Goal: Task Accomplishment & Management: Use online tool/utility

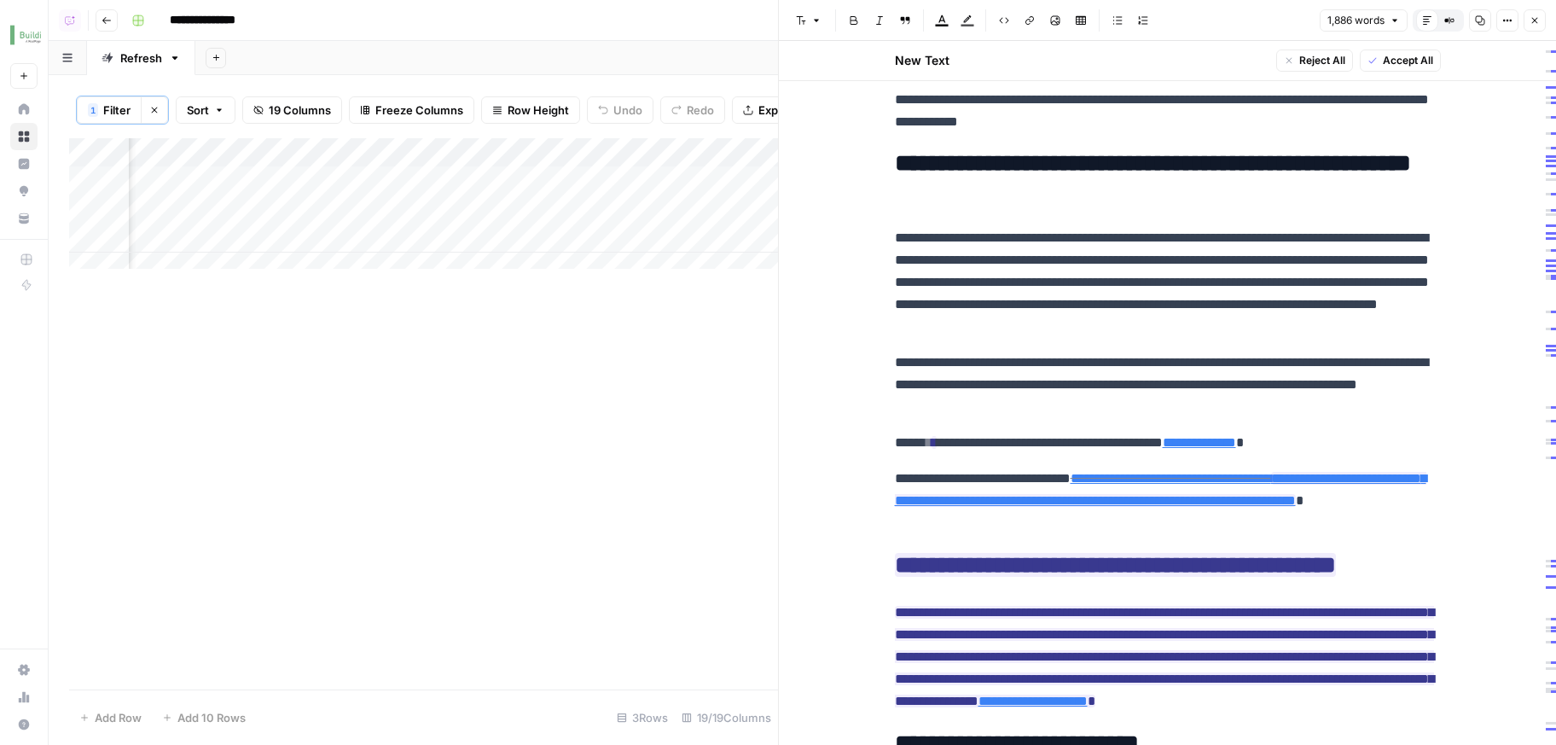
scroll to position [3498, 0]
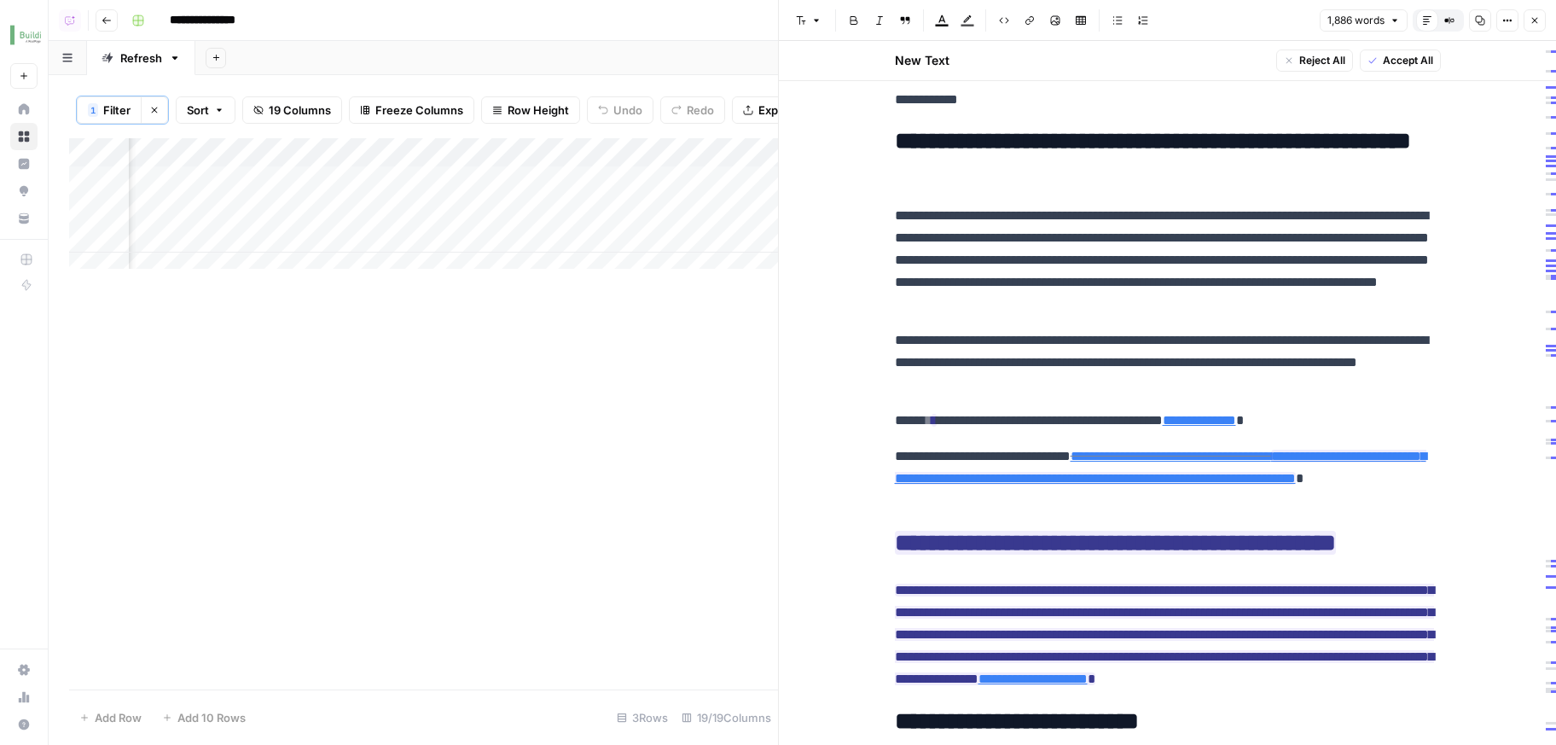
click at [353, 245] on div "Add Column" at bounding box center [423, 209] width 709 height 143
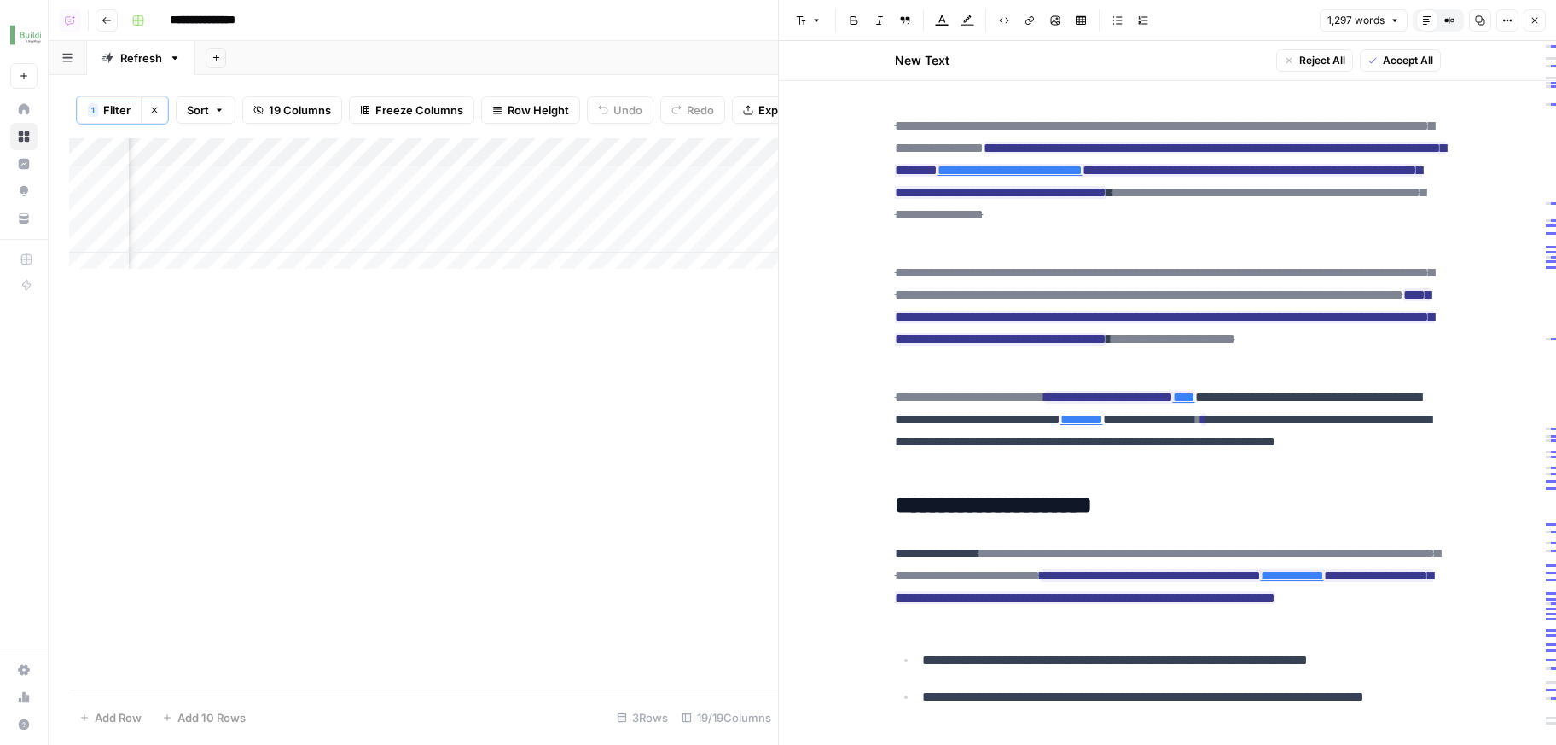
click at [383, 337] on div "Add Column" at bounding box center [423, 413] width 709 height 551
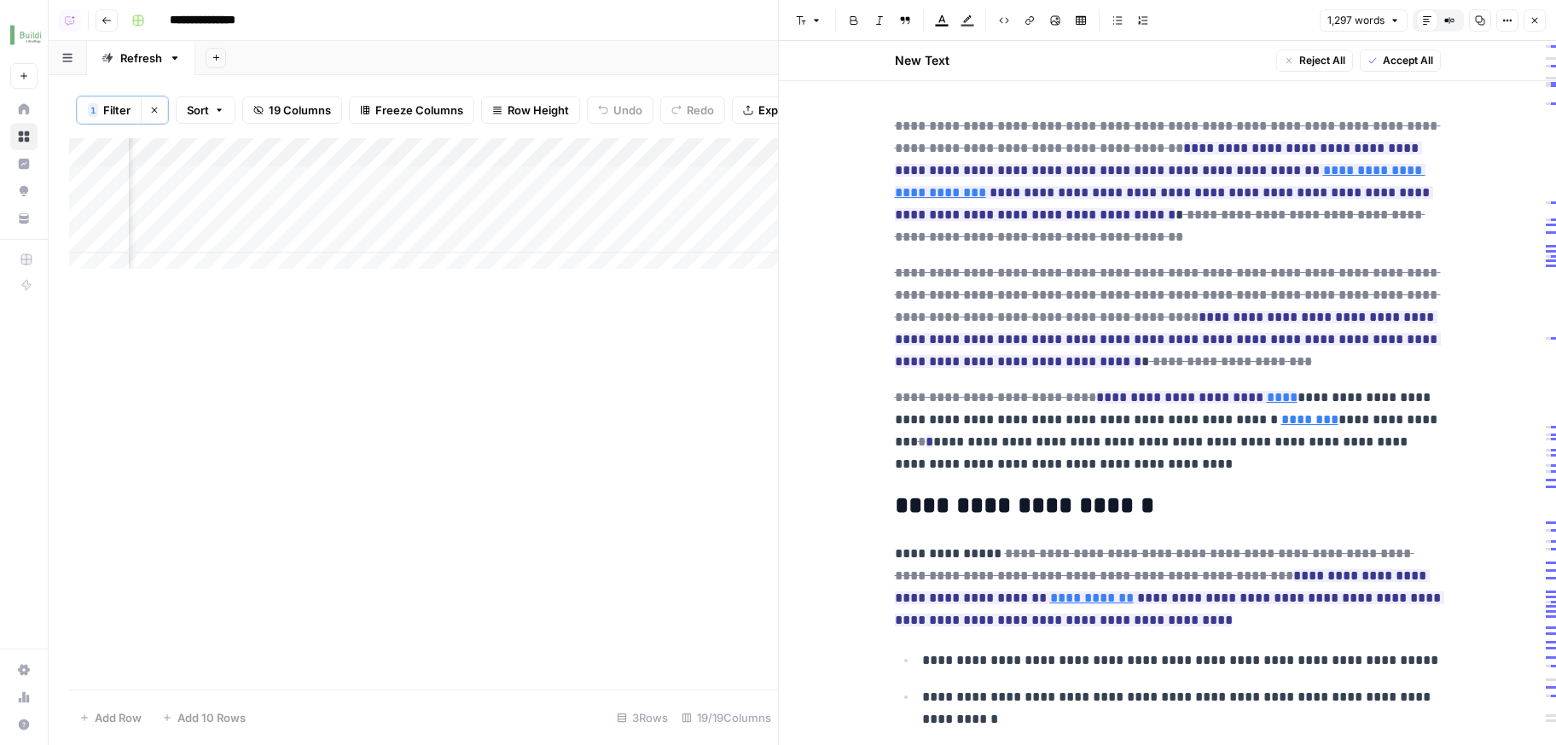
click at [340, 211] on div "Add Column" at bounding box center [423, 209] width 709 height 143
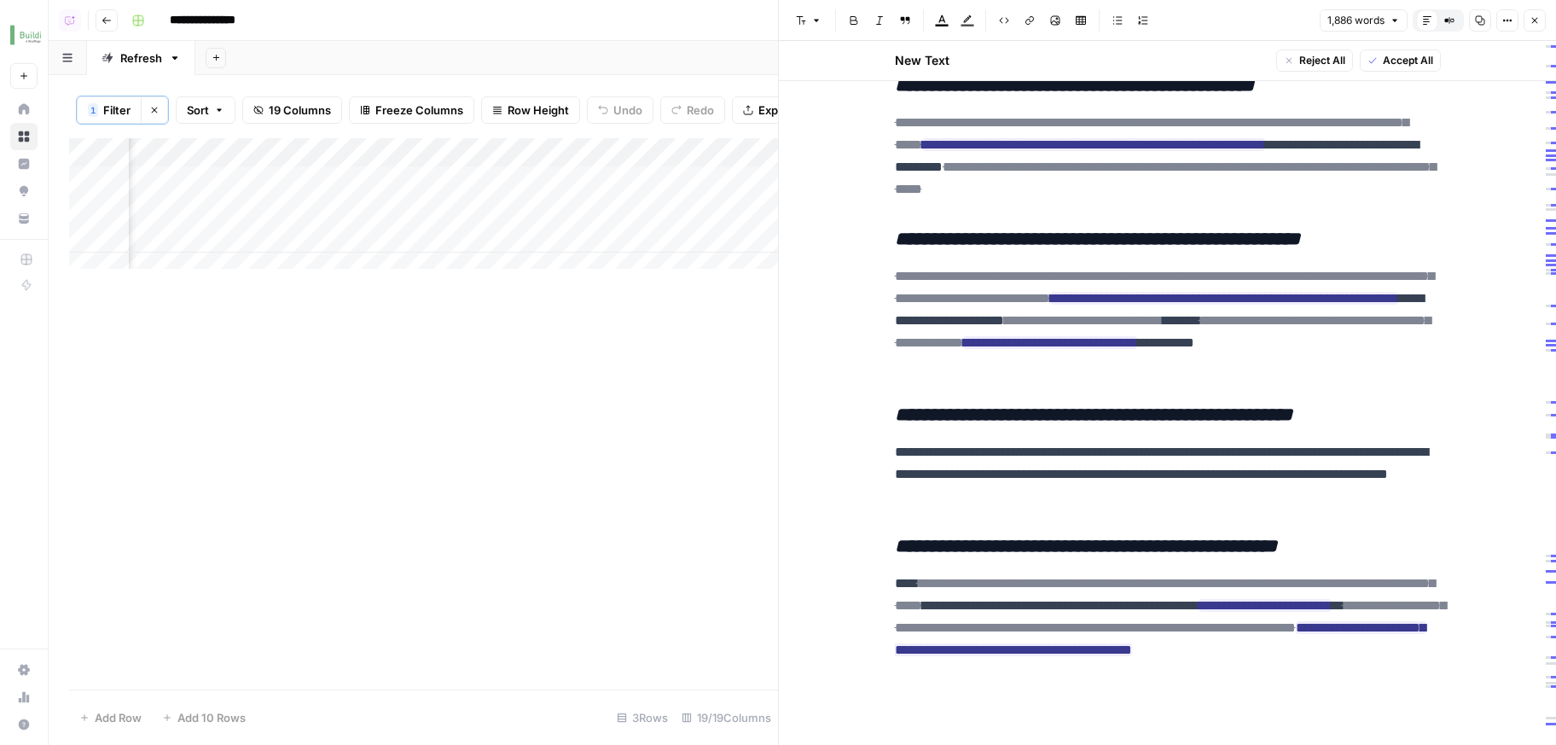
scroll to position [0, 2776]
click at [585, 371] on div "Add Column" at bounding box center [423, 413] width 709 height 551
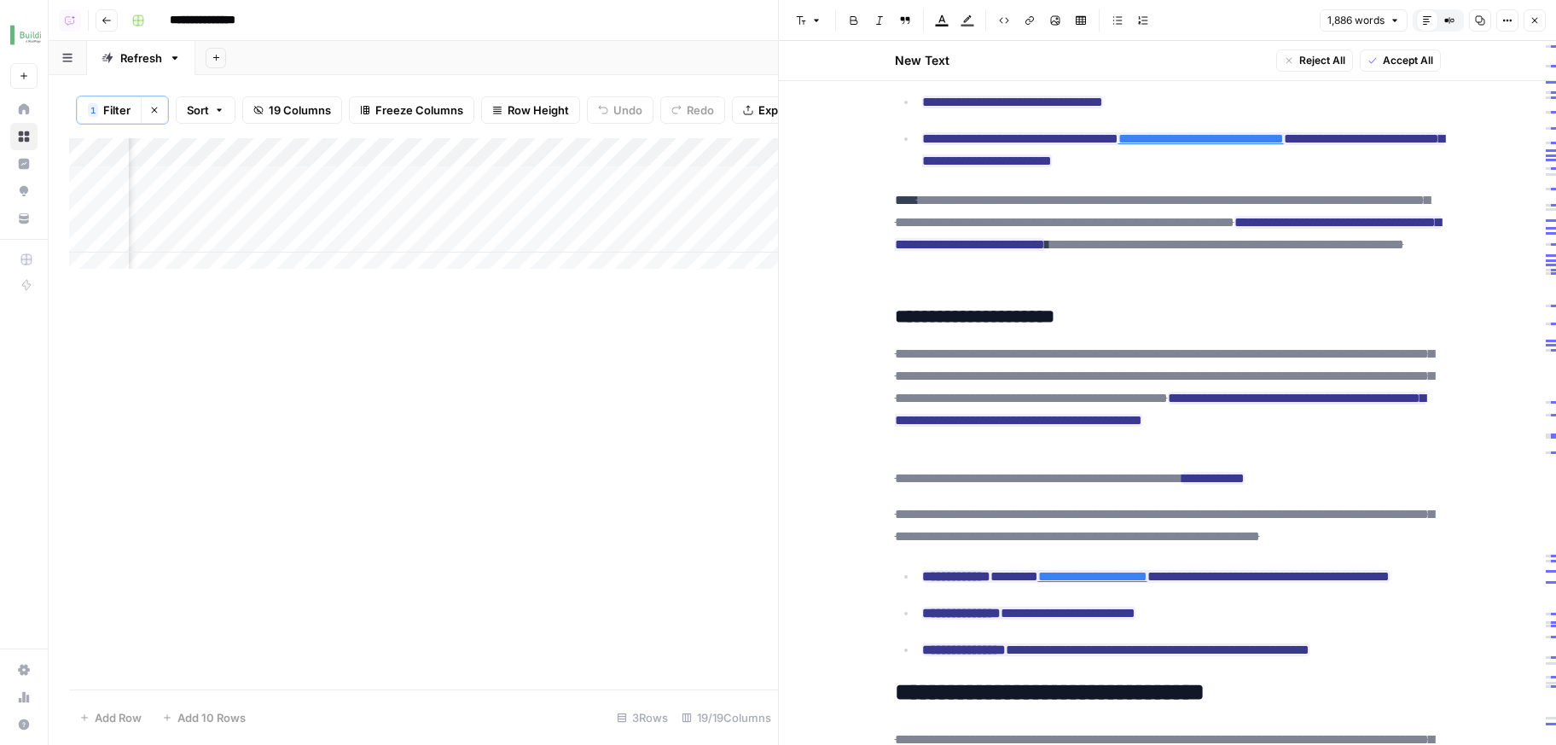
scroll to position [908, 0]
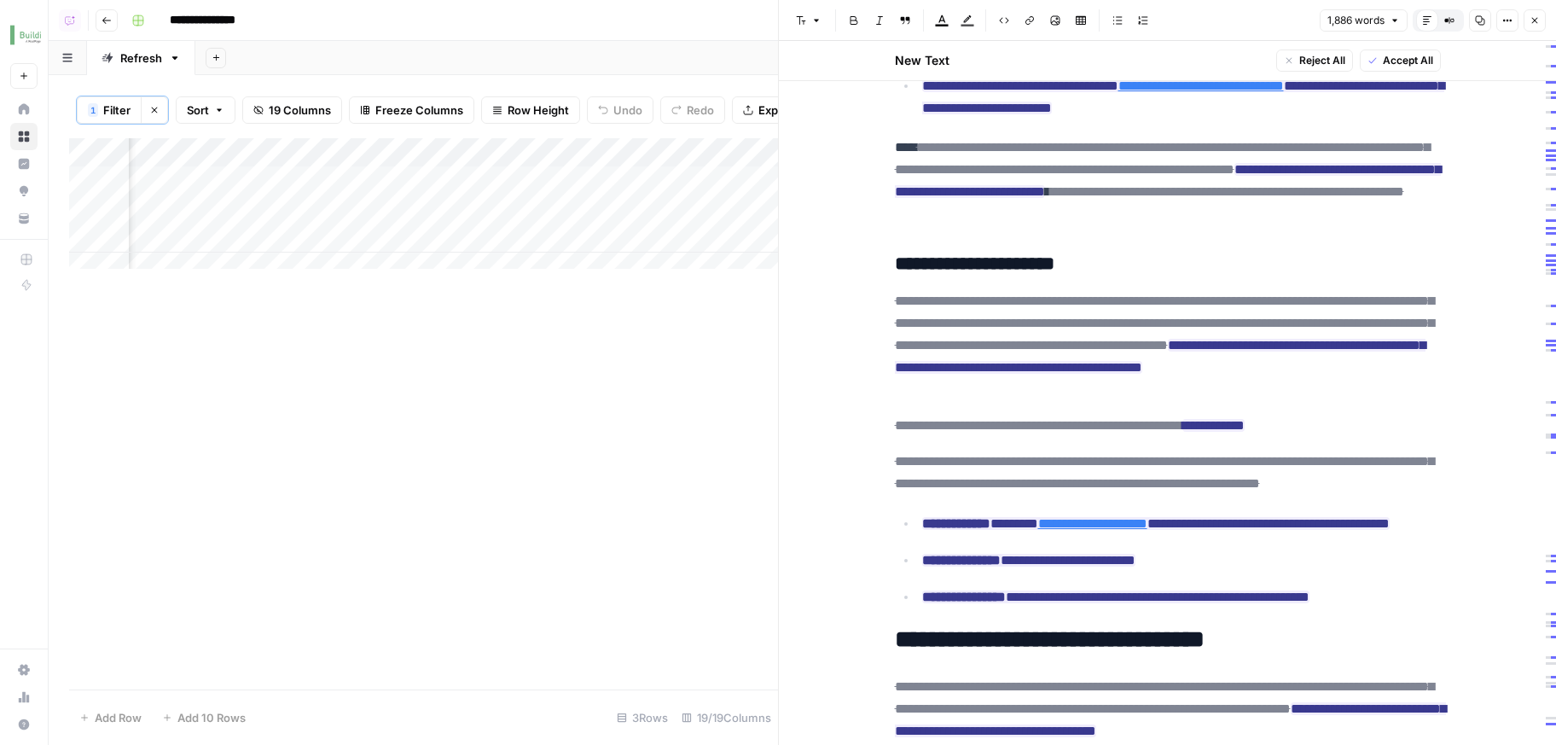
click at [389, 213] on div "Add Column" at bounding box center [423, 209] width 709 height 143
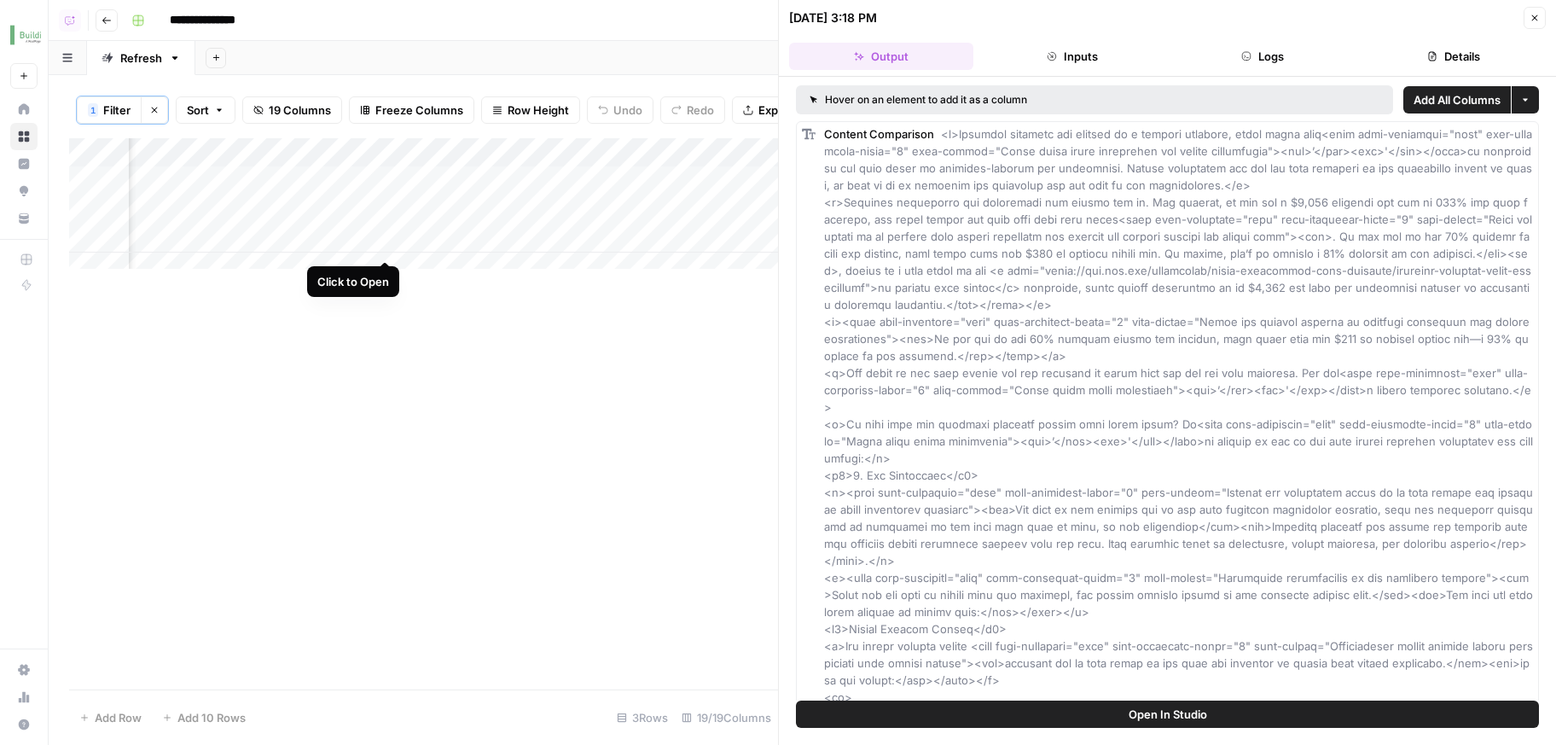
click at [383, 252] on div "Add Column" at bounding box center [423, 209] width 709 height 143
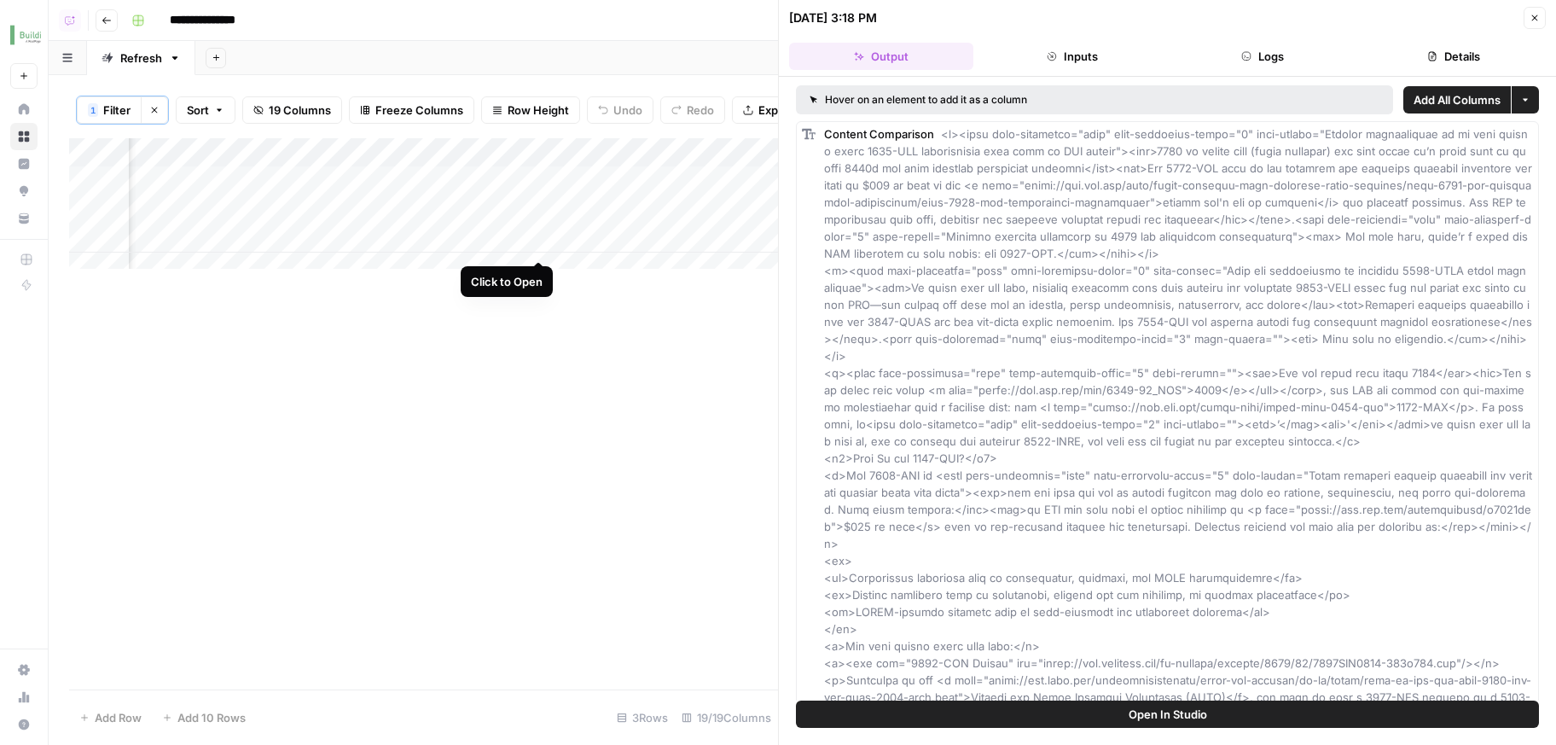
click at [542, 247] on div "Add Column" at bounding box center [423, 209] width 709 height 143
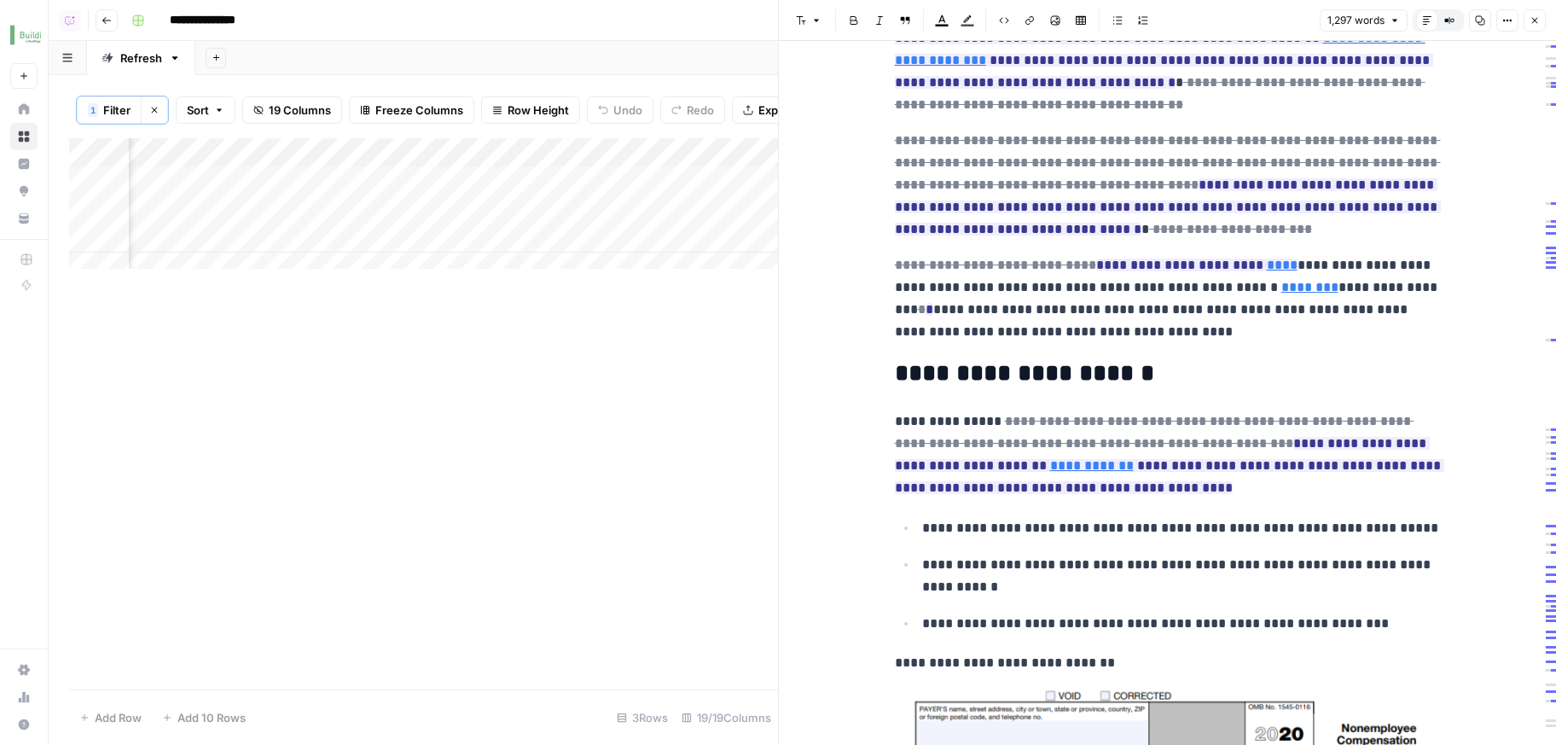
scroll to position [156, 0]
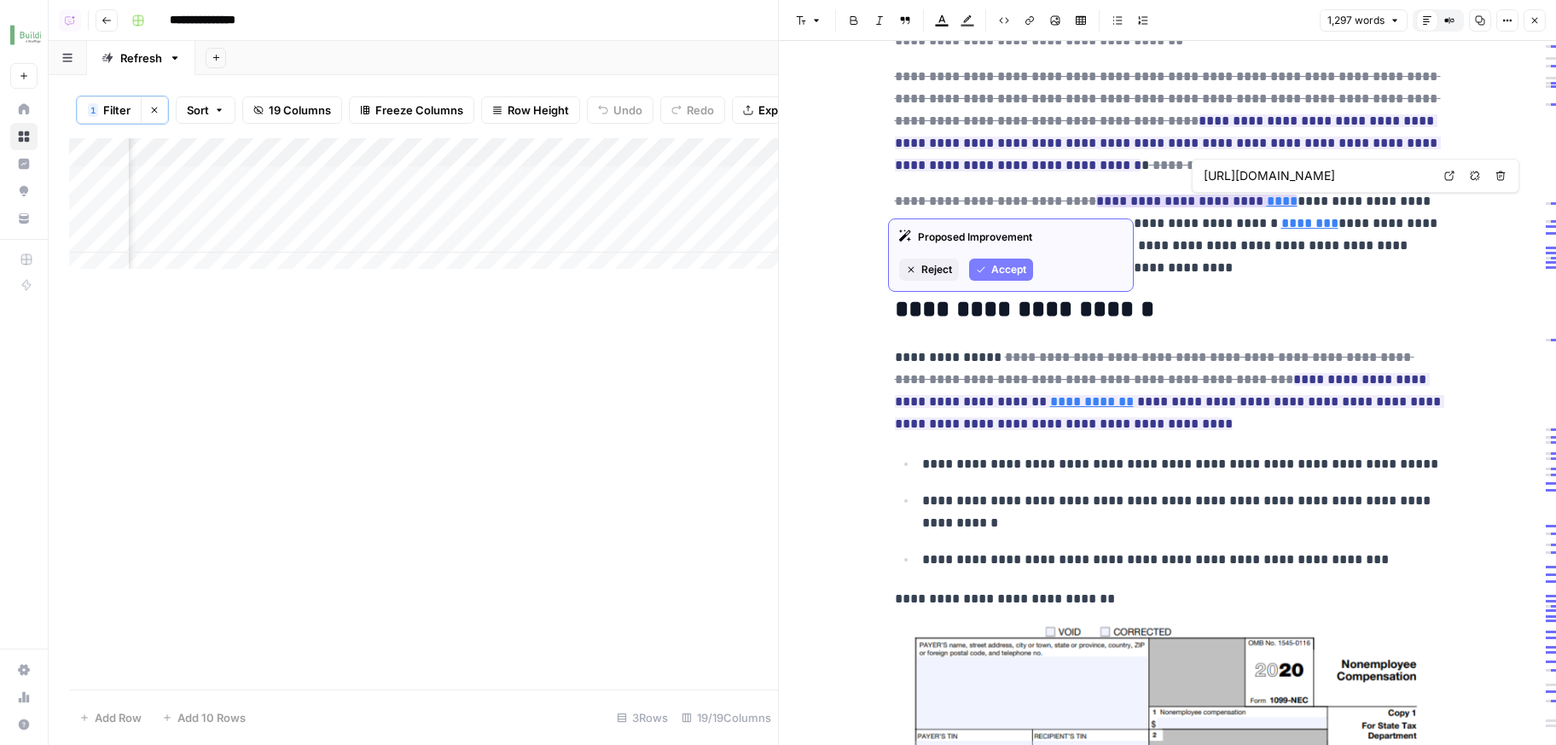
type input "https://www.irs.gov/forms-pubs/about-form-1099-nec"
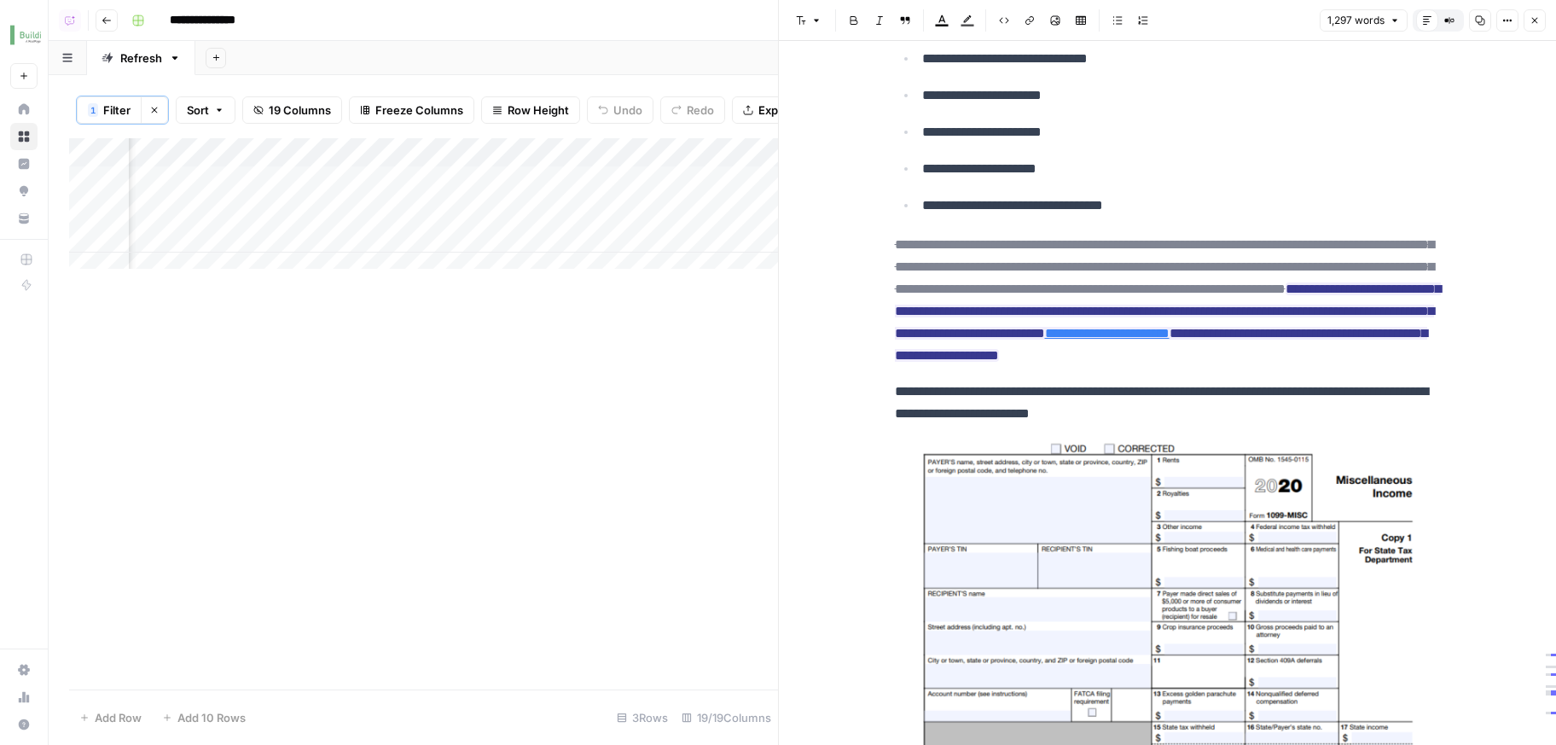
scroll to position [1962, 0]
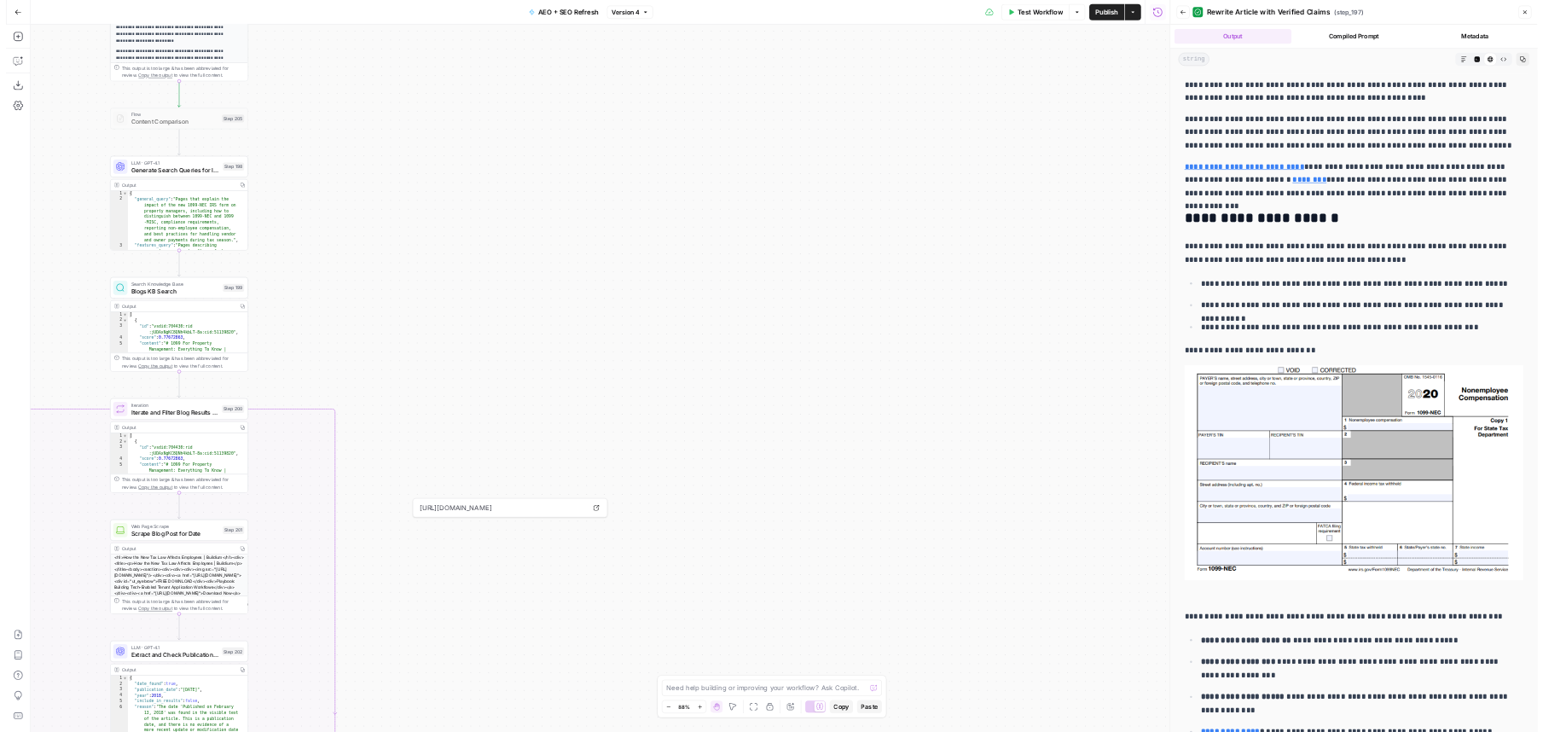
scroll to position [3230, 0]
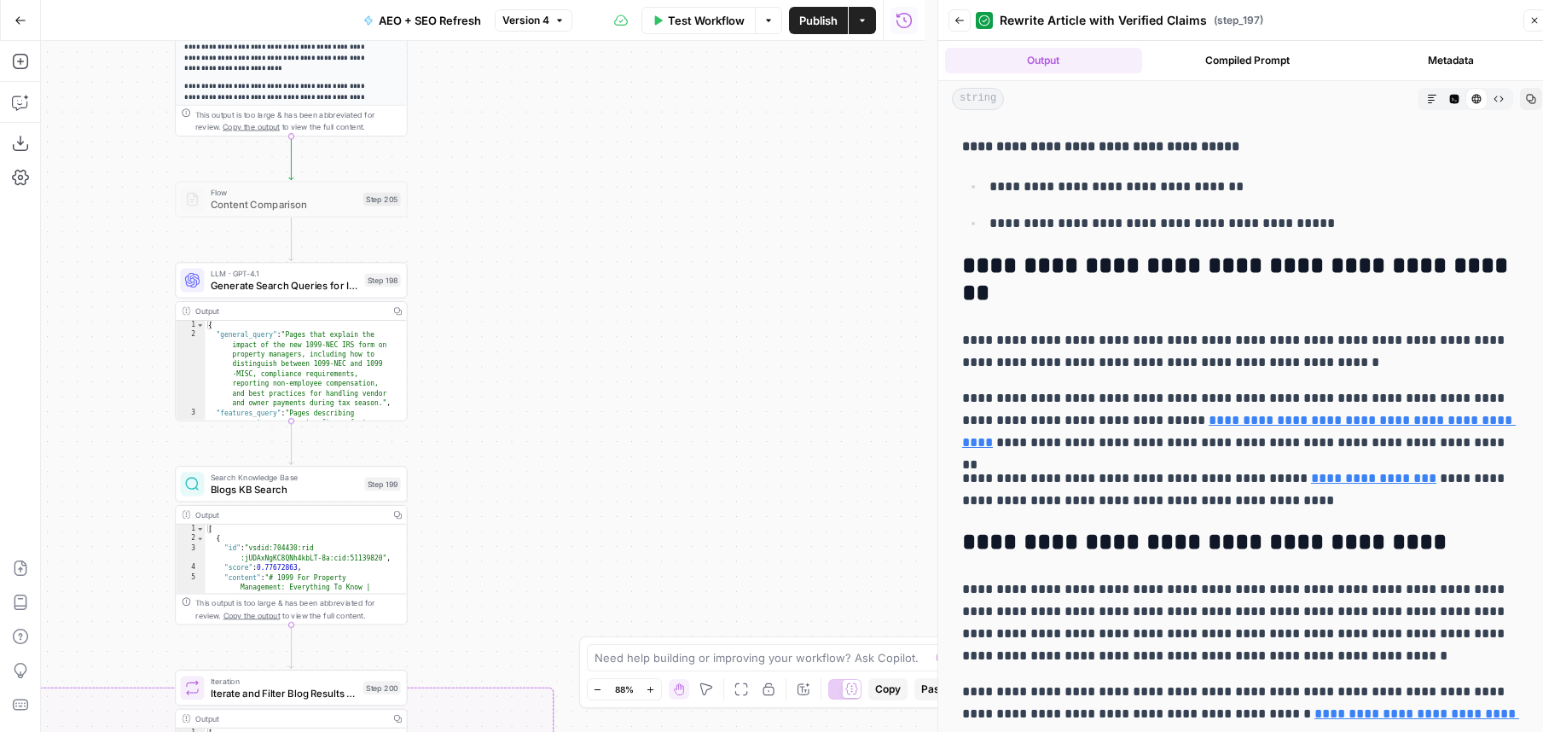
drag, startPoint x: 641, startPoint y: 153, endPoint x: 875, endPoint y: 247, distance: 251.8
click at [883, 243] on div "true true false false true false false true Workflow Set Inputs Inputs Power Ag…" at bounding box center [483, 386] width 884 height 691
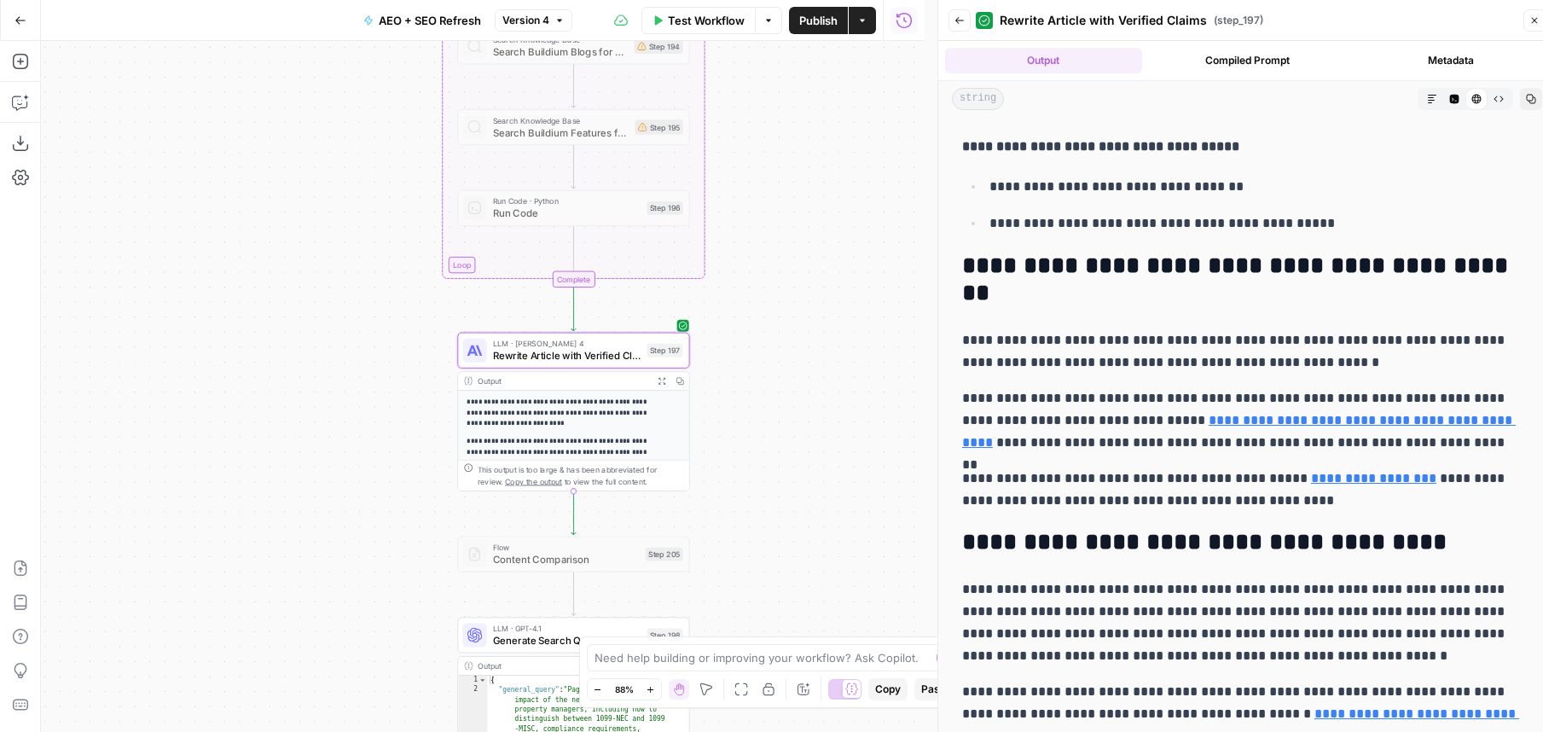
drag, startPoint x: 740, startPoint y: 177, endPoint x: 778, endPoint y: 455, distance: 281.6
click at [778, 455] on div "true true false false true false false true Workflow Set Inputs Inputs Power Ag…" at bounding box center [483, 386] width 884 height 691
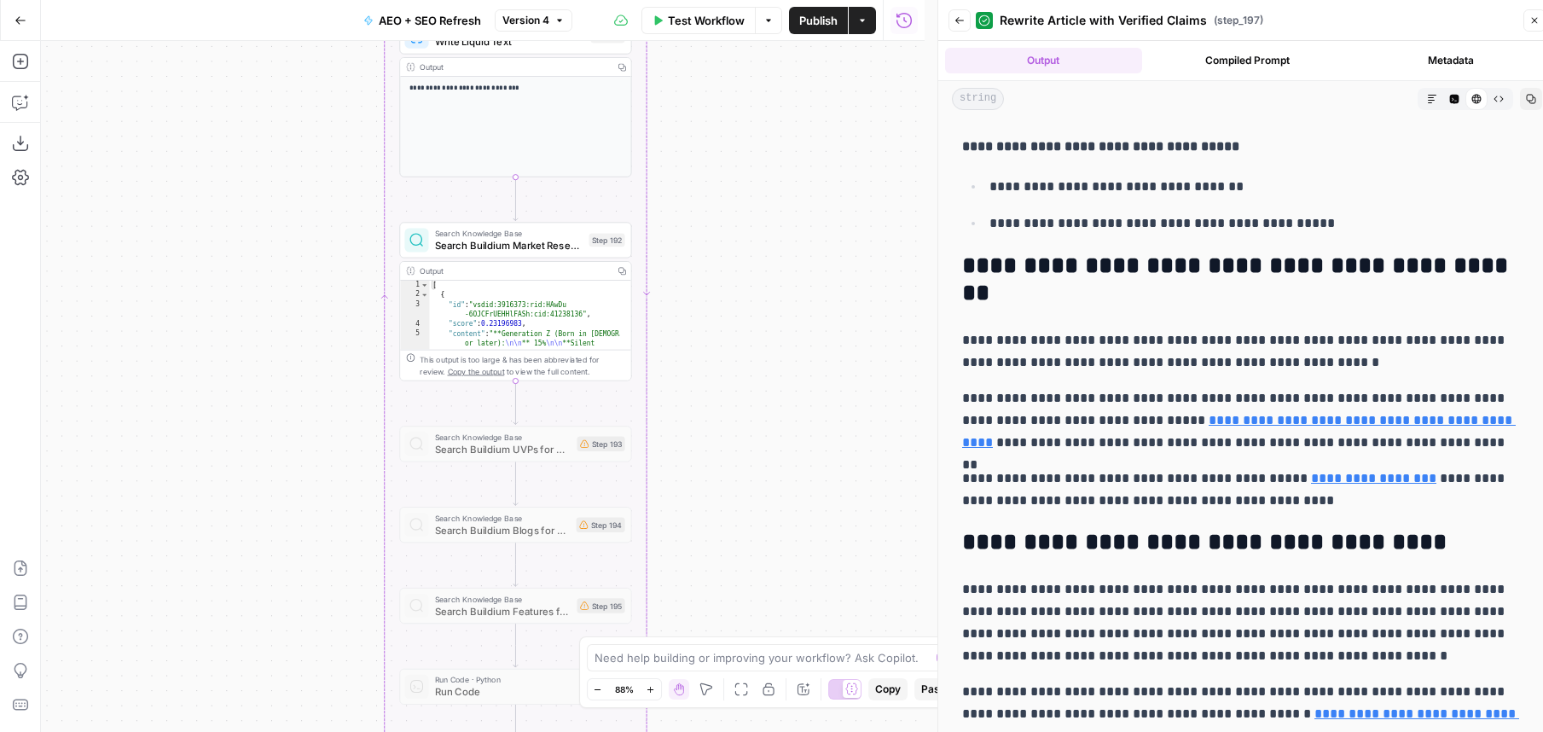
drag, startPoint x: 686, startPoint y: 464, endPoint x: 664, endPoint y: 600, distance: 138.1
click at [664, 600] on div "true true false false true false false true Workflow Set Inputs Inputs Power Ag…" at bounding box center [483, 386] width 884 height 691
drag, startPoint x: 659, startPoint y: 67, endPoint x: 742, endPoint y: 606, distance: 545.4
click at [746, 629] on div "true true false false true false false true Workflow Set Inputs Inputs Power Ag…" at bounding box center [483, 386] width 884 height 691
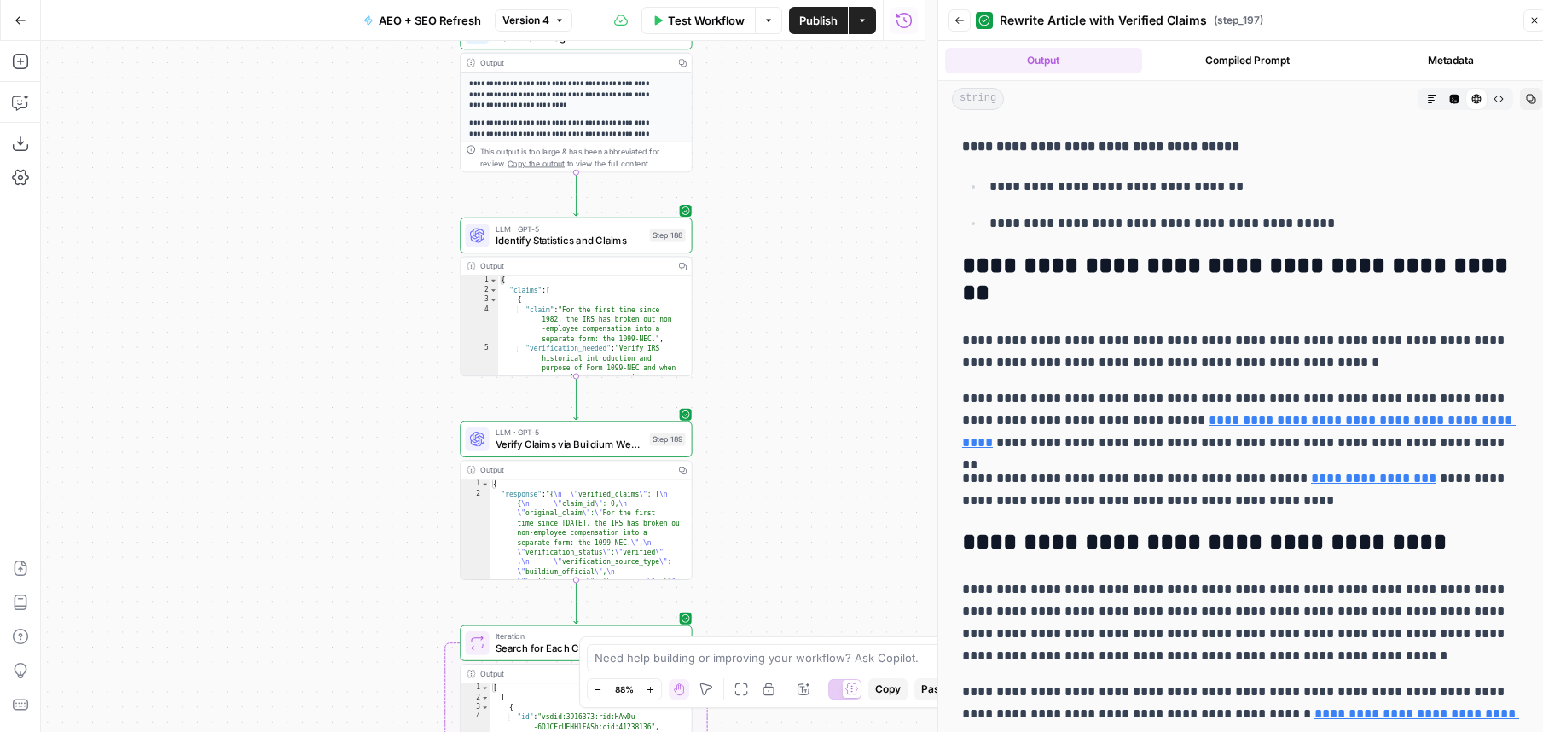
drag, startPoint x: 759, startPoint y: 252, endPoint x: 738, endPoint y: 486, distance: 235.5
click at [738, 486] on div "true true false false true false false true Workflow Set Inputs Inputs Power Ag…" at bounding box center [483, 386] width 884 height 691
click at [618, 231] on span "LLM · GPT-5" at bounding box center [570, 229] width 148 height 12
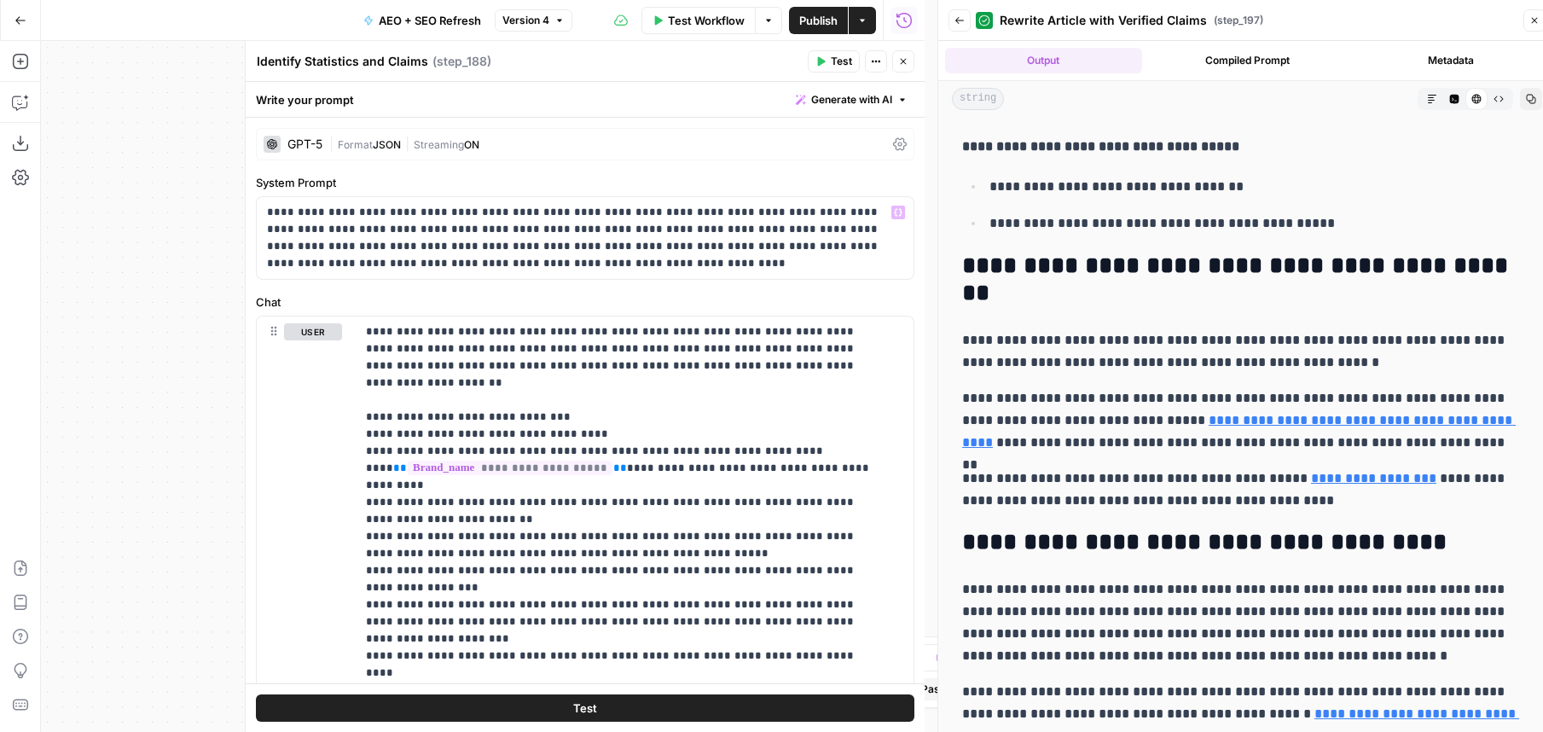
click at [811, 93] on span "Generate with AI" at bounding box center [851, 99] width 81 height 15
click at [792, 165] on button "Refine Improve your existing prompt" at bounding box center [815, 184] width 156 height 39
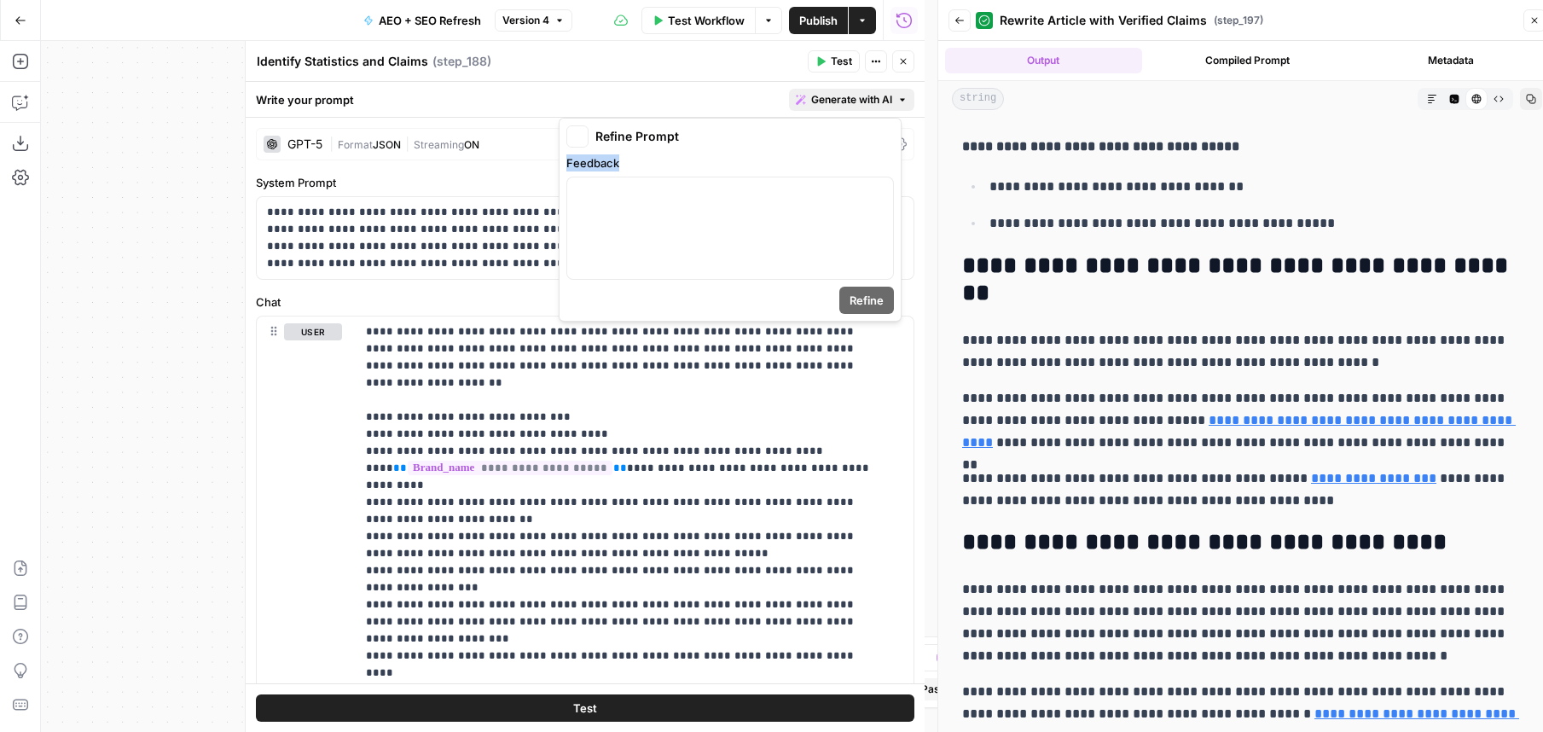
drag, startPoint x: 792, startPoint y: 165, endPoint x: 790, endPoint y: 175, distance: 9.7
click at [792, 168] on label "Feedback" at bounding box center [730, 162] width 328 height 17
click at [769, 229] on div at bounding box center [730, 228] width 326 height 102
click at [859, 297] on span "Refine" at bounding box center [867, 300] width 34 height 17
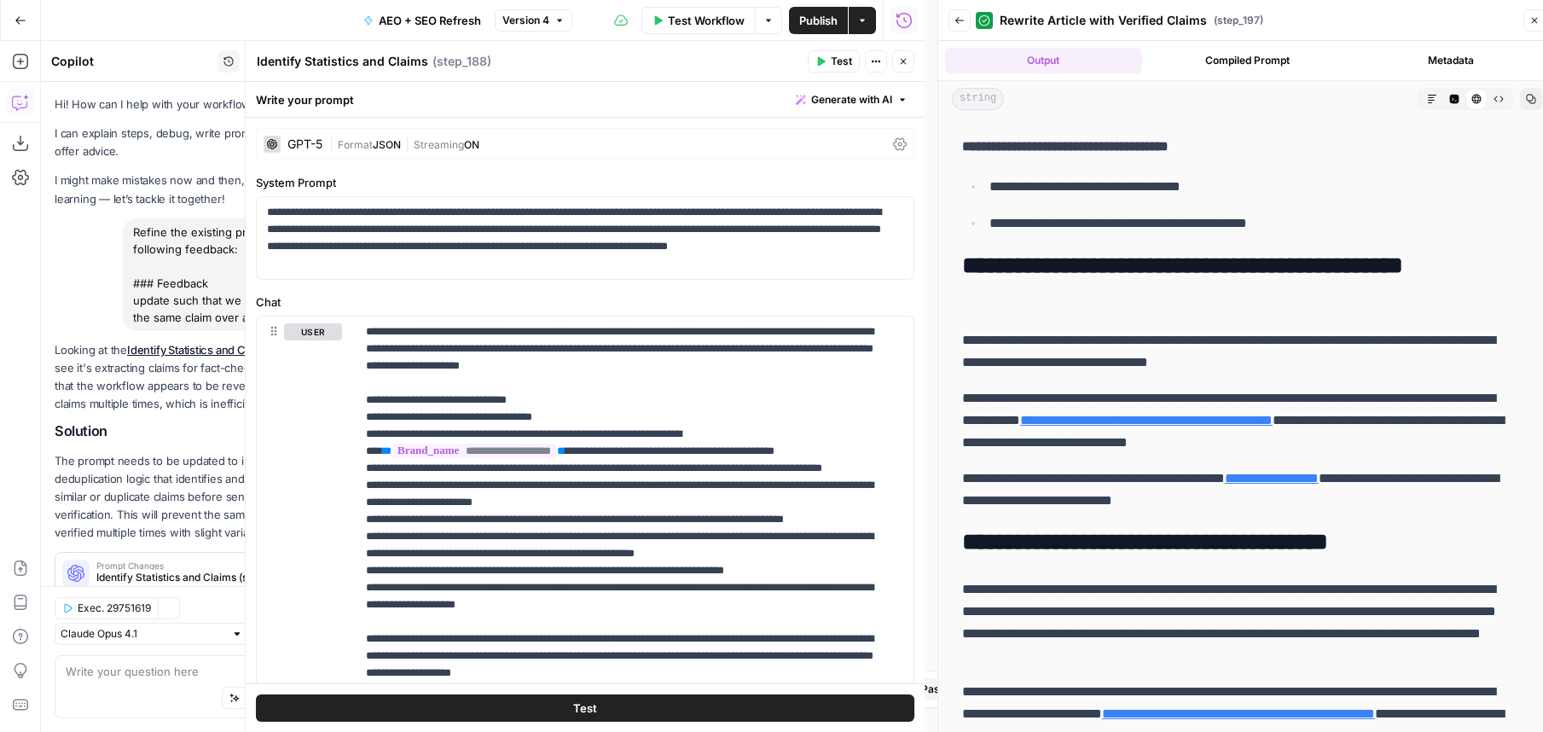
scroll to position [151, 0]
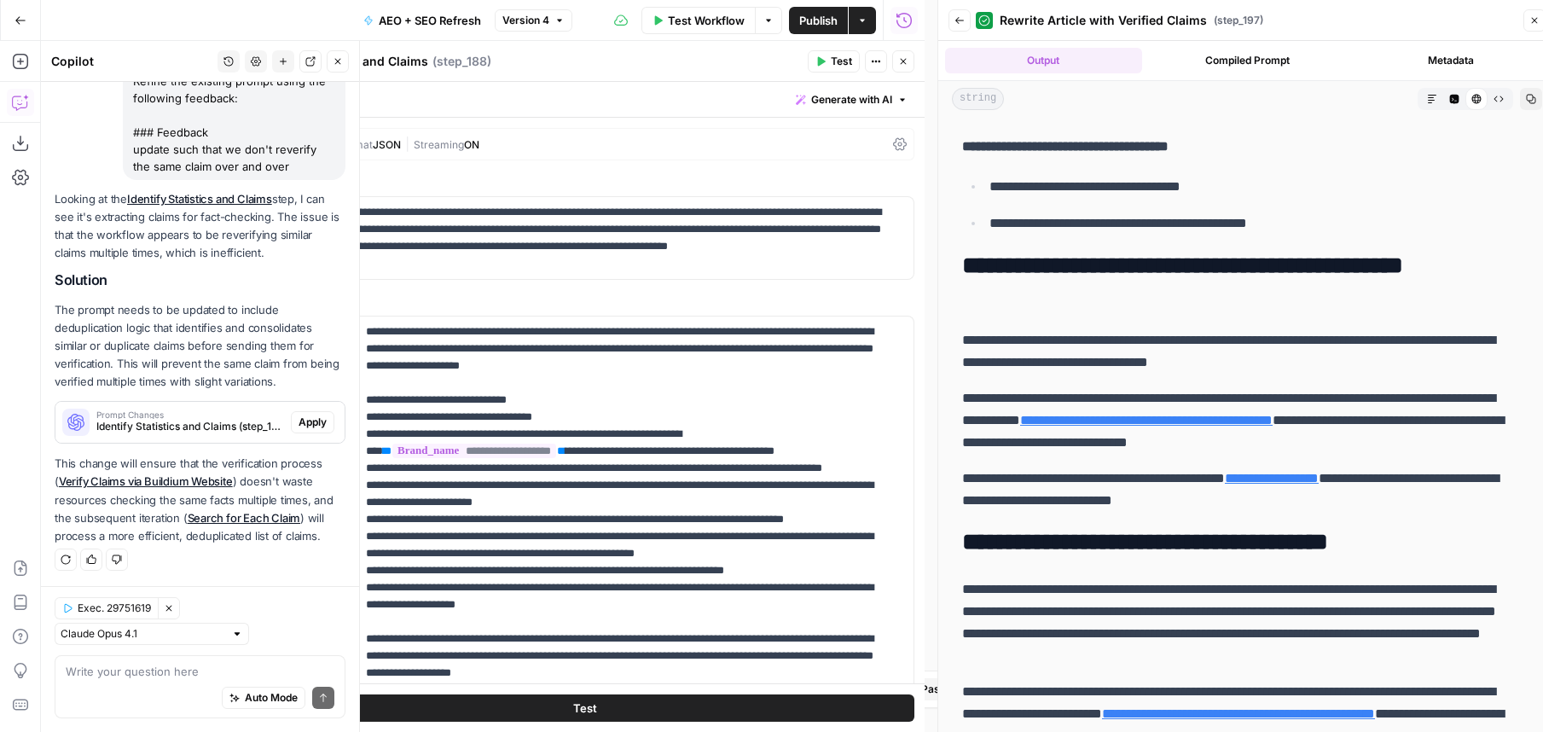
click at [189, 286] on h2 "Solution" at bounding box center [200, 280] width 291 height 16
click at [299, 428] on span "Apply" at bounding box center [313, 422] width 28 height 15
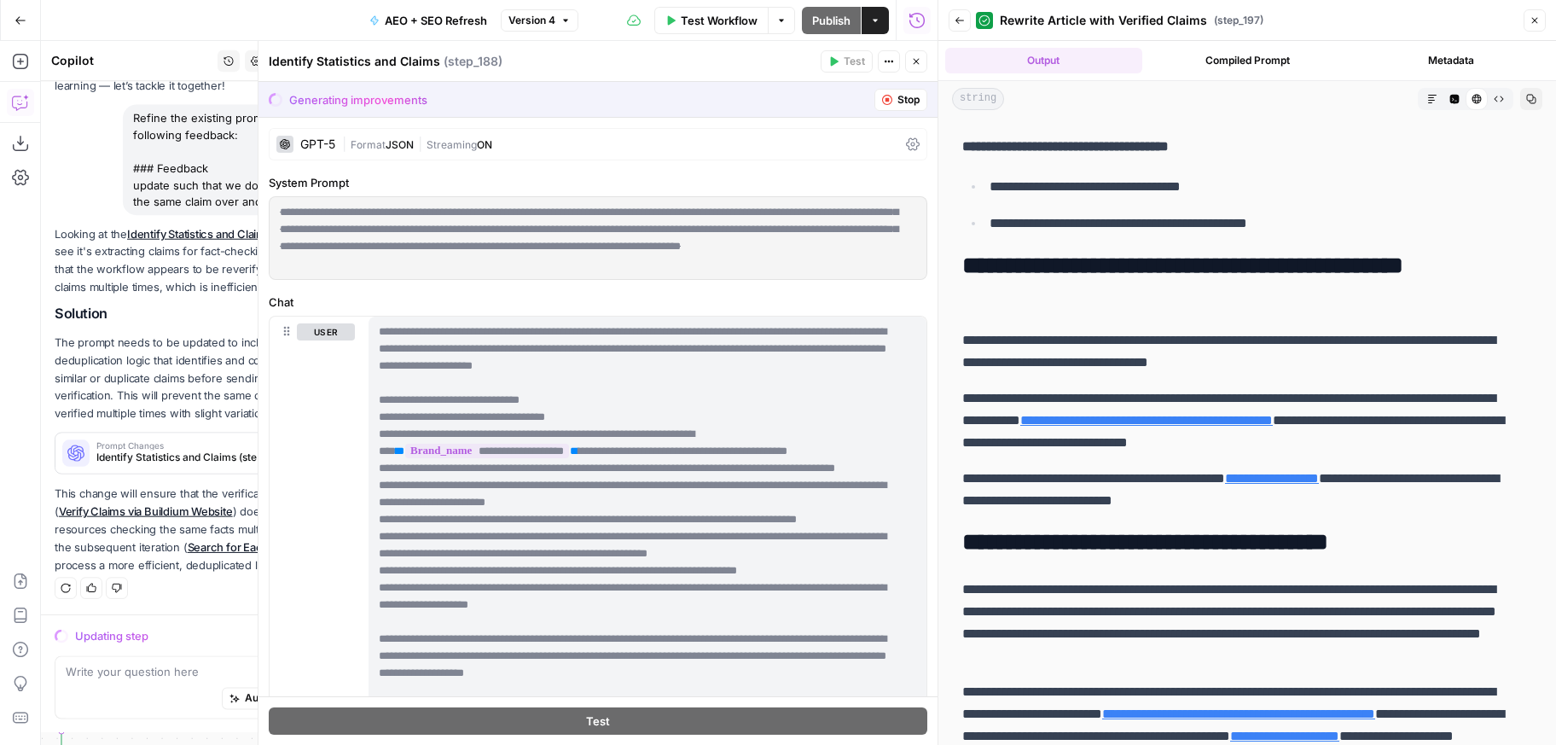
scroll to position [113, 0]
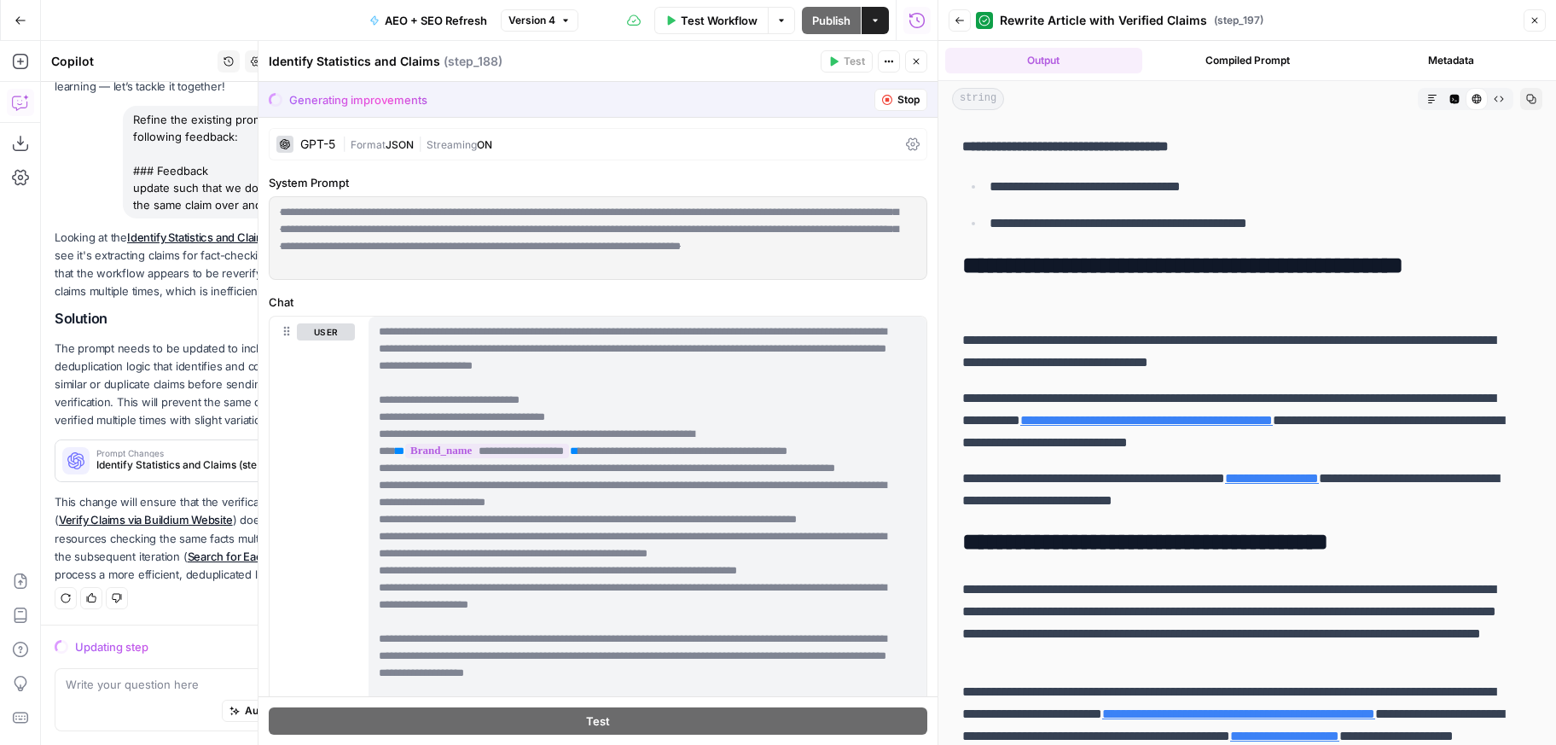
click at [1529, 21] on icon "button" at bounding box center [1534, 20] width 10 height 10
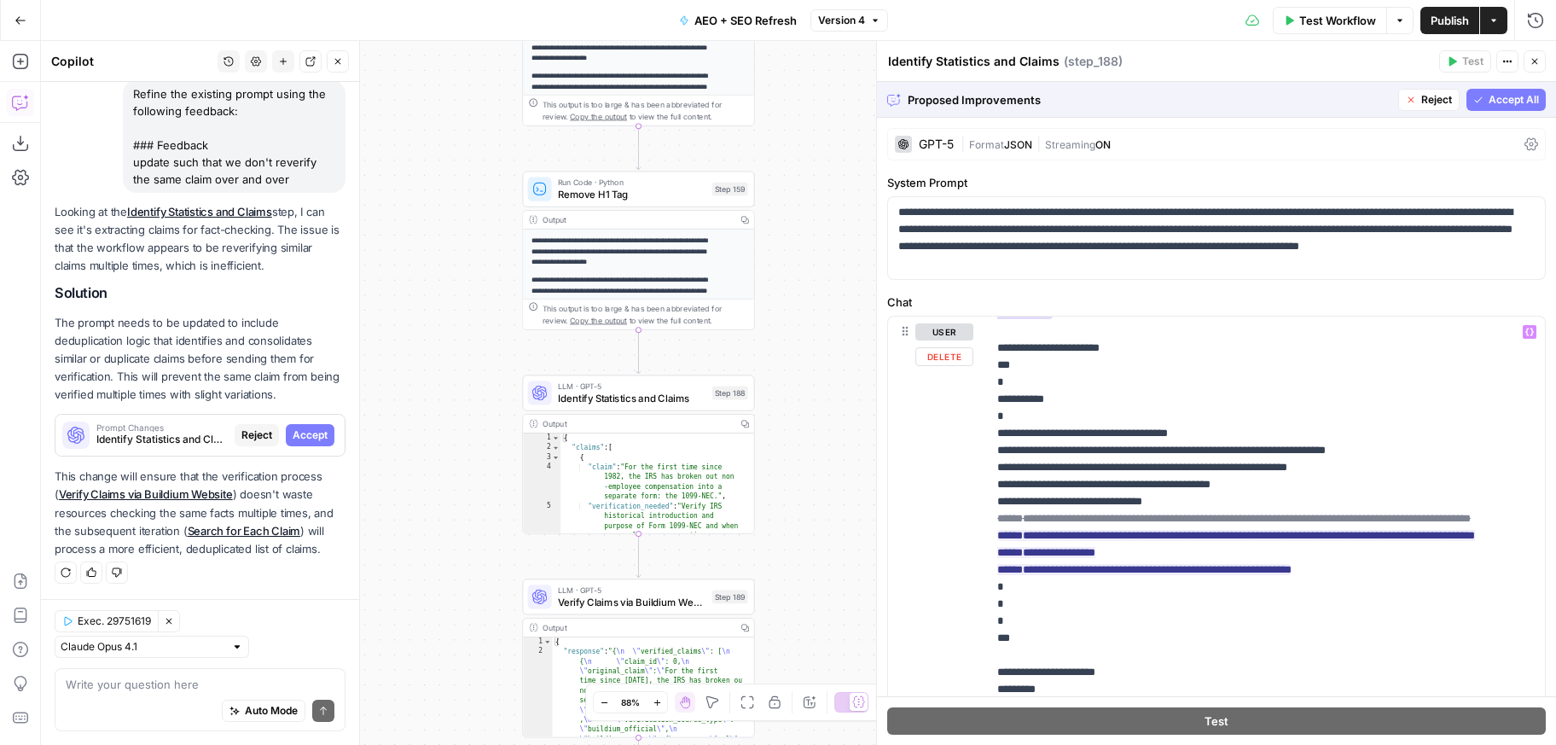
scroll to position [2293, 0]
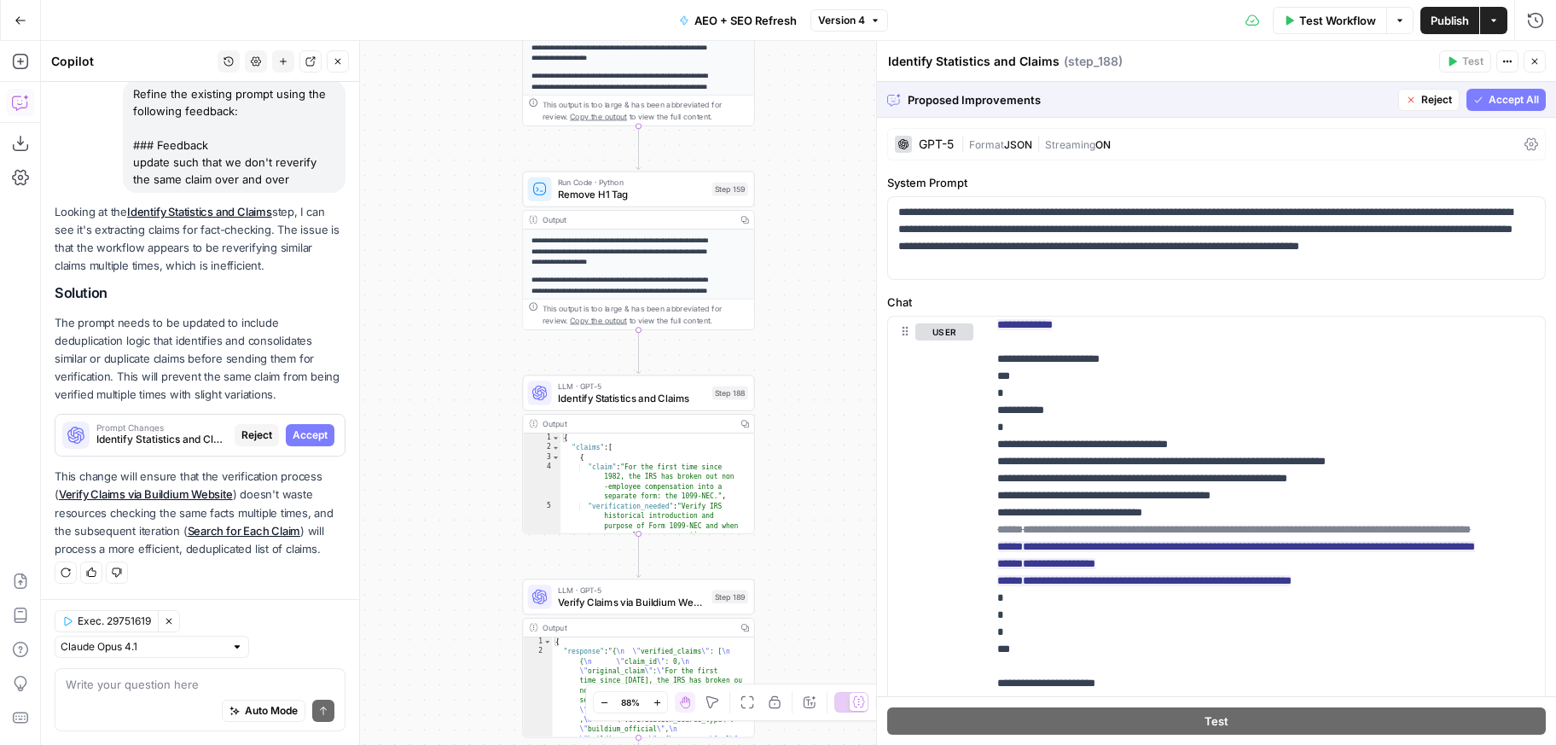
click at [1493, 110] on button "Accept All" at bounding box center [1505, 100] width 79 height 22
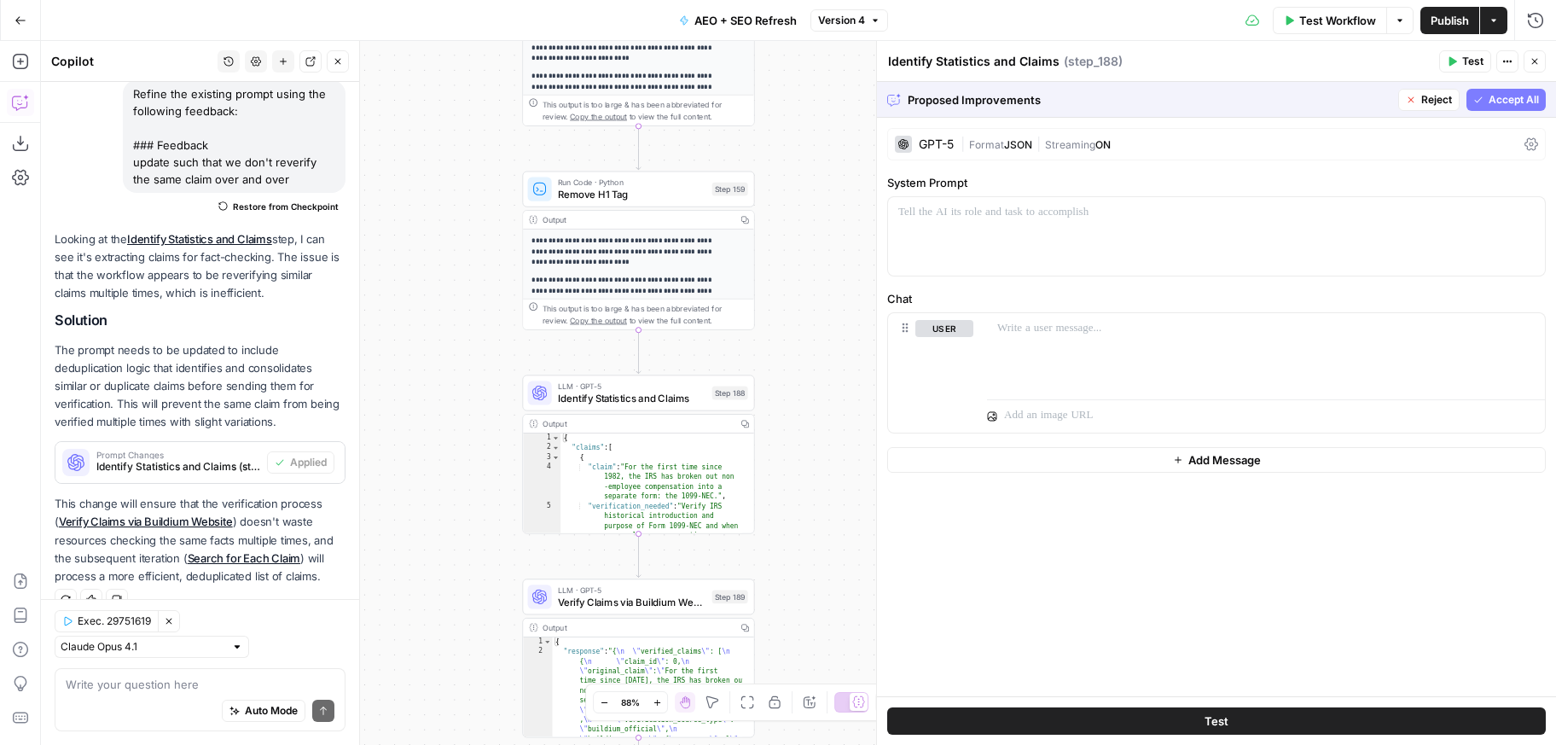
scroll to position [165, 0]
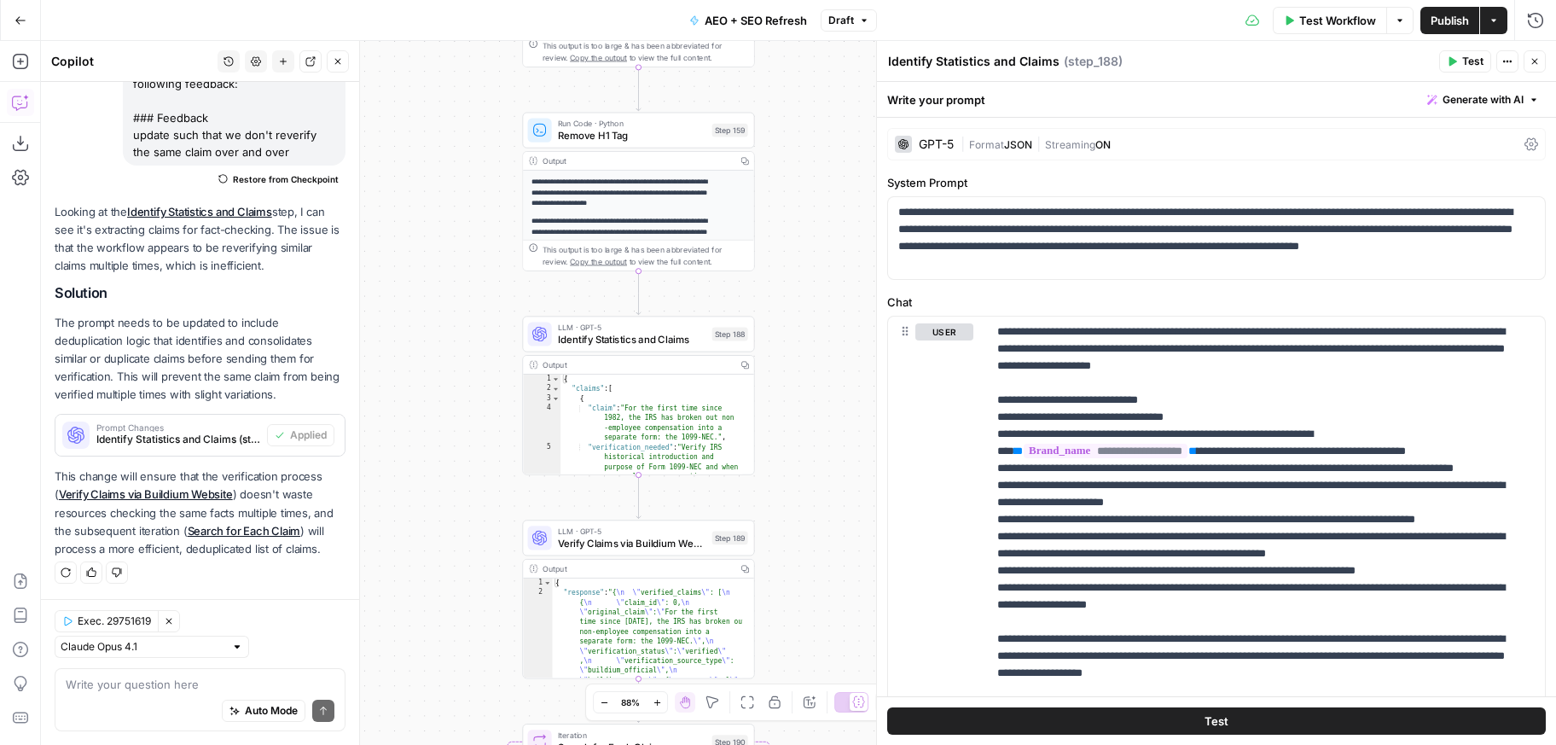
drag, startPoint x: 790, startPoint y: 378, endPoint x: 790, endPoint y: 319, distance: 58.9
click at [790, 319] on div "true true false false true false false true Workflow Set Inputs Inputs Power Ag…" at bounding box center [798, 393] width 1515 height 704
click at [1483, 63] on button "Test" at bounding box center [1465, 61] width 52 height 22
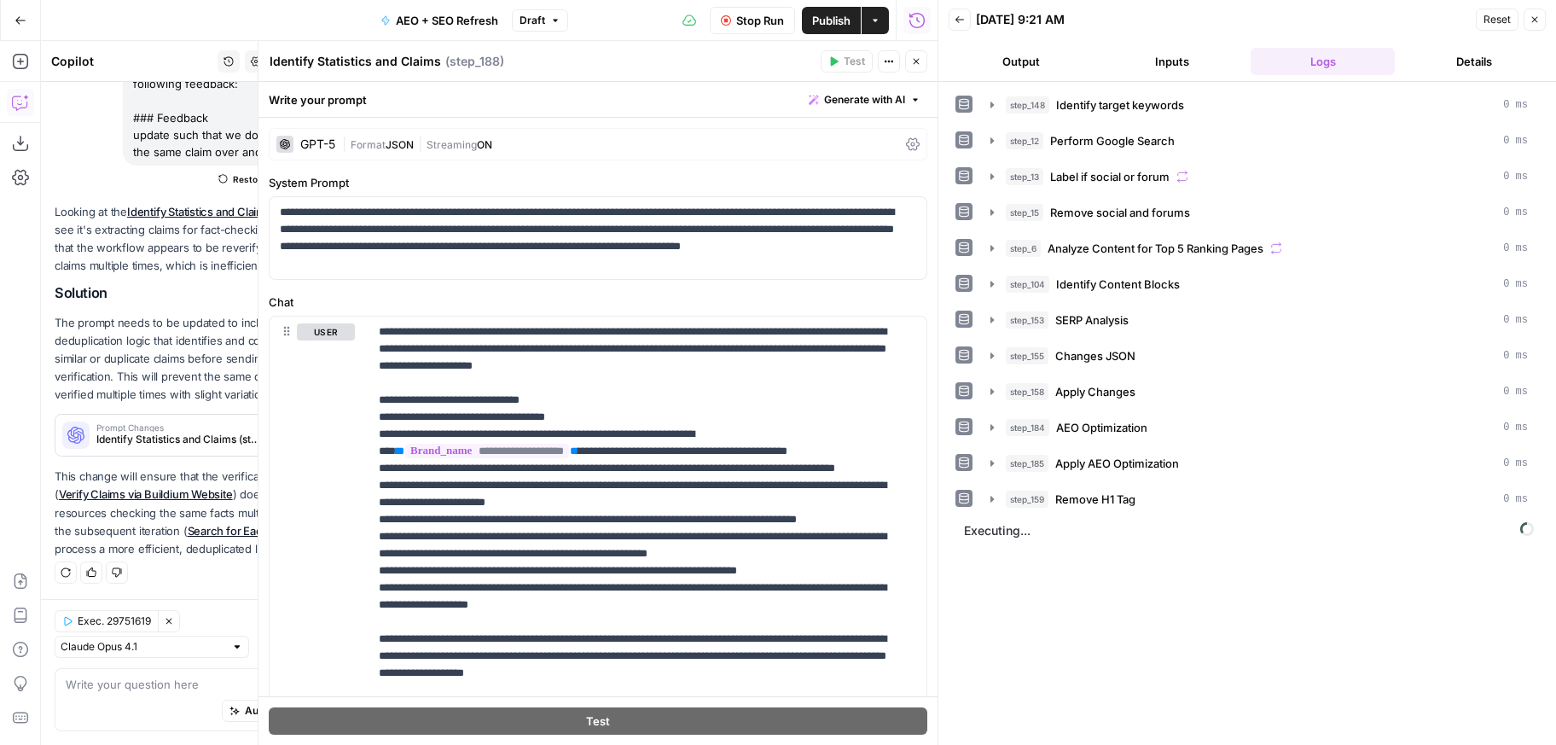
scroll to position [165, 0]
click at [914, 61] on icon "button" at bounding box center [916, 61] width 10 height 10
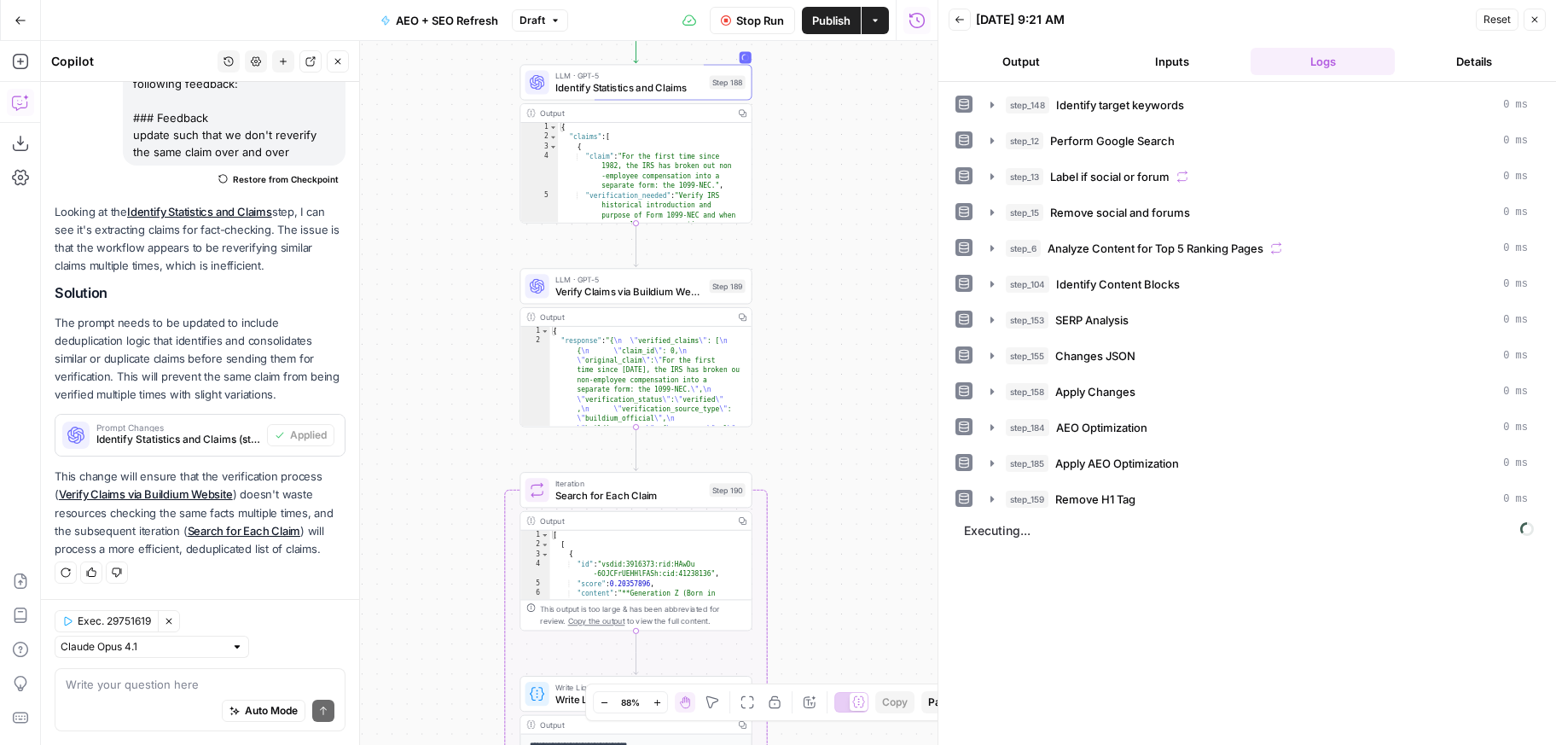
drag, startPoint x: 824, startPoint y: 404, endPoint x: 821, endPoint y: 153, distance: 251.6
click at [821, 153] on div "true true false false true false false true Workflow Set Inputs Inputs Power Ag…" at bounding box center [489, 393] width 896 height 704
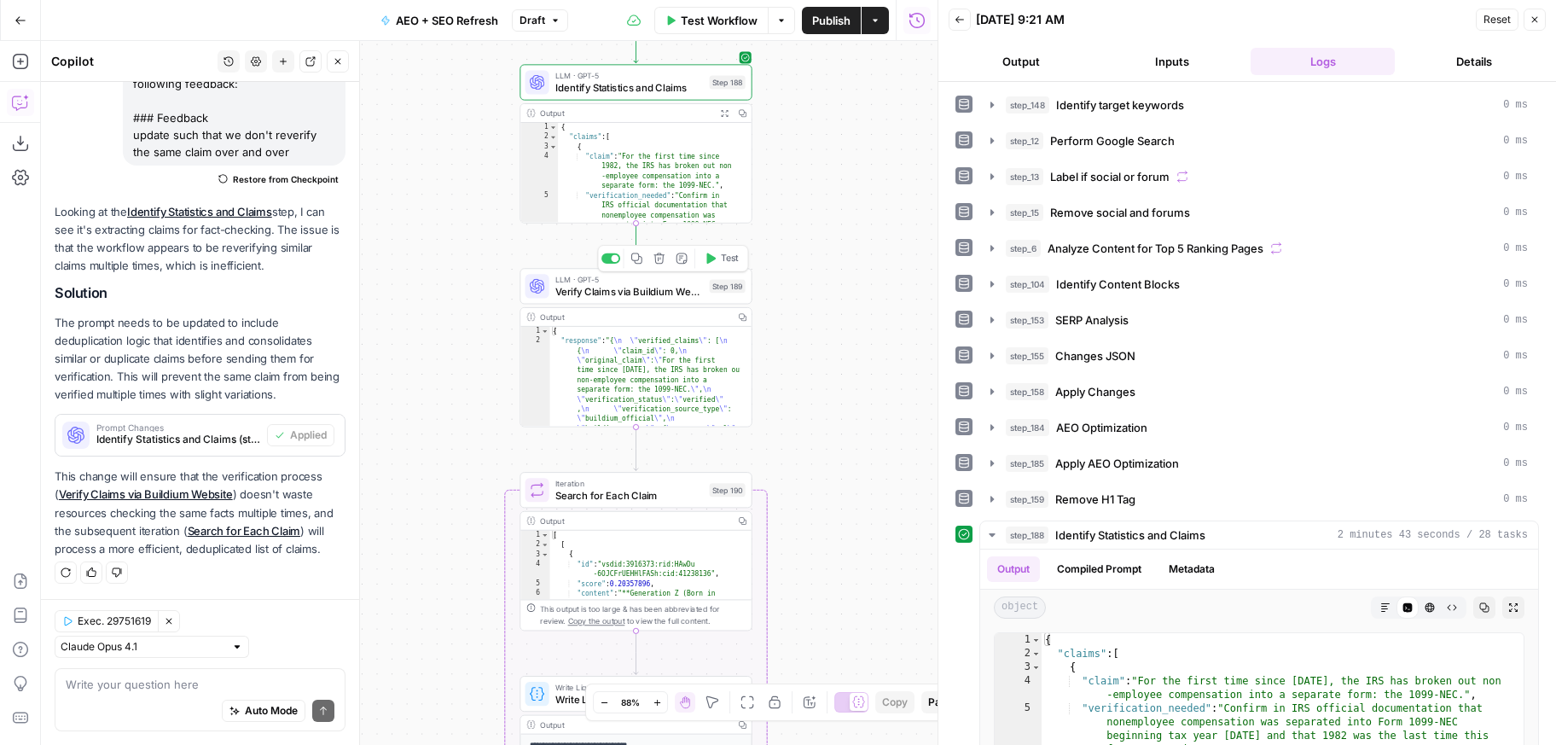
click at [728, 263] on span "Test" at bounding box center [730, 259] width 18 height 14
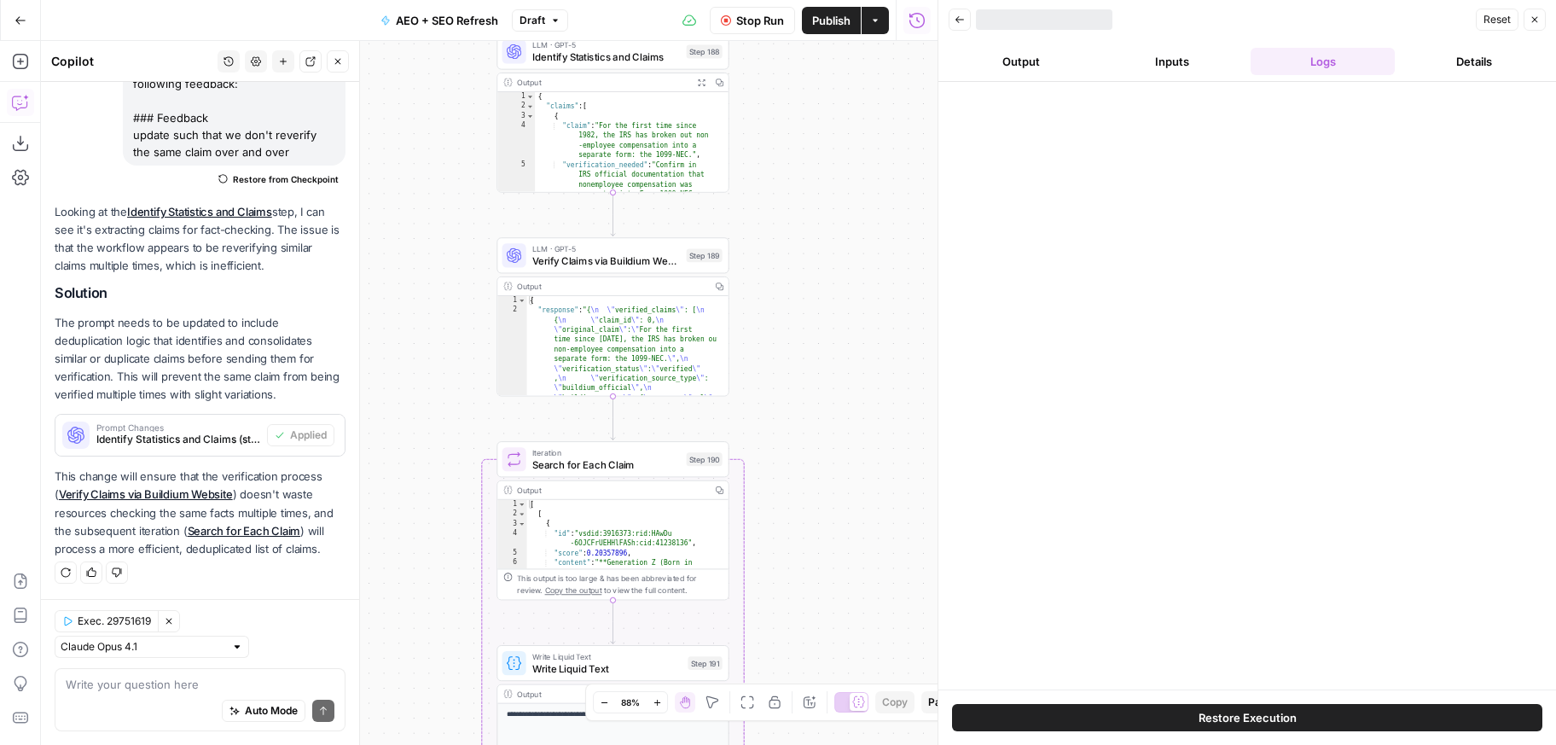
click at [810, 252] on div "true true false false true false false true Workflow Set Inputs Inputs Power Ag…" at bounding box center [489, 393] width 896 height 704
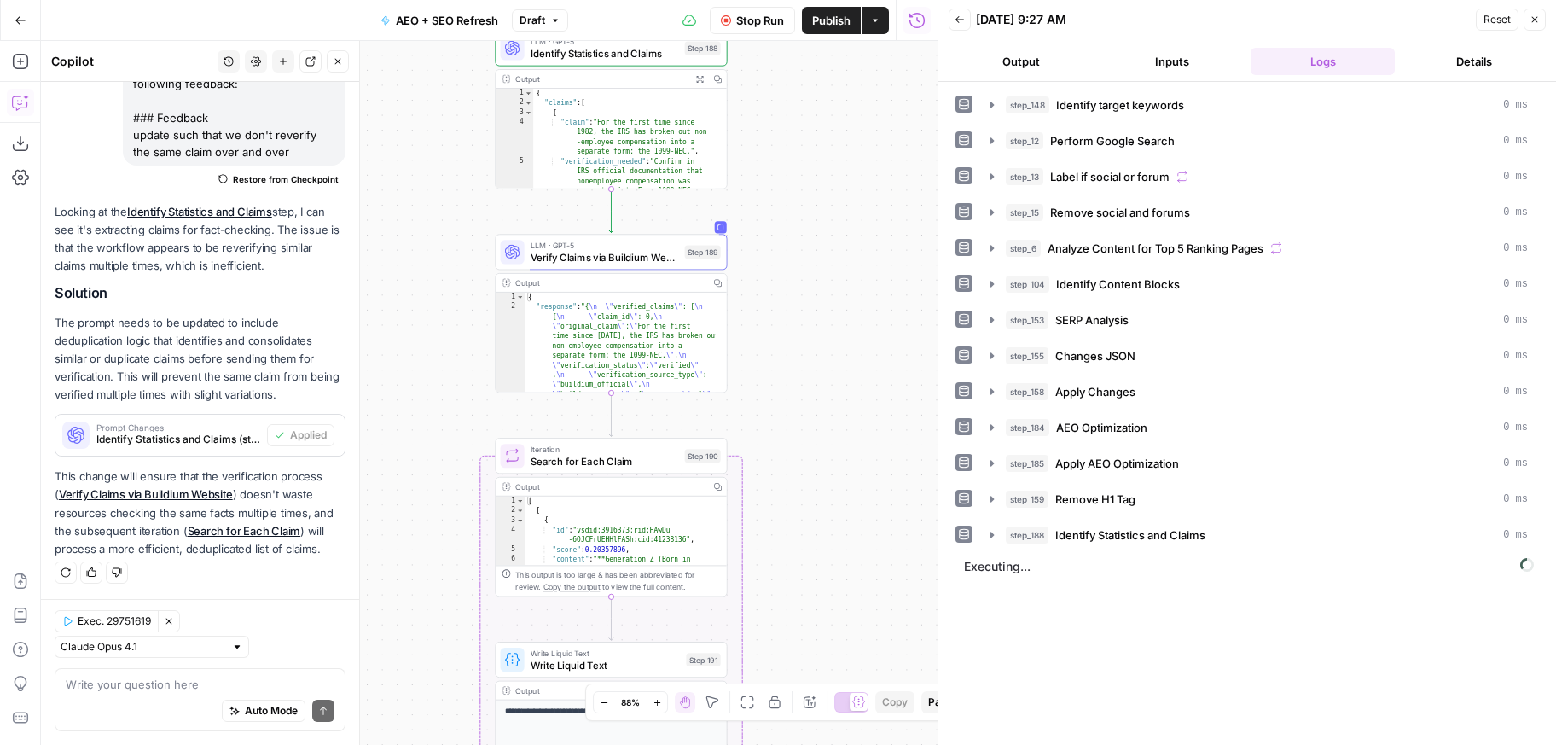
click at [700, 84] on button "Expand Output" at bounding box center [700, 79] width 18 height 18
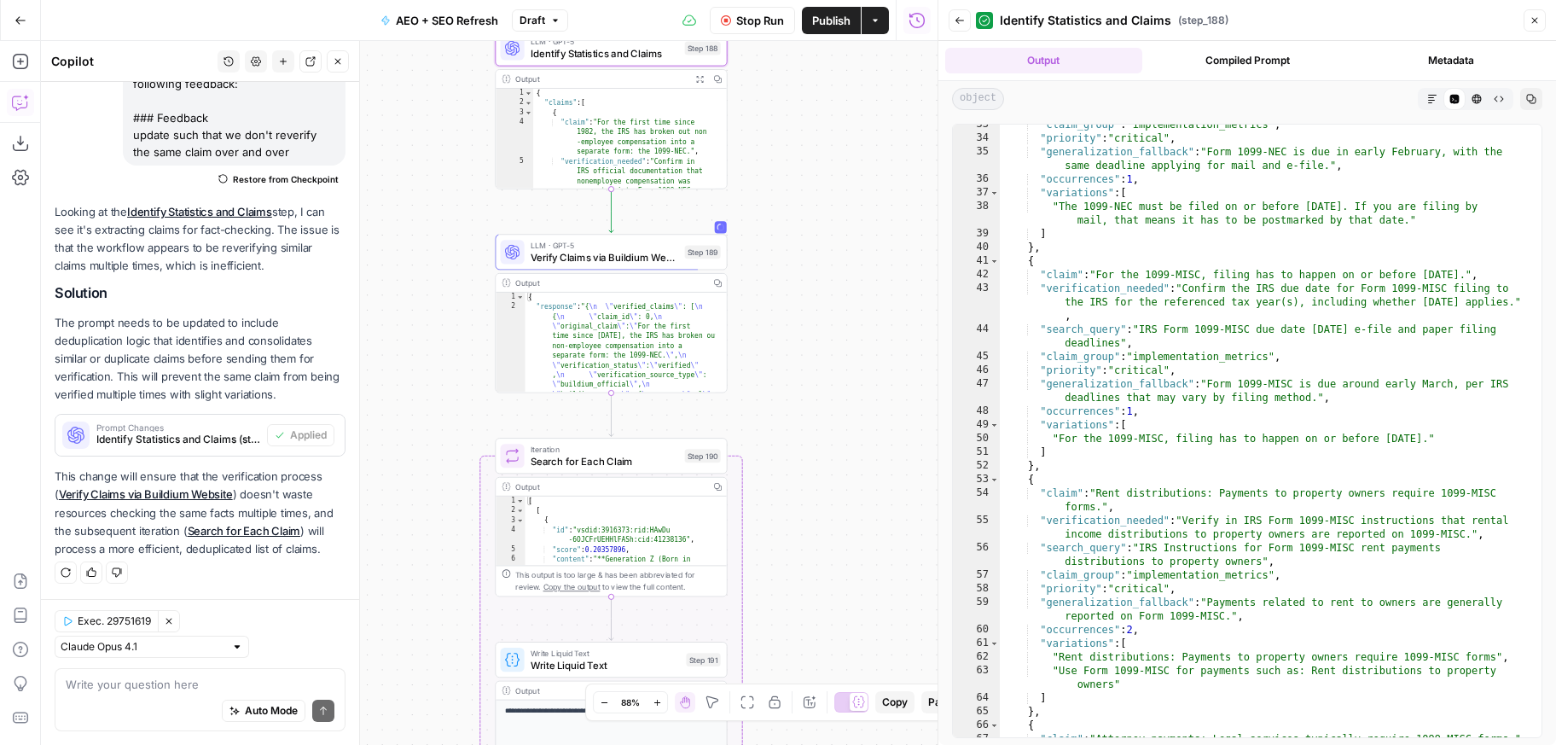
scroll to position [784, 0]
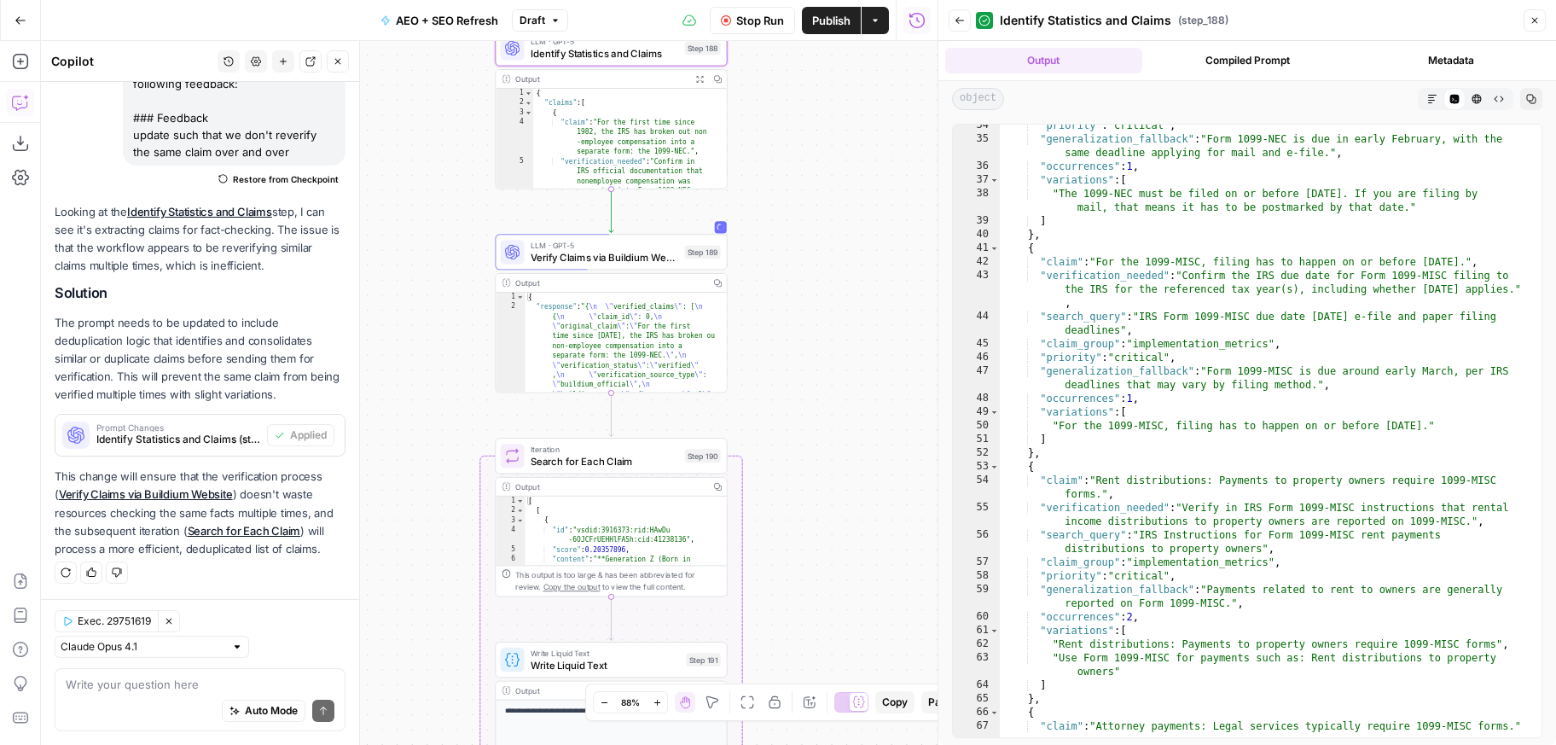
click at [867, 289] on div "true true false false true false false true Workflow Set Inputs Inputs Power Ag…" at bounding box center [489, 393] width 896 height 704
click at [830, 215] on div "true true false false true false false true Workflow Set Inputs Inputs Power Ag…" at bounding box center [489, 393] width 896 height 704
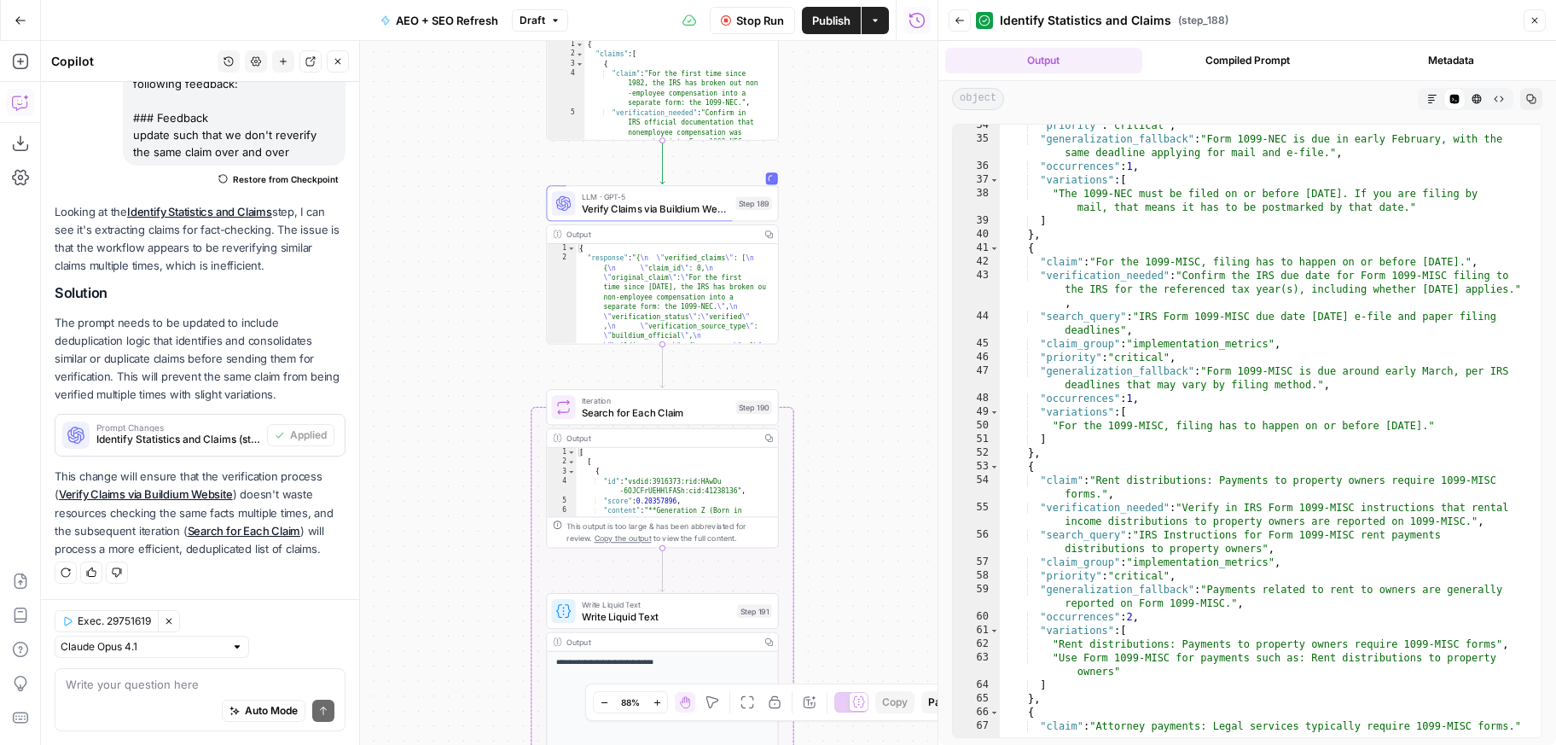
drag, startPoint x: 815, startPoint y: 181, endPoint x: 858, endPoint y: 147, distance: 54.6
click at [858, 147] on div "true true false false true false false true Workflow Set Inputs Inputs Power Ag…" at bounding box center [489, 393] width 896 height 704
click at [910, 159] on div "true true false false true false false true Workflow Set Inputs Inputs Power Ag…" at bounding box center [489, 393] width 896 height 704
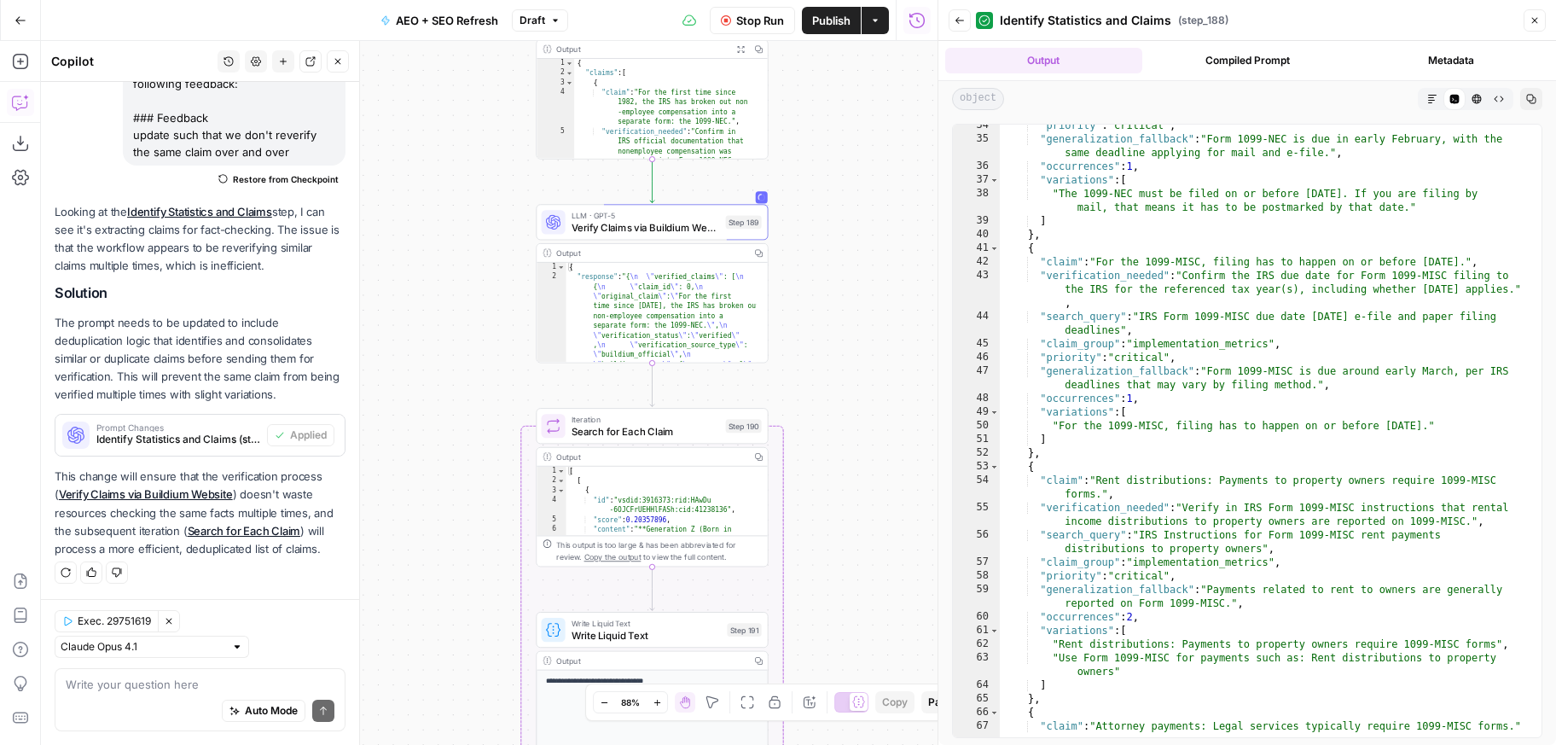
drag, startPoint x: 896, startPoint y: 136, endPoint x: 879, endPoint y: 165, distance: 34.4
click at [879, 165] on div "true true false false true false false true Workflow Set Inputs Inputs Power Ag…" at bounding box center [489, 393] width 896 height 704
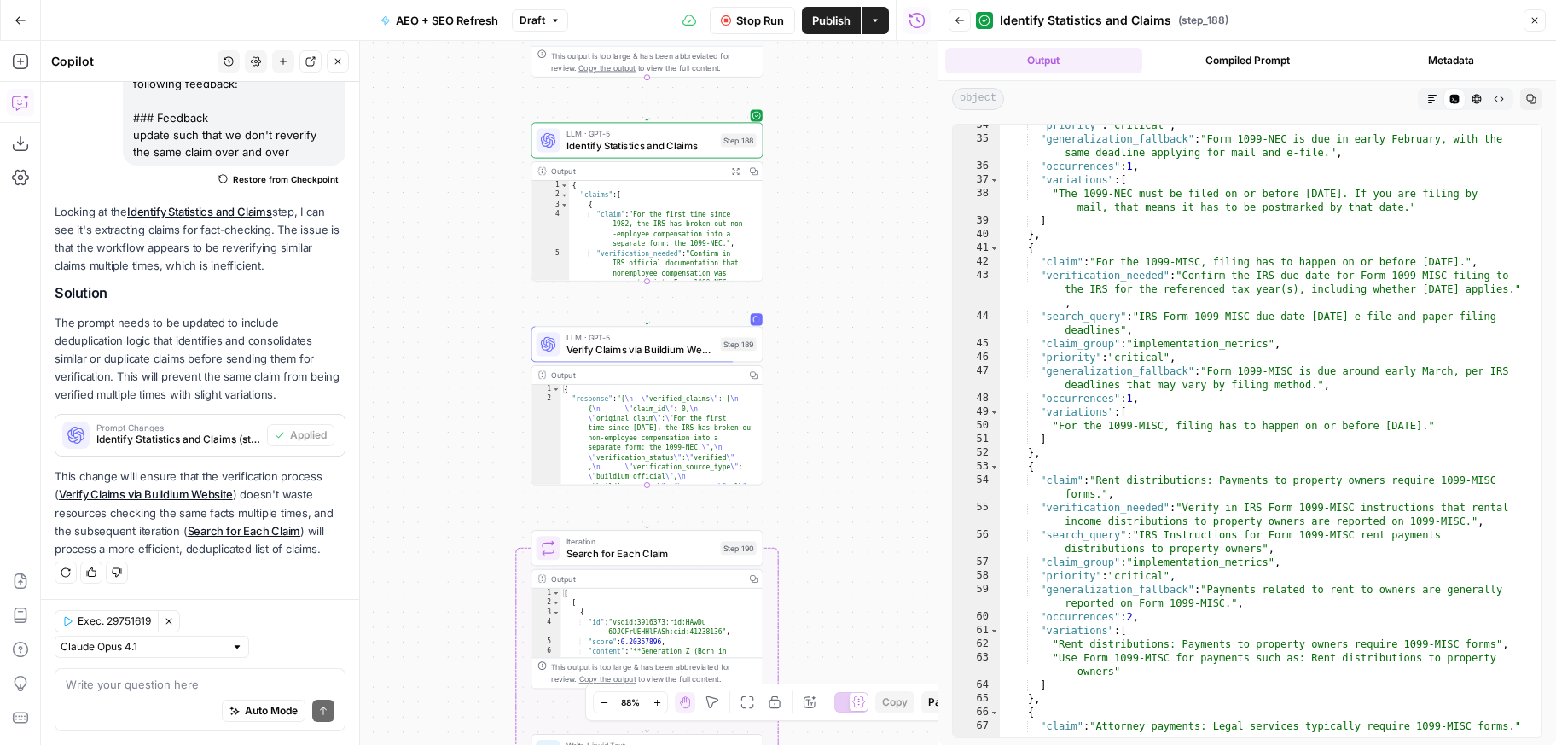
drag, startPoint x: 854, startPoint y: 181, endPoint x: 855, endPoint y: 292, distance: 110.9
click at [855, 292] on div "true true false false true false false true Workflow Set Inputs Inputs Power Ag…" at bounding box center [489, 393] width 896 height 704
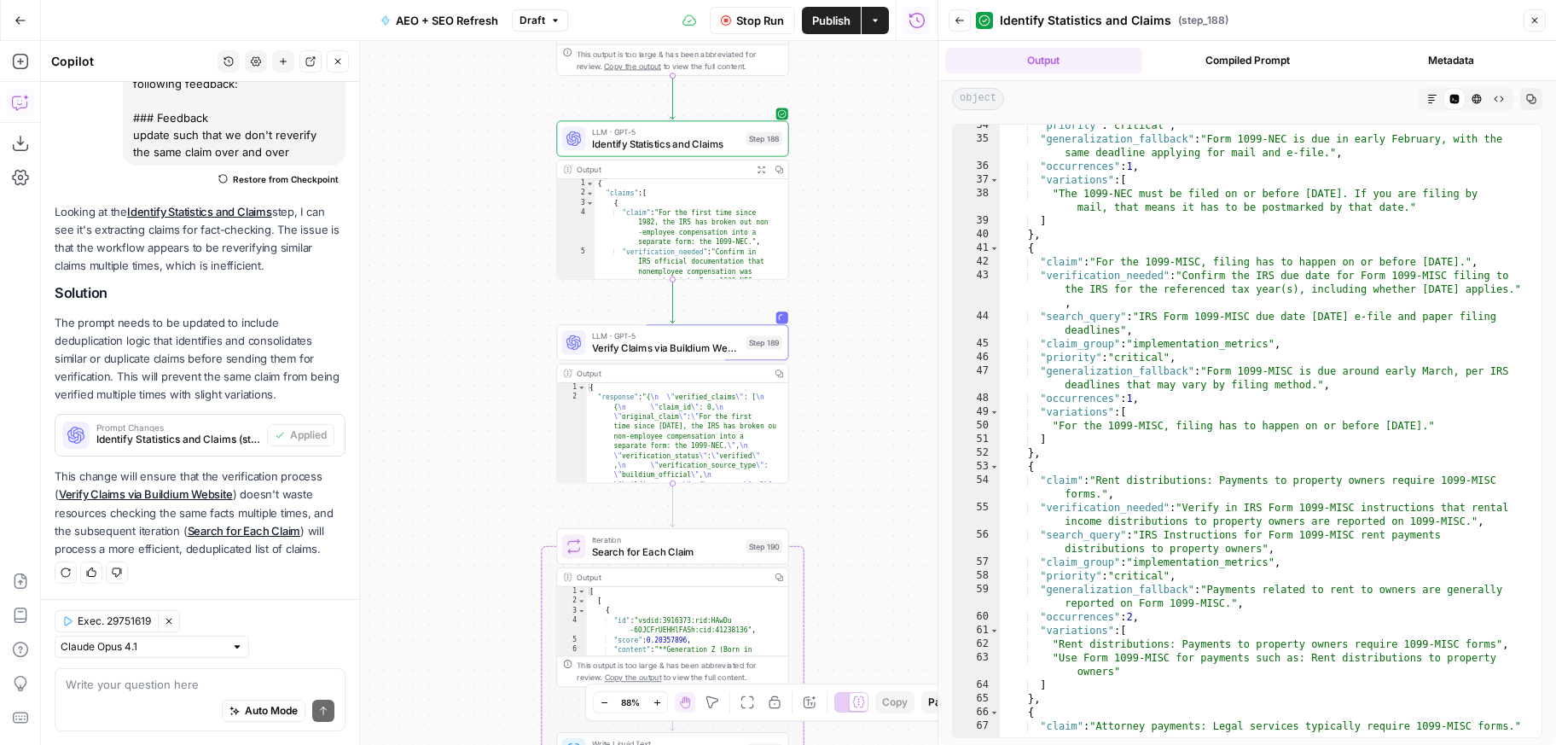
drag, startPoint x: 844, startPoint y: 289, endPoint x: 873, endPoint y: 287, distance: 28.2
click at [873, 287] on div "true true false false true false false true Workflow Set Inputs Inputs Power Ag…" at bounding box center [489, 393] width 896 height 704
drag, startPoint x: 875, startPoint y: 253, endPoint x: 876, endPoint y: 157, distance: 96.4
click at [876, 157] on div "true true false false true false false true Workflow Set Inputs Inputs Power Ag…" at bounding box center [489, 393] width 896 height 704
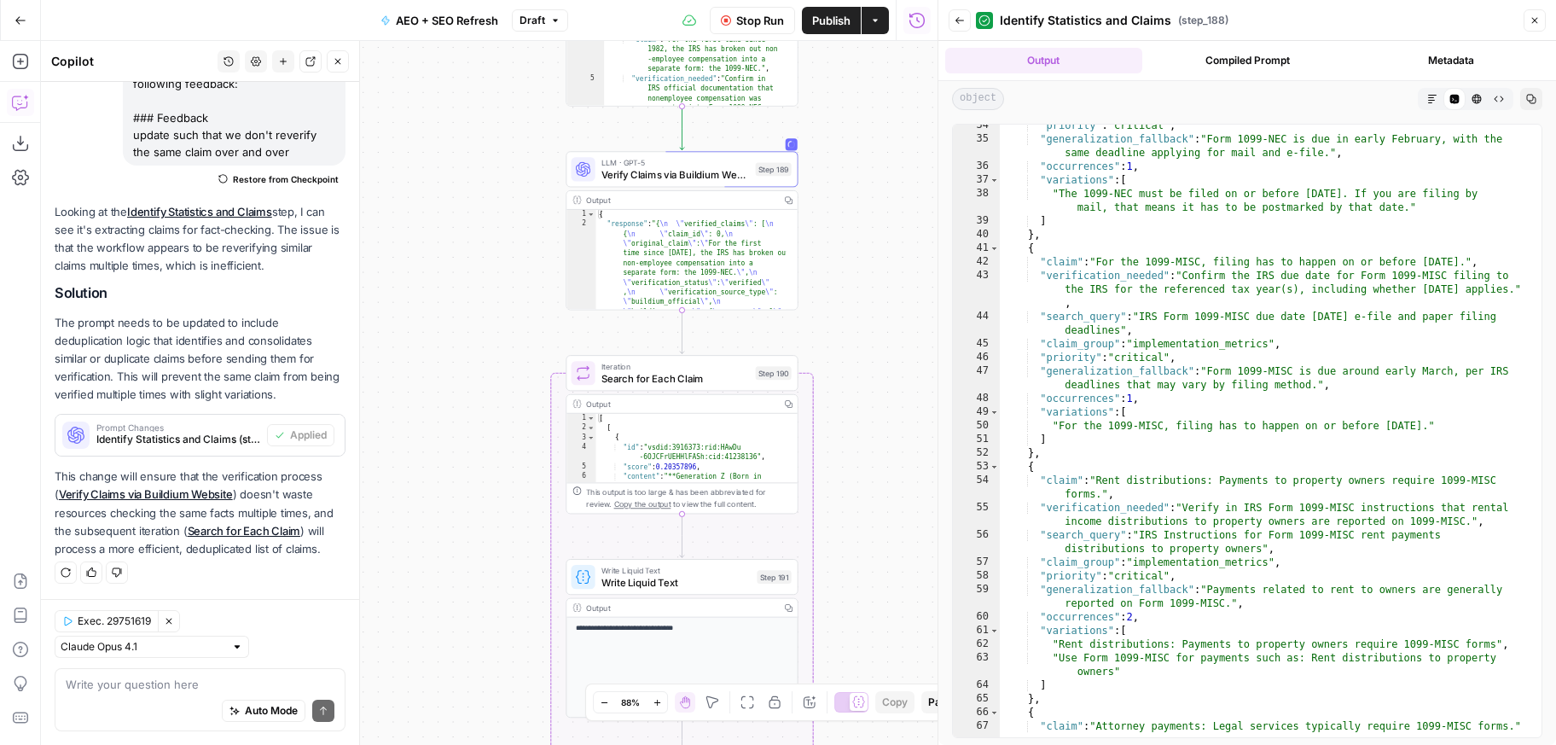
drag, startPoint x: 861, startPoint y: 263, endPoint x: 873, endPoint y: 193, distance: 71.0
click at [873, 193] on div "true true false false true false false true Workflow Set Inputs Inputs Power Ag…" at bounding box center [489, 393] width 896 height 704
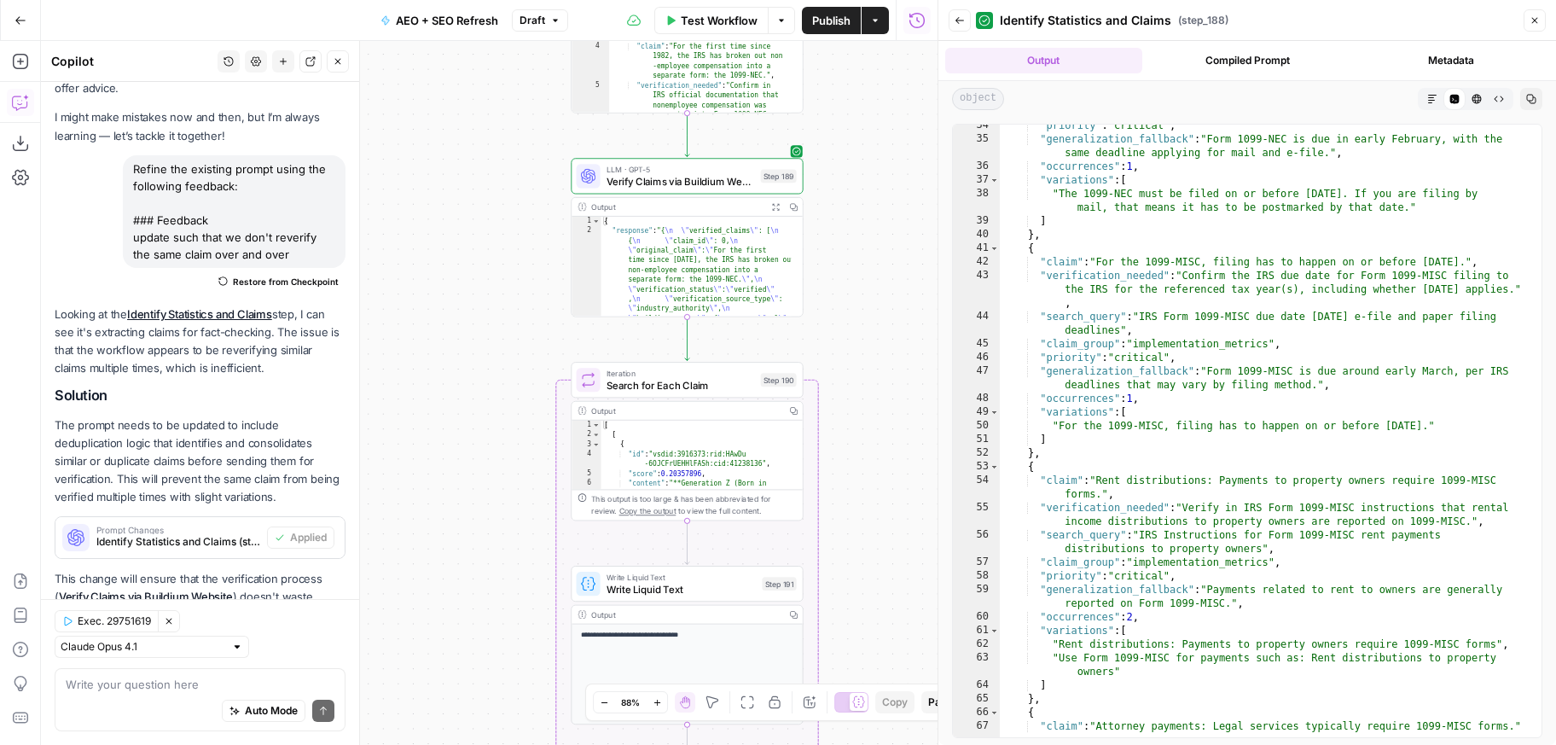
scroll to position [165, 0]
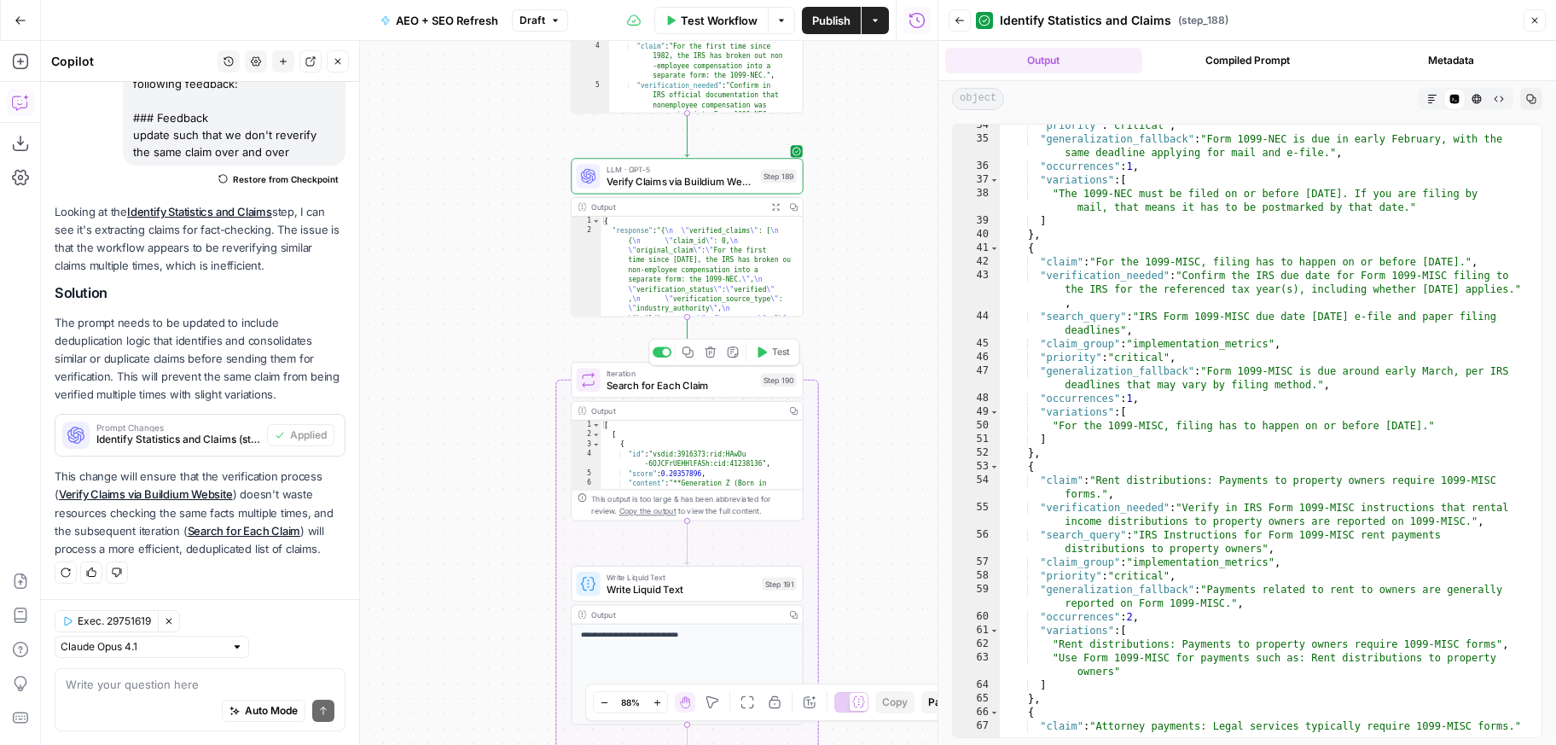
click at [762, 357] on icon "button" at bounding box center [761, 352] width 12 height 12
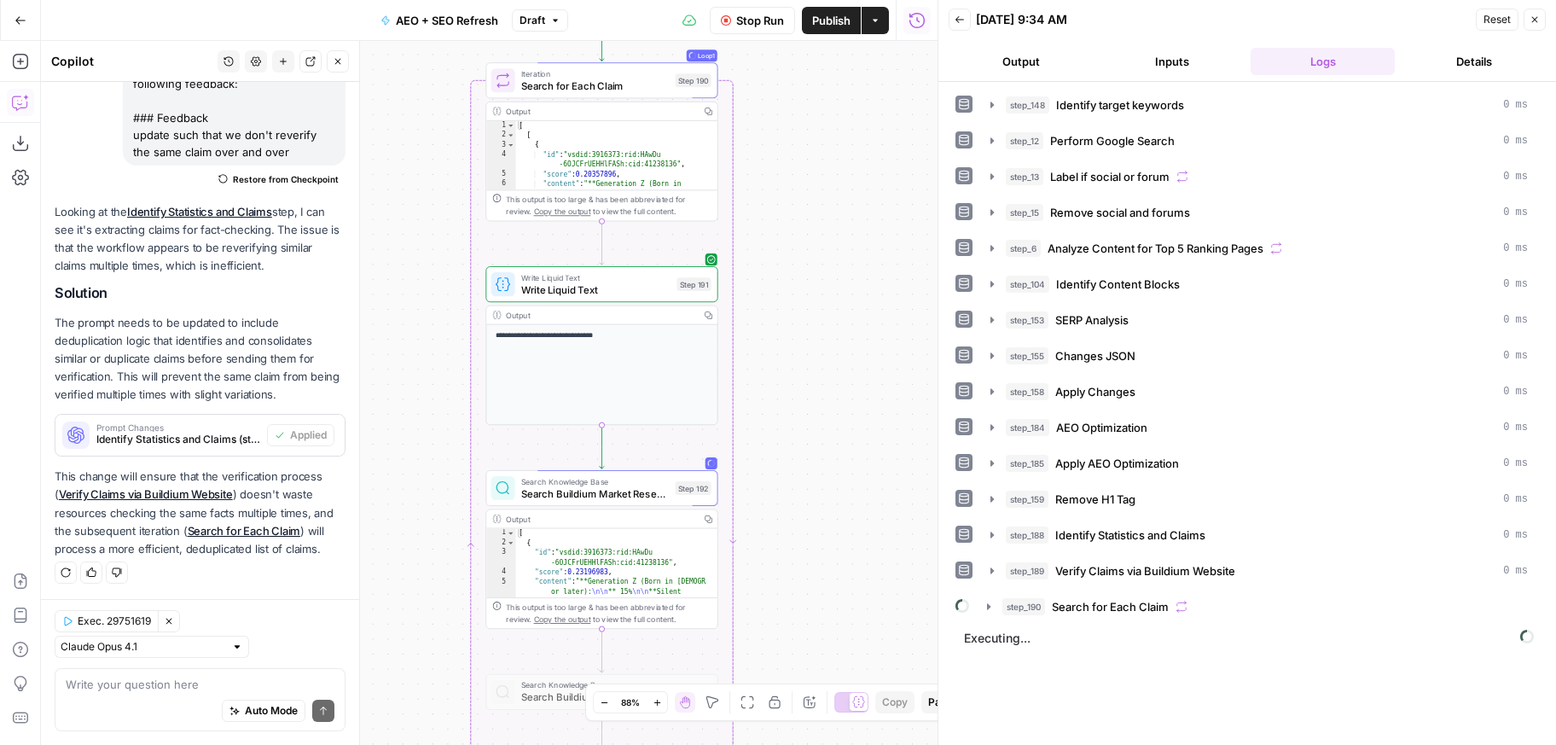
drag, startPoint x: 779, startPoint y: 274, endPoint x: 776, endPoint y: 254, distance: 19.8
click at [776, 255] on div "true true false false true false false true Workflow Set Inputs Inputs Power Ag…" at bounding box center [489, 393] width 896 height 704
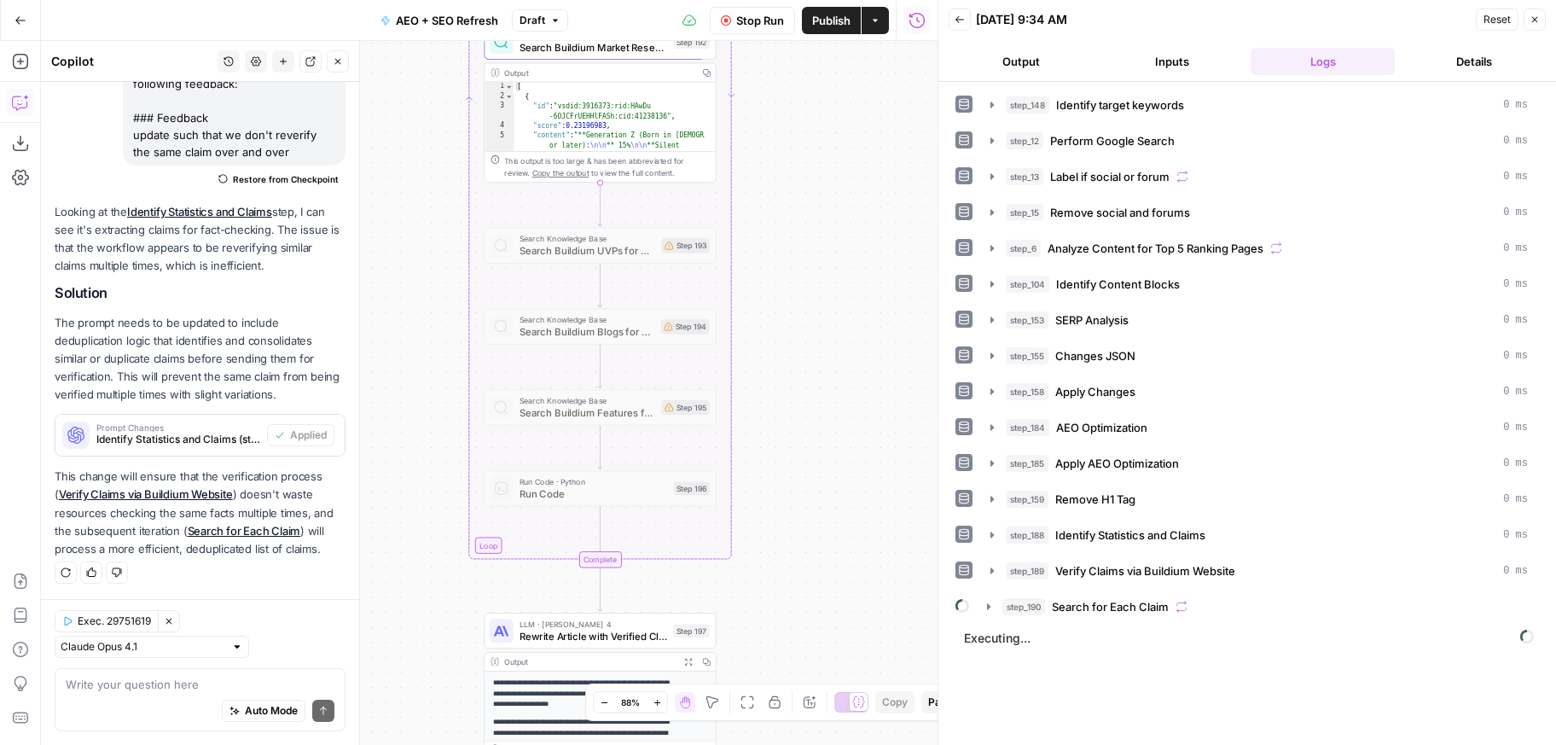
drag, startPoint x: 833, startPoint y: 516, endPoint x: 828, endPoint y: 61, distance: 454.7
click at [828, 61] on div "true true false false true false false true Workflow Set Inputs Inputs Power Ag…" at bounding box center [489, 393] width 896 height 704
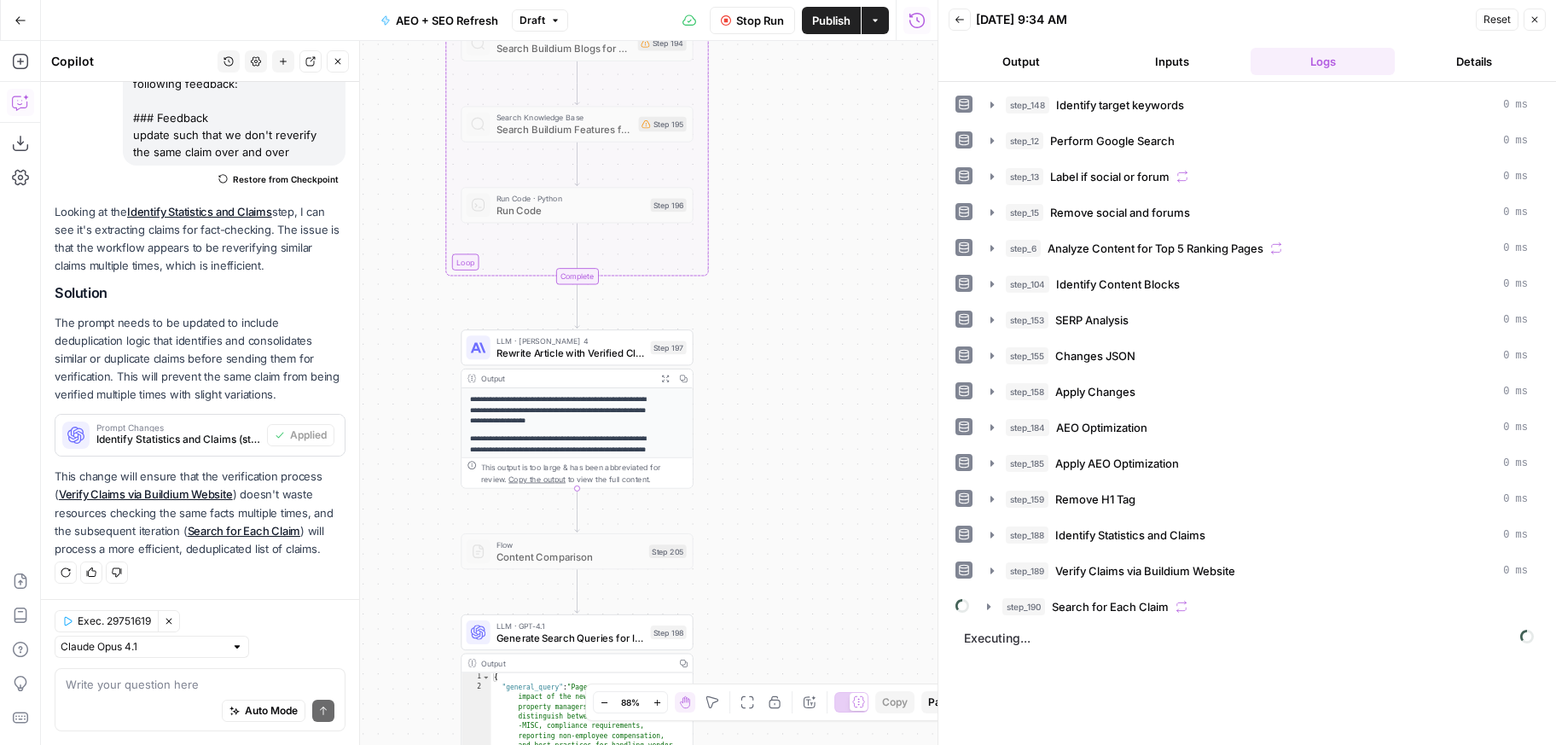
drag, startPoint x: 867, startPoint y: 541, endPoint x: 850, endPoint y: 283, distance: 258.2
click at [850, 283] on div "true true false false true false false true Workflow Set Inputs Inputs Power Ag…" at bounding box center [489, 393] width 896 height 704
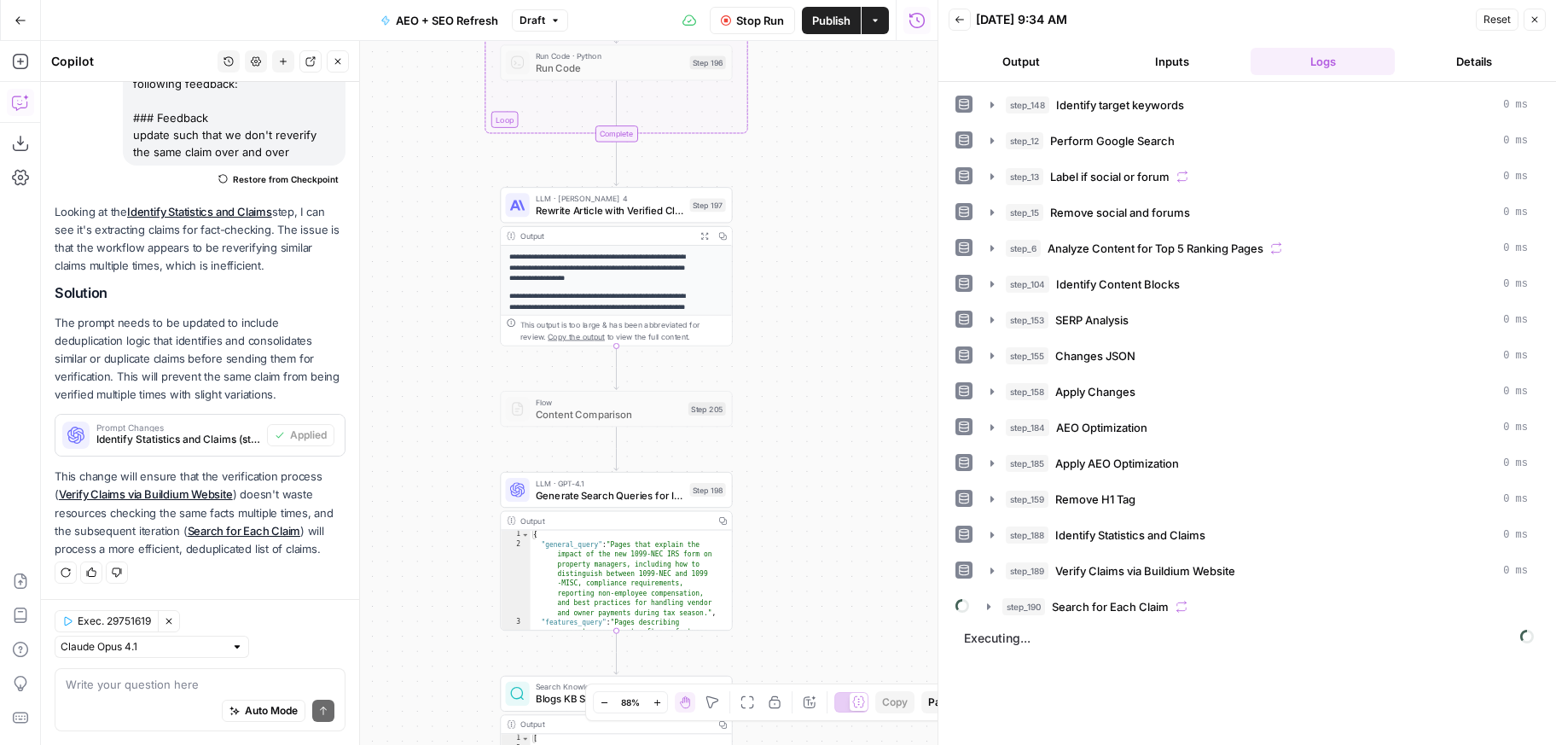
drag, startPoint x: 772, startPoint y: 392, endPoint x: 817, endPoint y: 212, distance: 186.4
click at [817, 212] on div "true true false false true false false true Workflow Set Inputs Inputs Power Ag…" at bounding box center [489, 393] width 896 height 704
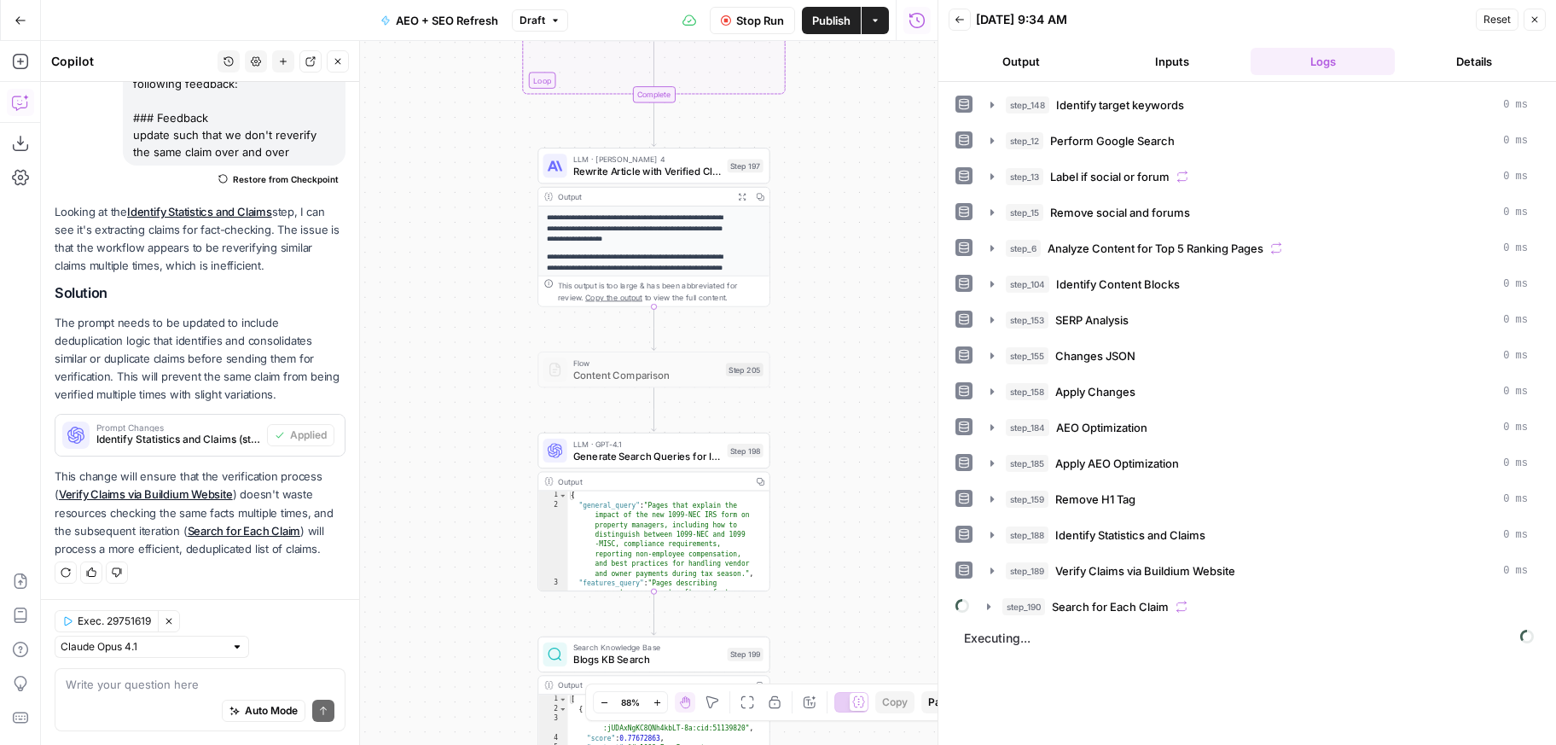
drag, startPoint x: 817, startPoint y: 212, endPoint x: 849, endPoint y: 212, distance: 31.6
click at [849, 212] on div "true true false false true false false true Workflow Set Inputs Inputs Power Ag…" at bounding box center [489, 393] width 896 height 704
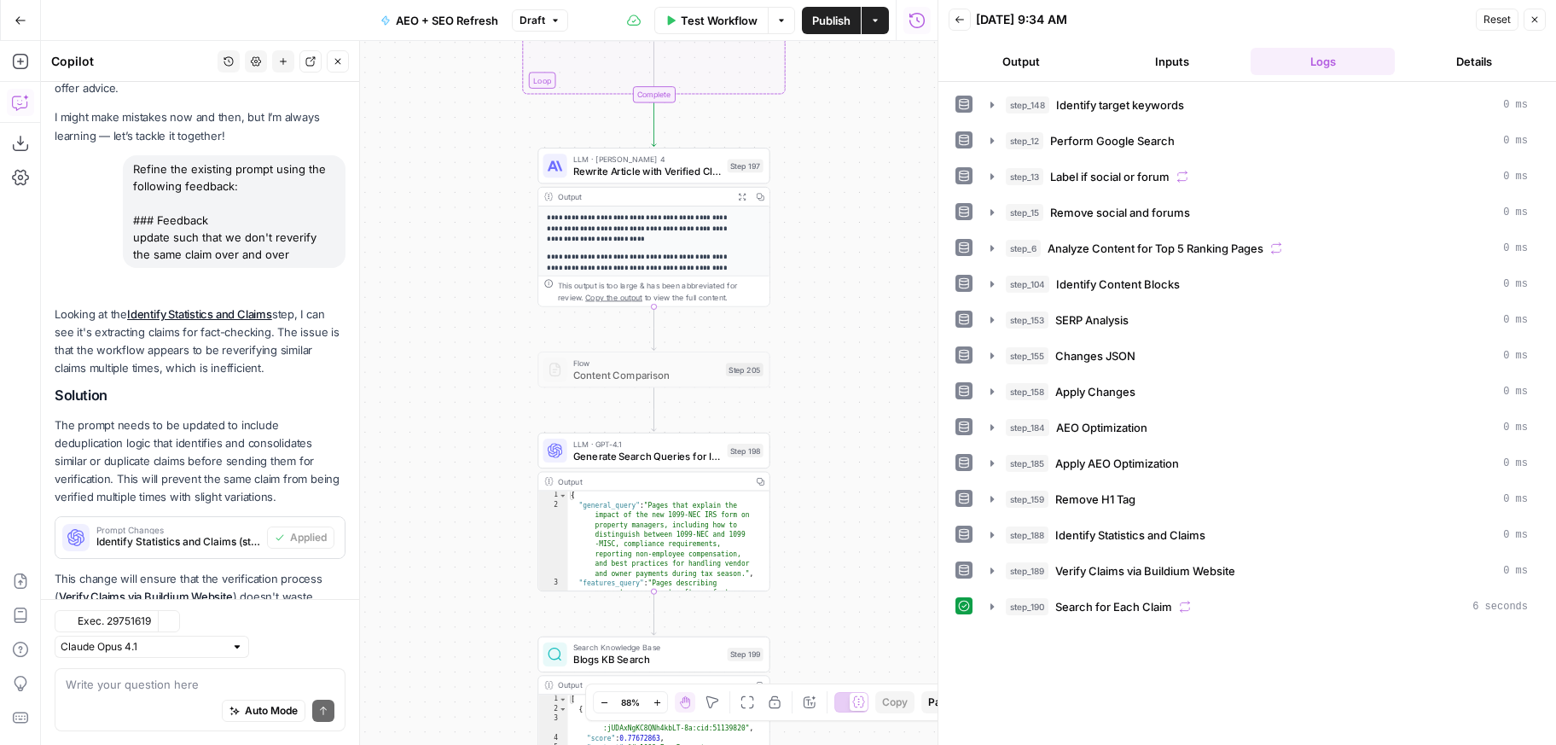
scroll to position [165, 0]
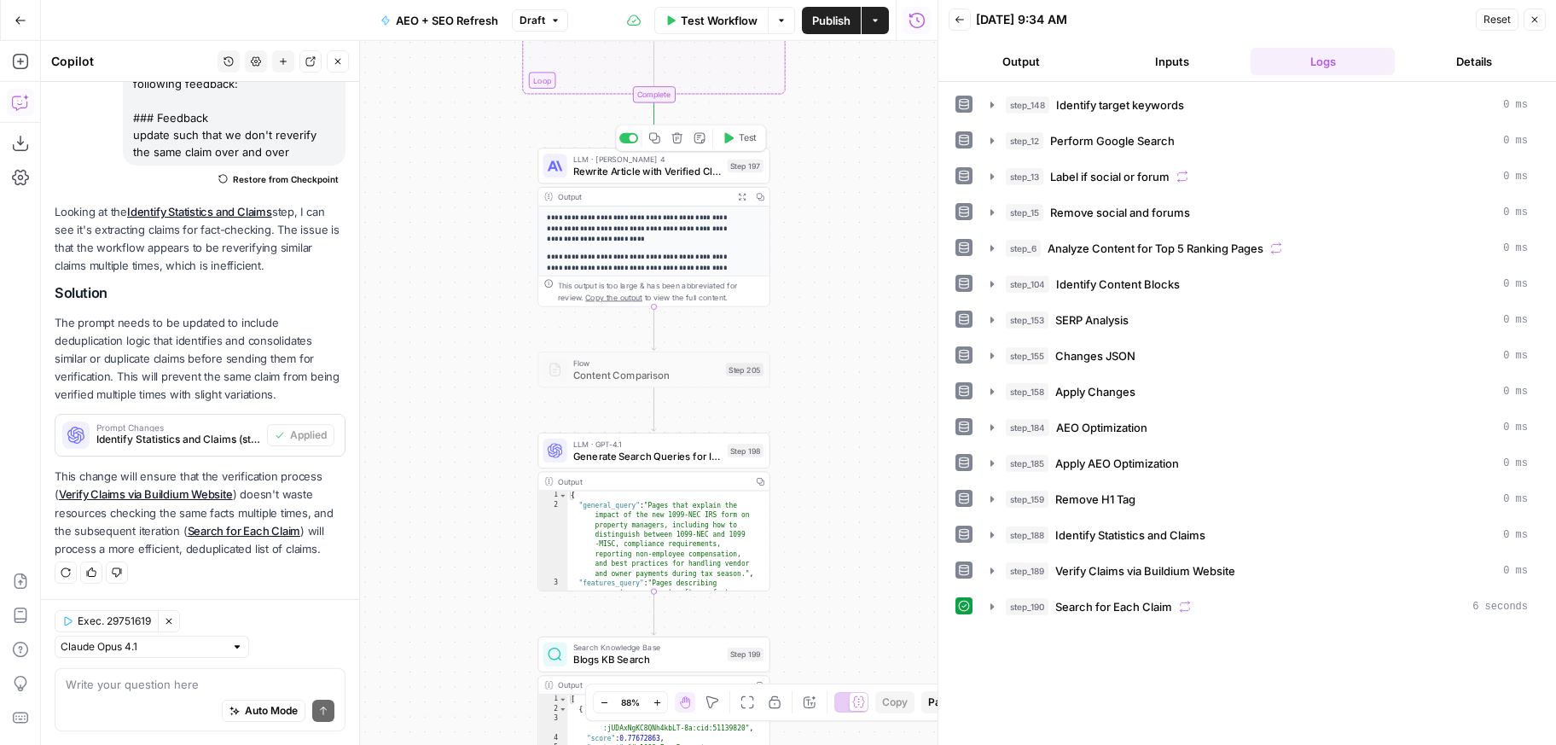
click at [723, 146] on button "Test" at bounding box center [739, 138] width 46 height 20
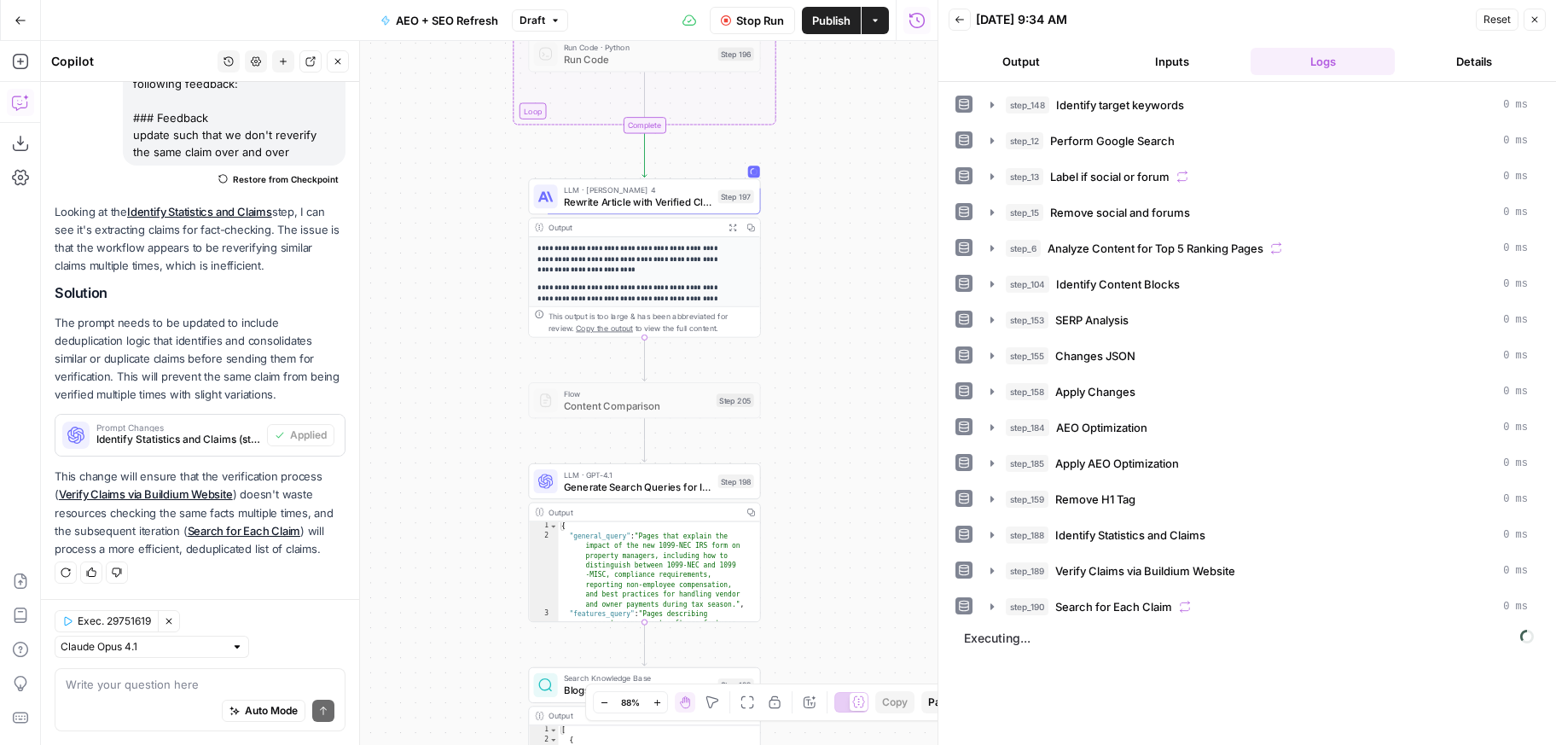
drag, startPoint x: 848, startPoint y: 230, endPoint x: 838, endPoint y: 264, distance: 34.8
click at [838, 264] on div "true true false false true false false true Workflow Set Inputs Inputs Power Ag…" at bounding box center [489, 393] width 896 height 704
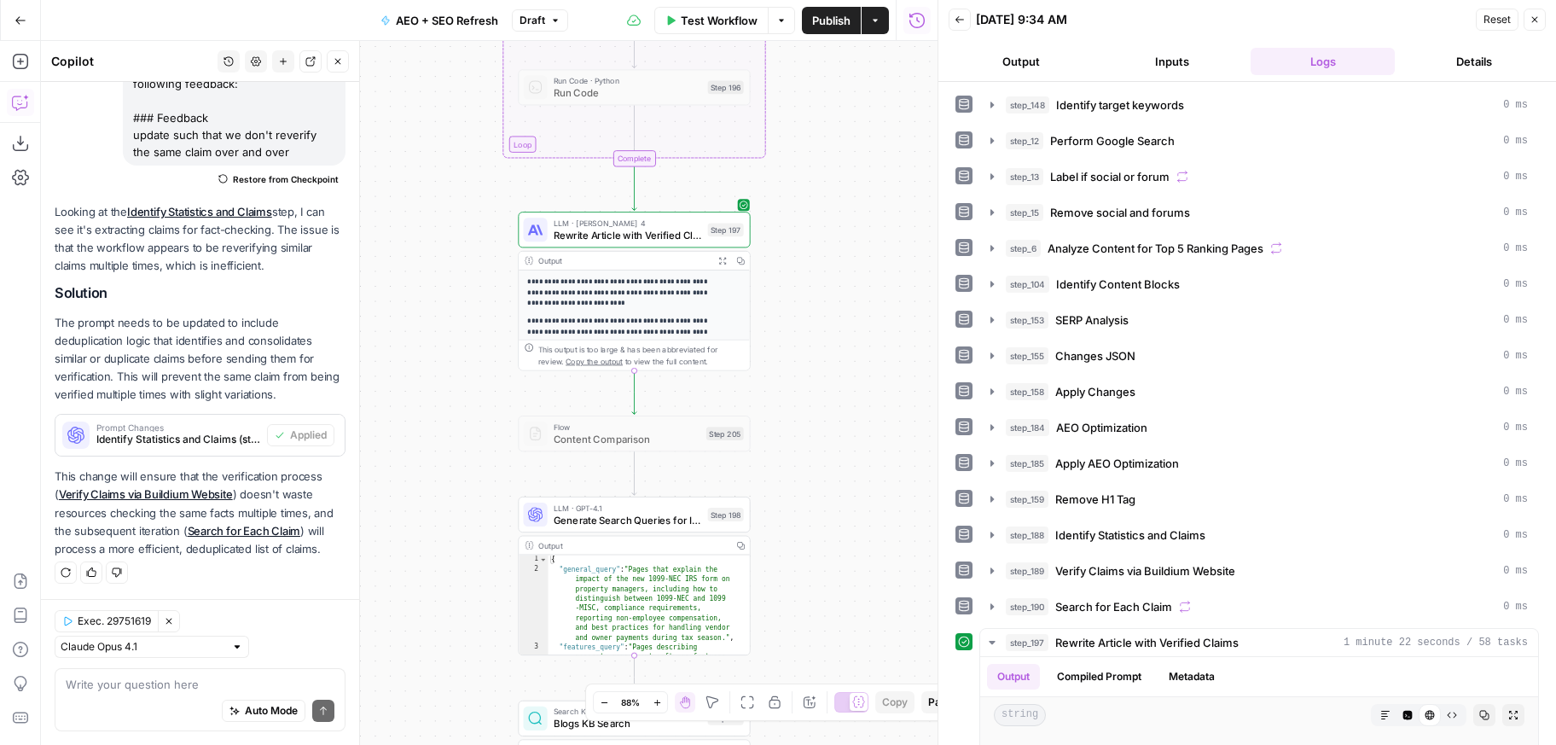
click at [718, 264] on icon "button" at bounding box center [722, 260] width 9 height 9
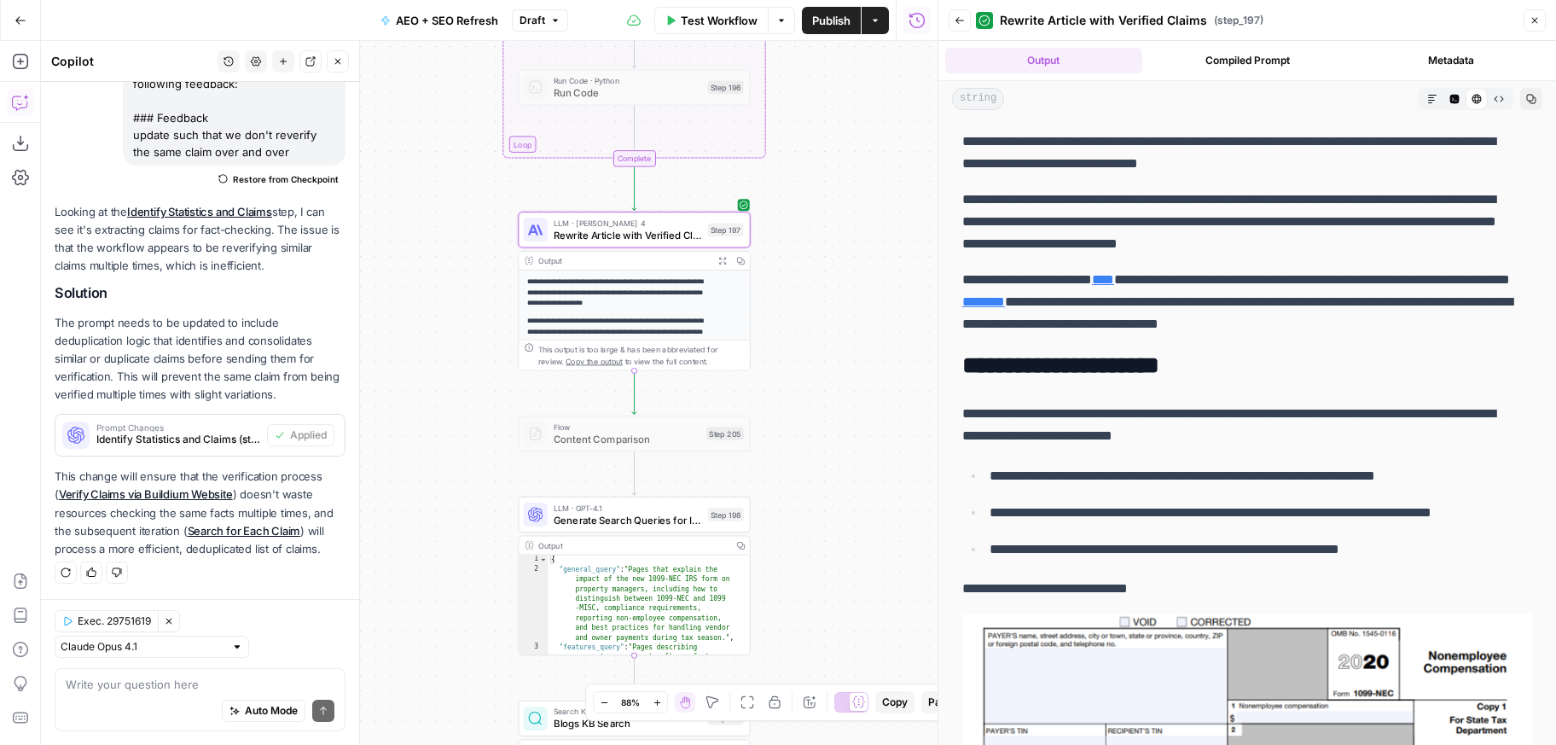
click at [1114, 284] on link "****" at bounding box center [1103, 279] width 22 height 13
click at [1005, 304] on link "********" at bounding box center [983, 301] width 43 height 13
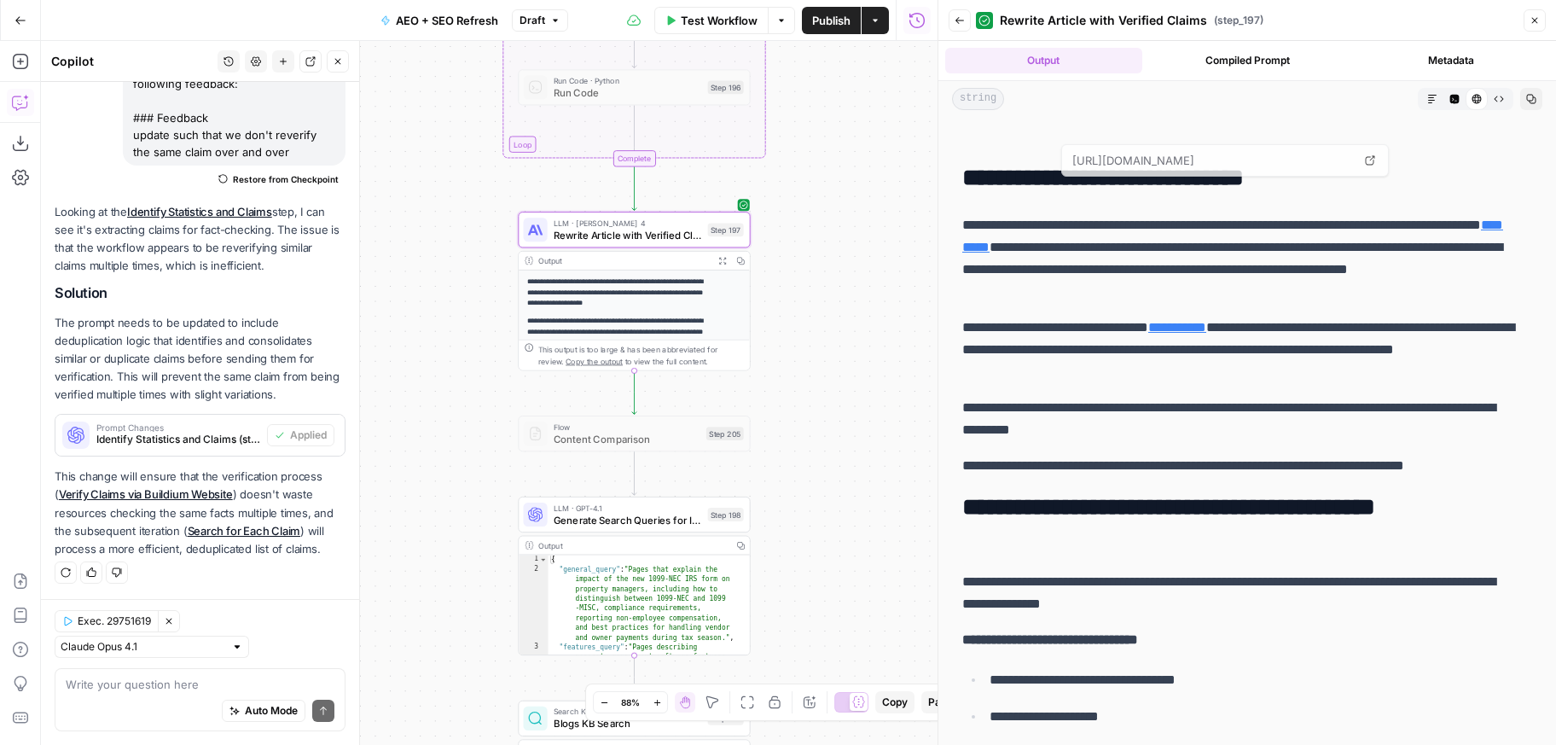
scroll to position [2622, 0]
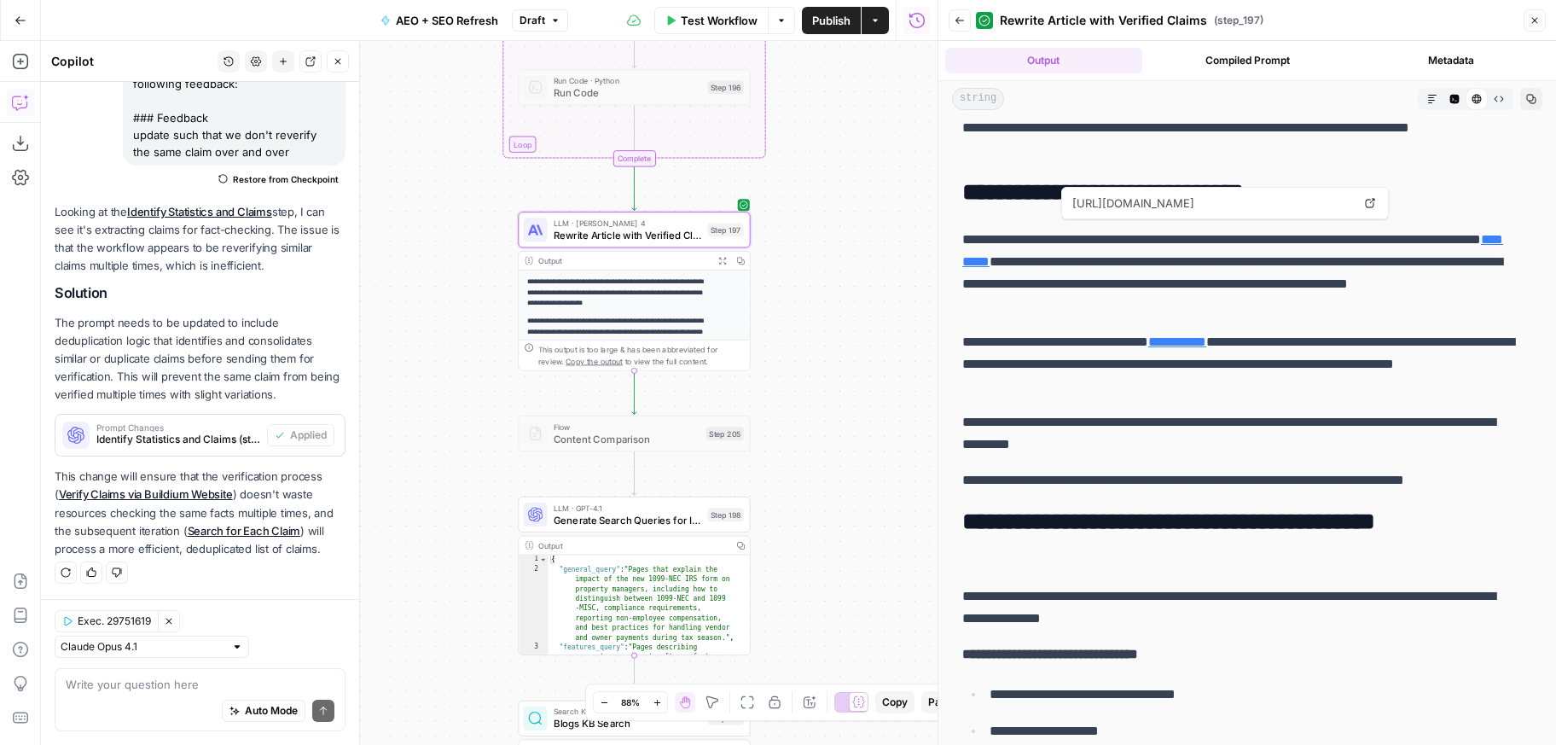
click at [1052, 331] on p "**********" at bounding box center [1240, 364] width 557 height 67
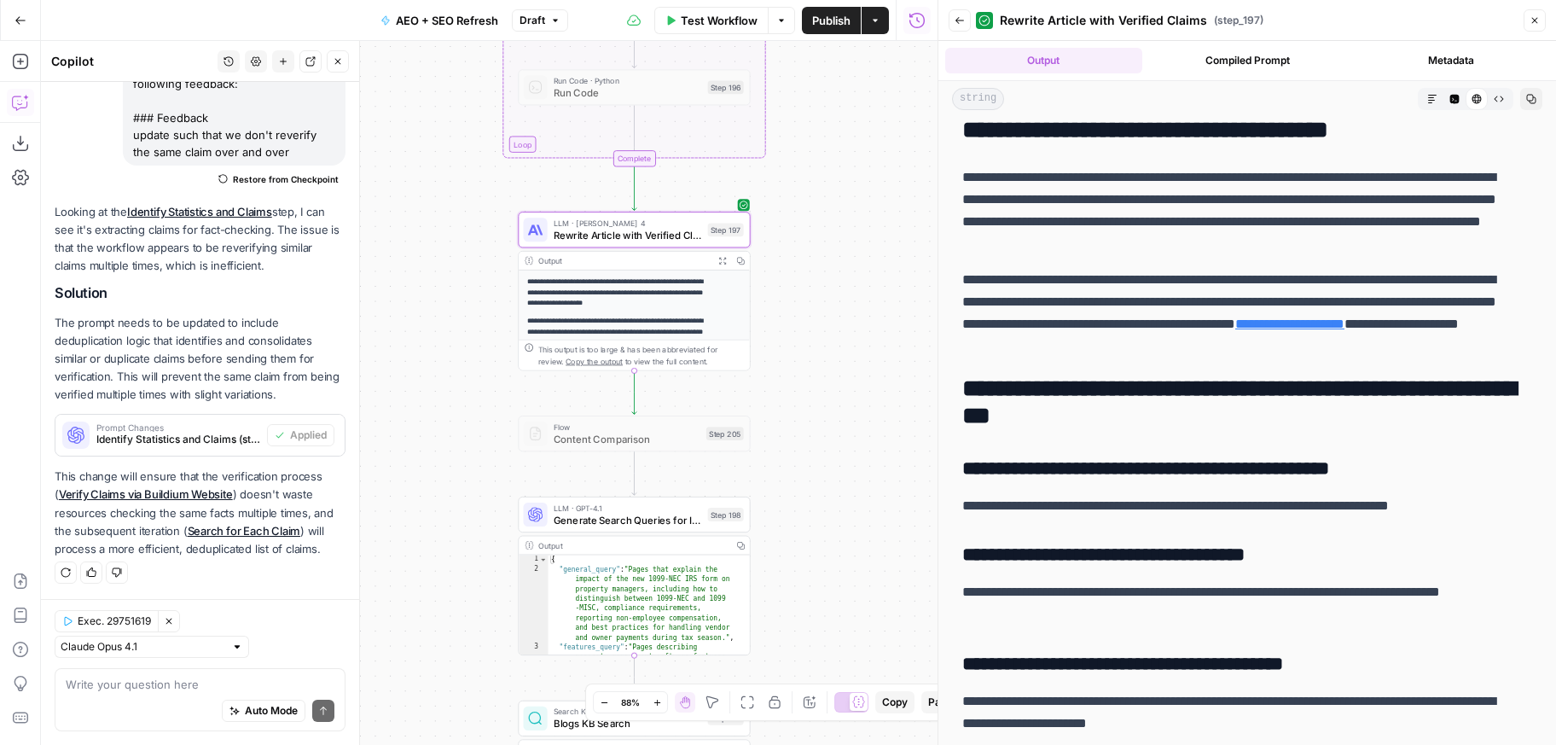
scroll to position [3783, 0]
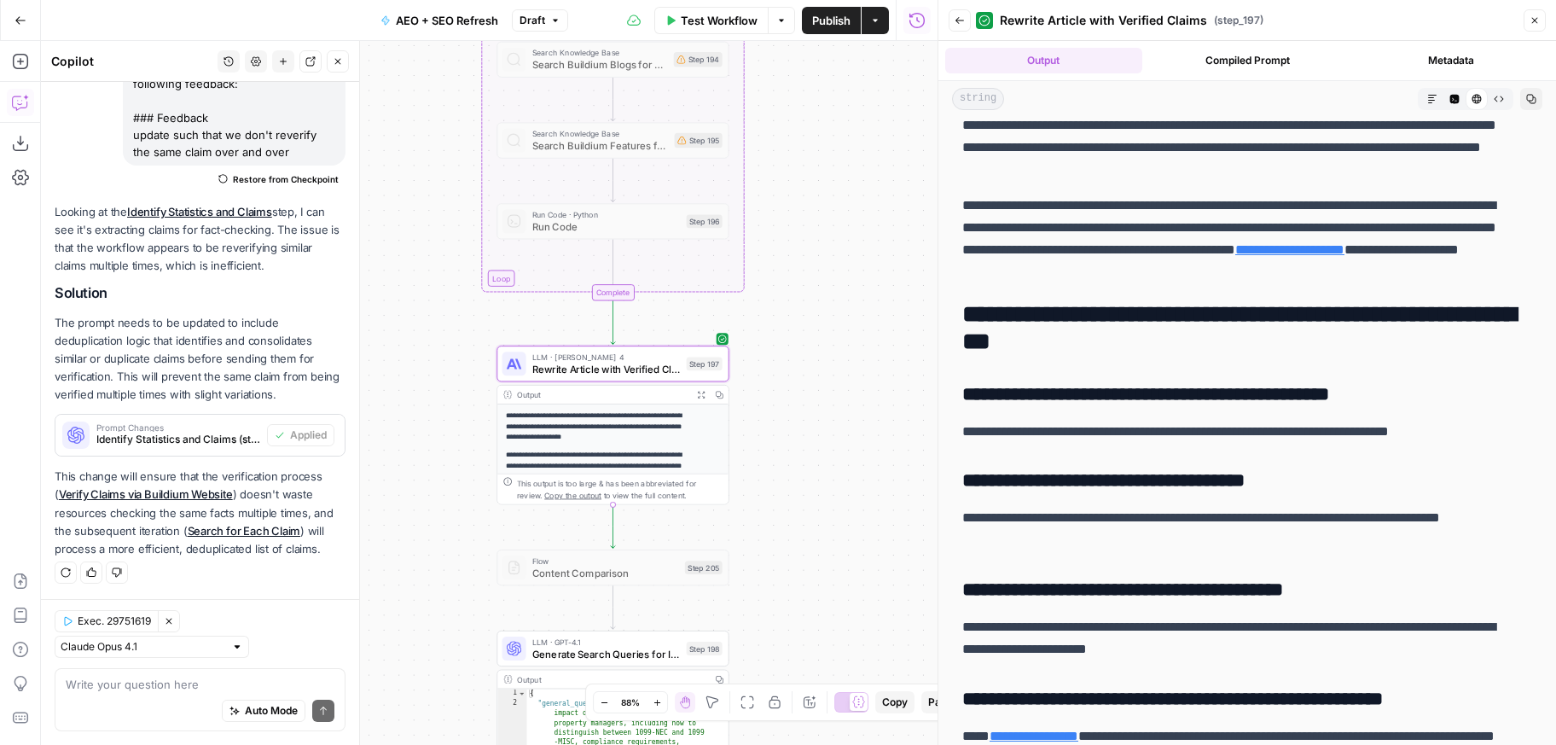
drag, startPoint x: 827, startPoint y: 181, endPoint x: 798, endPoint y: 351, distance: 172.1
click at [799, 351] on div "true true false false true false false true Workflow Set Inputs Inputs Power Ag…" at bounding box center [489, 393] width 896 height 704
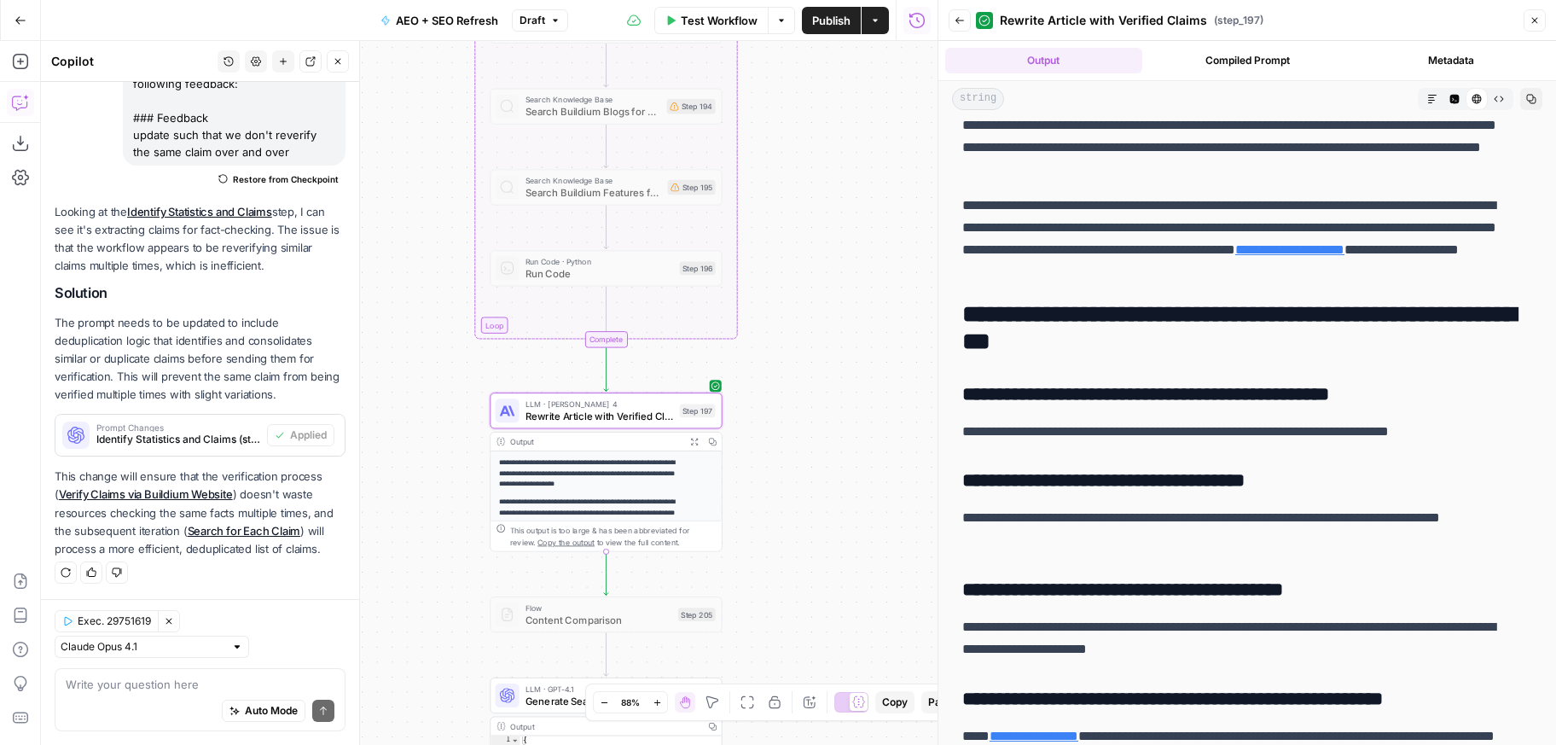
click at [706, 401] on div "LLM · Claude Sonnet 4 Rewrite Article with Verified Claims Step 197 Copy step D…" at bounding box center [606, 410] width 220 height 26
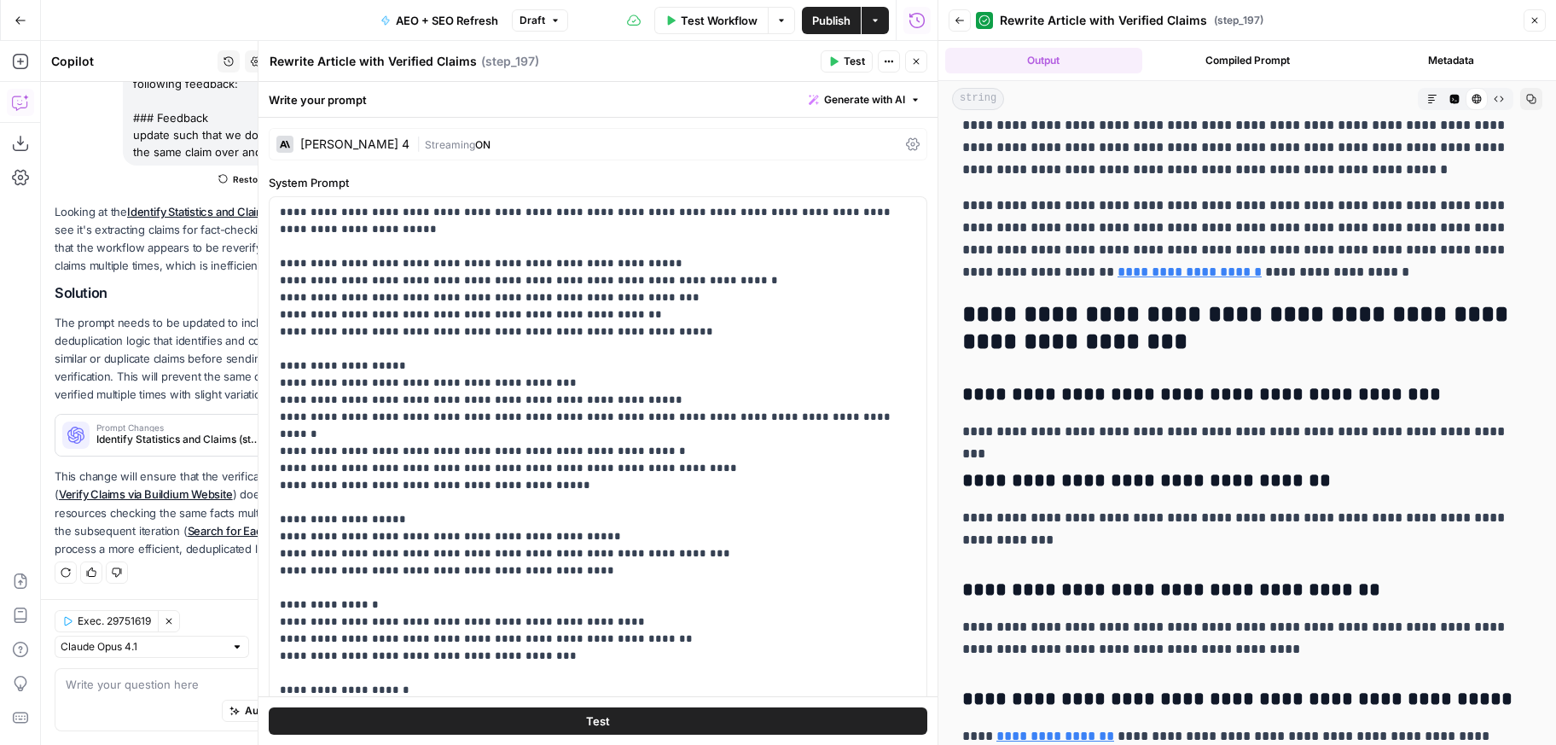
scroll to position [165, 0]
click at [853, 105] on span "Generate with AI" at bounding box center [864, 99] width 81 height 15
click at [834, 187] on div "Improve your existing prompt" at bounding box center [828, 192] width 142 height 15
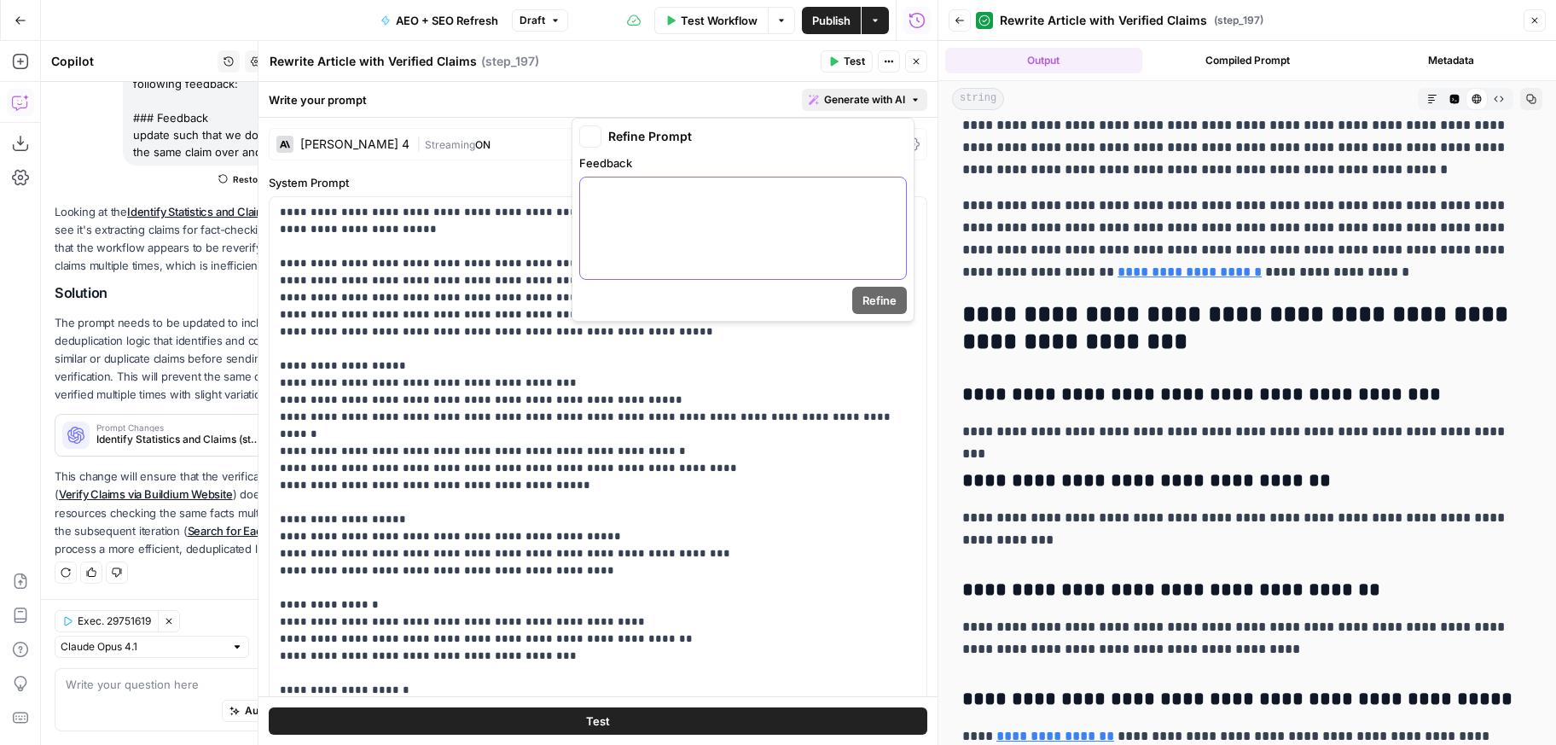
click at [815, 239] on div at bounding box center [743, 228] width 326 height 102
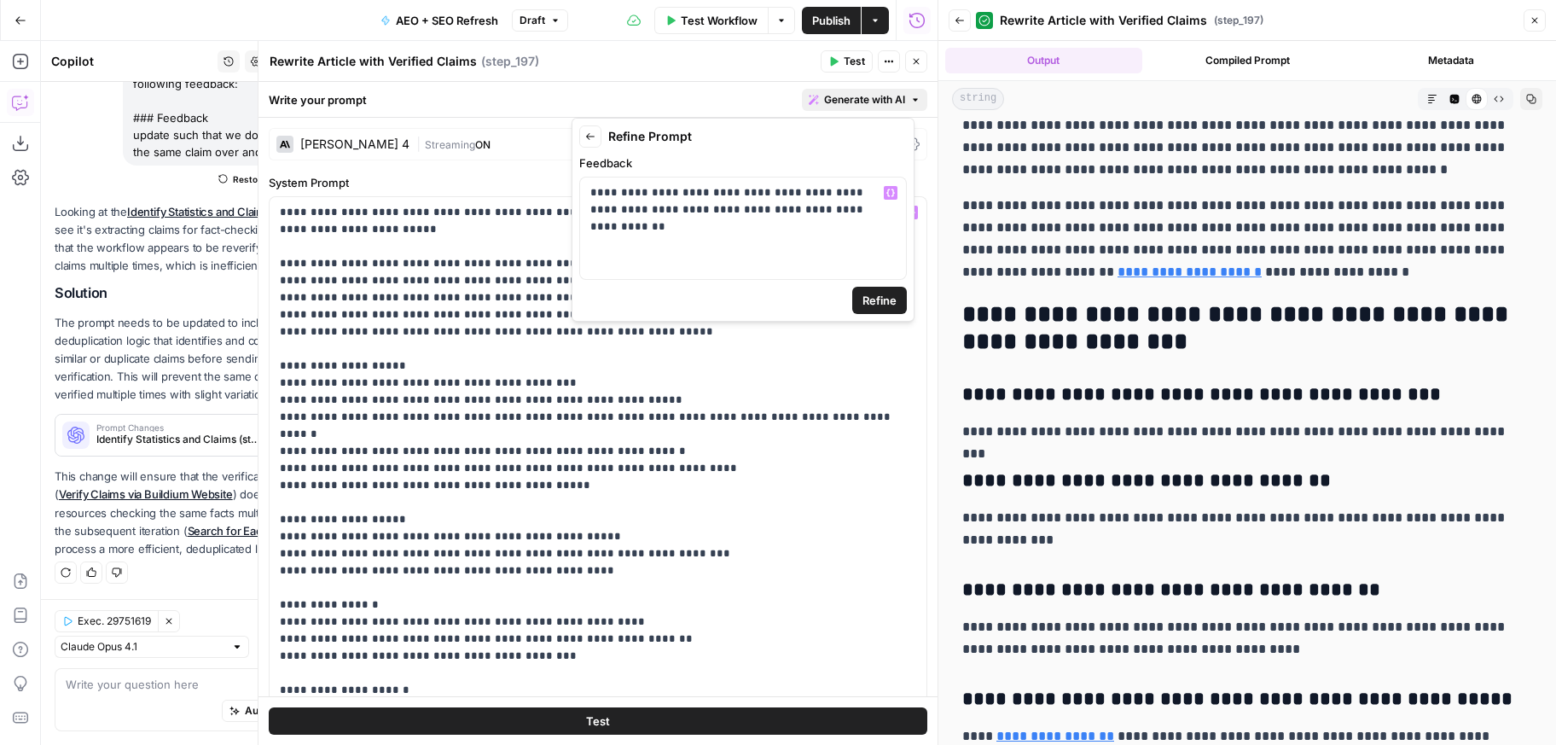
click at [883, 301] on span "Refine" at bounding box center [879, 300] width 34 height 17
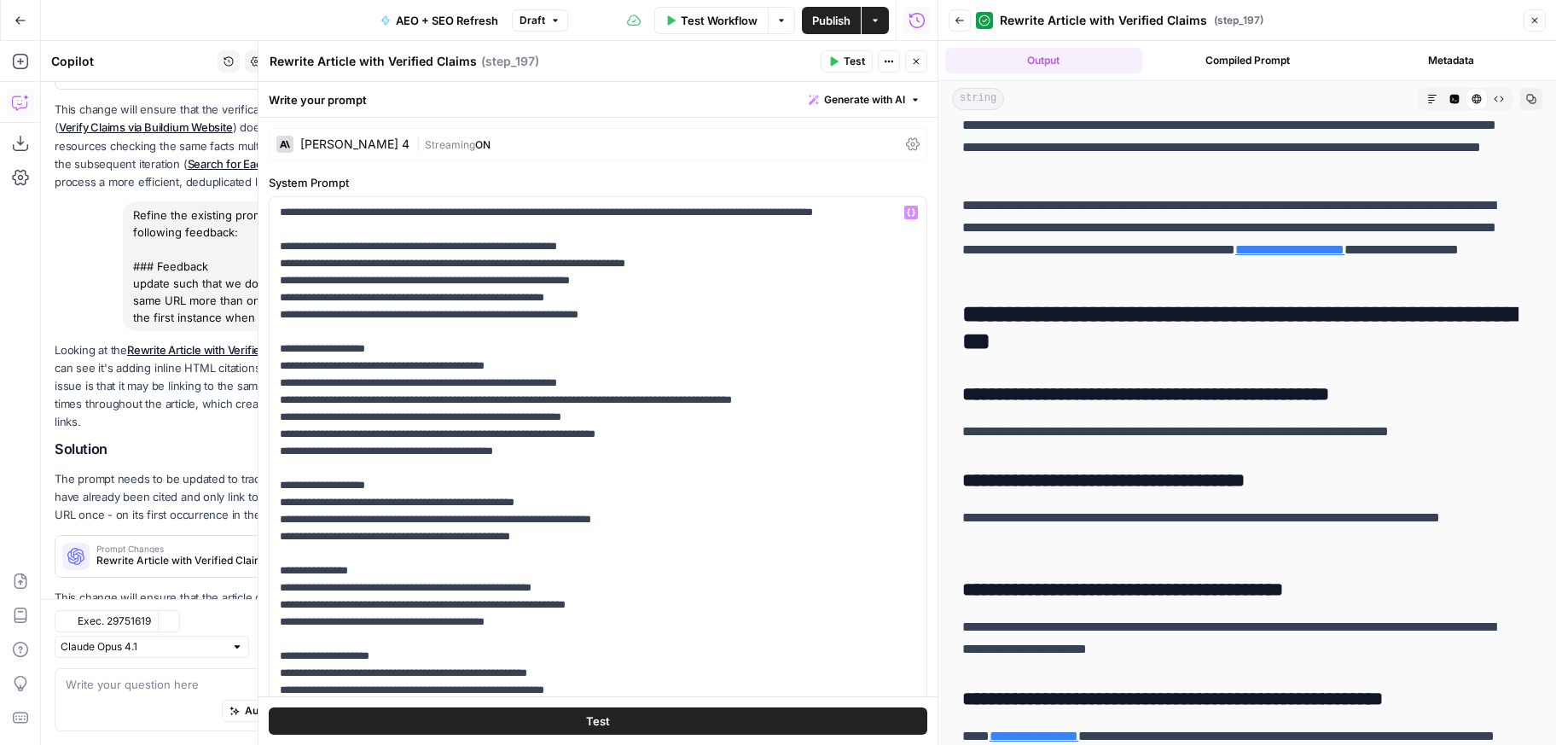
scroll to position [635, 0]
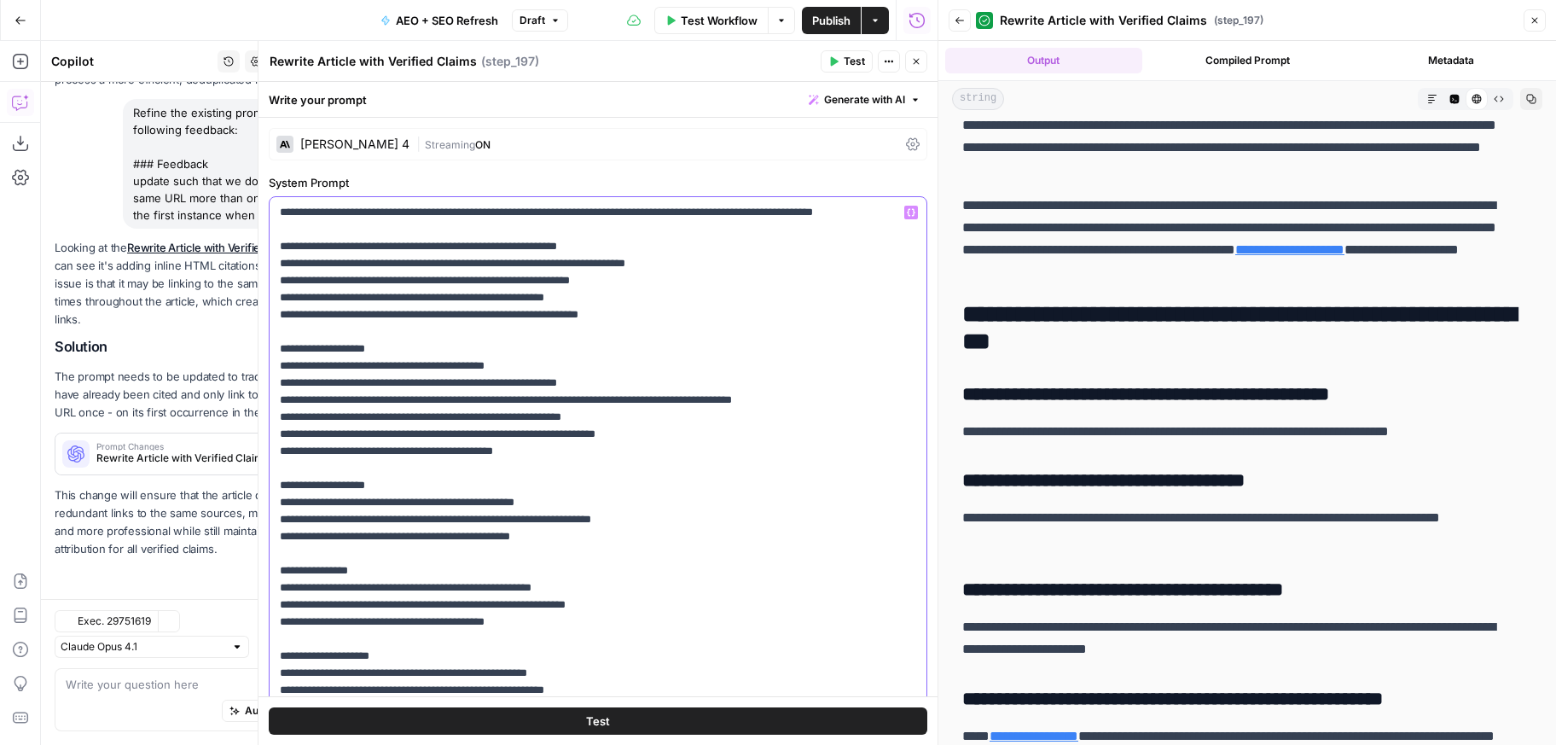
click at [804, 318] on p "**********" at bounding box center [592, 477] width 624 height 546
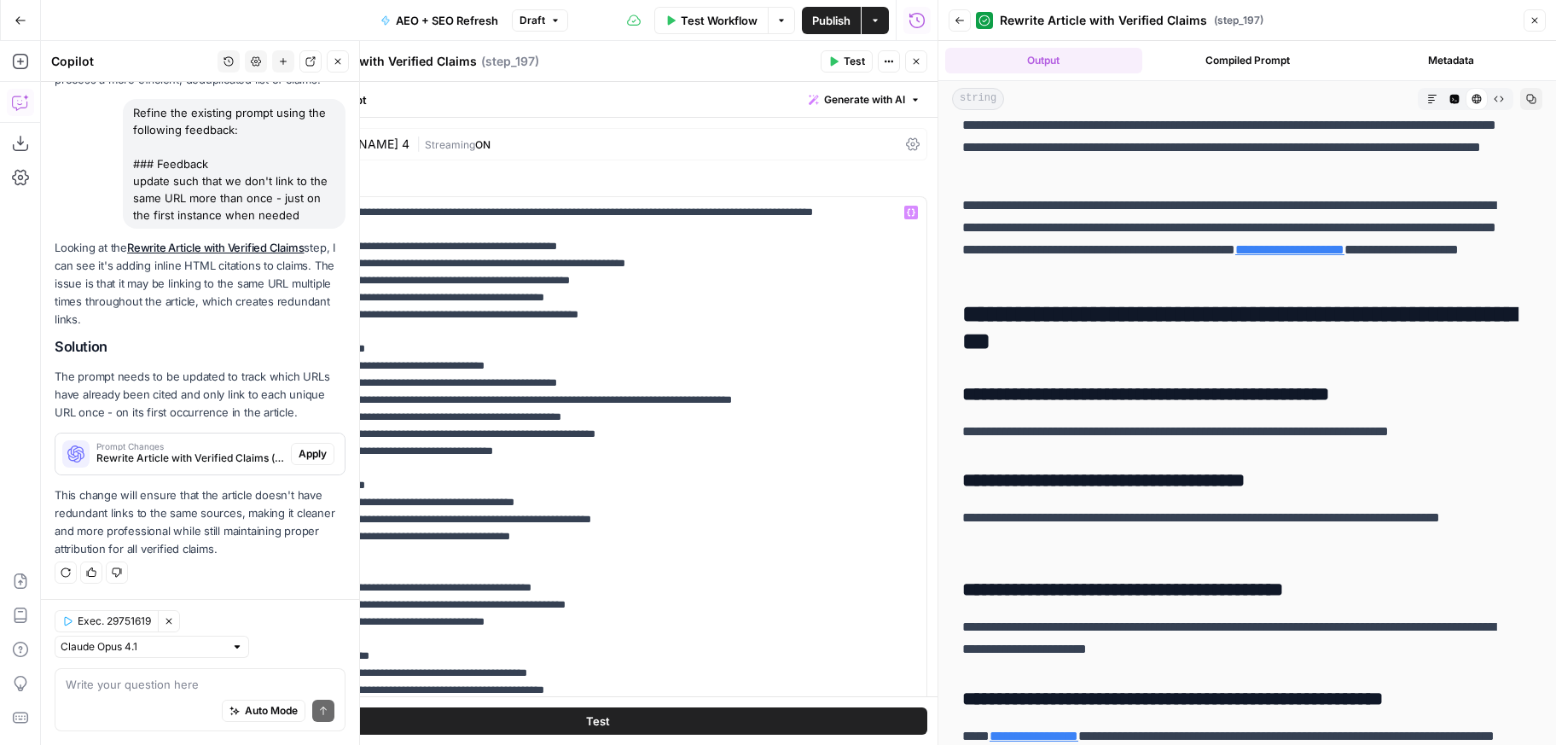
click at [299, 456] on span "Apply" at bounding box center [313, 453] width 28 height 15
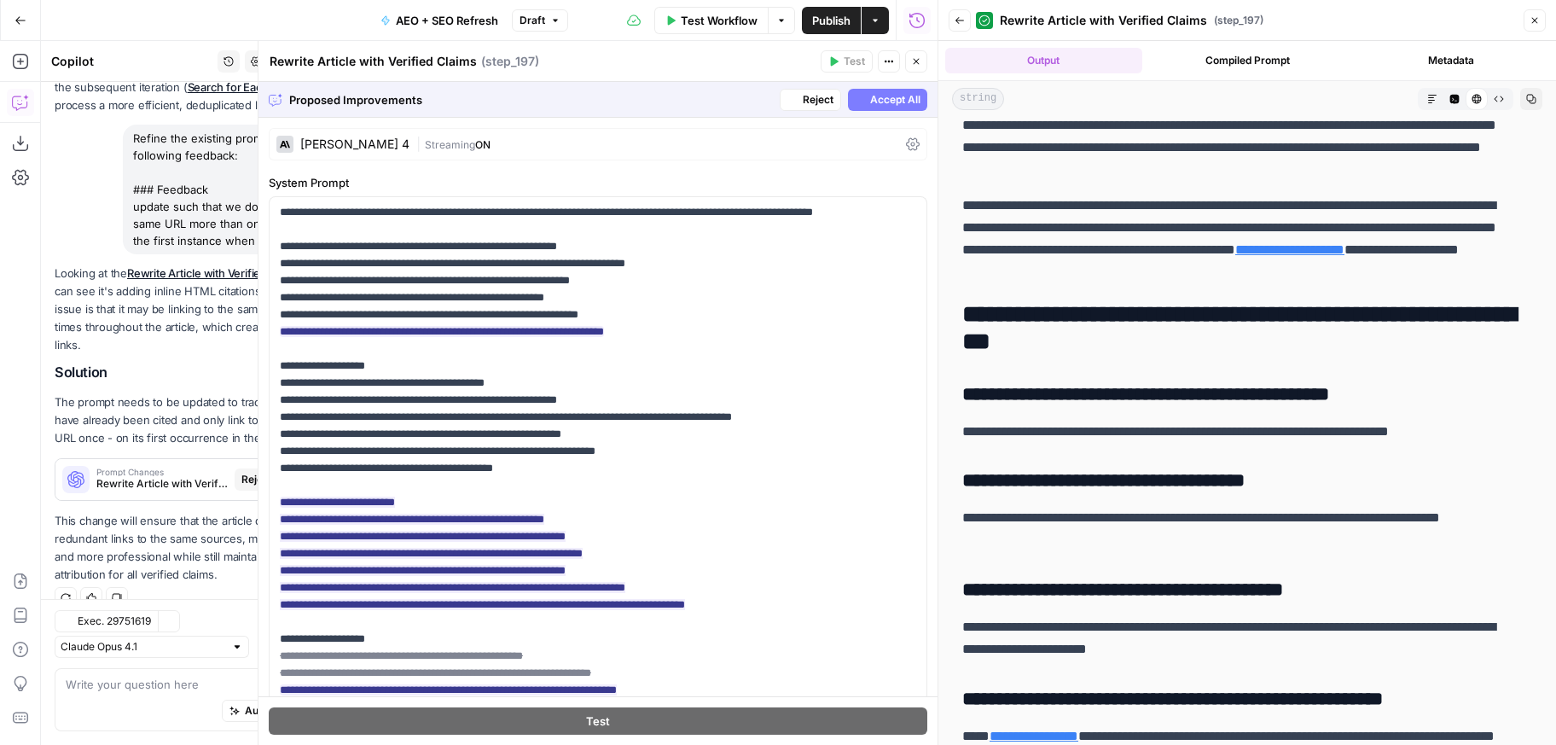
scroll to position [607, 0]
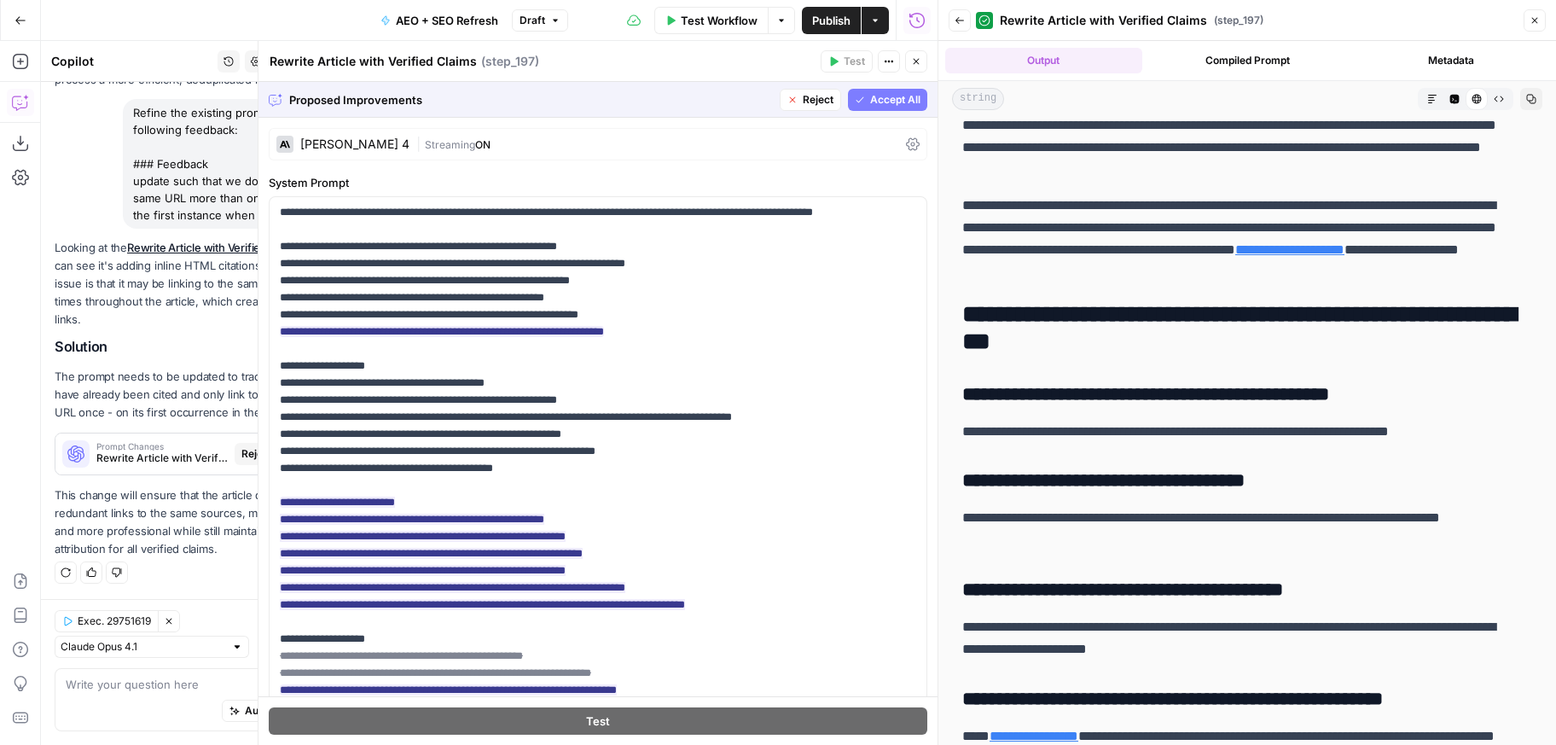
click at [897, 93] on span "Accept All" at bounding box center [895, 99] width 50 height 15
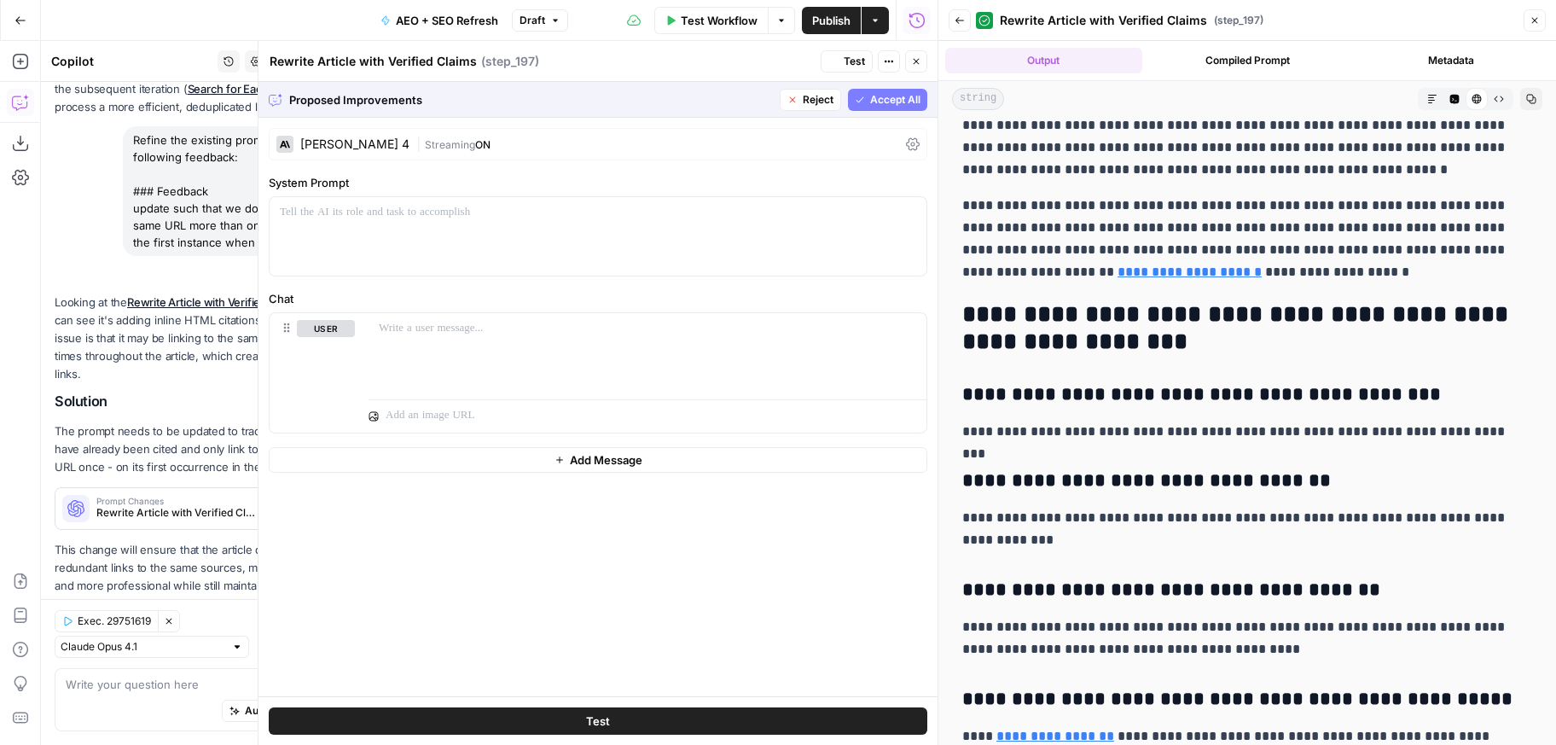
scroll to position [0, 0]
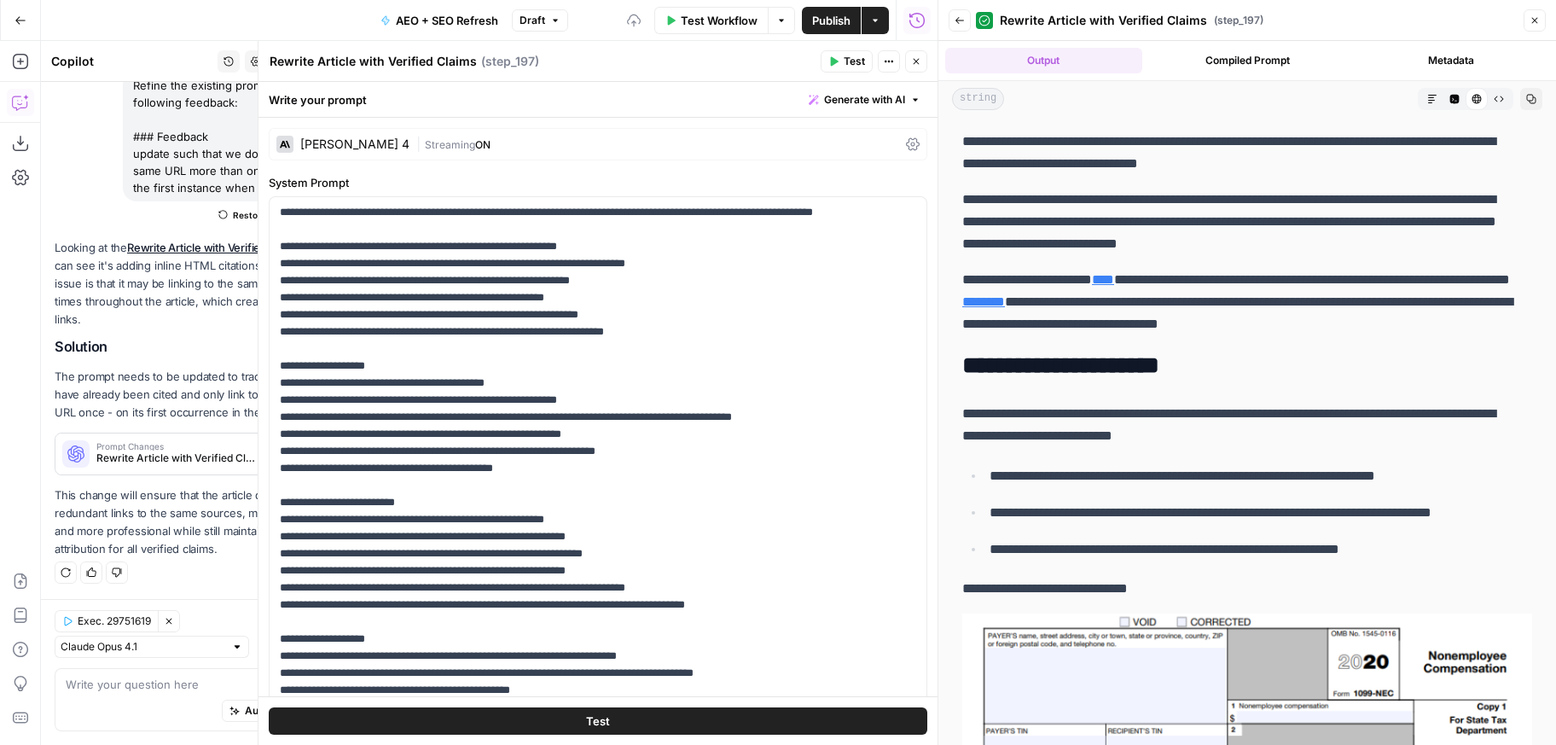
click at [843, 67] on button "Test" at bounding box center [847, 61] width 52 height 22
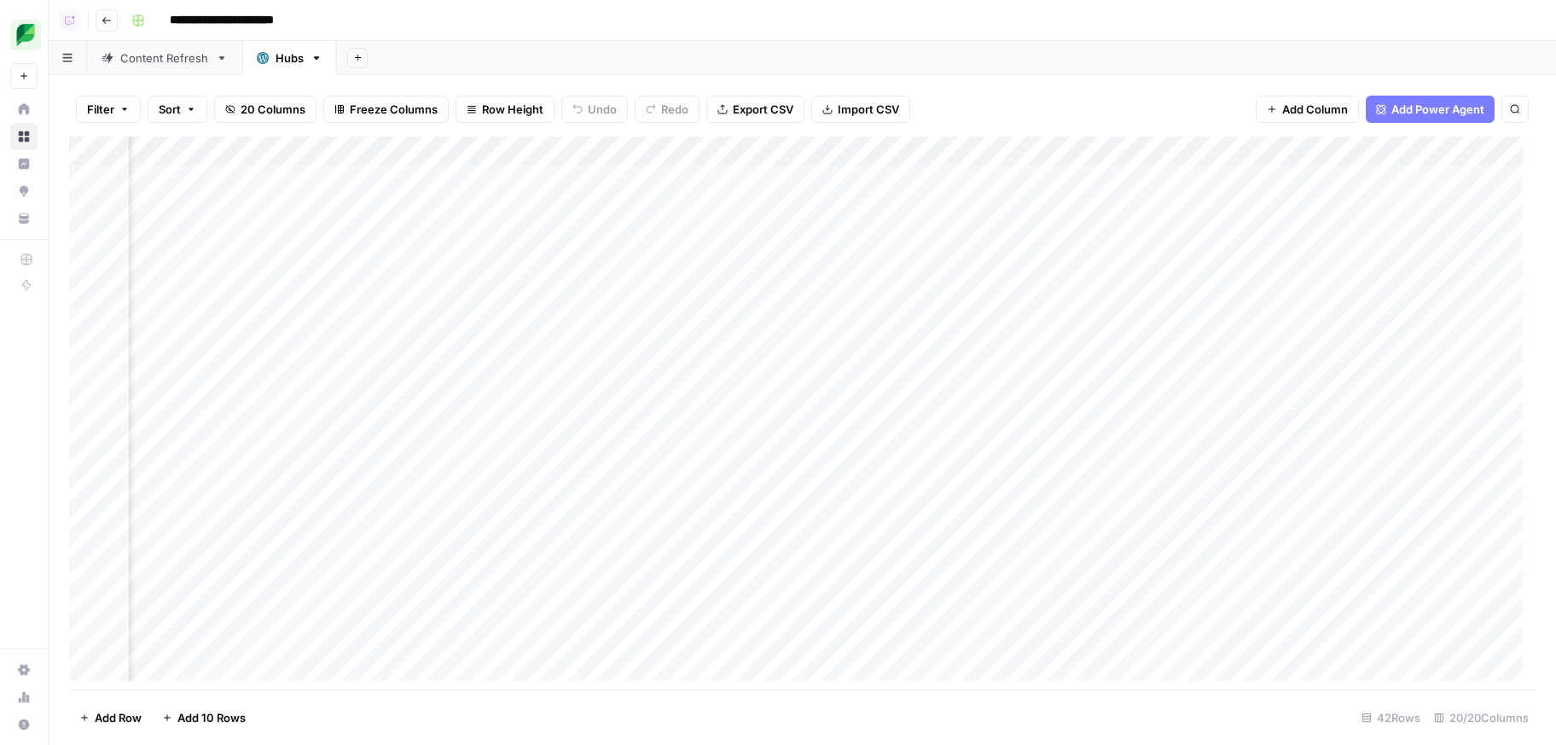
scroll to position [0, 3062]
click at [188, 67] on link "Content Refresh" at bounding box center [164, 58] width 155 height 34
click at [565, 147] on div "Add Column" at bounding box center [802, 416] width 1466 height 556
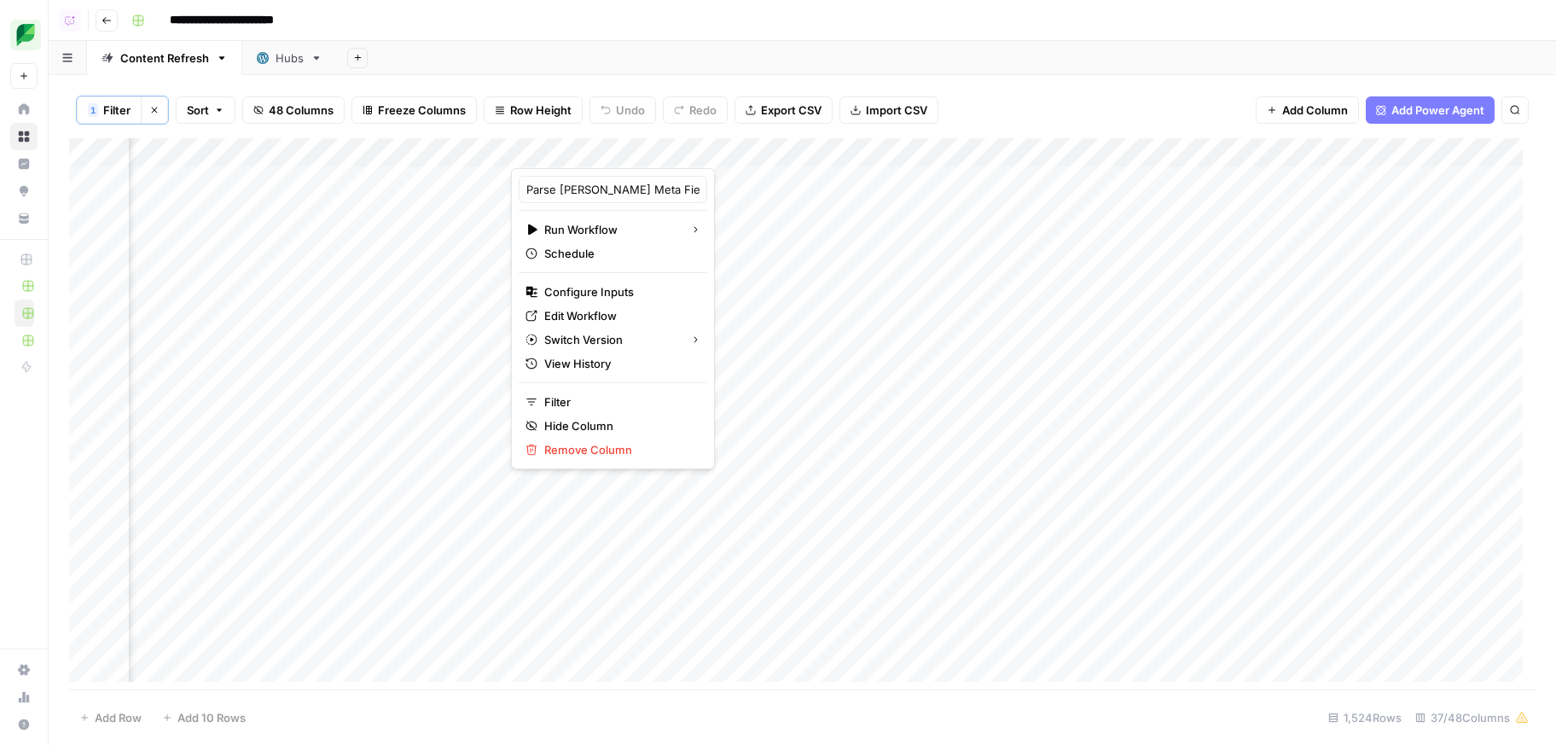
click at [257, 61] on icon at bounding box center [263, 58] width 12 height 12
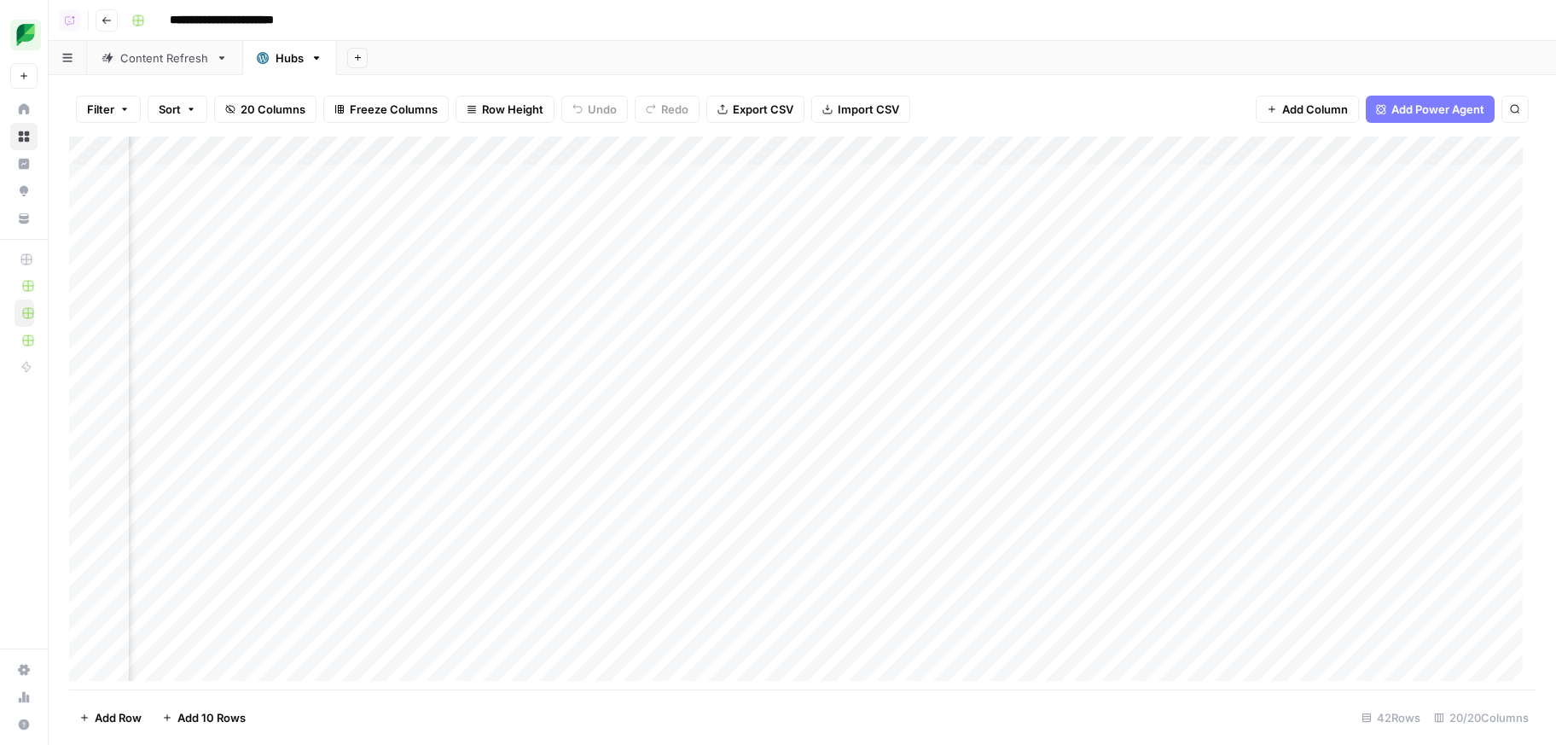
scroll to position [0, 3062]
click at [1466, 145] on span "Add Column" at bounding box center [1496, 150] width 60 height 15
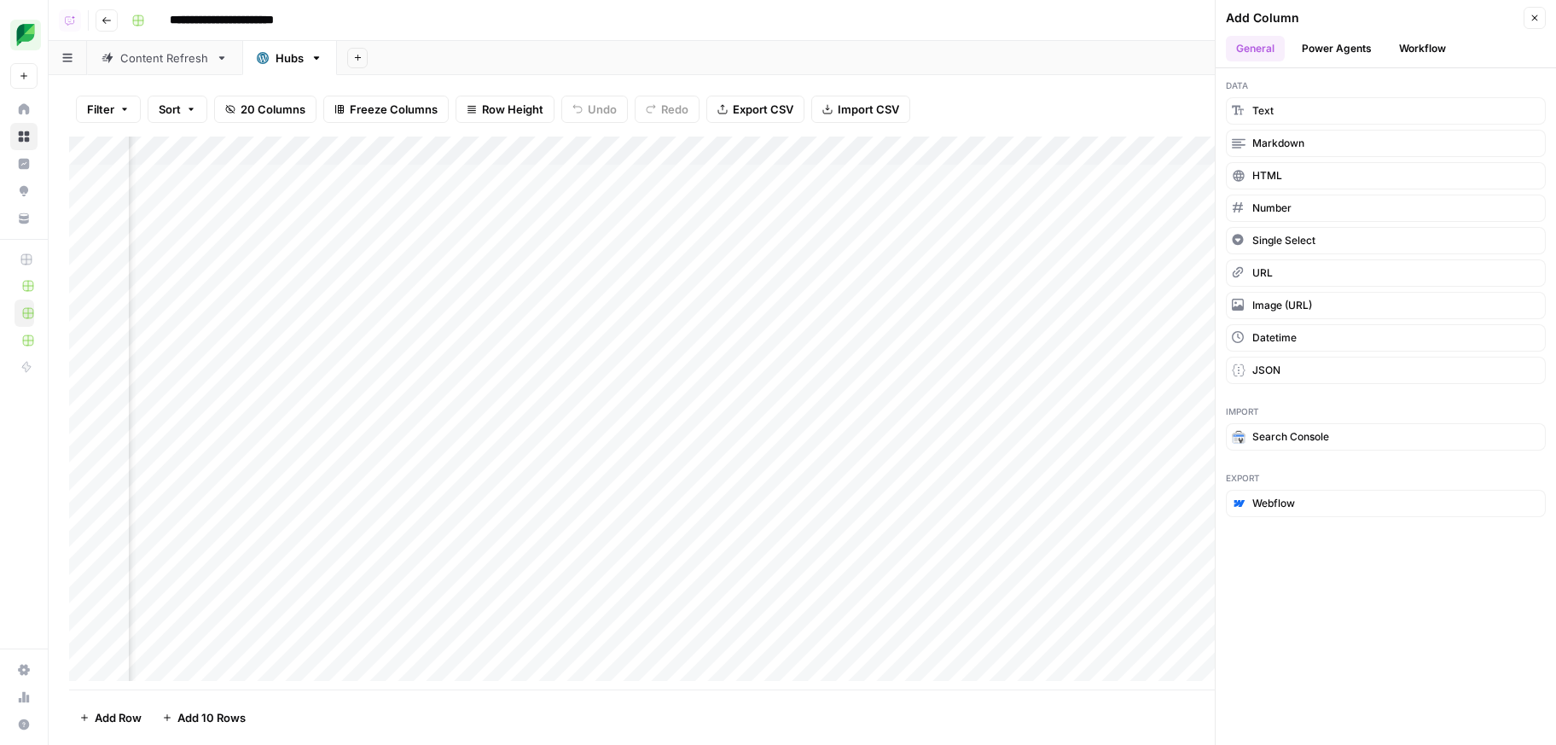
click at [1413, 56] on button "Workflow" at bounding box center [1422, 49] width 67 height 26
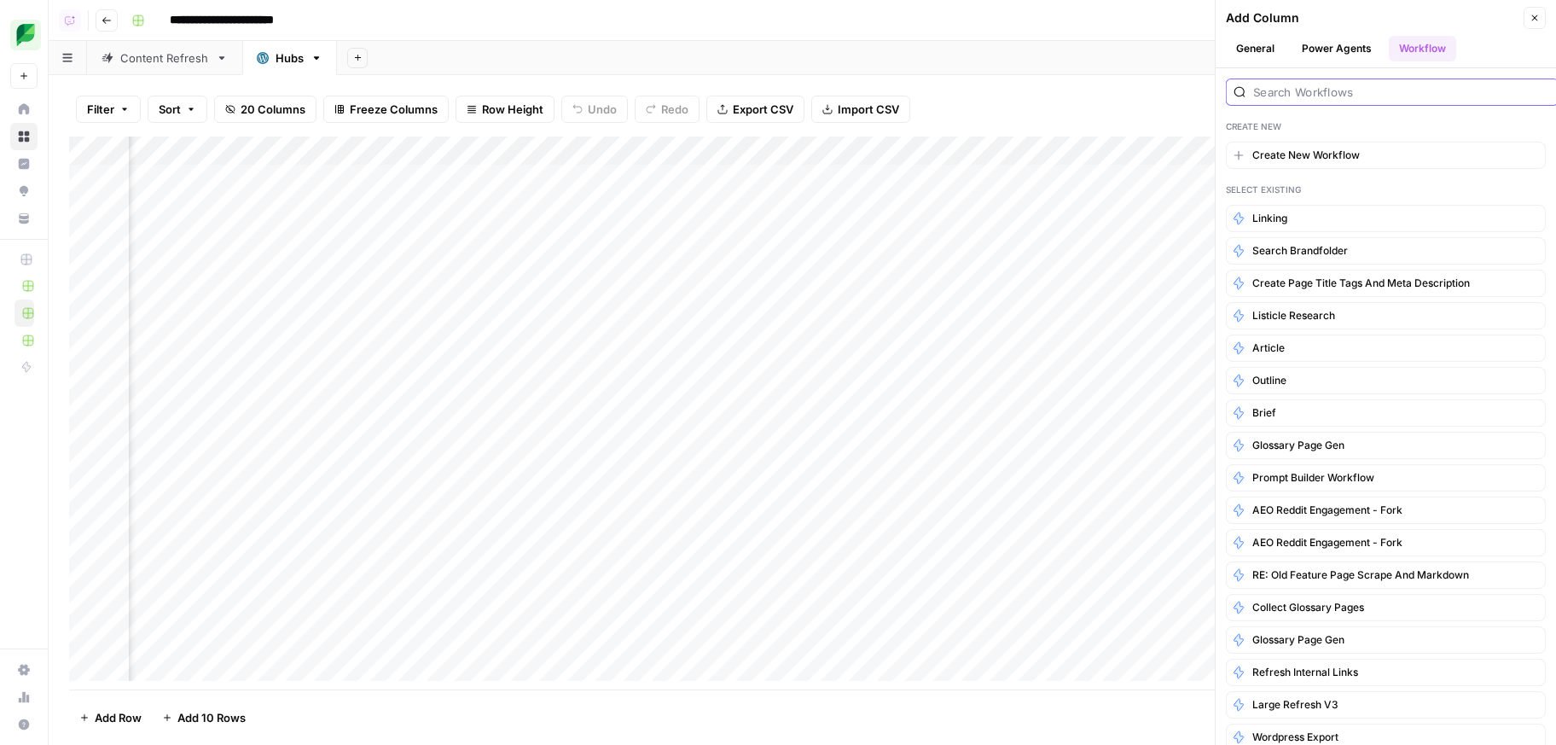
click at [1384, 97] on input "search" at bounding box center [1402, 92] width 298 height 17
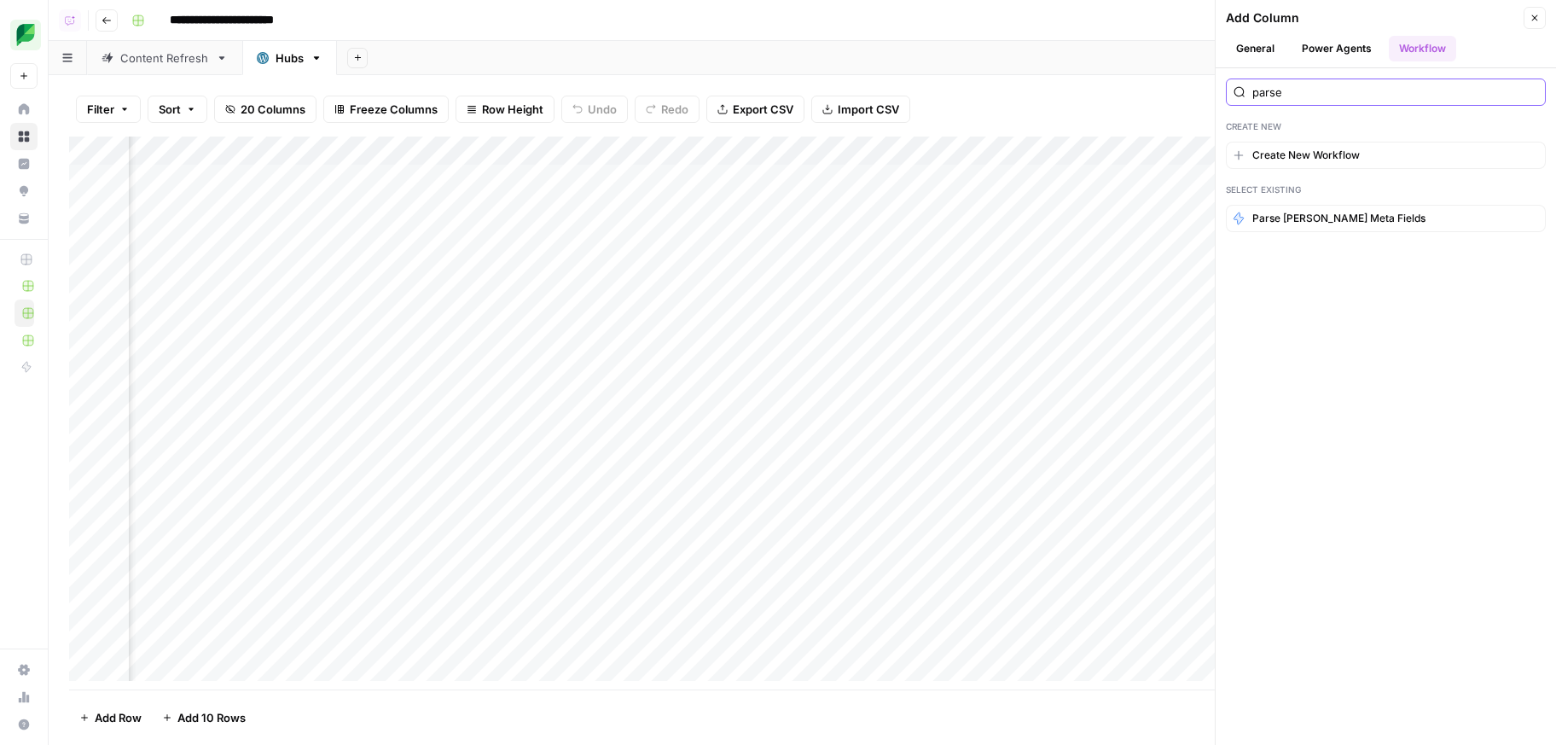
type input "parse"
click at [1337, 218] on span "Parse Yoast Meta Fields" at bounding box center [1338, 218] width 173 height 15
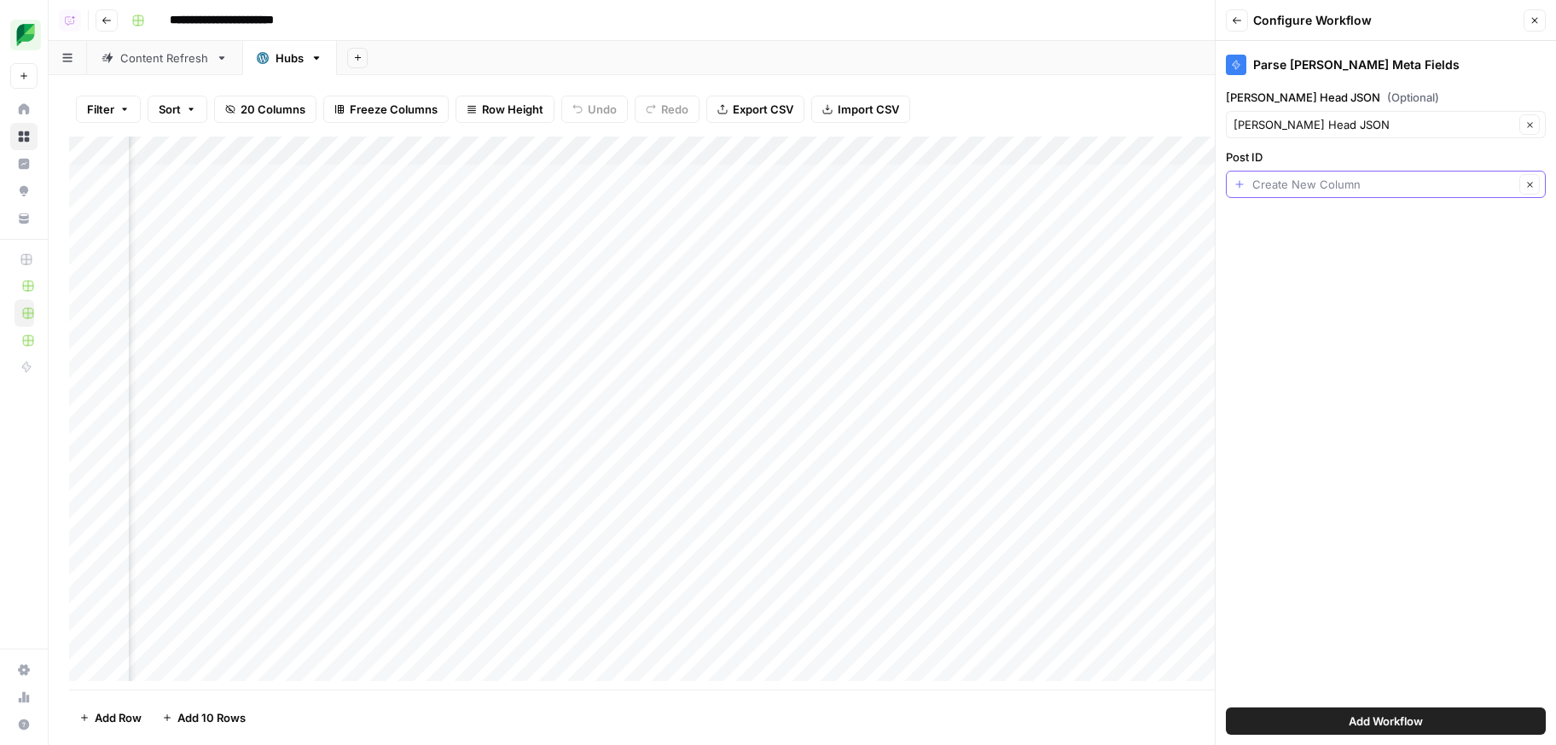
click at [1367, 179] on input "Post ID" at bounding box center [1383, 184] width 262 height 17
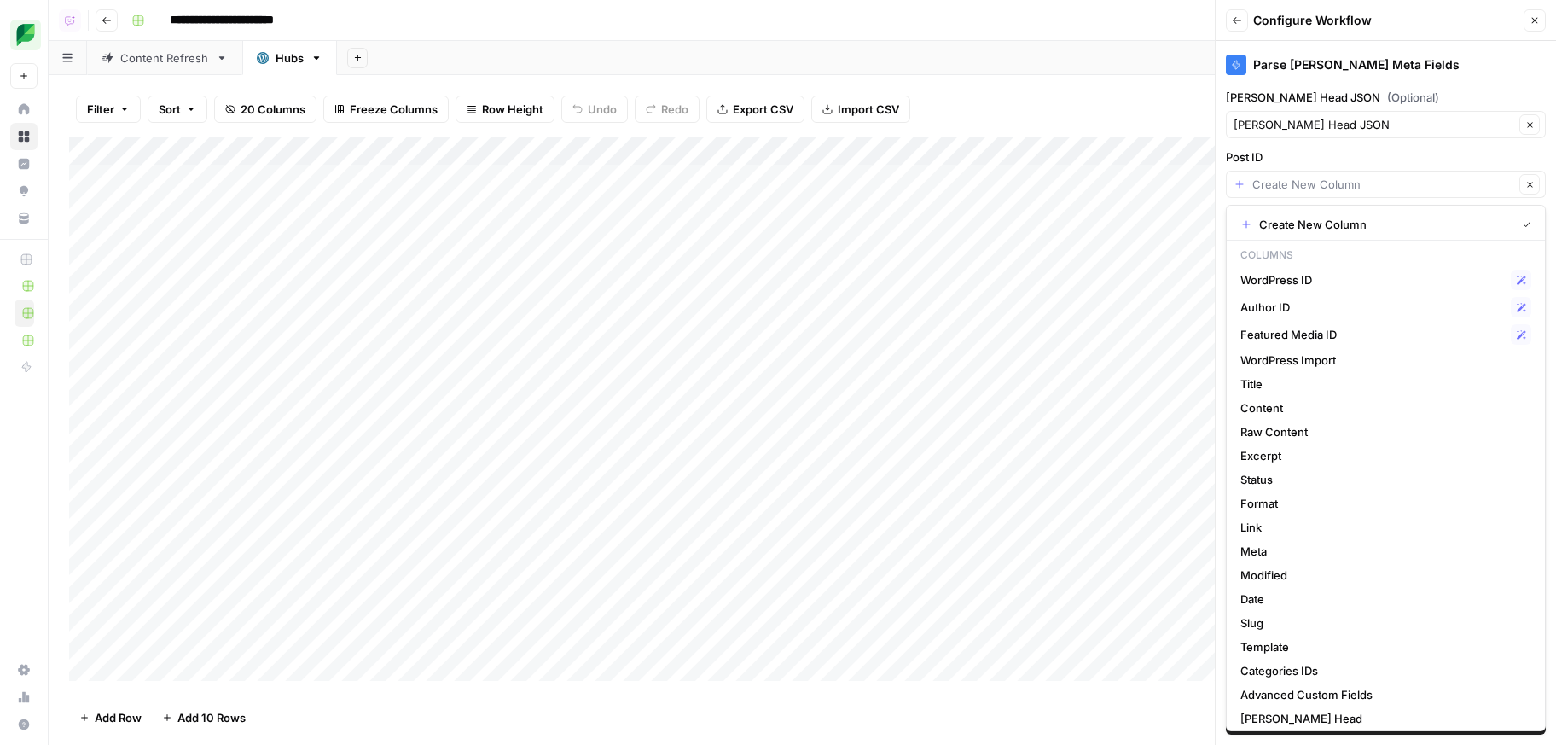
scroll to position [0, 0]
type input "Create New Column"
click at [175, 67] on link "Content Refresh" at bounding box center [164, 58] width 155 height 34
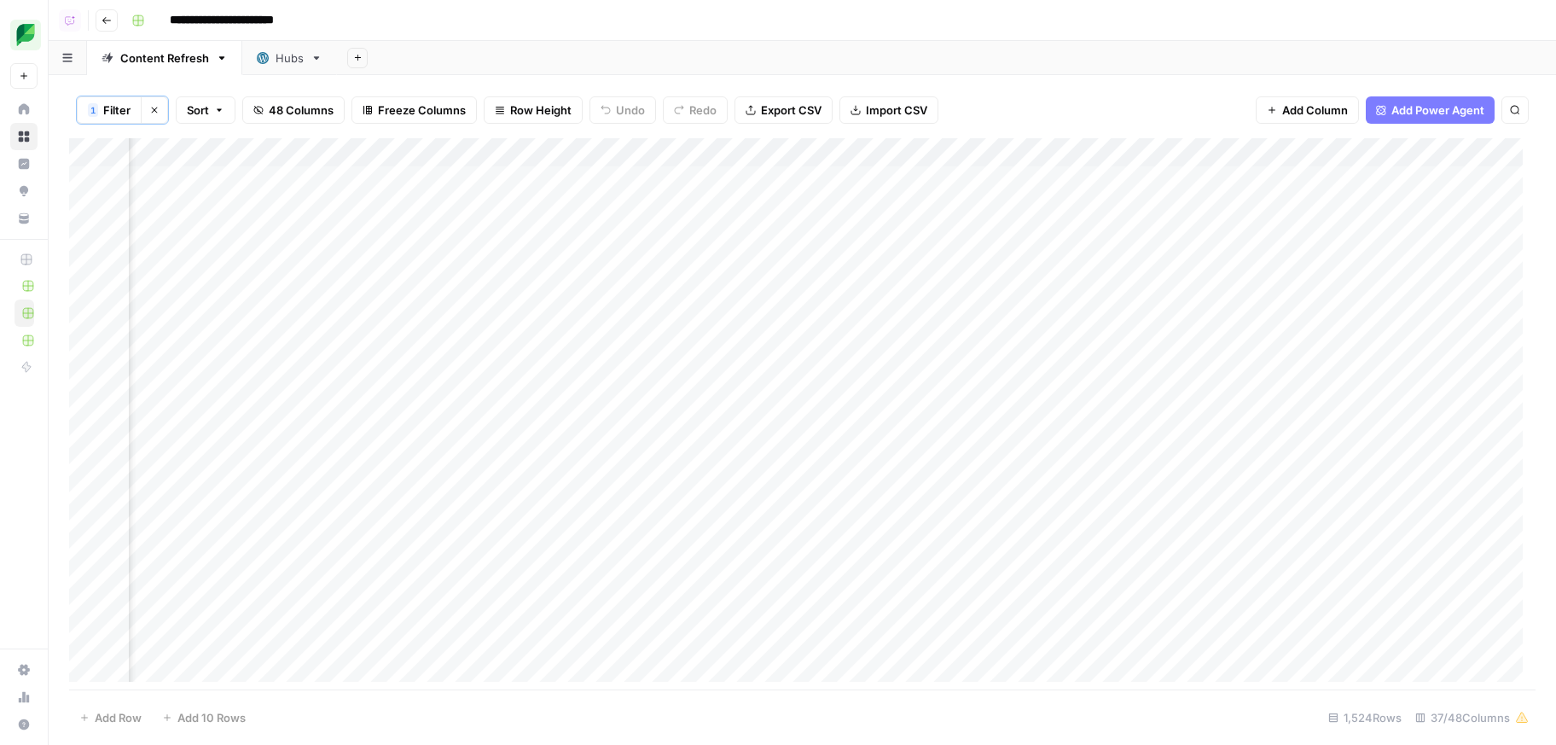
scroll to position [0, 1238]
click at [525, 148] on div "Add Column" at bounding box center [802, 416] width 1466 height 556
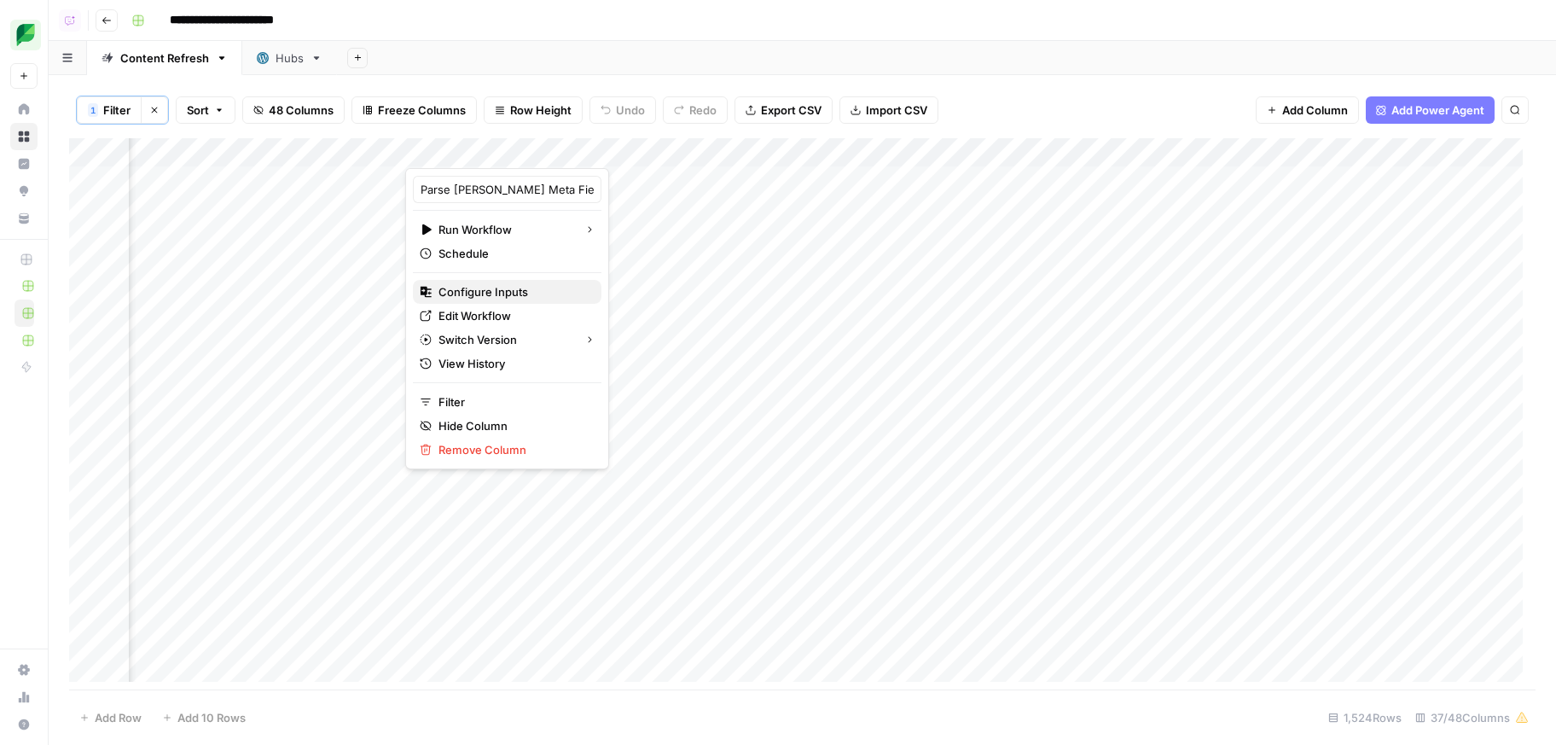
click at [521, 293] on span "Configure Inputs" at bounding box center [512, 291] width 149 height 17
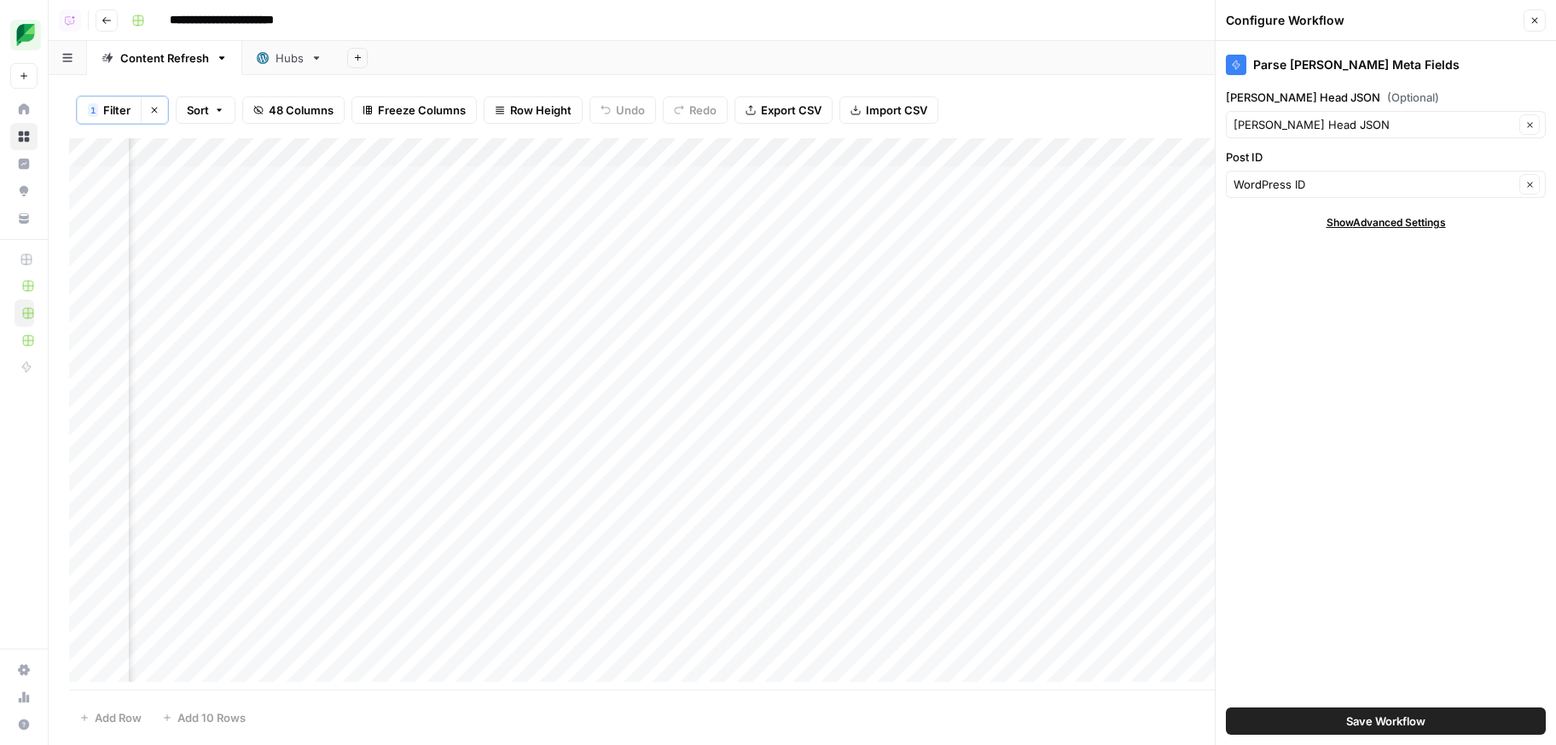
click at [276, 59] on div "Hubs" at bounding box center [290, 57] width 28 height 17
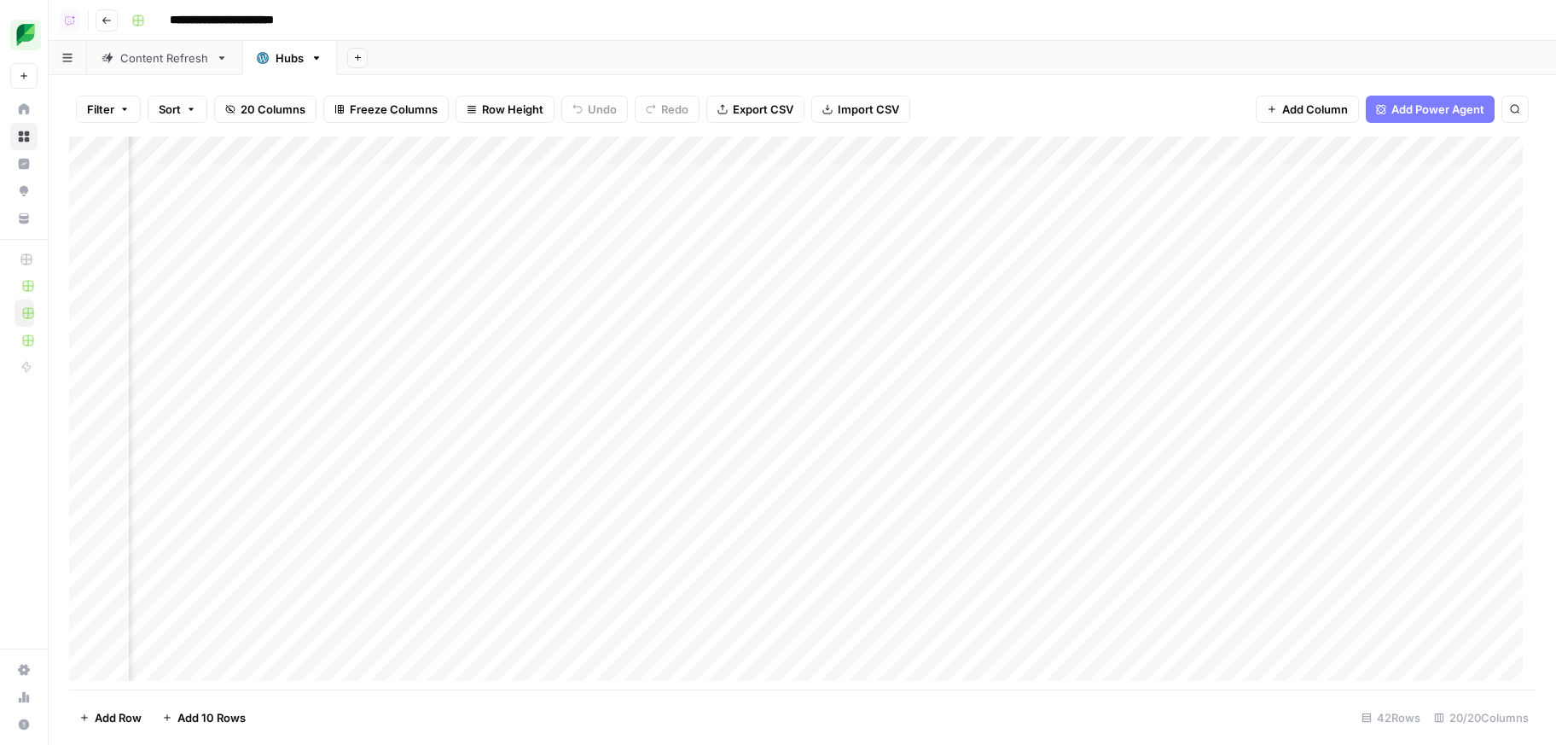
scroll to position [0, 3062]
click at [1466, 144] on span "Add Column" at bounding box center [1496, 150] width 60 height 15
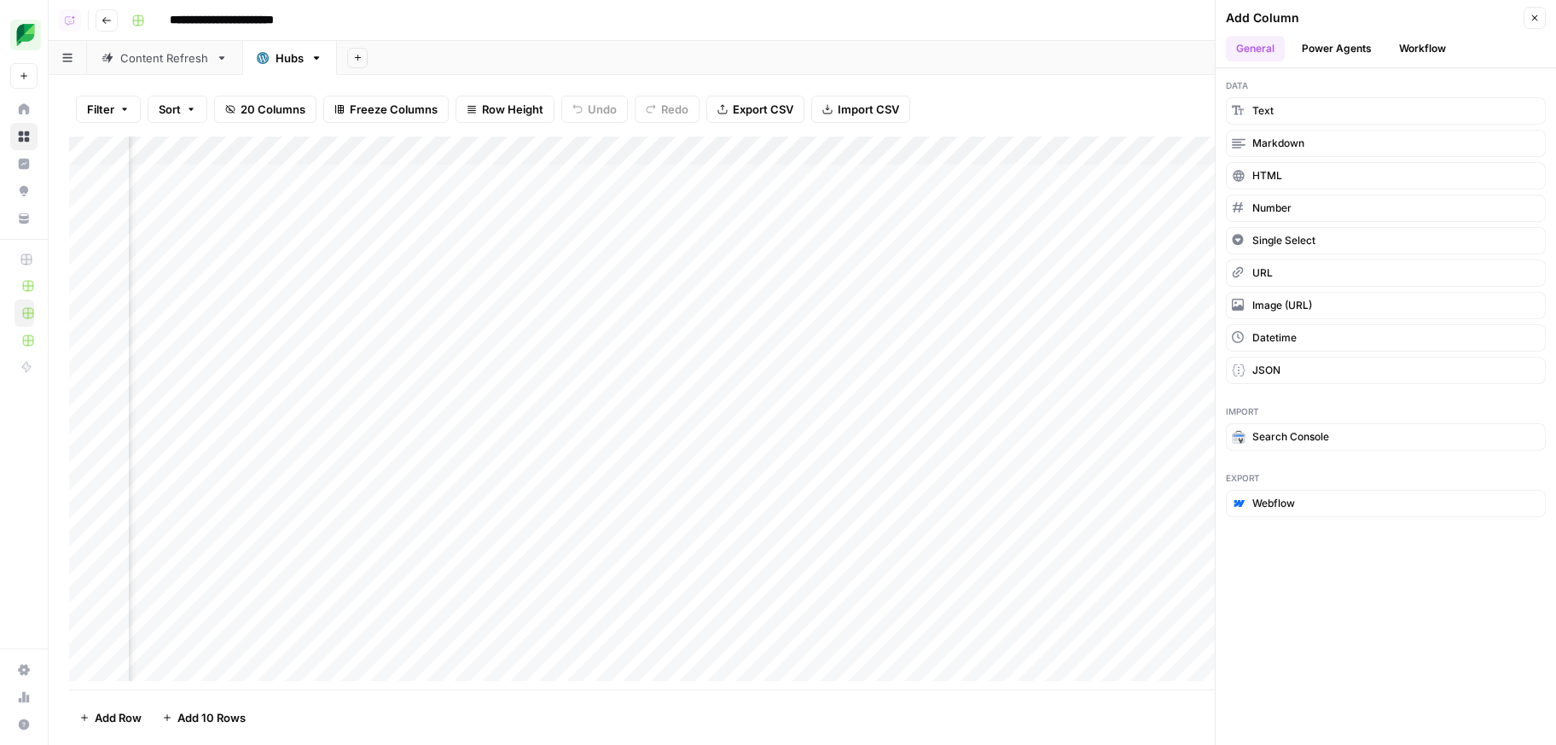
click at [1404, 44] on button "Workflow" at bounding box center [1422, 49] width 67 height 26
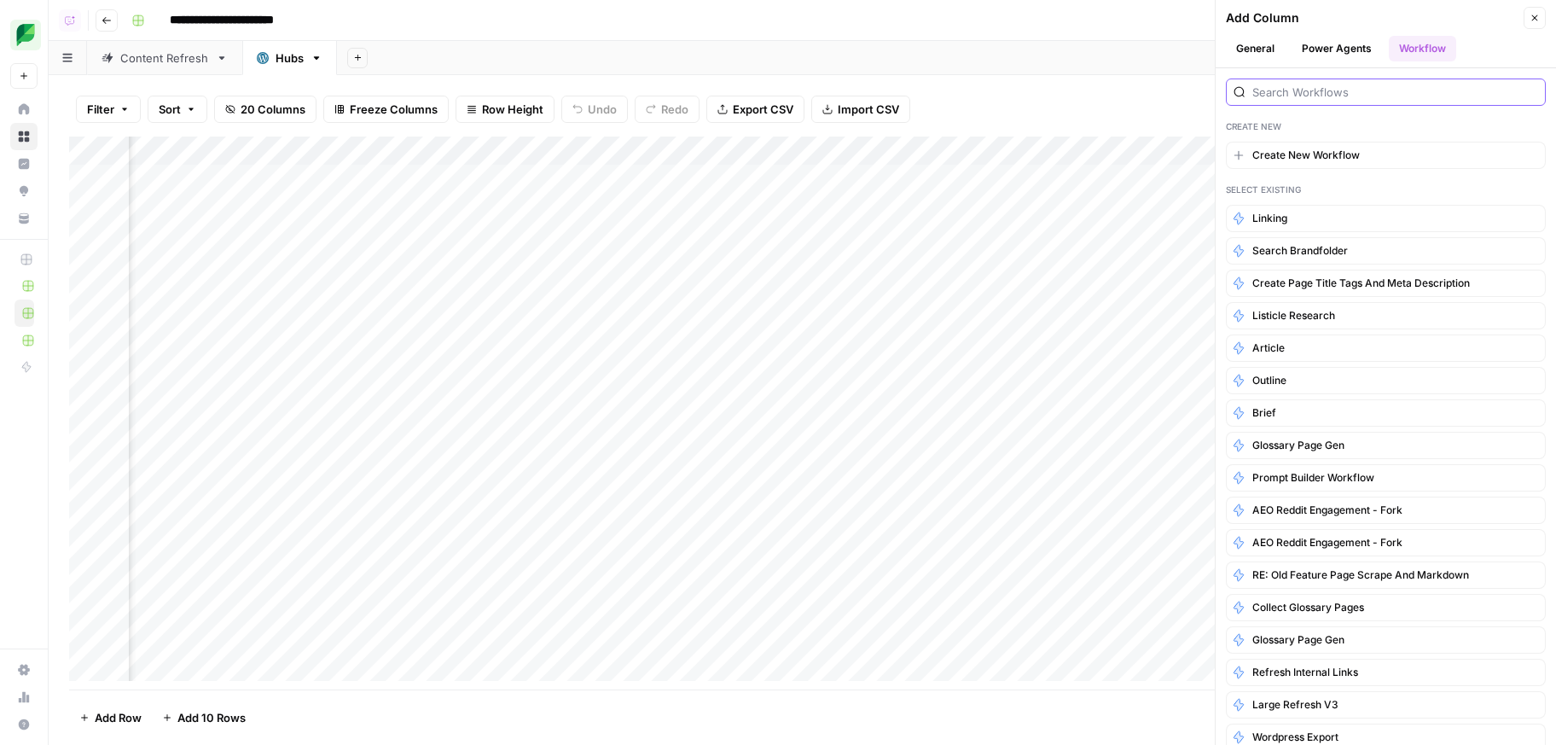
click at [1377, 95] on input "search" at bounding box center [1395, 92] width 286 height 17
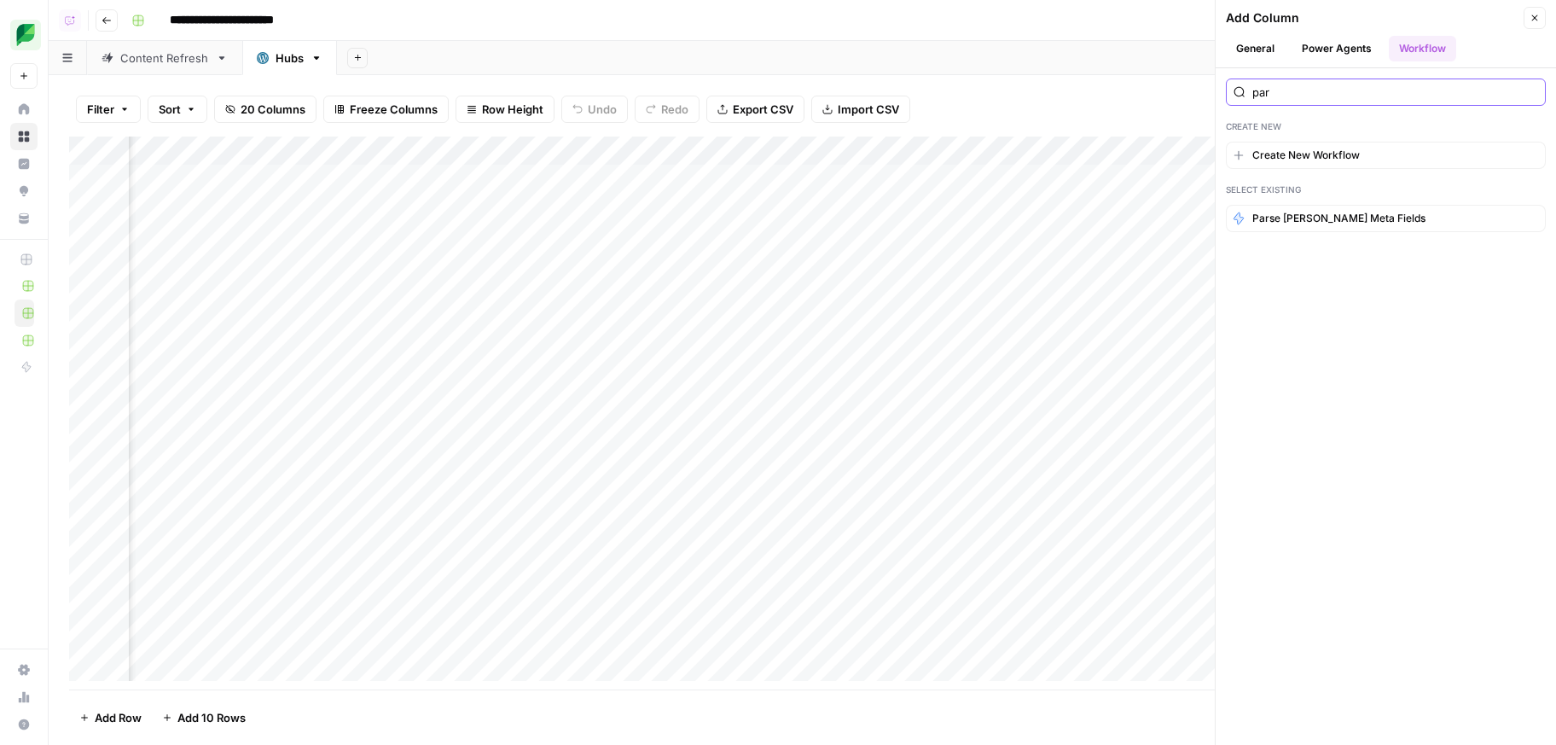
type input "par"
click at [1347, 222] on span "Parse Yoast Meta Fields" at bounding box center [1338, 218] width 173 height 15
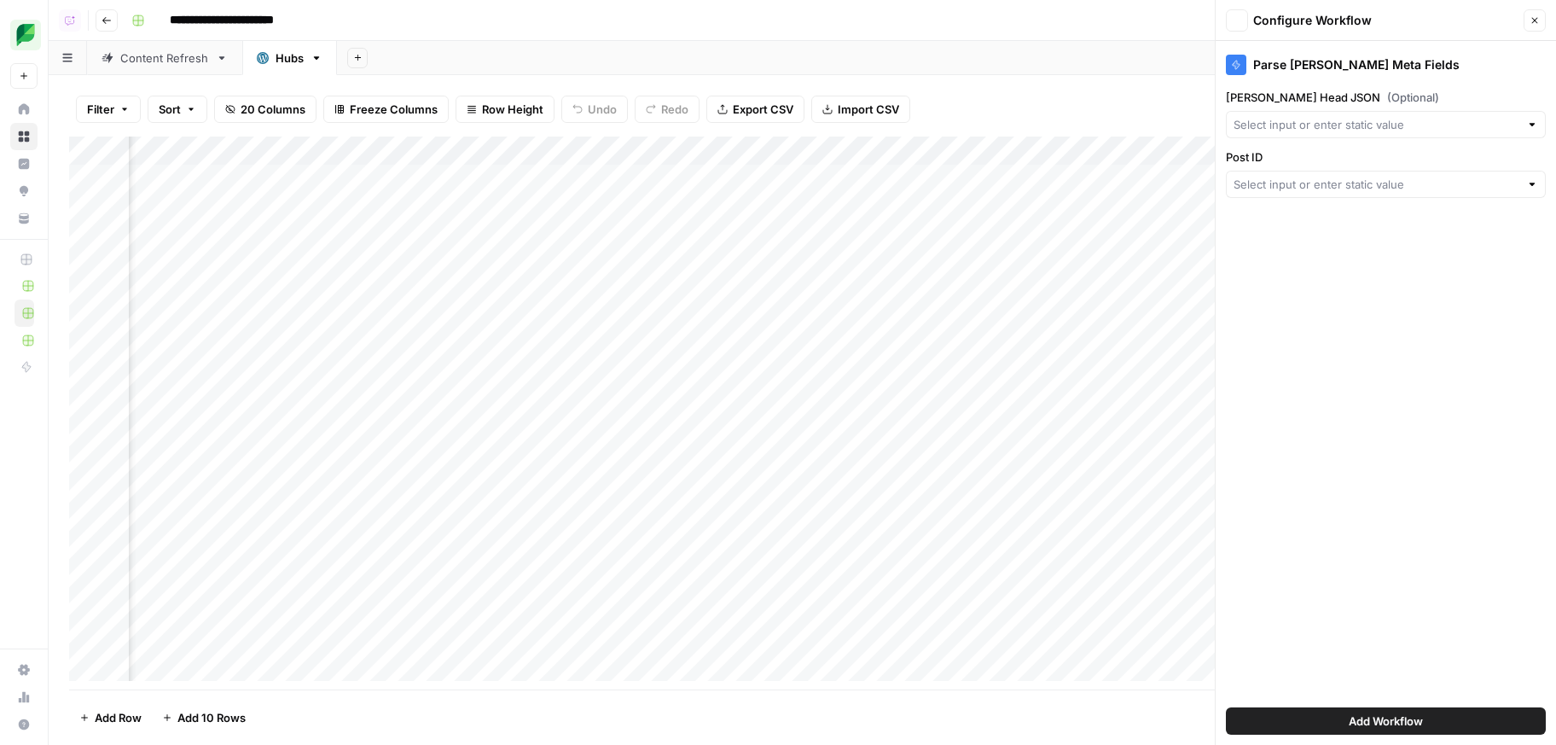
type input "Yoast Head JSON"
type input "Create New Column"
click at [1335, 187] on input "Post ID" at bounding box center [1383, 184] width 262 height 17
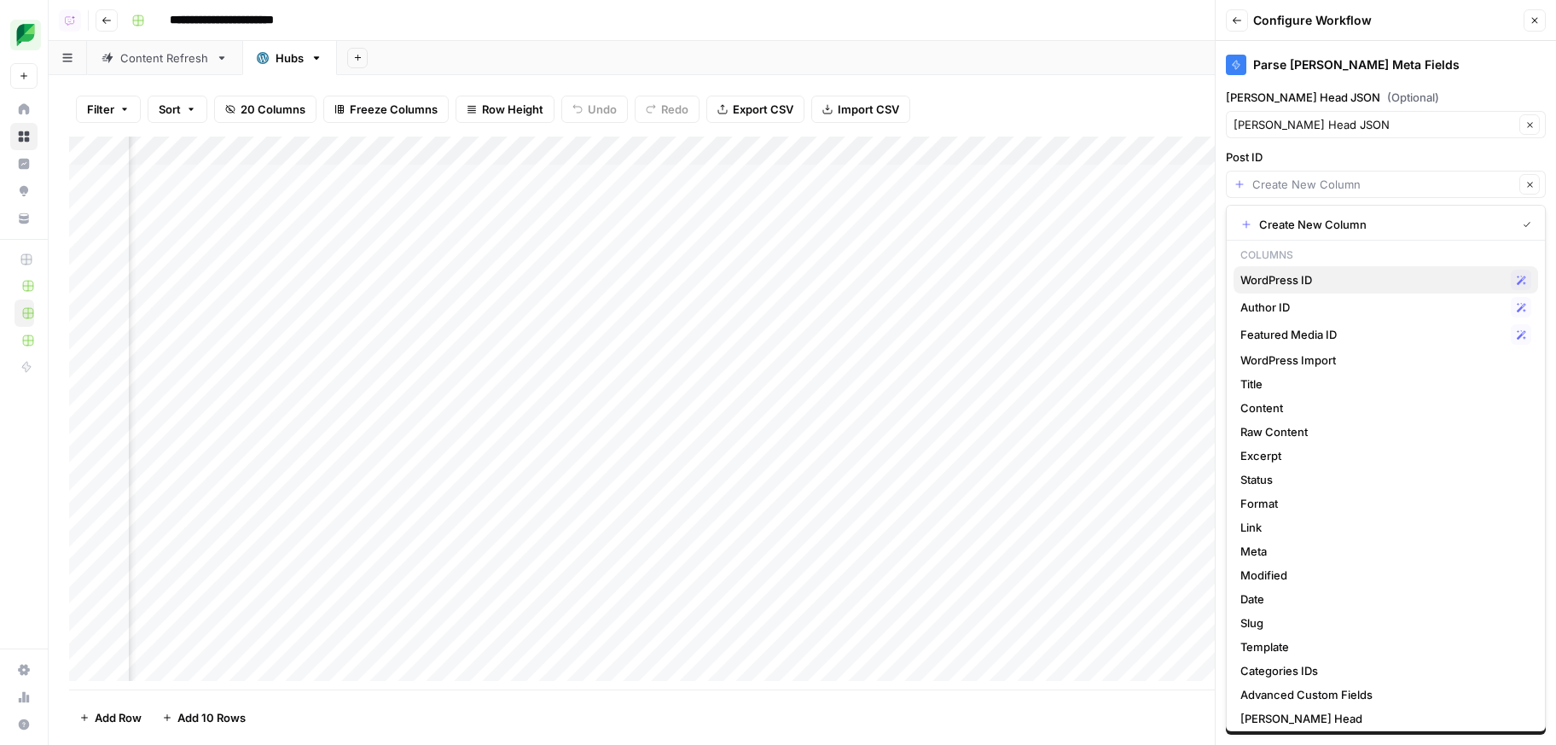
click at [1308, 273] on span "WordPress ID" at bounding box center [1372, 279] width 264 height 17
type input "WordPress ID"
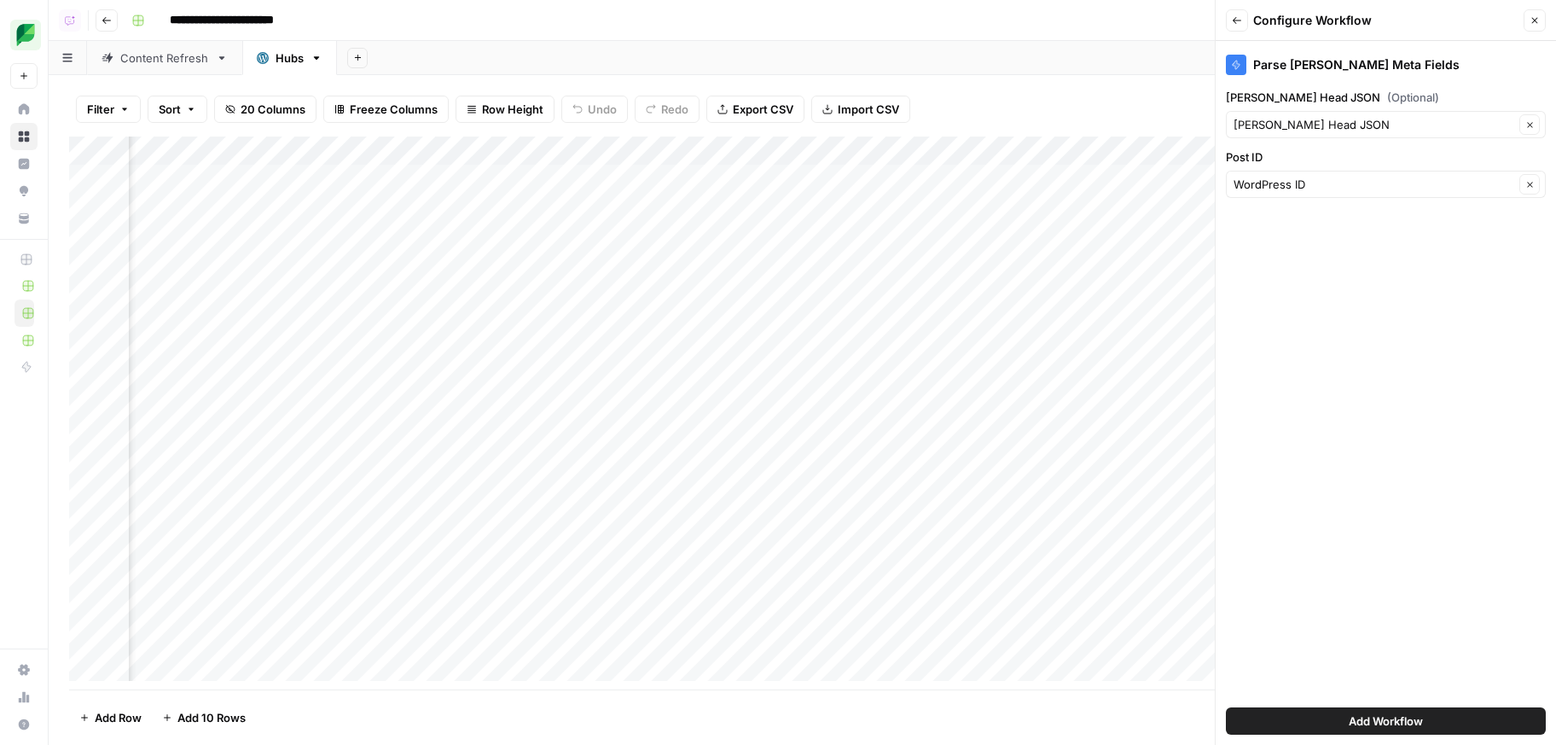
click at [1420, 708] on button "Add Workflow" at bounding box center [1386, 720] width 320 height 27
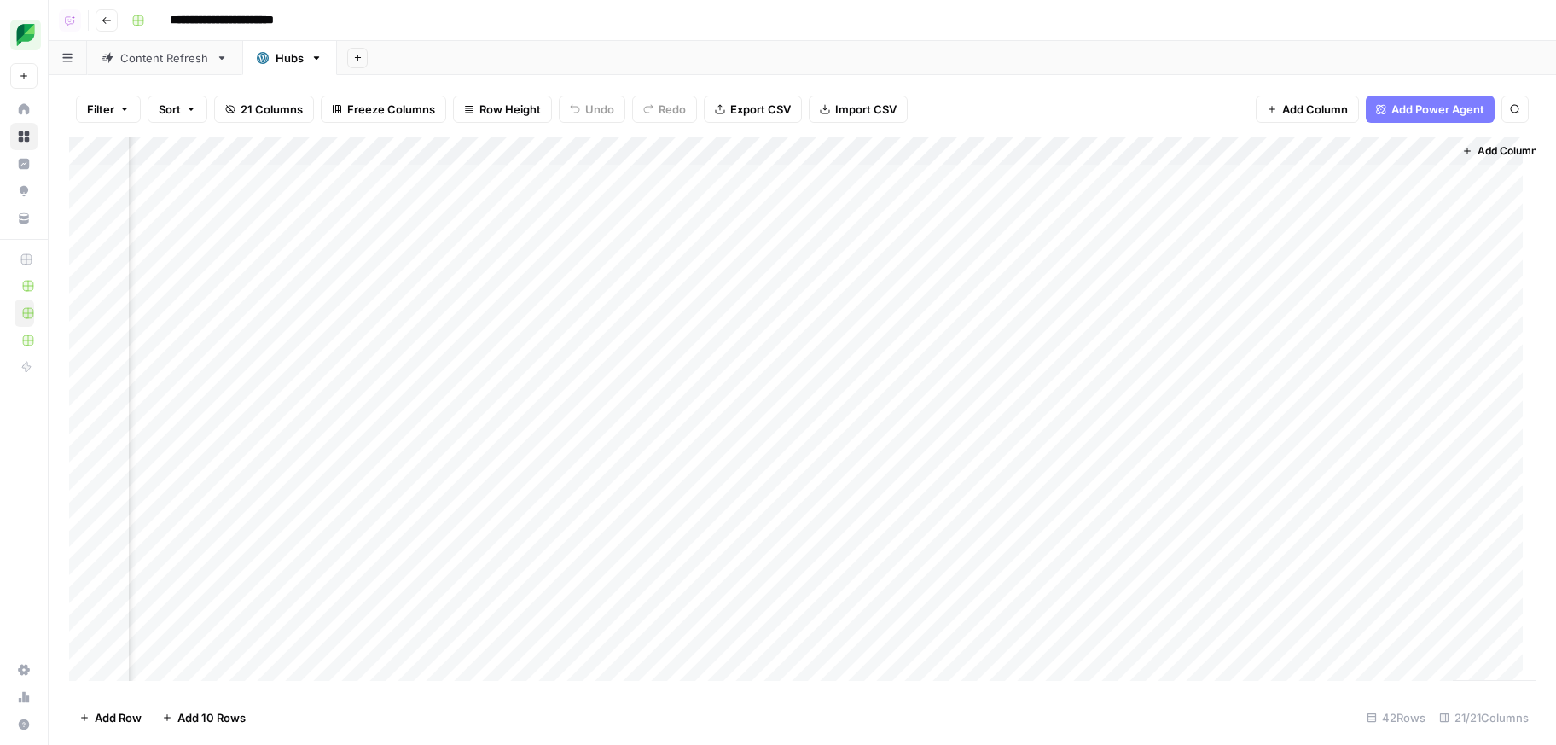
scroll to position [0, 3270]
click at [139, 62] on div "Content Refresh" at bounding box center [164, 57] width 89 height 17
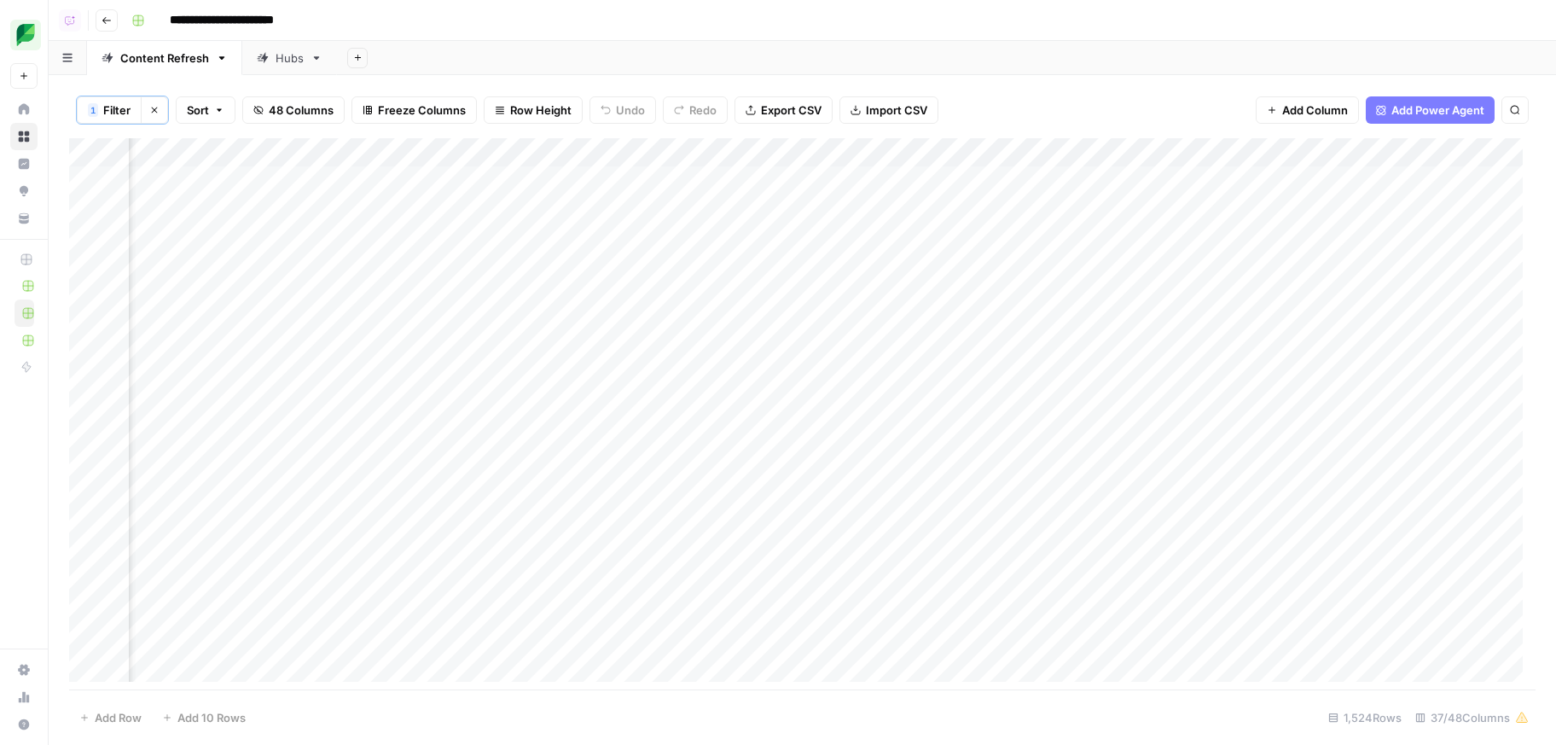
scroll to position [0, 1692]
click at [612, 143] on div "Add Column" at bounding box center [802, 416] width 1466 height 556
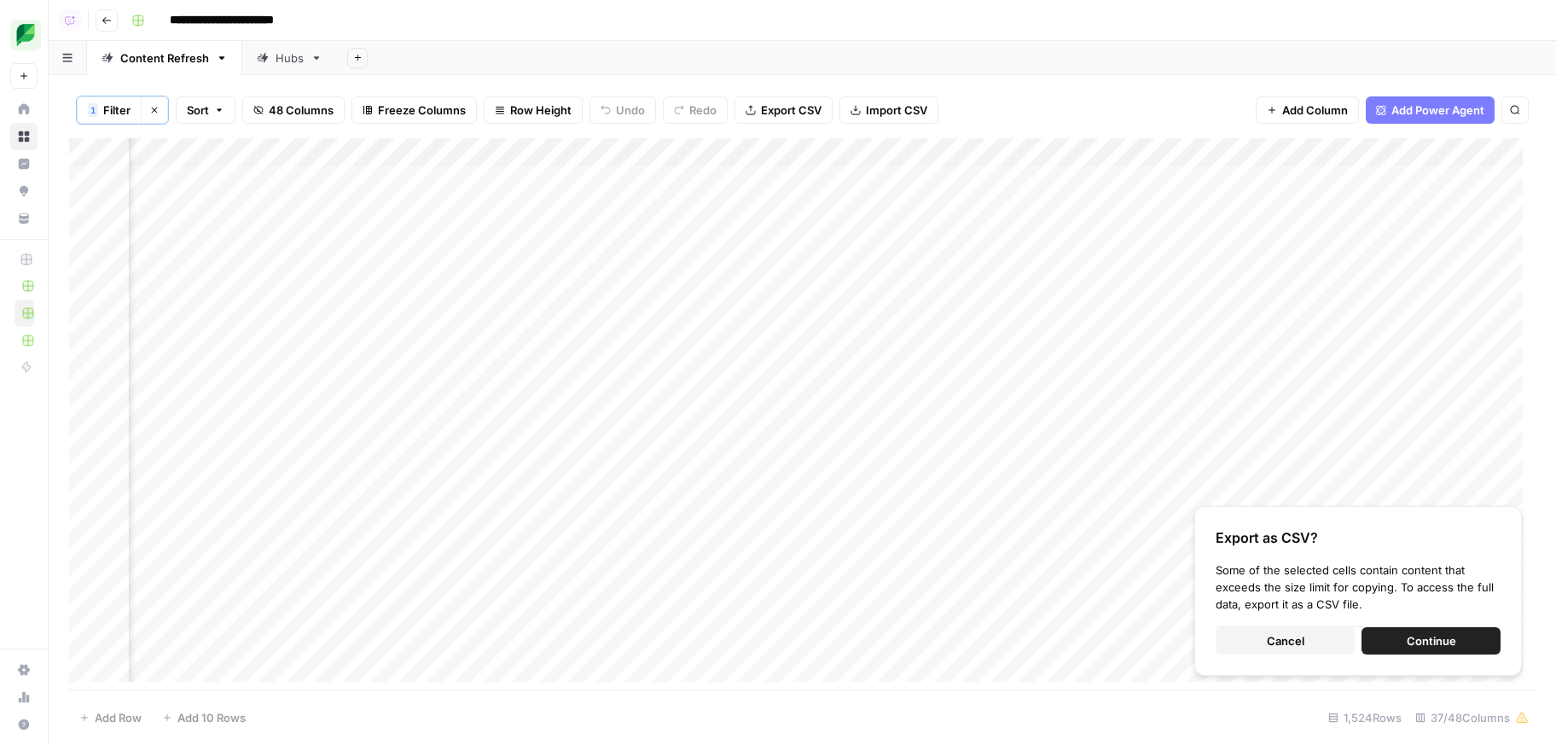
click at [1266, 643] on button "Cancel" at bounding box center [1284, 640] width 139 height 27
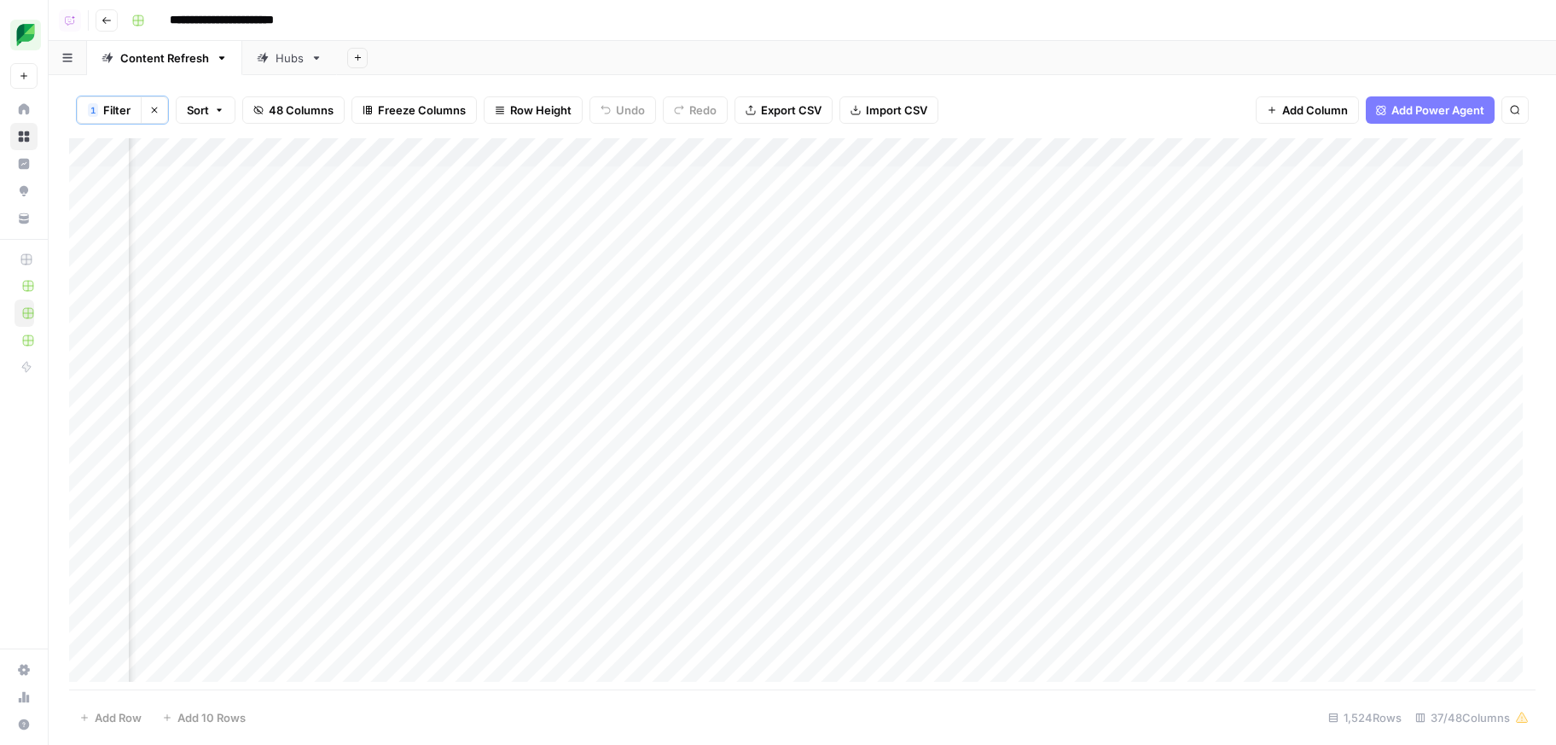
click at [280, 51] on div "Hubs" at bounding box center [290, 57] width 28 height 17
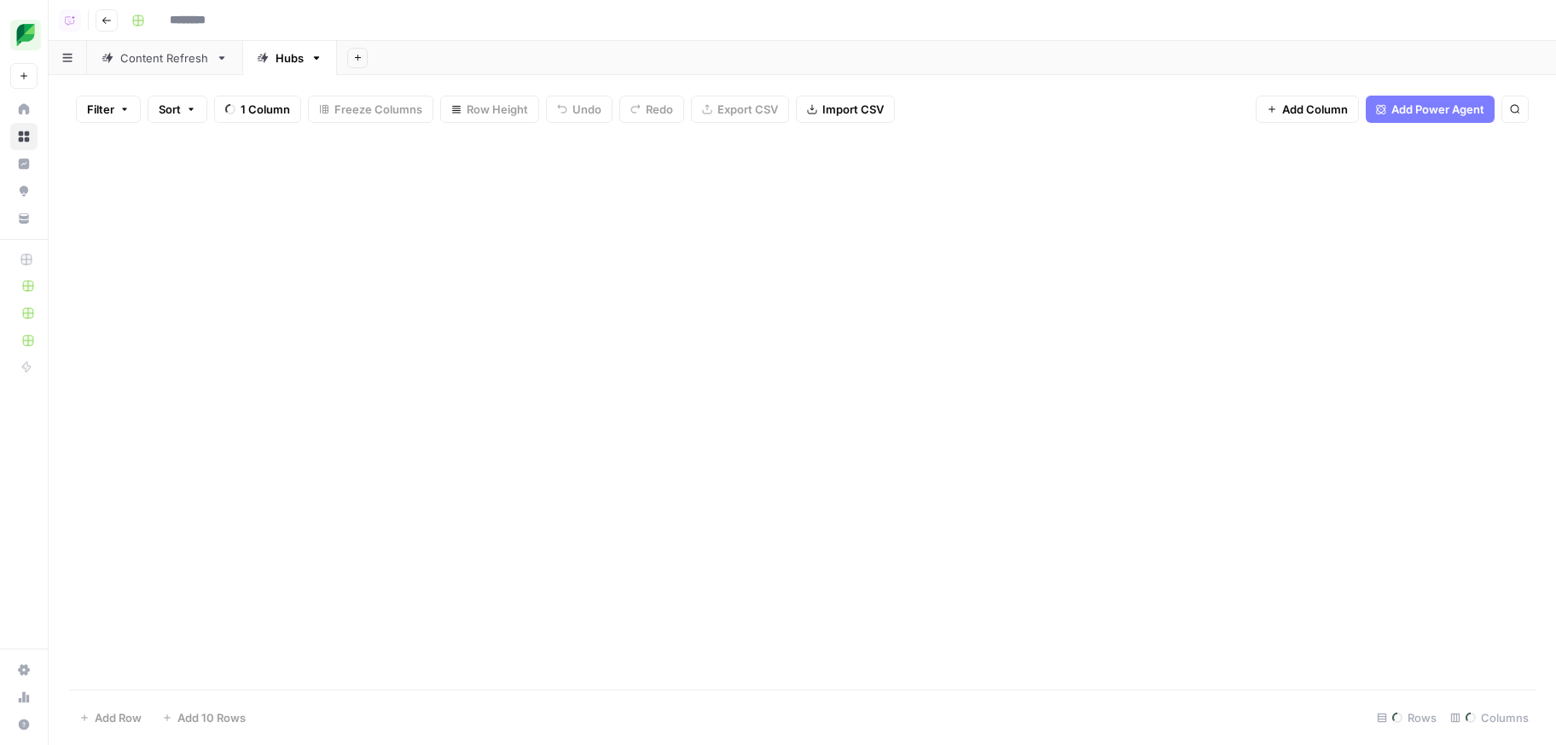
type input "**********"
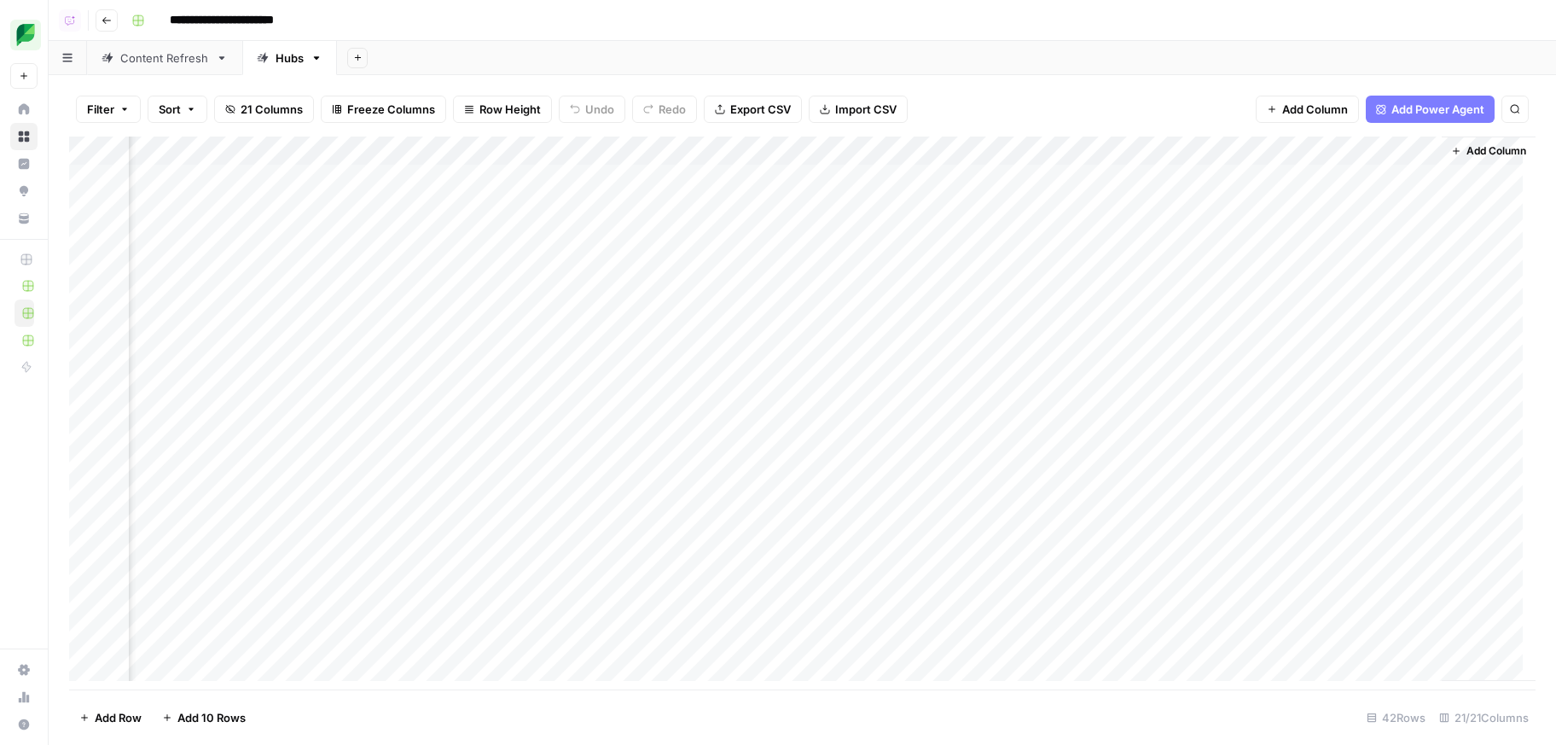
click at [1468, 151] on span "Add Column" at bounding box center [1496, 150] width 60 height 15
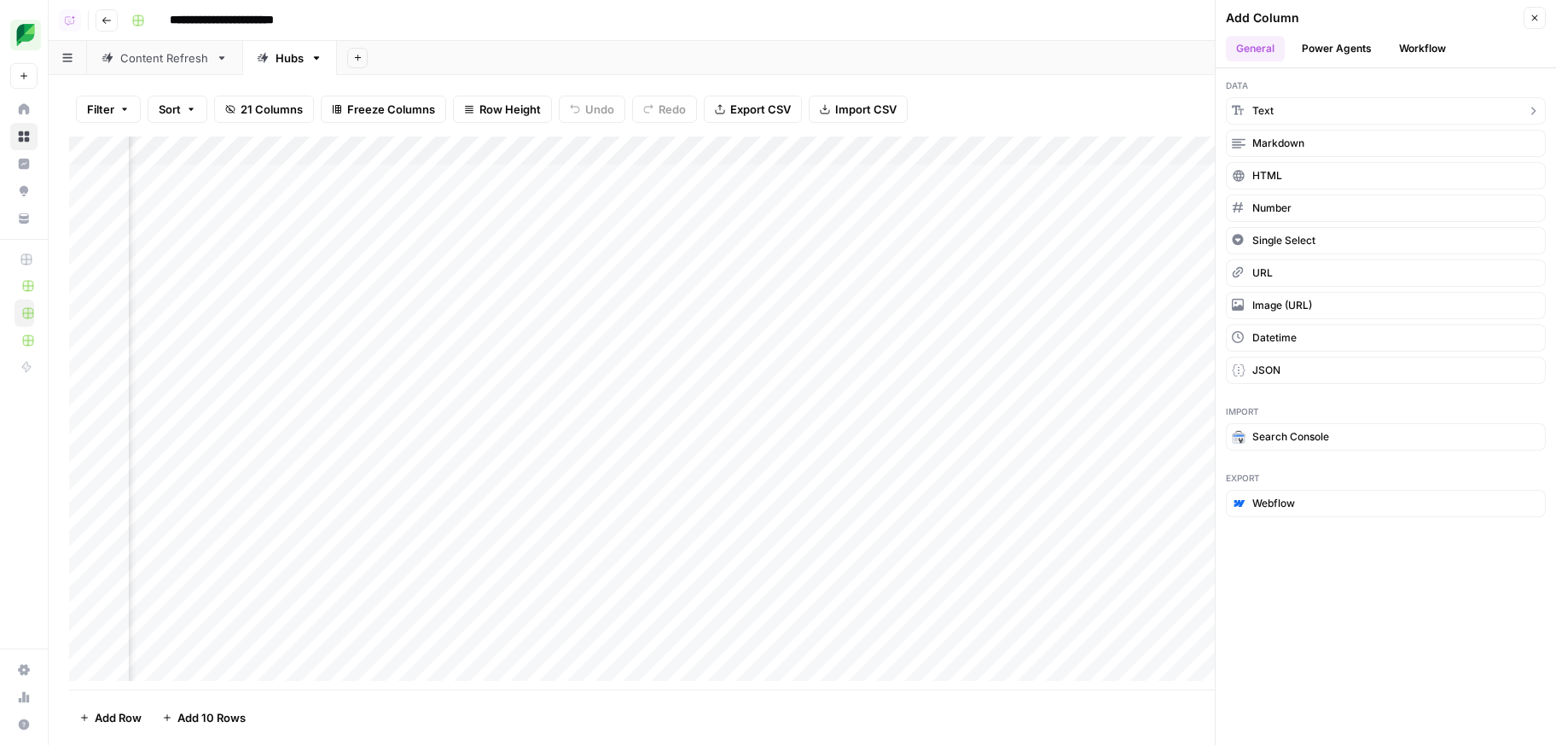
click at [1352, 102] on button "Text" at bounding box center [1386, 110] width 320 height 27
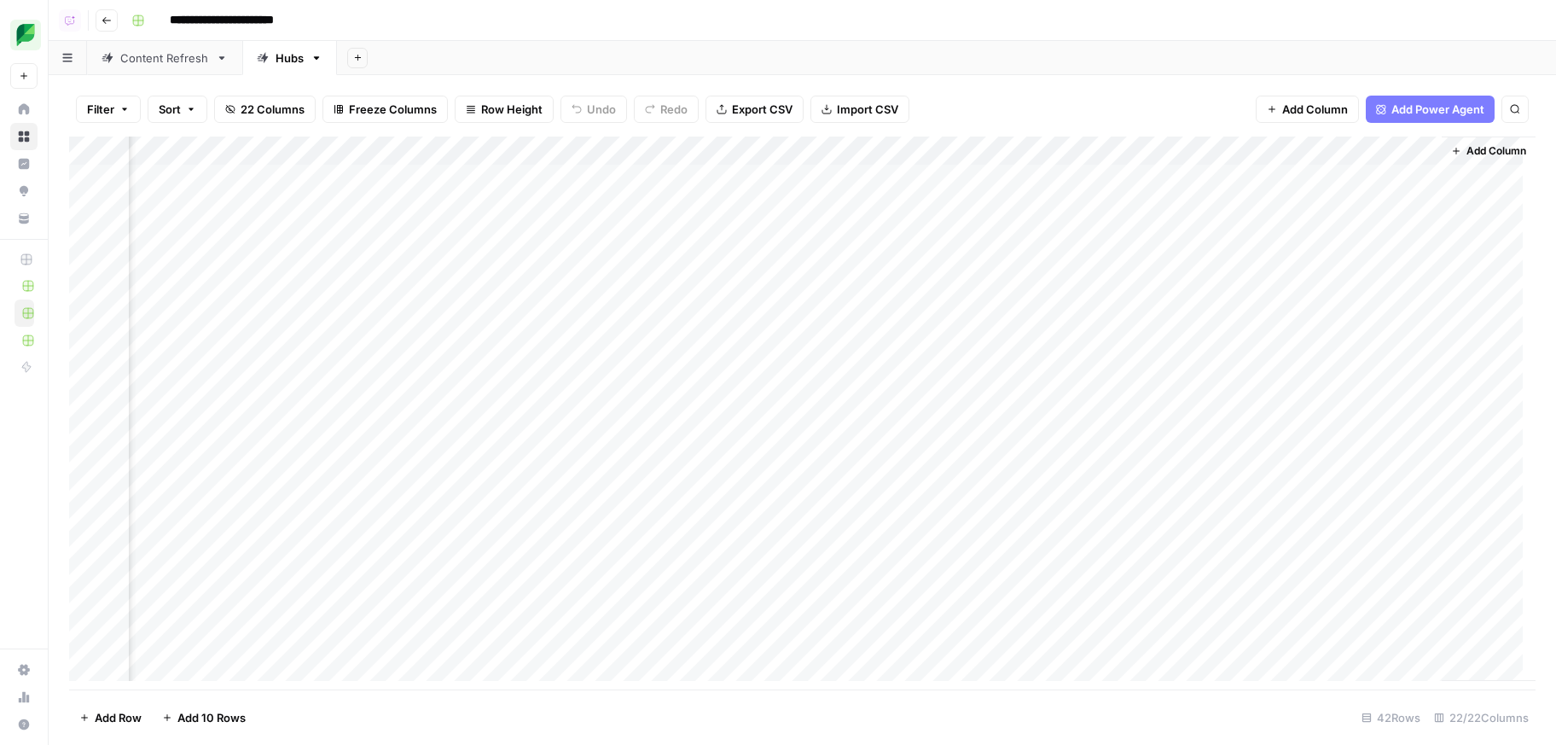
scroll to position [0, 3516]
click at [1246, 142] on div "Add Column" at bounding box center [802, 414] width 1466 height 557
click at [1297, 380] on span "Remove Column" at bounding box center [1289, 376] width 149 height 17
click at [726, 180] on span "Delete" at bounding box center [717, 176] width 37 height 17
click at [1488, 143] on span "Add Column" at bounding box center [1496, 150] width 60 height 15
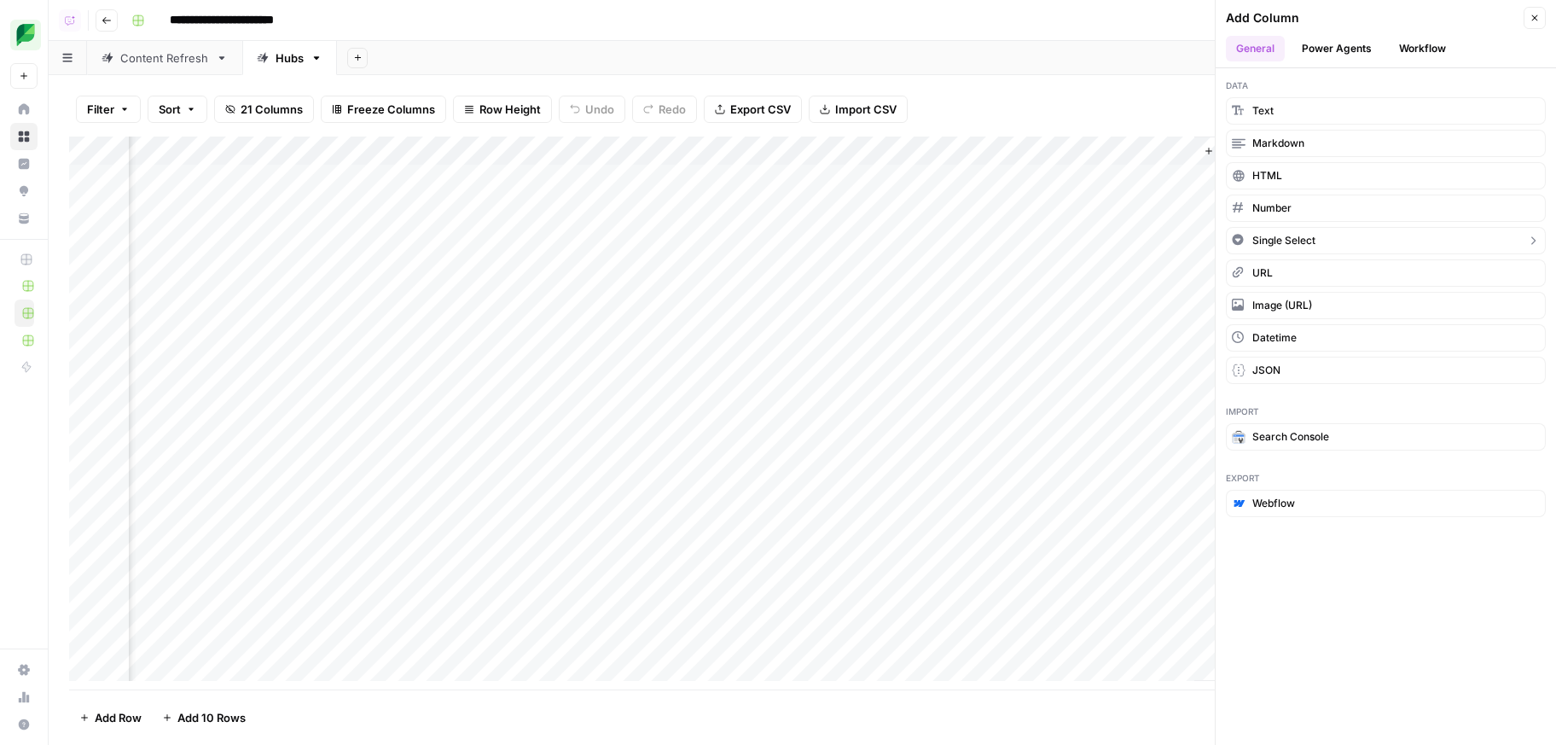
click at [1261, 244] on span "Single Select" at bounding box center [1283, 240] width 63 height 15
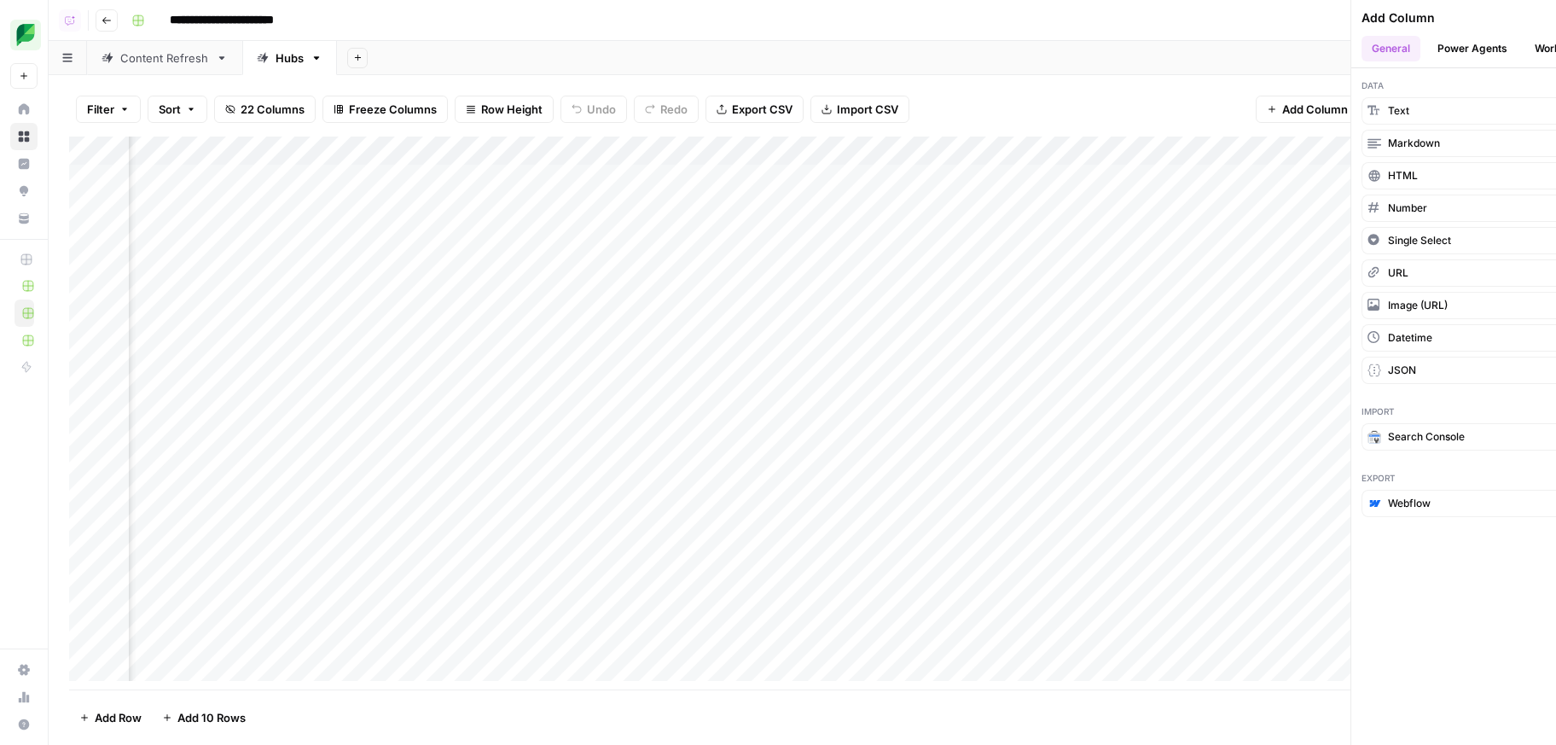
scroll to position [0, 3424]
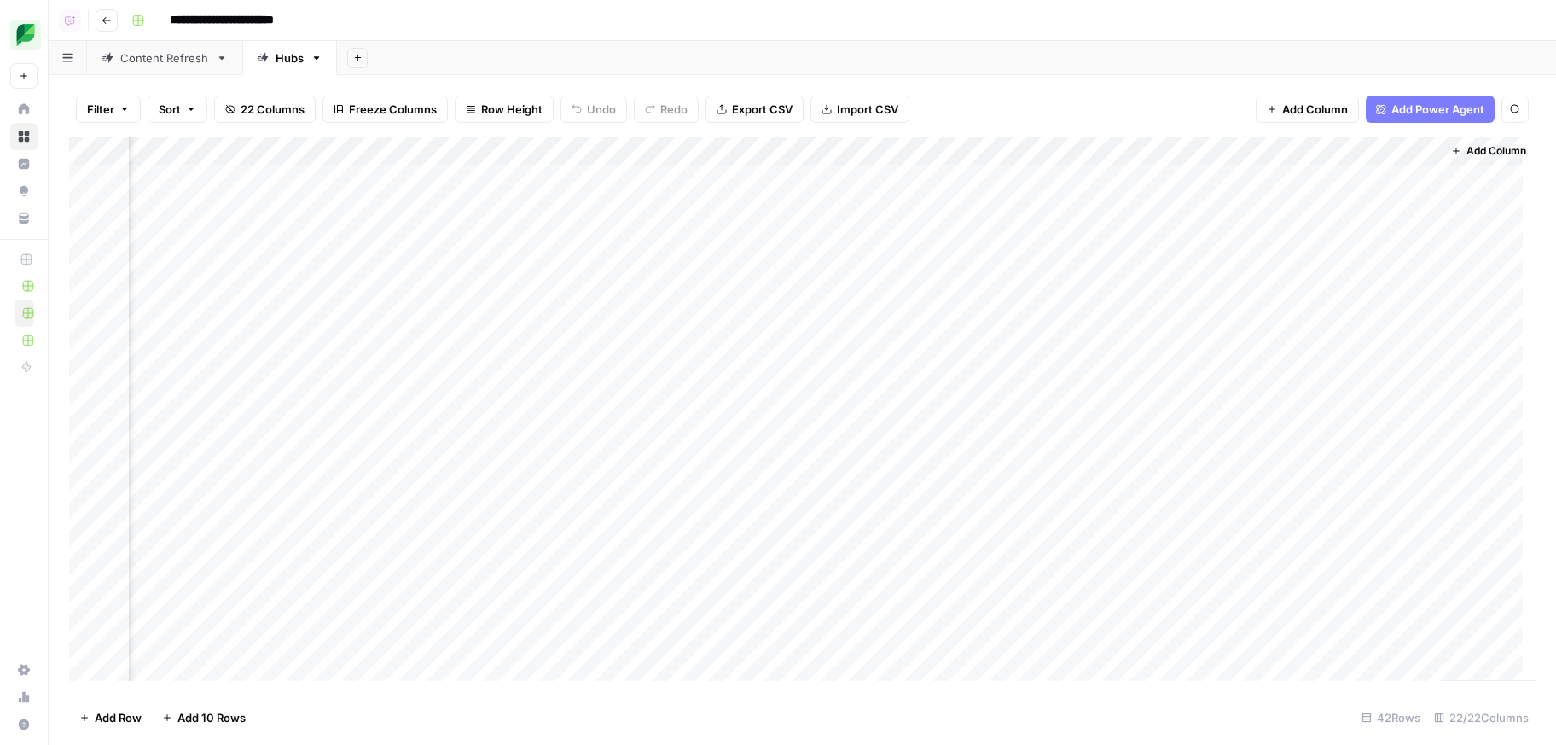
click at [1353, 150] on div "Add Column" at bounding box center [802, 414] width 1466 height 557
click at [1360, 195] on input "New Column" at bounding box center [1392, 187] width 207 height 17
type input "Refresh Type"
click at [1354, 156] on div "Add Column" at bounding box center [802, 414] width 1466 height 557
click at [1359, 245] on input "Add Option" at bounding box center [1409, 248] width 173 height 17
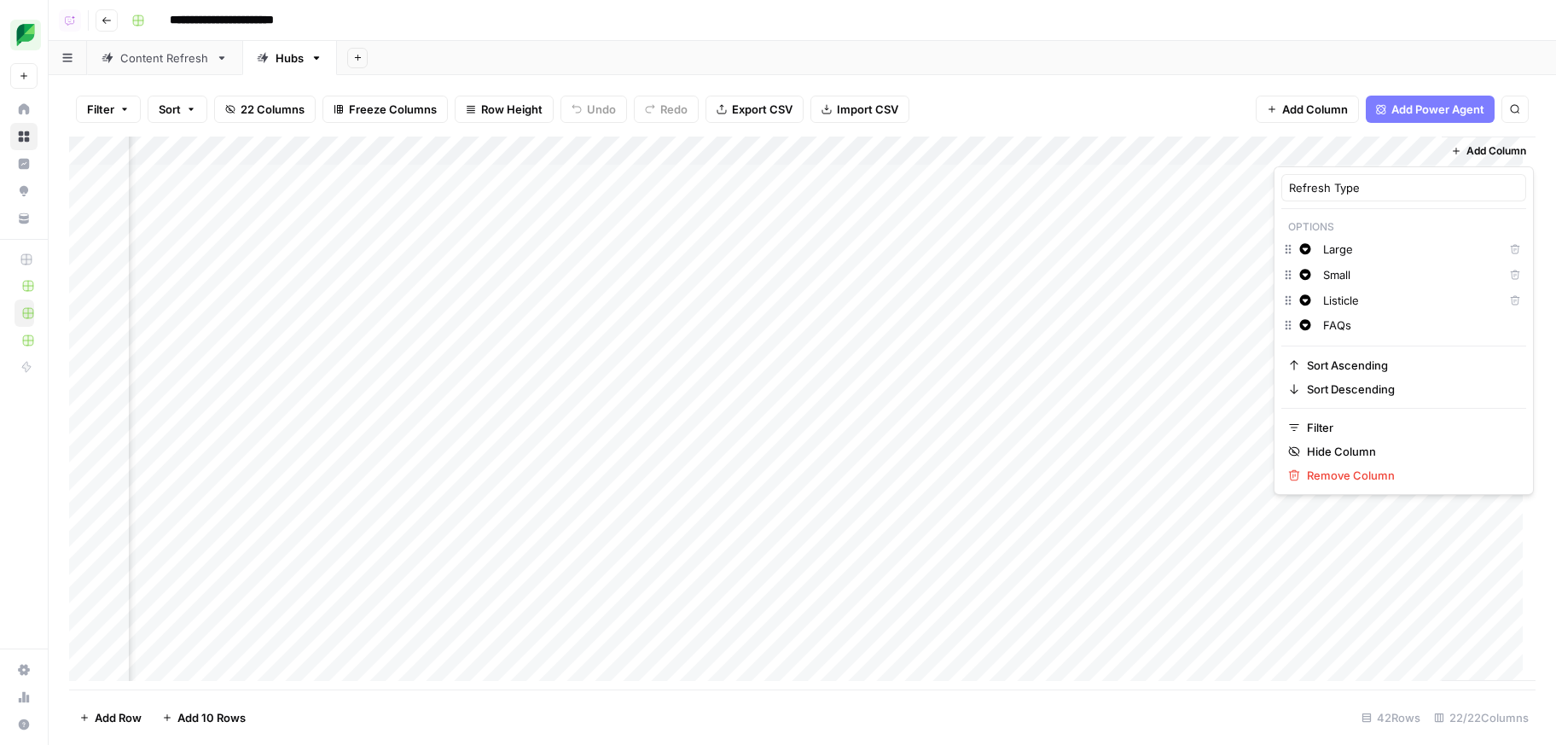
type input "FAQs"
click at [740, 26] on div "**********" at bounding box center [832, 20] width 1414 height 27
click at [210, 65] on link "Content Refresh" at bounding box center [164, 58] width 155 height 34
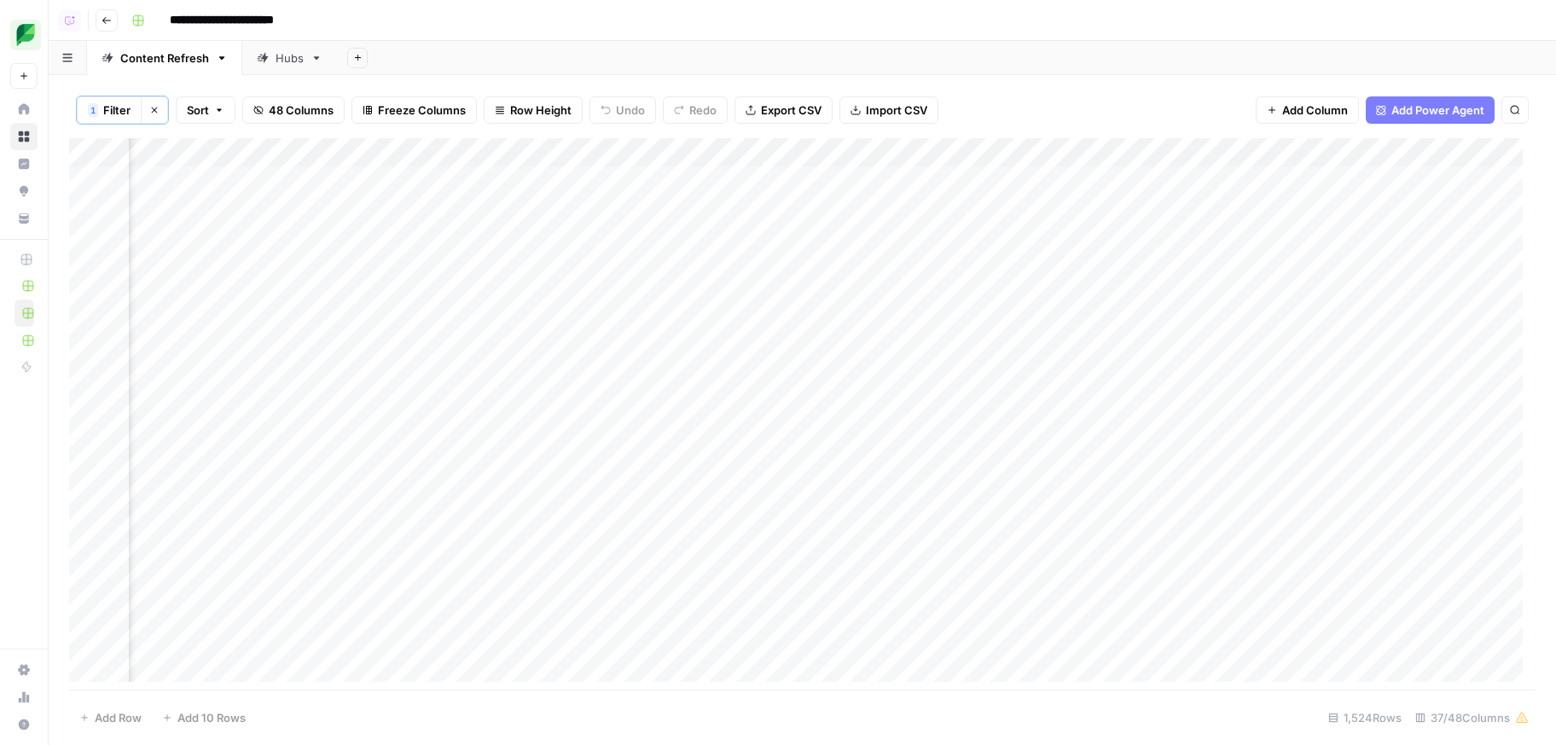
scroll to position [0, 1762]
click at [526, 172] on div "Add Column" at bounding box center [802, 416] width 1466 height 556
click at [531, 172] on div "Add Column" at bounding box center [802, 416] width 1466 height 556
click at [665, 28] on div "**********" at bounding box center [832, 20] width 1414 height 27
click at [276, 55] on div "Hubs" at bounding box center [290, 57] width 28 height 17
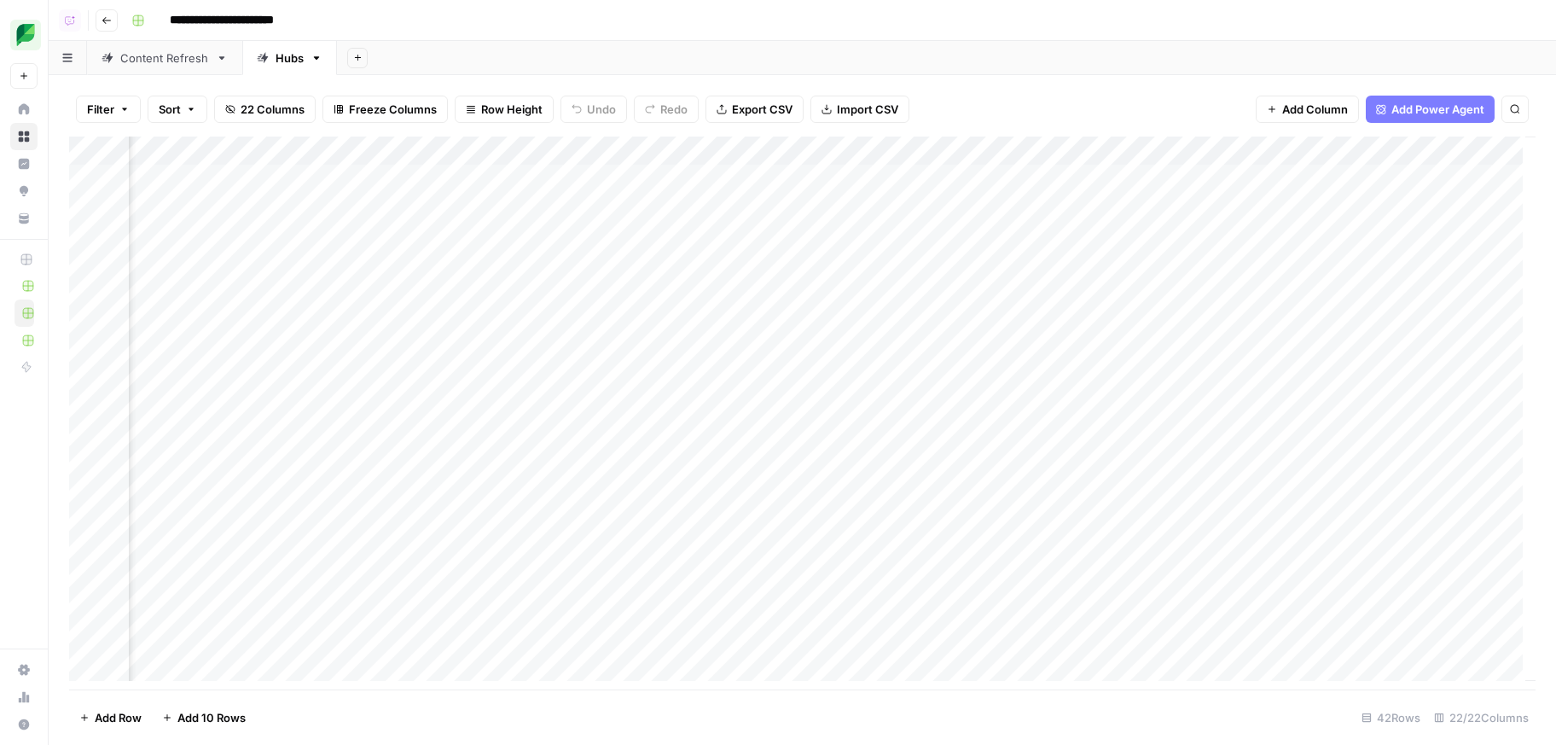
scroll to position [0, 3424]
click at [1306, 136] on div "Add Column" at bounding box center [802, 414] width 1466 height 557
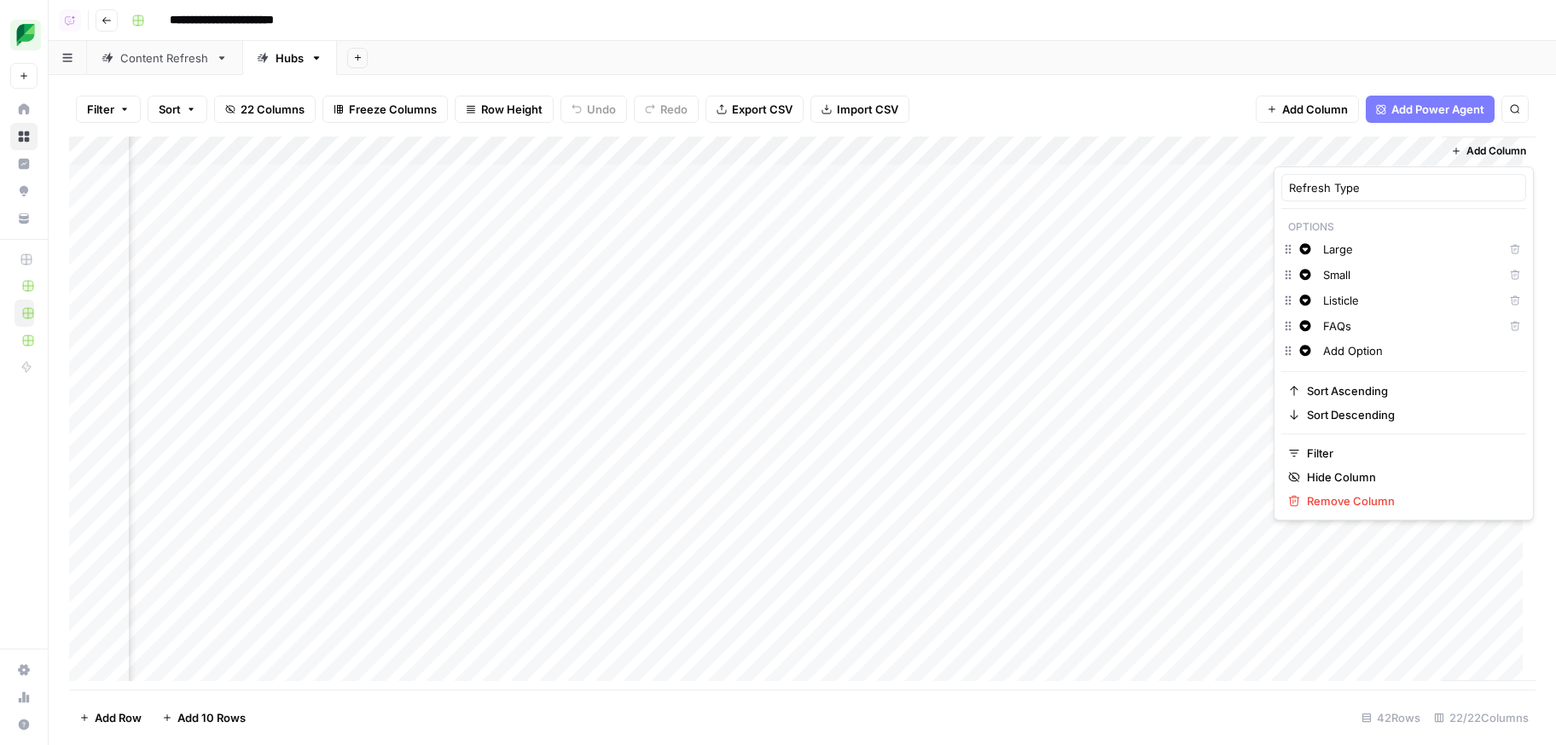
click at [1373, 324] on input "FAQs" at bounding box center [1409, 325] width 173 height 17
type input "FAQ"
click at [1231, 62] on div "Add Sheet" at bounding box center [946, 58] width 1219 height 34
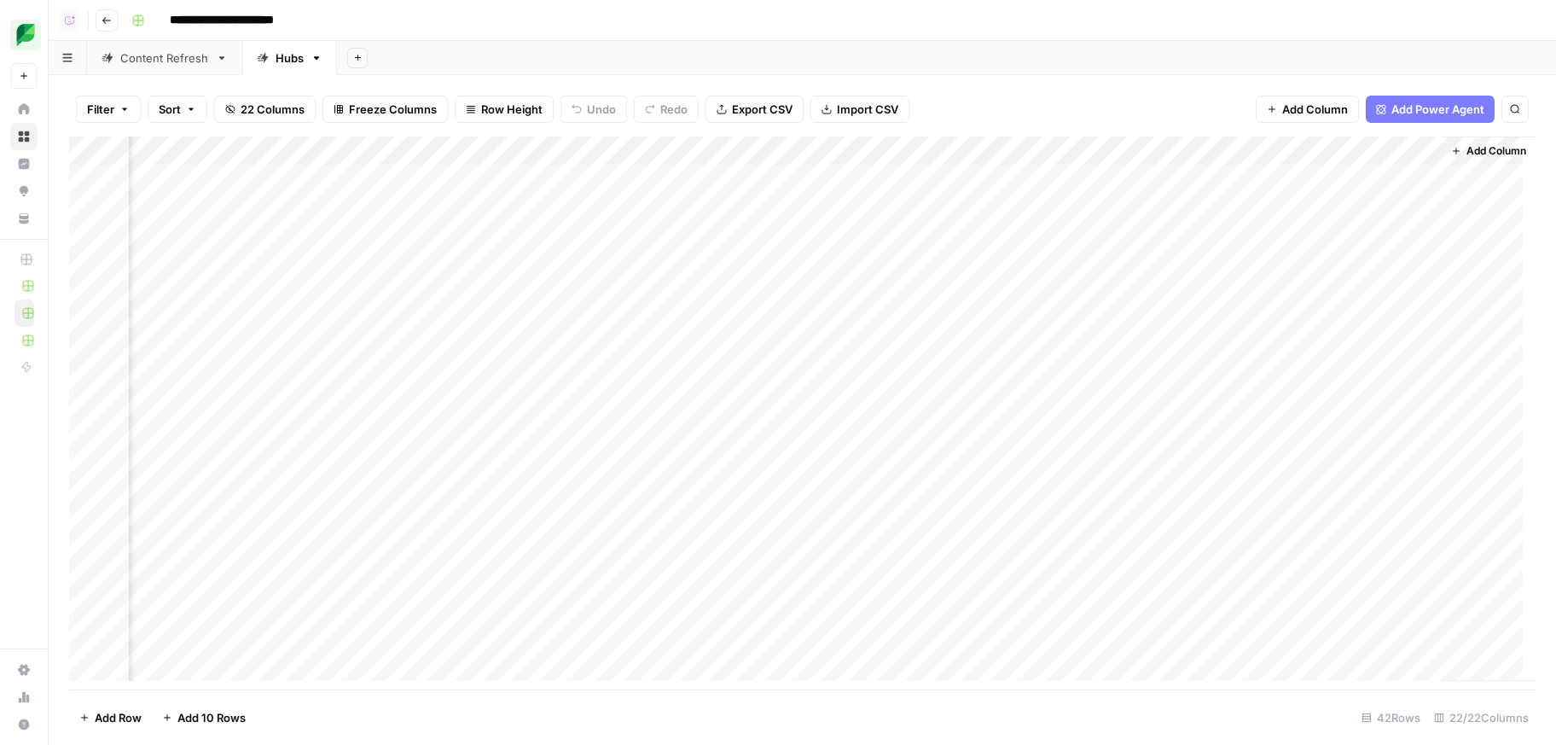
click at [1464, 140] on button "Add Column" at bounding box center [1488, 151] width 89 height 22
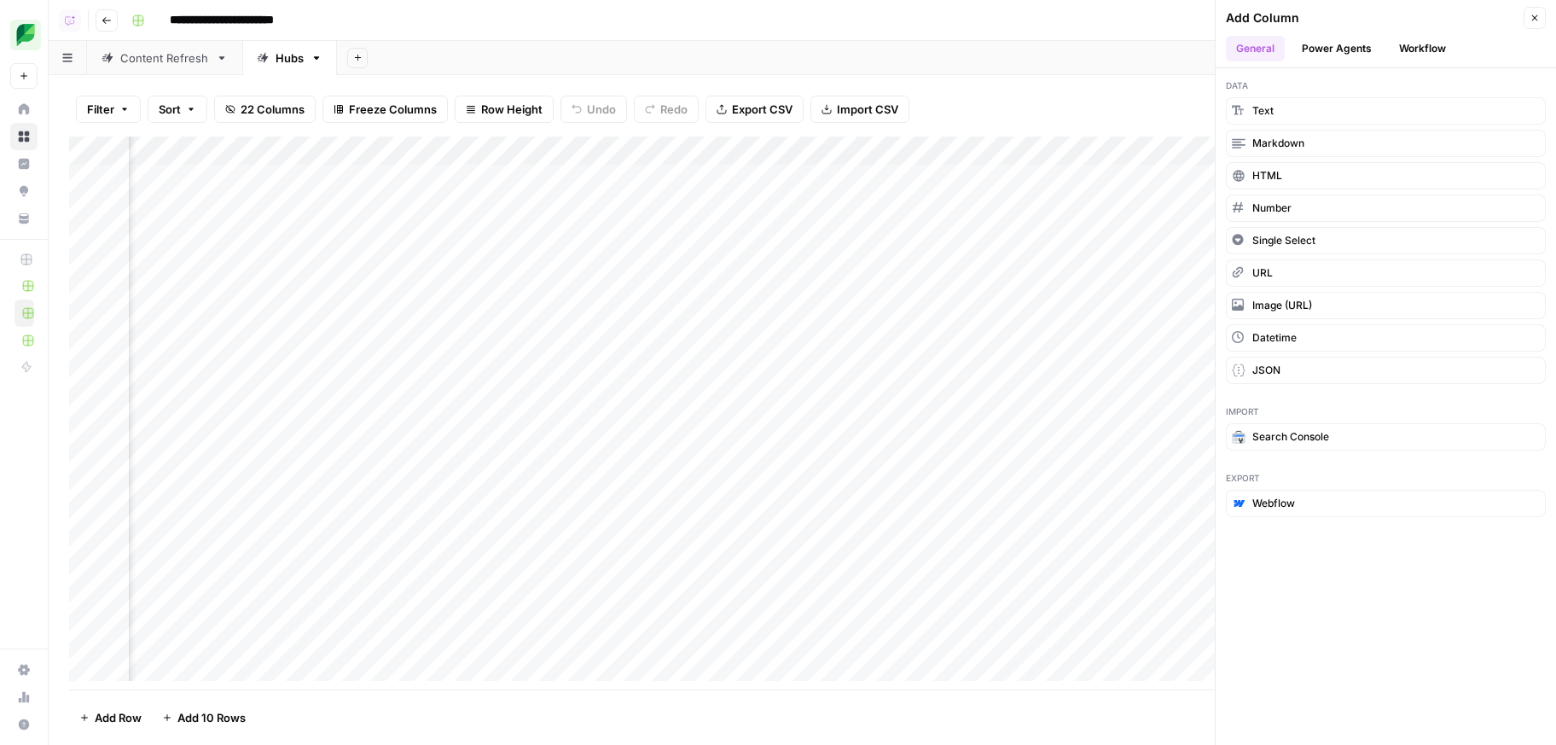
click at [1421, 49] on button "Workflow" at bounding box center [1422, 49] width 67 height 26
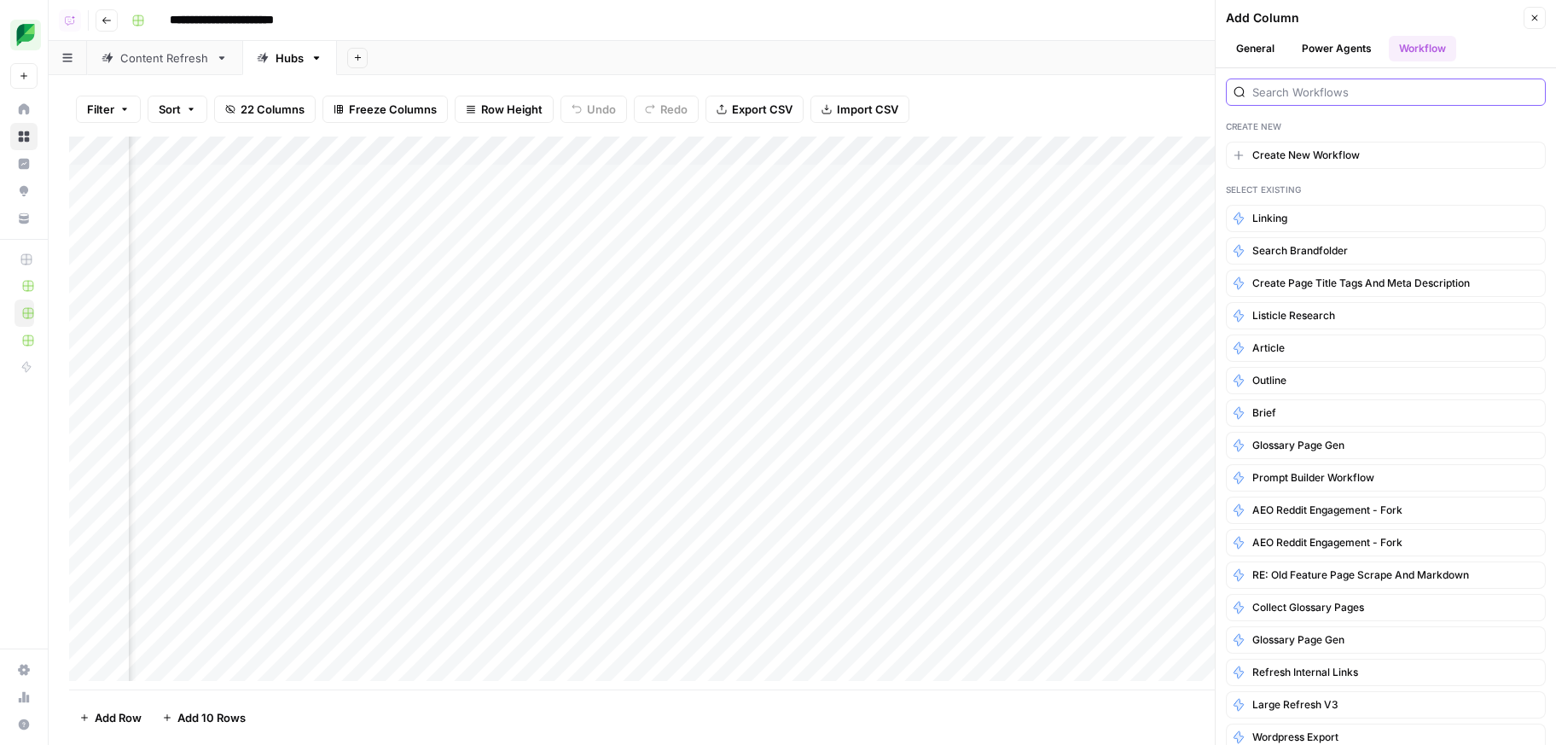
click at [1378, 86] on input "search" at bounding box center [1395, 92] width 286 height 17
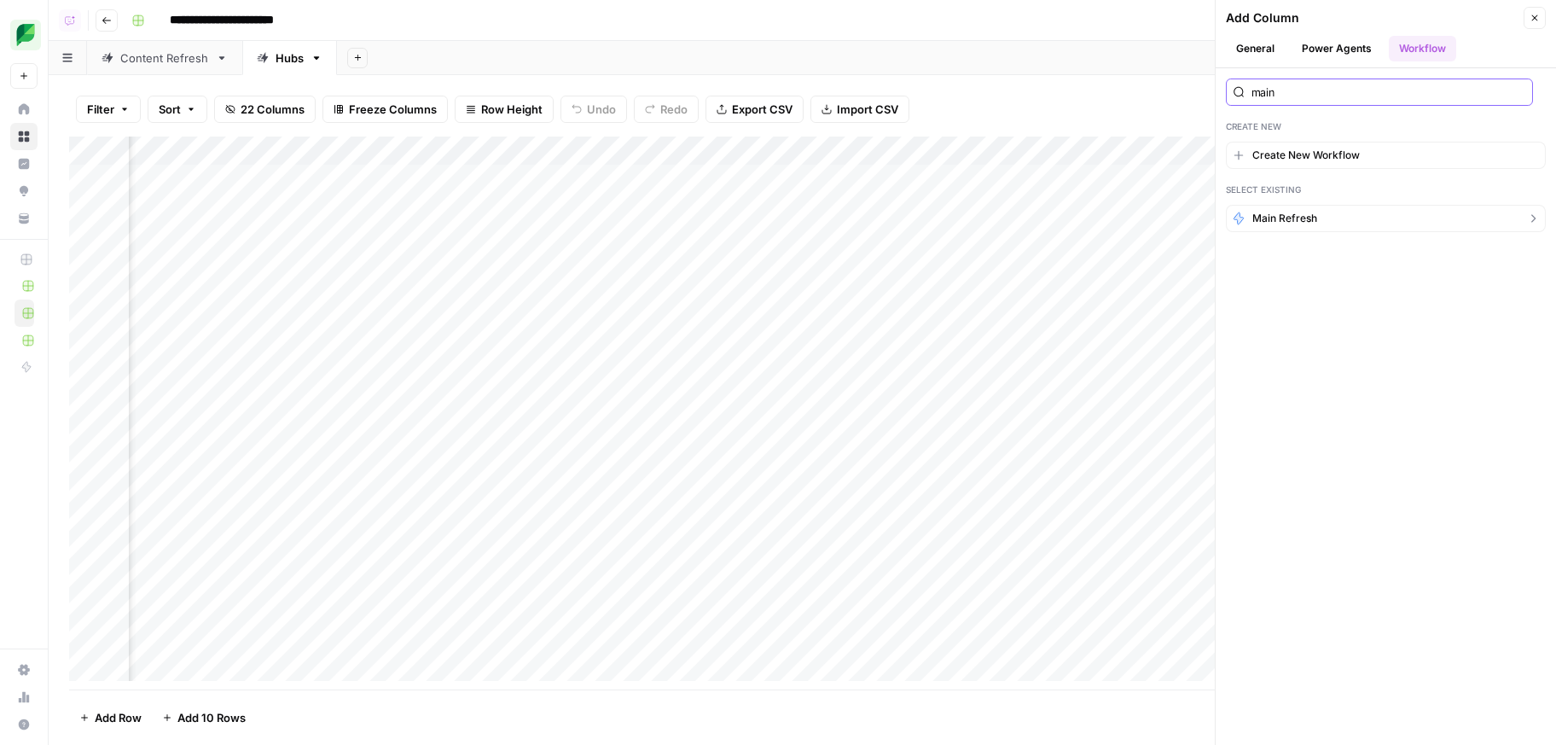
type input "main"
click at [1329, 224] on button "Main Refresh" at bounding box center [1386, 218] width 320 height 27
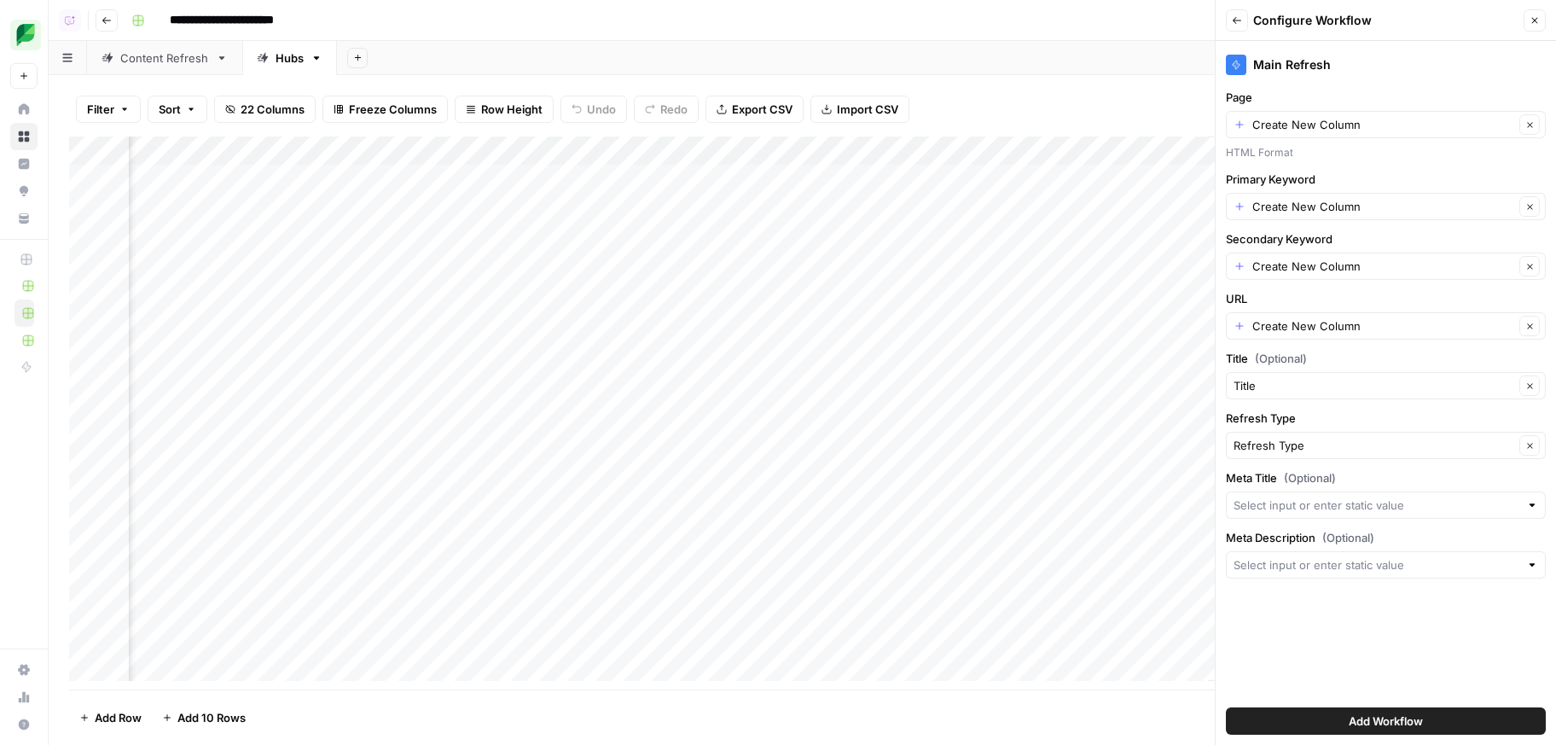
scroll to position [0, 3670]
click at [1279, 133] on div "Create New Column Clear" at bounding box center [1386, 124] width 320 height 27
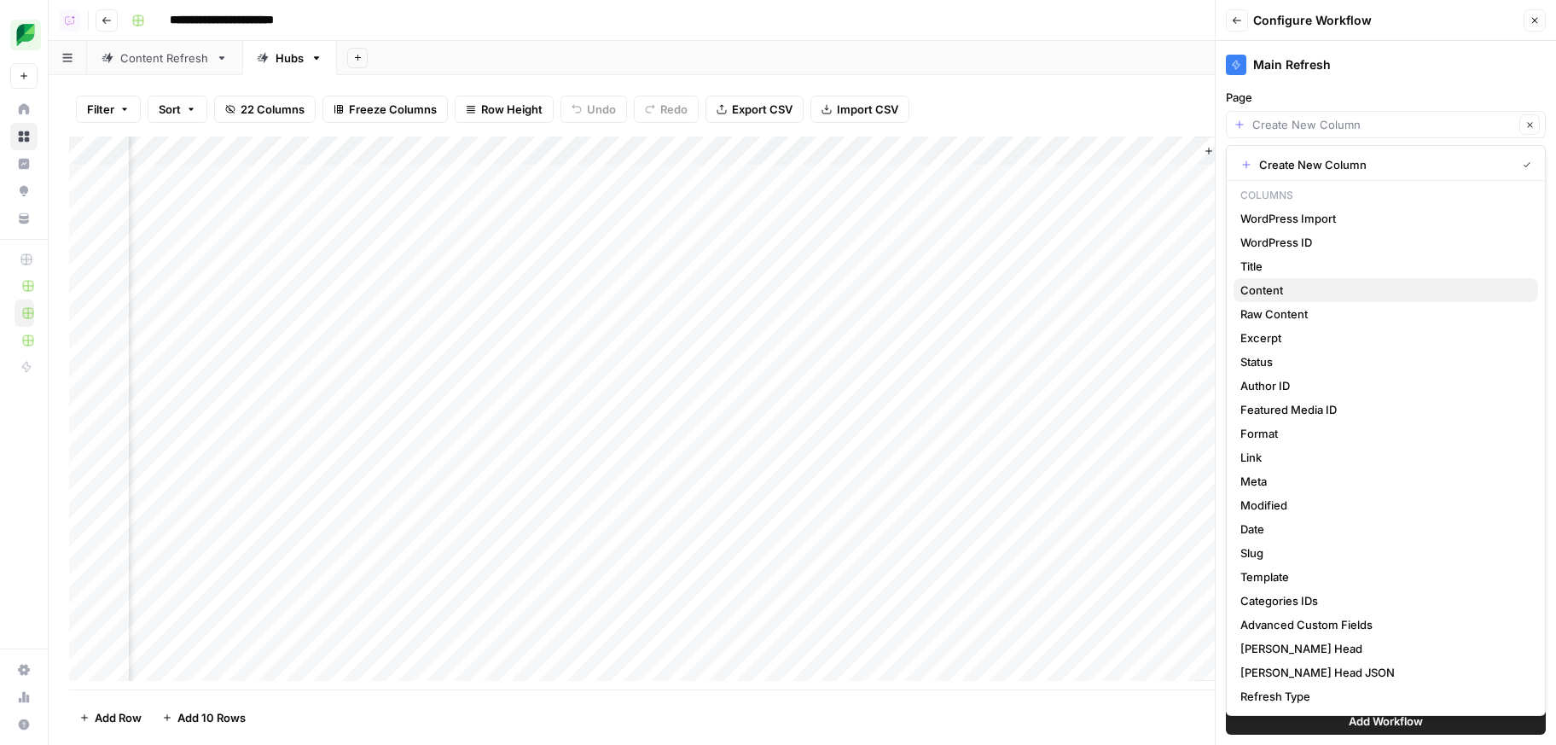
click at [1324, 281] on button "Content" at bounding box center [1385, 290] width 305 height 24
type input "Content"
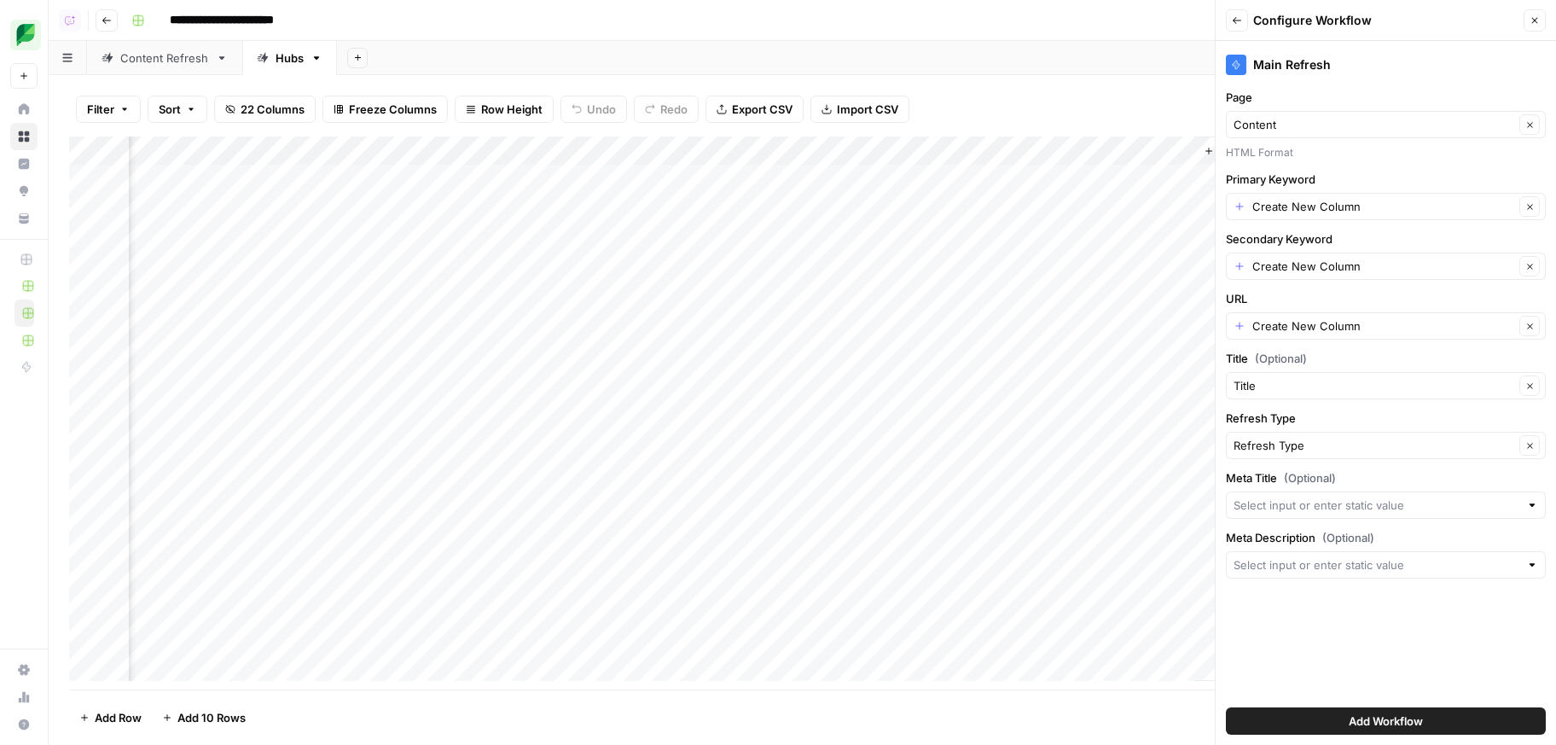
click at [1320, 215] on div "Create New Column Clear" at bounding box center [1386, 206] width 320 height 27
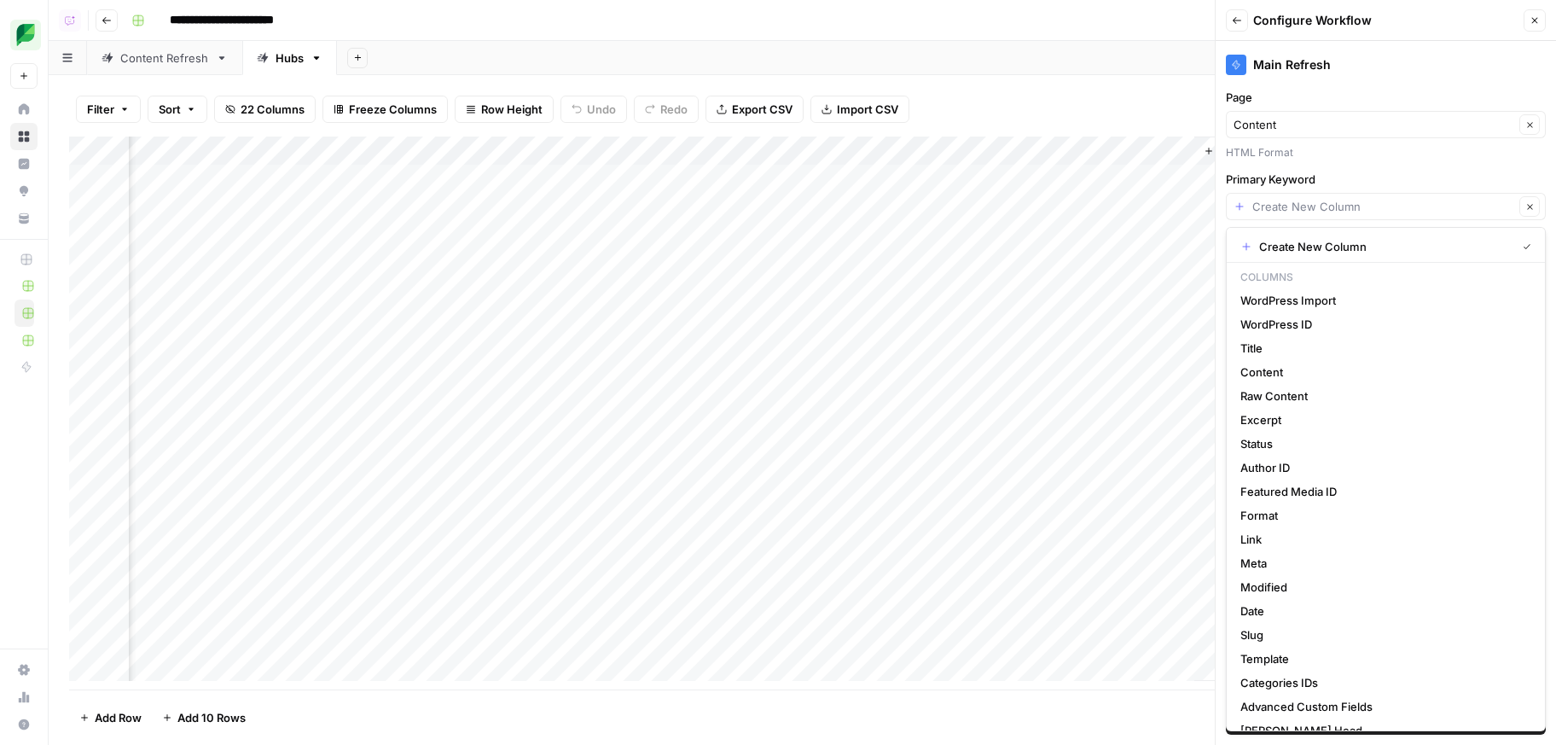
type input "Create New Column"
click at [933, 177] on div "Add Column" at bounding box center [802, 414] width 1466 height 557
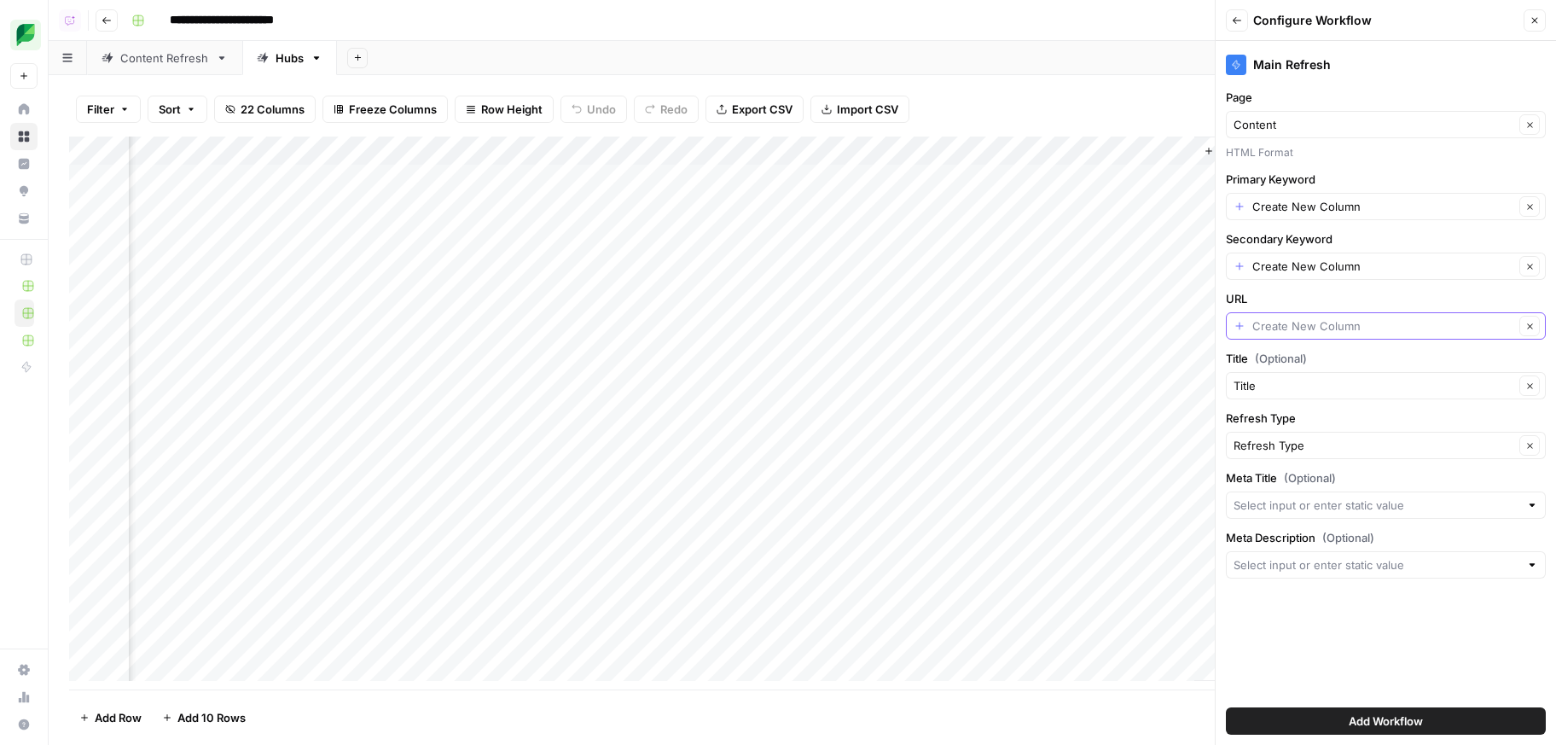
click at [1309, 329] on input "URL" at bounding box center [1383, 325] width 262 height 17
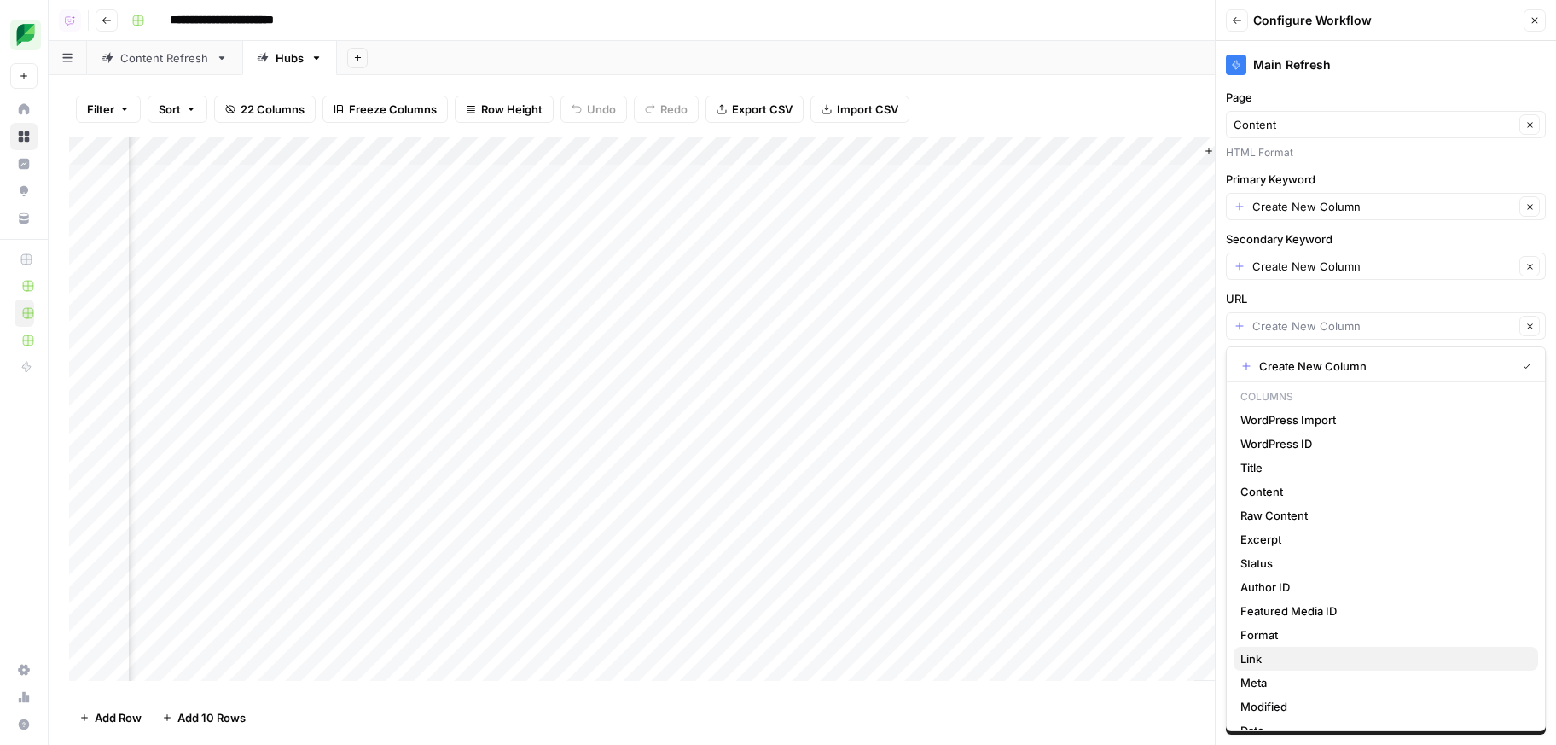
click at [1322, 653] on span "Link" at bounding box center [1382, 658] width 284 height 17
type input "Link"
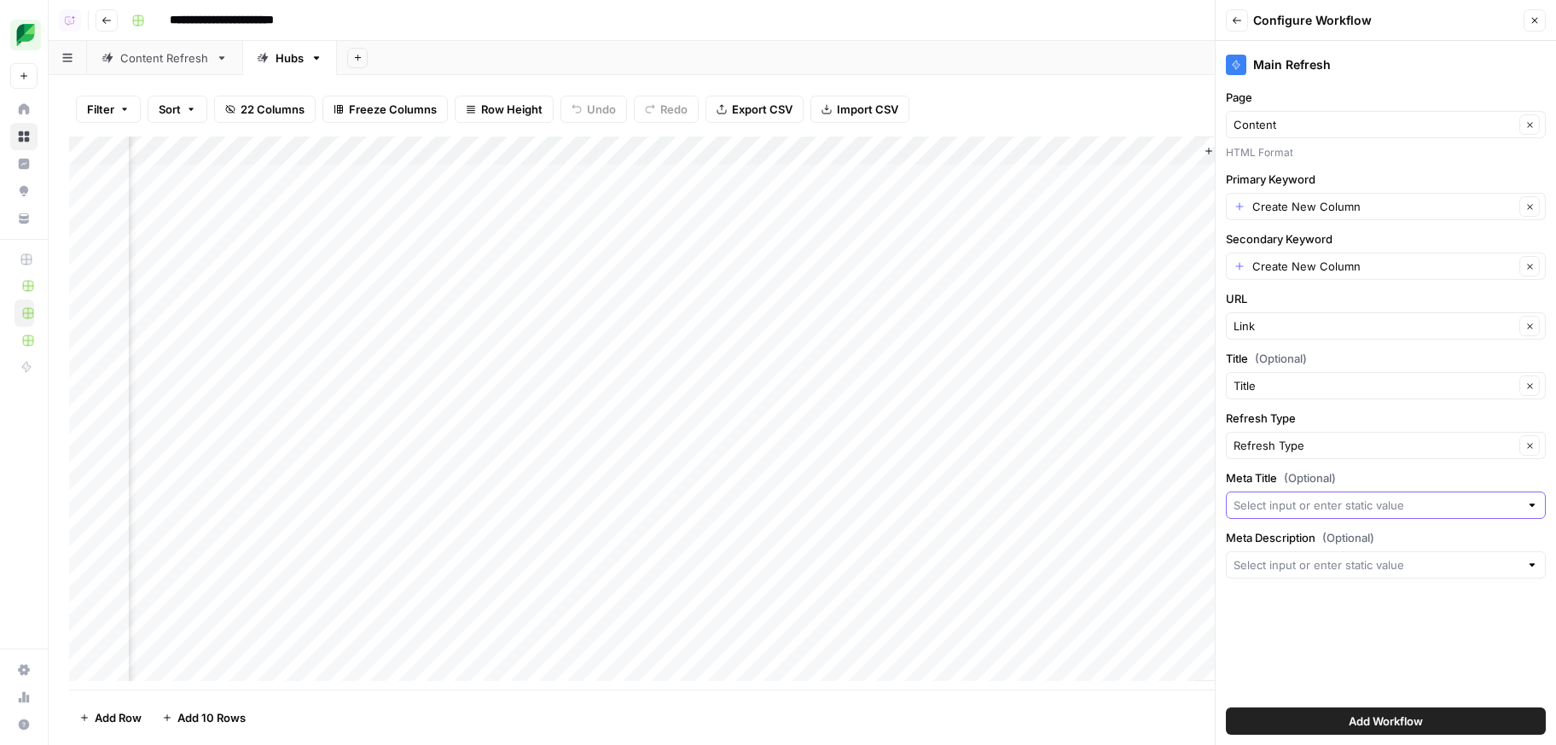
click at [1371, 507] on input "Meta Title (Optional)" at bounding box center [1376, 504] width 286 height 17
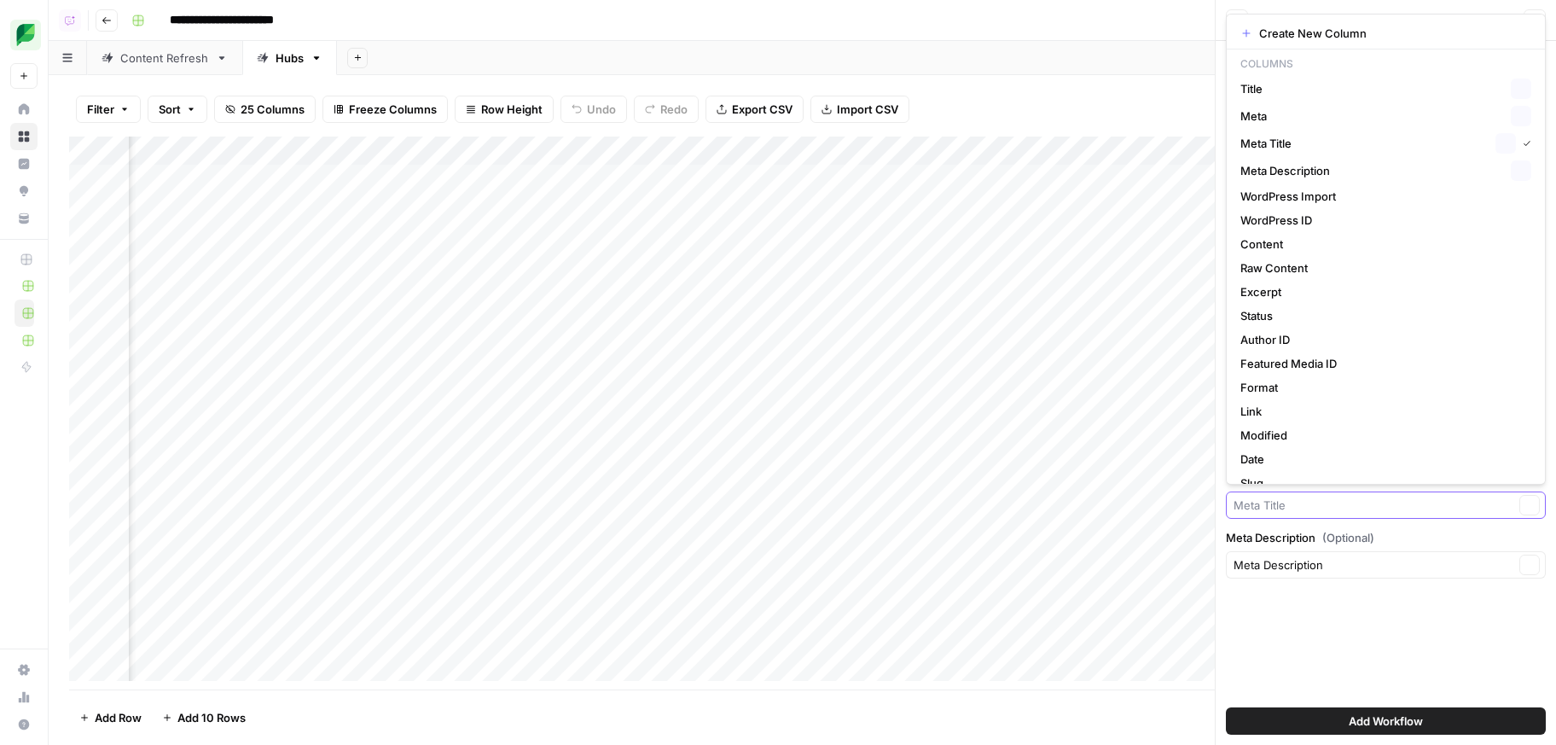
type input "Meta Description"
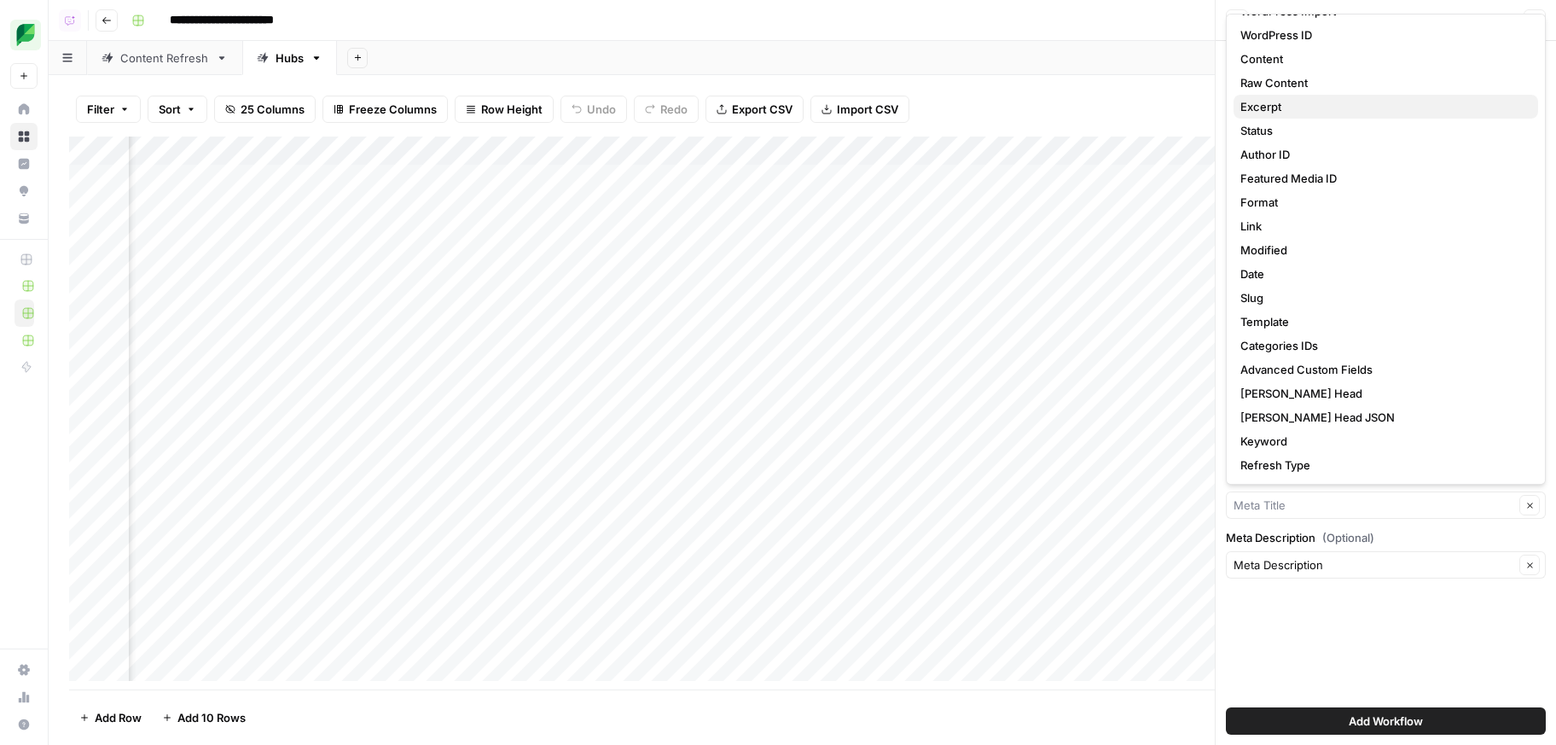
scroll to position [0, 0]
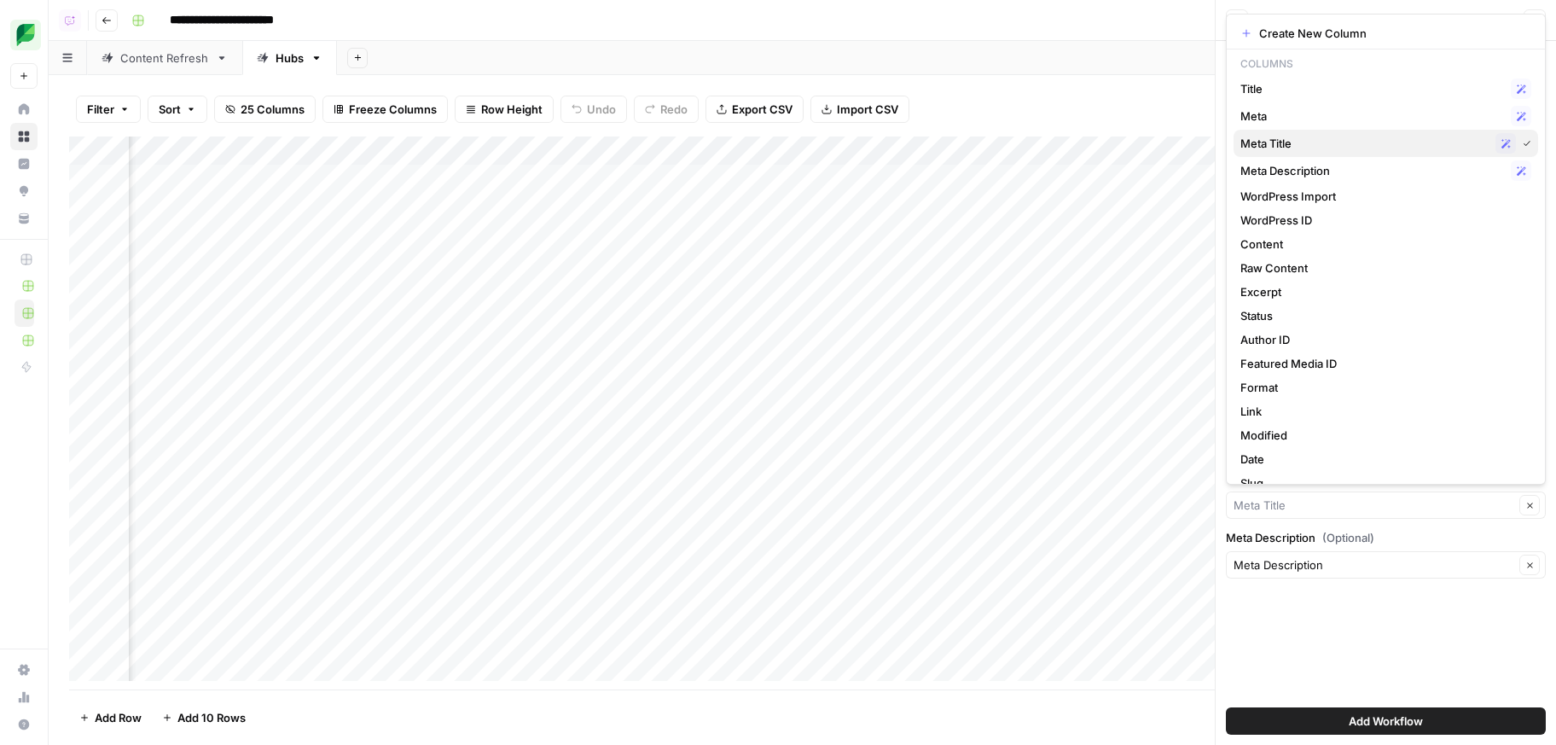
click at [1339, 134] on div "Meta Title Possible Match" at bounding box center [1385, 143] width 291 height 20
type input "Meta Title"
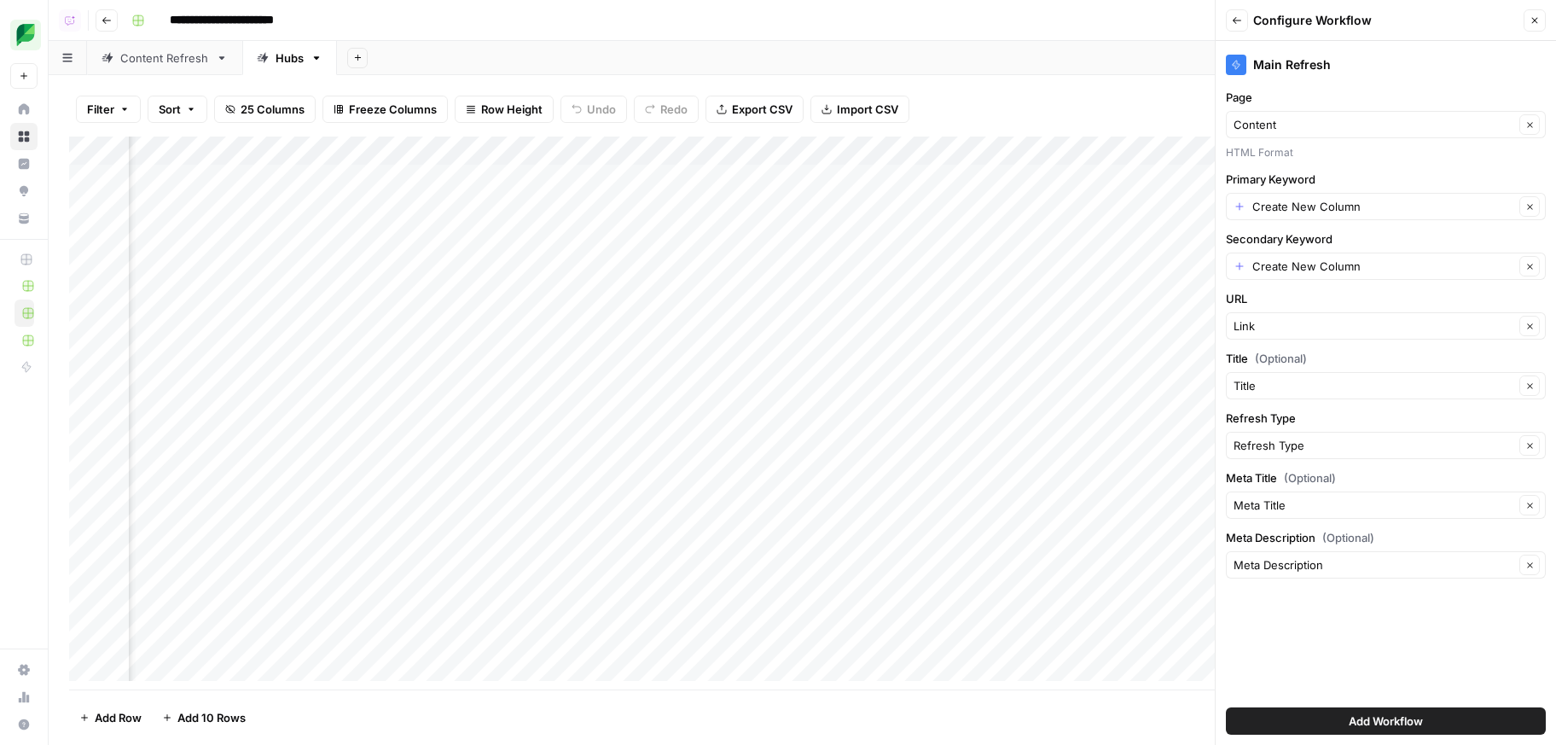
scroll to position [0, 4131]
click at [1366, 223] on div "Main Refresh Page Content Clear HTML Format Primary Keyword Create New Column C…" at bounding box center [1385, 393] width 340 height 704
click at [1378, 201] on input "Primary Keyword" at bounding box center [1383, 206] width 262 height 17
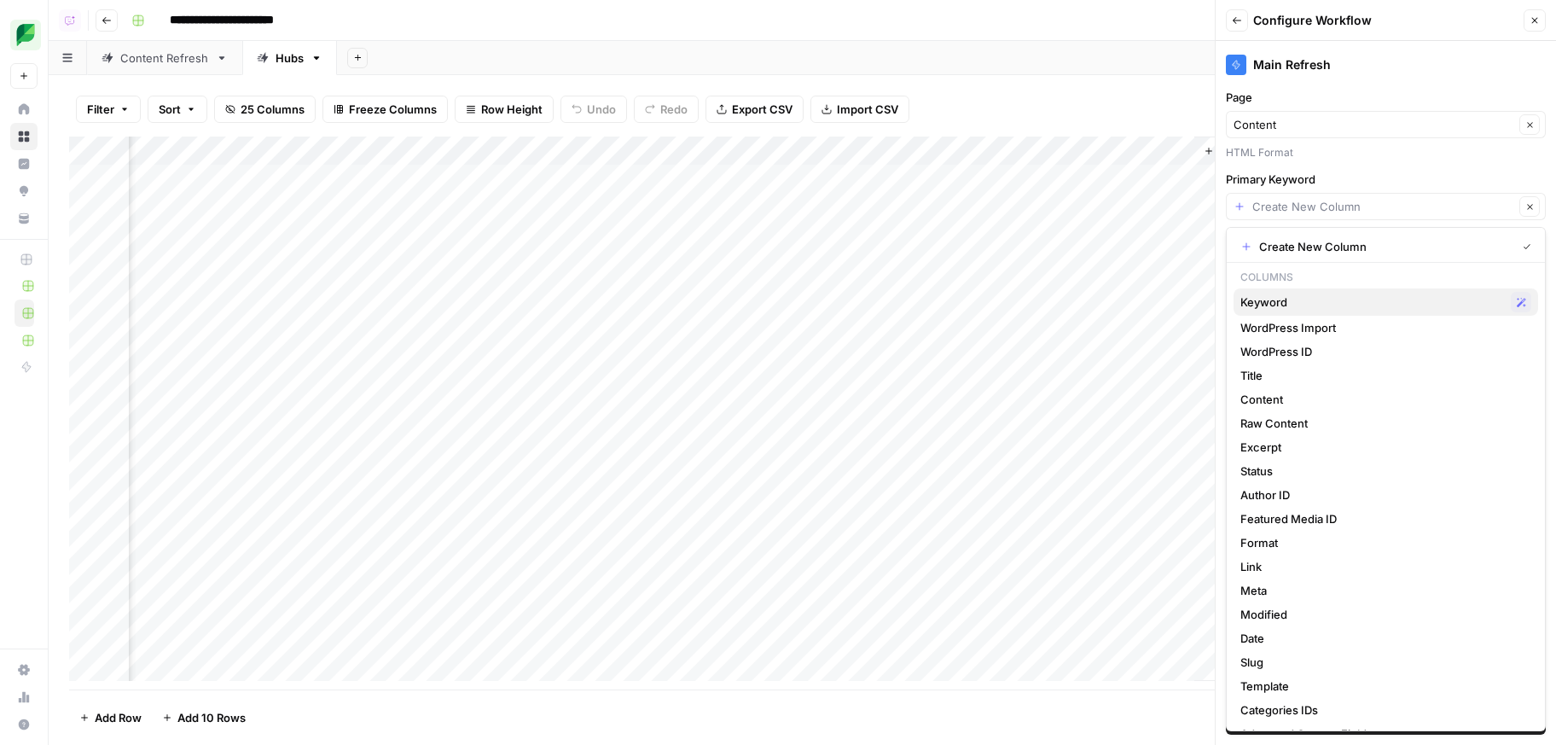
click at [1287, 299] on span "Keyword" at bounding box center [1372, 301] width 264 height 17
type input "Keyword"
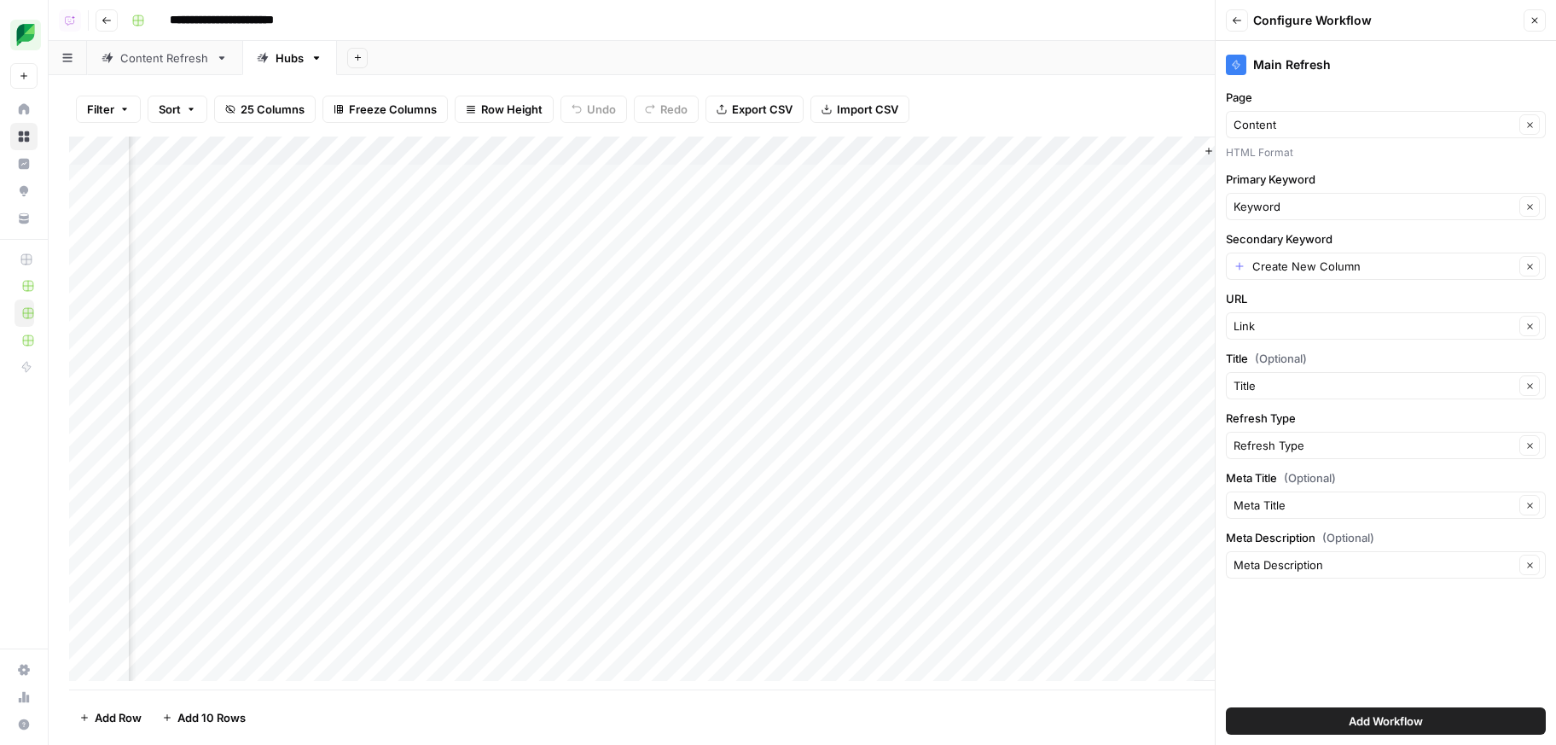
click at [1413, 712] on span "Add Workflow" at bounding box center [1386, 720] width 74 height 17
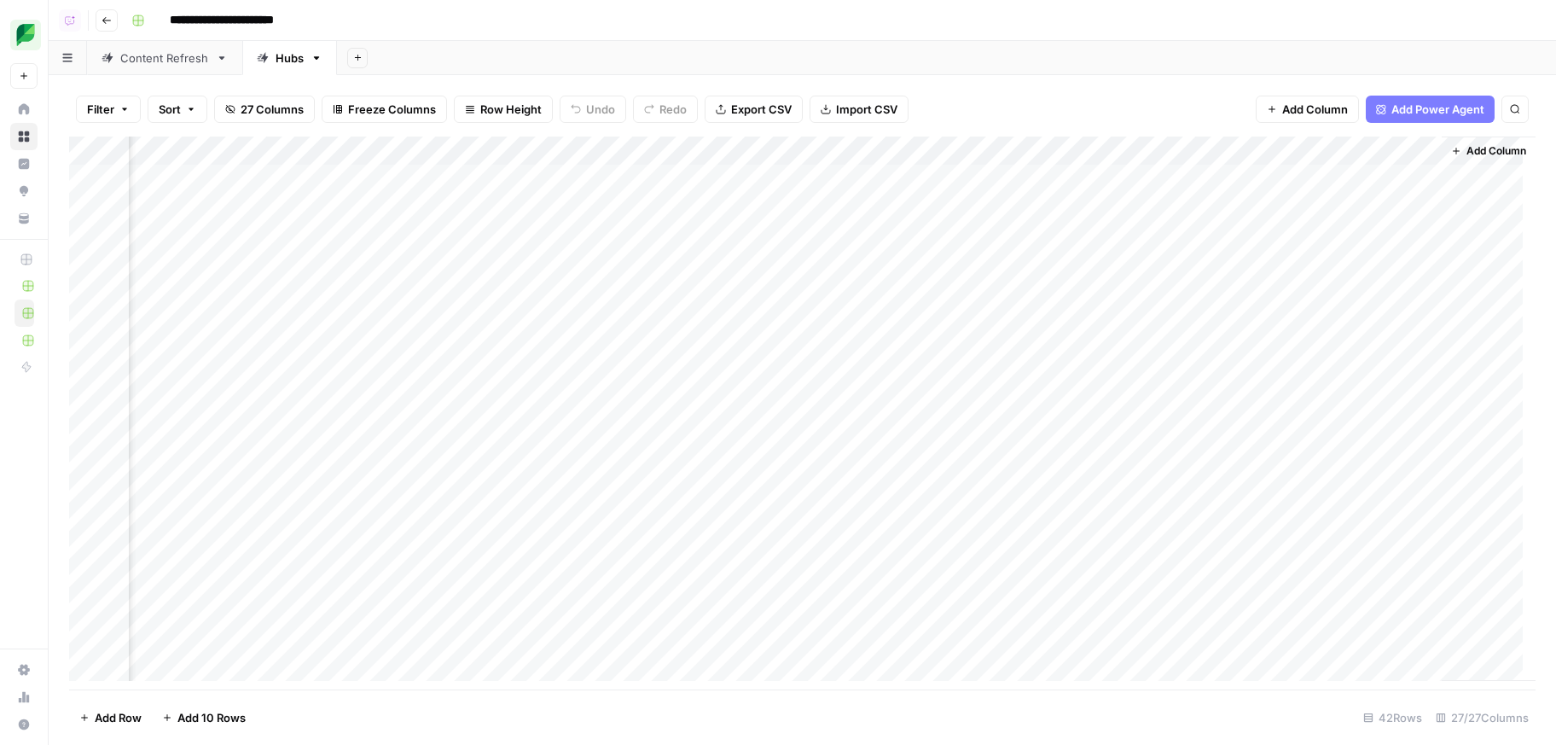
scroll to position [0, 4284]
click at [1264, 144] on div "Add Column" at bounding box center [802, 414] width 1466 height 557
click at [1101, 345] on span "Hide Column" at bounding box center [1135, 352] width 149 height 17
click at [1387, 143] on div "Add Column" at bounding box center [802, 414] width 1466 height 557
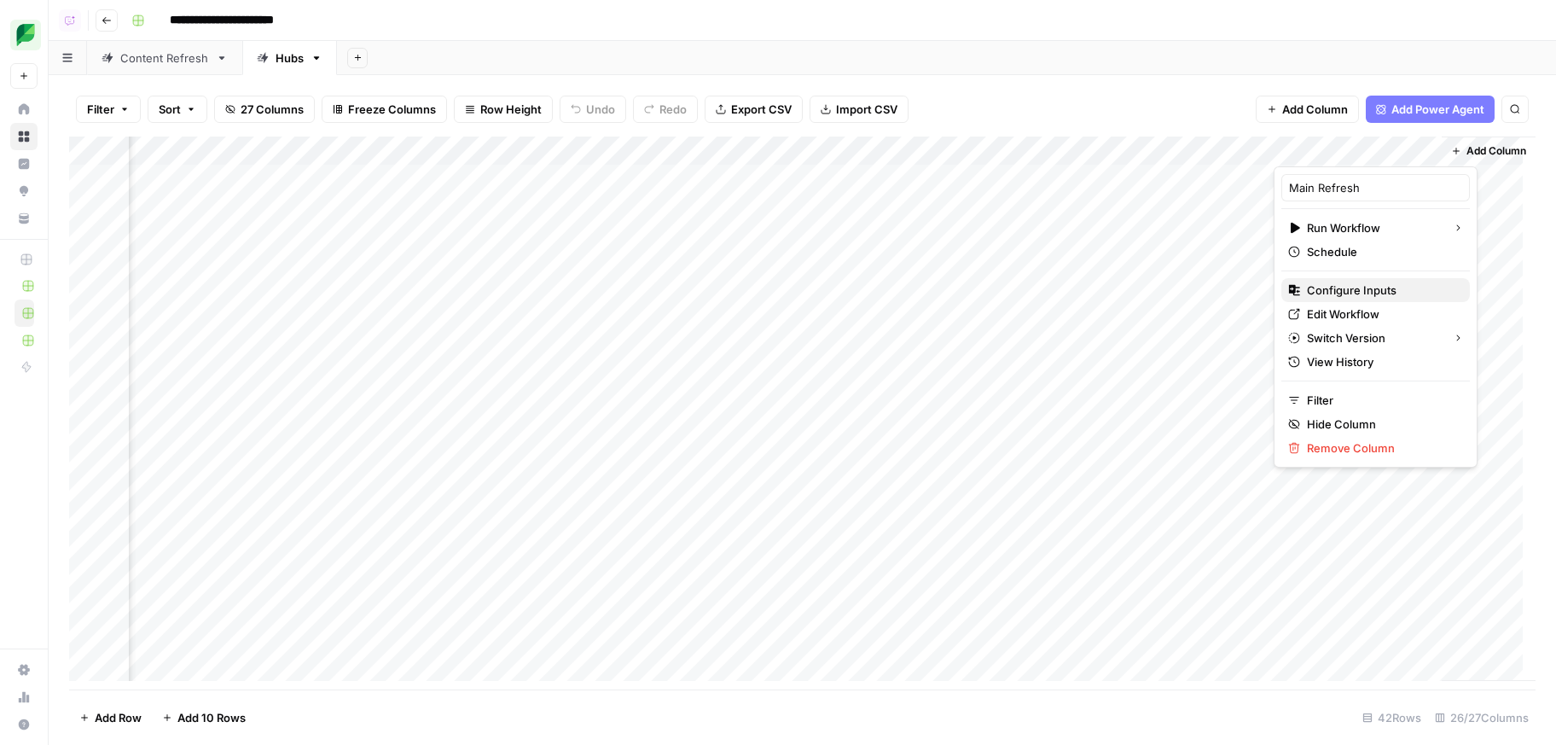
click at [1347, 294] on span "Configure Inputs" at bounding box center [1381, 289] width 149 height 17
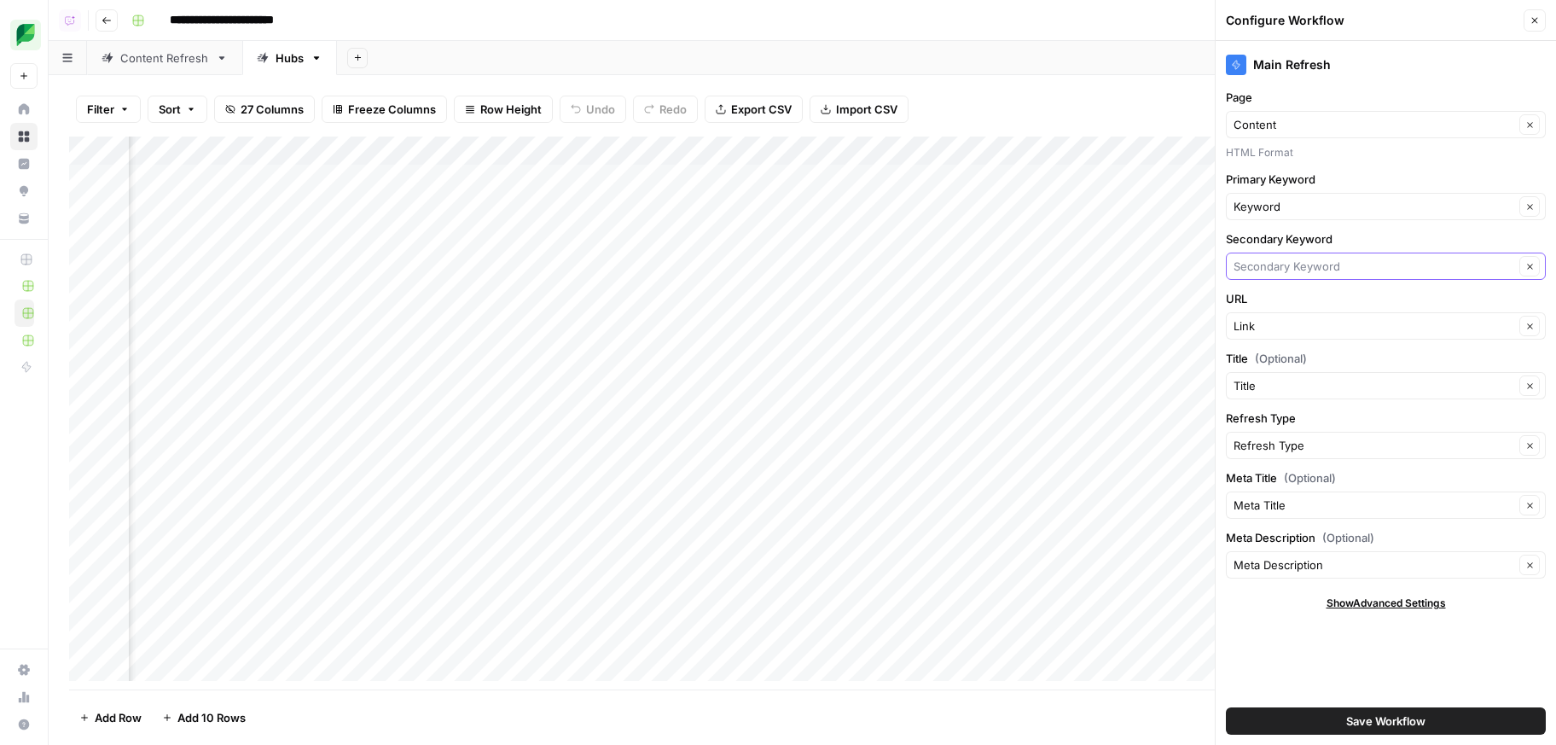
click at [1337, 259] on input "Secondary Keyword" at bounding box center [1373, 266] width 281 height 17
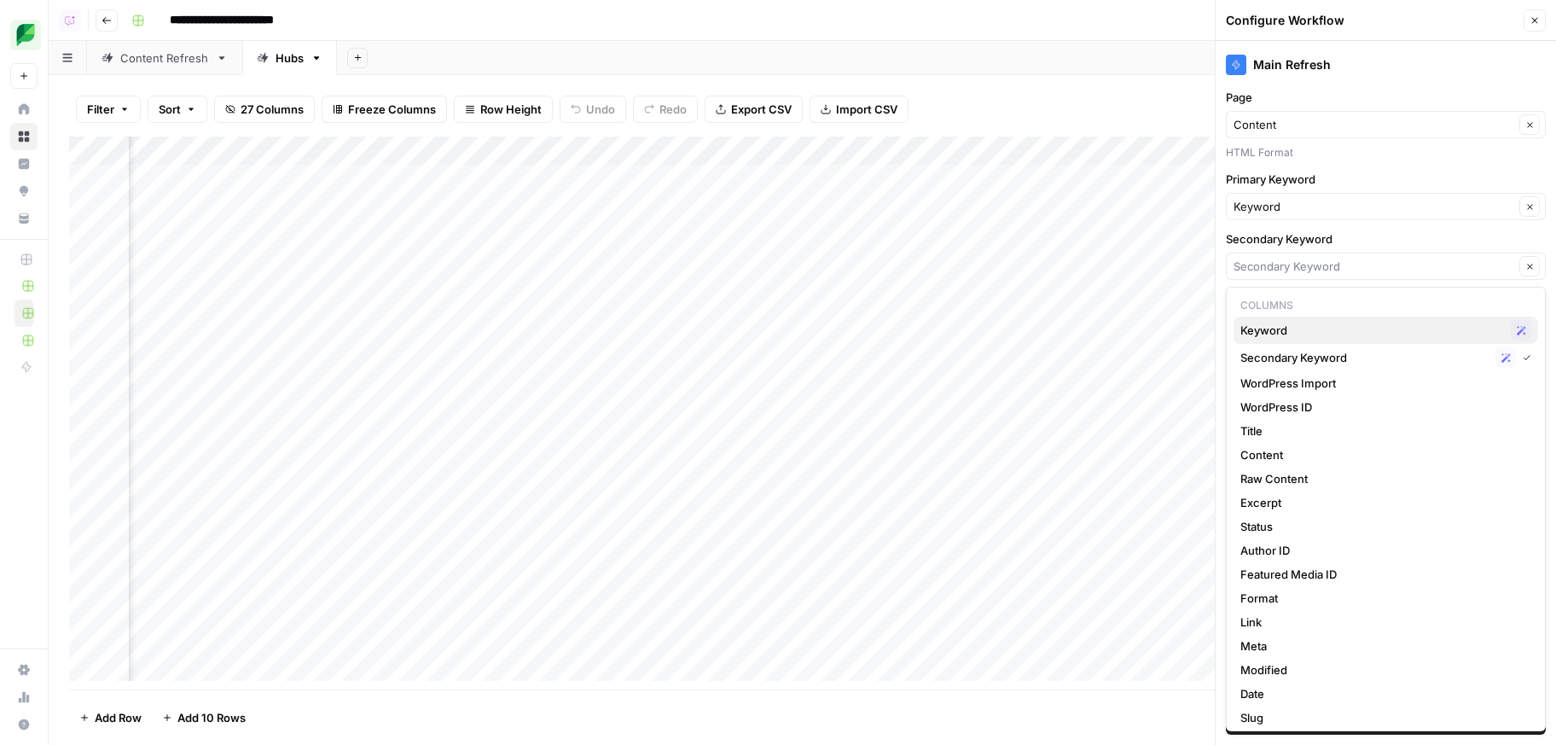
click at [1307, 328] on span "Keyword" at bounding box center [1372, 330] width 264 height 17
type input "Keyword"
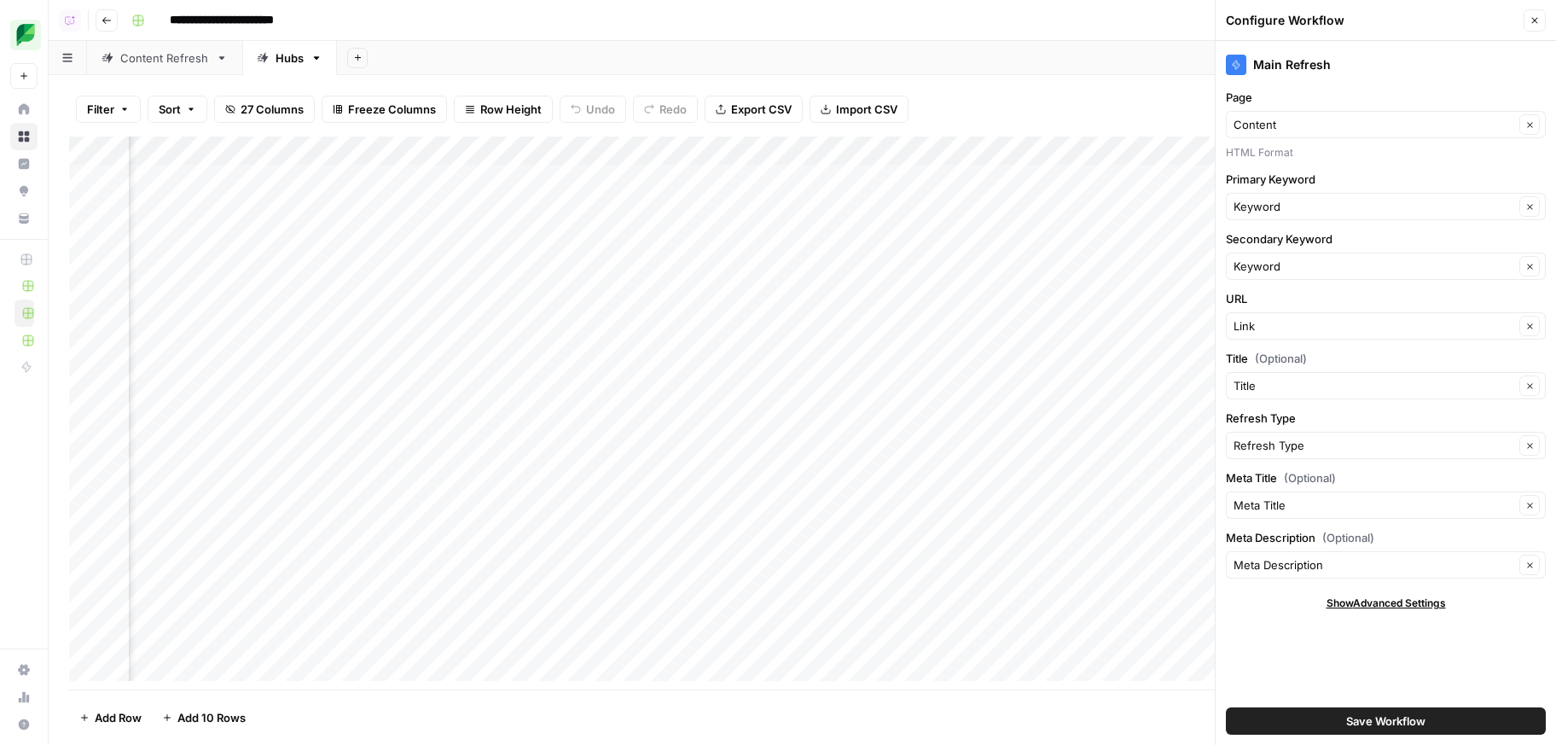
click at [1377, 718] on span "Save Workflow" at bounding box center [1385, 720] width 79 height 17
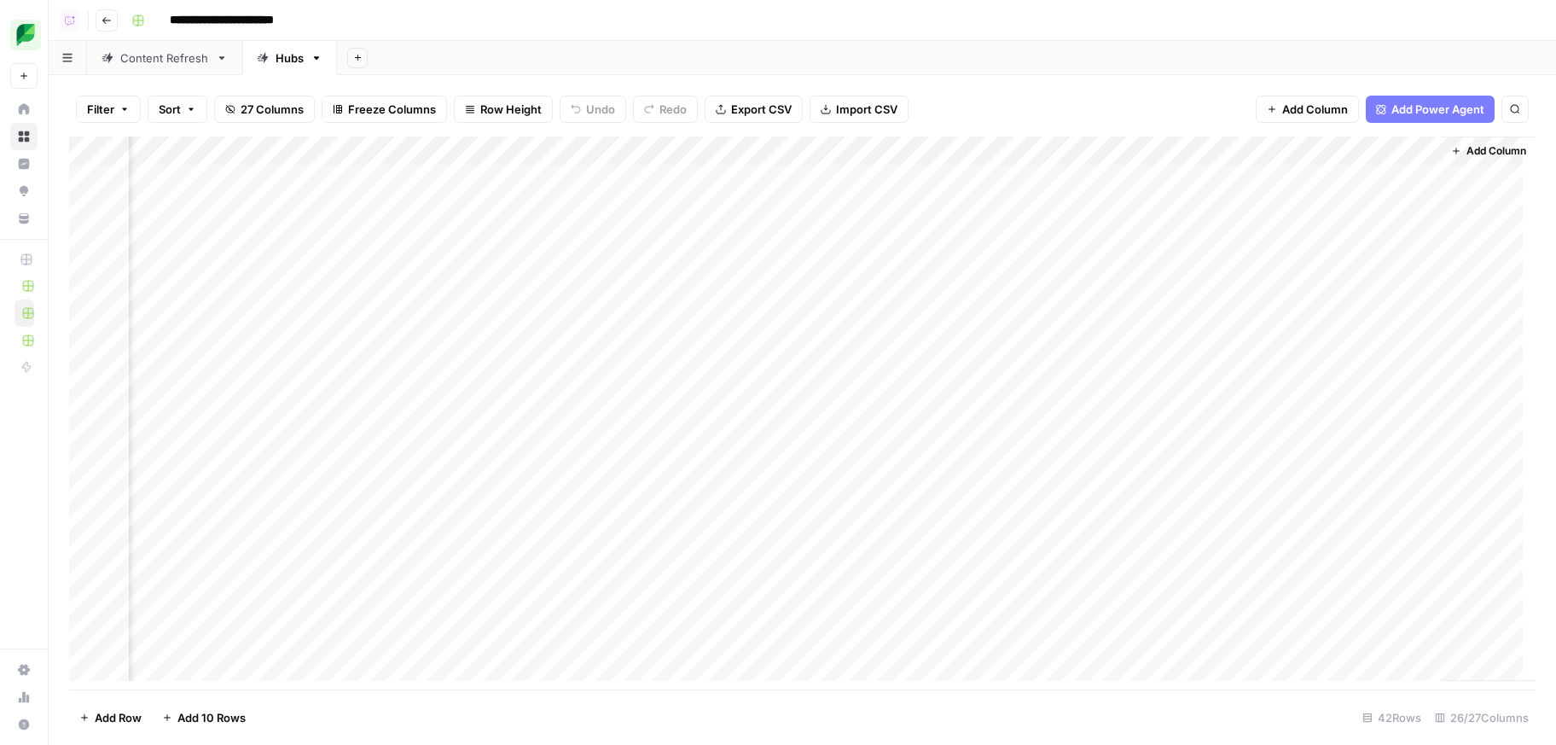
click at [1158, 104] on div "Filter Sort 27 Columns Freeze Columns Row Height Undo Redo Export CSV Import CS…" at bounding box center [802, 109] width 1466 height 55
click at [1203, 169] on div "Add Column" at bounding box center [802, 414] width 1466 height 557
click at [542, 207] on div "Add Column" at bounding box center [802, 414] width 1466 height 557
click at [543, 244] on div "Add Column" at bounding box center [802, 414] width 1466 height 557
click at [542, 252] on div "Add Column" at bounding box center [802, 414] width 1466 height 557
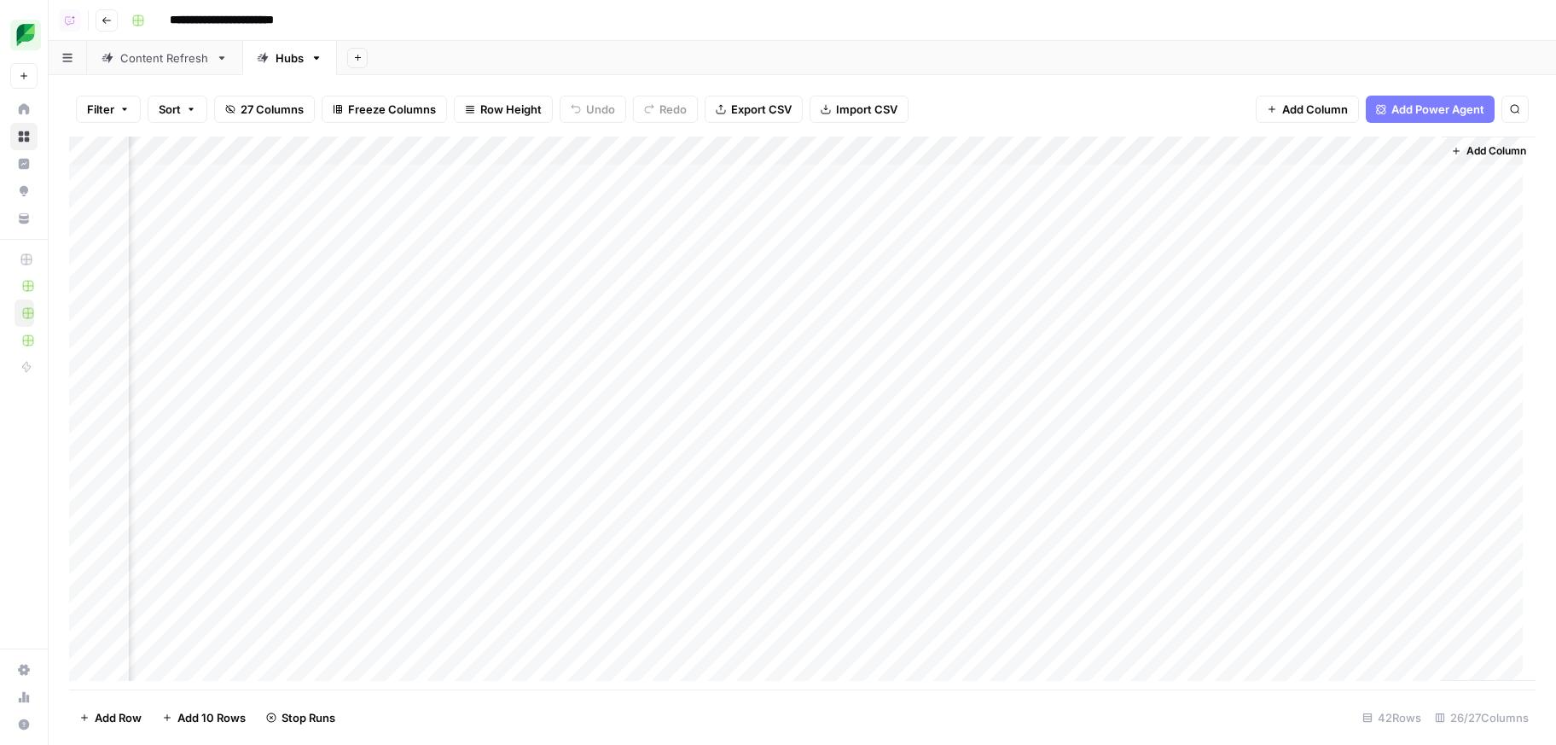
click at [978, 65] on div "Add Sheet" at bounding box center [946, 58] width 1219 height 34
click at [1189, 82] on div "Filter Sort 27 Columns Freeze Columns Row Height Undo Redo Export CSV Import CS…" at bounding box center [802, 109] width 1466 height 55
click at [1024, 179] on div "Add Column" at bounding box center [802, 414] width 1466 height 557
click at [1024, 225] on div "Add Column" at bounding box center [802, 414] width 1466 height 557
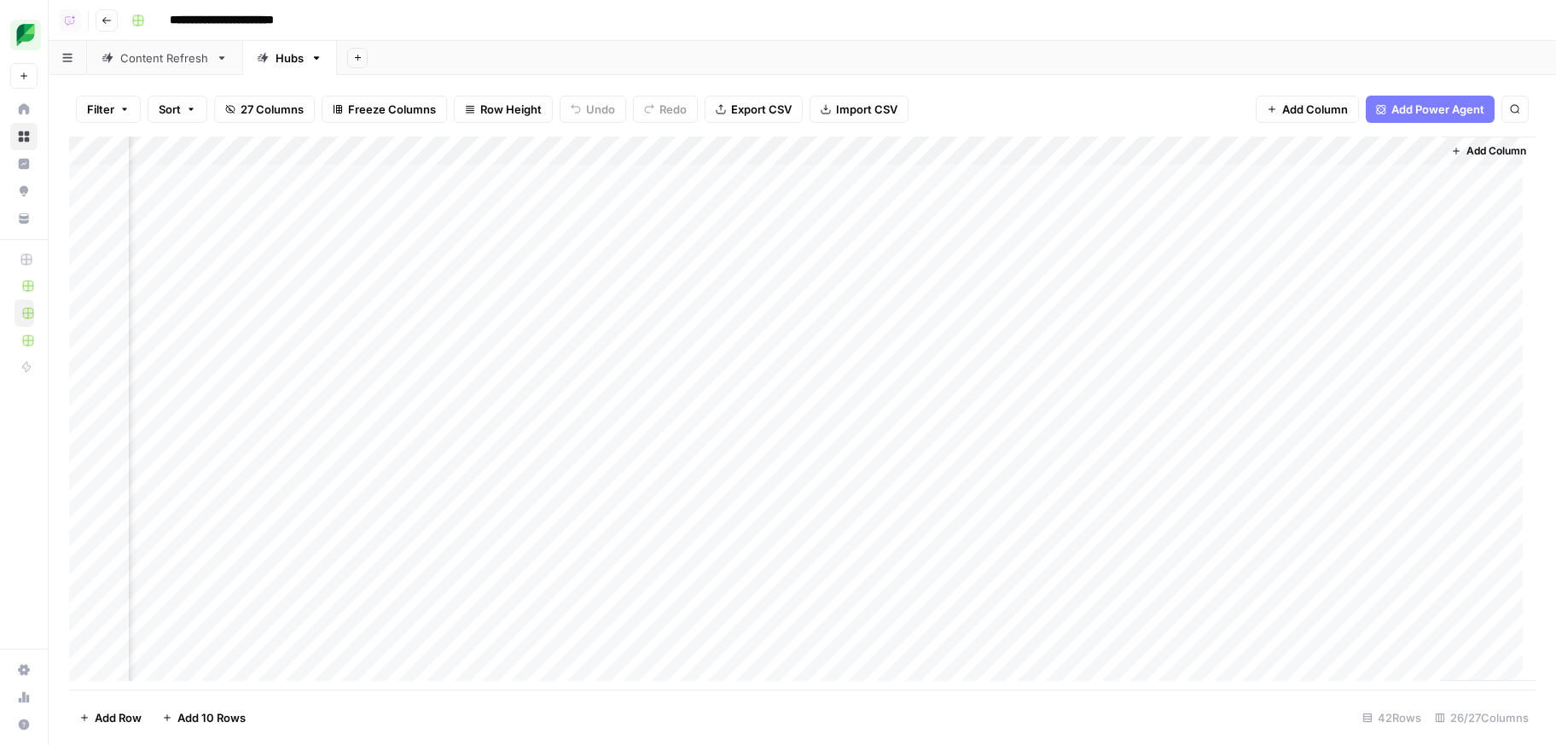
click at [1032, 213] on div "Add Column" at bounding box center [802, 414] width 1466 height 557
click at [1025, 247] on div "Add Column" at bounding box center [802, 414] width 1466 height 557
click at [1022, 267] on textarea at bounding box center [1102, 263] width 273 height 24
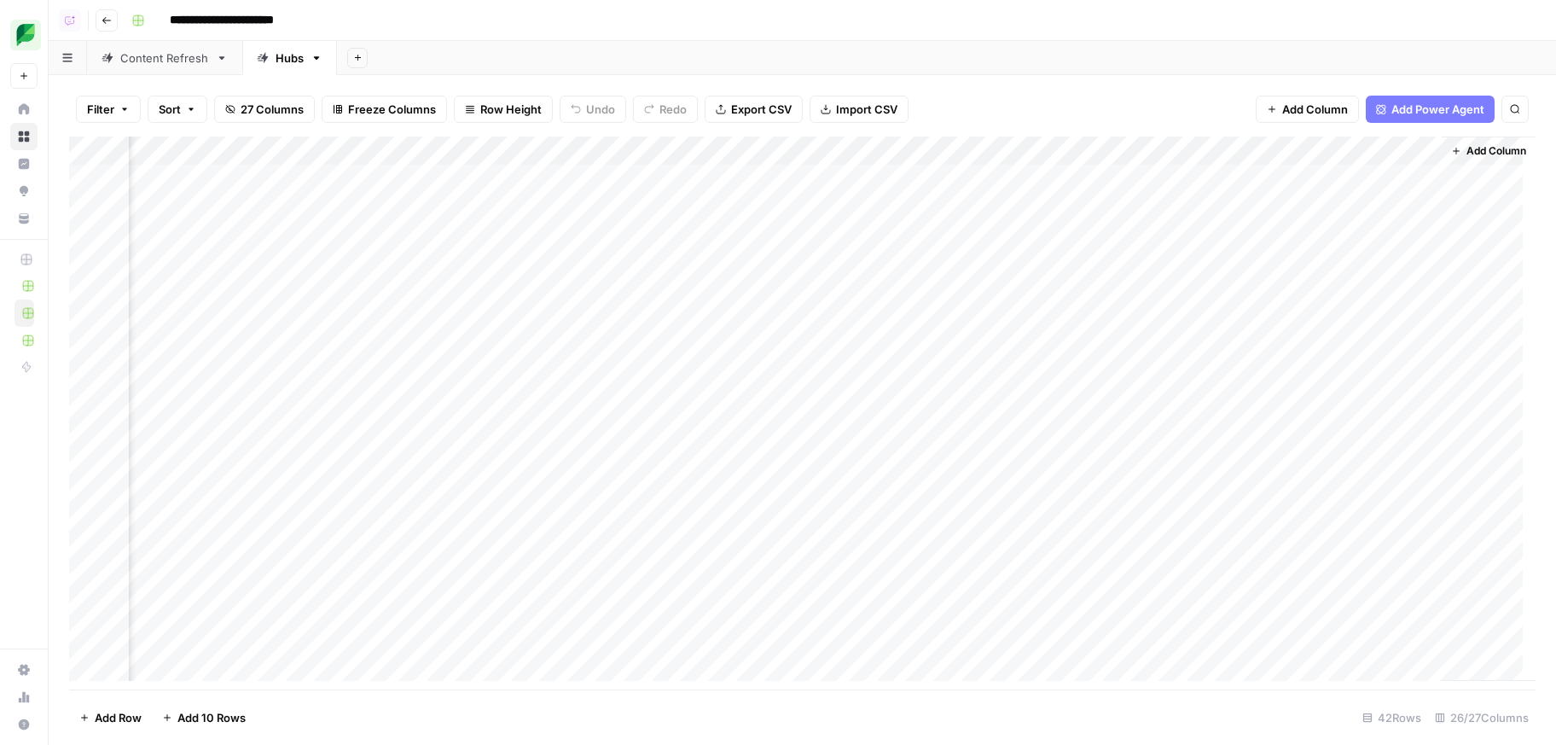
click at [1016, 293] on div "Add Column" at bounding box center [802, 414] width 1466 height 557
click at [1047, 60] on div "Add Sheet" at bounding box center [946, 58] width 1219 height 34
click at [1030, 237] on div "Add Column" at bounding box center [802, 414] width 1466 height 557
type textarea "**********"
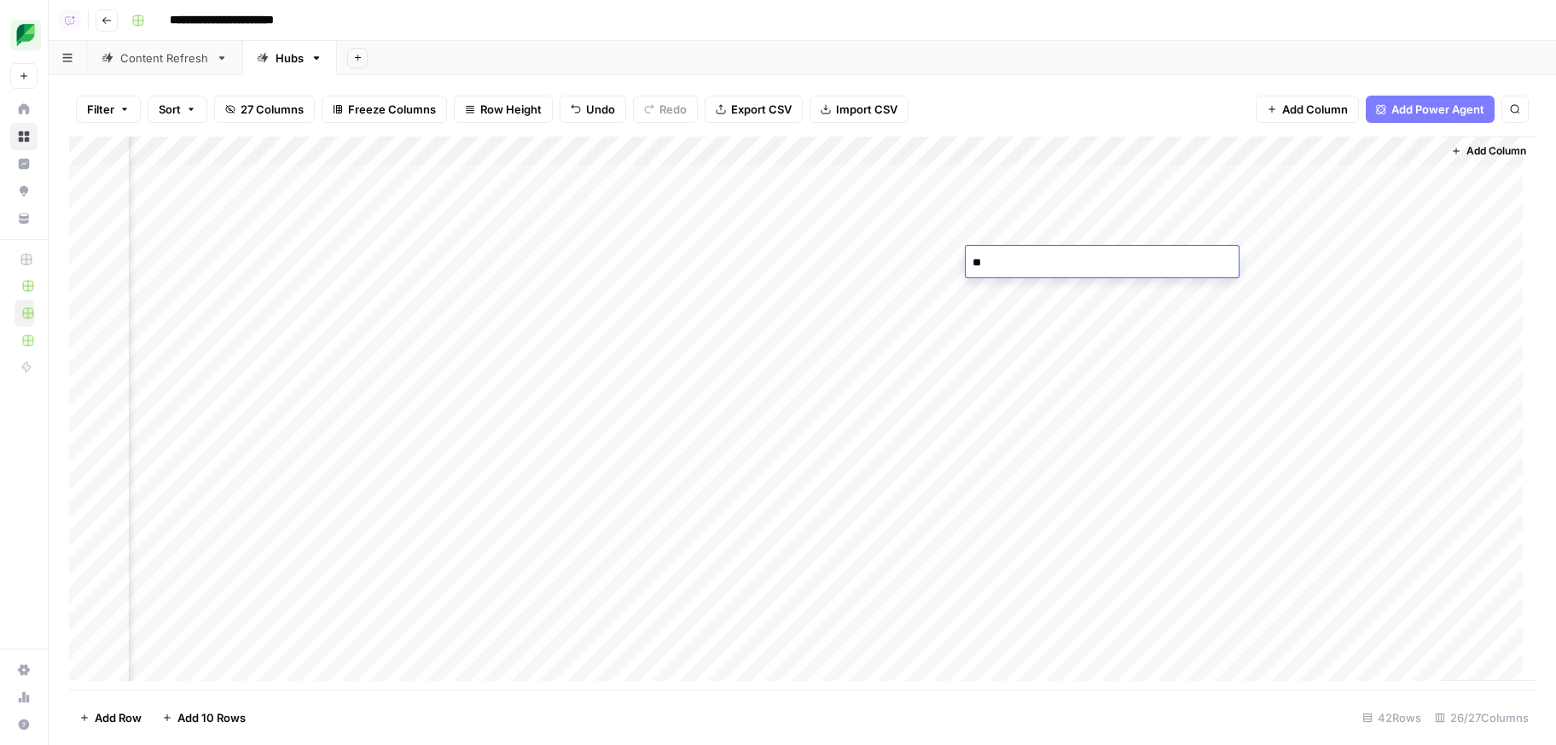
type textarea "*"
type textarea "**********"
click at [1336, 239] on div "Add Column" at bounding box center [802, 414] width 1466 height 557
click at [1236, 230] on div "Add Column" at bounding box center [802, 414] width 1466 height 557
click at [1234, 230] on div "Add Column" at bounding box center [802, 414] width 1466 height 557
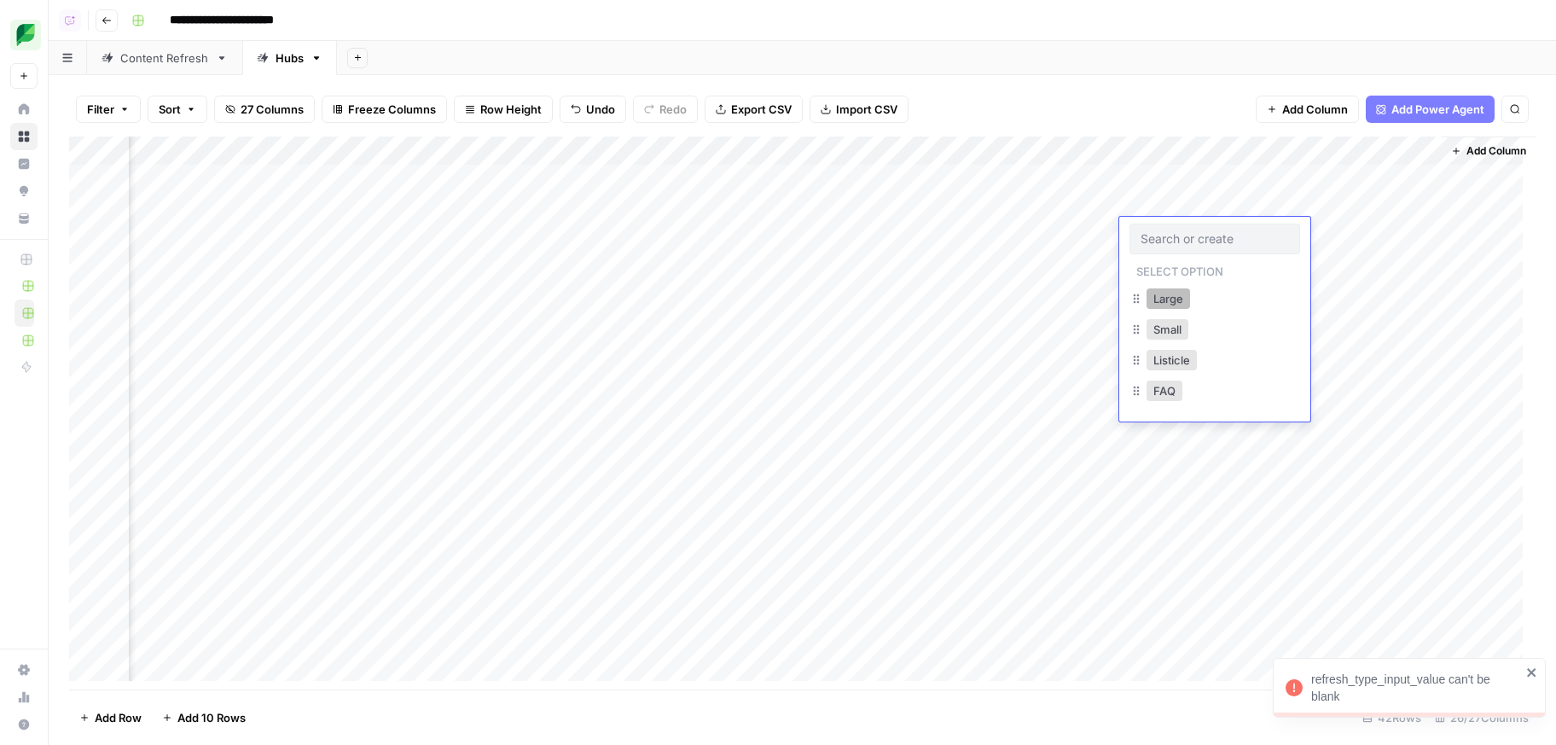
click at [1184, 305] on button "Large" at bounding box center [1168, 298] width 44 height 20
click at [1169, 270] on div "Add Column" at bounding box center [802, 414] width 1466 height 557
click at [1172, 267] on div "Add Column" at bounding box center [802, 414] width 1466 height 557
click at [1186, 362] on button "Small" at bounding box center [1167, 358] width 42 height 20
click at [1337, 235] on div "Add Column" at bounding box center [802, 414] width 1466 height 557
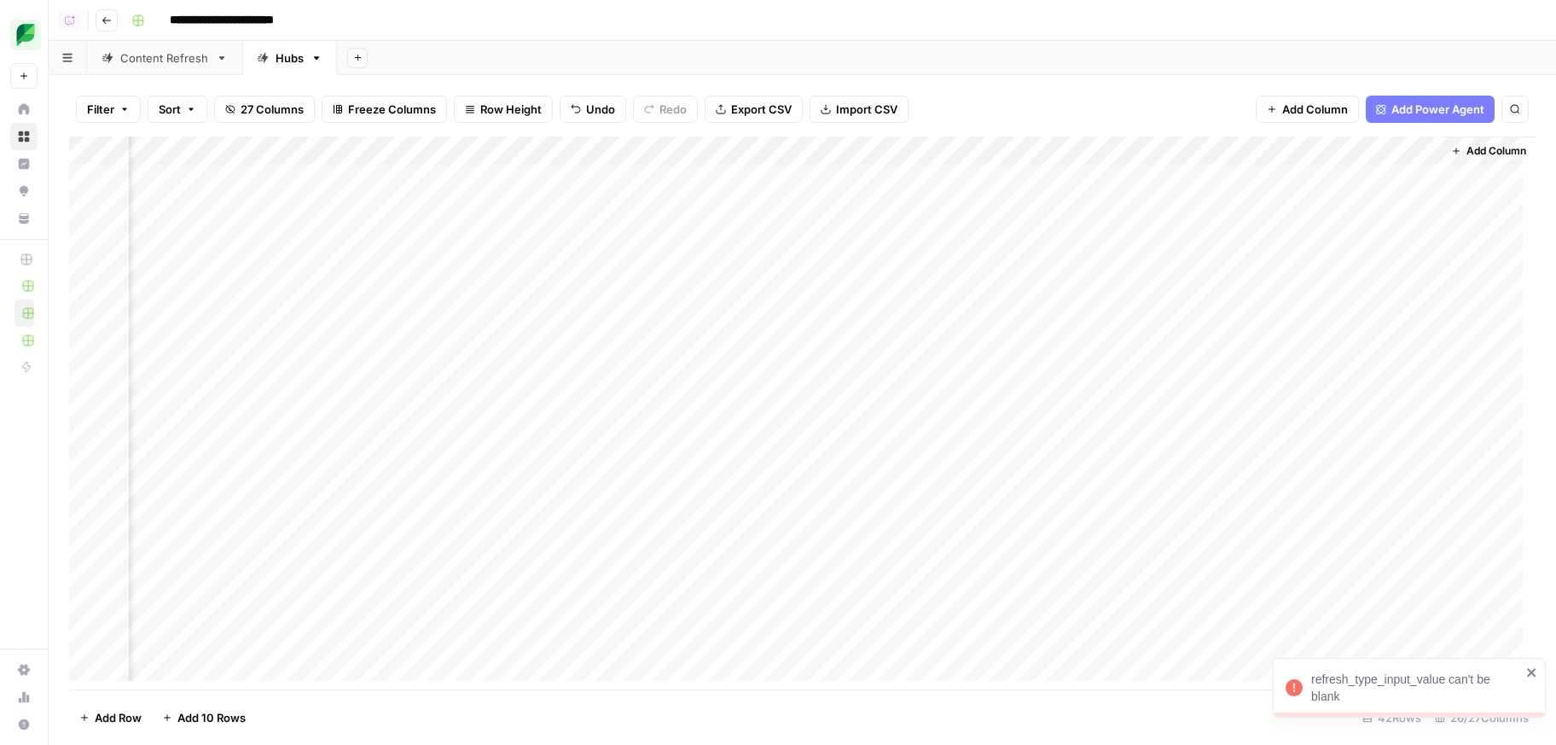
click at [1338, 270] on div "Add Column" at bounding box center [802, 414] width 1466 height 557
click at [1222, 65] on div "Add Sheet" at bounding box center [946, 58] width 1219 height 34
click at [995, 55] on div "Add Sheet" at bounding box center [946, 58] width 1219 height 34
click at [1419, 240] on div "Add Column" at bounding box center [802, 414] width 1466 height 557
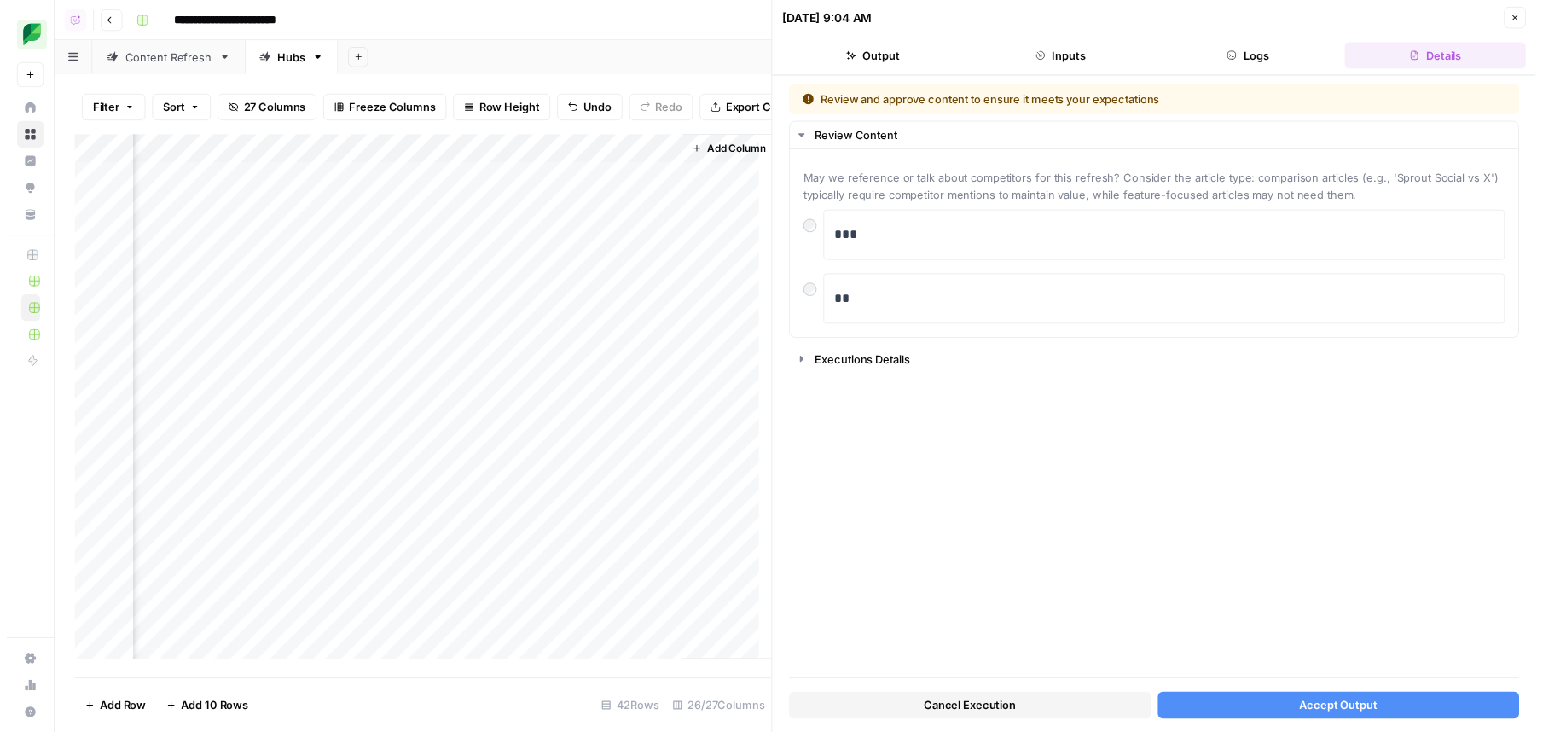
scroll to position [0, 4795]
click at [1221, 697] on div "Cancel Execution Accept Output" at bounding box center [1167, 713] width 743 height 46
click at [1236, 721] on button "Accept Output" at bounding box center [1355, 717] width 368 height 27
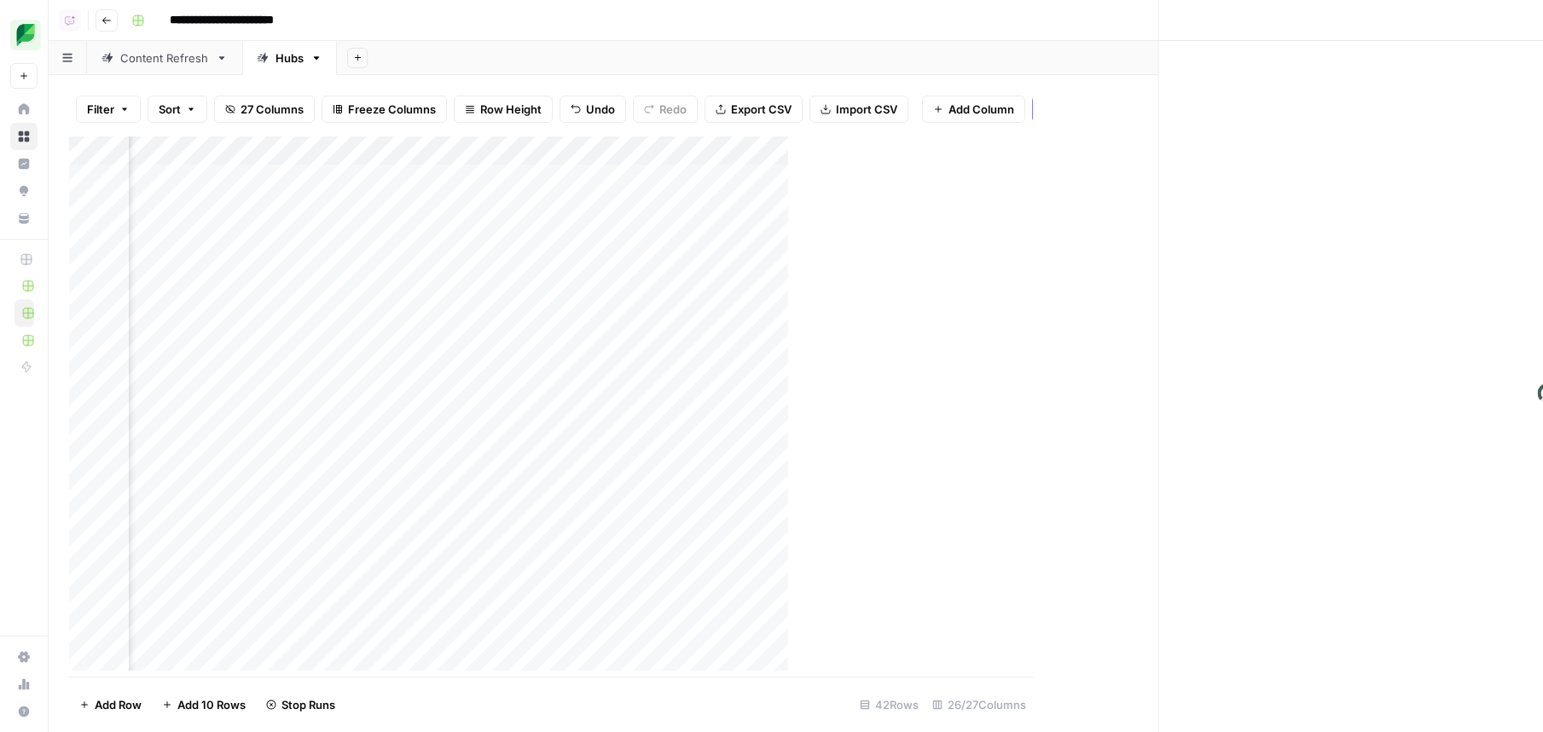
click at [662, 285] on div "Add Column" at bounding box center [544, 409] width 951 height 547
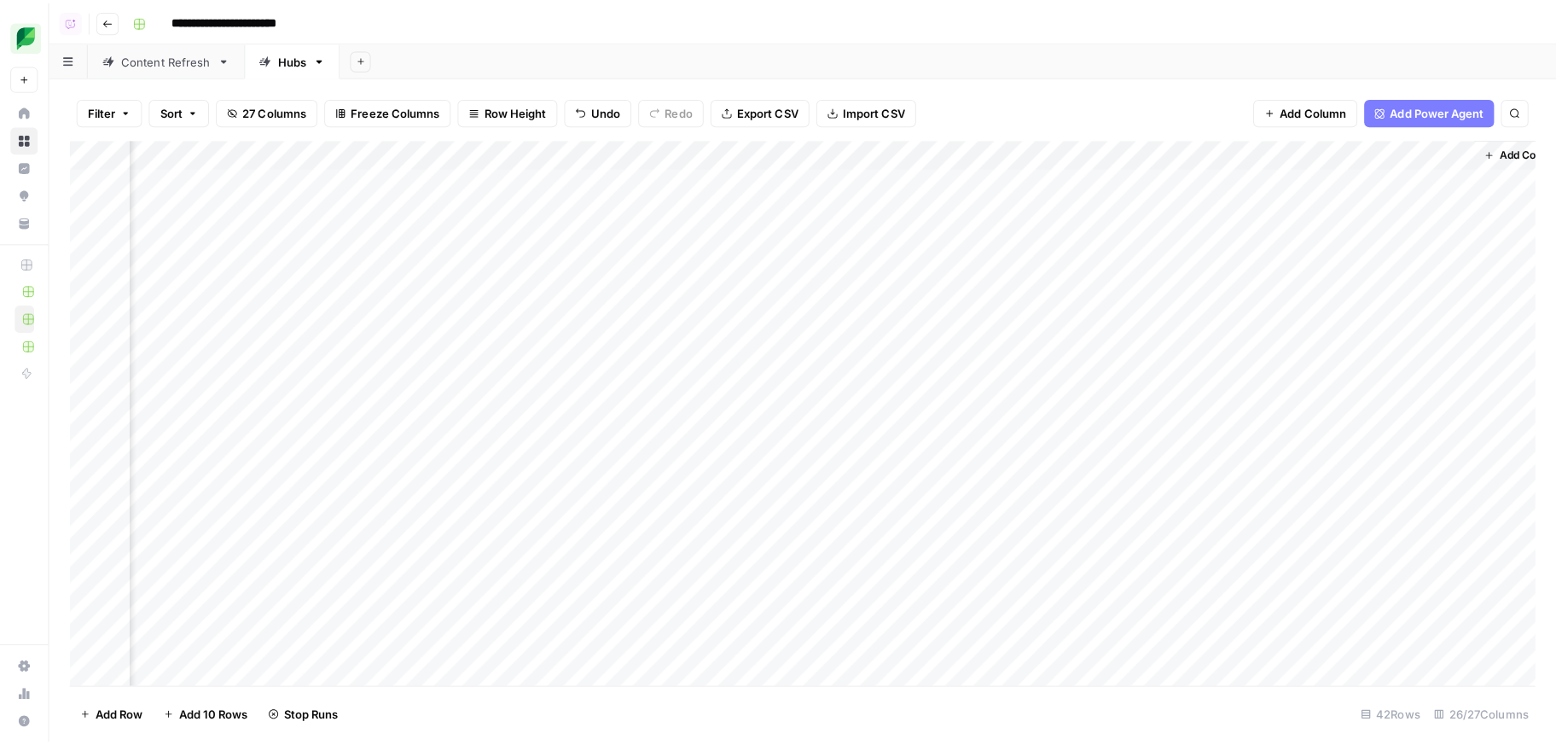
scroll to position [0, 4018]
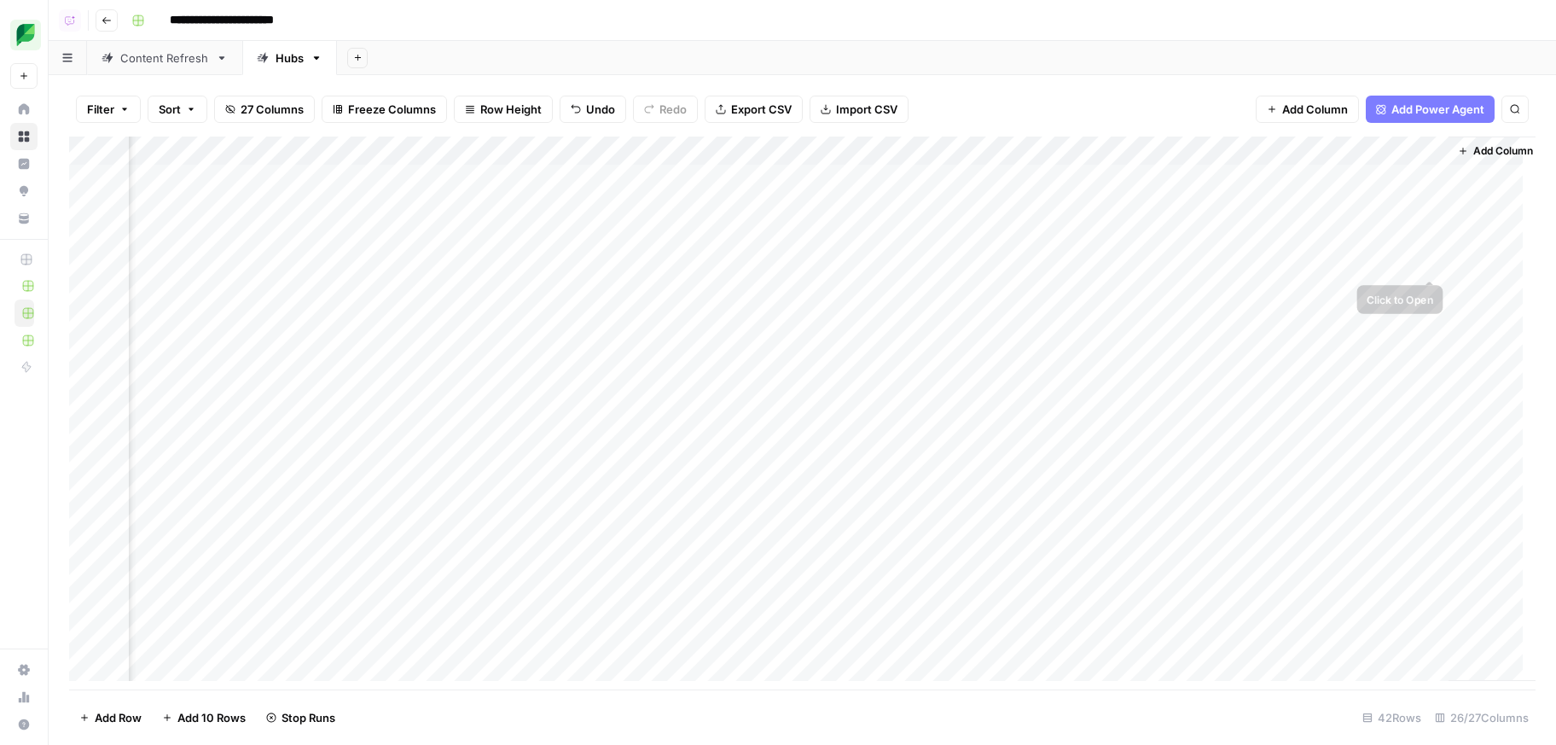
click at [1457, 276] on div "Add Column" at bounding box center [1495, 408] width 94 height 544
click at [1438, 265] on div "Add Column" at bounding box center [802, 414] width 1466 height 557
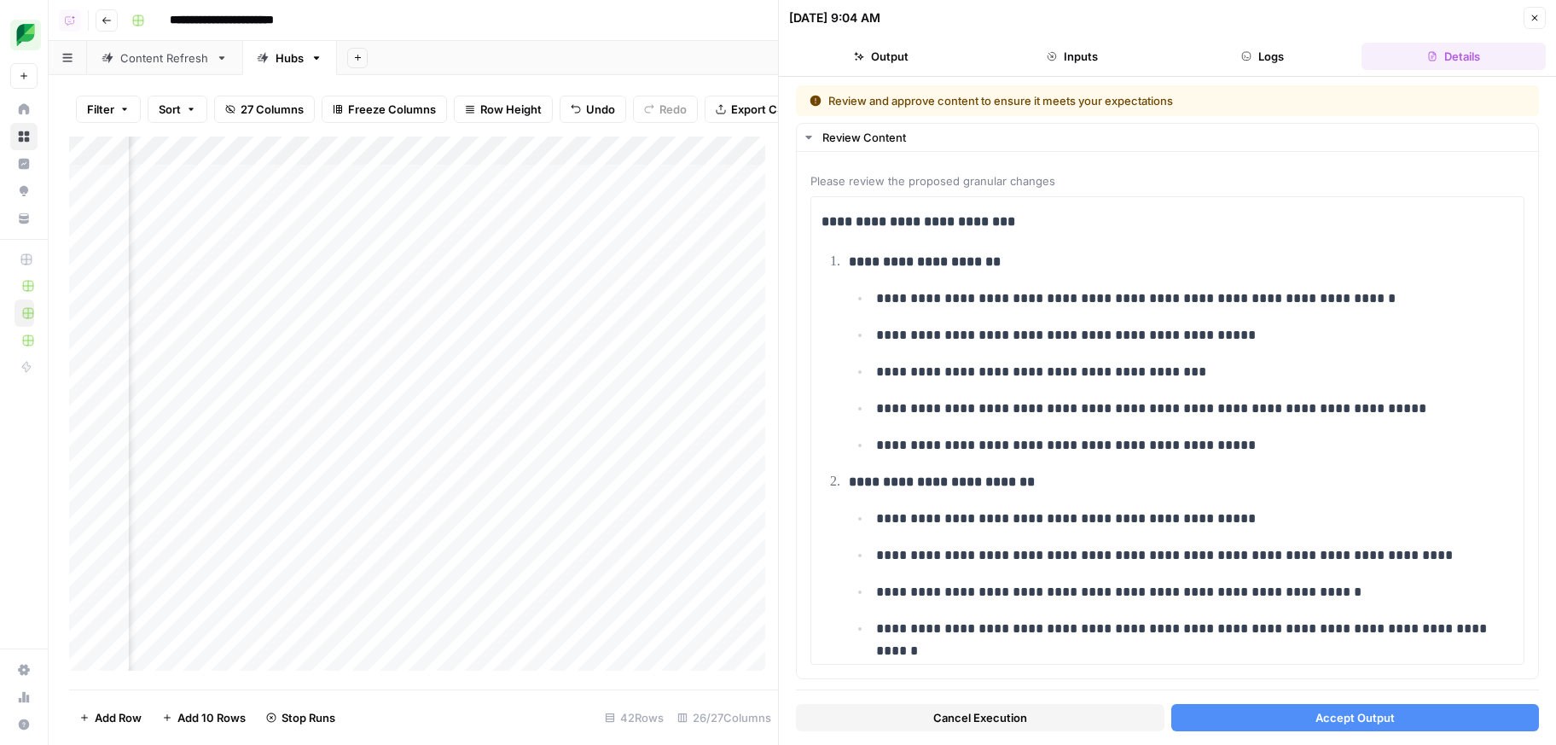
click at [1406, 711] on button "Accept Output" at bounding box center [1355, 717] width 368 height 27
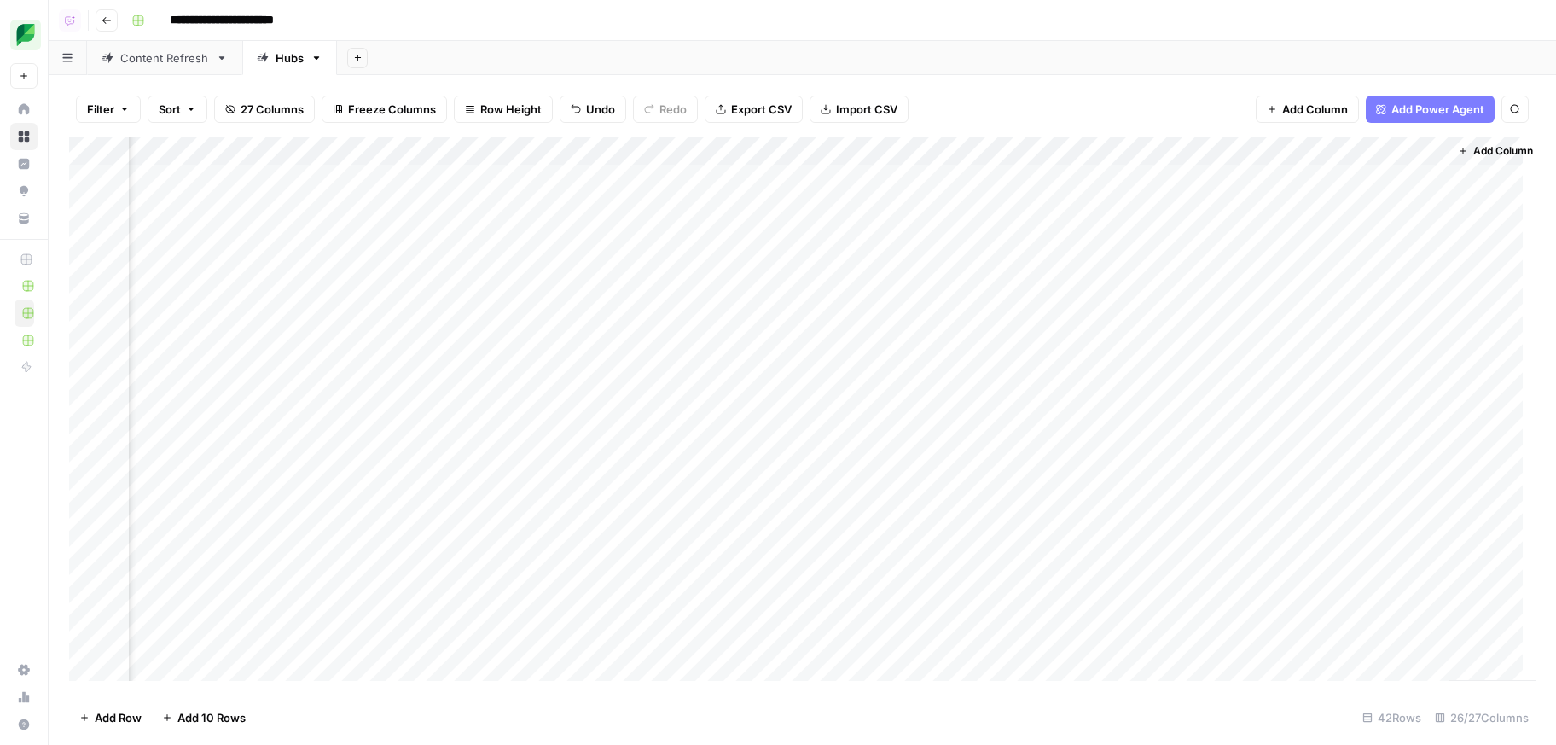
scroll to position [0, 4038]
click at [977, 204] on div "Add Column" at bounding box center [802, 207] width 1466 height 143
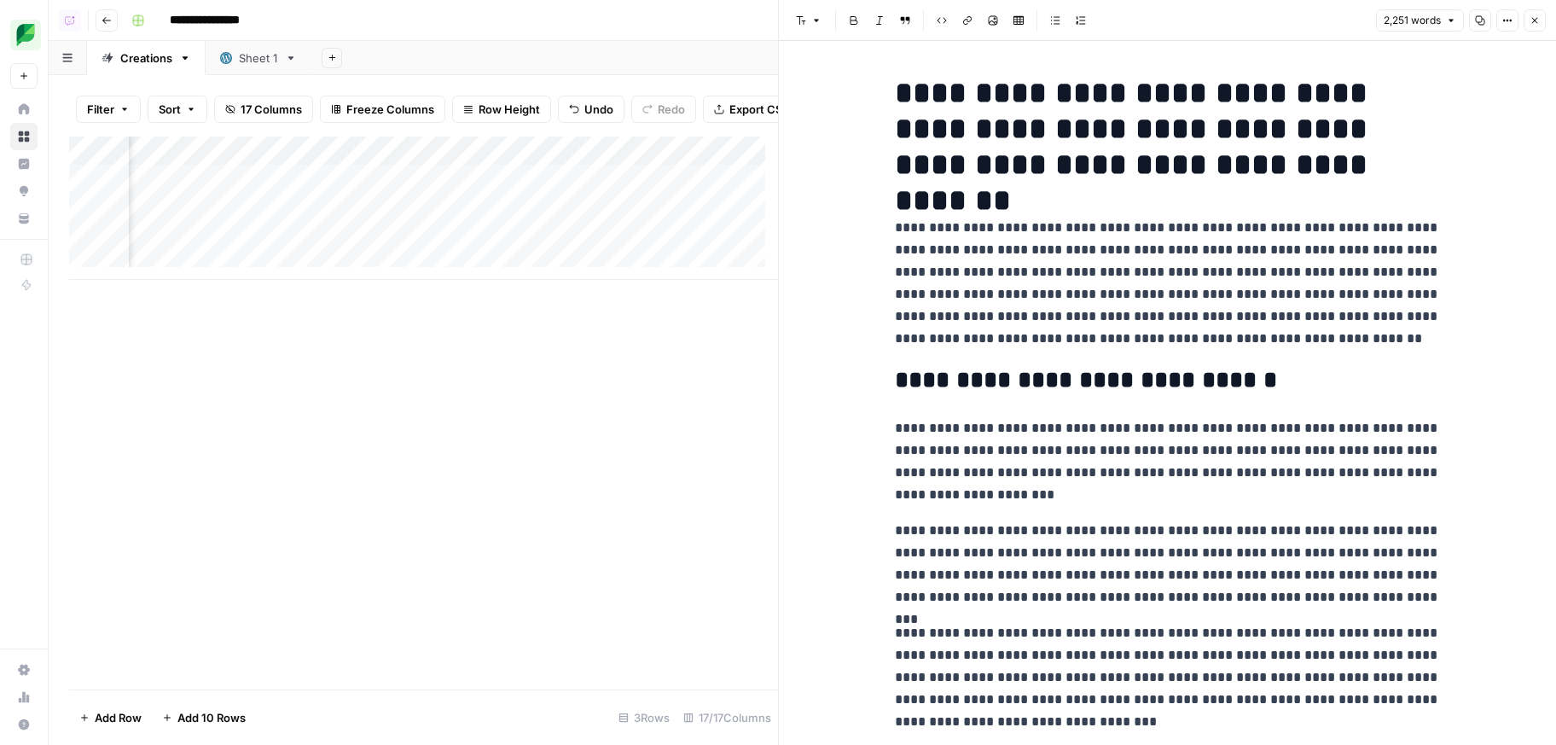
click at [1529, 29] on button "Close" at bounding box center [1534, 20] width 22 height 22
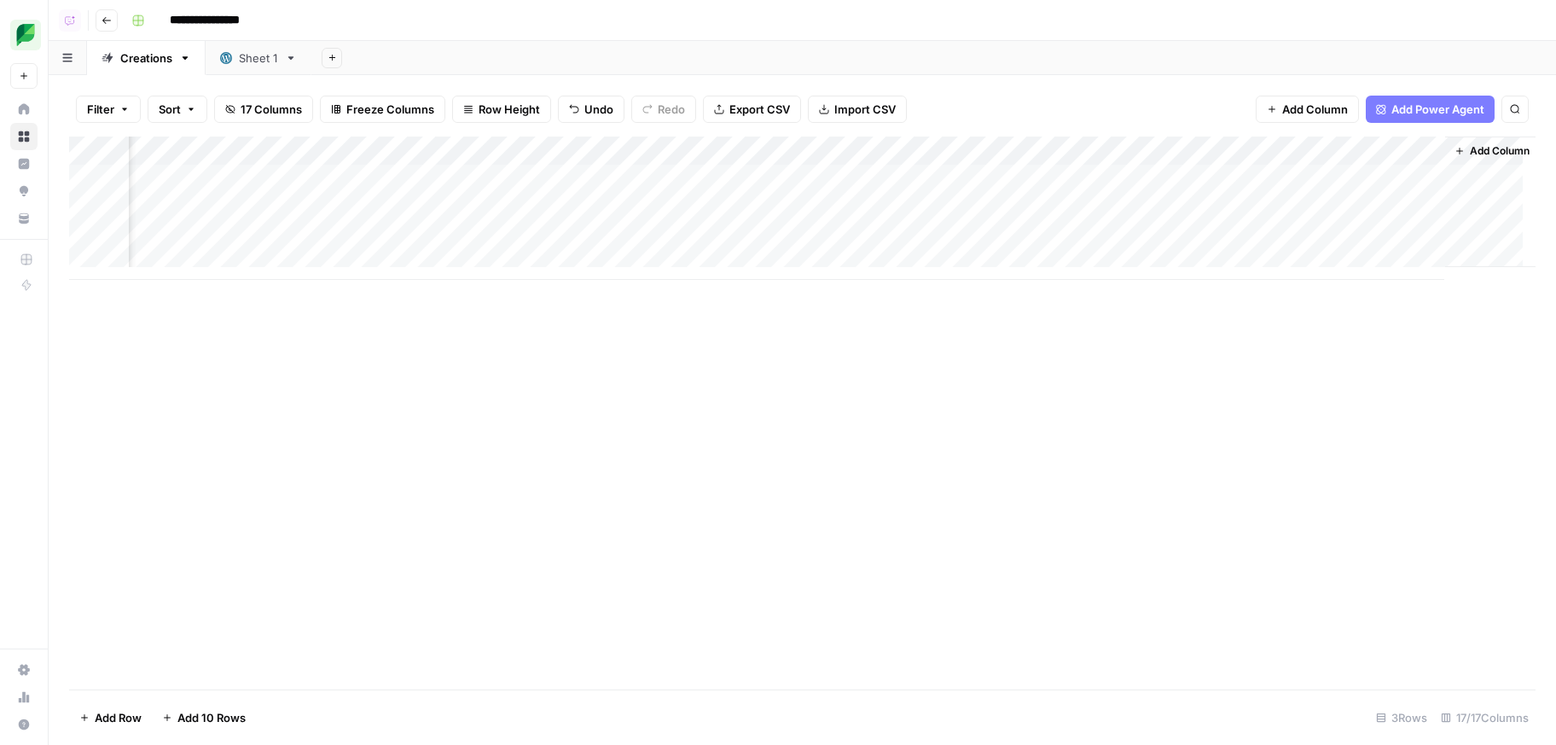
scroll to position [0, 1547]
click at [1258, 195] on div "Add Column" at bounding box center [802, 207] width 1466 height 143
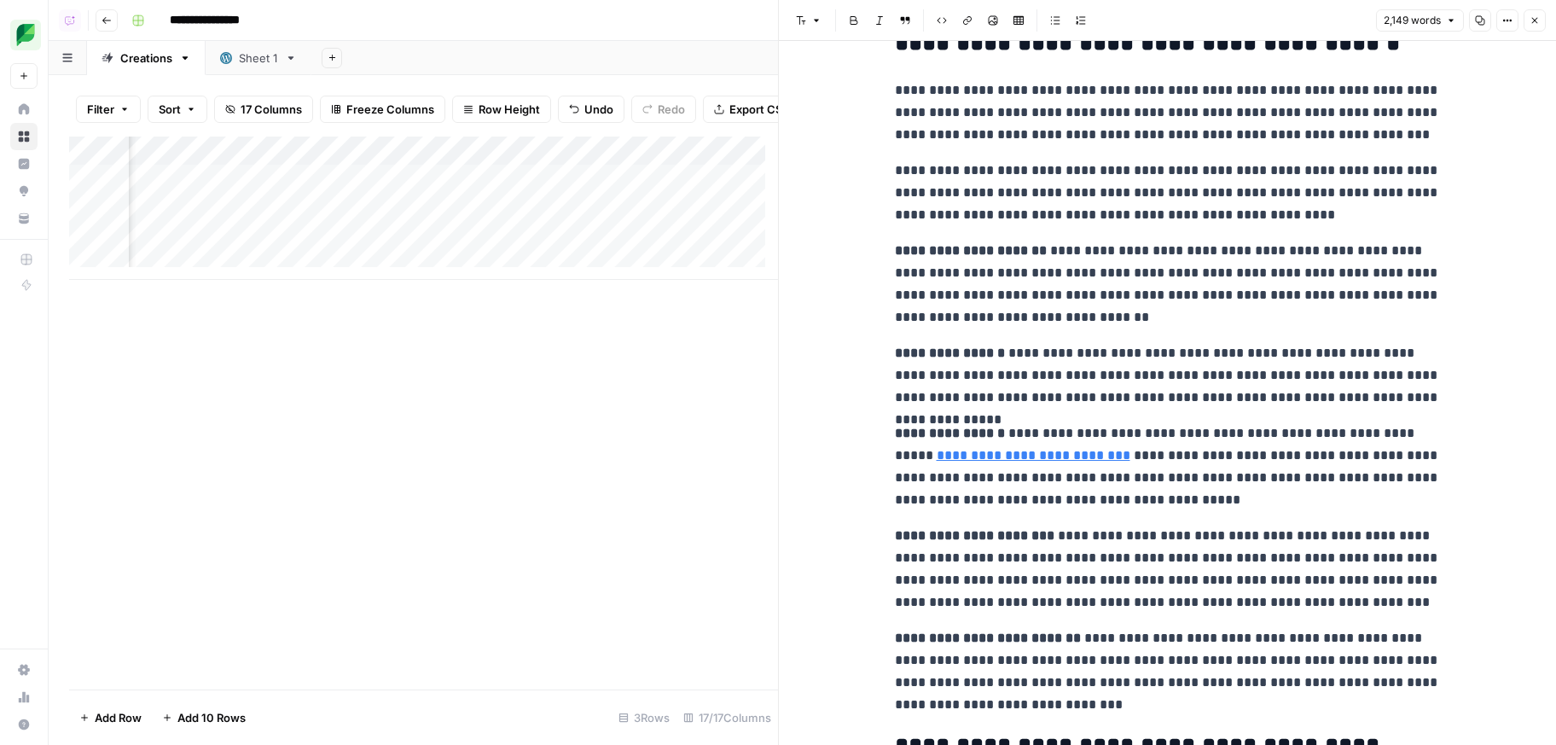
scroll to position [3960, 0]
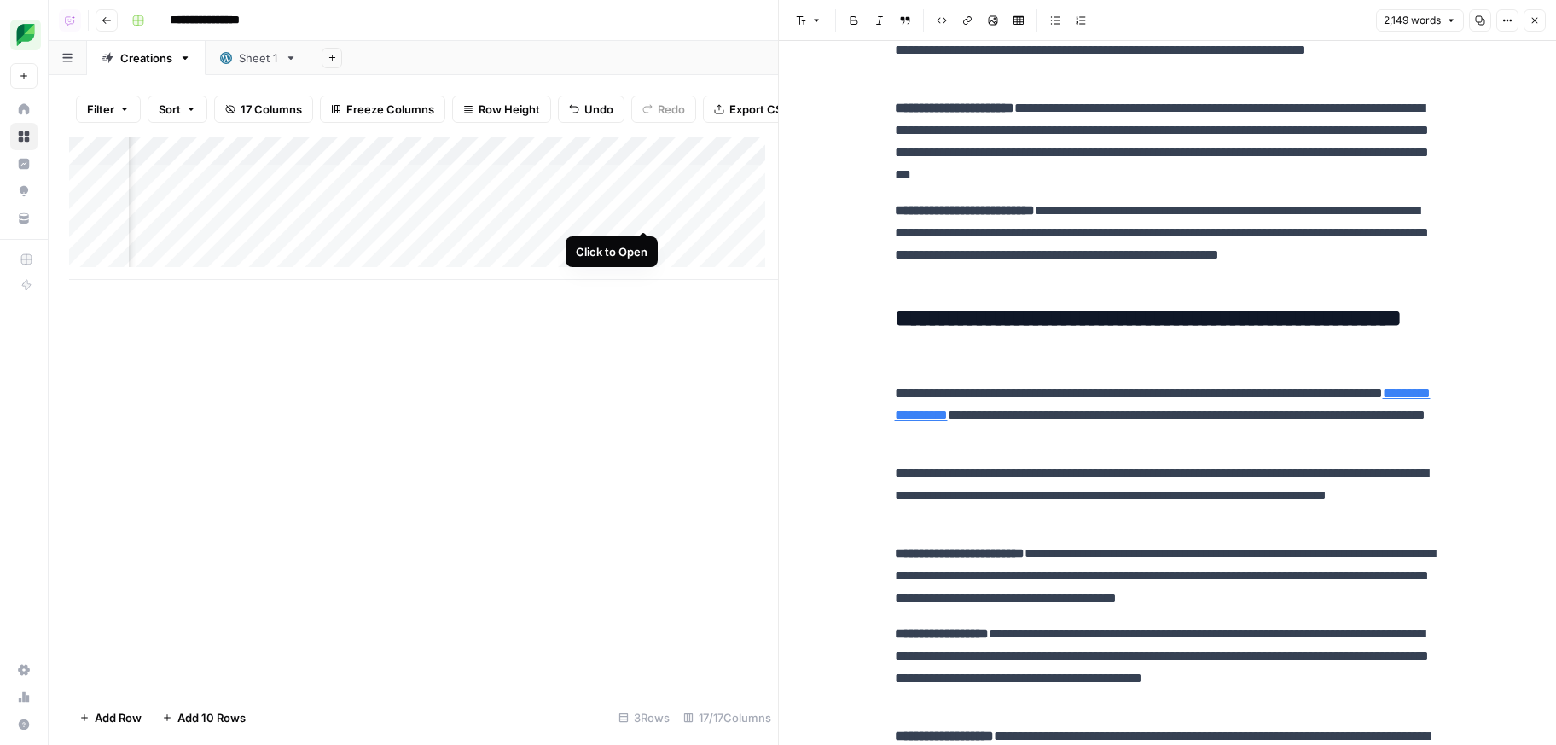
click at [647, 212] on div "Add Column" at bounding box center [423, 207] width 709 height 143
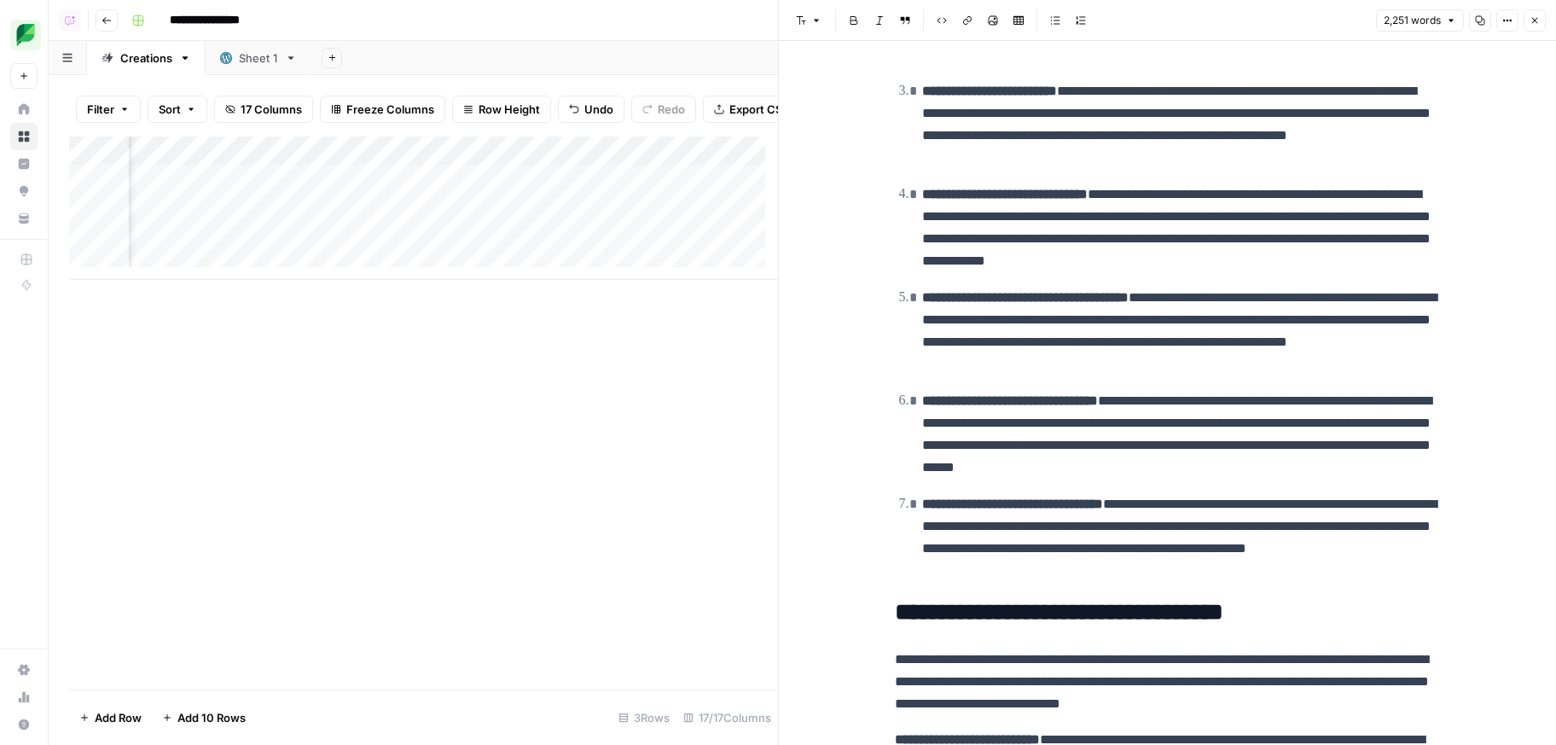
scroll to position [0, 2126]
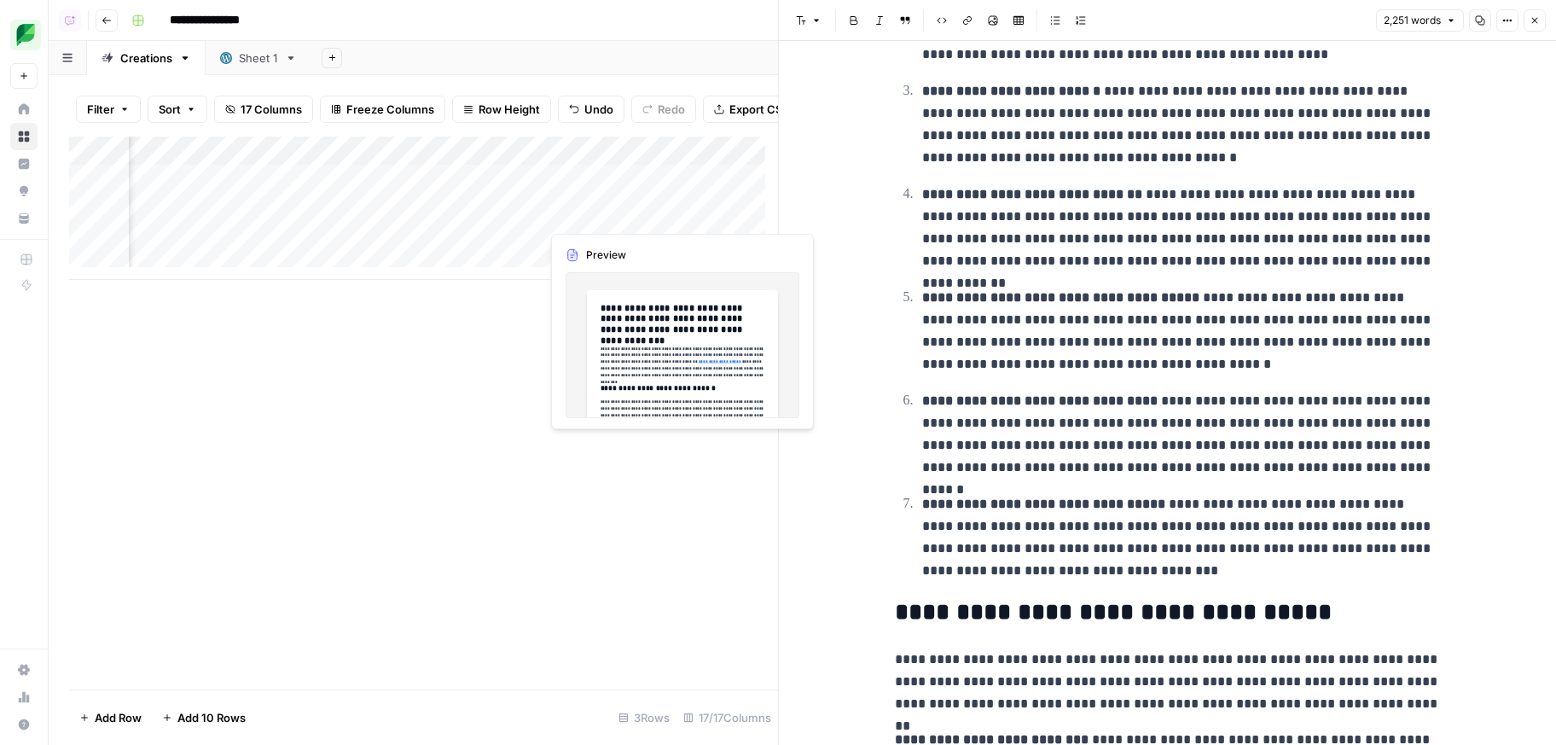
click at [670, 212] on div "Add Column" at bounding box center [423, 207] width 709 height 143
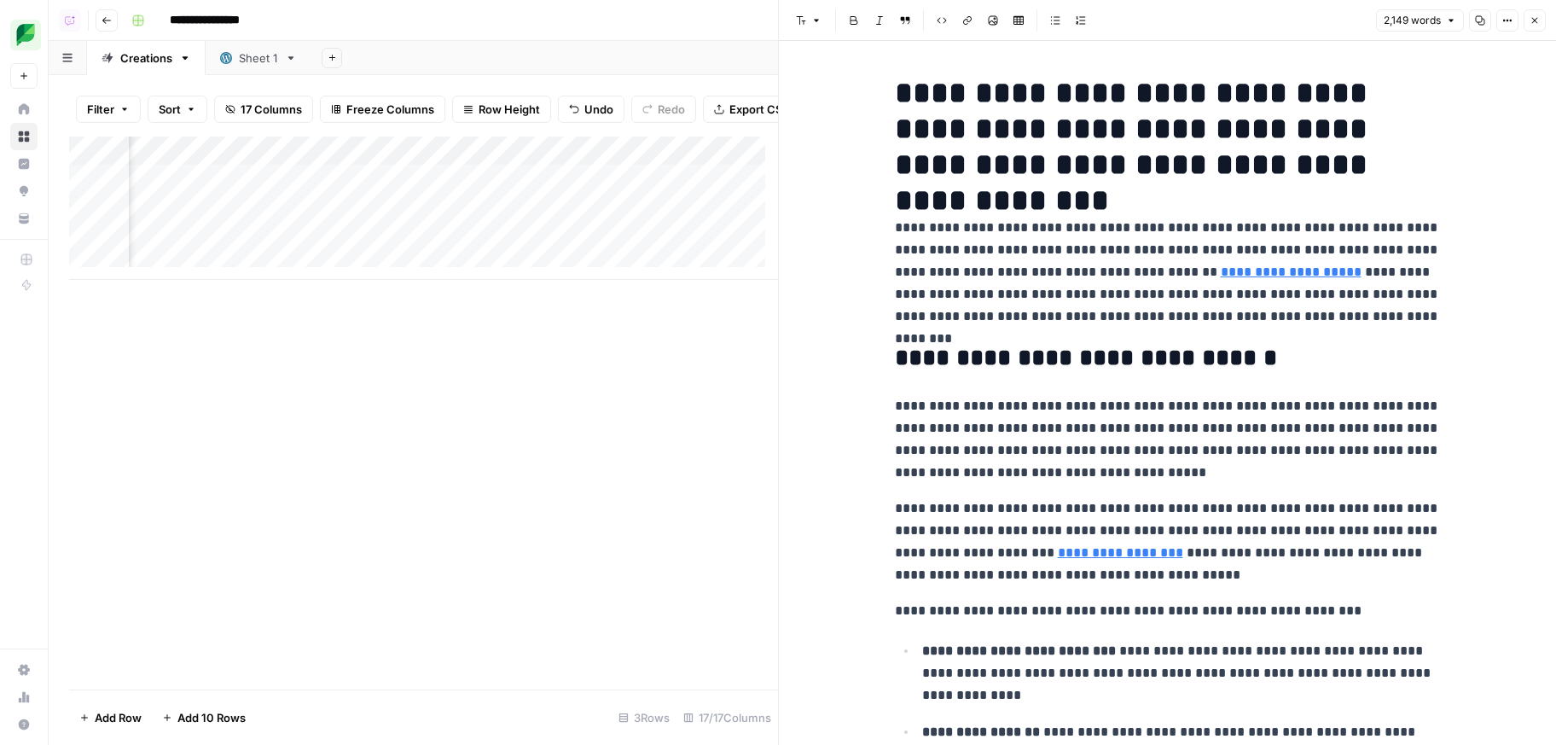
click at [1221, 276] on link "**********" at bounding box center [1291, 271] width 141 height 13
click at [1373, 245] on link "Open in a new tab" at bounding box center [1365, 246] width 22 height 22
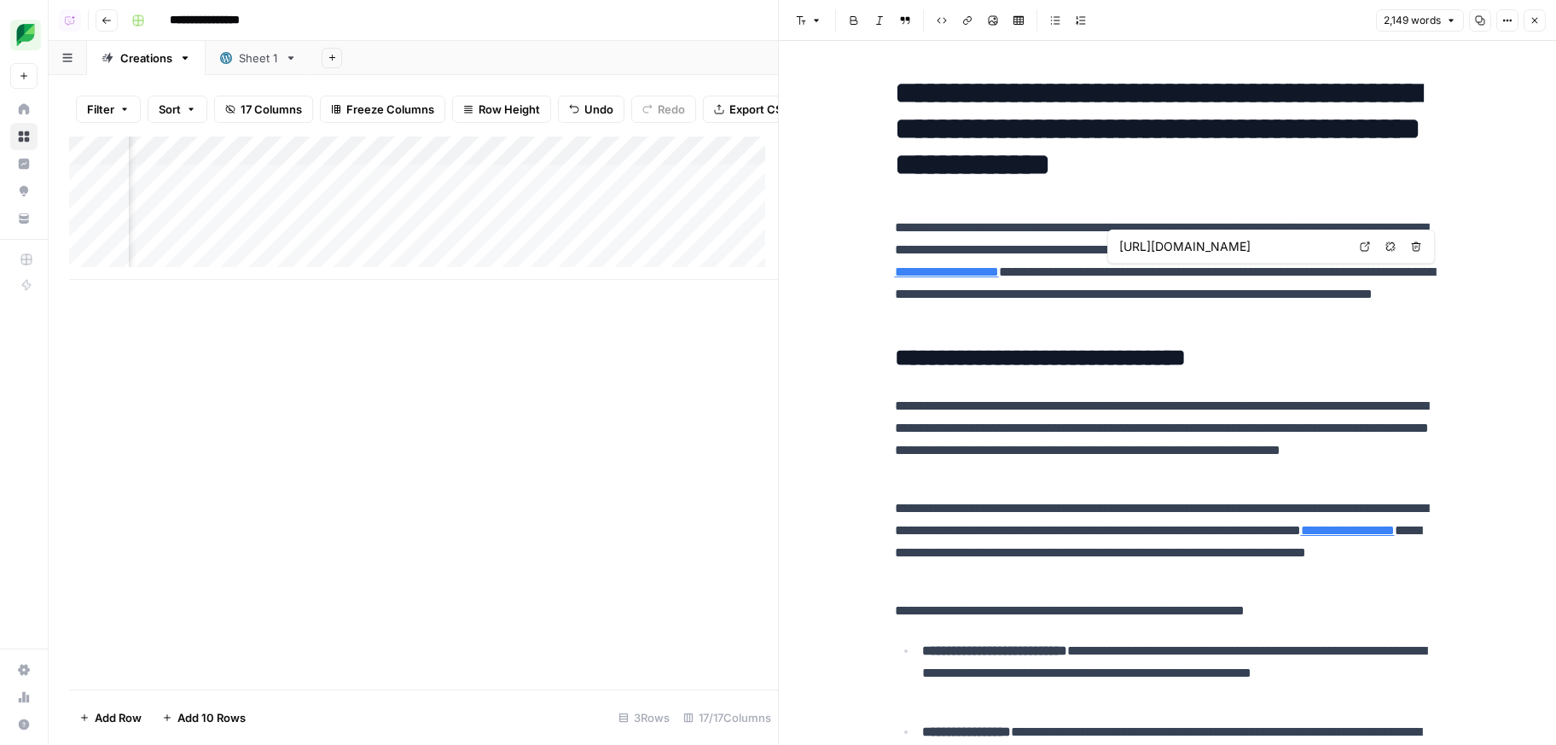
scroll to position [0, 1277]
click at [302, 218] on div "Add Column" at bounding box center [423, 207] width 709 height 143
click at [455, 215] on div "Add Column" at bounding box center [423, 207] width 709 height 143
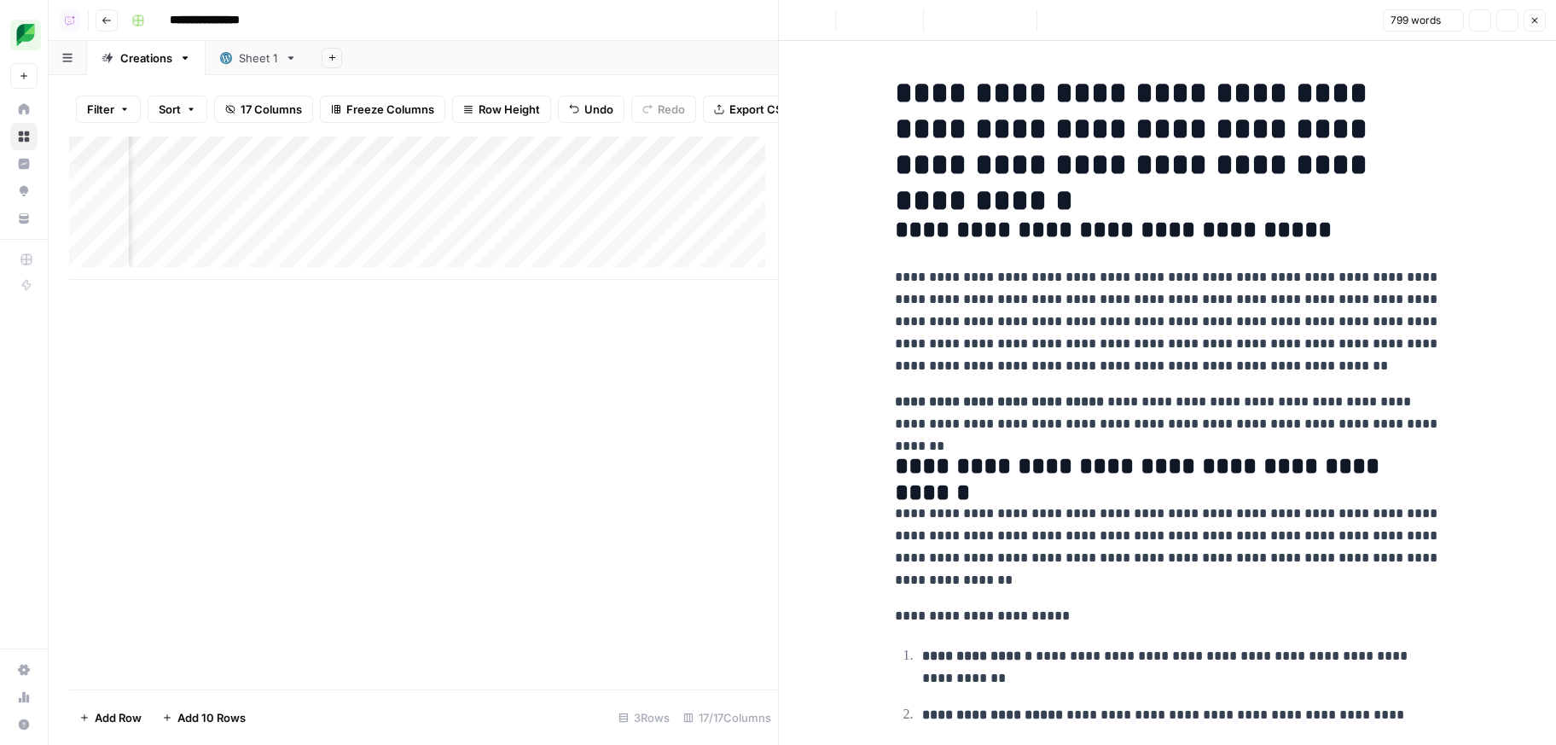
click at [1149, 459] on h2 "**********" at bounding box center [1168, 466] width 546 height 27
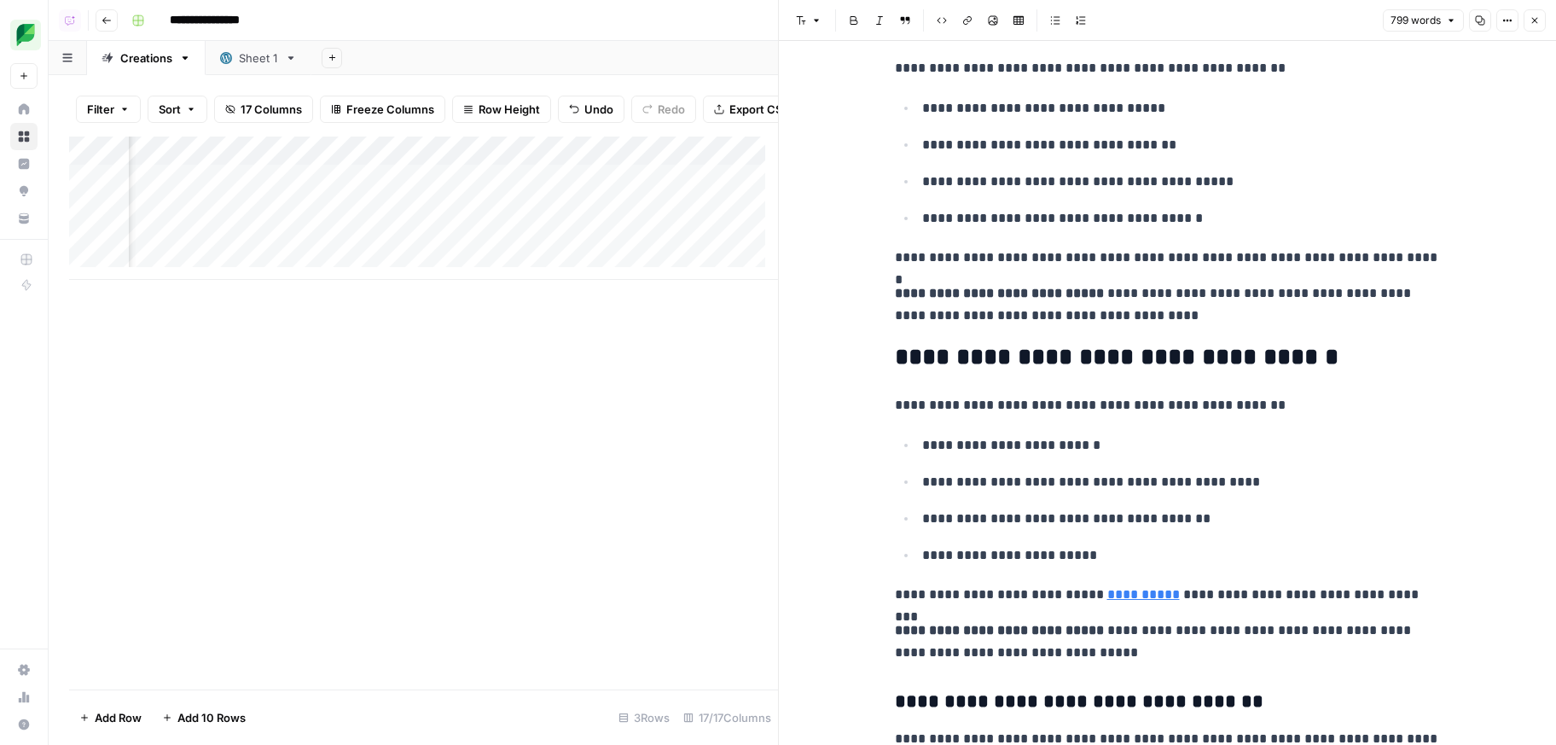
scroll to position [0, 1491]
click at [526, 158] on div "Add Column" at bounding box center [423, 207] width 709 height 143
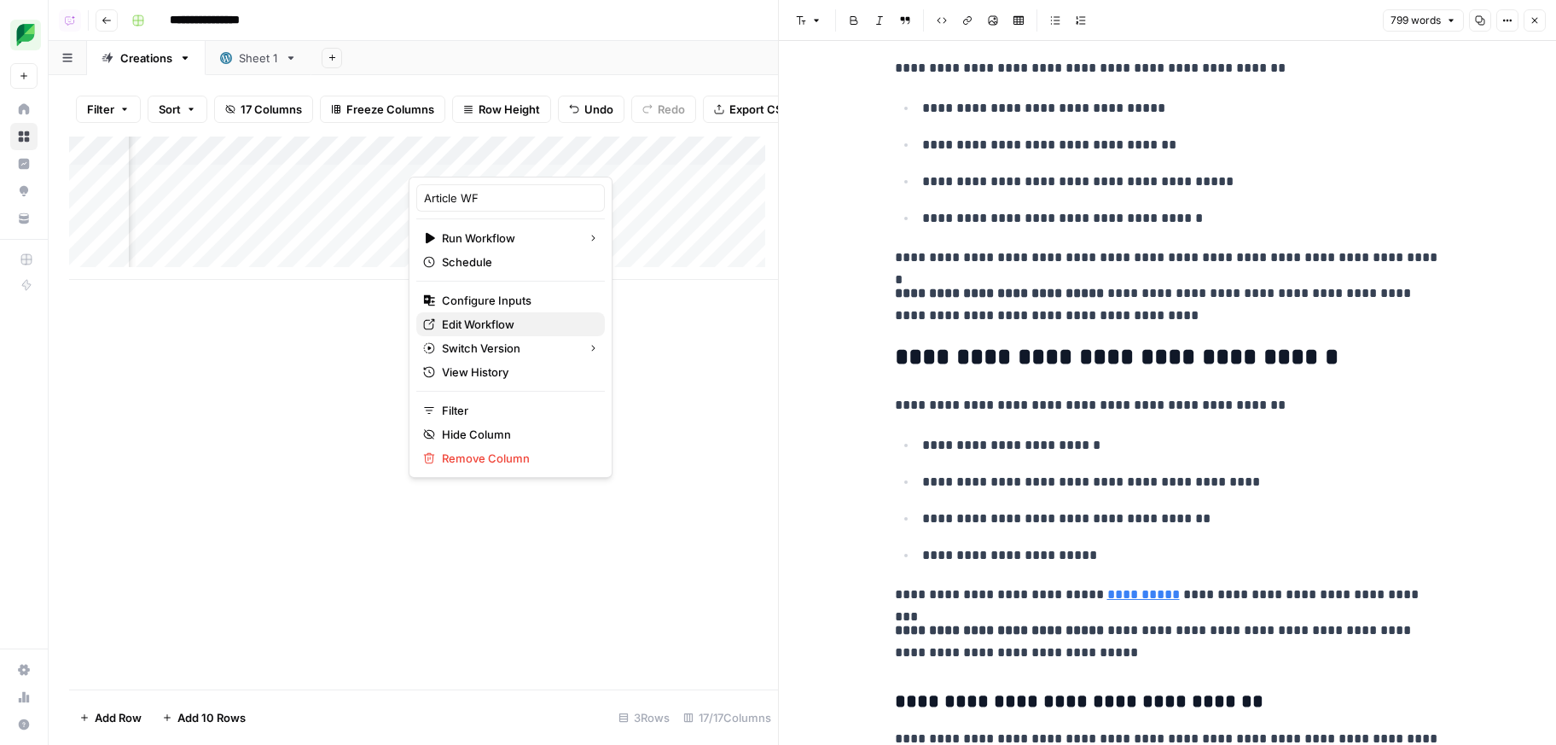
click at [500, 317] on span "Edit Workflow" at bounding box center [516, 324] width 149 height 17
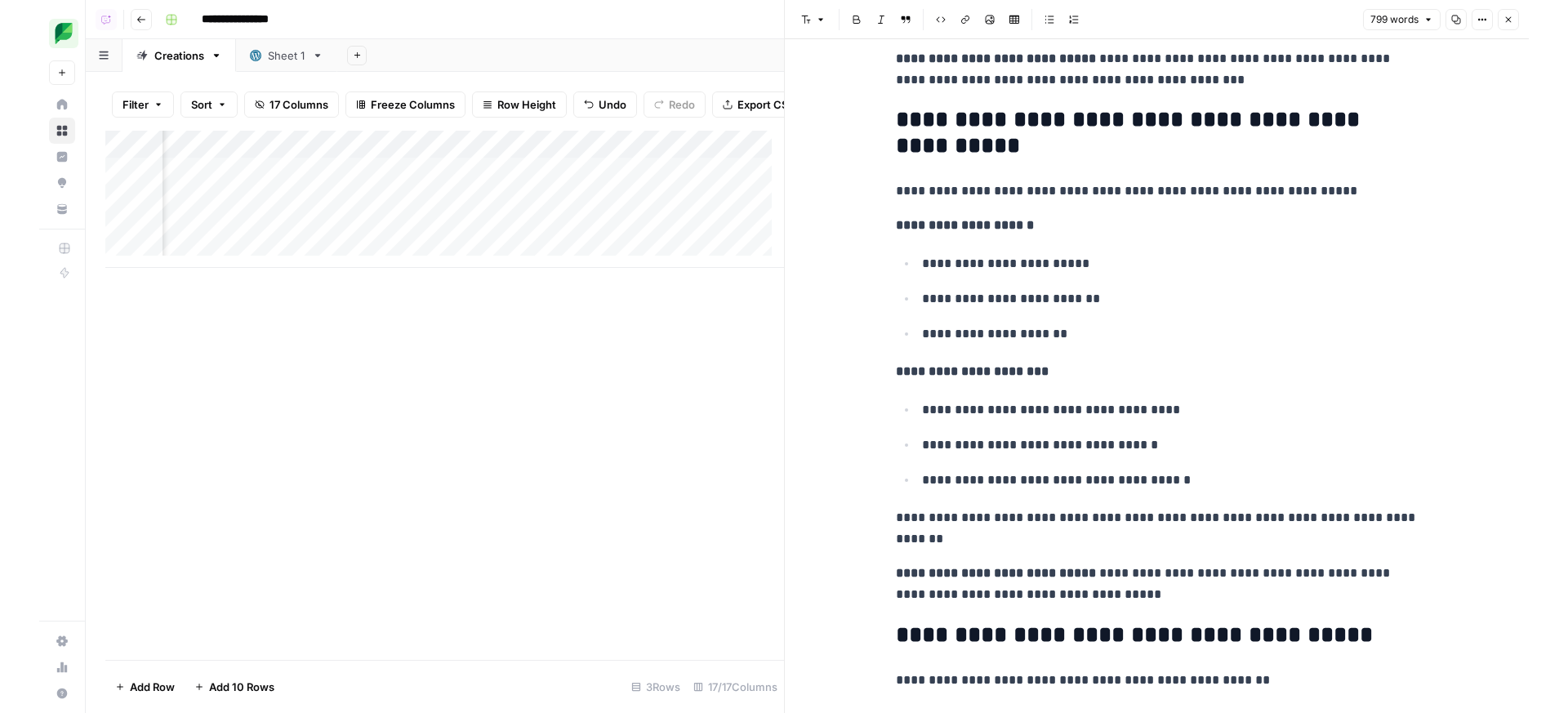
scroll to position [0, 2206]
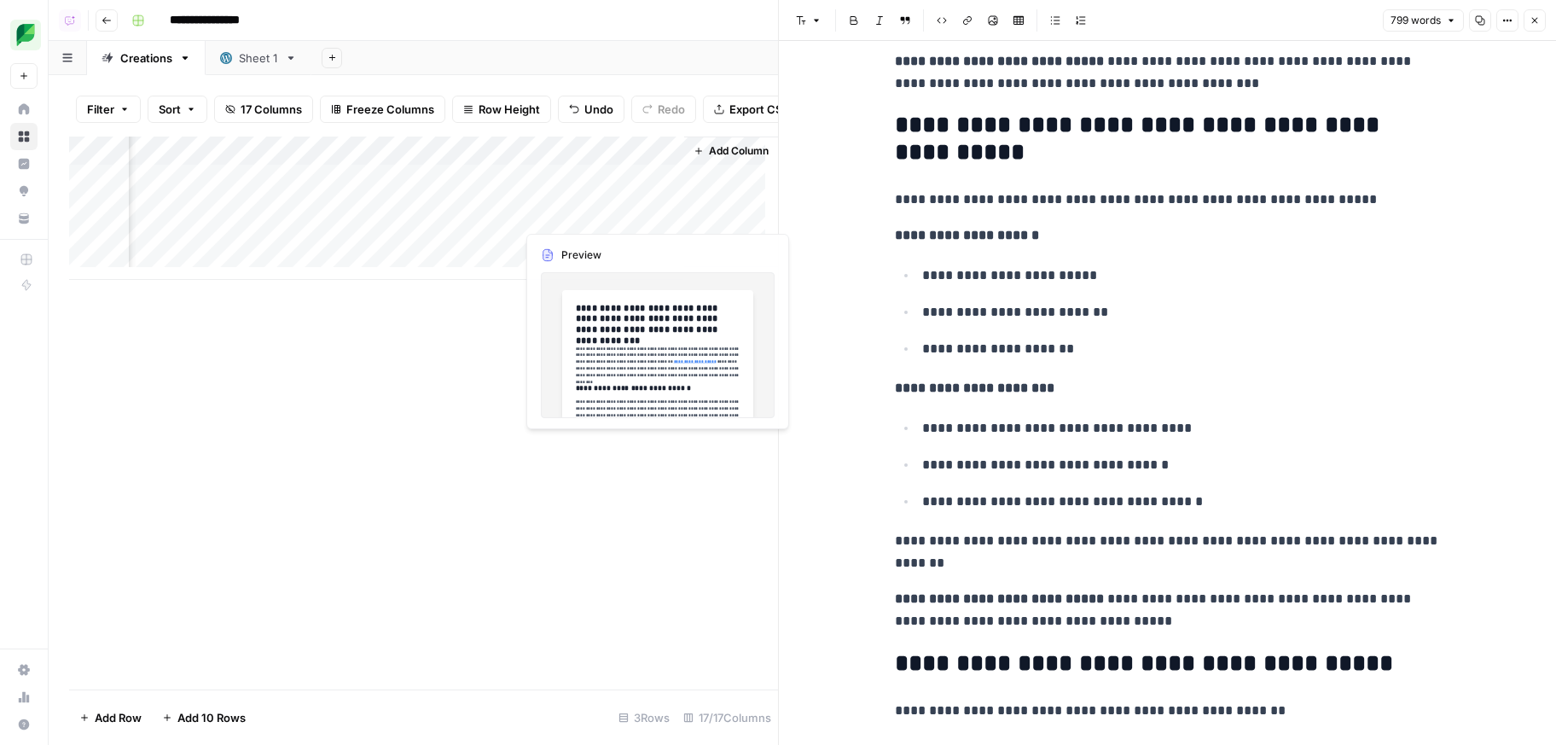
click at [504, 208] on div "Add Column" at bounding box center [423, 207] width 709 height 143
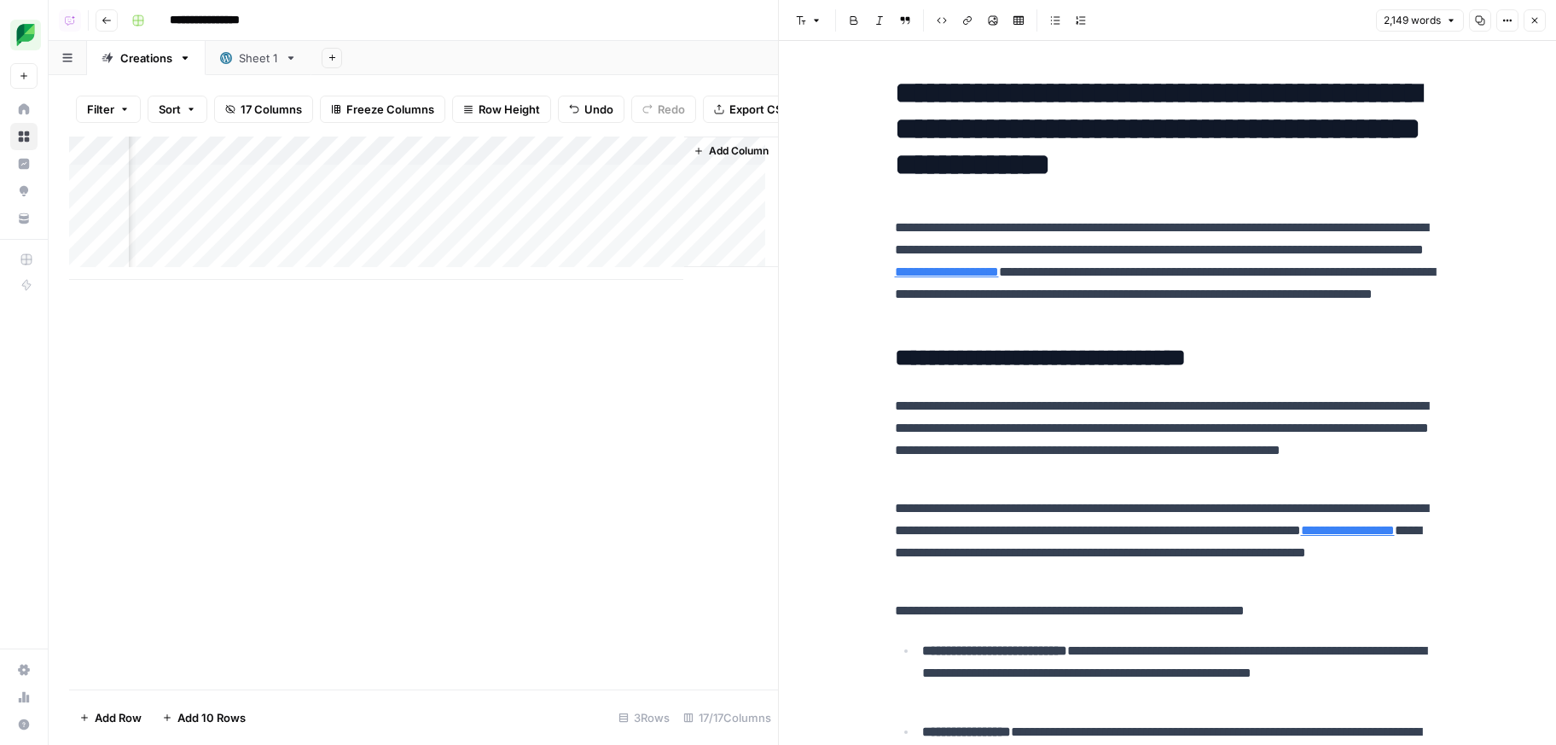
click at [999, 273] on link "**********" at bounding box center [947, 271] width 104 height 13
click at [1364, 243] on icon at bounding box center [1365, 246] width 9 height 9
click at [1301, 537] on link "**********" at bounding box center [1348, 530] width 94 height 13
click at [1190, 522] on link "Open in a new tab" at bounding box center [1197, 527] width 22 height 22
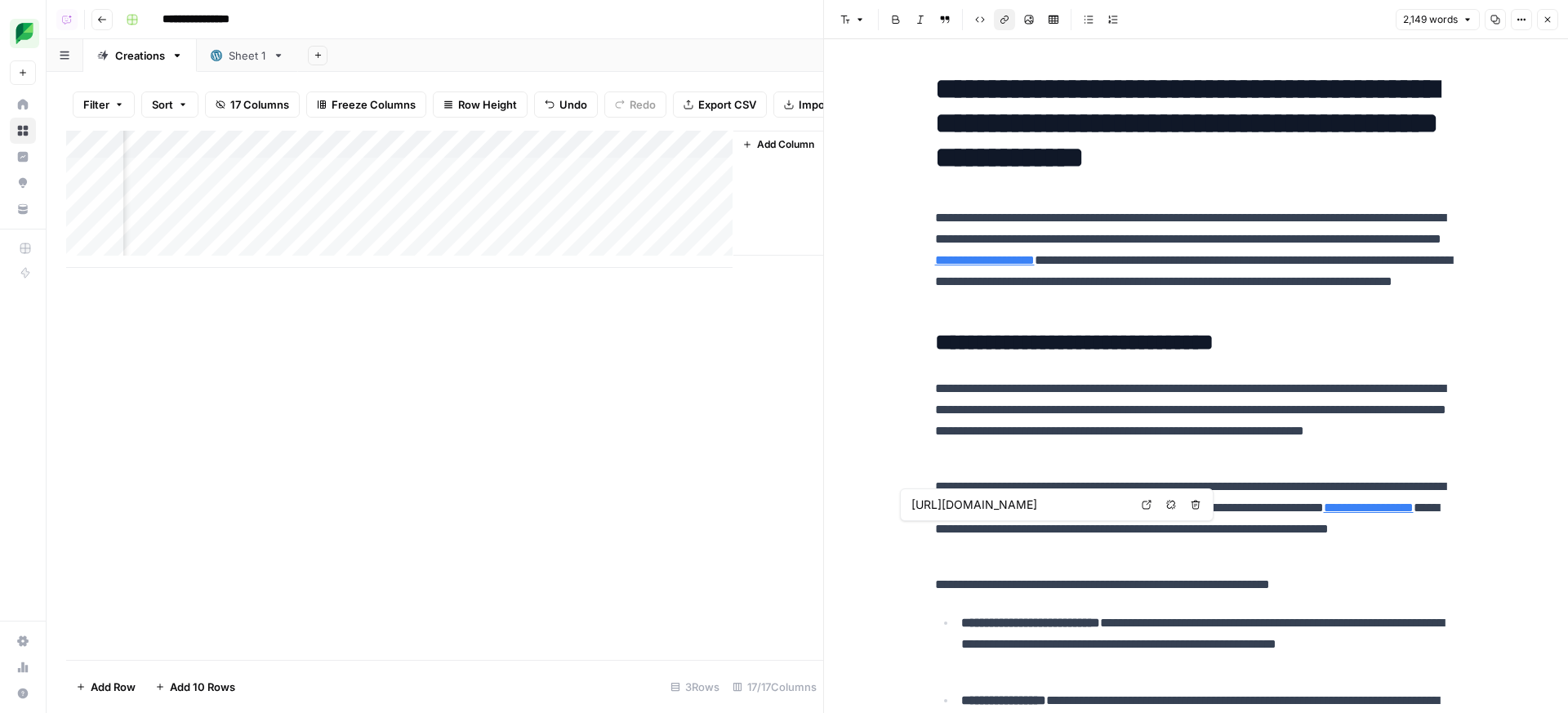
scroll to position [0, 2128]
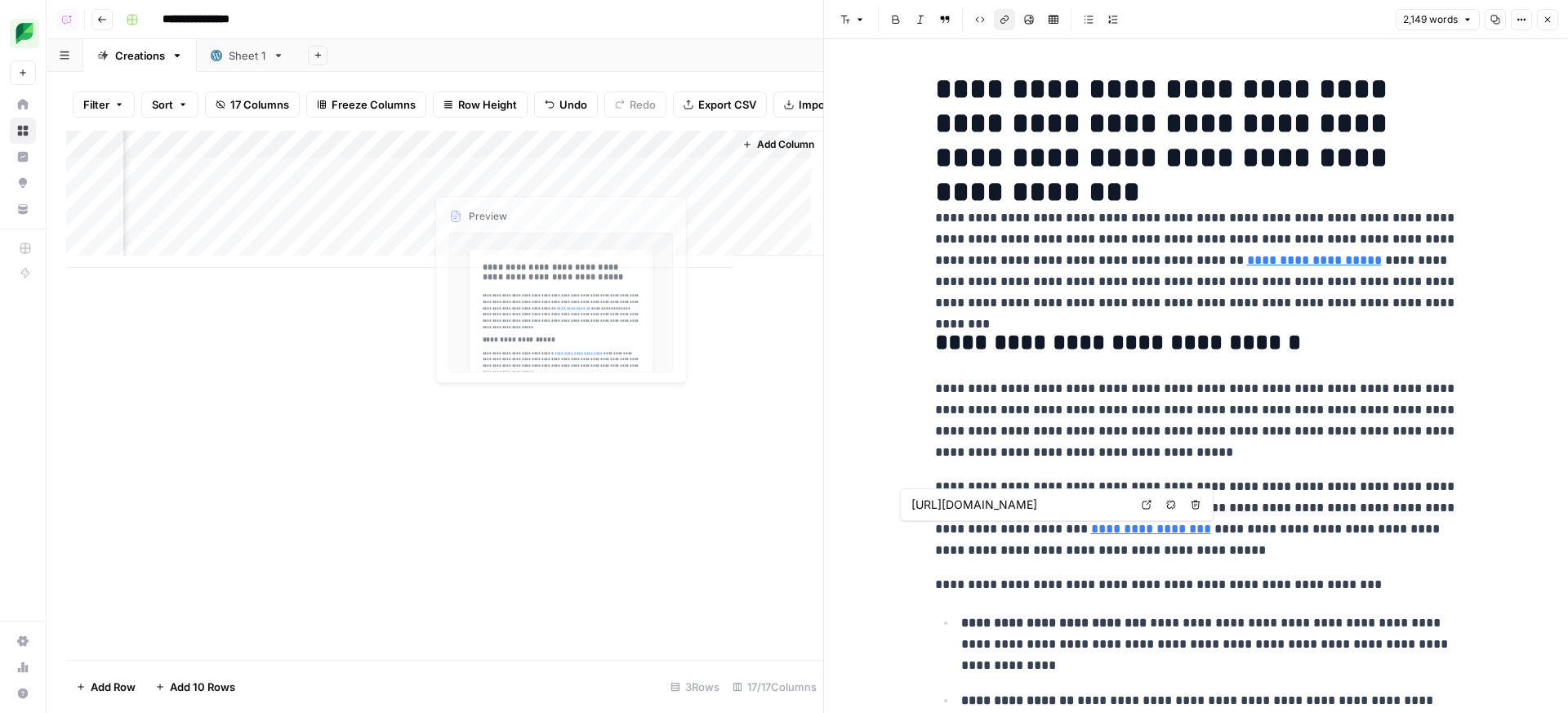
click at [559, 201] on div "Add Column" at bounding box center [444, 198] width 757 height 137
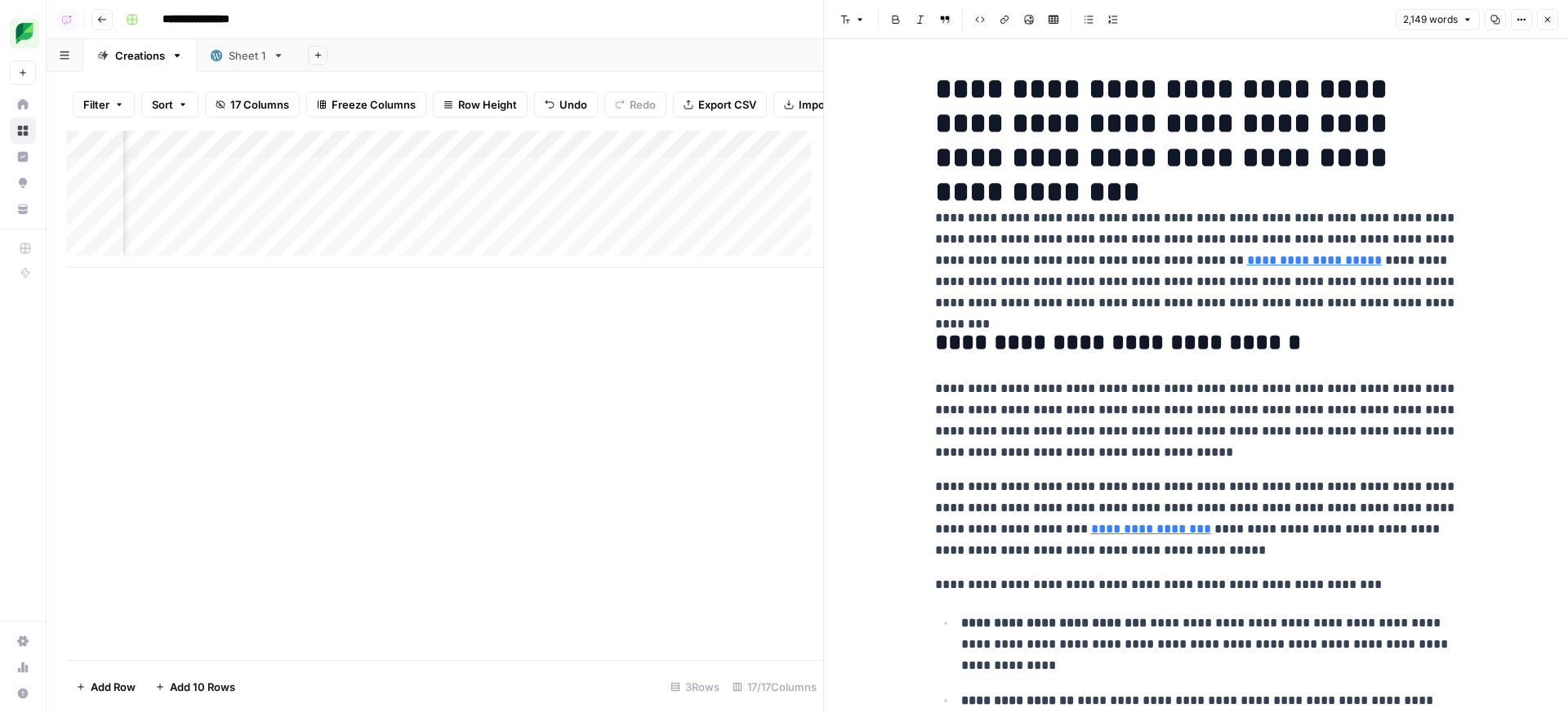
scroll to position [0, 1585]
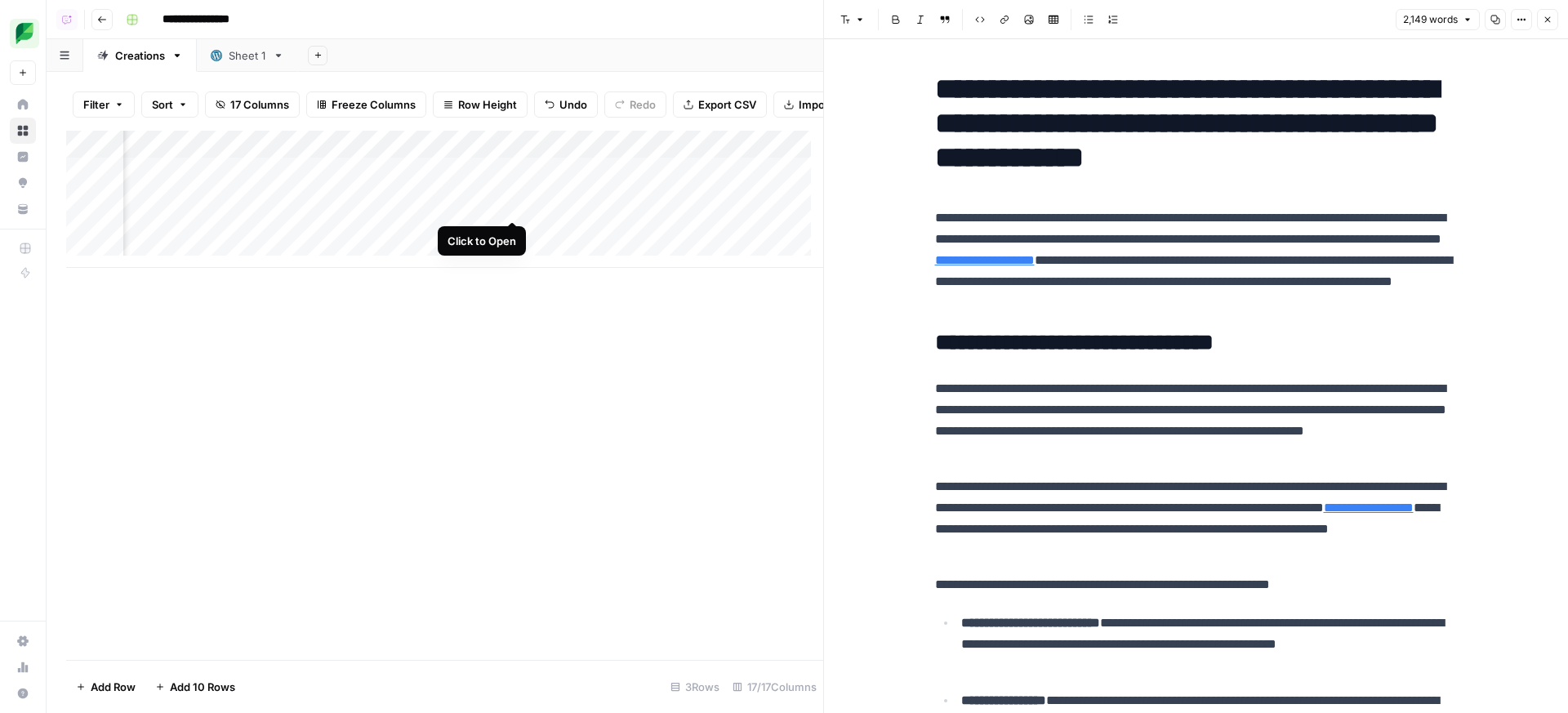
click at [519, 207] on div "Add Column" at bounding box center [444, 198] width 757 height 137
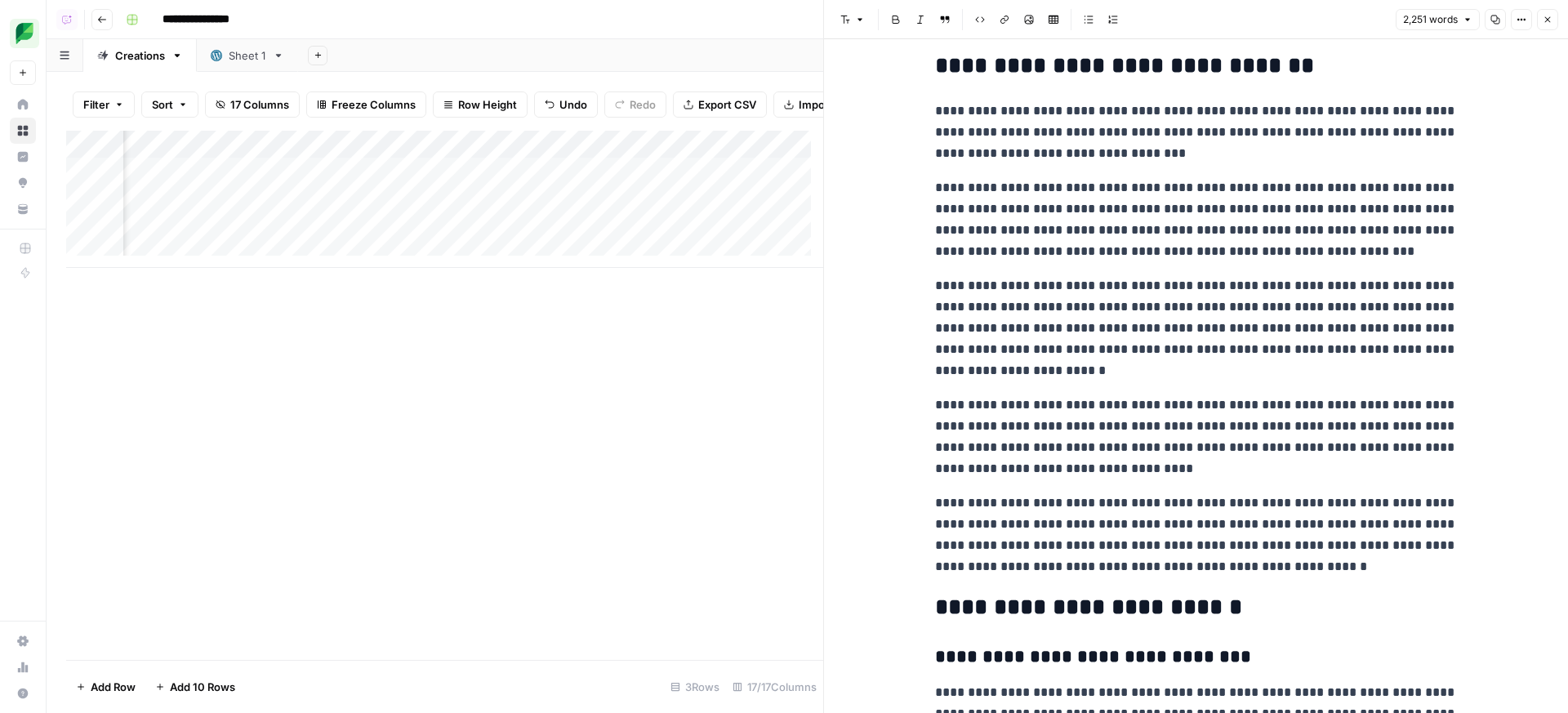
scroll to position [5005, 0]
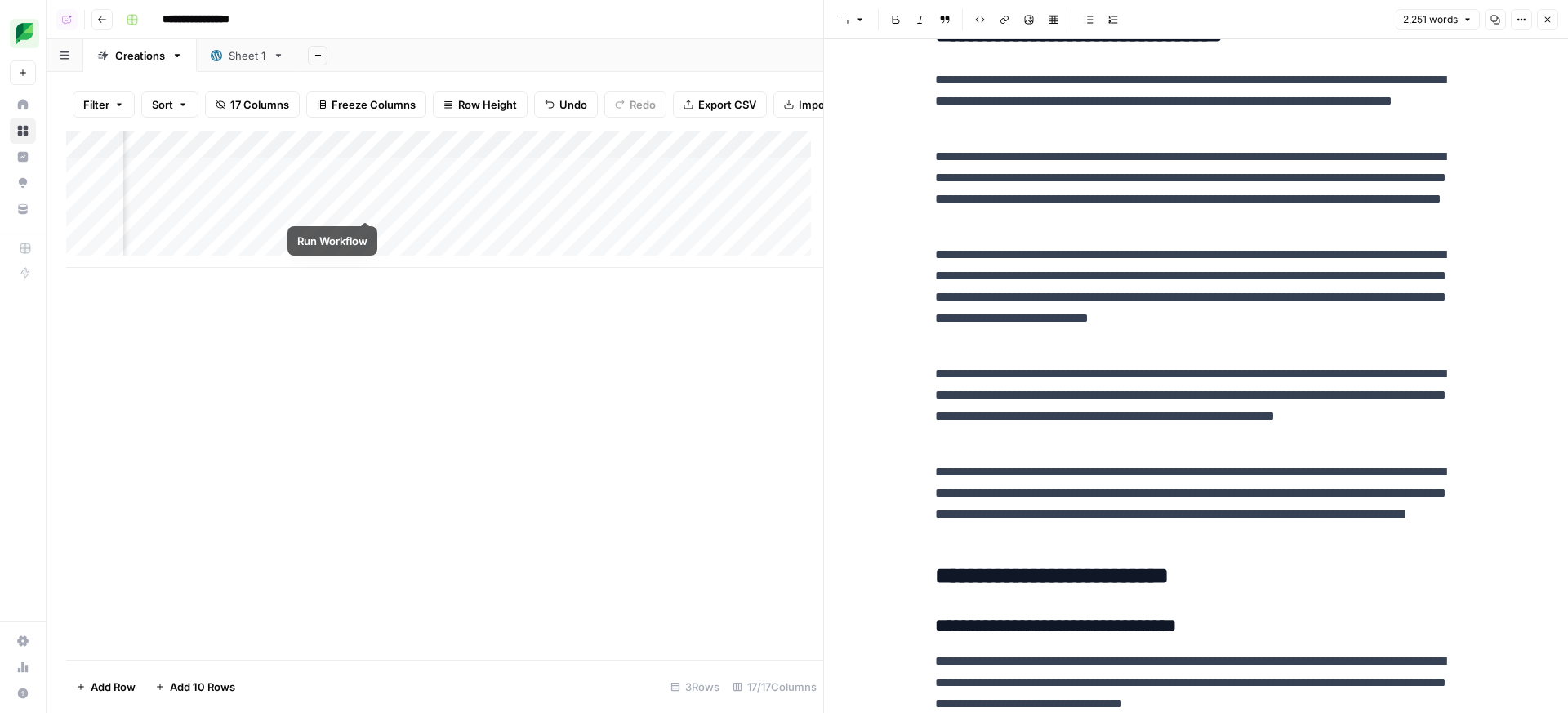
click at [368, 203] on div "Add Column" at bounding box center [444, 198] width 757 height 137
click at [601, 441] on div "Add Column" at bounding box center [444, 394] width 757 height 529
click at [347, 203] on div "Add Column" at bounding box center [444, 198] width 757 height 137
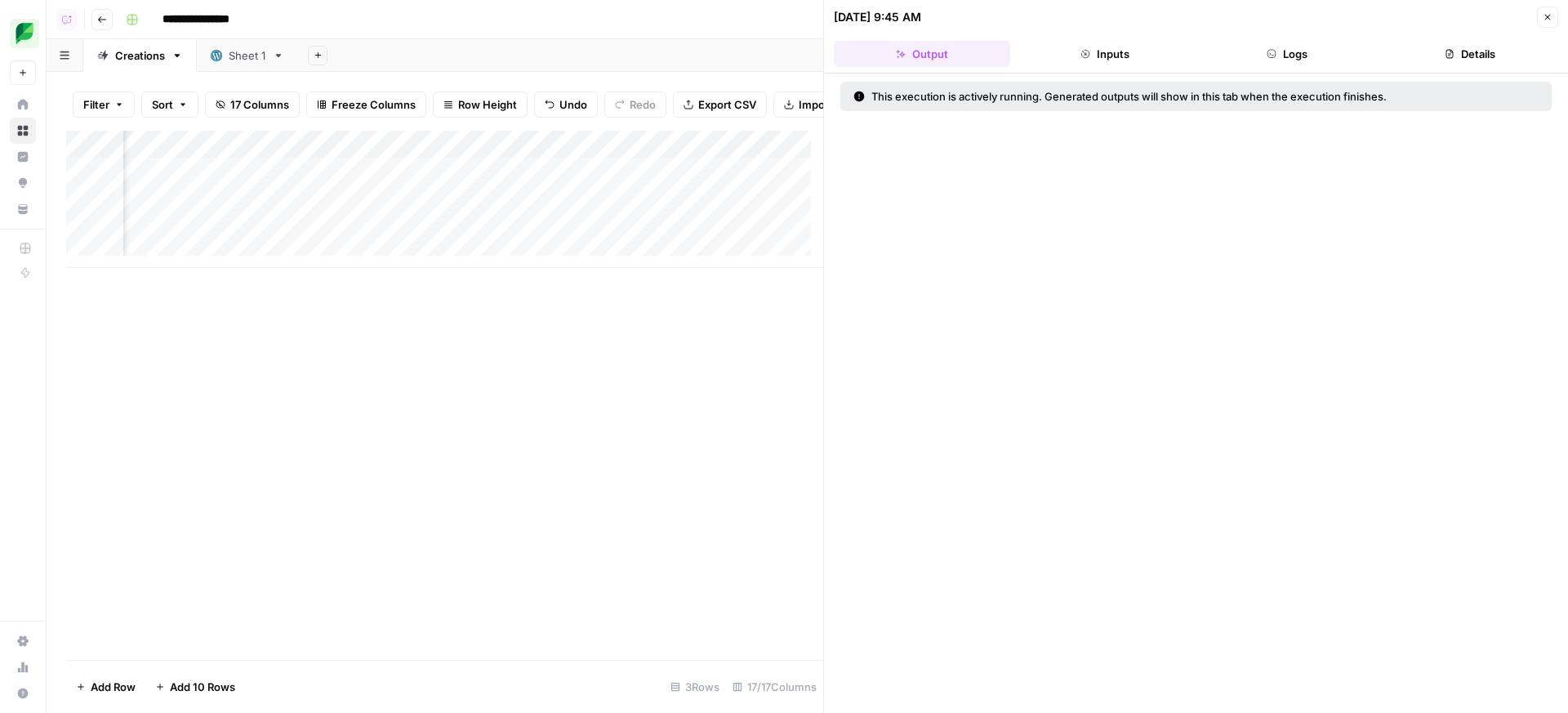
click at [1280, 45] on button "Logs" at bounding box center [1288, 54] width 176 height 26
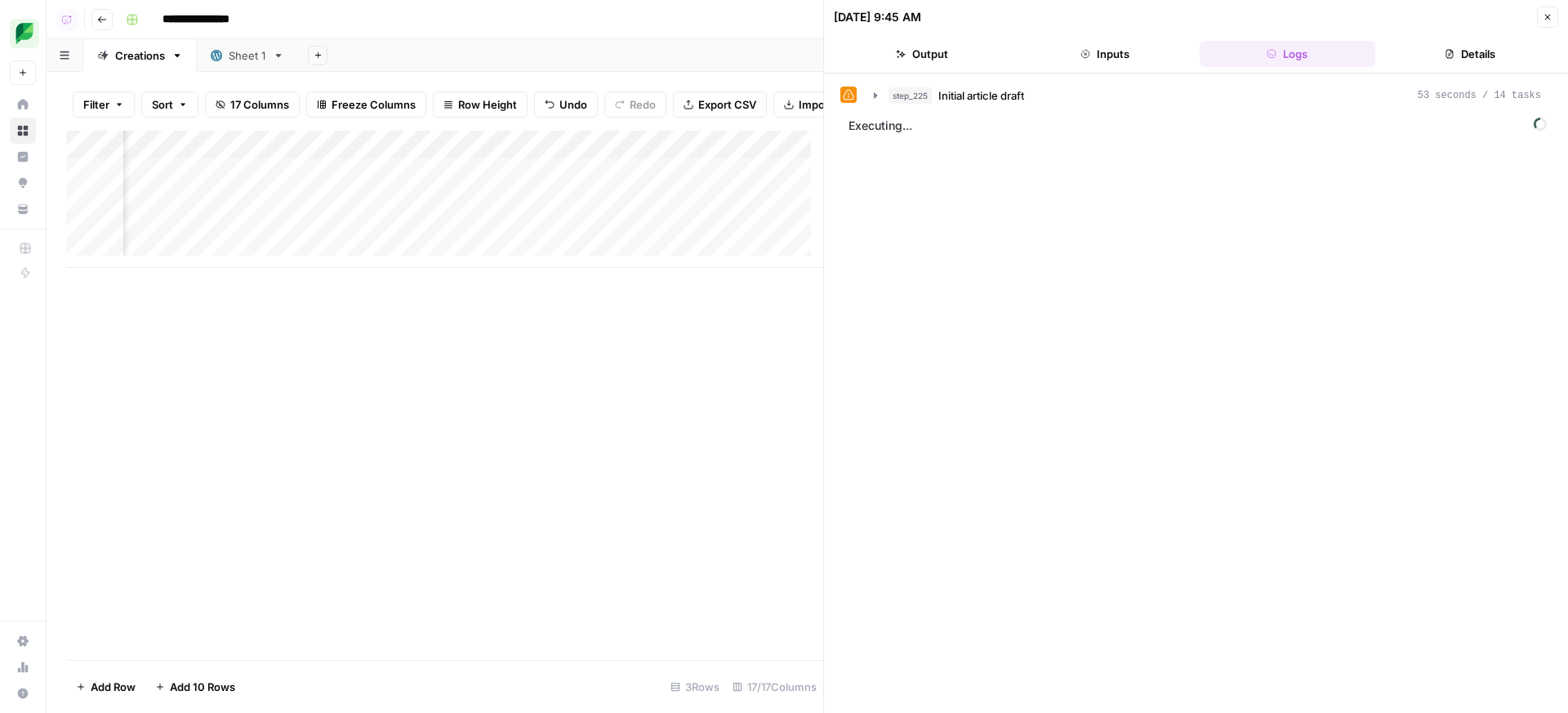
click at [1122, 112] on div "step_225 Initial article draft 53 seconds / 14 tasks Executing..." at bounding box center [1196, 392] width 711 height 623
click at [1125, 103] on button "step_225 Initial article draft 53 seconds / 14 tasks" at bounding box center [1206, 95] width 686 height 26
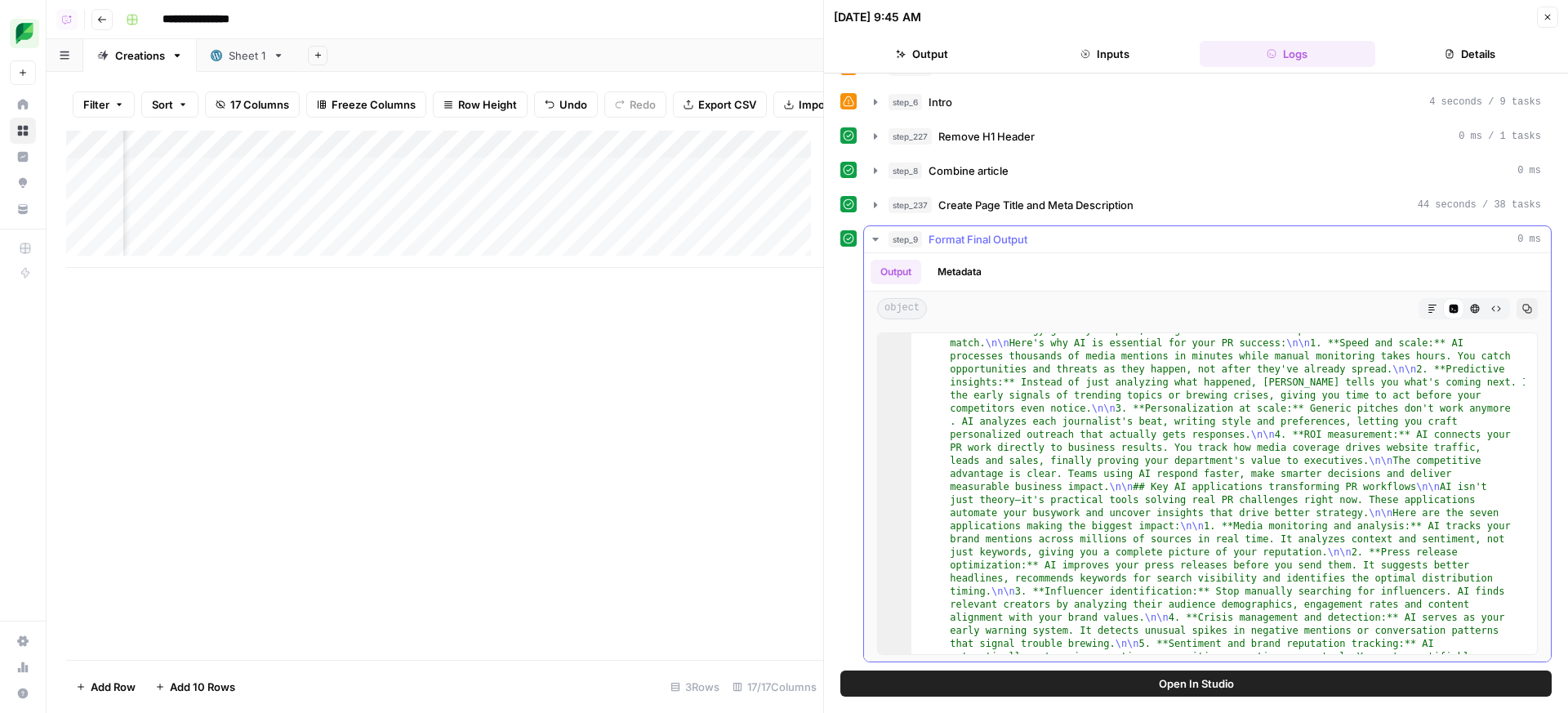
scroll to position [524, 0]
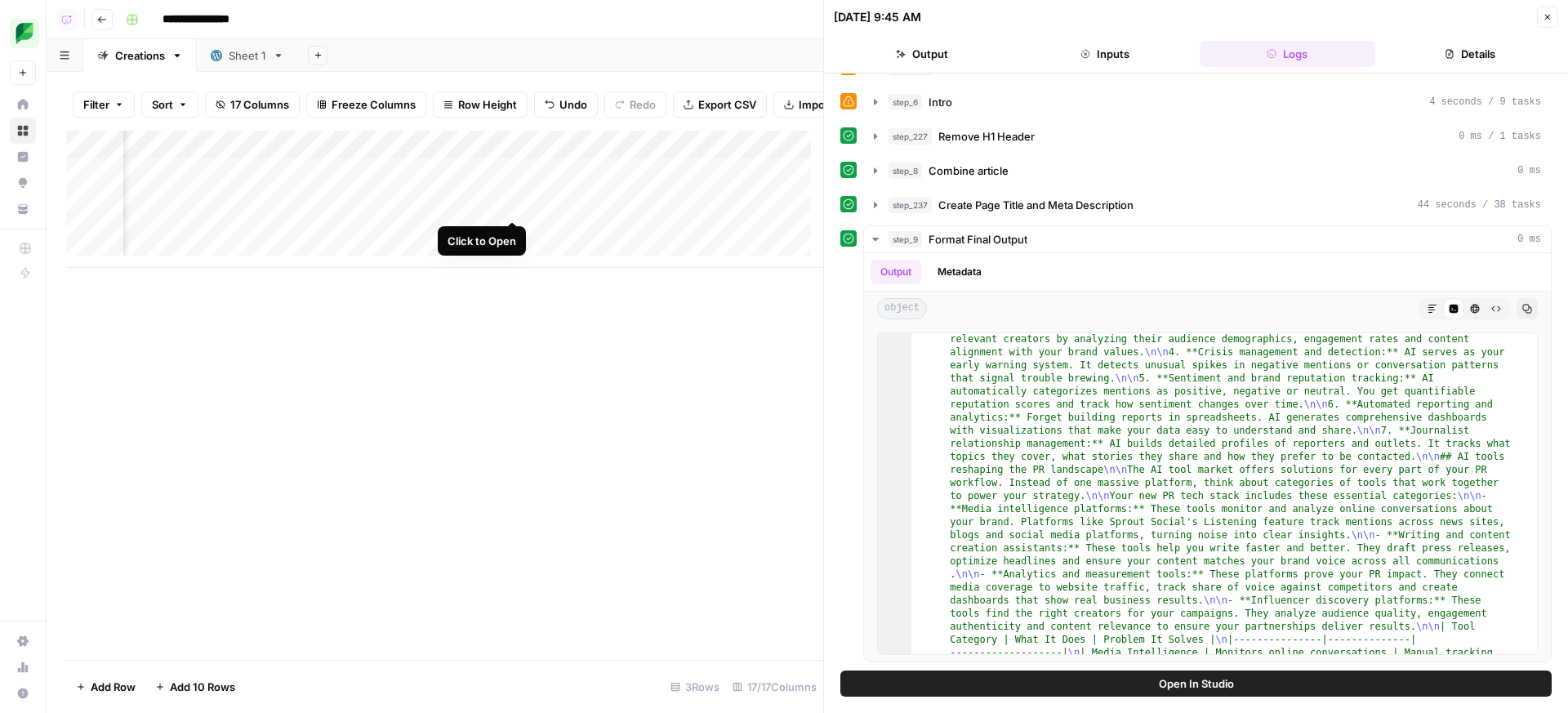
click at [512, 207] on div "Add Column" at bounding box center [444, 198] width 757 height 137
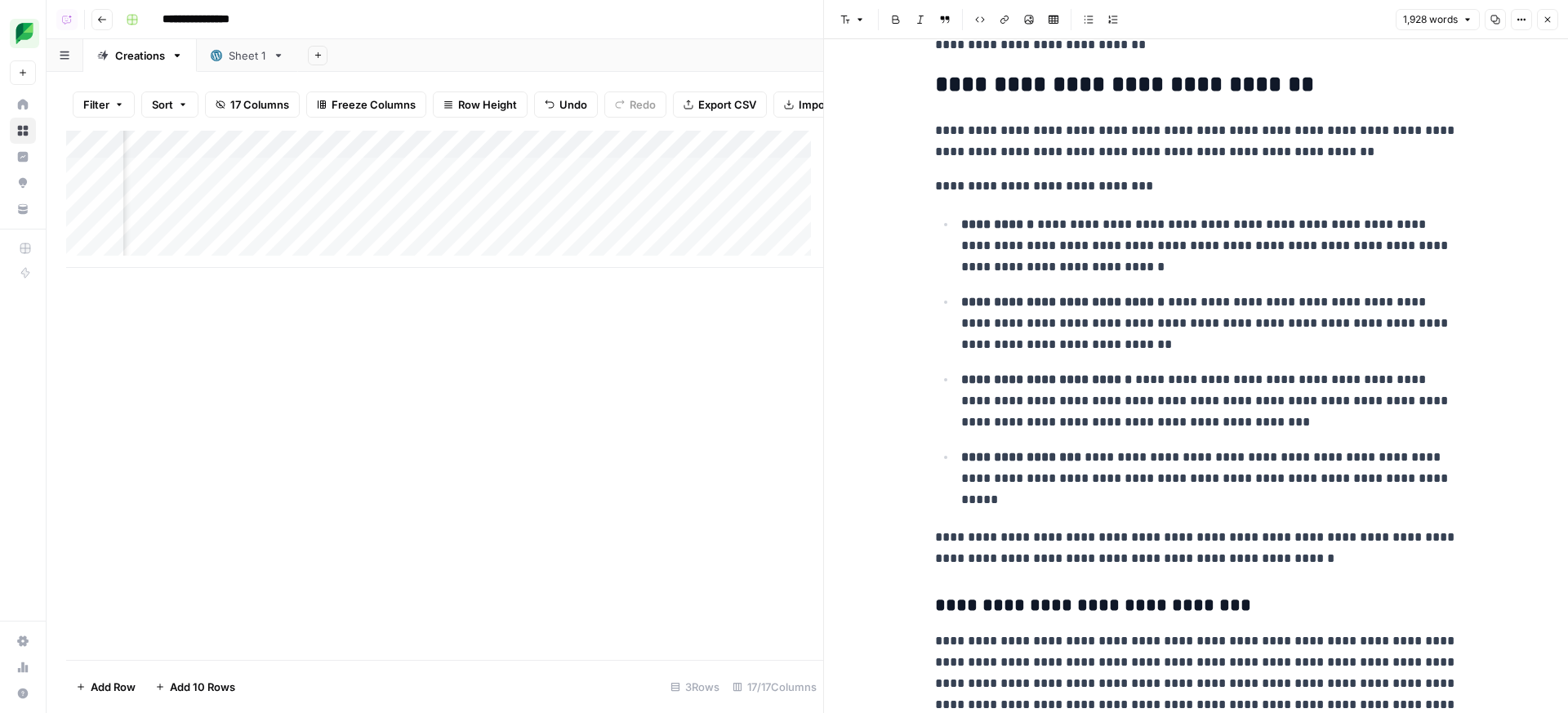
scroll to position [5005, 0]
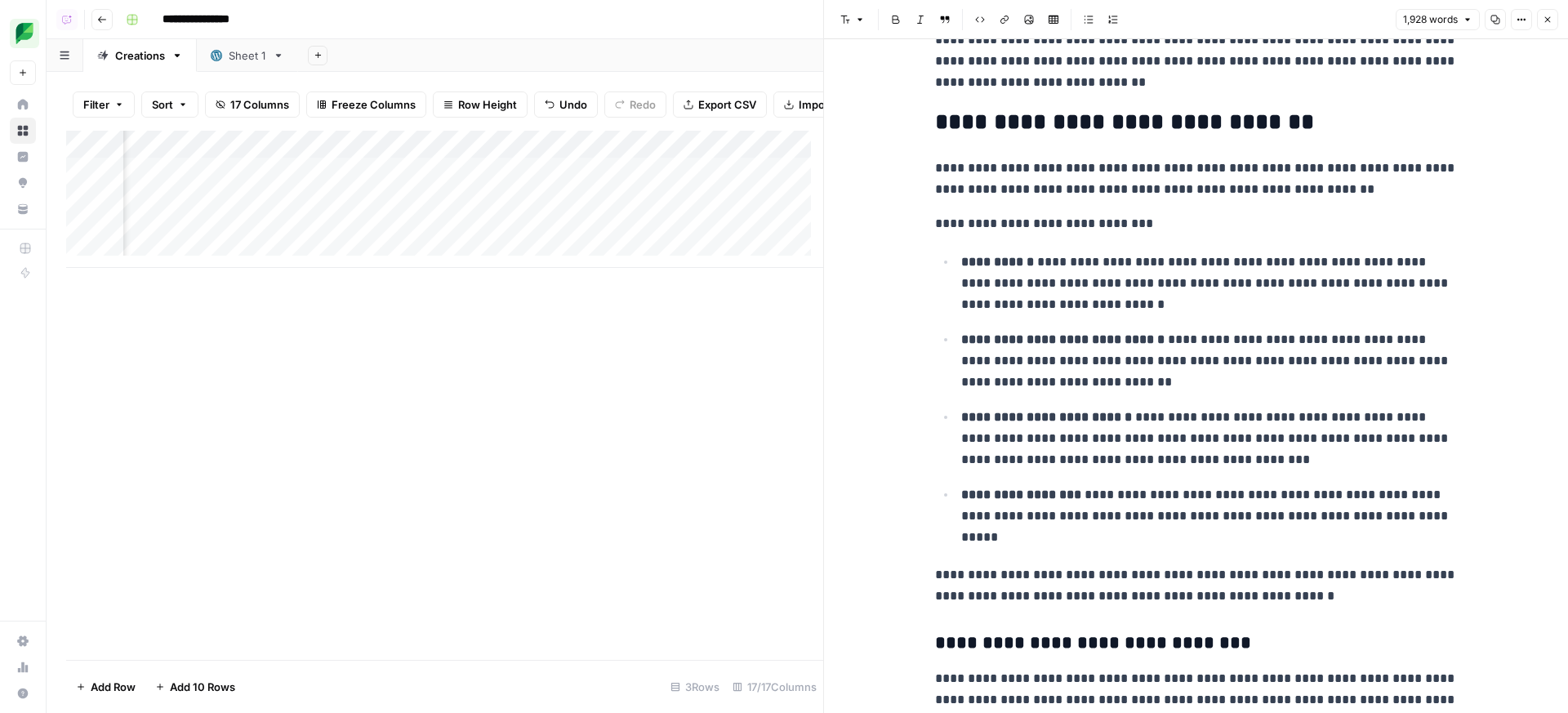
click at [1296, 292] on ul "**********" at bounding box center [1197, 399] width 523 height 297
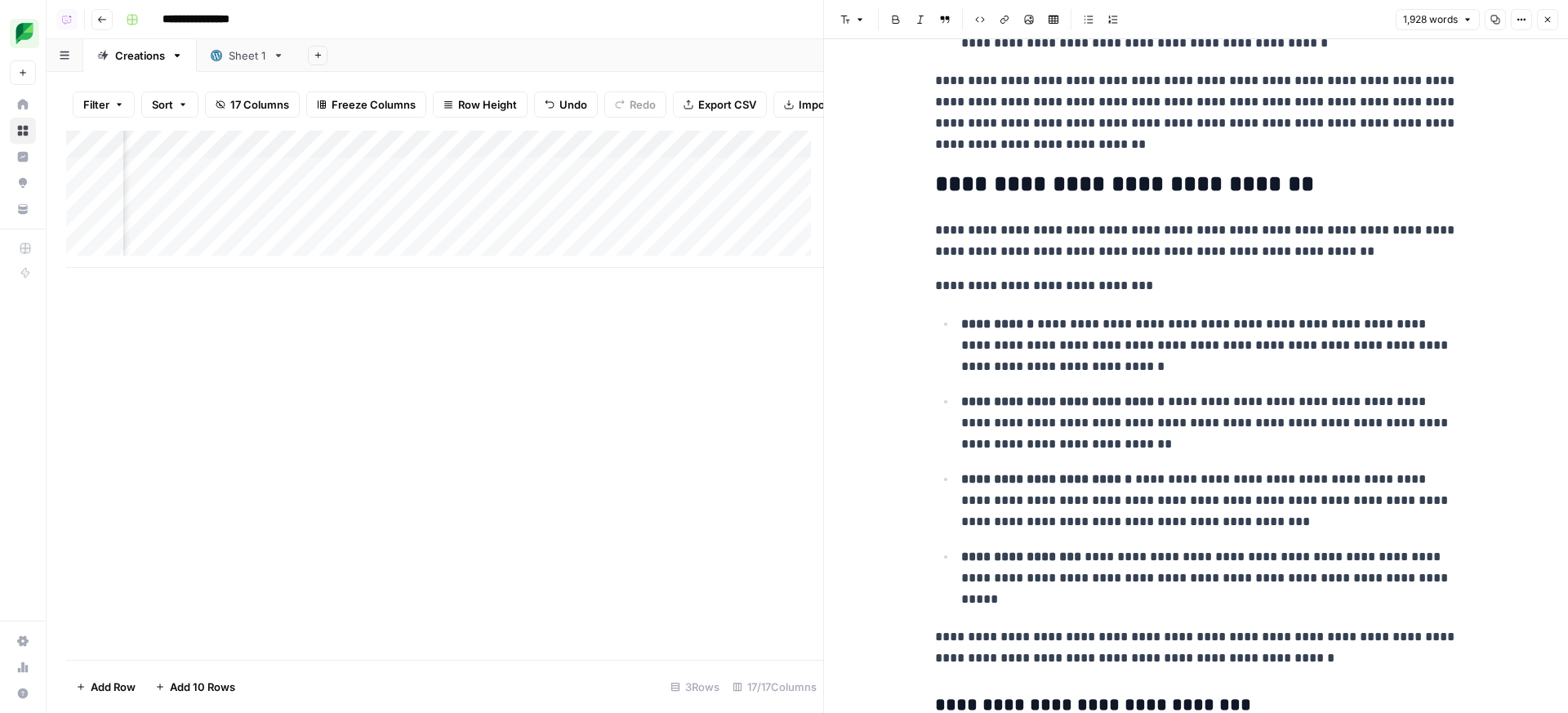
scroll to position [4941, 0]
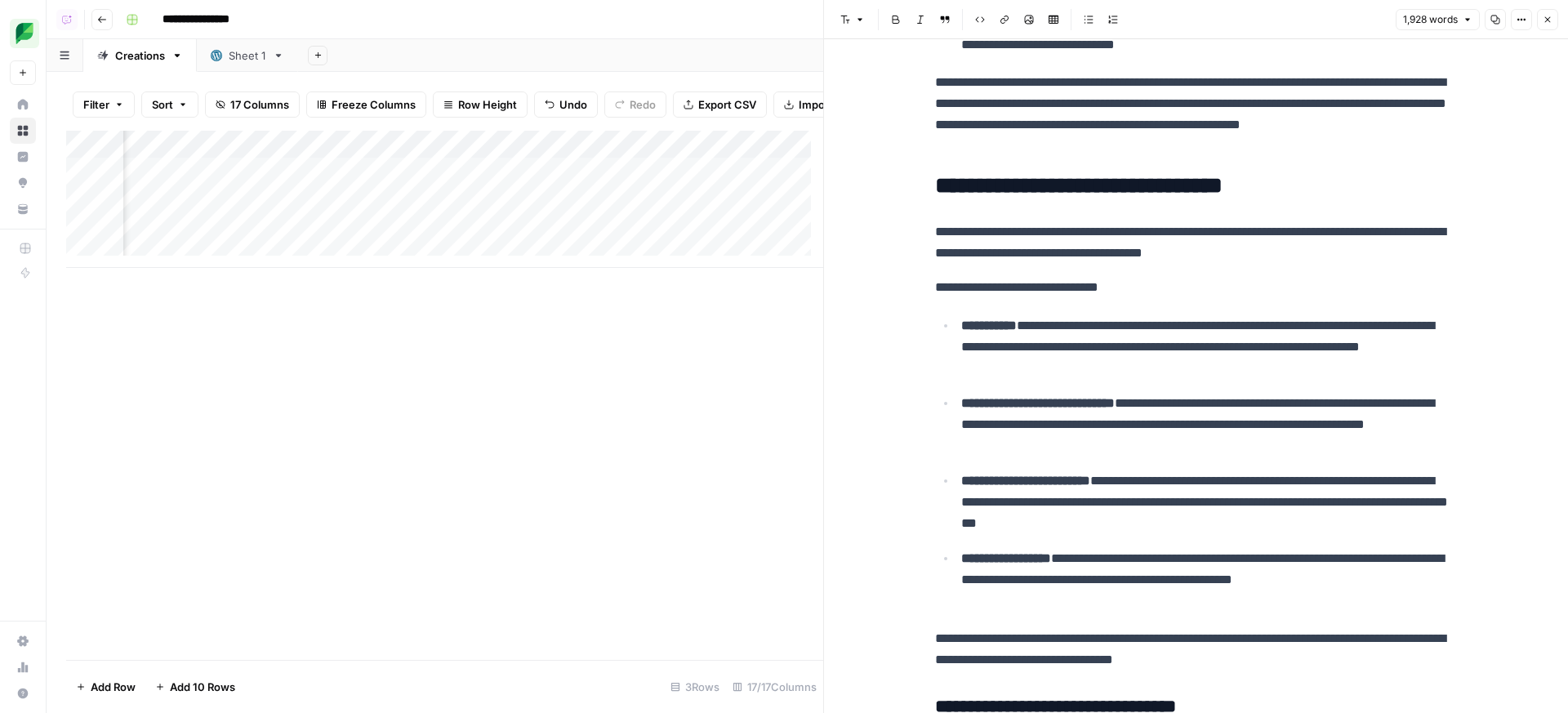
click at [509, 204] on div "Add Column" at bounding box center [444, 198] width 757 height 137
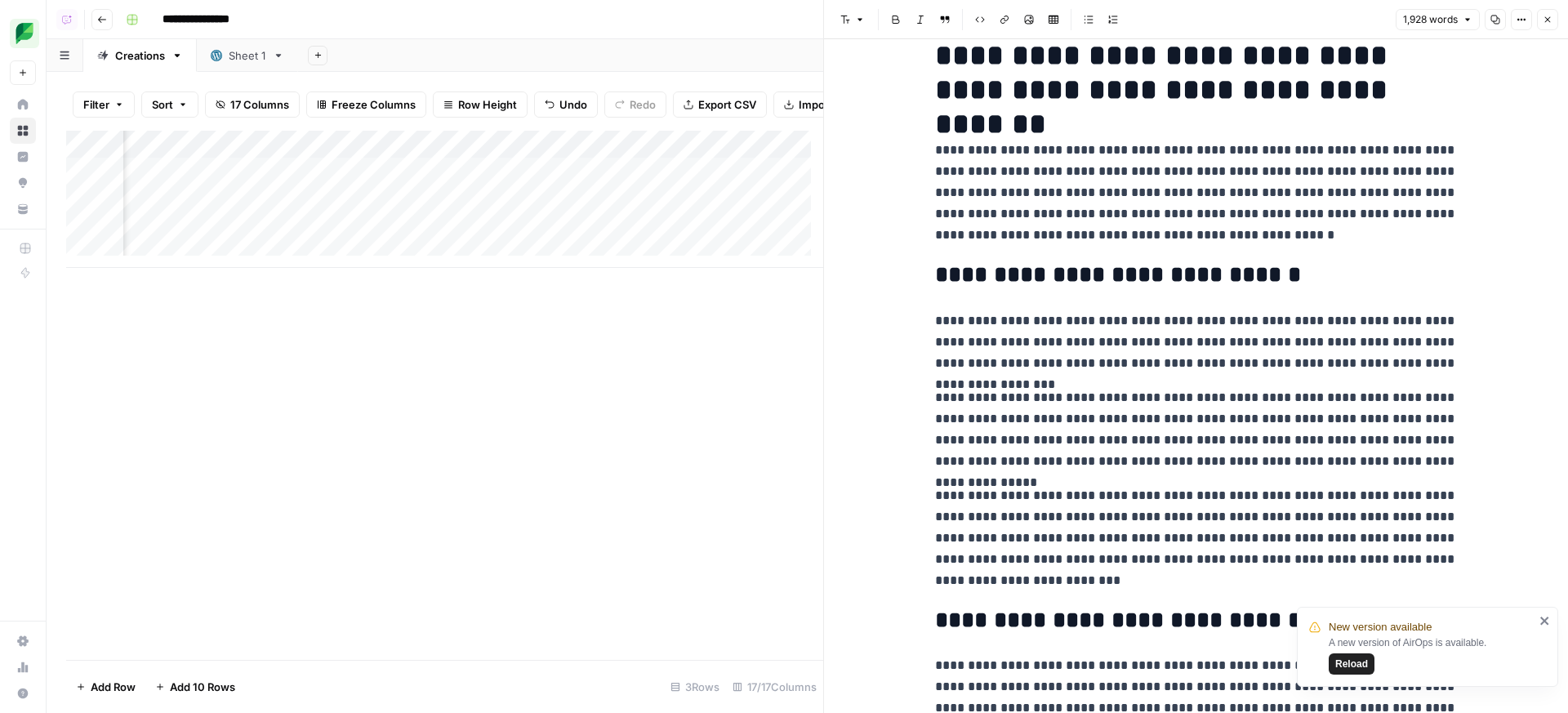
scroll to position [0, 1937]
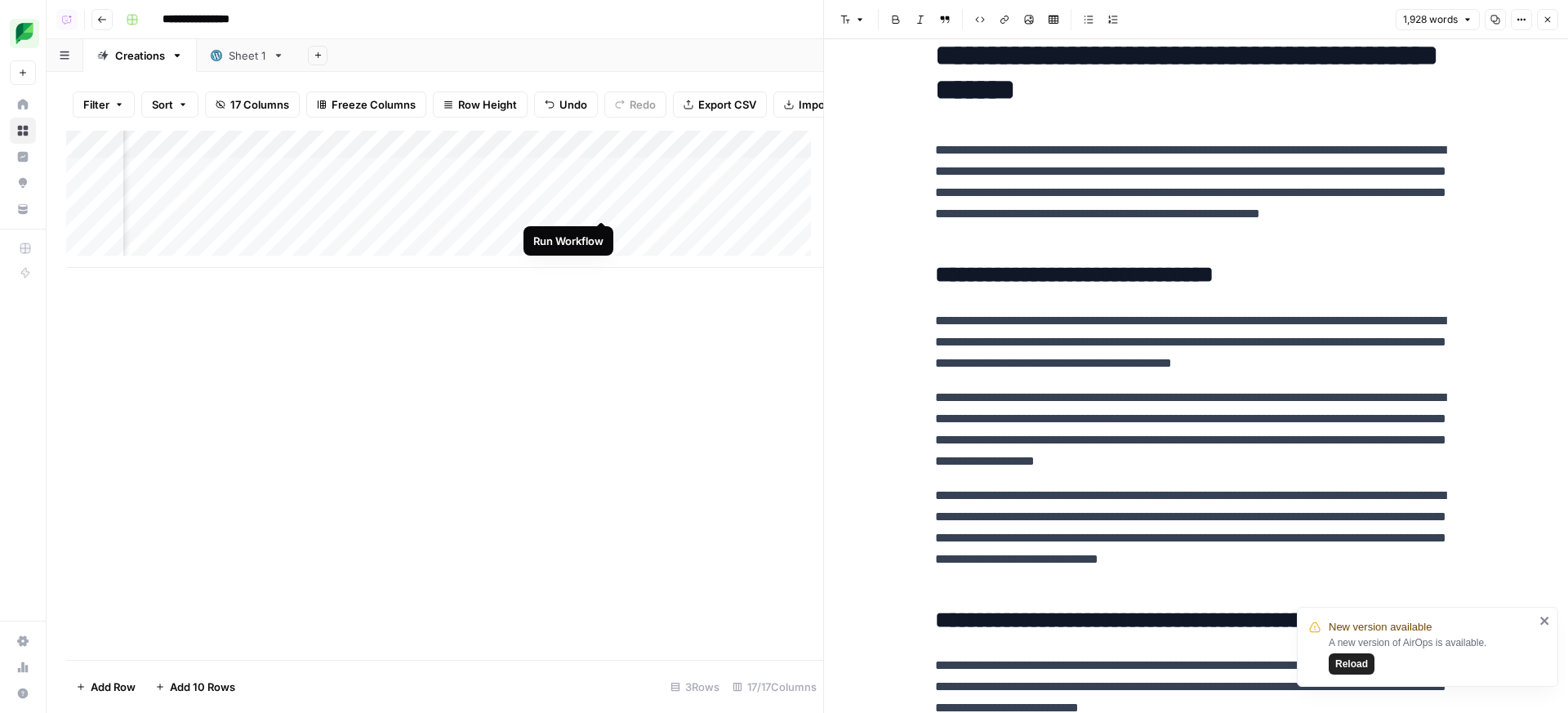
click at [597, 205] on div "Add Column" at bounding box center [444, 198] width 757 height 137
click at [754, 208] on div "Add Column" at bounding box center [444, 198] width 757 height 137
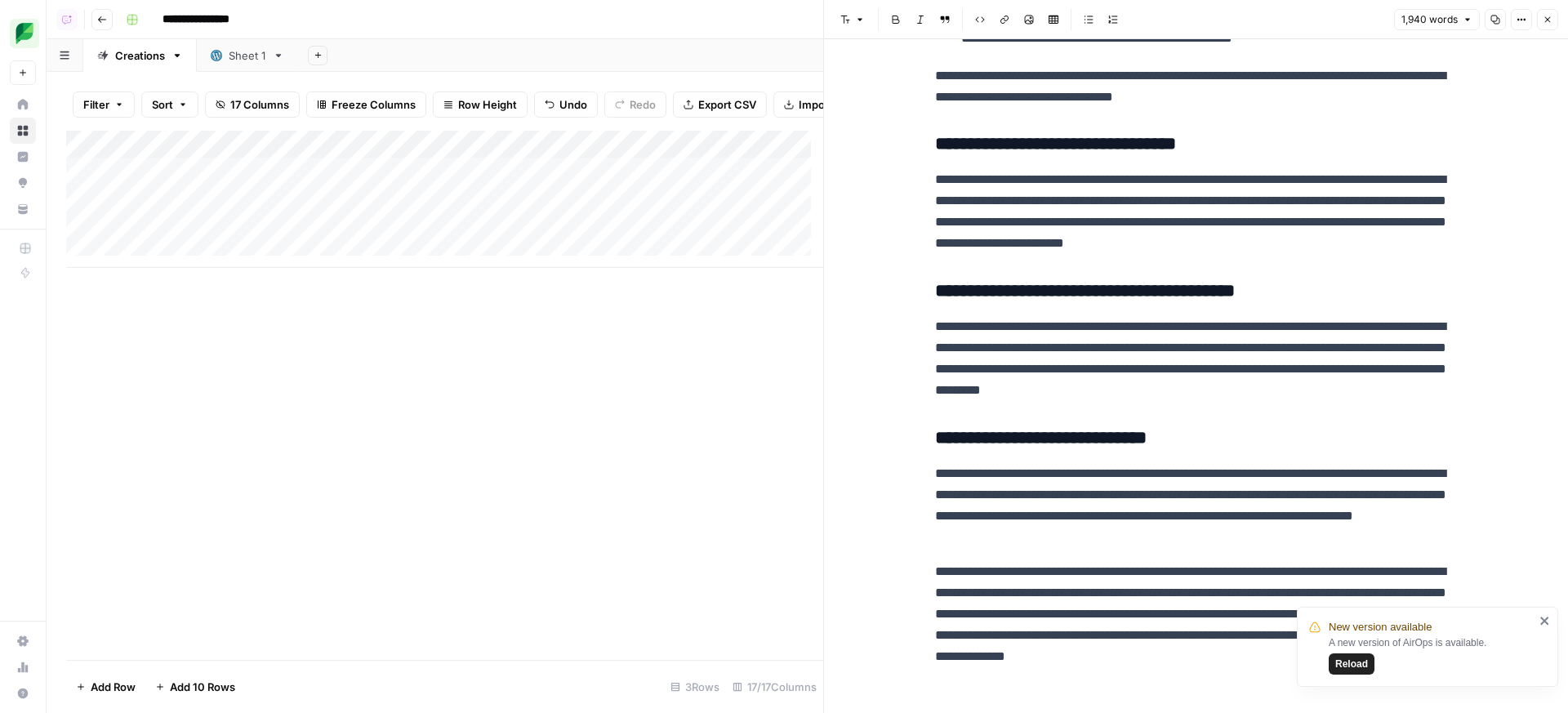
click at [294, 209] on div "Add Column" at bounding box center [444, 198] width 757 height 137
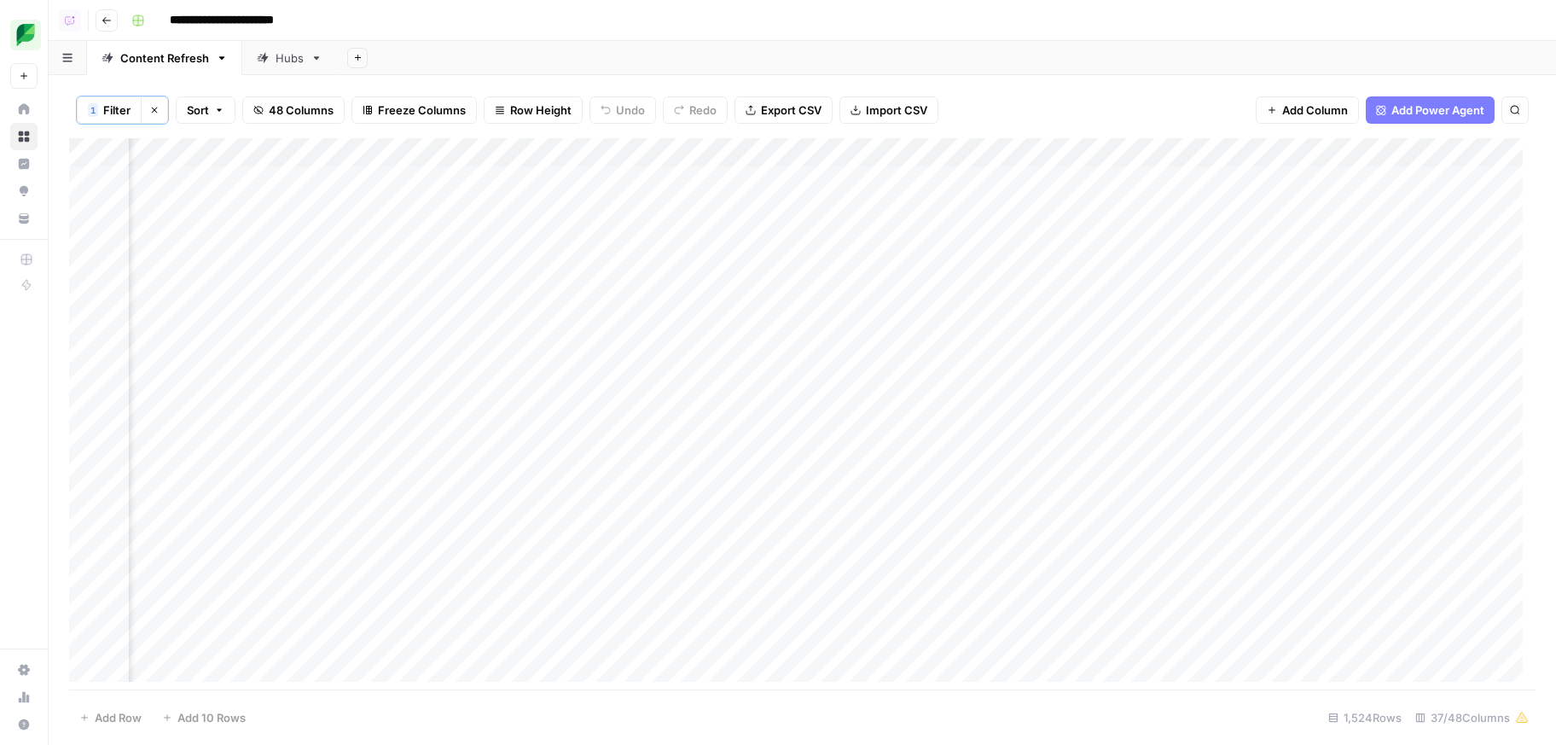
scroll to position [0, 1149]
click at [1023, 158] on div "Add Column" at bounding box center [802, 416] width 1466 height 556
click at [1130, 102] on div "1 Filter Clear filters Sort 48 Columns Freeze Columns Row Height Undo Redo Expo…" at bounding box center [802, 110] width 1466 height 56
click at [606, 176] on div "Add Column" at bounding box center [802, 416] width 1466 height 556
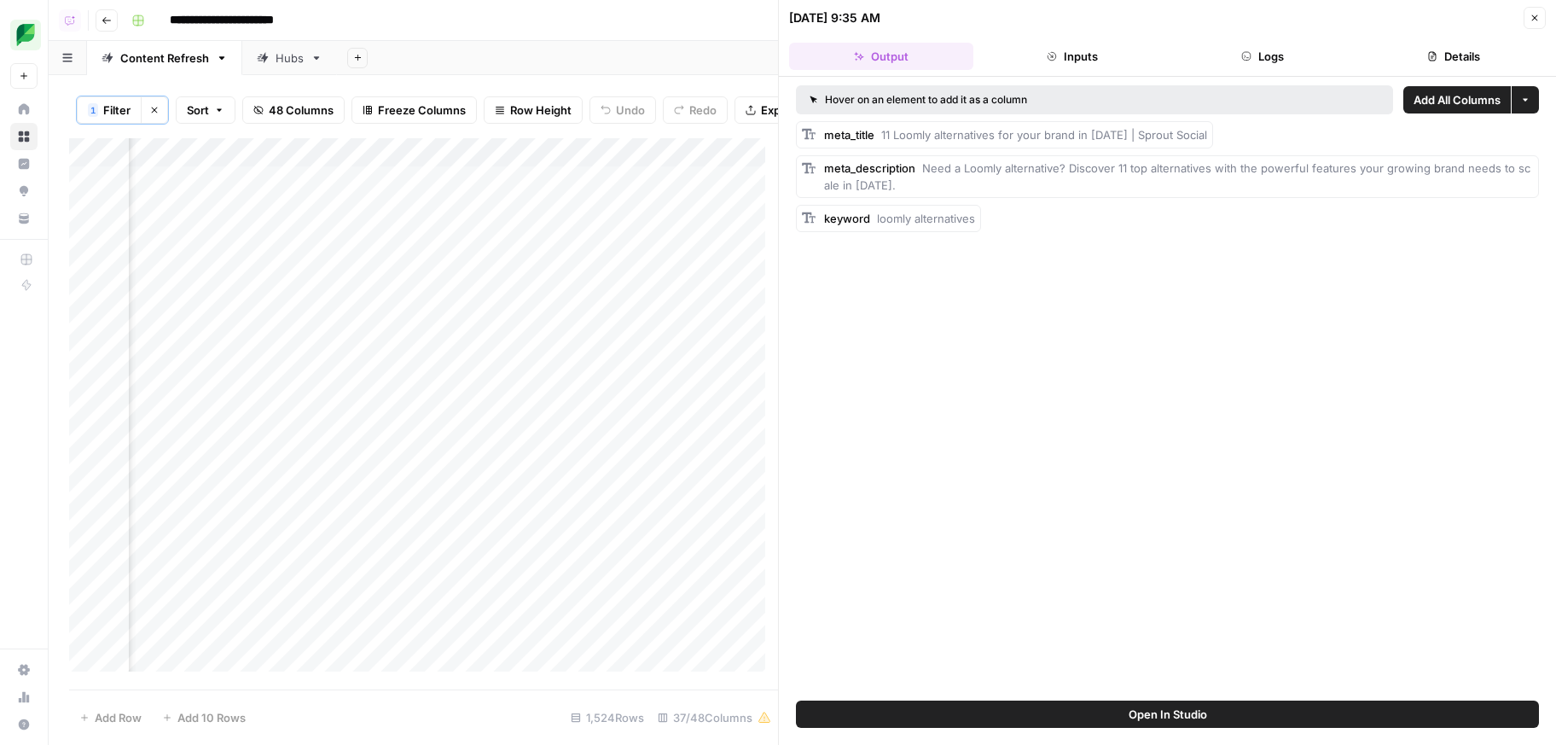
click at [1277, 57] on button "Logs" at bounding box center [1263, 56] width 184 height 27
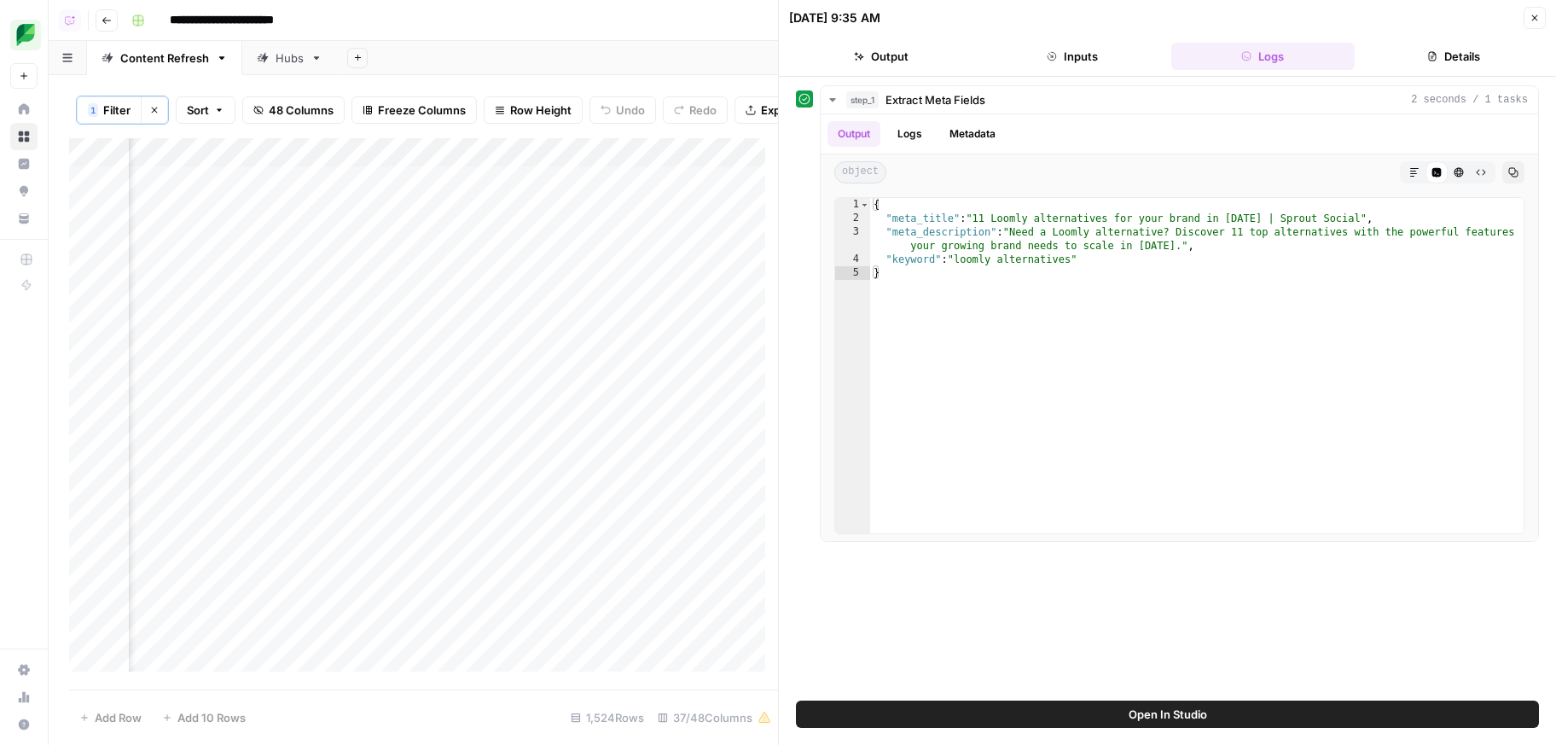
click at [1529, 17] on icon "button" at bounding box center [1534, 18] width 10 height 10
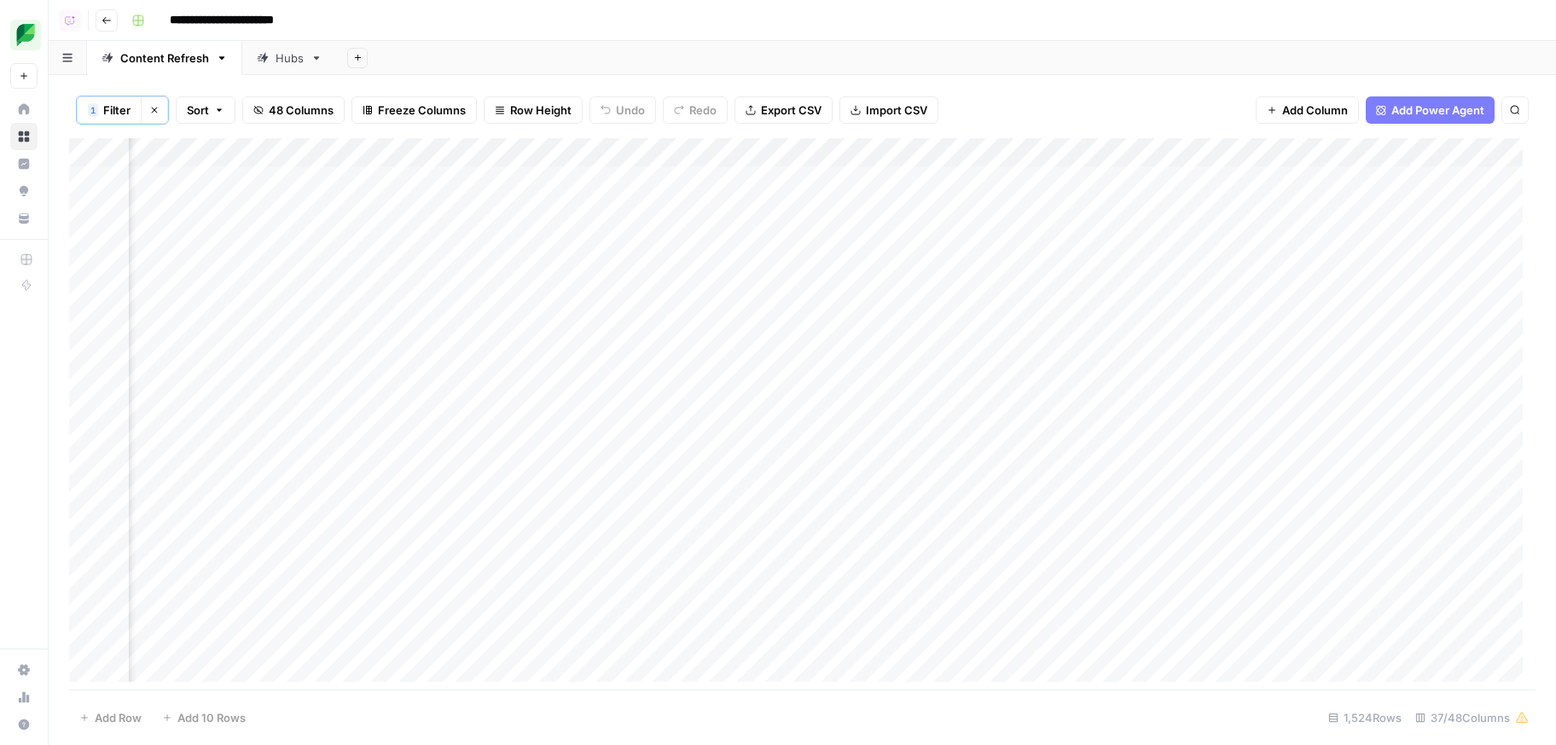
scroll to position [0, 1336]
click at [1186, 150] on div "Add Column" at bounding box center [802, 416] width 1466 height 556
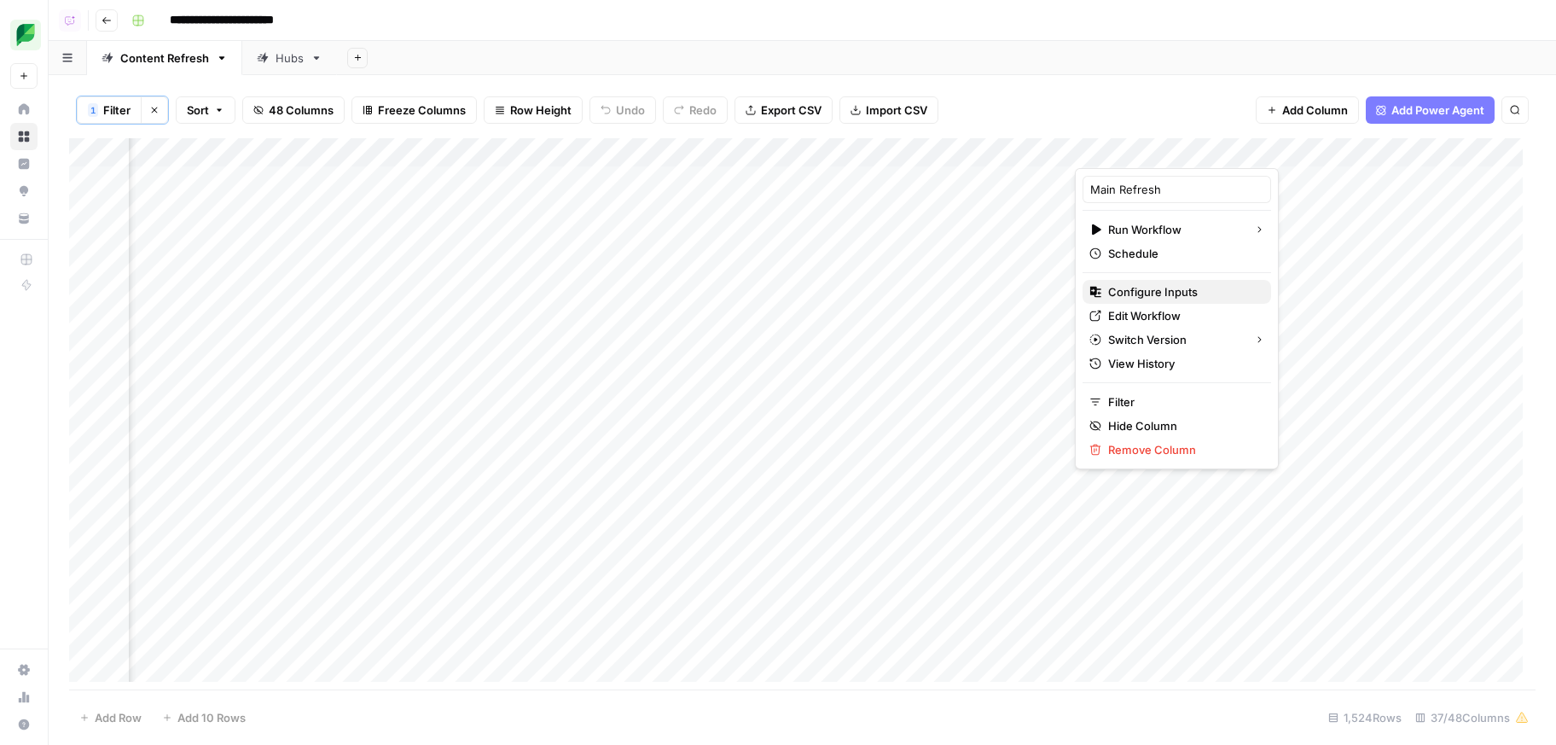
click at [1229, 295] on span "Configure Inputs" at bounding box center [1182, 291] width 149 height 17
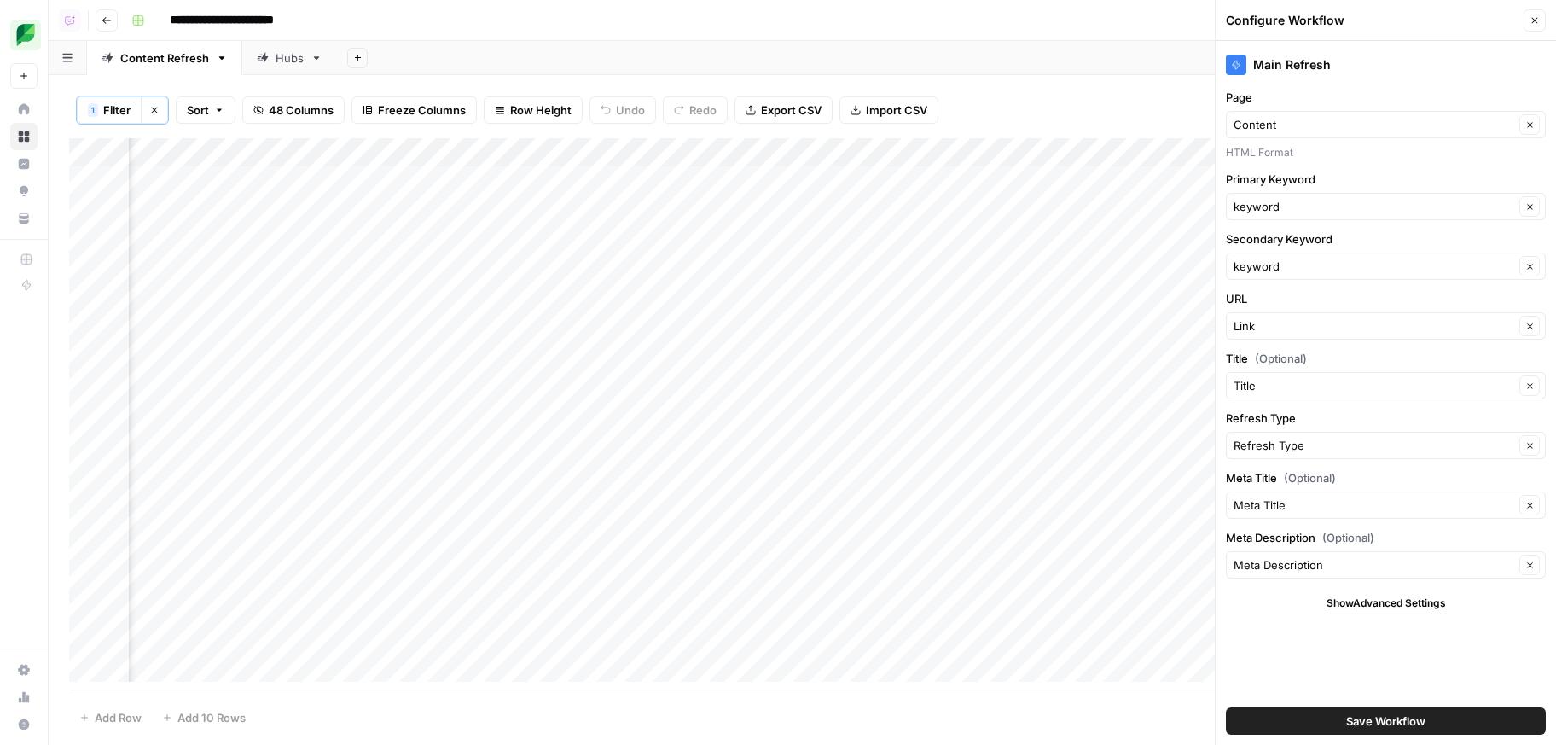
scroll to position [0, 2644]
click at [1105, 147] on div "Add Column" at bounding box center [802, 416] width 1466 height 556
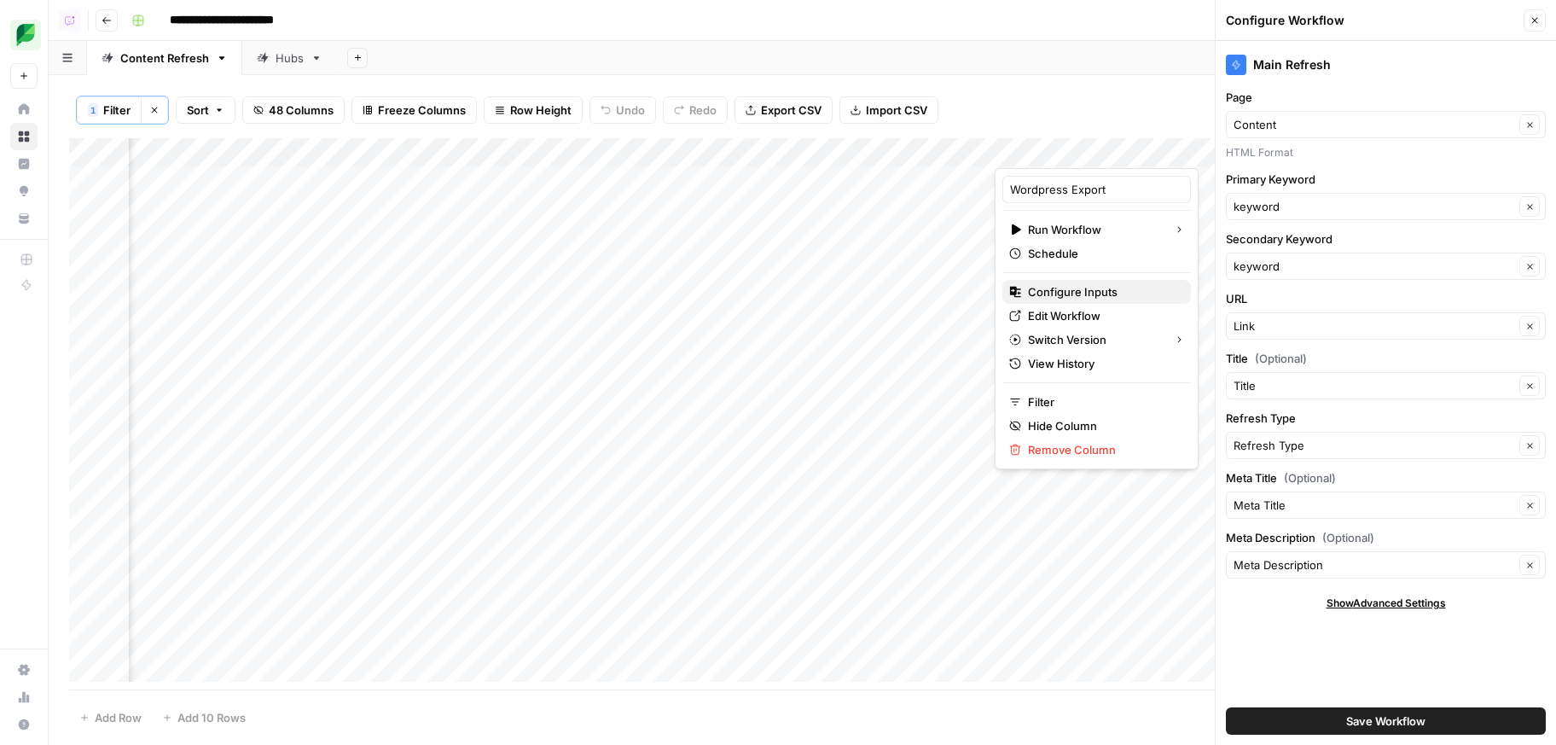
click at [1099, 293] on span "Configure Inputs" at bounding box center [1102, 291] width 149 height 17
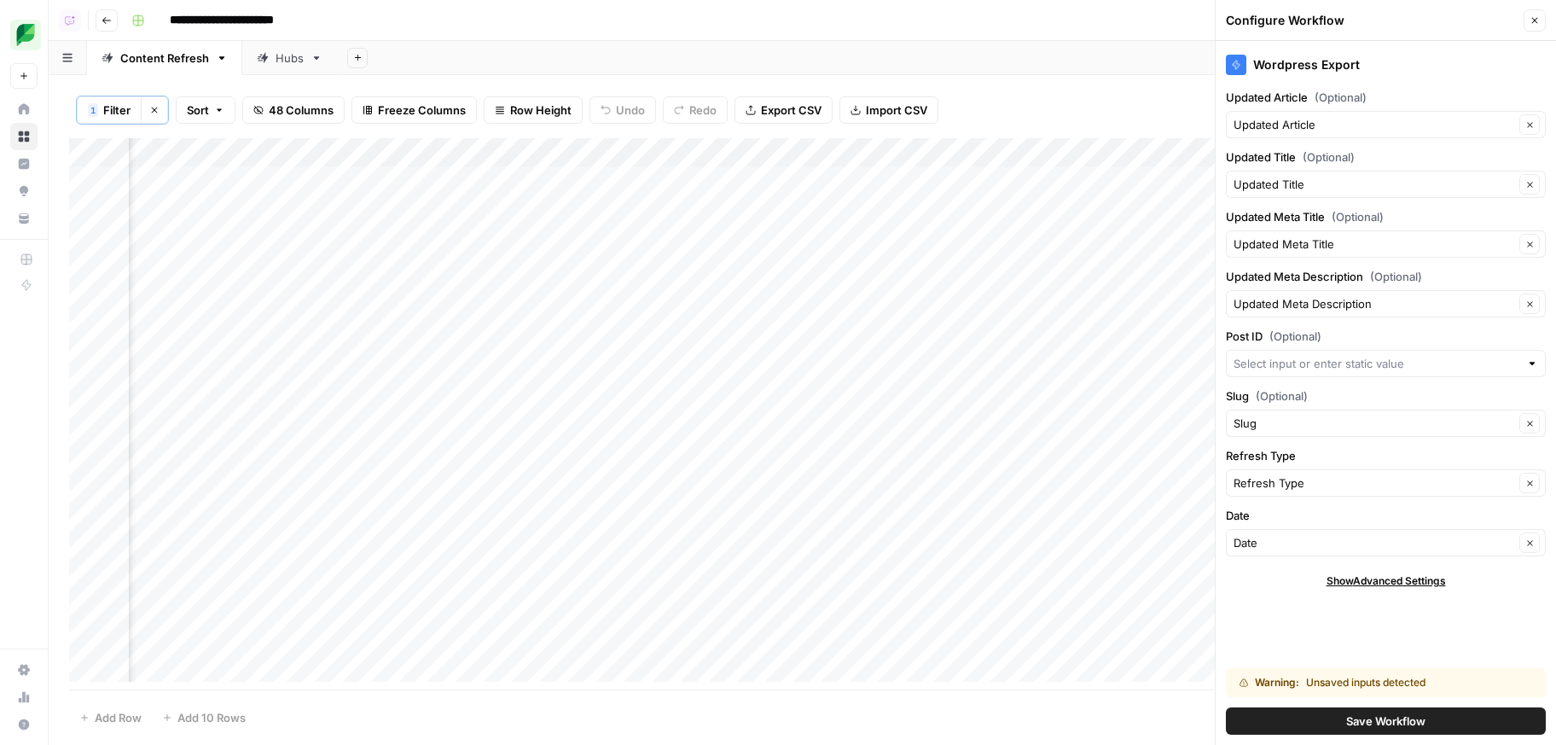
scroll to position [0, 3520]
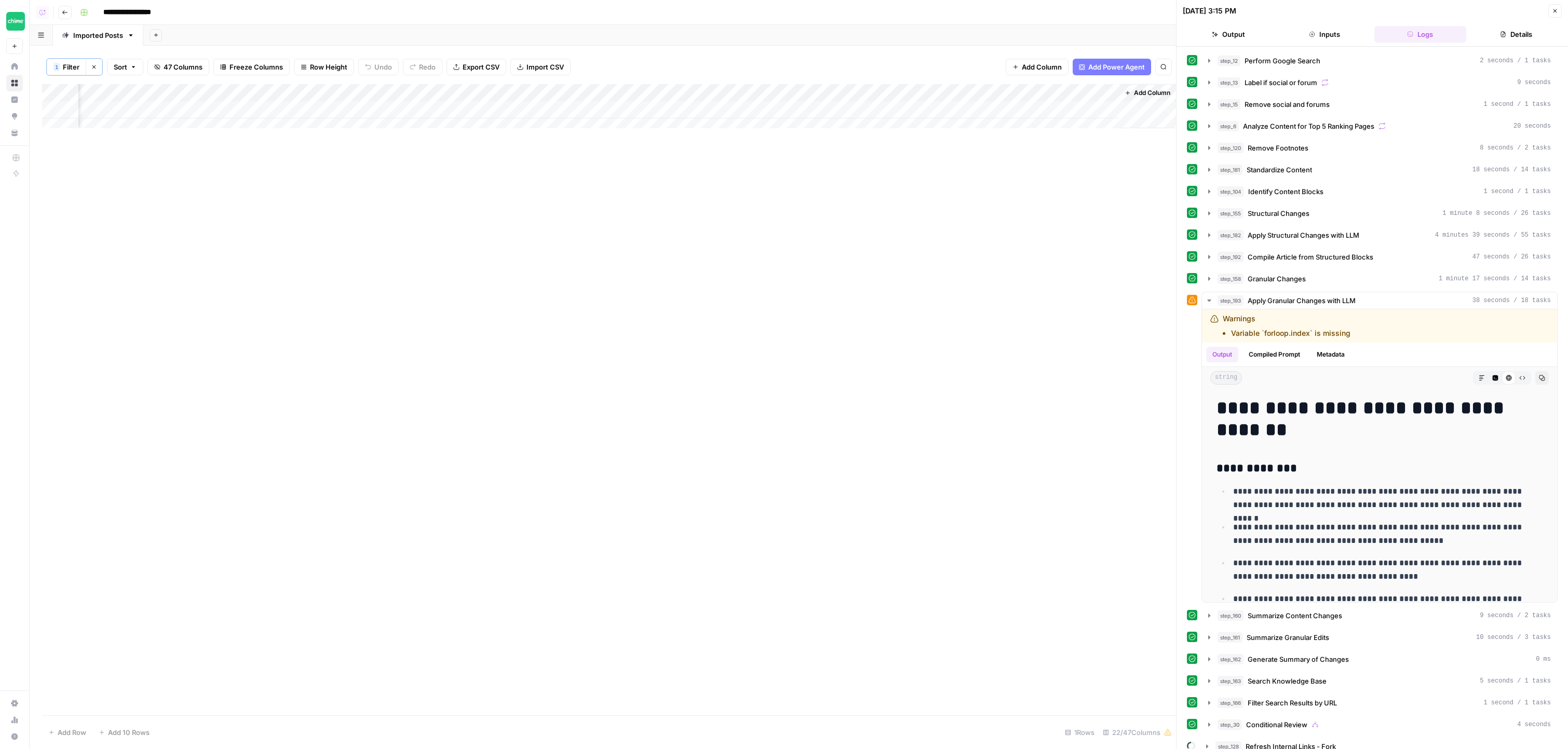
scroll to position [71, 0]
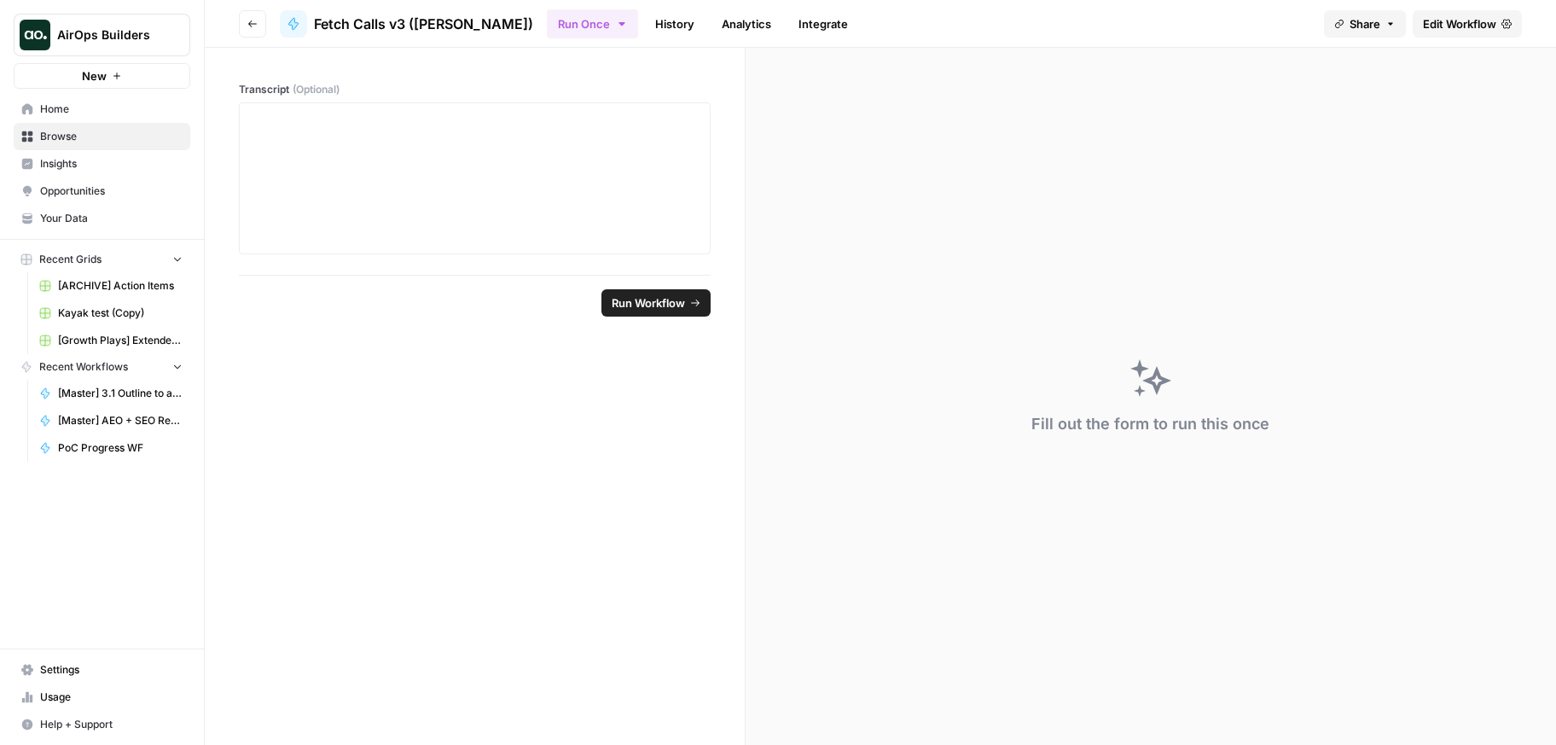
click at [73, 668] on span "Settings" at bounding box center [111, 669] width 142 height 15
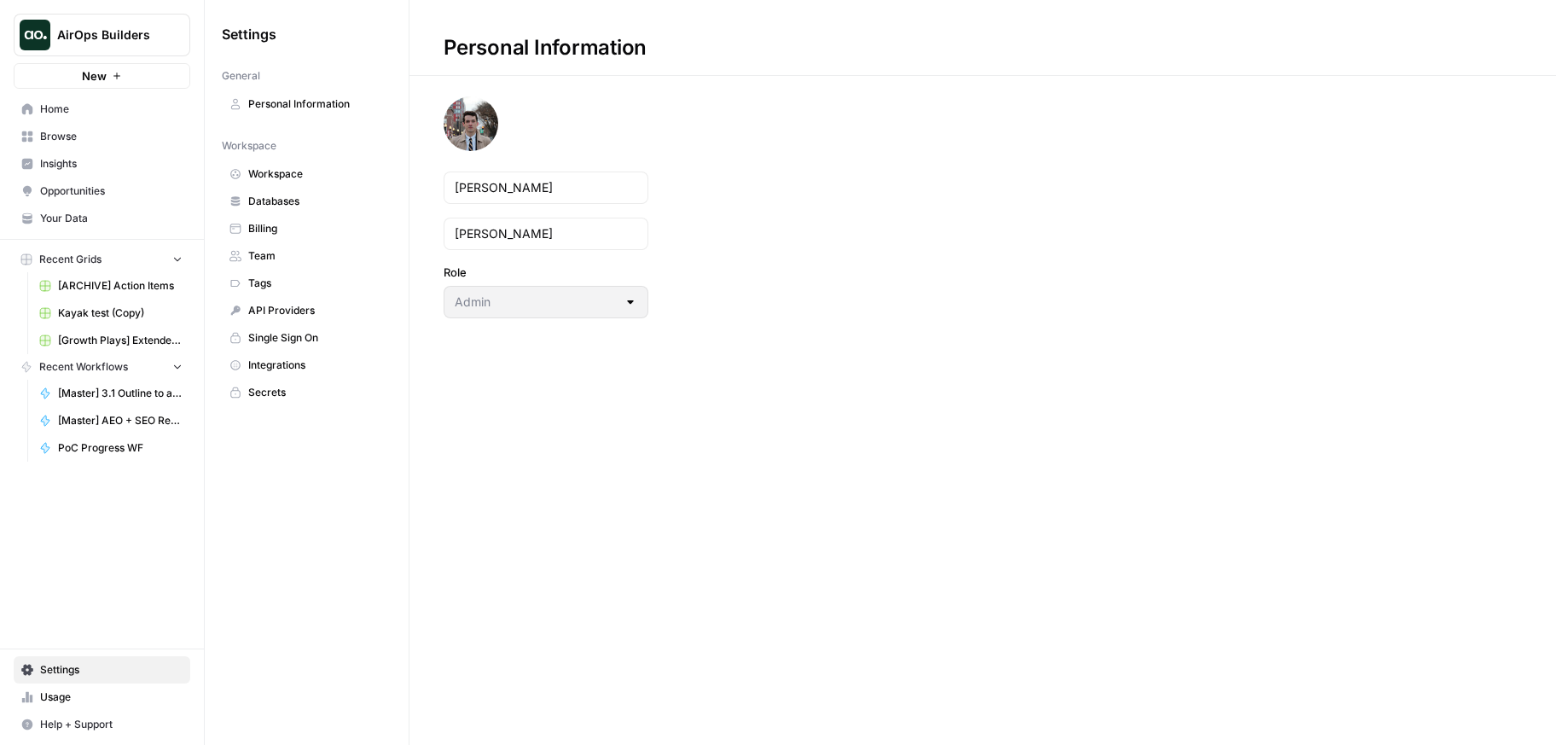
click at [166, 226] on link "Your Data" at bounding box center [102, 218] width 177 height 27
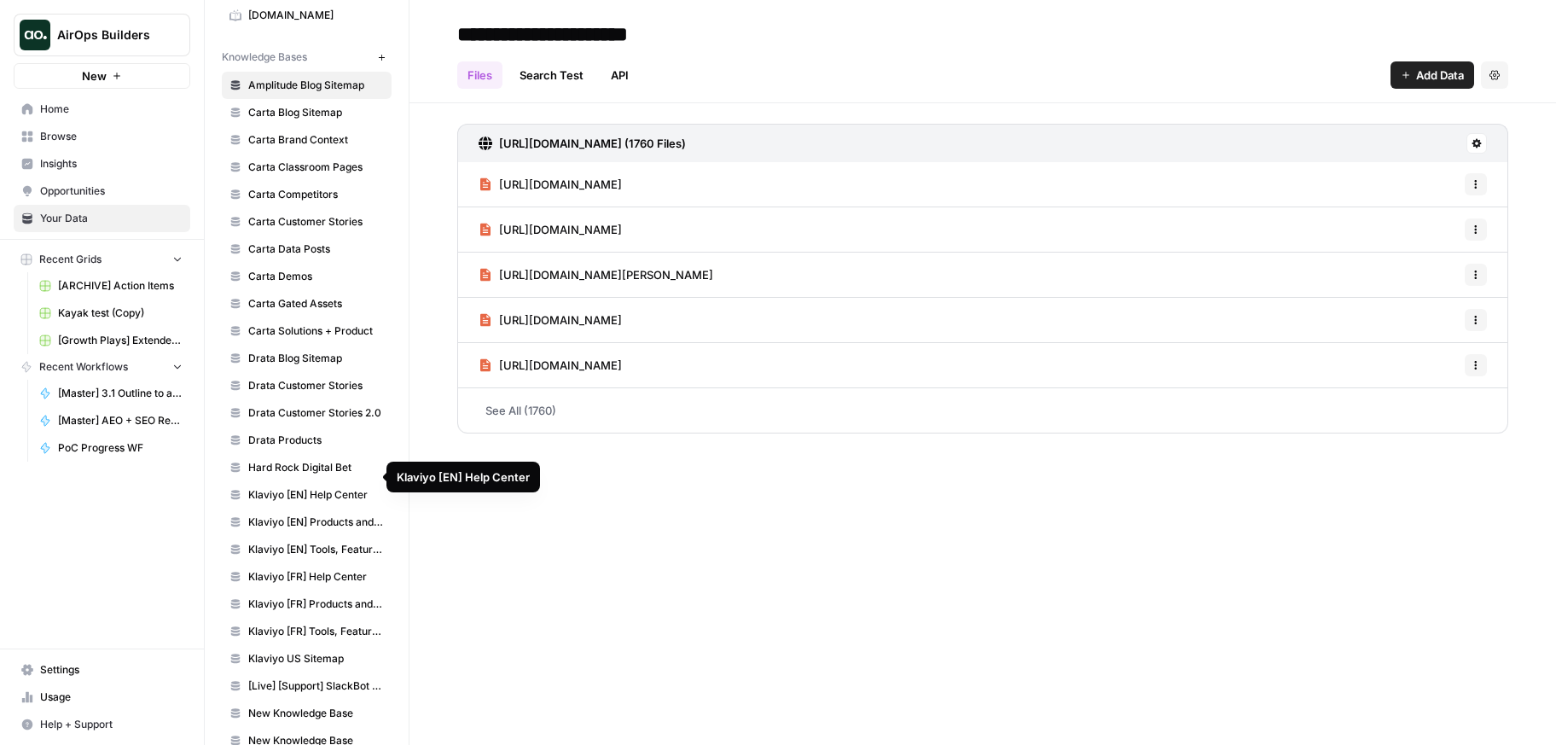
scroll to position [910, 0]
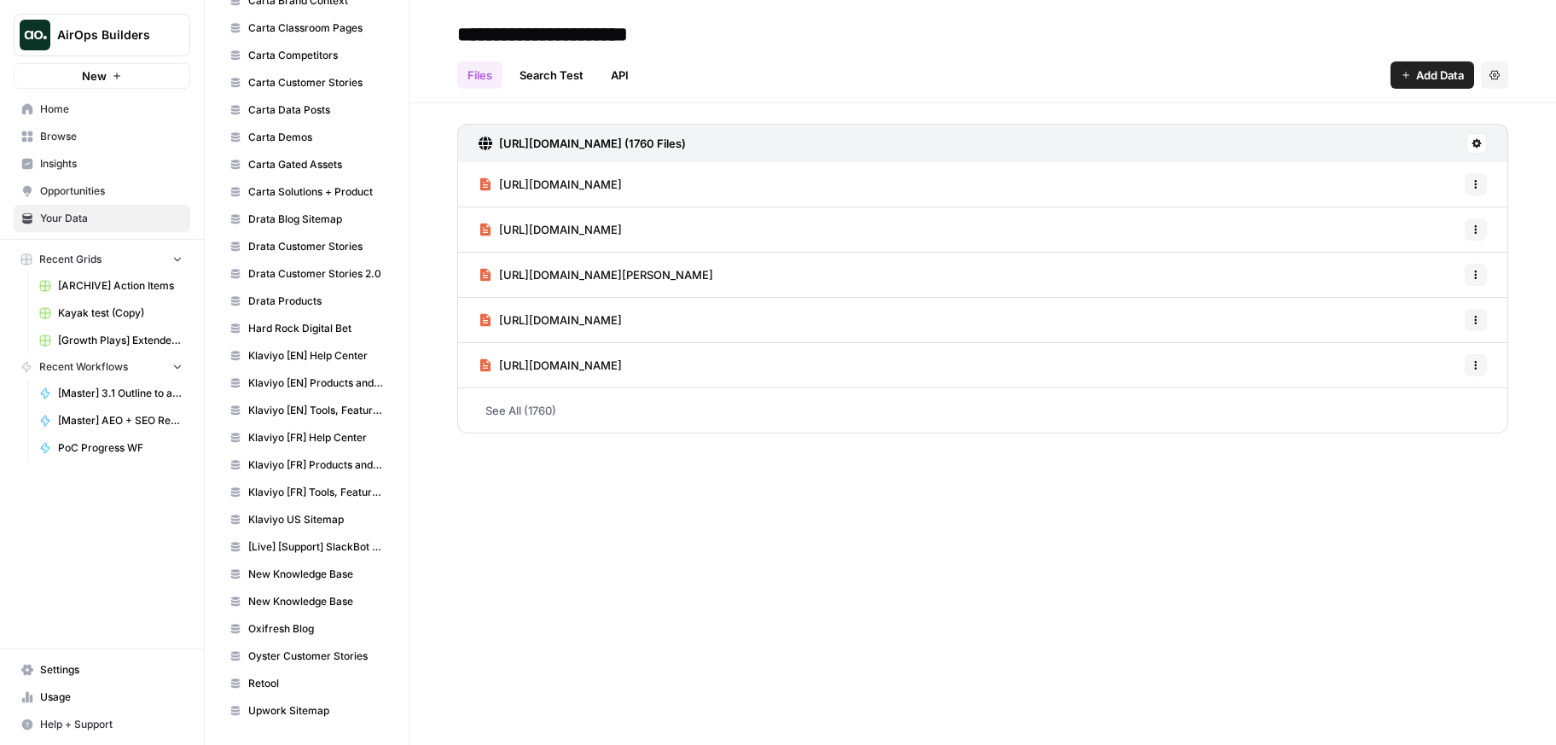
click at [289, 689] on span "Retool" at bounding box center [316, 683] width 136 height 15
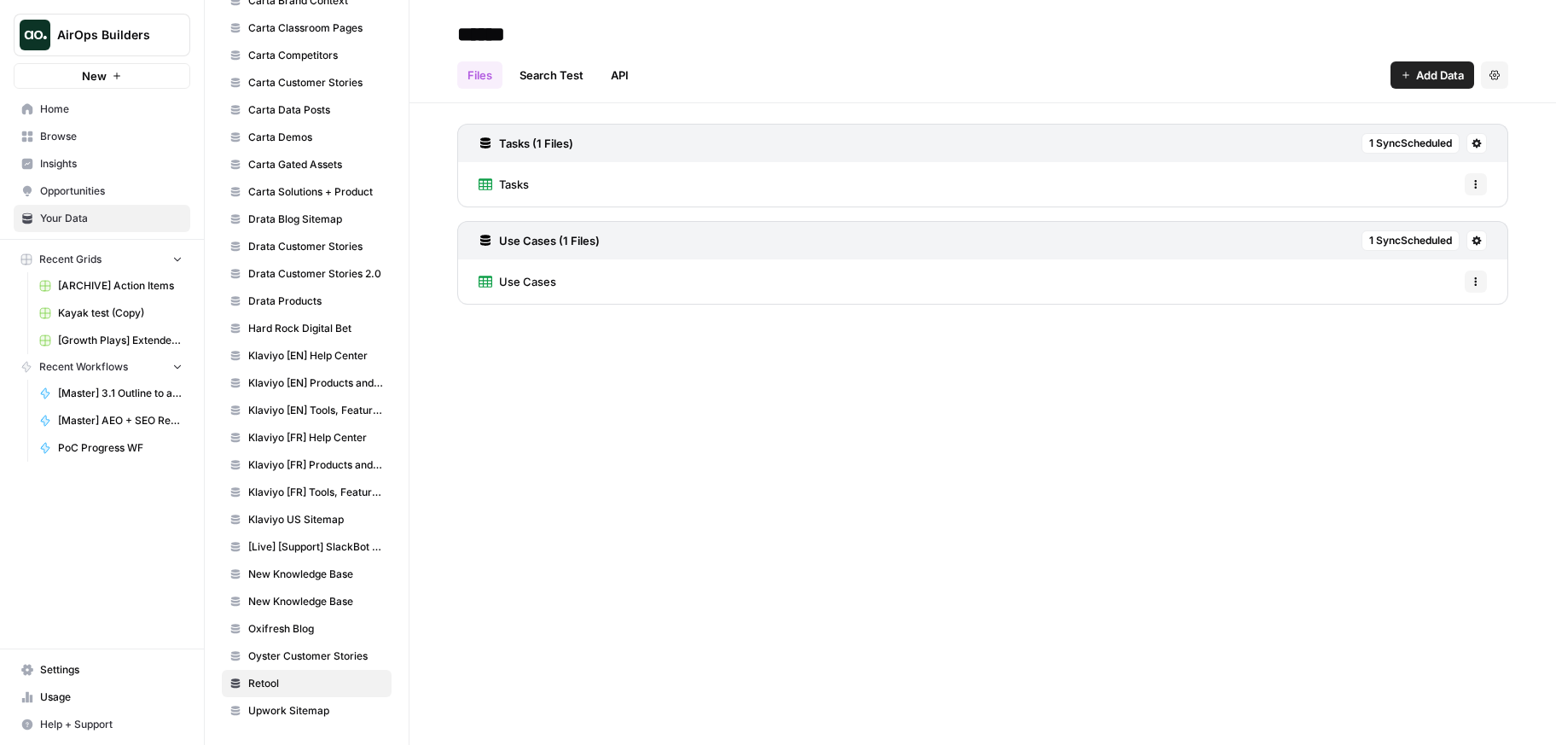
click at [535, 289] on span "Use Cases" at bounding box center [527, 281] width 57 height 17
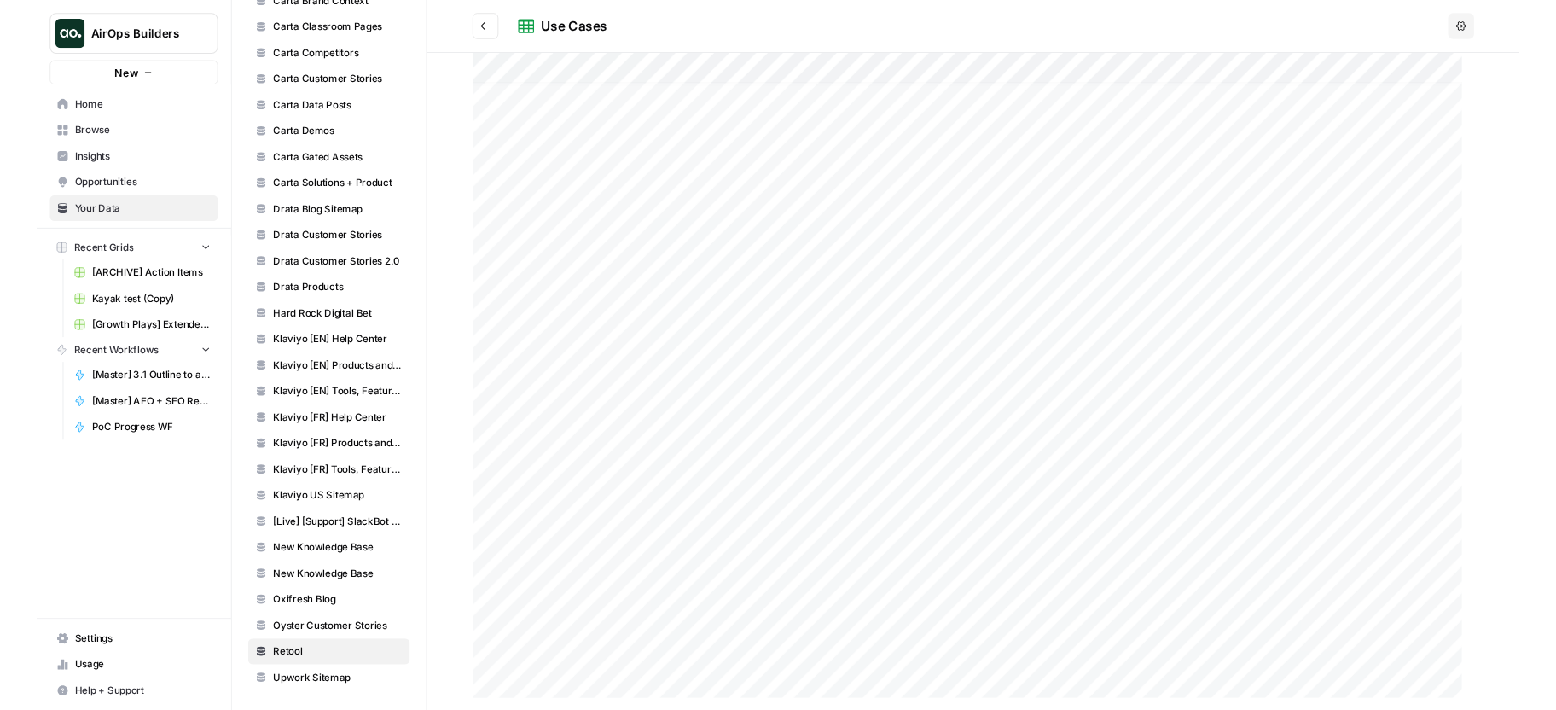
scroll to position [11, 0]
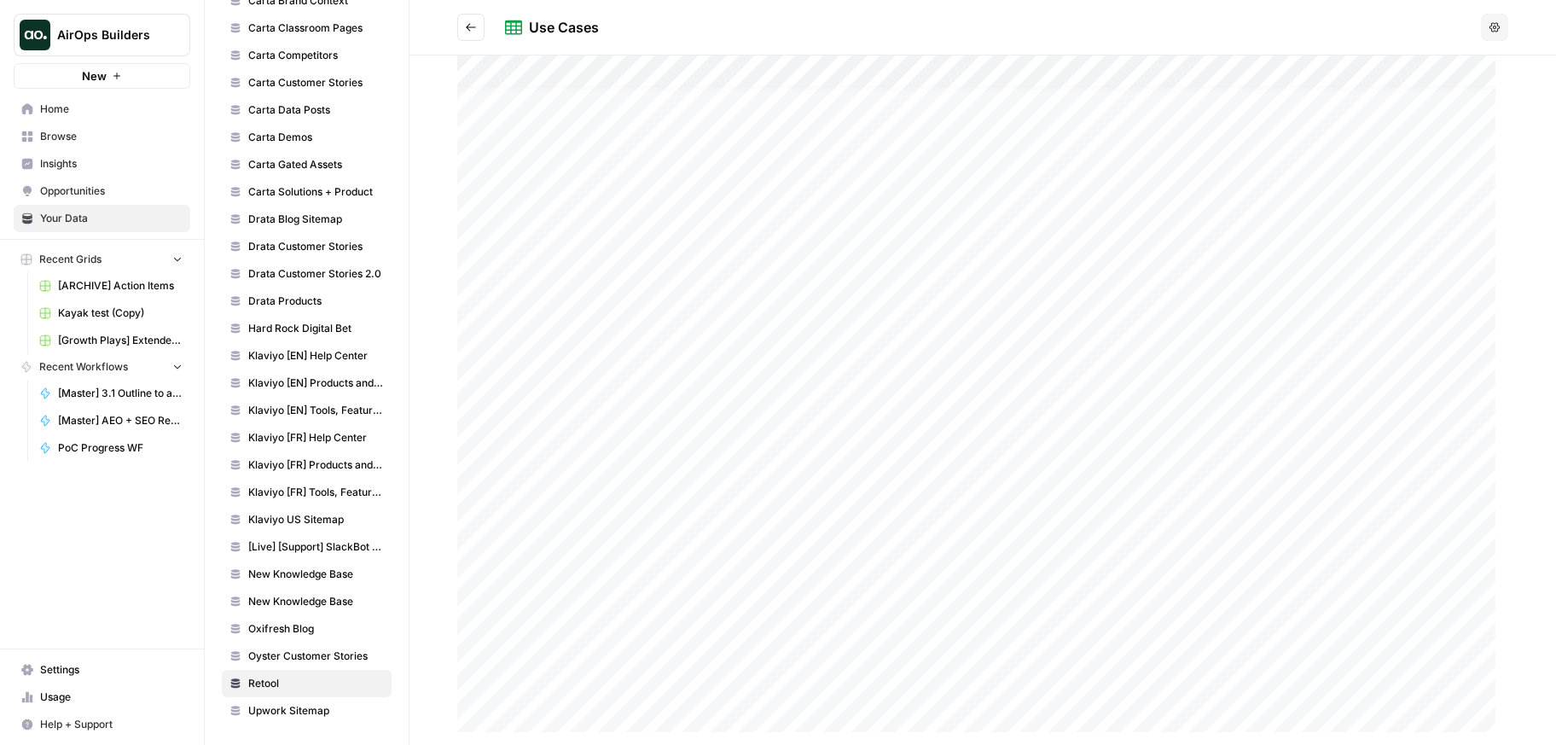
click at [1302, 230] on div at bounding box center [982, 399] width 1051 height 689
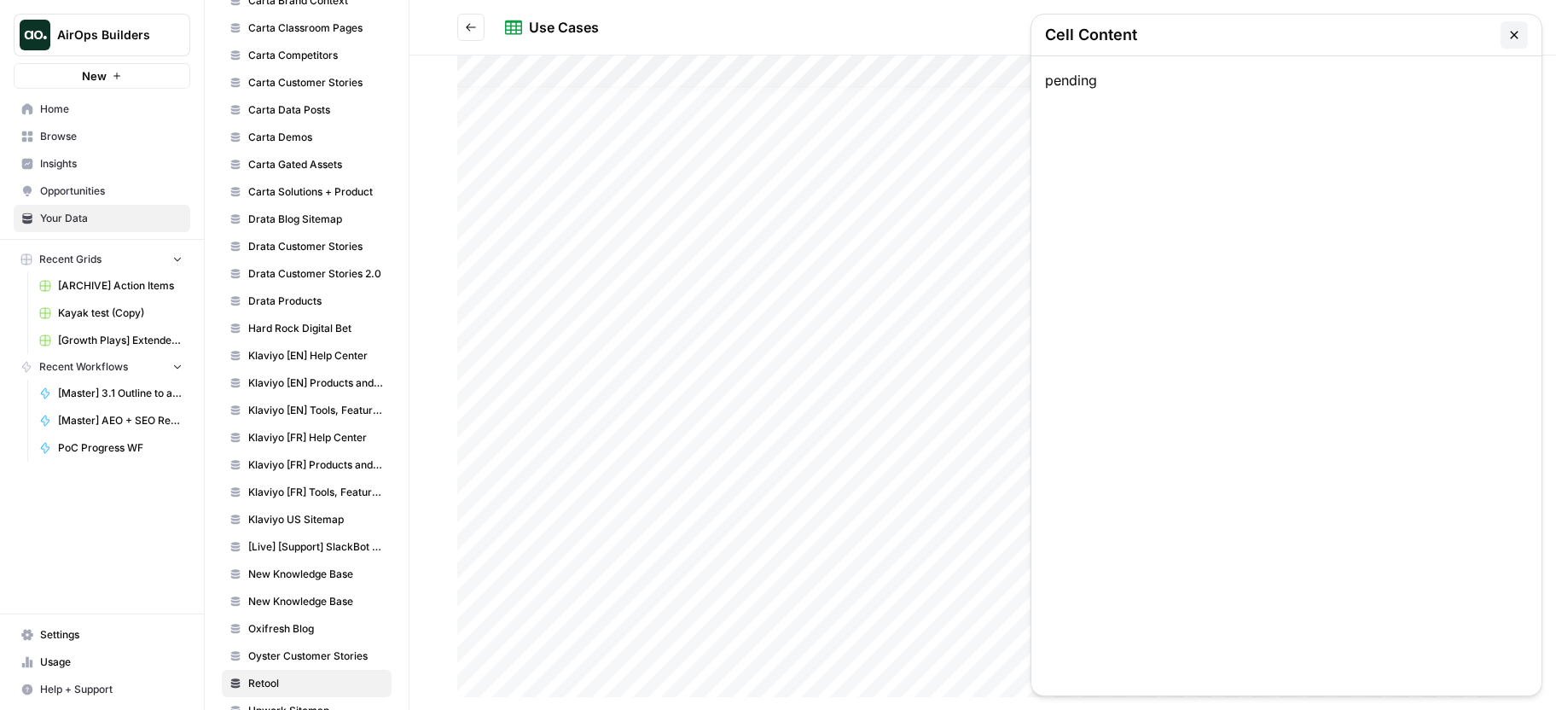
click at [1508, 41] on button "button" at bounding box center [1513, 34] width 27 height 27
click at [776, 32] on div "Use Cases" at bounding box center [989, 27] width 969 height 20
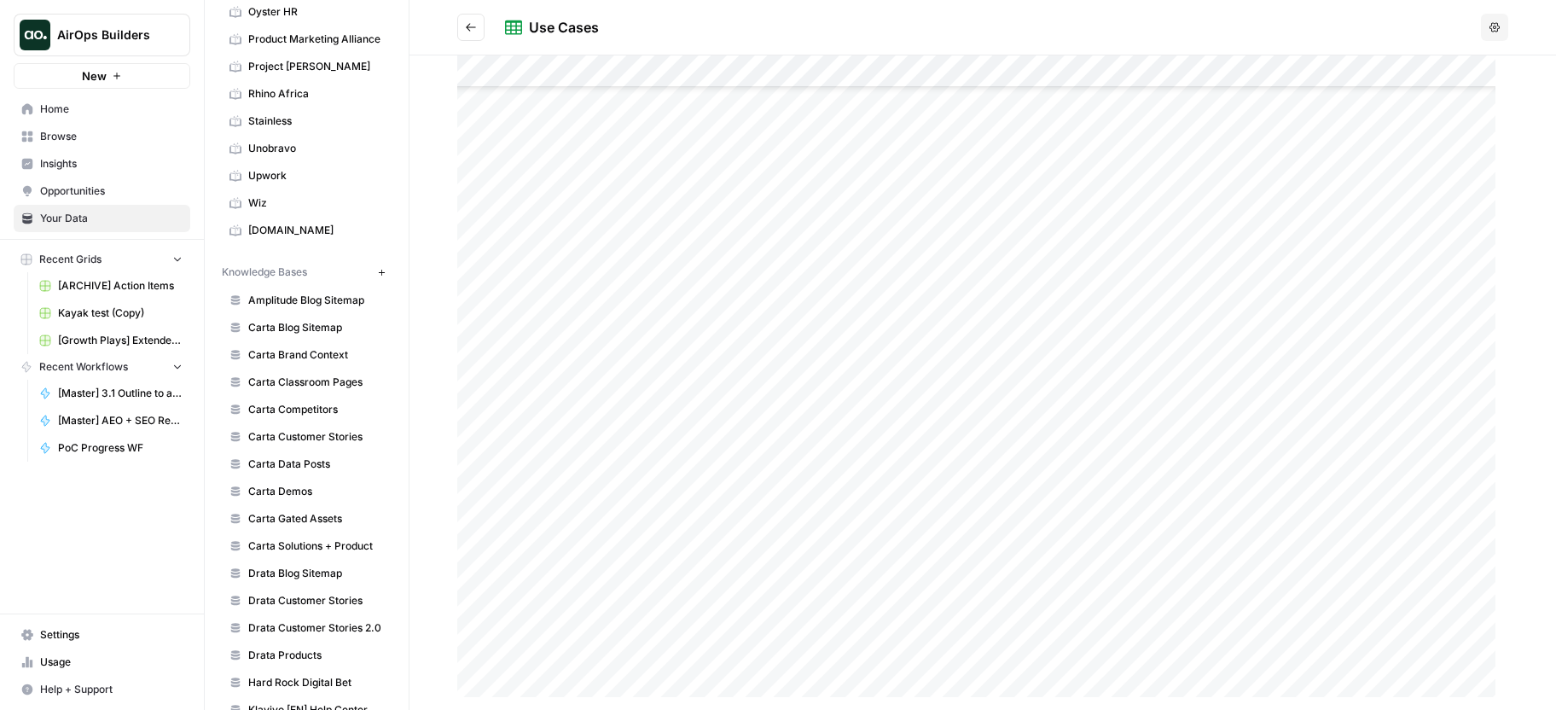
scroll to position [0, 0]
click at [1069, 74] on div at bounding box center [982, 382] width 1051 height 654
click at [1101, 78] on div at bounding box center [982, 382] width 1051 height 654
click at [1082, 74] on div at bounding box center [982, 382] width 1051 height 654
click at [1076, 30] on div "Use Cases" at bounding box center [989, 27] width 969 height 20
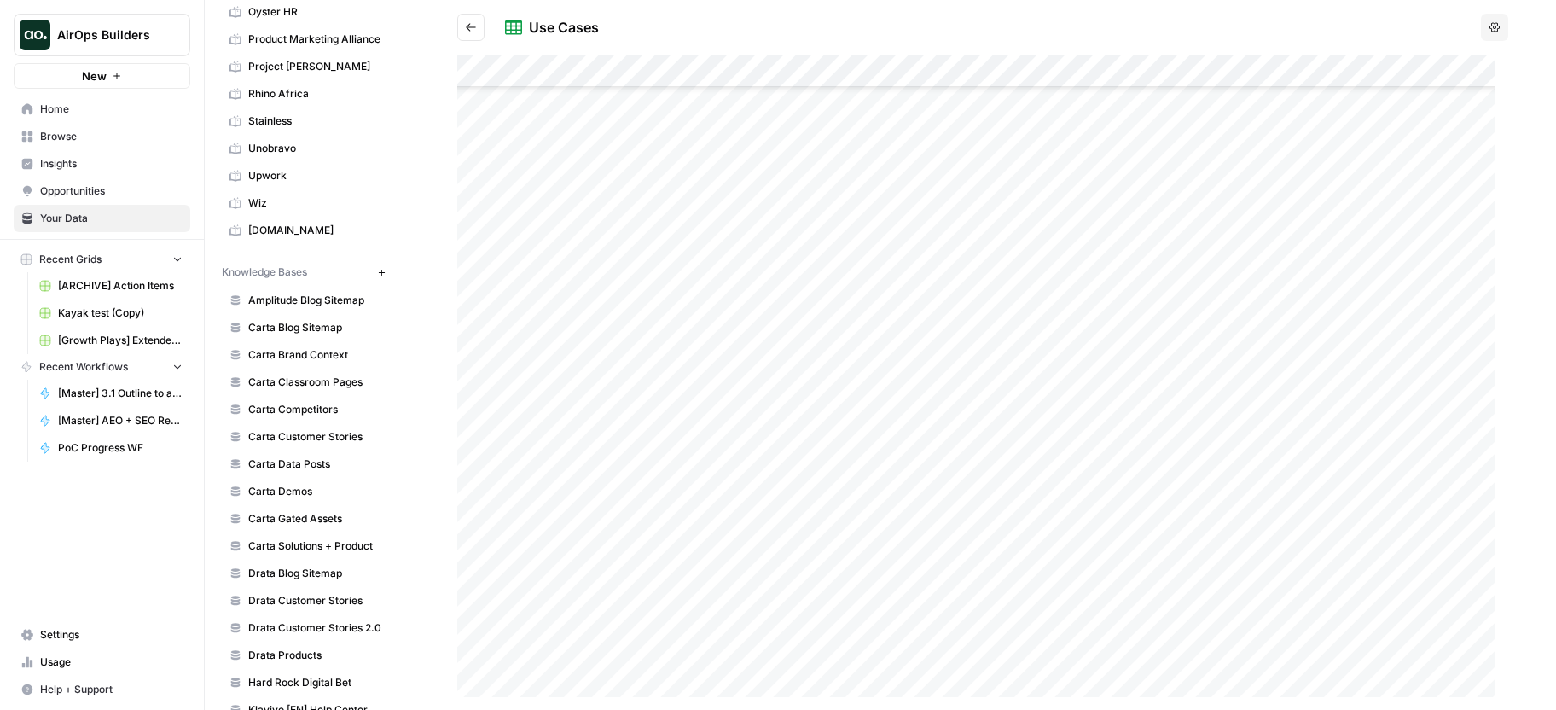
scroll to position [2637, 0]
drag, startPoint x: 1046, startPoint y: 370, endPoint x: 1028, endPoint y: 610, distance: 240.4
click at [1039, 537] on div at bounding box center [982, 382] width 1051 height 654
click at [1027, 579] on div at bounding box center [982, 382] width 1051 height 654
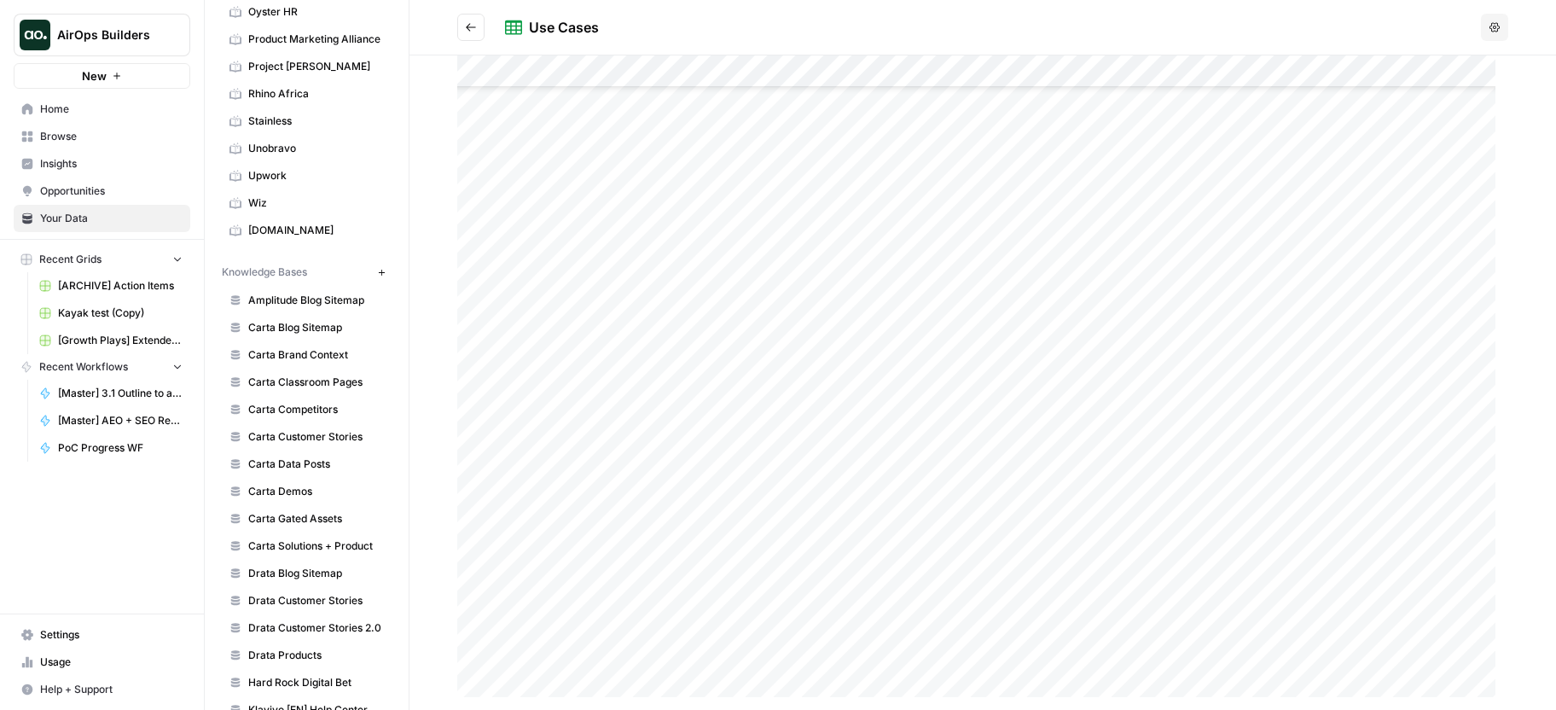
click at [1061, 151] on div at bounding box center [982, 382] width 1051 height 654
click at [1055, 183] on div "CookUnity LLC" at bounding box center [1286, 375] width 510 height 639
click at [1006, 185] on div at bounding box center [982, 382] width 1051 height 654
click at [459, 18] on button "Go back" at bounding box center [470, 27] width 27 height 27
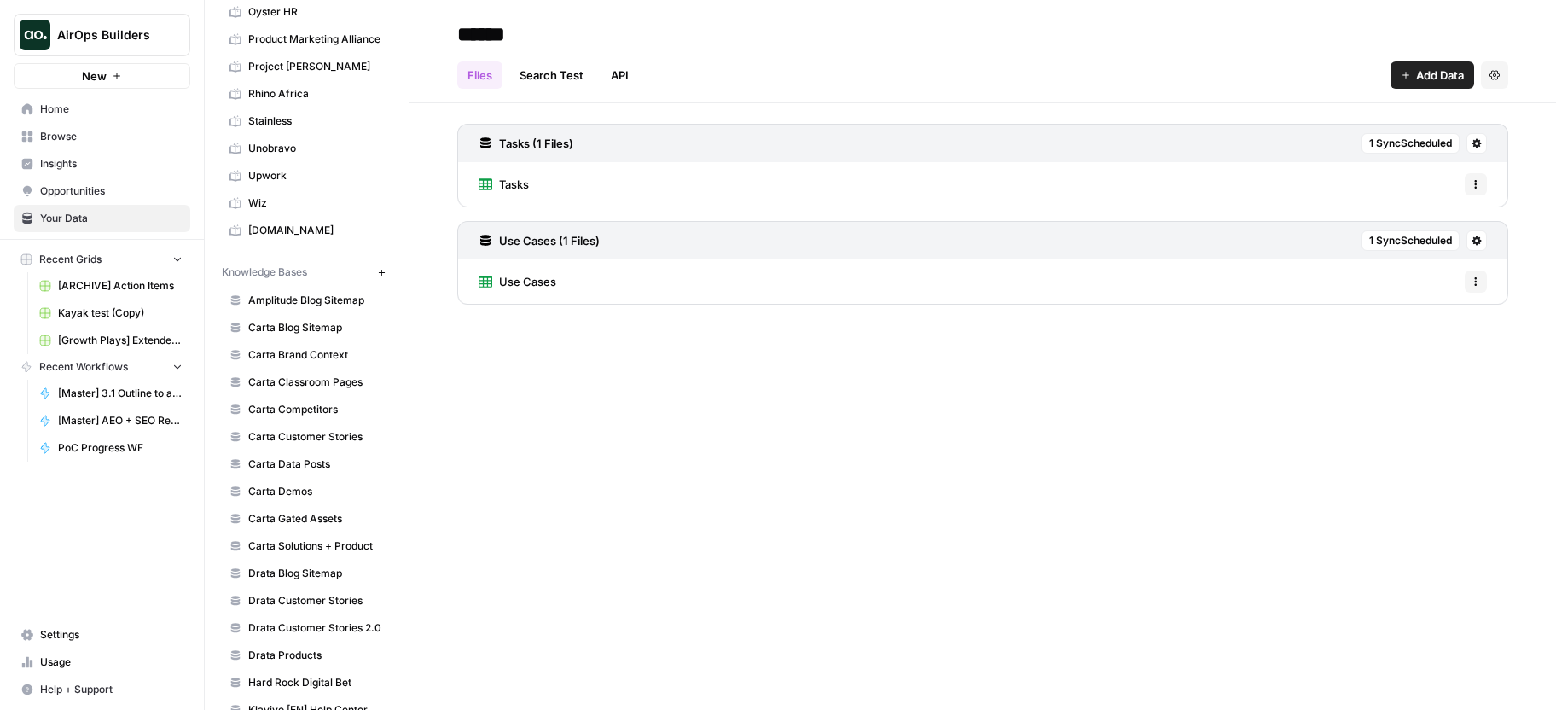
click at [664, 453] on div "****** Files Search Test API Add Data Settings Tasks (1 Files) 1 Sync Scheduled…" at bounding box center [982, 355] width 1146 height 710
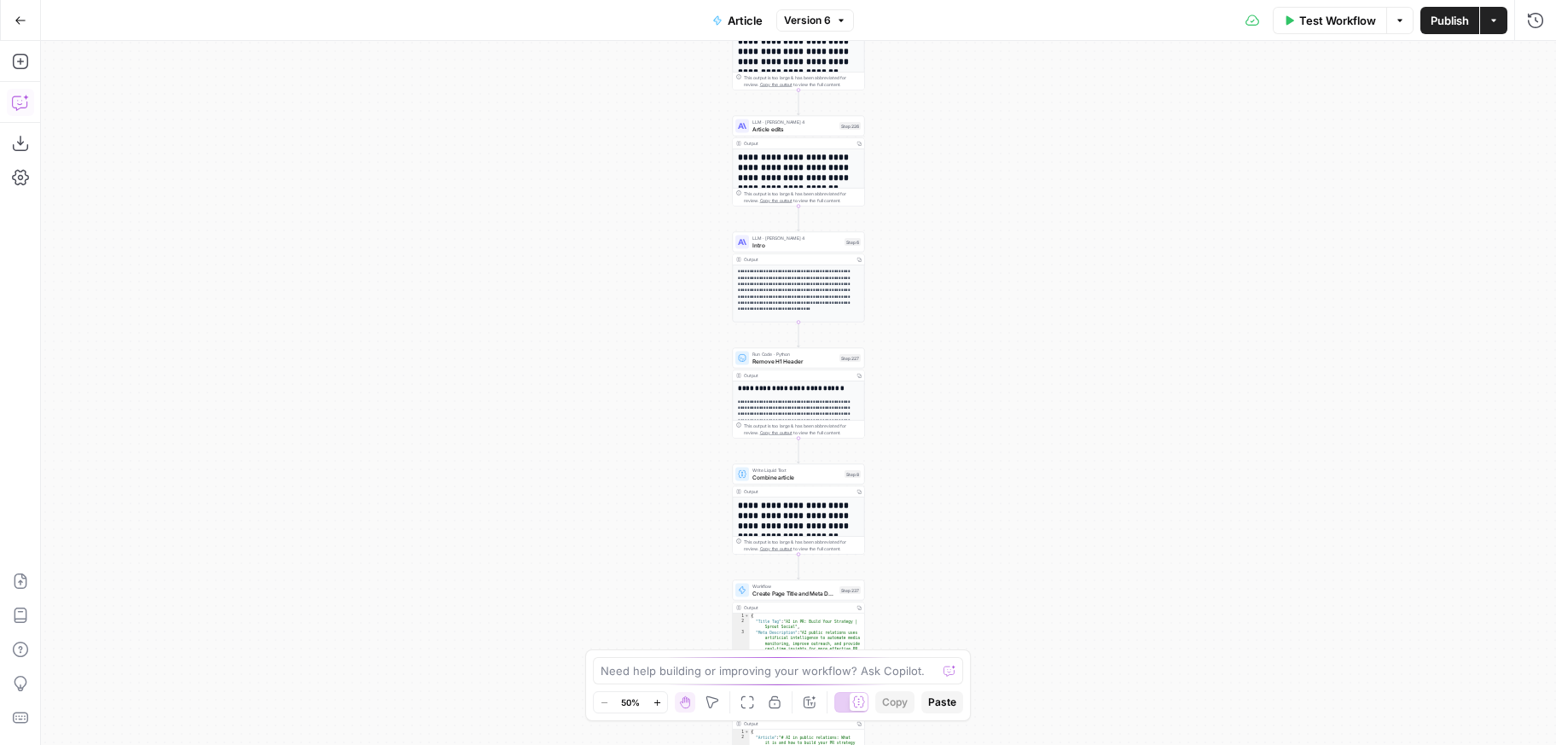
click at [32, 97] on button "Copilot" at bounding box center [20, 102] width 27 height 27
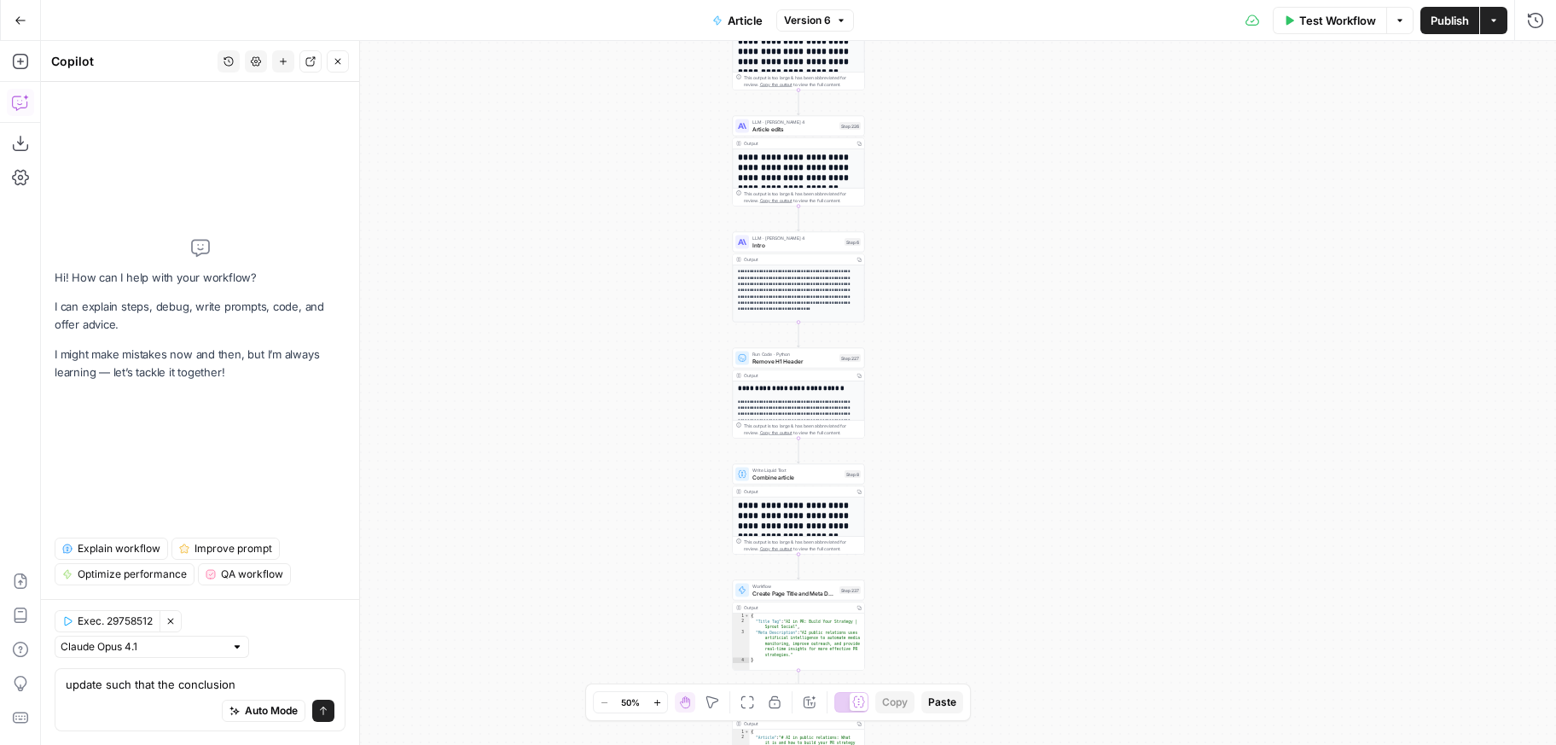
type textarea "update such that the conclusion"
click at [136, 685] on textarea at bounding box center [200, 684] width 269 height 17
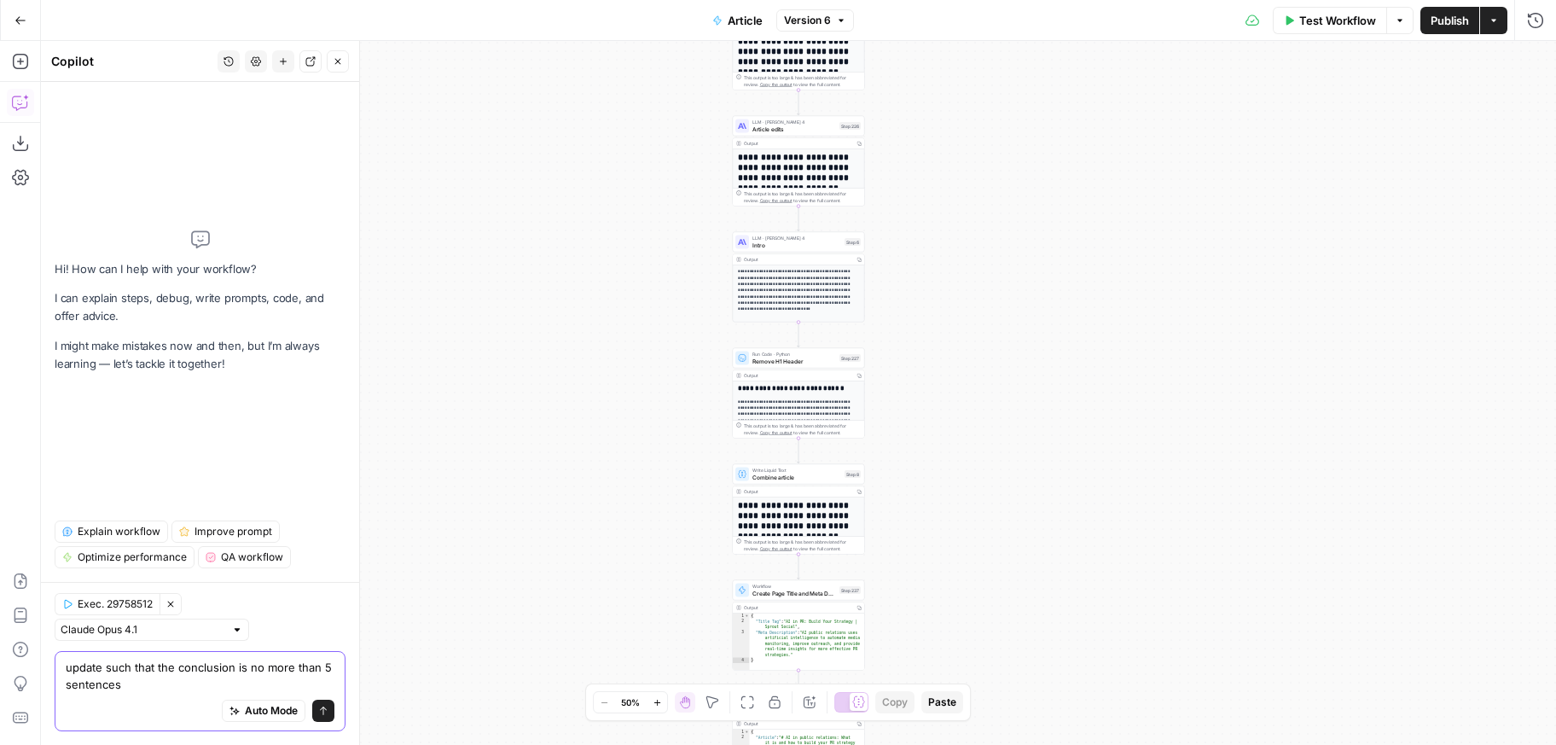
click at [232, 666] on textarea "update such that the conclusion is no more than 5 sentences" at bounding box center [200, 676] width 269 height 34
type textarea "update such that the conclusion paragraph is no more than 5 sentences"
click at [177, 608] on button "Clear Selection" at bounding box center [171, 604] width 22 height 22
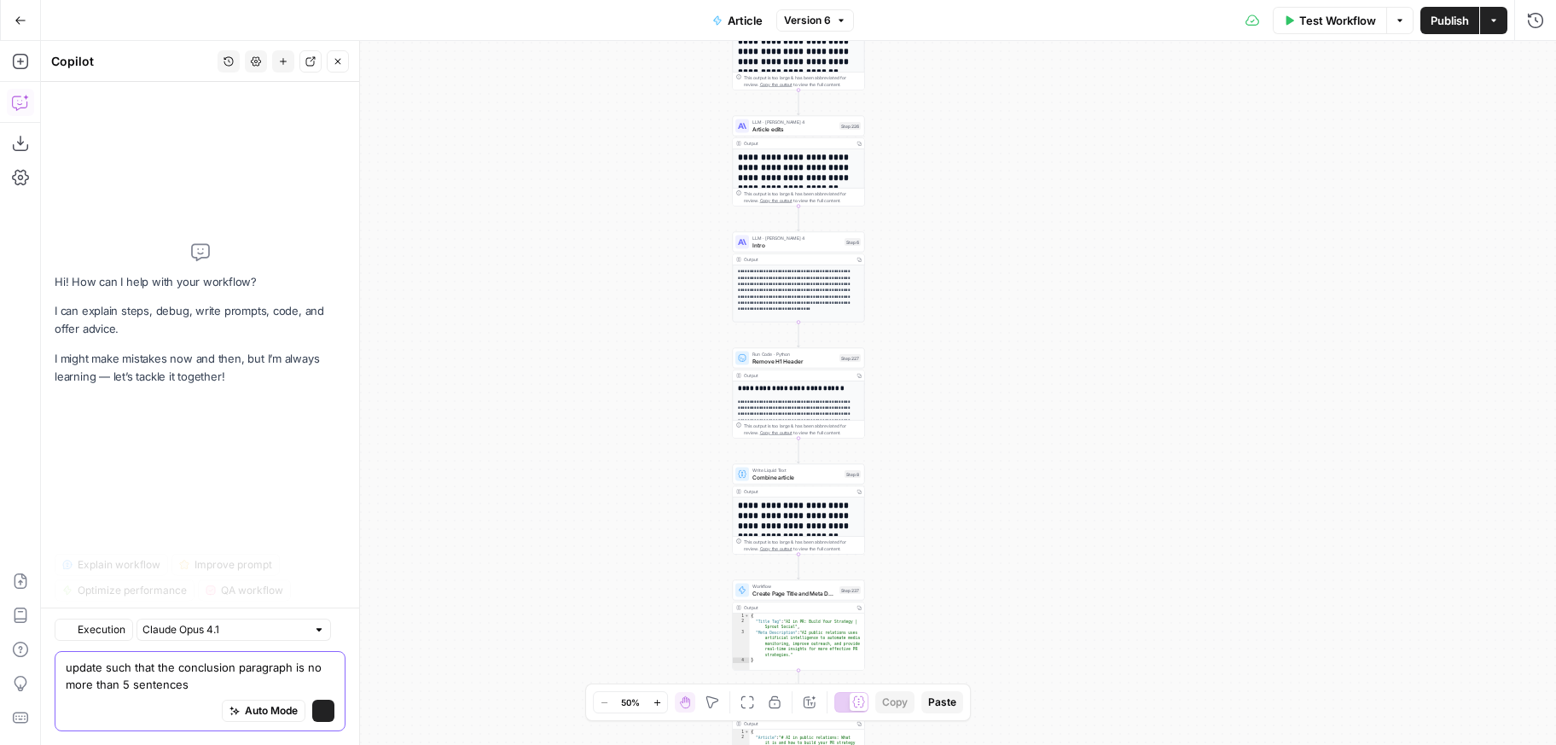
click at [195, 687] on textarea "update such that the conclusion paragraph is no more than 5 sentences" at bounding box center [200, 676] width 269 height 34
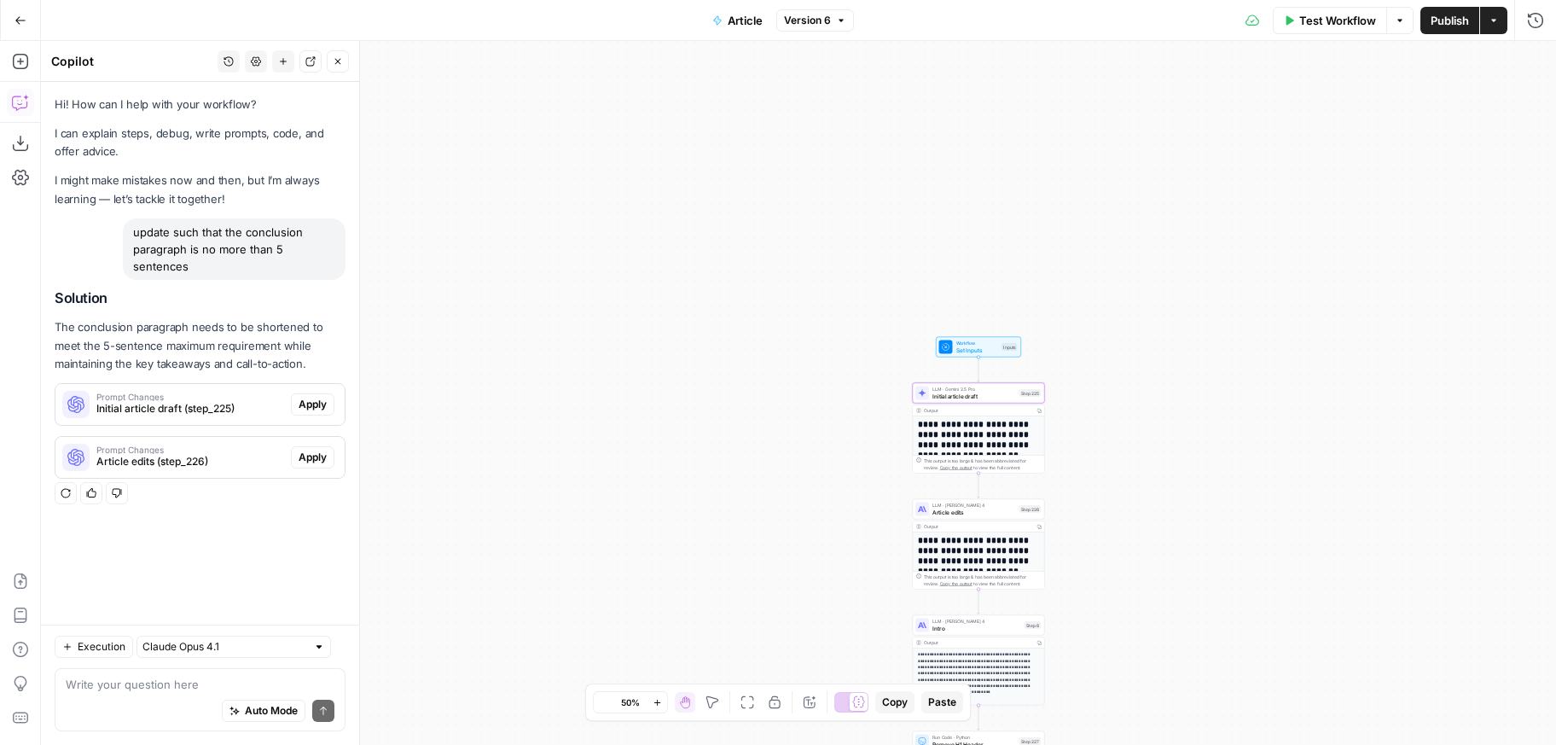
click at [294, 400] on button "Apply" at bounding box center [313, 404] width 44 height 22
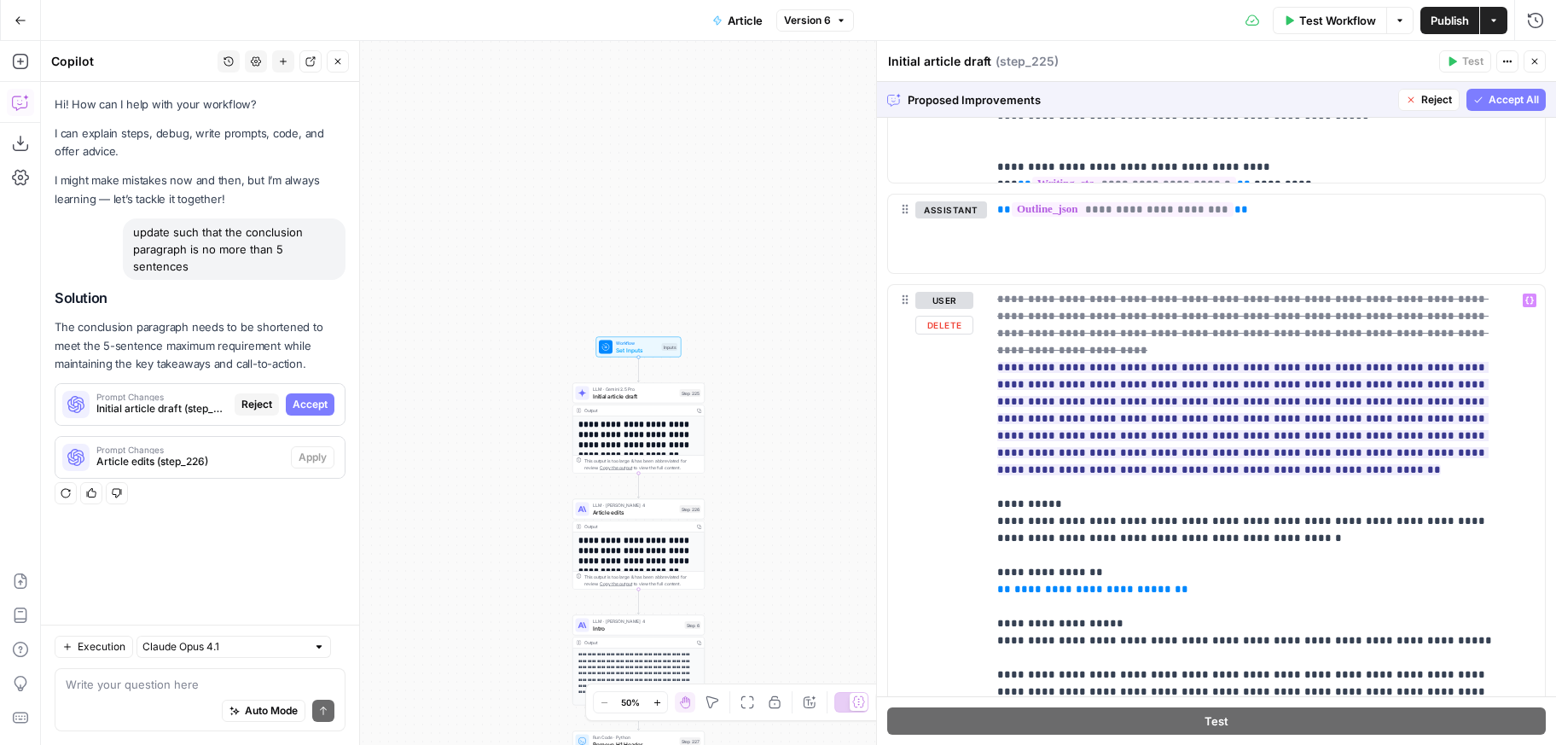
scroll to position [1206, 0]
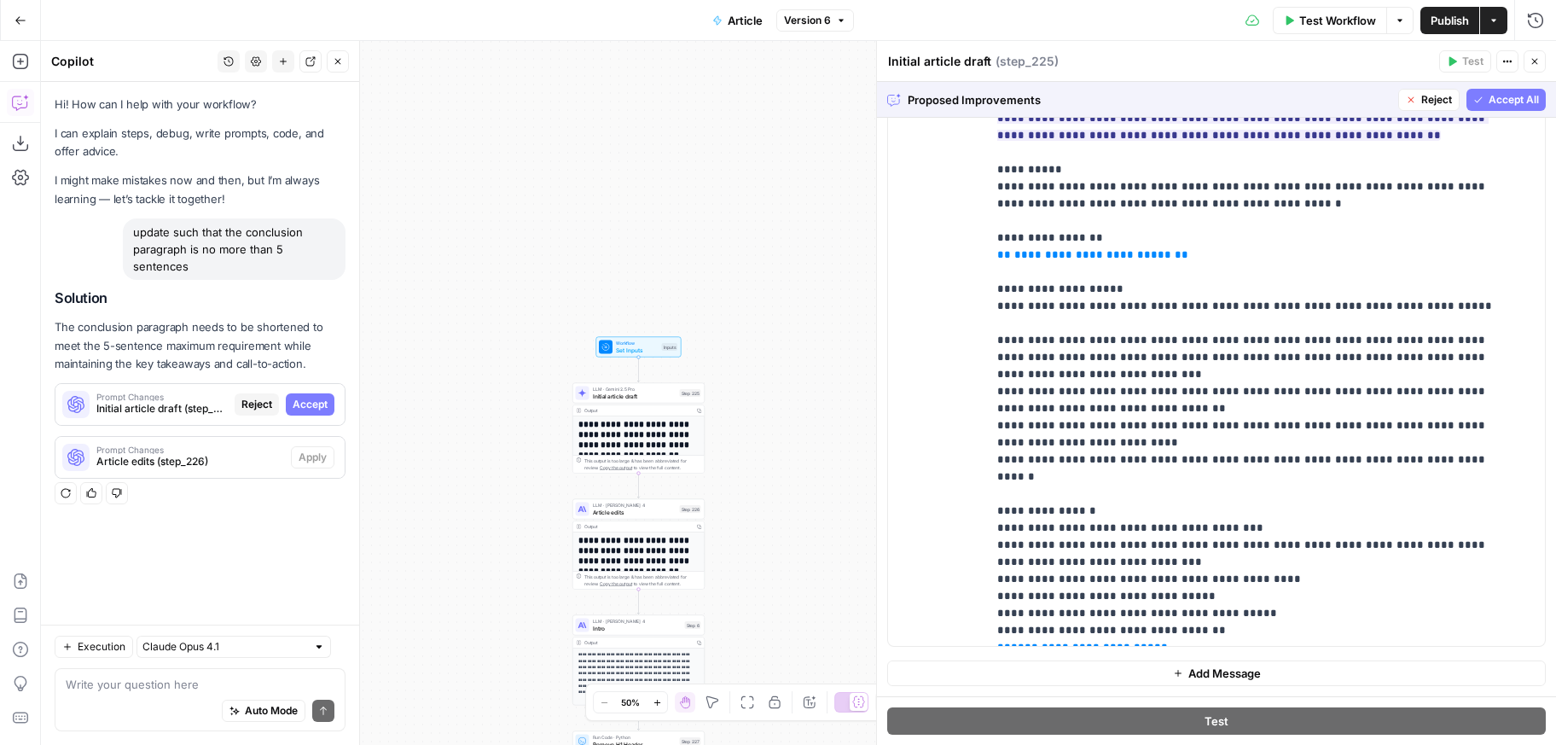
click at [1499, 102] on span "Accept All" at bounding box center [1513, 99] width 50 height 15
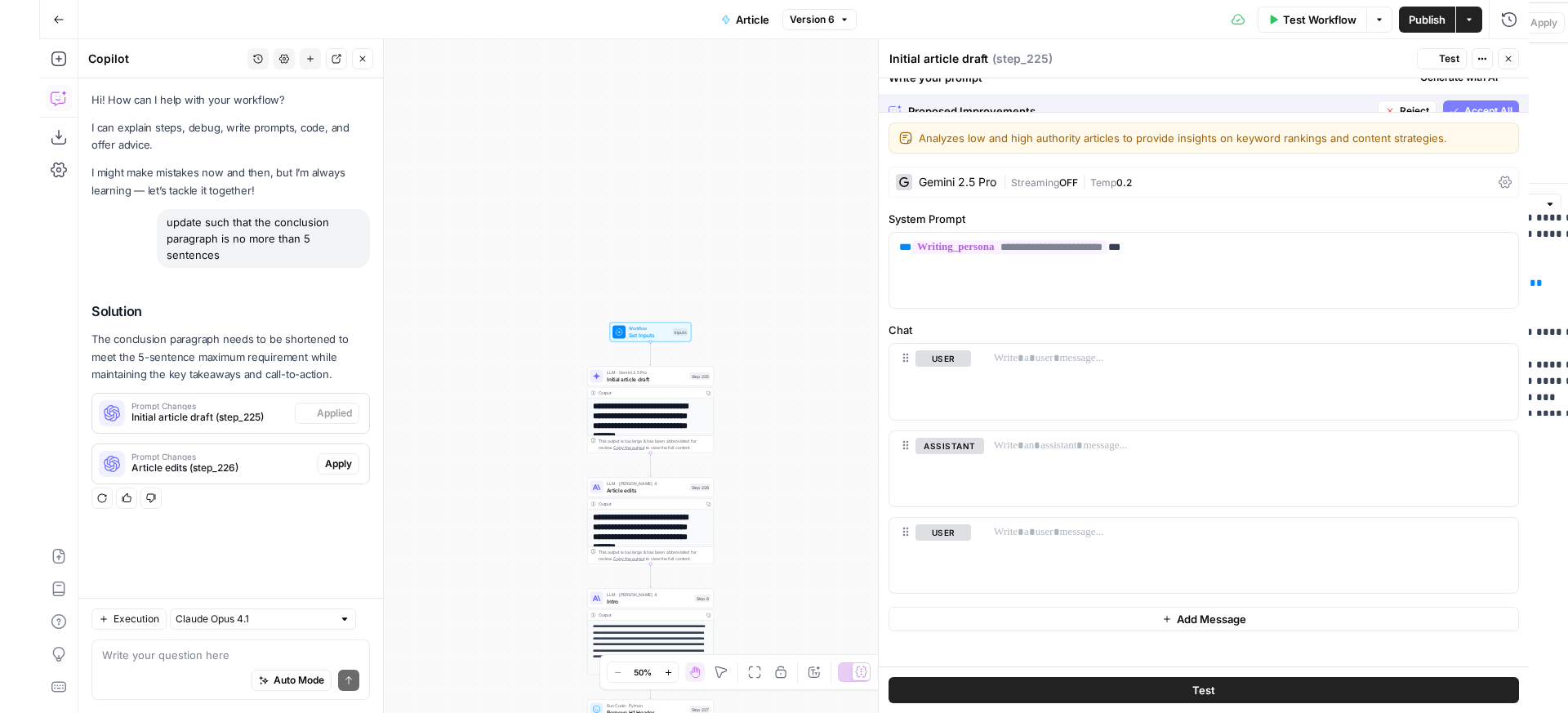
scroll to position [0, 0]
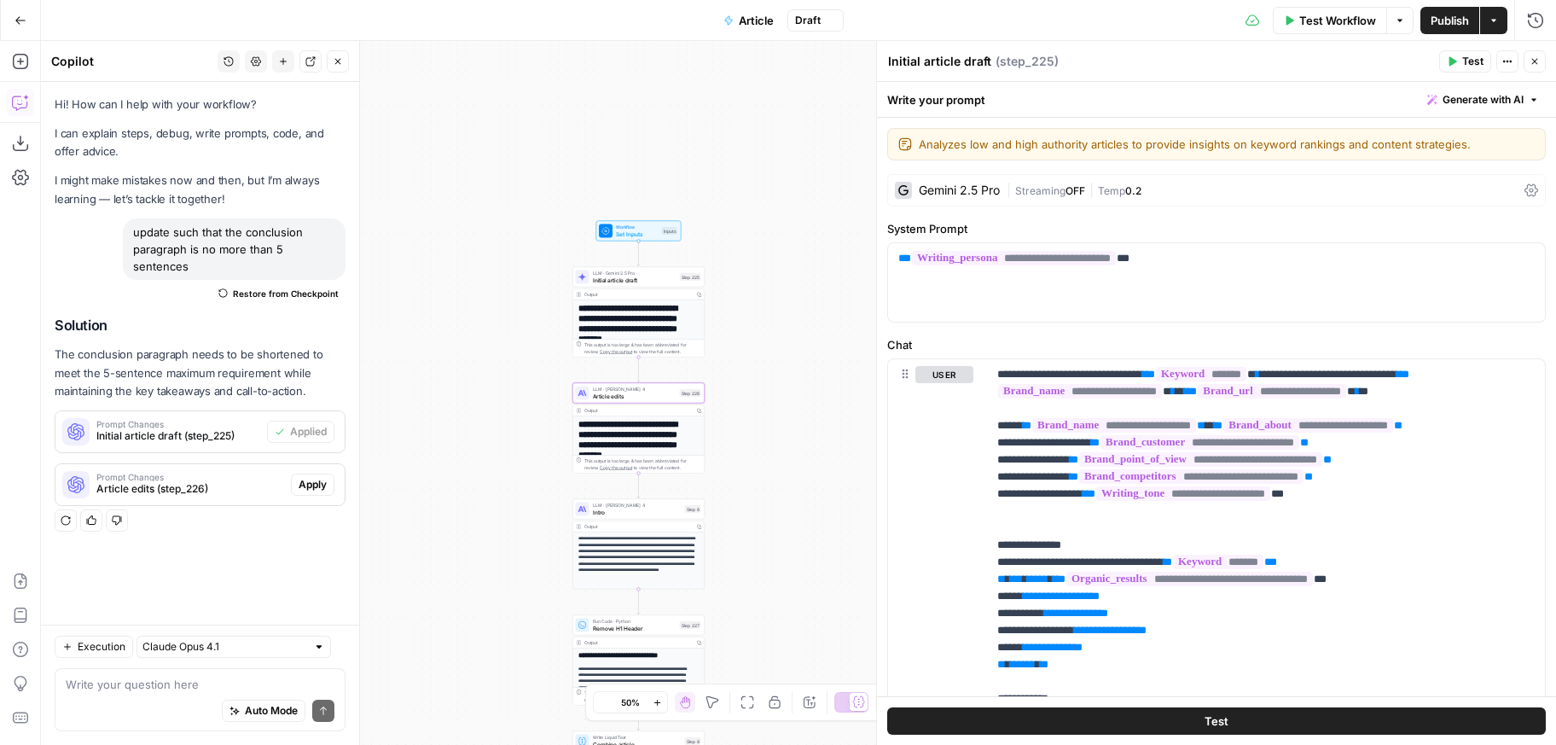
click at [310, 494] on button "Apply" at bounding box center [313, 484] width 44 height 22
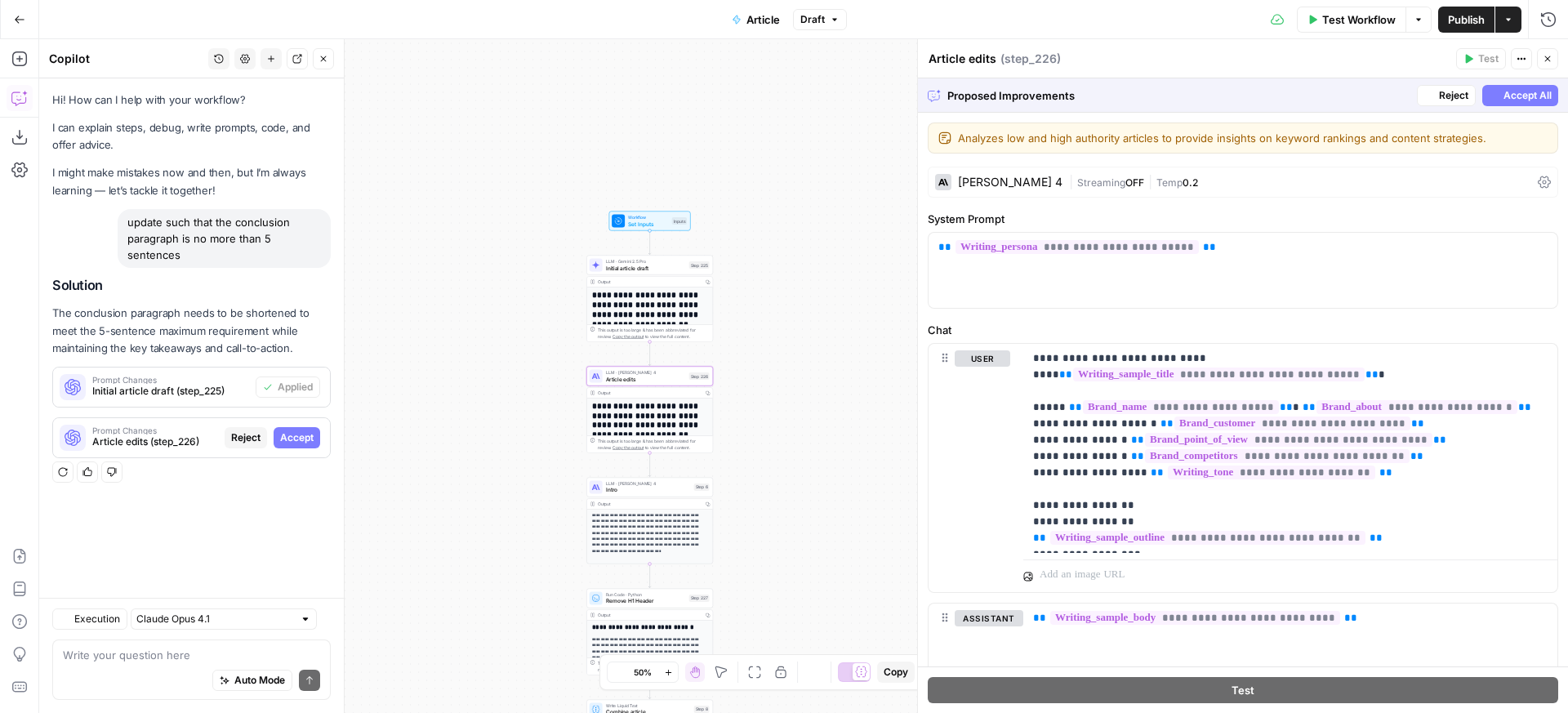
click at [1101, 323] on label "Chat" at bounding box center [1243, 329] width 631 height 16
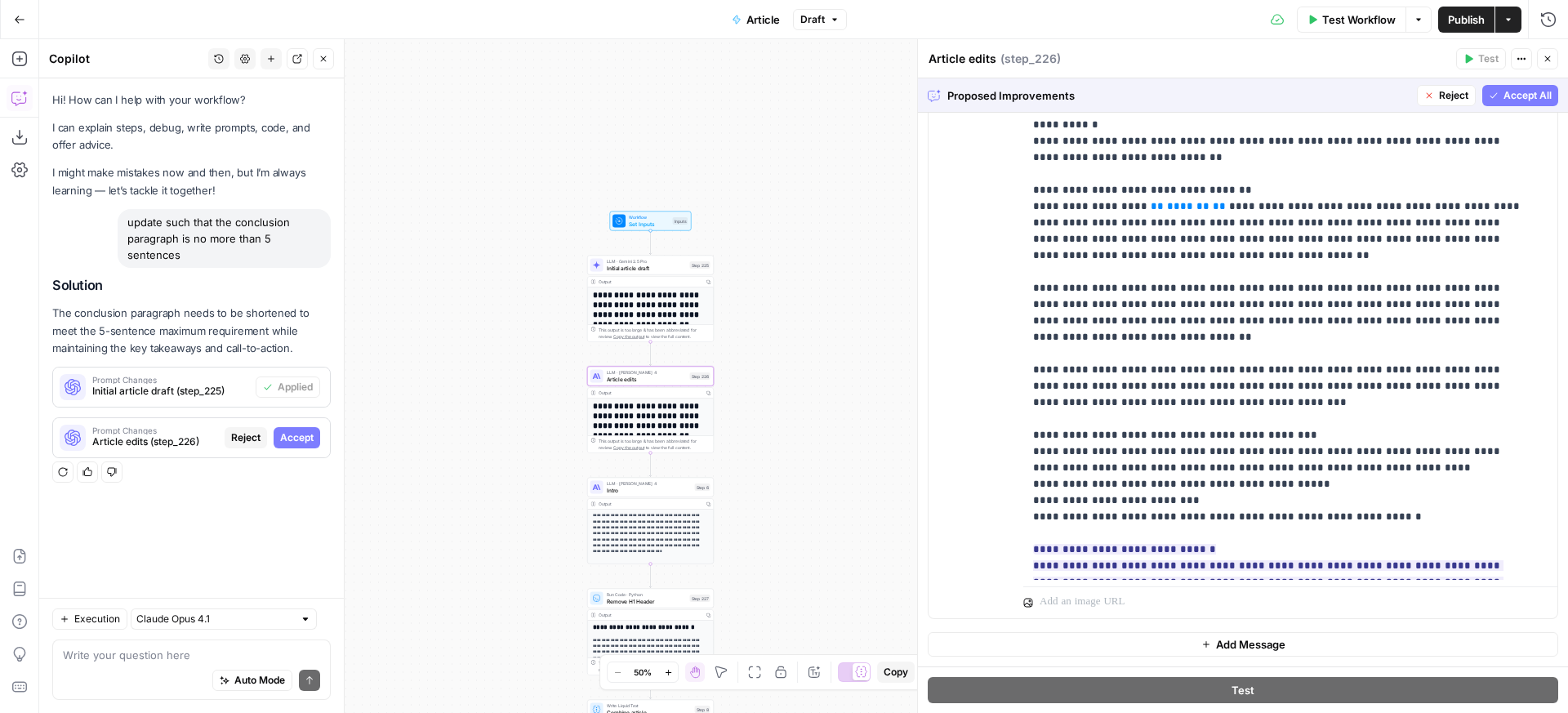
scroll to position [82, 0]
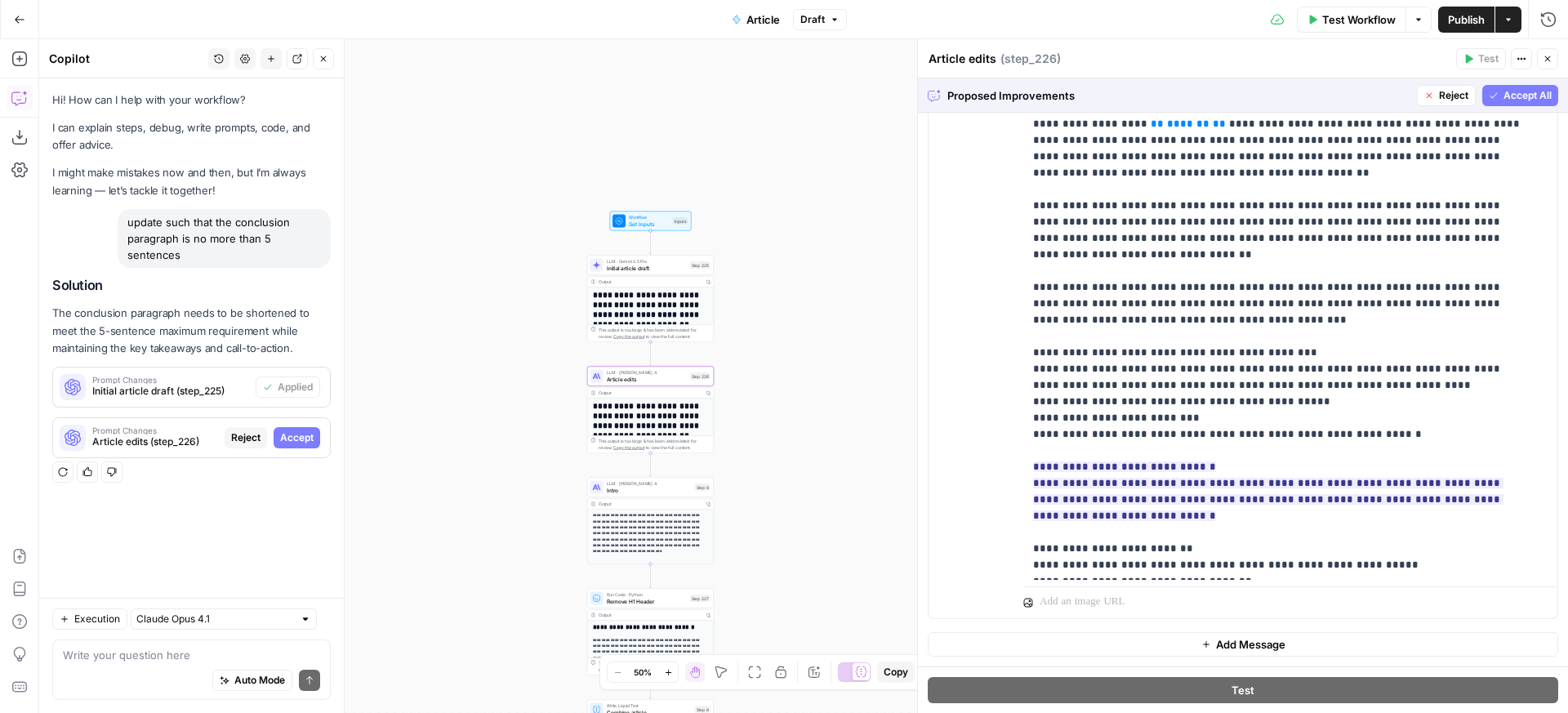
click at [1489, 93] on span "Accept All" at bounding box center [1527, 95] width 48 height 14
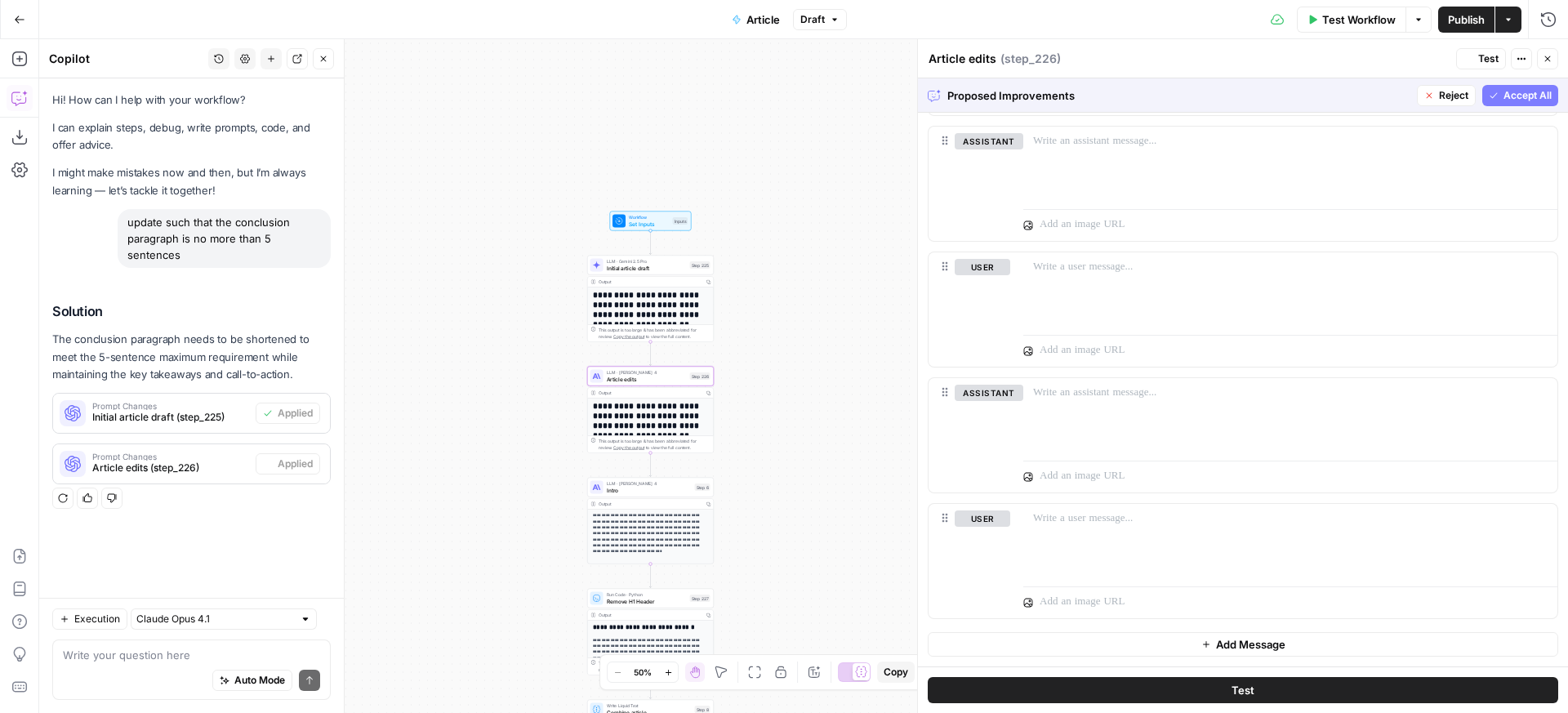
scroll to position [594, 0]
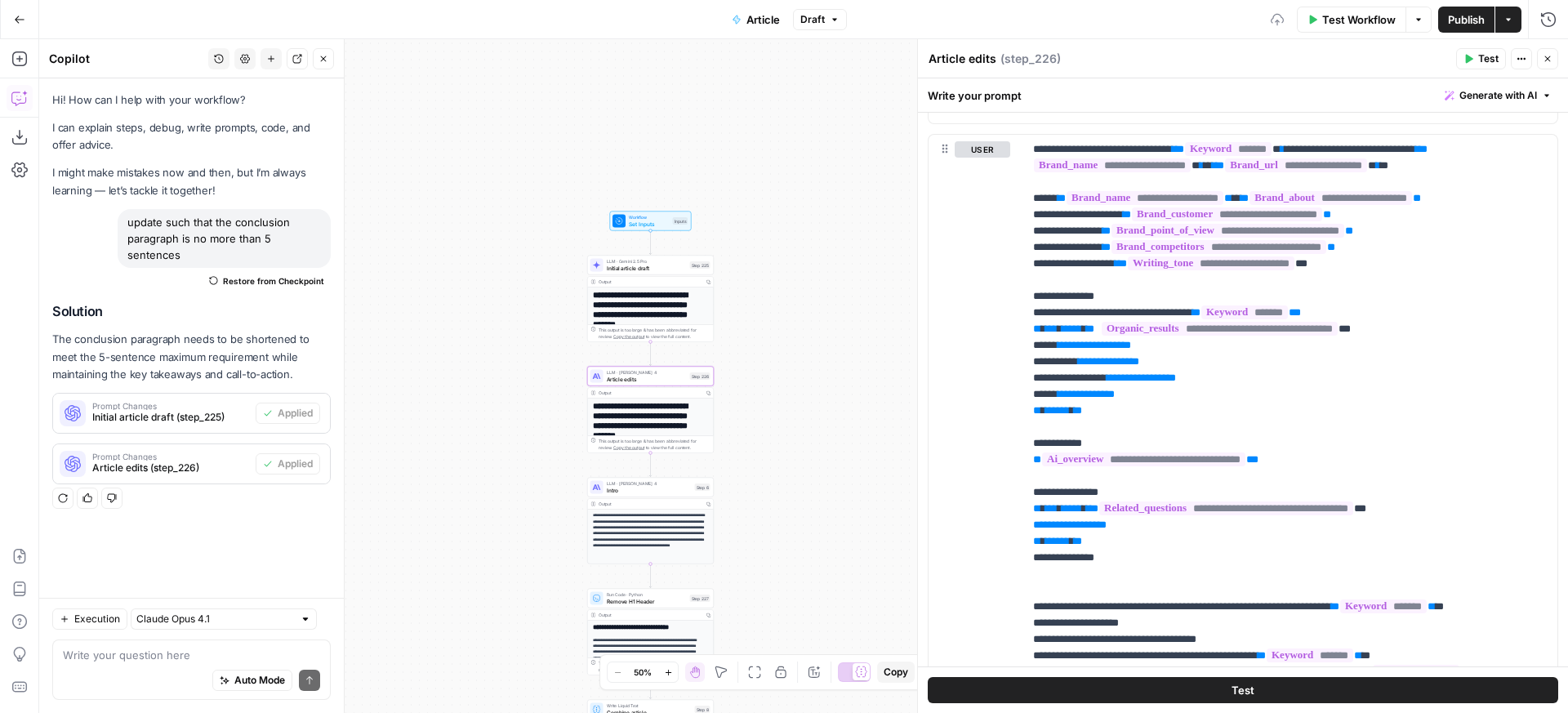
click at [1455, 22] on span "Publish" at bounding box center [1466, 19] width 36 height 16
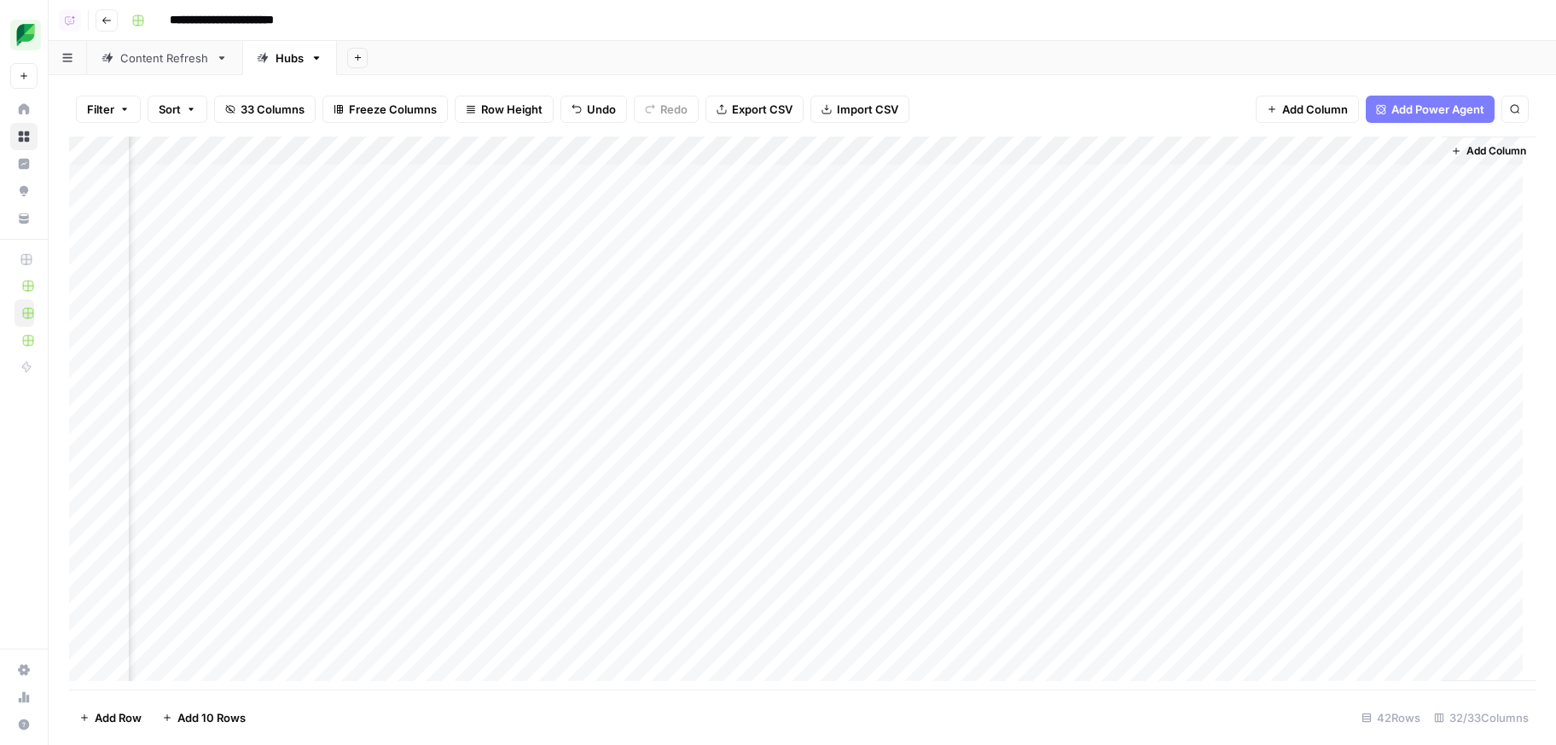
scroll to position [0, 4959]
click at [1476, 144] on span "Add Column" at bounding box center [1496, 150] width 60 height 15
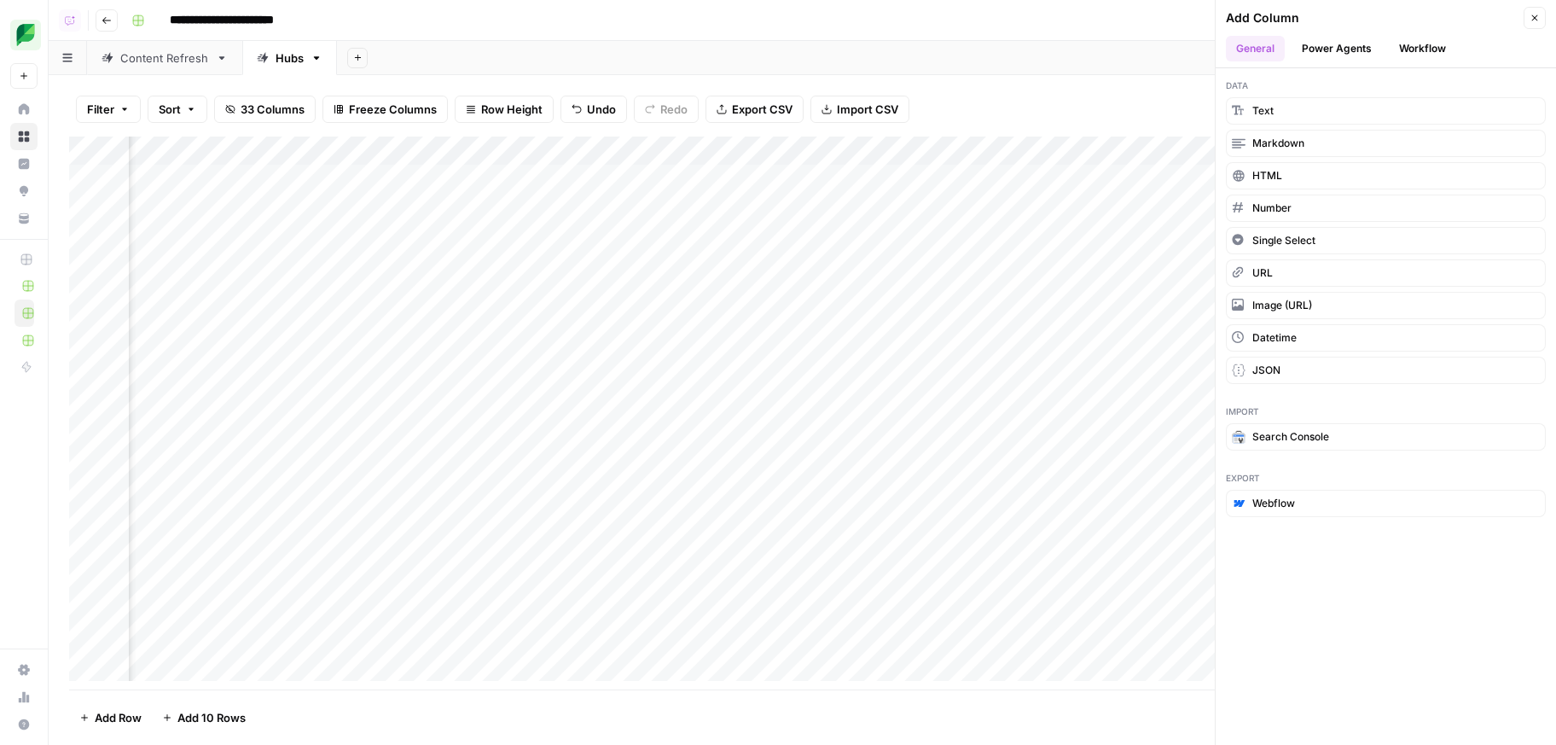
click at [1429, 49] on button "Workflow" at bounding box center [1422, 49] width 67 height 26
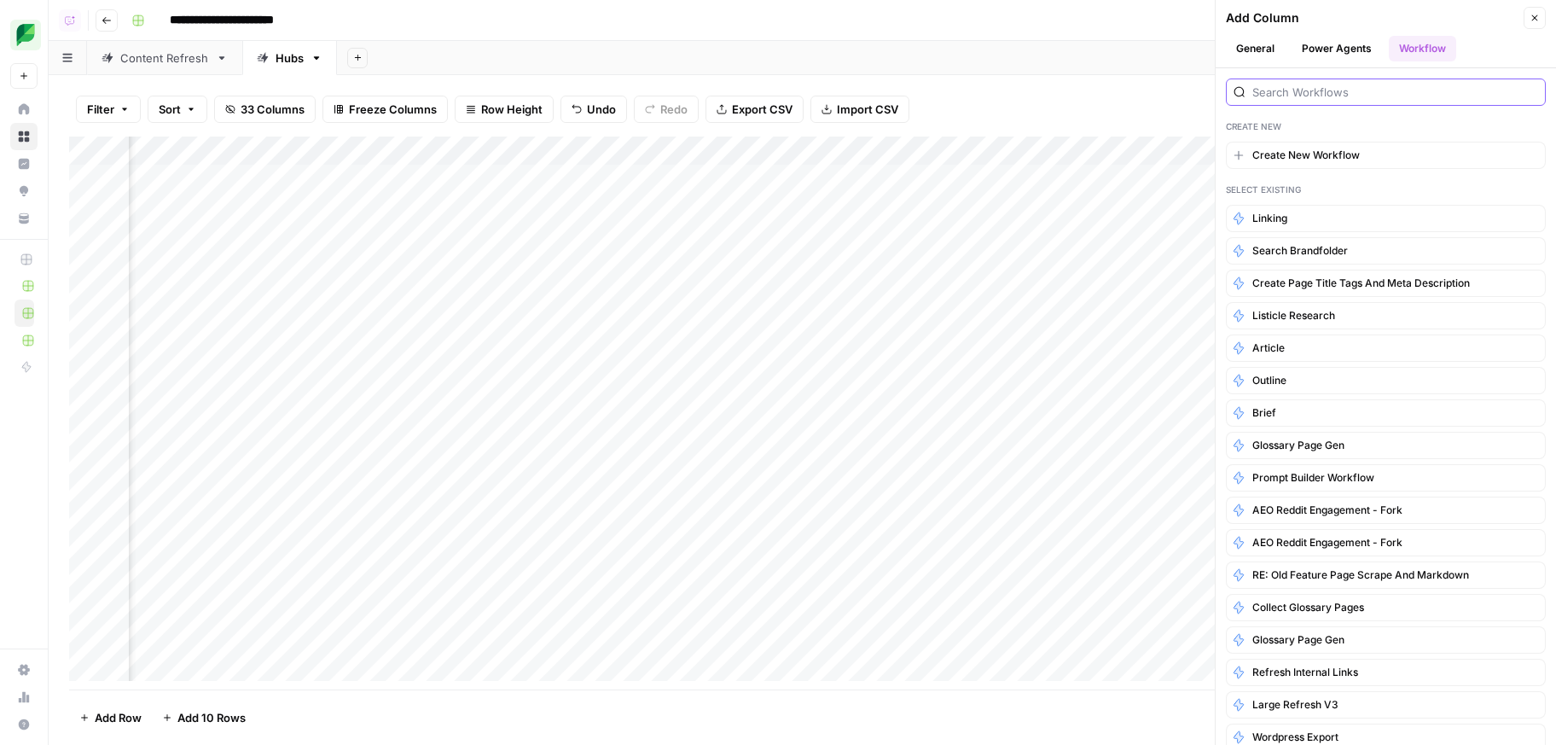
click at [1385, 96] on input "search" at bounding box center [1395, 92] width 286 height 17
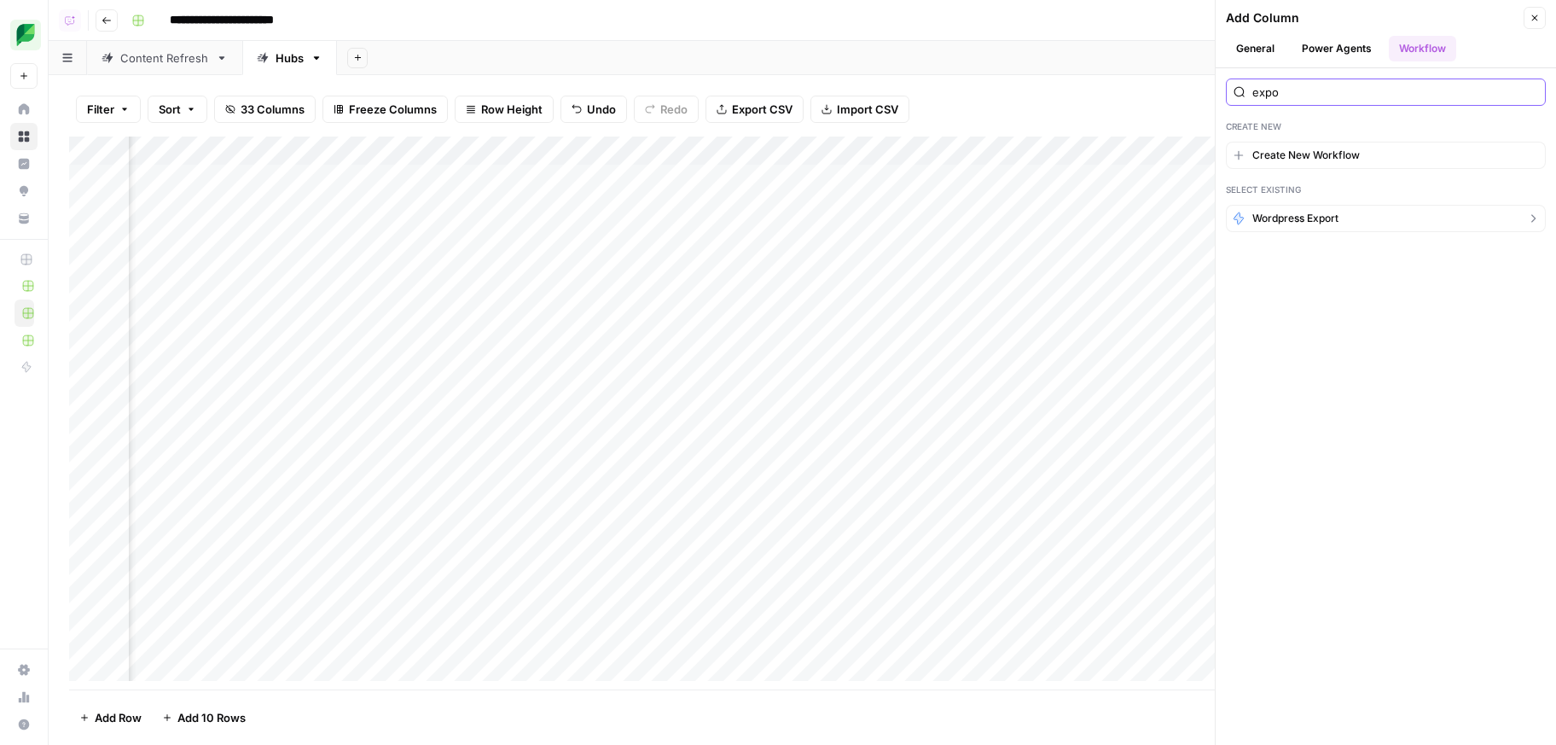
type input "expo"
click at [1320, 223] on span "Wordpress Export" at bounding box center [1295, 218] width 86 height 15
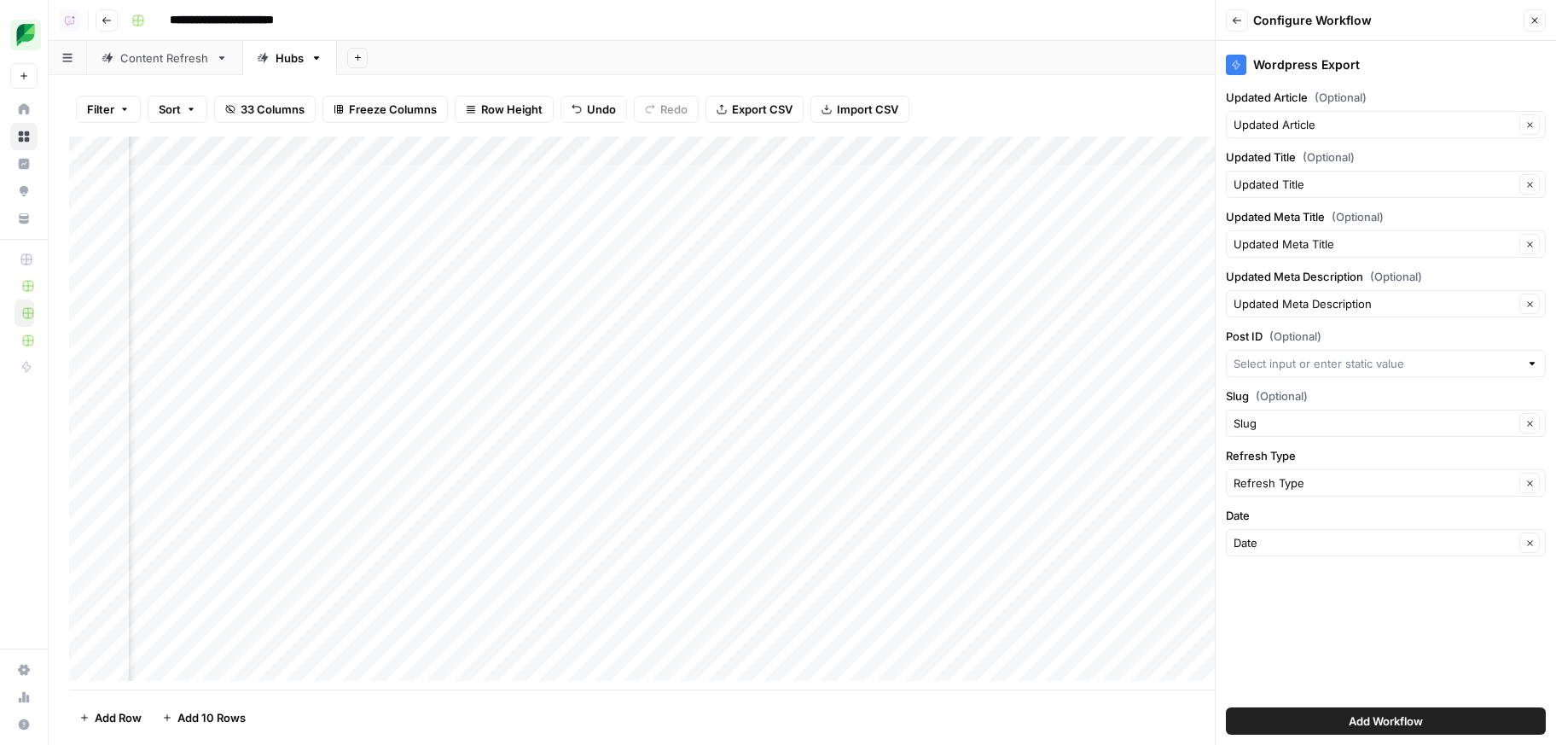
scroll to position [0, 5206]
click at [1282, 367] on input "Post ID (Optional)" at bounding box center [1376, 363] width 286 height 17
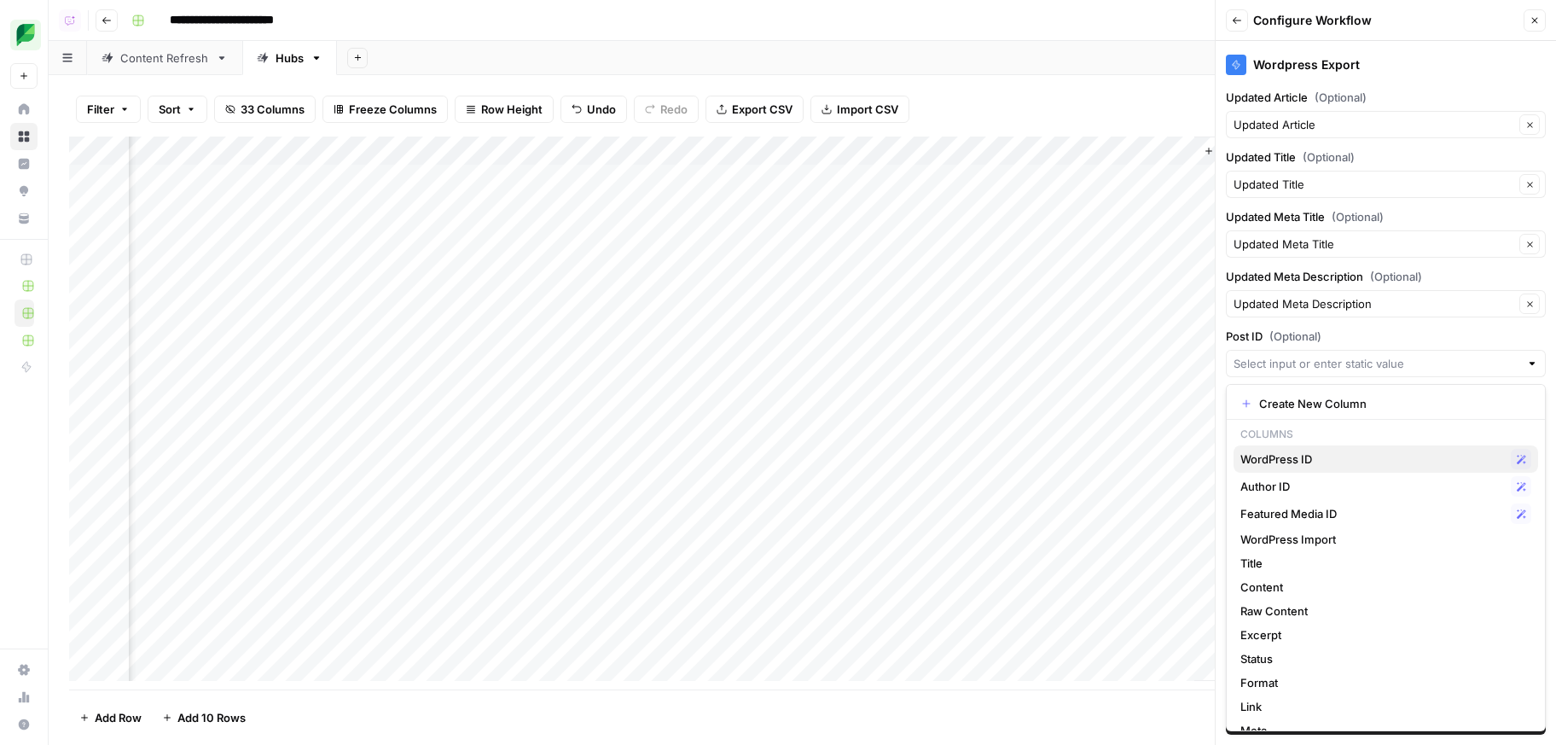
click at [1320, 449] on div "WordPress ID Possible Match" at bounding box center [1385, 459] width 291 height 20
type input "WordPress ID"
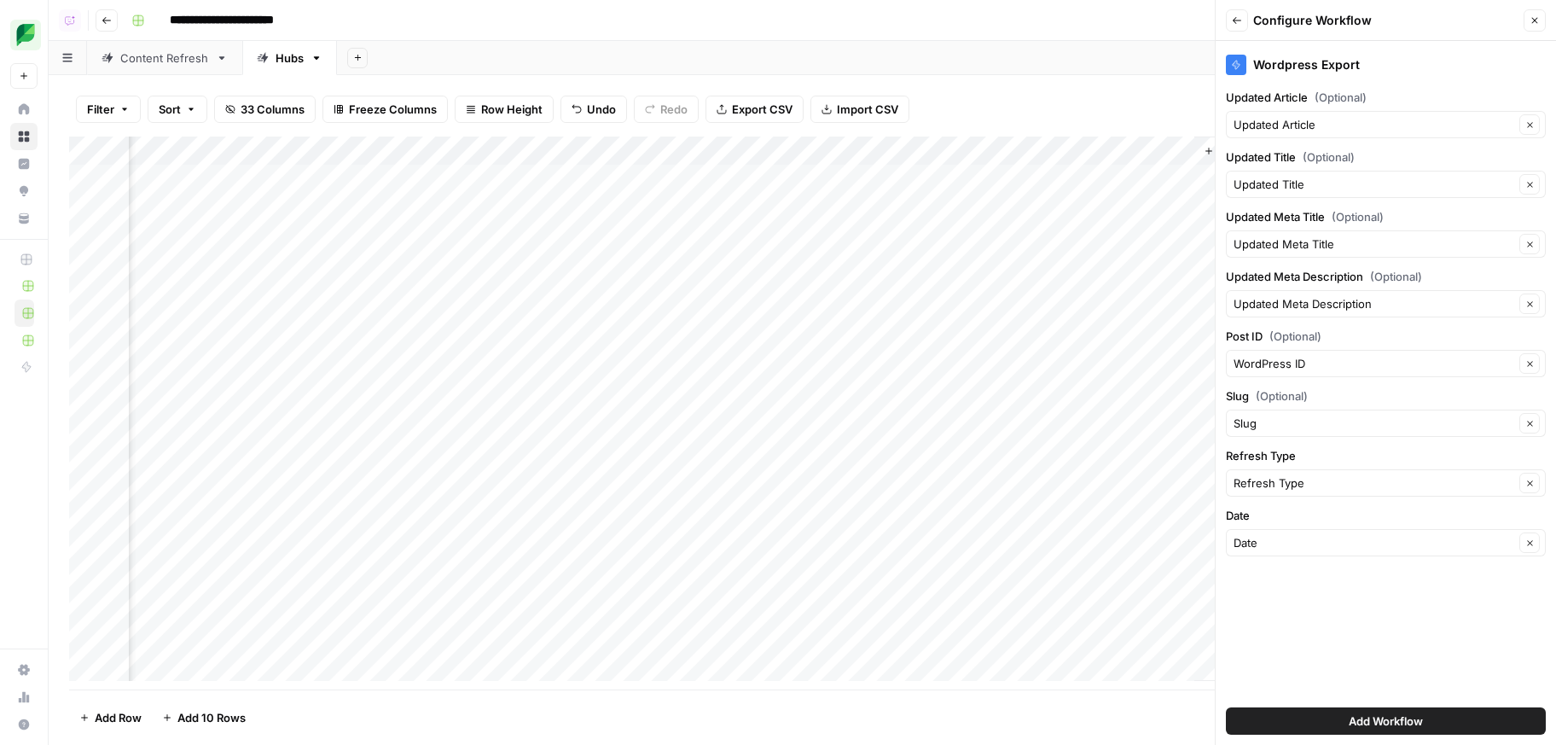
click at [1430, 725] on button "Add Workflow" at bounding box center [1386, 720] width 320 height 27
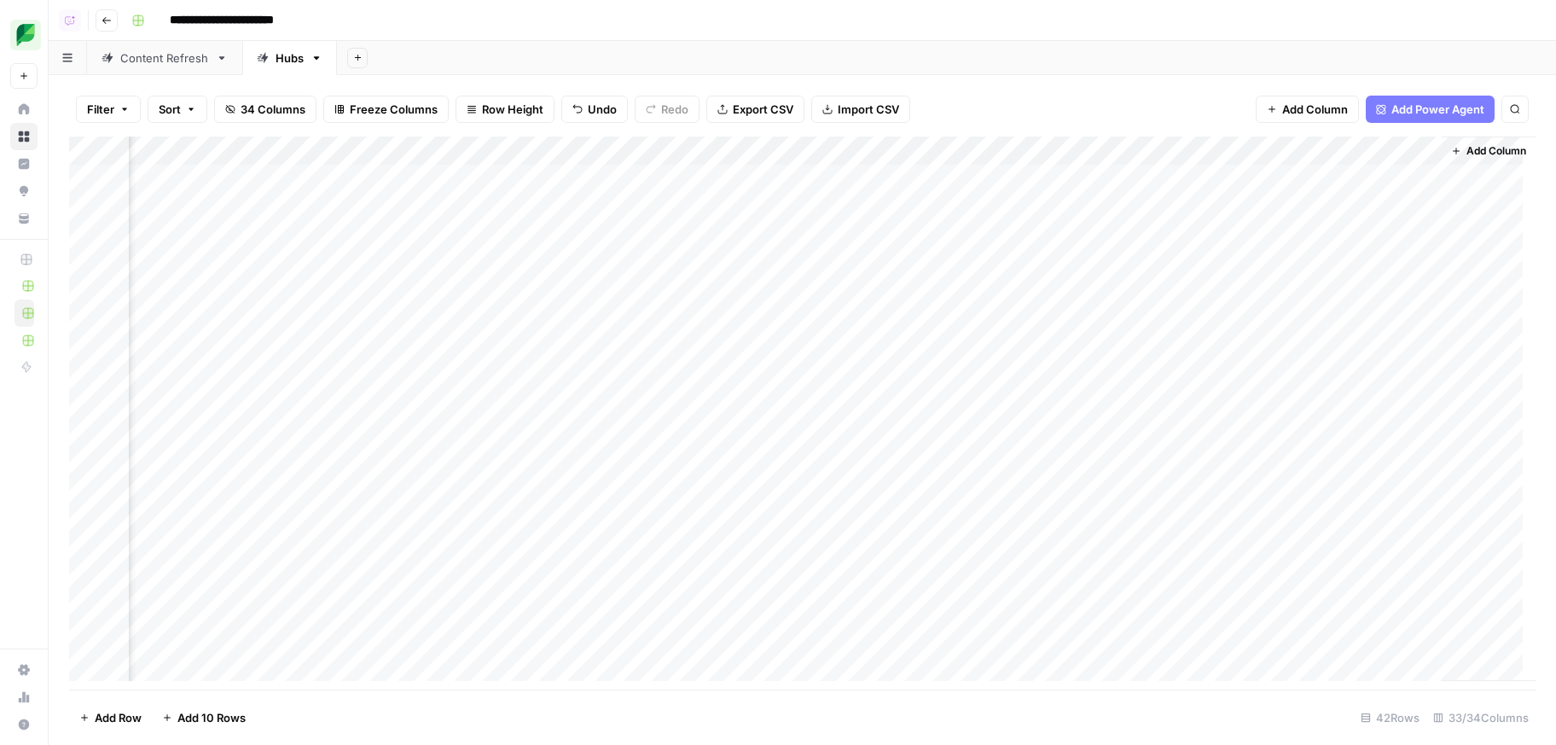
scroll to position [0, 5136]
click at [284, 265] on div "Add Column" at bounding box center [802, 414] width 1466 height 557
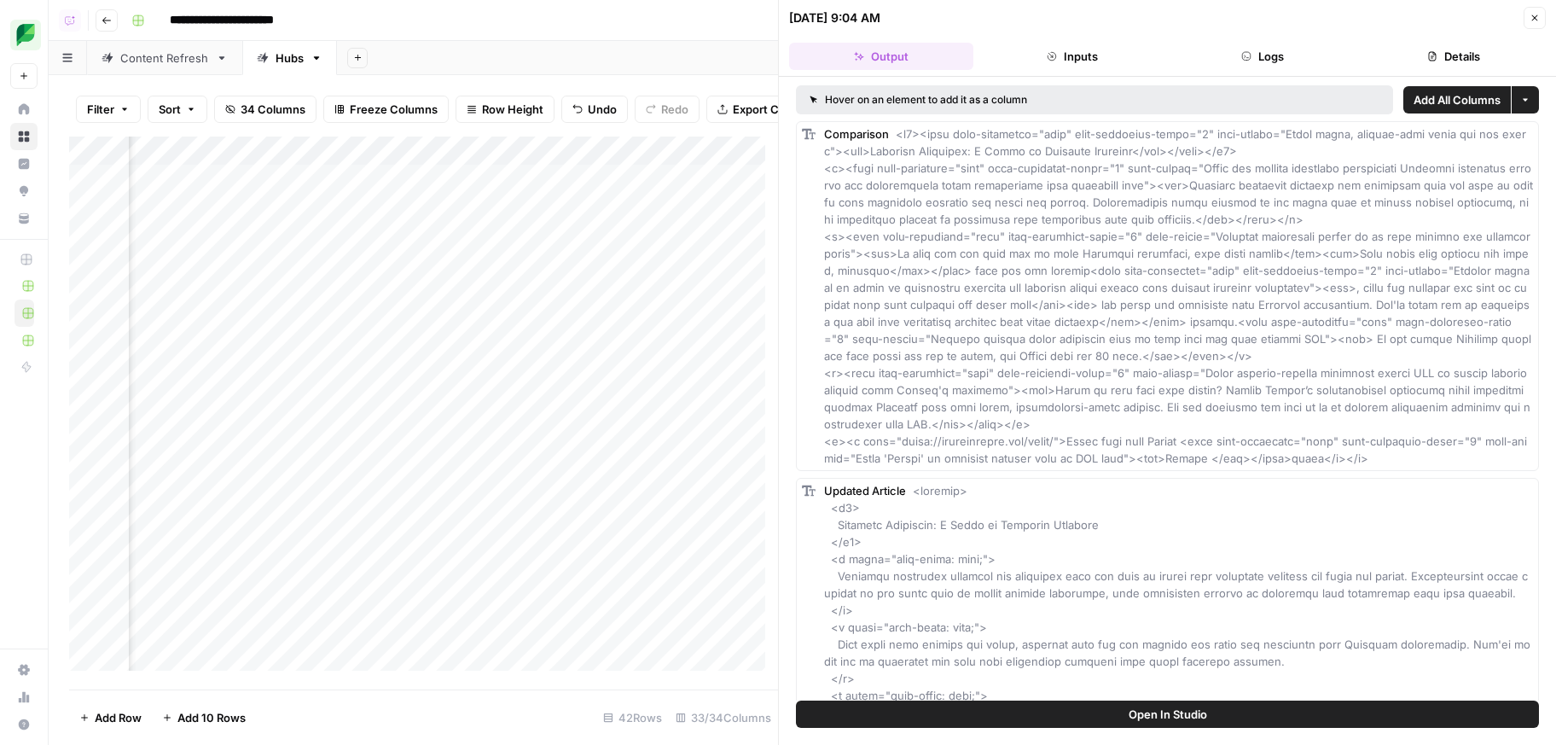
click at [1453, 37] on header "[DATE] 9:04 AM Close Output Inputs Logs Details" at bounding box center [1167, 38] width 777 height 77
click at [1430, 80] on div "Hover on an element to add it as a column Add All Columns More options Comparis…" at bounding box center [1167, 389] width 777 height 624
click at [1454, 57] on button "Details" at bounding box center [1453, 56] width 184 height 27
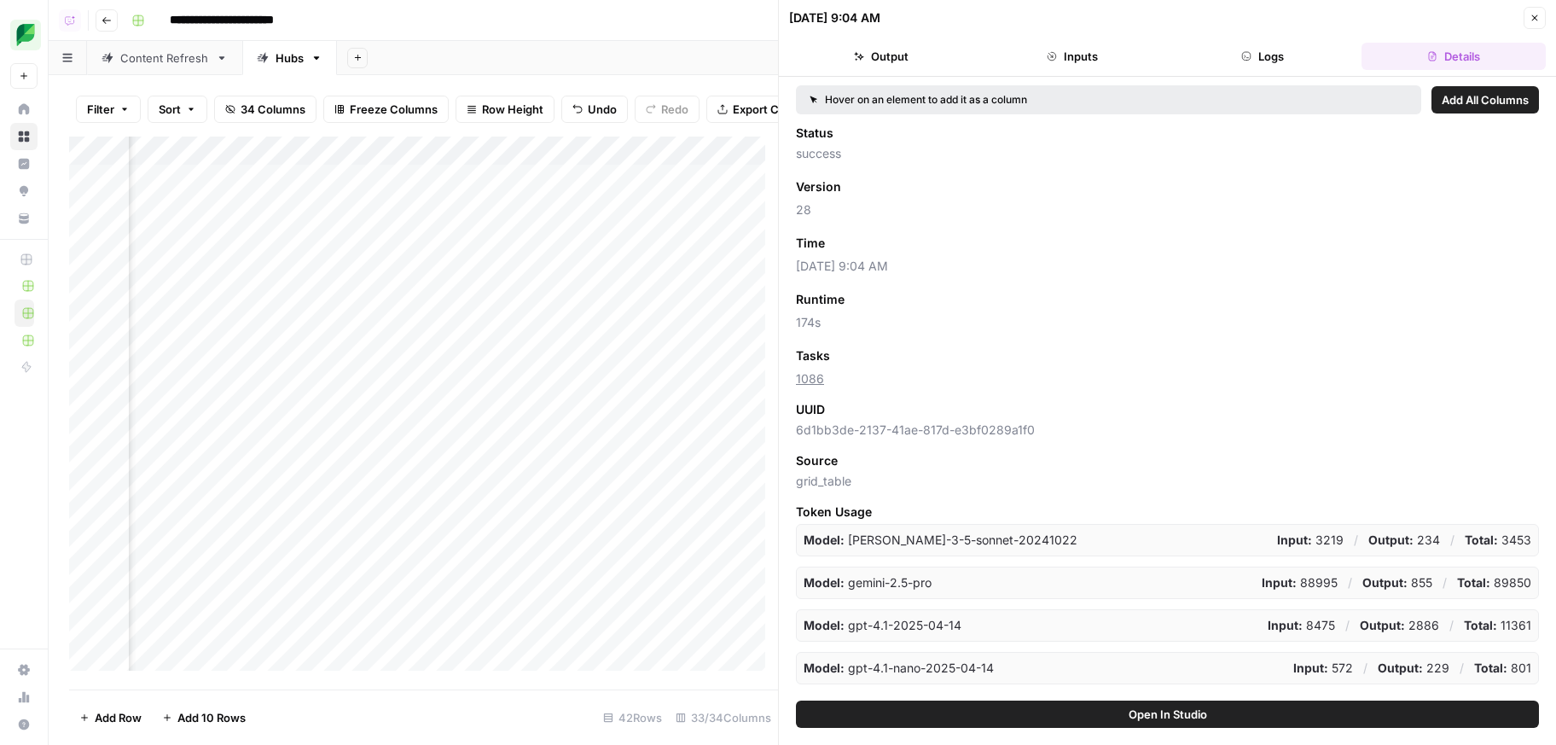
click at [927, 240] on icon "button" at bounding box center [923, 243] width 10 height 10
click at [1537, 19] on icon "button" at bounding box center [1534, 18] width 10 height 10
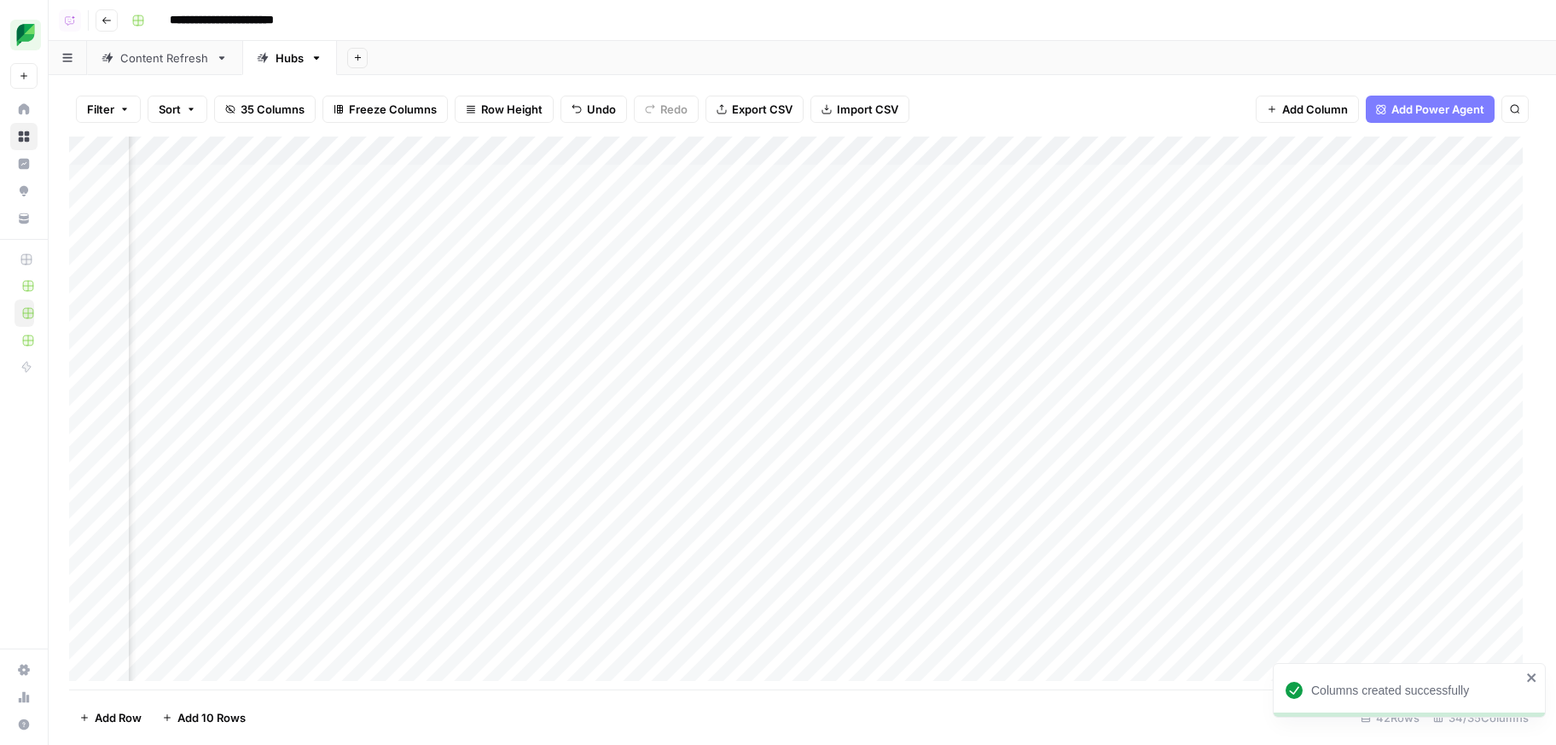
scroll to position [0, 5289]
click at [1384, 148] on div "Add Column" at bounding box center [802, 414] width 1466 height 557
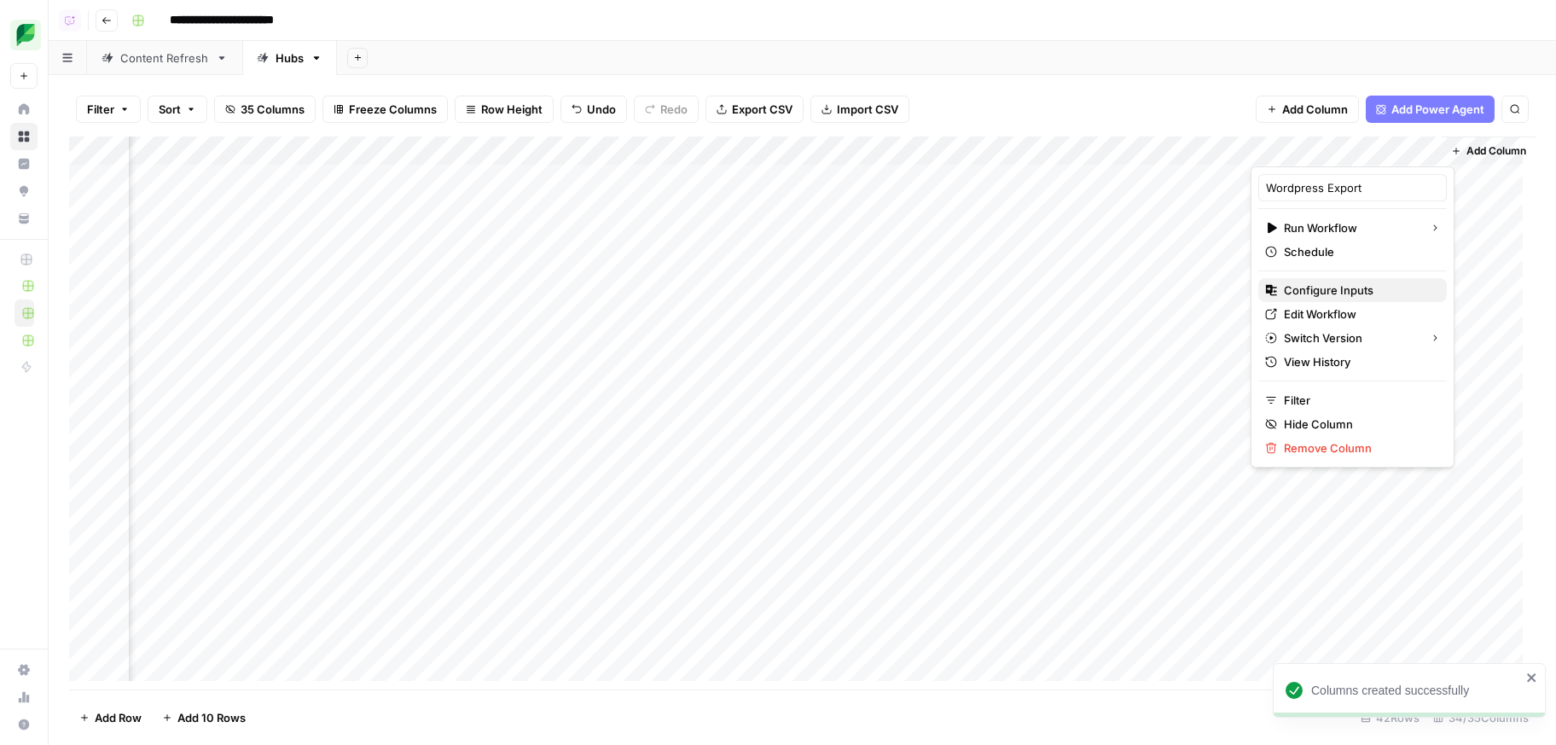
click at [1346, 284] on span "Configure Inputs" at bounding box center [1358, 289] width 149 height 17
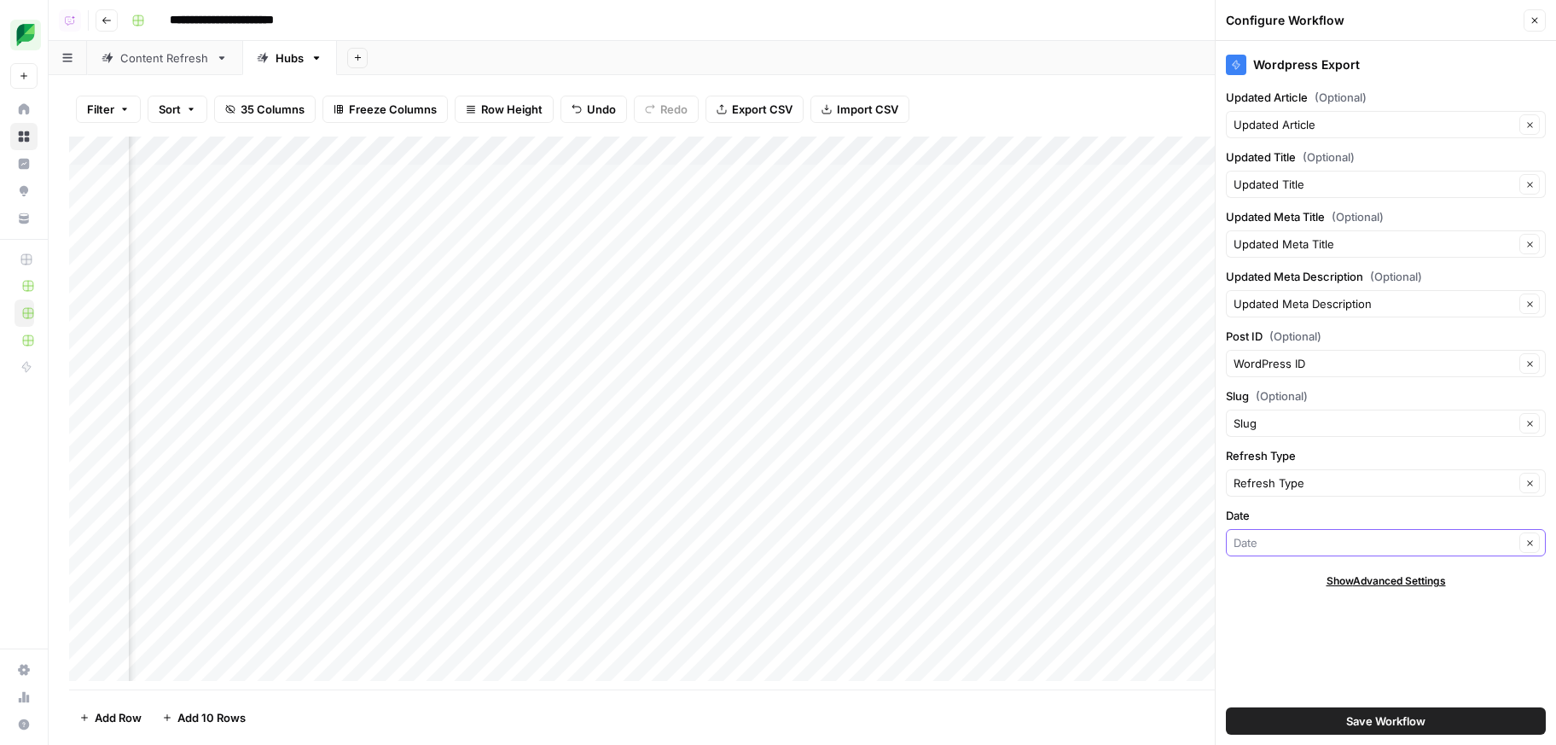
click at [1276, 540] on input "Date" at bounding box center [1373, 542] width 281 height 17
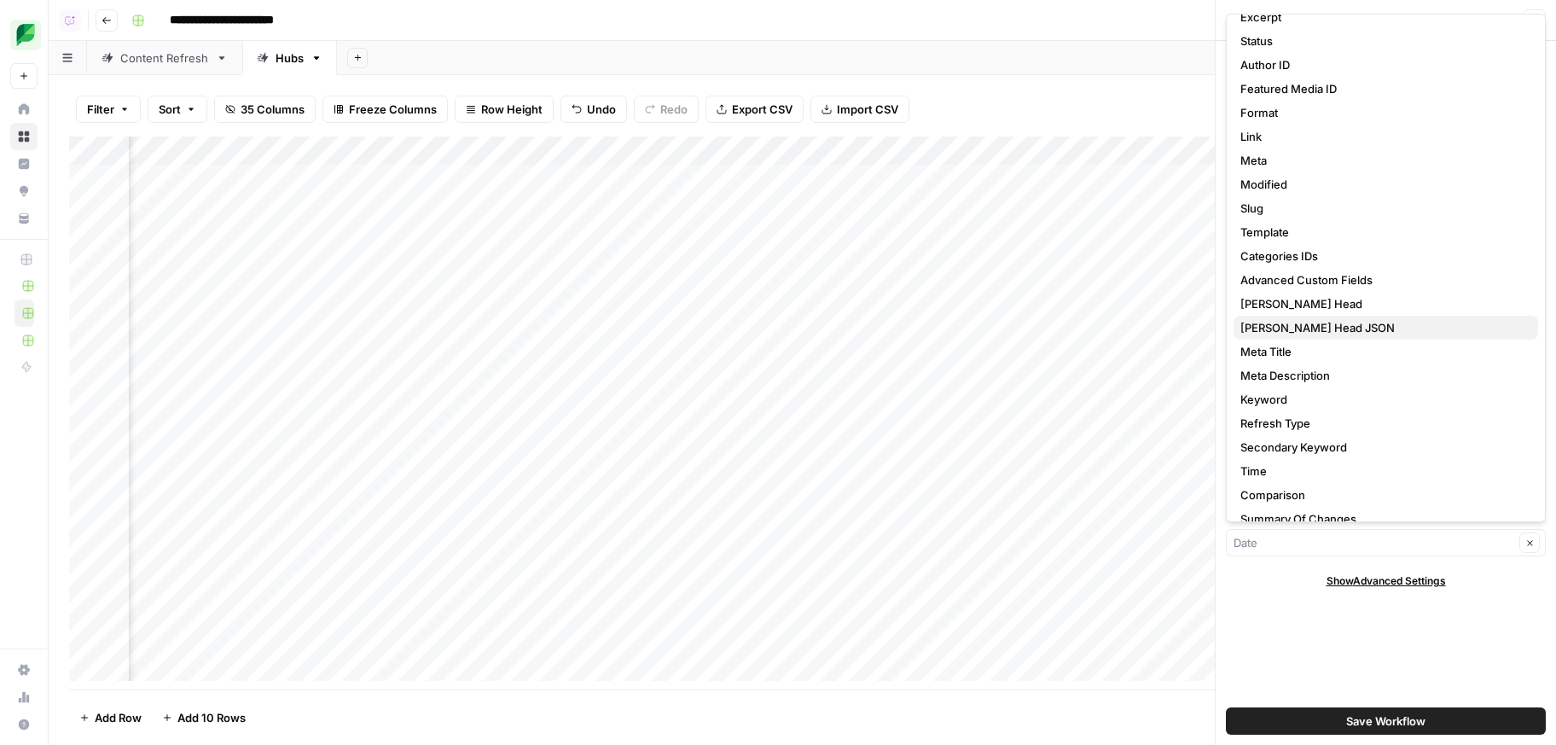
scroll to position [305, 0]
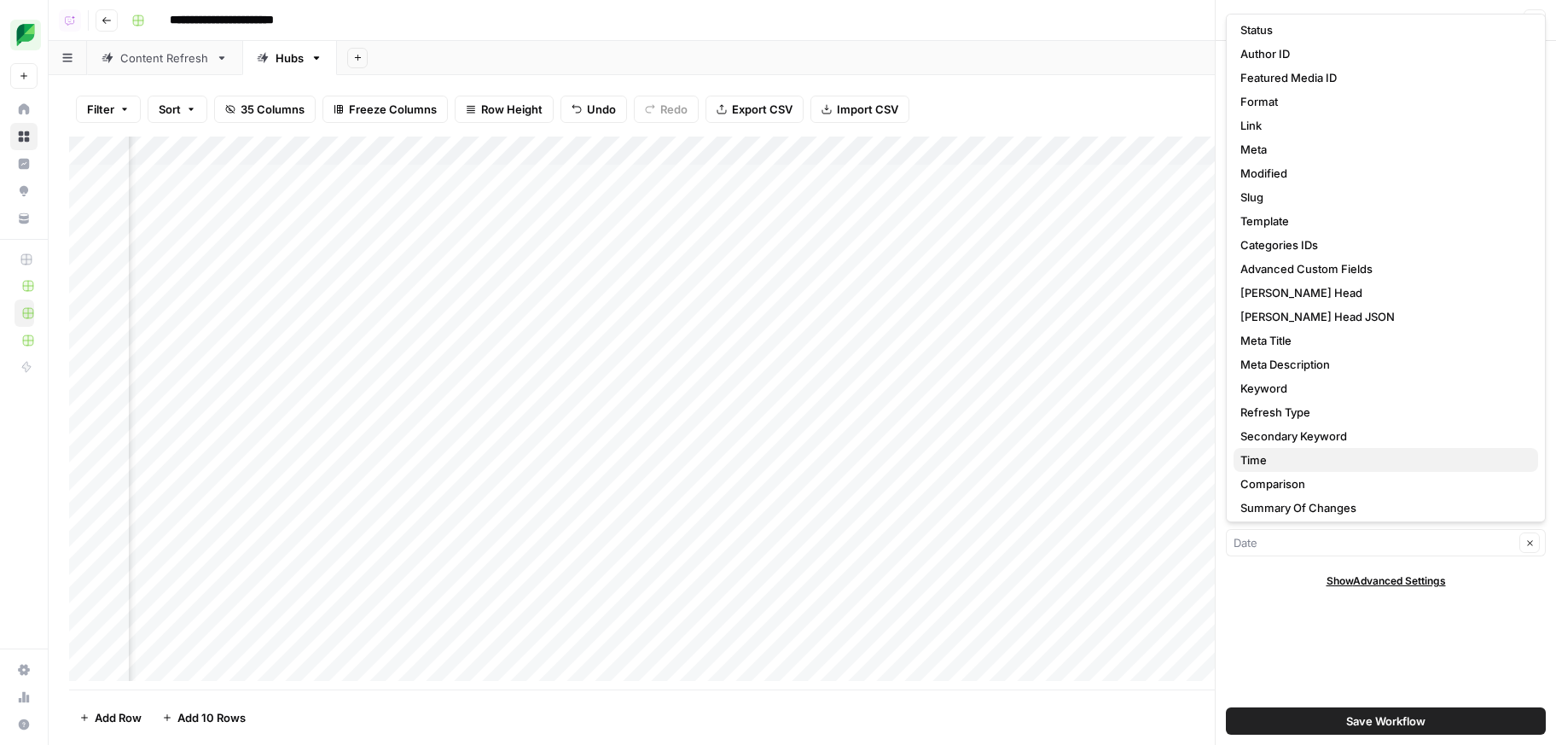
click at [1308, 455] on span "Time" at bounding box center [1382, 459] width 284 height 17
type input "Time"
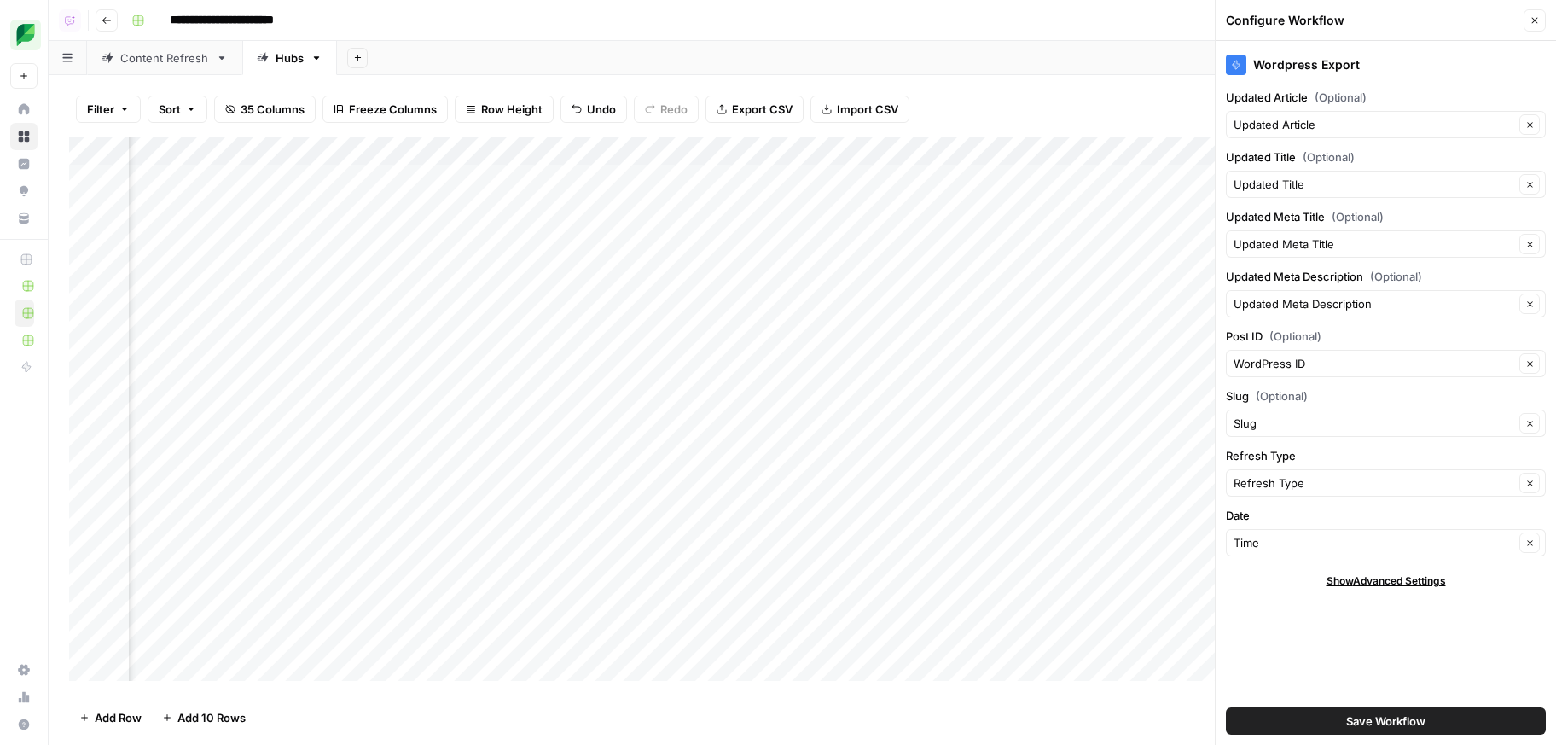
click at [1415, 717] on span "Save Workflow" at bounding box center [1385, 720] width 79 height 17
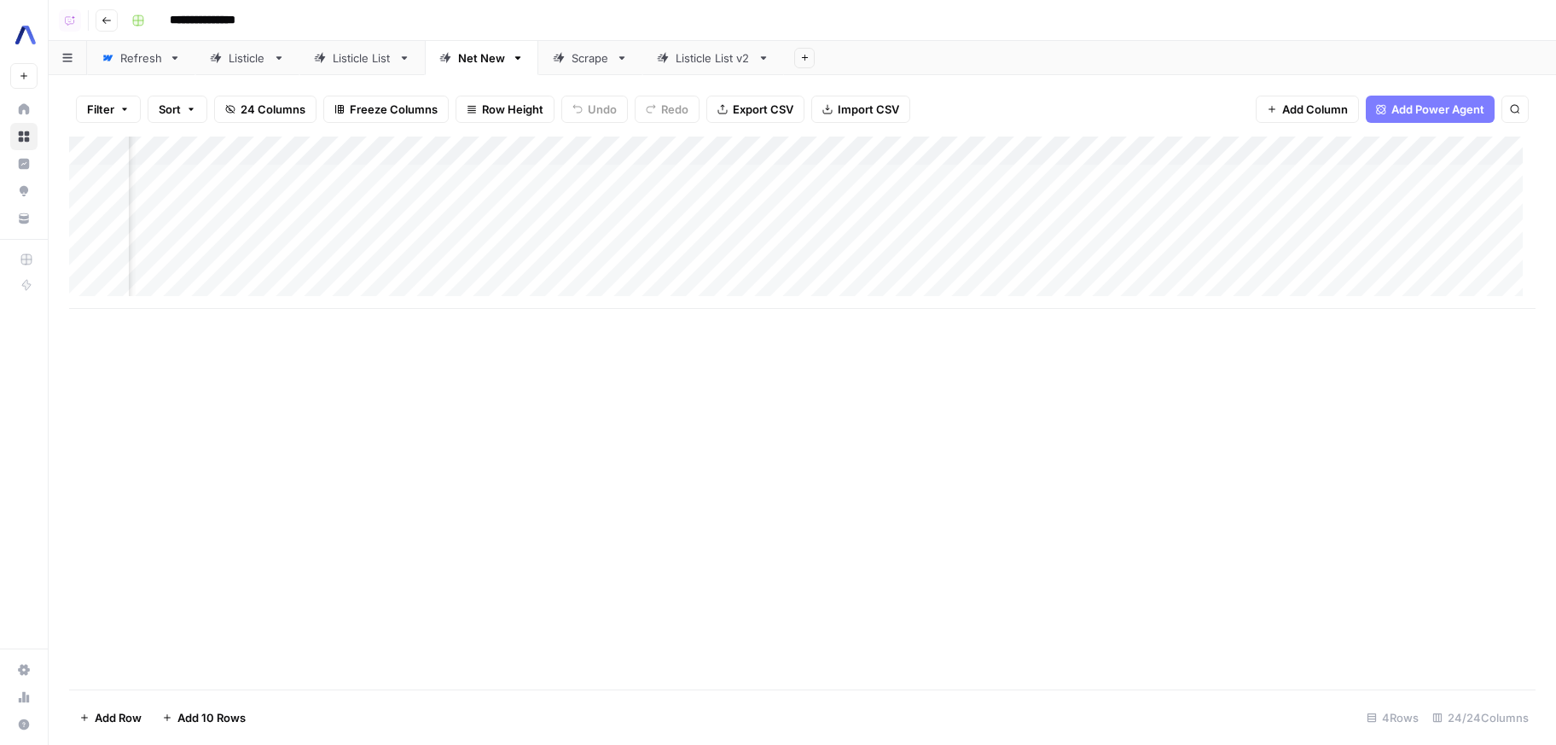
scroll to position [0, 2761]
click at [790, 233] on div "Add Column" at bounding box center [802, 222] width 1466 height 172
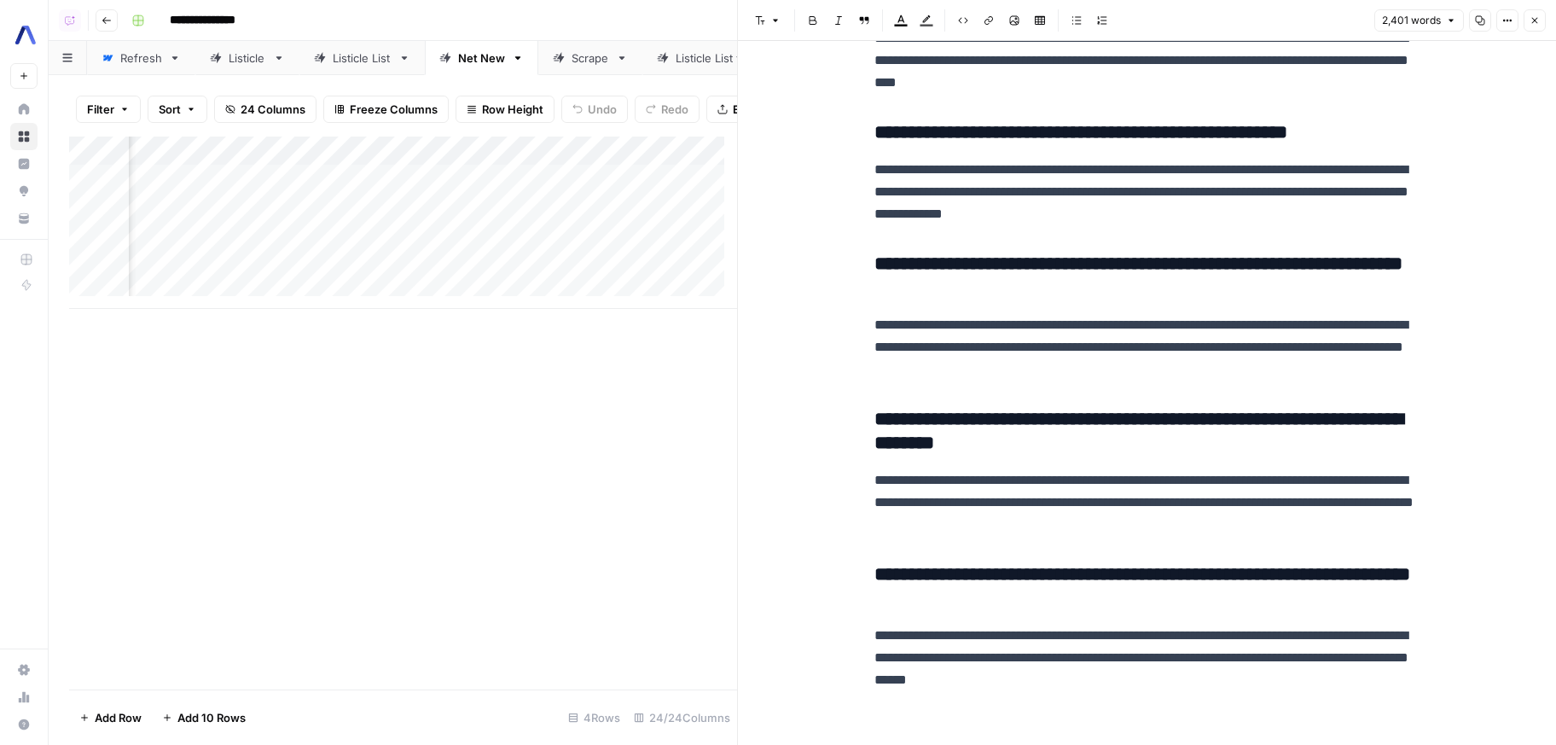
scroll to position [8126, 0]
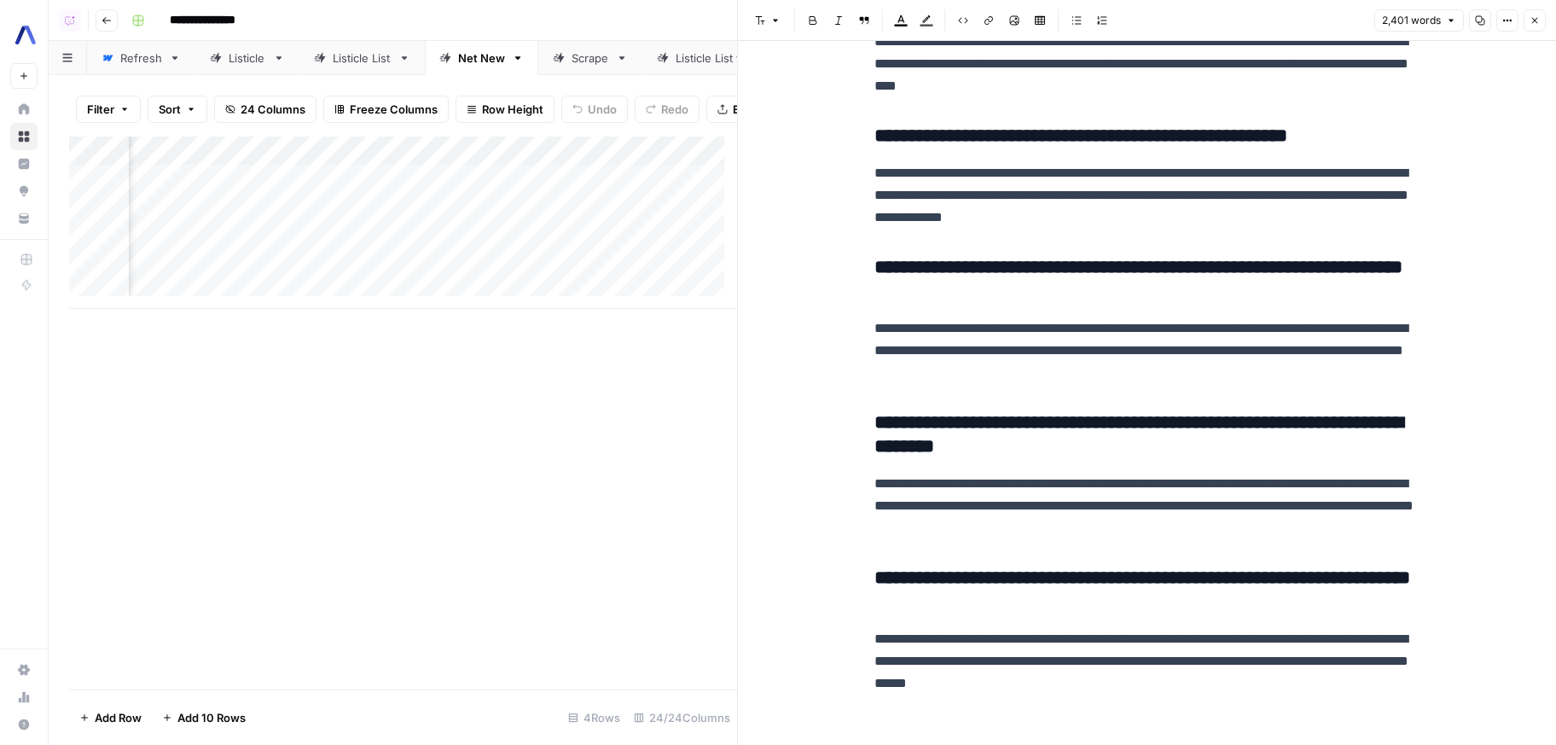
click at [704, 220] on div "Add Column" at bounding box center [403, 222] width 668 height 172
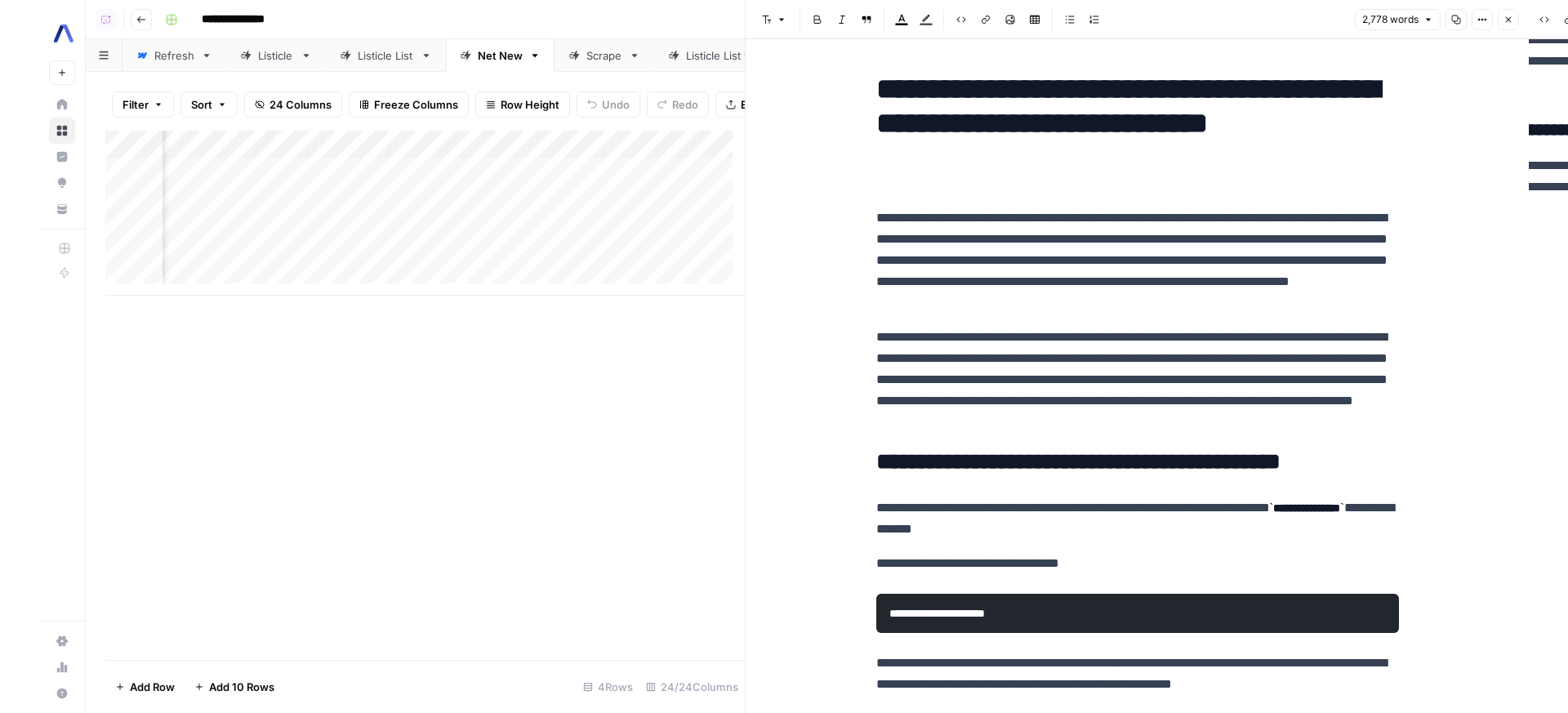
scroll to position [0, 2934]
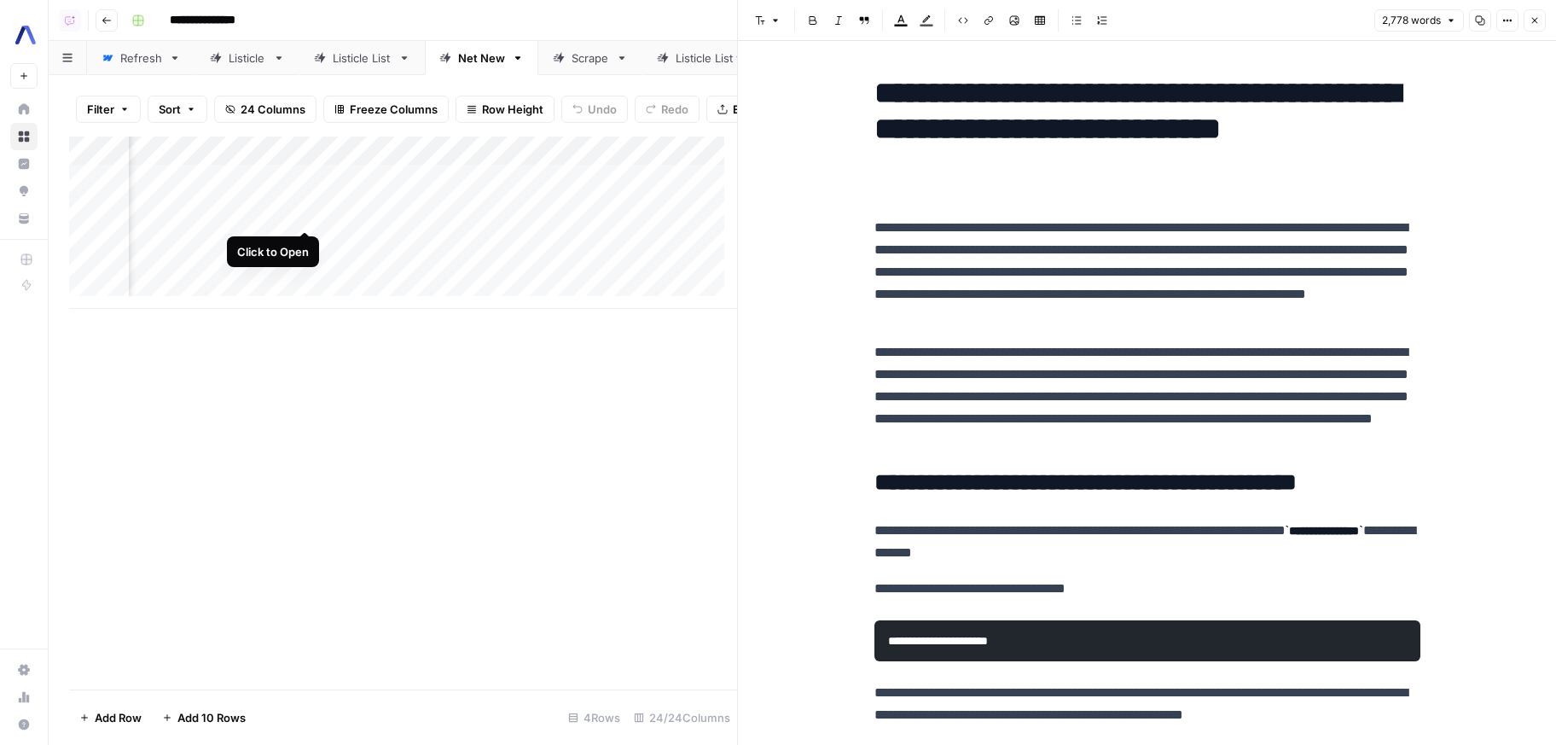
click at [303, 217] on div "Add Column" at bounding box center [403, 222] width 668 height 172
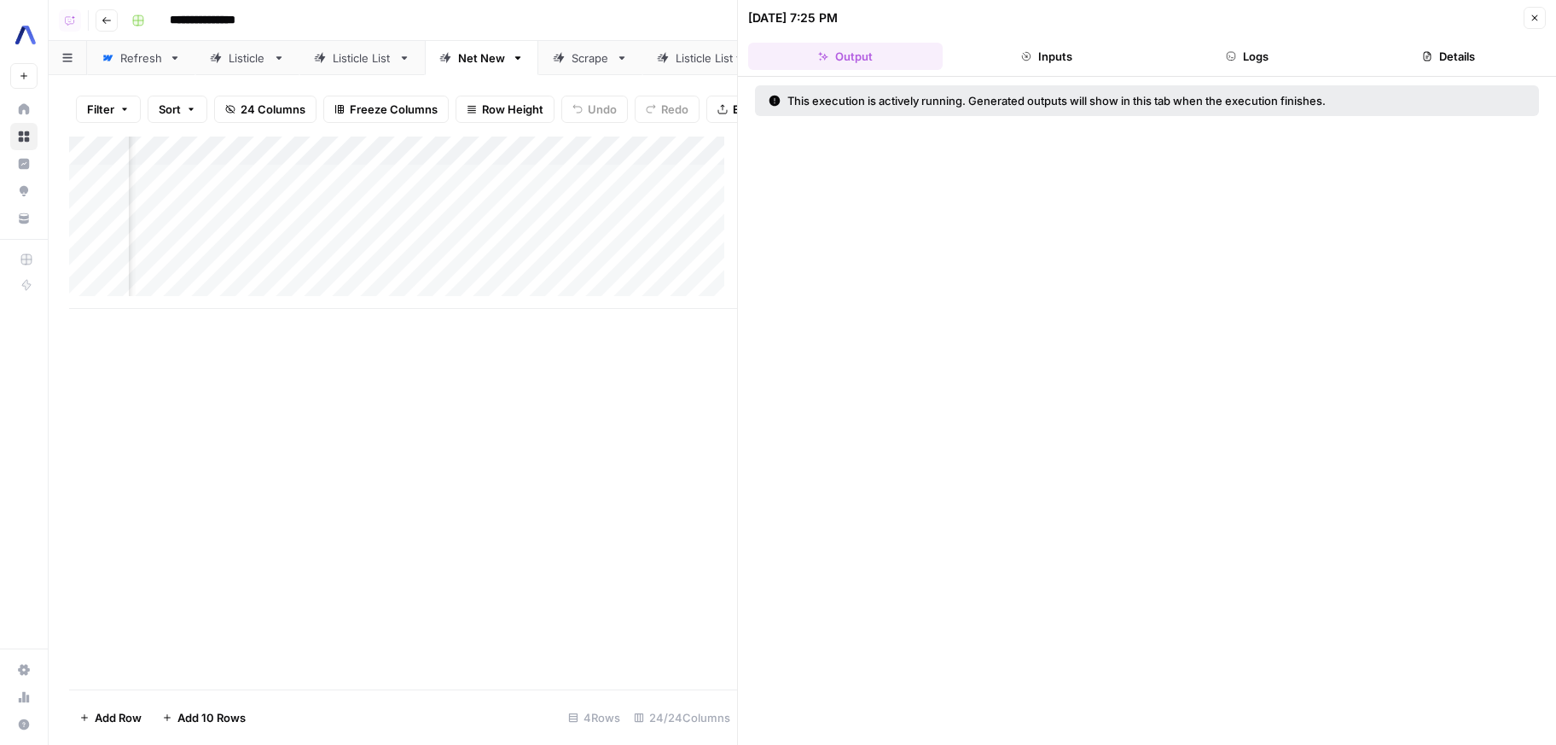
click at [304, 185] on div "Add Column" at bounding box center [403, 222] width 668 height 172
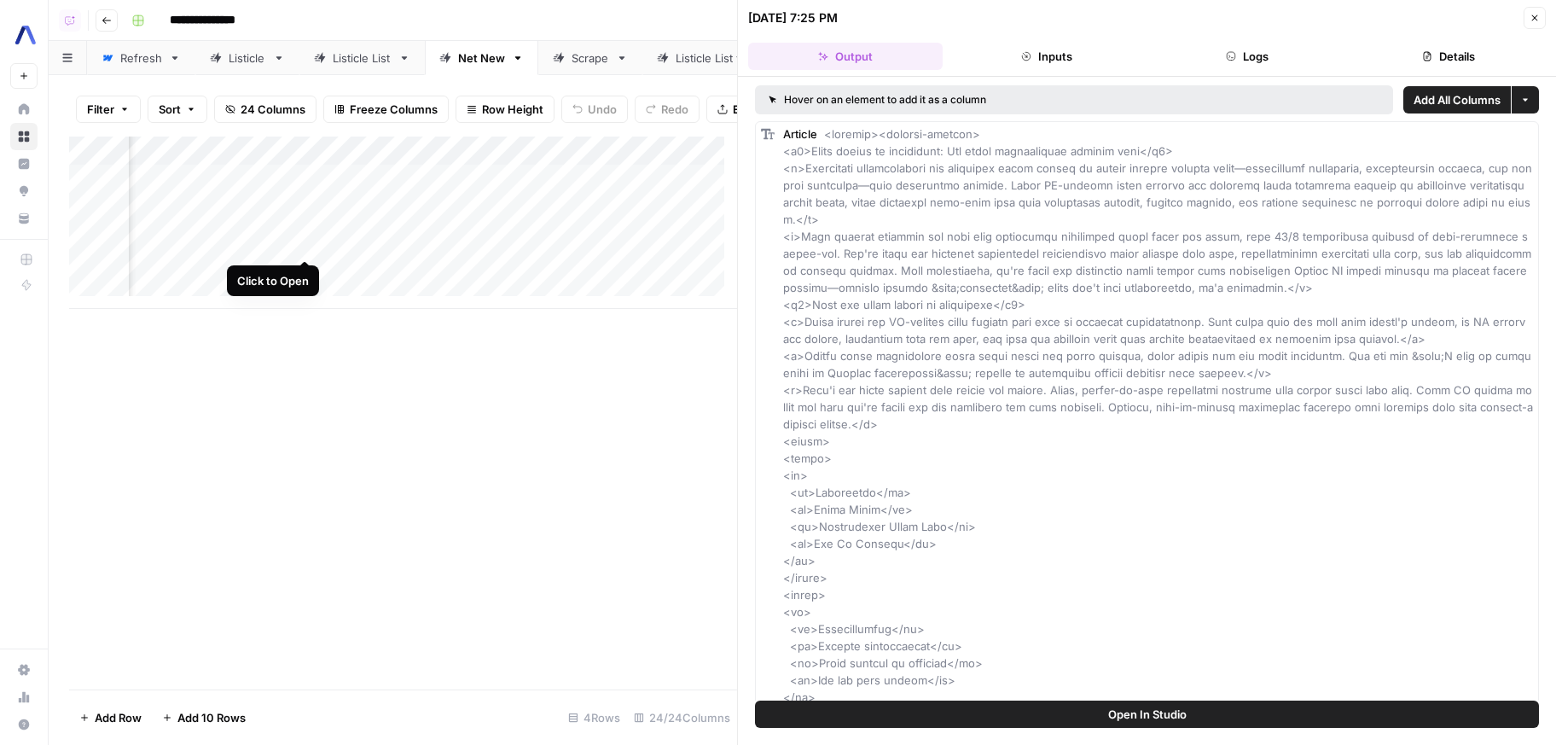
click at [308, 247] on div "Add Column" at bounding box center [403, 222] width 668 height 172
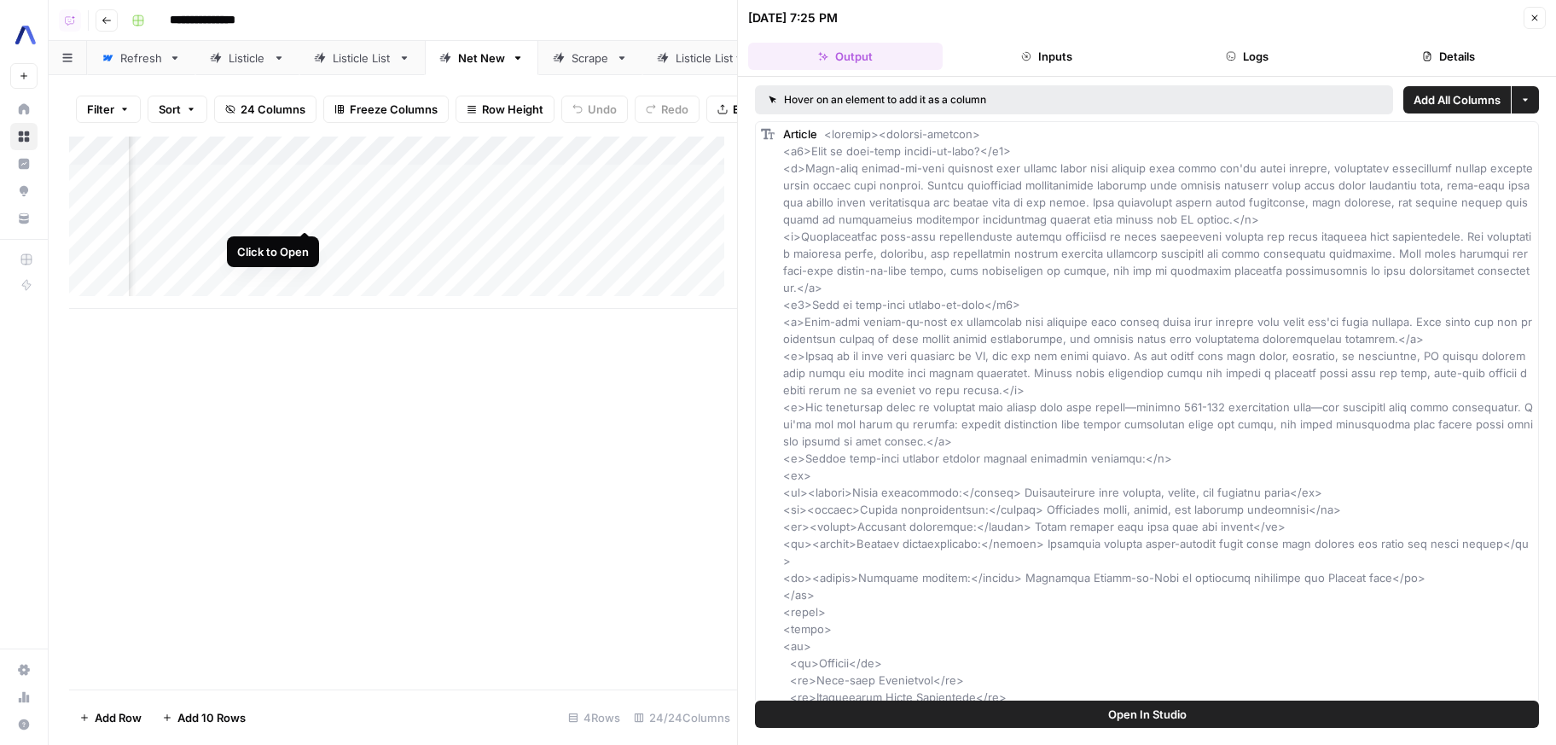
click at [304, 212] on div "Add Column" at bounding box center [403, 222] width 668 height 172
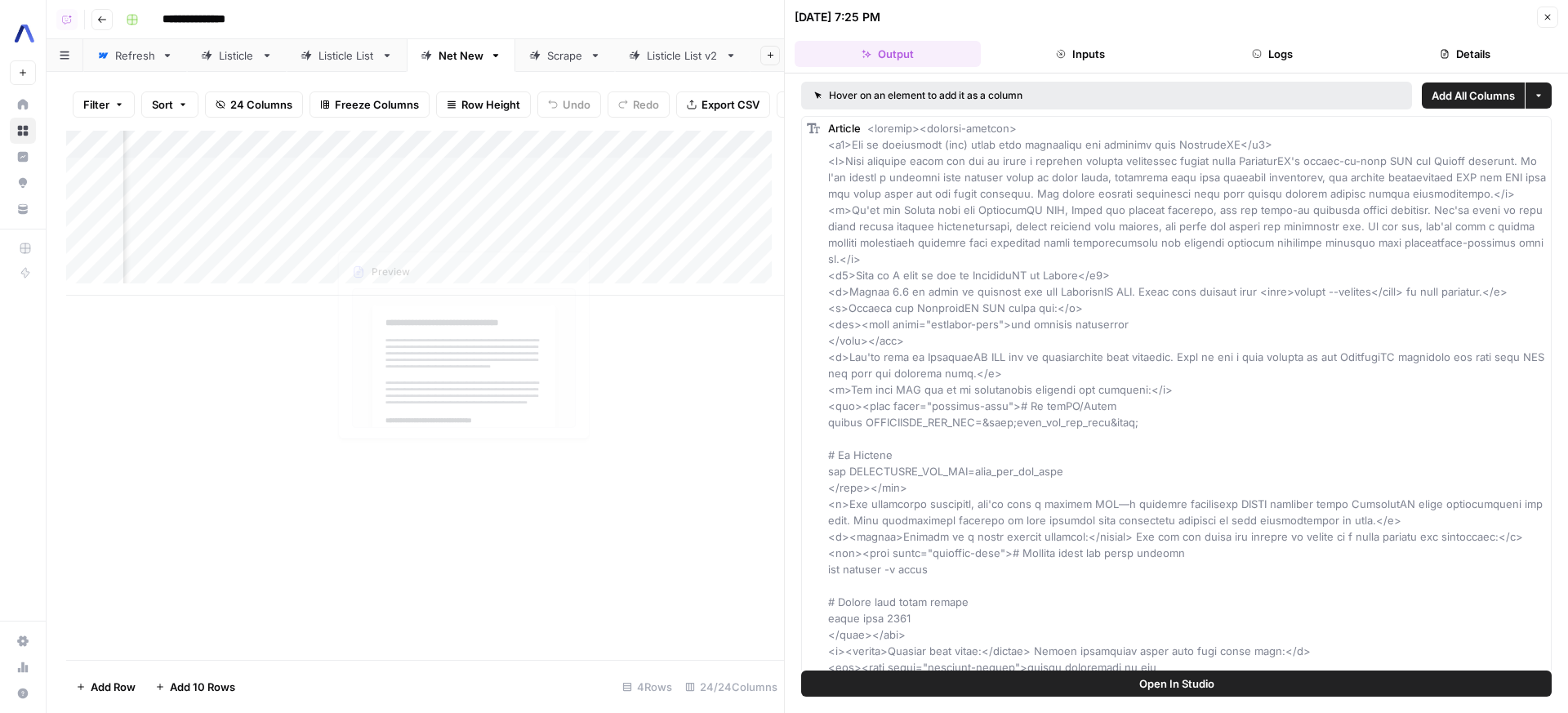
click at [456, 197] on div "Add Column" at bounding box center [425, 212] width 718 height 165
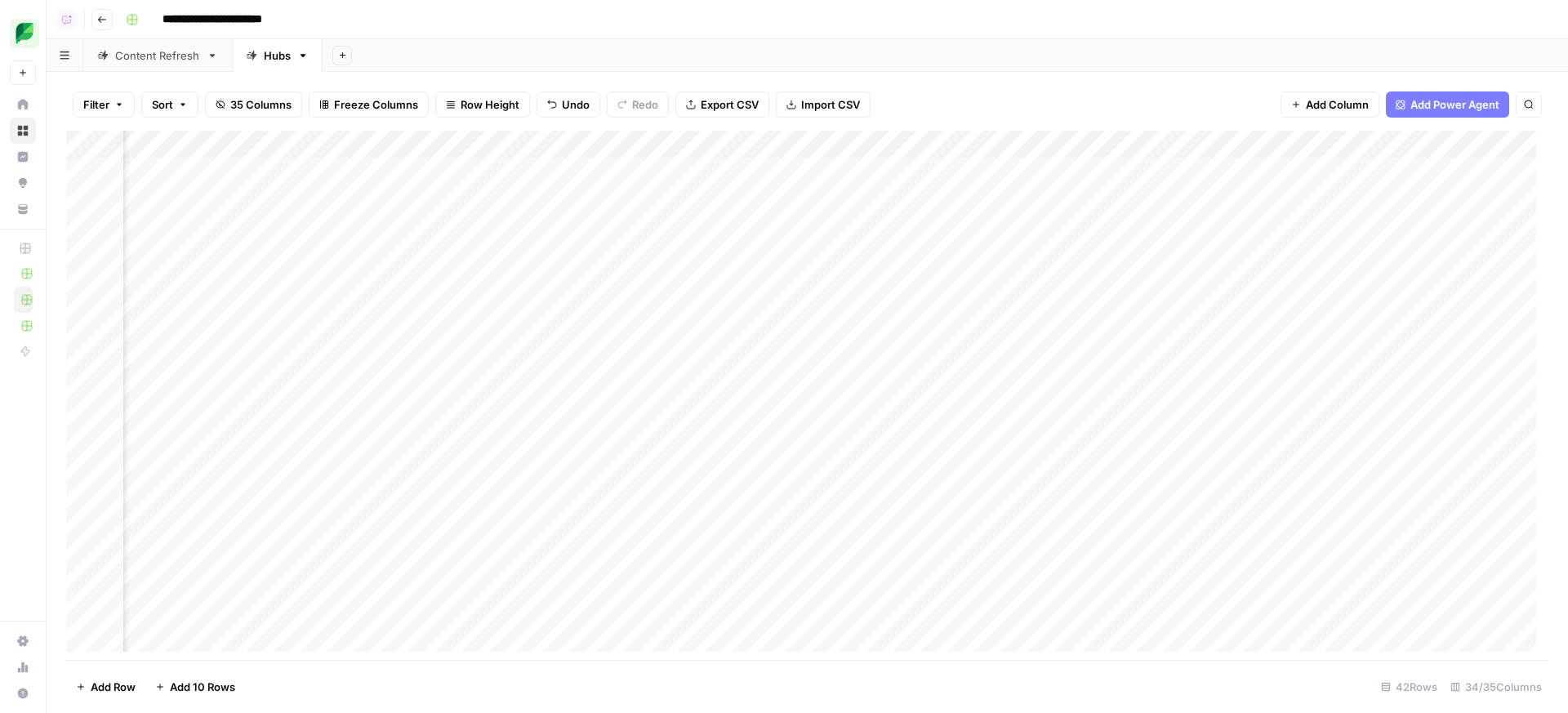
scroll to position [0, 4984]
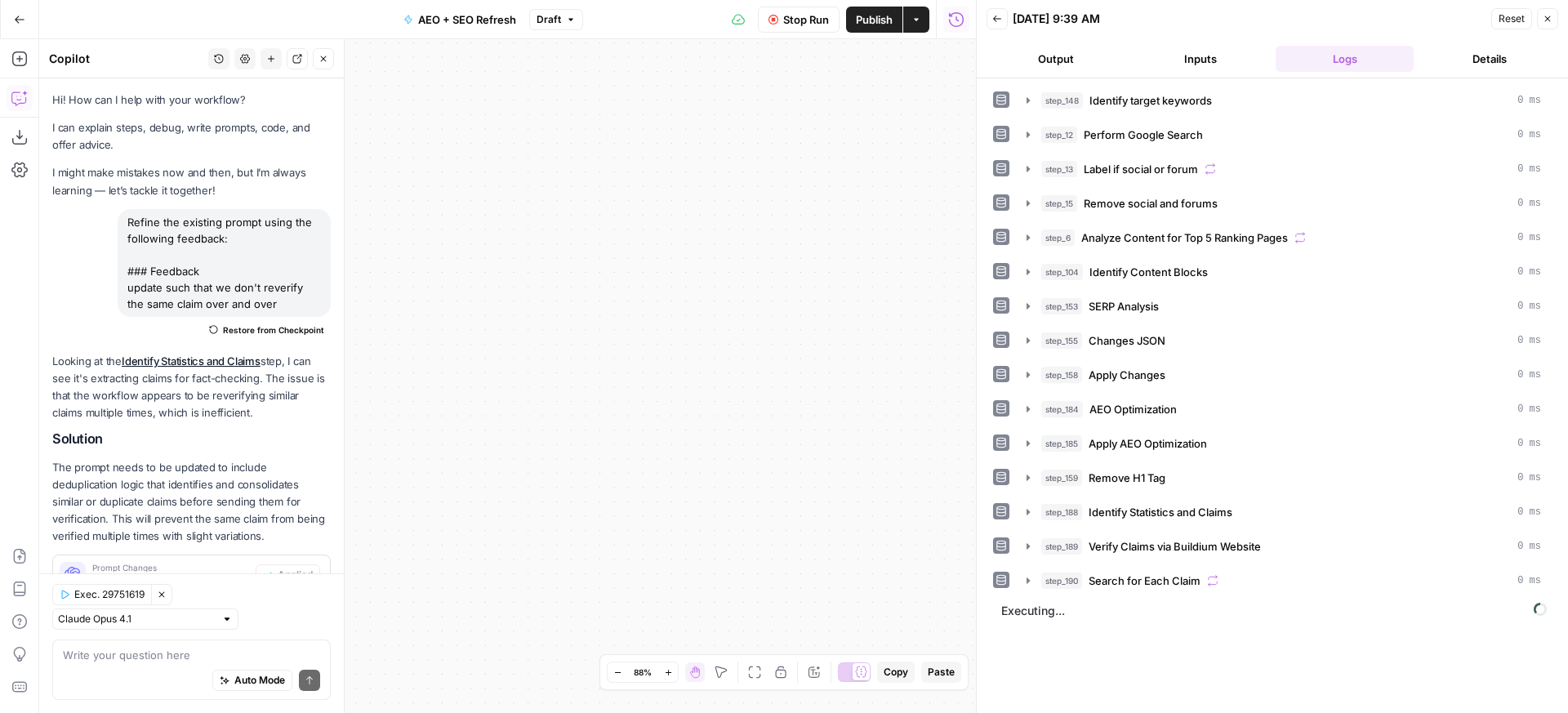
drag, startPoint x: 0, startPoint y: 0, endPoint x: 792, endPoint y: 210, distance: 819.4
click at [792, 210] on div "true true false false true false false true Workflow Set Inputs Inputs Power Ag…" at bounding box center [507, 376] width 936 height 674
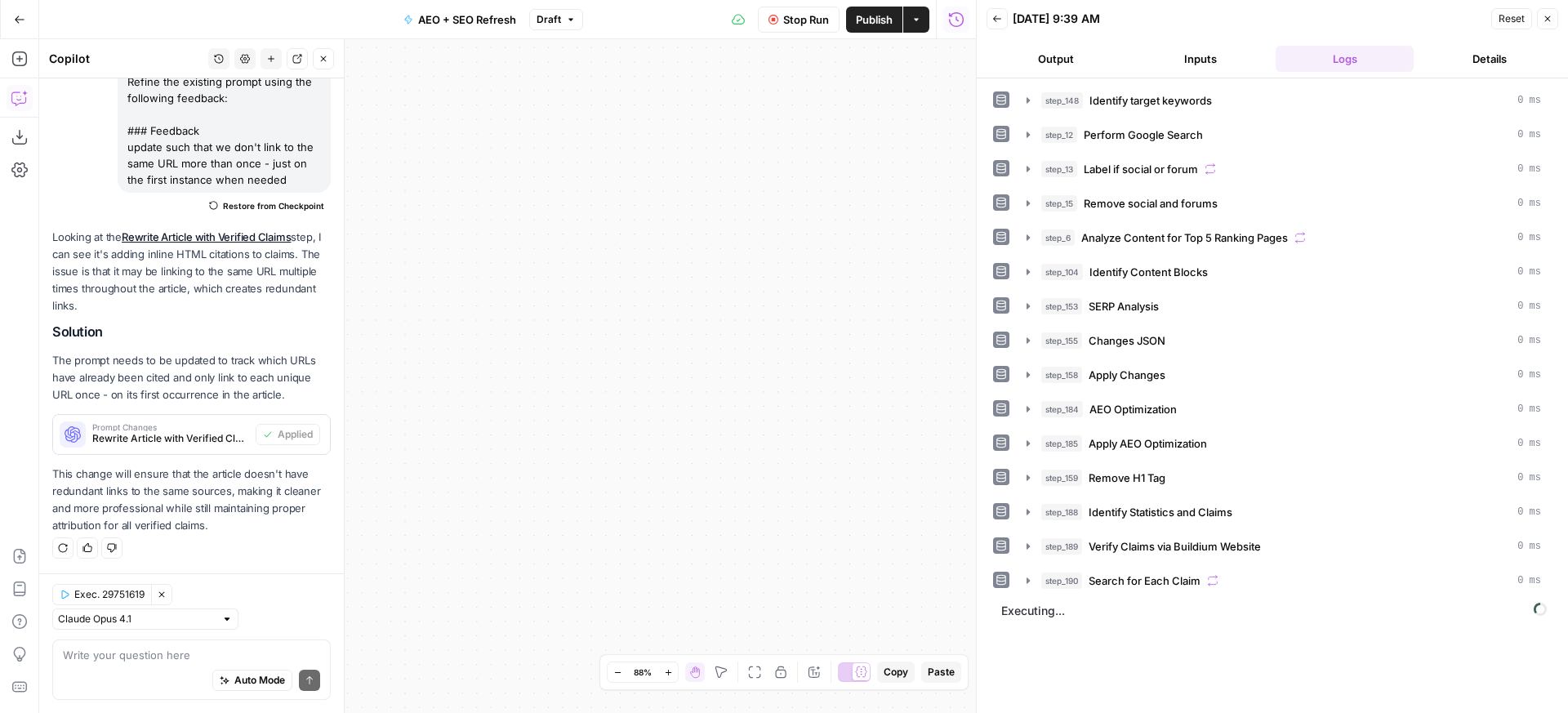
drag, startPoint x: 774, startPoint y: 220, endPoint x: 839, endPoint y: 213, distance: 65.4
click at [838, 213] on div "true true false false true false false true Workflow Set Inputs Inputs Power Ag…" at bounding box center [507, 376] width 936 height 674
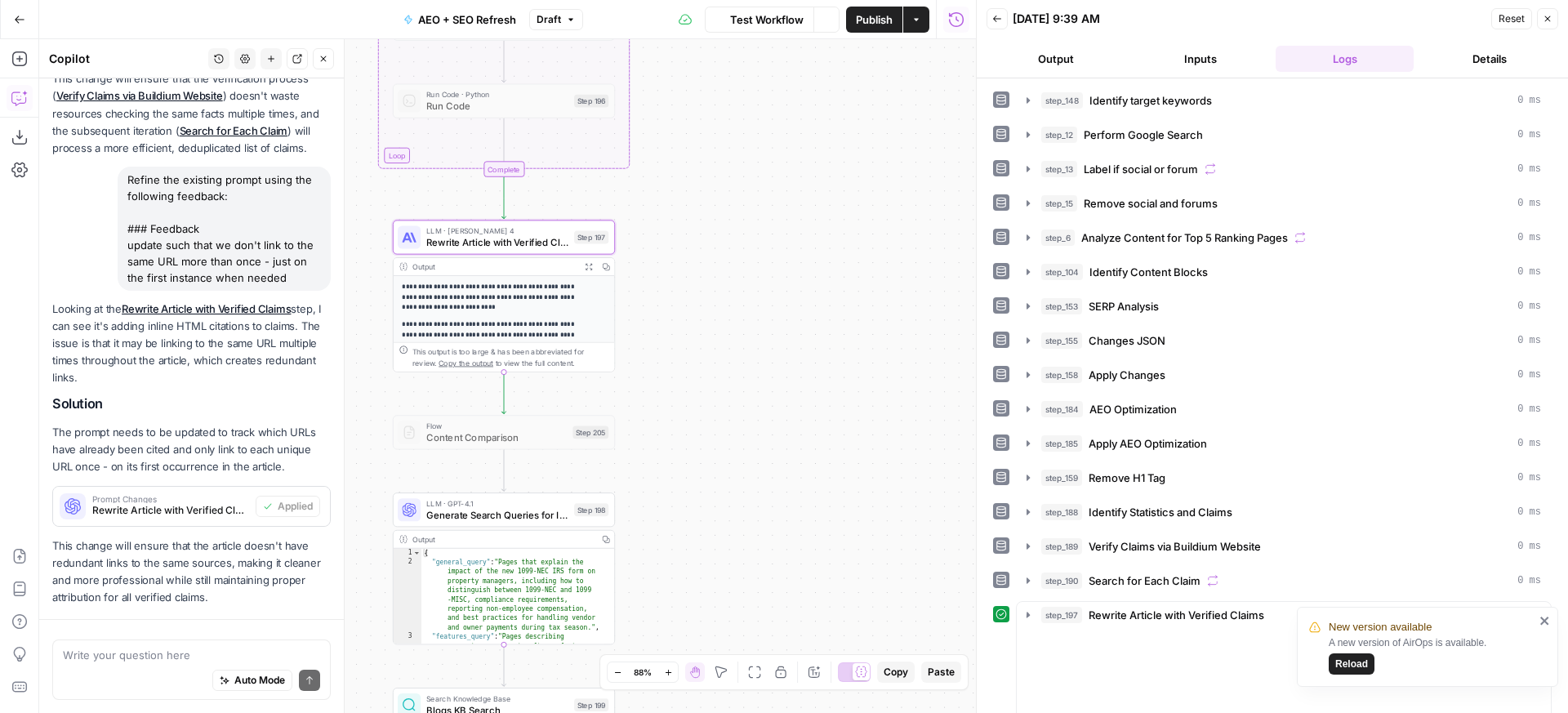
scroll to position [509, 0]
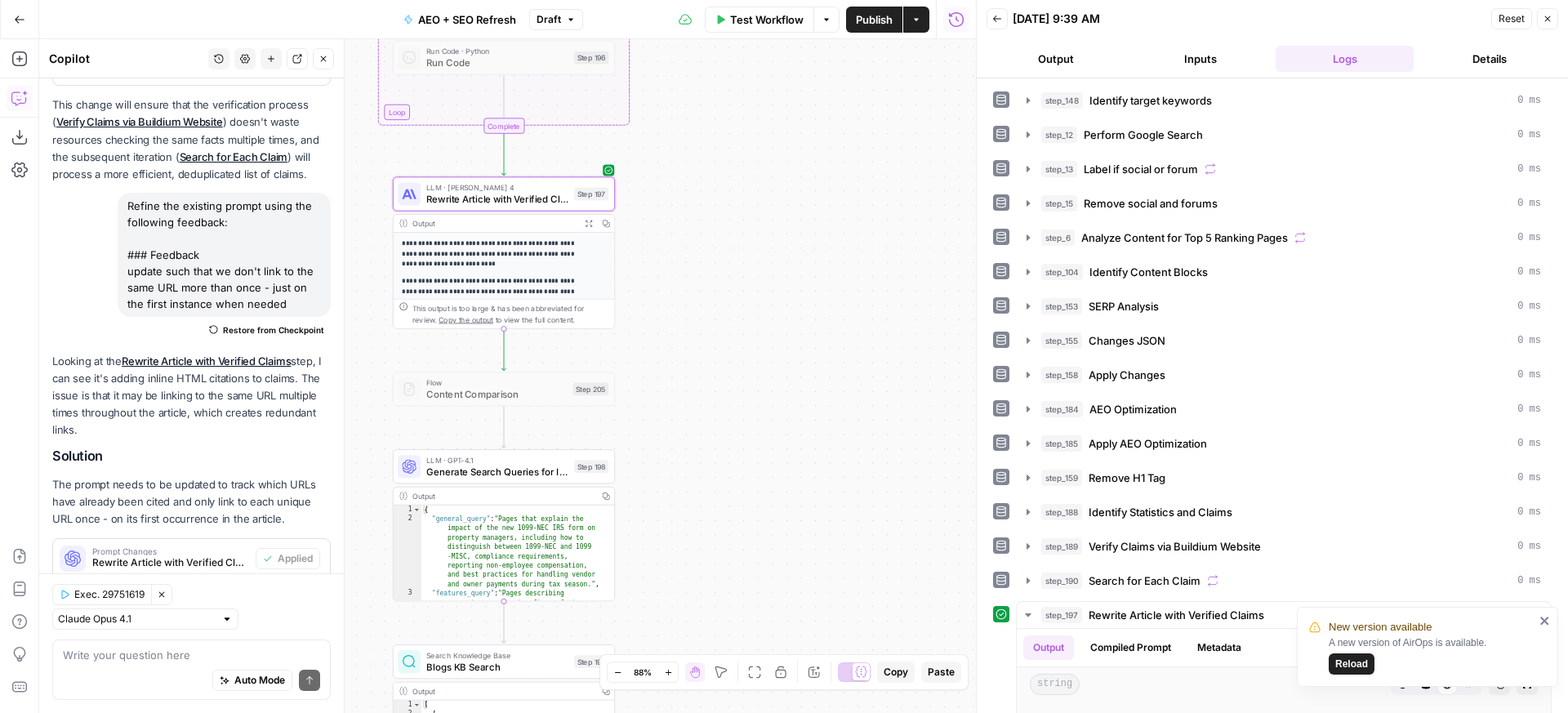
drag, startPoint x: 681, startPoint y: 235, endPoint x: 681, endPoint y: 191, distance: 44.0
click at [681, 191] on div "true true false false true false false true Workflow Set Inputs Inputs Power Ag…" at bounding box center [507, 376] width 936 height 674
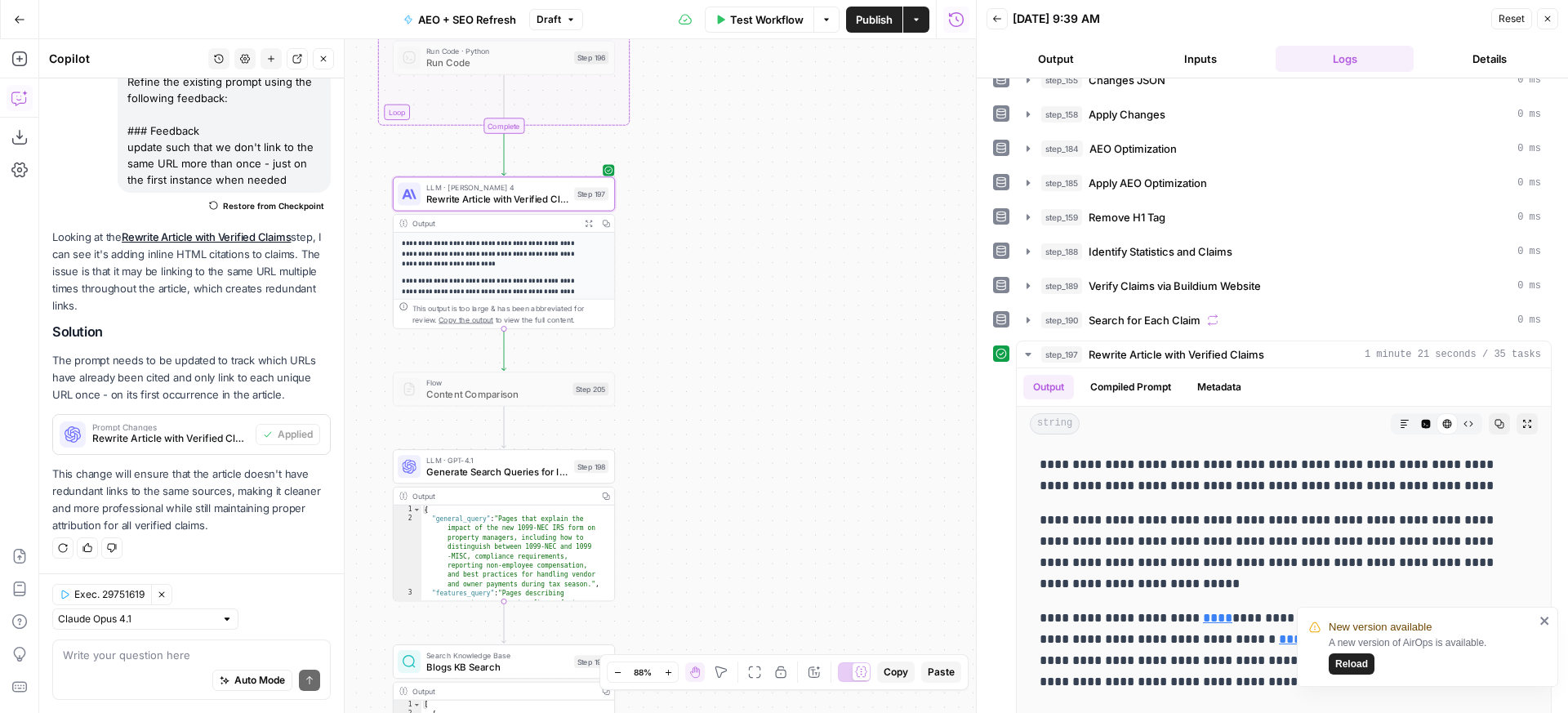
scroll to position [333, 0]
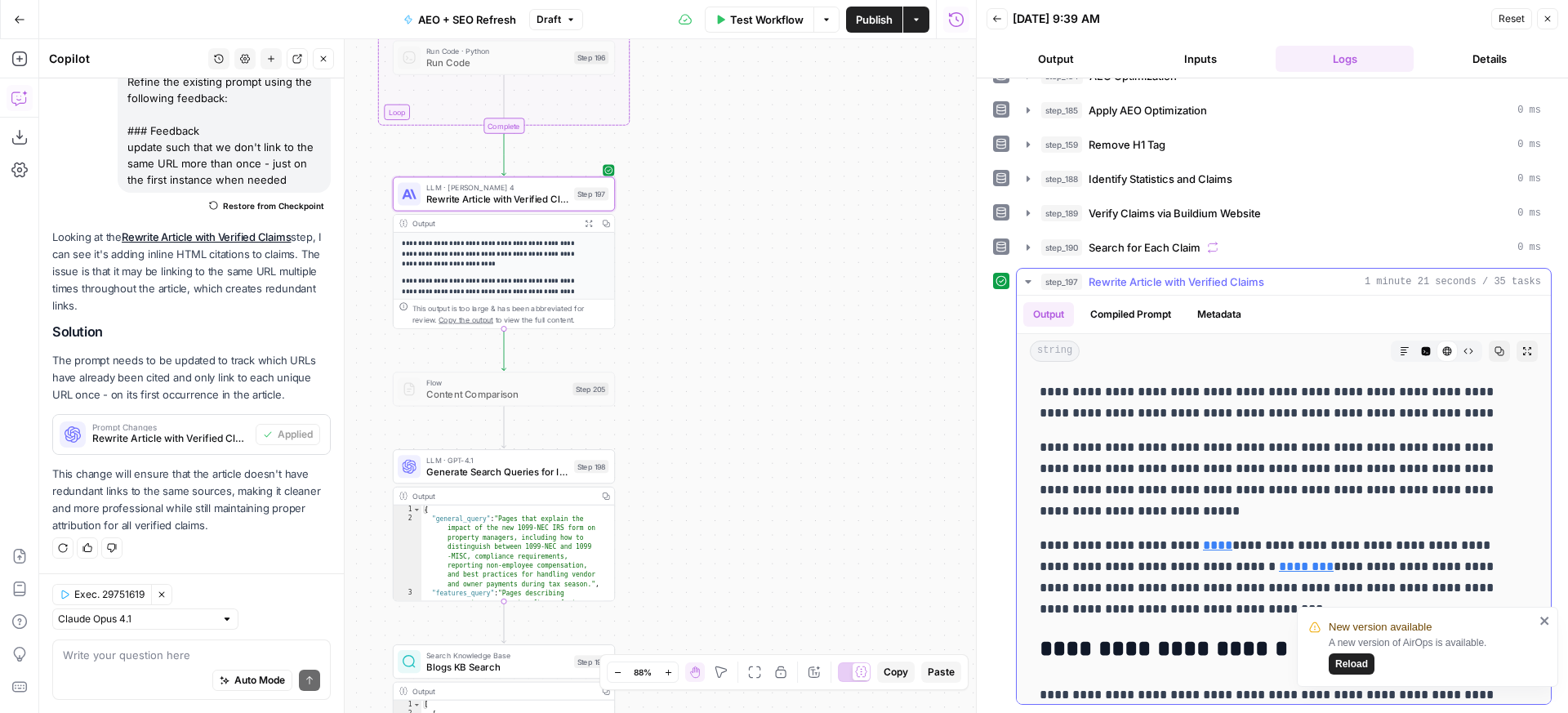
click at [1516, 352] on button "Expand Output" at bounding box center [1527, 351] width 21 height 21
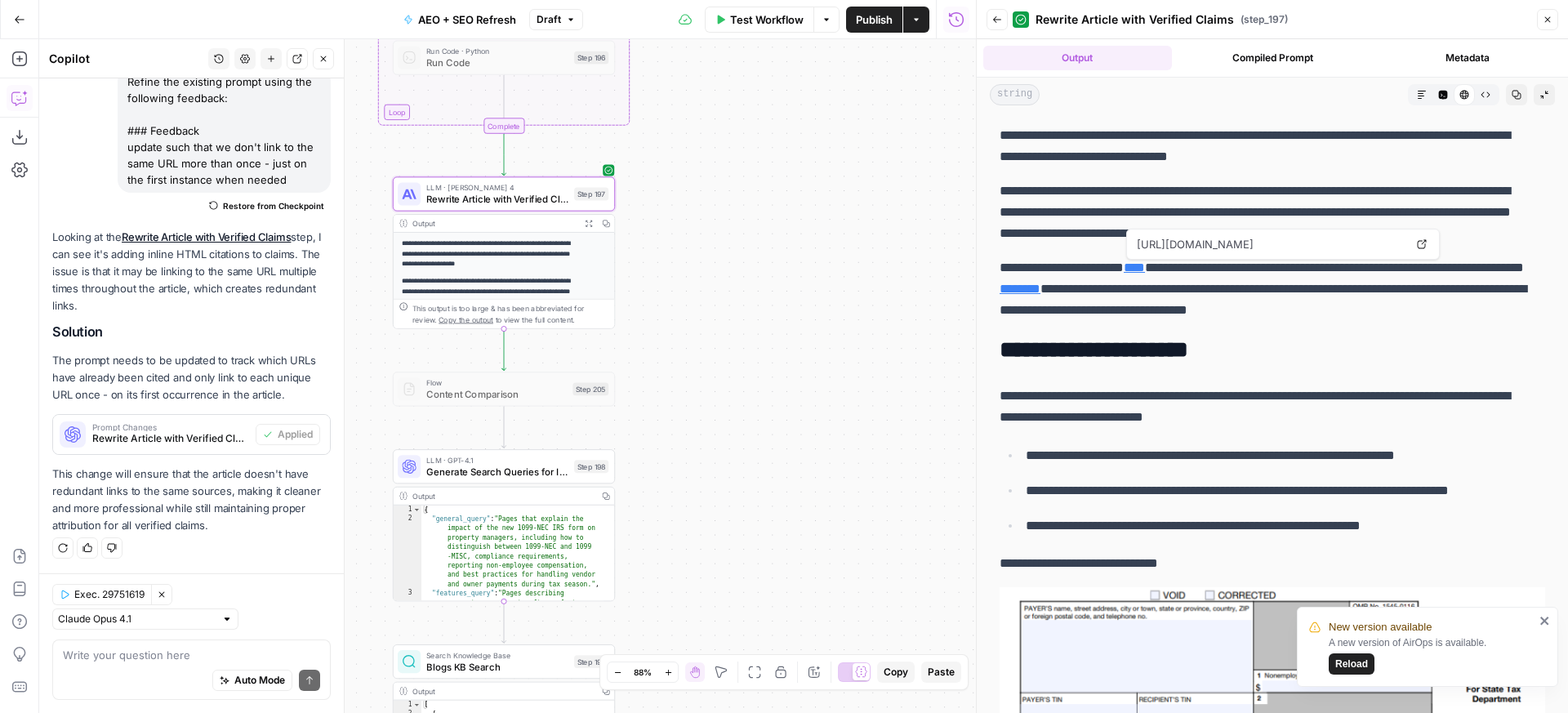
click at [1145, 268] on link "****" at bounding box center [1134, 267] width 21 height 12
click at [1153, 347] on h2 "**********" at bounding box center [1266, 349] width 533 height 26
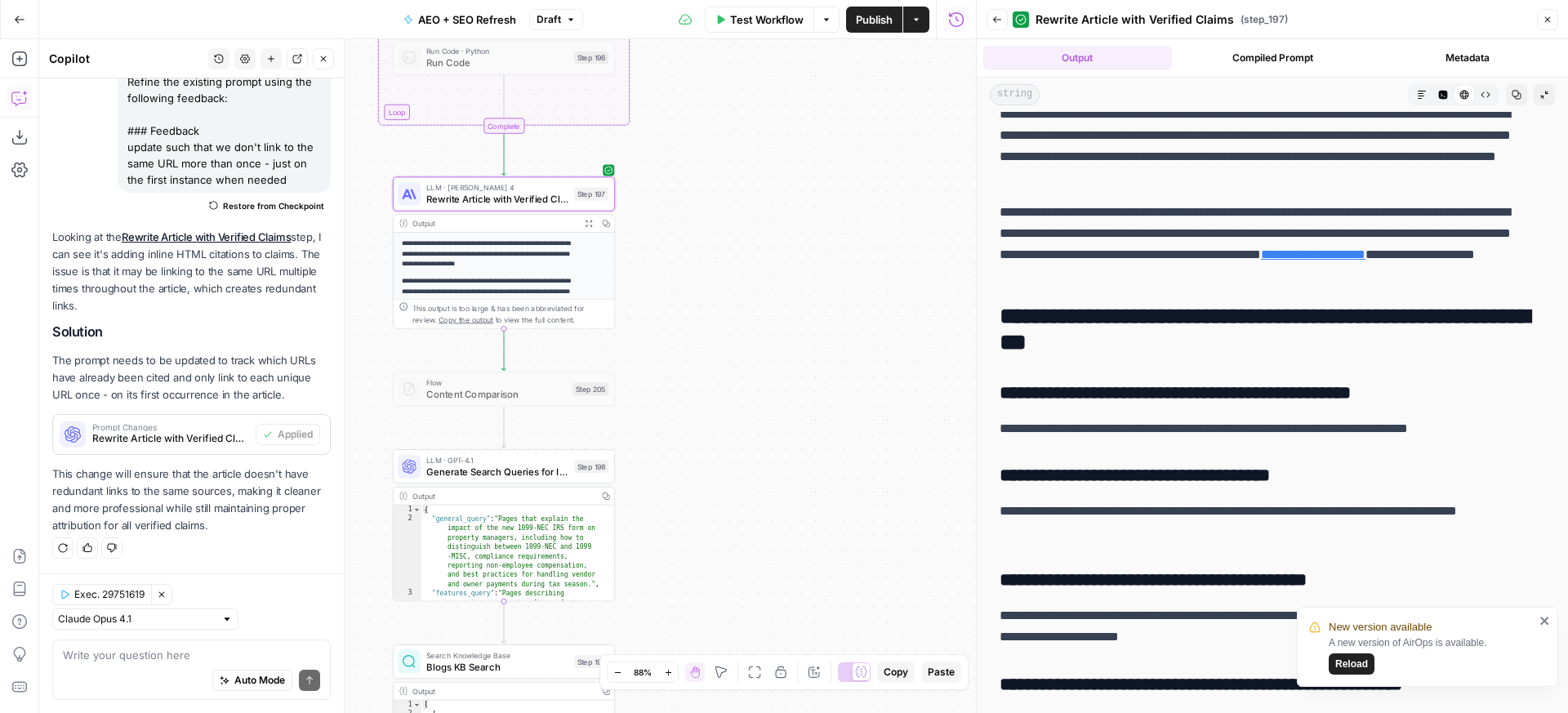
scroll to position [3621, 0]
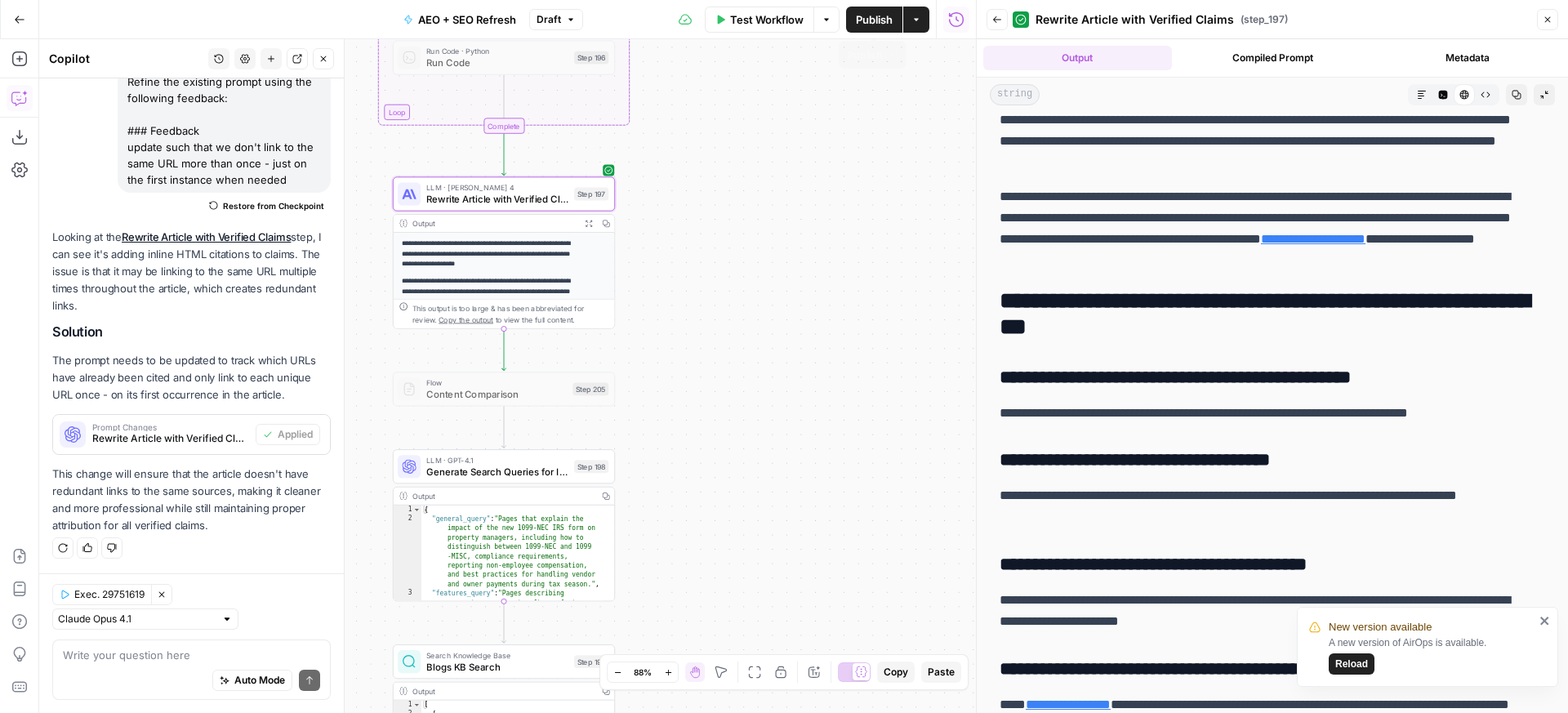
click at [863, 30] on button "Publish" at bounding box center [874, 19] width 56 height 26
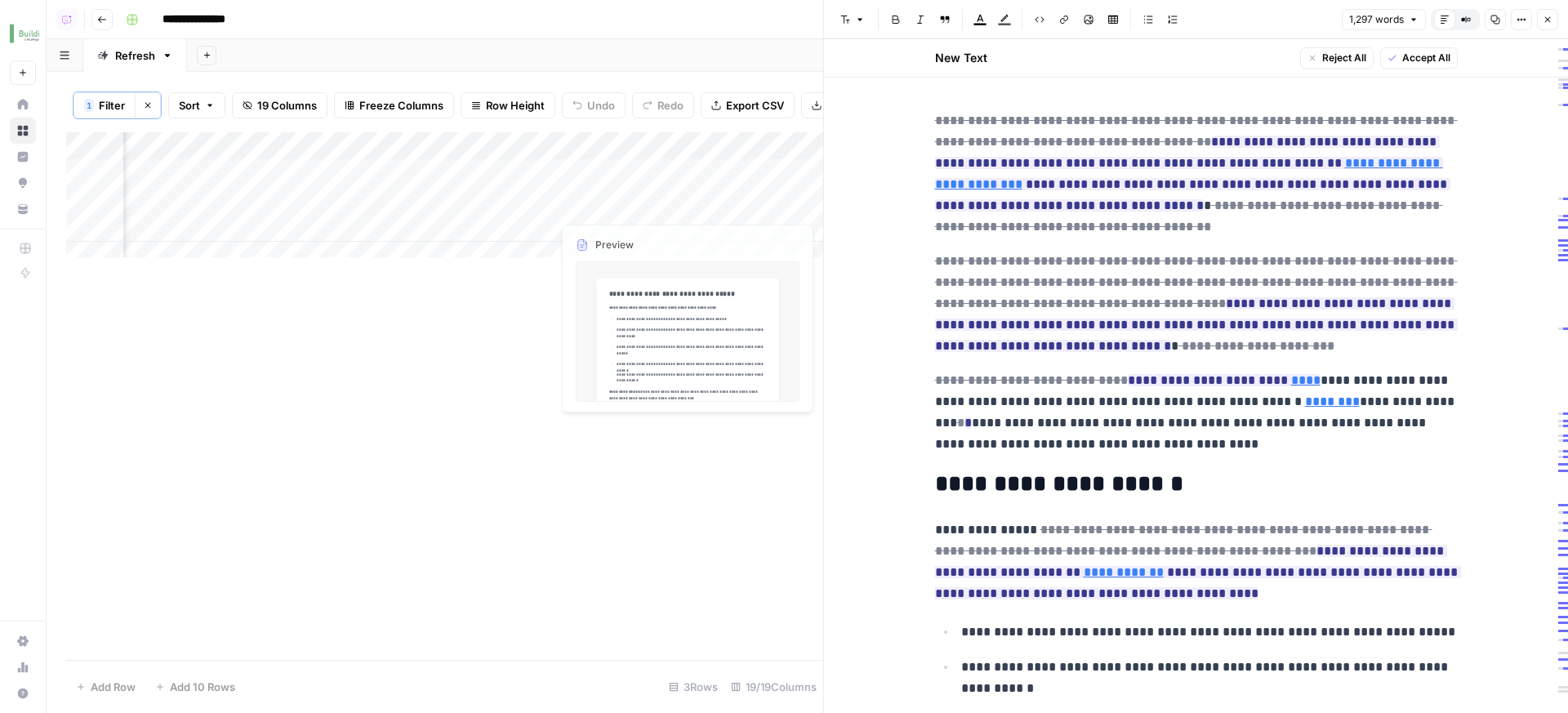
scroll to position [1916, 0]
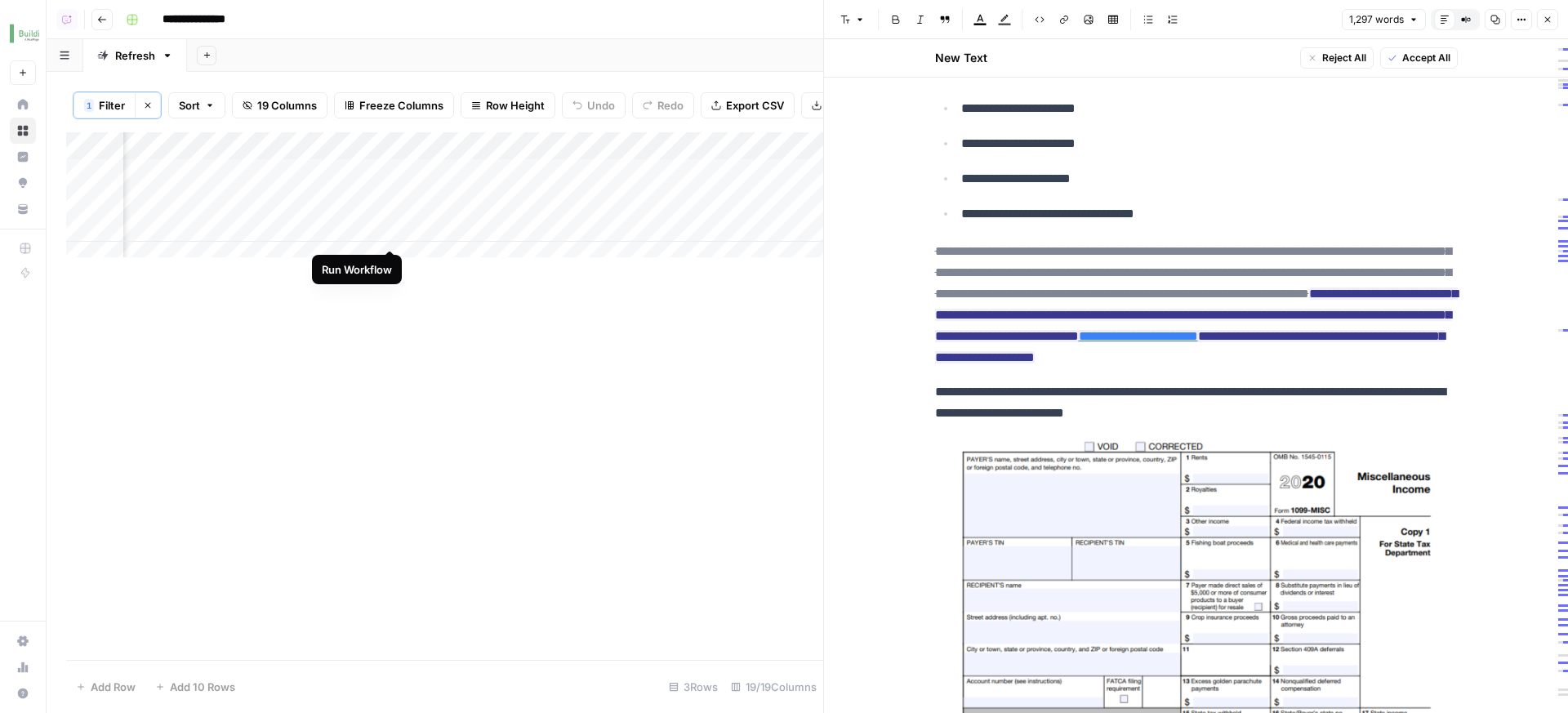
click at [392, 234] on div "Add Column" at bounding box center [444, 200] width 757 height 137
click at [394, 203] on div "Add Column" at bounding box center [444, 200] width 757 height 137
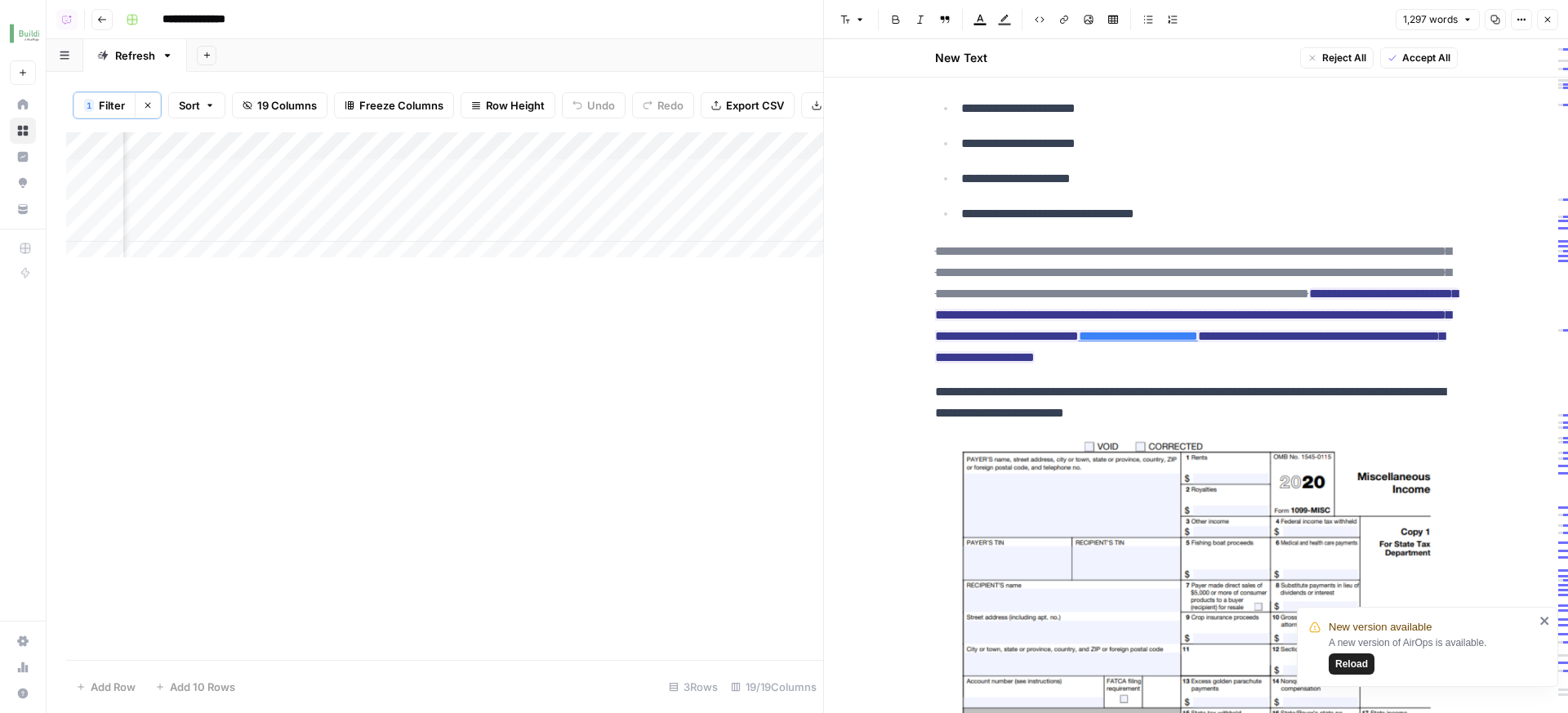
drag, startPoint x: 573, startPoint y: 457, endPoint x: 565, endPoint y: 442, distance: 17.0
click at [573, 457] on div "Add Column" at bounding box center [444, 395] width 757 height 527
click at [588, 588] on div "Add Column" at bounding box center [444, 395] width 757 height 527
click at [372, 235] on div "Add Column" at bounding box center [444, 200] width 757 height 137
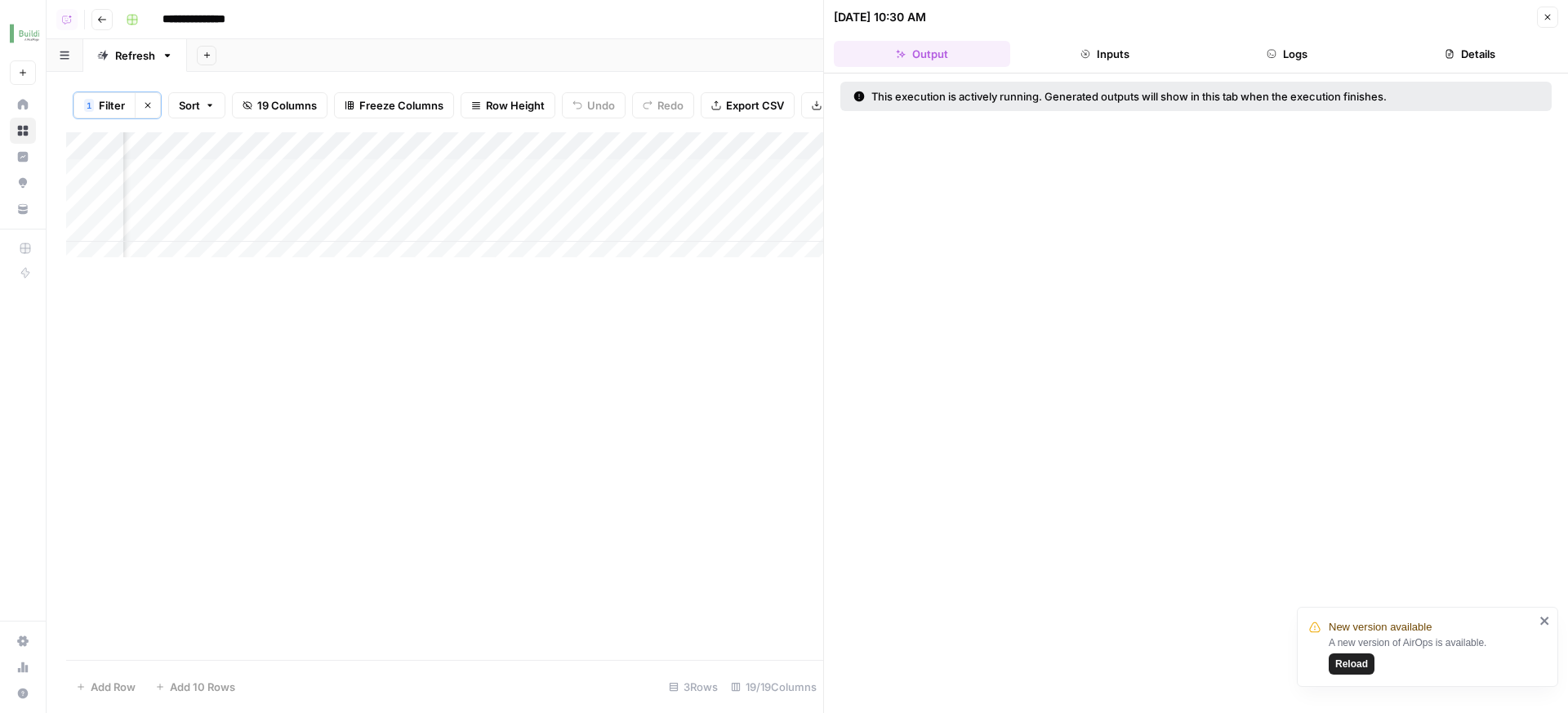
click at [1269, 60] on button "Logs" at bounding box center [1288, 54] width 176 height 26
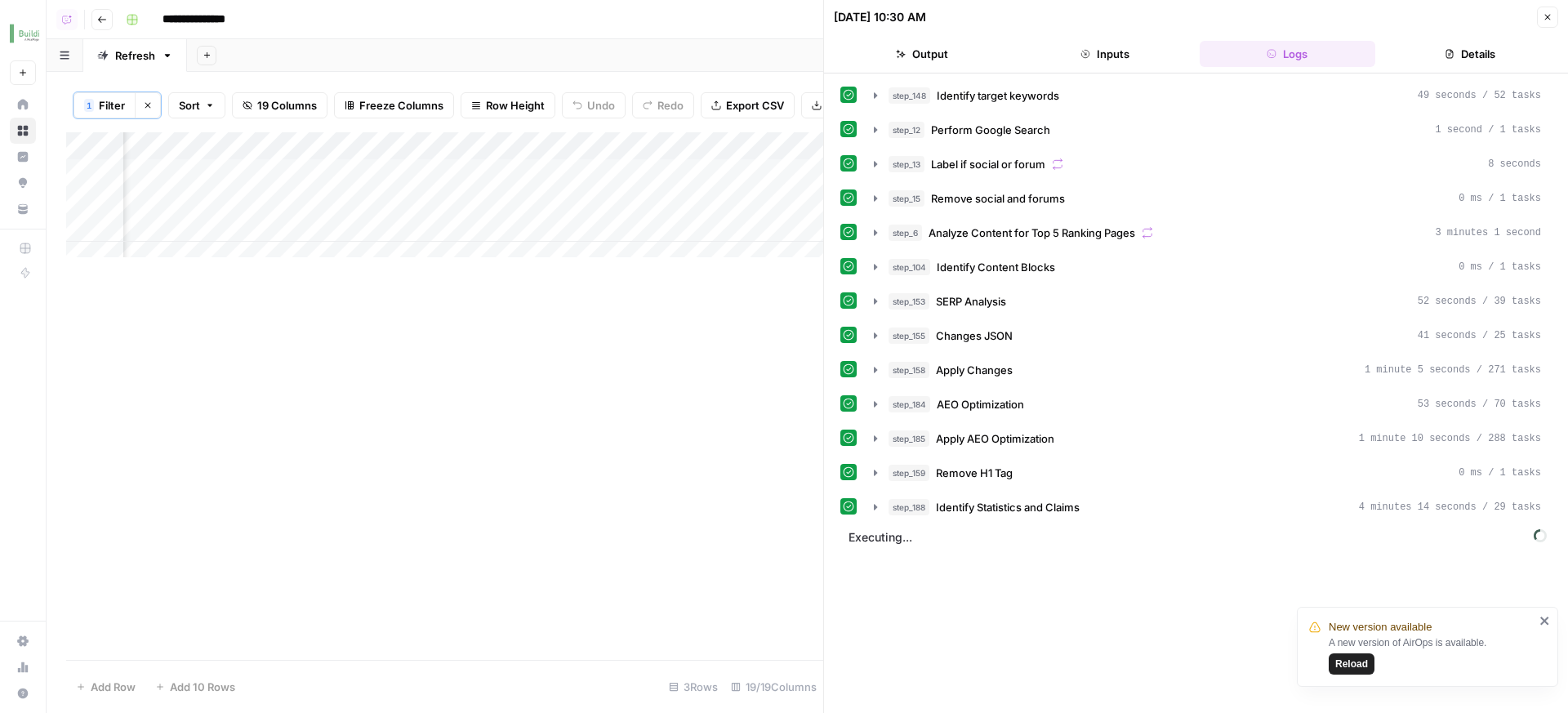
click at [372, 206] on div "Add Column" at bounding box center [444, 200] width 757 height 137
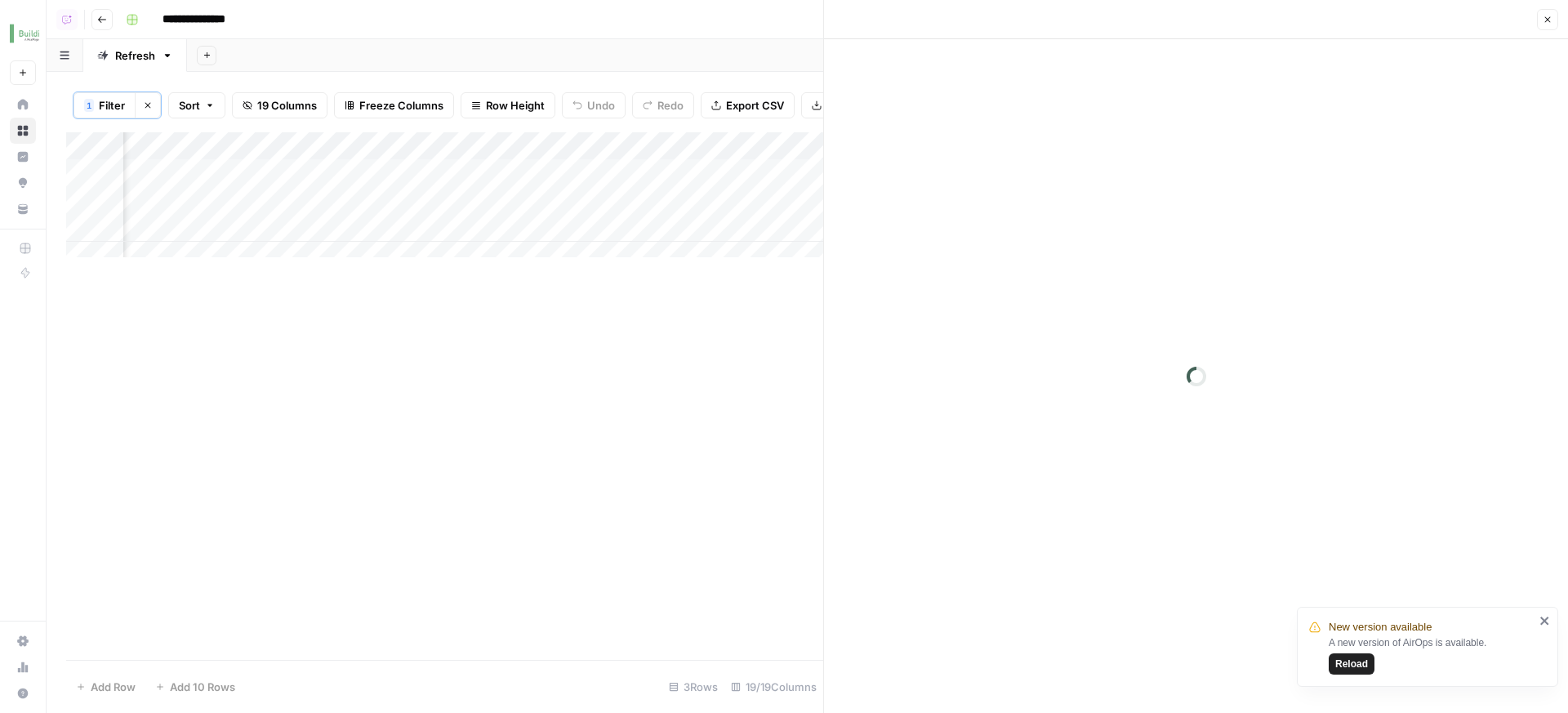
click at [1339, 47] on div at bounding box center [1196, 376] width 744 height 674
click at [1331, 46] on div at bounding box center [1288, 54] width 176 height 26
click at [1326, 37] on header "Execution Close" at bounding box center [1196, 36] width 744 height 74
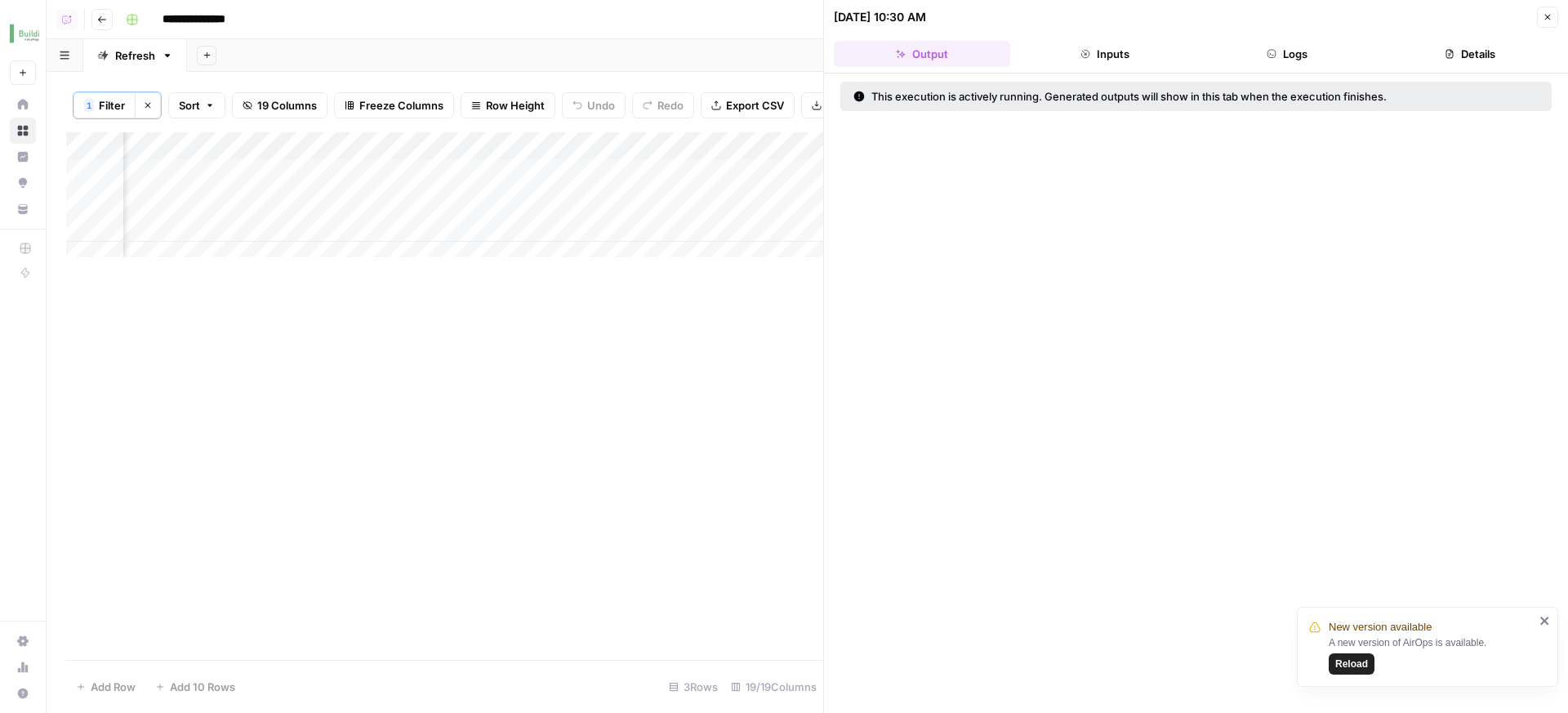
click at [1319, 55] on button "Logs" at bounding box center [1288, 54] width 176 height 26
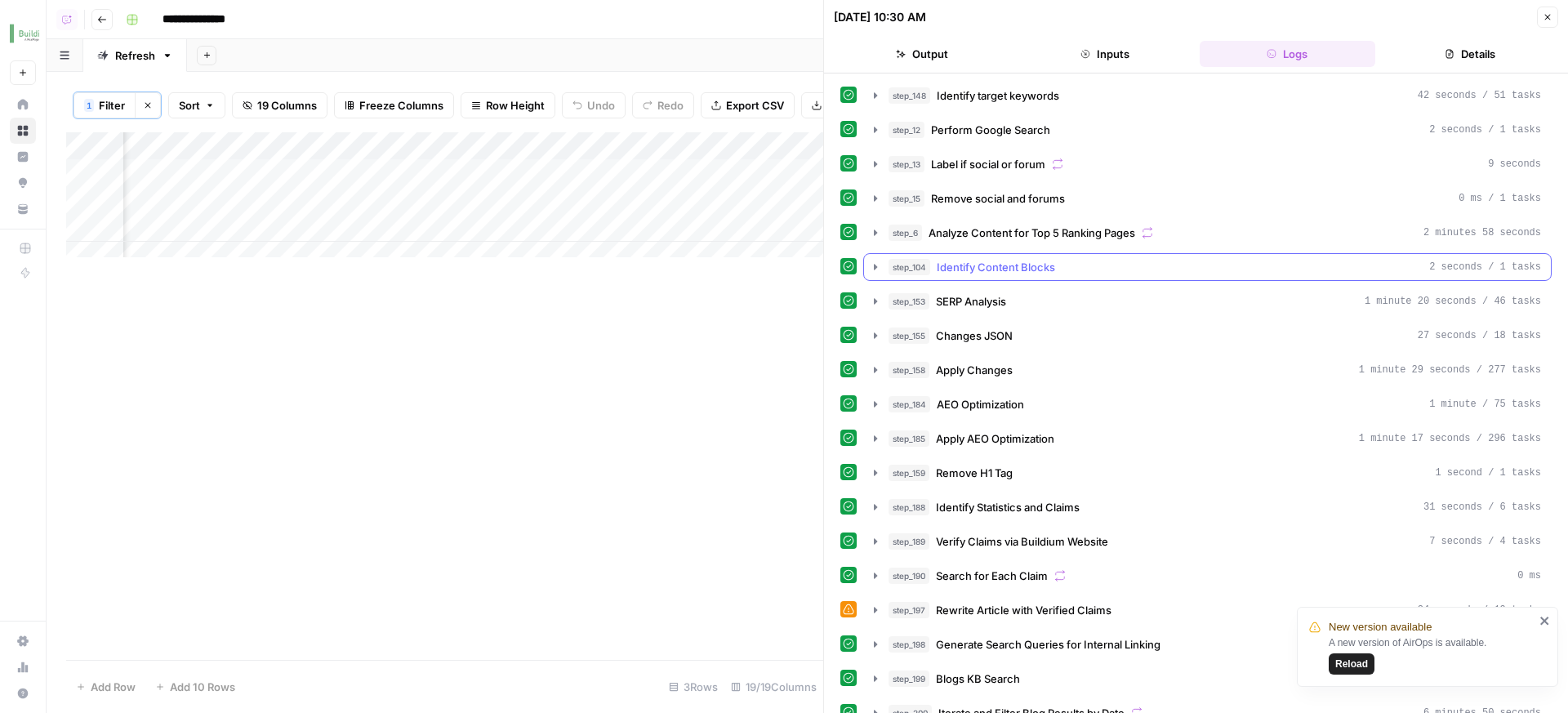
scroll to position [52, 0]
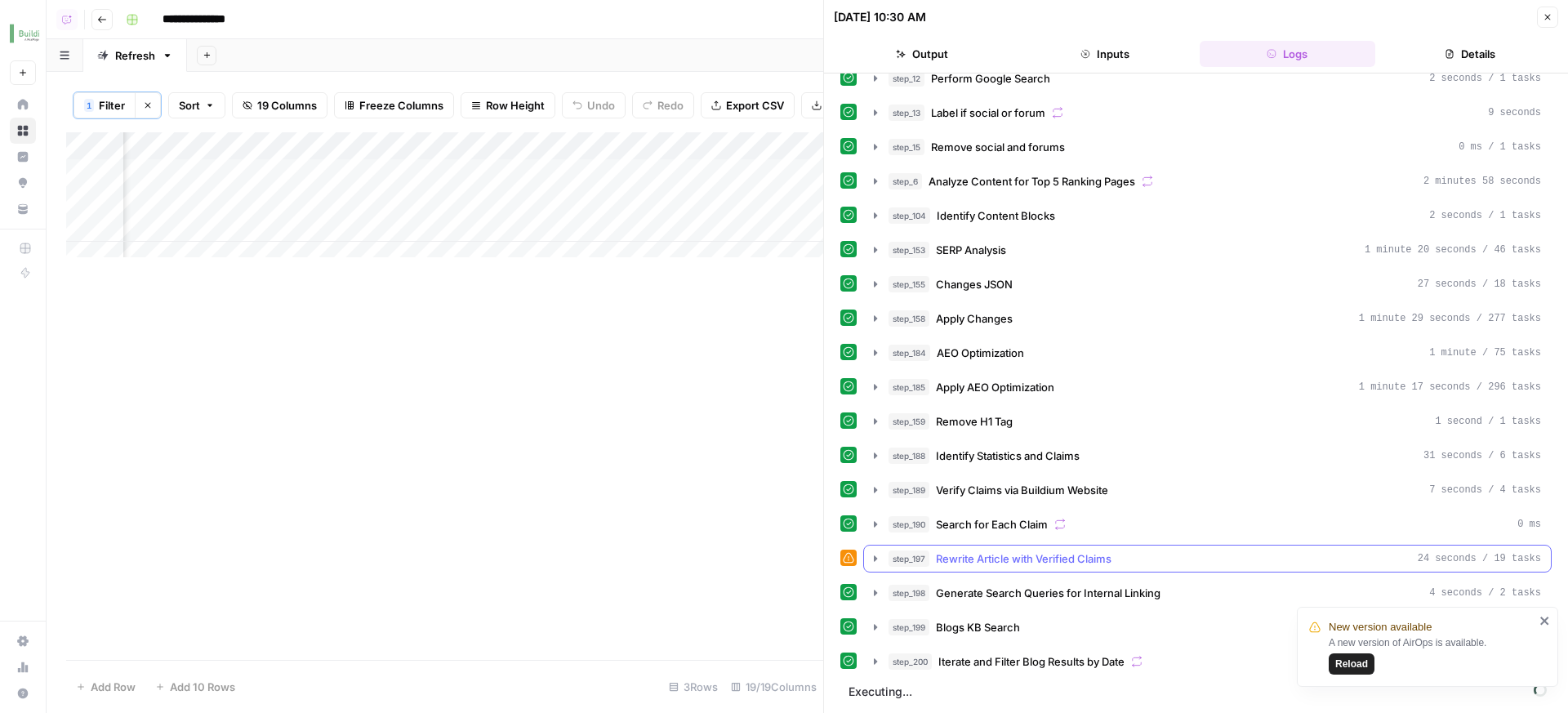
click at [1118, 553] on div "step_197 Rewrite Article with Verified Claims 24 seconds / 19 tasks" at bounding box center [1215, 558] width 653 height 16
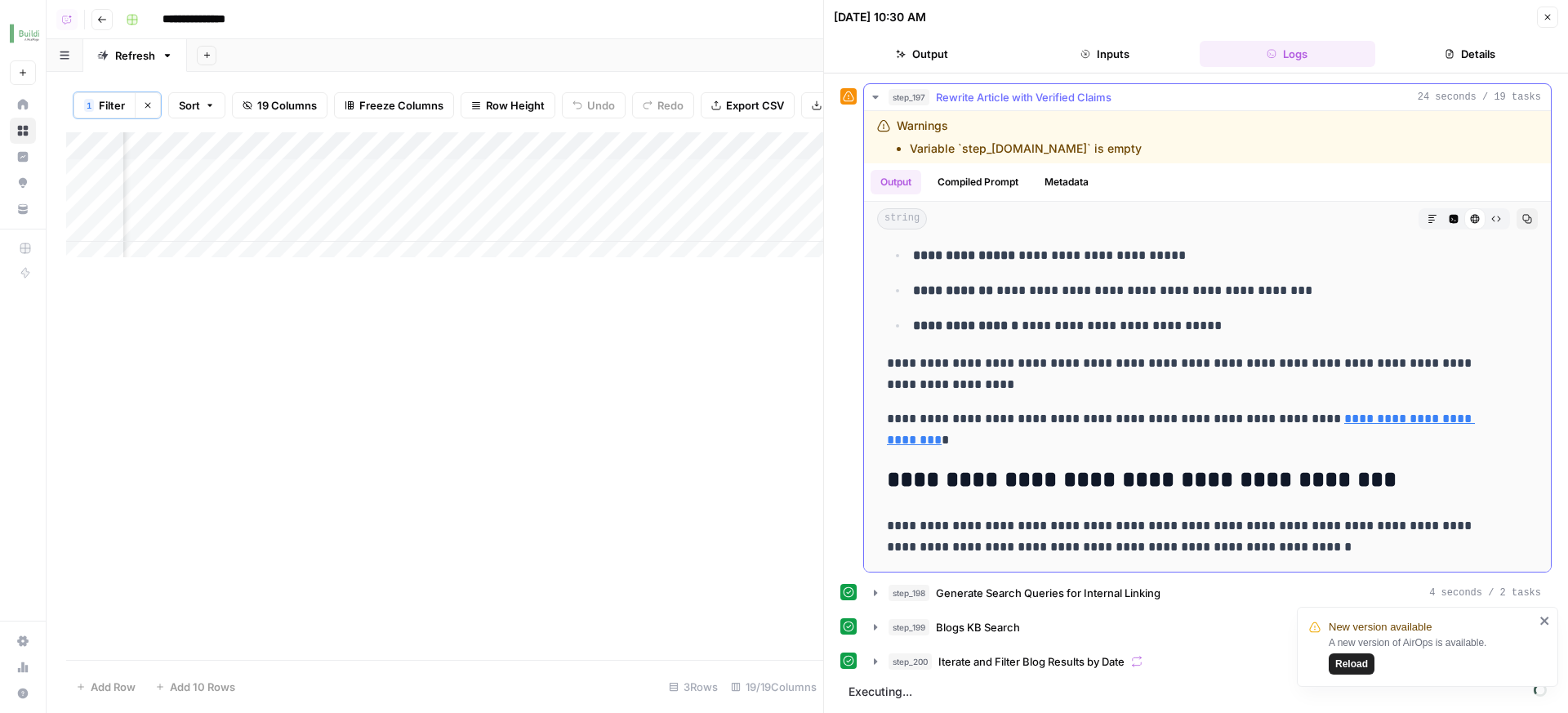
scroll to position [972, 0]
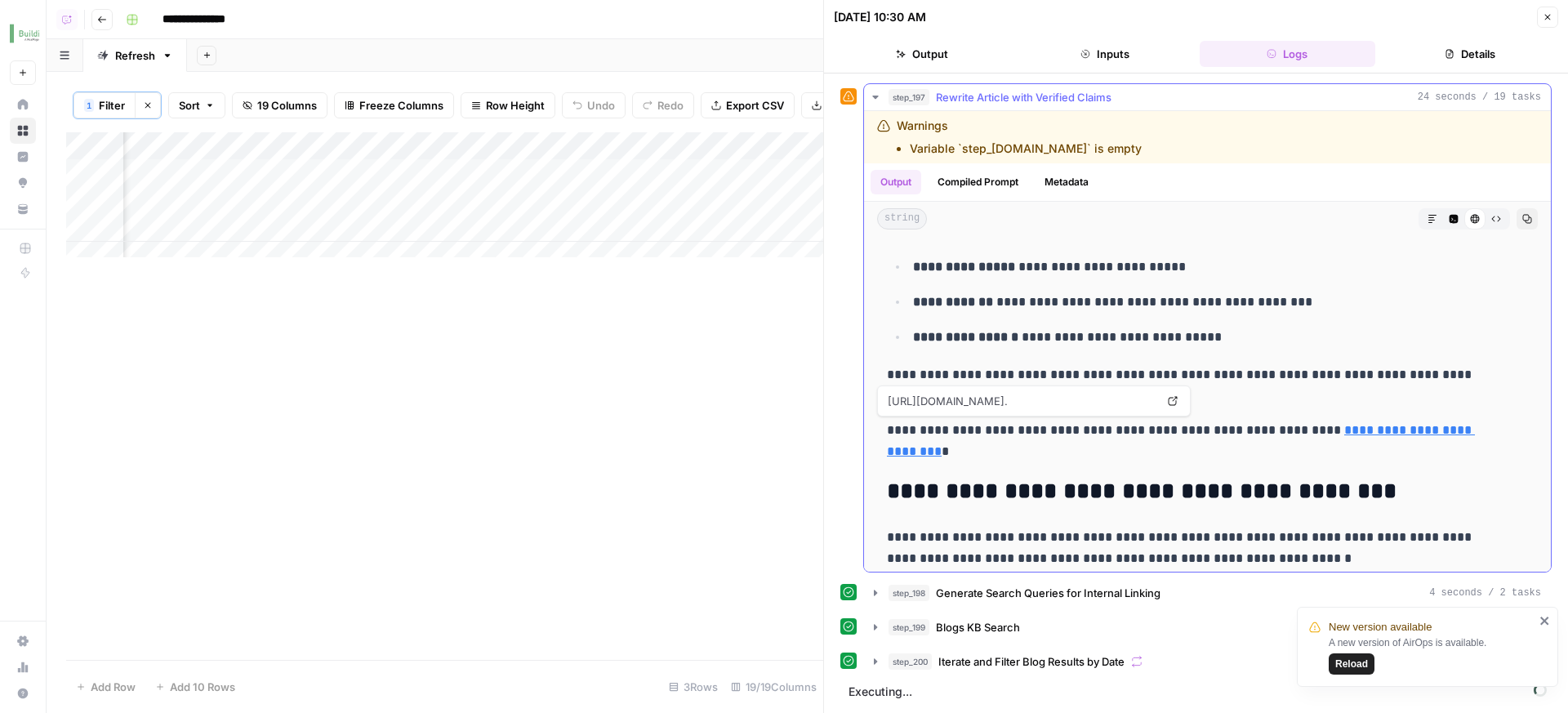
click at [1368, 425] on link "**********" at bounding box center [1180, 440] width 588 height 33
click at [1233, 445] on p "**********" at bounding box center [1195, 440] width 616 height 42
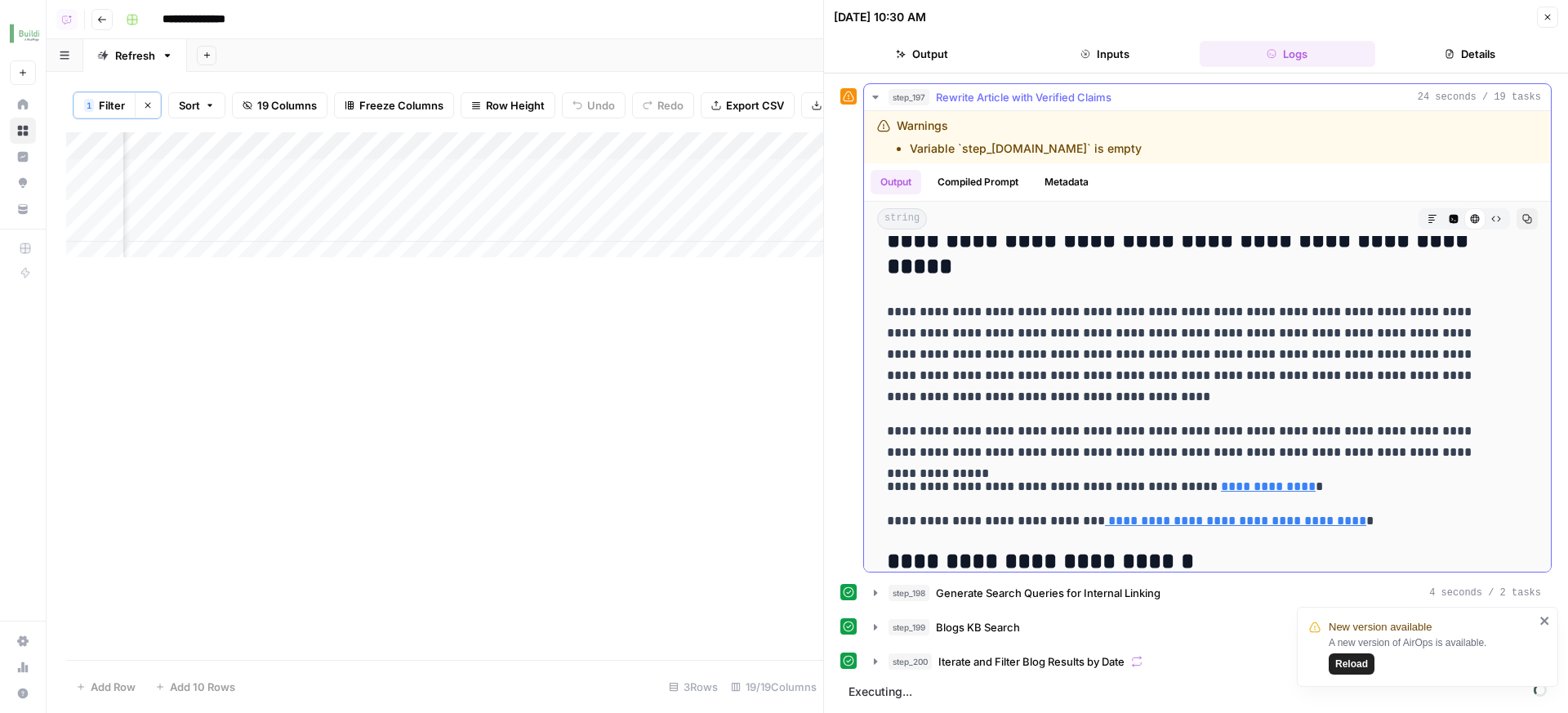
scroll to position [2476, 0]
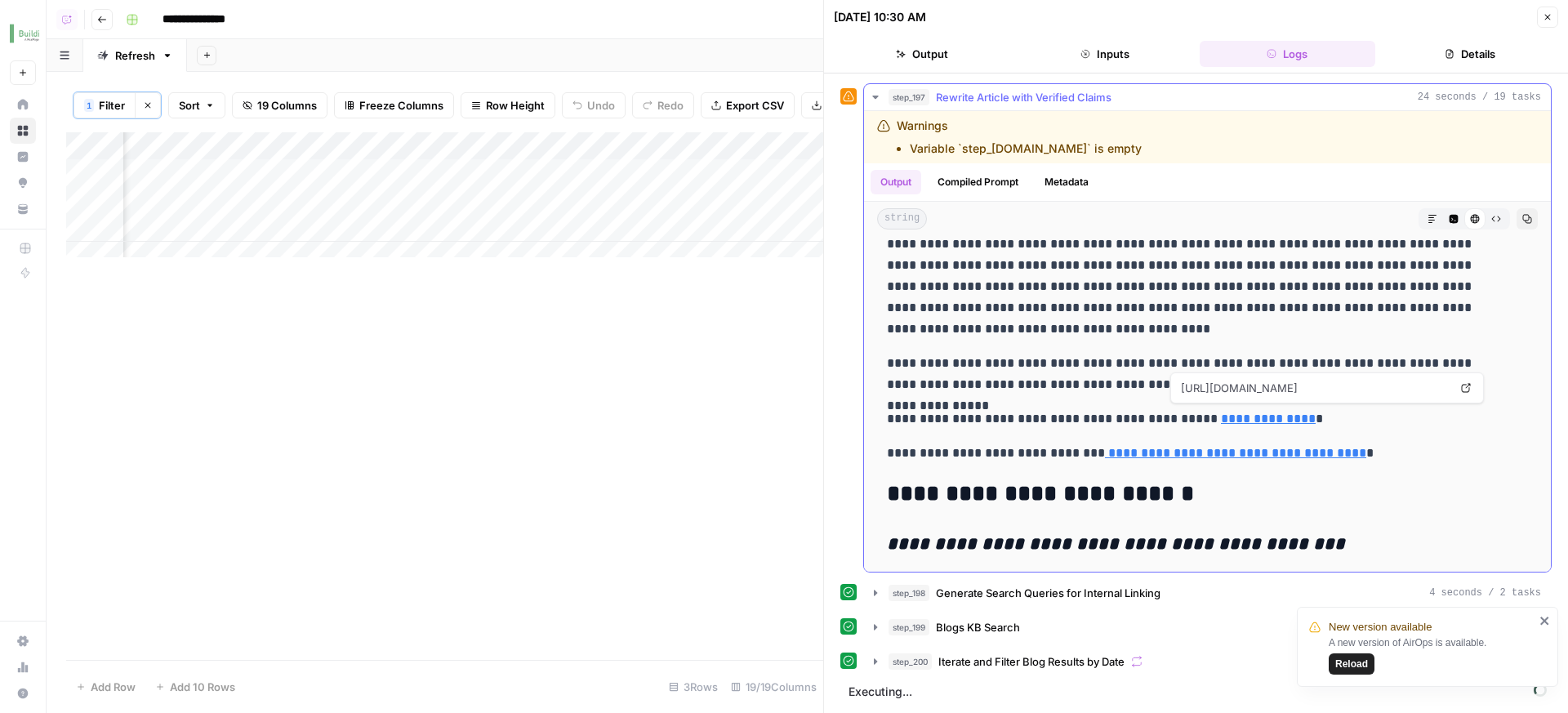
click at [1221, 419] on link "**********" at bounding box center [1267, 418] width 95 height 12
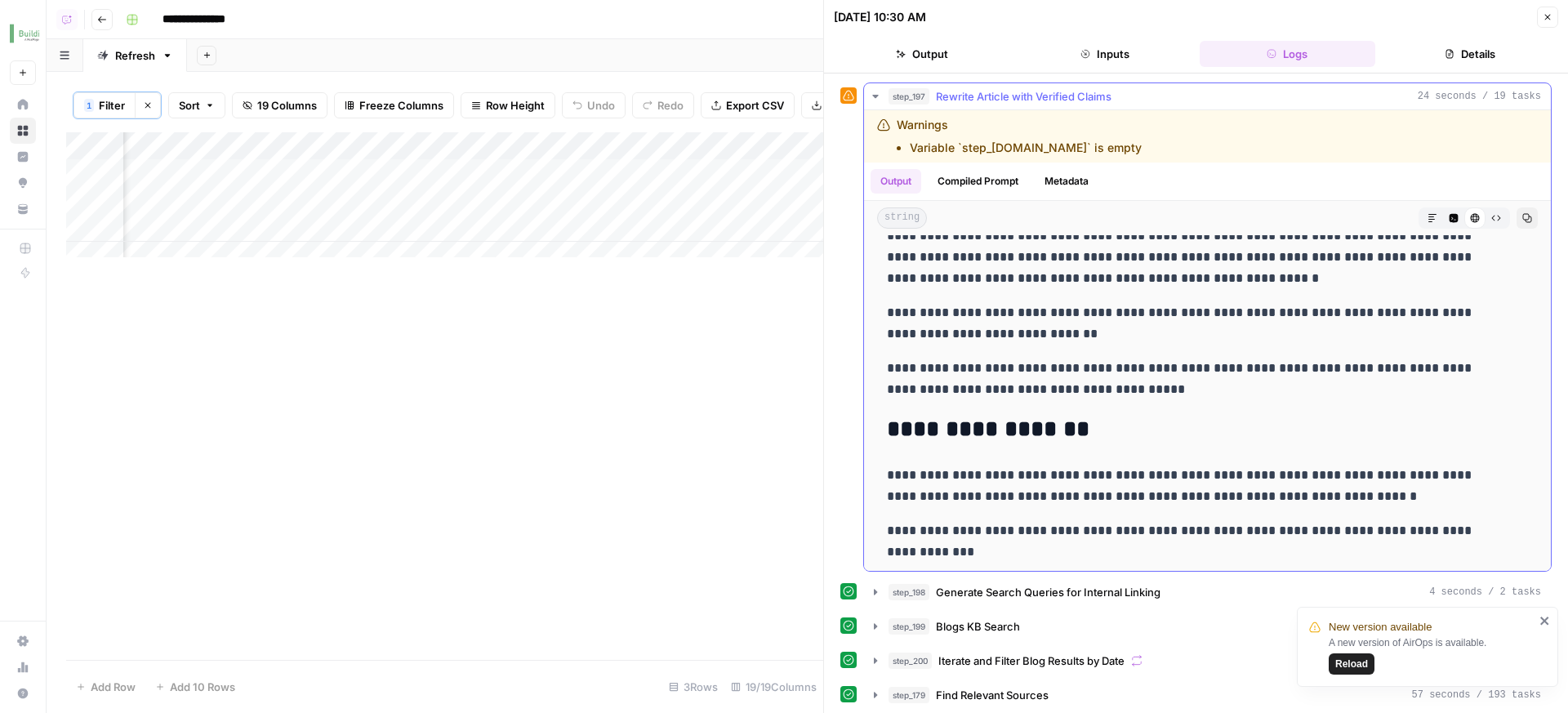
scroll to position [0, 0]
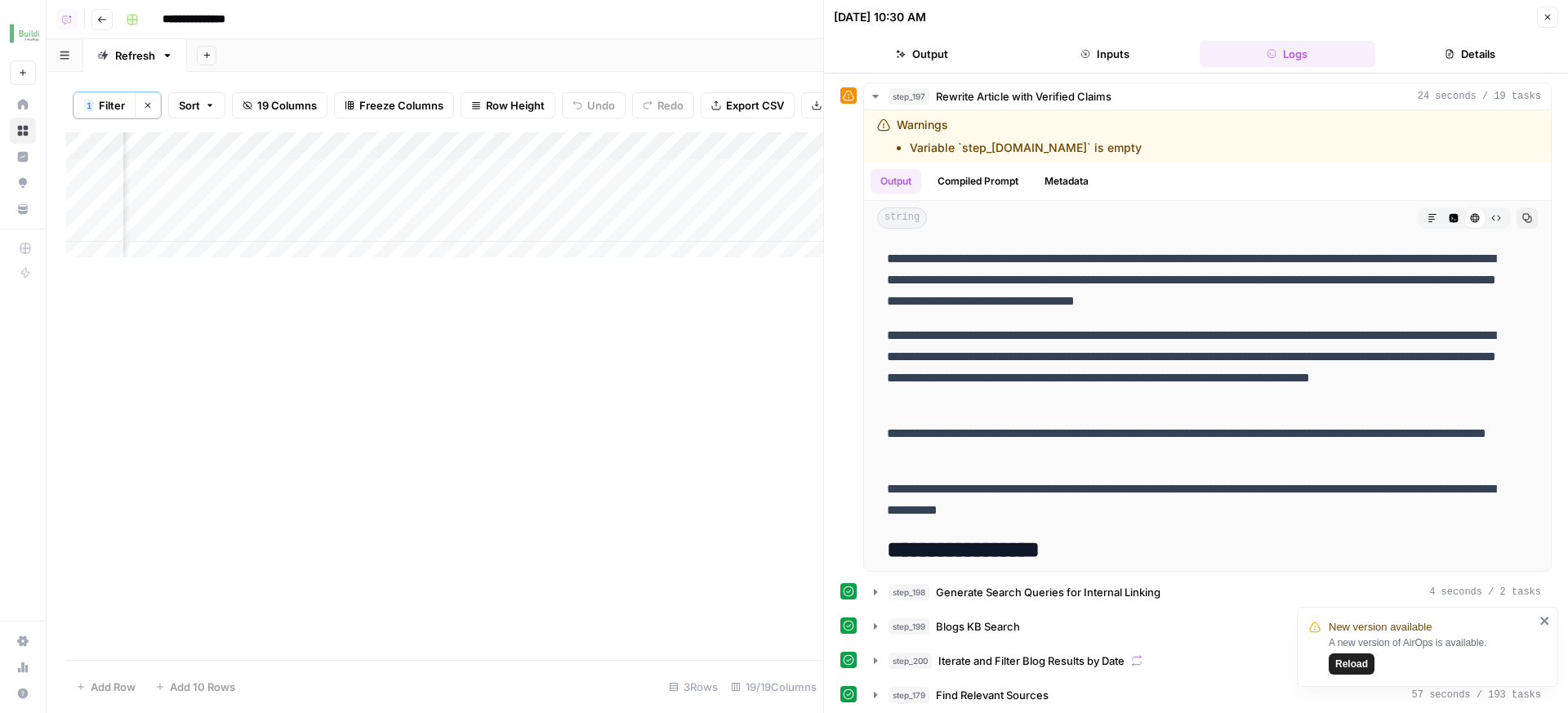
click at [564, 371] on div "Add Column" at bounding box center [444, 395] width 757 height 527
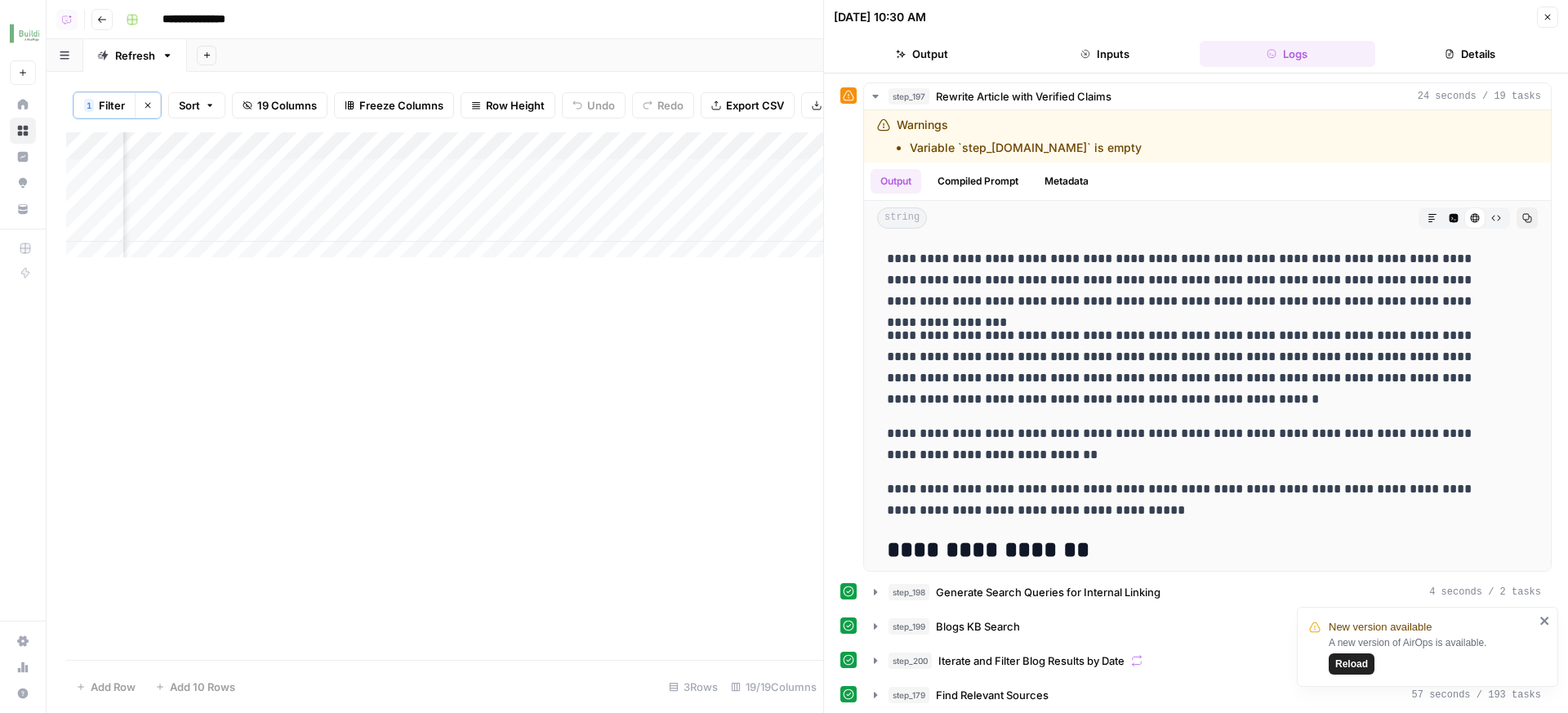
click at [445, 402] on div "Add Column" at bounding box center [444, 395] width 757 height 527
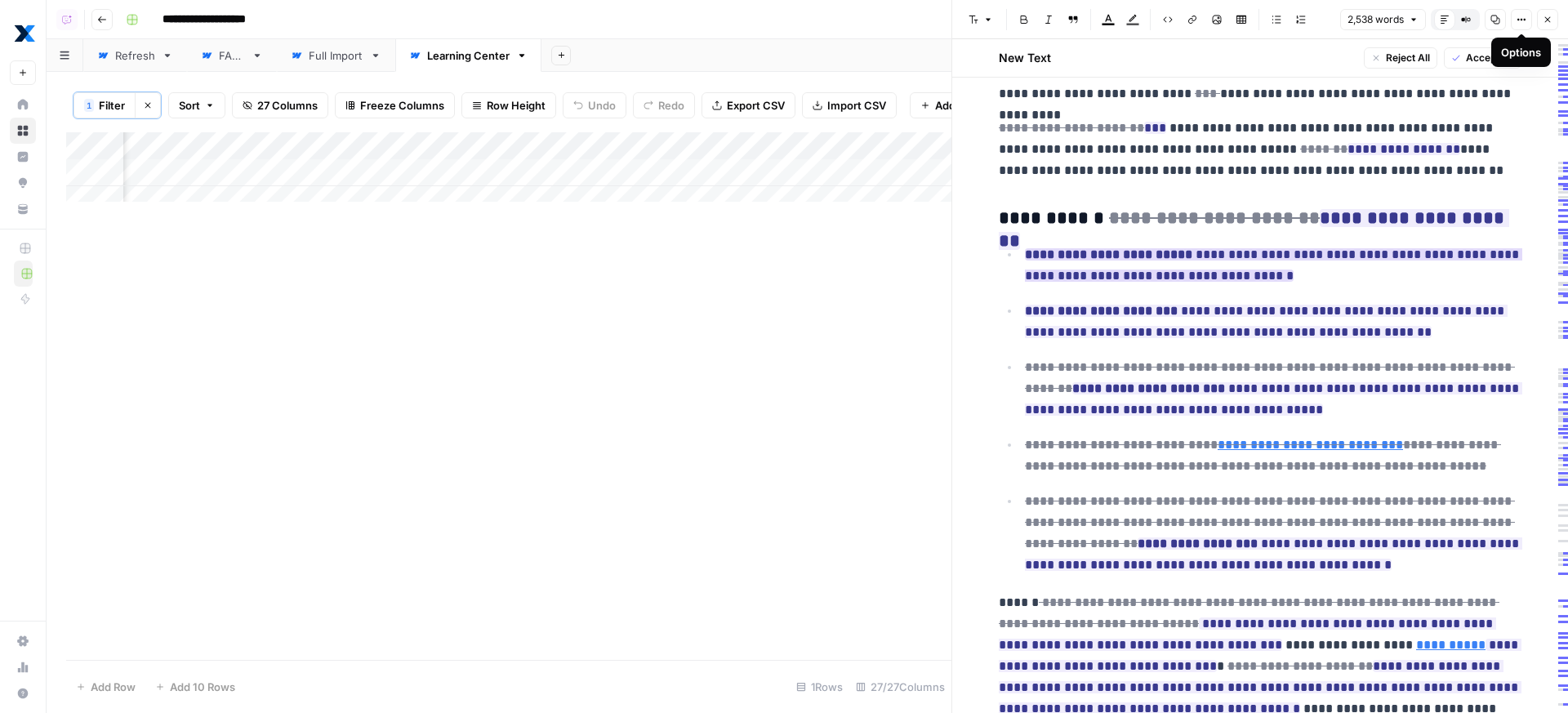
scroll to position [4888, 0]
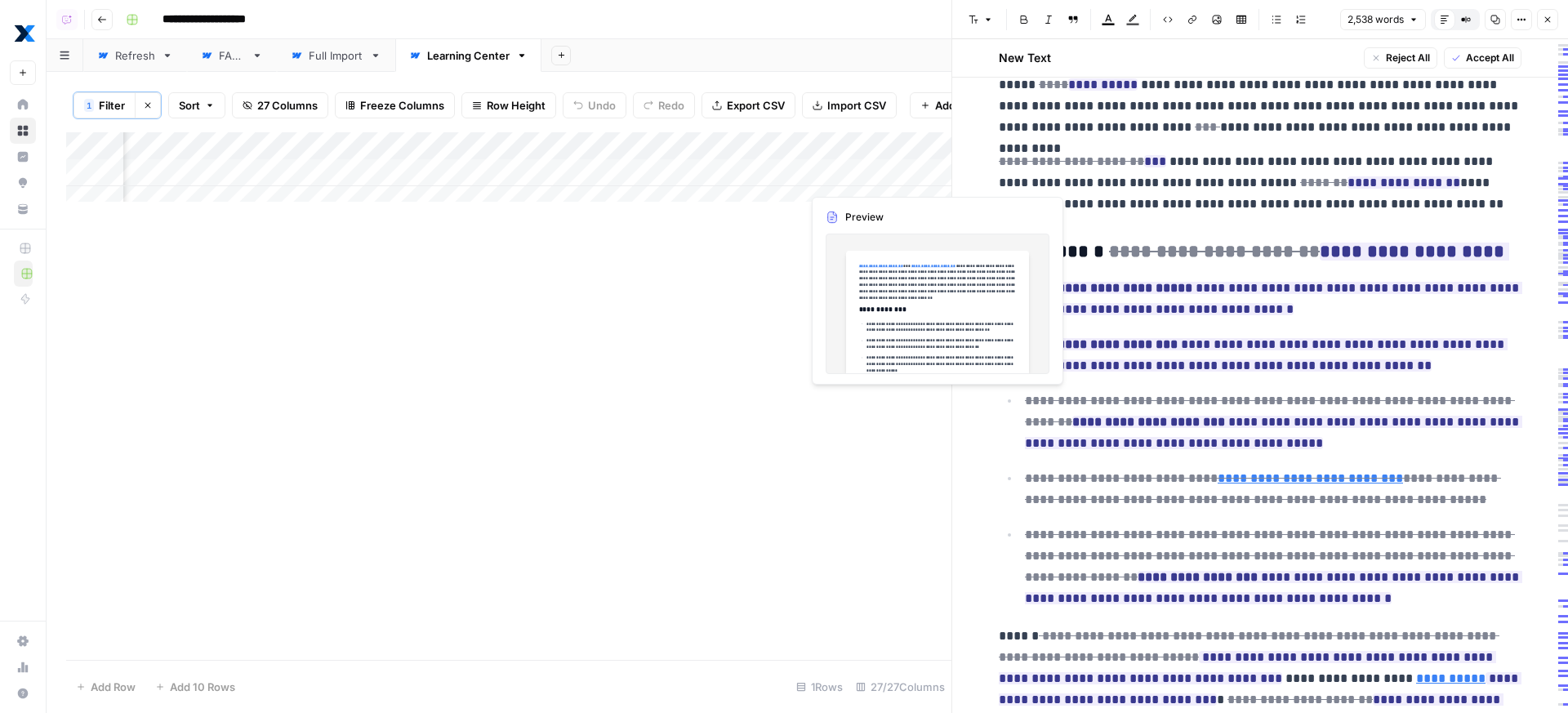
click at [914, 183] on div "Add Column" at bounding box center [508, 172] width 885 height 81
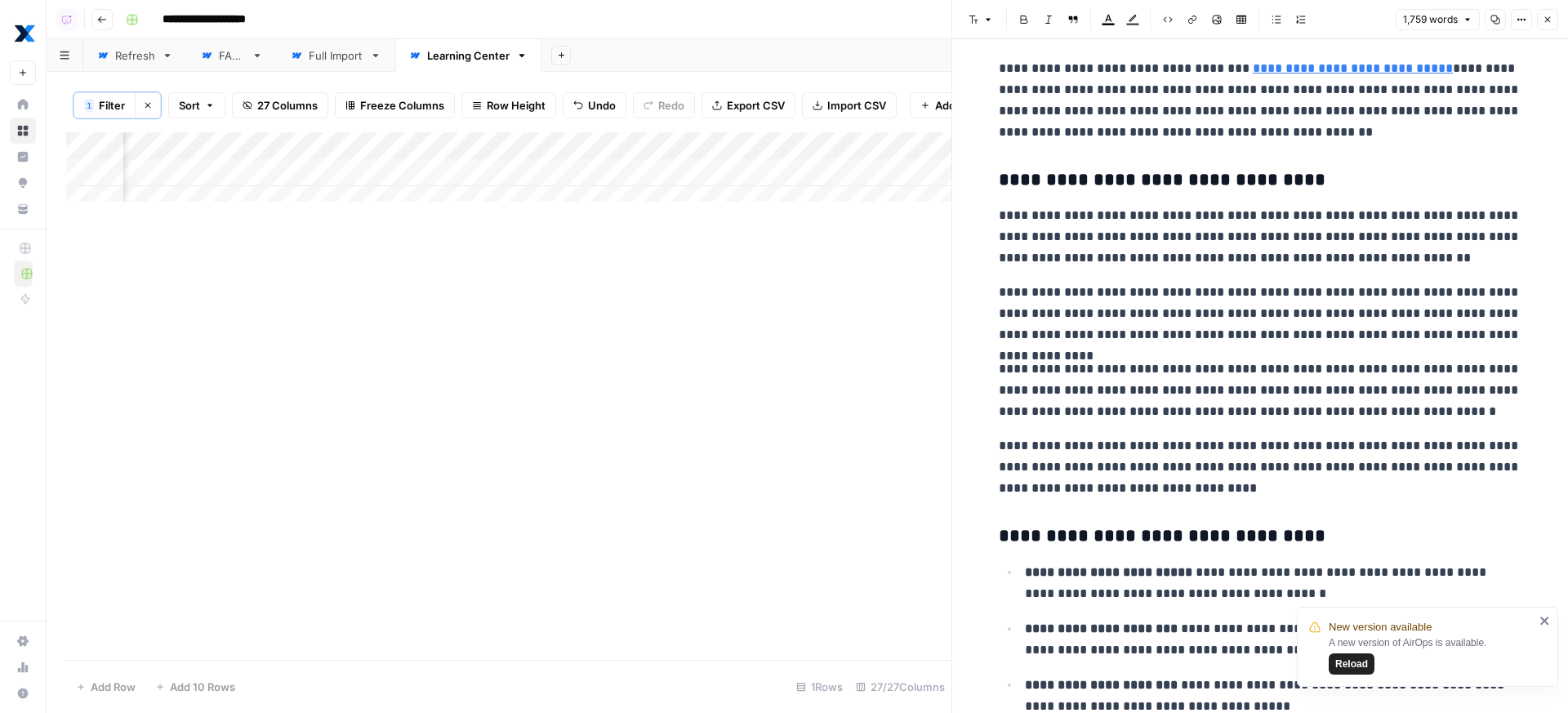
scroll to position [3629, 0]
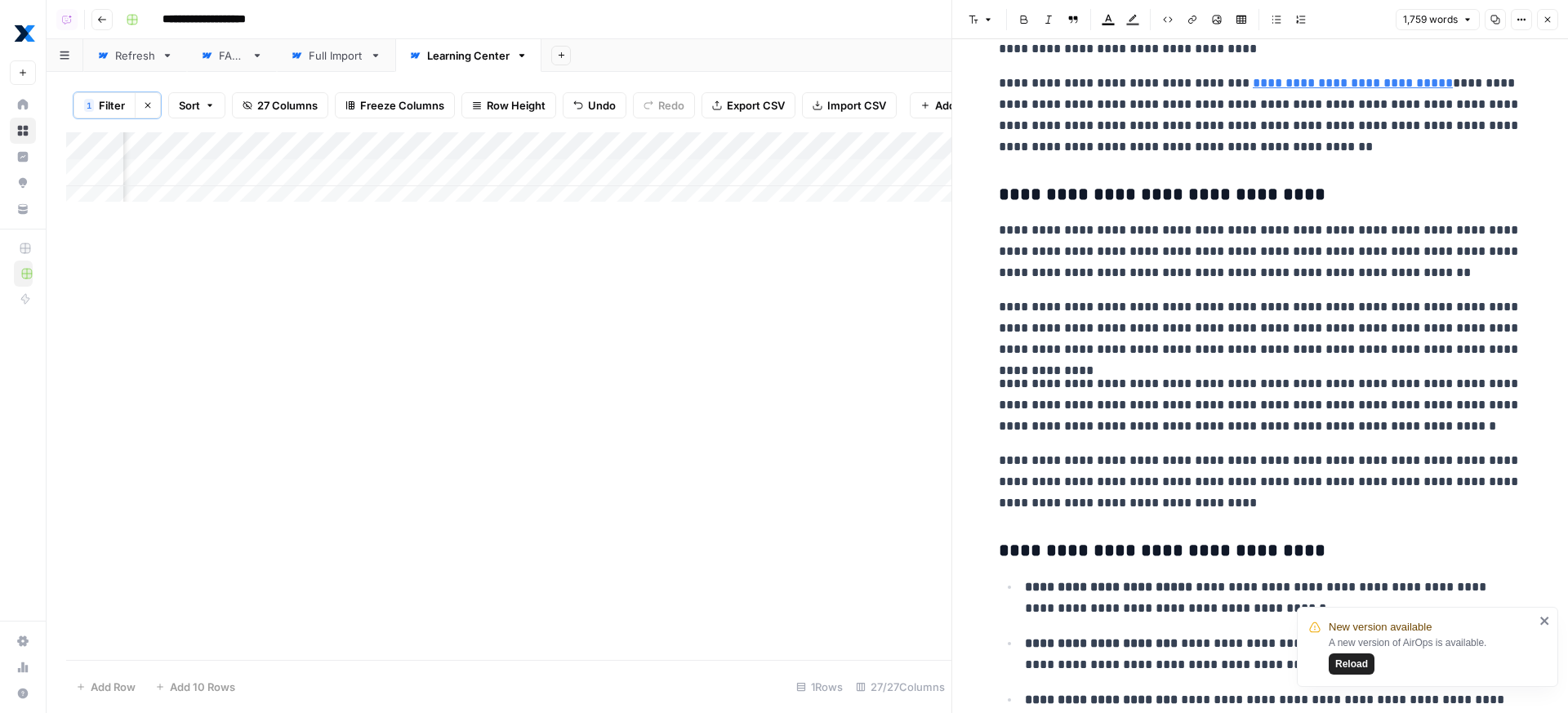
click at [1166, 247] on p "**********" at bounding box center [1260, 251] width 523 height 64
type input "-"
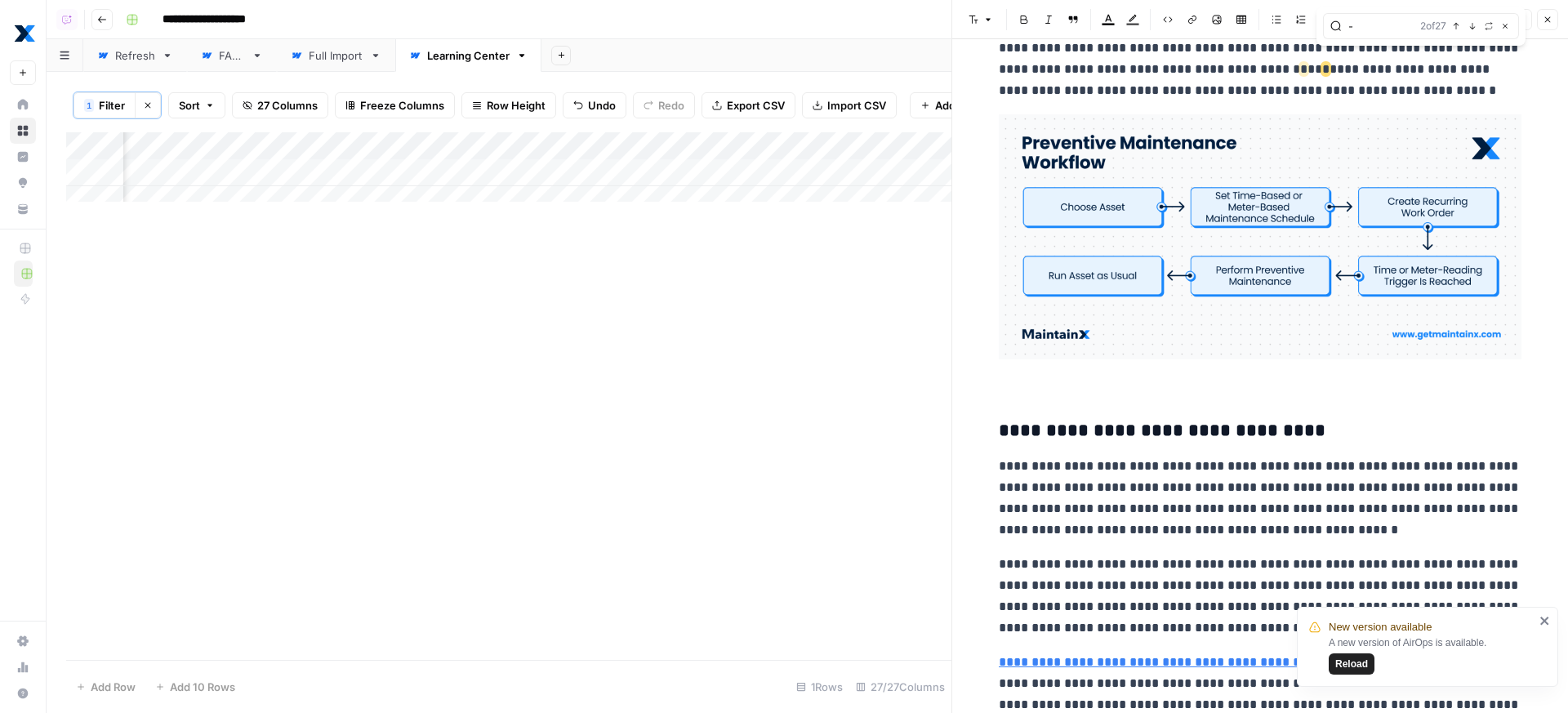
scroll to position [932, 0]
click at [1507, 24] on icon "button" at bounding box center [1505, 26] width 9 height 9
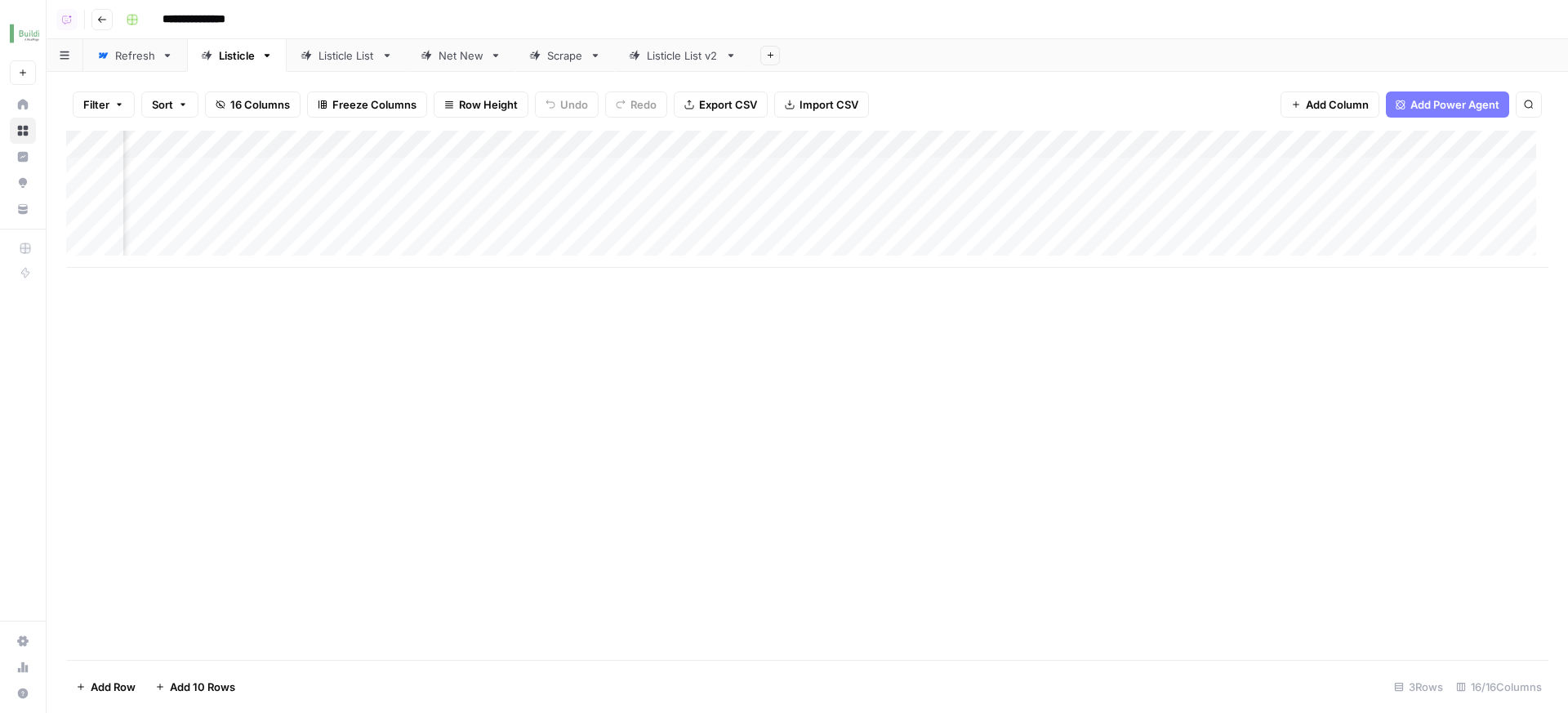
scroll to position [0, 1124]
click at [1140, 161] on div "Add Column" at bounding box center [807, 198] width 1482 height 137
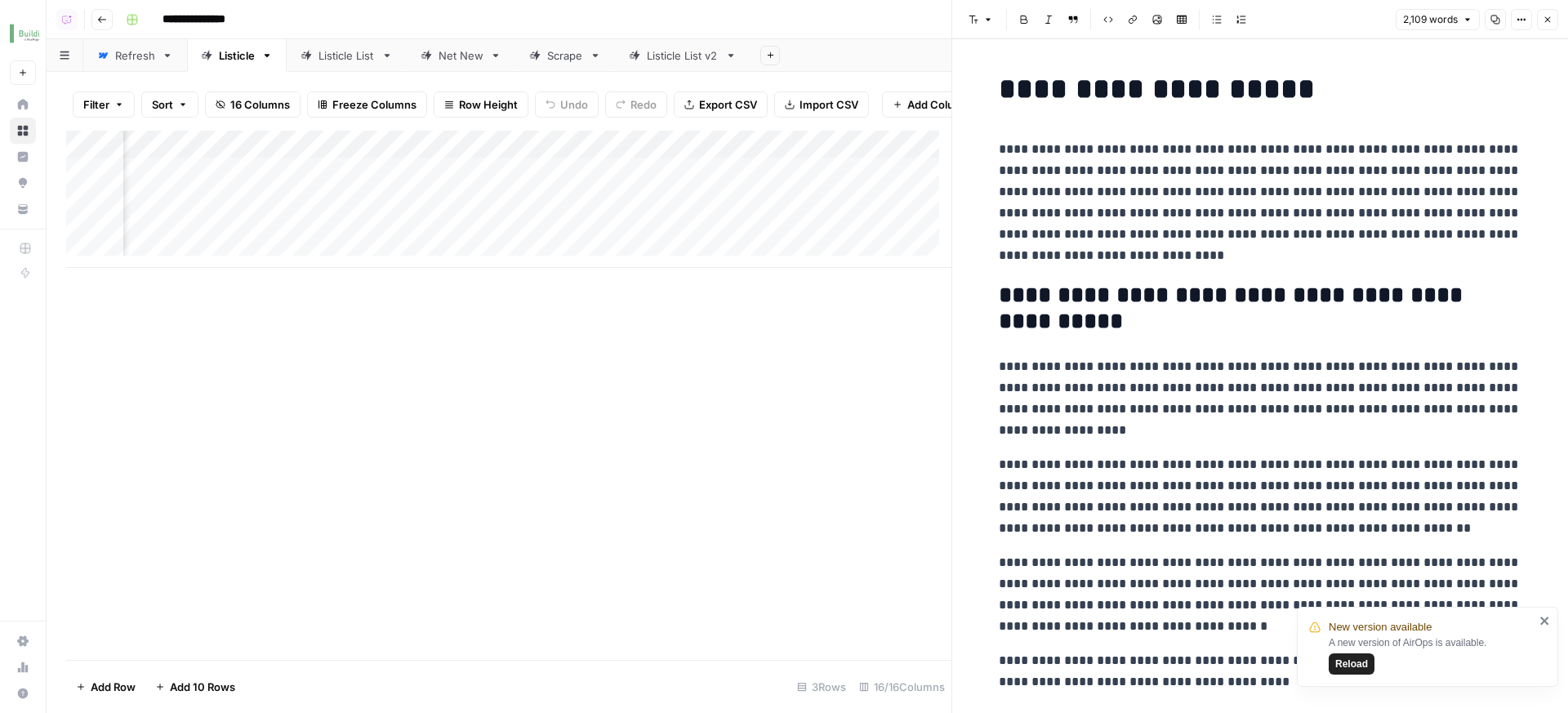
scroll to position [0, 1720]
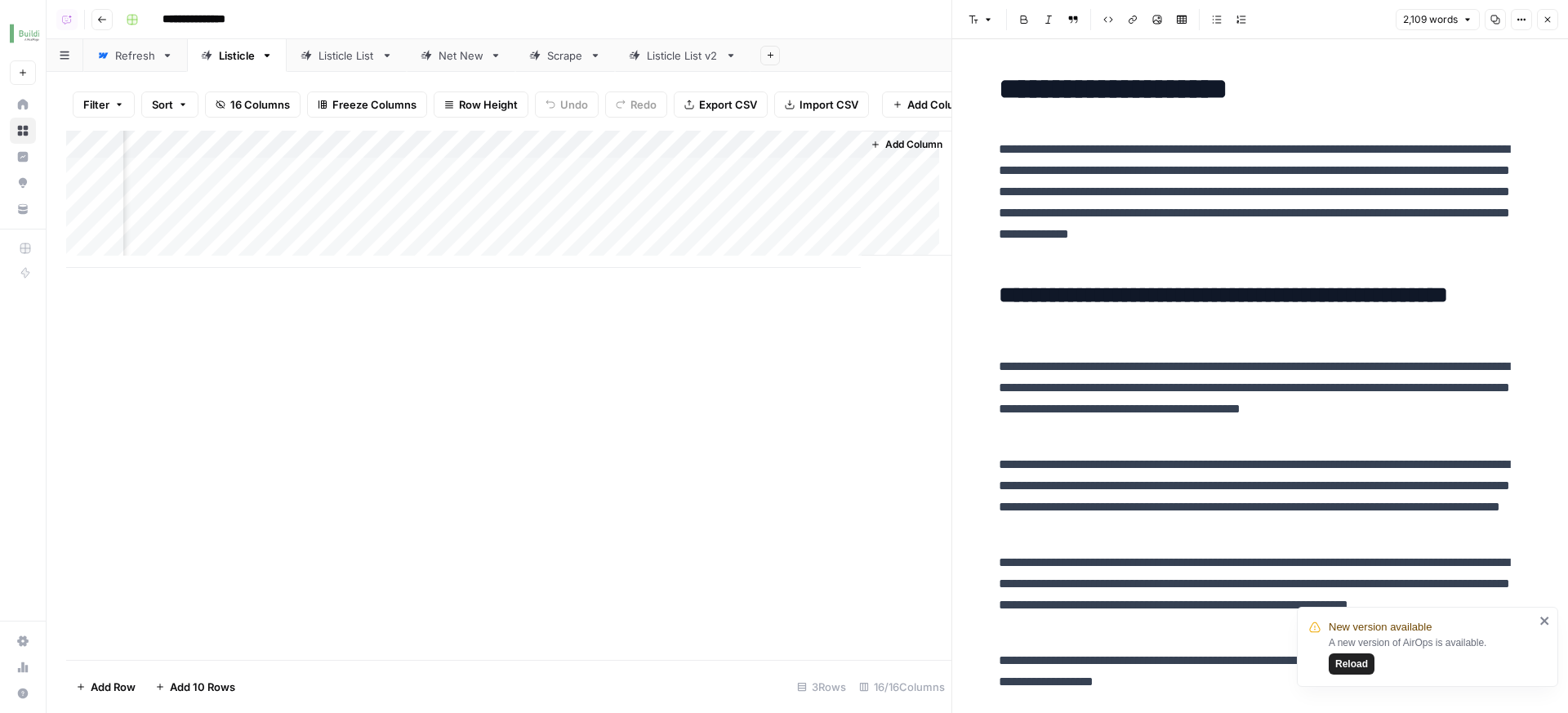
click at [825, 180] on div "Add Column" at bounding box center [508, 198] width 885 height 137
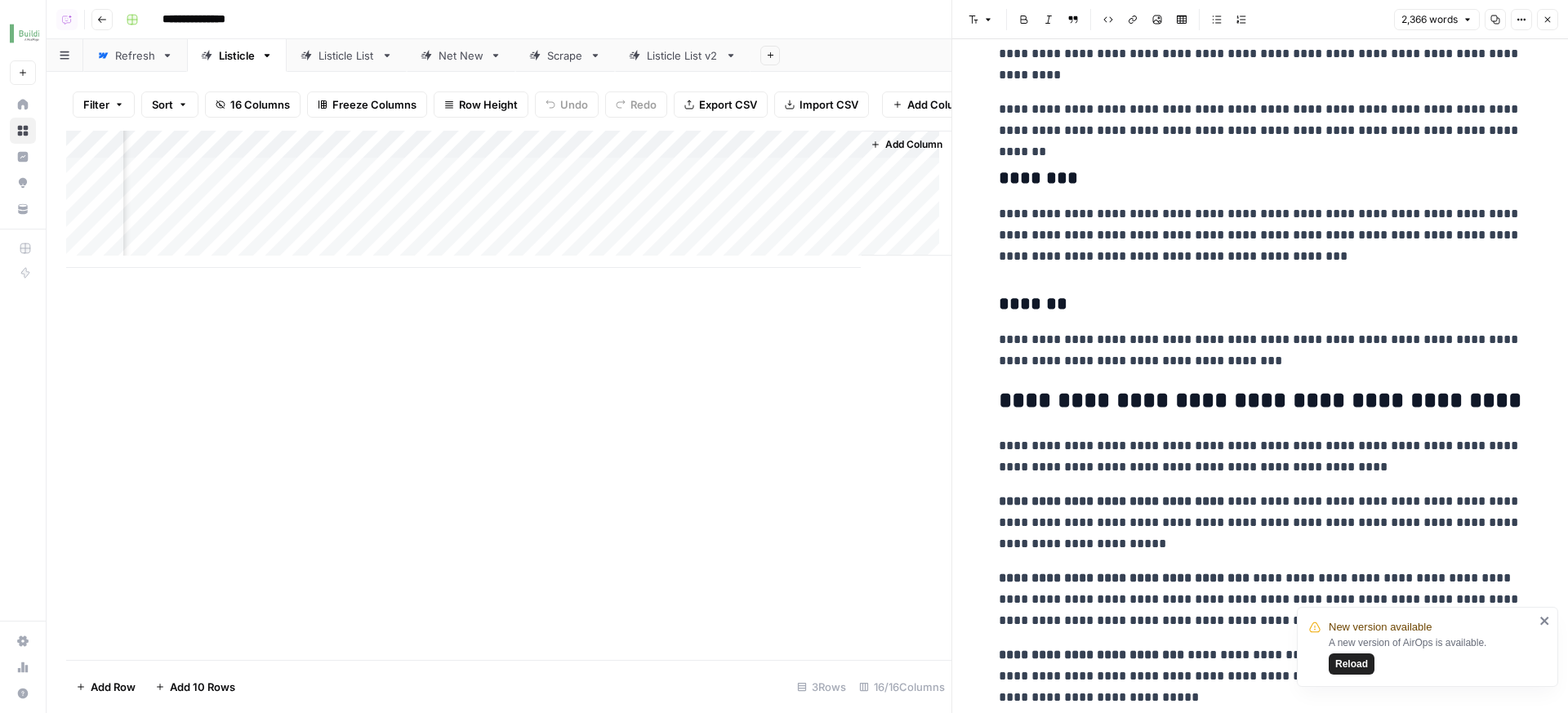
scroll to position [7280, 0]
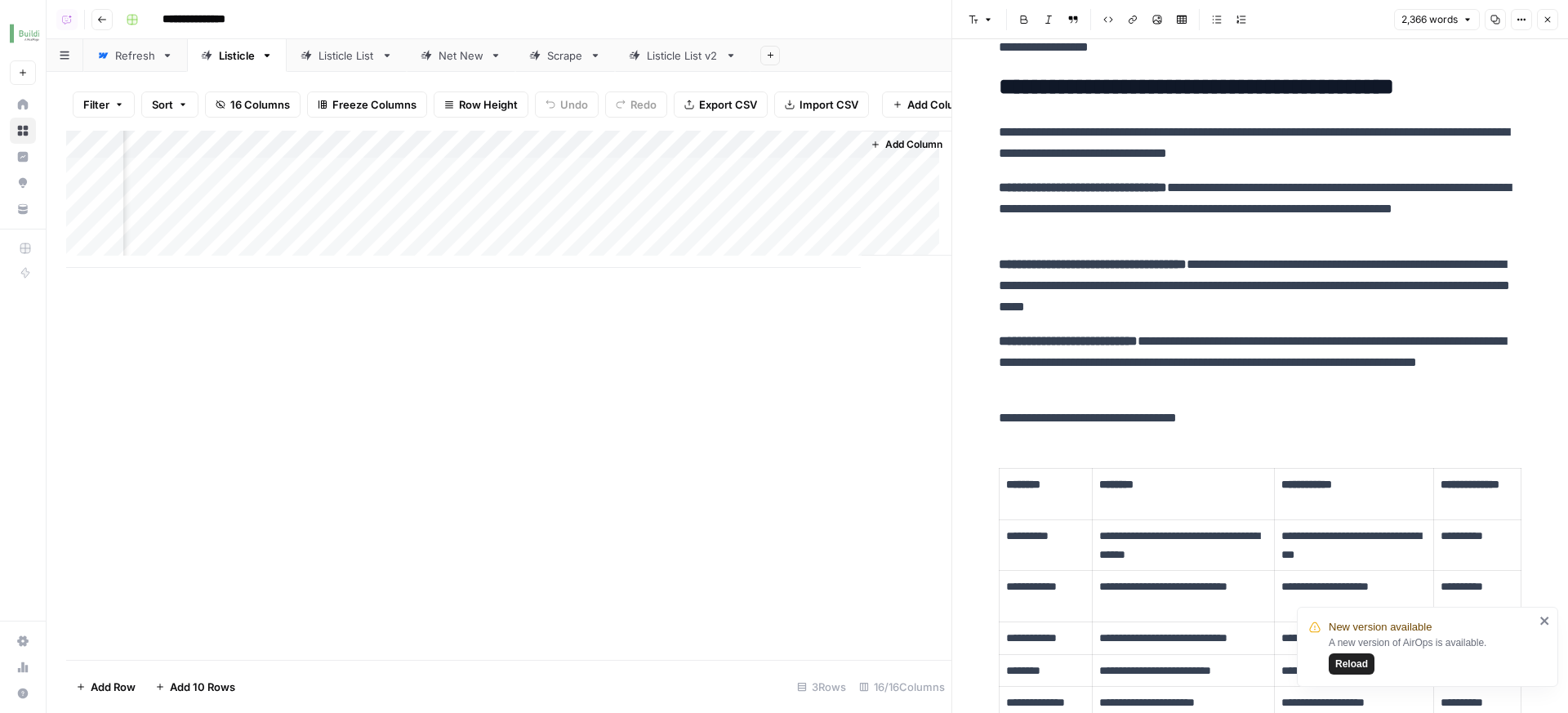
click at [536, 177] on div "Add Column" at bounding box center [508, 198] width 885 height 137
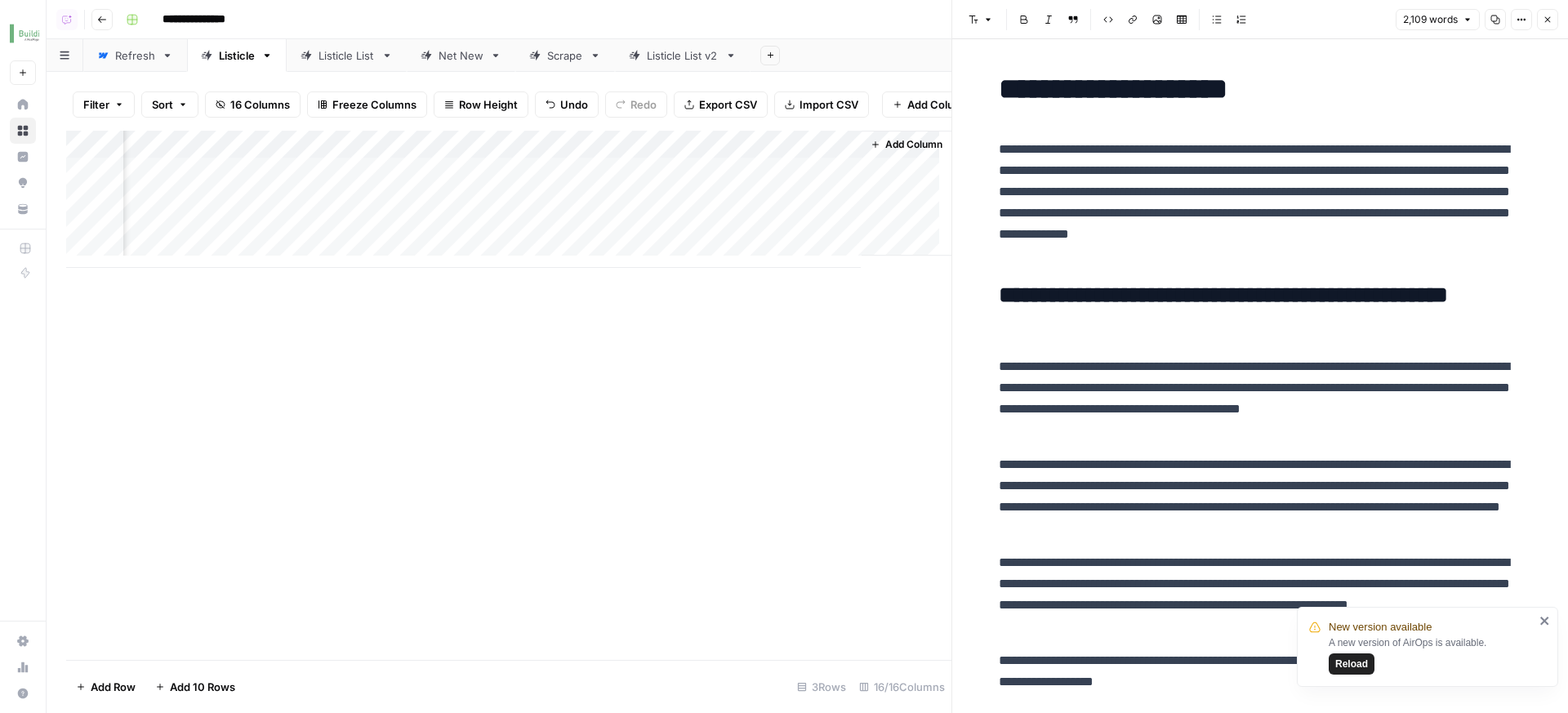
click at [686, 171] on div "Add Column" at bounding box center [508, 198] width 885 height 137
click at [453, 54] on div "Net New" at bounding box center [460, 55] width 45 height 16
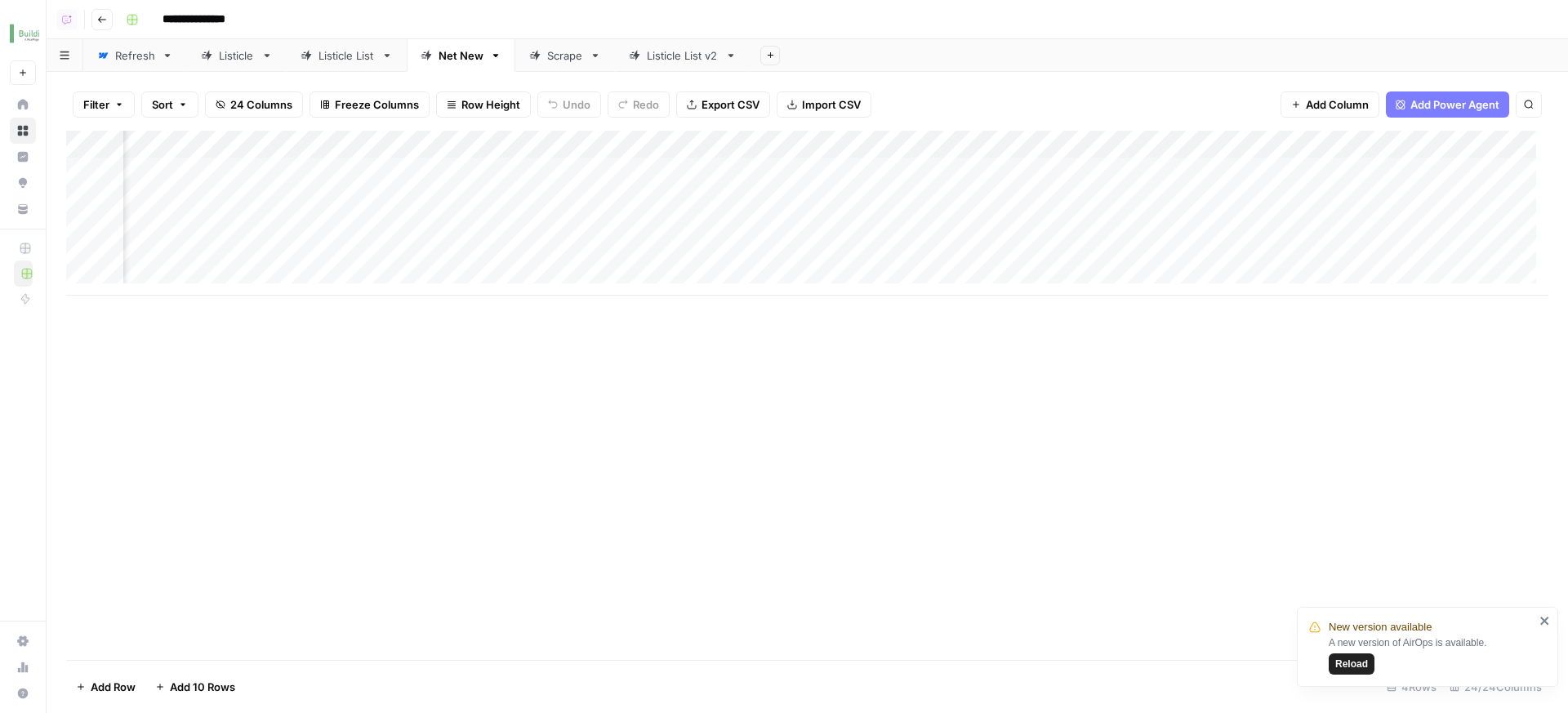
scroll to position [0, 2565]
click at [681, 253] on div "Add Column" at bounding box center [807, 212] width 1482 height 165
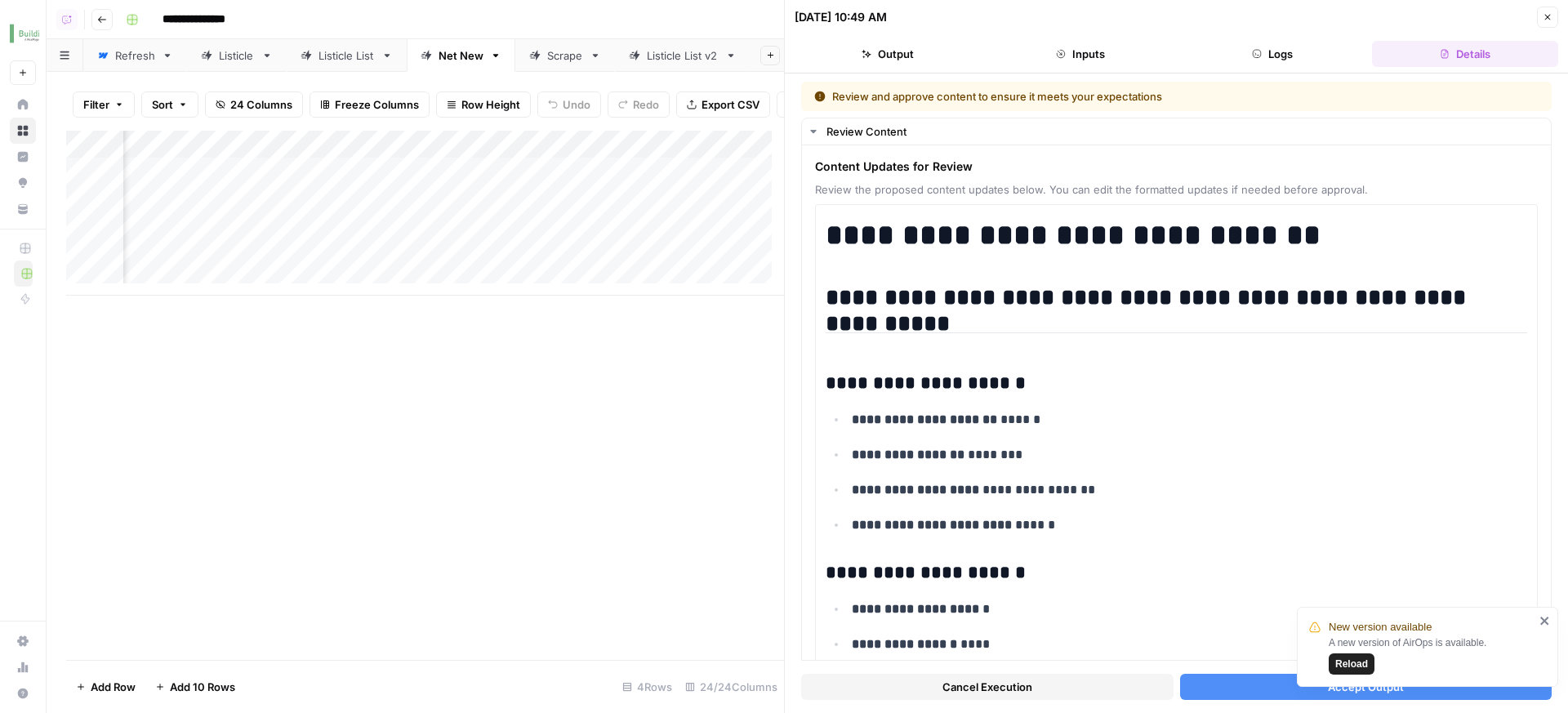
click at [1262, 43] on button "Logs" at bounding box center [1273, 54] width 186 height 26
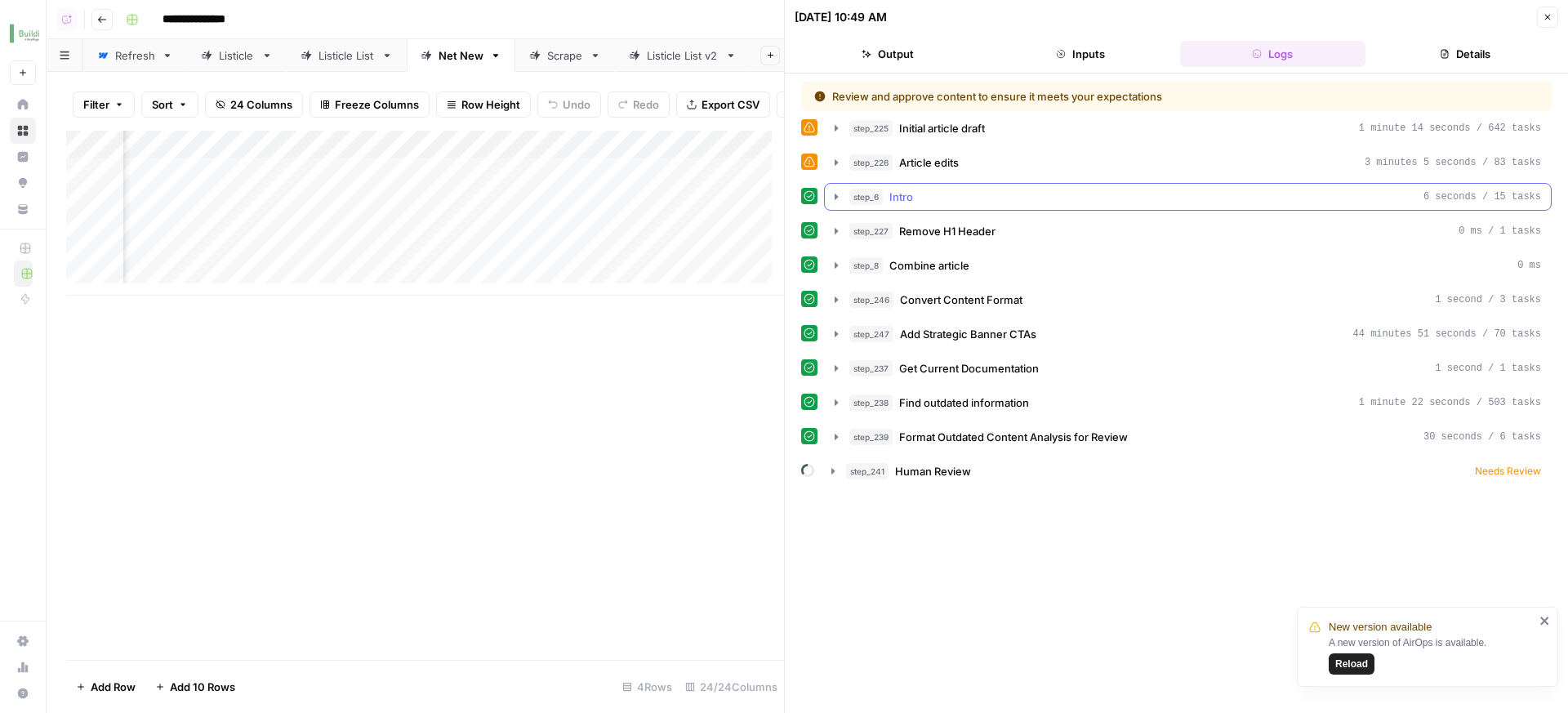
click at [1180, 188] on button "step_6 Intro 6 seconds / 15 tasks" at bounding box center [1188, 196] width 726 height 26
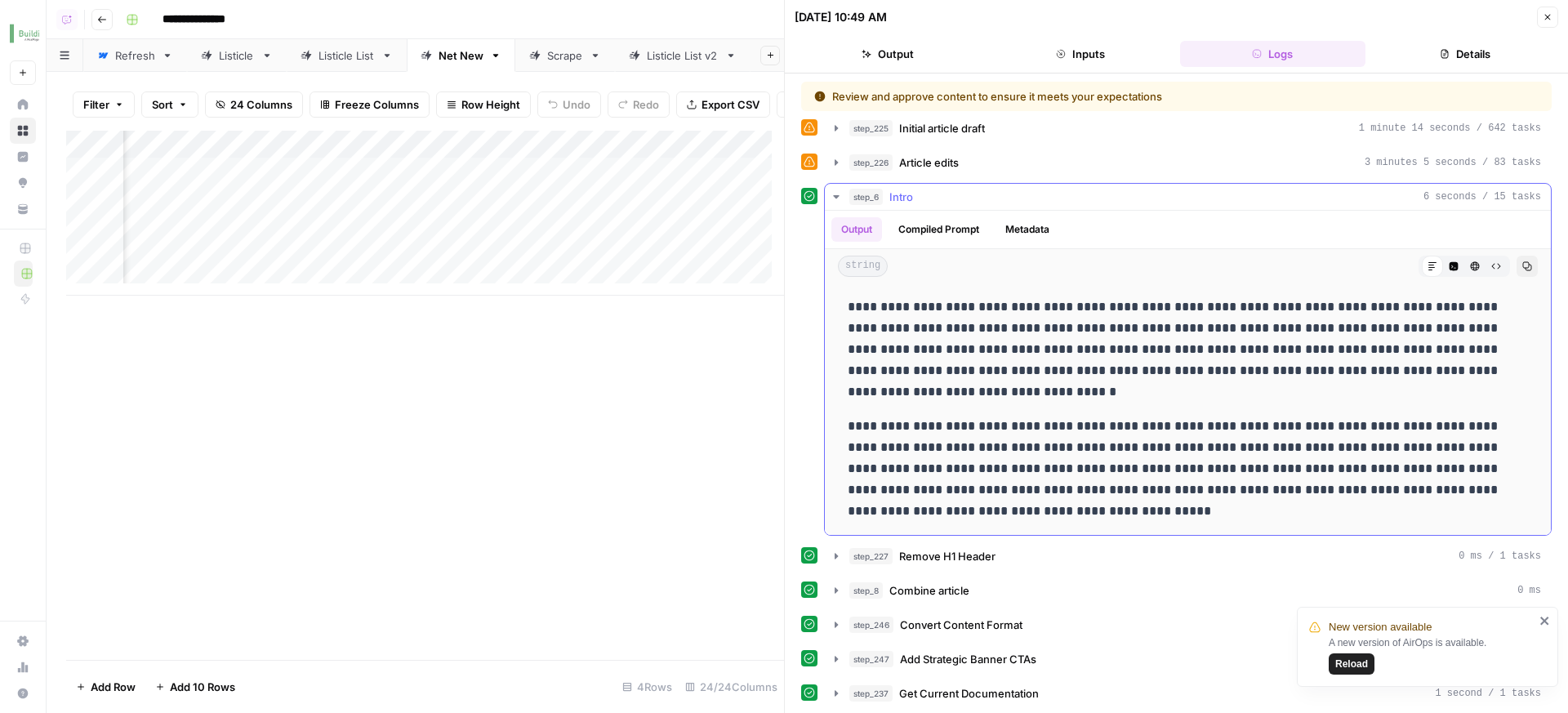
click at [1180, 188] on button "step_6 Intro 6 seconds / 15 tasks" at bounding box center [1188, 196] width 726 height 26
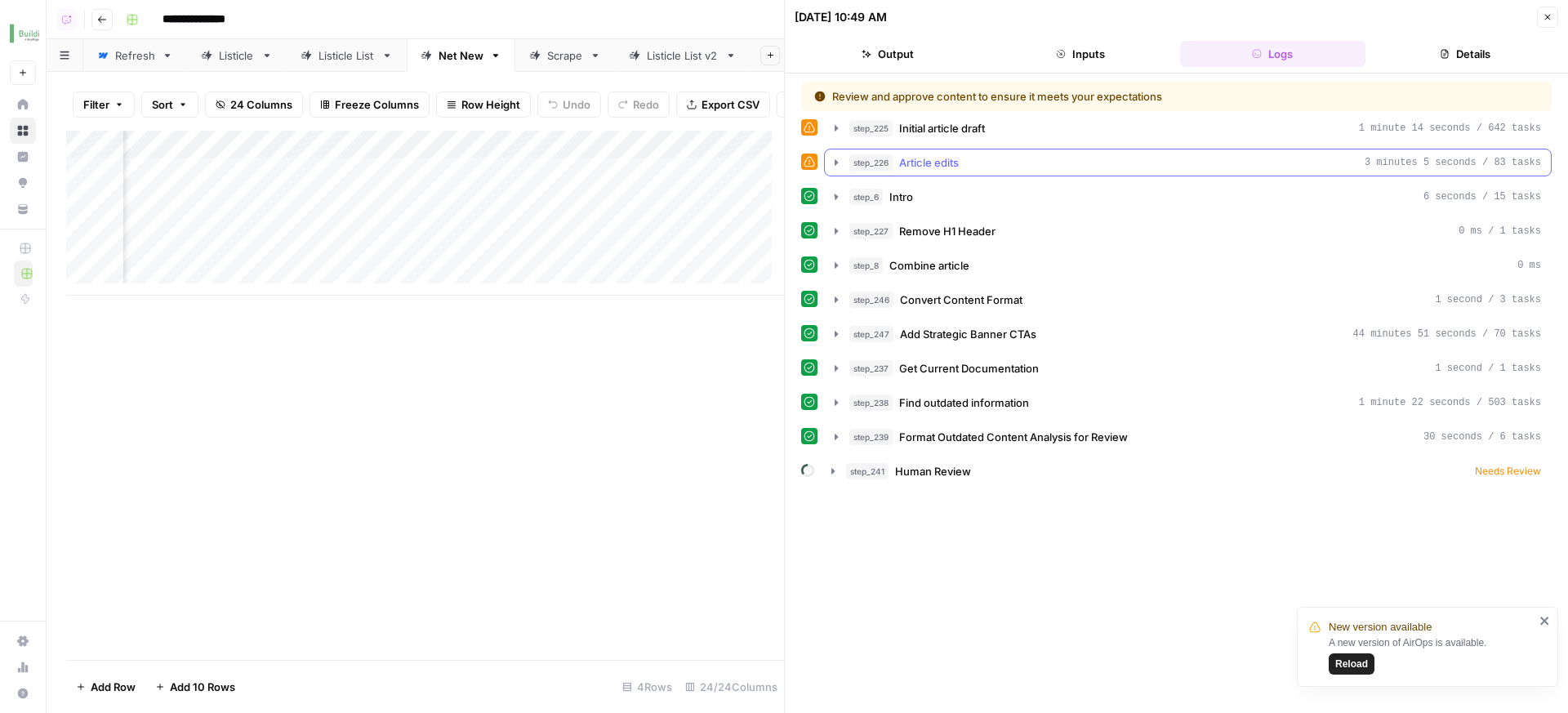
click at [1191, 166] on div "step_226 Article edits 3 minutes 5 seconds / 83 tasks" at bounding box center [1195, 162] width 691 height 16
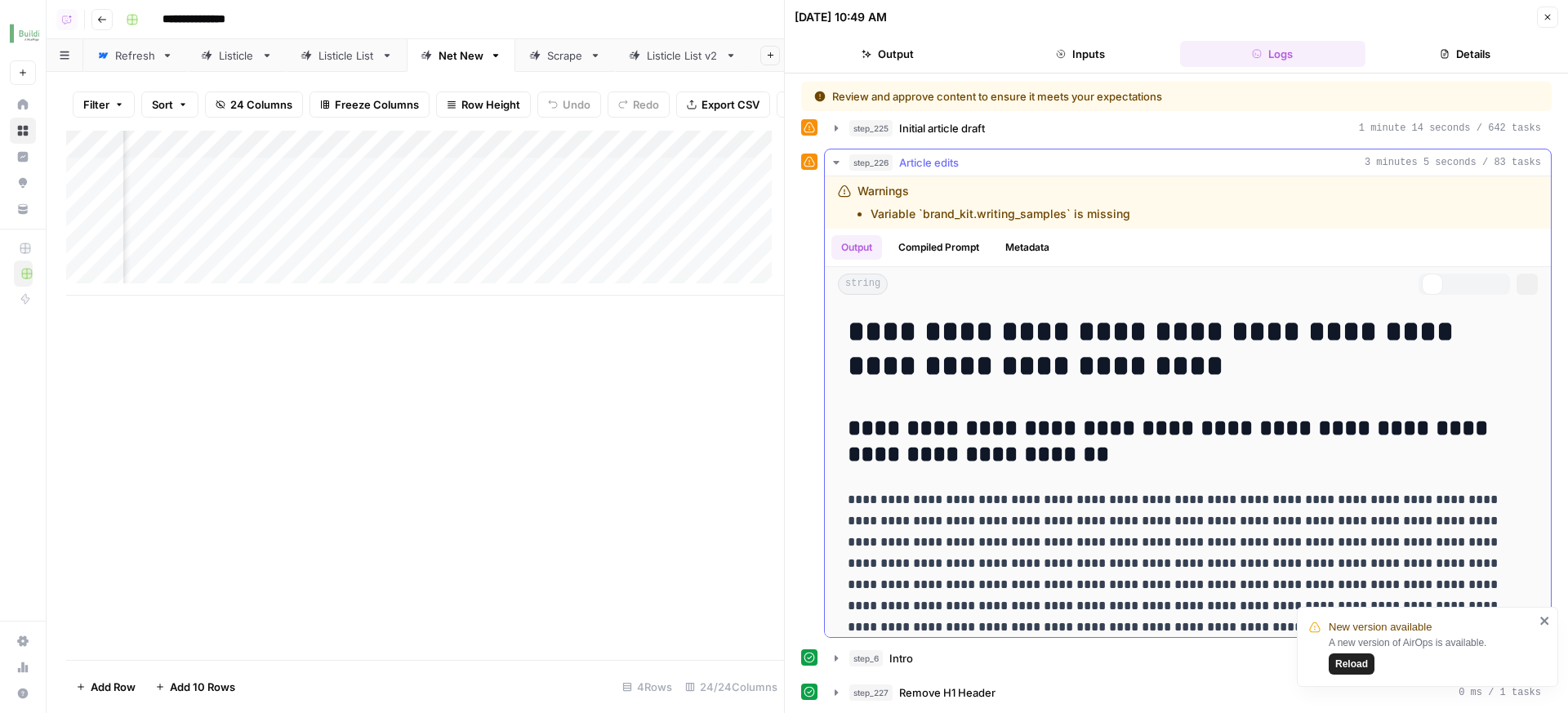
click at [1191, 166] on div "step_226 Article edits 3 minutes 5 seconds / 83 tasks" at bounding box center [1195, 162] width 691 height 16
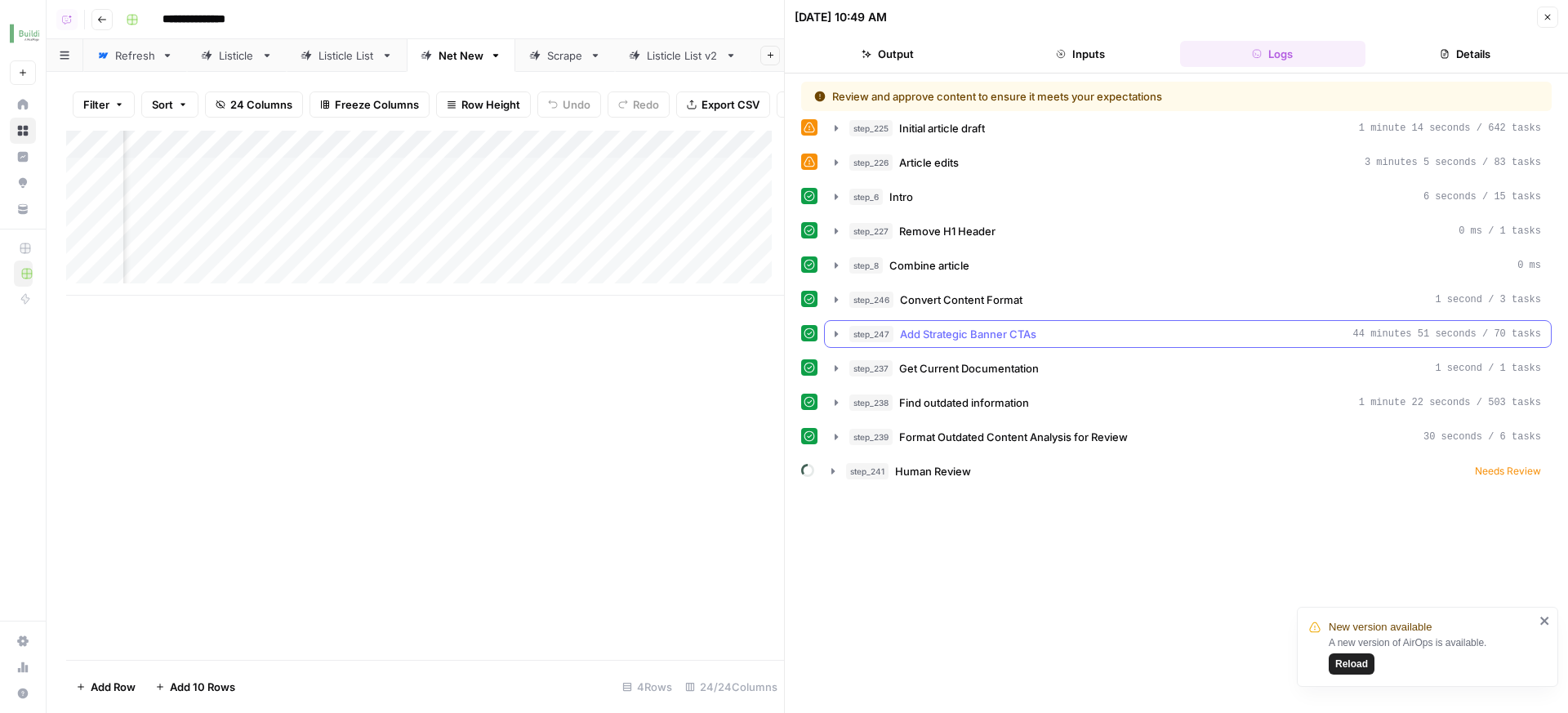
click at [1095, 337] on div "step_247 Add Strategic Banner CTAs 44 minutes 51 seconds / 70 tasks" at bounding box center [1195, 333] width 691 height 16
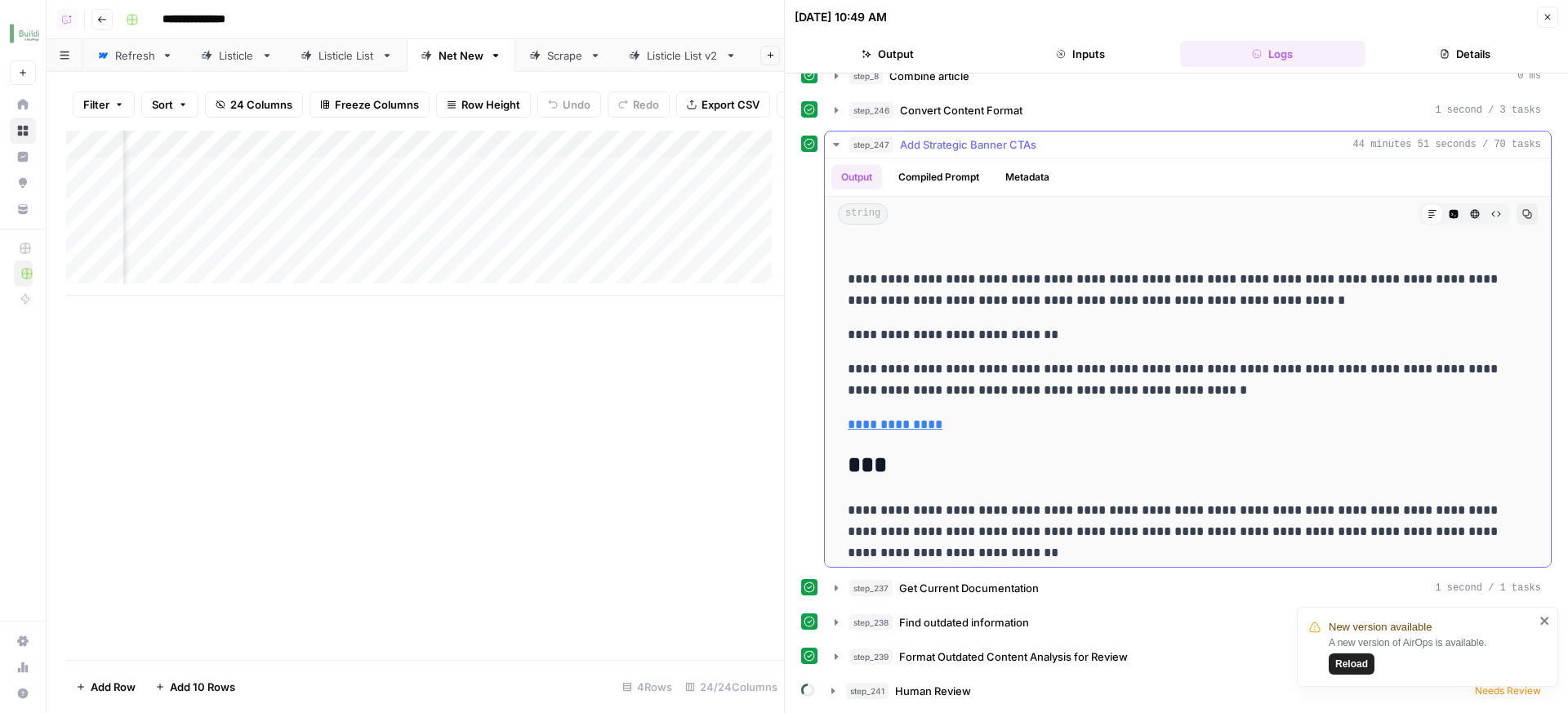
scroll to position [22061, 0]
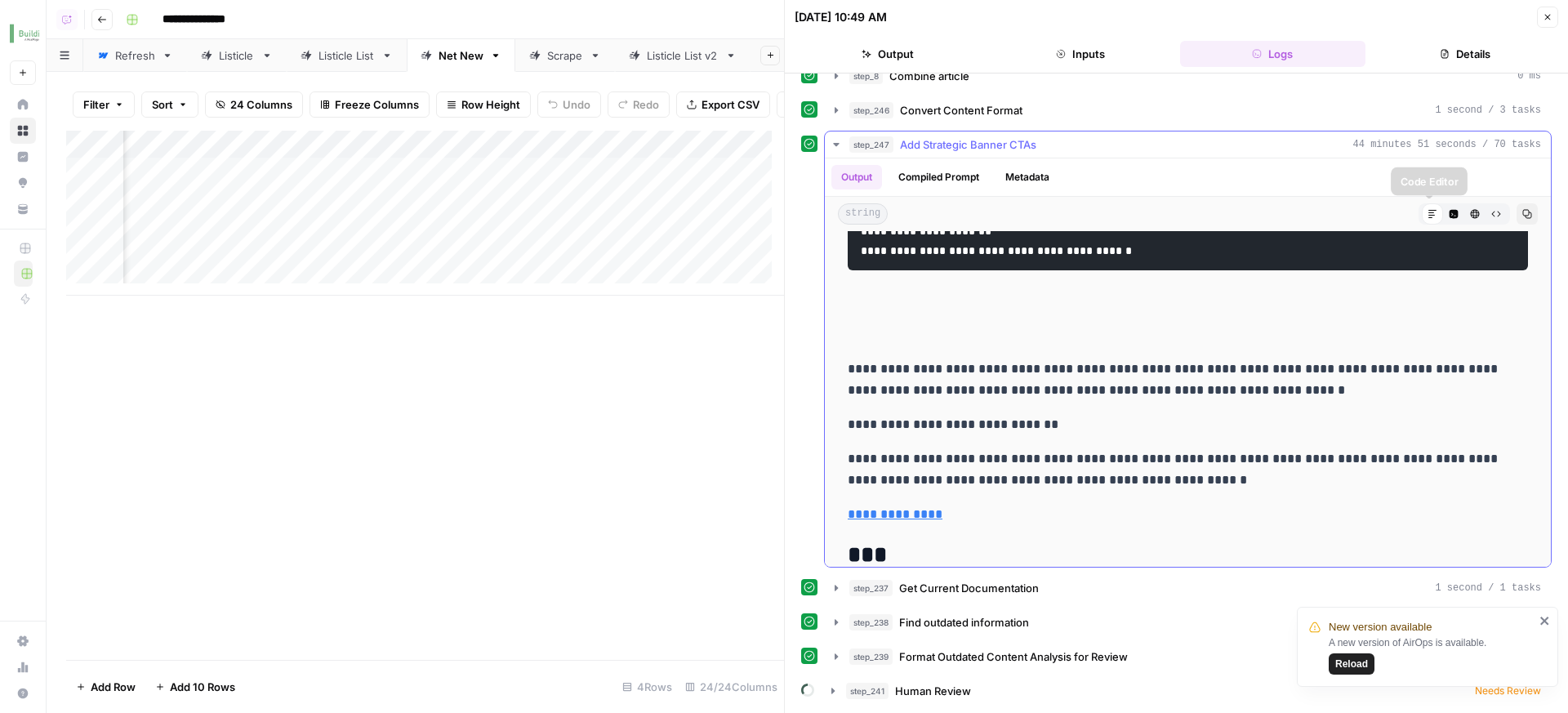
click at [1470, 215] on icon "button" at bounding box center [1474, 213] width 9 height 9
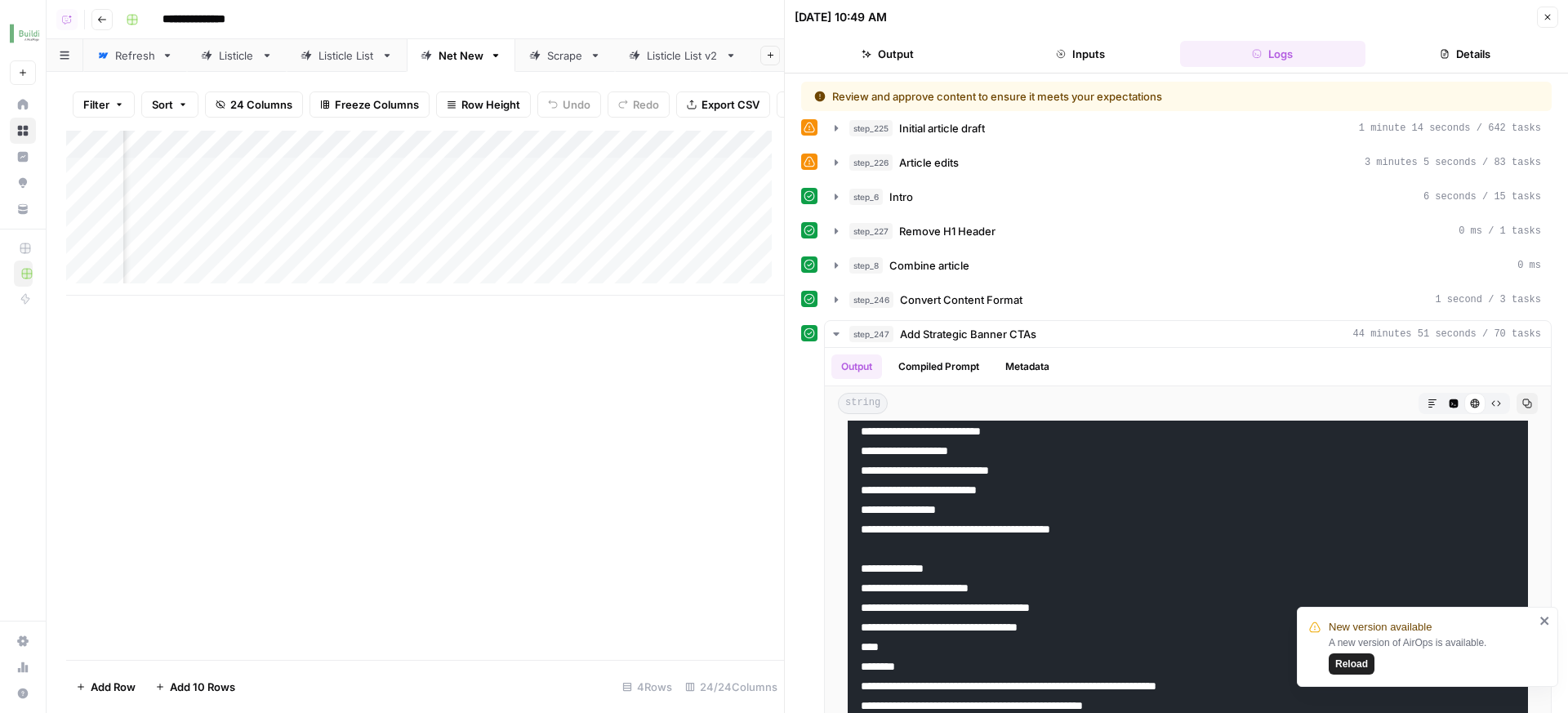
scroll to position [0, 2901]
click at [491, 233] on div "Add Column" at bounding box center [425, 212] width 718 height 165
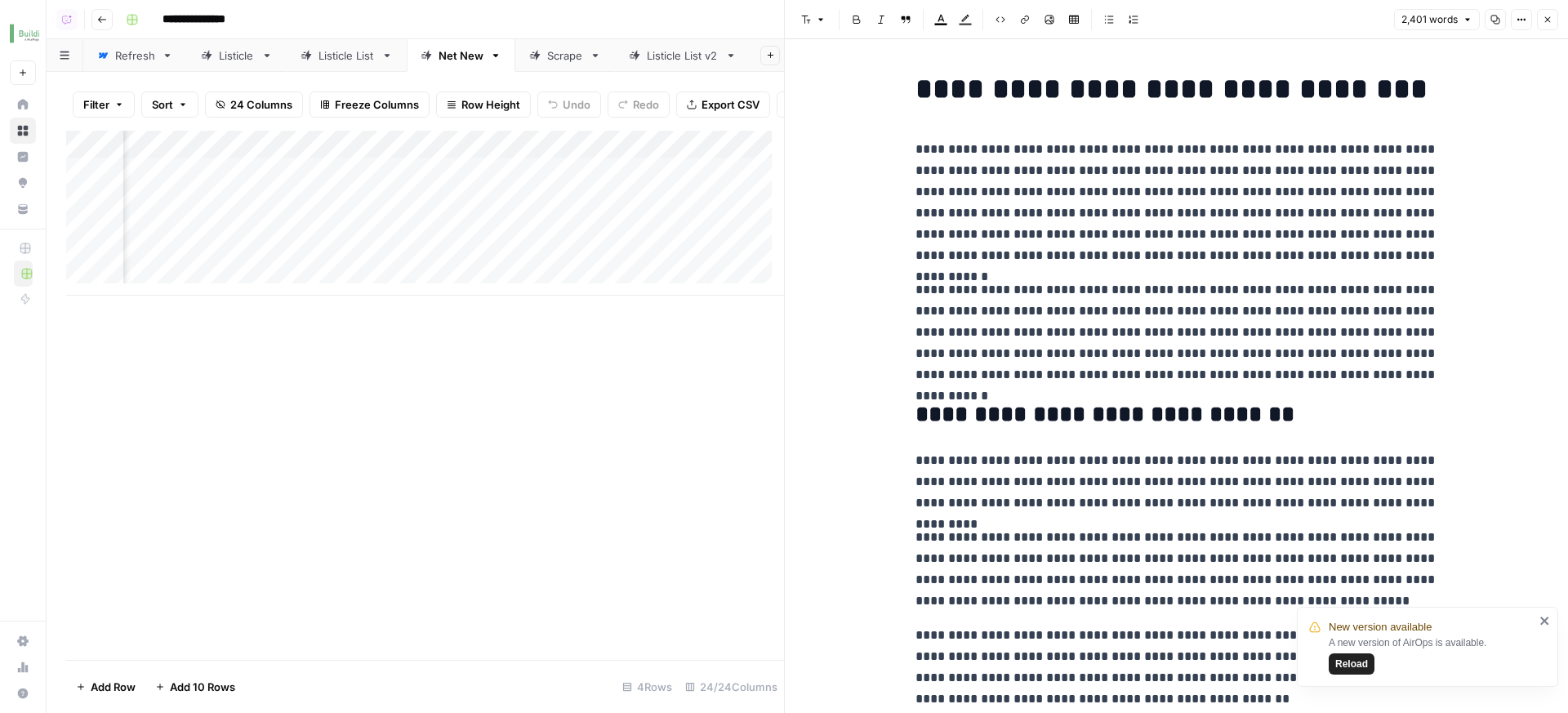
click at [1085, 263] on p "**********" at bounding box center [1176, 202] width 523 height 127
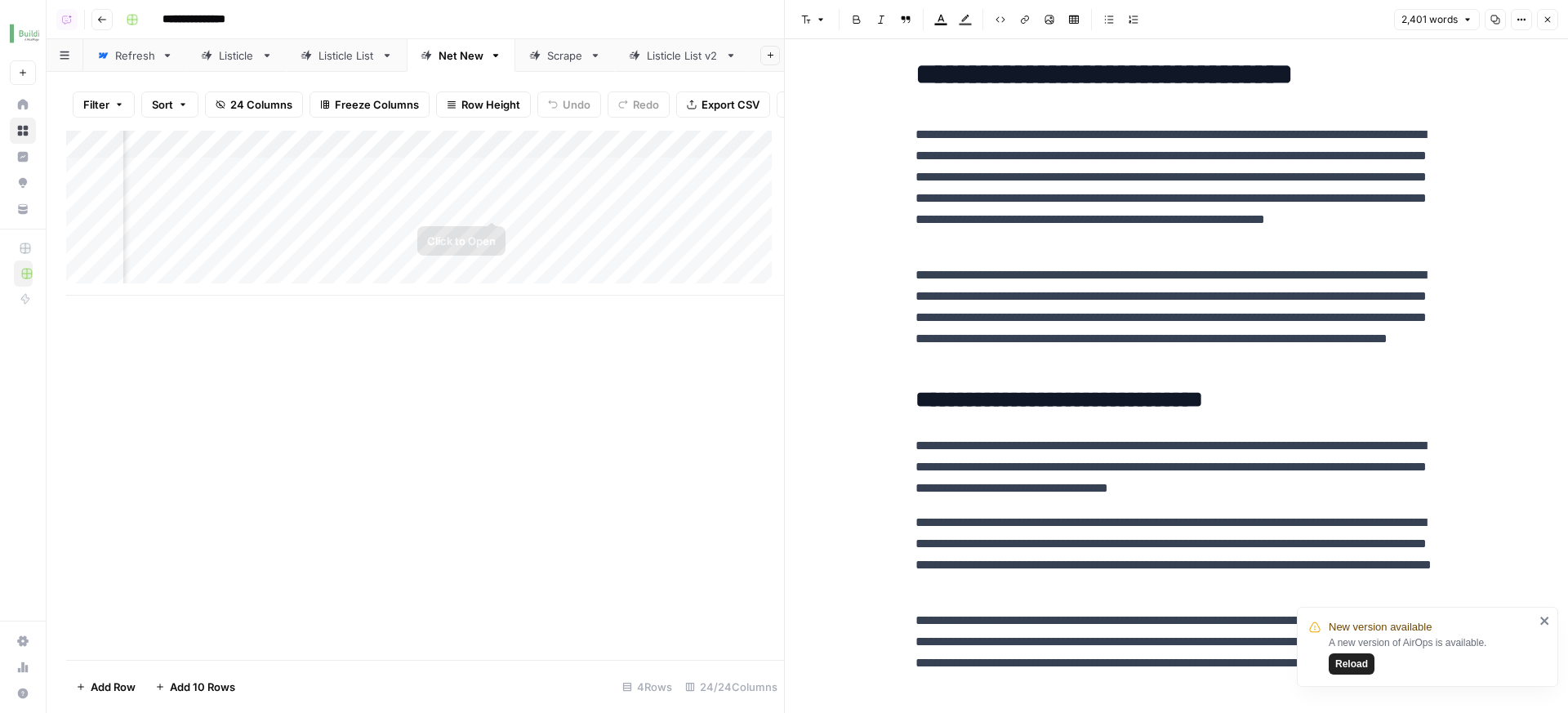
click at [499, 201] on div "Add Column" at bounding box center [425, 212] width 718 height 165
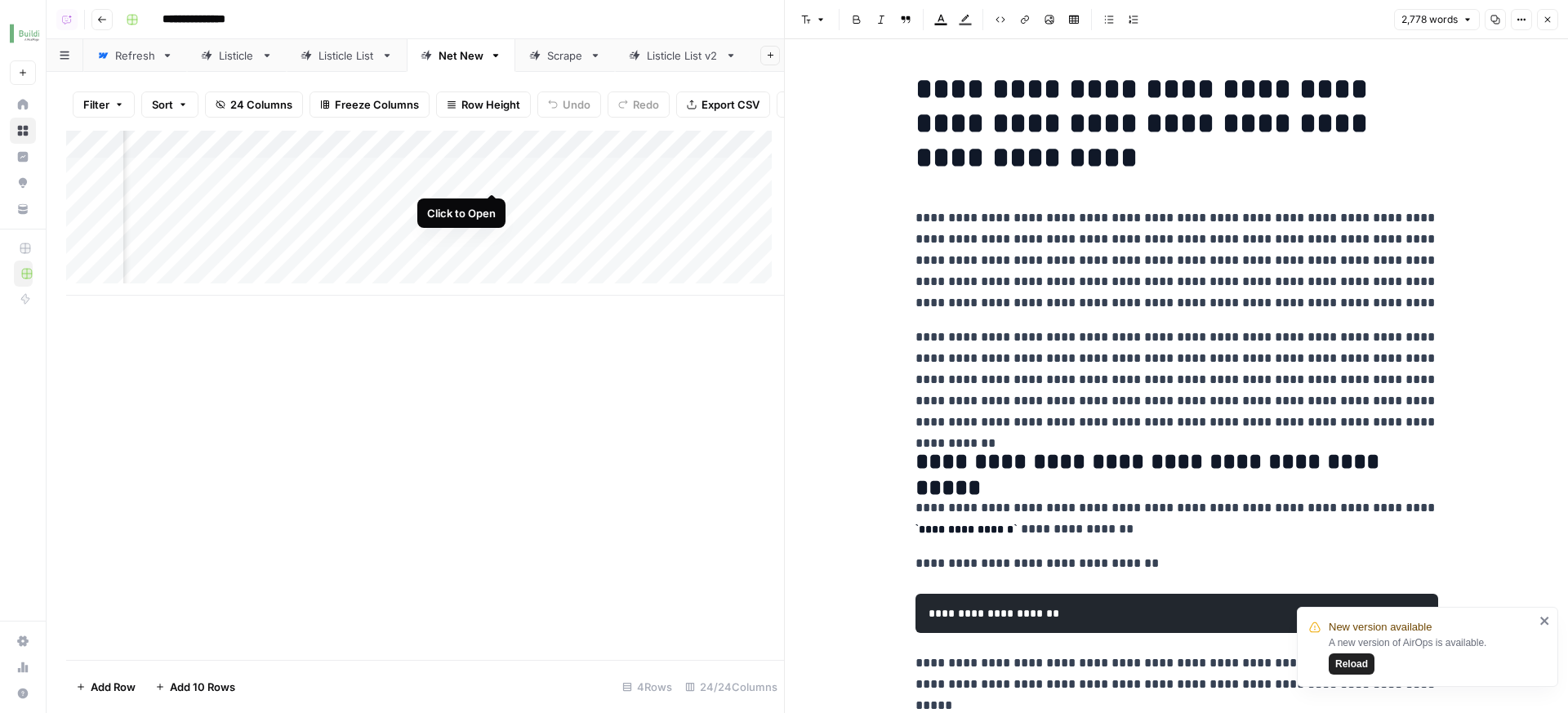
click at [497, 181] on div "Add Column" at bounding box center [425, 212] width 718 height 165
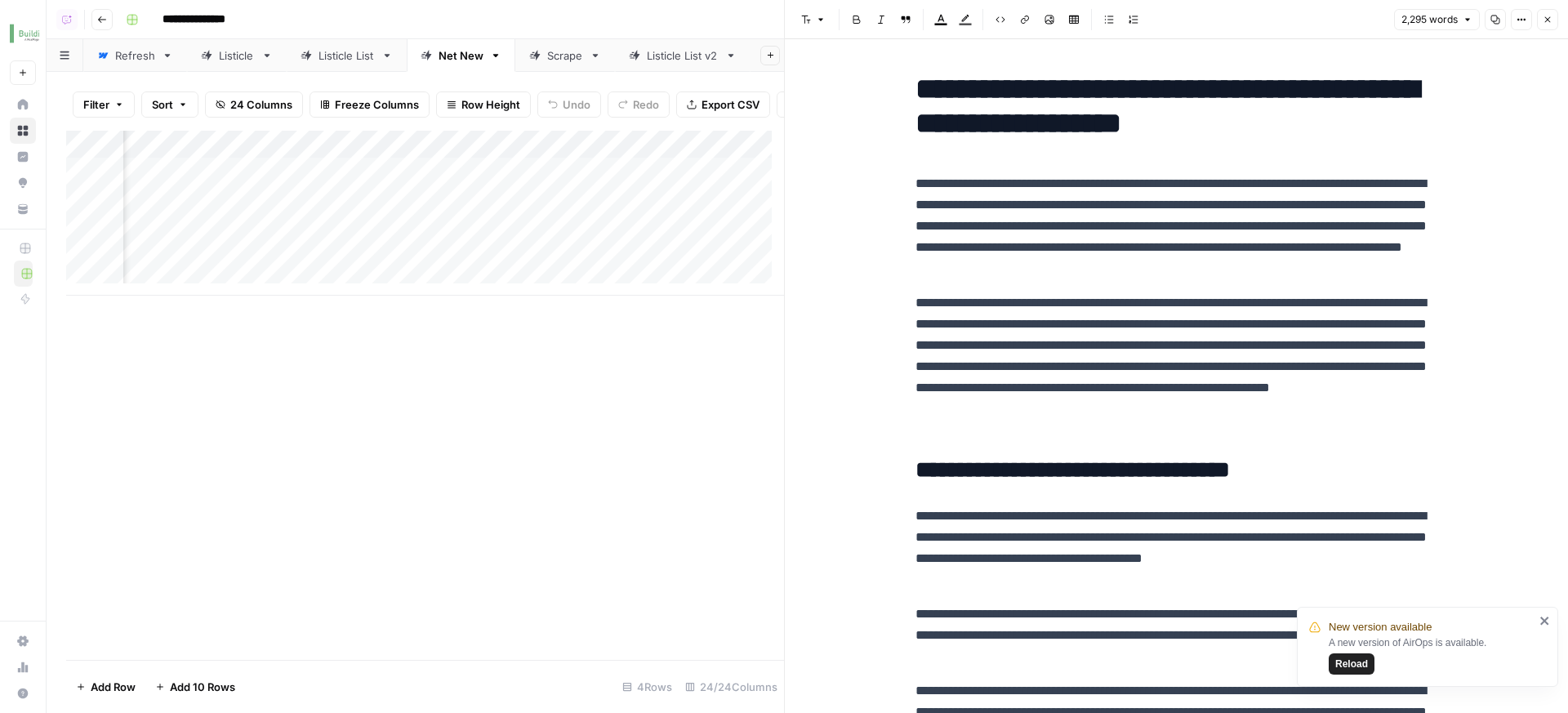
scroll to position [0, 3329]
click at [645, 236] on div "Add Column" at bounding box center [425, 212] width 718 height 165
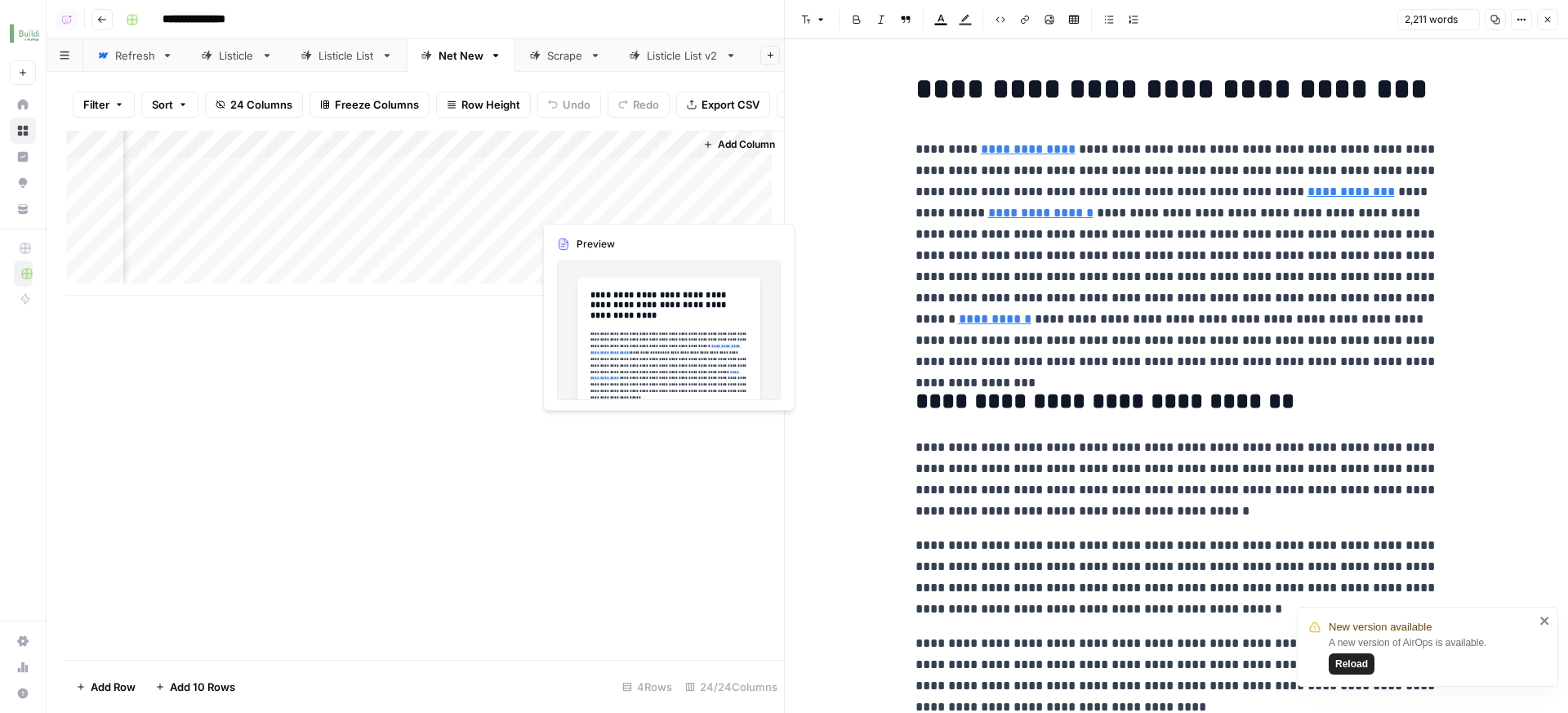
click at [663, 204] on div "Add Column" at bounding box center [425, 212] width 718 height 165
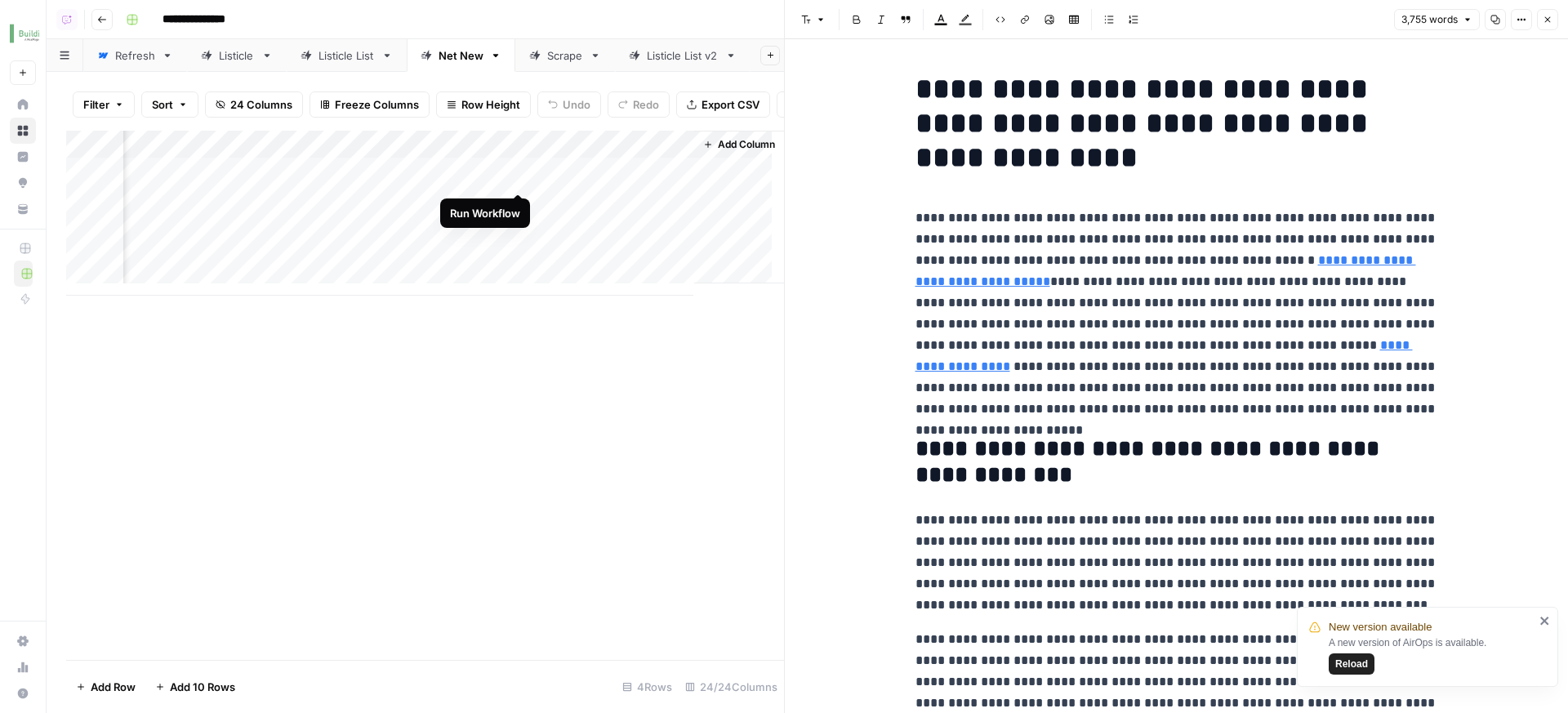
click at [516, 175] on div "Add Column" at bounding box center [425, 212] width 718 height 165
click at [518, 198] on div "Add Column" at bounding box center [425, 212] width 718 height 165
click at [514, 224] on div "Add Column" at bounding box center [425, 212] width 718 height 165
click at [742, 241] on div "Add Column" at bounding box center [425, 212] width 718 height 165
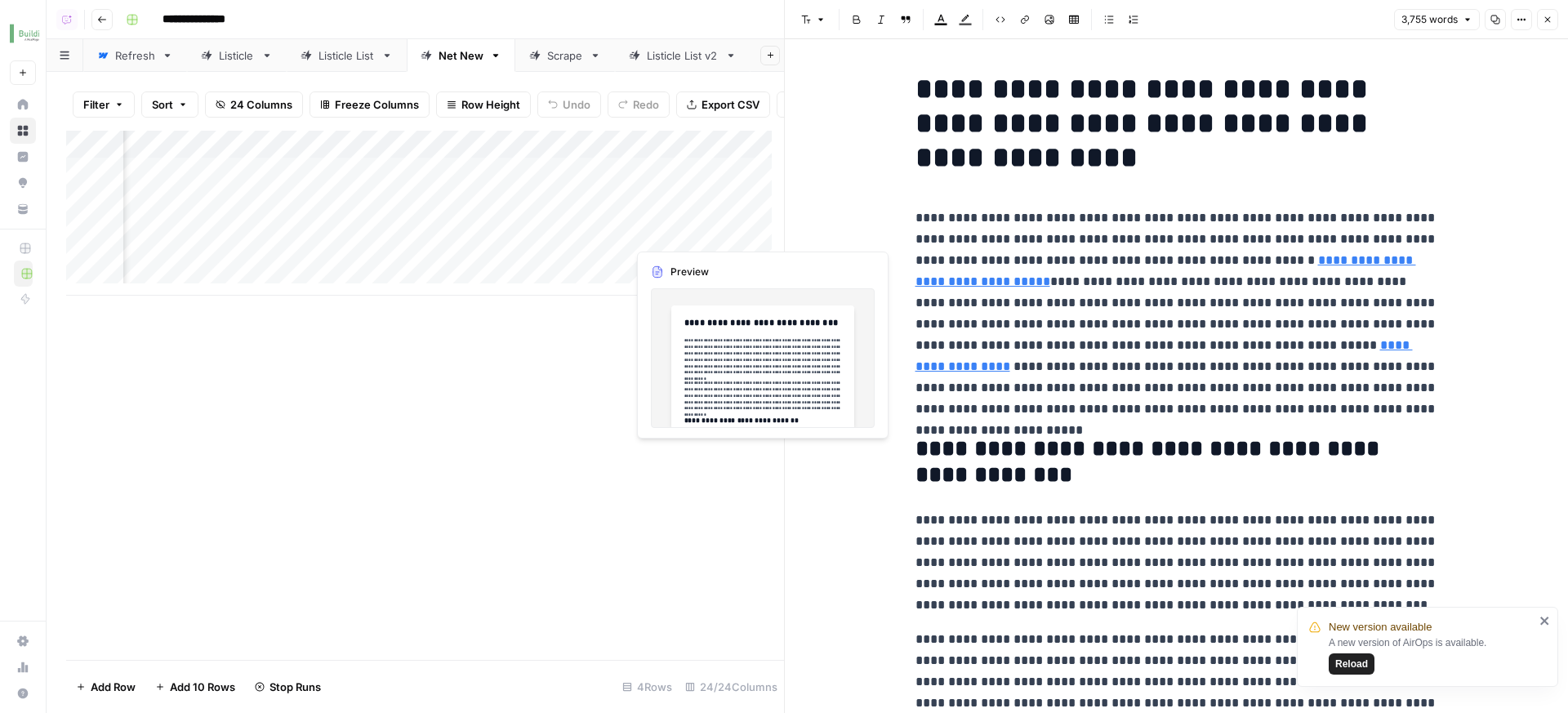
click at [747, 236] on div "Add Column" at bounding box center [425, 212] width 718 height 165
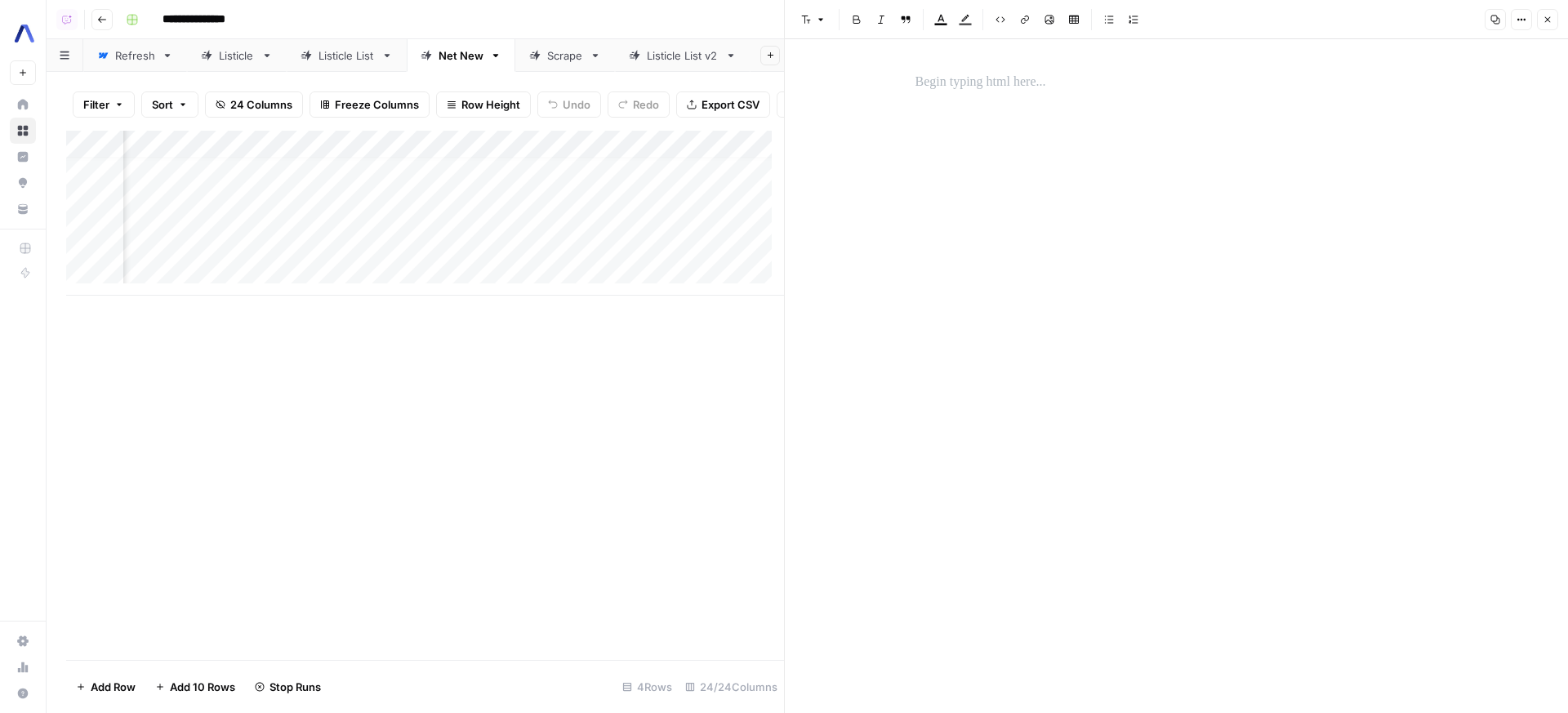
scroll to position [12, 2865]
click at [521, 192] on div "Add Column" at bounding box center [425, 212] width 718 height 165
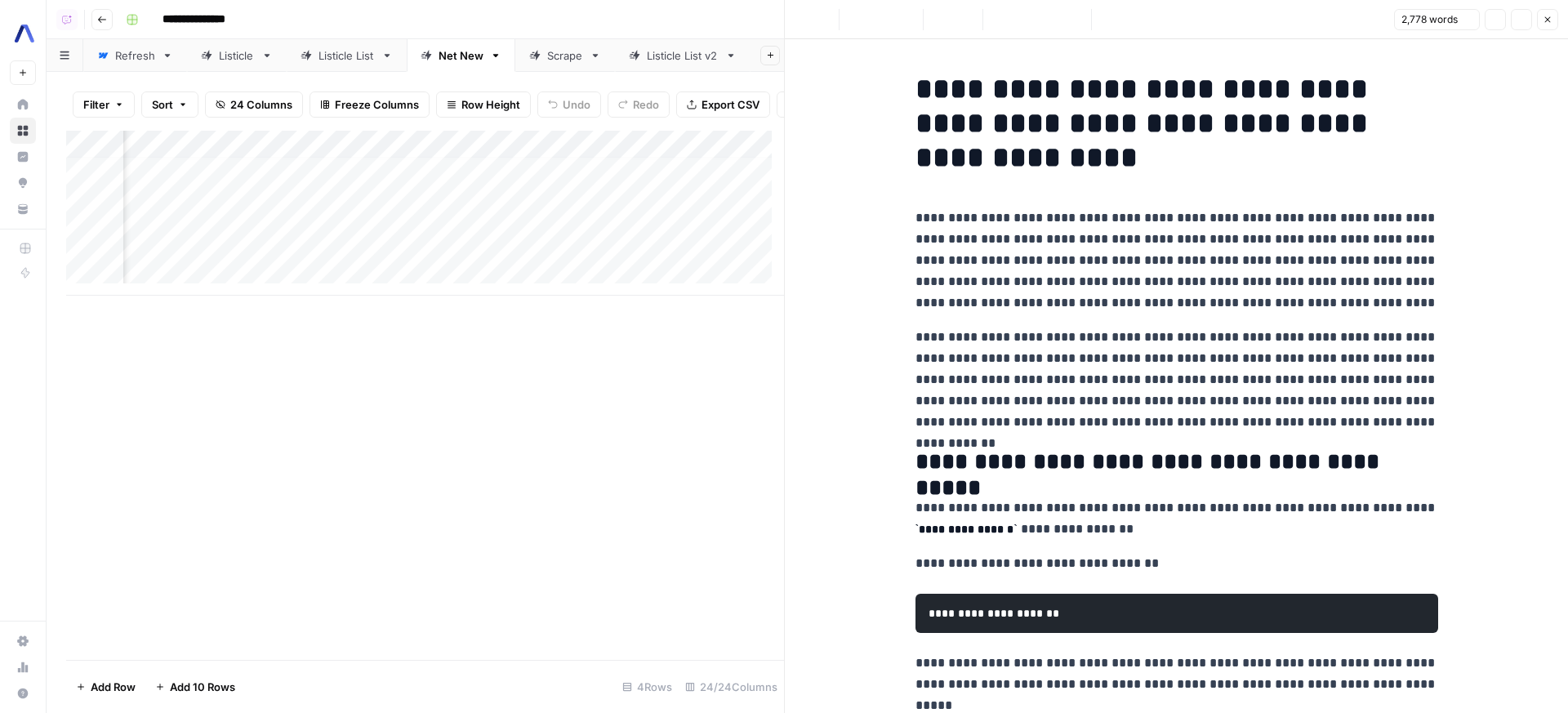
scroll to position [5, 2865]
click at [534, 176] on div "Add Column" at bounding box center [425, 212] width 718 height 165
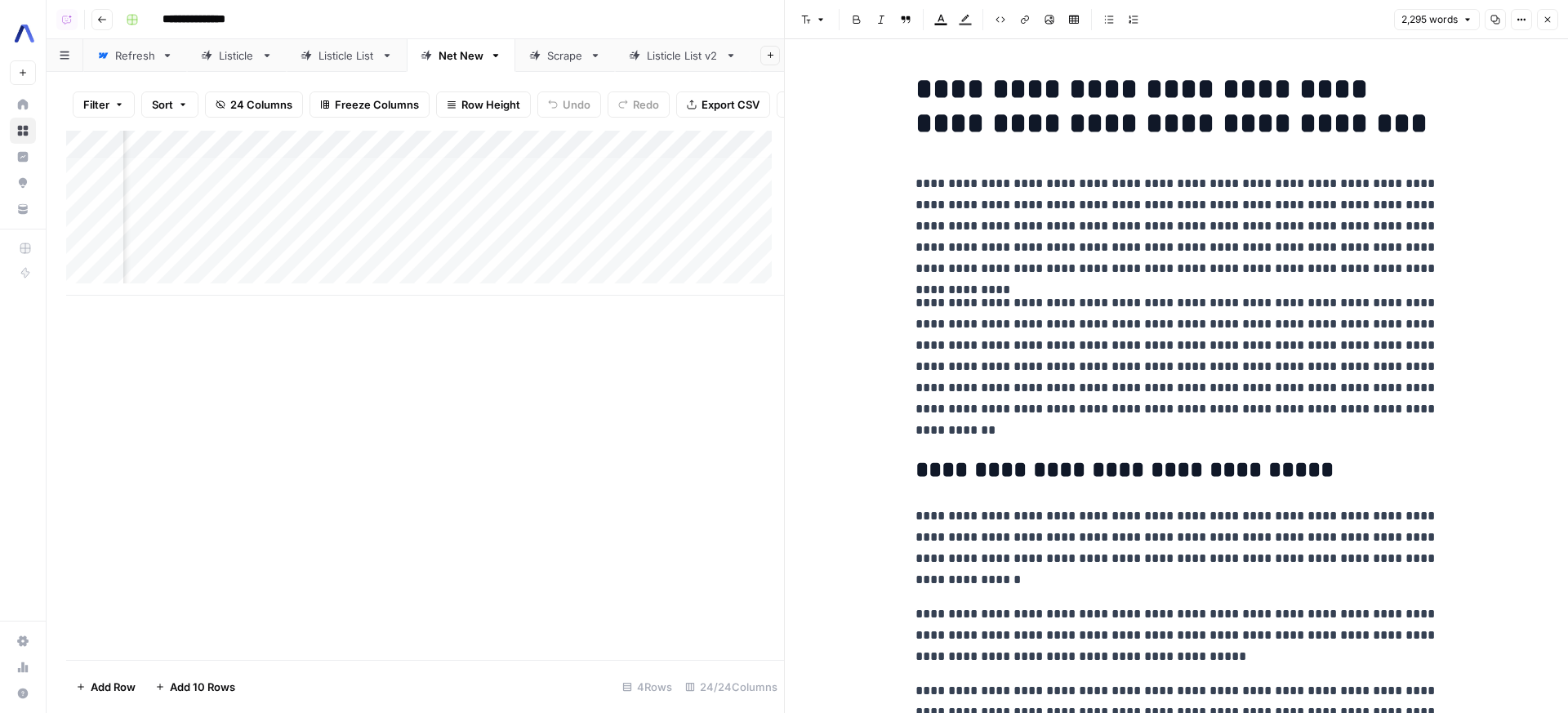
click at [1029, 253] on p "**********" at bounding box center [1176, 226] width 523 height 106
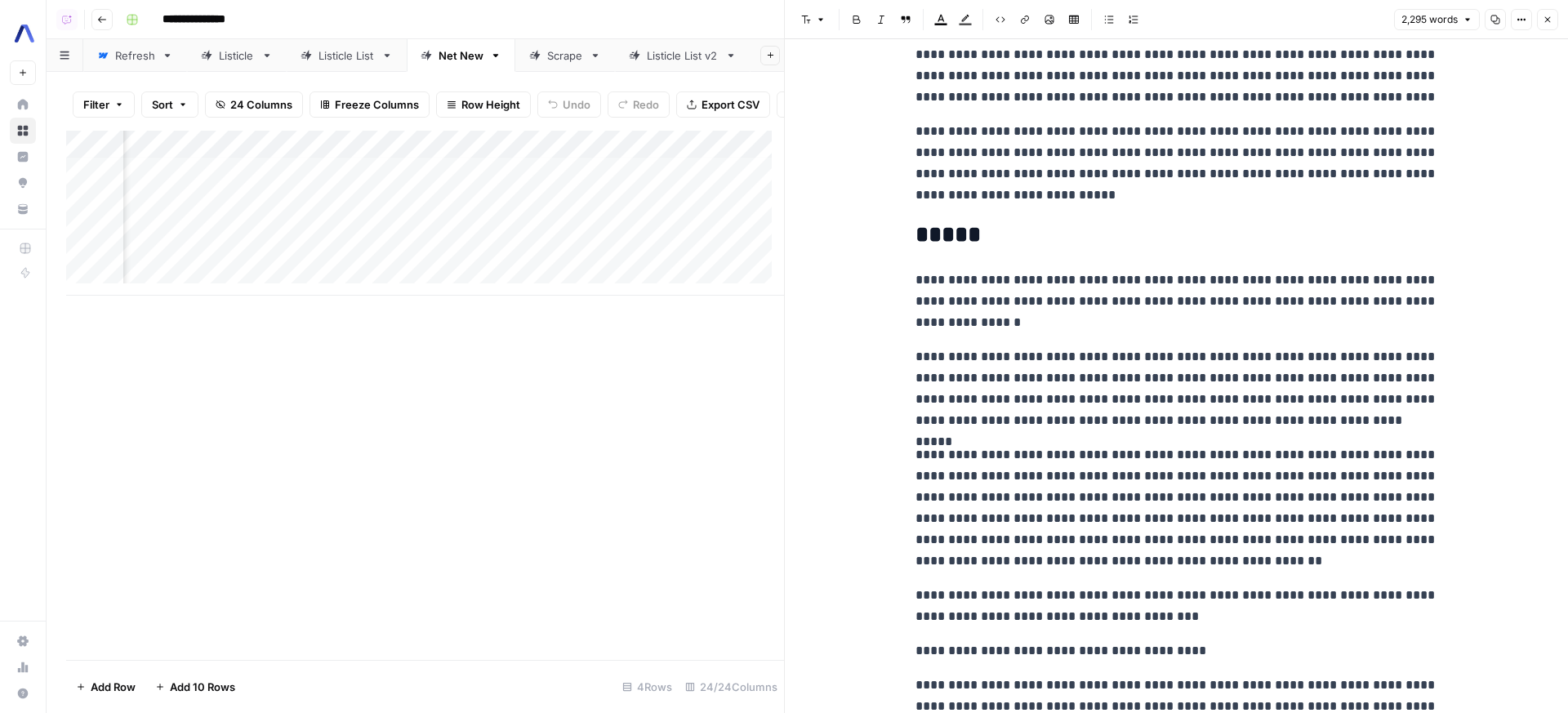
scroll to position [6094, 0]
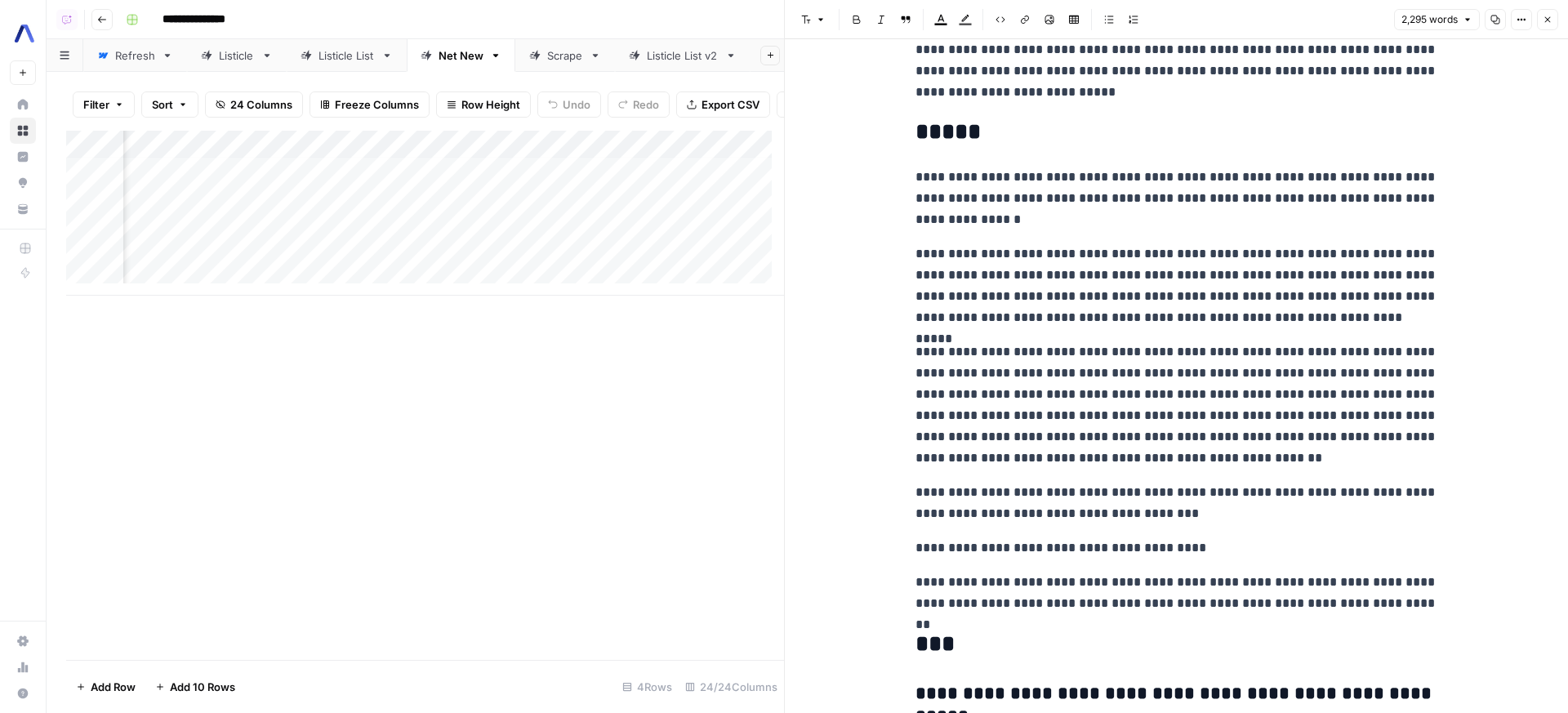
click at [972, 167] on p "**********" at bounding box center [1176, 198] width 523 height 64
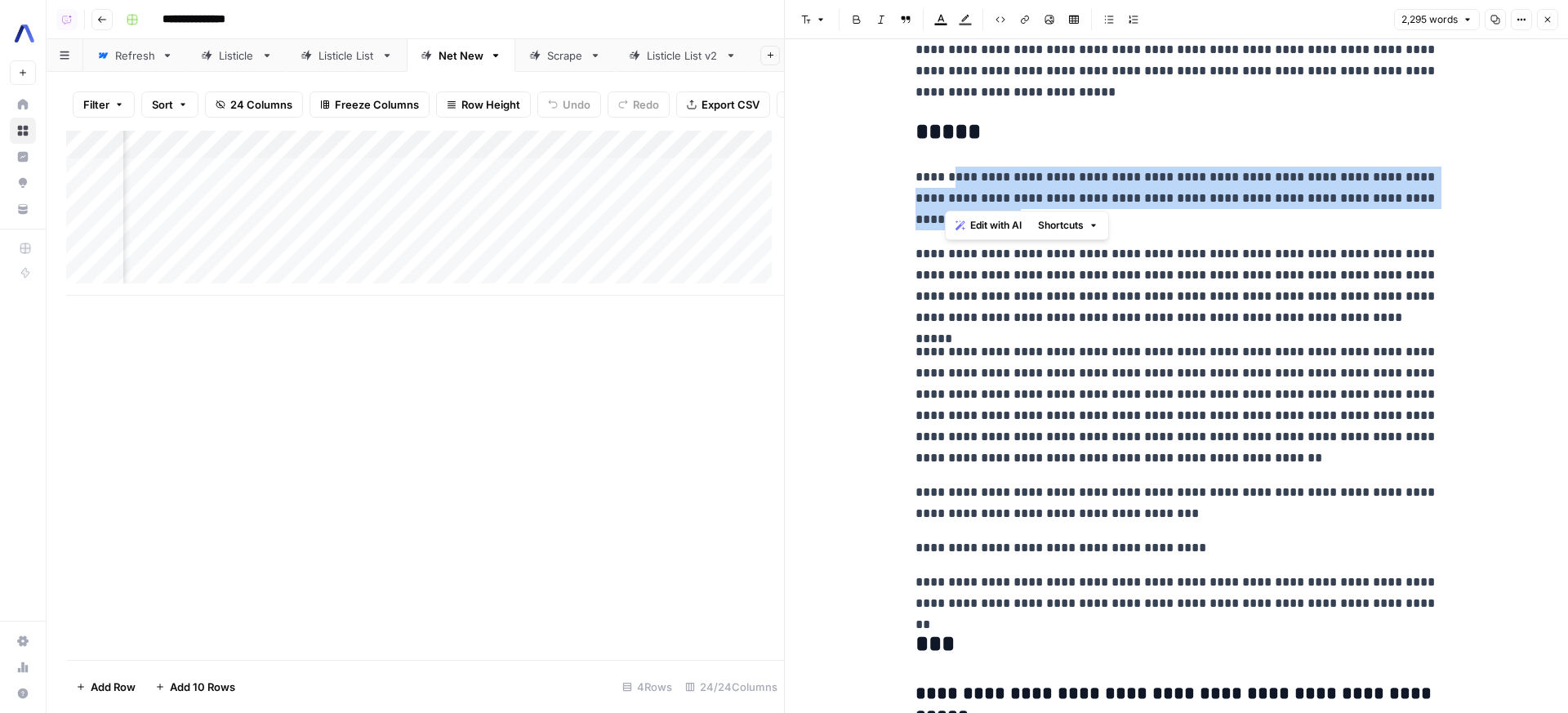
drag, startPoint x: 972, startPoint y: 151, endPoint x: 1095, endPoint y: 209, distance: 136.0
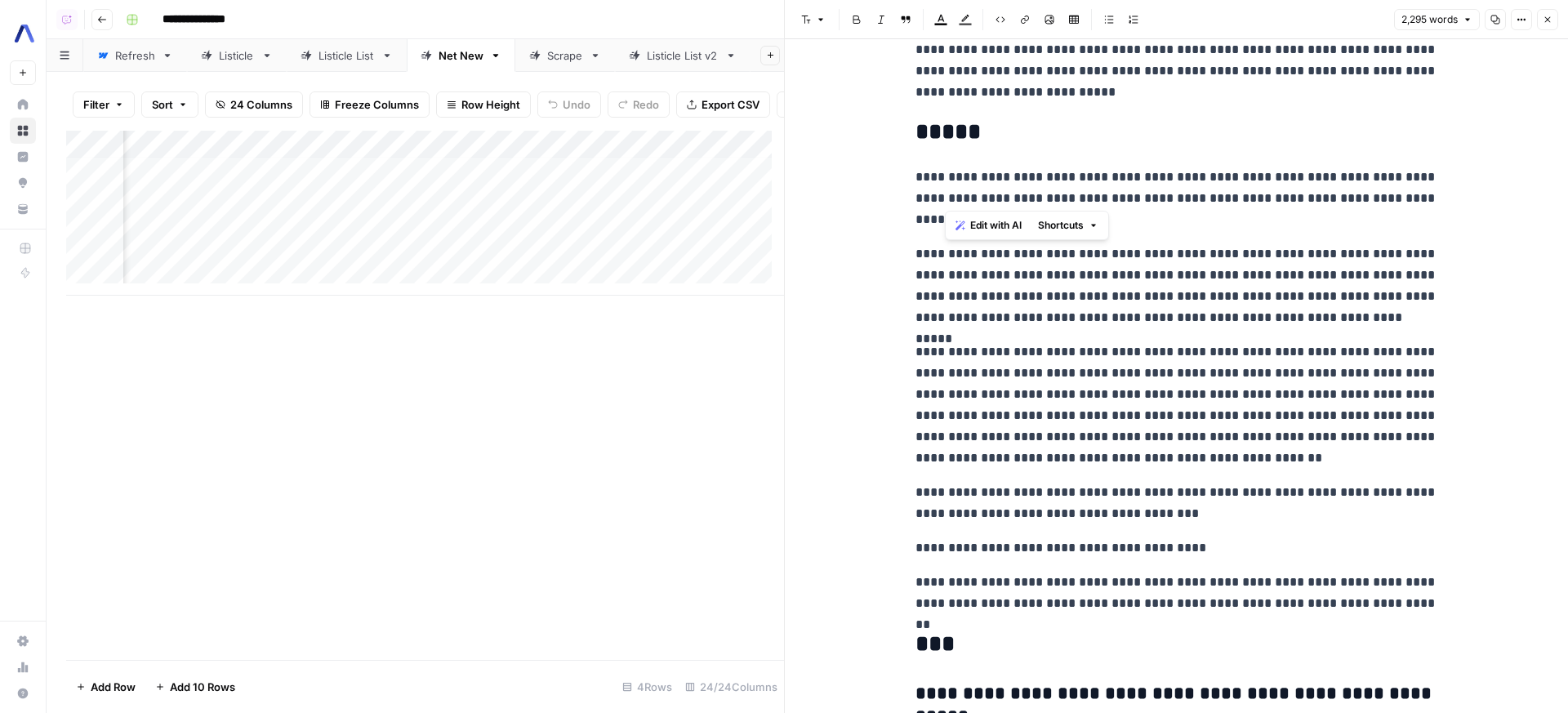
click at [1264, 197] on p "**********" at bounding box center [1176, 198] width 523 height 64
click at [1094, 368] on p "**********" at bounding box center [1176, 405] width 523 height 127
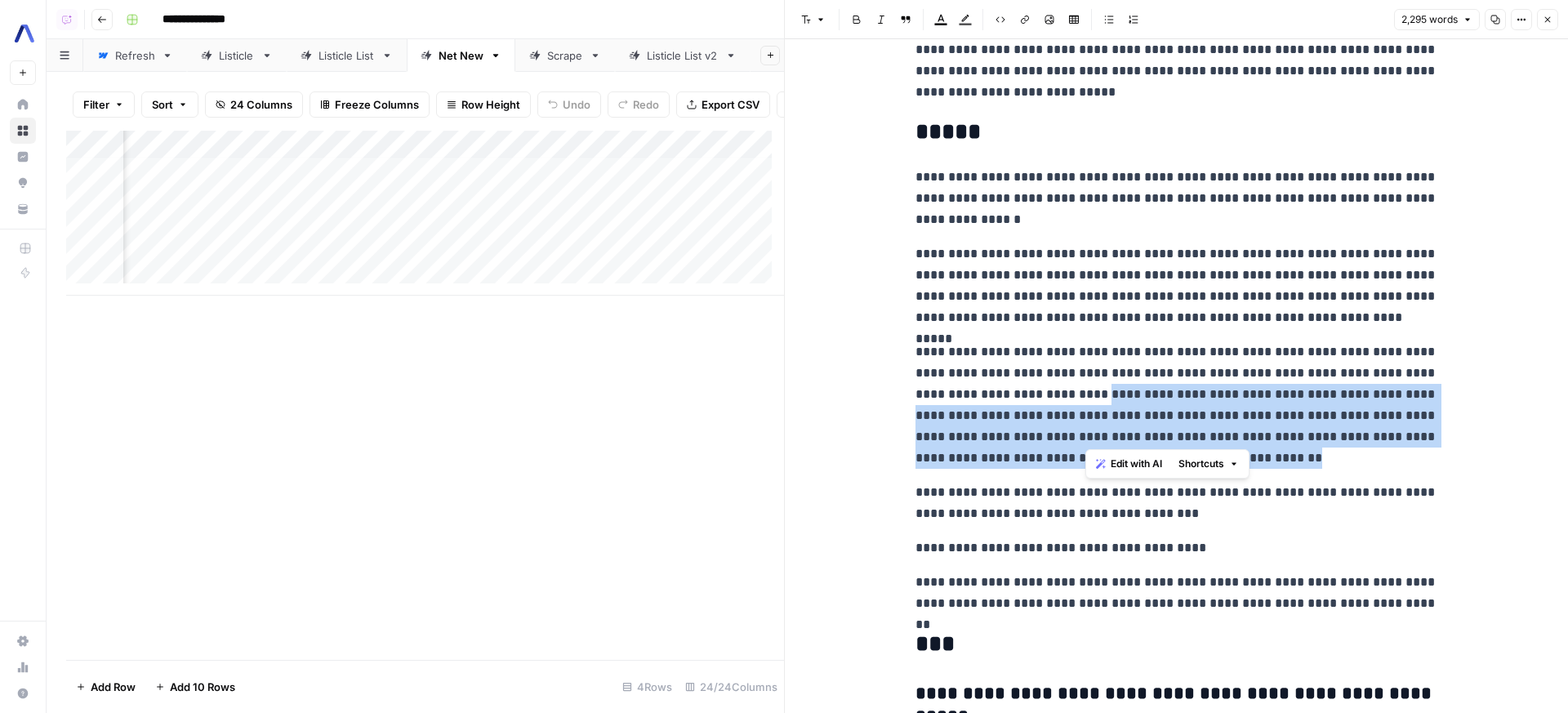
drag, startPoint x: 1094, startPoint y: 368, endPoint x: 1299, endPoint y: 429, distance: 213.9
click at [1299, 429] on p "**********" at bounding box center [1176, 405] width 523 height 127
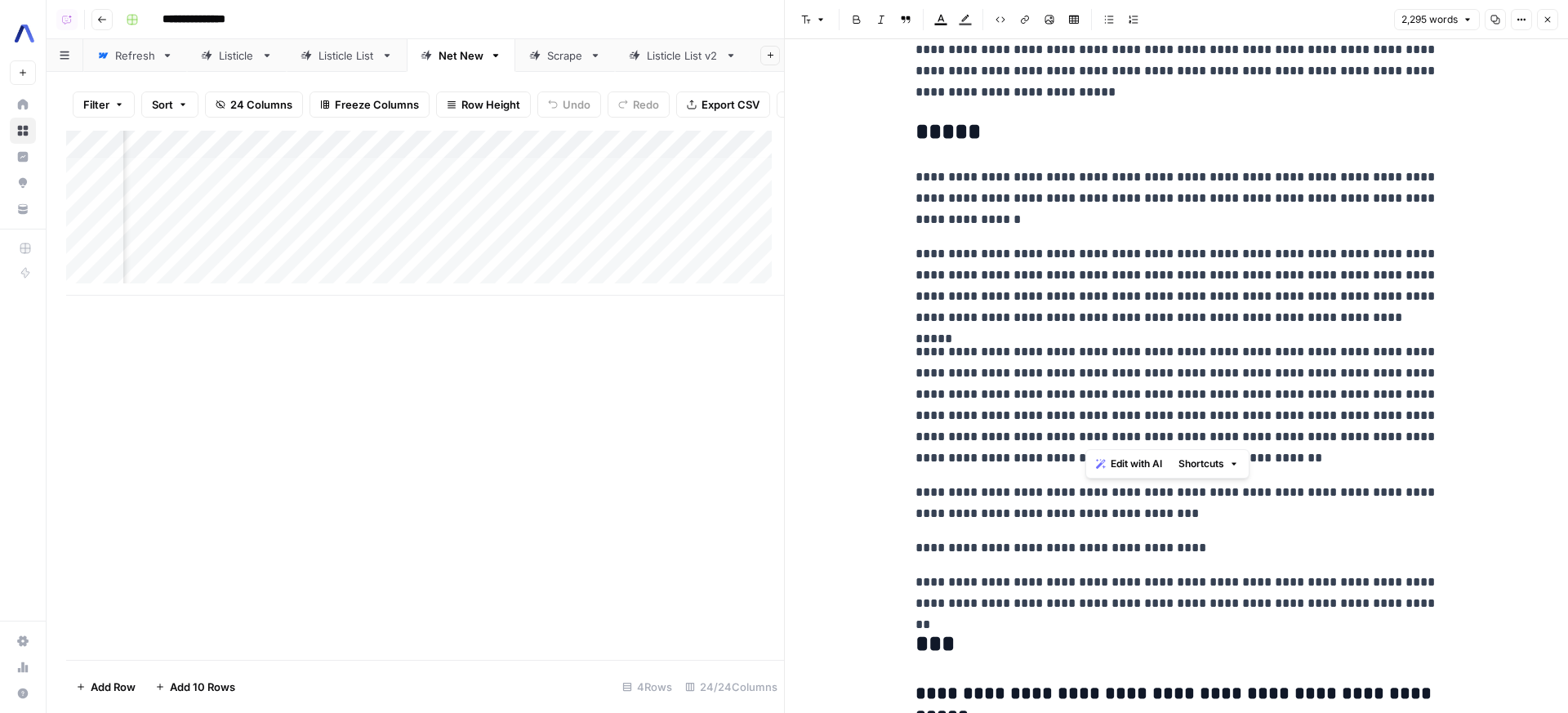
click at [1300, 428] on p "**********" at bounding box center [1176, 405] width 523 height 127
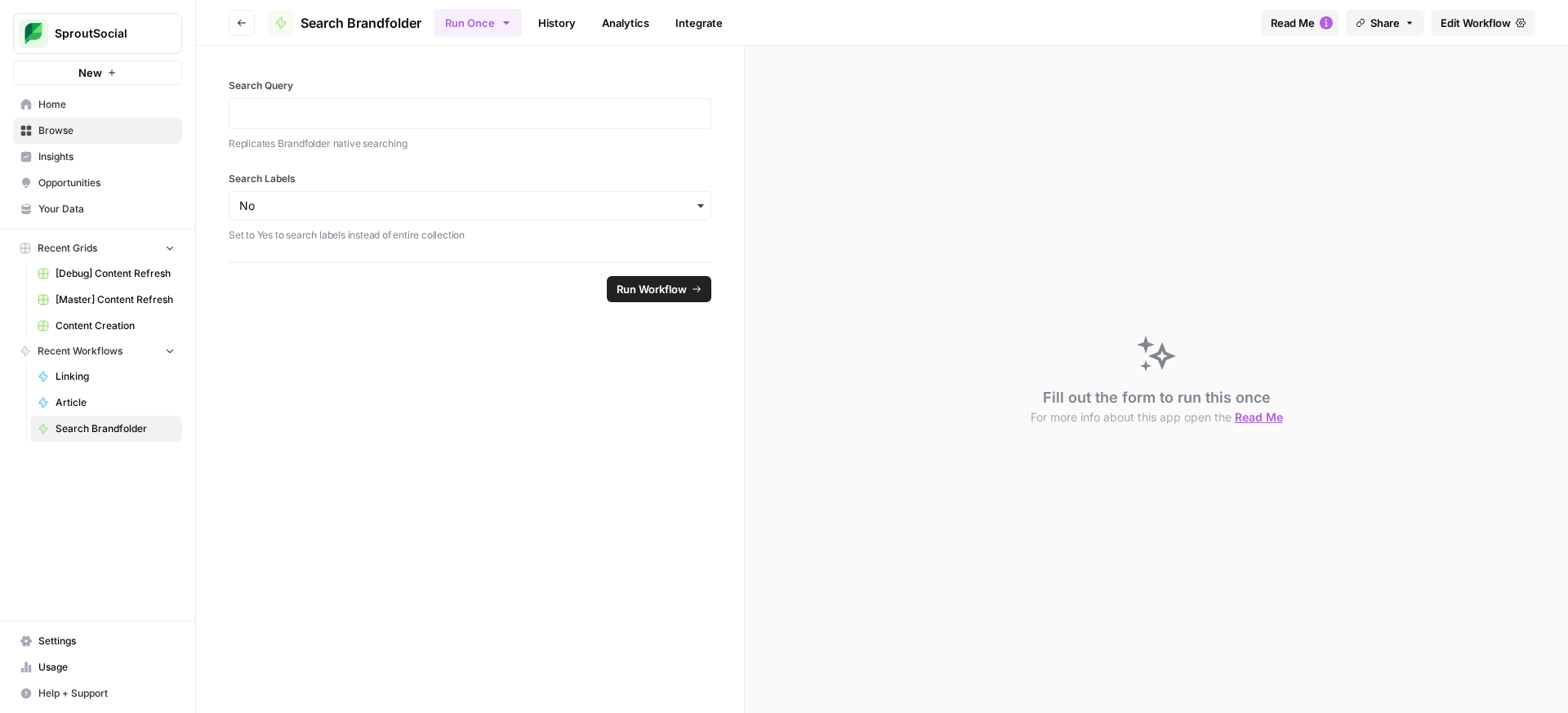
click at [456, 99] on div at bounding box center [470, 113] width 482 height 31
click at [458, 107] on p at bounding box center [470, 113] width 461 height 16
click at [638, 302] on footer "Reset Run Workflow" at bounding box center [470, 288] width 482 height 53
click at [638, 300] on button "Run Workflow" at bounding box center [659, 288] width 104 height 26
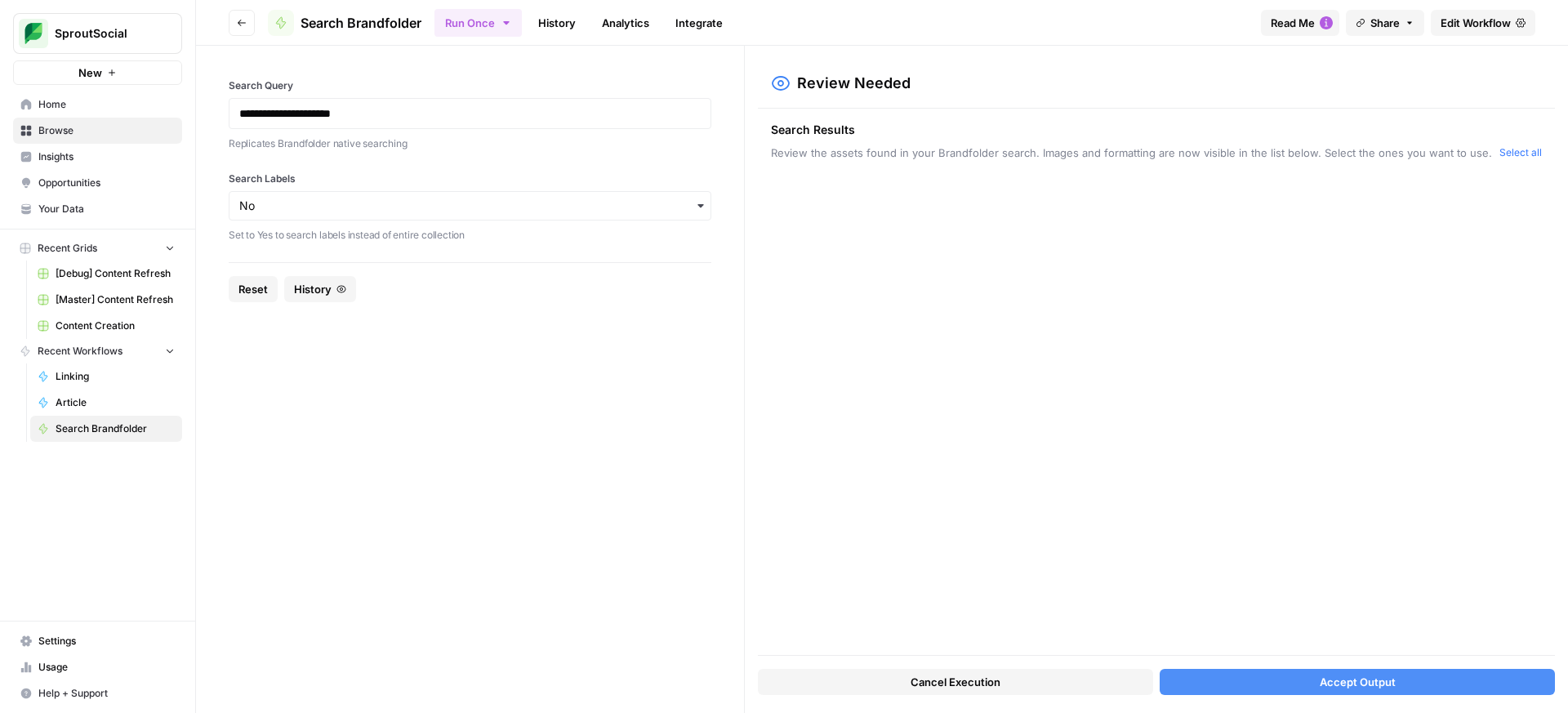
click at [1197, 349] on div "Search Results Review the assets found in your Brandfolder search. Images and f…" at bounding box center [1156, 381] width 797 height 546
click at [1521, 157] on button "Select all" at bounding box center [1520, 152] width 42 height 16
click at [1399, 685] on button "Accept Output" at bounding box center [1356, 681] width 395 height 26
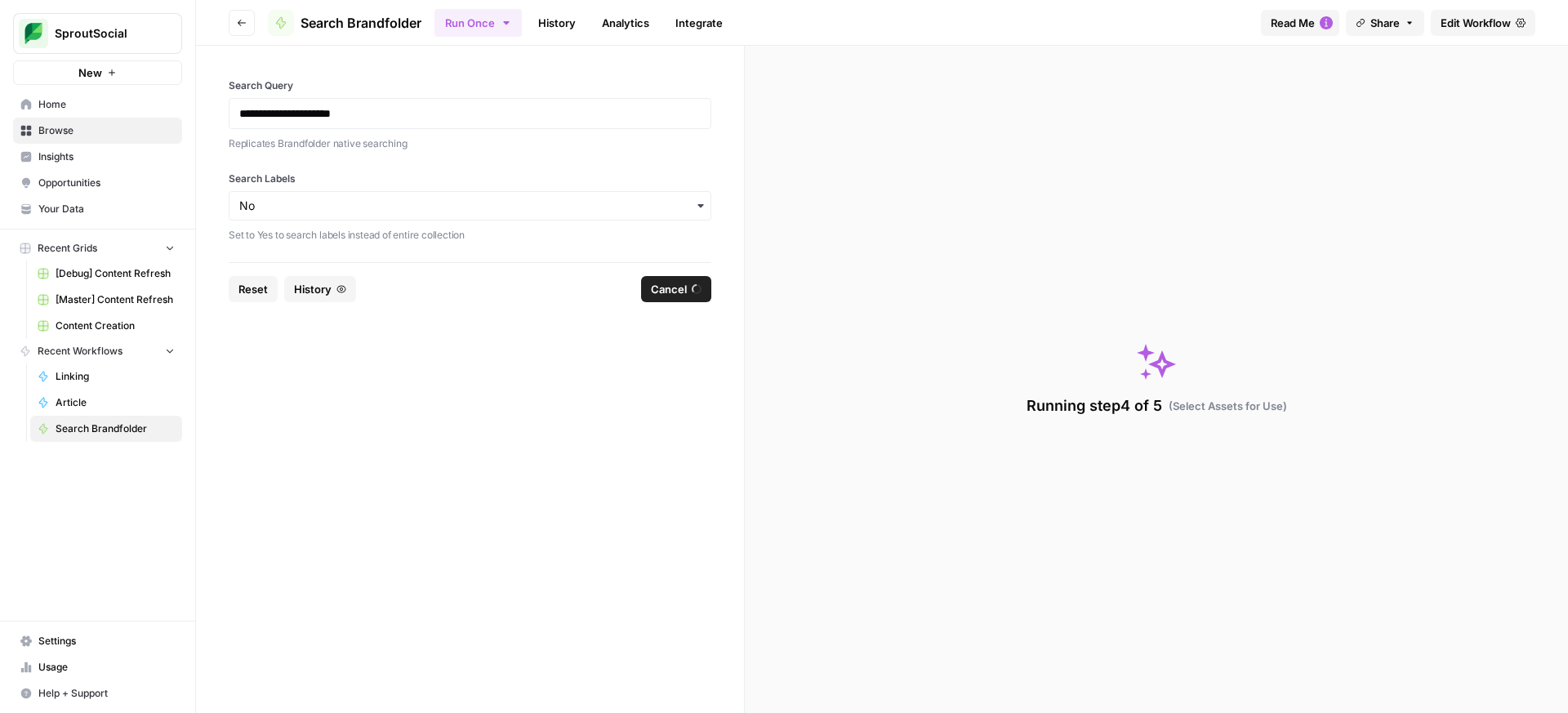
click at [1503, 31] on link "Edit Workflow" at bounding box center [1482, 22] width 104 height 26
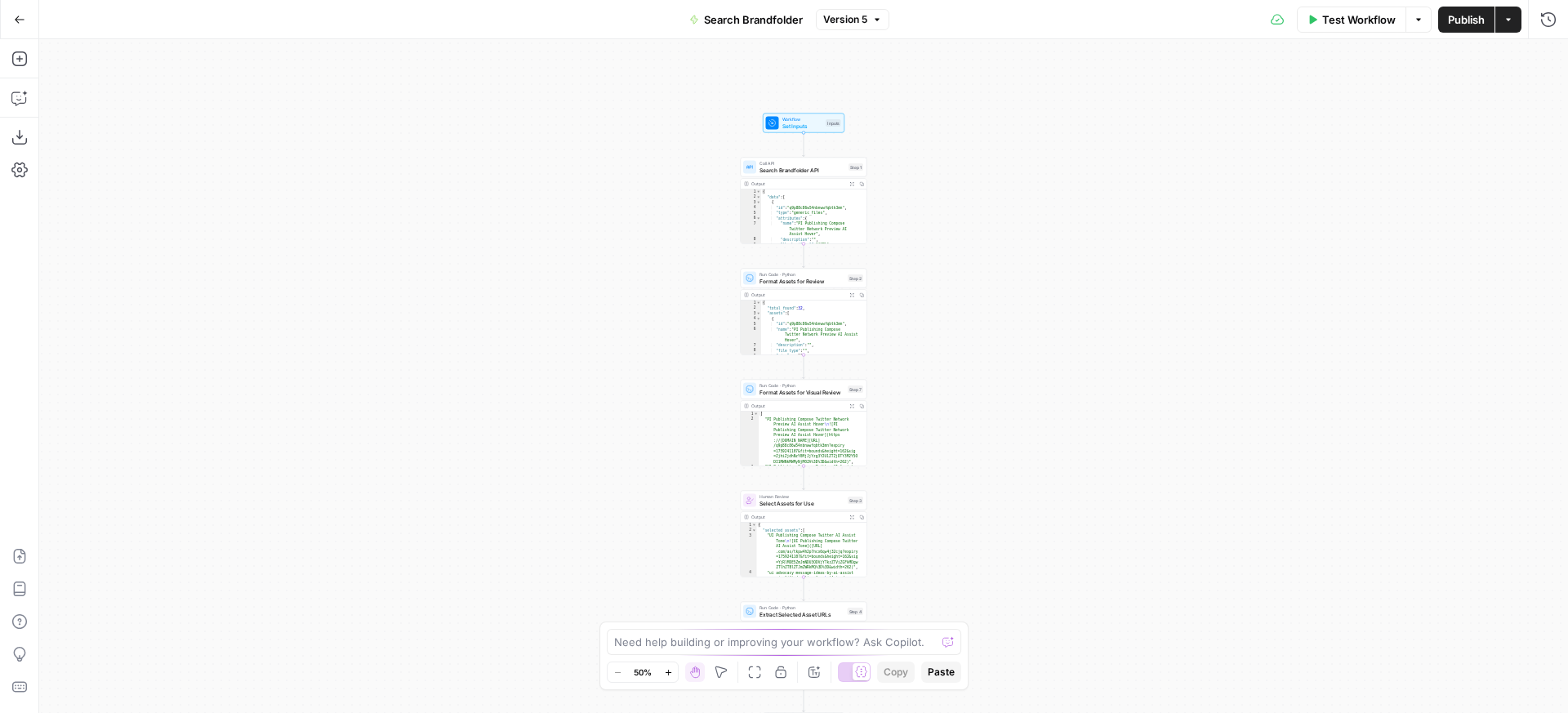
click at [1336, 25] on span "Test Workflow" at bounding box center [1358, 19] width 74 height 16
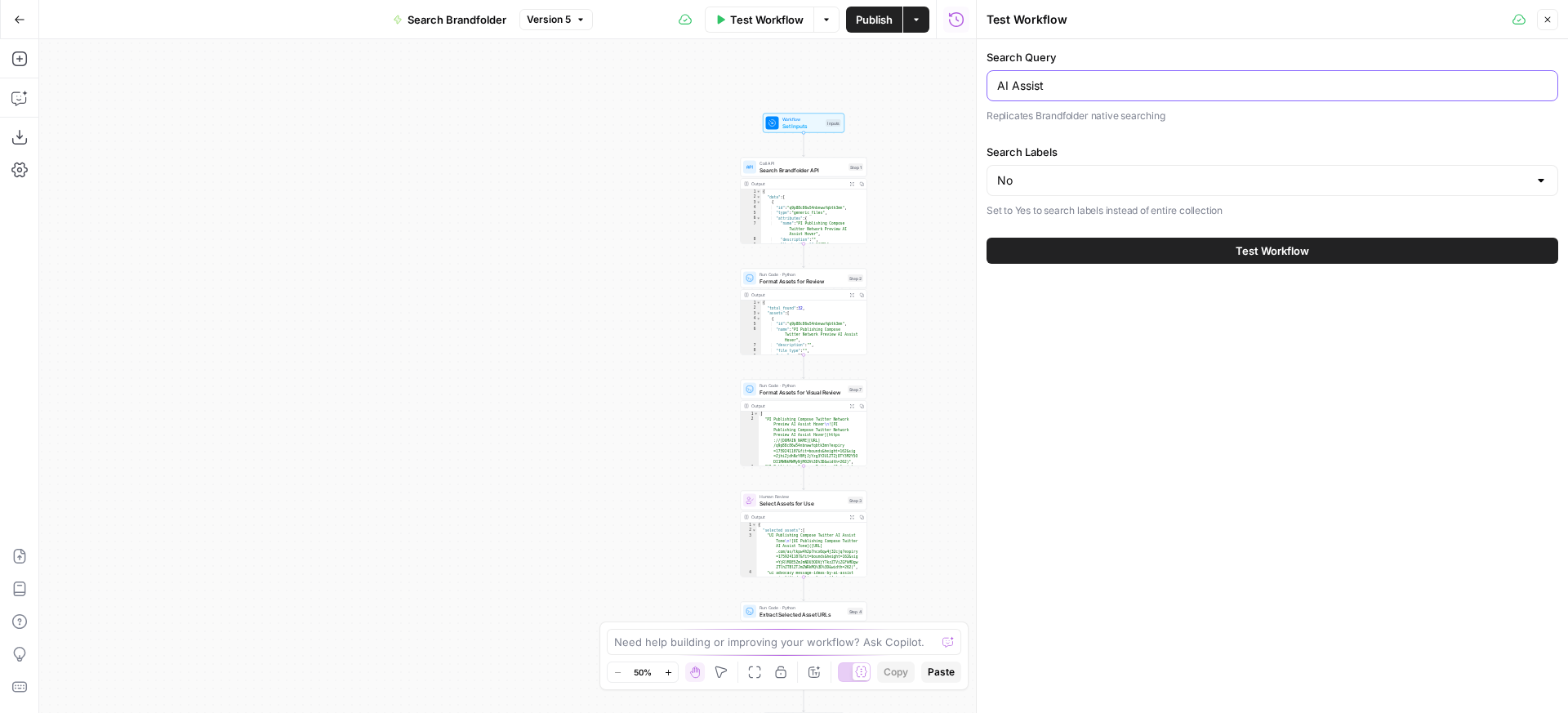
click at [1180, 90] on input "AI Assist" at bounding box center [1271, 85] width 550 height 16
click at [1040, 92] on input "AI Assist" at bounding box center [1271, 85] width 550 height 16
type input "AI in public relations"
click at [1252, 248] on span "Test Workflow" at bounding box center [1272, 250] width 74 height 16
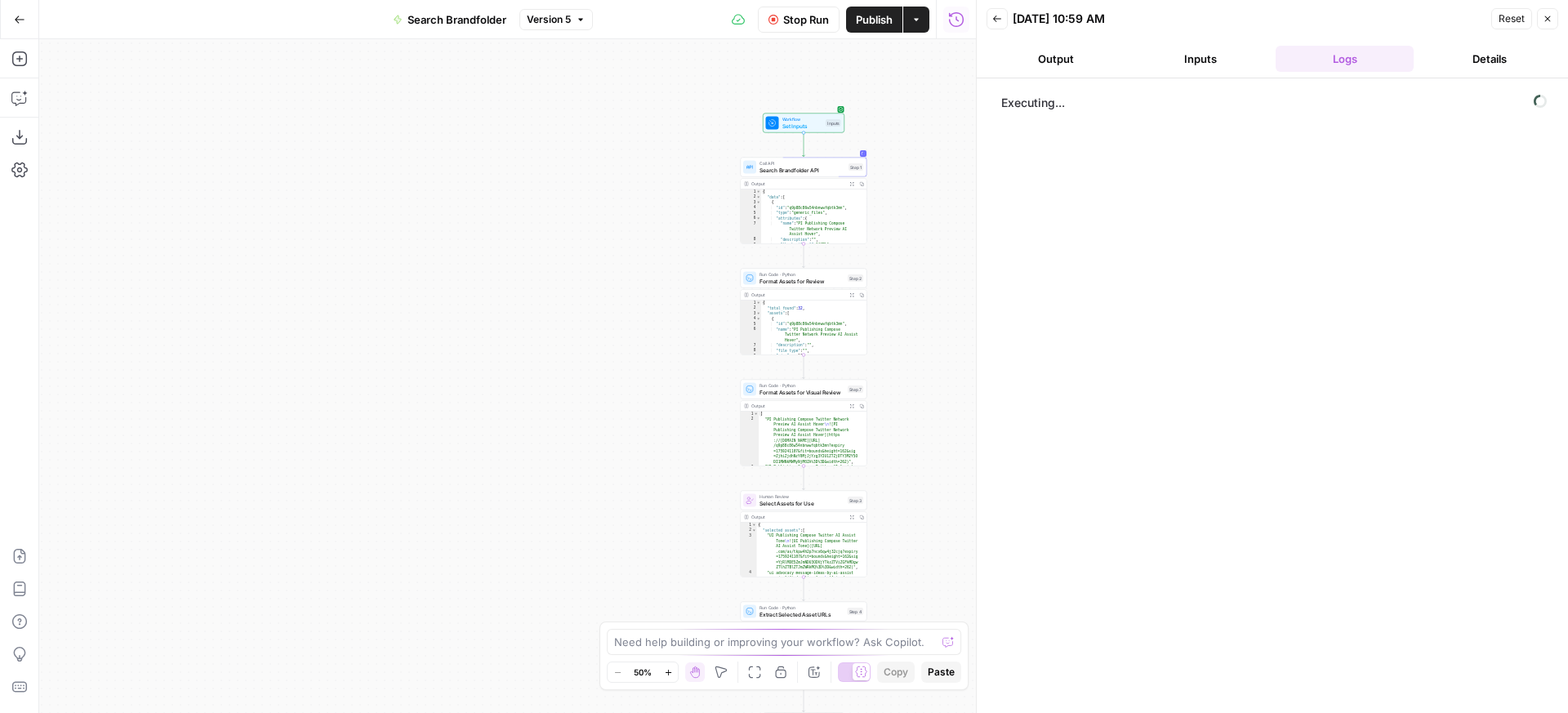
drag, startPoint x: 620, startPoint y: 278, endPoint x: 509, endPoint y: 277, distance: 111.0
click at [509, 277] on div "Workflow Set Inputs Inputs Call API Search Brandfolder API Step 1 Output Expand…" at bounding box center [507, 376] width 936 height 674
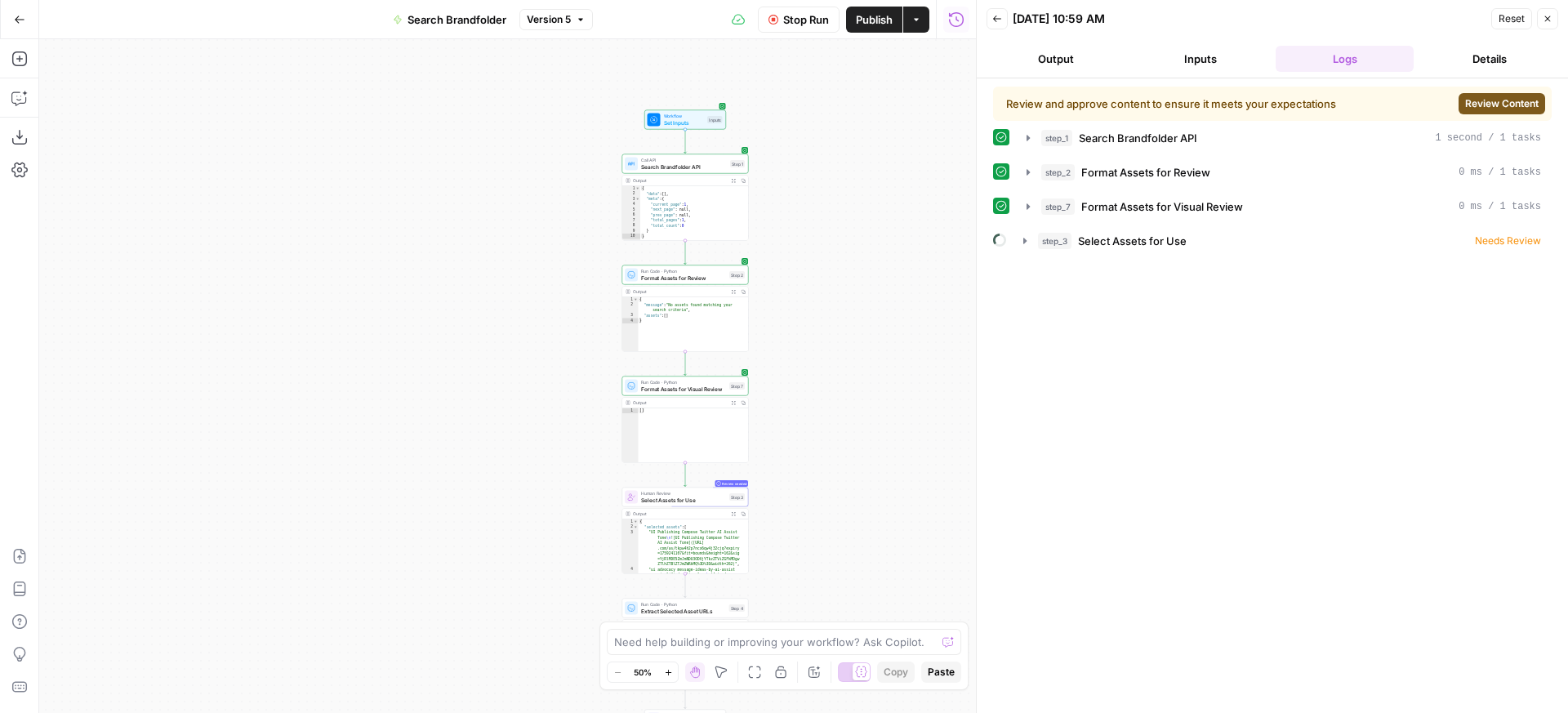
drag, startPoint x: 530, startPoint y: 354, endPoint x: 508, endPoint y: 337, distance: 27.8
click at [508, 337] on div "Workflow Set Inputs Inputs Call API Search Brandfolder API Step 1 Output Expand…" at bounding box center [507, 376] width 936 height 674
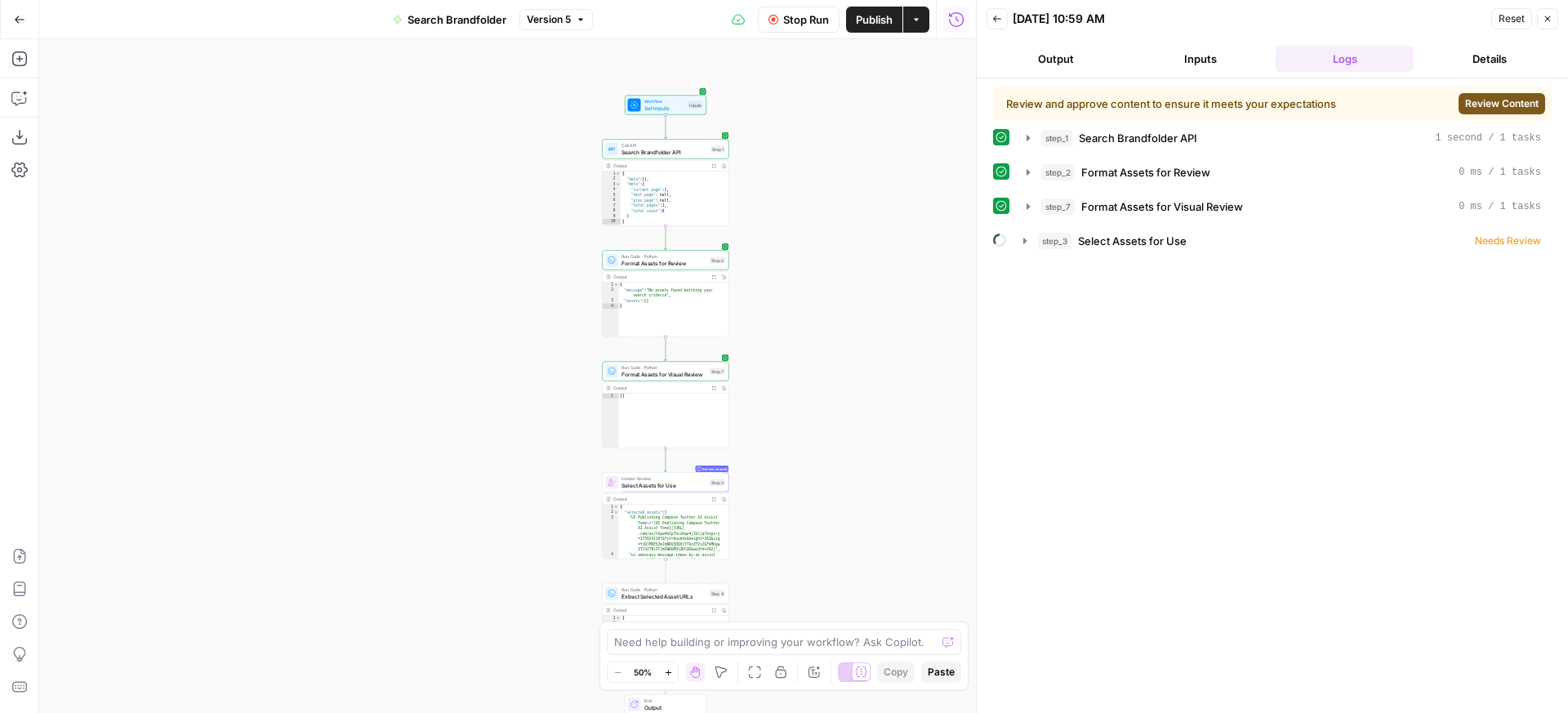
click at [541, 241] on div "Workflow Set Inputs Inputs Call API Search Brandfolder API Step 1 Output Expand…" at bounding box center [507, 376] width 936 height 674
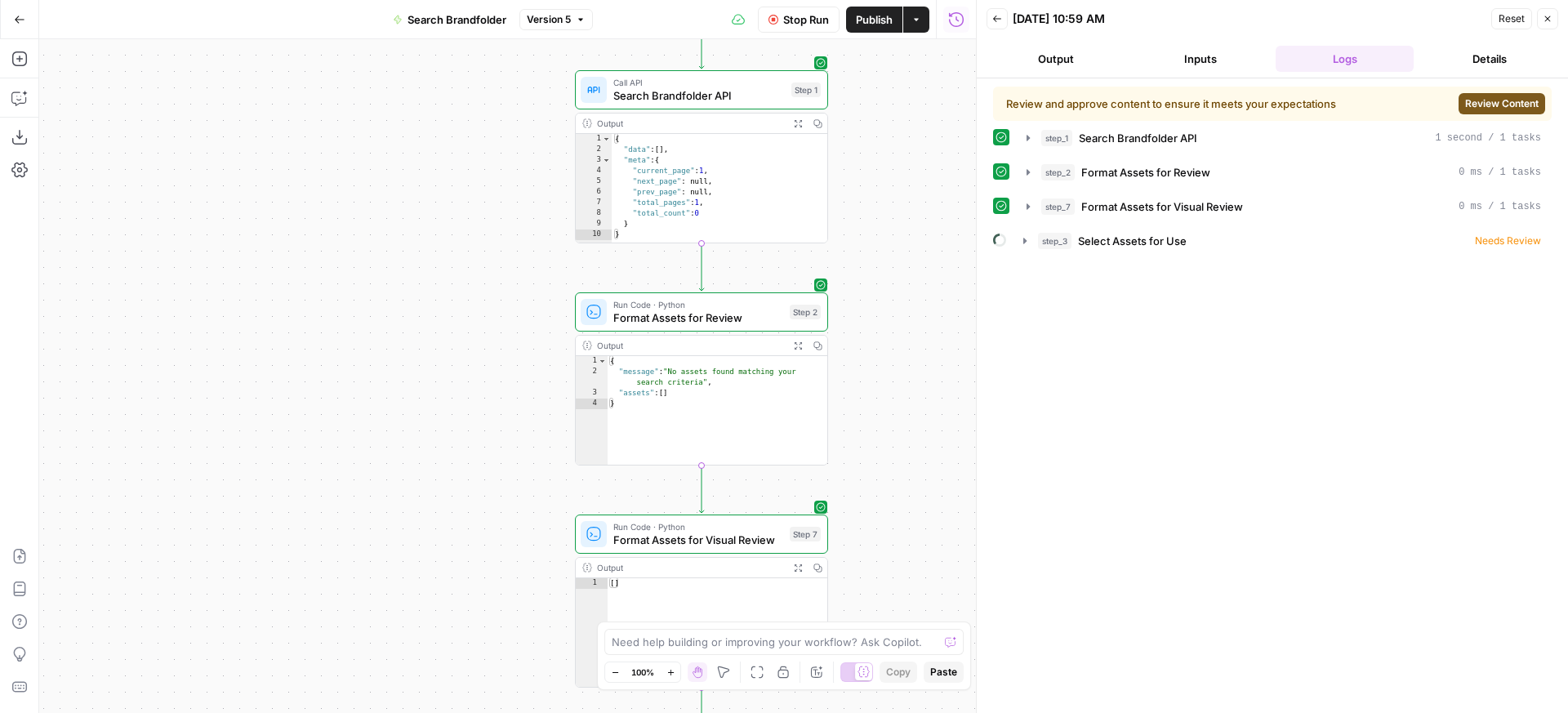
drag, startPoint x: 570, startPoint y: 136, endPoint x: 481, endPoint y: 169, distance: 94.9
click at [481, 169] on div "Workflow Set Inputs Inputs Call API Search Brandfolder API Step 1 Output Expand…" at bounding box center [507, 376] width 936 height 674
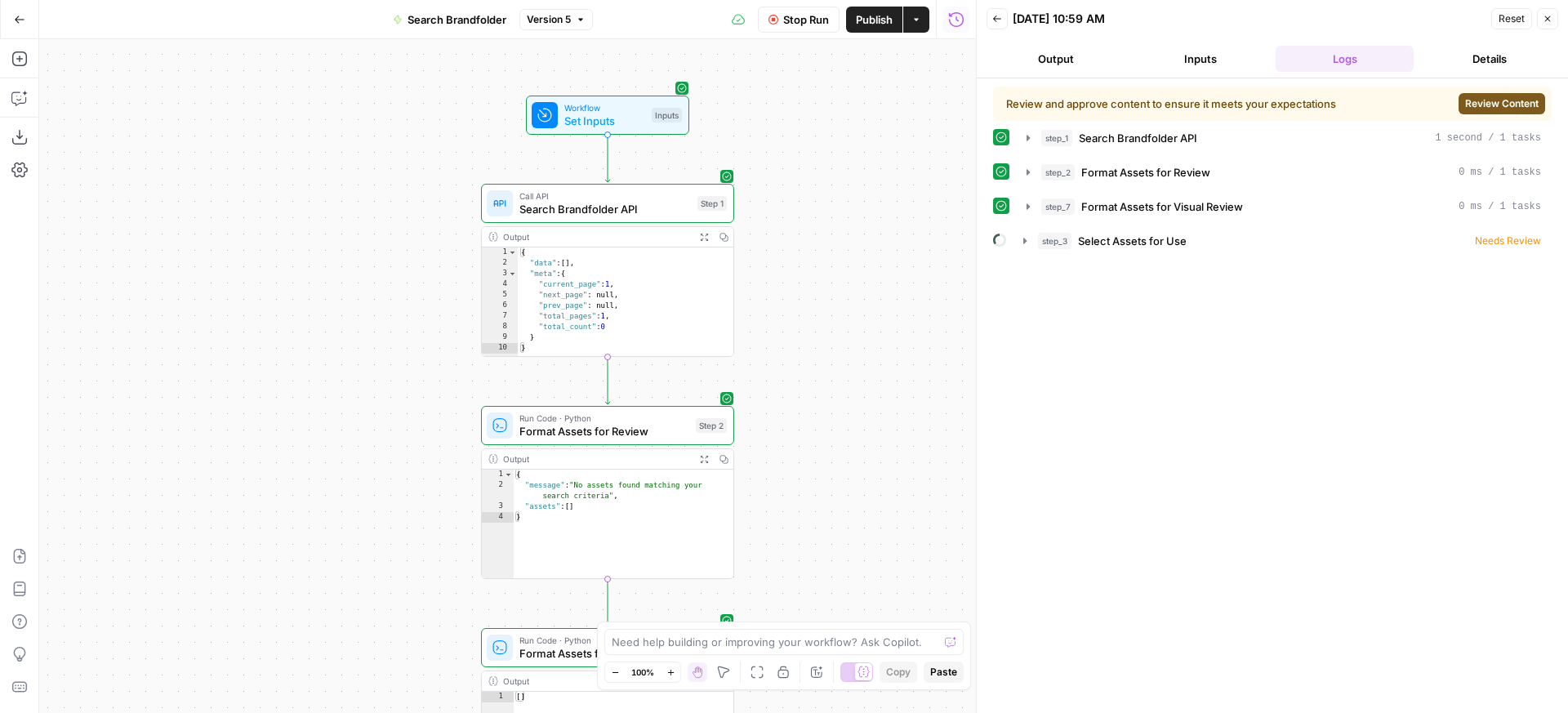
drag, startPoint x: 481, startPoint y: 147, endPoint x: 541, endPoint y: 237, distance: 108.2
click at [385, 264] on div "Workflow Set Inputs Inputs Call API Search Brandfolder API Step 1 Output Expand…" at bounding box center [507, 376] width 936 height 674
click at [1218, 133] on div "step_1 Search Brandfolder API 1 second / 1 tasks" at bounding box center [1291, 138] width 500 height 16
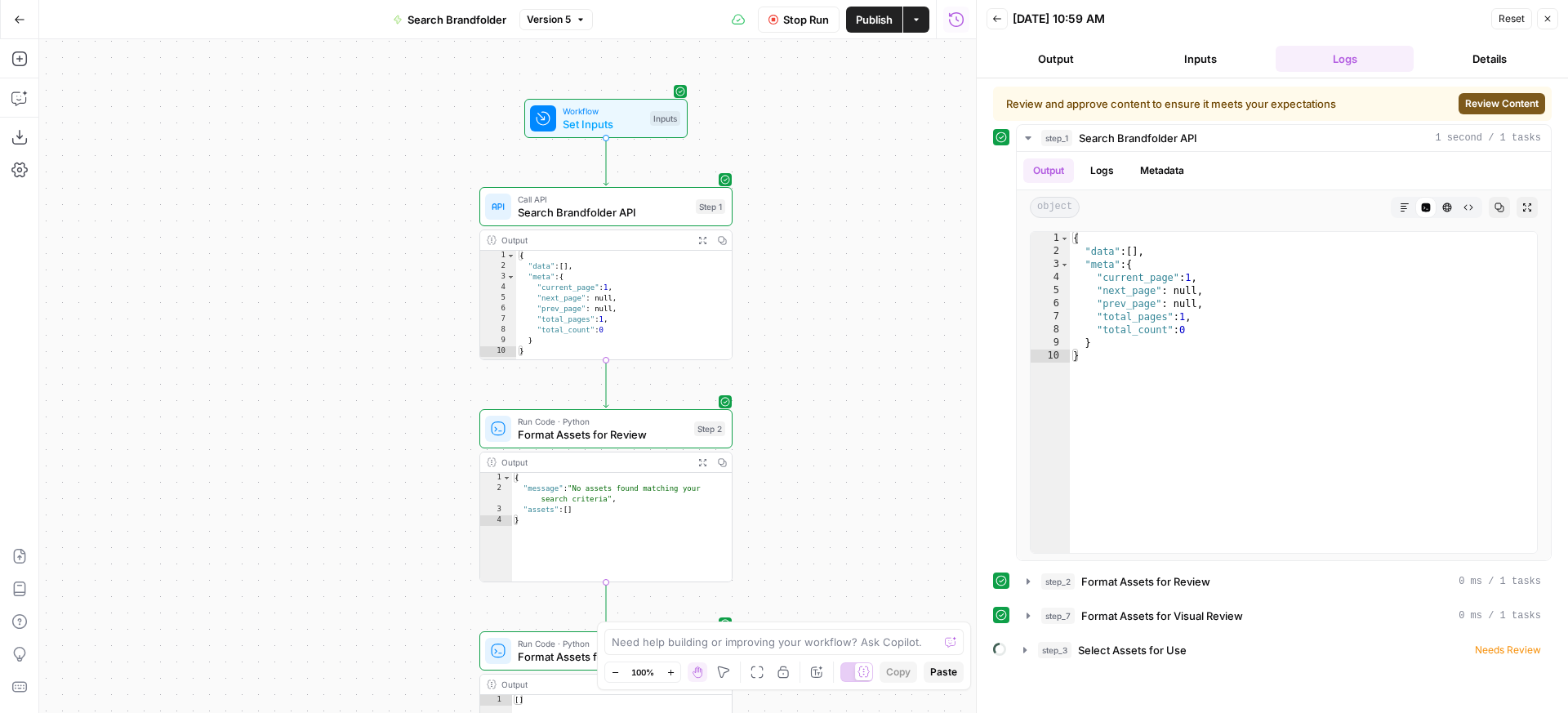
click at [1182, 56] on button "Inputs" at bounding box center [1199, 58] width 138 height 26
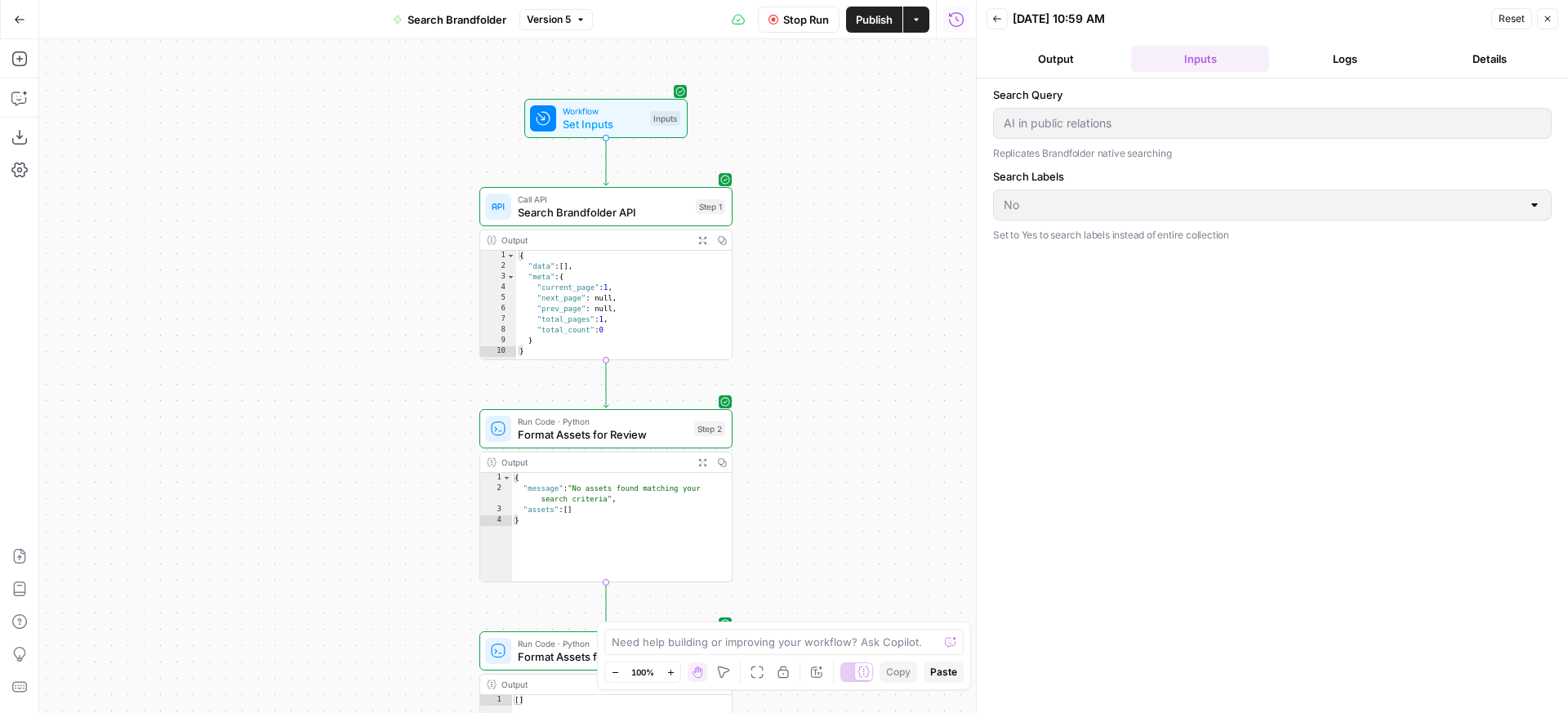
click at [1320, 64] on button "Logs" at bounding box center [1344, 58] width 138 height 26
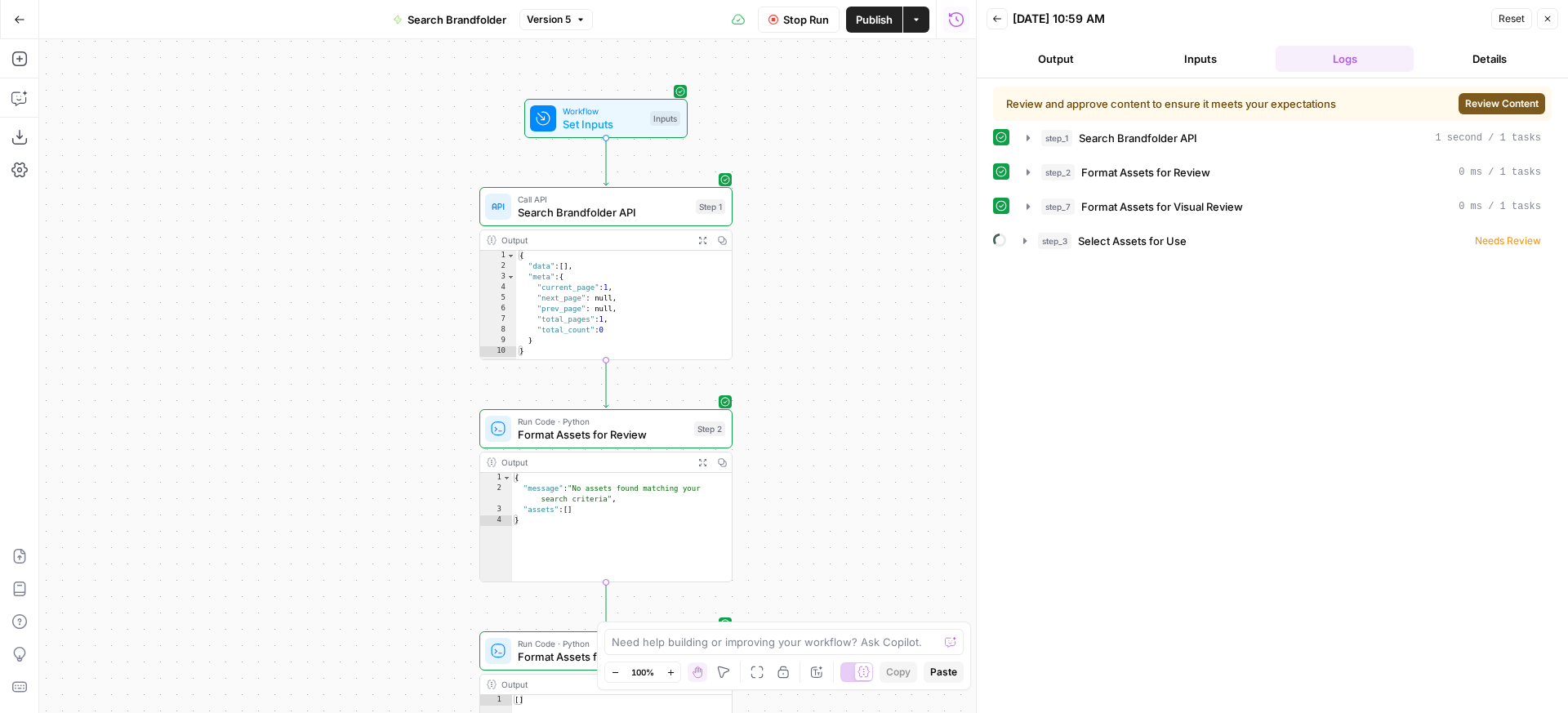
click at [1507, 105] on span "Review Content" at bounding box center [1501, 103] width 74 height 14
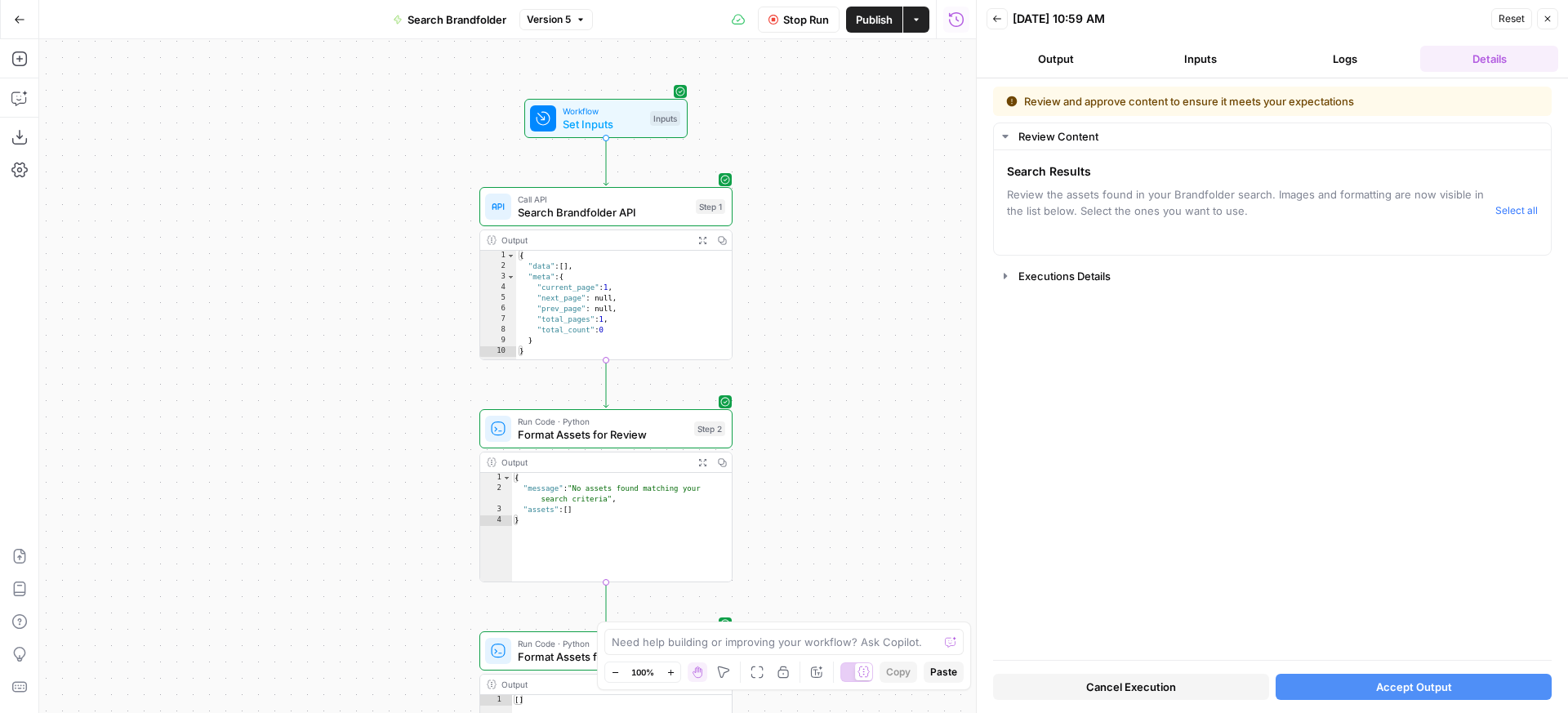
click at [1176, 677] on button "Cancel Execution" at bounding box center [1131, 686] width 276 height 26
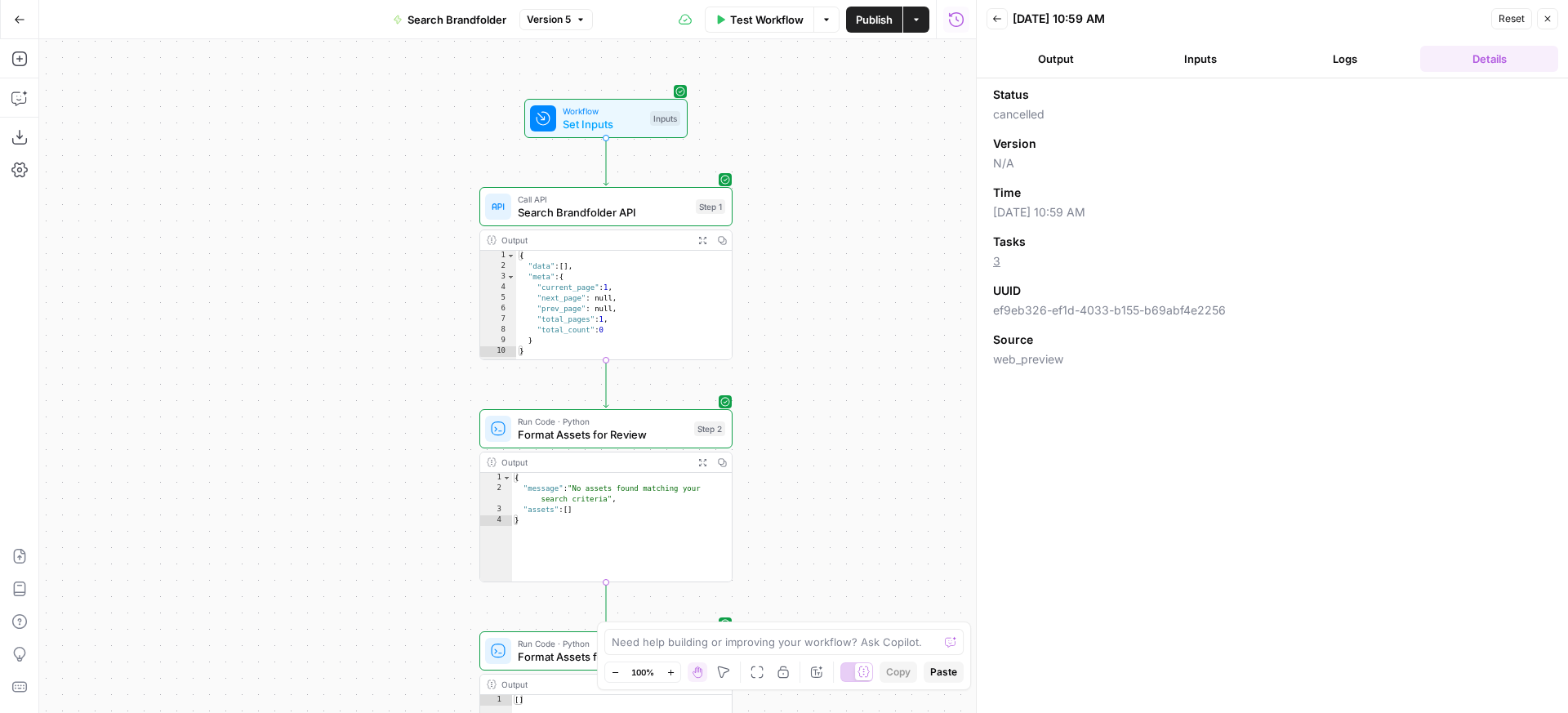
click at [994, 18] on icon "button" at bounding box center [997, 18] width 9 height 7
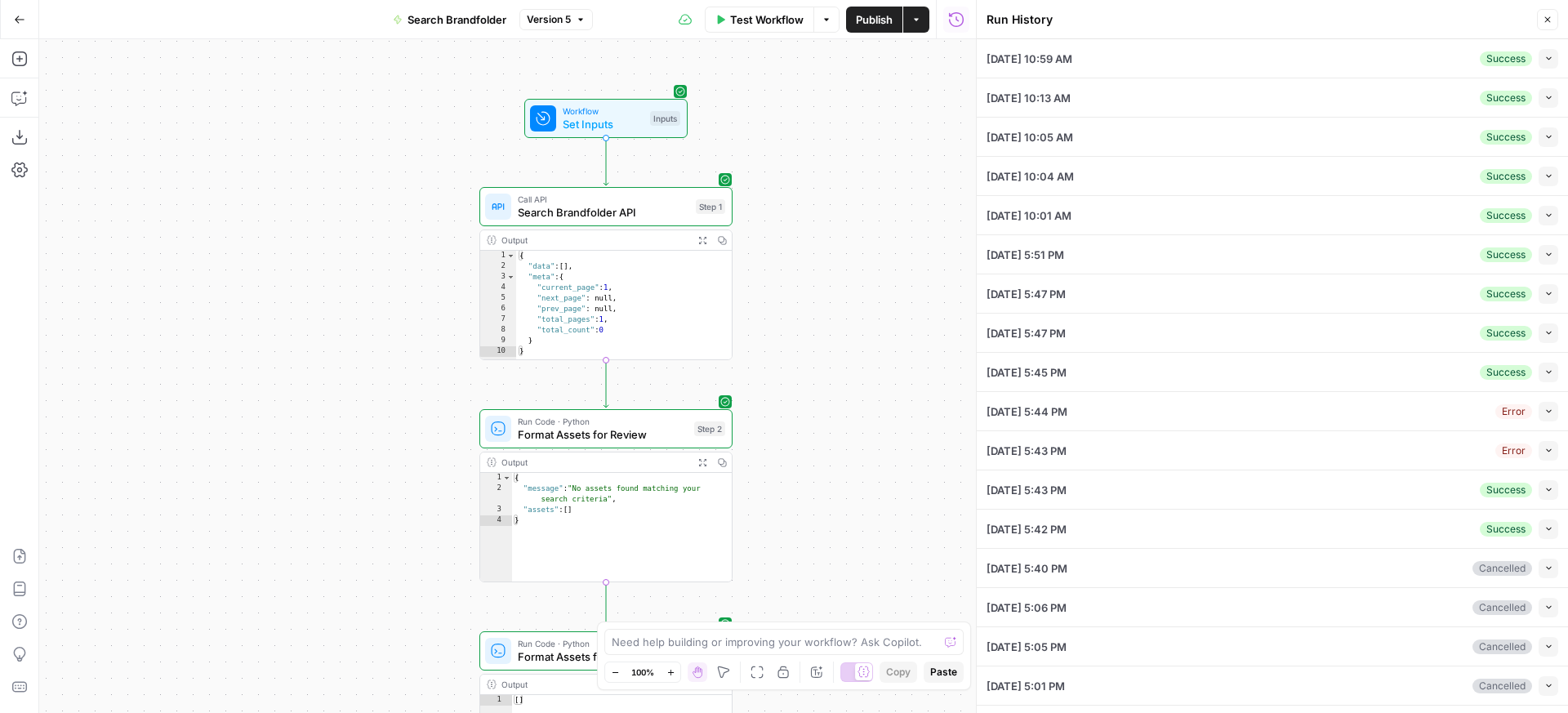
click at [1547, 96] on li "[DATE] 10:13 AM Success Collapse View Logs" at bounding box center [1272, 98] width 592 height 39
click at [1544, 97] on icon "button" at bounding box center [1548, 97] width 9 height 9
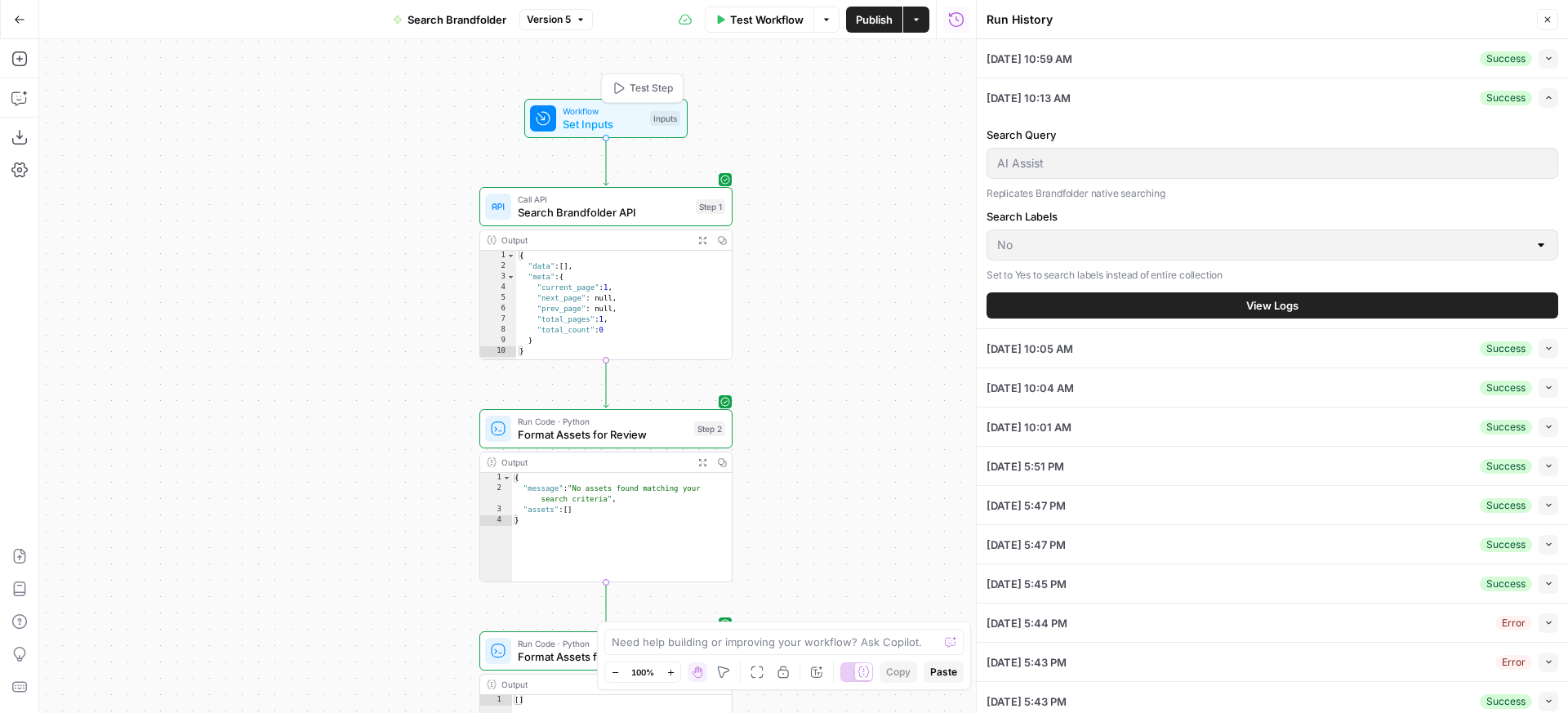
click at [668, 81] on span "Test Step" at bounding box center [651, 87] width 43 height 14
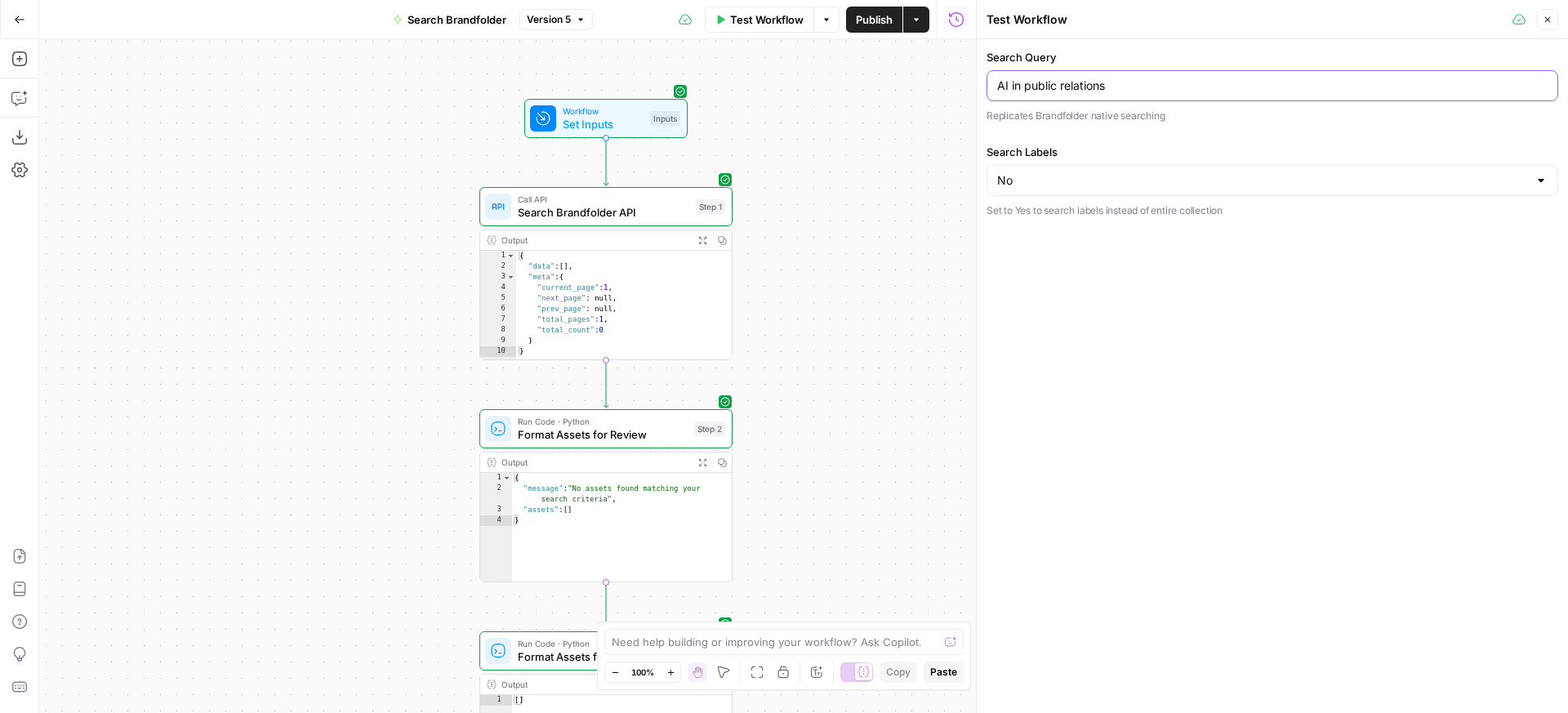
click at [1019, 89] on input "AI in public relations" at bounding box center [1271, 85] width 550 height 16
drag, startPoint x: 1019, startPoint y: 89, endPoint x: 1112, endPoint y: 82, distance: 93.3
click at [1112, 82] on input "AI in public relations" at bounding box center [1271, 85] width 550 height 16
type input "AI Assist"
click at [649, 98] on button "Test Step" at bounding box center [642, 88] width 75 height 21
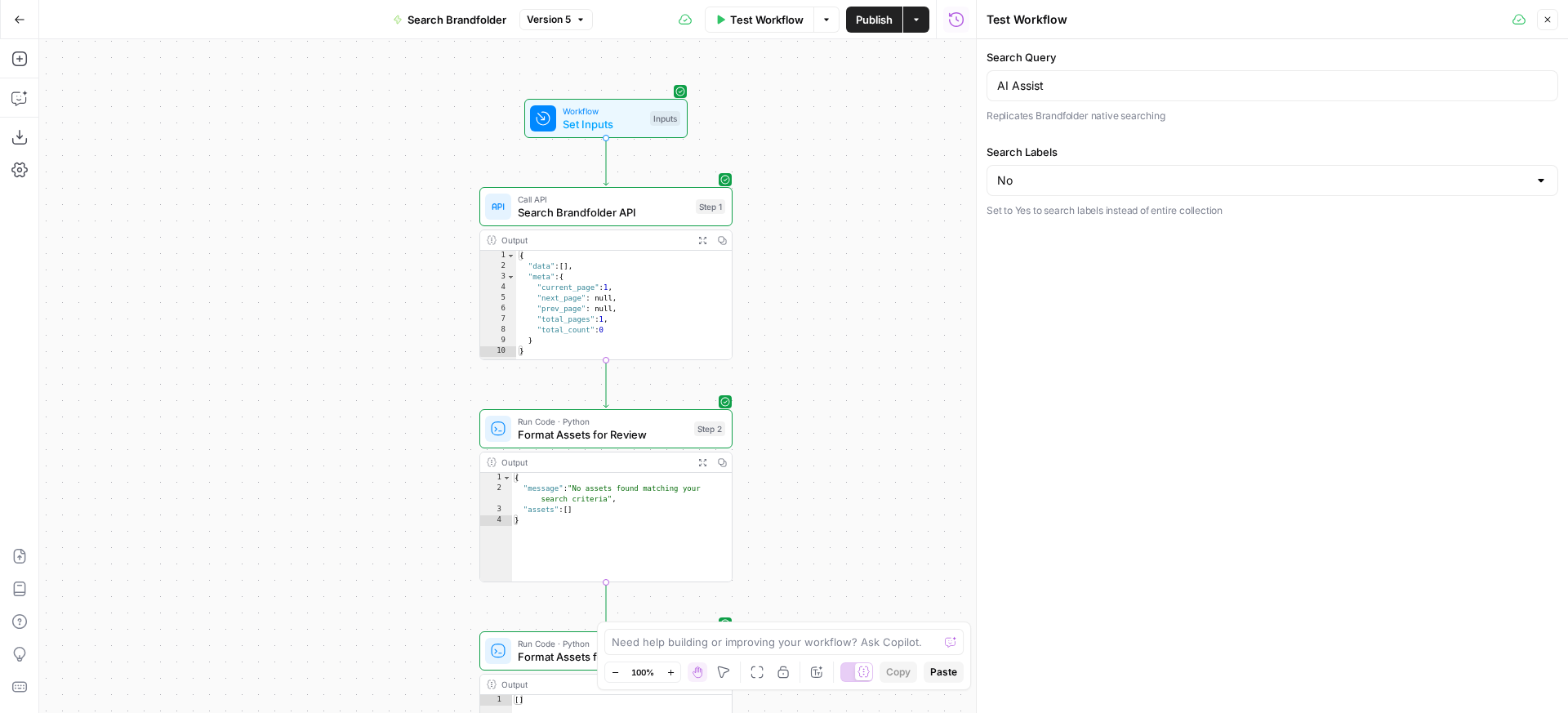
click at [767, 30] on button "Test Workflow" at bounding box center [759, 19] width 109 height 26
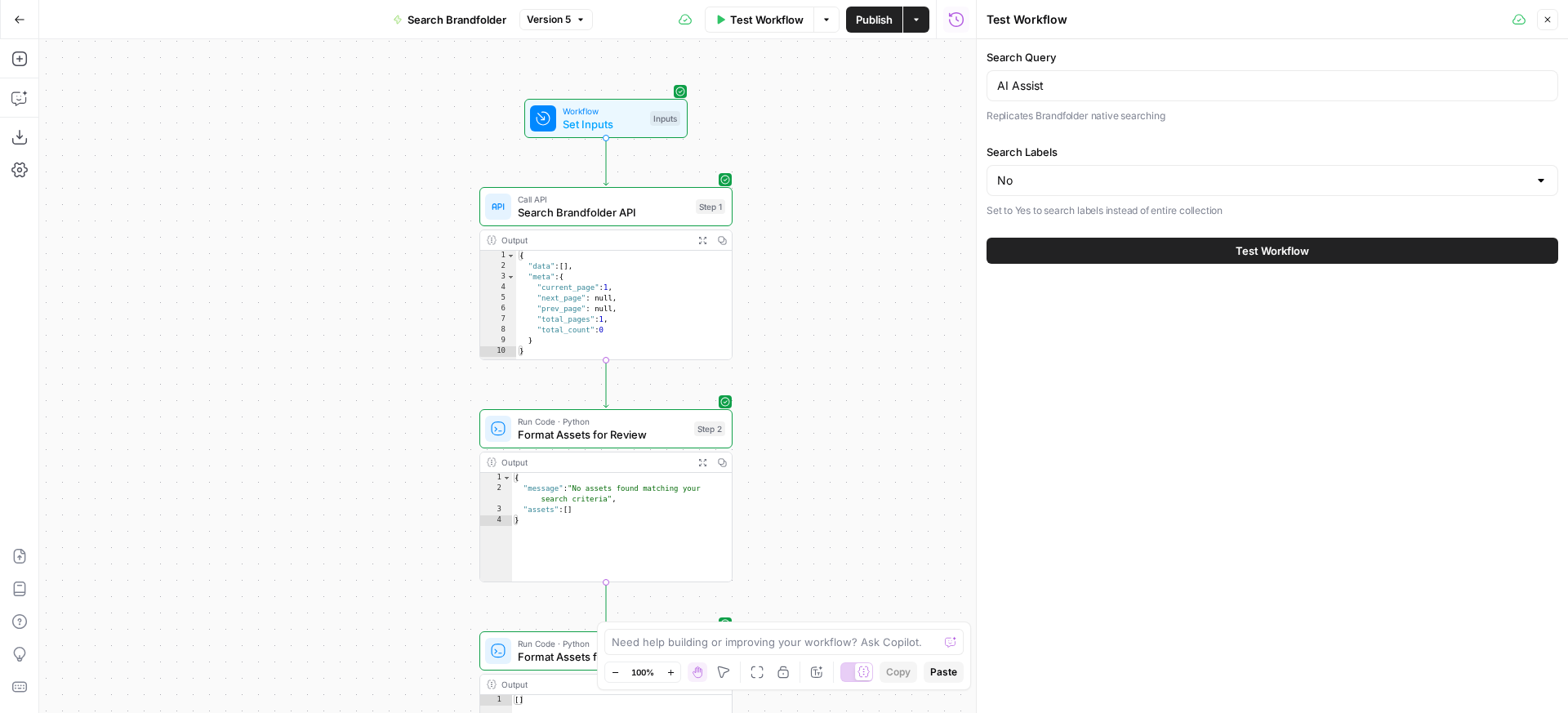
click at [1252, 261] on button "Test Workflow" at bounding box center [1271, 250] width 571 height 26
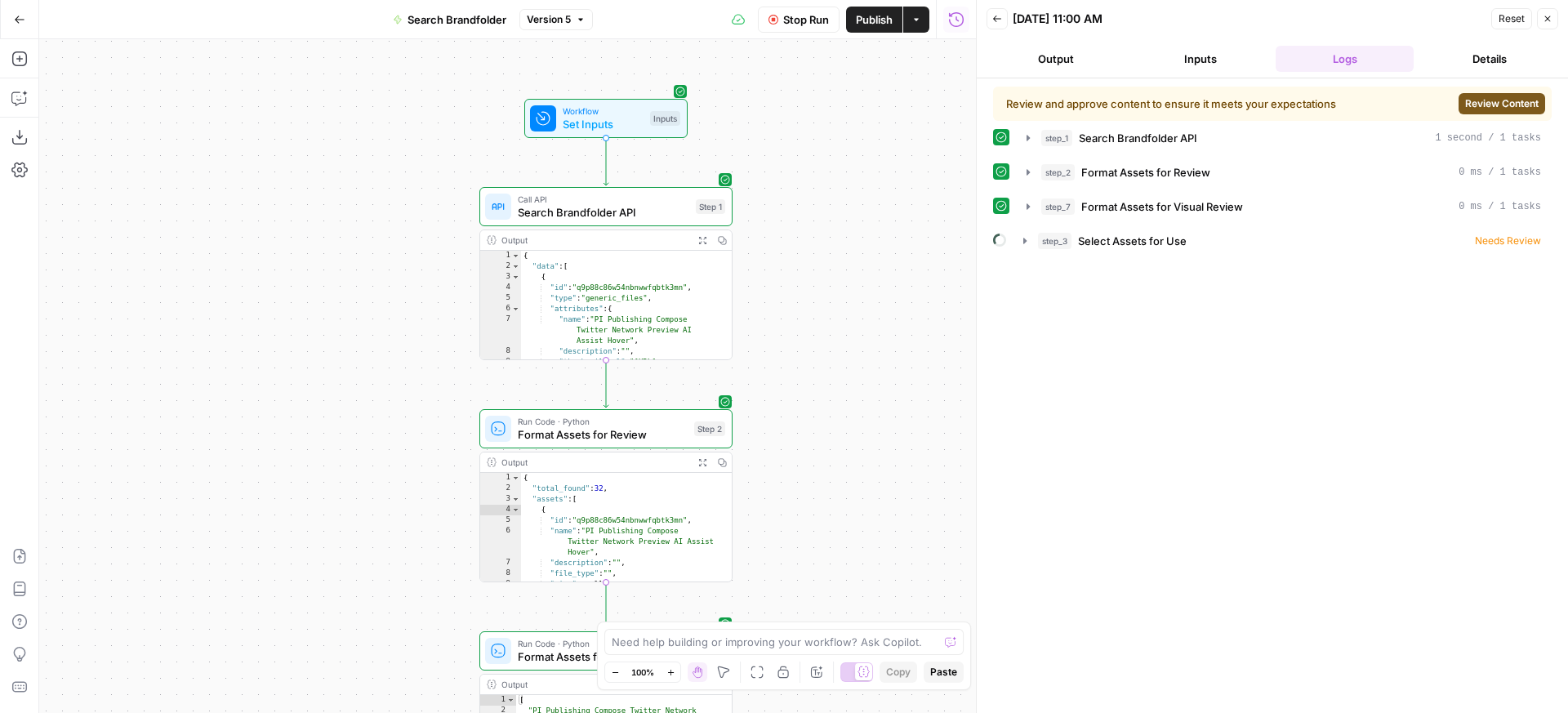
click at [1509, 102] on span "Review Content" at bounding box center [1501, 103] width 74 height 14
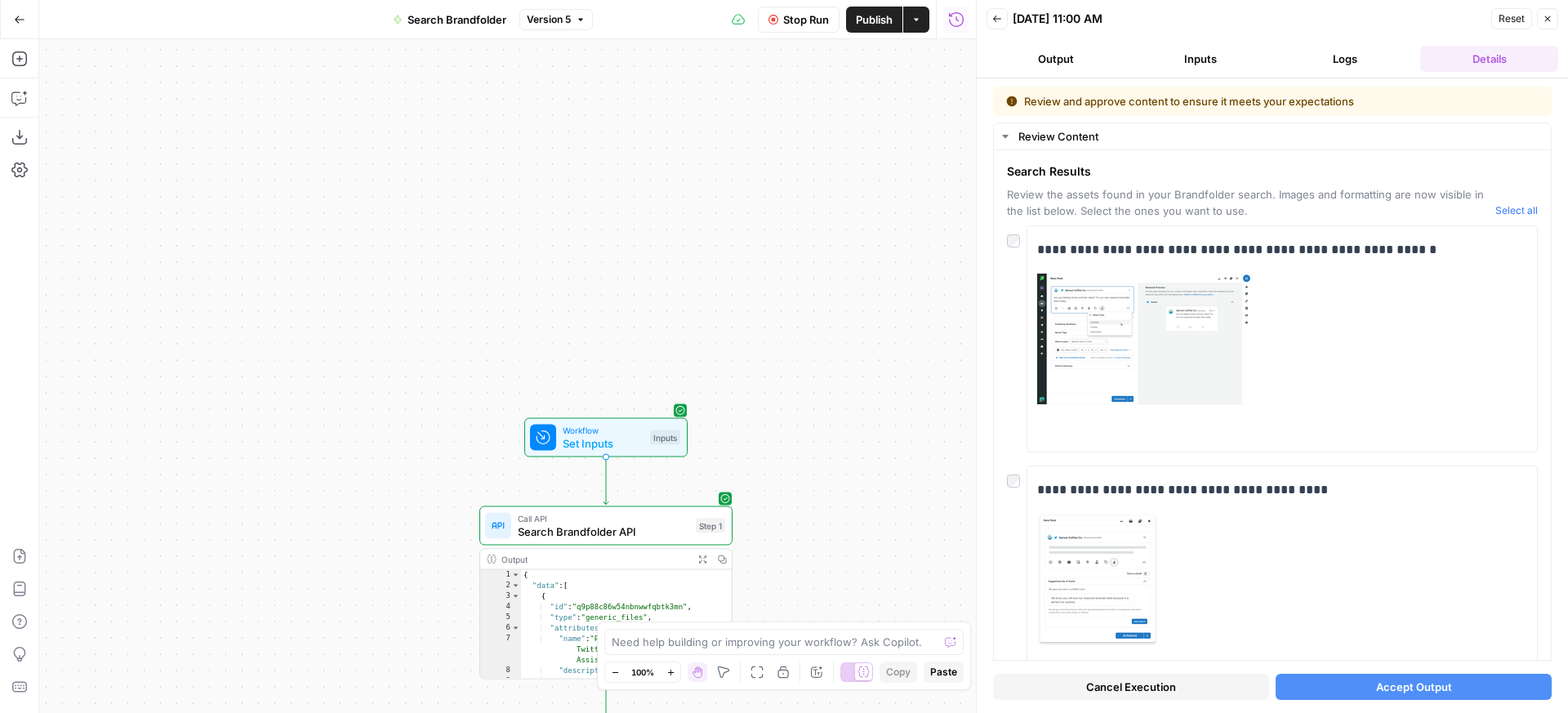
click at [814, 22] on span "Stop Run" at bounding box center [806, 19] width 46 height 16
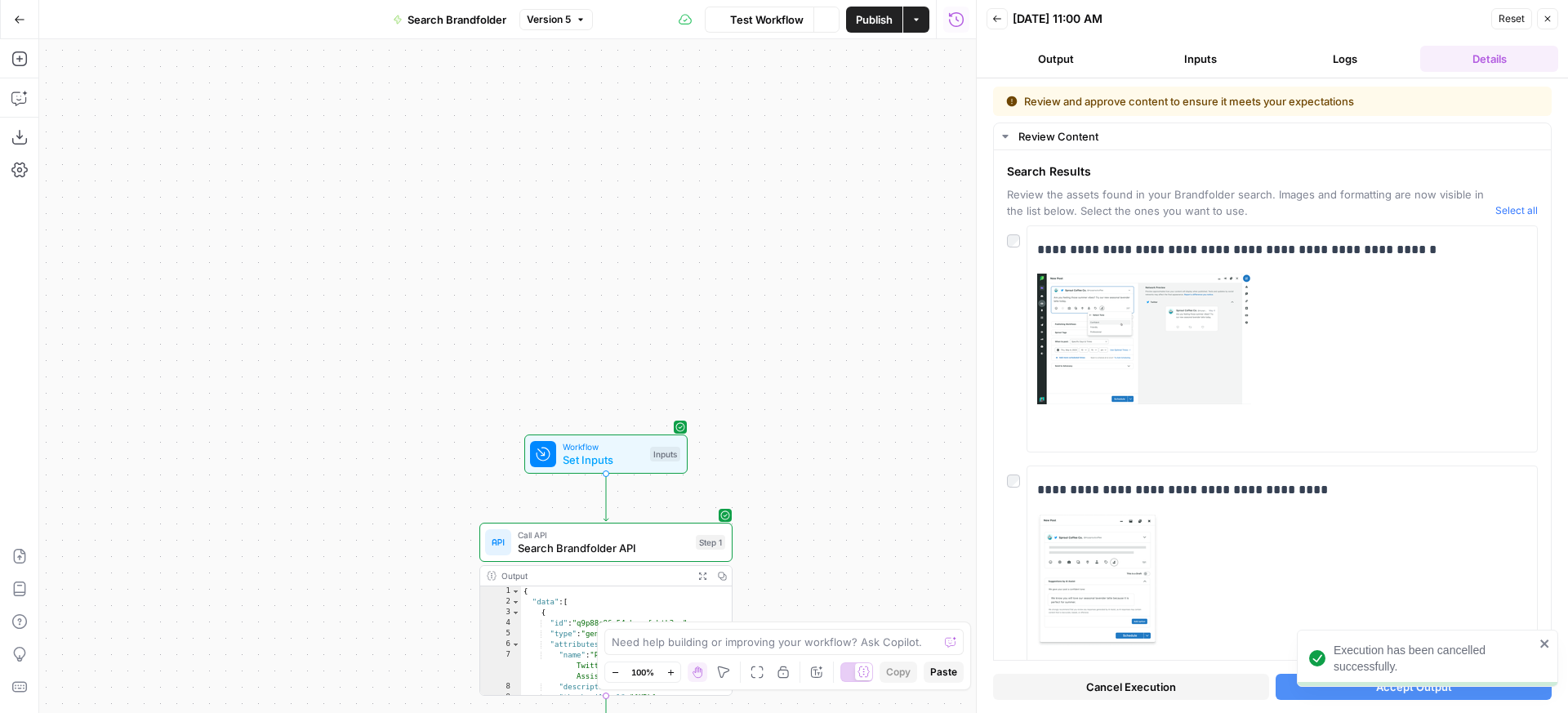
drag, startPoint x: 852, startPoint y: 397, endPoint x: 790, endPoint y: 330, distance: 91.3
click at [829, 291] on div "Workflow Set Inputs Inputs Call API Search Brandfolder API Step 1 Output Expand…" at bounding box center [507, 376] width 936 height 674
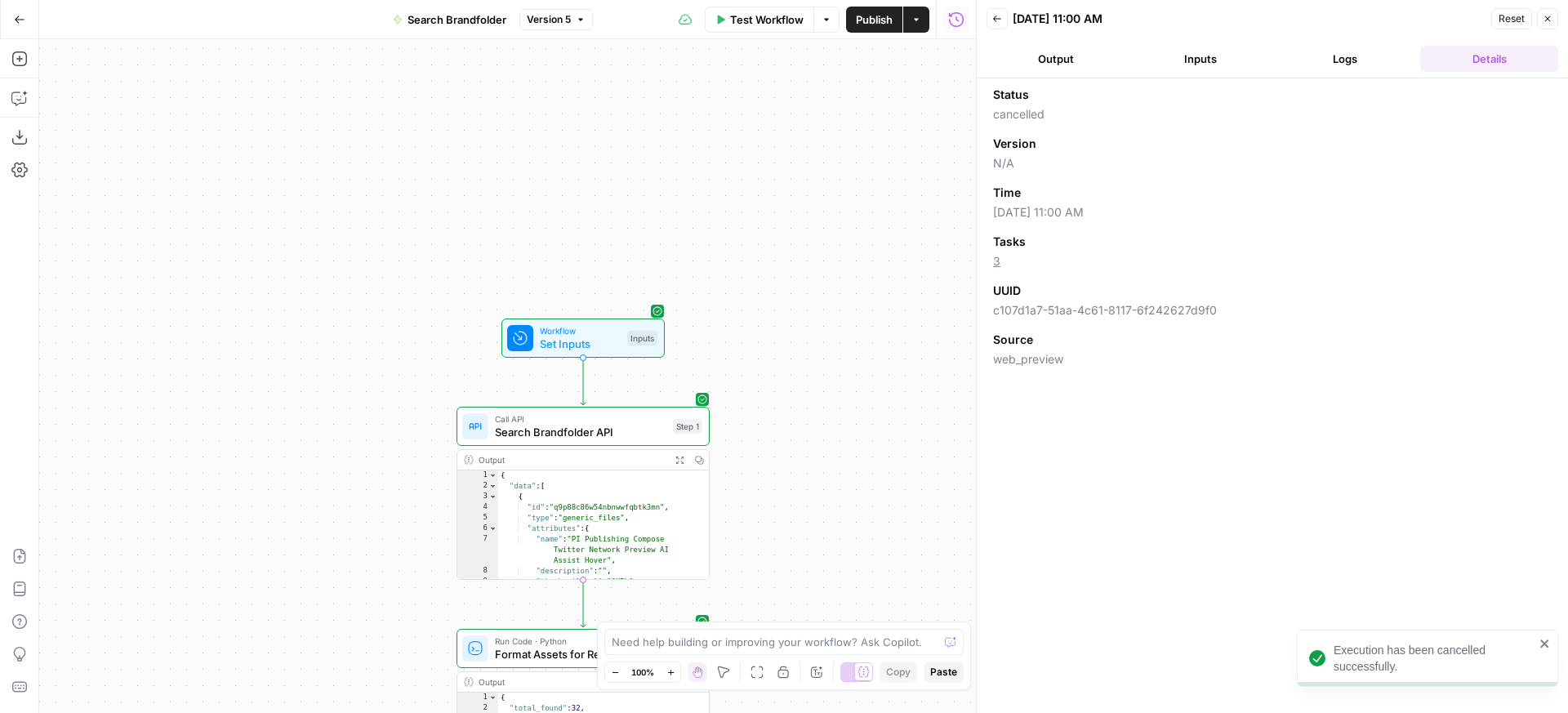
click at [640, 316] on button "Test Step" at bounding box center [619, 307] width 75 height 21
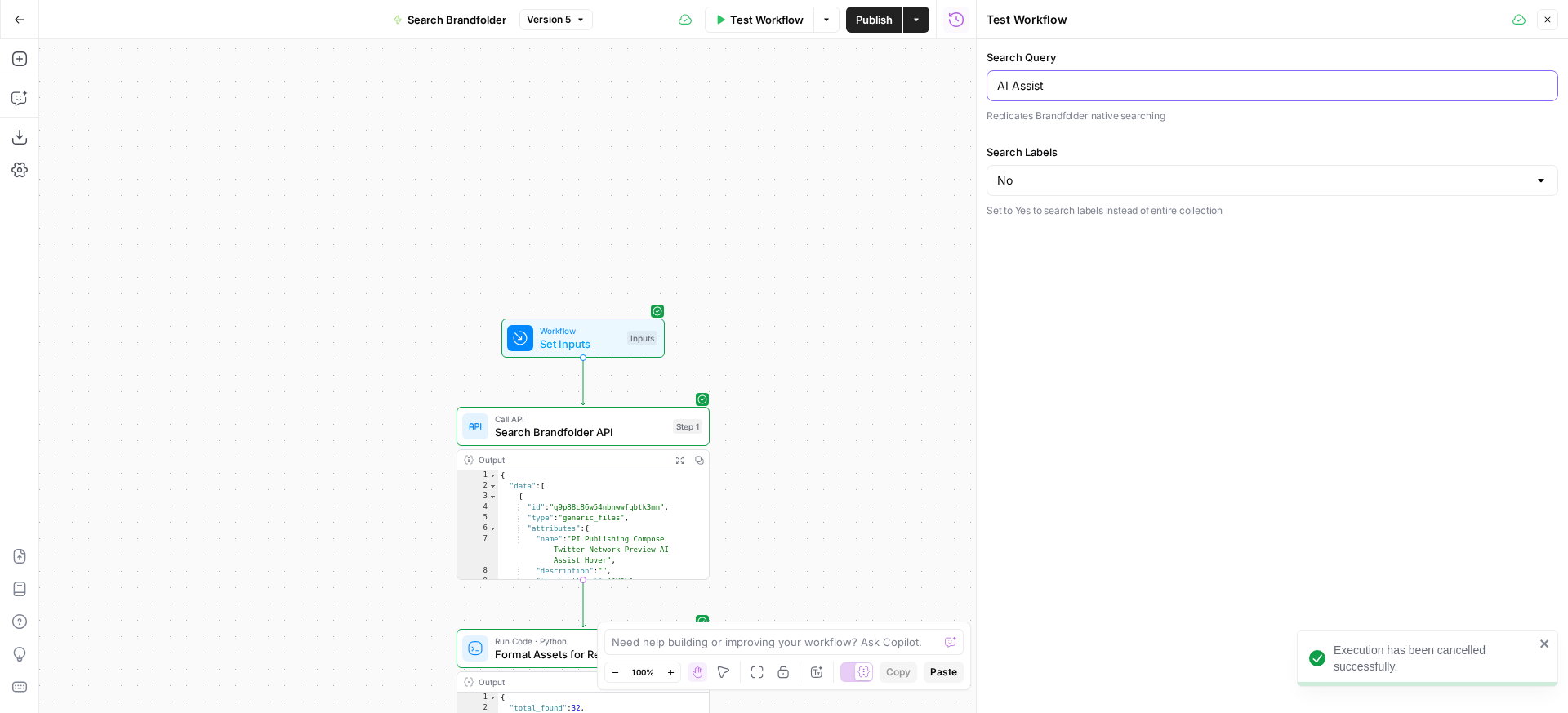
click at [1131, 85] on input "AI Assist" at bounding box center [1271, 85] width 550 height 16
type input "public relations"
click at [636, 311] on span "Test Step" at bounding box center [628, 307] width 43 height 14
click at [767, 25] on span "Test Workflow" at bounding box center [767, 19] width 74 height 16
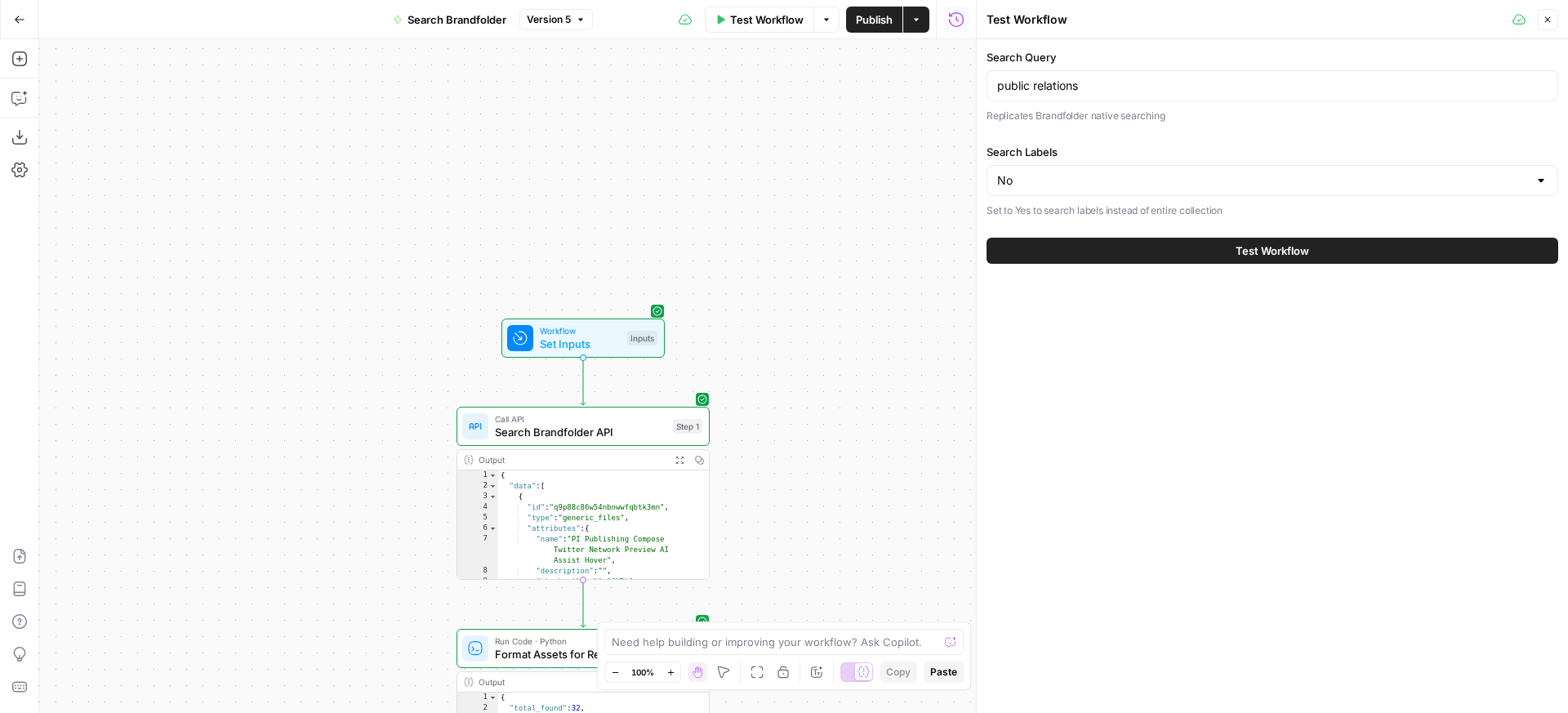
click at [1238, 234] on div "Test Workflow" at bounding box center [1271, 251] width 571 height 46
click at [1242, 245] on span "Test Workflow" at bounding box center [1272, 250] width 74 height 16
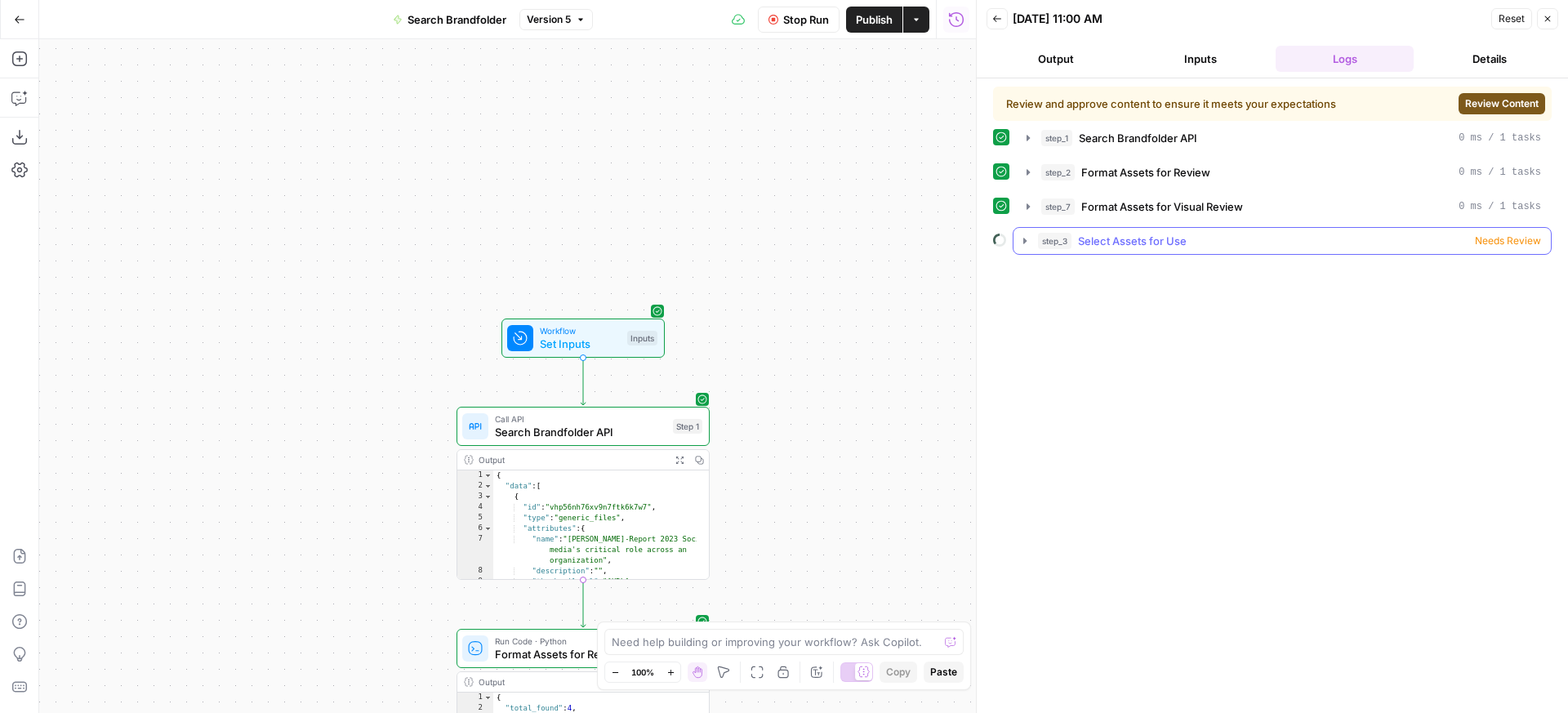
click at [1302, 230] on button "step_3 Select Assets for Use Needs Review" at bounding box center [1282, 240] width 537 height 26
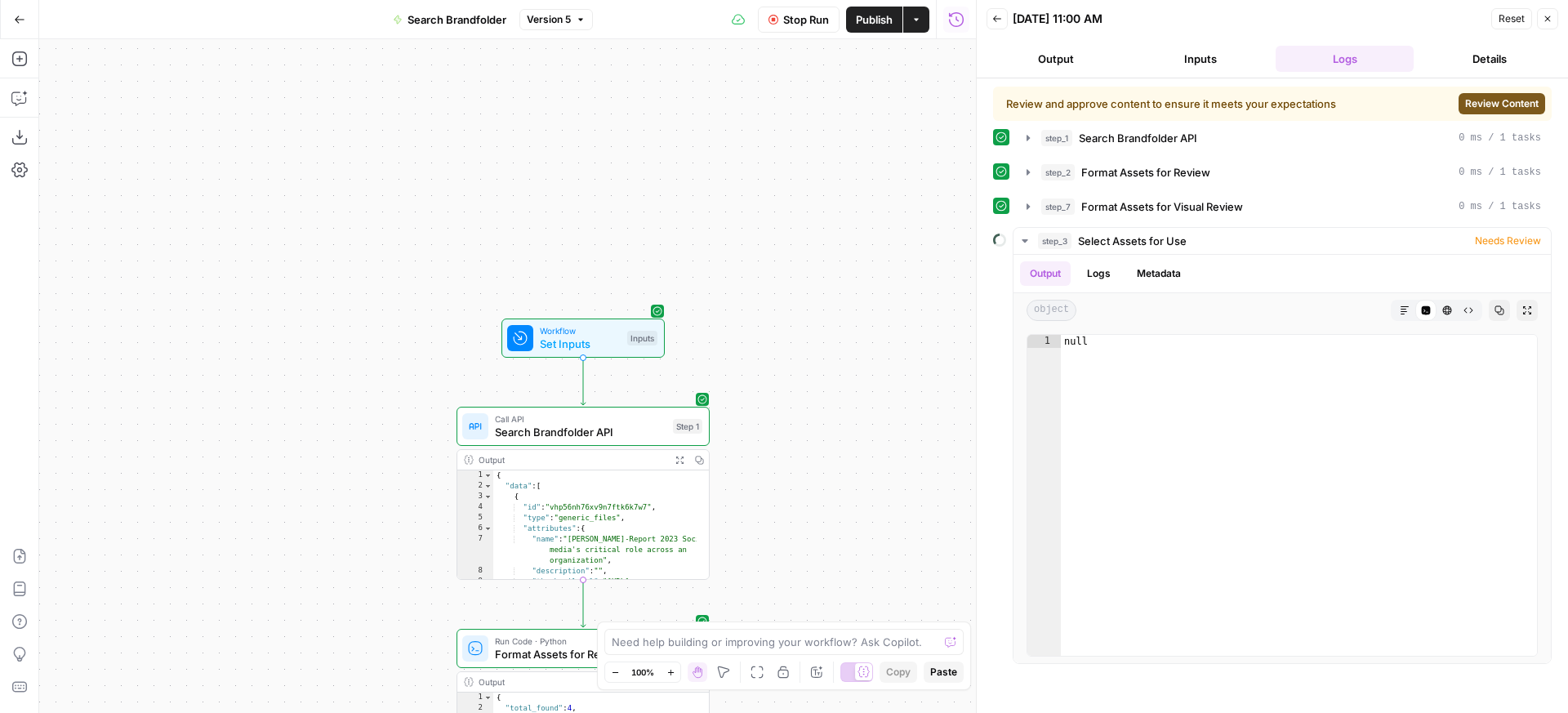
click at [1519, 107] on span "Review Content" at bounding box center [1501, 103] width 74 height 14
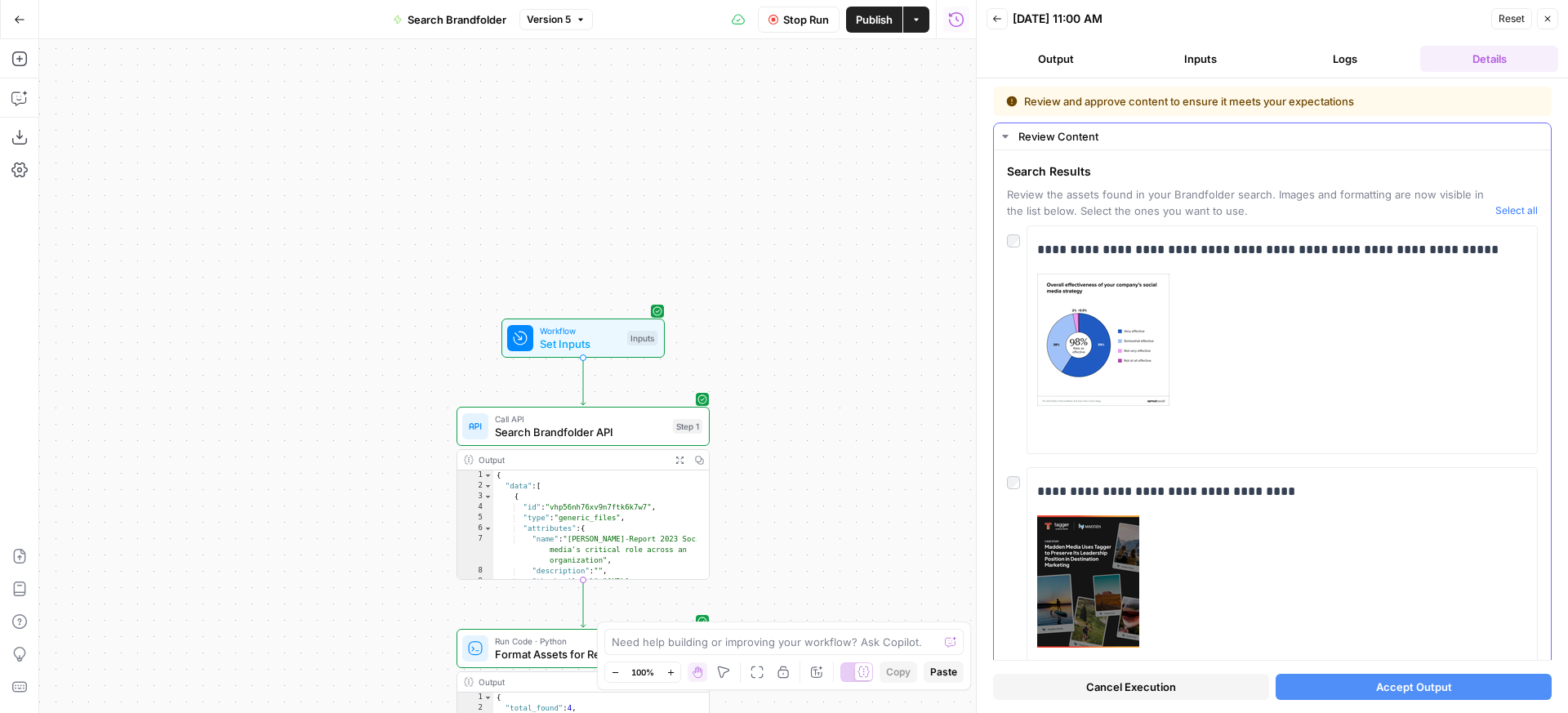
scroll to position [11, 0]
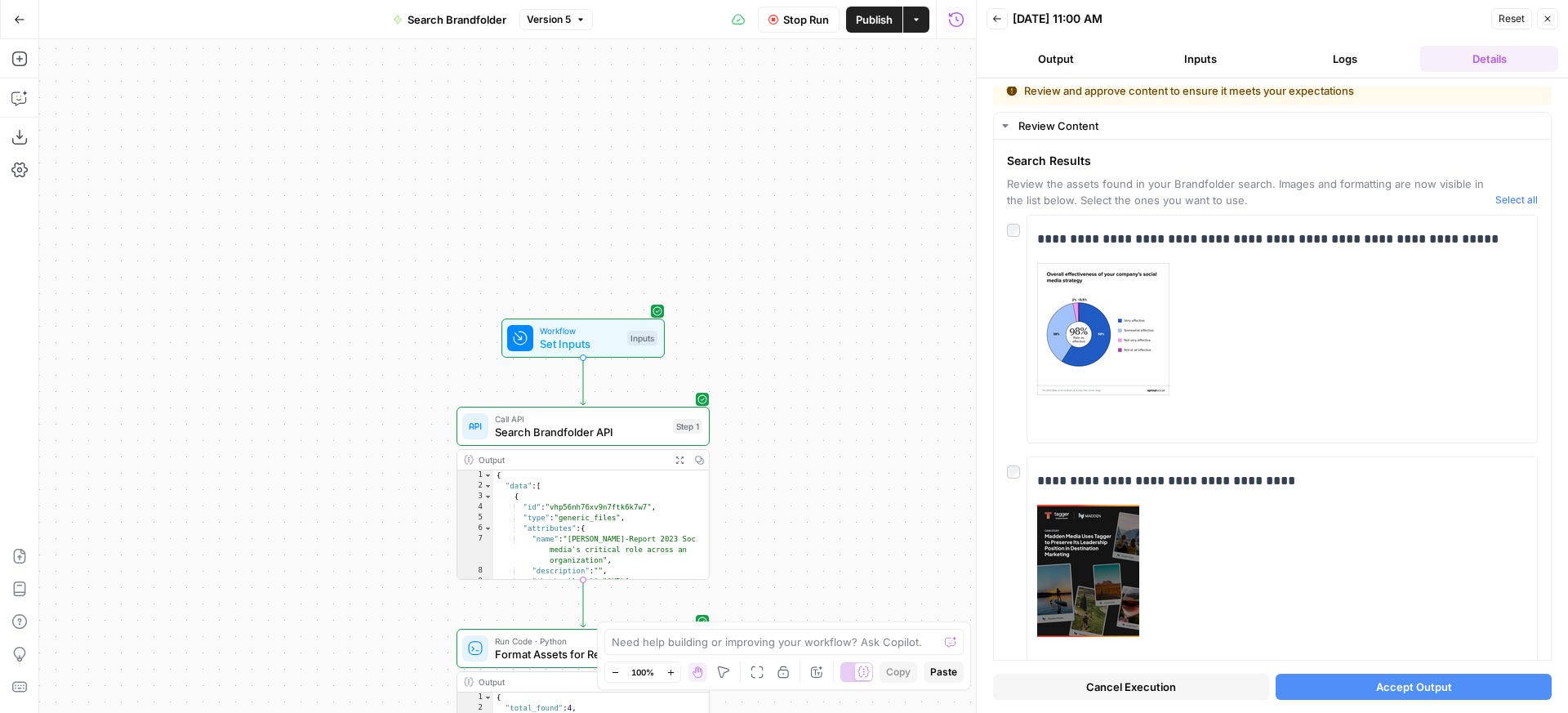
click at [1125, 687] on span "Cancel Execution" at bounding box center [1131, 686] width 90 height 16
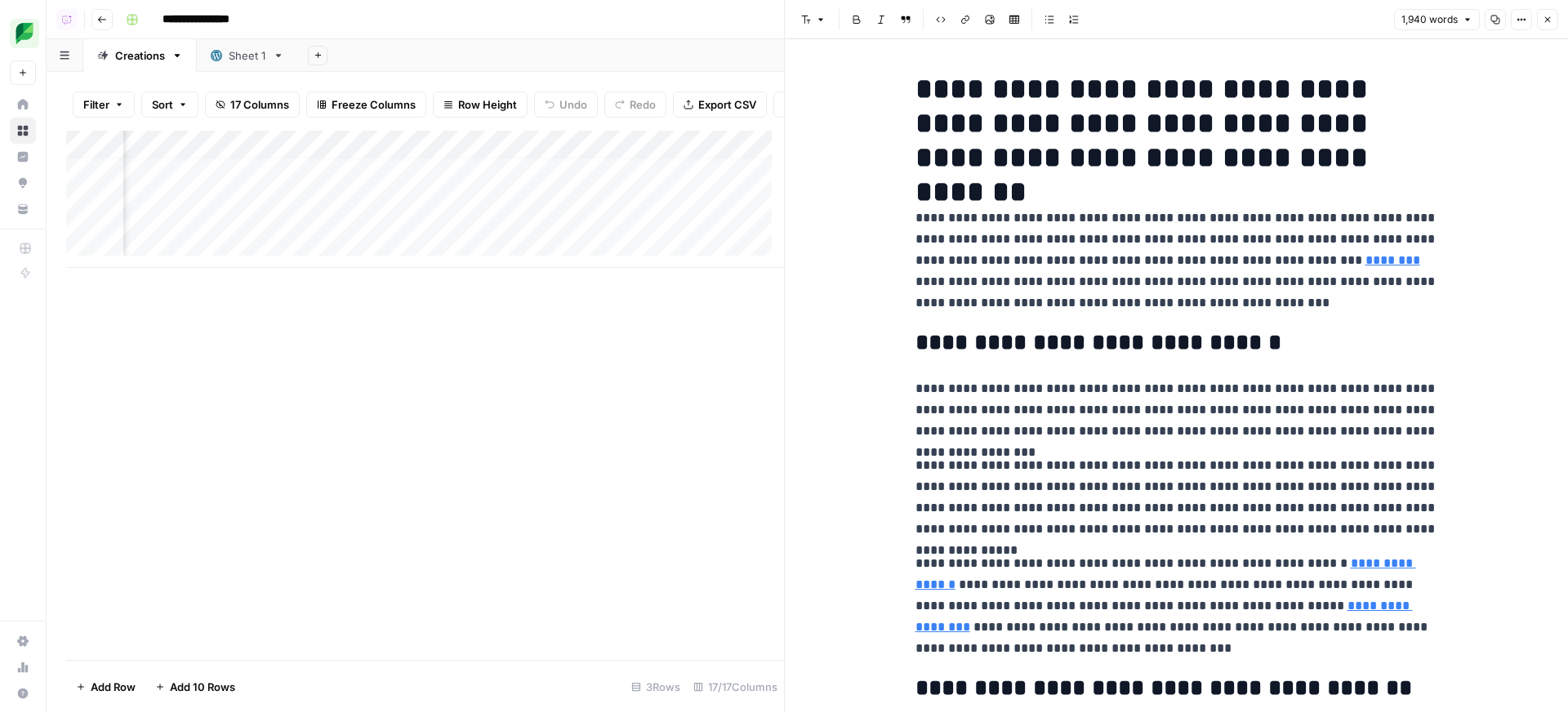
scroll to position [12, 439]
click at [1541, 21] on button "Close" at bounding box center [1547, 19] width 21 height 21
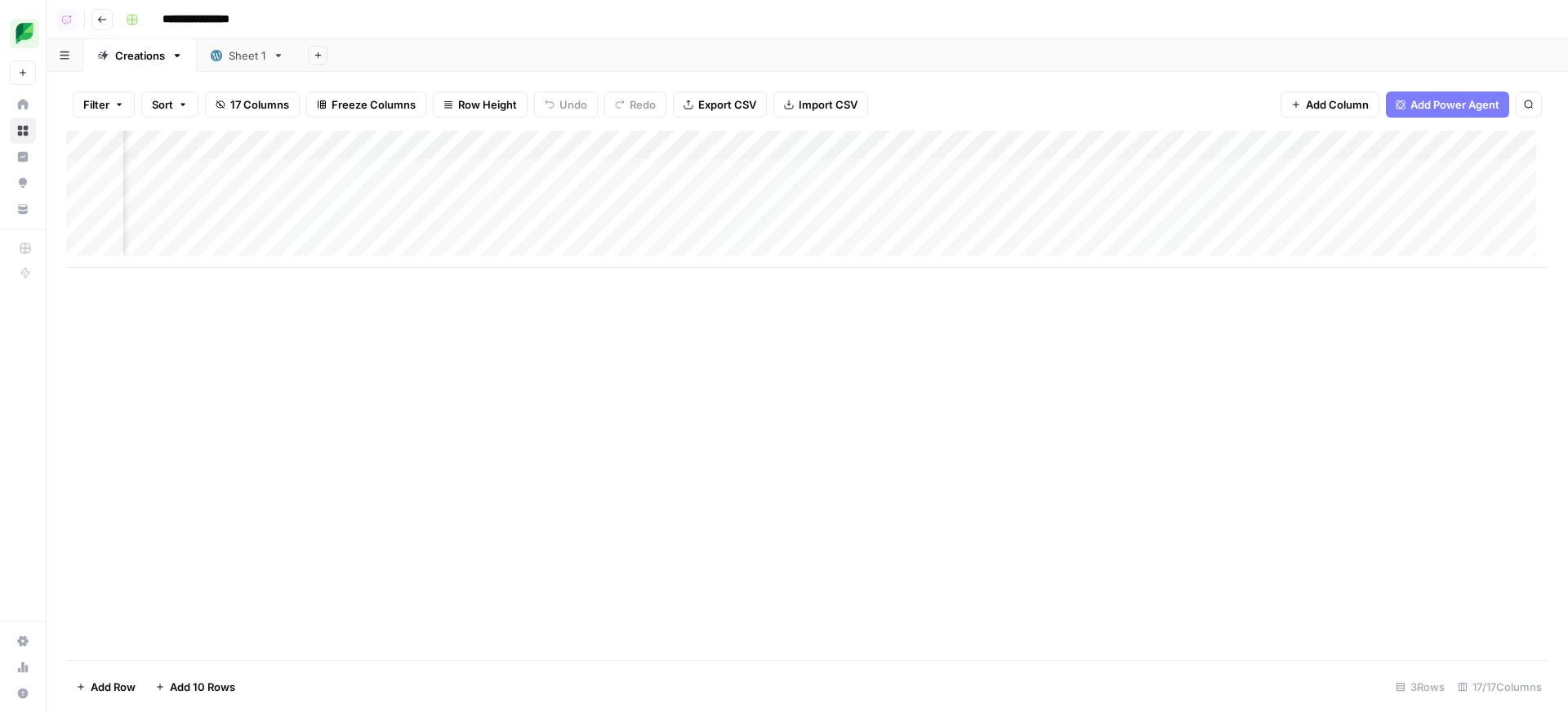
scroll to position [12, 1402]
click at [1467, 142] on icon "button" at bounding box center [1472, 145] width 10 height 10
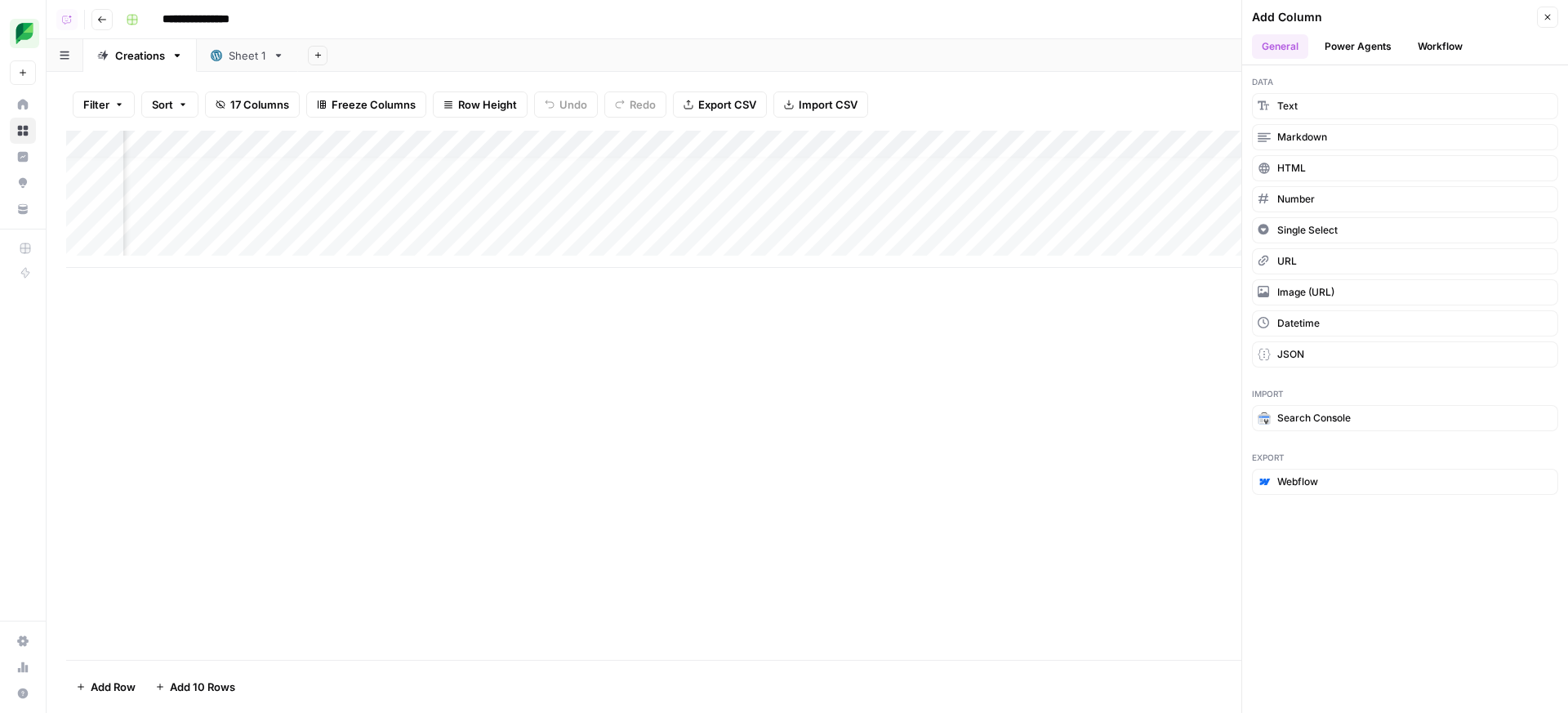
click at [1456, 40] on button "Workflow" at bounding box center [1440, 47] width 64 height 25
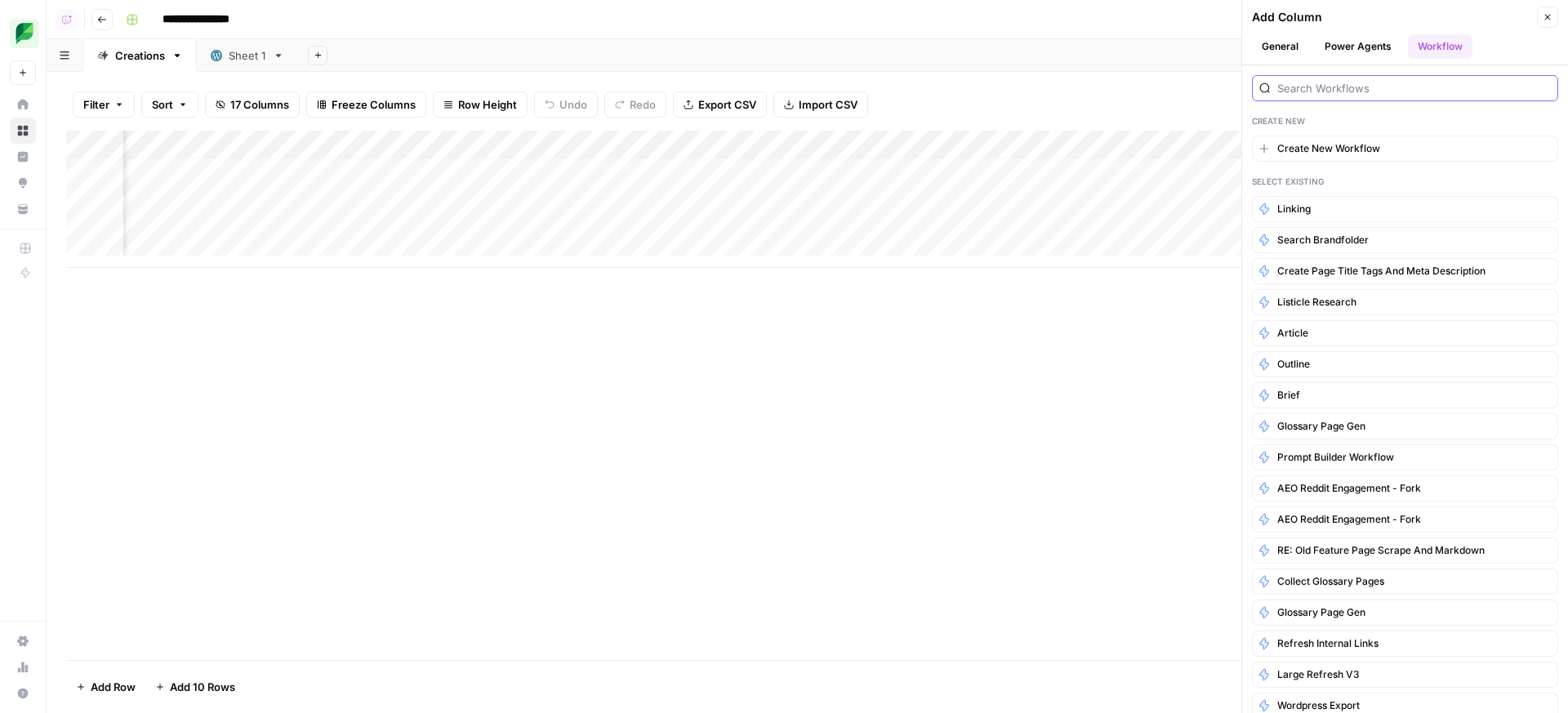
click at [1299, 92] on input "search" at bounding box center [1414, 88] width 274 height 16
click at [1313, 242] on span "Search Brandfolder" at bounding box center [1323, 239] width 92 height 14
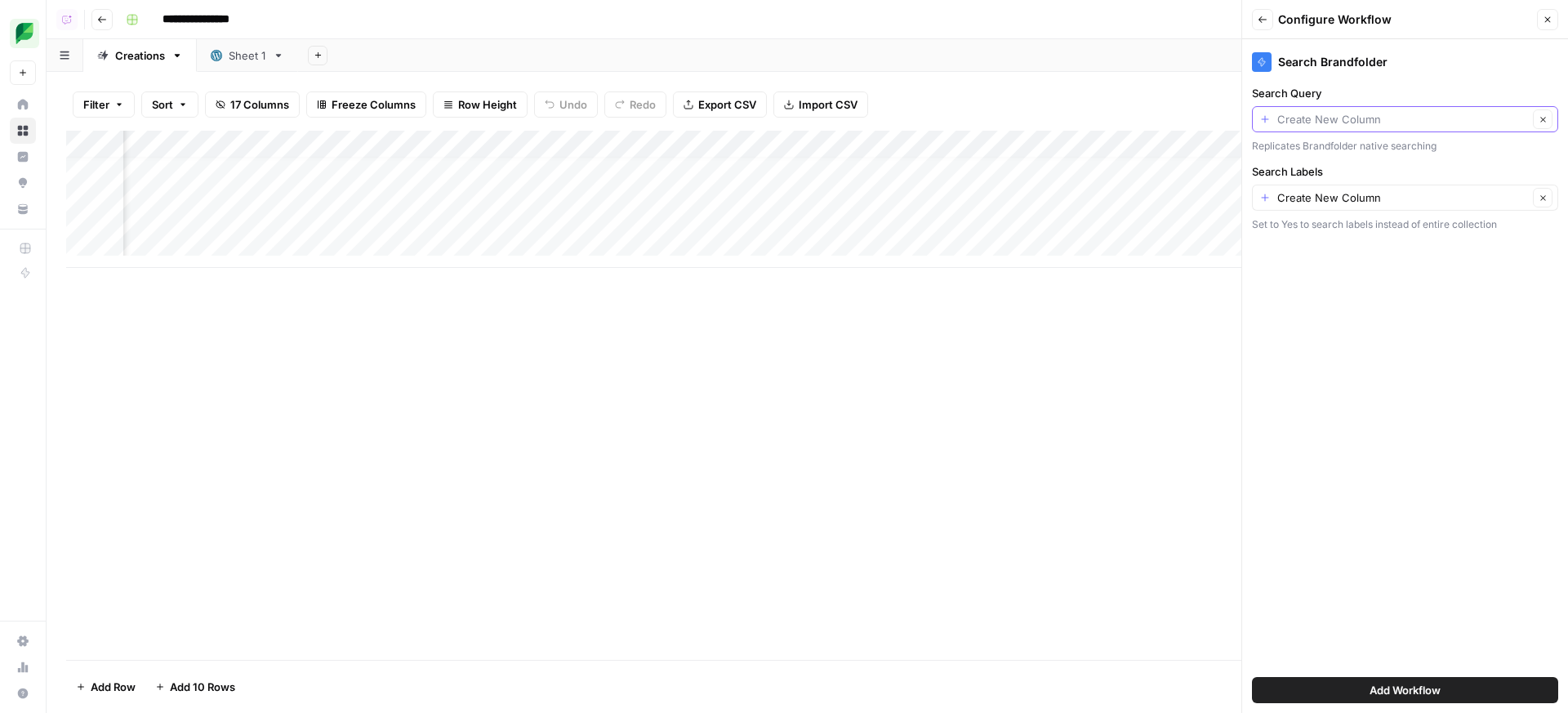
click at [1366, 125] on input "Search Query" at bounding box center [1402, 119] width 251 height 16
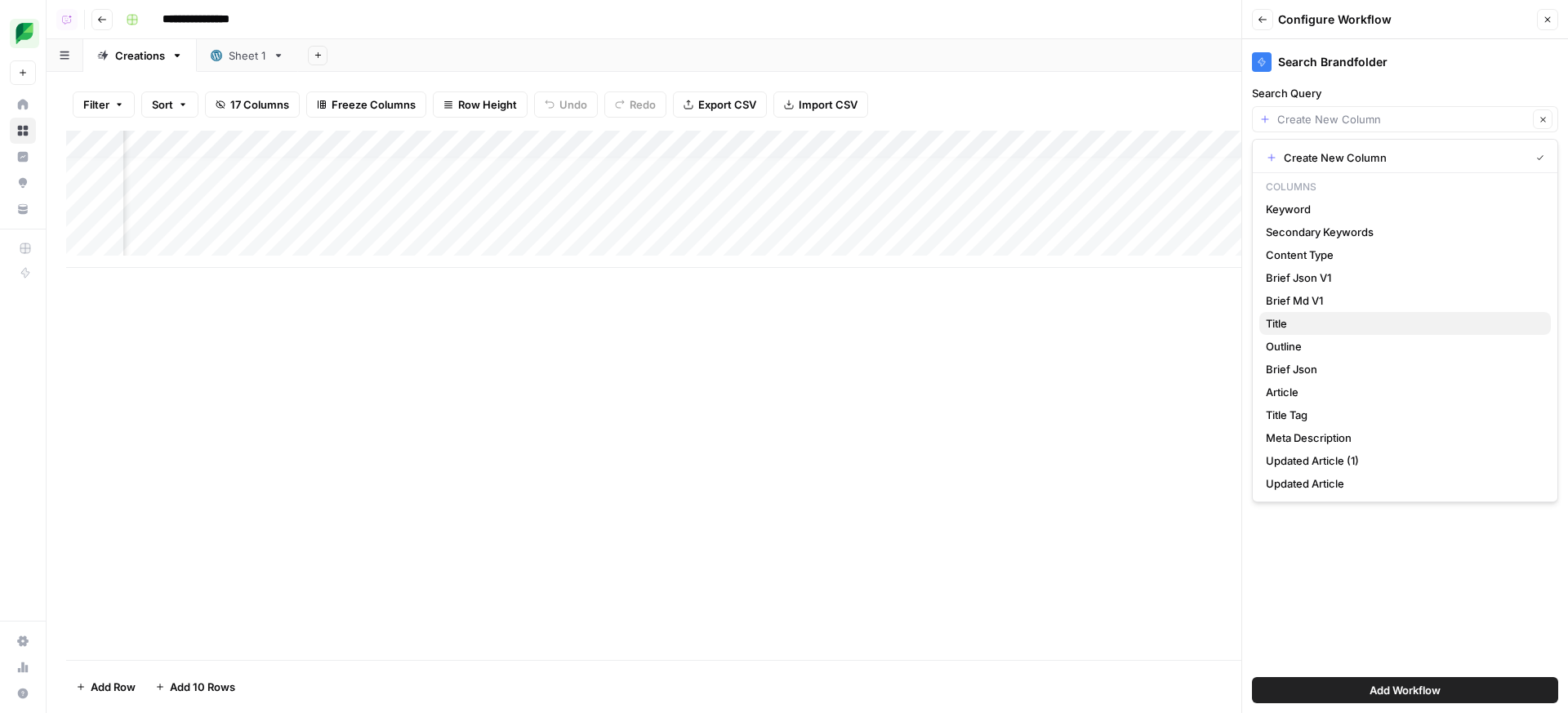
click at [1369, 323] on span "Title" at bounding box center [1401, 323] width 272 height 16
type input "Title"
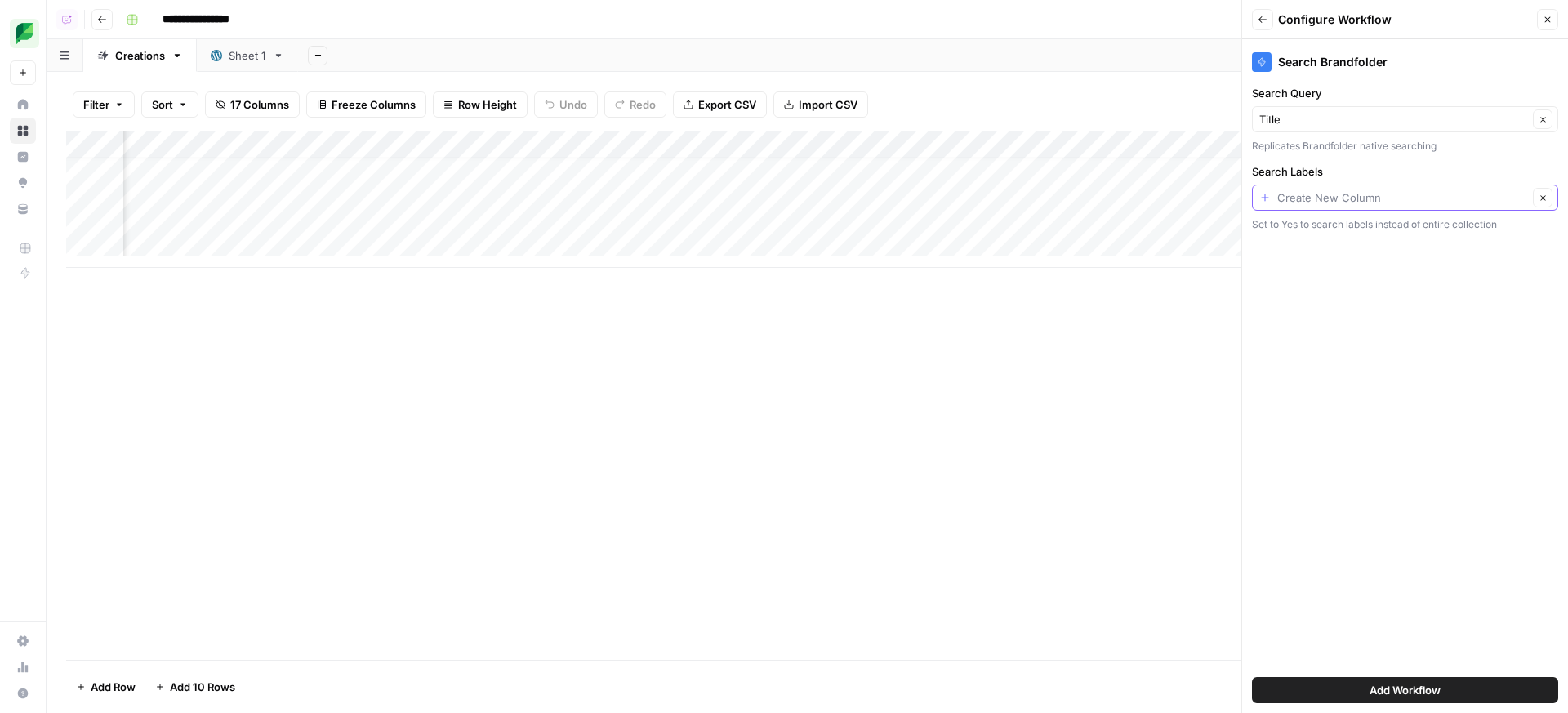
click at [1400, 198] on input "Search Labels" at bounding box center [1402, 197] width 251 height 16
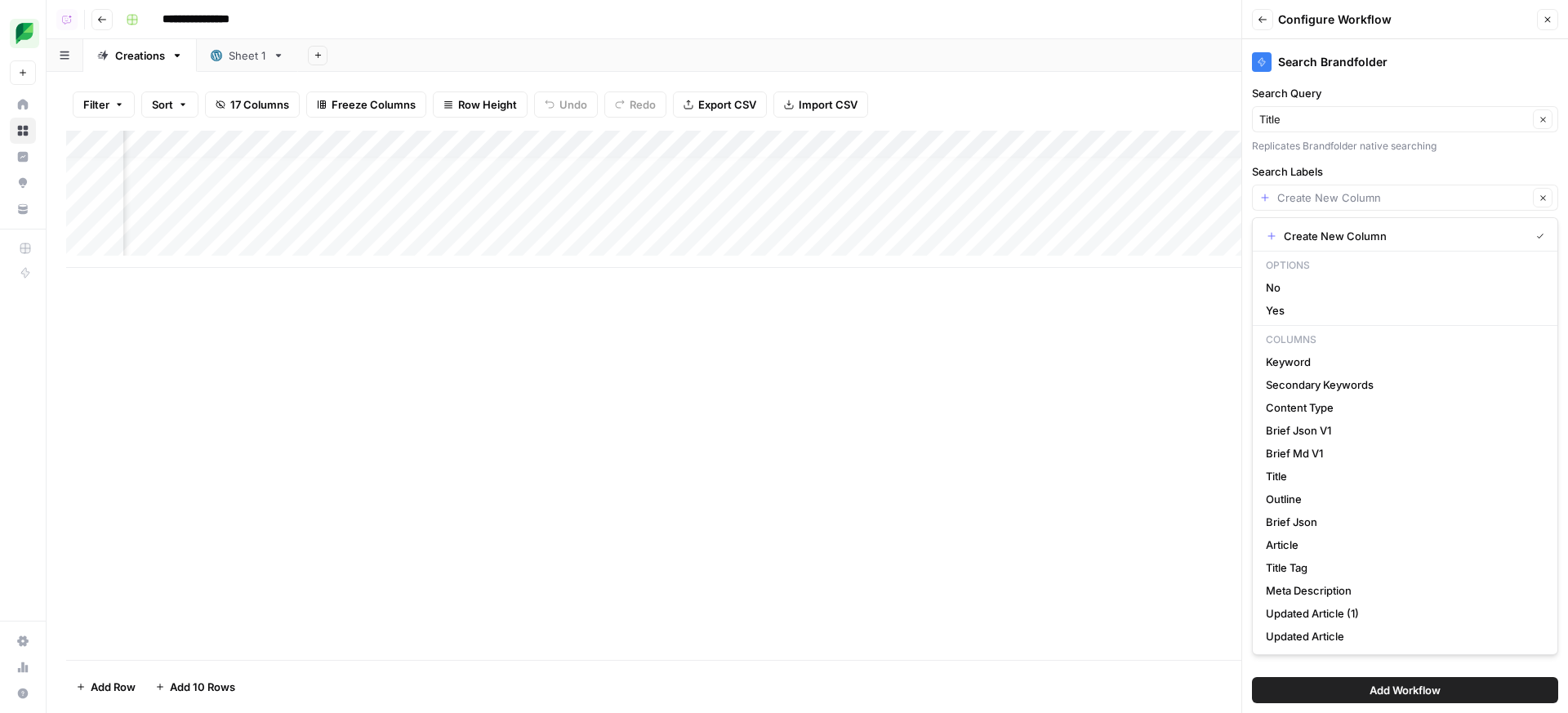
type input "Create New Column"
click at [1396, 158] on div "Search Brandfolder Search Query Title Clear Replicates Brandfolder native searc…" at bounding box center [1404, 376] width 325 height 674
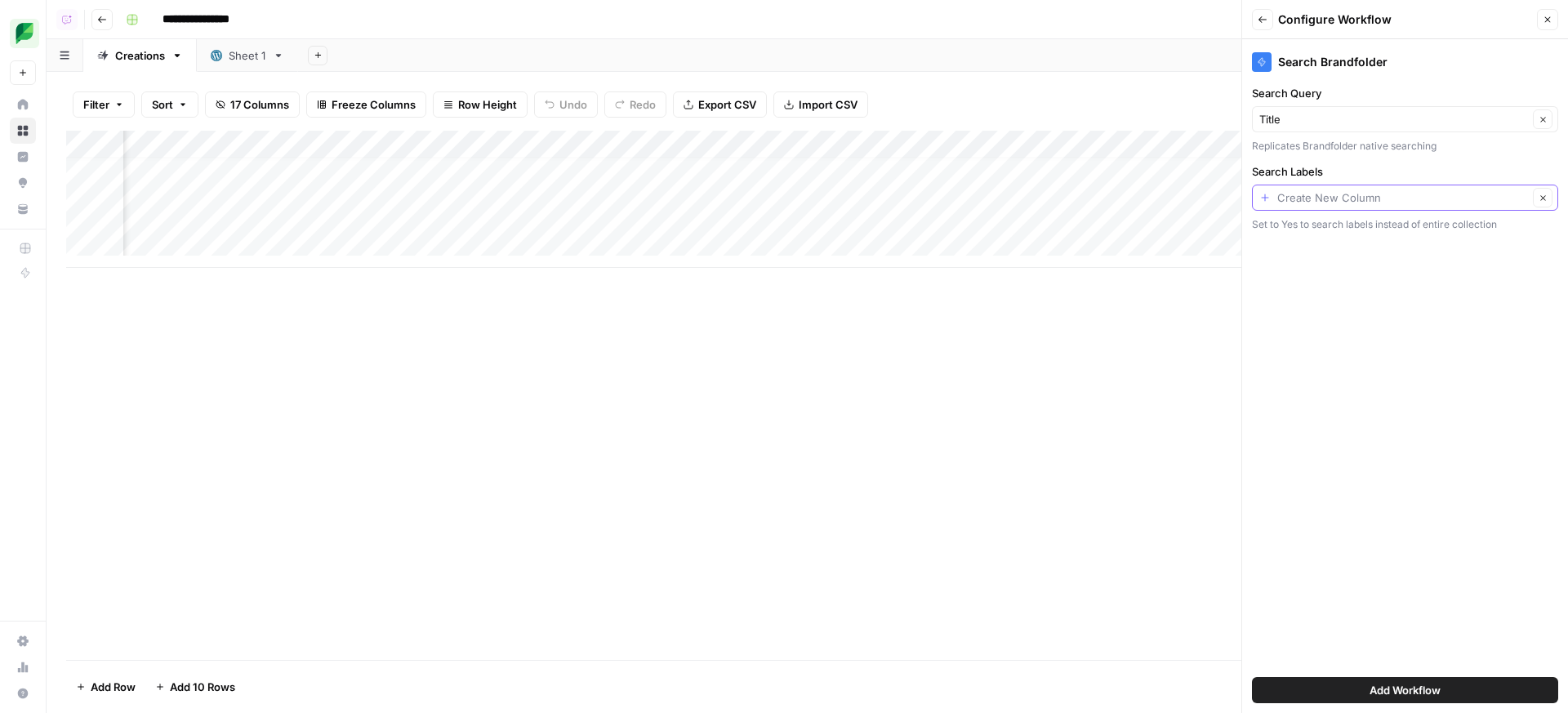
click at [1412, 203] on input "Search Labels" at bounding box center [1402, 197] width 251 height 16
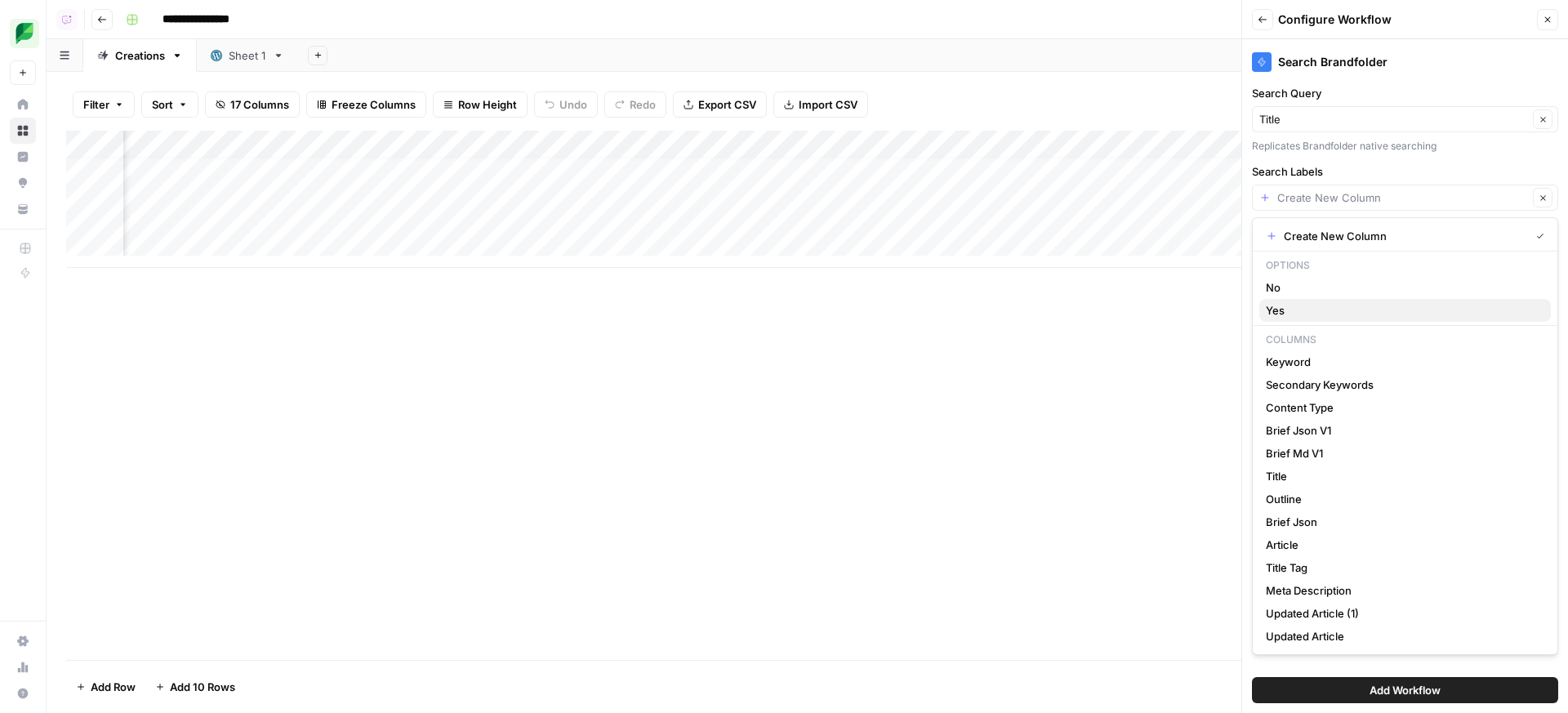
click at [1359, 309] on span "Yes" at bounding box center [1401, 310] width 272 height 16
type input "Yes"
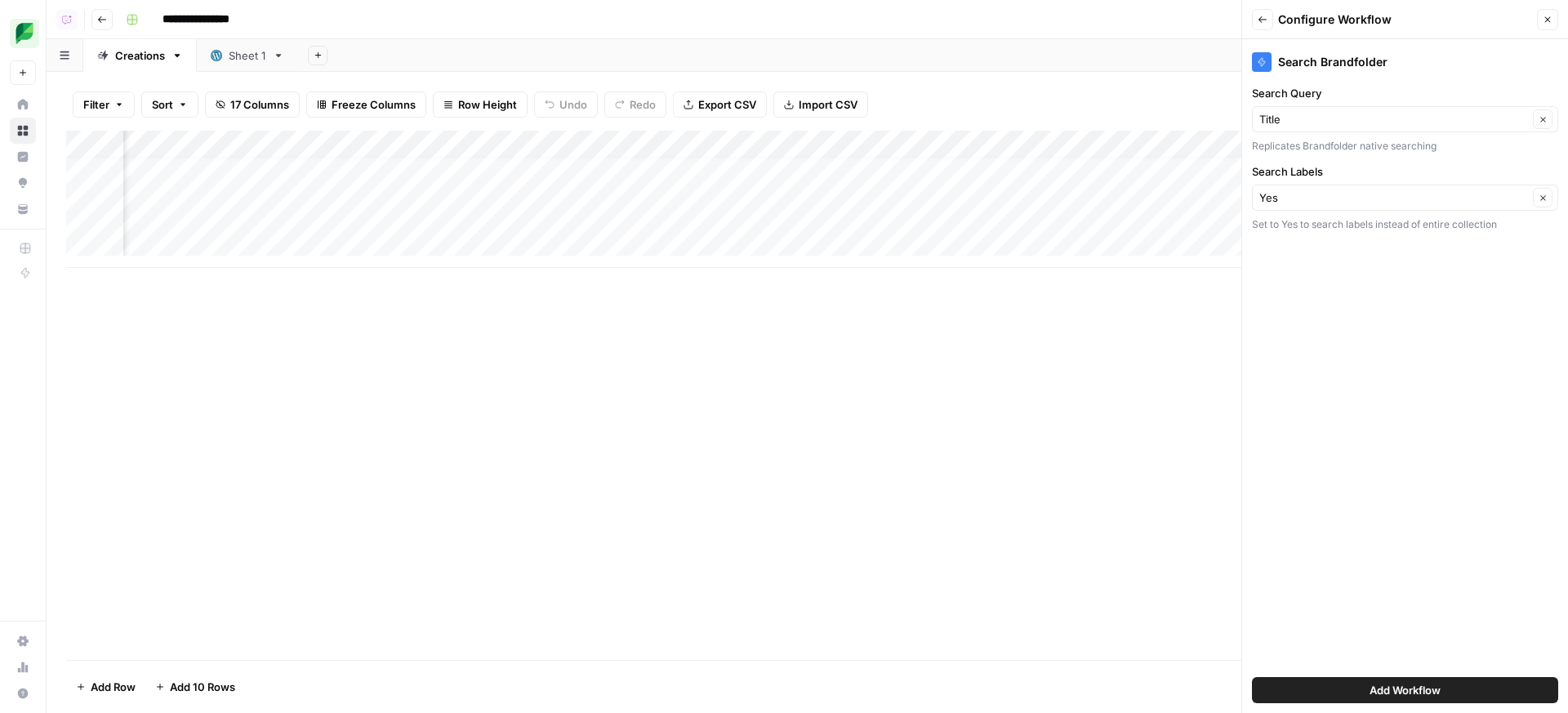
click at [1420, 674] on div "Add Workflow" at bounding box center [1405, 690] width 306 height 46
click at [1415, 686] on span "Add Workflow" at bounding box center [1404, 689] width 71 height 16
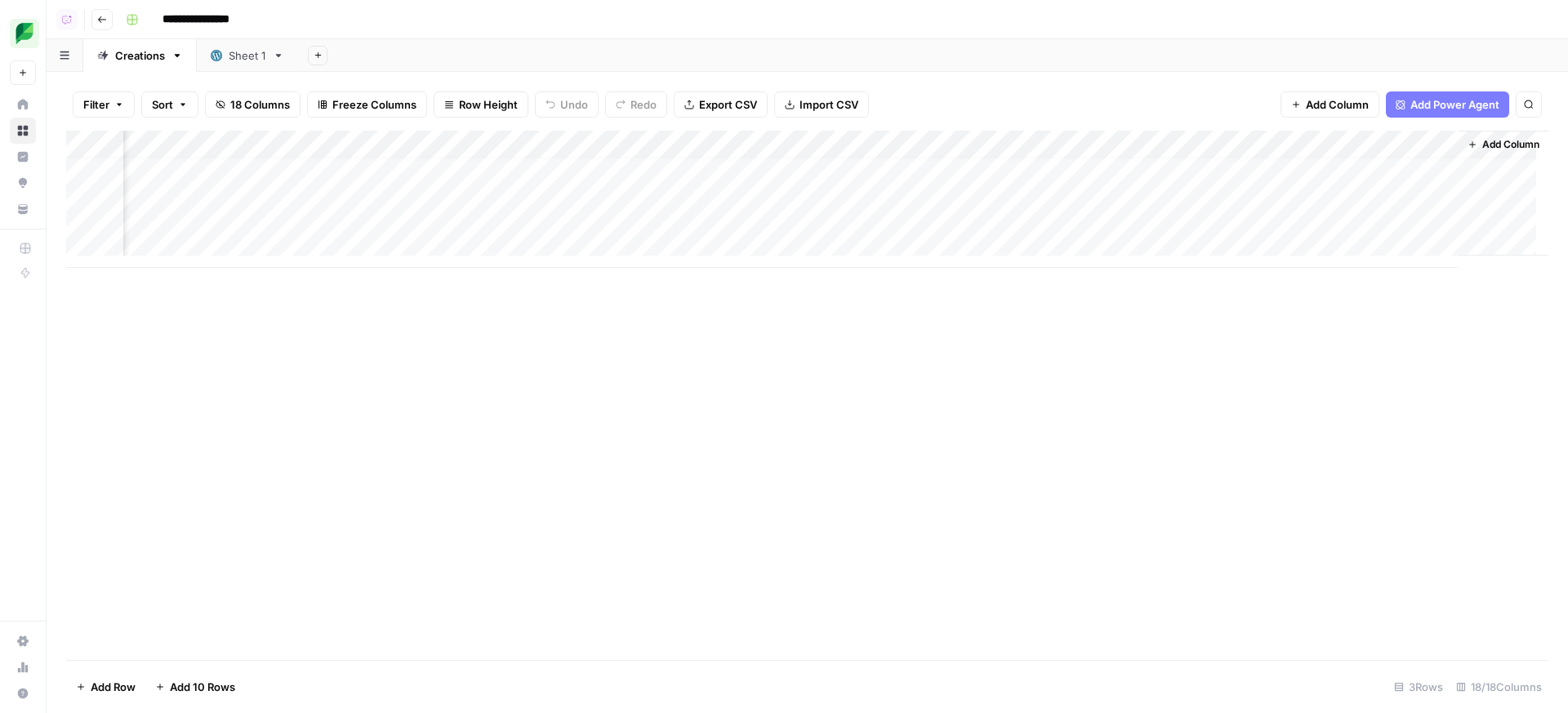
scroll to position [12, 1579]
click at [1369, 183] on div "Add Column" at bounding box center [807, 198] width 1482 height 137
click at [1424, 182] on div "Add Column" at bounding box center [807, 198] width 1482 height 137
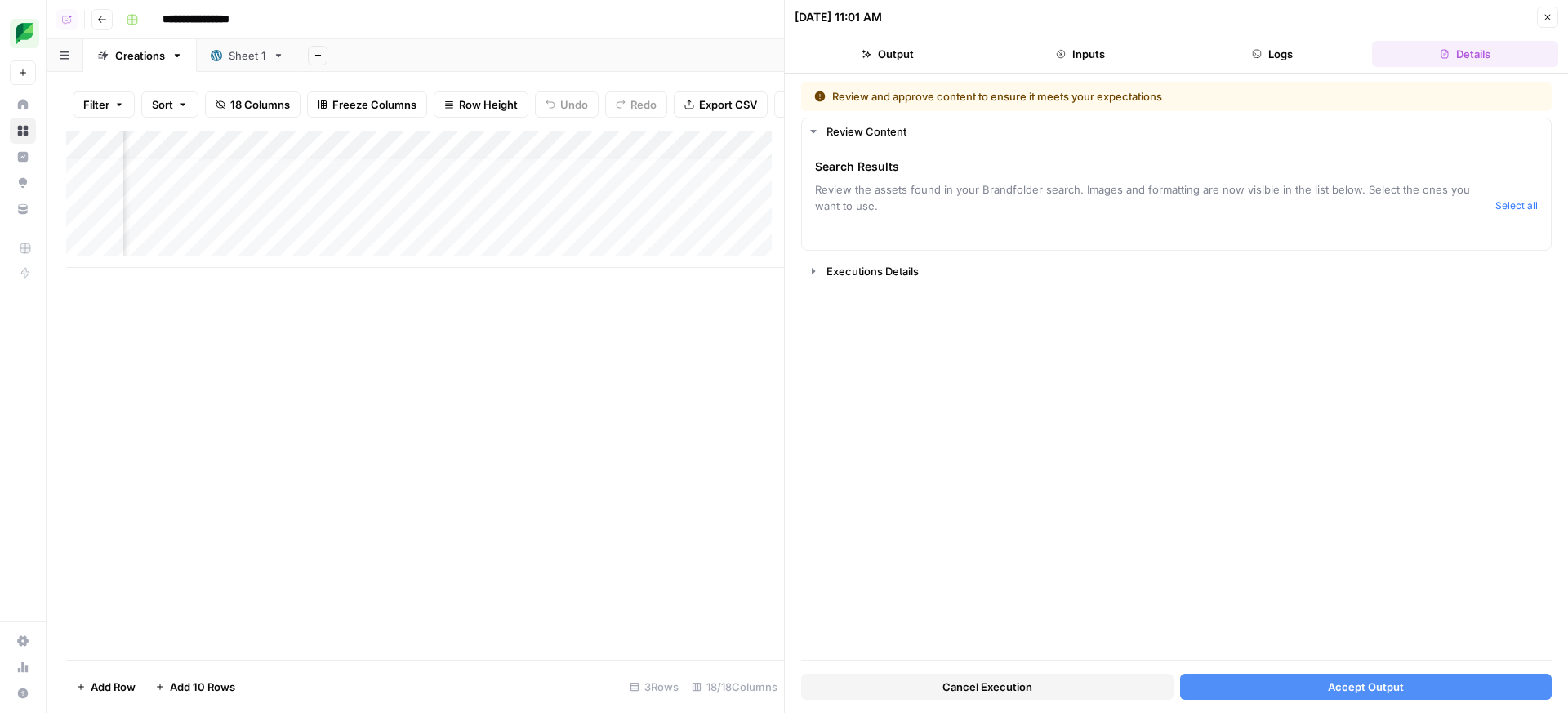
scroll to position [12, 2037]
drag, startPoint x: 1546, startPoint y: 14, endPoint x: 1453, endPoint y: 4, distance: 93.5
click at [1546, 13] on icon "button" at bounding box center [1547, 17] width 10 height 10
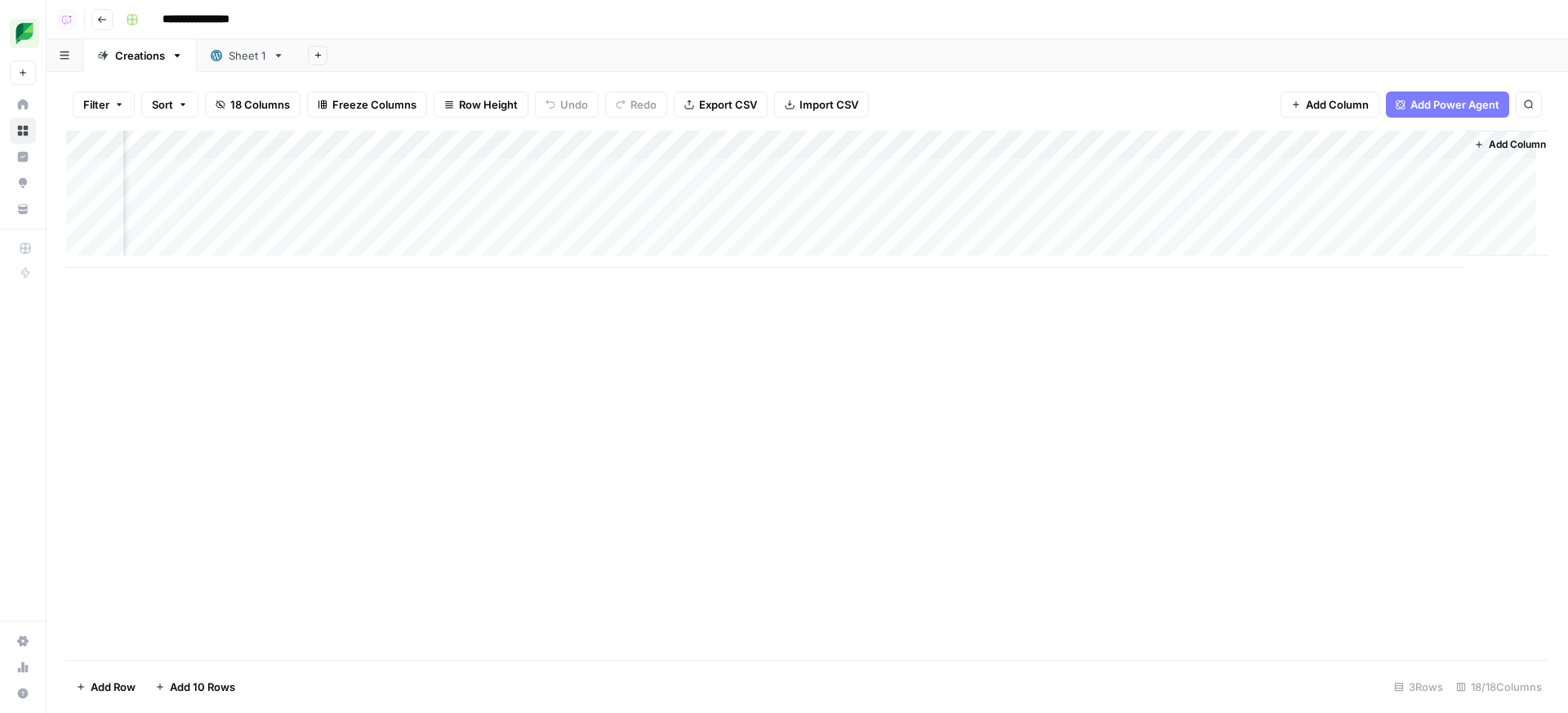
scroll to position [12, 1579]
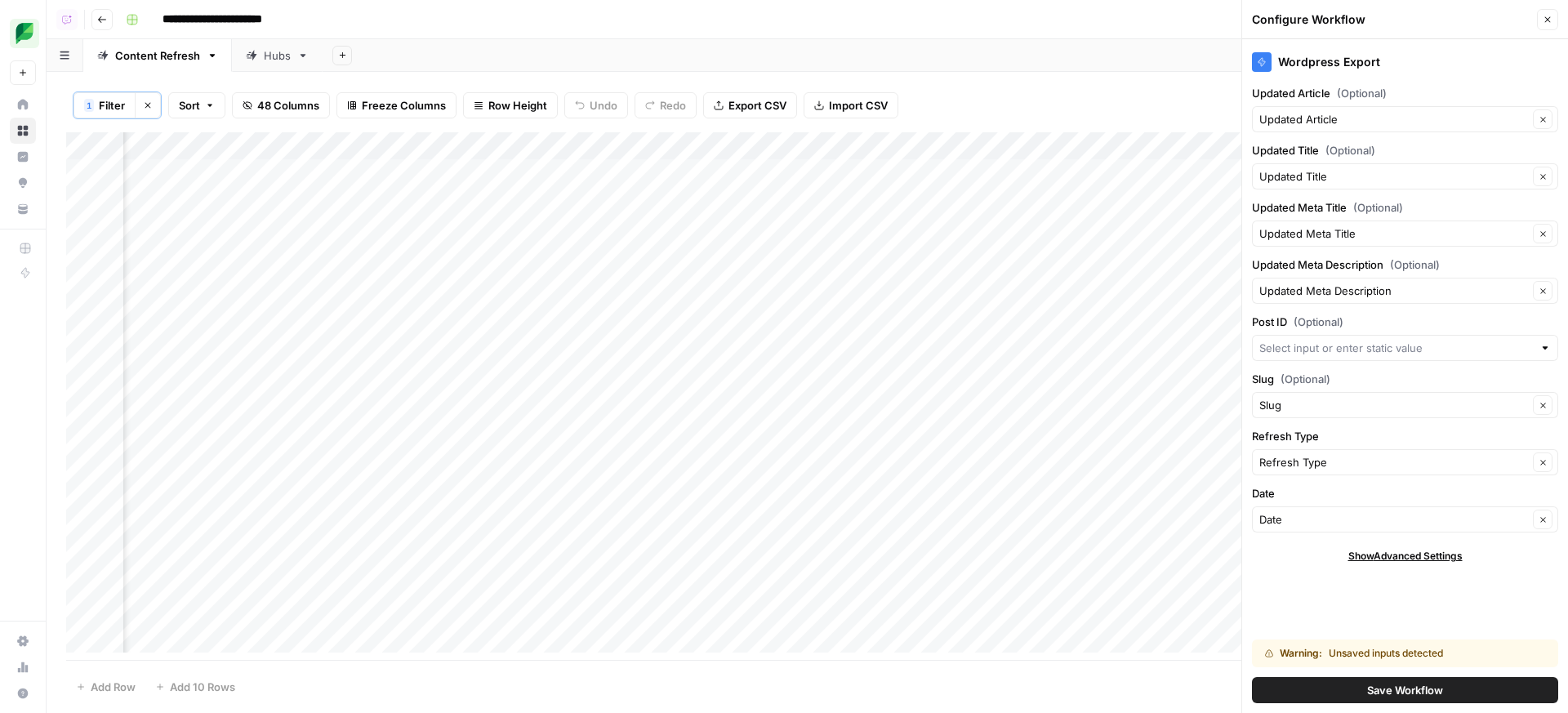
scroll to position [0, 3370]
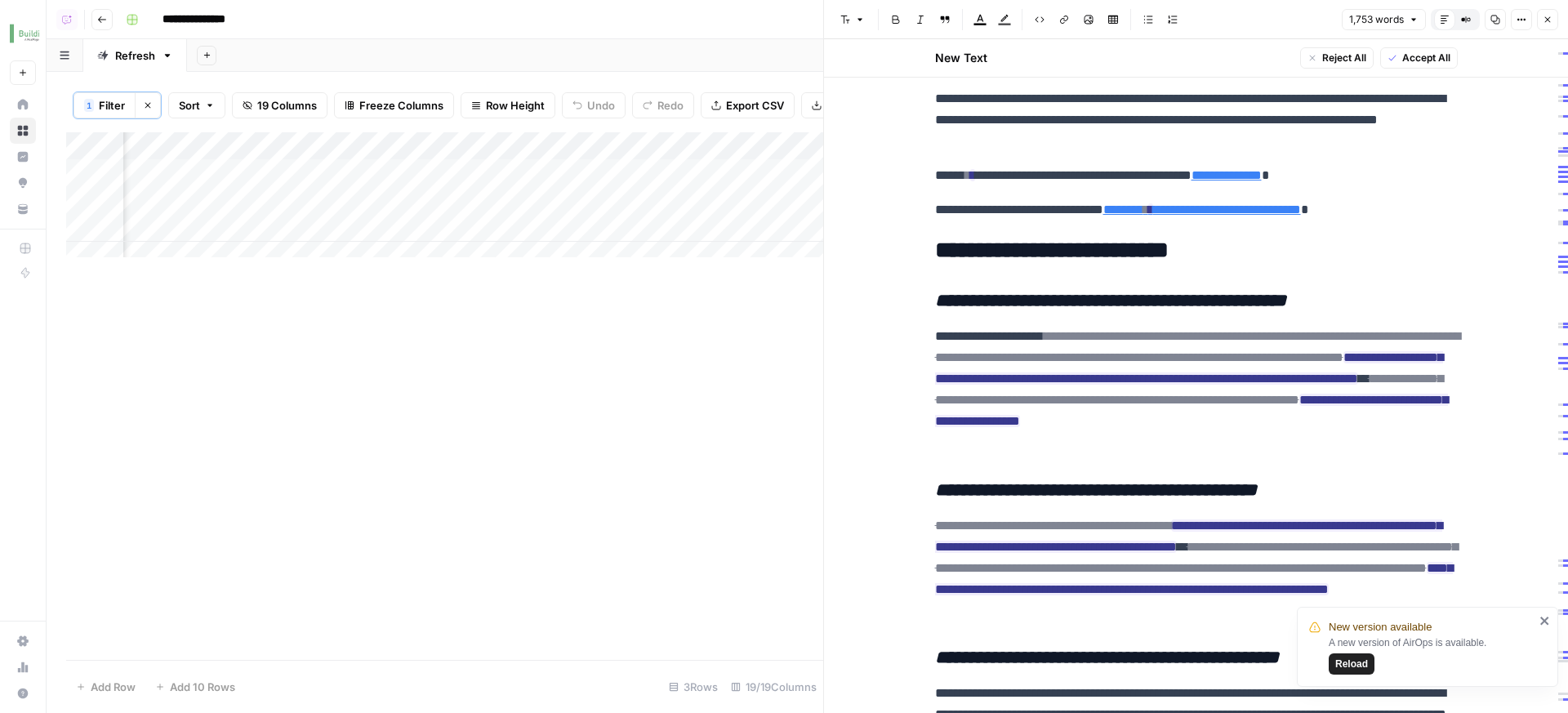
scroll to position [0, 2438]
click at [1402, 58] on span "Accept All" at bounding box center [1426, 57] width 48 height 14
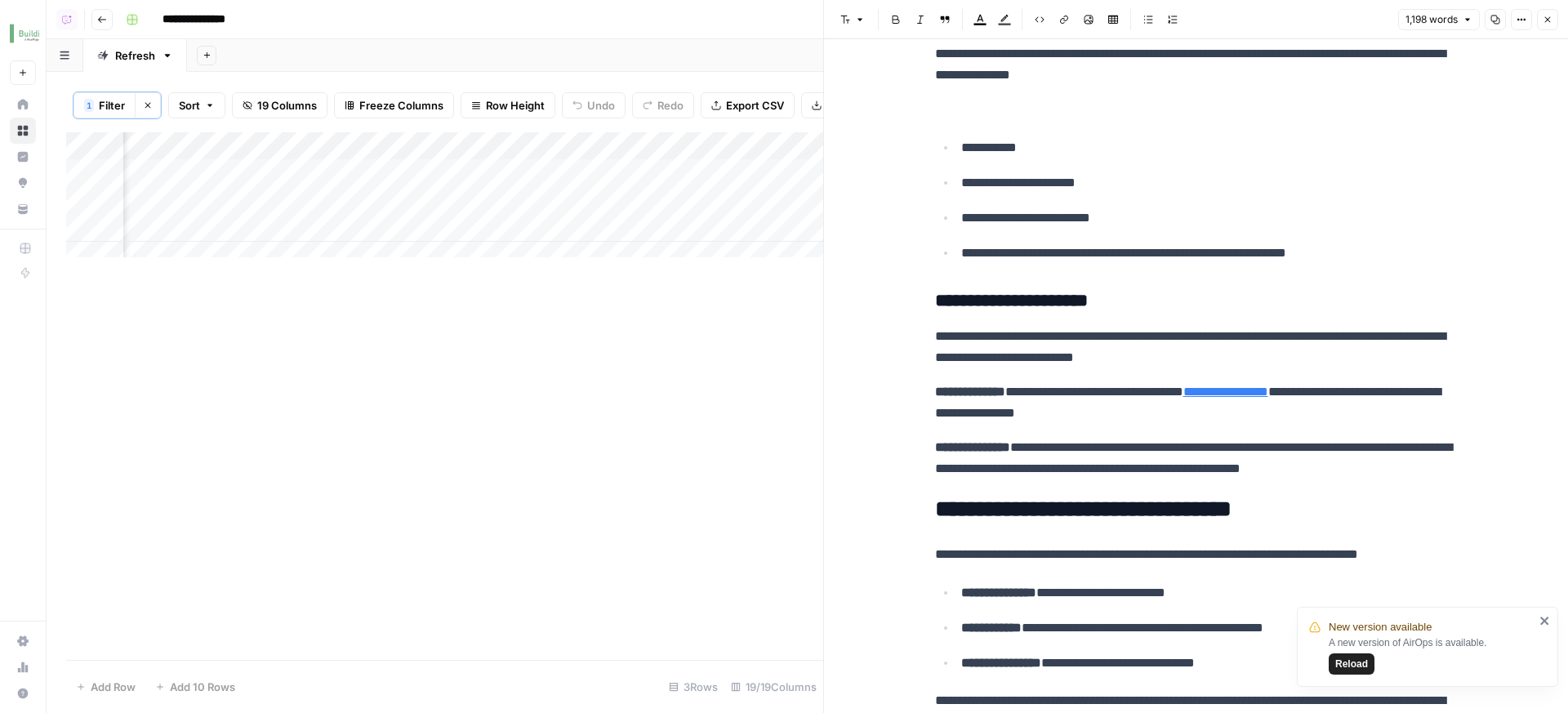
scroll to position [556, 0]
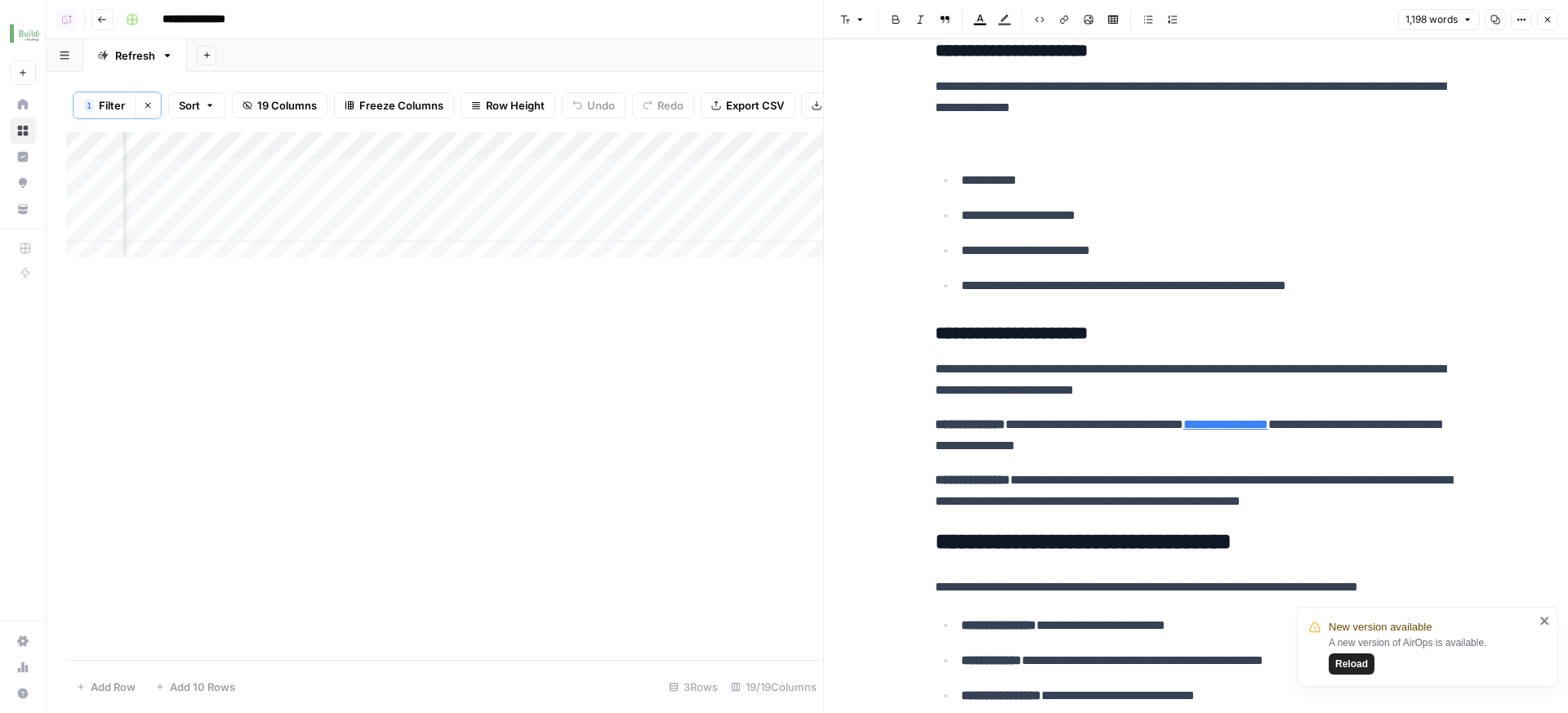
click at [1030, 142] on p at bounding box center [1197, 142] width 523 height 21
click at [1186, 275] on p "**********" at bounding box center [1209, 285] width 497 height 21
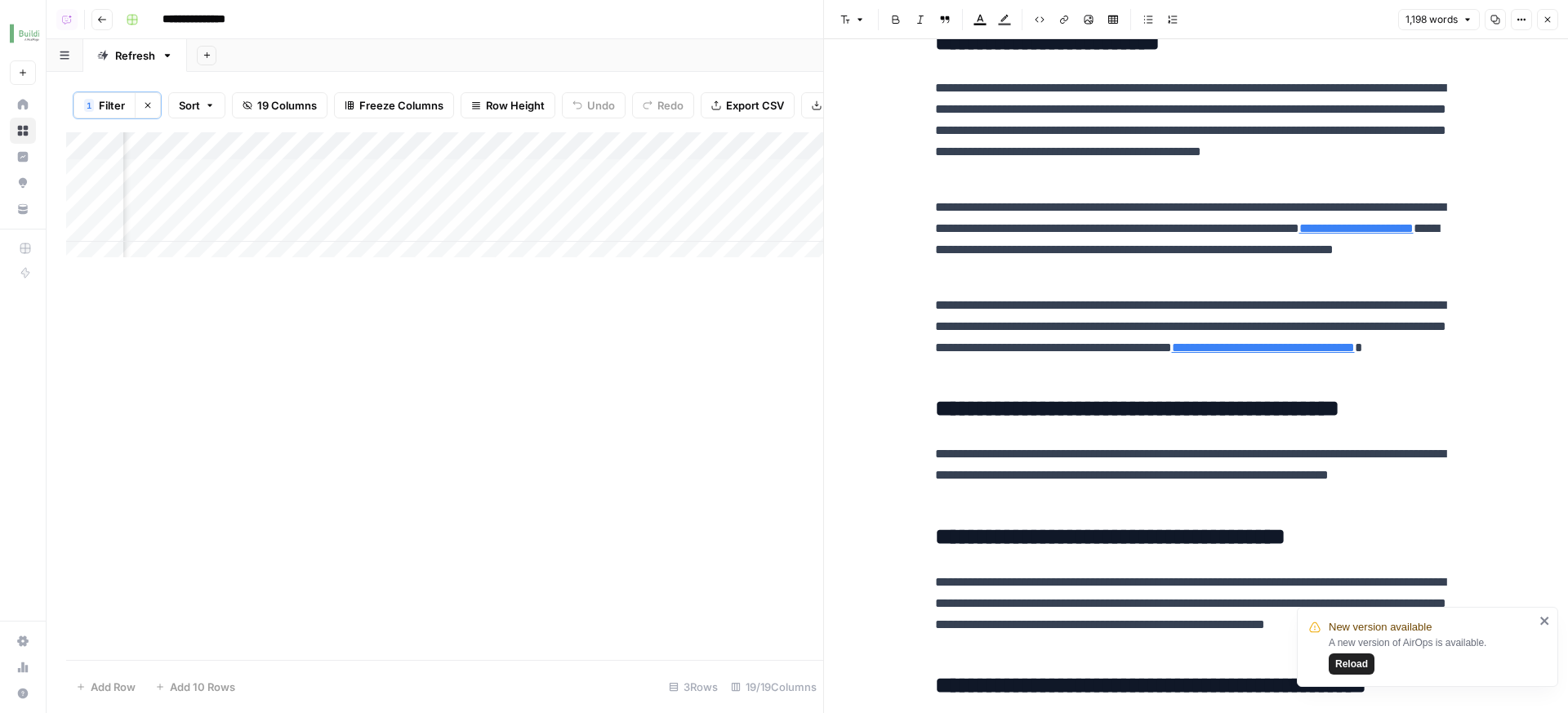
scroll to position [3124, 0]
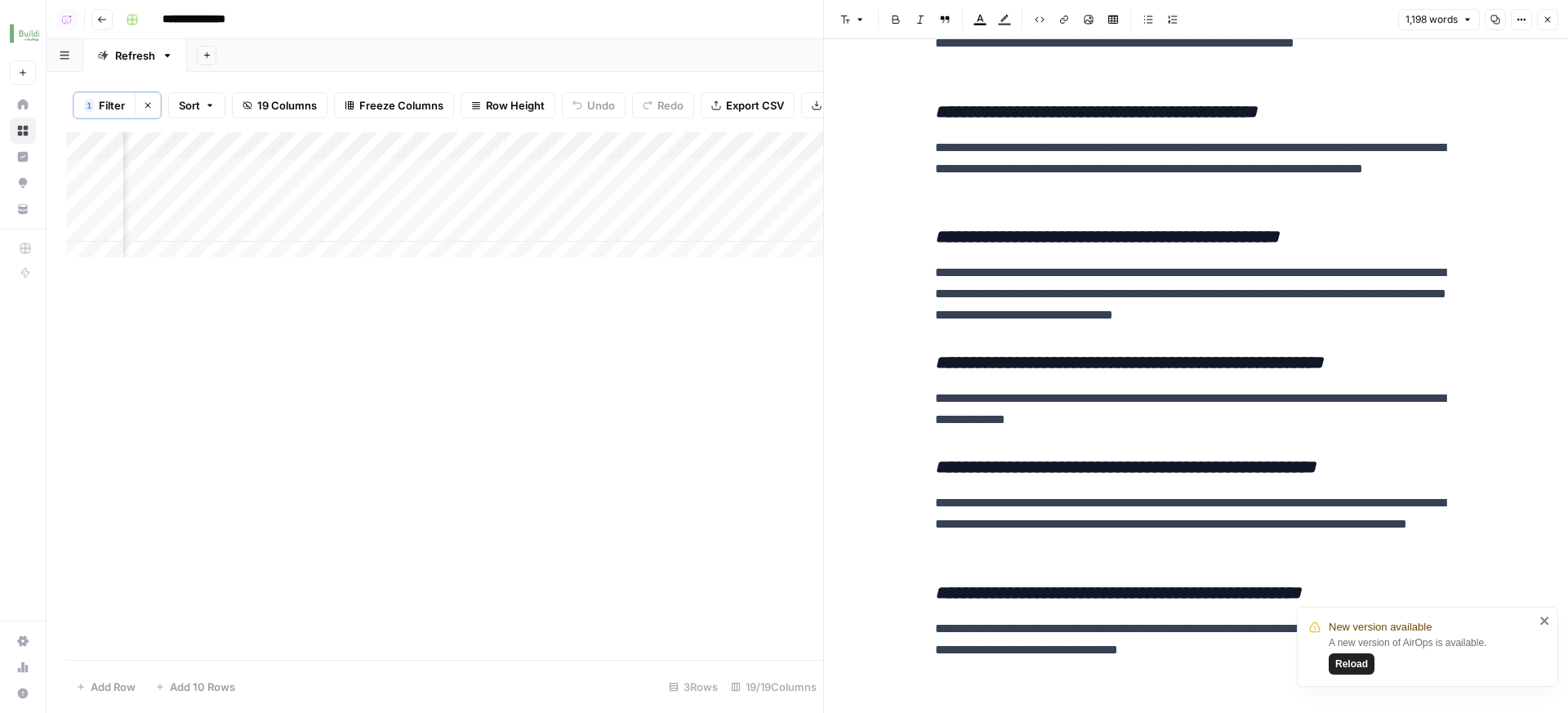
click at [1272, 353] on em "**********" at bounding box center [1129, 362] width 388 height 18
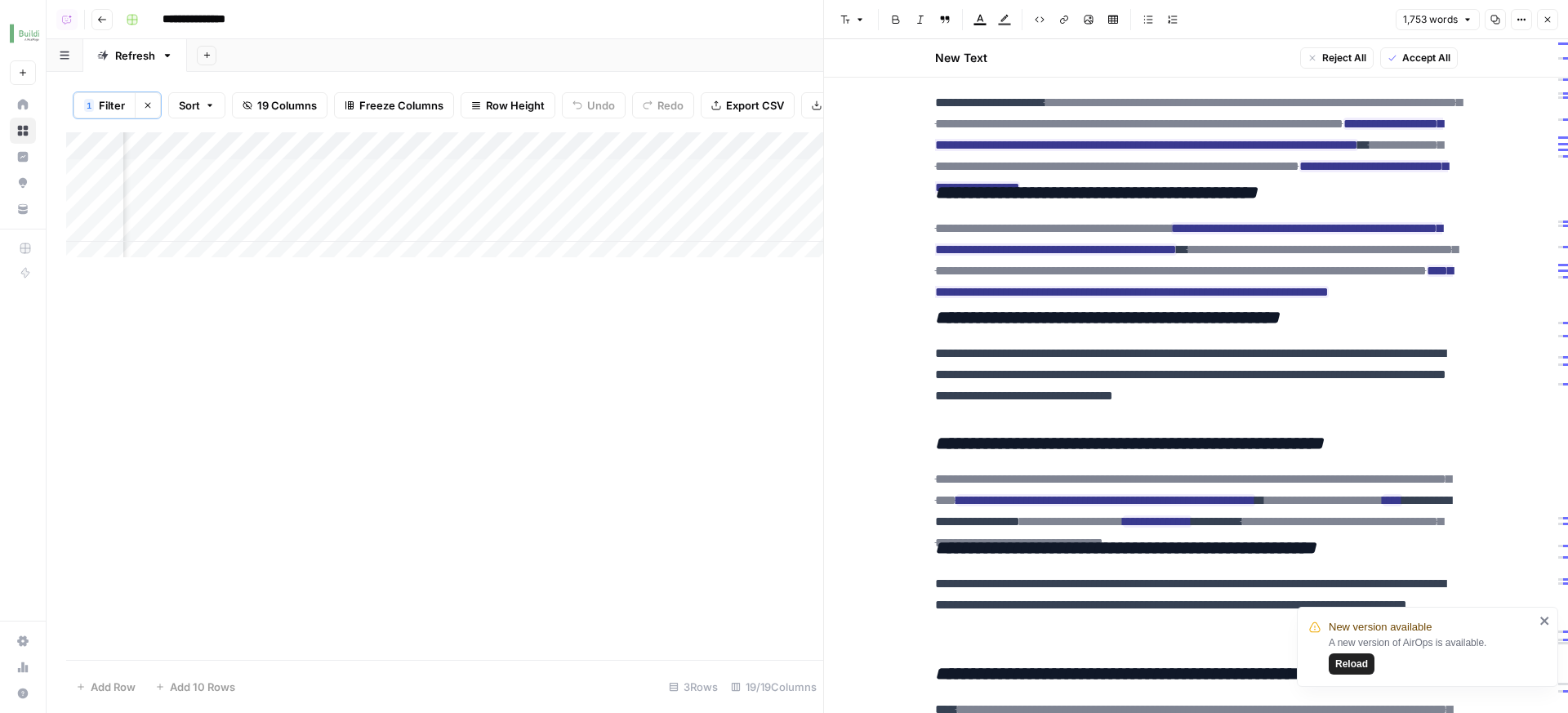
scroll to position [4075, 0]
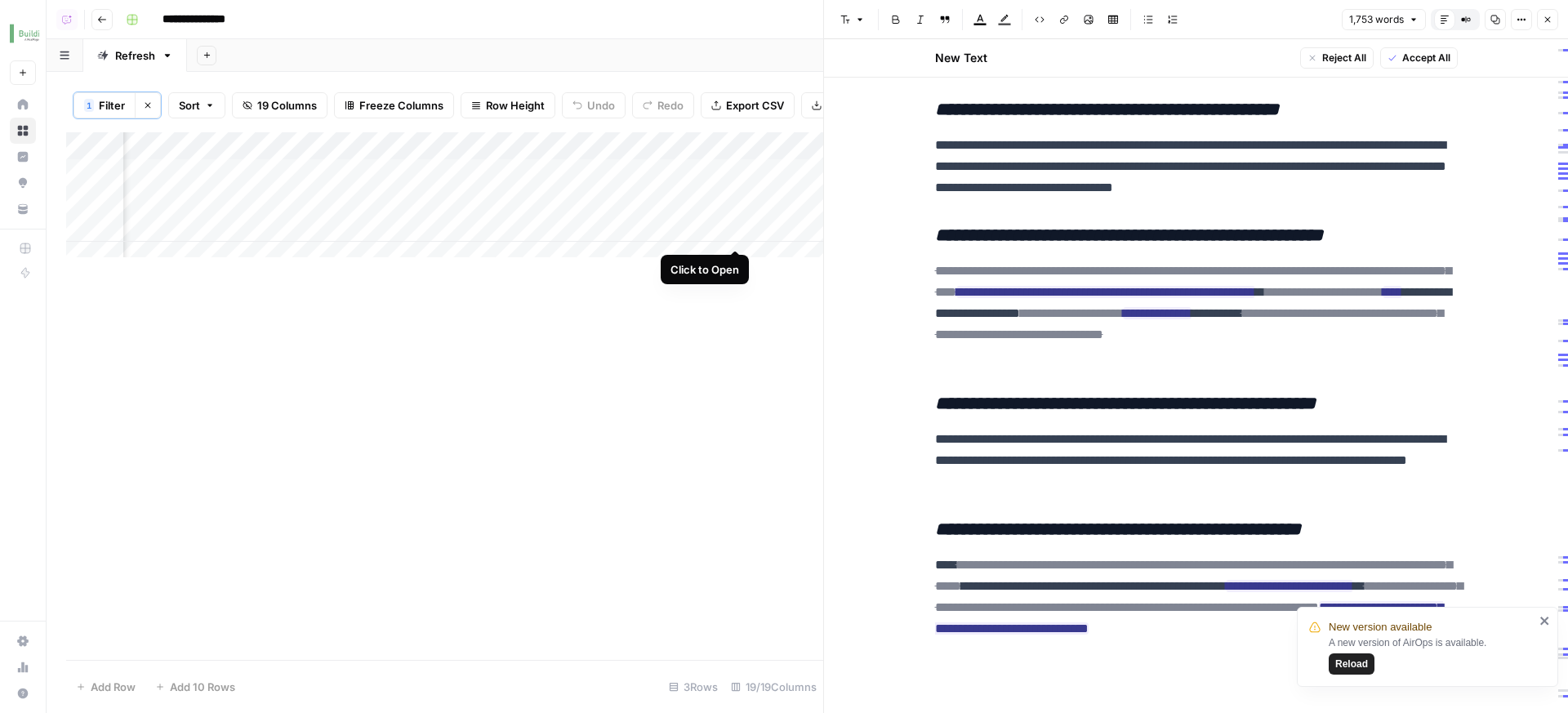
click at [728, 236] on div "Add Column" at bounding box center [444, 200] width 757 height 137
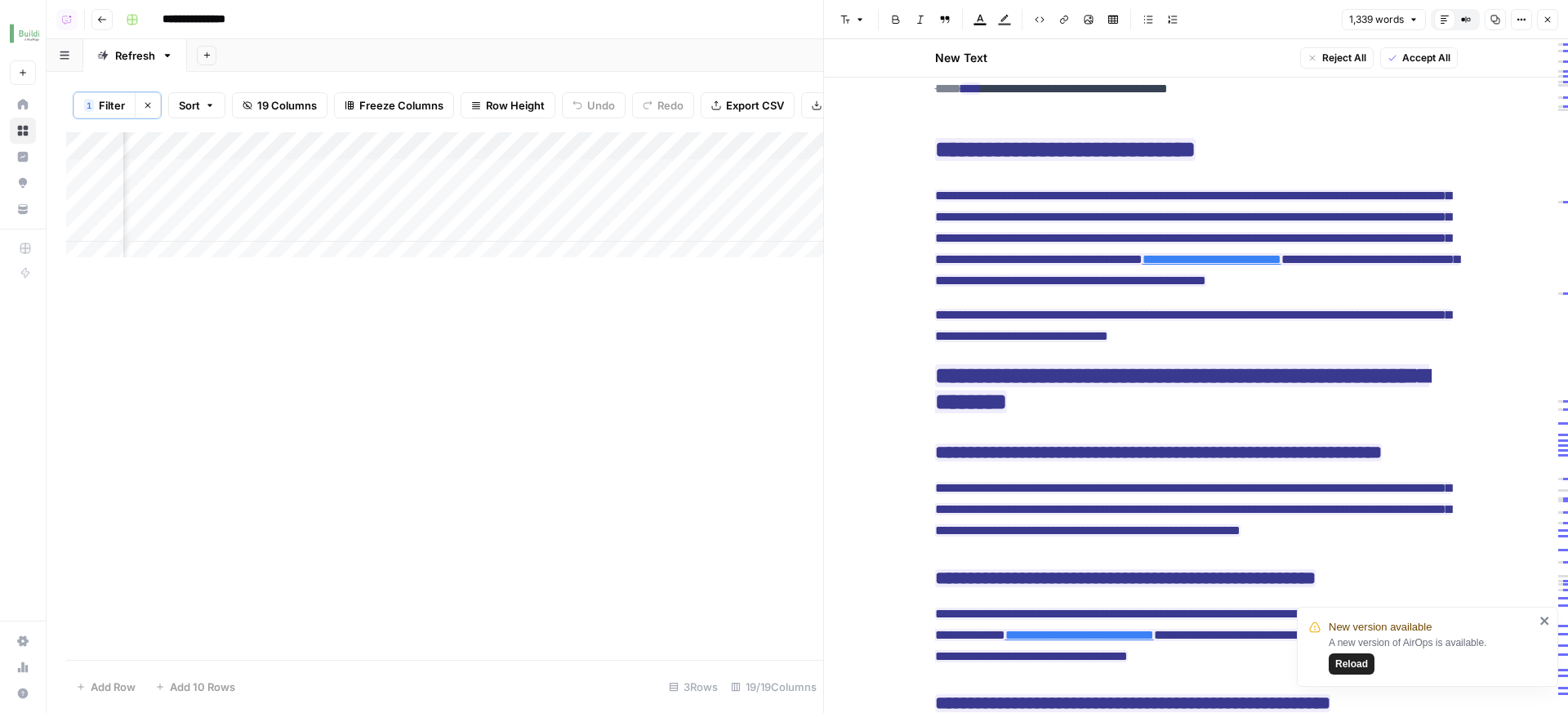
scroll to position [3990, 0]
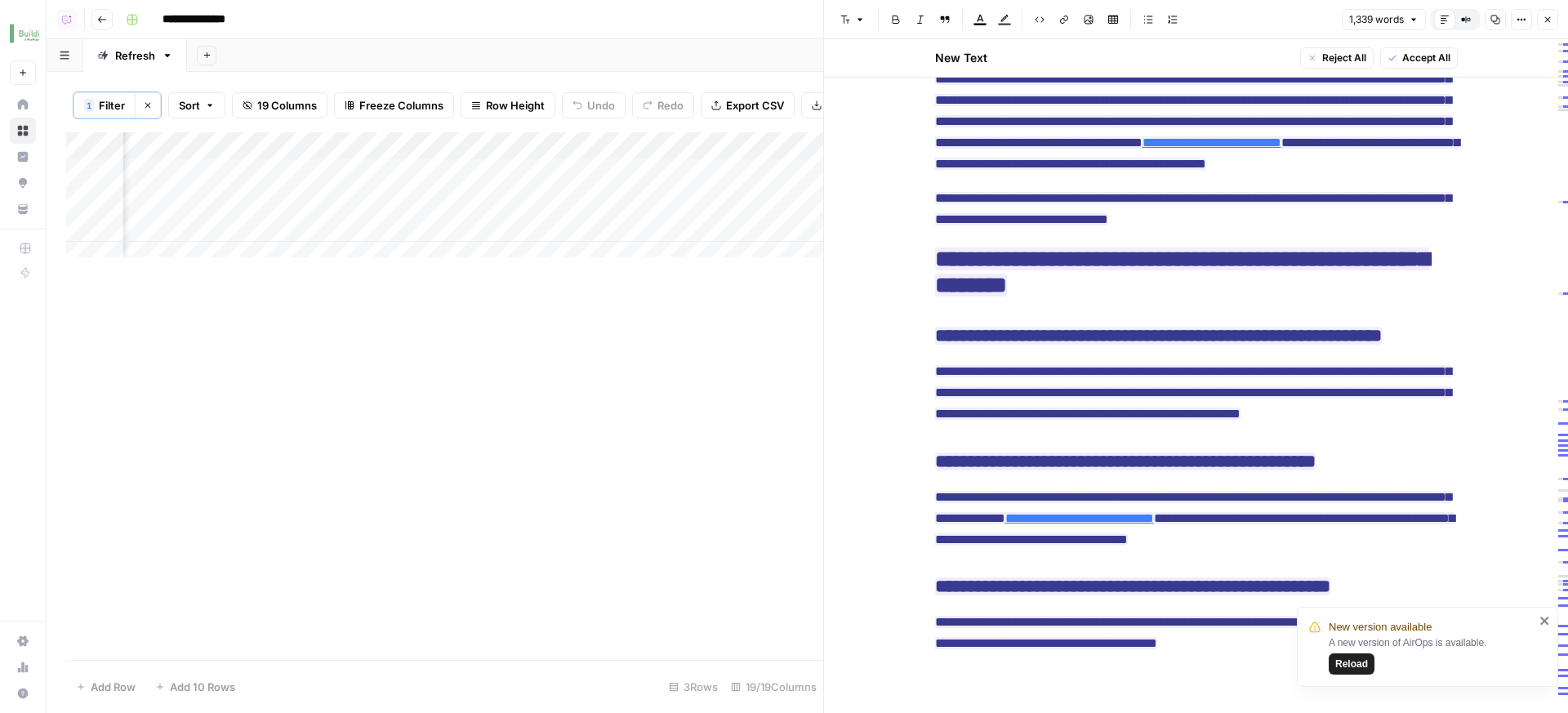
click at [1552, 18] on icon "button" at bounding box center [1547, 19] width 10 height 10
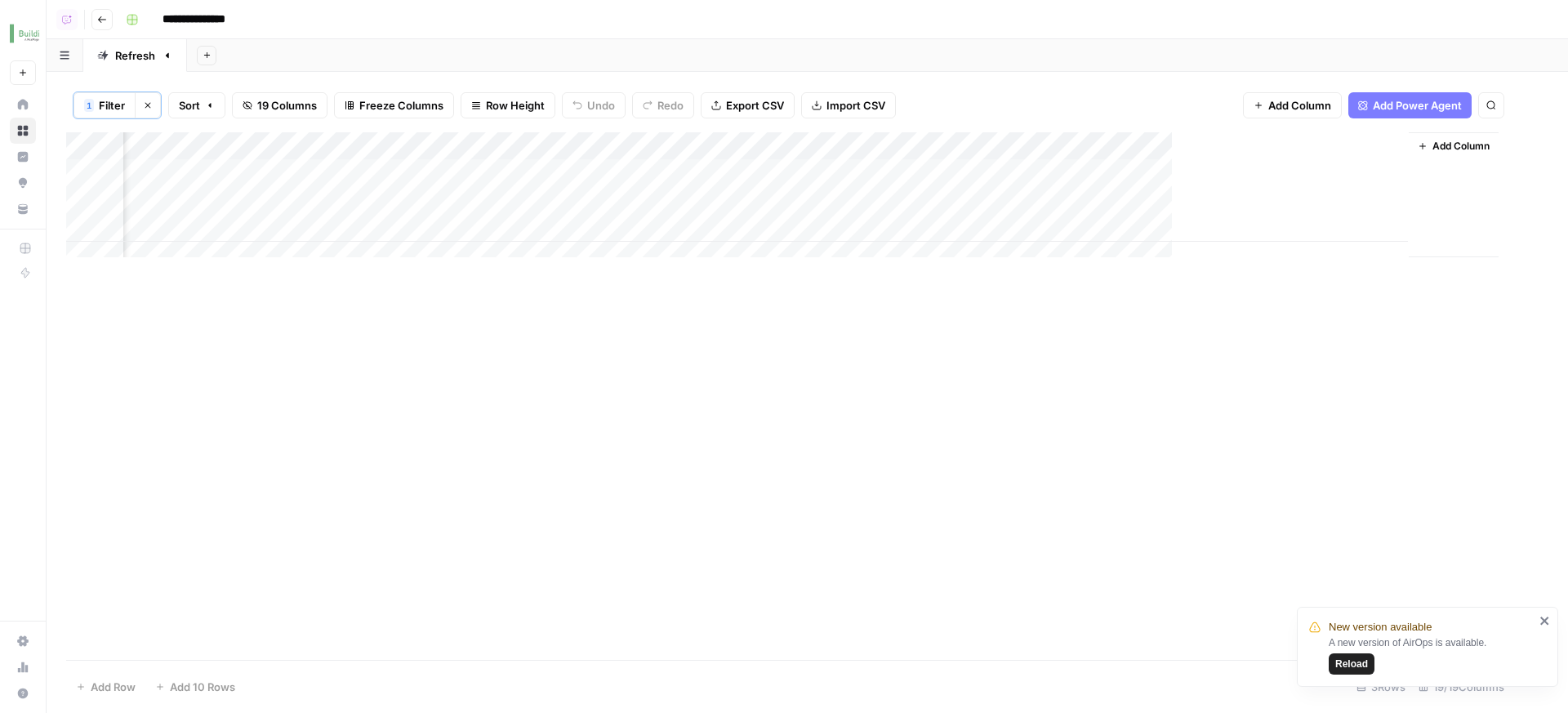
scroll to position [0, 2174]
drag, startPoint x: 902, startPoint y: 445, endPoint x: 892, endPoint y: 392, distance: 53.9
click at [900, 433] on div "Add Column" at bounding box center [807, 395] width 1482 height 527
click at [964, 347] on div "Add Column" at bounding box center [807, 395] width 1482 height 527
click at [1002, 225] on div "Add Column" at bounding box center [807, 200] width 1482 height 137
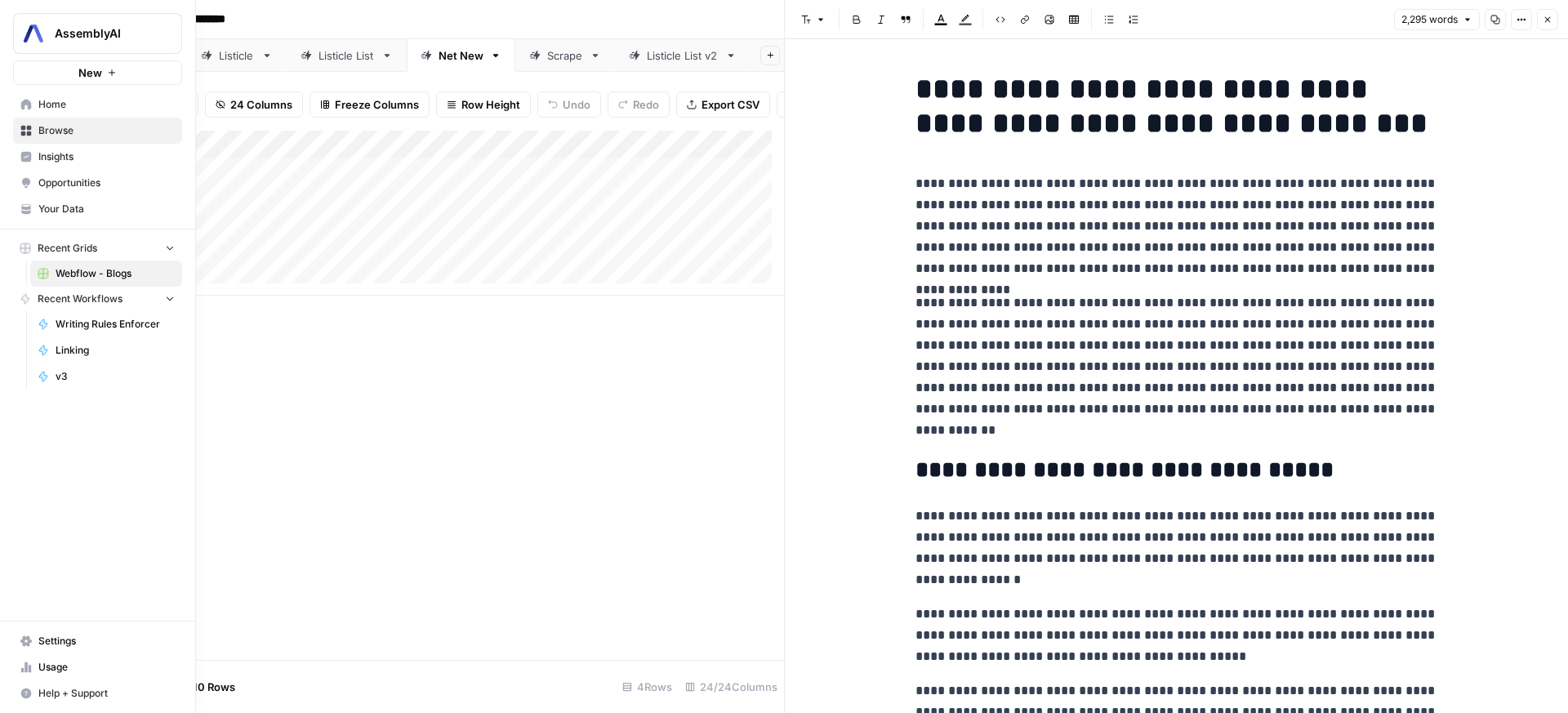
scroll to position [6094, 0]
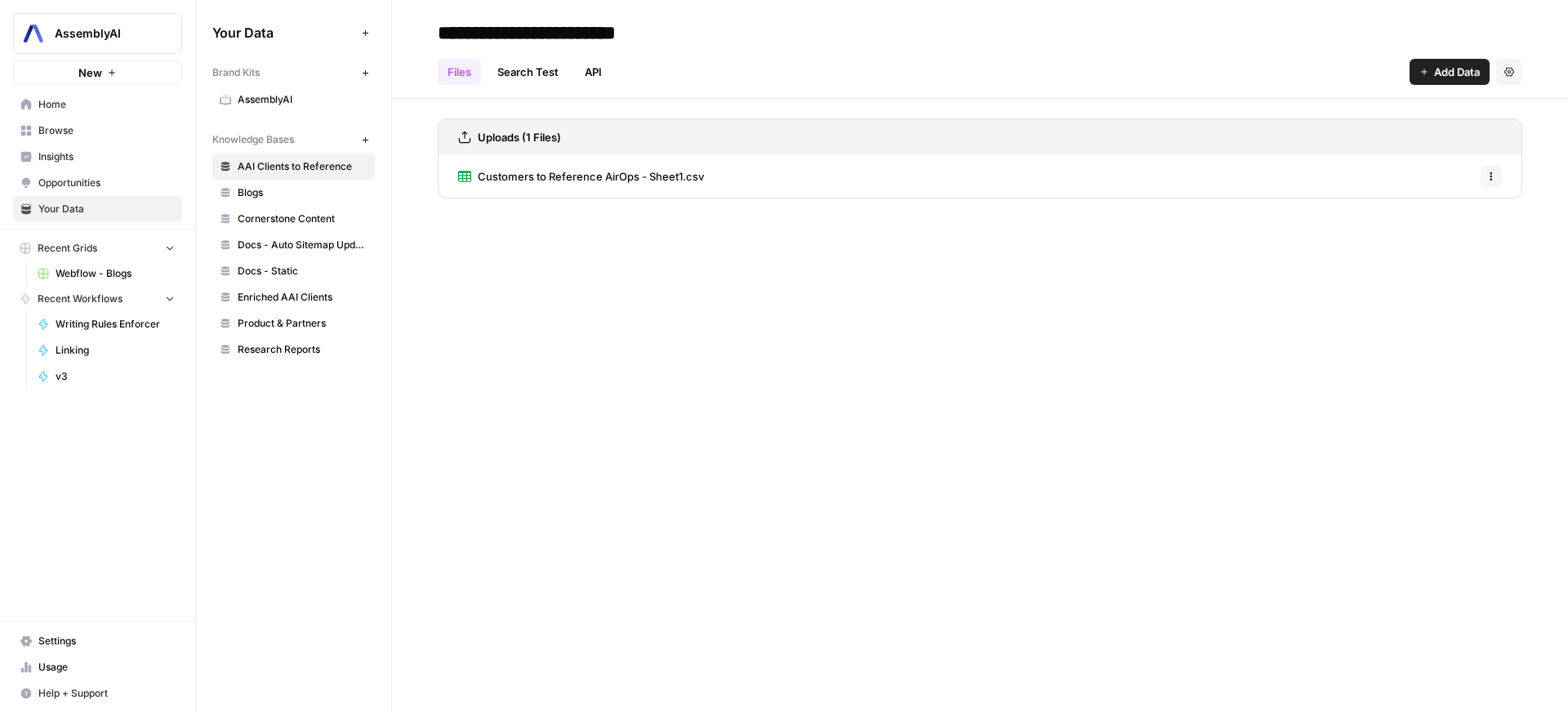
click at [286, 197] on span "Blogs" at bounding box center [302, 192] width 130 height 14
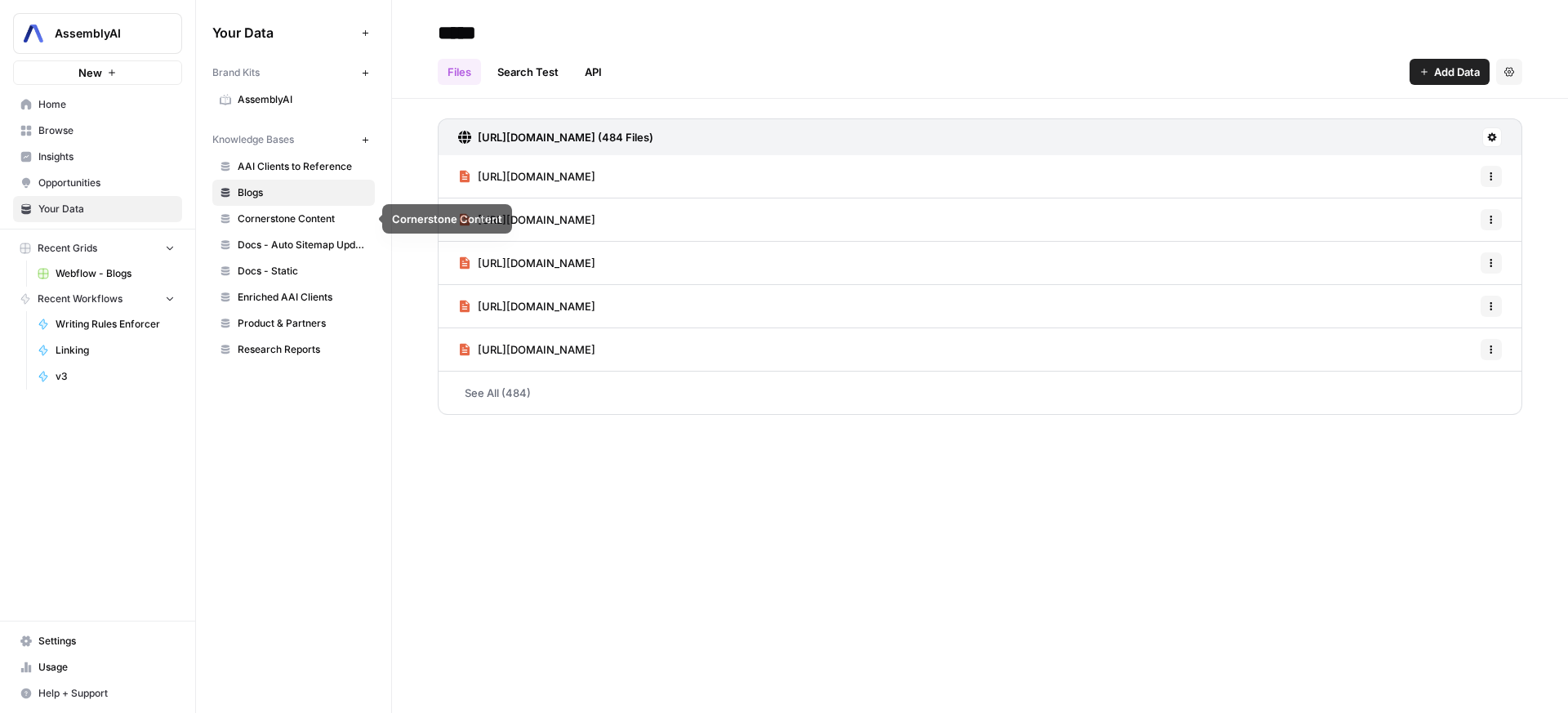
click at [275, 278] on span "Docs - Static" at bounding box center [302, 271] width 130 height 14
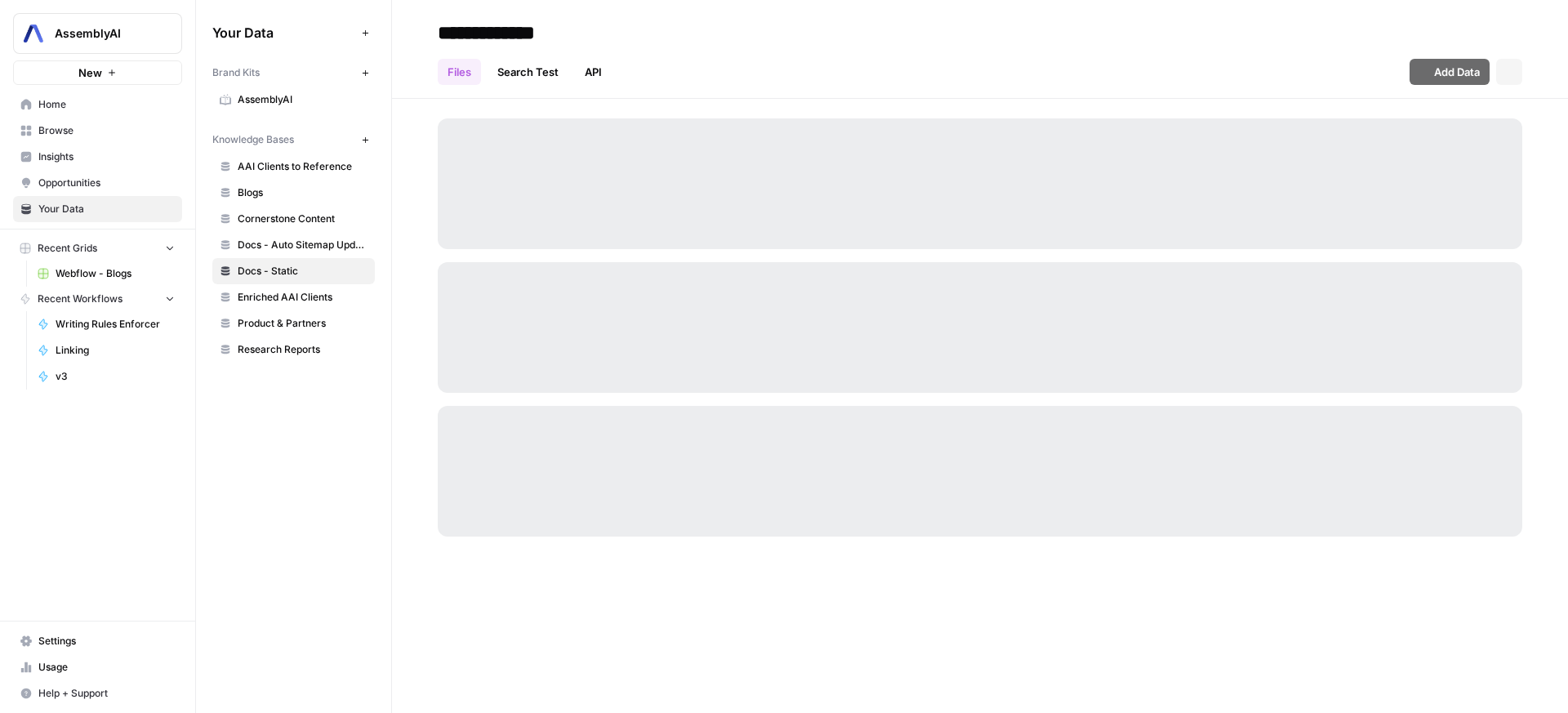
click at [272, 354] on span "Research Reports" at bounding box center [302, 348] width 130 height 14
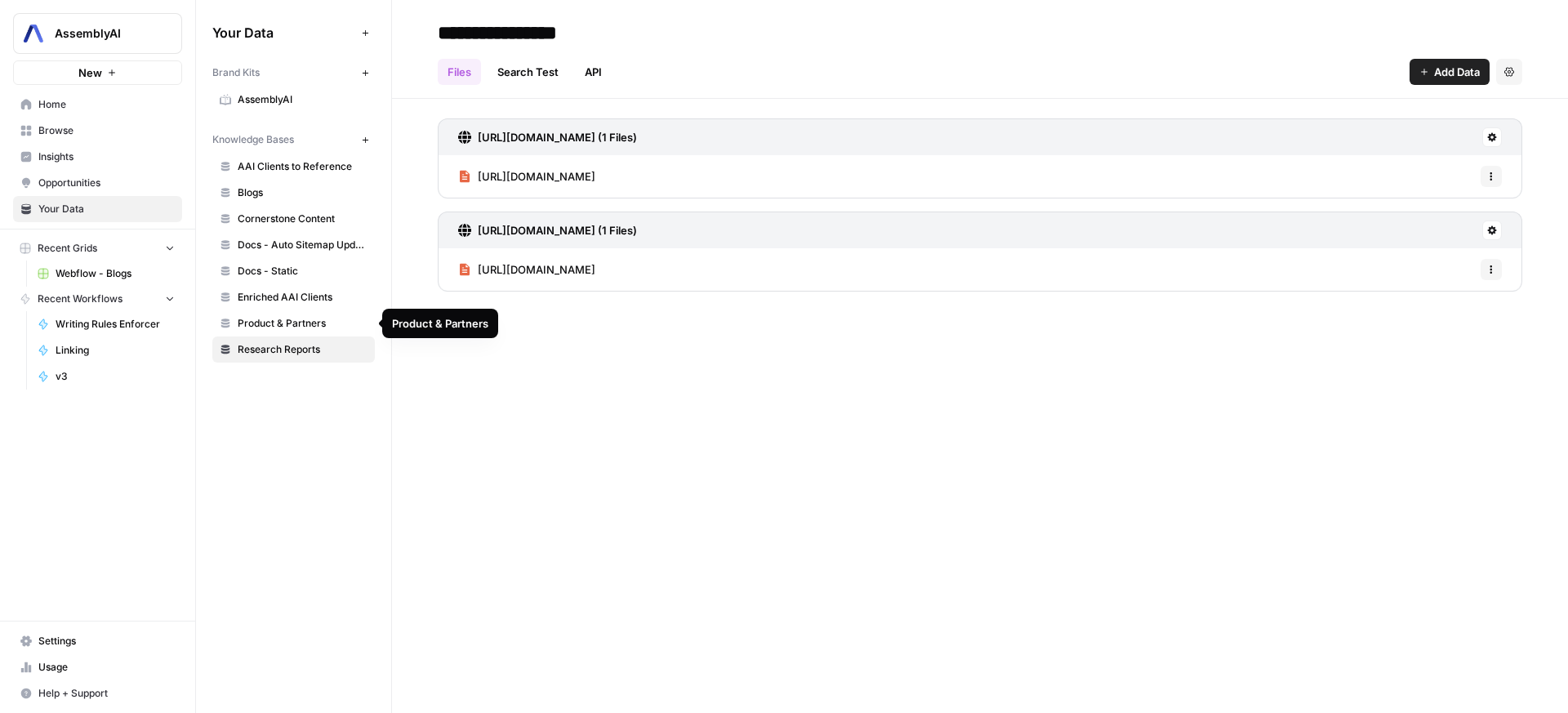
click at [281, 332] on link "Product & Partners" at bounding box center [294, 323] width 163 height 26
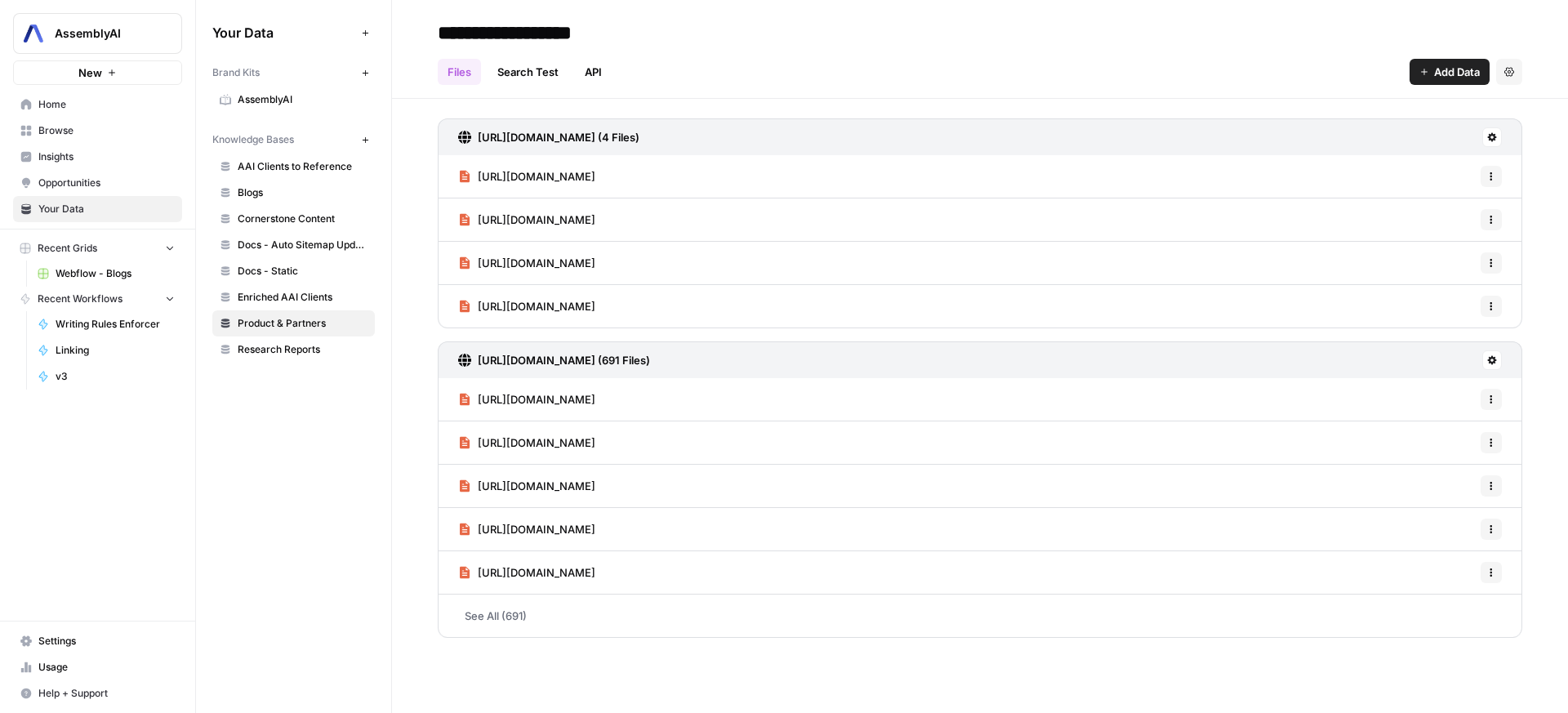
click at [298, 294] on span "Enriched AAI Clients" at bounding box center [302, 297] width 130 height 14
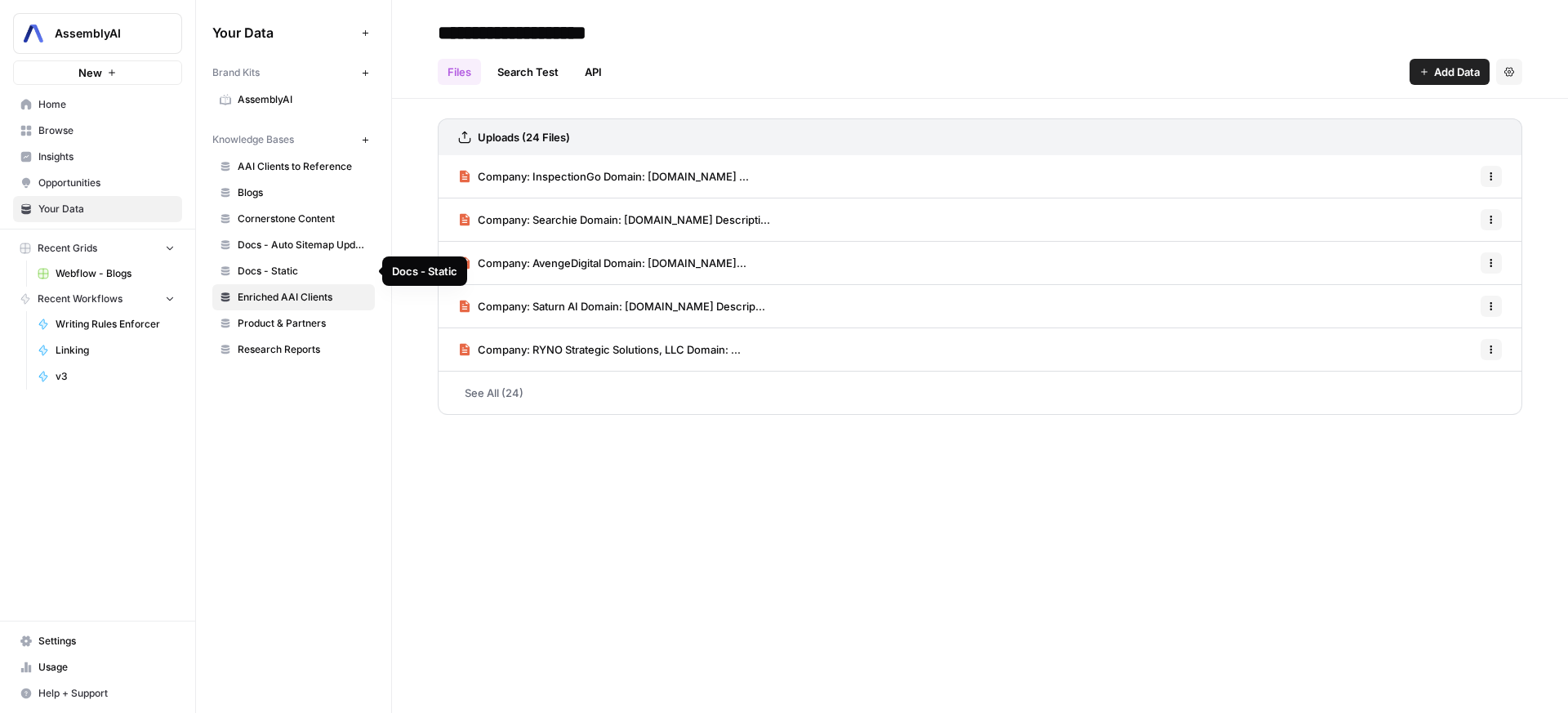
click at [303, 276] on span "Docs - Static" at bounding box center [302, 271] width 130 height 14
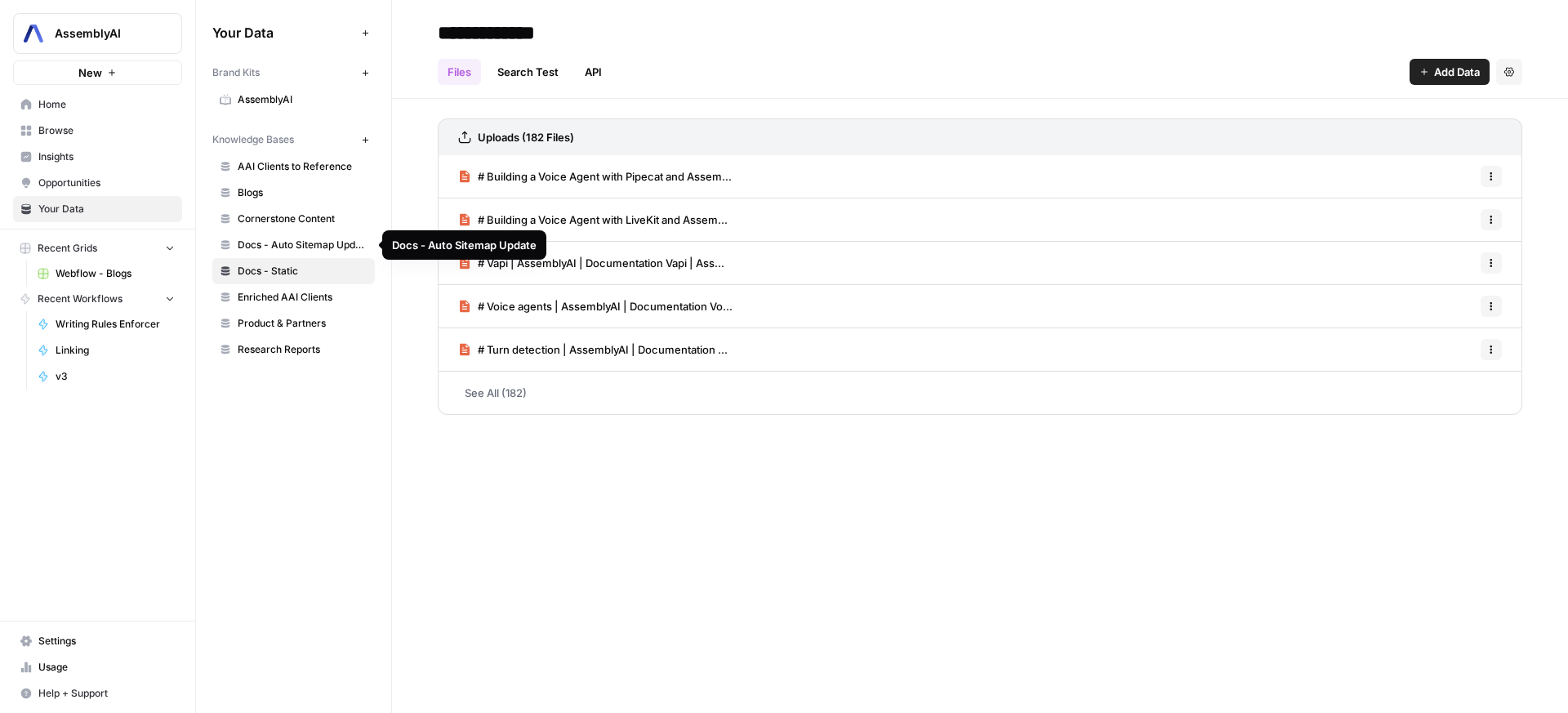
click at [317, 240] on span "Docs - Auto Sitemap Update" at bounding box center [302, 244] width 130 height 14
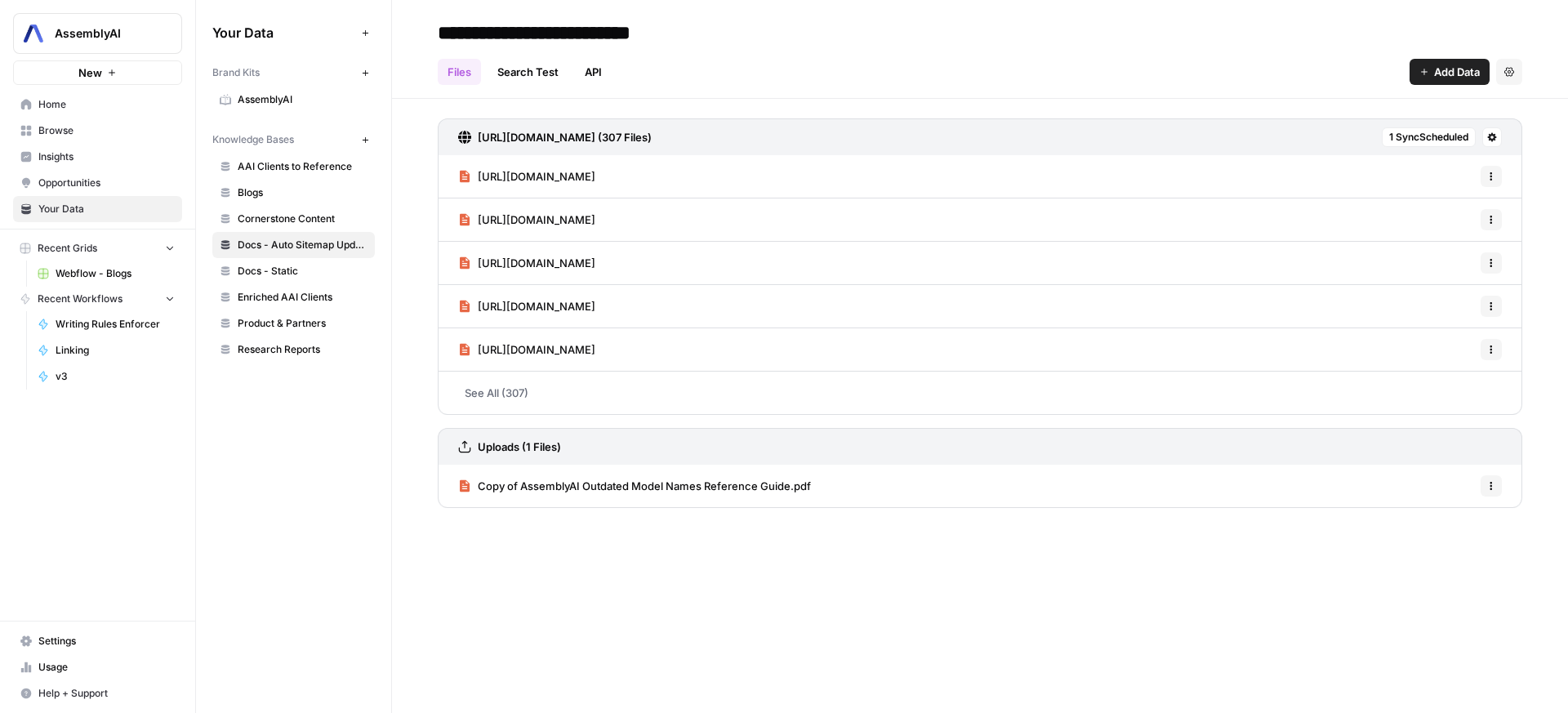
click at [328, 226] on link "Cornerstone Content" at bounding box center [294, 218] width 163 height 26
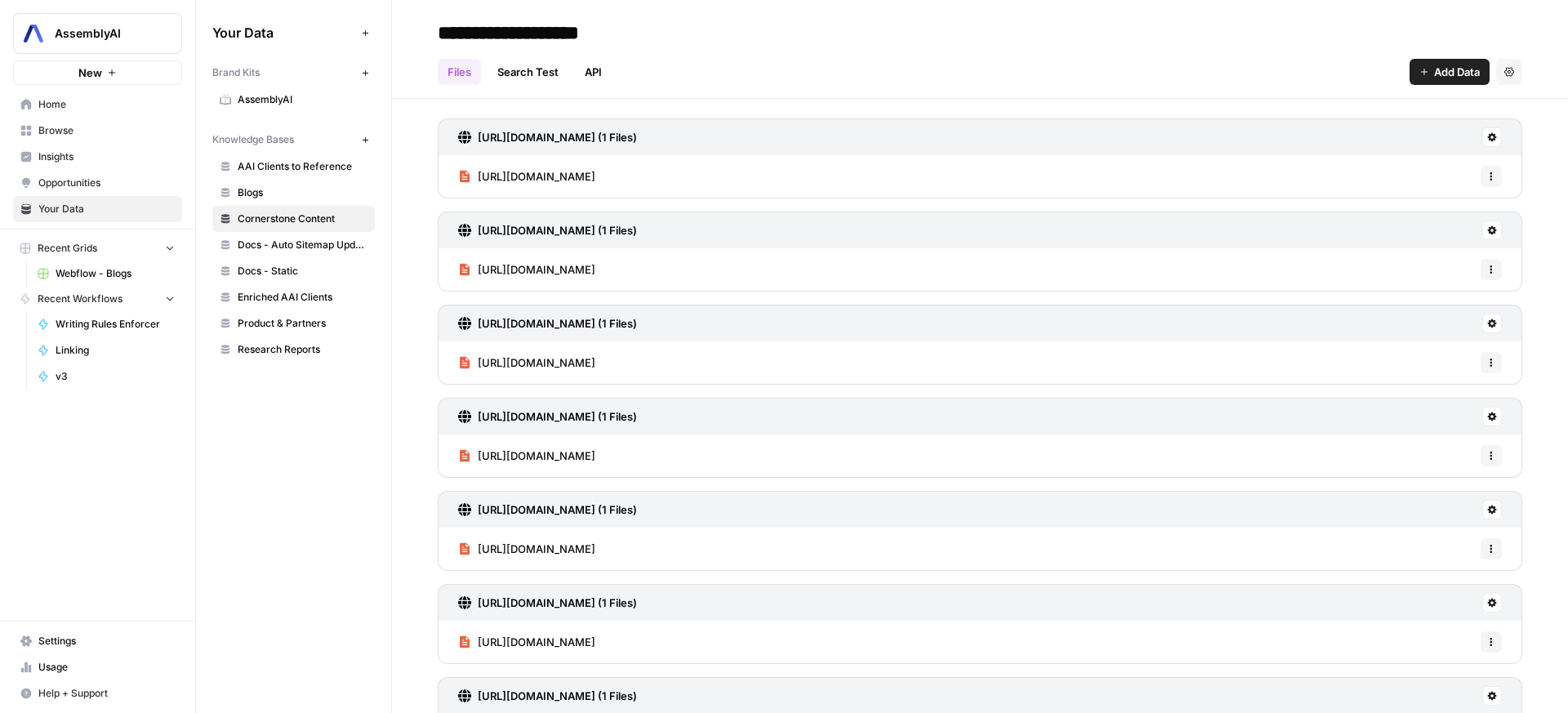
click at [316, 187] on span "Blogs" at bounding box center [302, 192] width 130 height 14
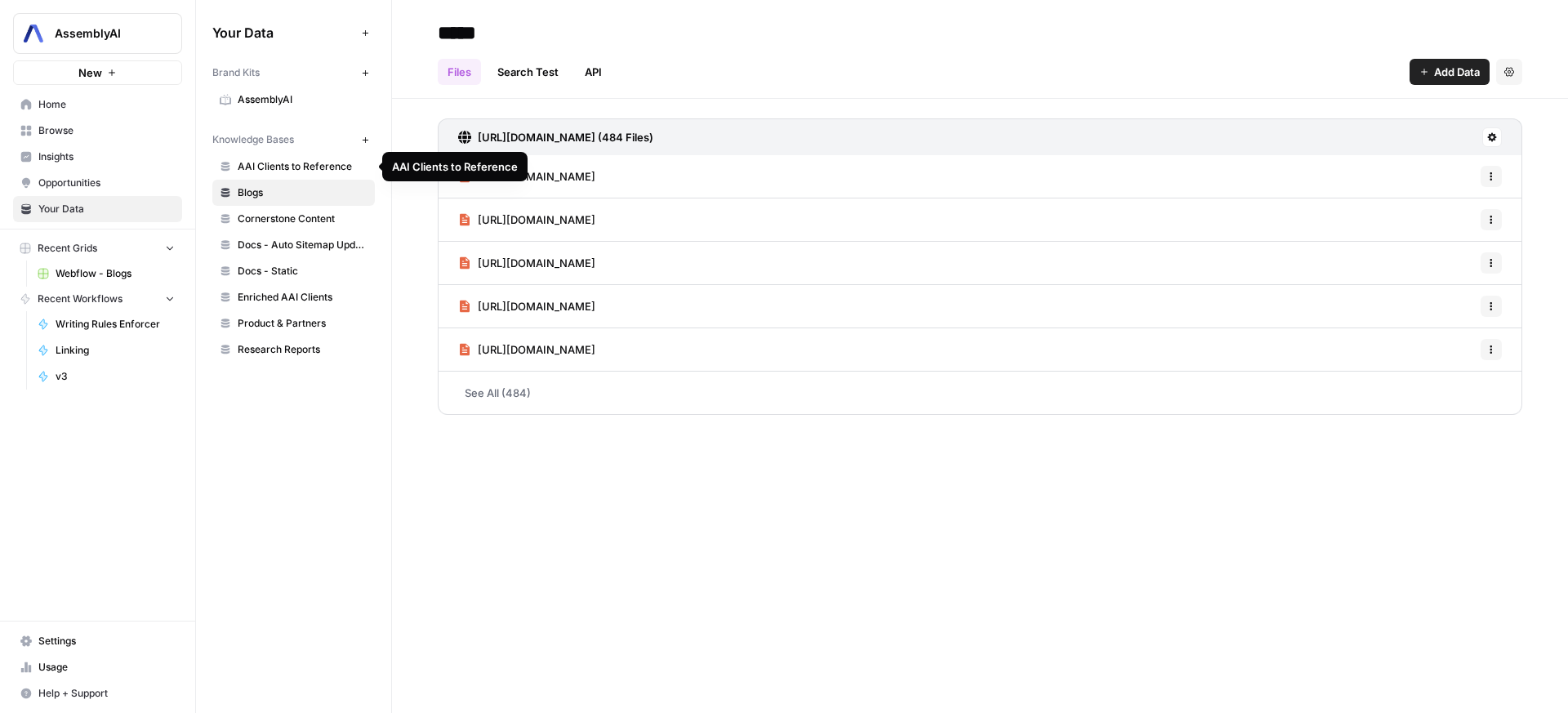
click at [321, 161] on span "AAI Clients to Reference" at bounding box center [302, 166] width 130 height 14
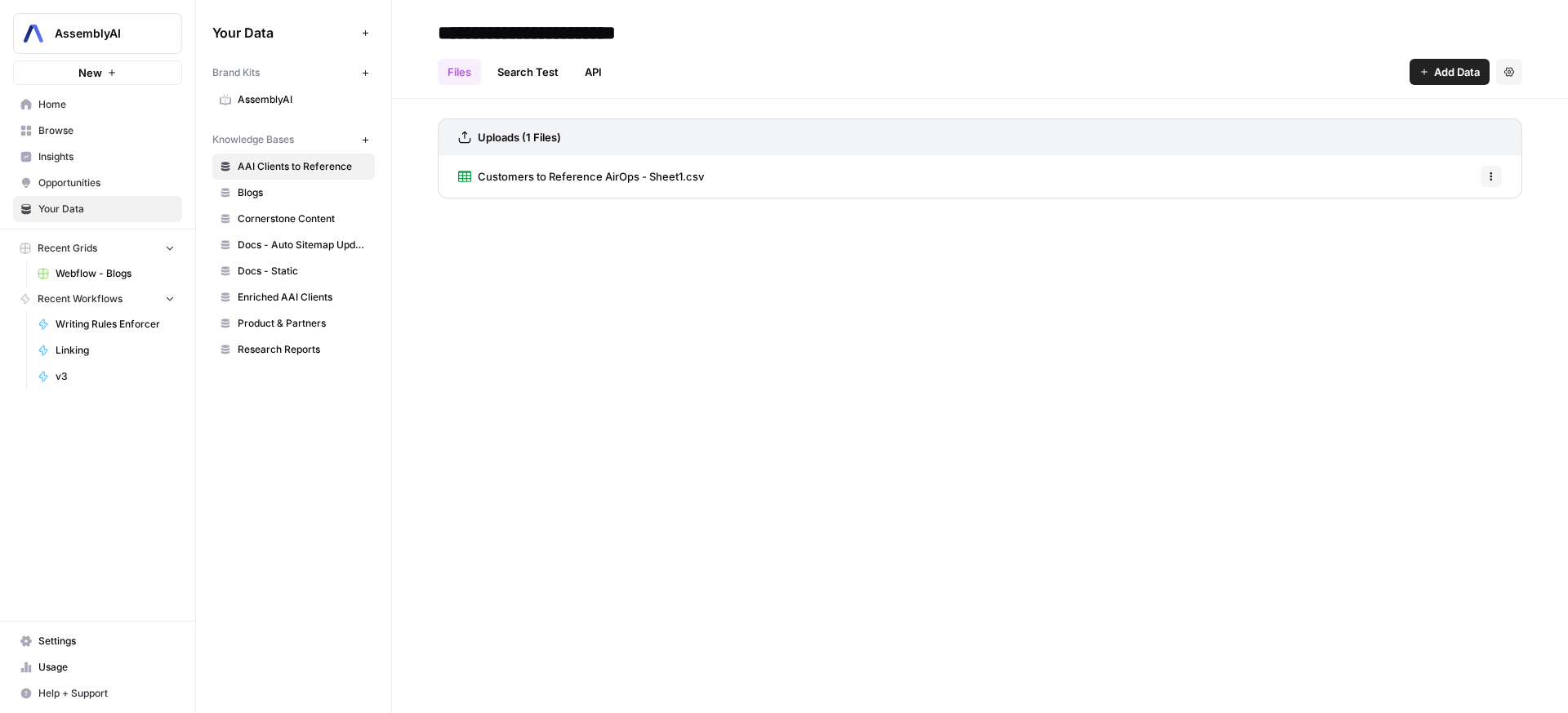
click at [51, 275] on link "Webflow - Blogs" at bounding box center [106, 273] width 152 height 26
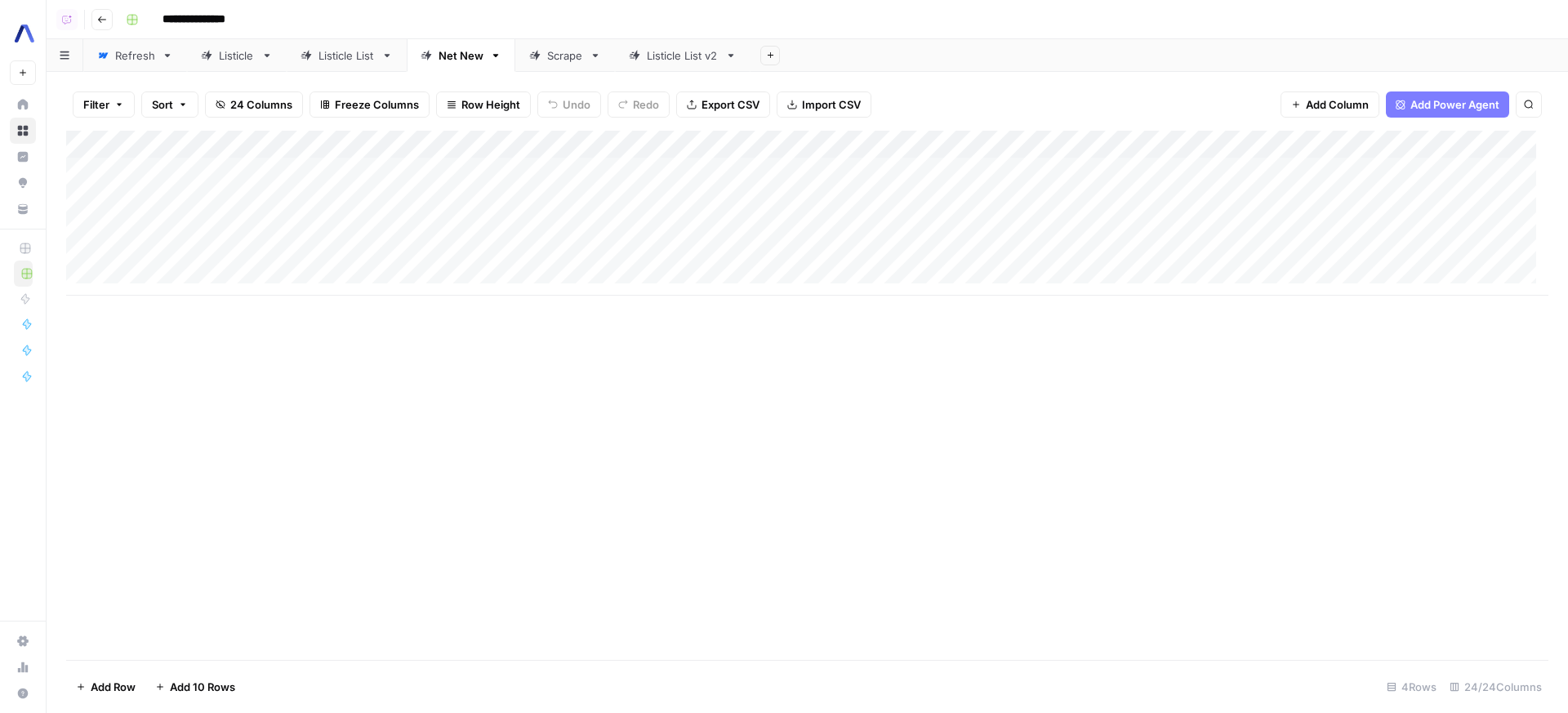
click at [130, 49] on div "Refresh" at bounding box center [135, 55] width 40 height 16
click at [1525, 101] on icon "button" at bounding box center [1529, 105] width 9 height 9
click at [1406, 138] on div "* Type to search" at bounding box center [1405, 165] width 253 height 57
click at [1405, 143] on input "*" at bounding box center [1376, 152] width 180 height 19
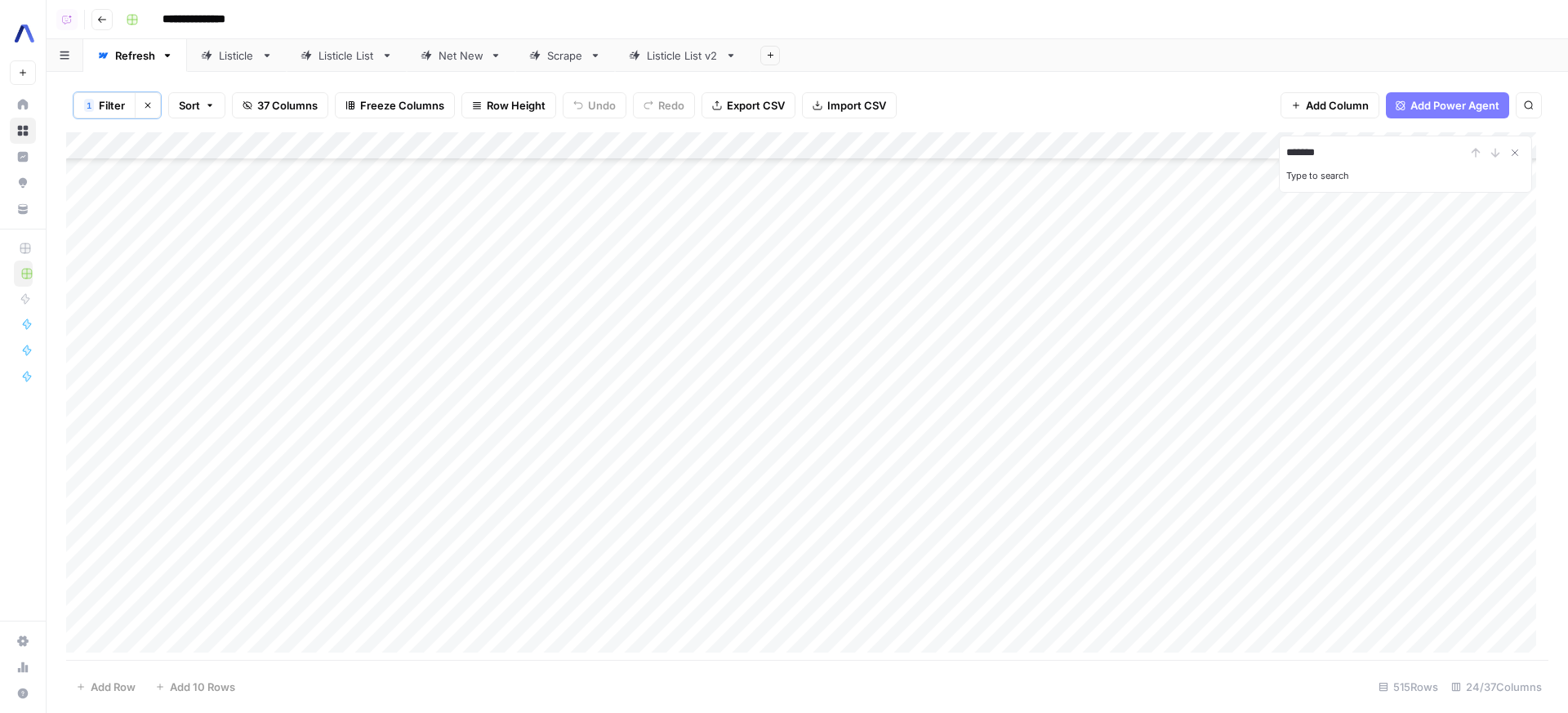
type input "*******"
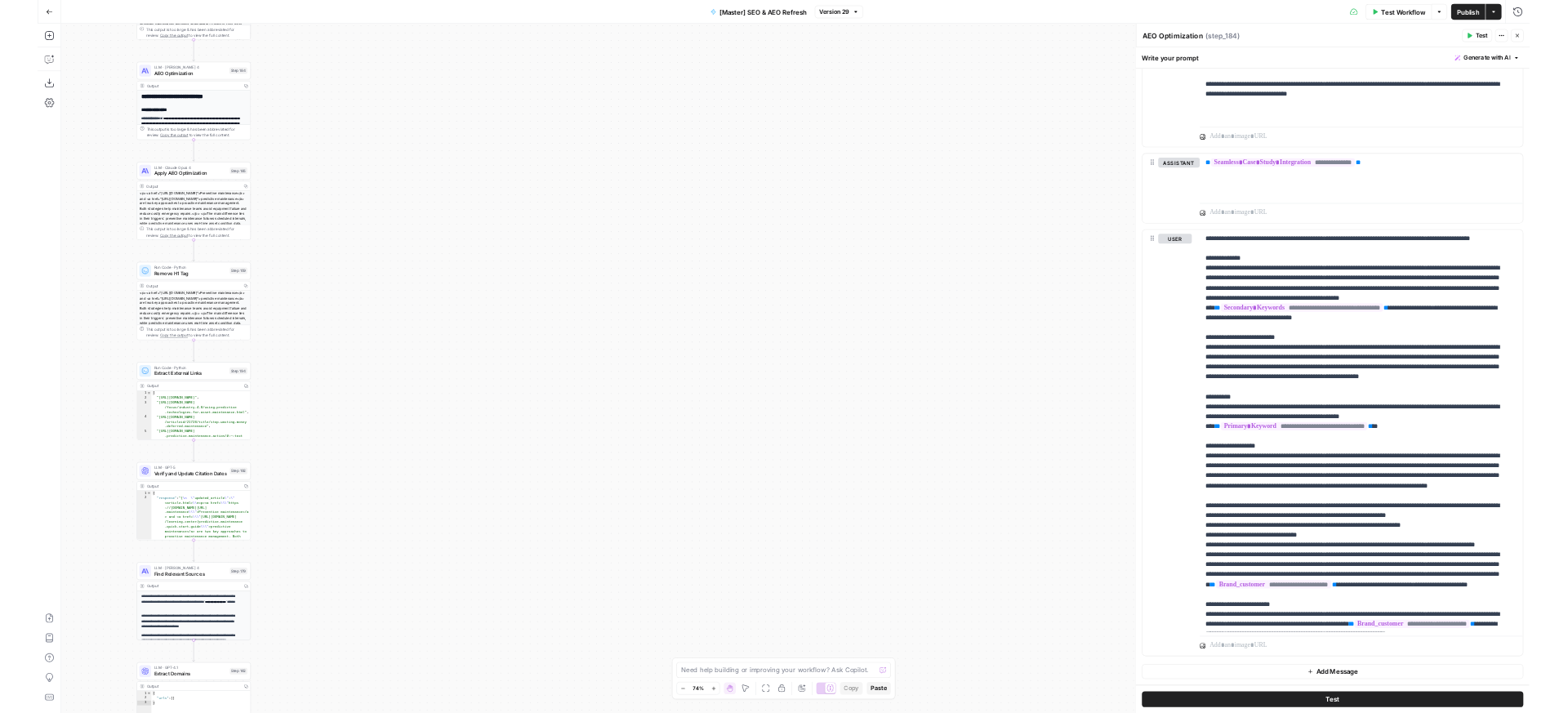
scroll to position [284, 0]
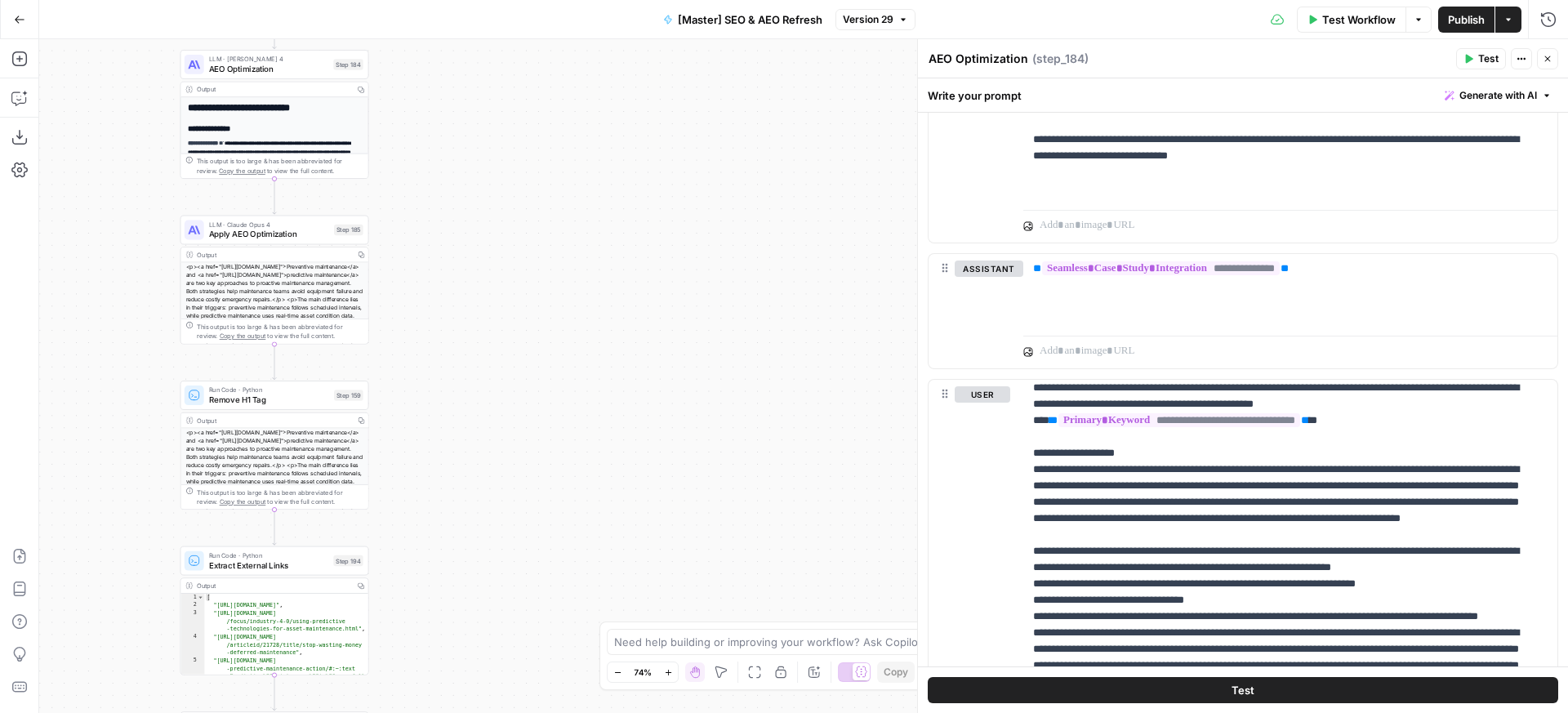
drag, startPoint x: 569, startPoint y: 426, endPoint x: 681, endPoint y: -56, distance: 494.8
click at [681, 39] on div "**********" at bounding box center [803, 376] width 1529 height 674
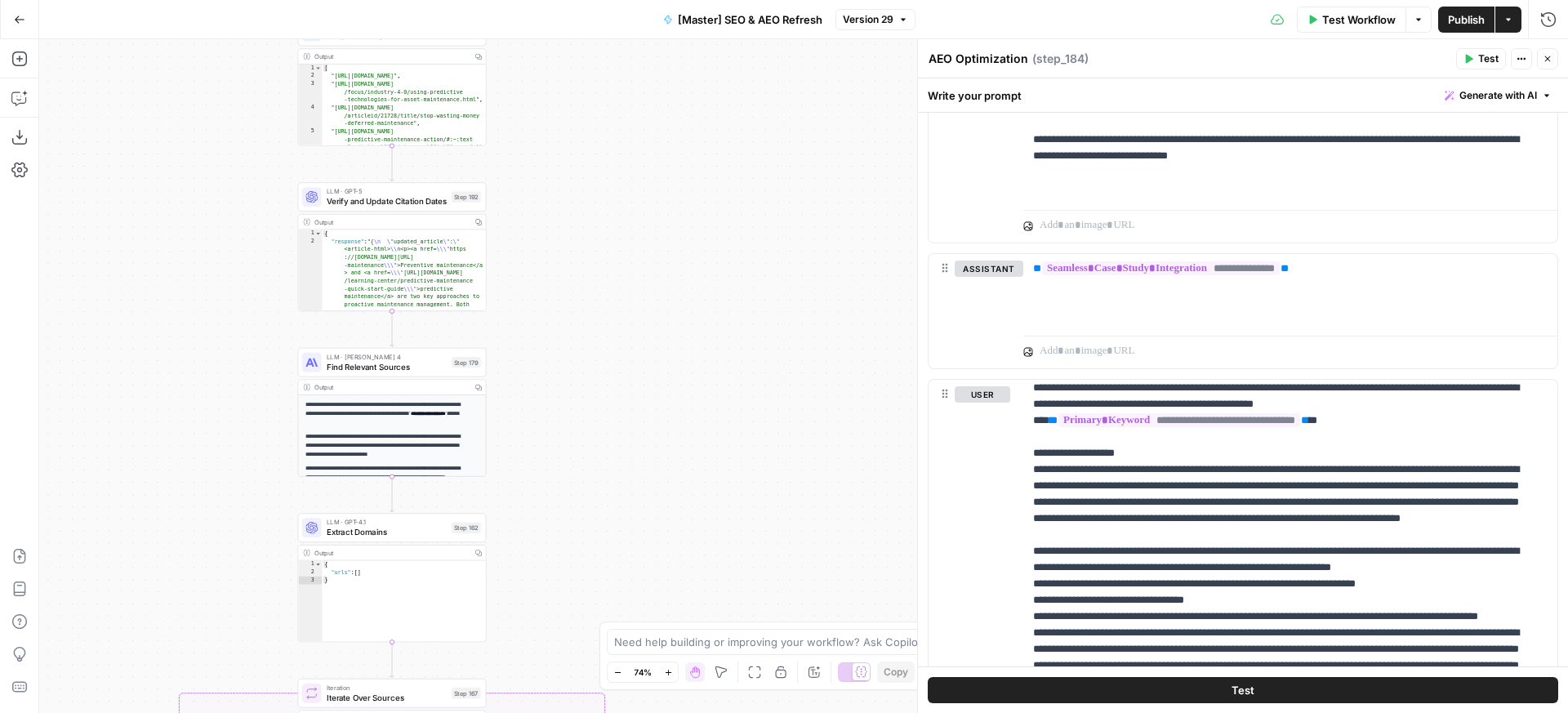
drag, startPoint x: 683, startPoint y: 391, endPoint x: 757, endPoint y: 19, distance: 379.3
click at [770, 39] on div "**********" at bounding box center [803, 376] width 1529 height 674
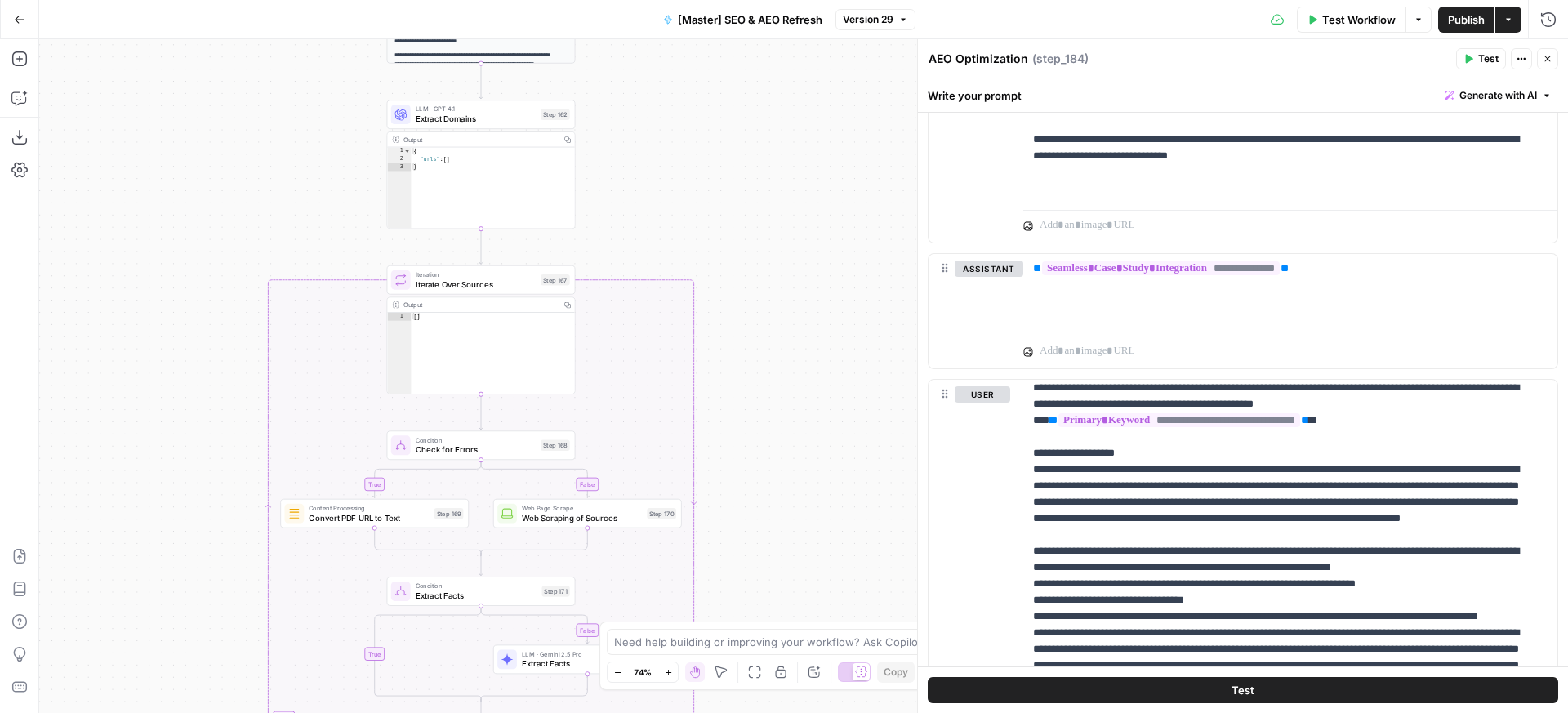
drag, startPoint x: 716, startPoint y: 397, endPoint x: 758, endPoint y: -47, distance: 446.0
click at [758, 39] on div "**********" at bounding box center [803, 376] width 1529 height 674
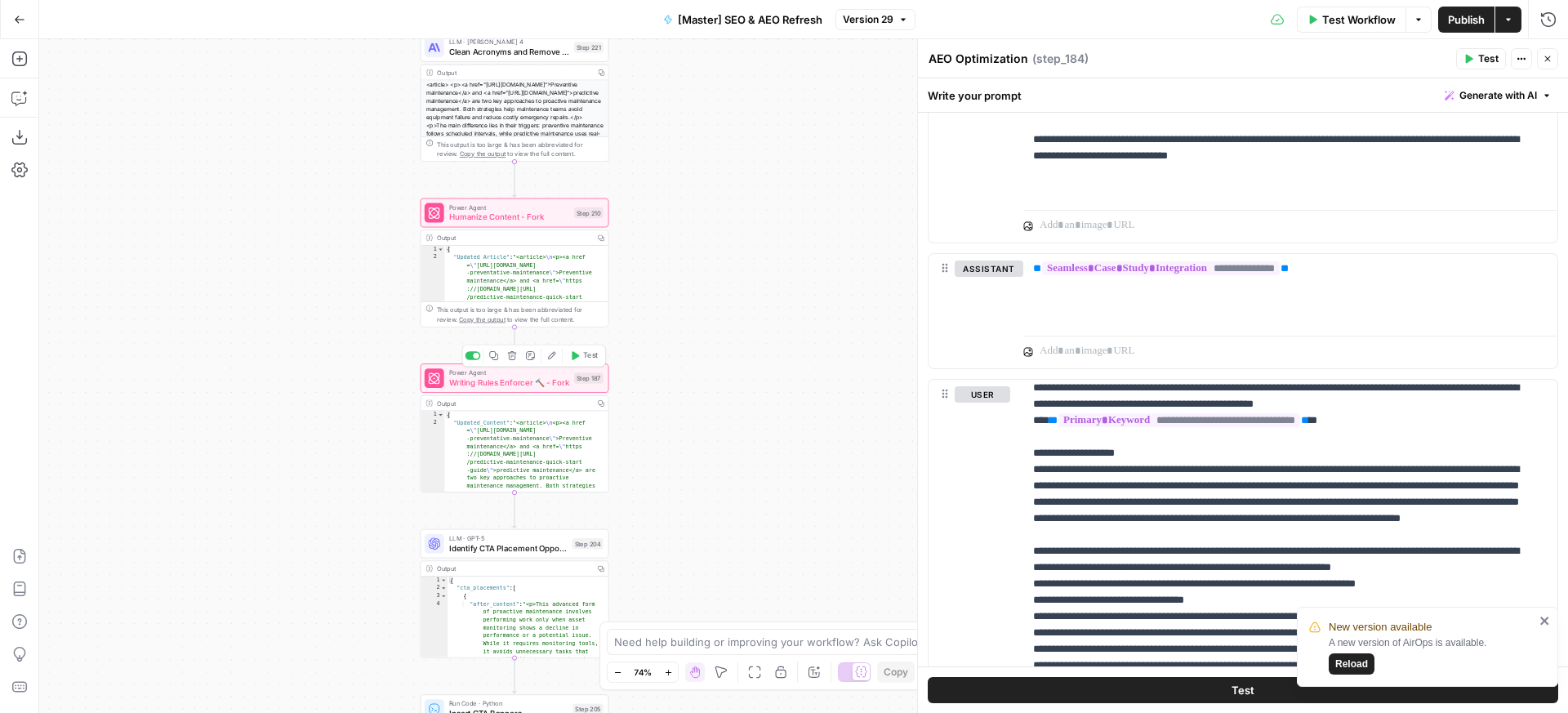
click at [552, 358] on icon "button" at bounding box center [551, 356] width 10 height 10
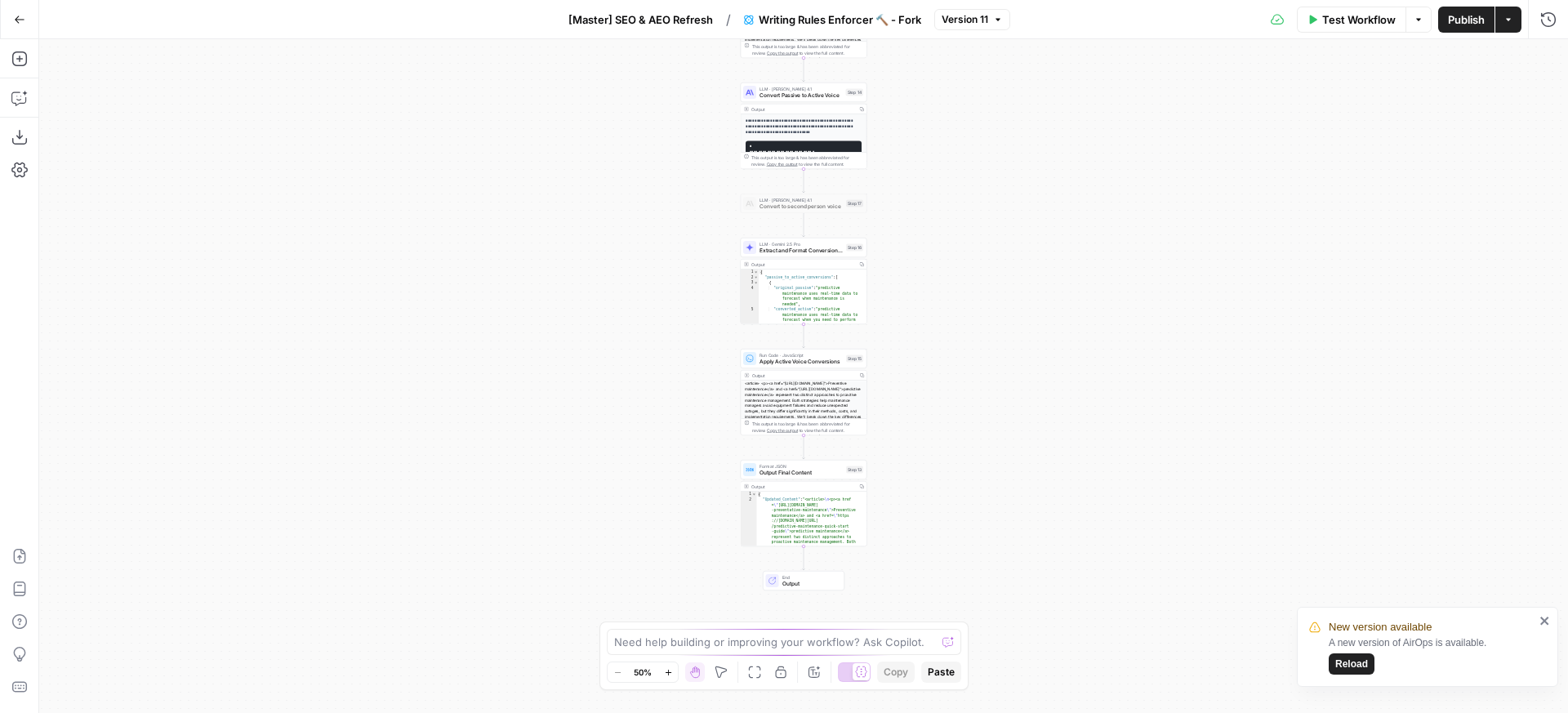
click at [941, 347] on div "**********" at bounding box center [803, 376] width 1529 height 674
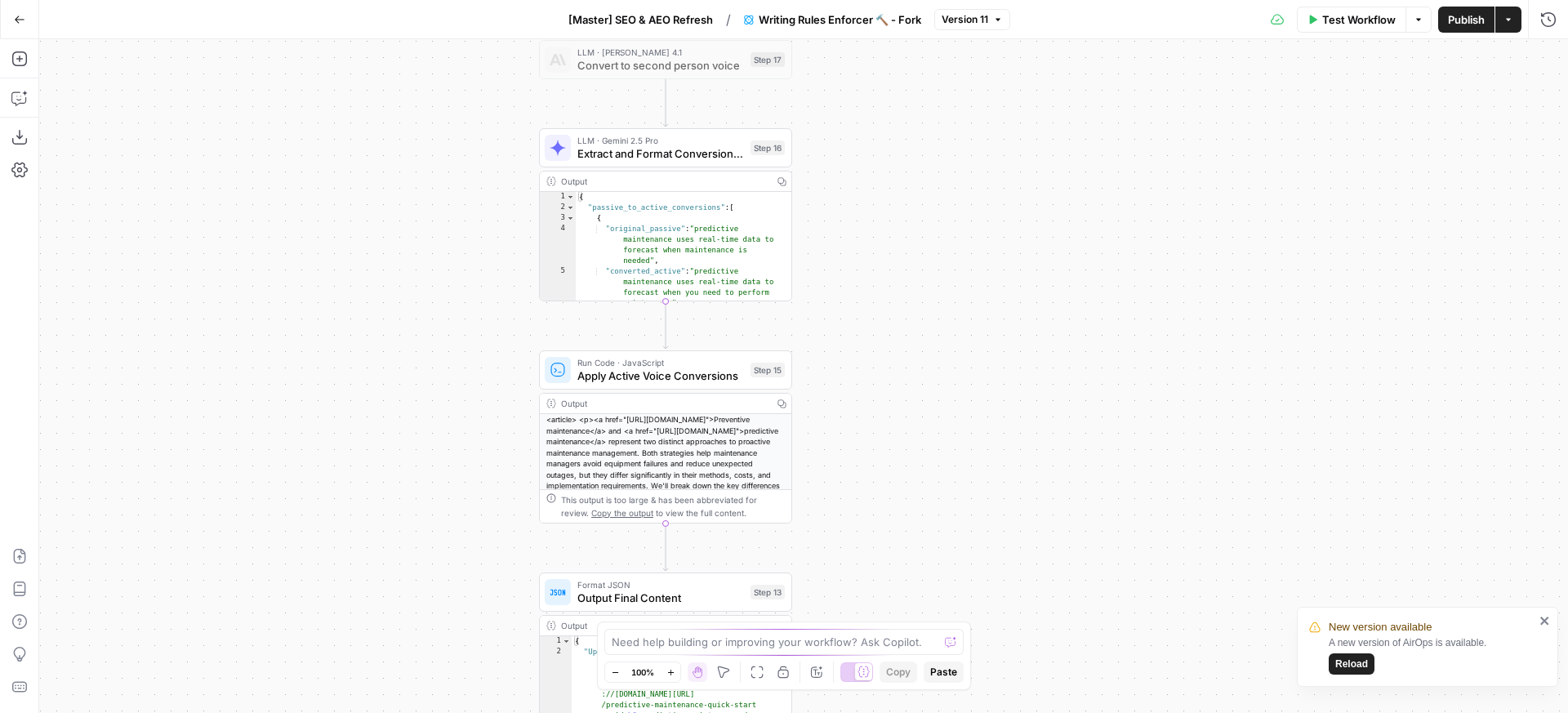
drag, startPoint x: 869, startPoint y: 168, endPoint x: 865, endPoint y: 217, distance: 49.2
click at [865, 217] on div "**********" at bounding box center [803, 376] width 1529 height 674
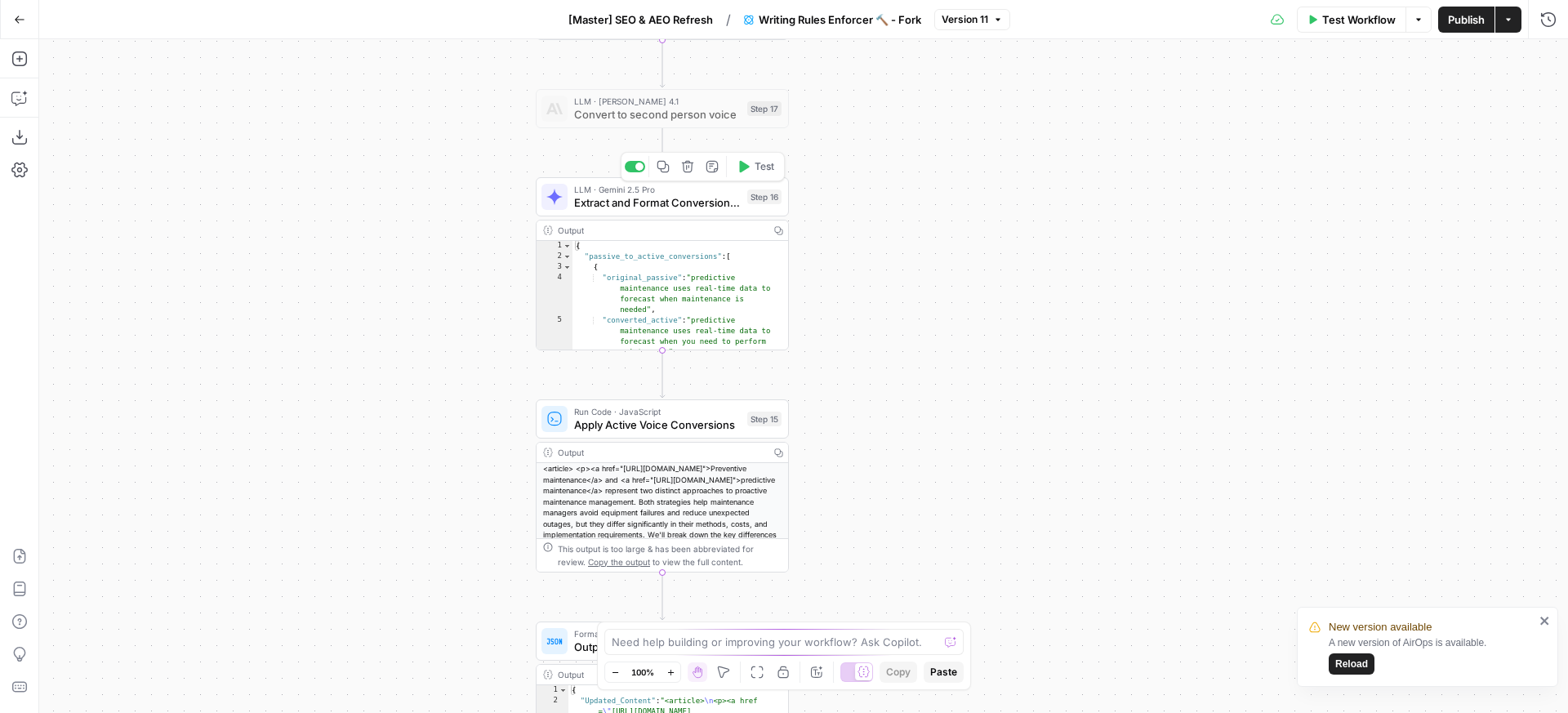
click at [682, 194] on span "Extract and Format Conversion JSON" at bounding box center [658, 202] width 167 height 16
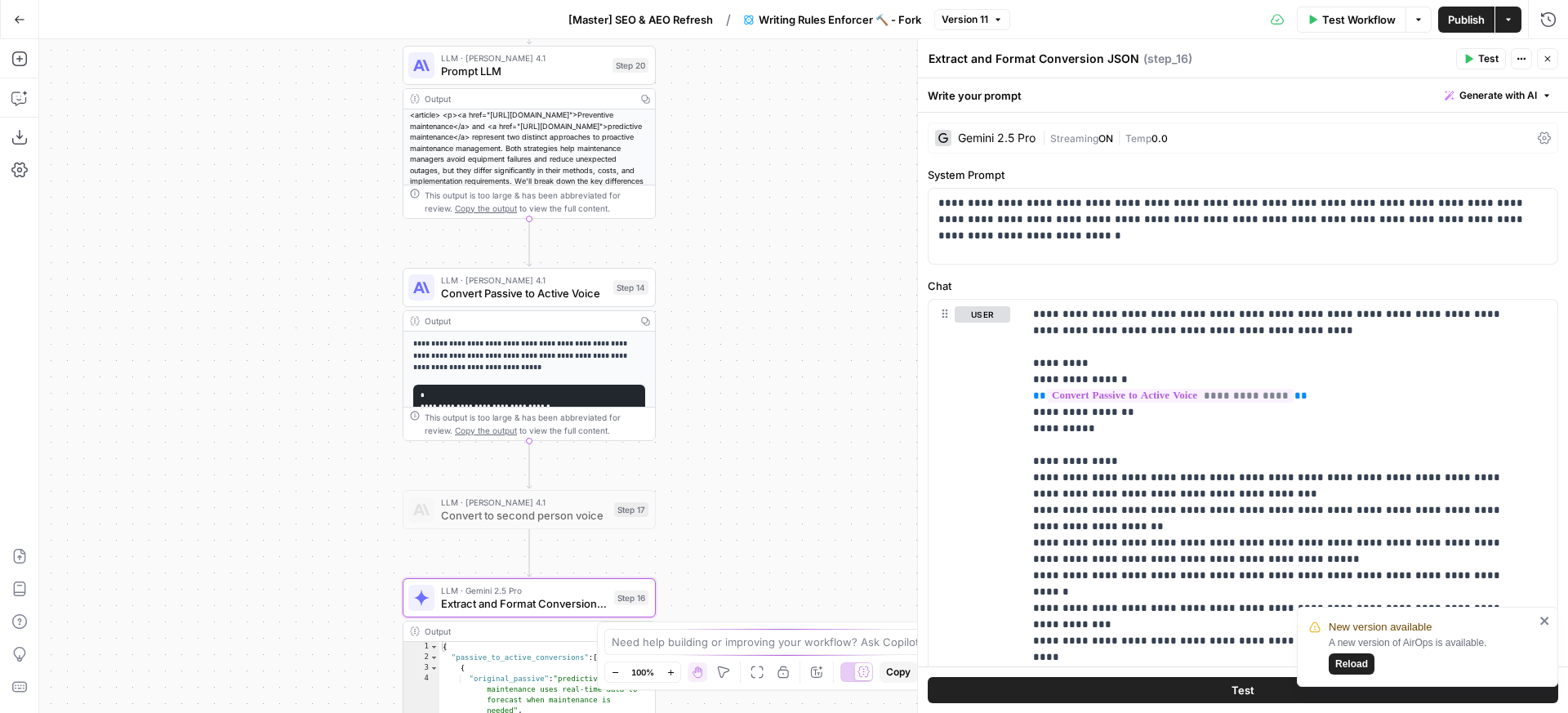
drag, startPoint x: 388, startPoint y: 203, endPoint x: 260, endPoint y: 590, distance: 407.6
click at [260, 590] on div "**********" at bounding box center [803, 376] width 1529 height 674
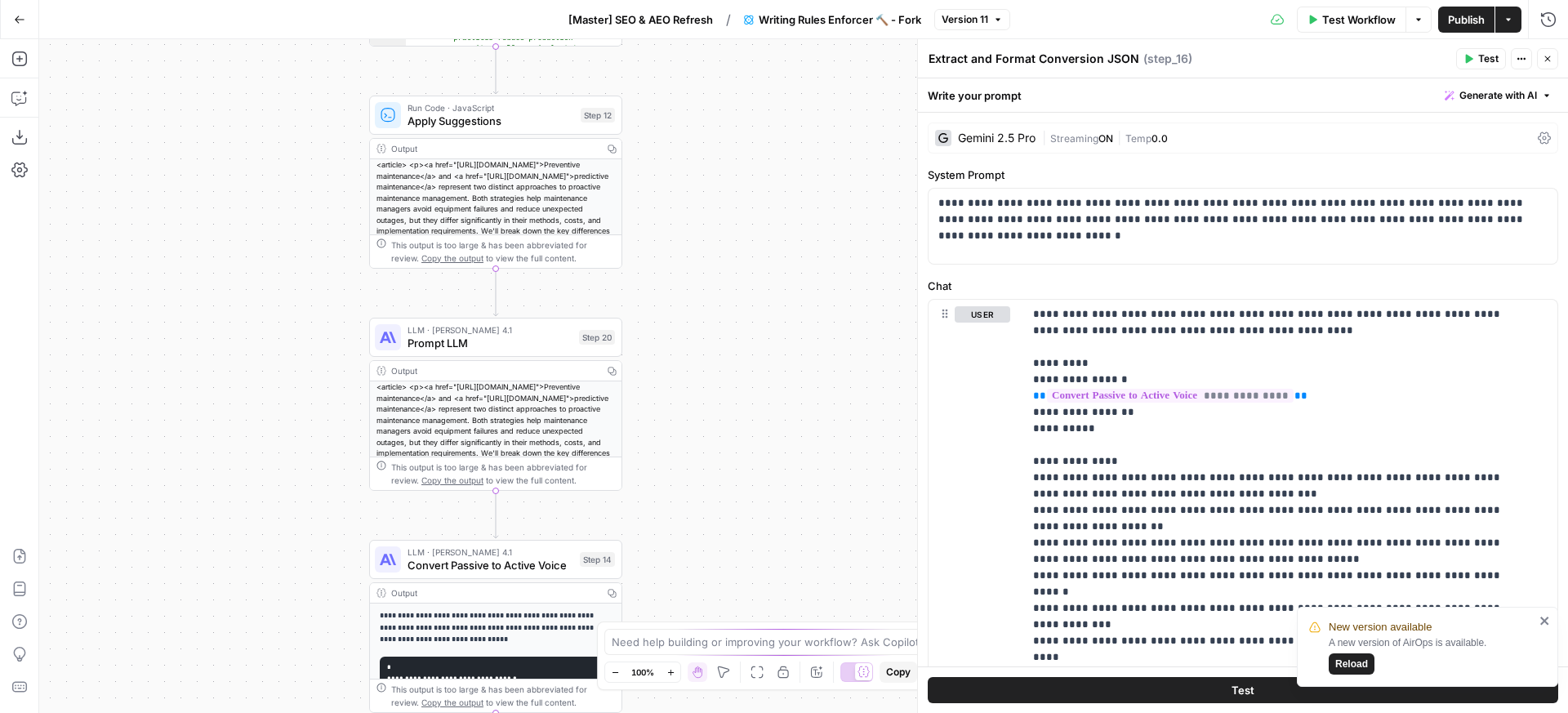
drag, startPoint x: 292, startPoint y: 233, endPoint x: 258, endPoint y: 508, distance: 277.1
click at [257, 523] on div "**********" at bounding box center [803, 376] width 1529 height 674
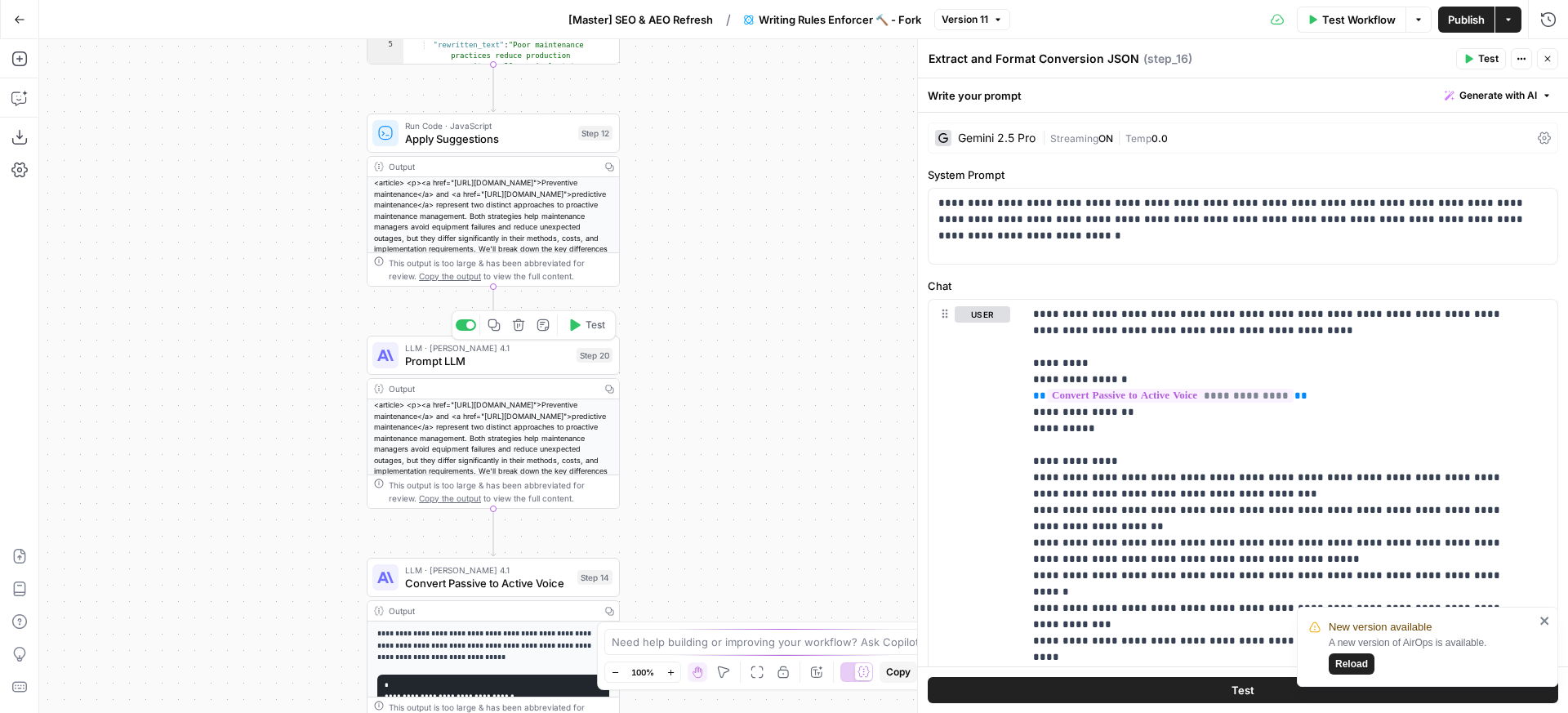
click at [397, 362] on div at bounding box center [385, 354] width 26 height 26
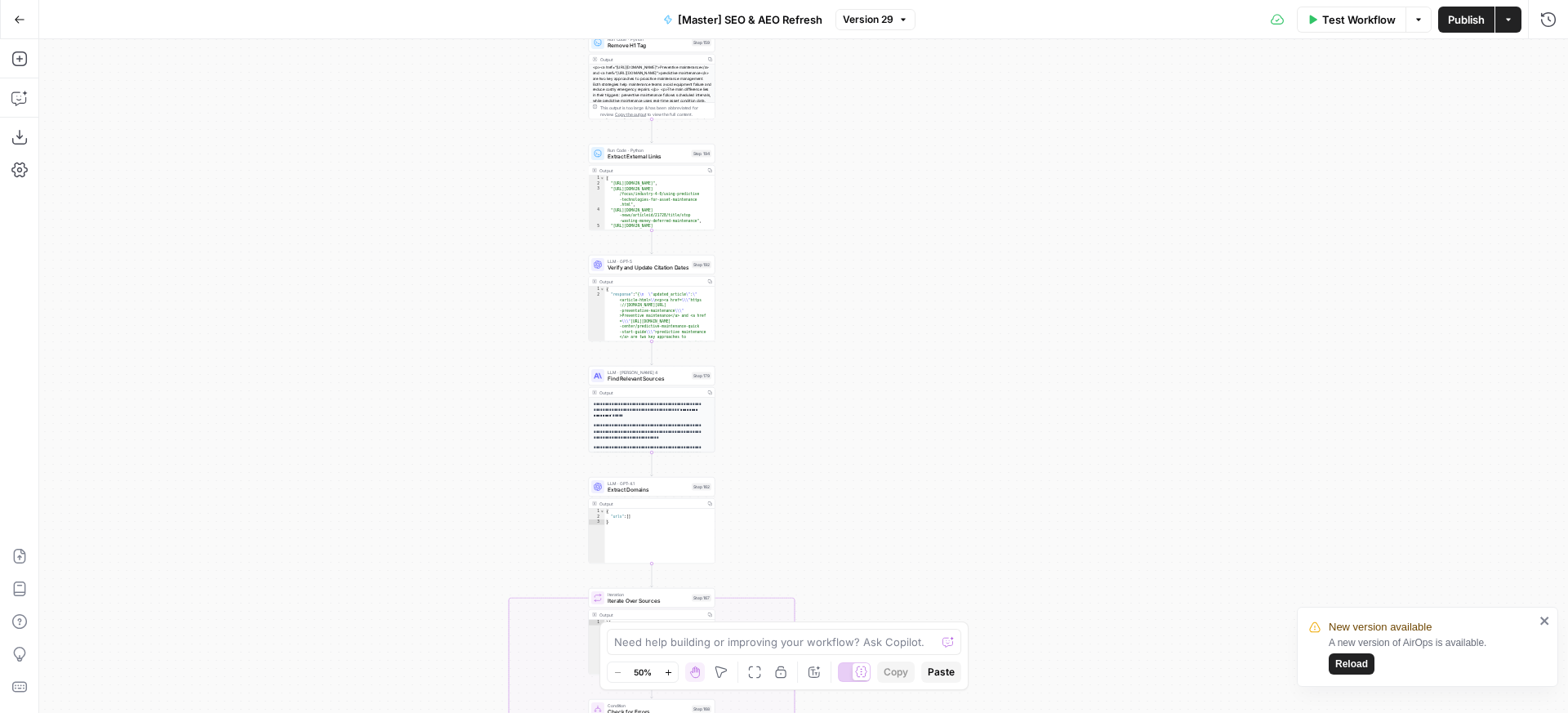
drag, startPoint x: 996, startPoint y: 475, endPoint x: 843, endPoint y: 83, distance: 420.8
click at [843, 83] on div "**********" at bounding box center [803, 376] width 1529 height 674
drag, startPoint x: 834, startPoint y: 413, endPoint x: 870, endPoint y: 69, distance: 345.9
click at [870, 69] on div "**********" at bounding box center [803, 376] width 1529 height 674
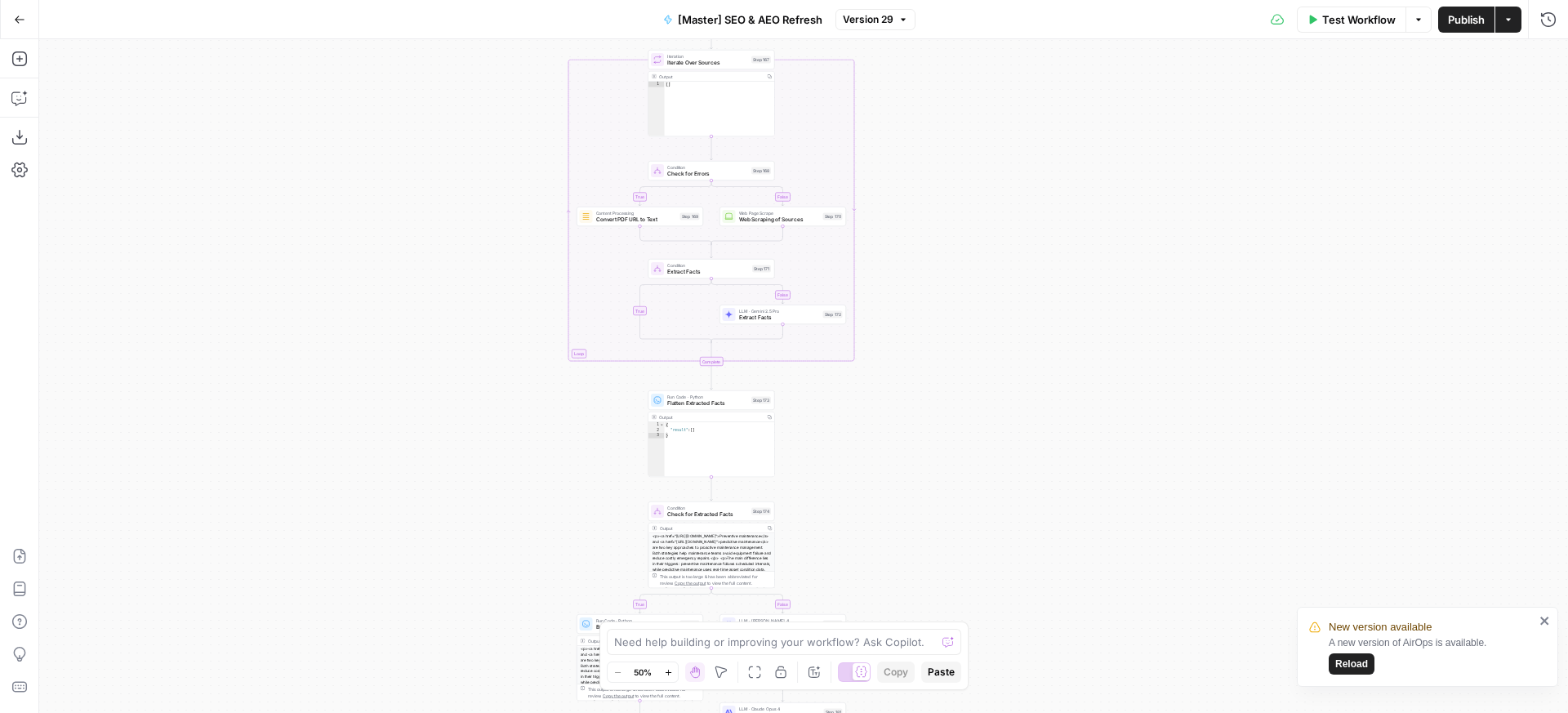
drag, startPoint x: 947, startPoint y: 397, endPoint x: 911, endPoint y: -84, distance: 482.3
click at [911, 39] on div "**********" at bounding box center [803, 376] width 1529 height 674
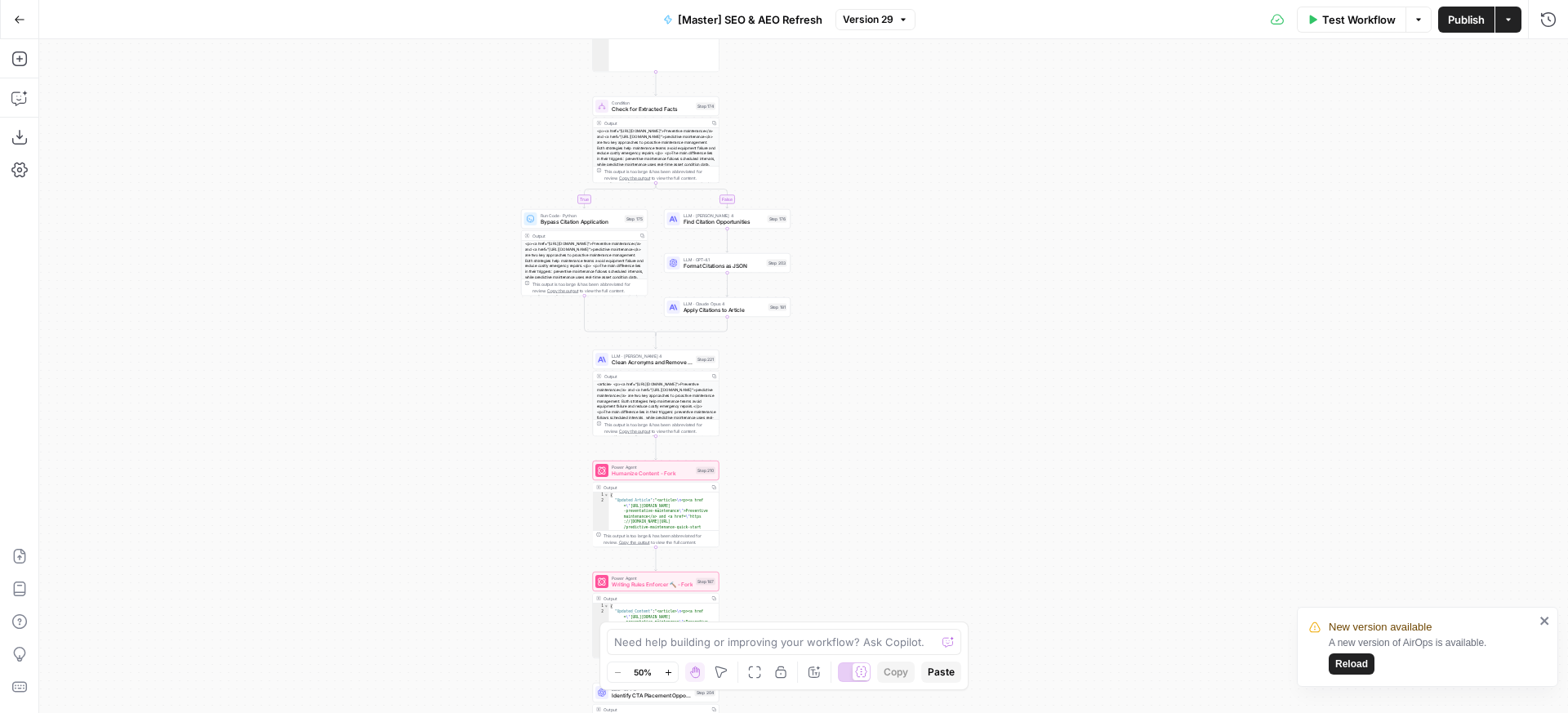
drag, startPoint x: 1024, startPoint y: 317, endPoint x: 1011, endPoint y: 253, distance: 65.3
click at [1030, 231] on div "**********" at bounding box center [803, 376] width 1529 height 674
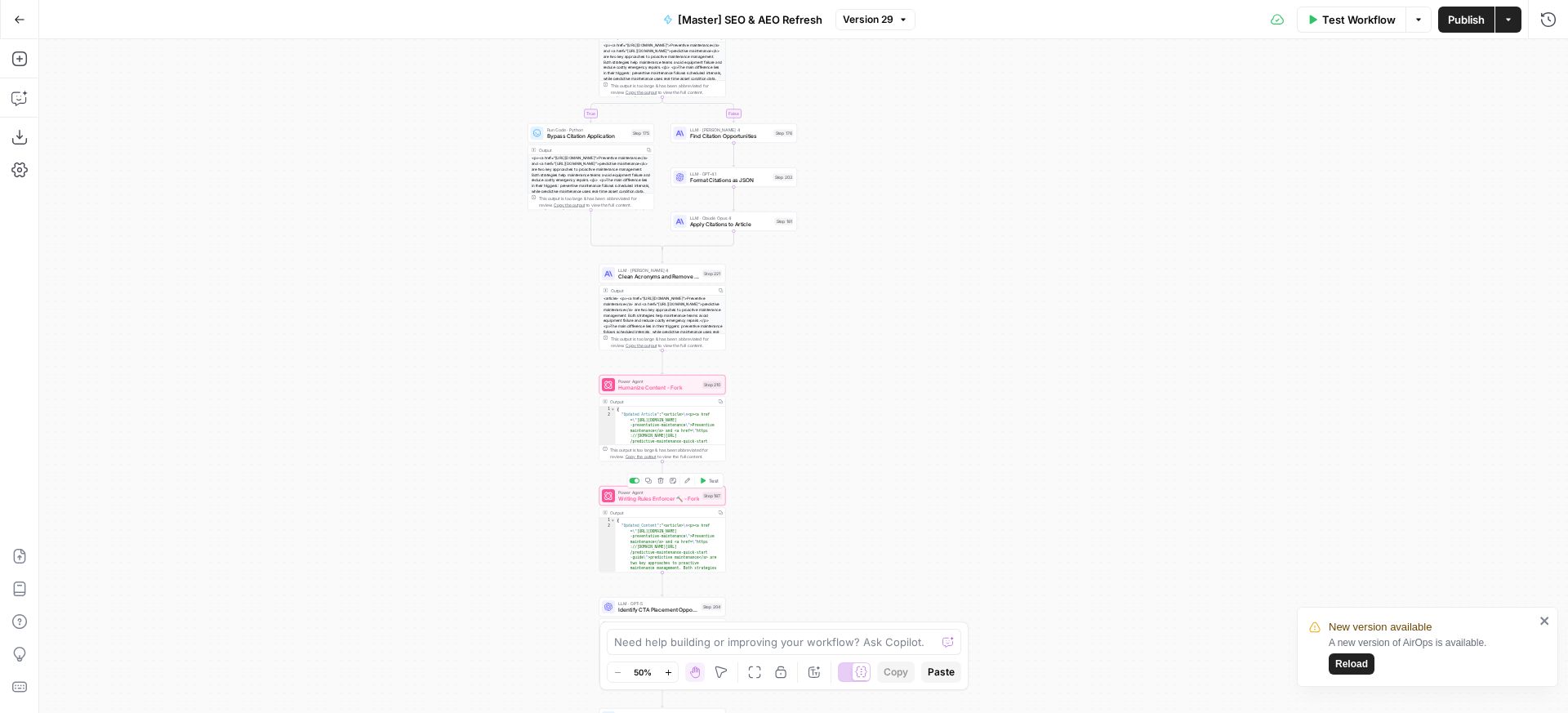
click at [686, 483] on icon "button" at bounding box center [687, 480] width 7 height 7
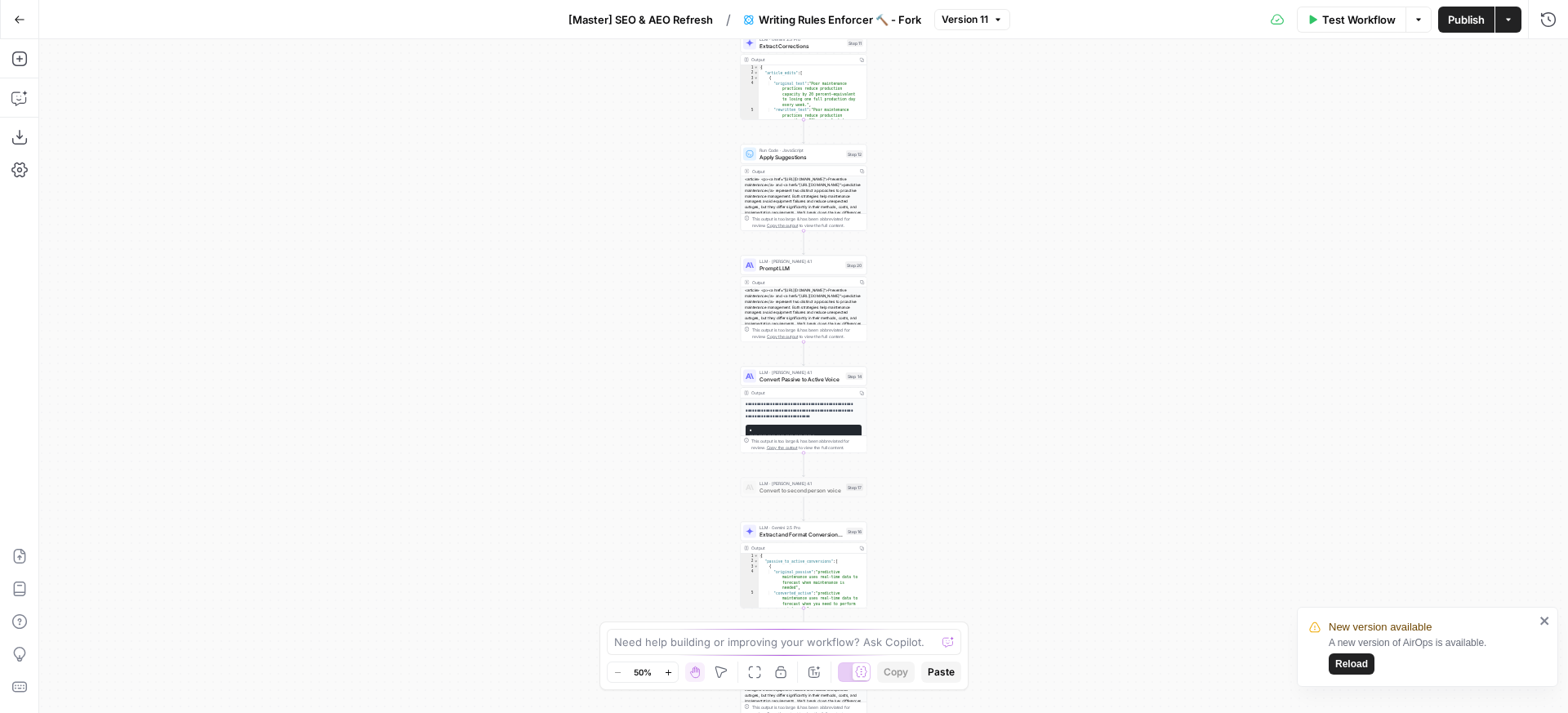
drag, startPoint x: 913, startPoint y: 340, endPoint x: 844, endPoint y: 340, distance: 69.0
click at [822, 146] on div "**********" at bounding box center [803, 376] width 1529 height 674
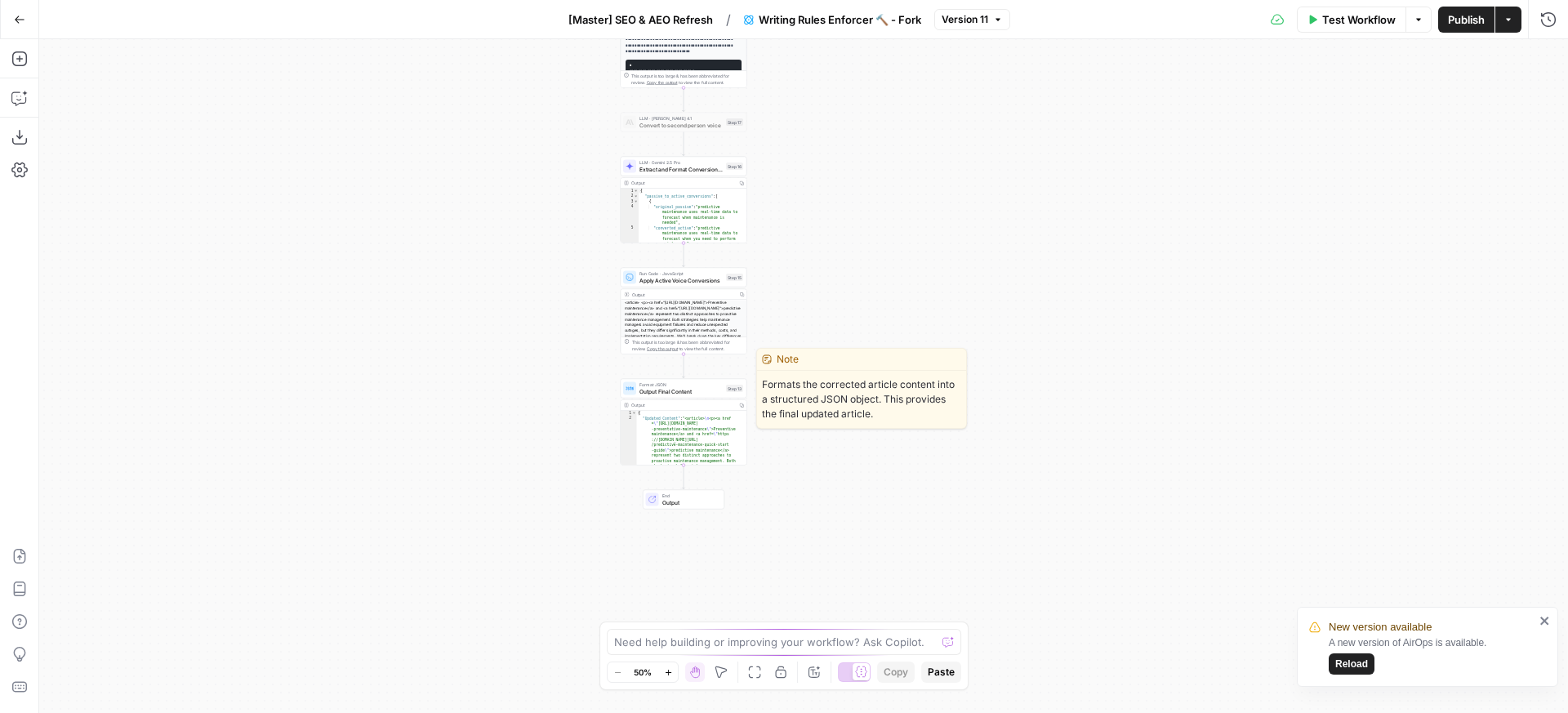
click at [636, 387] on div "Format JSON Output Final Content Step 13 Copy step Delete step Edit Note Test" at bounding box center [683, 388] width 120 height 14
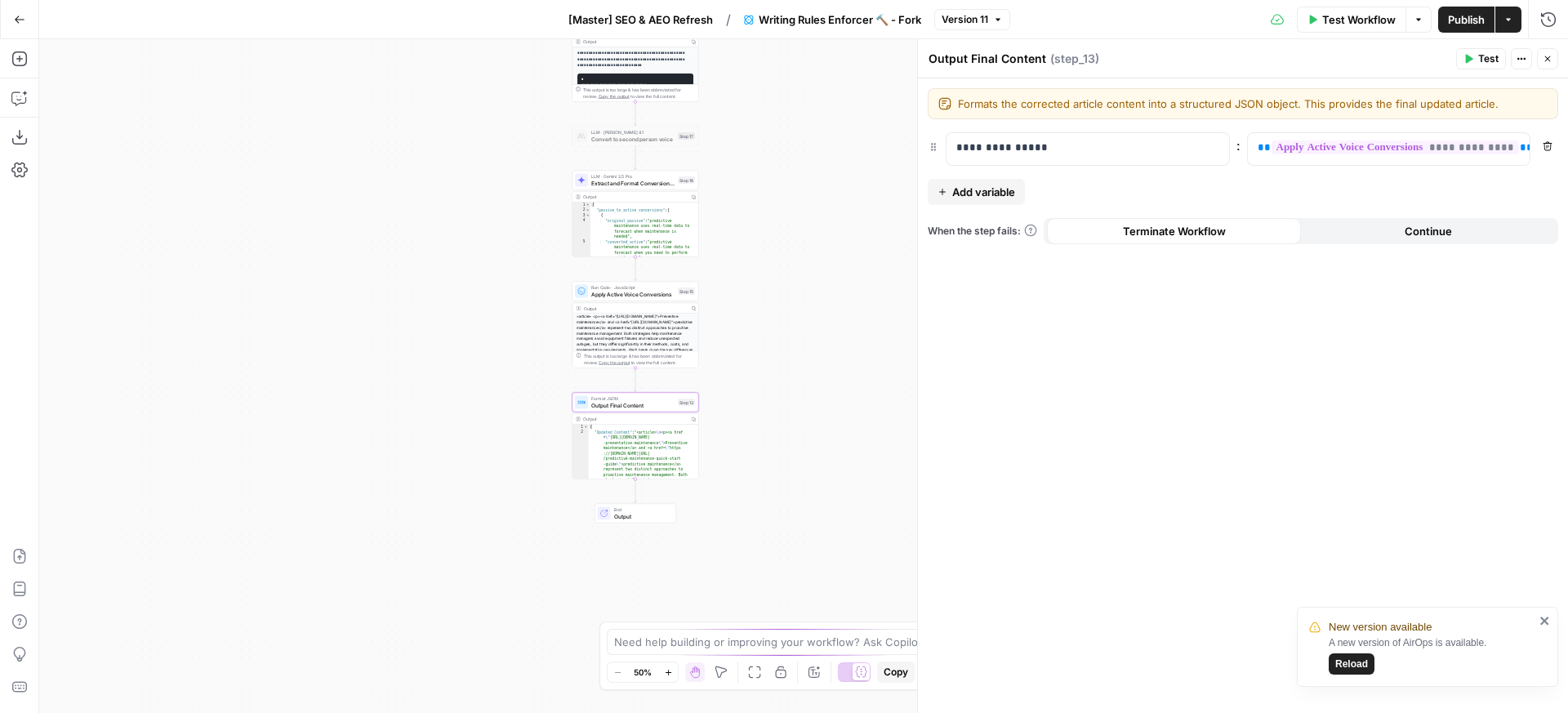
drag, startPoint x: 580, startPoint y: 332, endPoint x: 528, endPoint y: 347, distance: 54.1
click at [529, 347] on div "**********" at bounding box center [803, 376] width 1529 height 674
click at [528, 347] on div "**********" at bounding box center [803, 376] width 1529 height 674
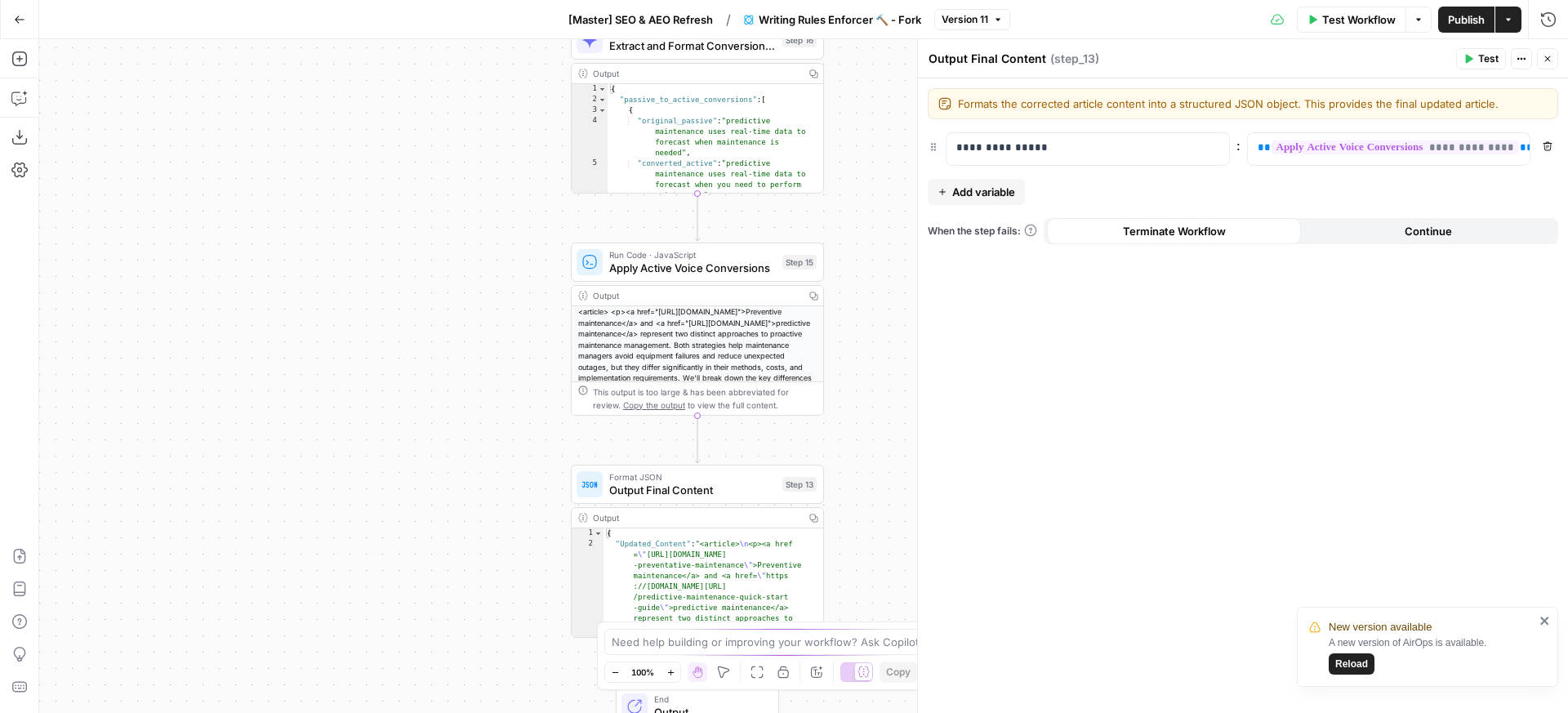
drag, startPoint x: 539, startPoint y: 236, endPoint x: 472, endPoint y: 275, distance: 77.5
click at [472, 275] on div "**********" at bounding box center [803, 376] width 1529 height 674
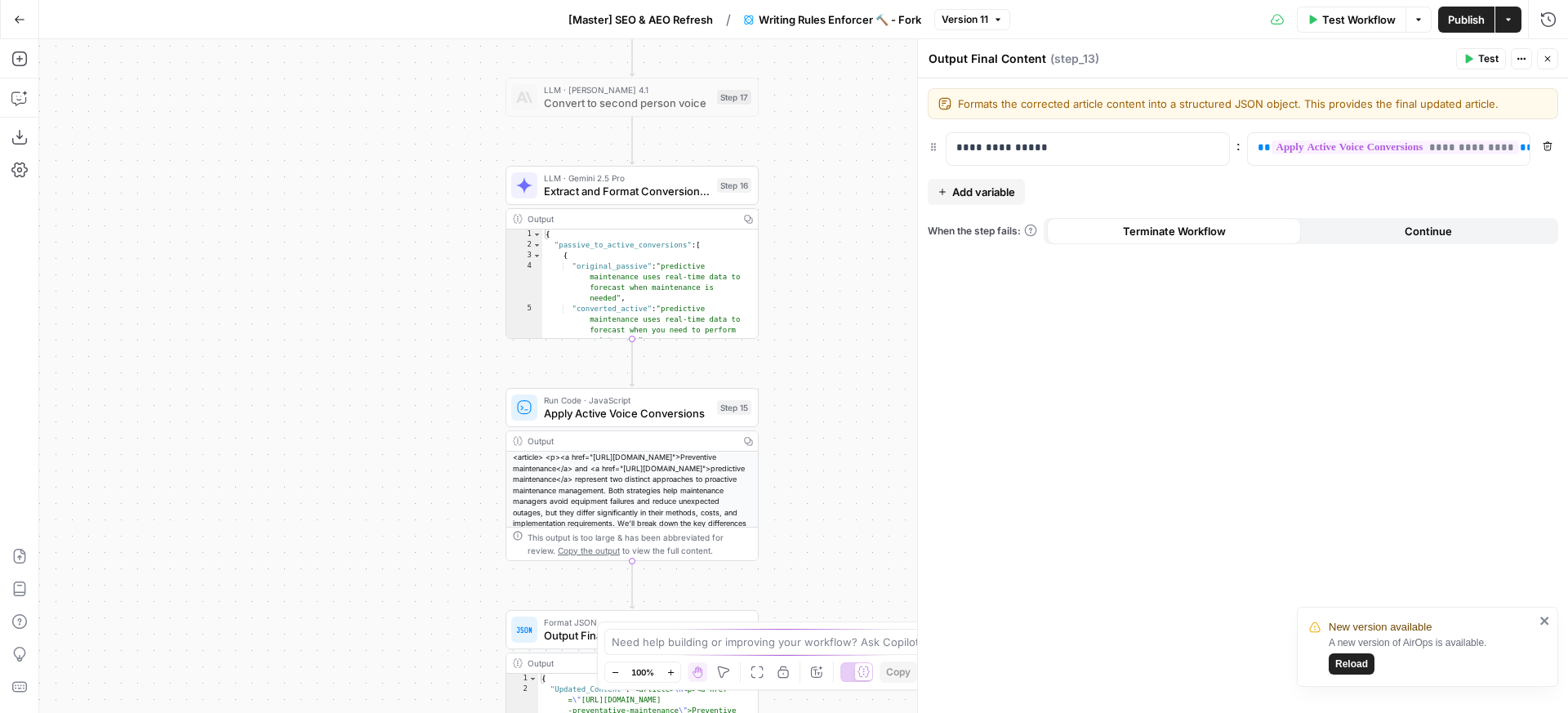
drag, startPoint x: 498, startPoint y: 161, endPoint x: 469, endPoint y: 273, distance: 115.7
click at [451, 317] on div "**********" at bounding box center [803, 376] width 1529 height 674
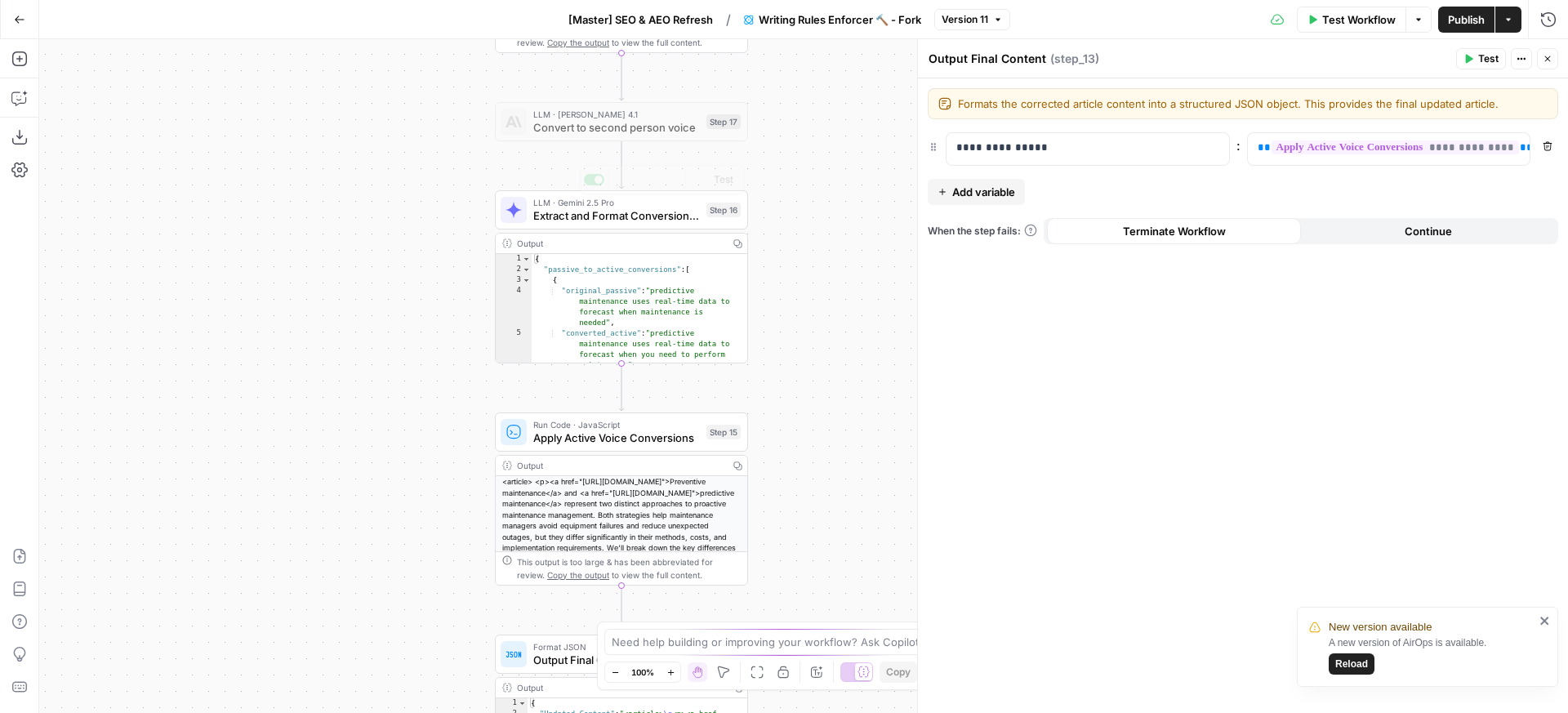
click at [571, 188] on div "**********" at bounding box center [803, 376] width 1529 height 674
click at [570, 209] on span "Extract and Format Conversion JSON" at bounding box center [616, 215] width 167 height 16
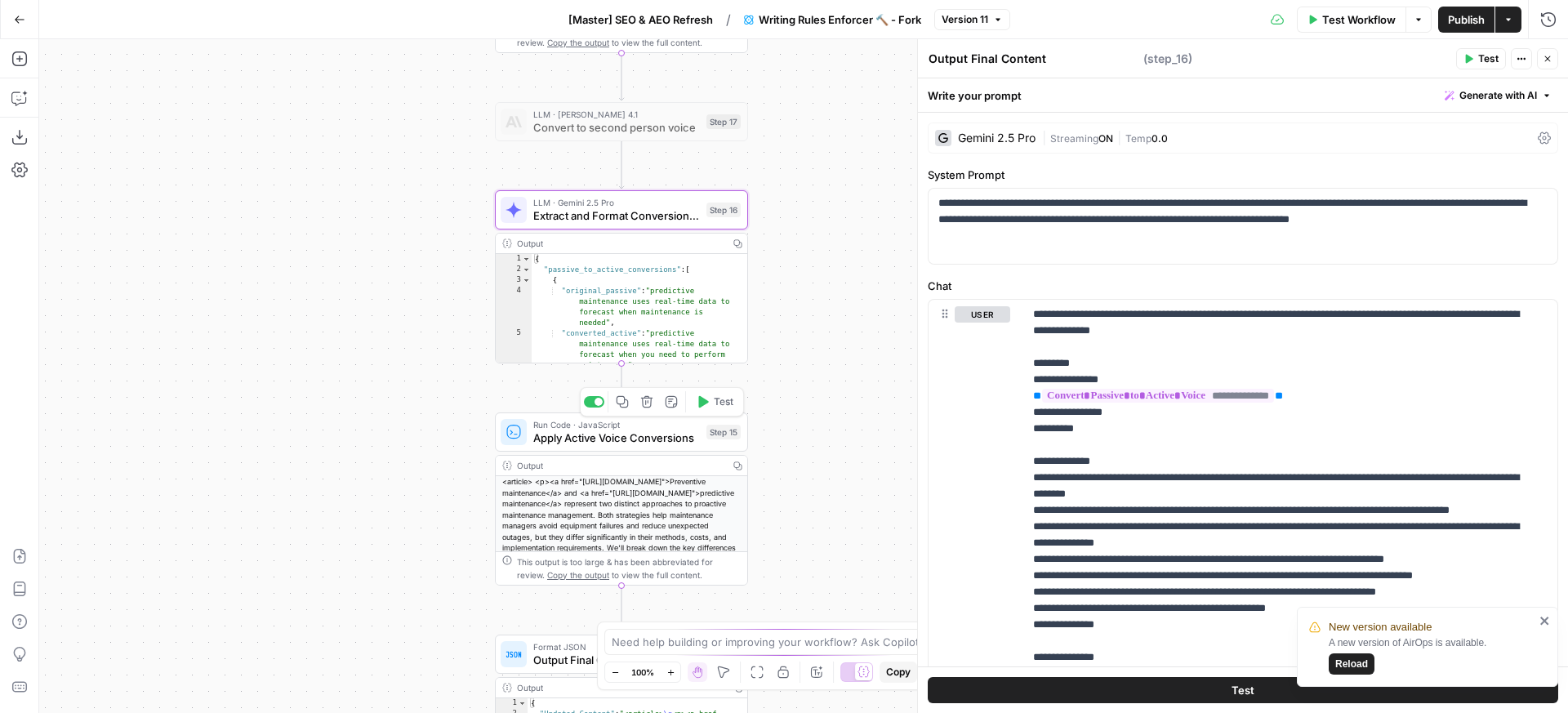
click at [647, 437] on span "Apply Active Voice Conversions" at bounding box center [616, 437] width 167 height 16
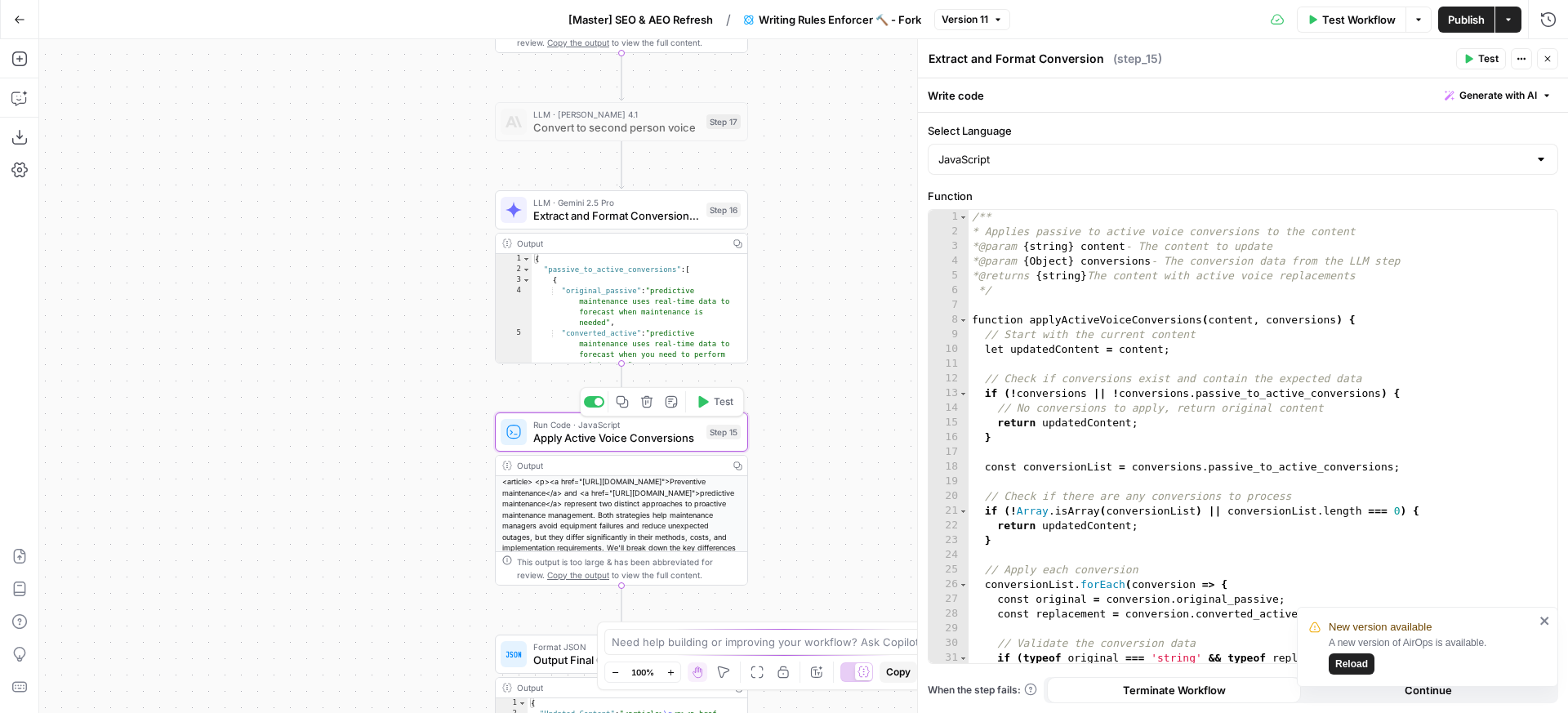
scroll to position [267, 0]
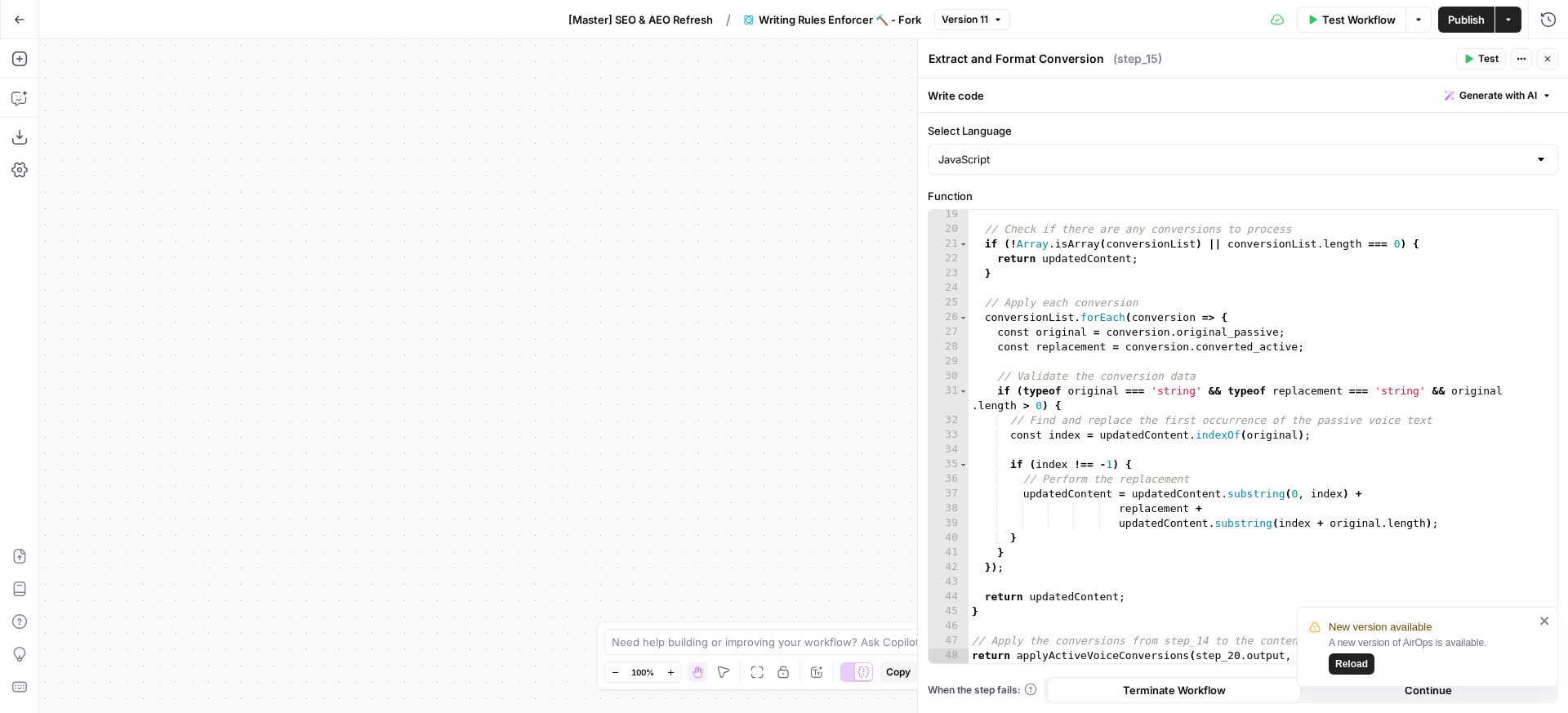
click at [706, 415] on div "**********" at bounding box center [803, 376] width 1529 height 674
click at [747, 662] on div "Zoom Out 100% Zoom In Hand Move Fit to View Lock/Unlock Annotate Workflow Copy …" at bounding box center [783, 672] width 359 height 21
click at [752, 669] on icon "button" at bounding box center [757, 672] width 12 height 12
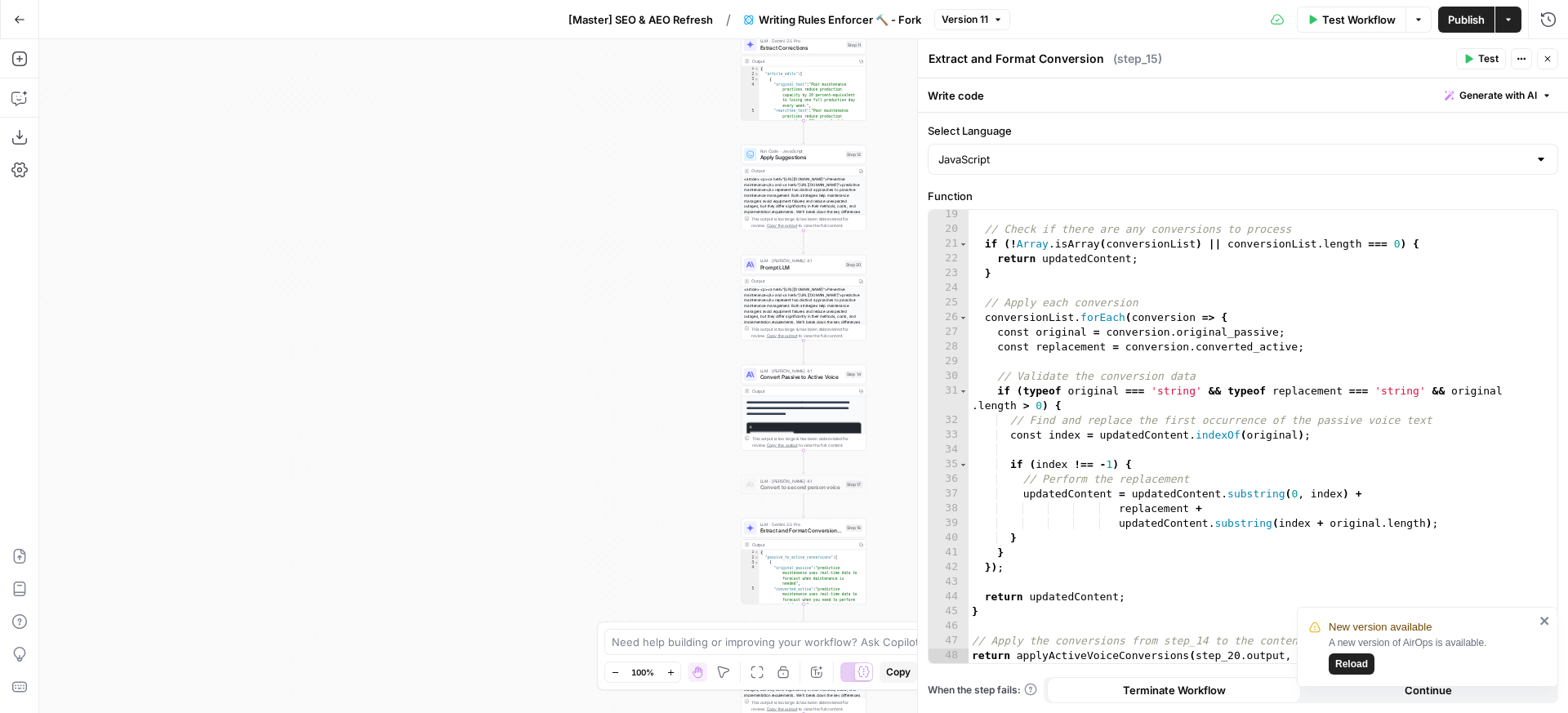
click at [752, 669] on icon "button" at bounding box center [757, 672] width 13 height 13
click at [1549, 622] on icon "close" at bounding box center [1545, 620] width 11 height 13
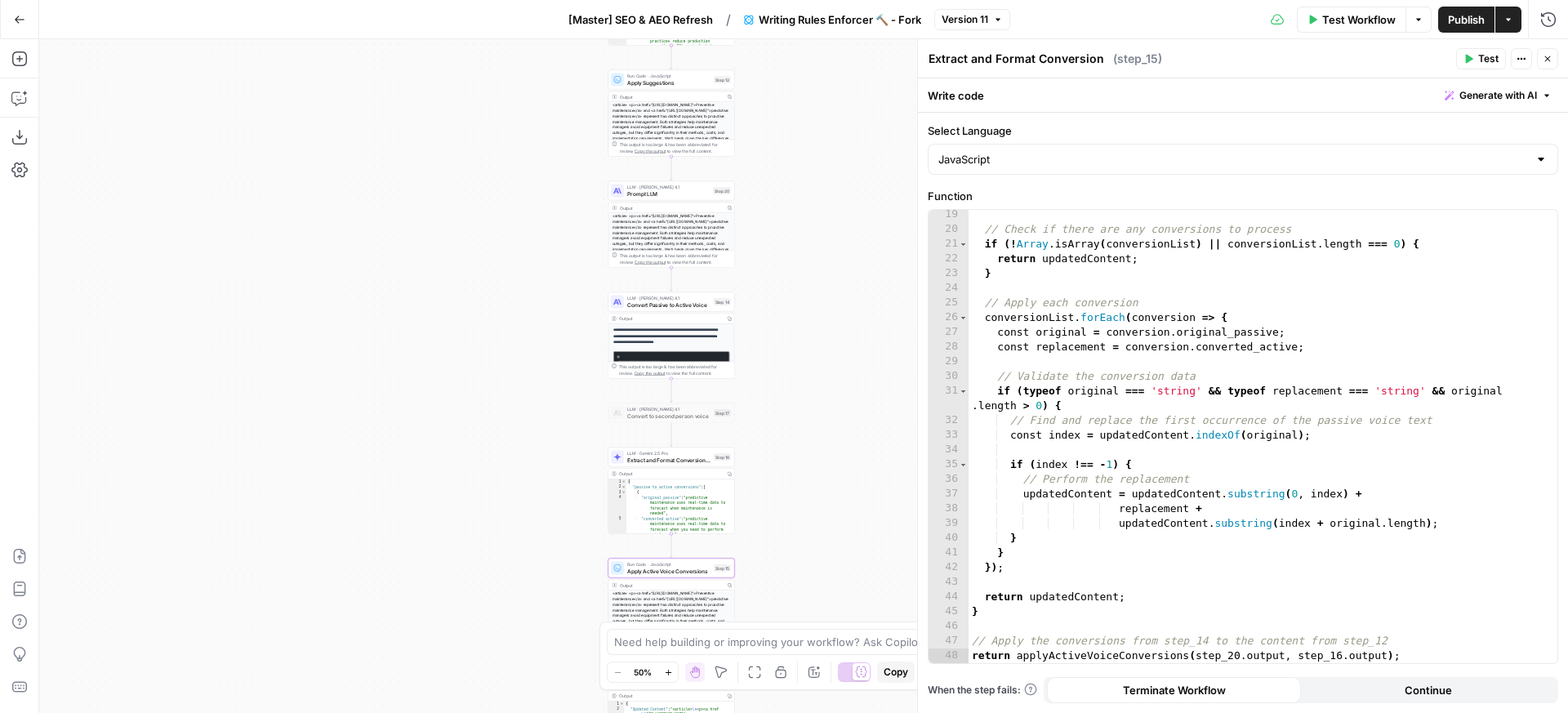
drag, startPoint x: 613, startPoint y: 408, endPoint x: 471, endPoint y: 324, distance: 165.0
click at [471, 324] on div "**********" at bounding box center [803, 376] width 1529 height 674
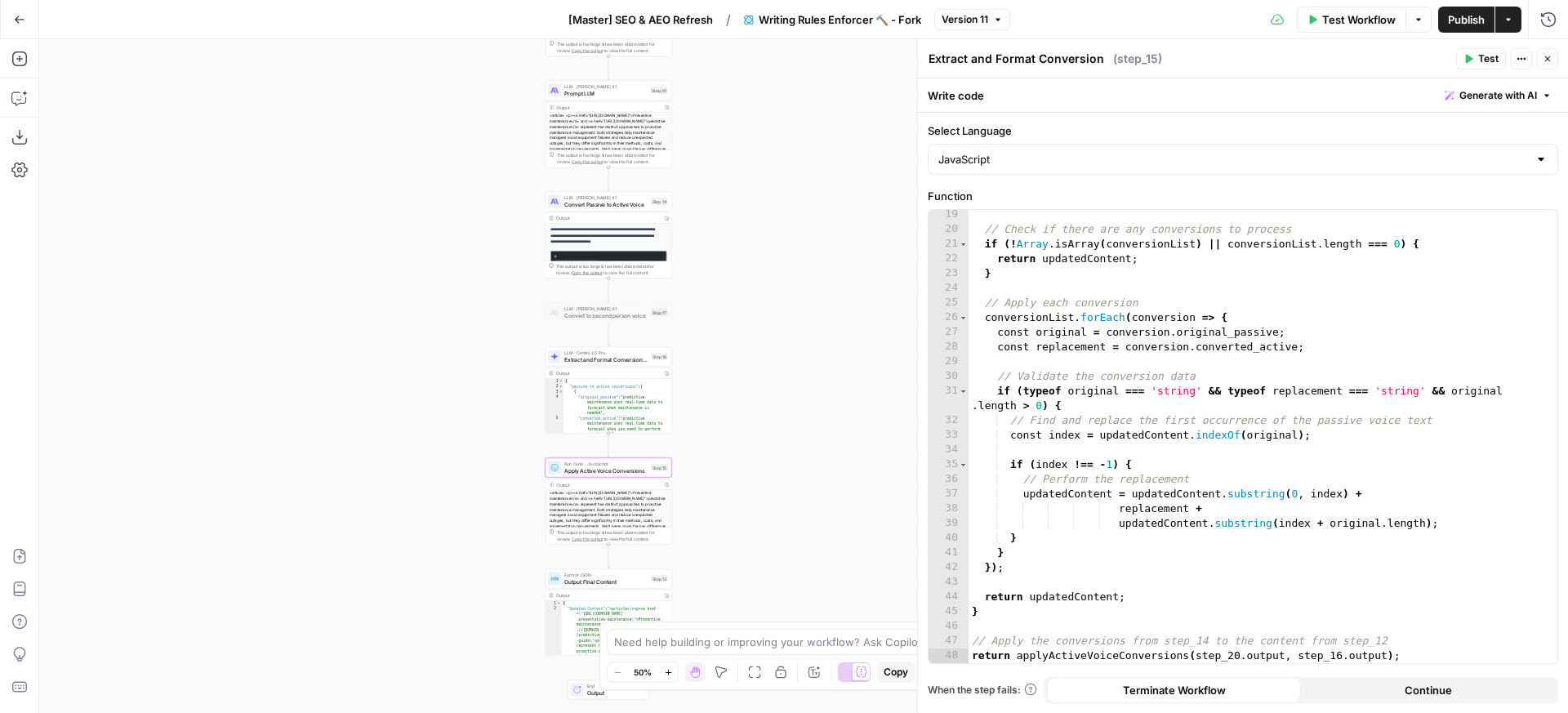
drag, startPoint x: 527, startPoint y: 508, endPoint x: 474, endPoint y: 418, distance: 104.4
click at [474, 418] on div "**********" at bounding box center [803, 376] width 1529 height 674
click at [516, 240] on div "**********" at bounding box center [803, 376] width 1529 height 674
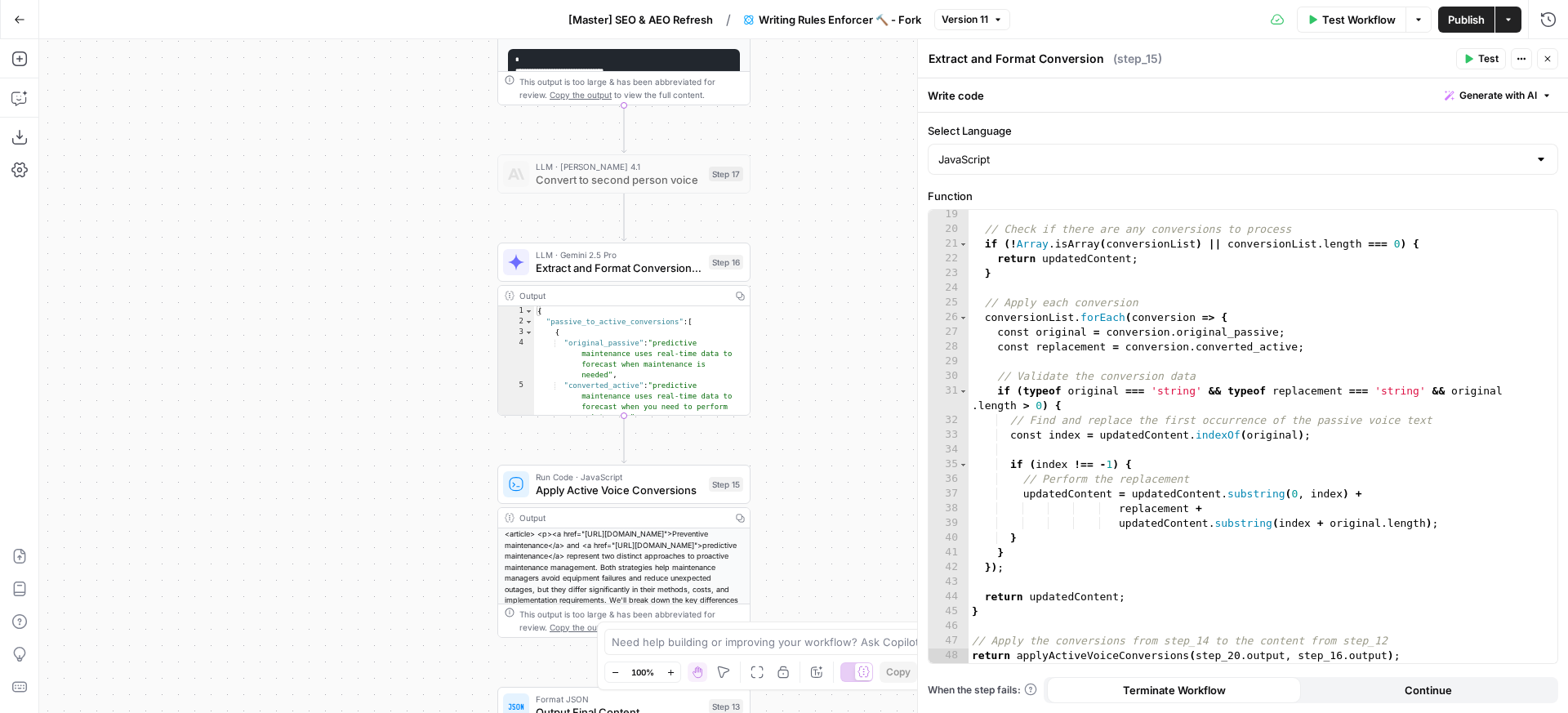
drag, startPoint x: 491, startPoint y: 390, endPoint x: 414, endPoint y: 182, distance: 221.8
click at [414, 181] on div "**********" at bounding box center [803, 376] width 1529 height 674
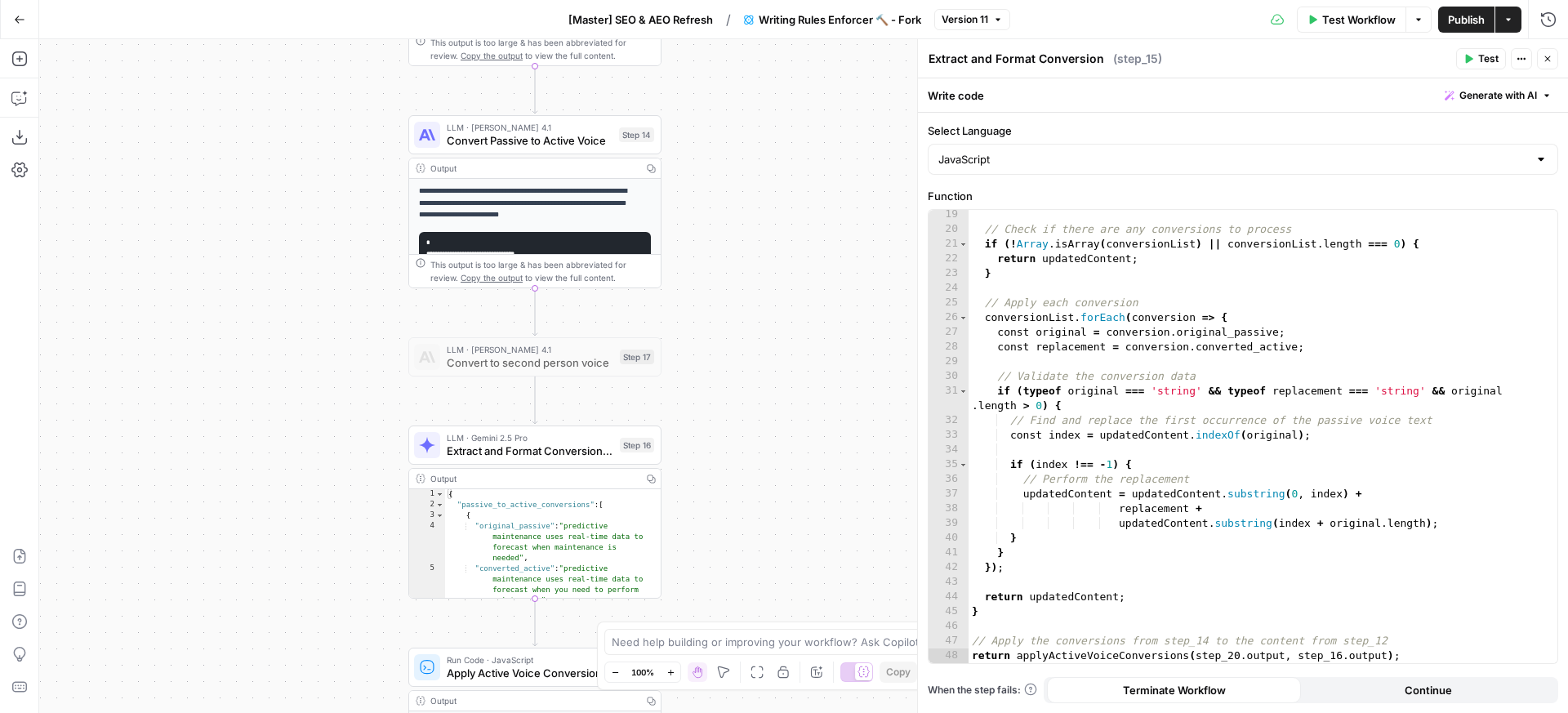
drag, startPoint x: 402, startPoint y: 336, endPoint x: 325, endPoint y: 310, distance: 81.3
click at [326, 583] on div "**********" at bounding box center [803, 376] width 1529 height 674
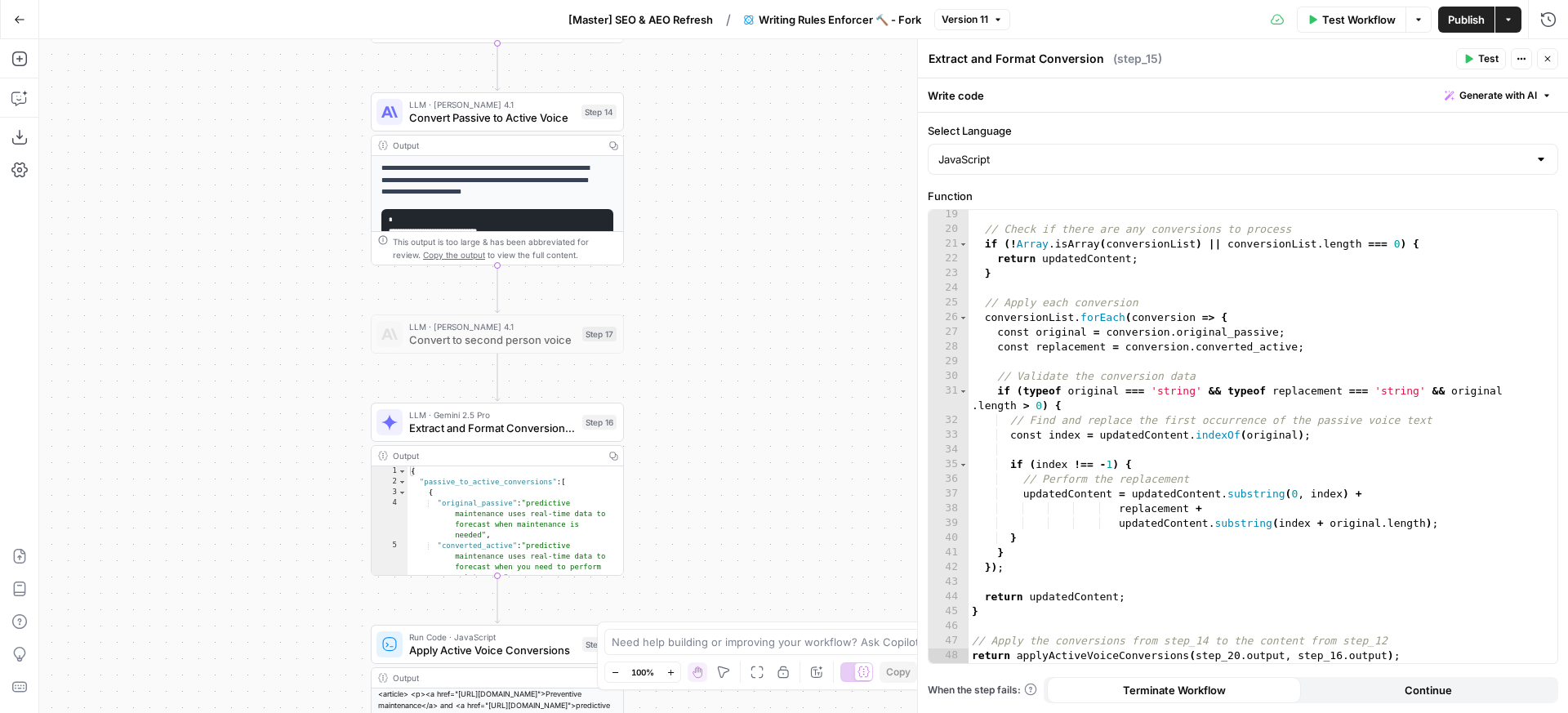
drag, startPoint x: 328, startPoint y: 250, endPoint x: 290, endPoint y: 193, distance: 68.5
click at [290, 193] on div "**********" at bounding box center [803, 376] width 1529 height 674
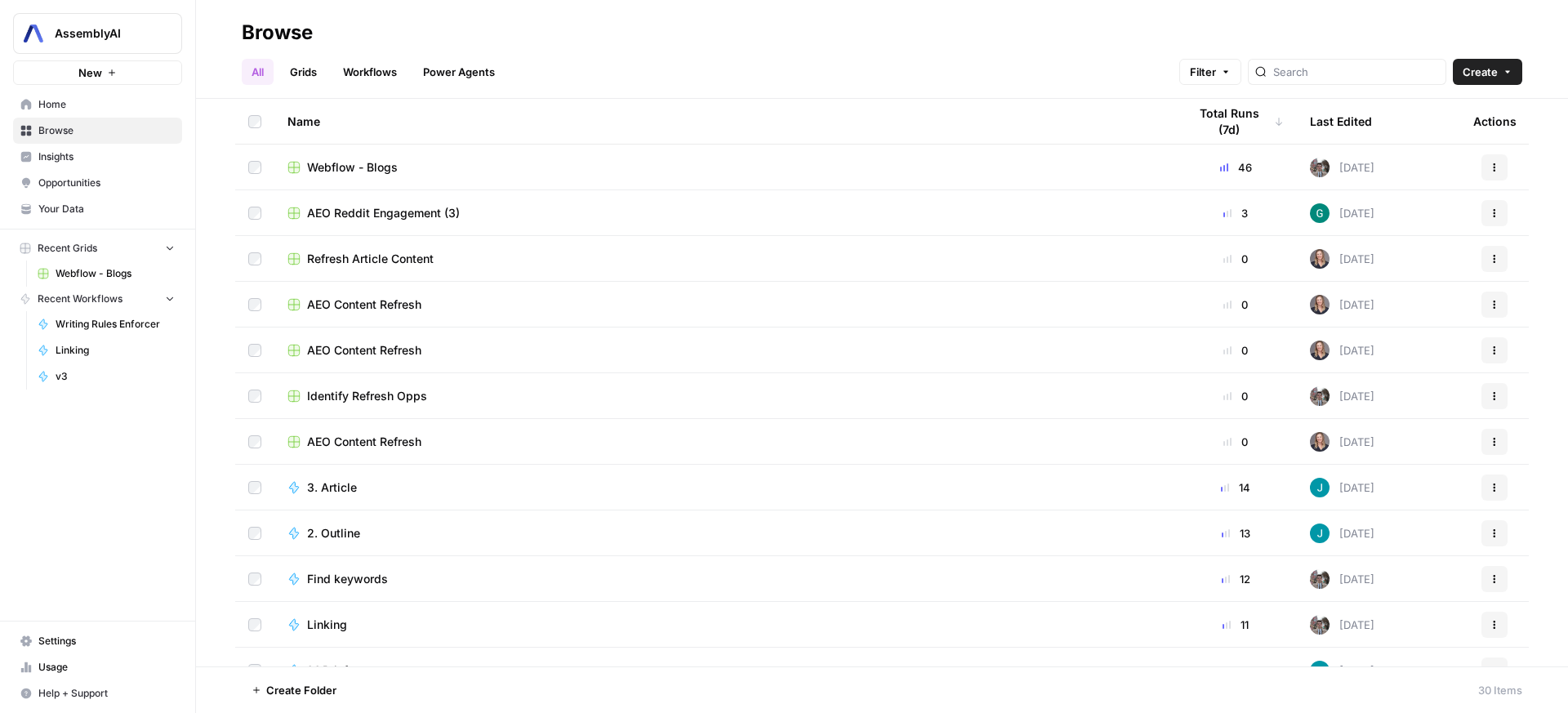
click at [1483, 75] on span "Create" at bounding box center [1480, 72] width 35 height 16
click at [1434, 151] on span "Workflow" at bounding box center [1456, 155] width 92 height 16
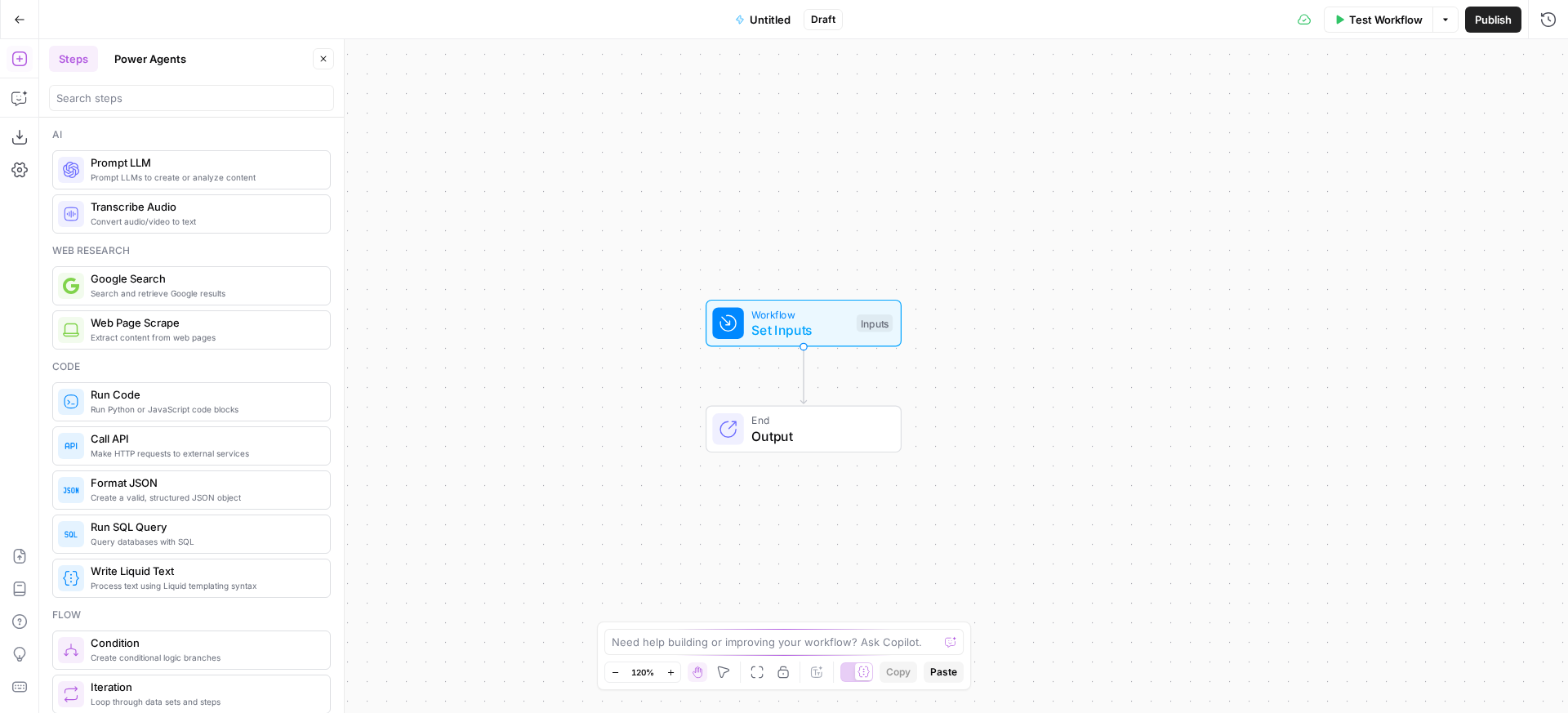
click at [780, 21] on span "Untitled" at bounding box center [770, 19] width 41 height 16
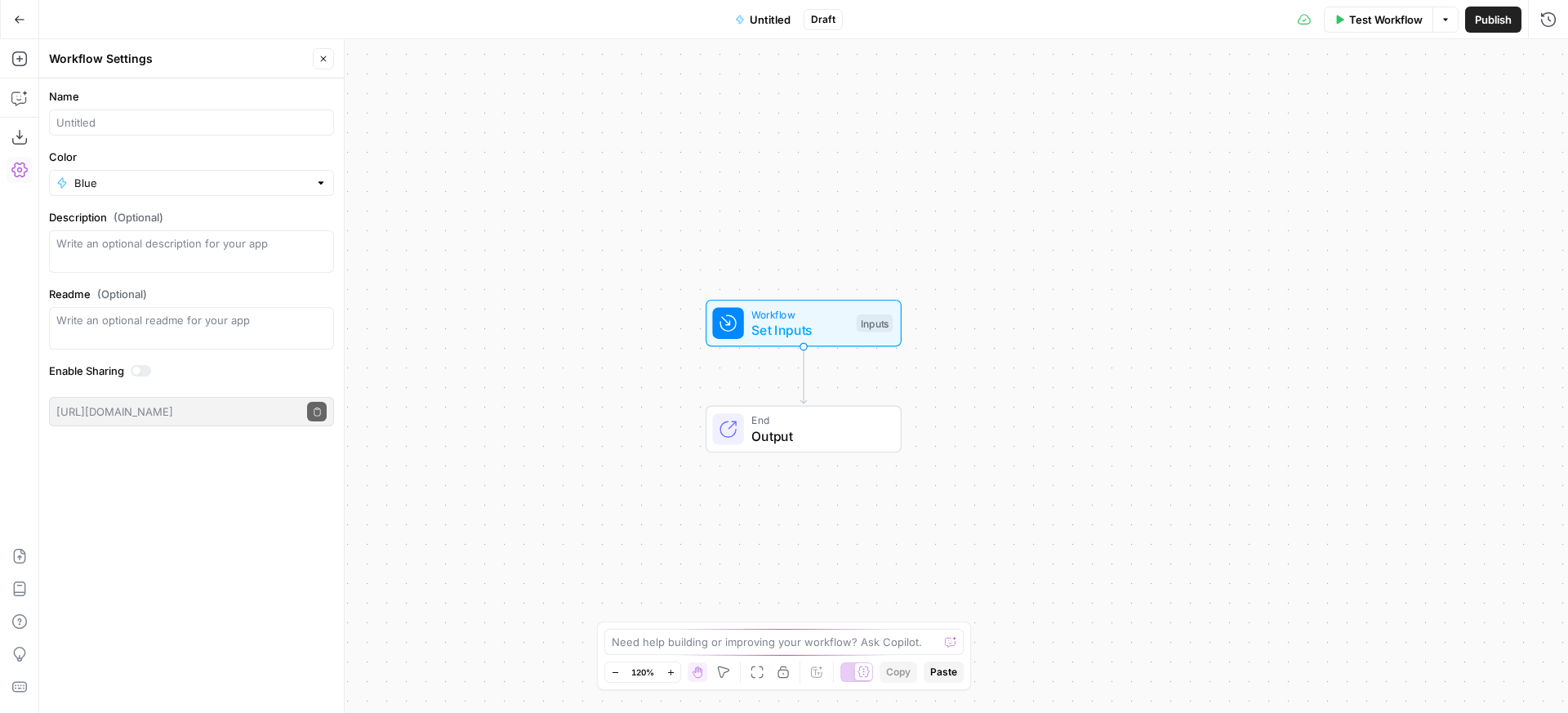
drag, startPoint x: 109, startPoint y: 142, endPoint x: 126, endPoint y: 118, distance: 29.4
click at [110, 140] on form "Name Color Blue Description (Optional) Readme (Optional) Write an optional read…" at bounding box center [191, 257] width 304 height 358
click at [126, 118] on input "Name" at bounding box center [191, 122] width 270 height 16
type input "Pricing Workflow"
click at [510, 326] on div "Workflow Set Inputs Inputs End Output" at bounding box center [803, 376] width 1529 height 674
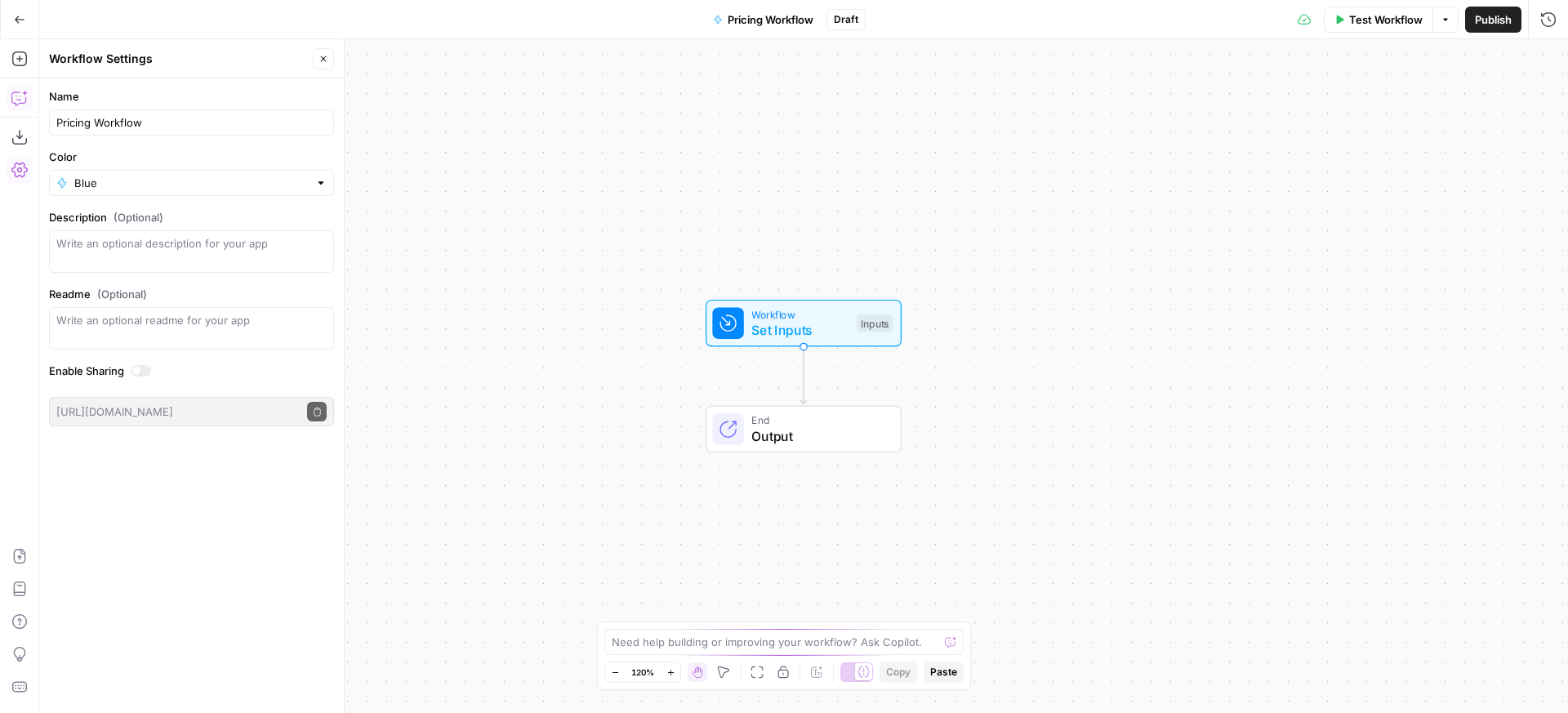
click at [30, 98] on button "Copilot" at bounding box center [19, 98] width 26 height 26
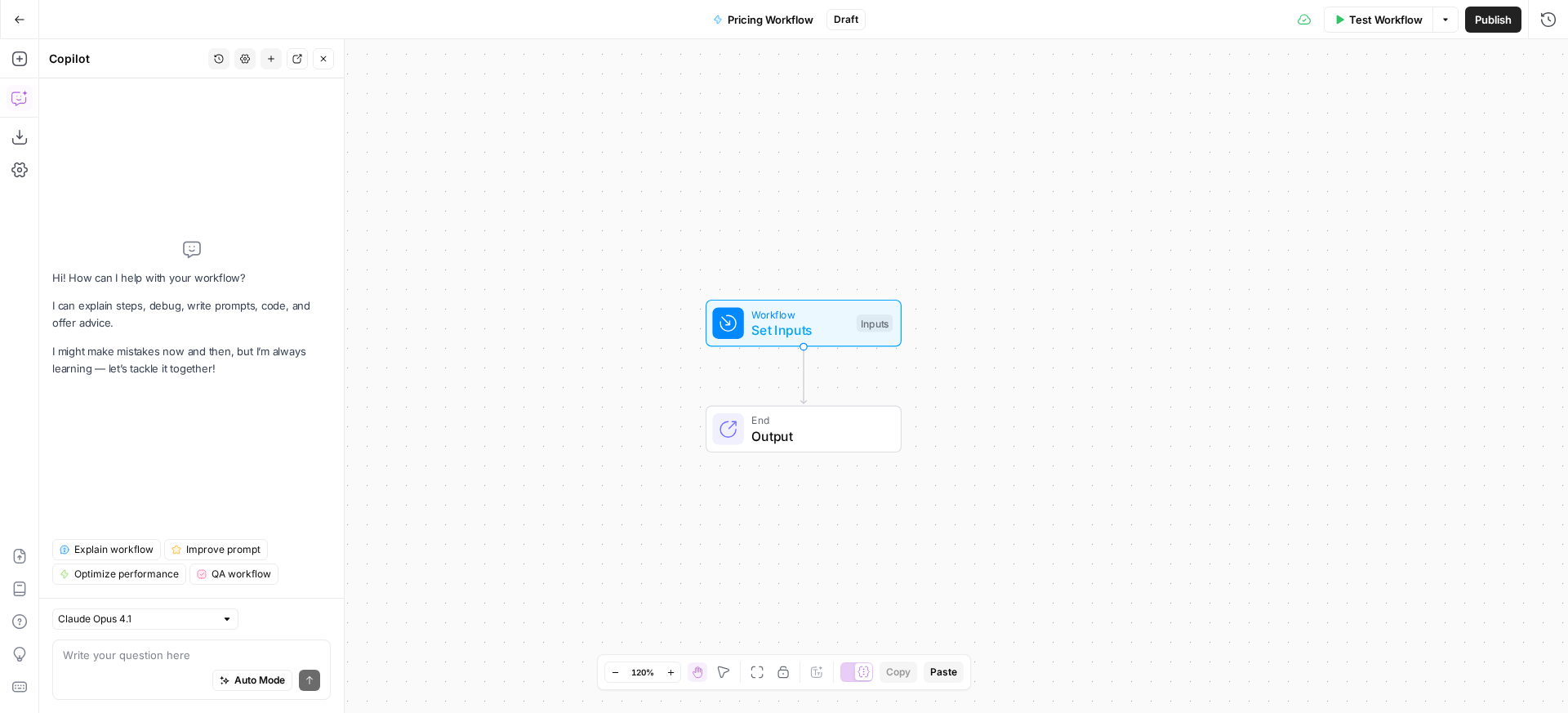
drag, startPoint x: 28, startPoint y: 65, endPoint x: 56, endPoint y: 81, distance: 32.2
click at [28, 65] on button "Add Steps" at bounding box center [19, 58] width 26 height 26
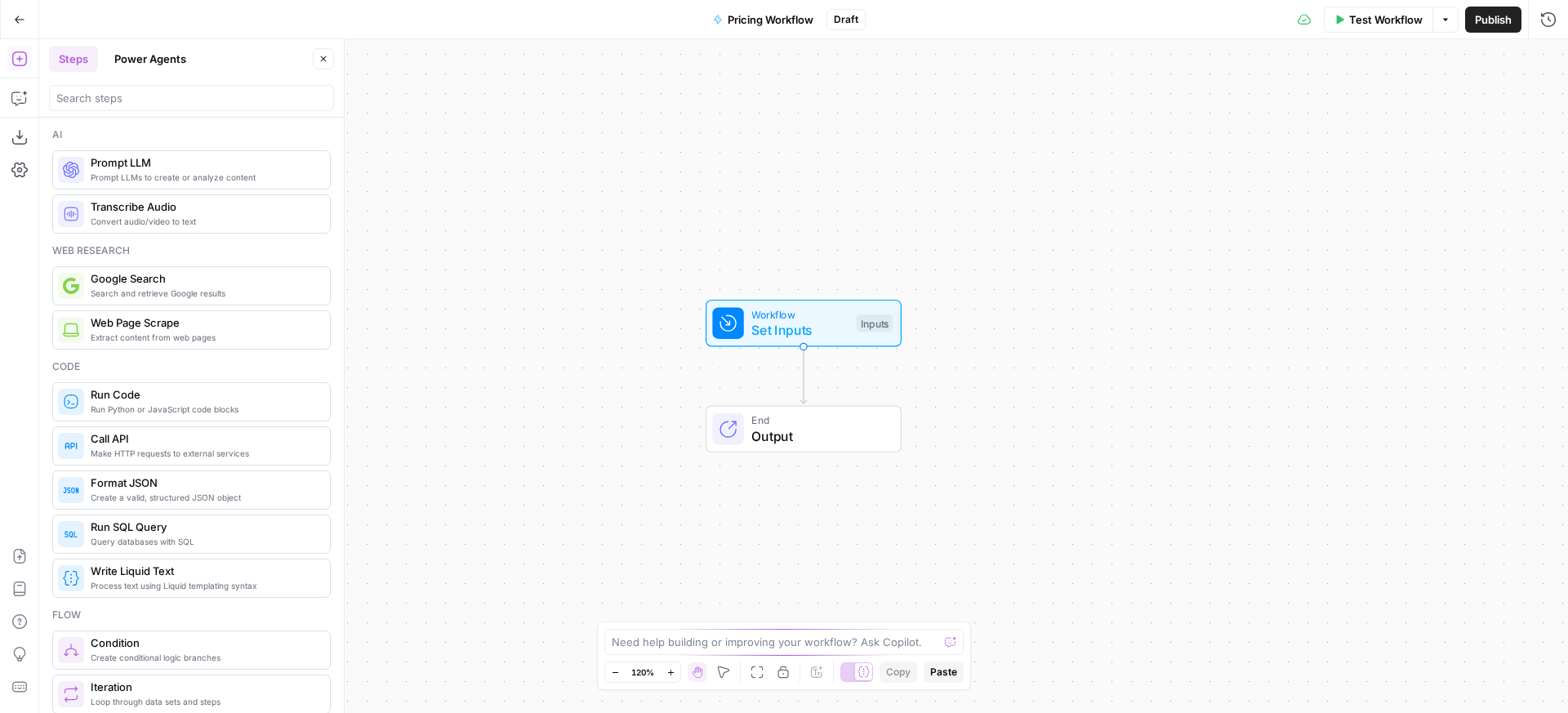
click at [158, 88] on div at bounding box center [191, 98] width 285 height 26
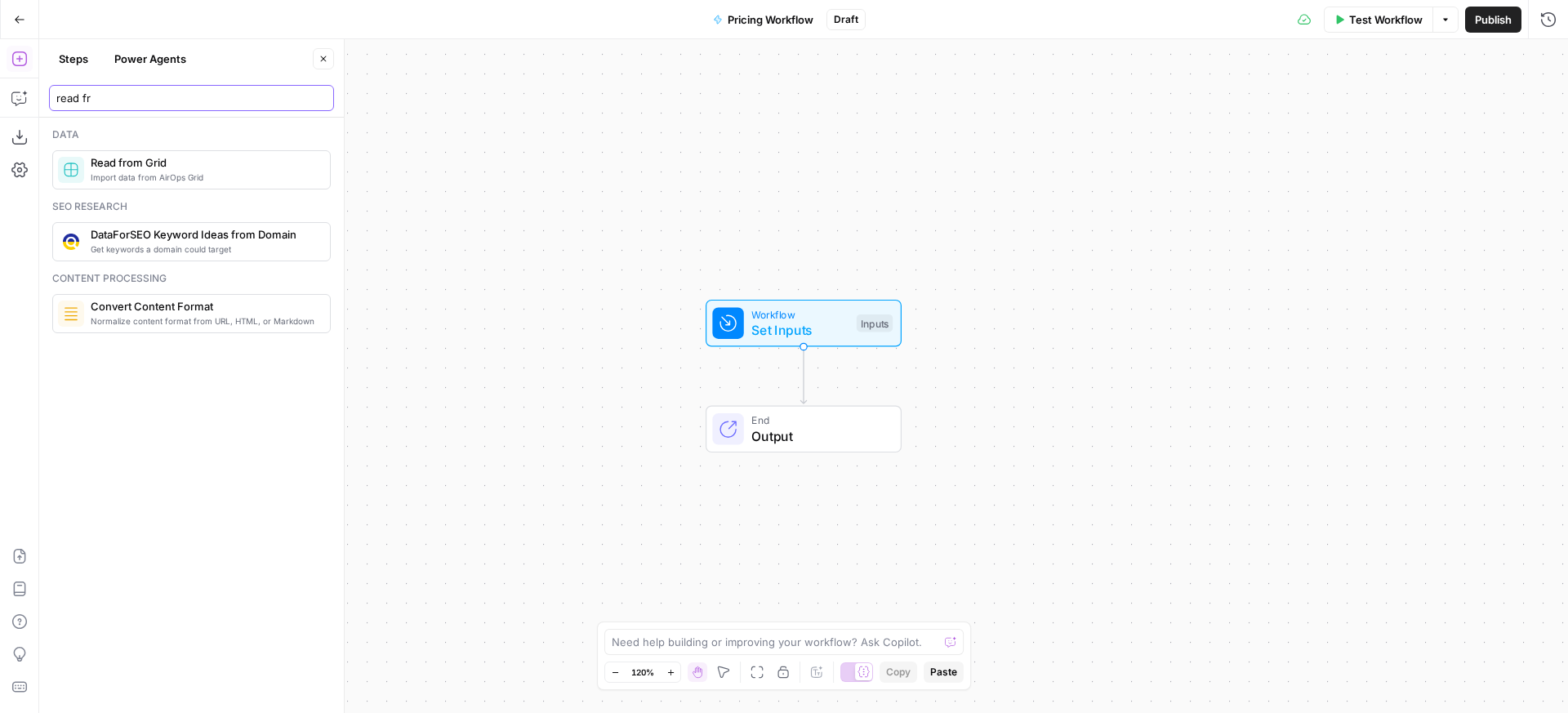
type input "read fr"
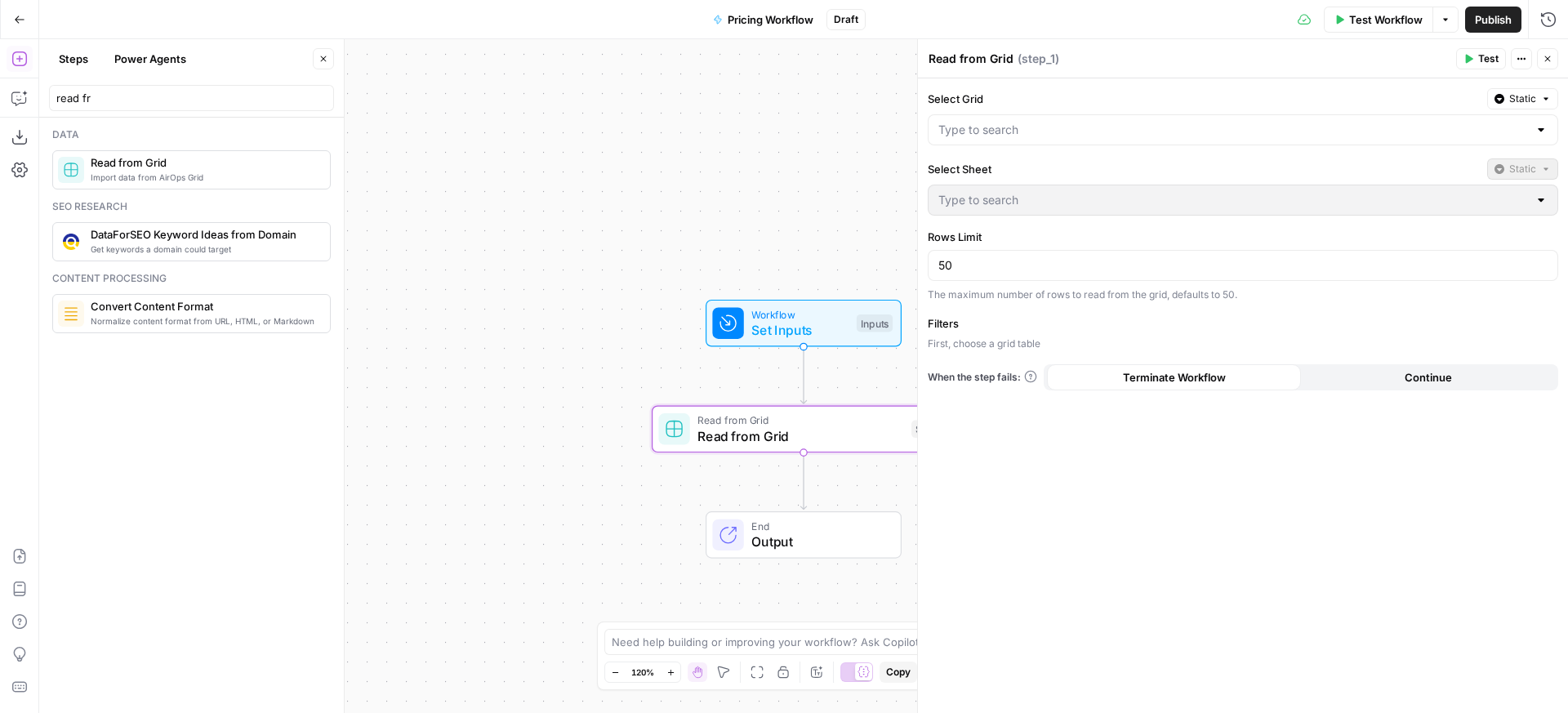
click at [1035, 104] on label "Select Grid" at bounding box center [1203, 99] width 552 height 16
click at [1035, 122] on input "Select Grid" at bounding box center [1233, 129] width 590 height 16
click at [1033, 112] on div "Select Grid Static" at bounding box center [1243, 117] width 631 height 57
click at [1031, 115] on div at bounding box center [1243, 129] width 631 height 31
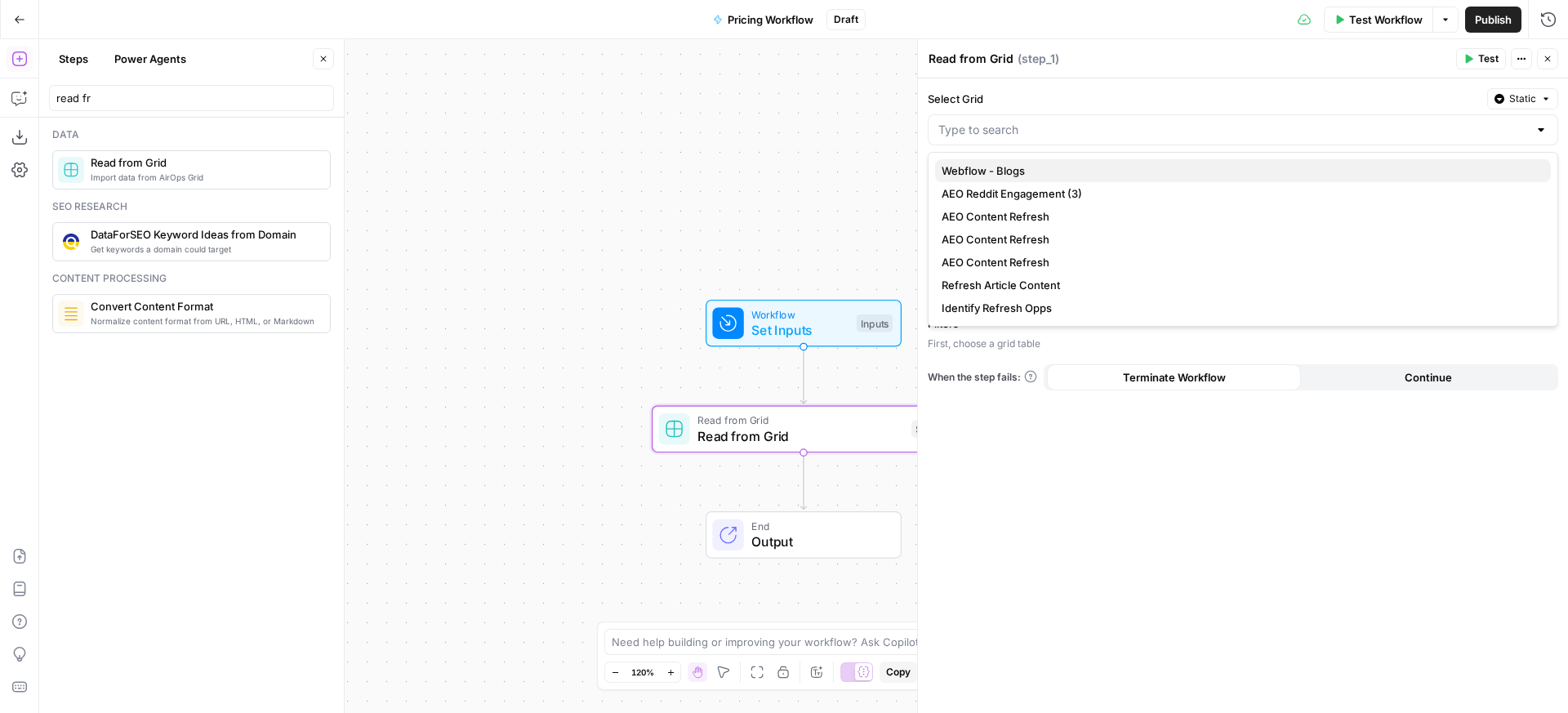
click at [1044, 161] on button "Webflow - Blogs" at bounding box center [1243, 170] width 616 height 23
type input "Webflow - Blogs"
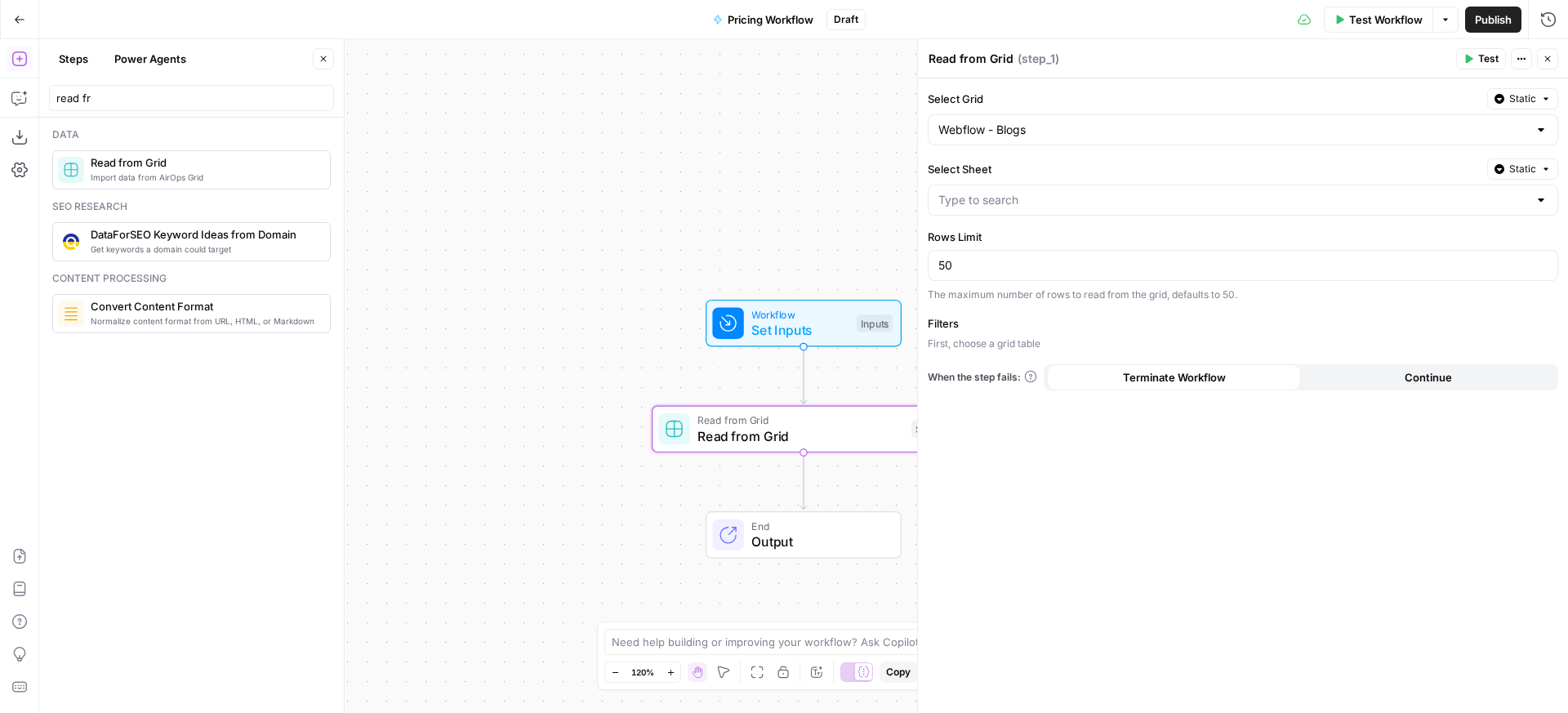
click at [1024, 189] on div at bounding box center [1243, 200] width 631 height 31
click at [1012, 229] on div "Refresh Listicle Listicle List Net New Scrape Listicle List v2" at bounding box center [1243, 298] width 631 height 152
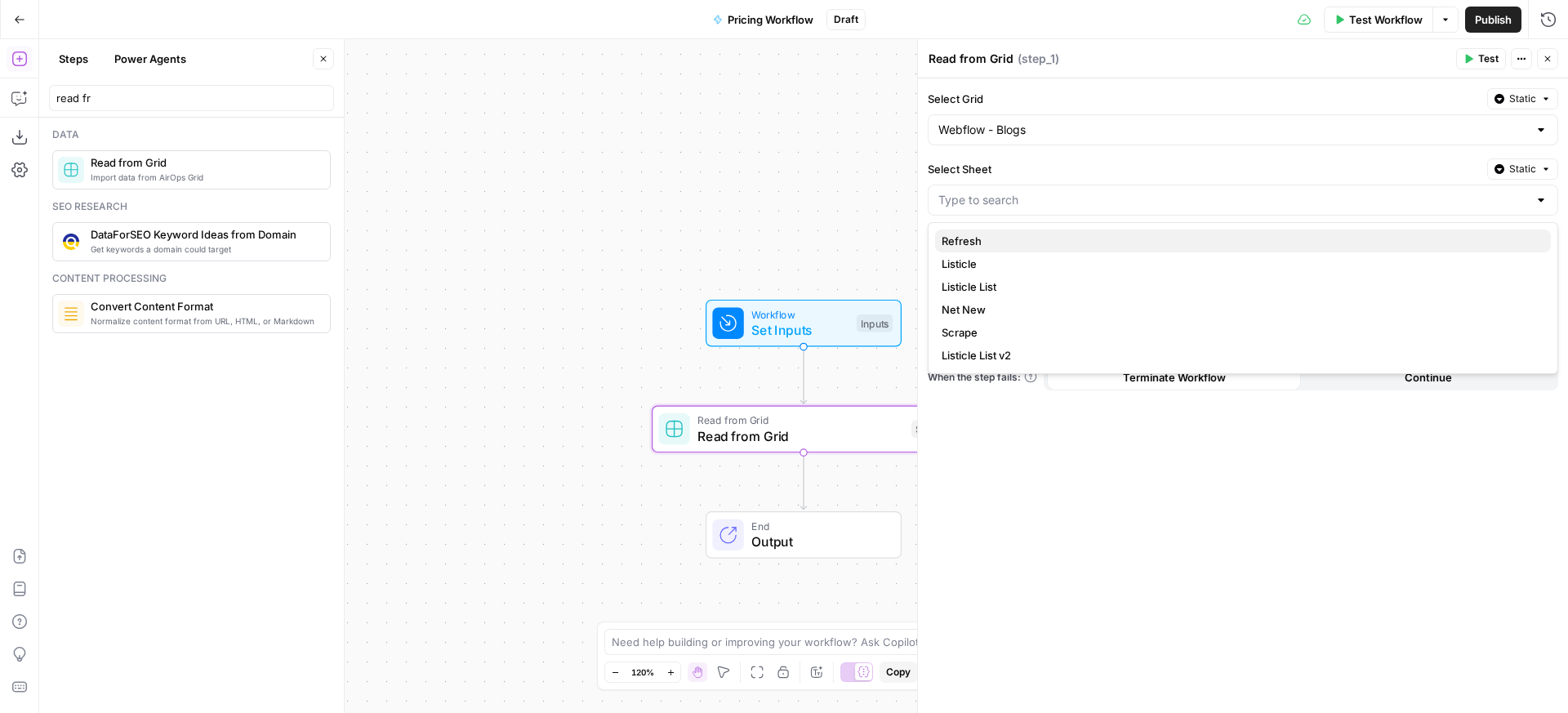
click at [1008, 236] on span "Refresh" at bounding box center [1239, 240] width 596 height 16
type input "Refresh"
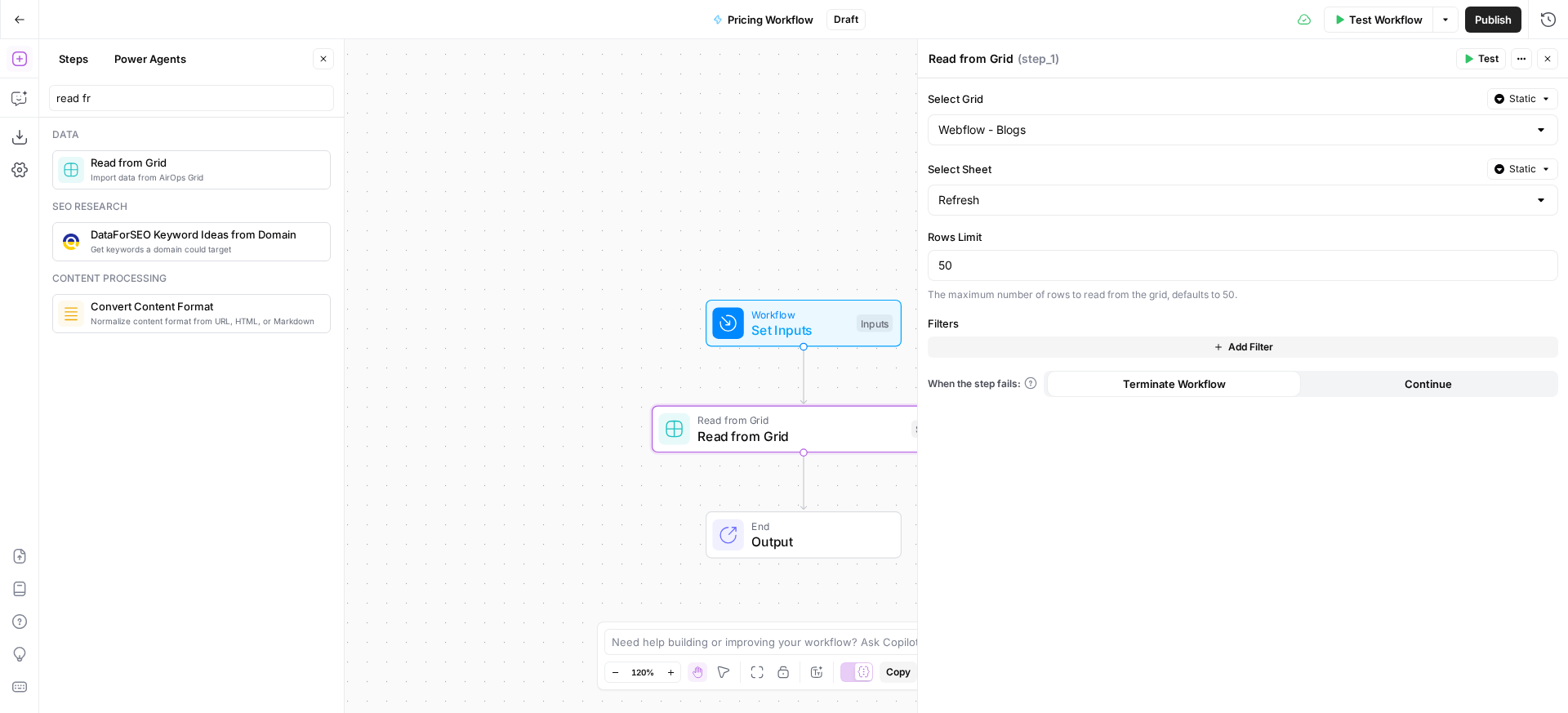
click at [1024, 231] on label "Rows Limit" at bounding box center [1243, 236] width 631 height 16
click at [1024, 257] on input "50" at bounding box center [1243, 265] width 609 height 16
click at [1042, 234] on label "Rows Limit" at bounding box center [1243, 236] width 631 height 16
click at [1042, 257] on input "50" at bounding box center [1243, 265] width 609 height 16
type input "600"
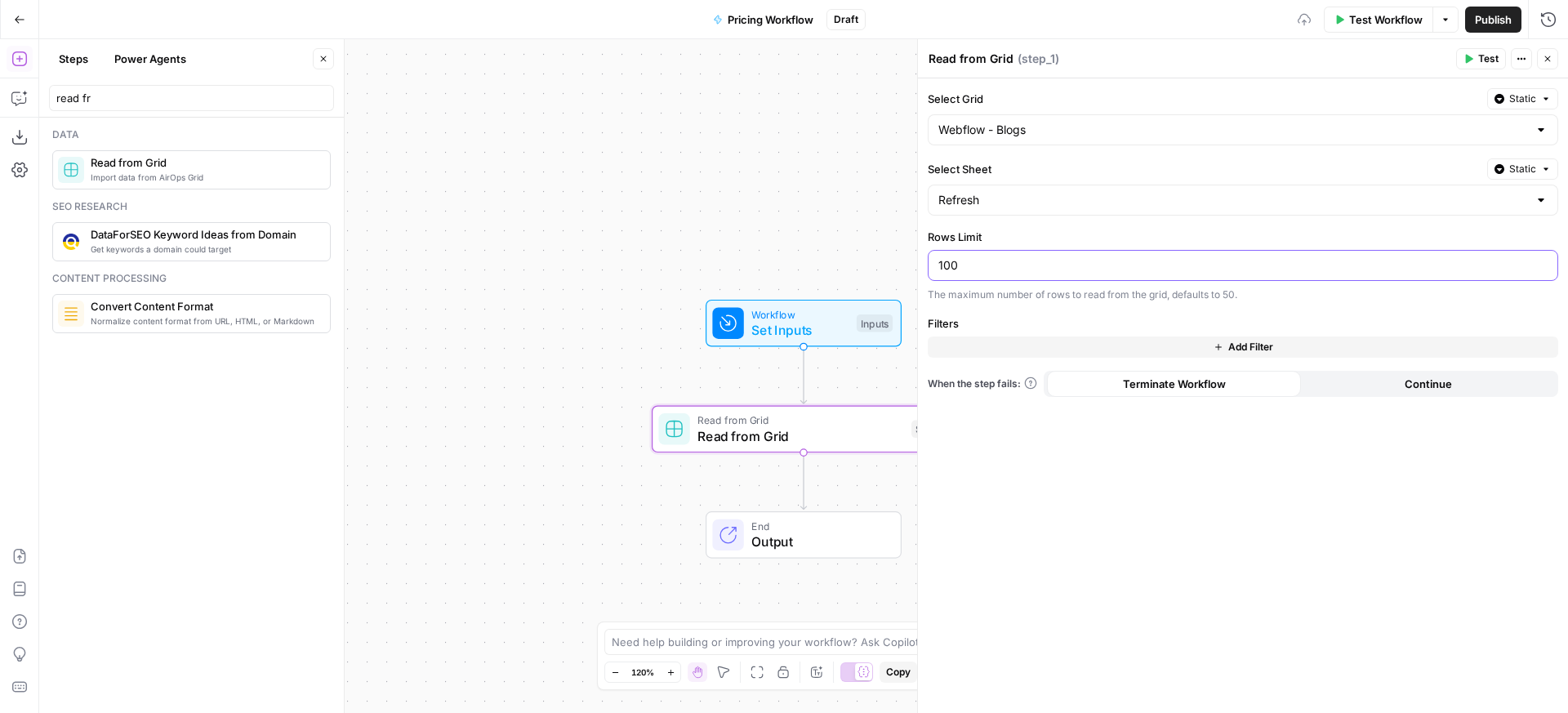
type input "100"
click at [1180, 507] on div "Select Grid Static Webflow - Blogs Select Sheet Static Refresh Rows Limit 100 T…" at bounding box center [1243, 395] width 650 height 635
click at [1234, 337] on button "Add Filter" at bounding box center [1243, 346] width 631 height 21
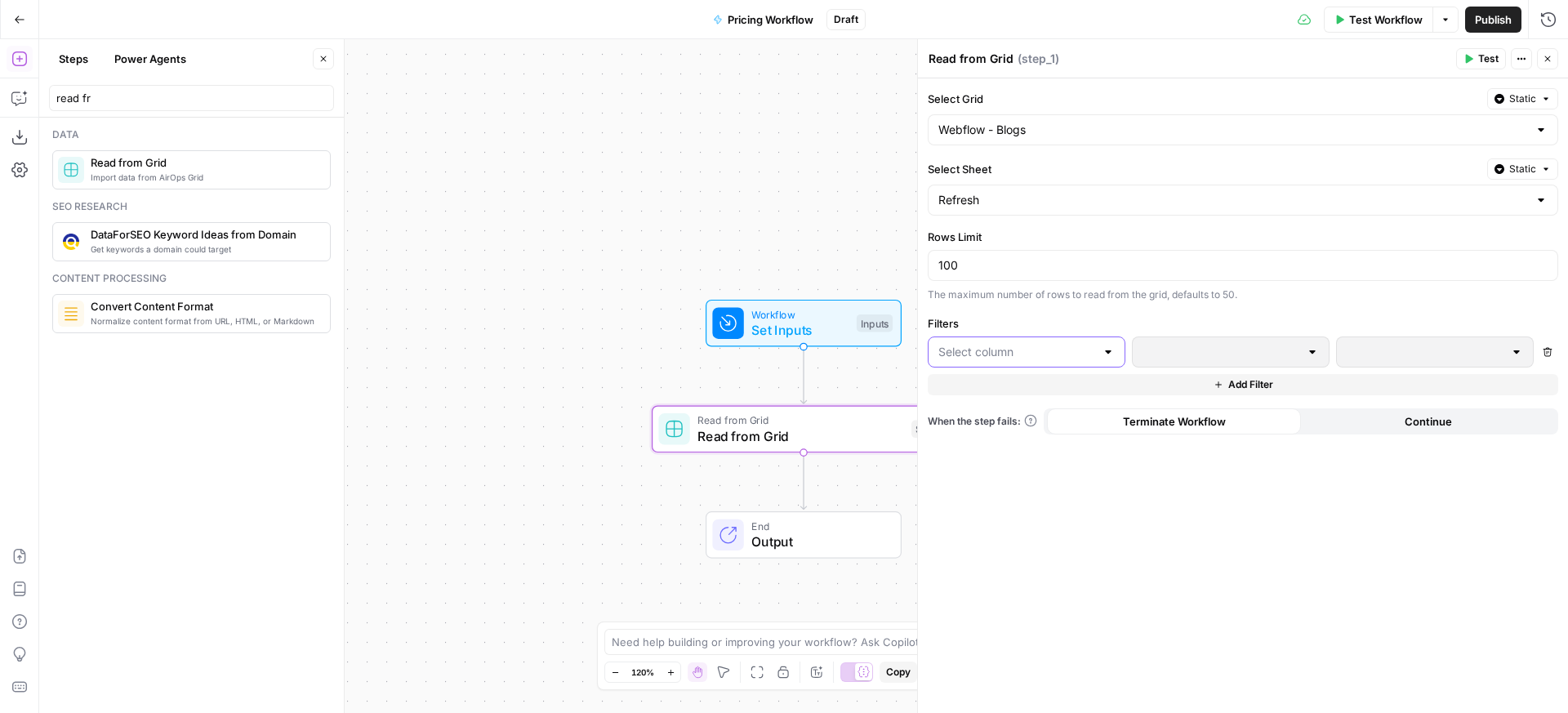
click at [1059, 347] on input "text" at bounding box center [1017, 351] width 157 height 16
click at [1284, 552] on div "Select Grid Static Webflow - Blogs Select Sheet Static Refresh Rows Limit 100 T…" at bounding box center [1243, 395] width 650 height 635
drag, startPoint x: 723, startPoint y: 163, endPoint x: 612, endPoint y: 123, distance: 118.0
click at [612, 123] on div "Workflow Set Inputs Inputs Read from Grid Read from Grid Step 1 End Output" at bounding box center [803, 376] width 1529 height 674
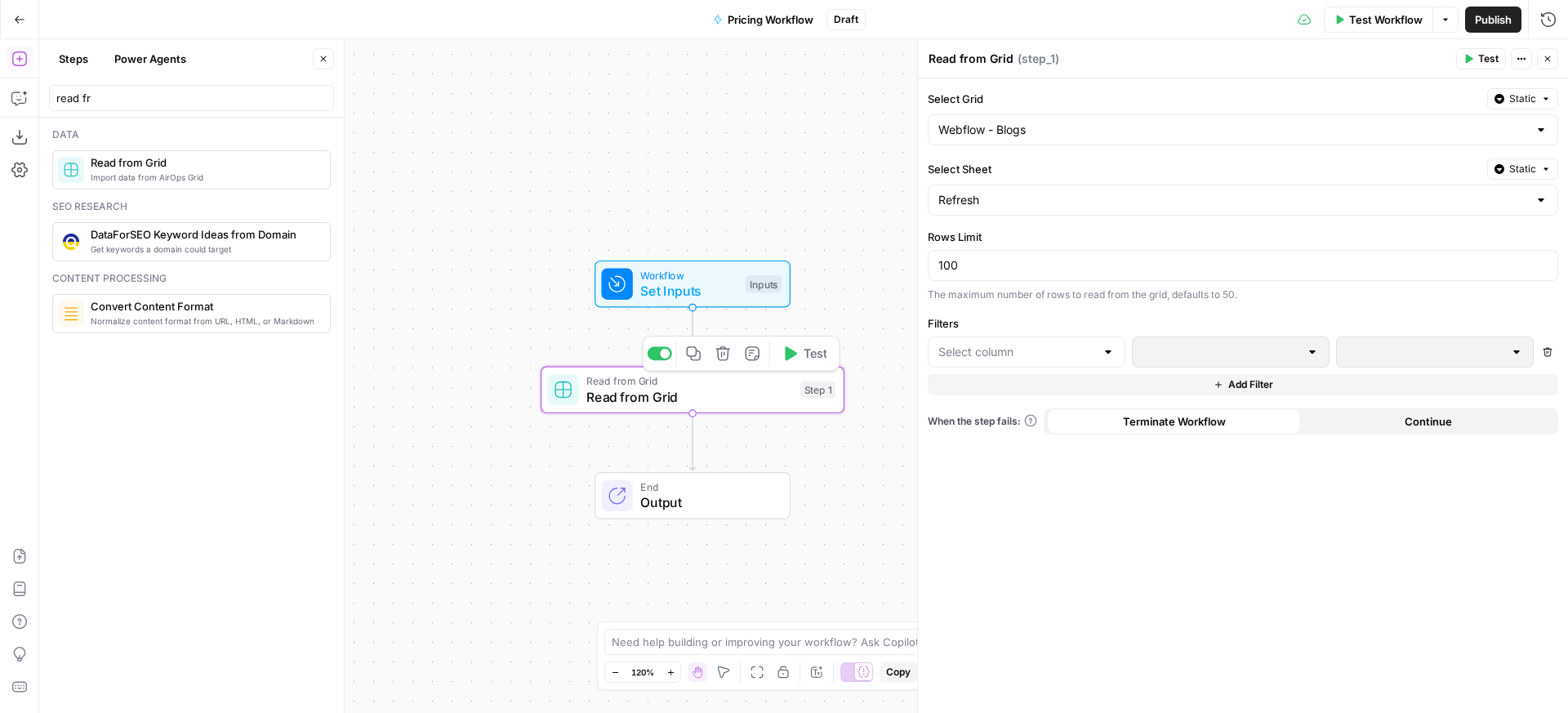
click at [727, 359] on icon "button" at bounding box center [722, 353] width 14 height 14
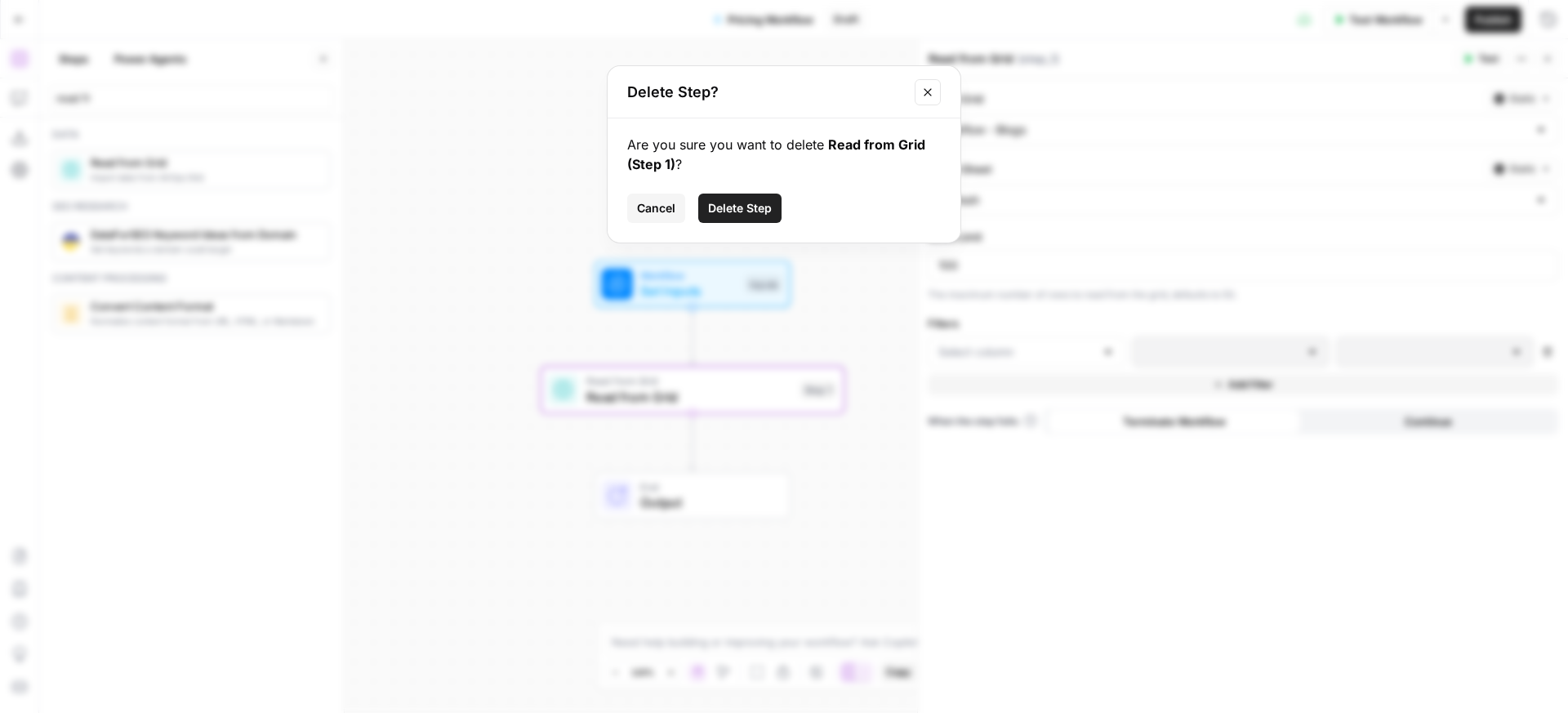
click at [749, 214] on span "Delete Step" at bounding box center [740, 208] width 64 height 16
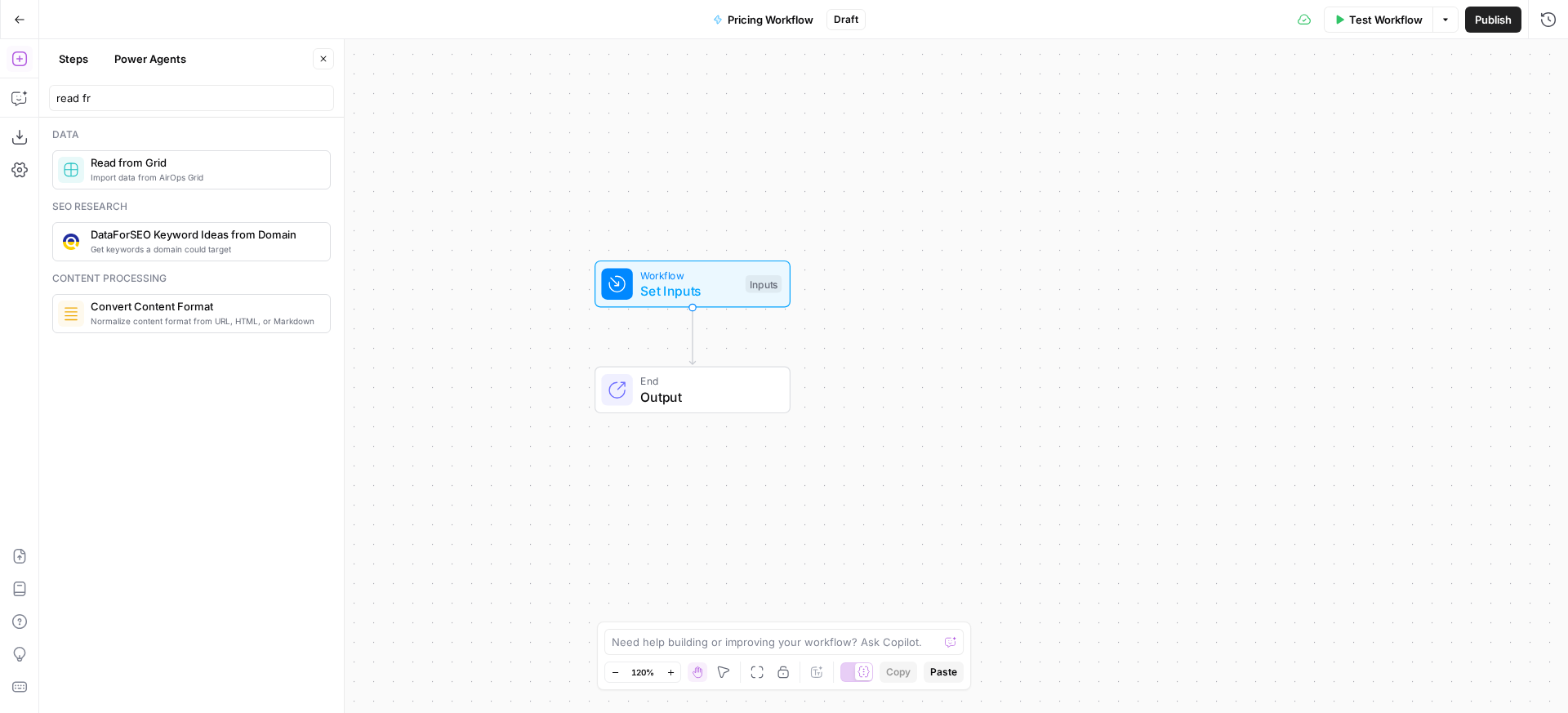
click at [34, 93] on div "Add Steps Copilot Download as JSON Settings Import JSON AirOps Academy Help Giv…" at bounding box center [19, 376] width 39 height 674
click at [29, 95] on button "Copilot" at bounding box center [19, 98] width 26 height 26
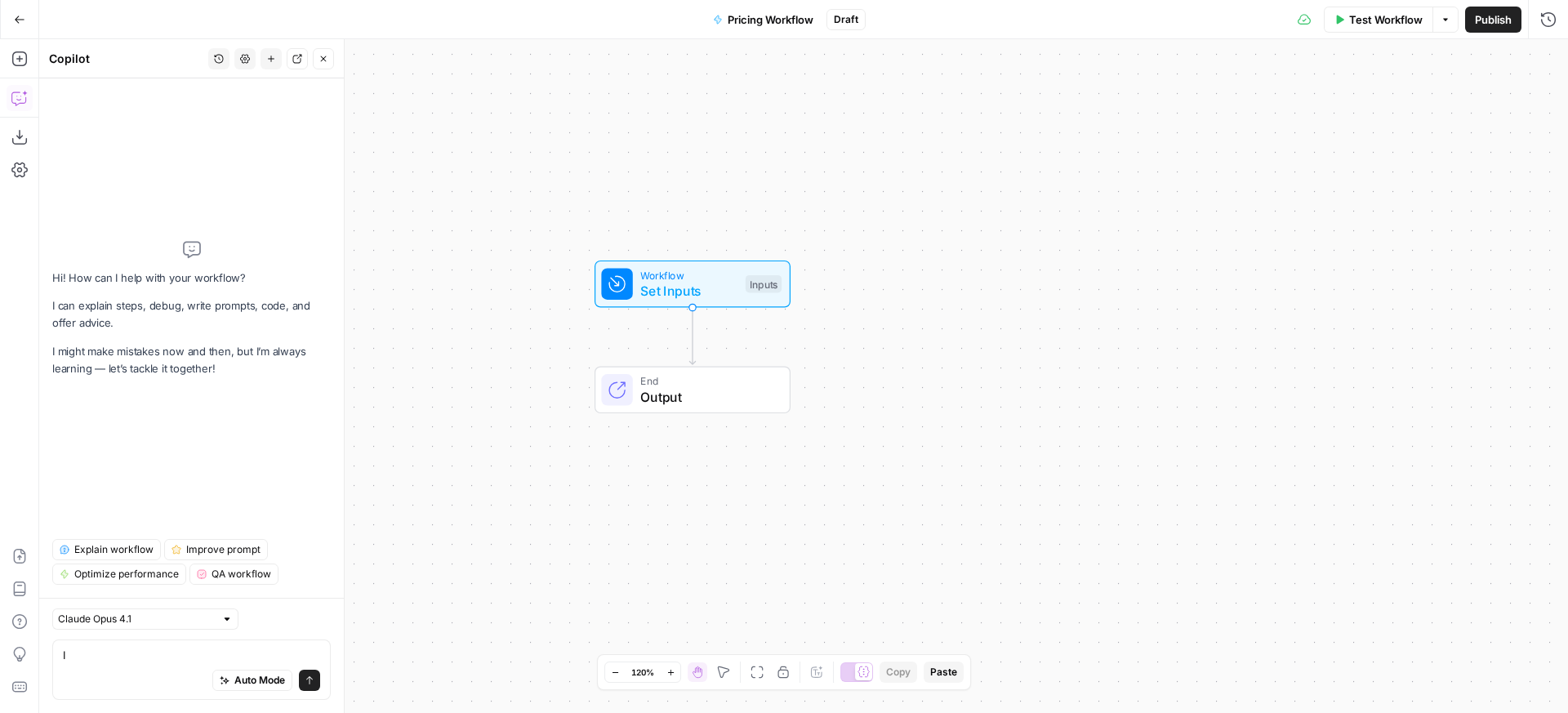
type textarea "I"
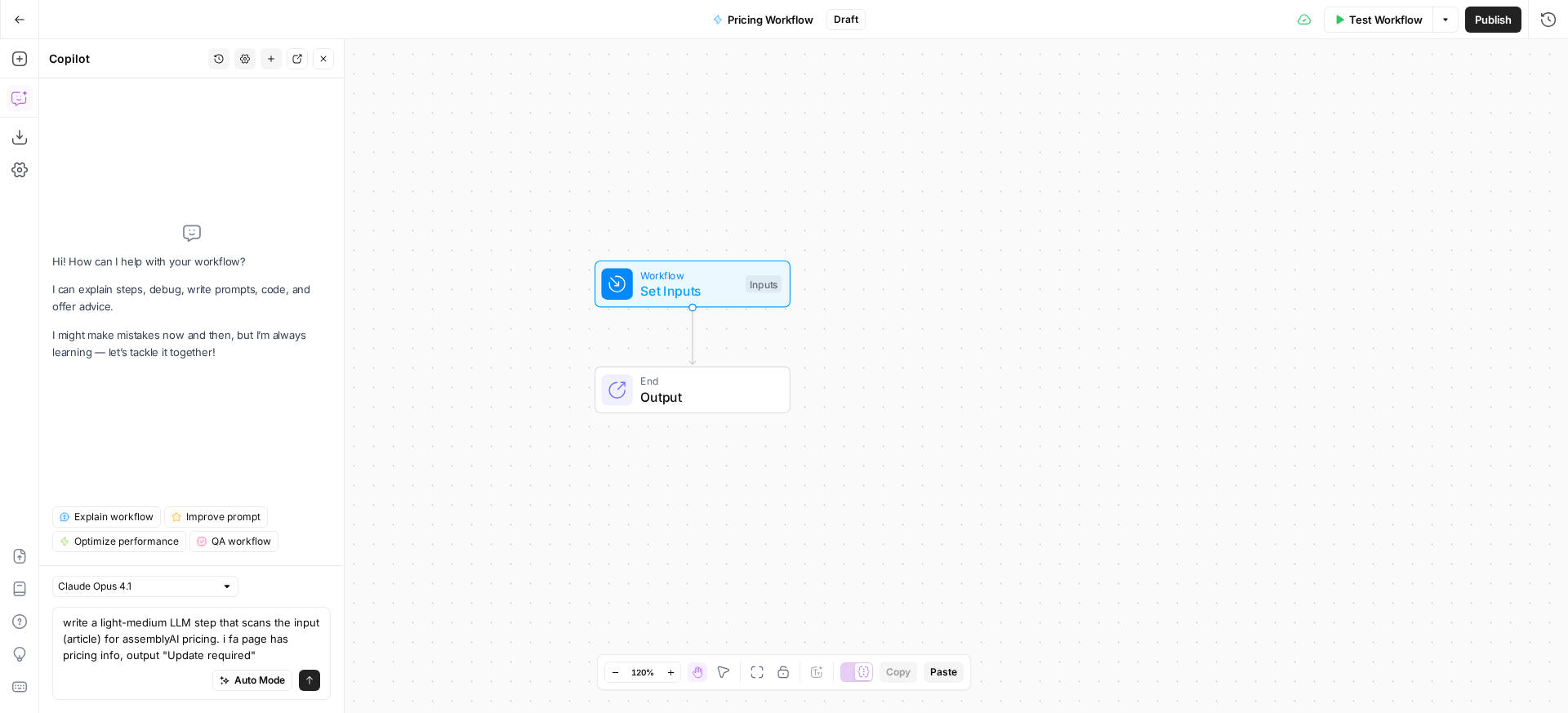
type textarea "write a light-medium LLM step that scans the input (article) for assemblyAI pri…"
click at [302, 647] on textarea "write a light-medium LLM step that scans the input (article) for assemblyAI pri…" at bounding box center [191, 637] width 258 height 49
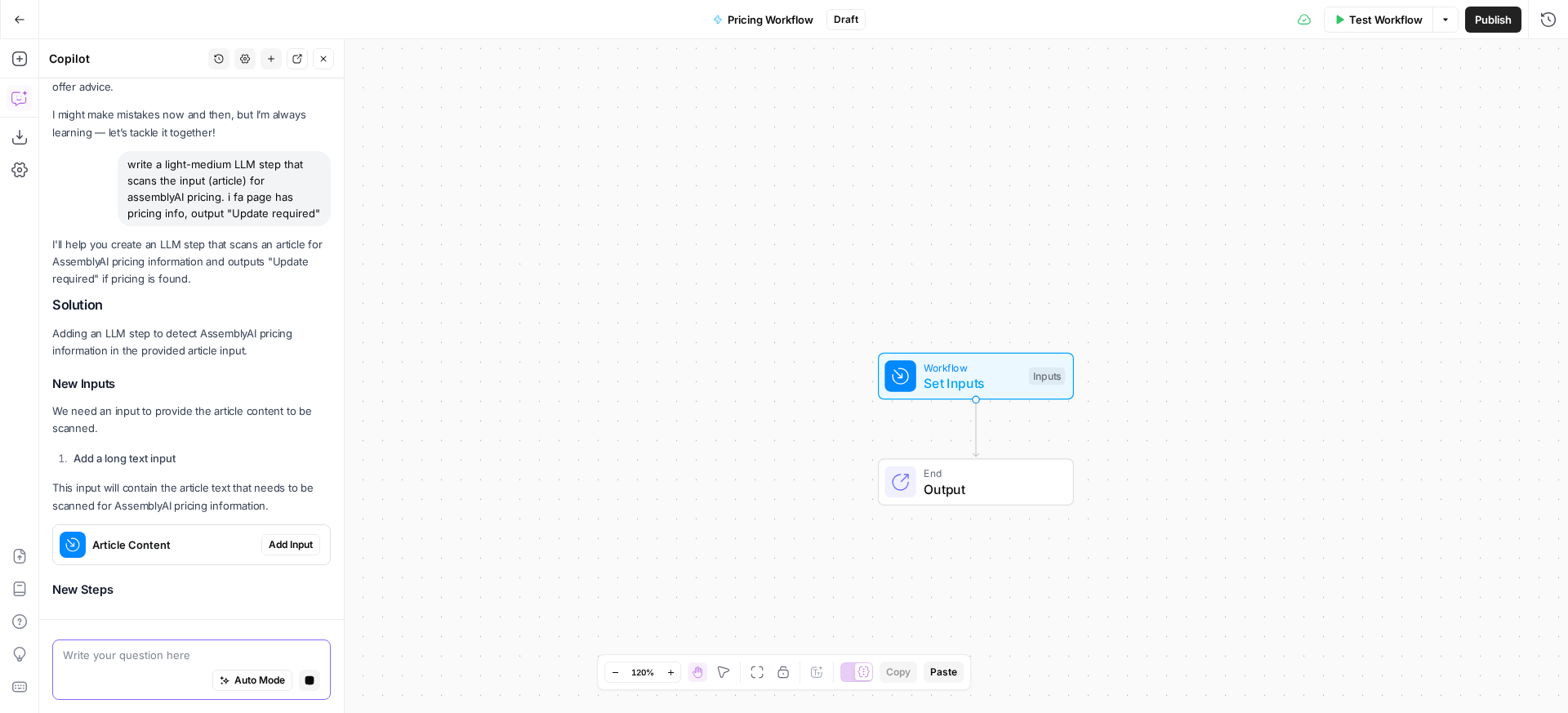
scroll to position [27, 0]
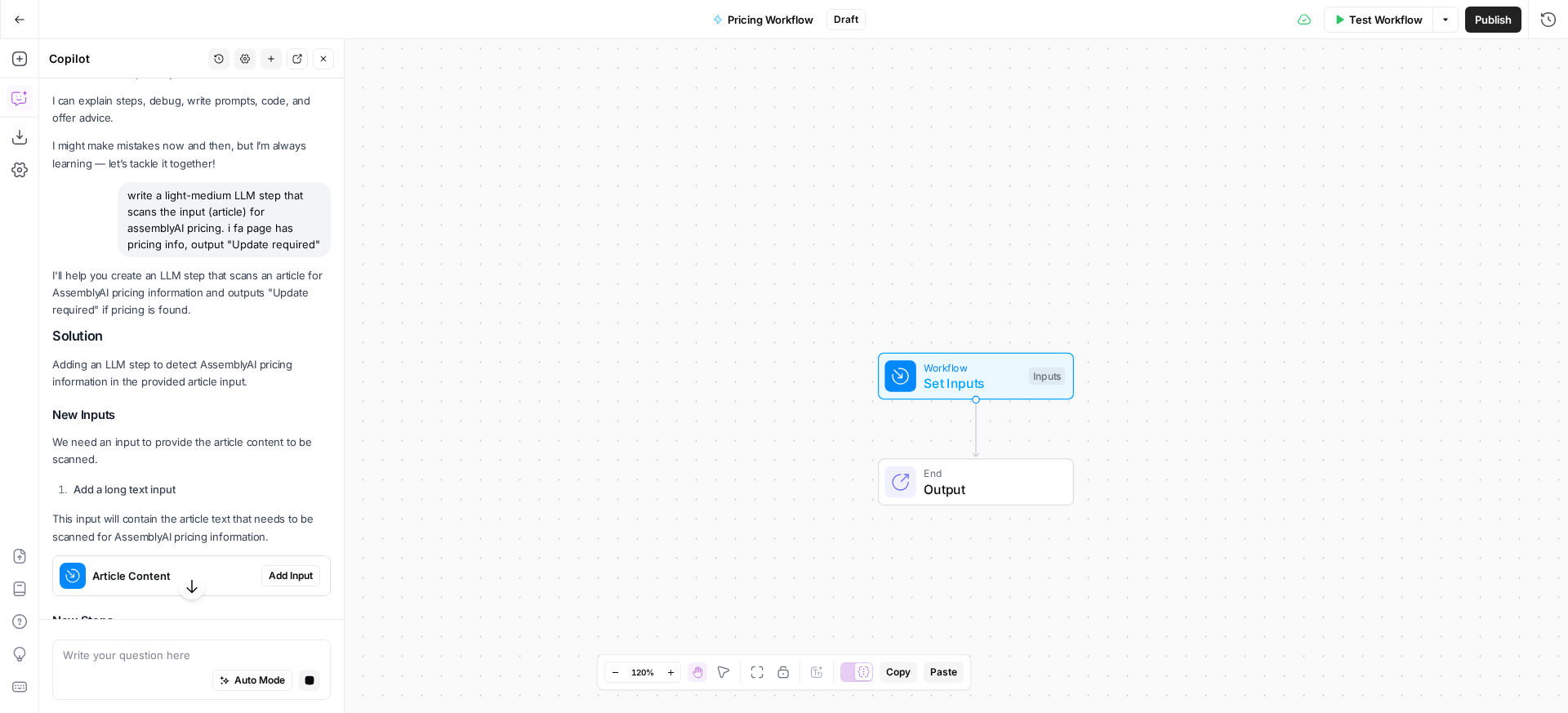
click at [271, 583] on span "Add Input" at bounding box center [291, 575] width 44 height 14
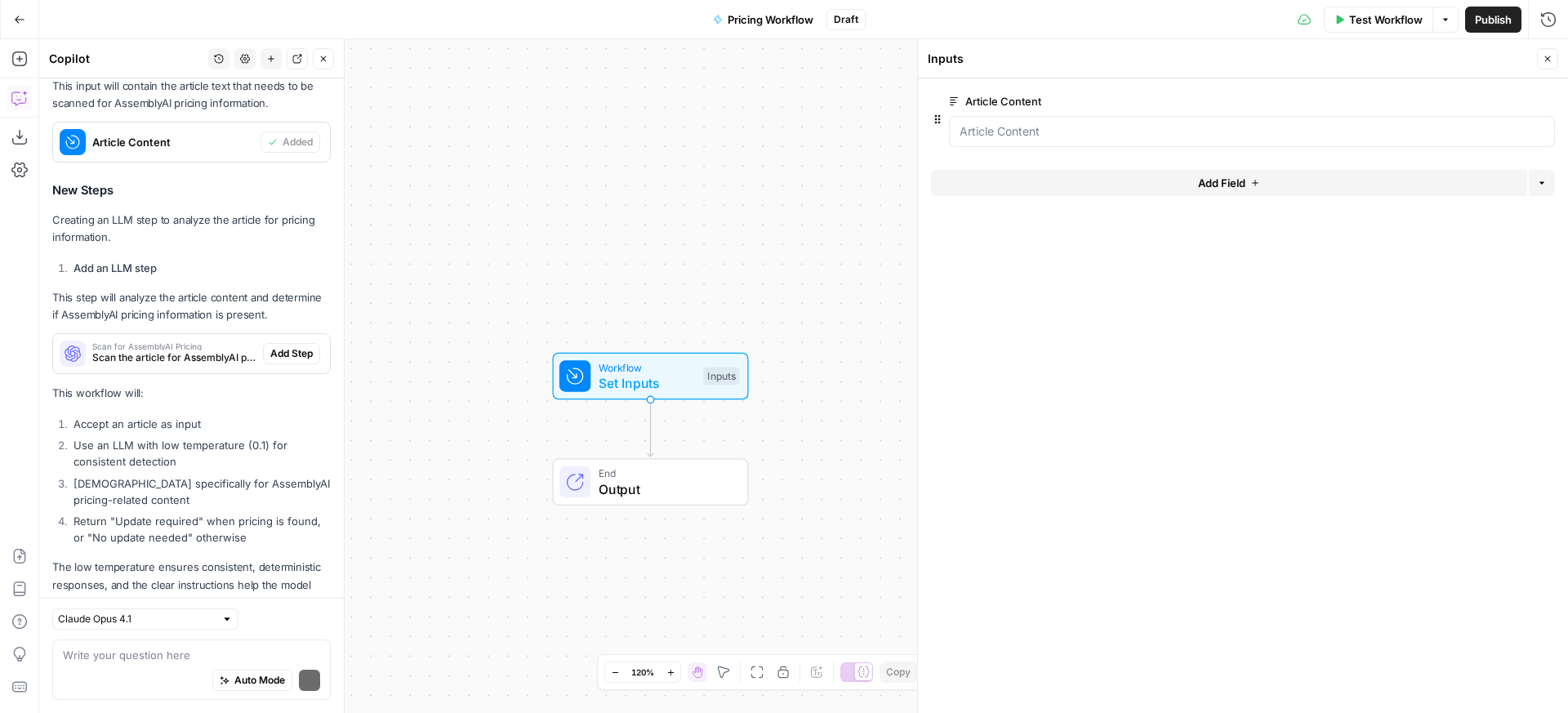
scroll to position [578, 0]
click at [296, 362] on span "Add Step" at bounding box center [291, 354] width 42 height 14
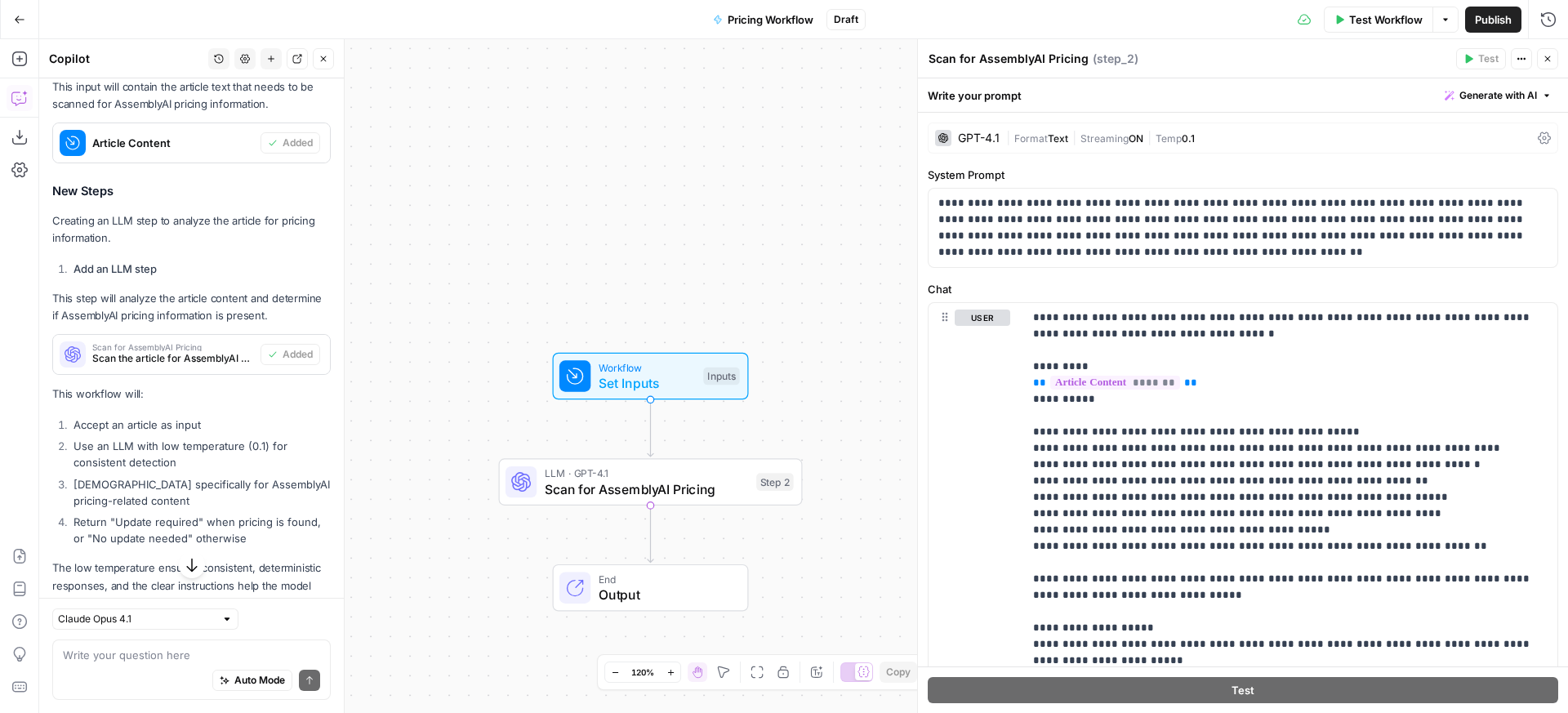
scroll to position [162, 0]
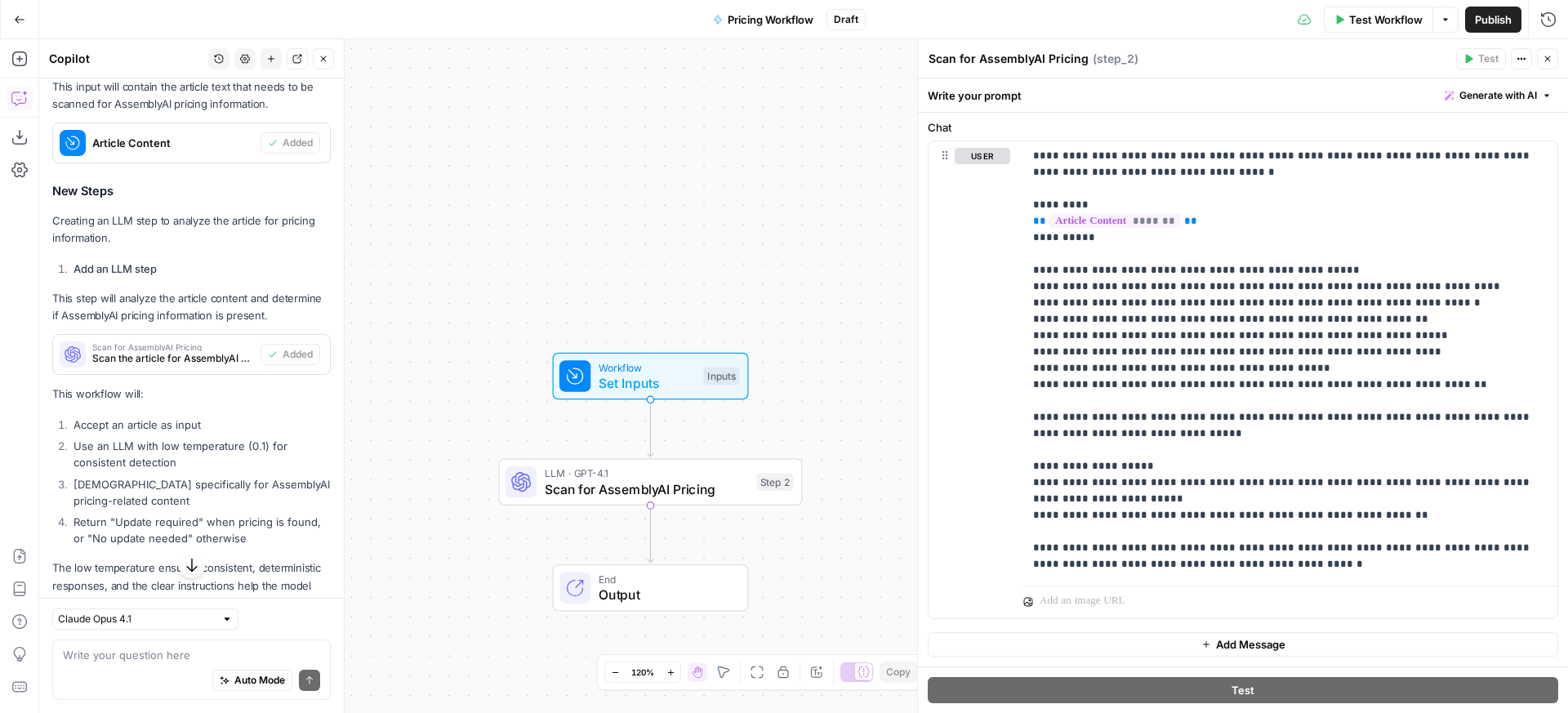
click at [1479, 16] on span "Publish" at bounding box center [1492, 19] width 36 height 16
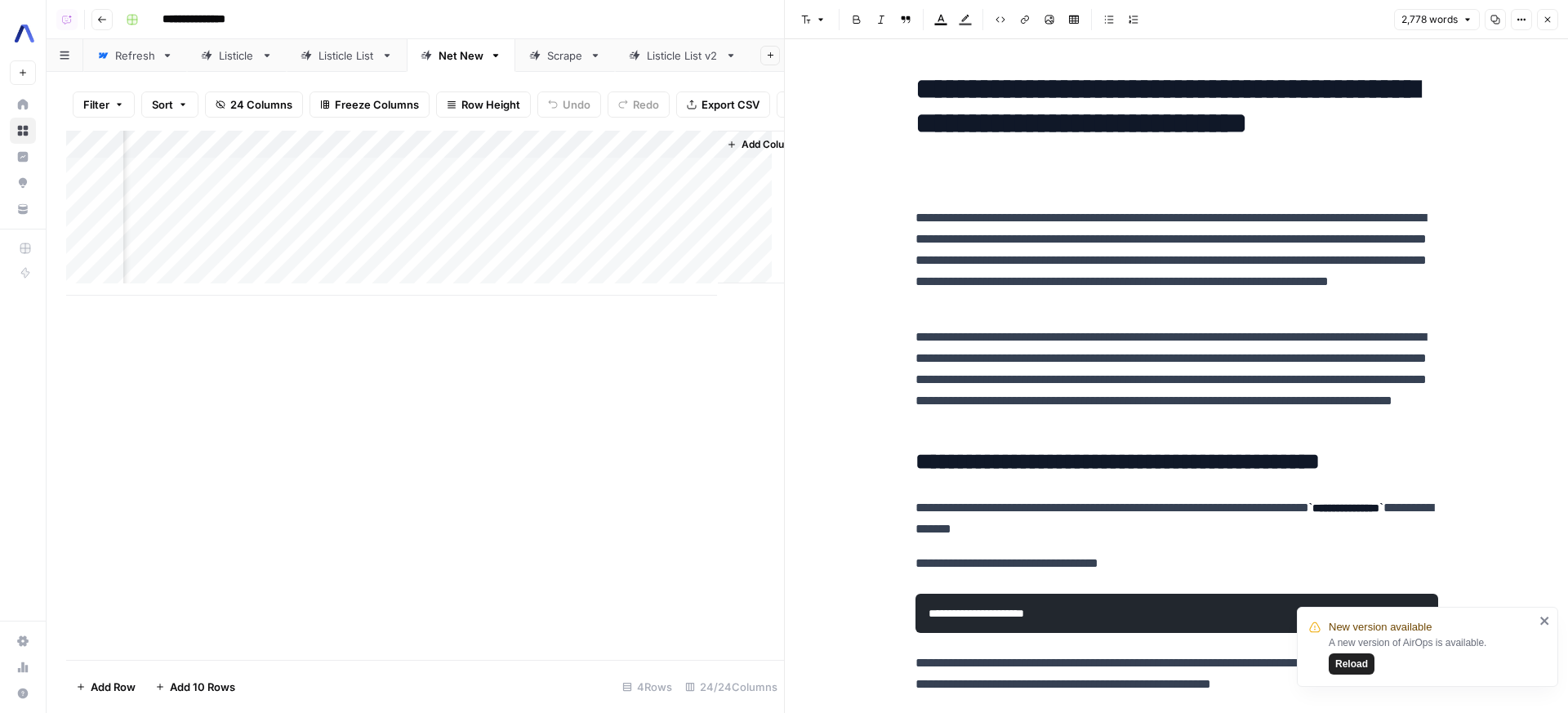
scroll to position [0, 3329]
click at [663, 209] on div "Add Column" at bounding box center [425, 212] width 718 height 165
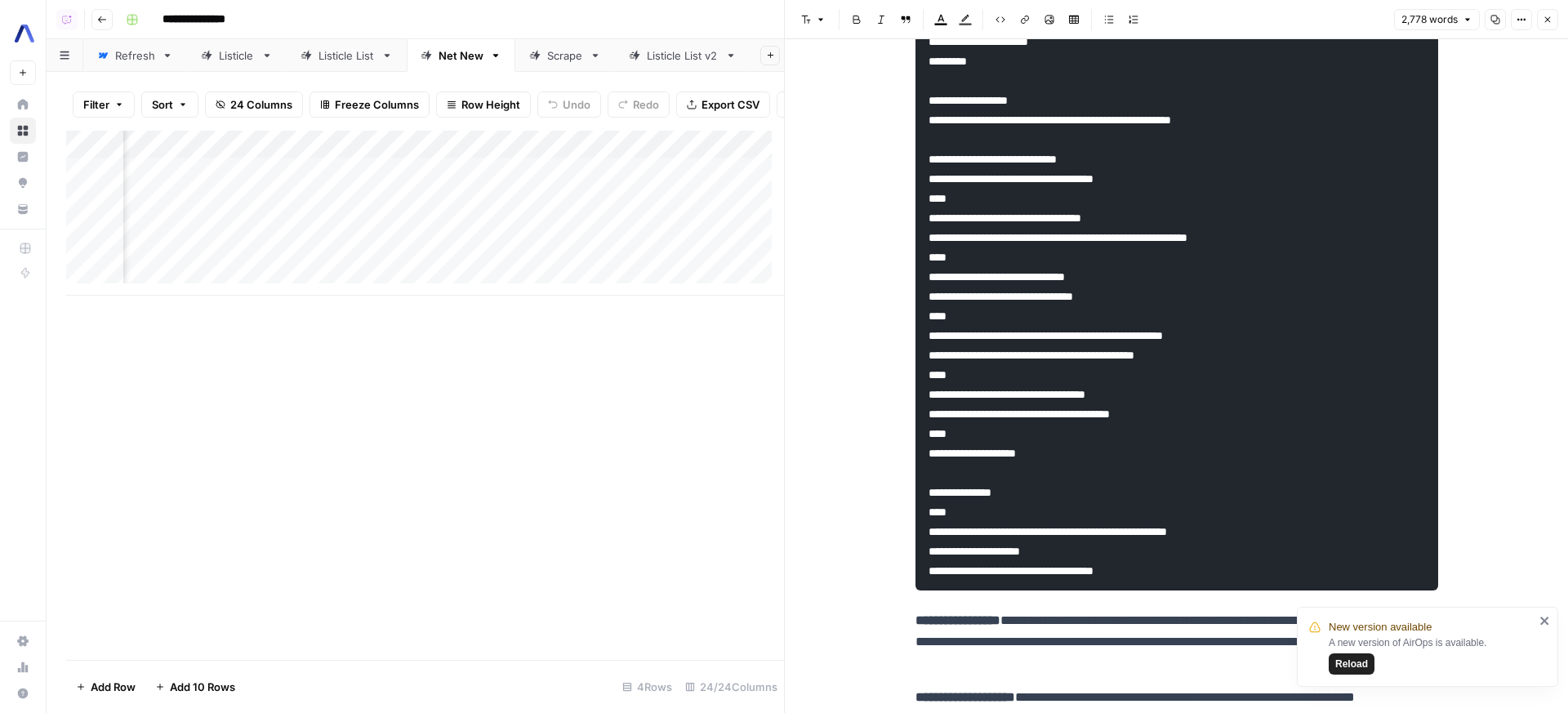
scroll to position [0, 2296]
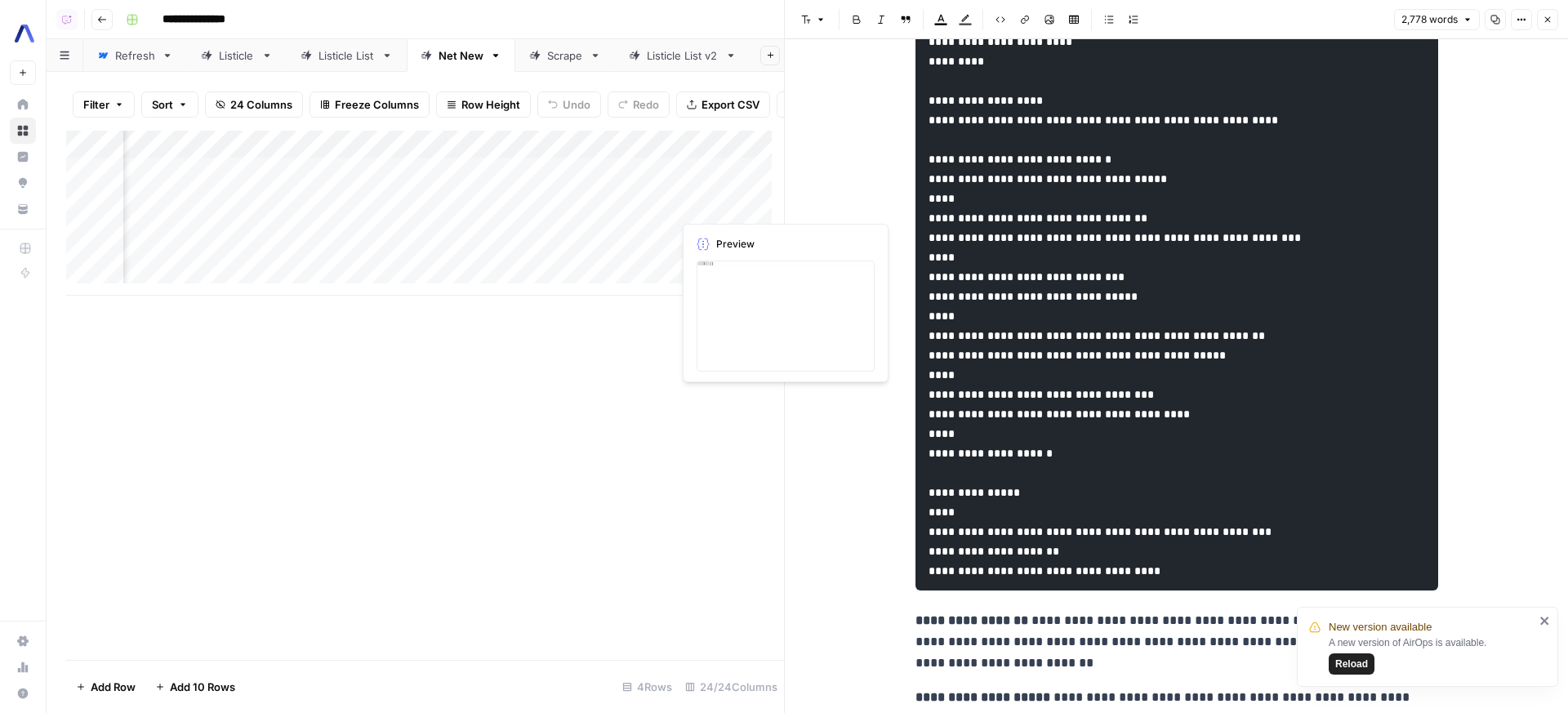
click at [662, 209] on div "Add Column" at bounding box center [425, 212] width 718 height 165
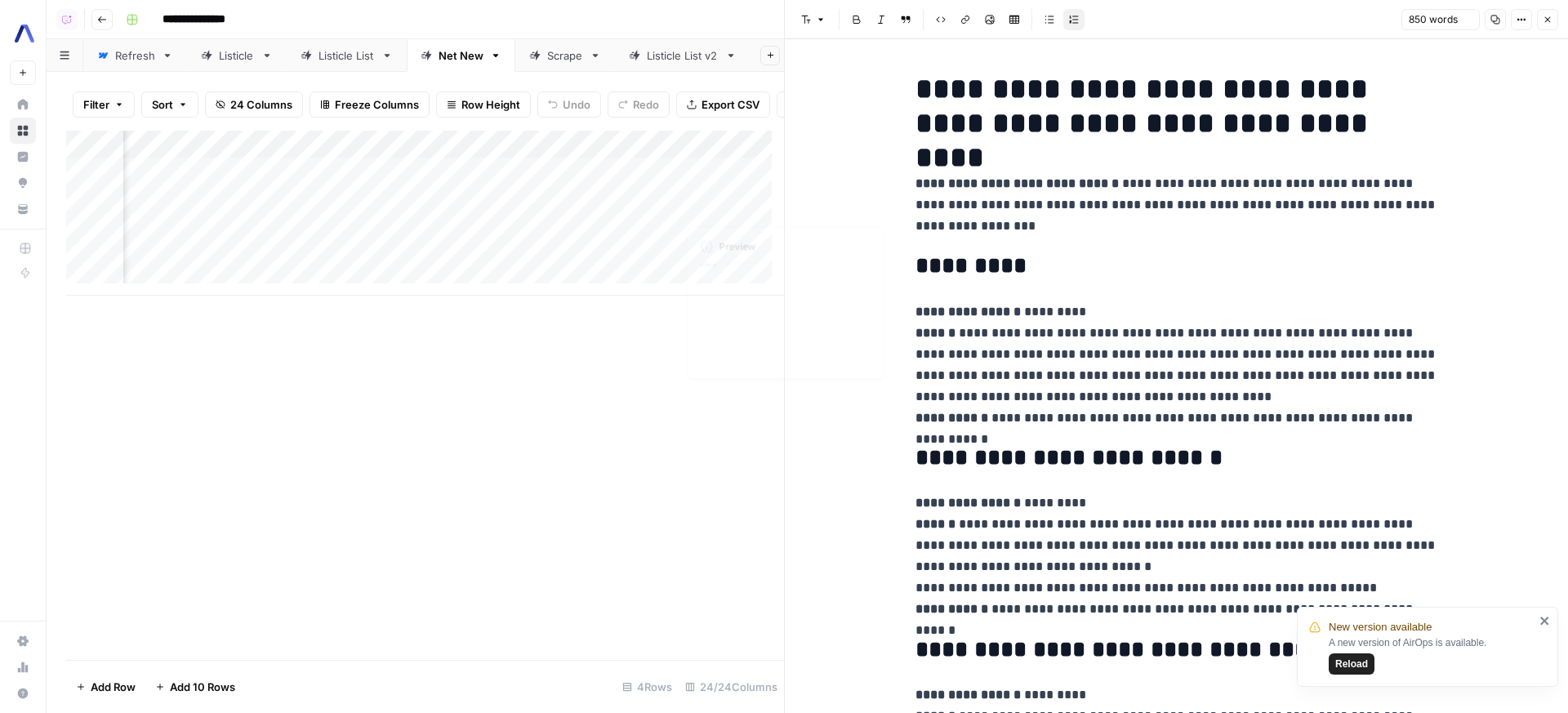
click at [1025, 262] on h2 "*********" at bounding box center [1176, 265] width 523 height 26
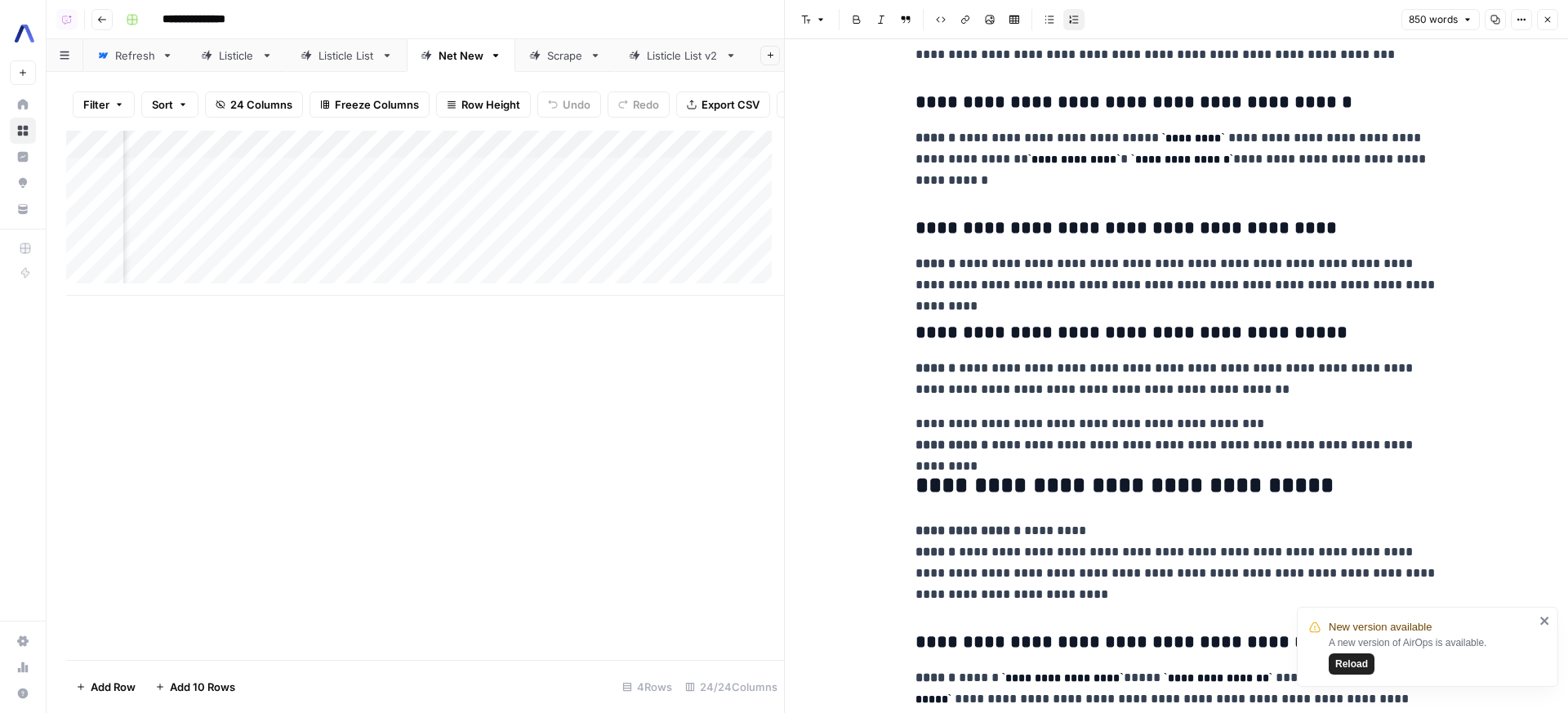
scroll to position [1213, 0]
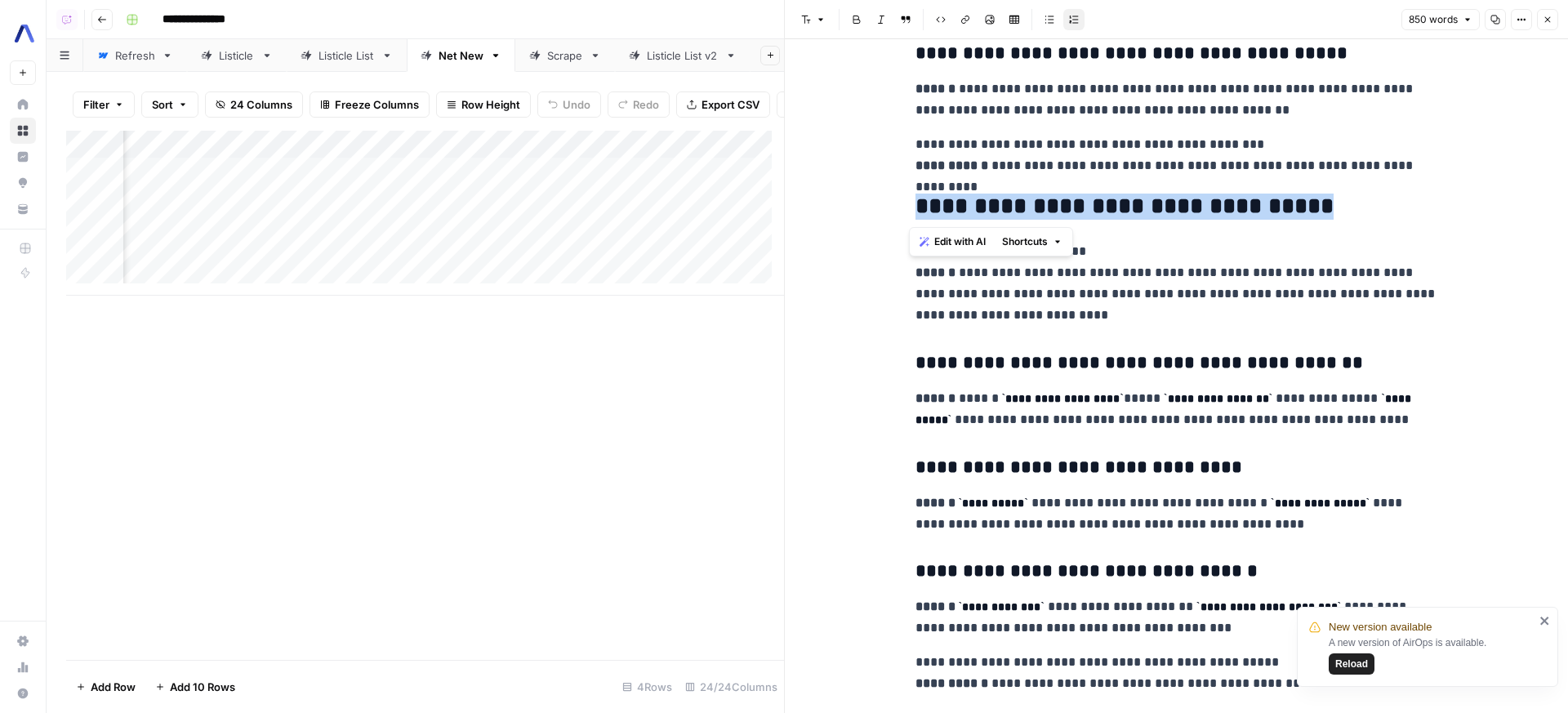
drag, startPoint x: 949, startPoint y: 199, endPoint x: 1333, endPoint y: 216, distance: 384.4
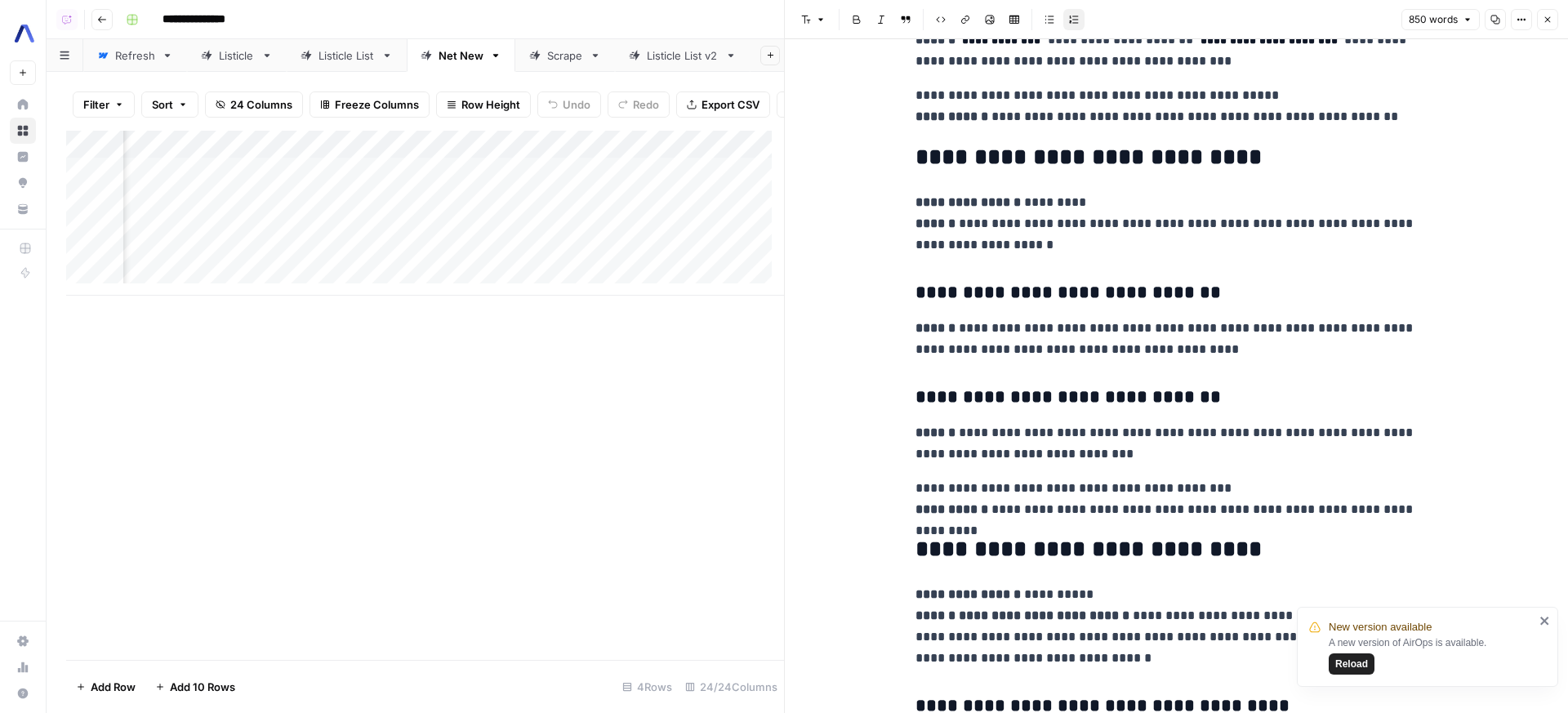
scroll to position [0, 0]
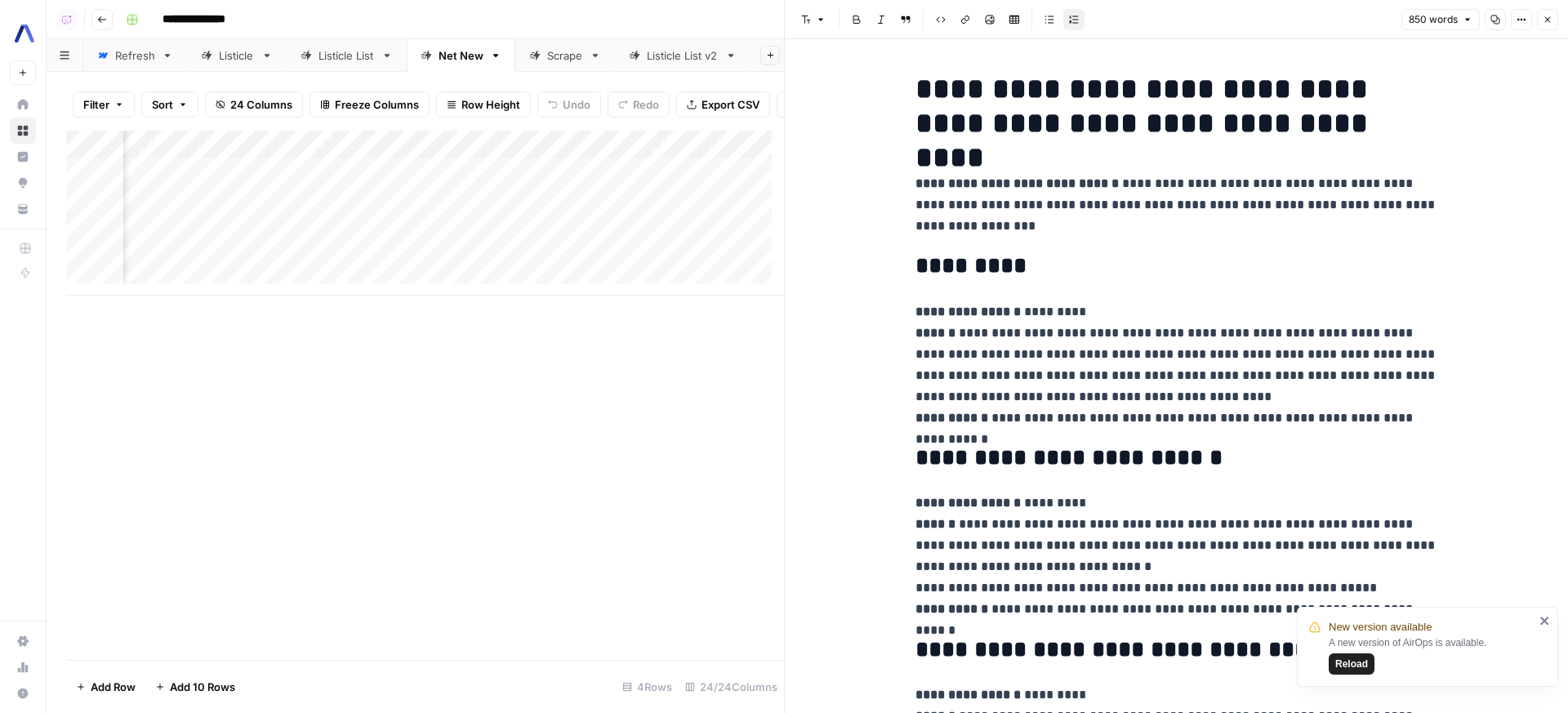
click at [1527, 27] on button "Options" at bounding box center [1521, 19] width 21 height 21
click at [1471, 85] on span "Copy Link" at bounding box center [1472, 92] width 78 height 16
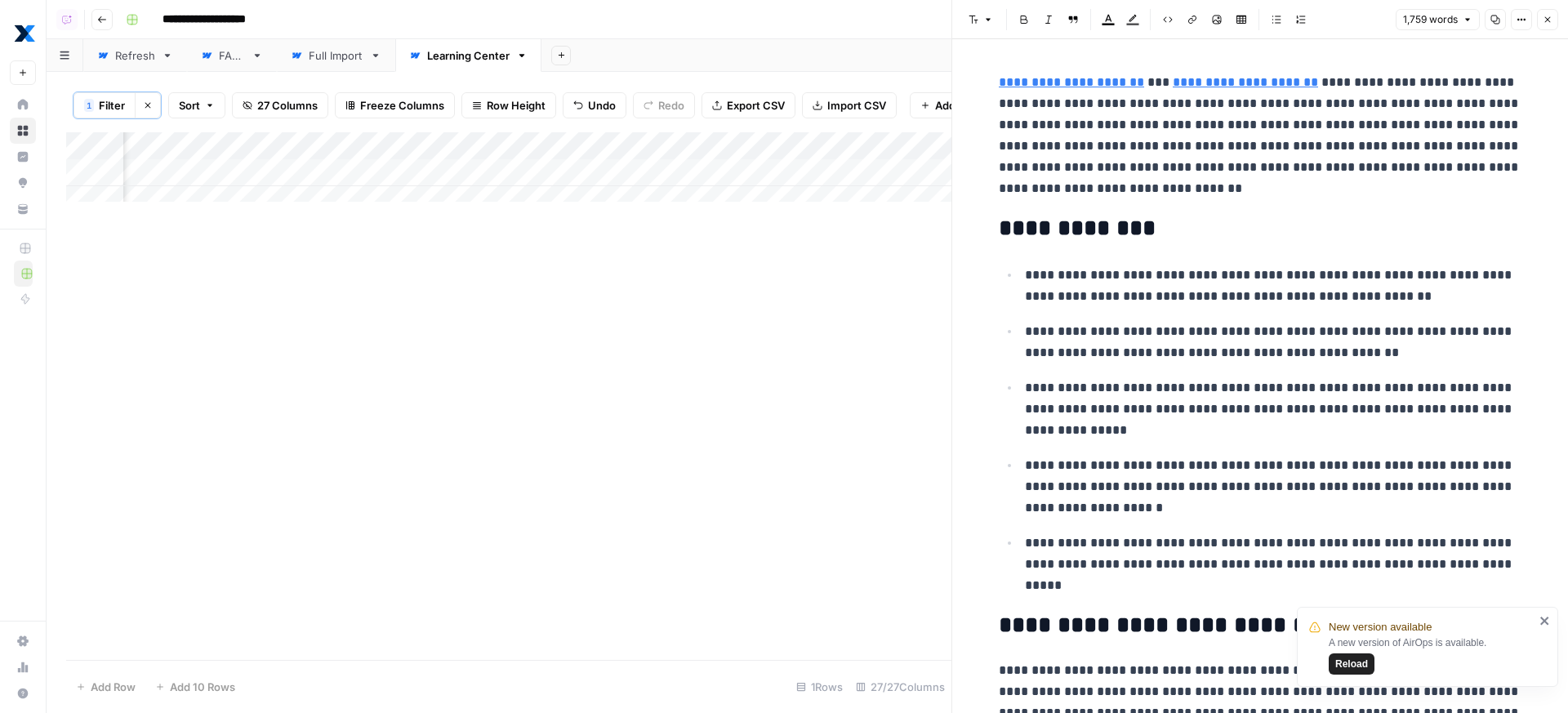
scroll to position [932, 0]
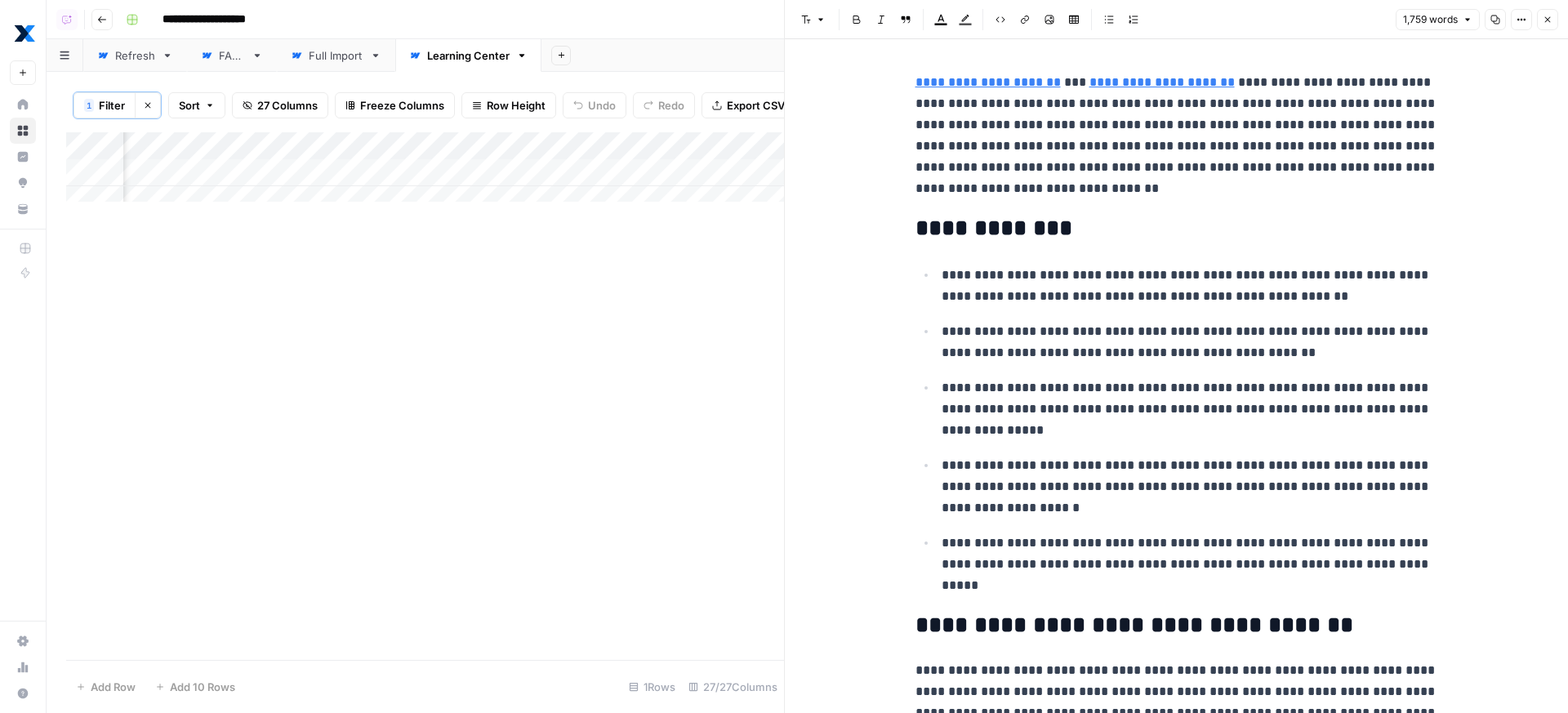
scroll to position [0, 3869]
click at [530, 176] on div "Add Column" at bounding box center [425, 172] width 718 height 81
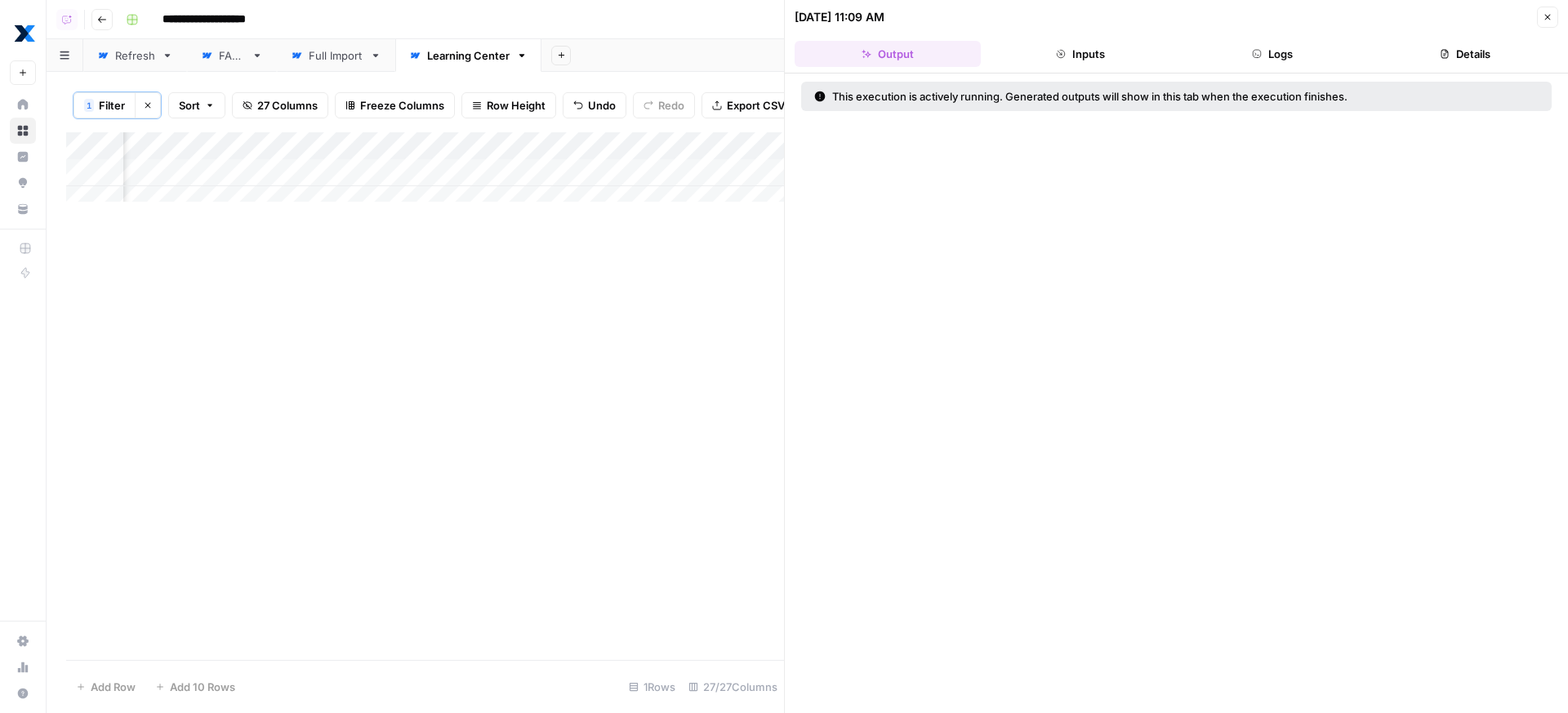
click at [1267, 55] on button "Logs" at bounding box center [1273, 54] width 186 height 26
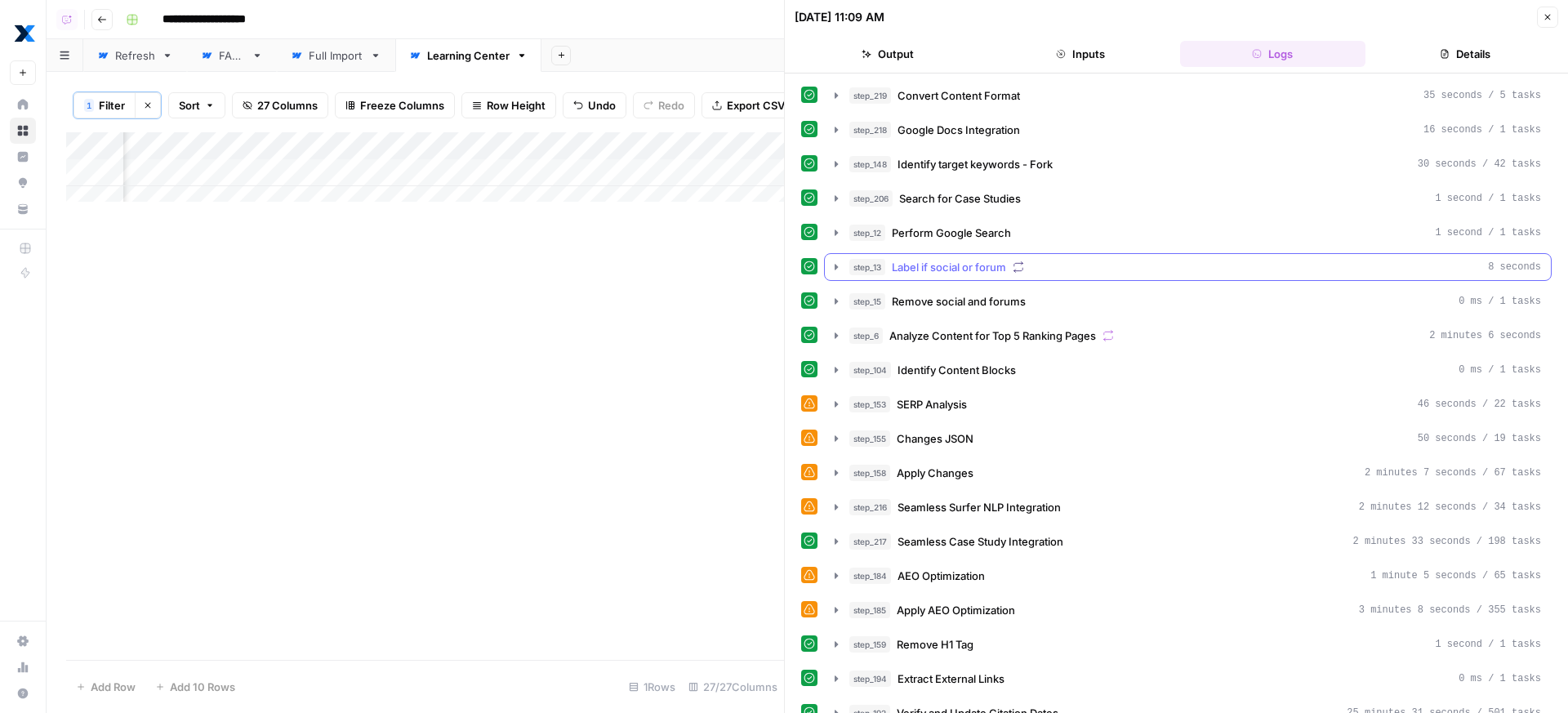
scroll to position [154, 0]
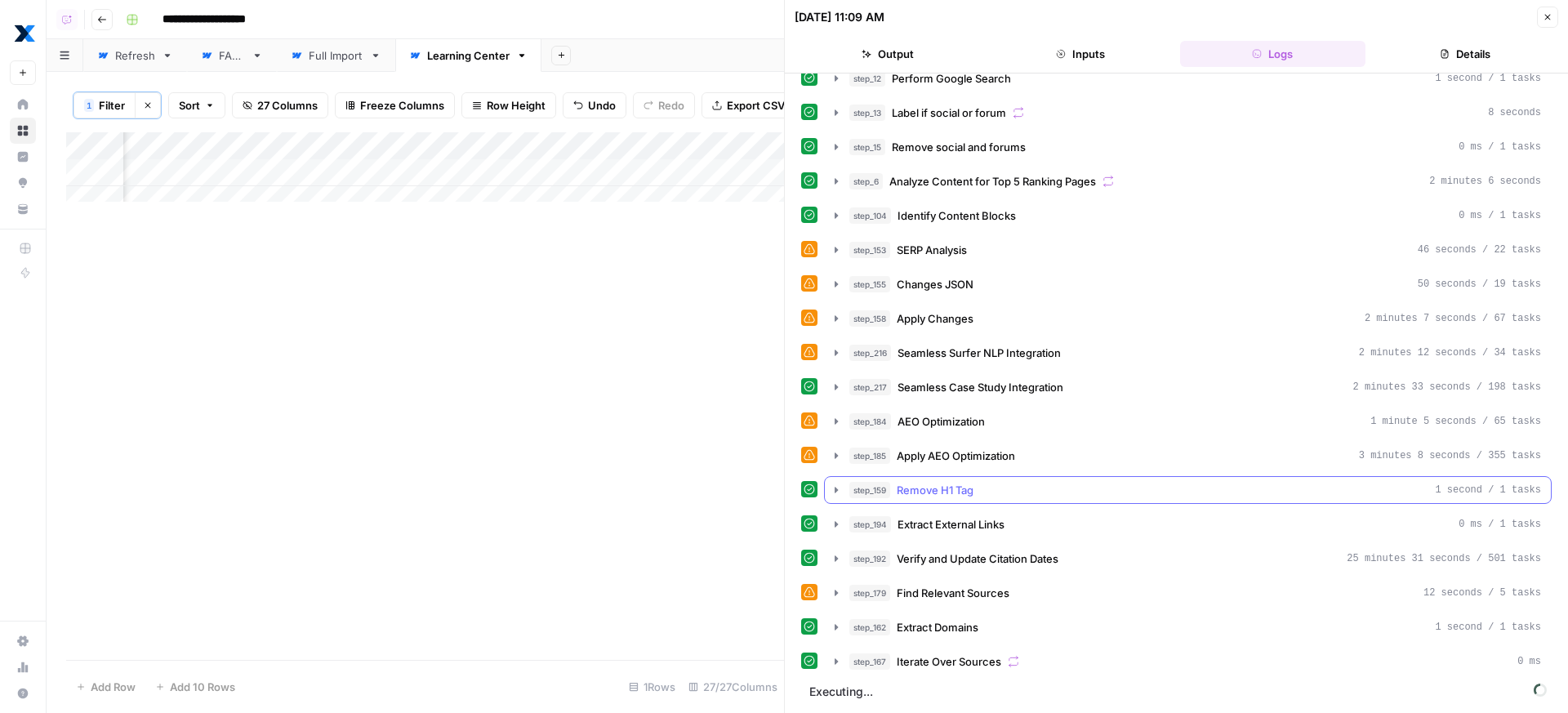
click at [1078, 483] on div "step_159 Remove H1 Tag 1 second / 1 tasks" at bounding box center [1195, 489] width 691 height 16
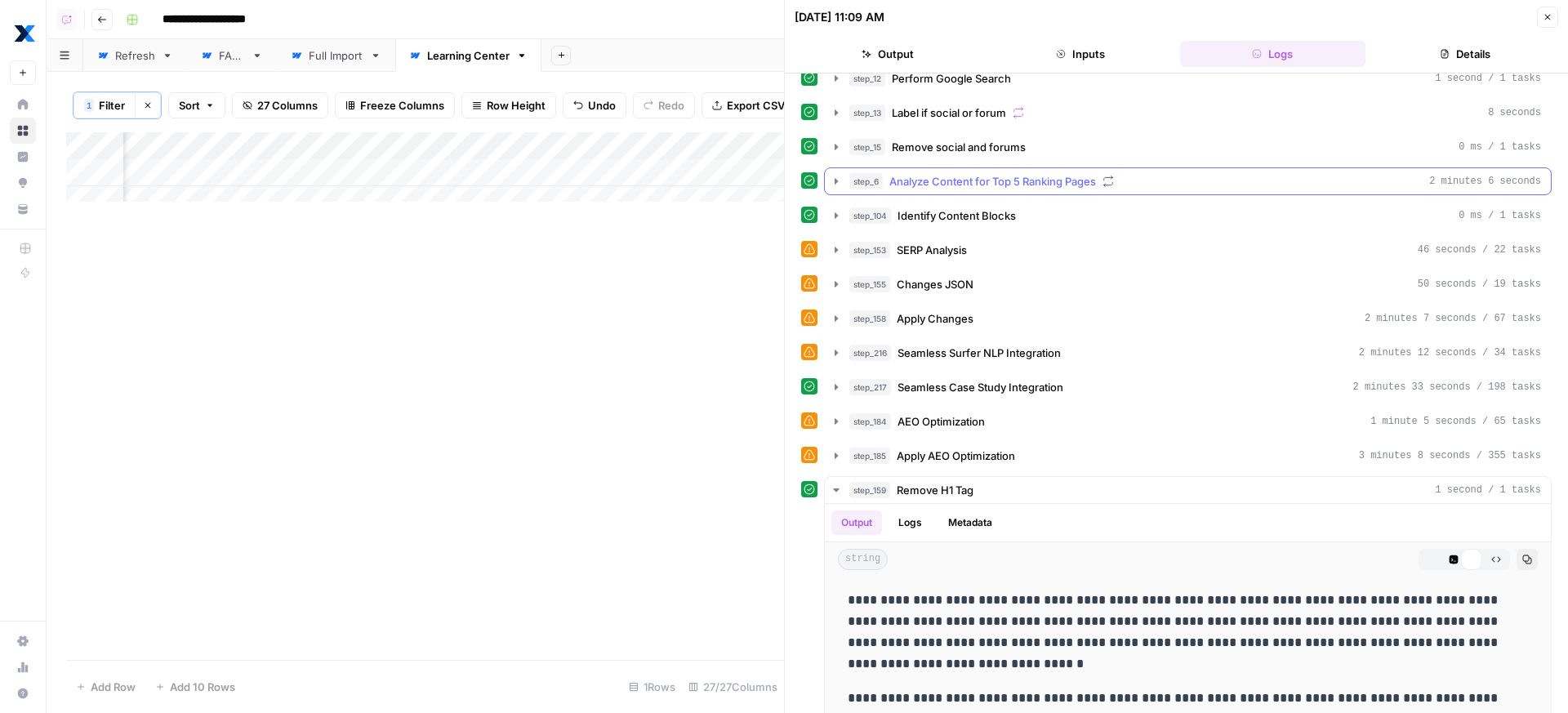
scroll to position [512, 0]
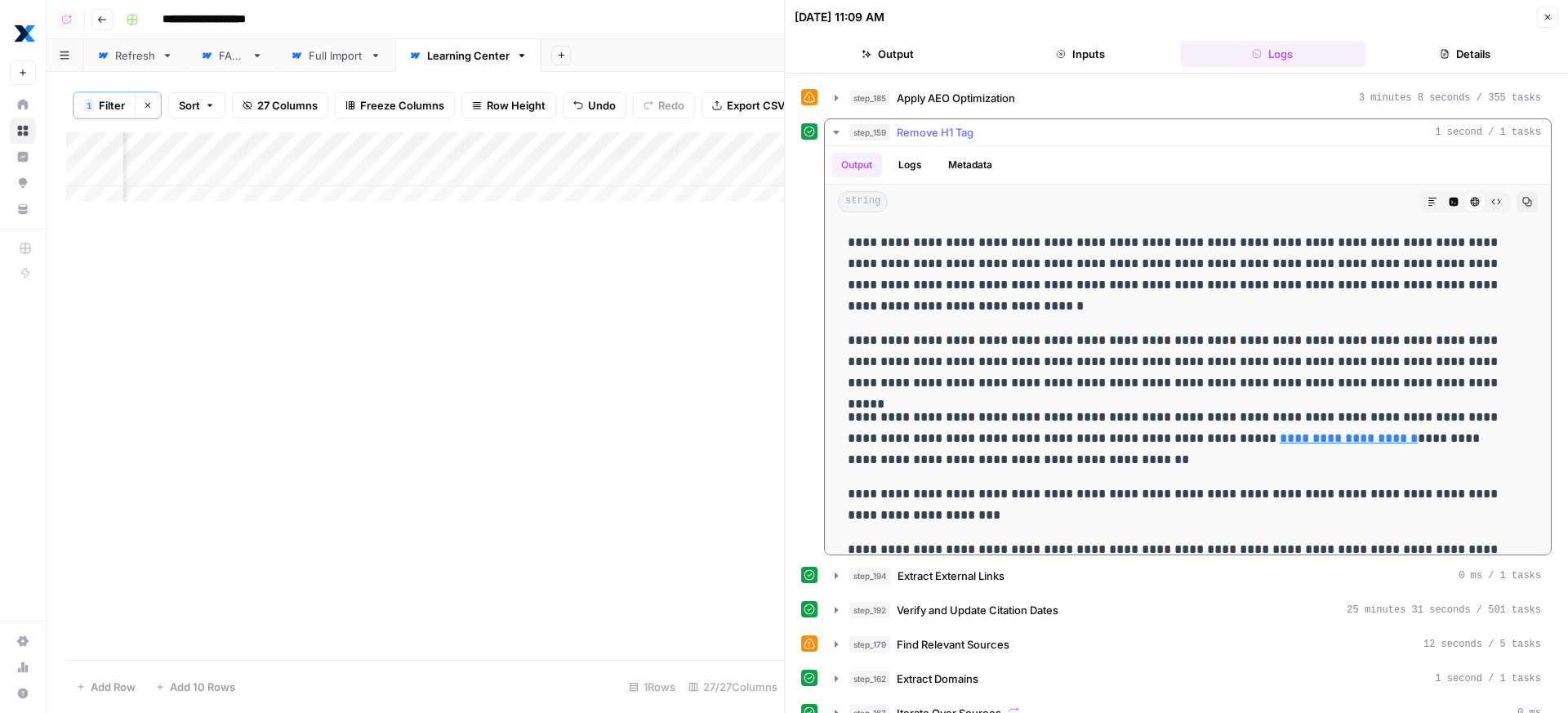
click at [1045, 123] on button "step_159 Remove H1 Tag 1 second / 1 tasks" at bounding box center [1188, 132] width 726 height 26
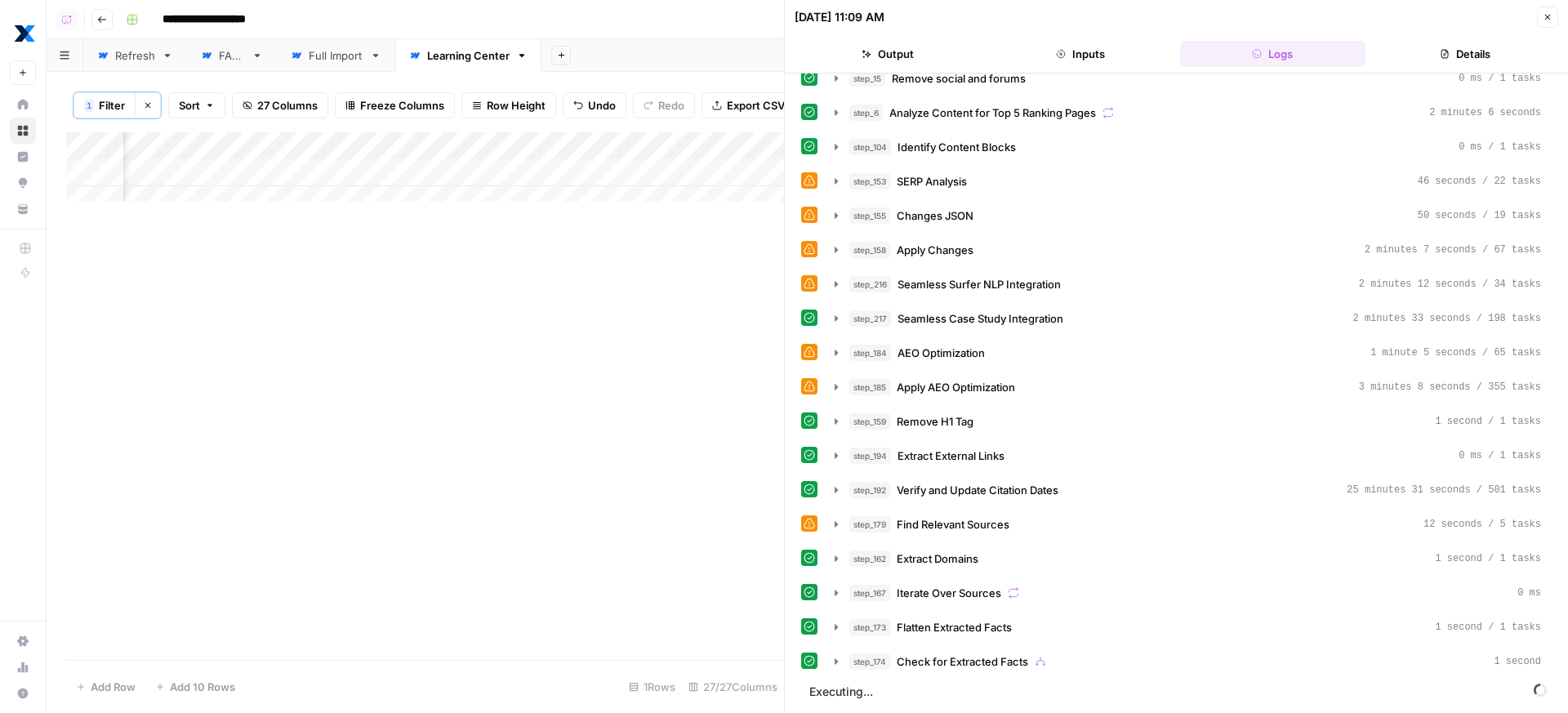
click at [139, 47] on div "Refresh" at bounding box center [135, 55] width 40 height 16
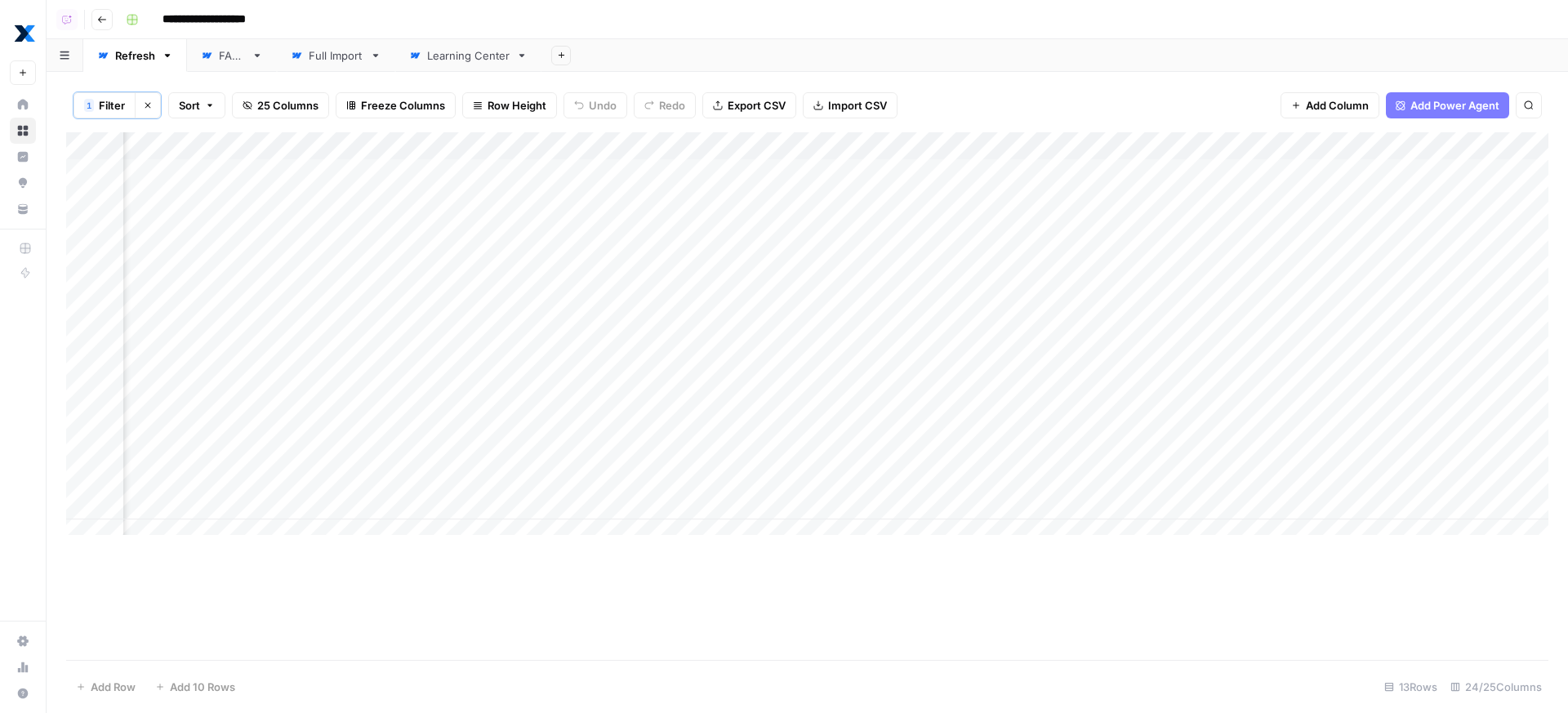
scroll to position [0, 2149]
click at [247, 46] on link "FAQs" at bounding box center [232, 56] width 90 height 33
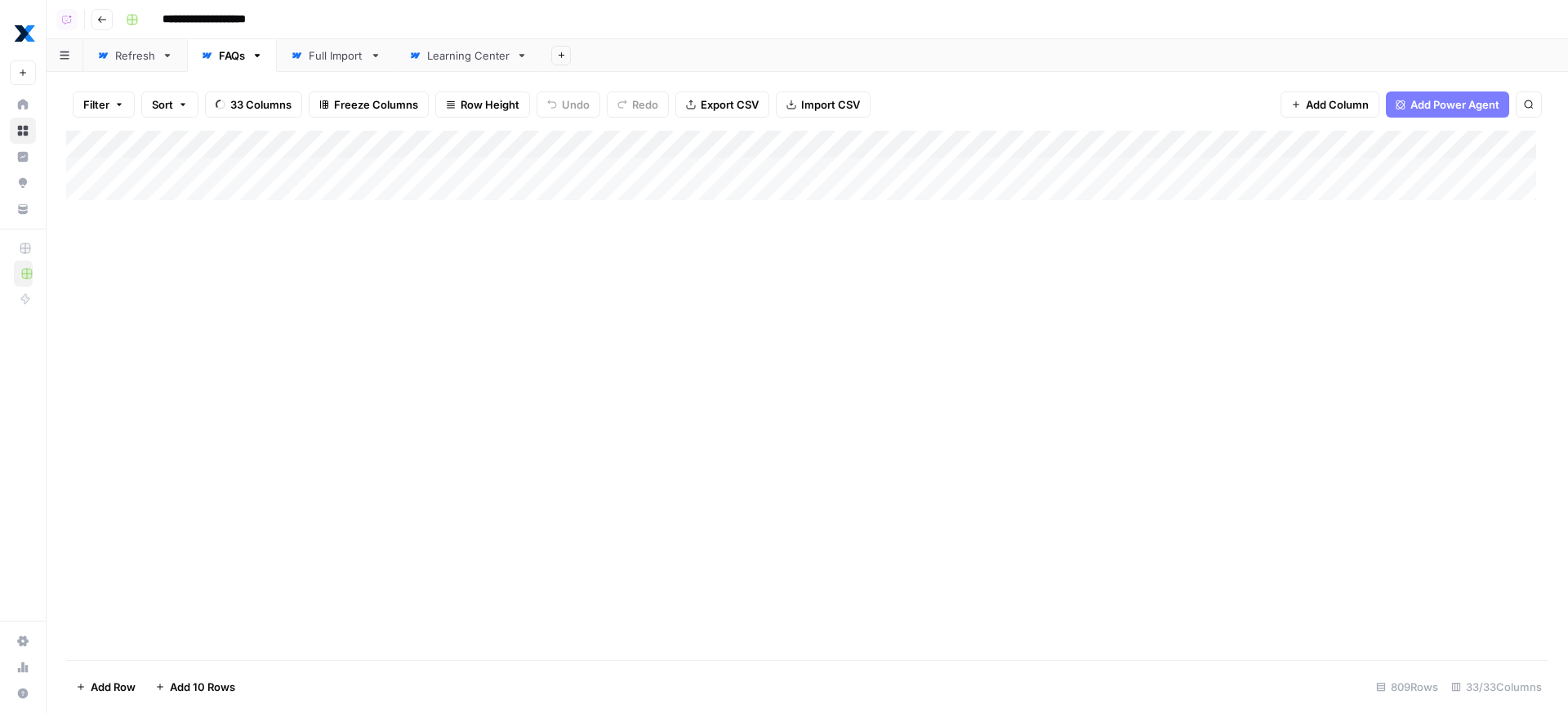
click at [305, 40] on link "Full Import" at bounding box center [336, 56] width 119 height 33
click at [475, 56] on div "Learning Center" at bounding box center [468, 55] width 82 height 16
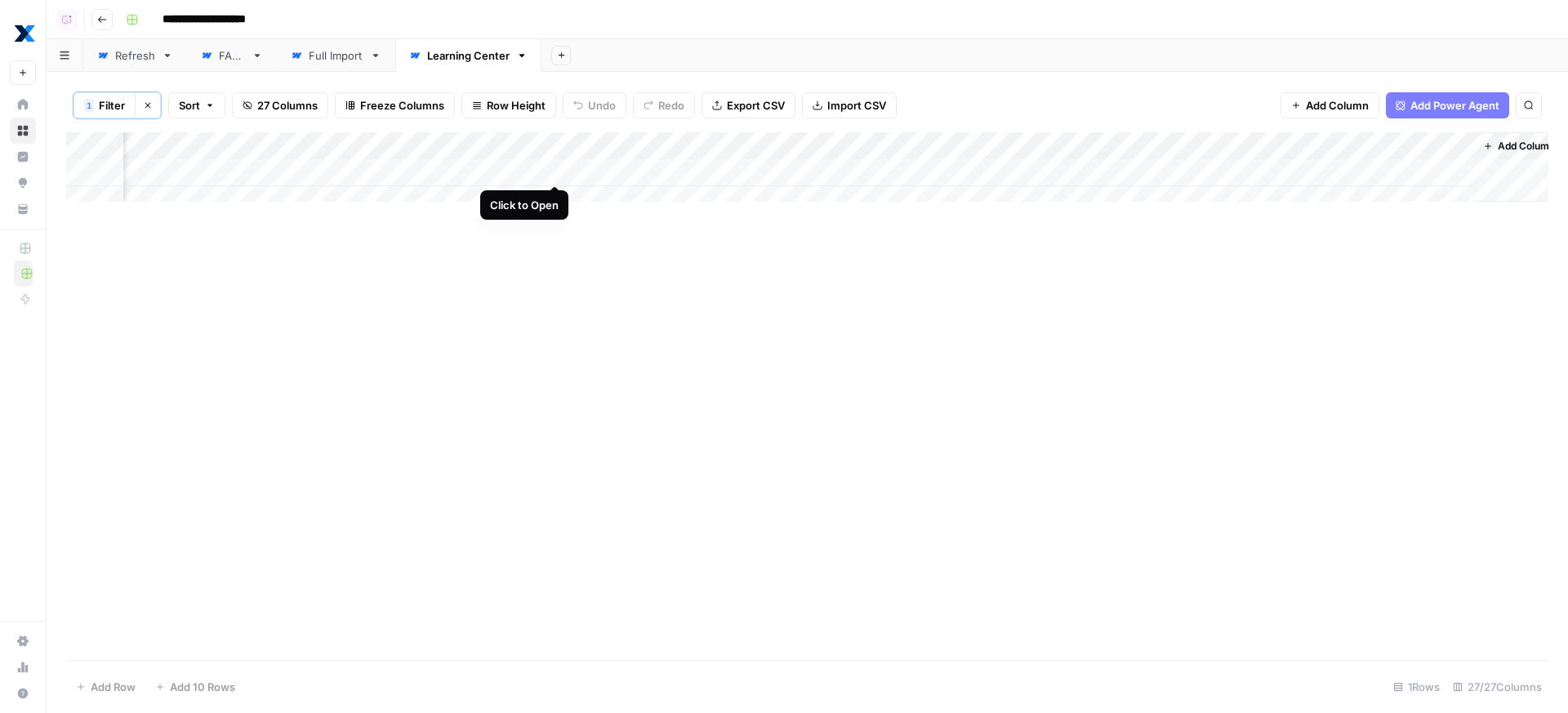
click at [550, 169] on div "Add Column" at bounding box center [807, 172] width 1482 height 81
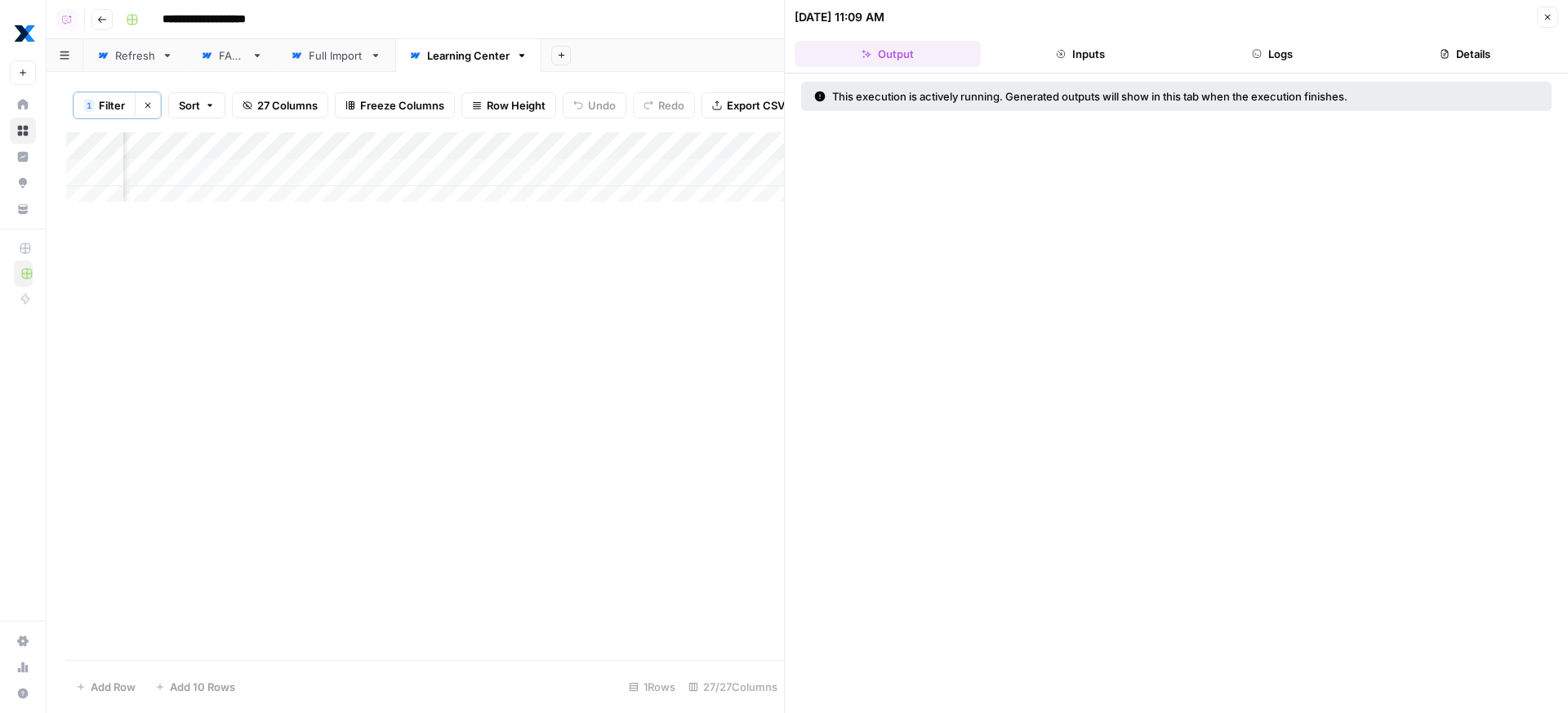
click at [1278, 63] on button "Logs" at bounding box center [1273, 54] width 186 height 26
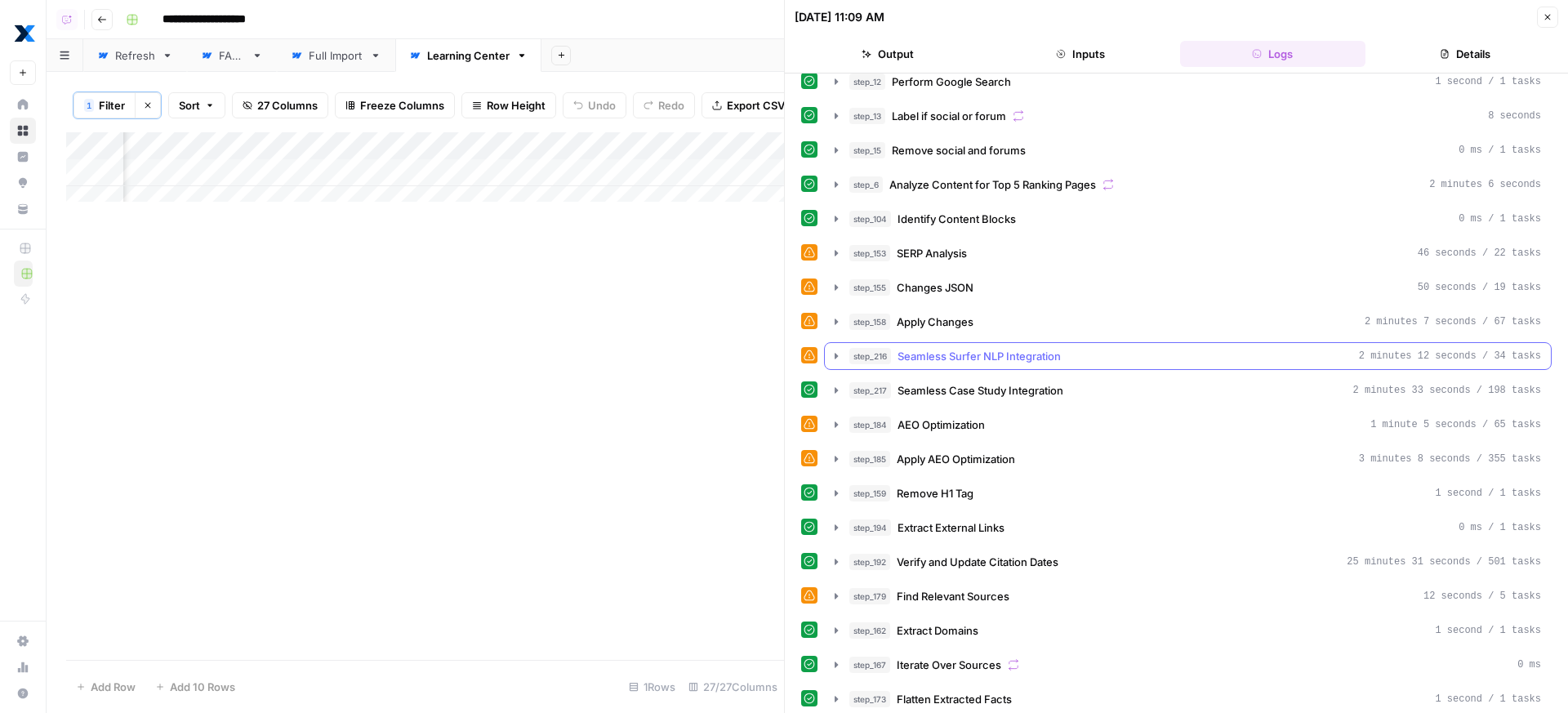
scroll to position [223, 0]
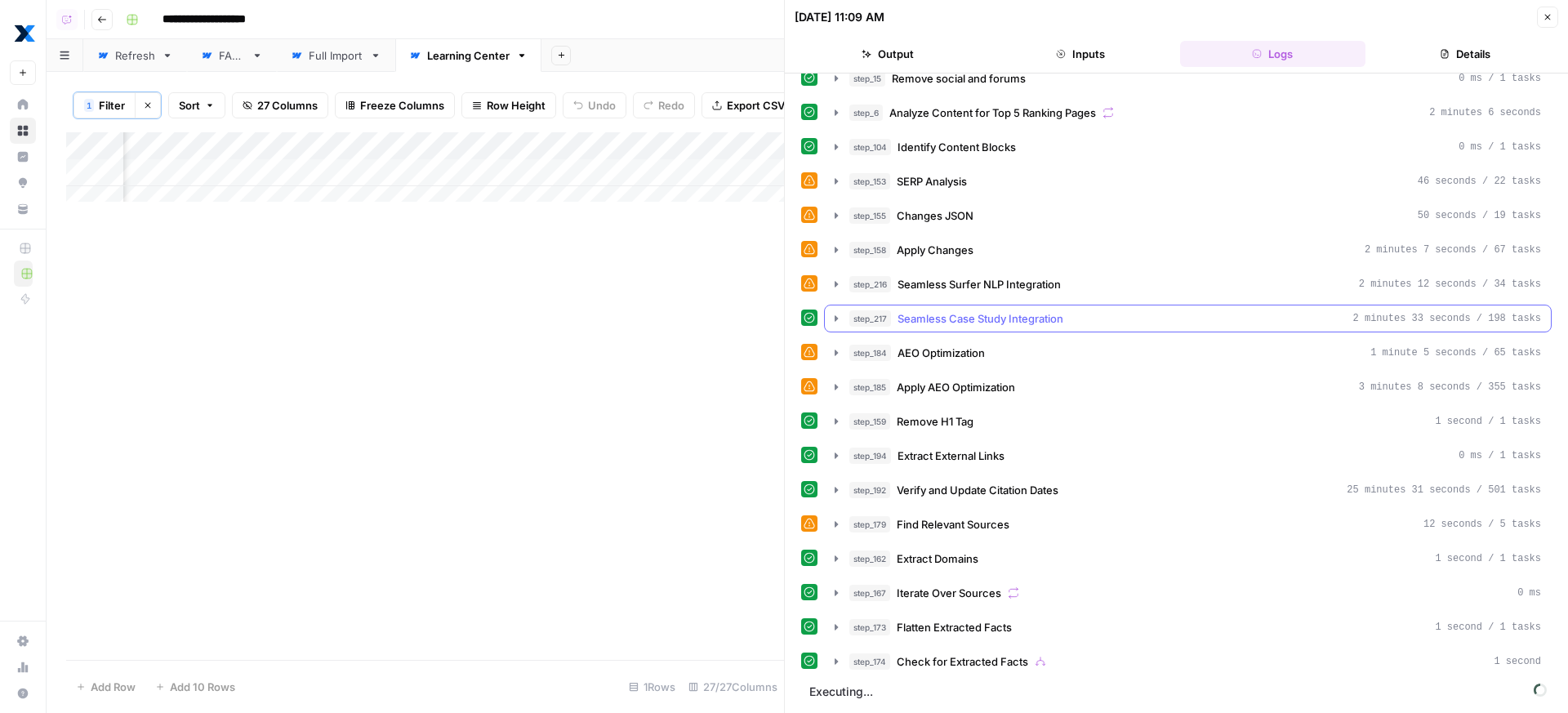
click at [1068, 318] on div "step_217 Seamless Case Study Integration 2 minutes 33 seconds / 198 tasks" at bounding box center [1195, 318] width 691 height 16
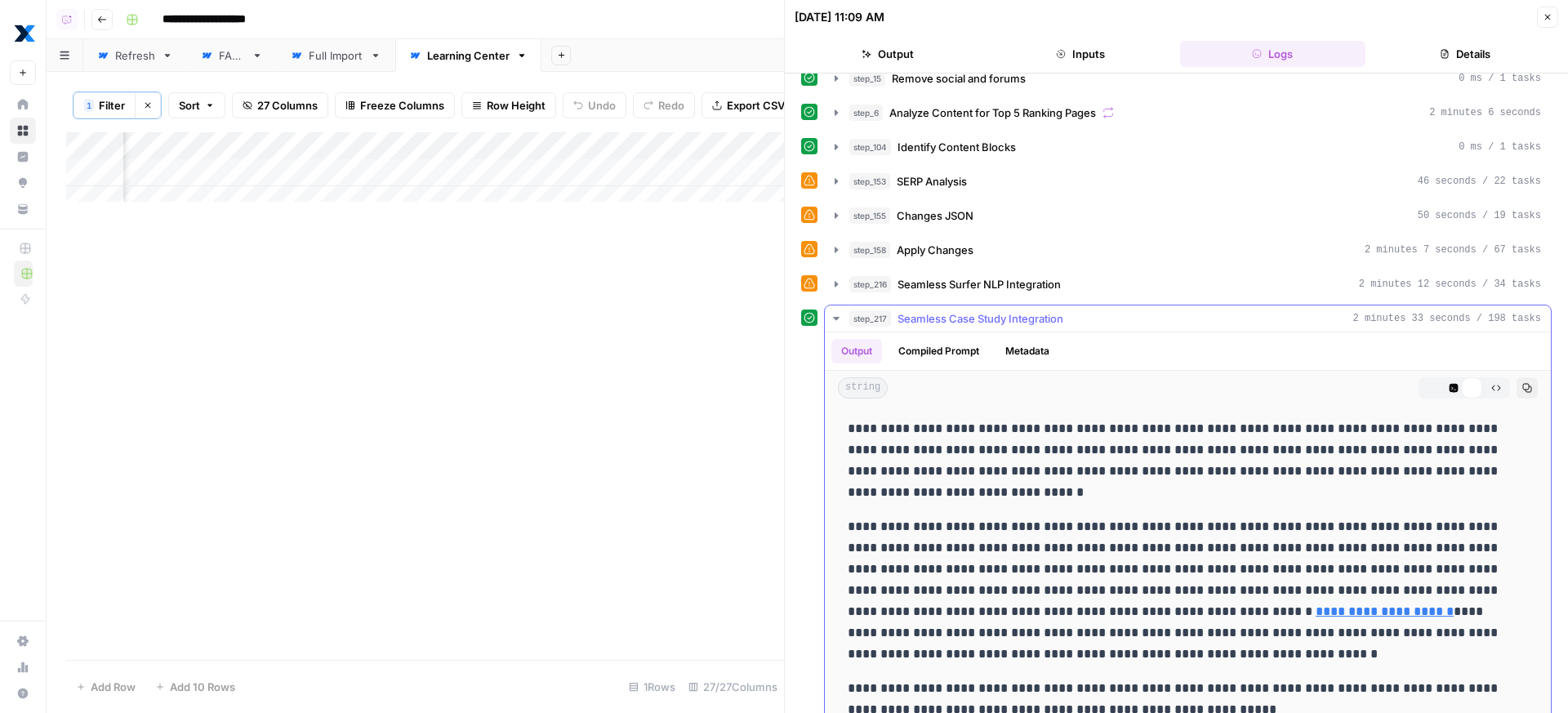
click at [1068, 315] on div "step_217 Seamless Case Study Integration 2 minutes 33 seconds / 198 tasks" at bounding box center [1195, 318] width 691 height 16
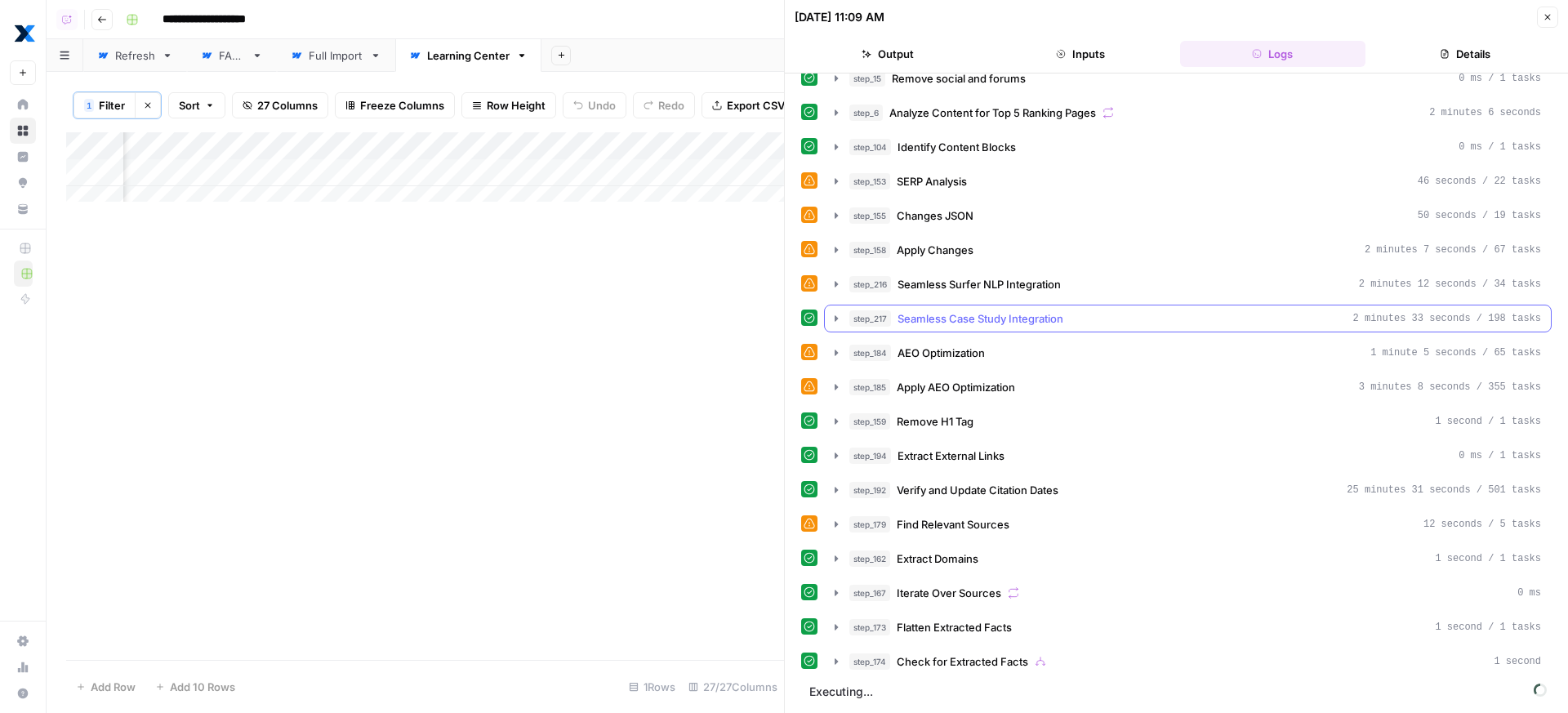
click at [1070, 330] on button "step_217 Seamless Case Study Integration 2 minutes 33 seconds / 198 tasks" at bounding box center [1188, 318] width 726 height 26
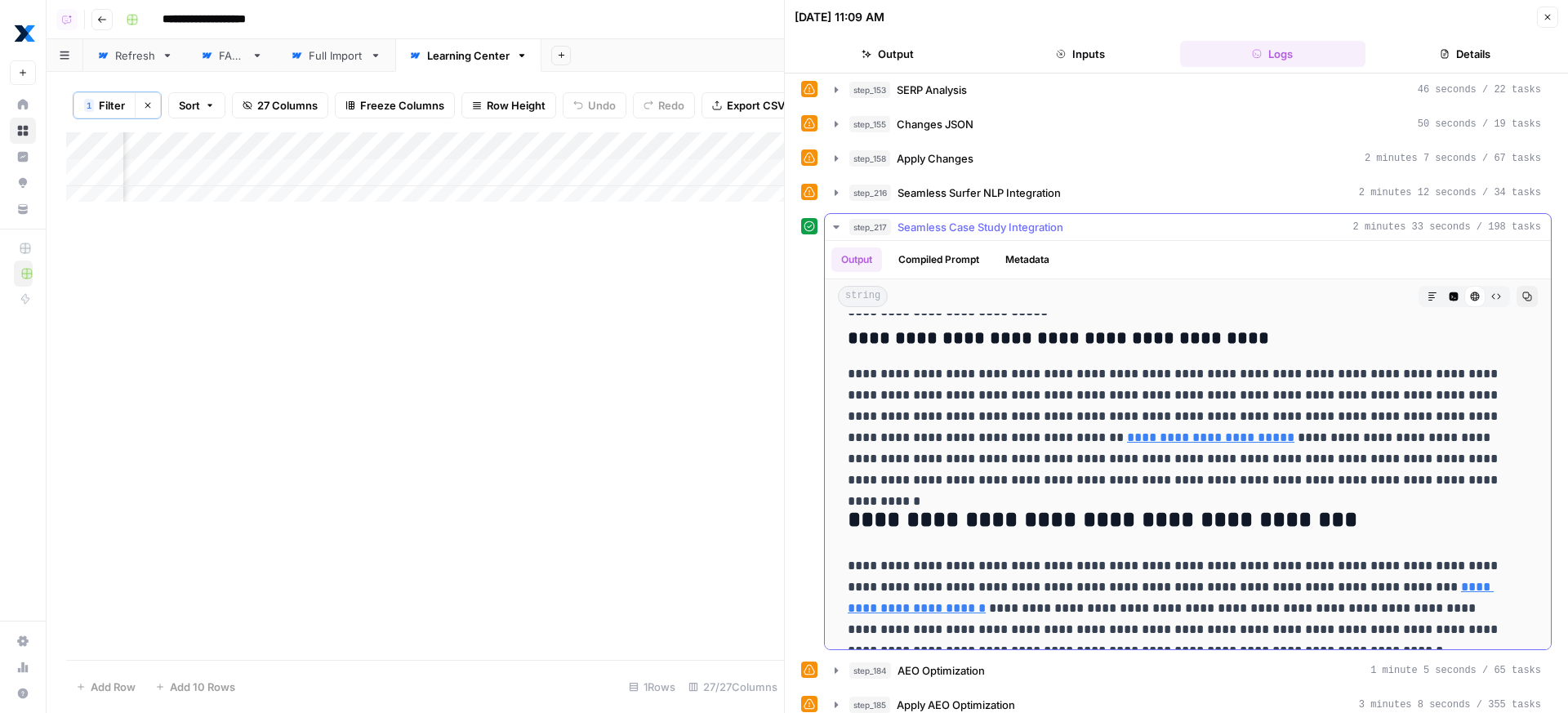
scroll to position [5311, 0]
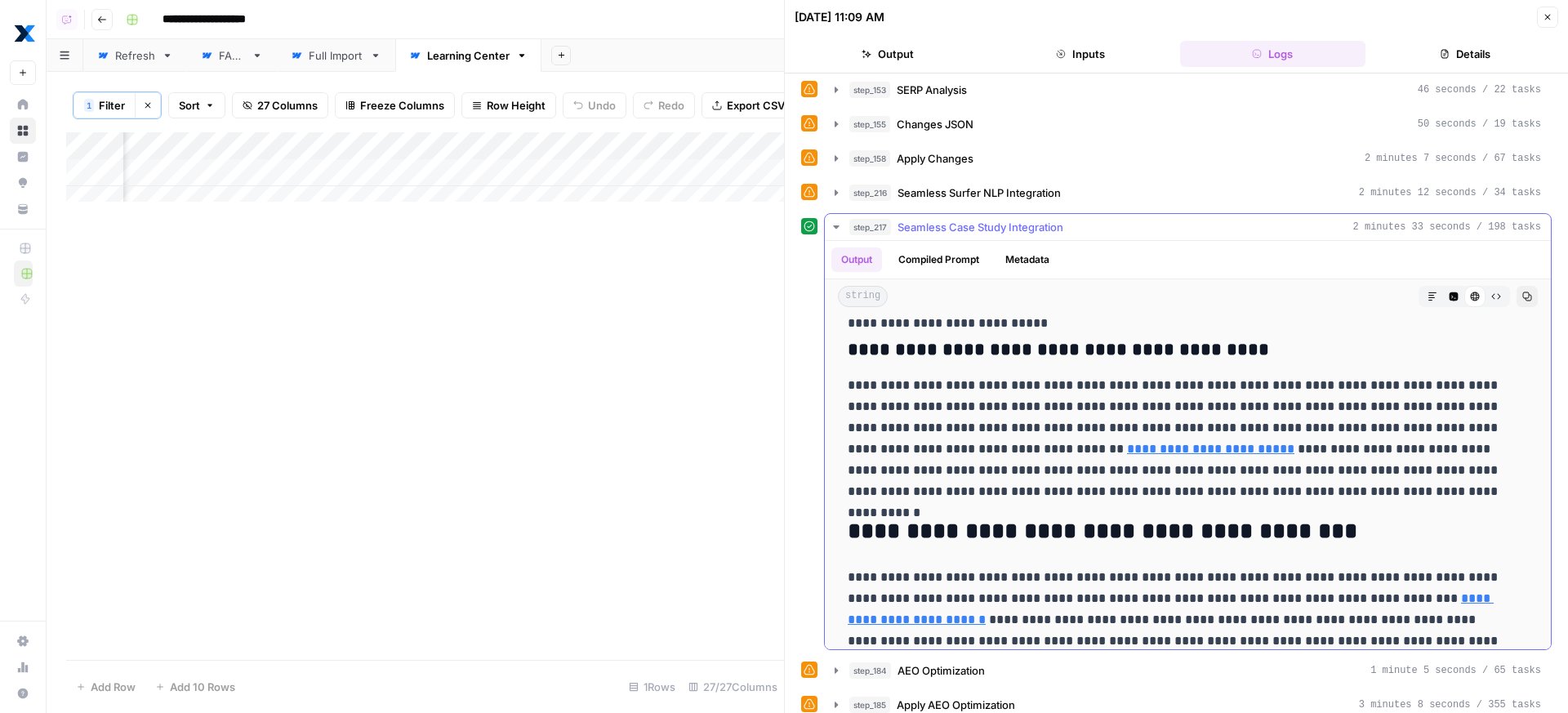
click at [1040, 228] on span "Seamless Case Study Integration" at bounding box center [979, 227] width 166 height 16
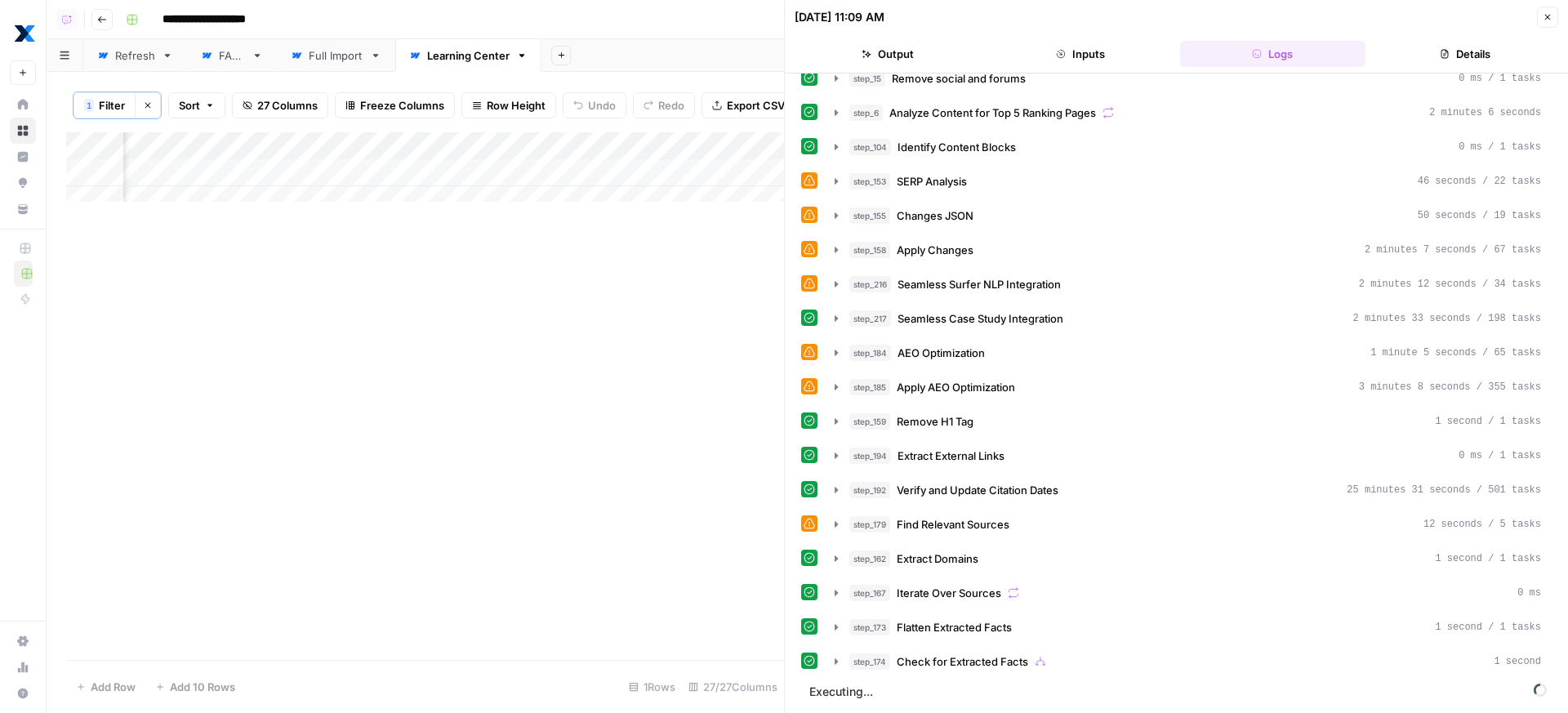
click at [641, 420] on div "Add Column" at bounding box center [425, 395] width 718 height 527
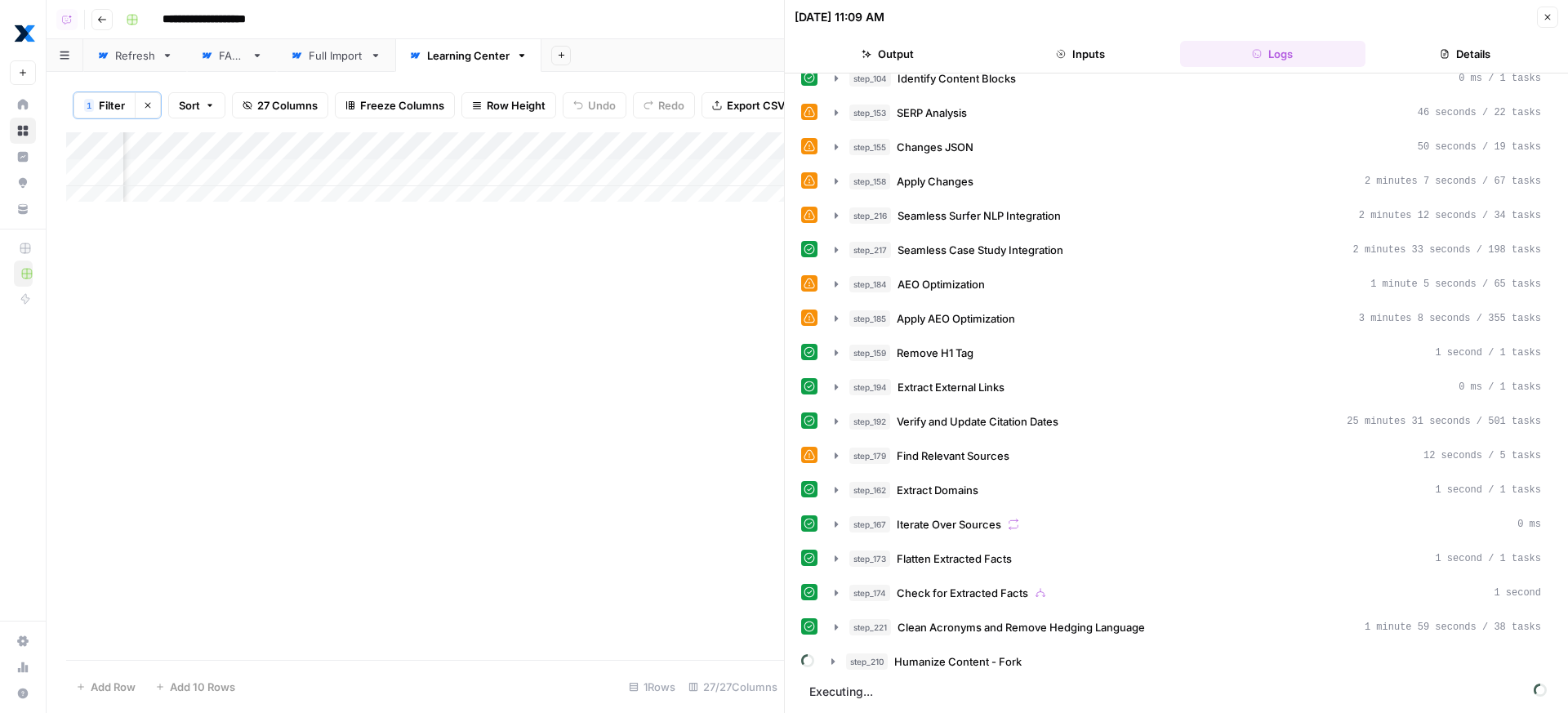
scroll to position [258, 0]
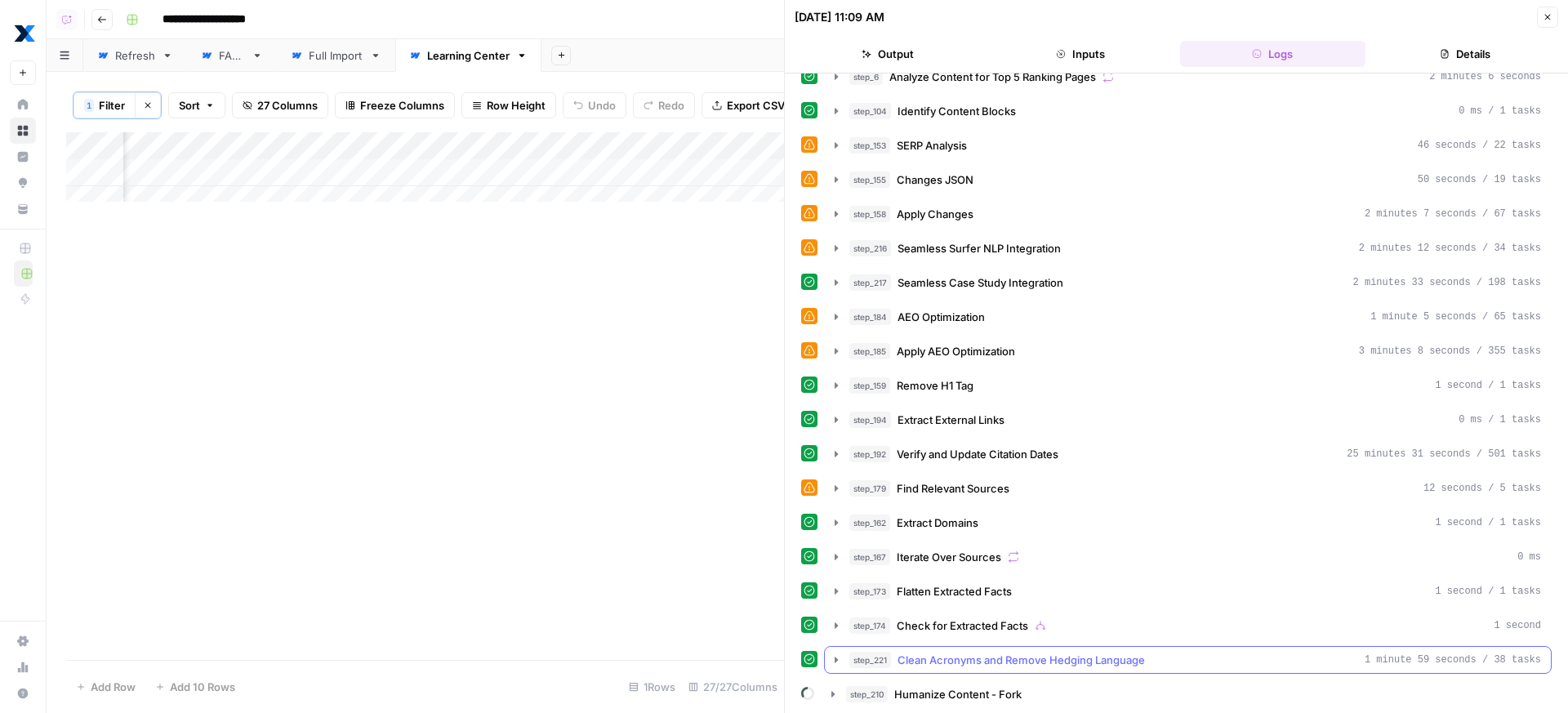
drag, startPoint x: 1187, startPoint y: 653, endPoint x: 1228, endPoint y: 502, distance: 156.5
click at [1187, 653] on div "step_221 Clean Acronyms and Remove Hedging Language 1 minute 59 seconds / 38 ta…" at bounding box center [1195, 659] width 691 height 16
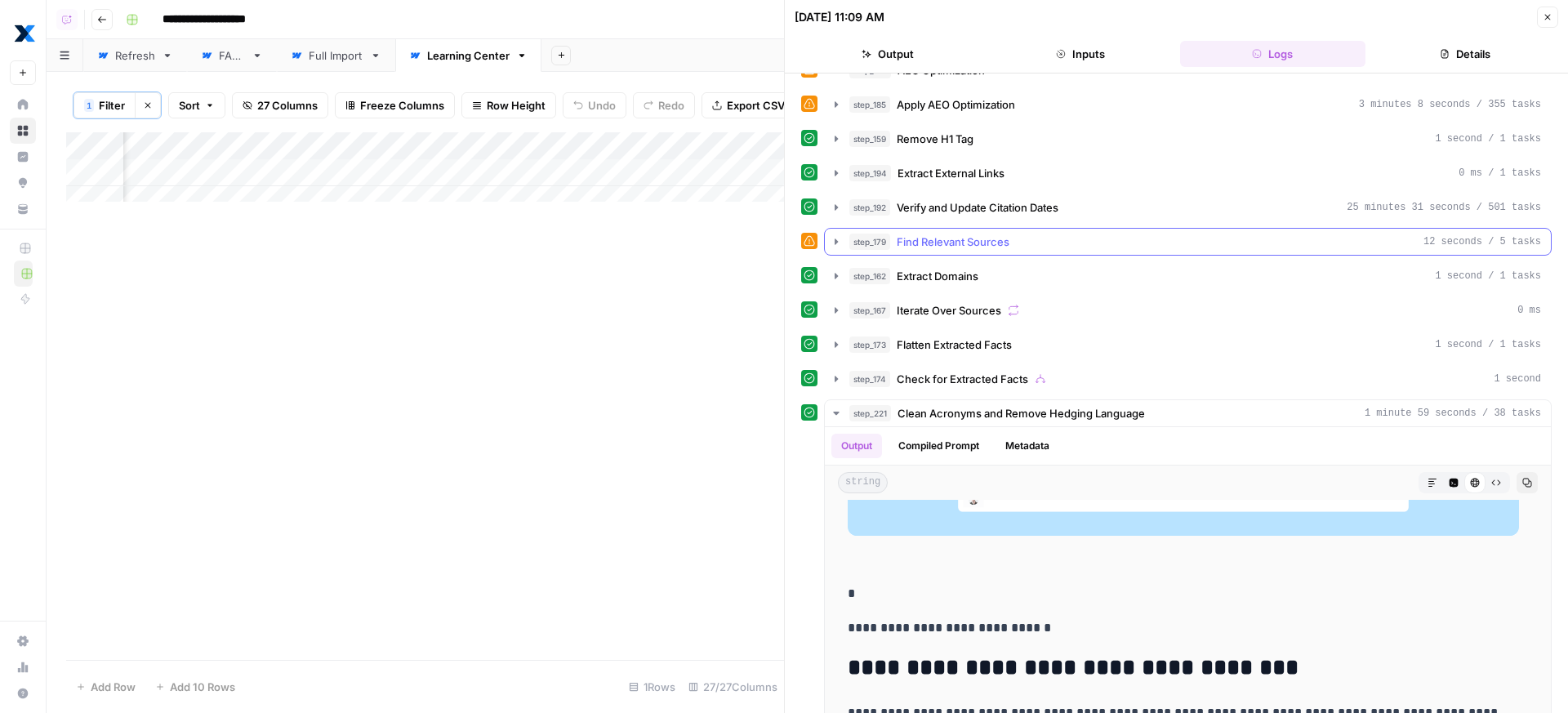
scroll to position [486, 0]
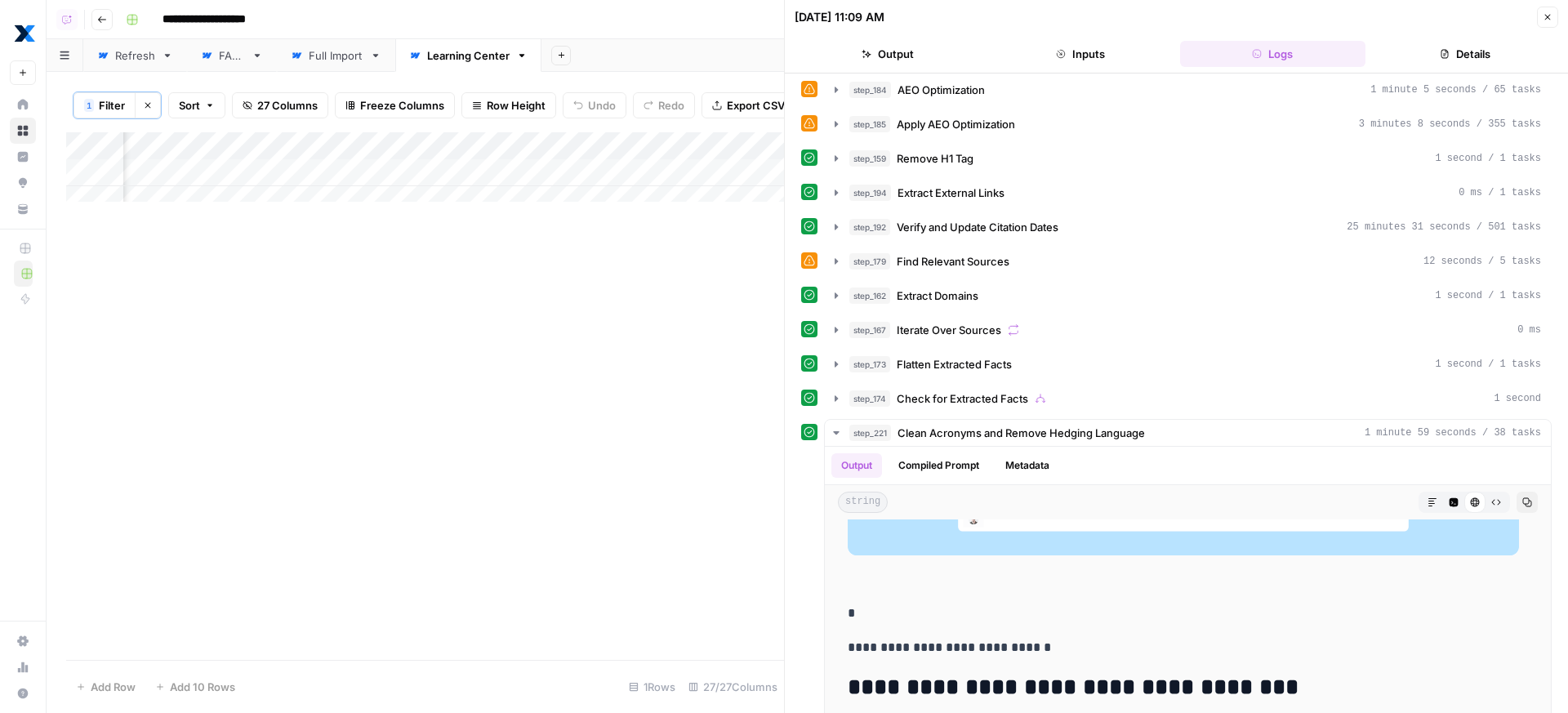
click at [1021, 173] on div "step_219 Convert Content Format 35 seconds / 5 tasks step_218 Google Docs Integ…" at bounding box center [1176, 243] width 750 height 1294
click at [1023, 160] on div "step_159 Remove H1 Tag 1 second / 1 tasks" at bounding box center [1195, 158] width 691 height 16
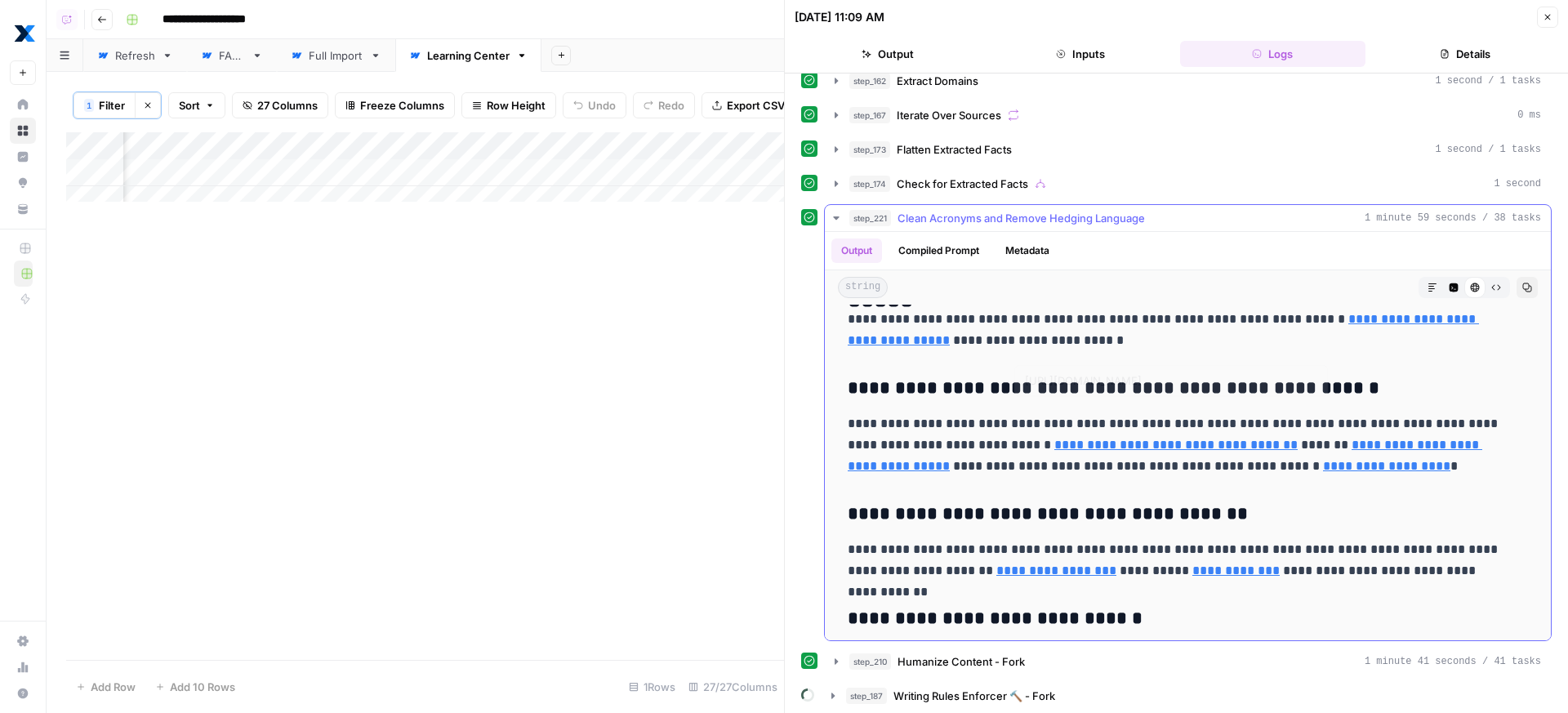
scroll to position [4130, 0]
click at [1043, 222] on span "Clean Acronyms and Remove Hedging Language" at bounding box center [1020, 217] width 247 height 16
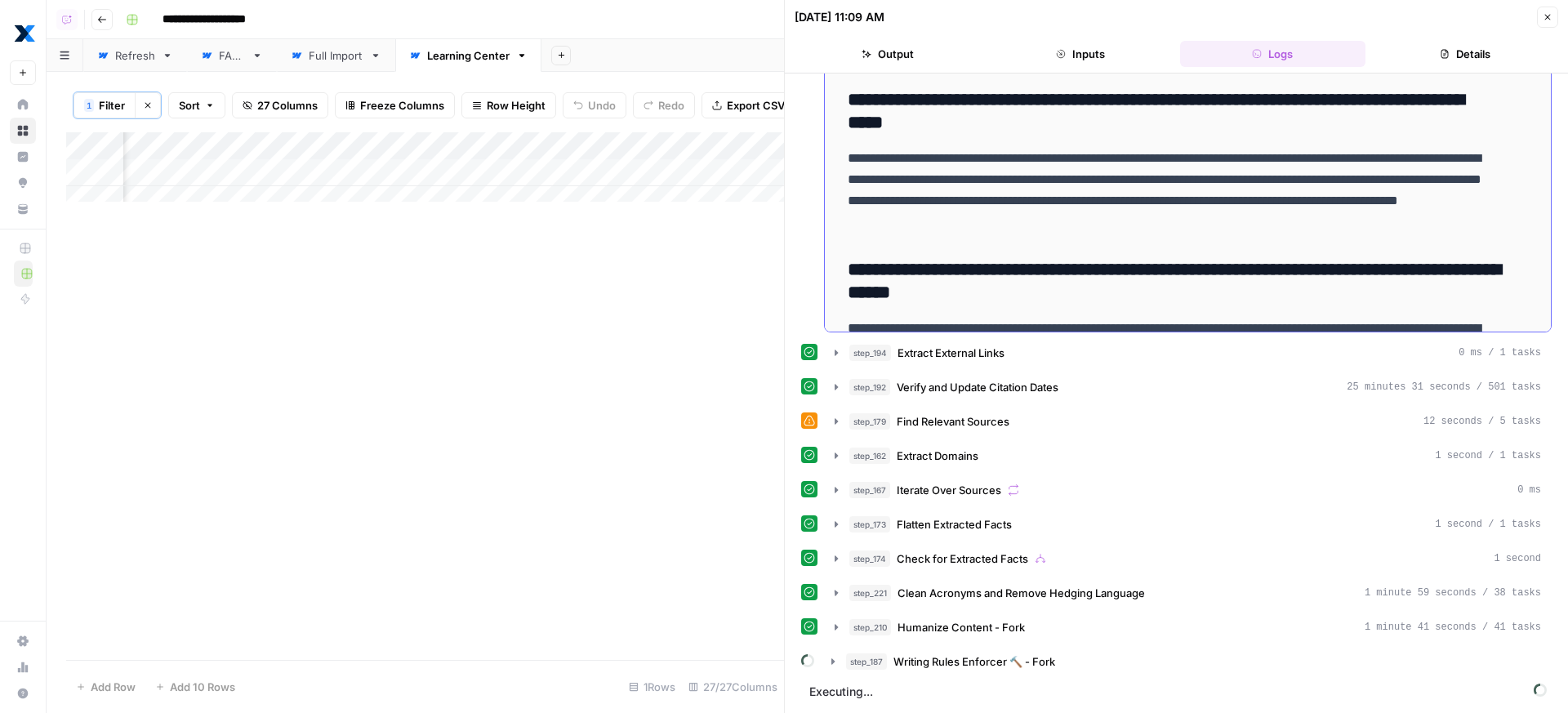
scroll to position [735, 0]
click at [1019, 658] on span "Writing Rules Enforcer 🔨 - Fork" at bounding box center [974, 660] width 162 height 16
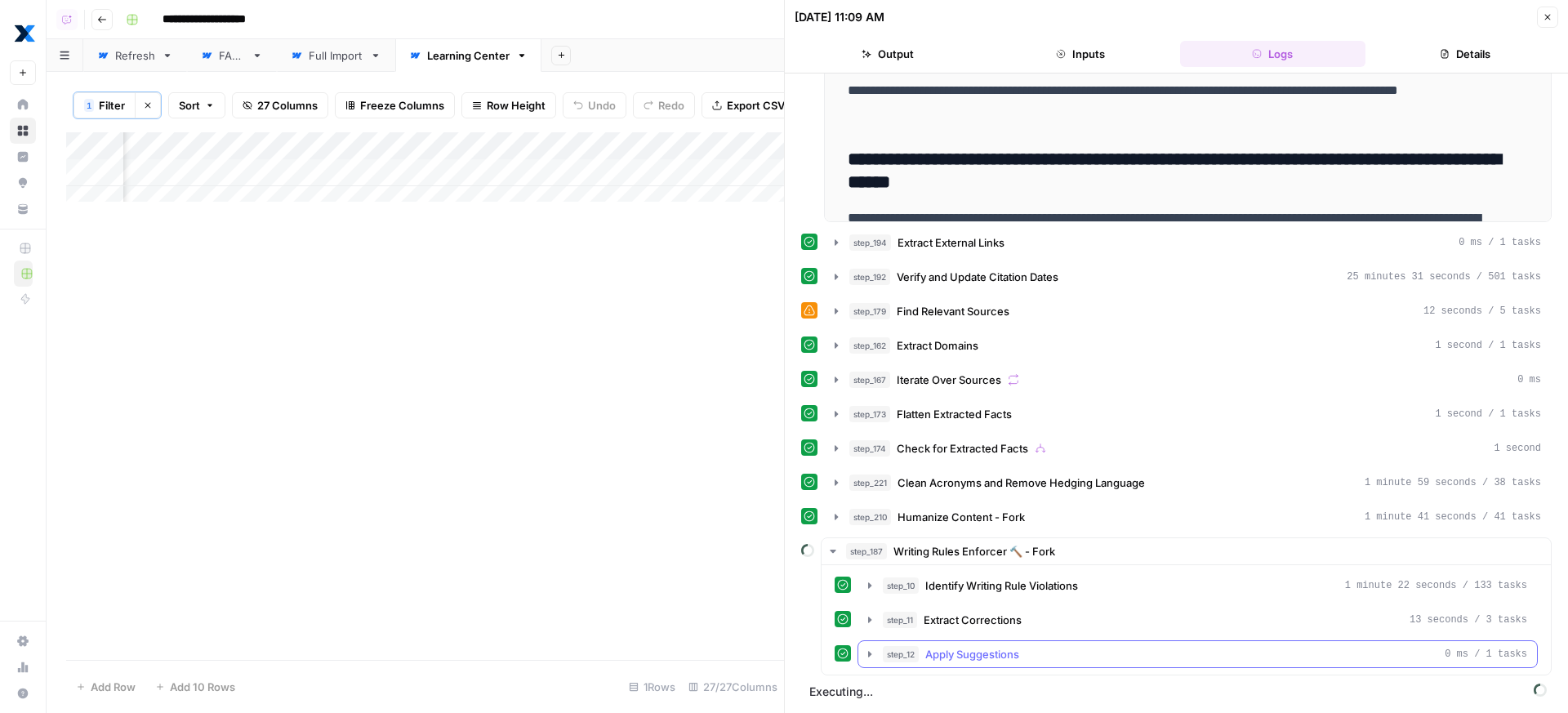
click at [1021, 661] on div "step_12 Apply Suggestions 0 ms / 1 tasks" at bounding box center [1204, 654] width 644 height 16
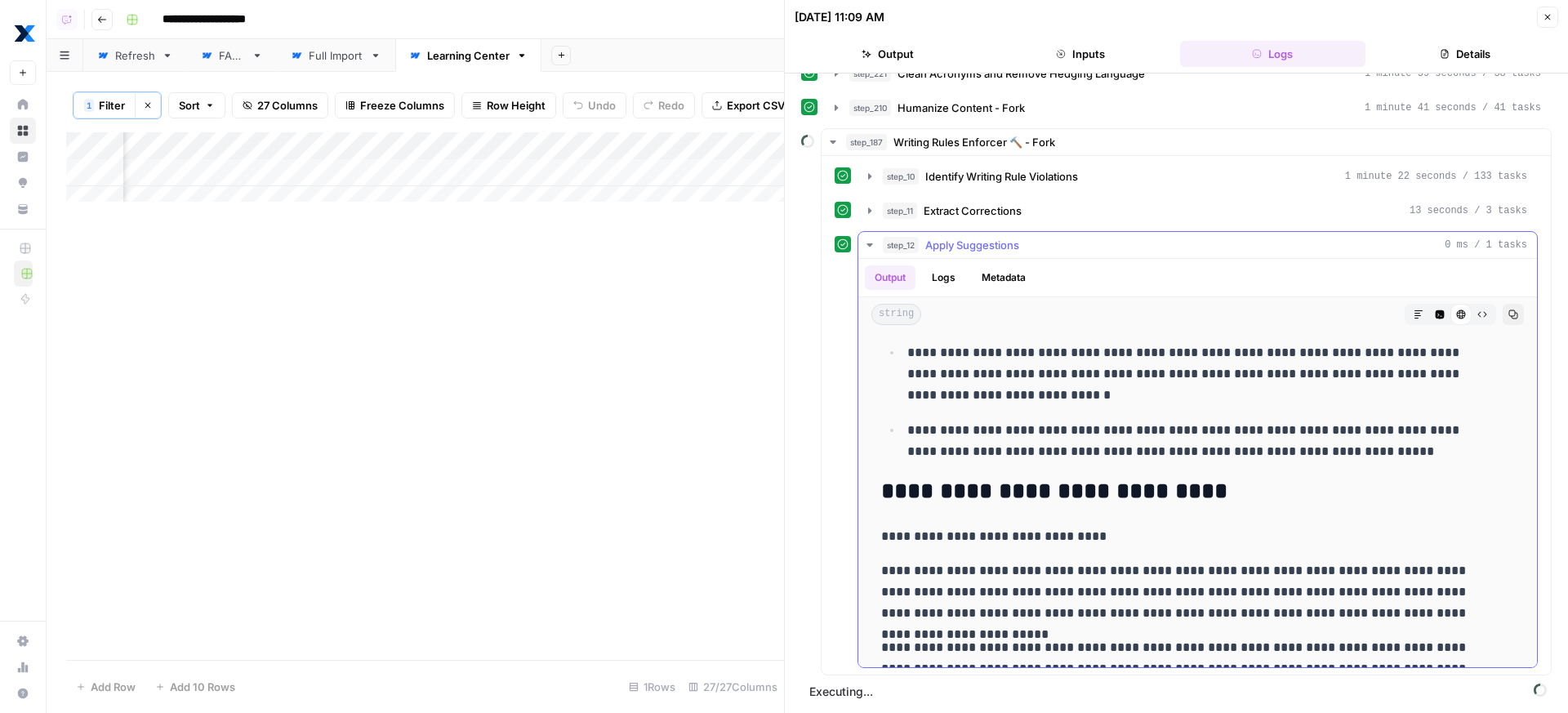
scroll to position [745, 0]
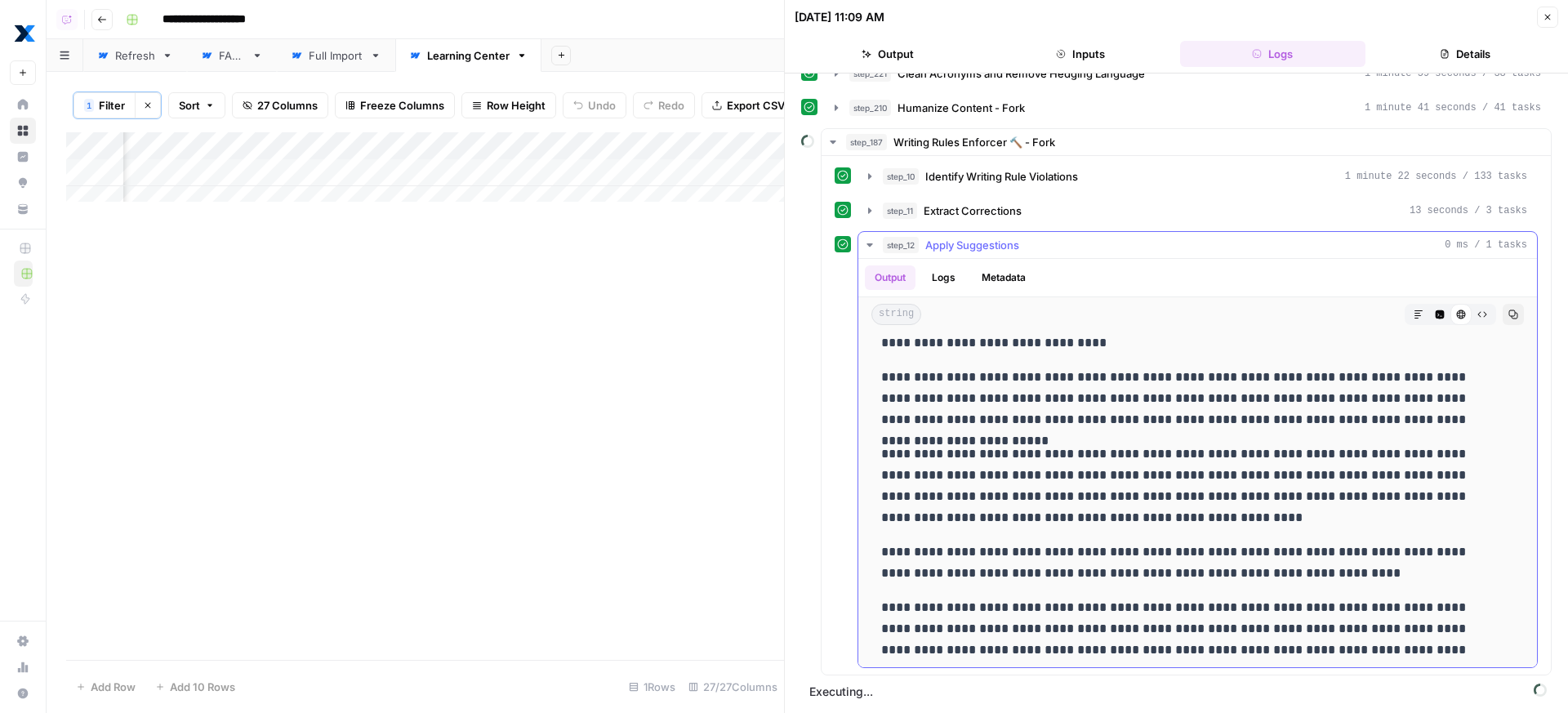
click at [1262, 453] on p "**********" at bounding box center [1184, 485] width 608 height 85
click at [1077, 248] on div "step_12 Apply Suggestions 0 ms / 1 tasks" at bounding box center [1204, 244] width 644 height 16
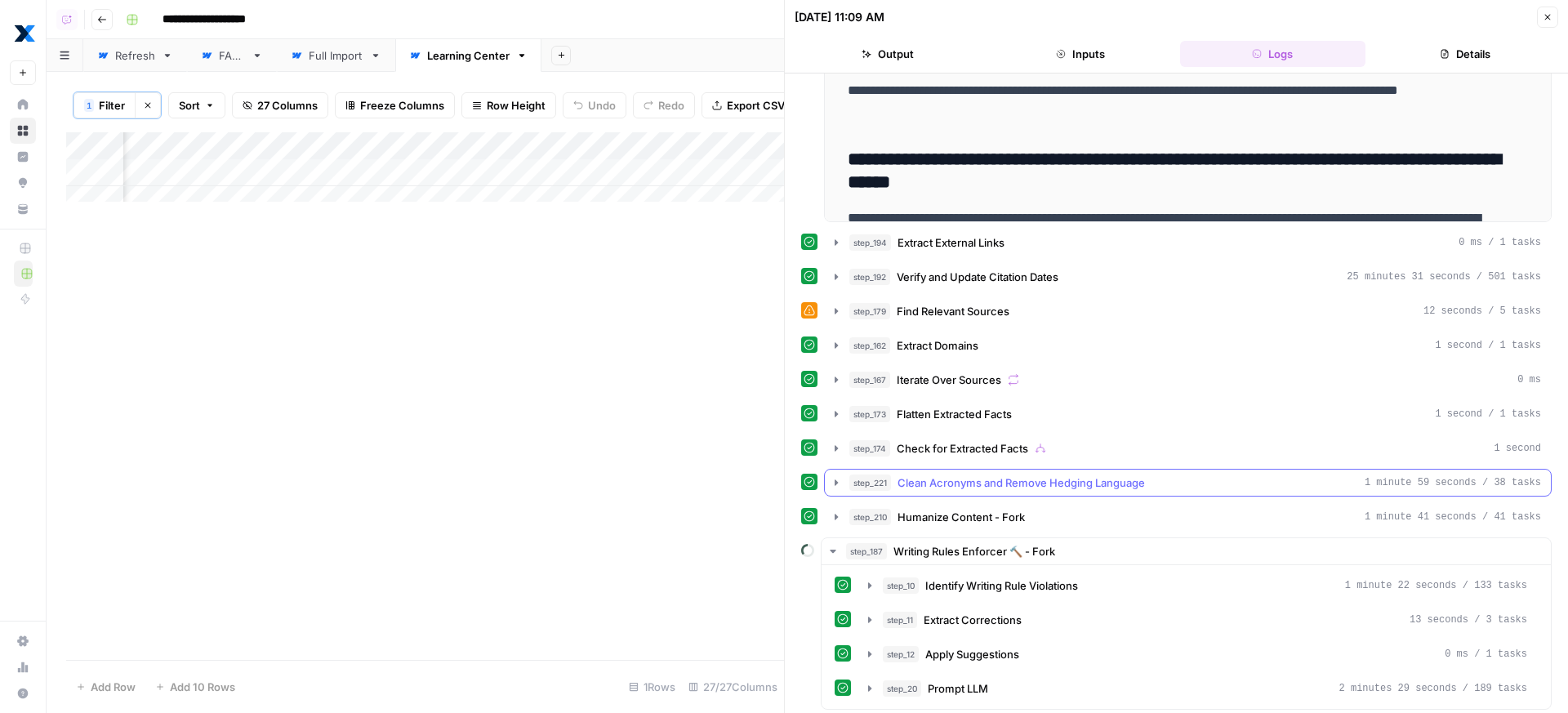
scroll to position [880, 0]
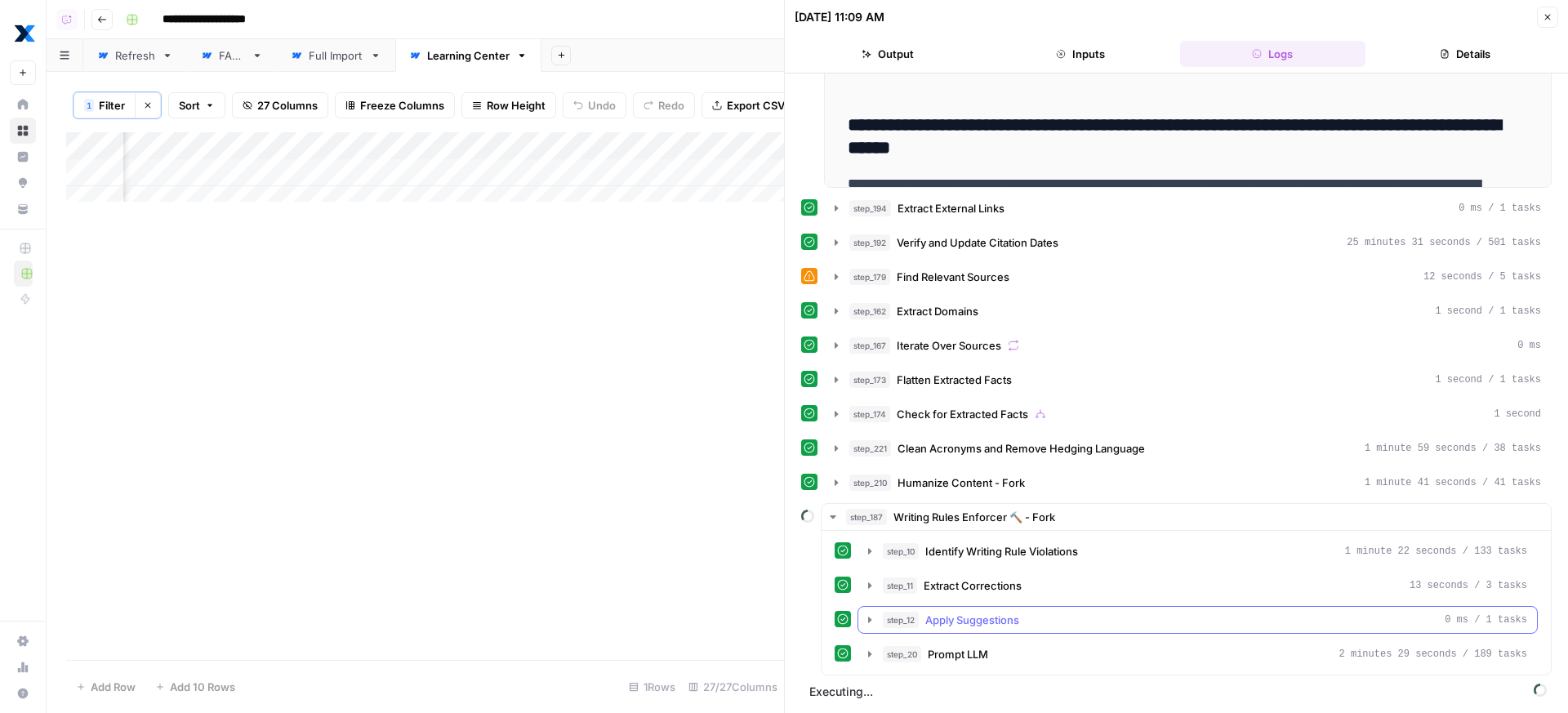
click at [1085, 628] on button "step_12 Apply Suggestions 0 ms / 1 tasks" at bounding box center [1197, 619] width 679 height 26
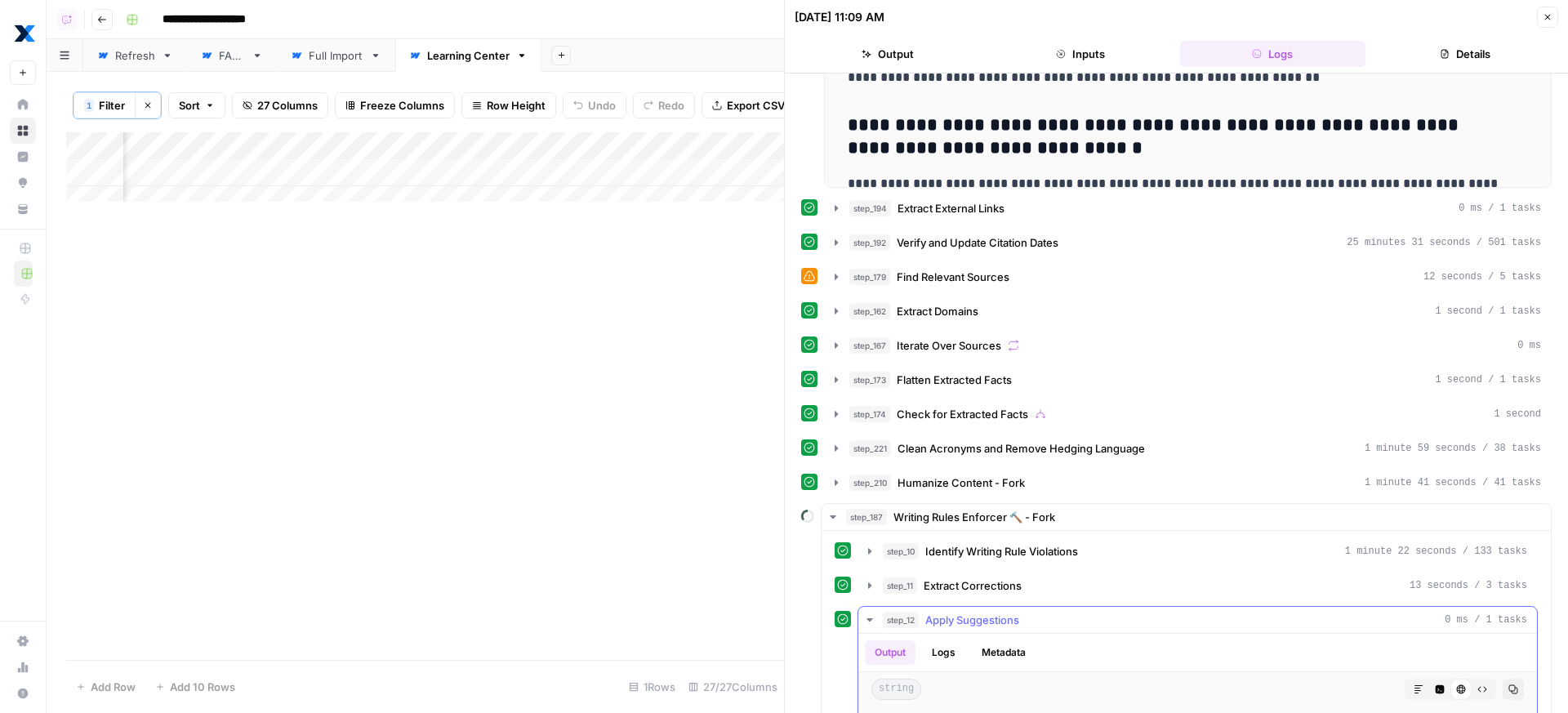
click at [1085, 621] on div "step_12 Apply Suggestions 0 ms / 1 tasks" at bounding box center [1204, 619] width 644 height 16
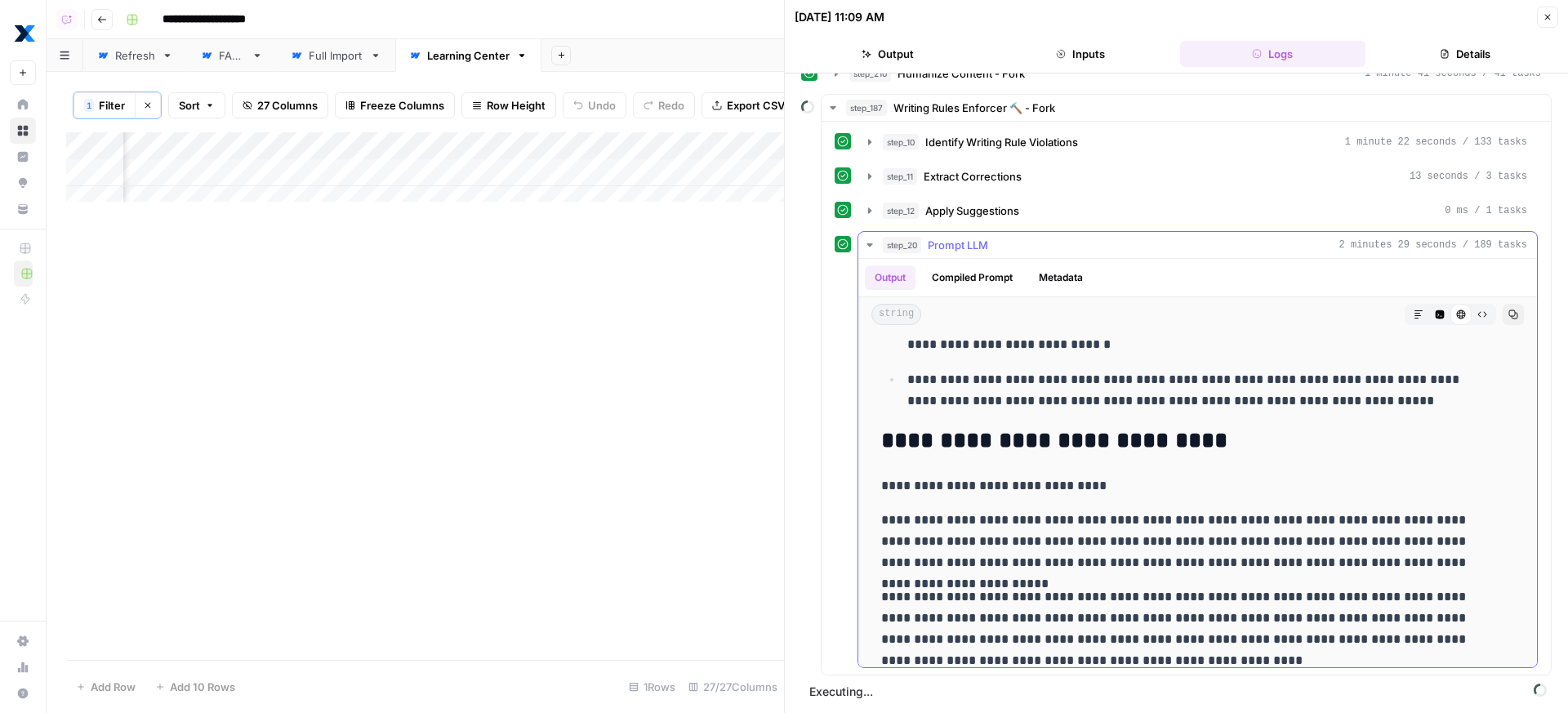
scroll to position [1069, 0]
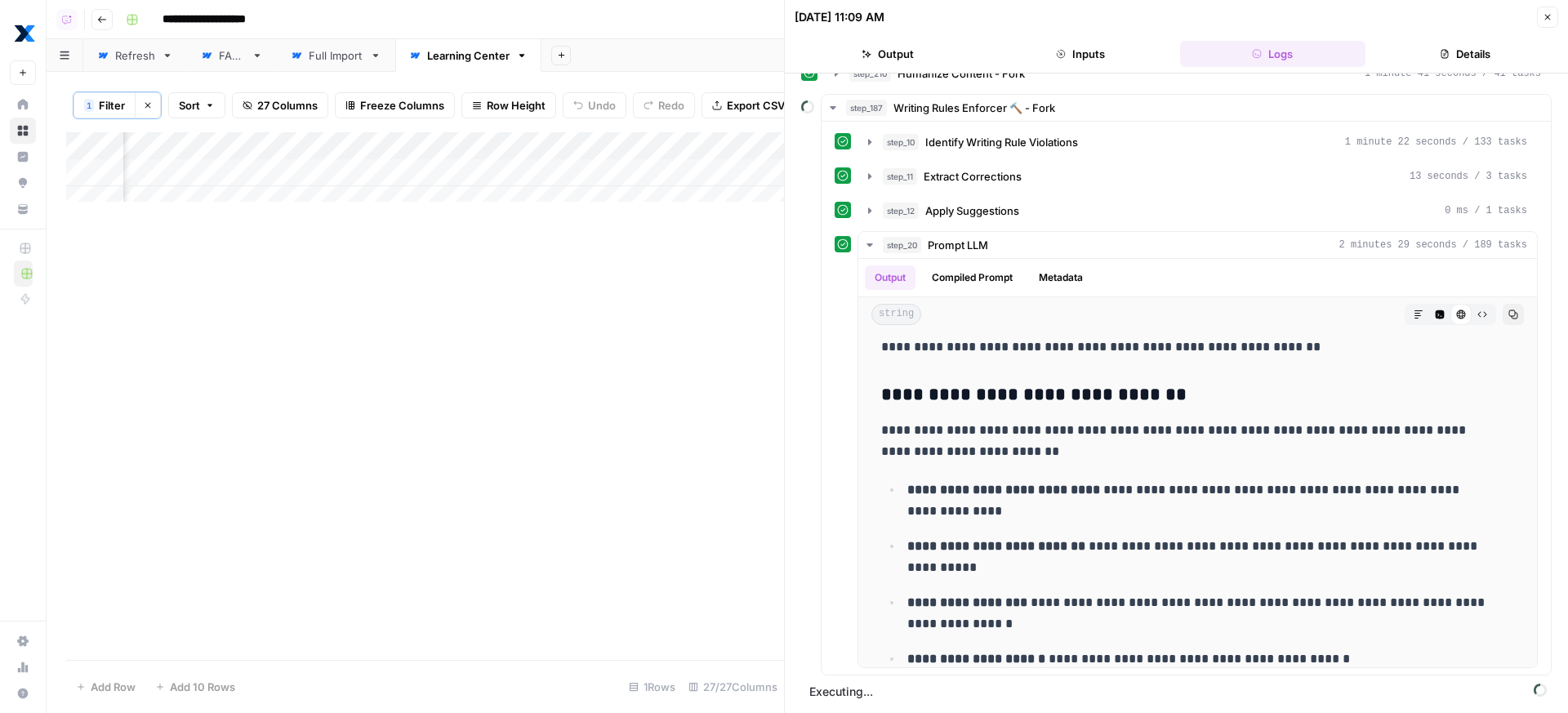
click at [1093, 43] on button "Inputs" at bounding box center [1080, 54] width 186 height 26
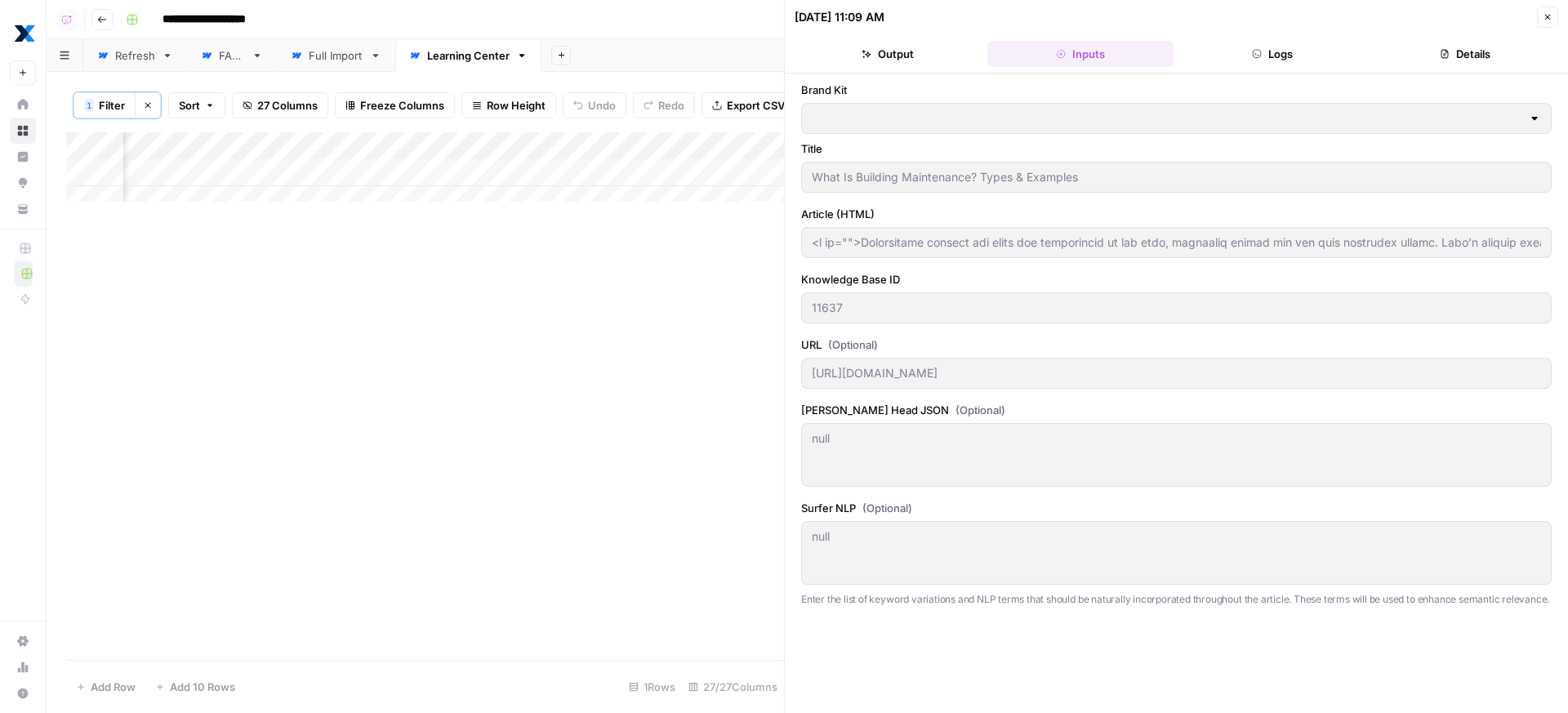
type input "MaintainX"
click at [556, 172] on div "Add Column" at bounding box center [425, 172] width 718 height 81
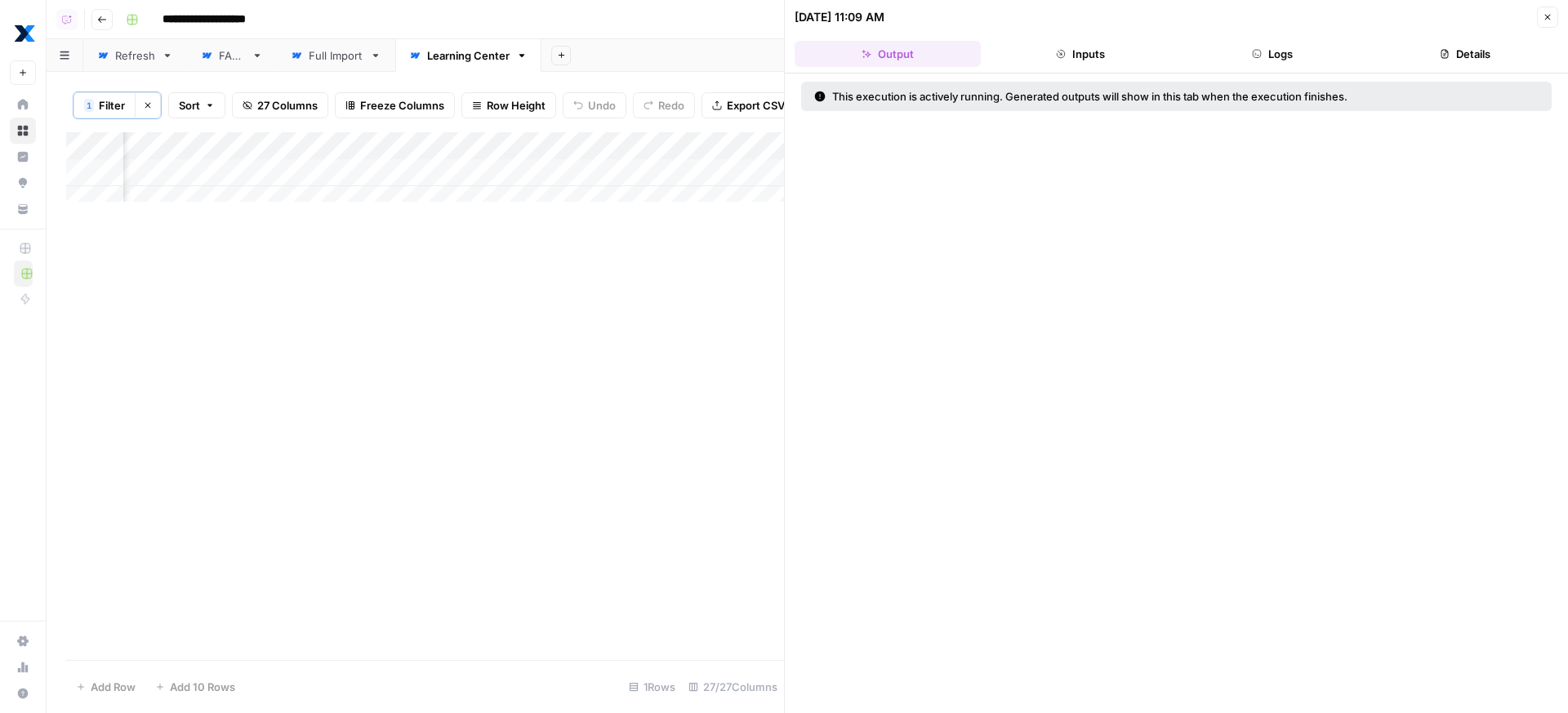
click at [1252, 59] on button "Logs" at bounding box center [1273, 54] width 186 height 26
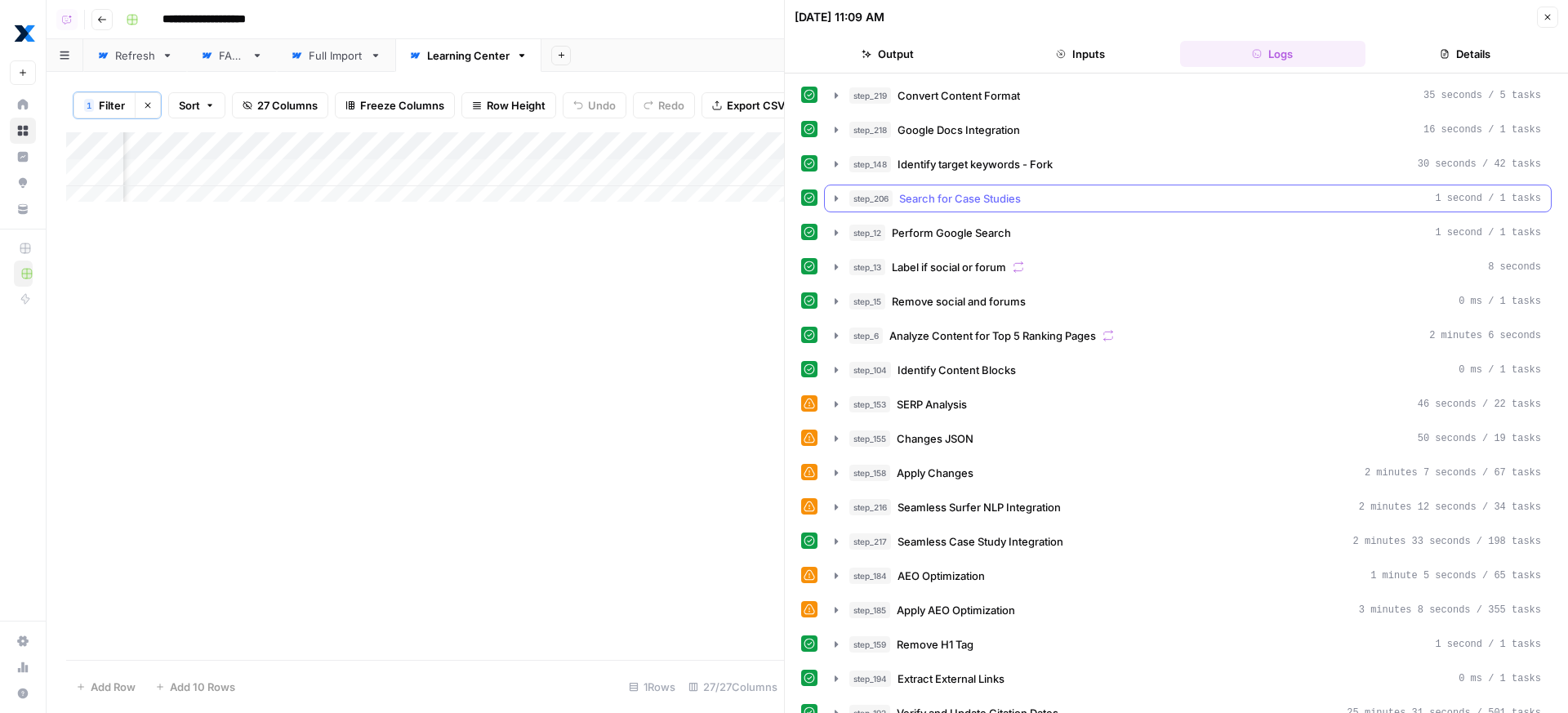
scroll to position [325, 0]
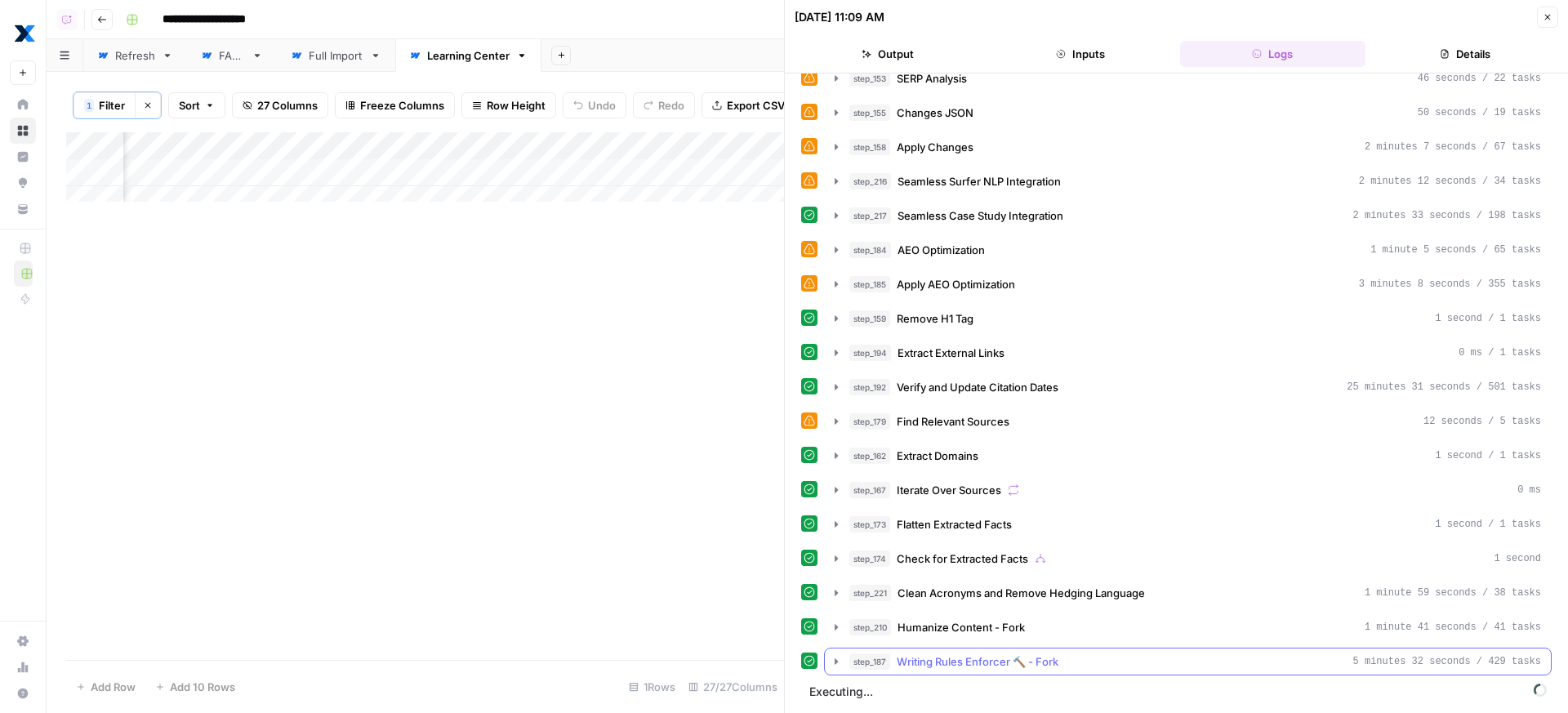
click at [1113, 653] on div "step_187 Writing Rules Enforcer 🔨 - Fork 5 minutes 32 seconds / 429 tasks" at bounding box center [1195, 660] width 691 height 16
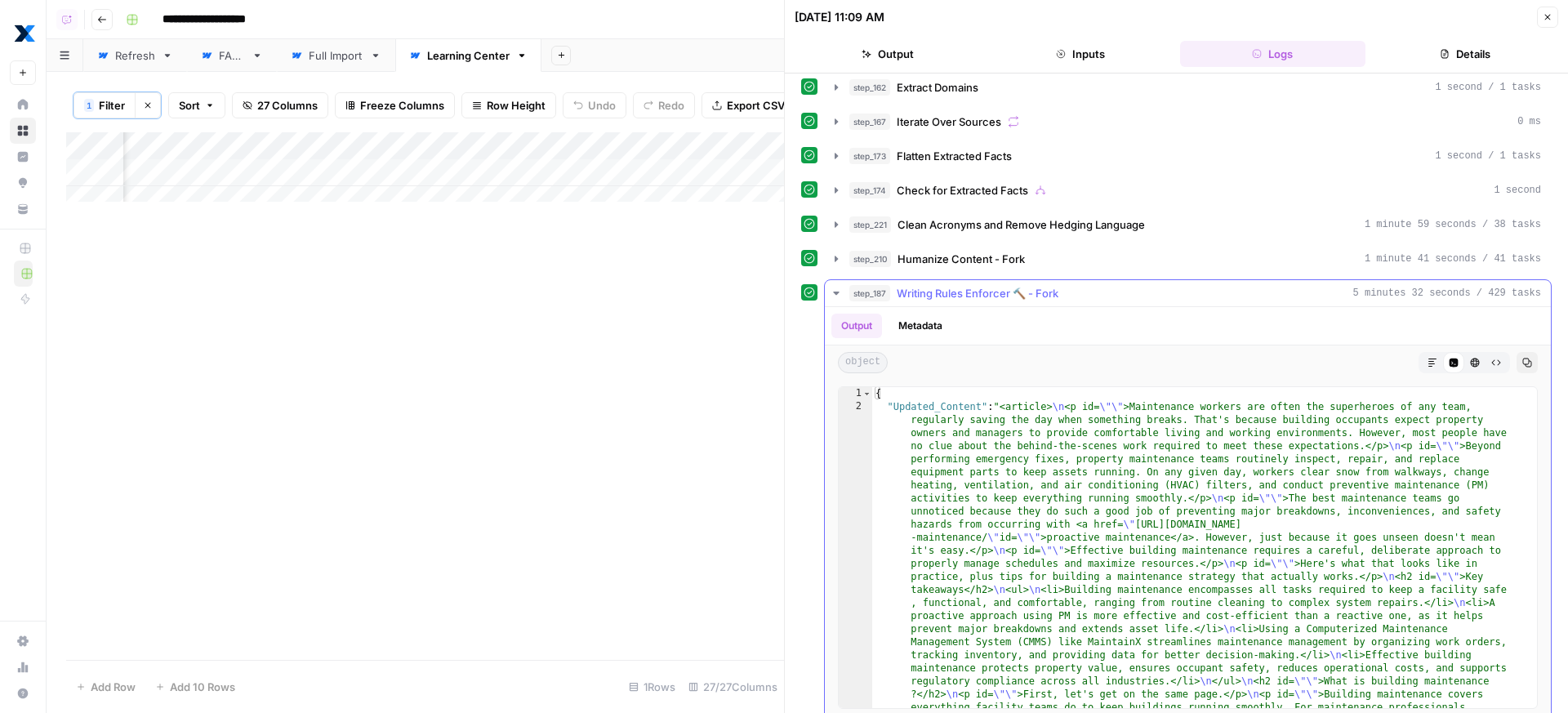
click at [1422, 361] on button "Markdown" at bounding box center [1432, 363] width 21 height 21
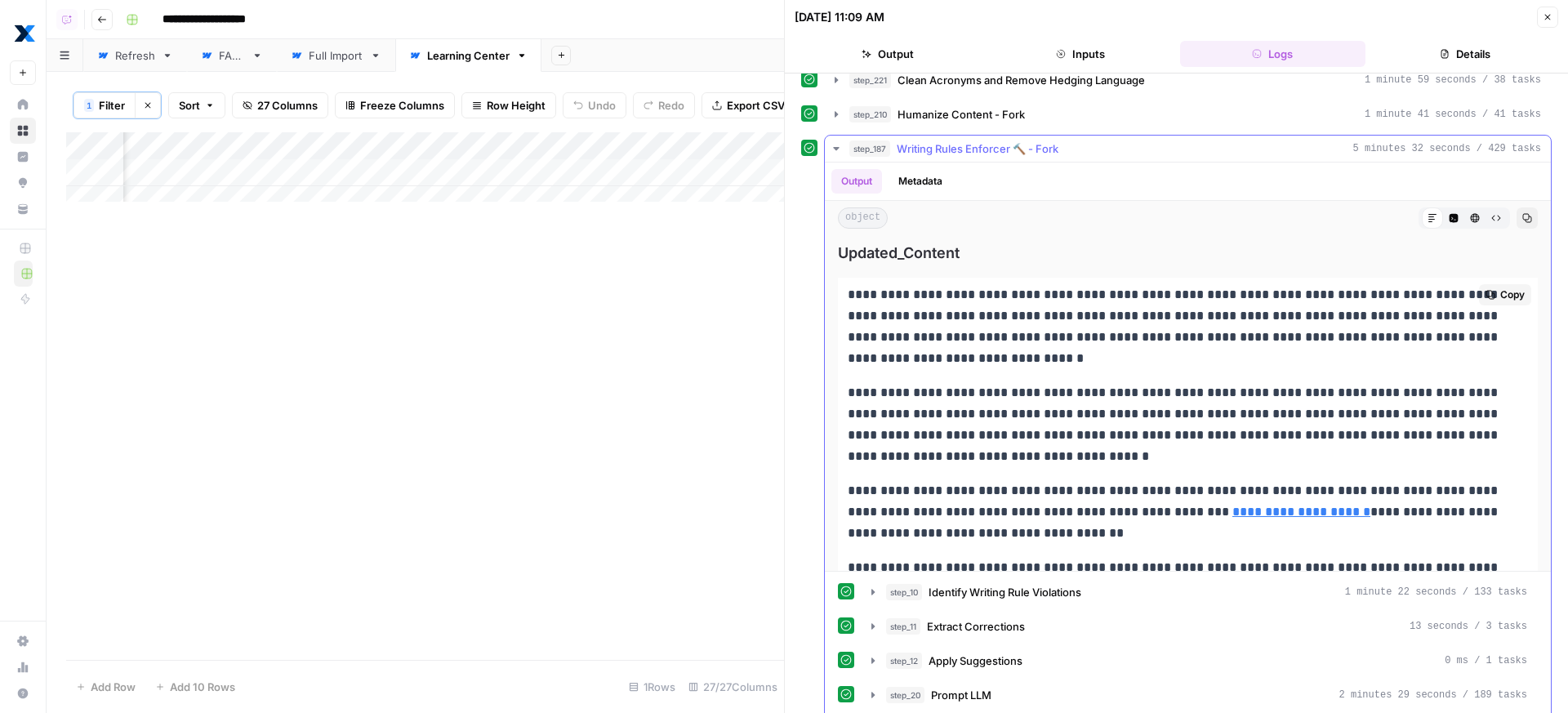
scroll to position [860, 0]
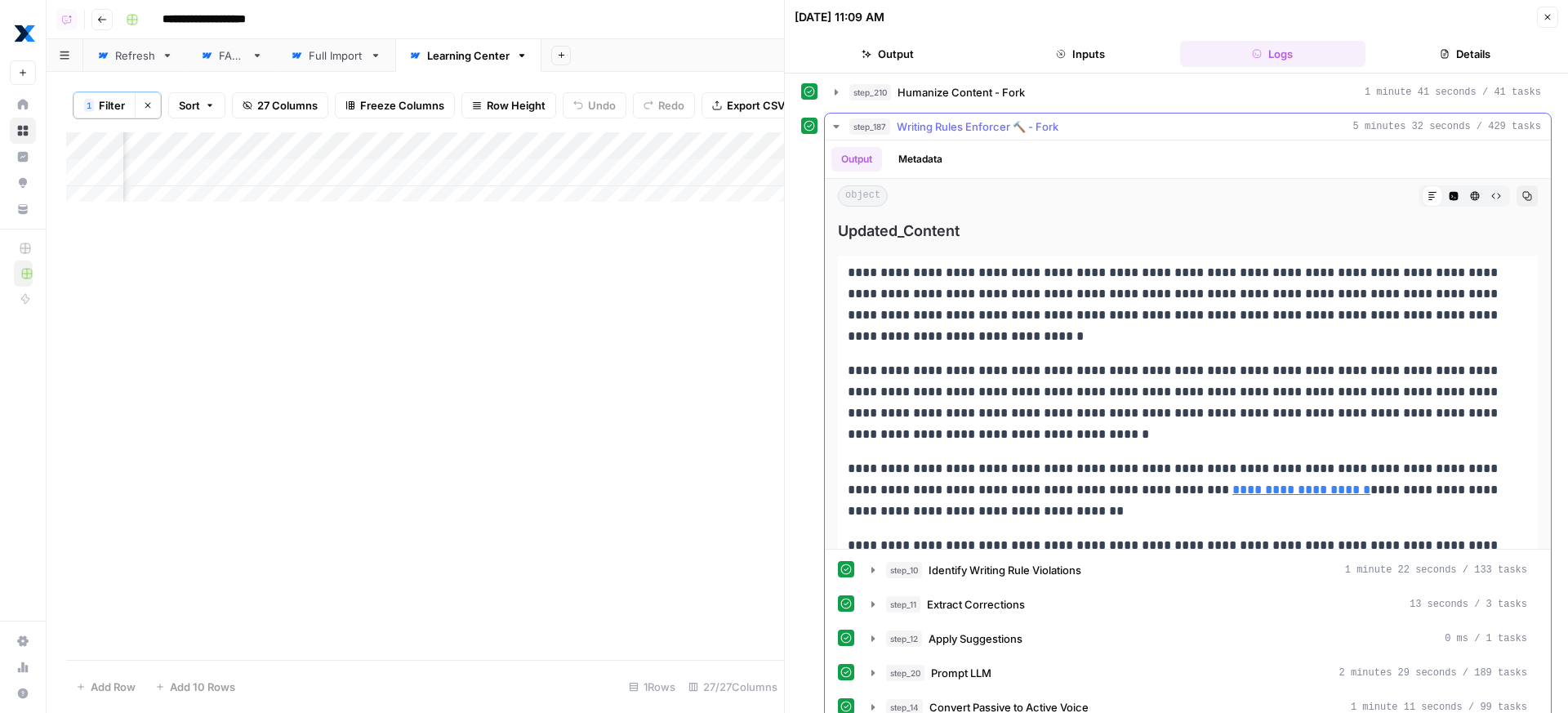
click at [1443, 191] on button "Code Editor" at bounding box center [1453, 196] width 21 height 21
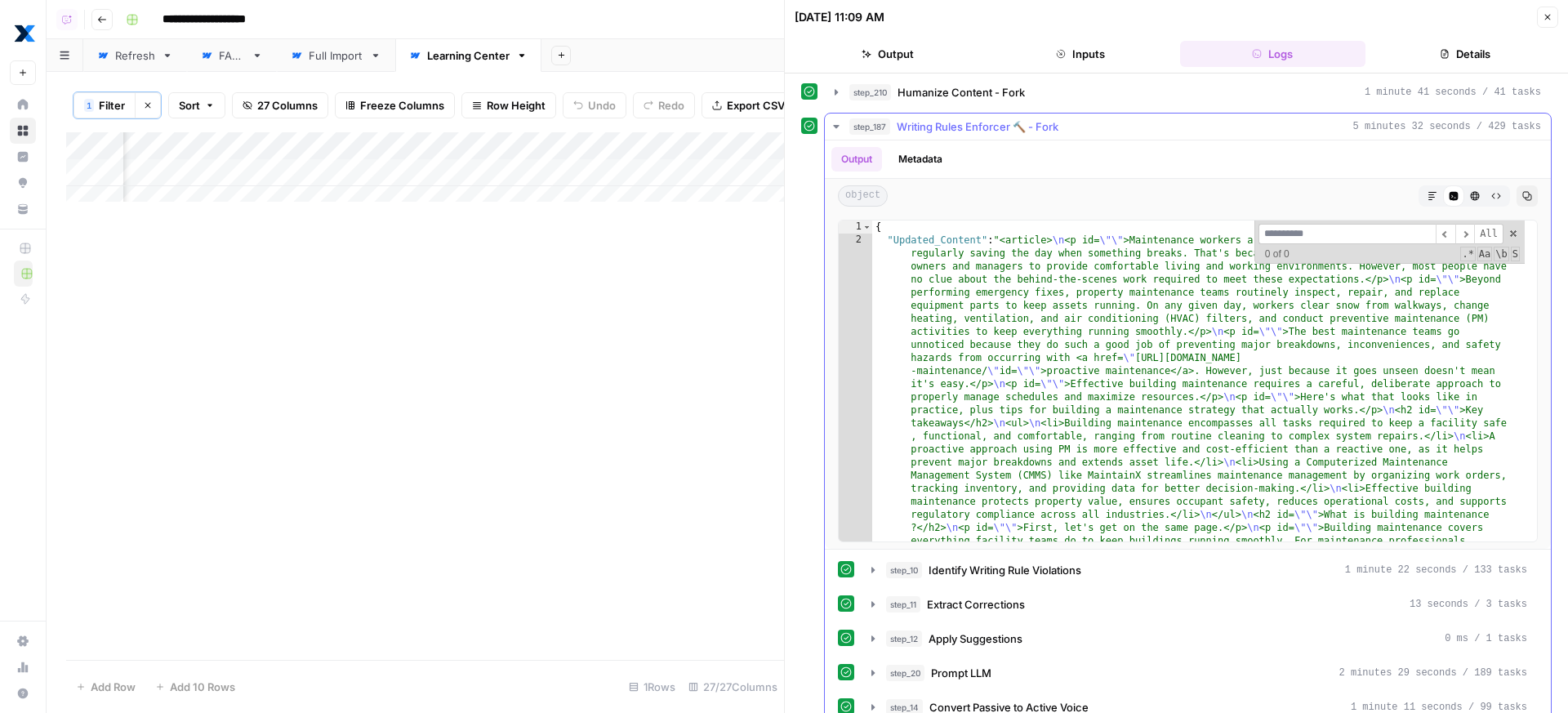
type input "**********"
click at [1427, 200] on icon "button" at bounding box center [1432, 196] width 10 height 10
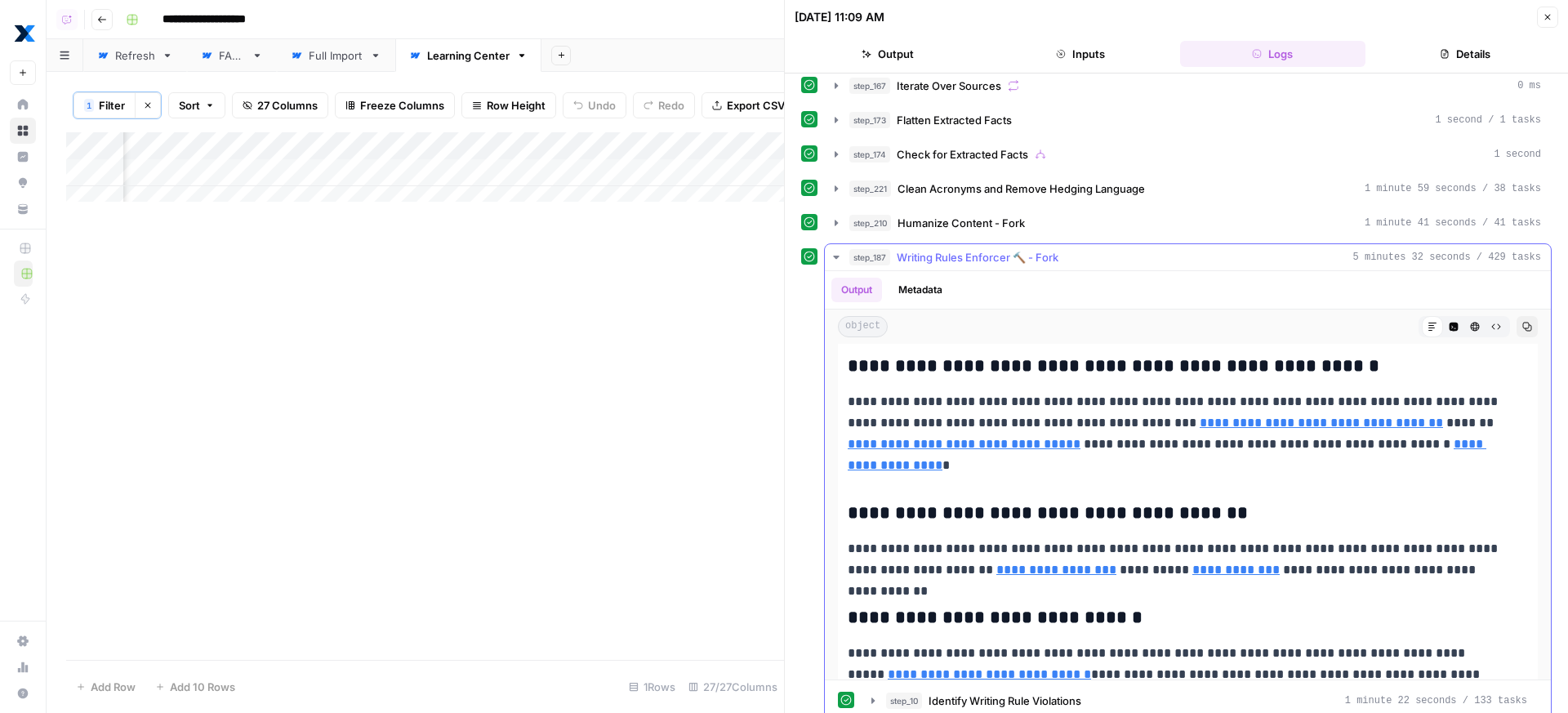
scroll to position [3783, 0]
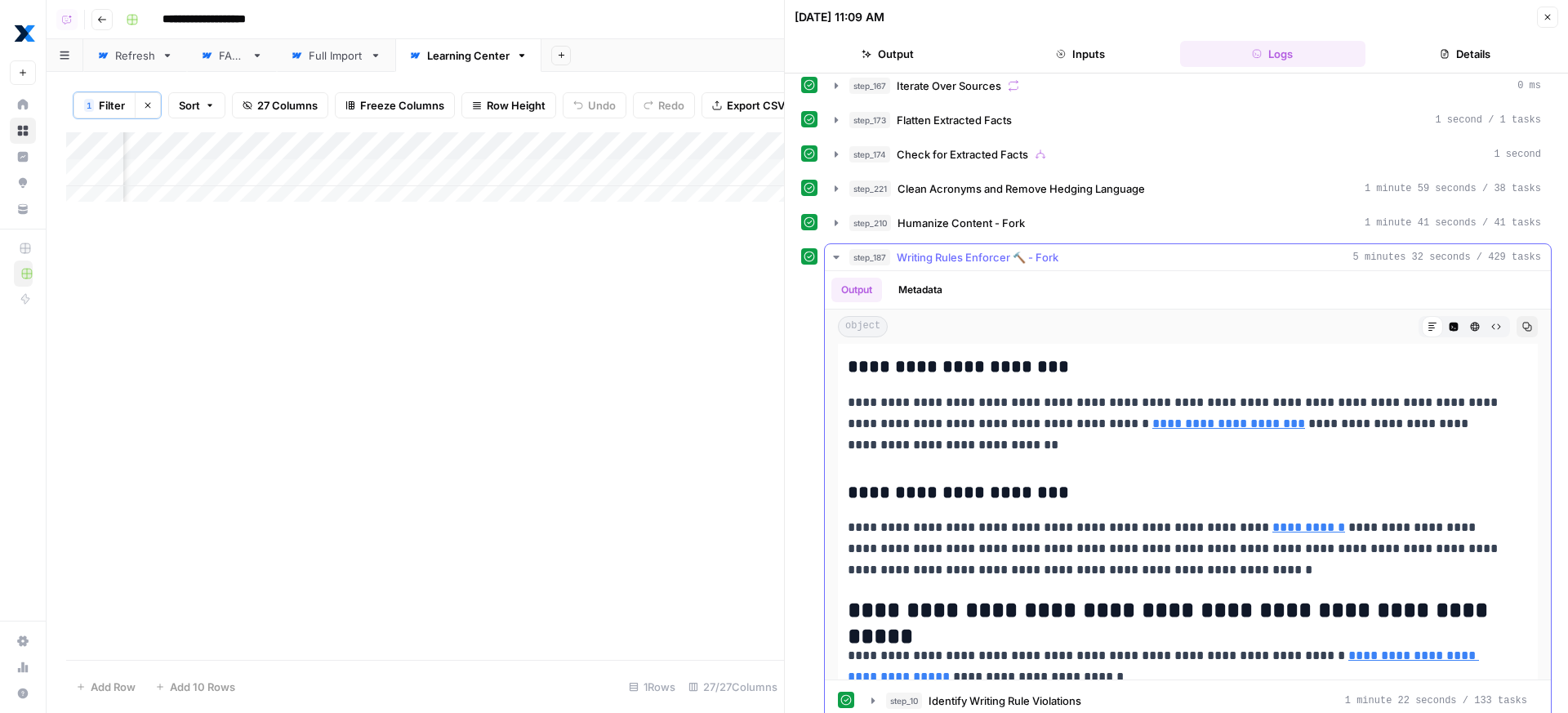
click at [1443, 321] on button "Code Editor" at bounding box center [1453, 326] width 21 height 21
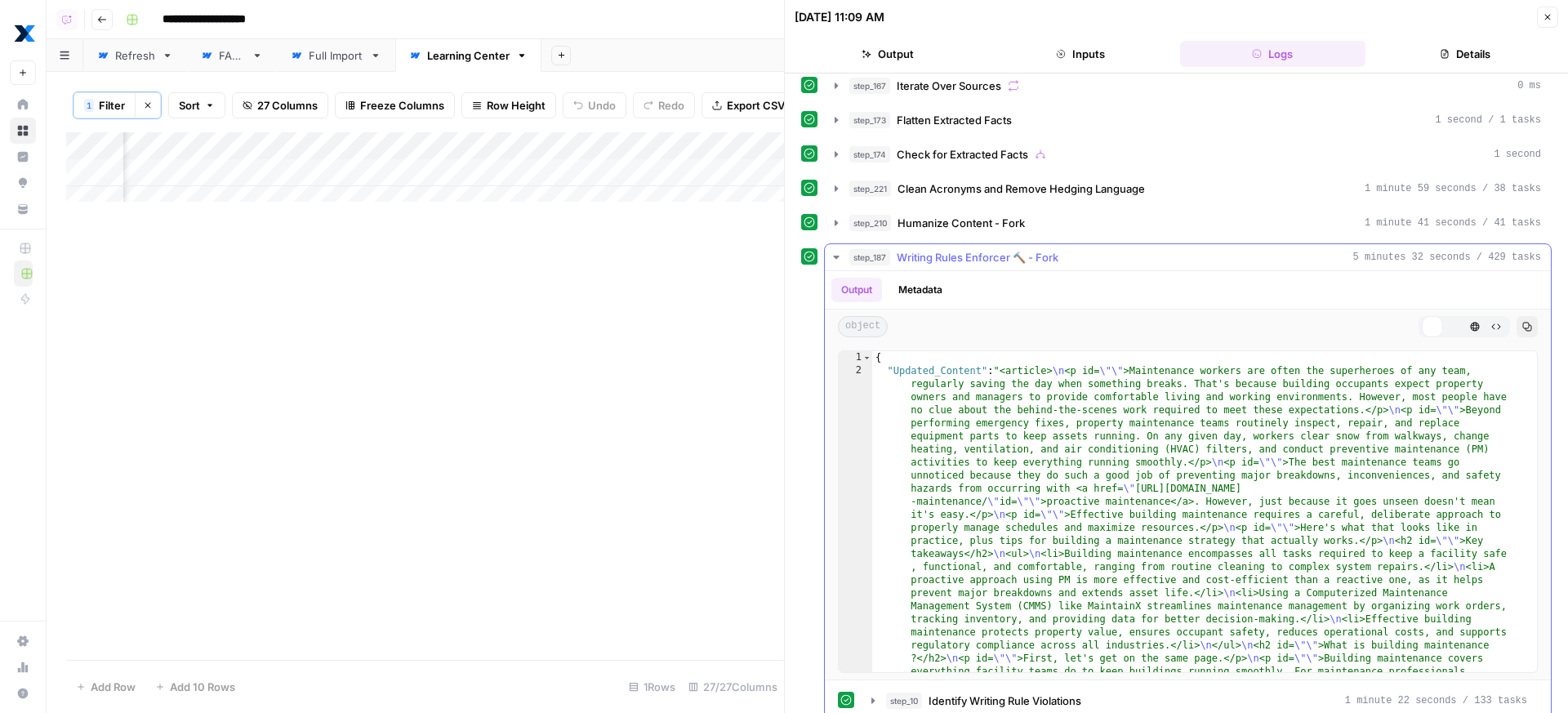
scroll to position [0, 0]
type textarea "**********"
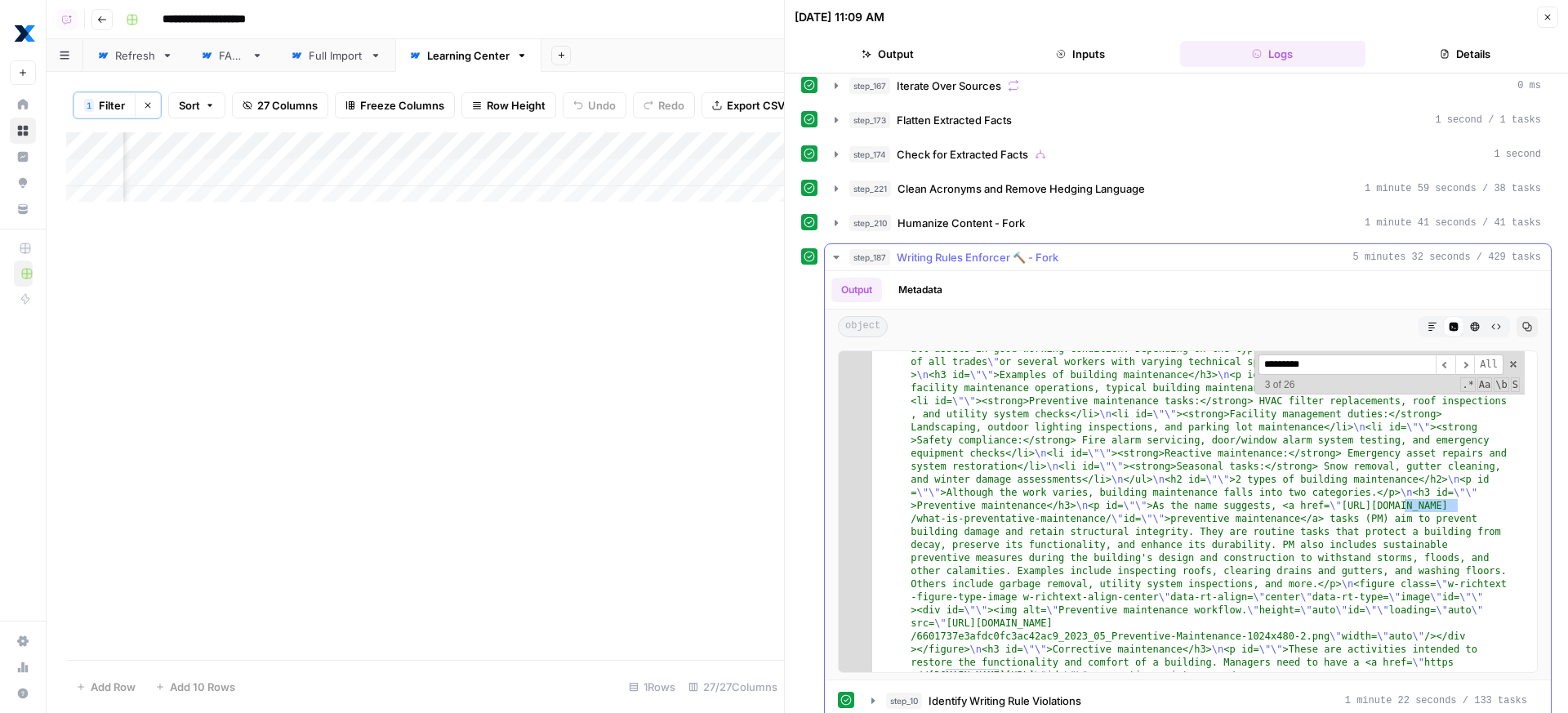
scroll to position [453, 0]
type input "*********"
click at [1422, 320] on button "Markdown" at bounding box center [1432, 326] width 21 height 21
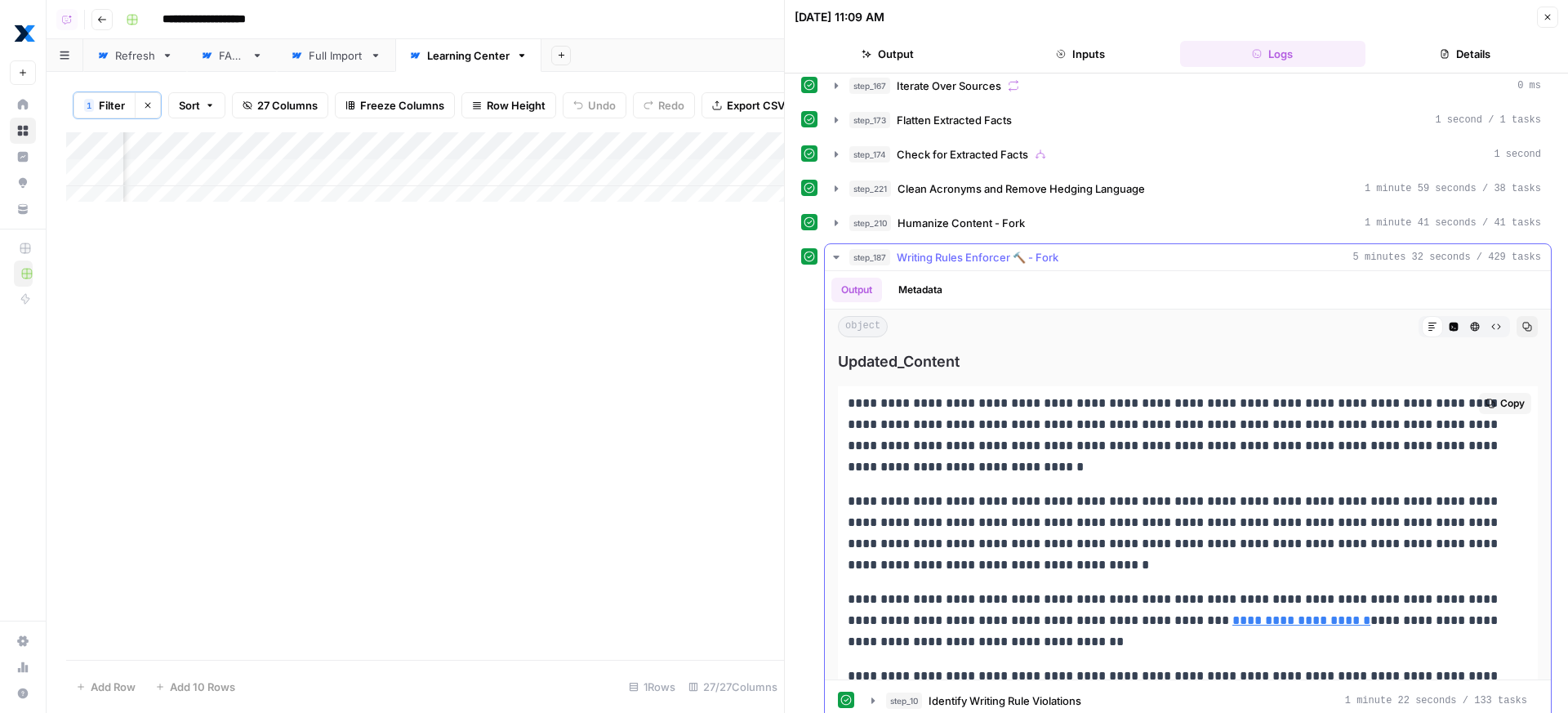
click at [1191, 430] on p "**********" at bounding box center [1175, 434] width 656 height 85
click at [1439, 321] on div "Markdown Code Editor HTML Viewer Raw Output" at bounding box center [1465, 326] width 92 height 21
click at [1464, 320] on button "HTML Viewer" at bounding box center [1474, 326] width 21 height 21
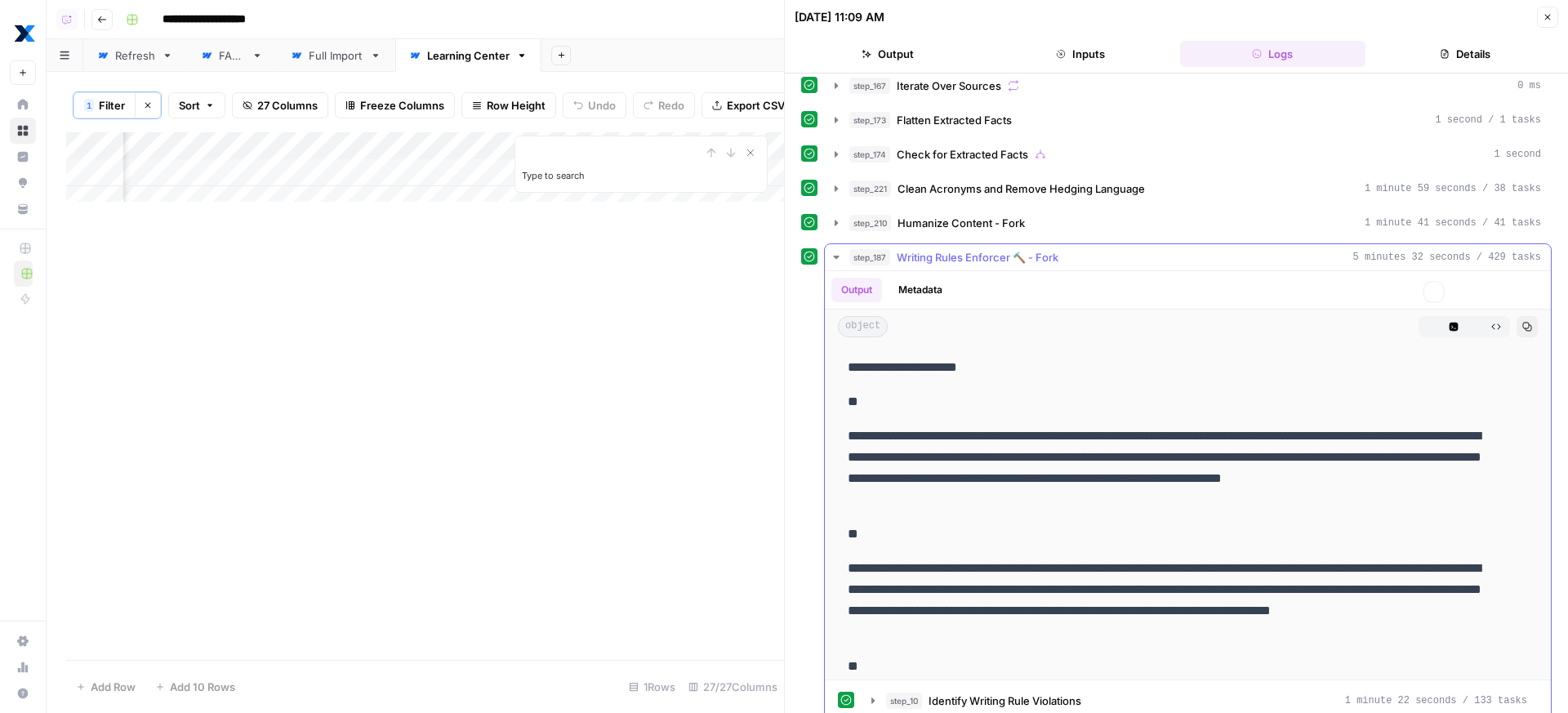
scroll to position [694, 0]
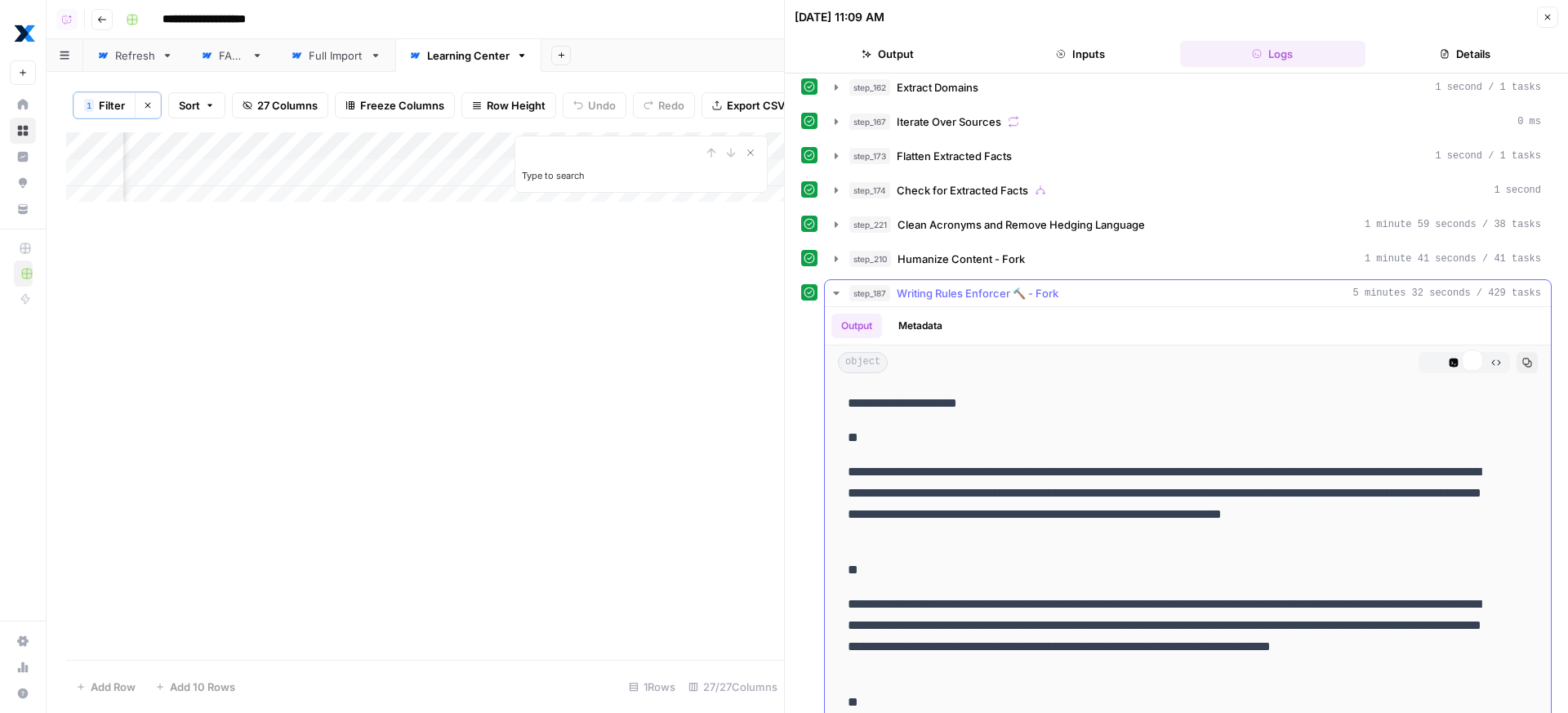
click at [958, 481] on p "**********" at bounding box center [1175, 503] width 656 height 85
click at [1049, 491] on p "**********" at bounding box center [1175, 503] width 656 height 85
click at [1443, 357] on button "Code Editor" at bounding box center [1453, 363] width 21 height 21
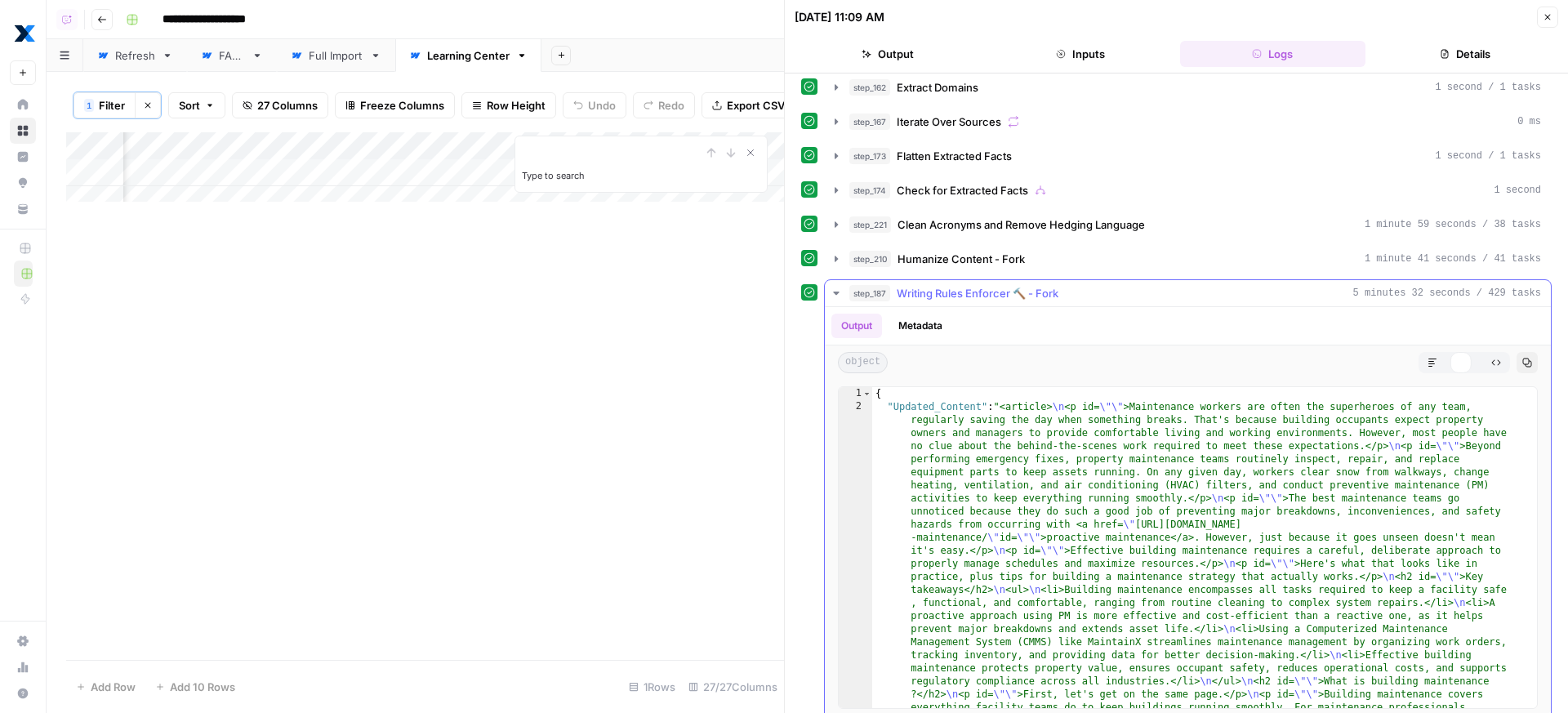
click at [1427, 360] on icon "button" at bounding box center [1432, 363] width 10 height 10
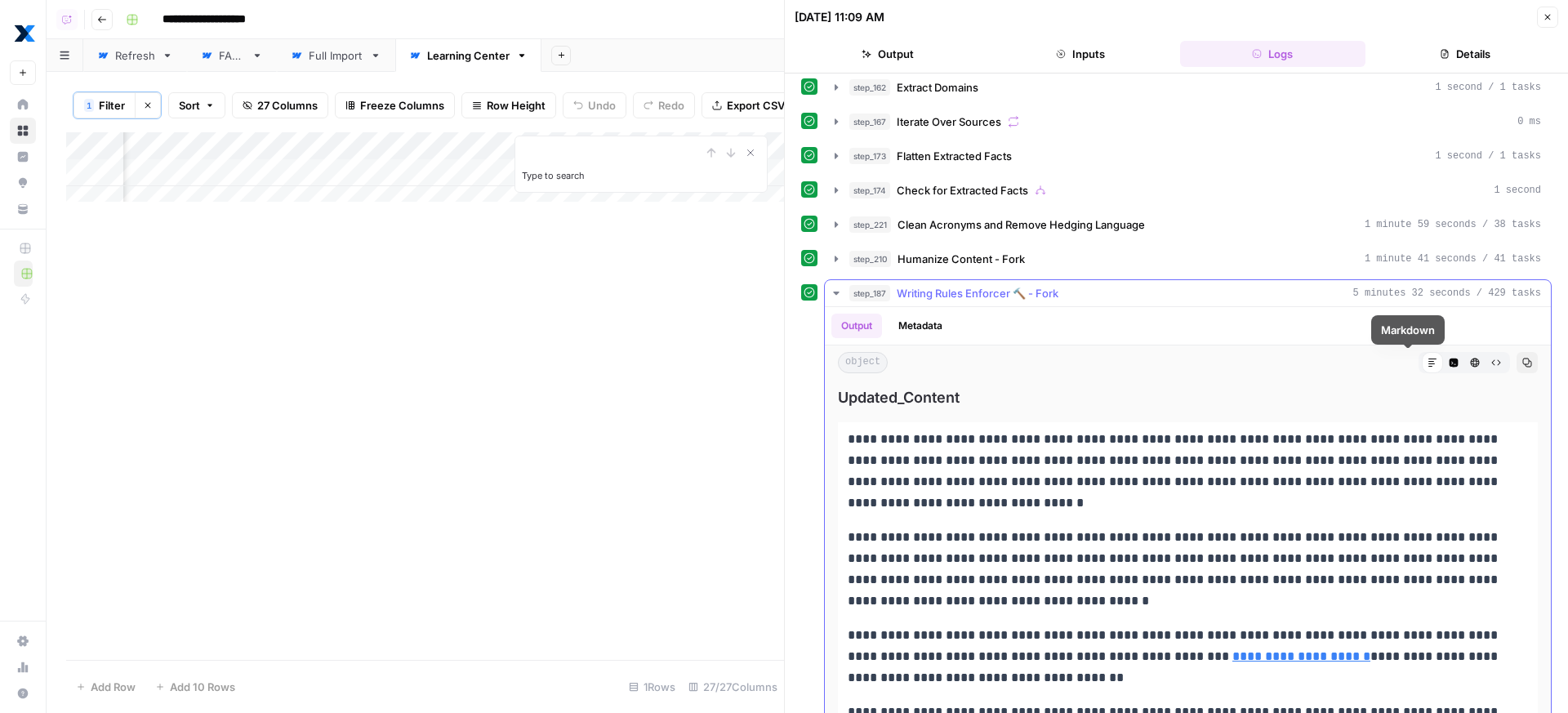
click at [1516, 355] on button "Copy" at bounding box center [1527, 363] width 21 height 21
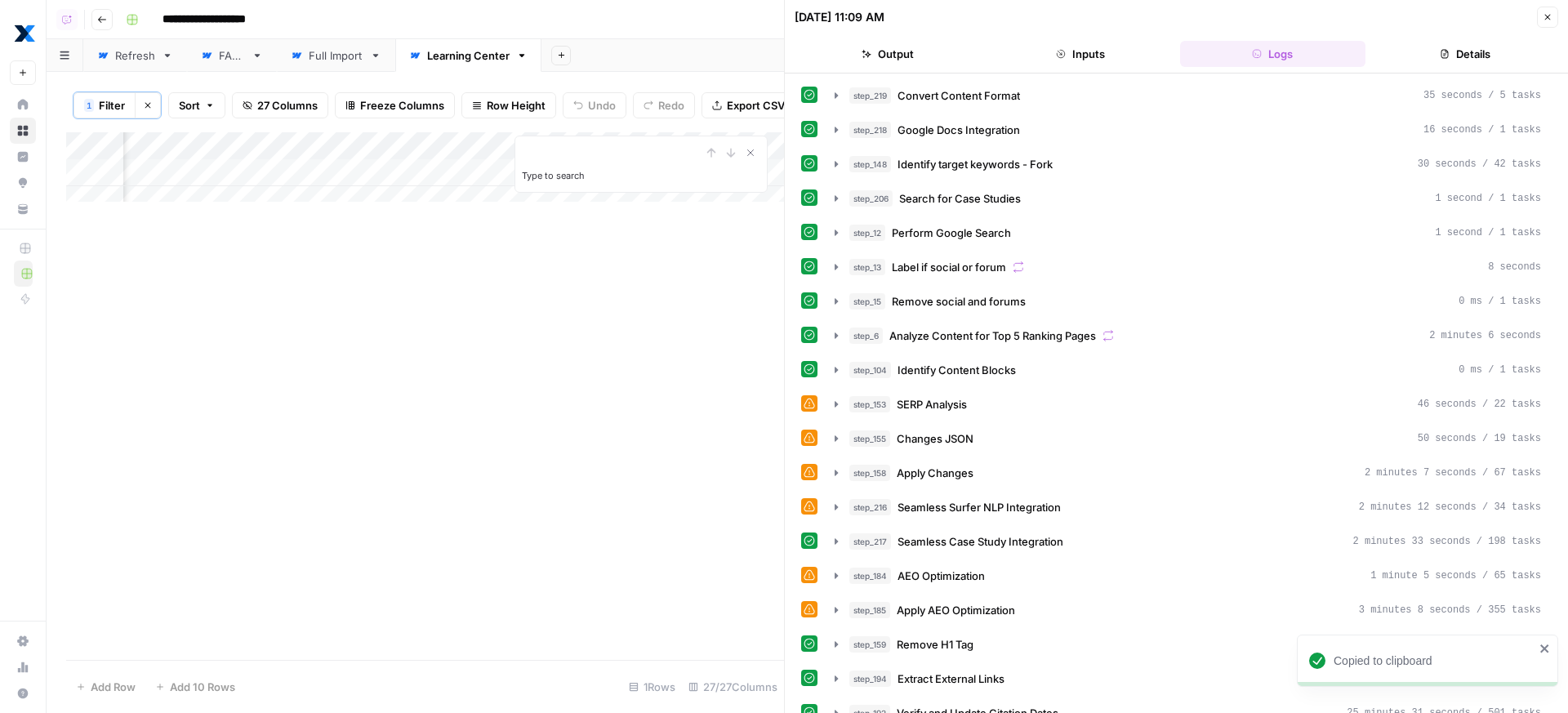
scroll to position [694, 0]
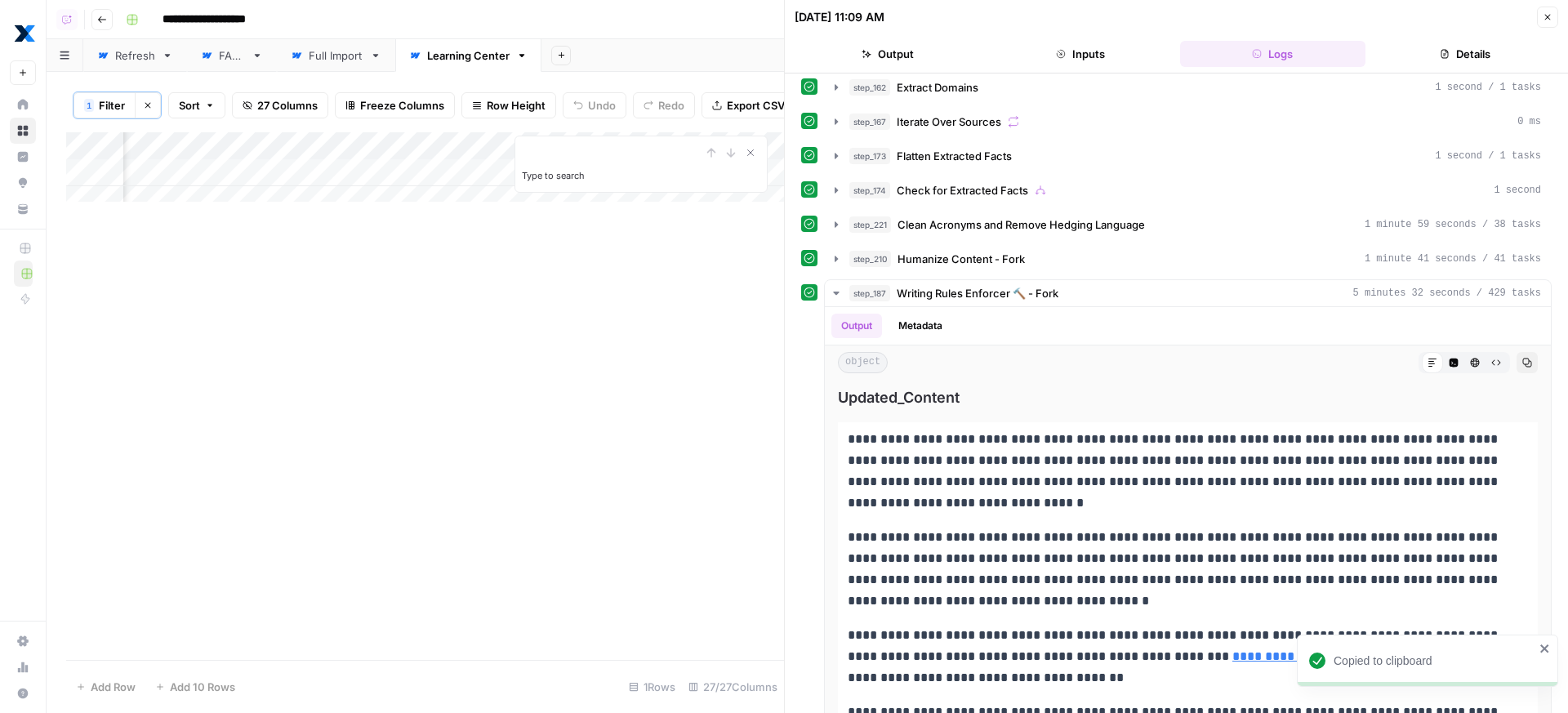
click at [495, 308] on div "Add Column Type to search" at bounding box center [425, 395] width 718 height 527
click at [747, 158] on icon "Close Search" at bounding box center [750, 153] width 13 height 13
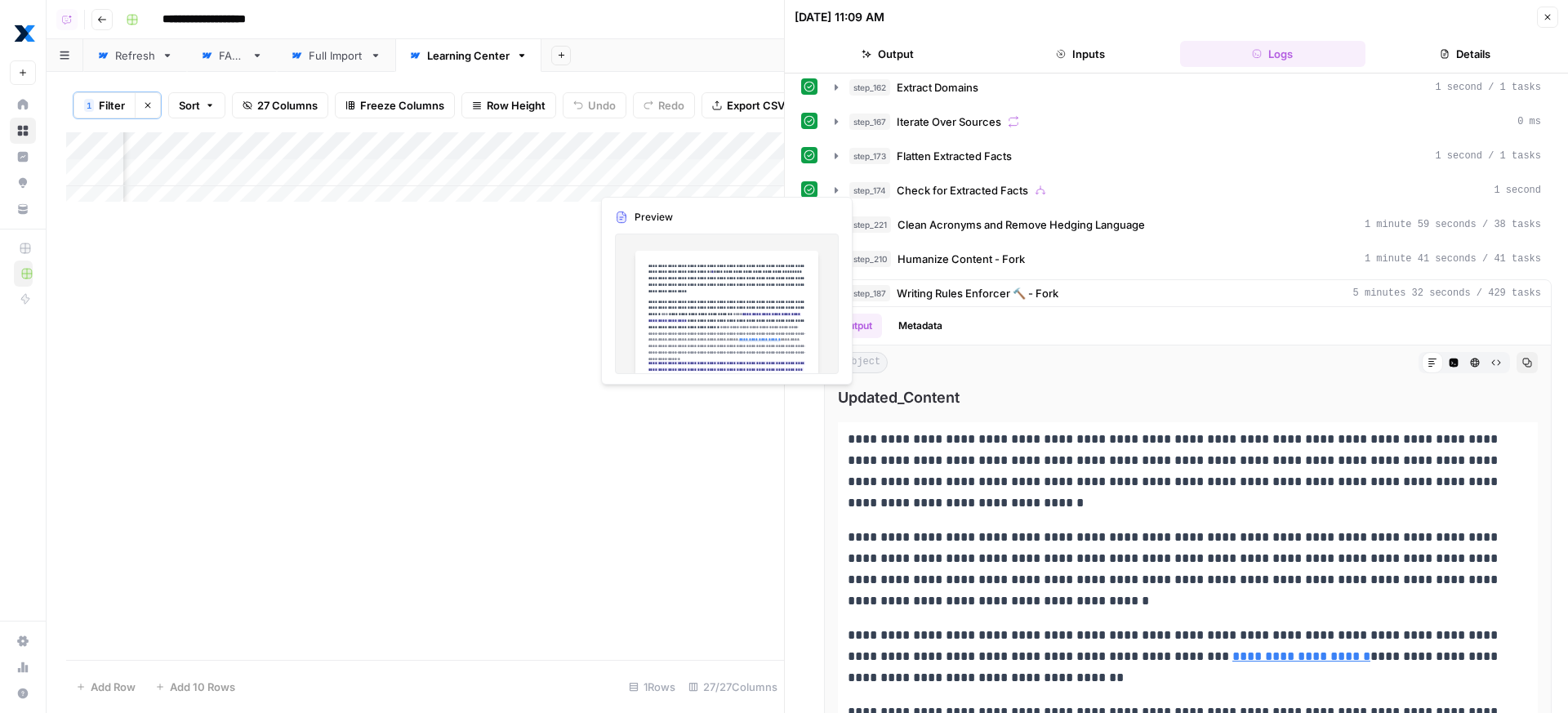
click at [704, 170] on div "Add Column" at bounding box center [425, 172] width 718 height 81
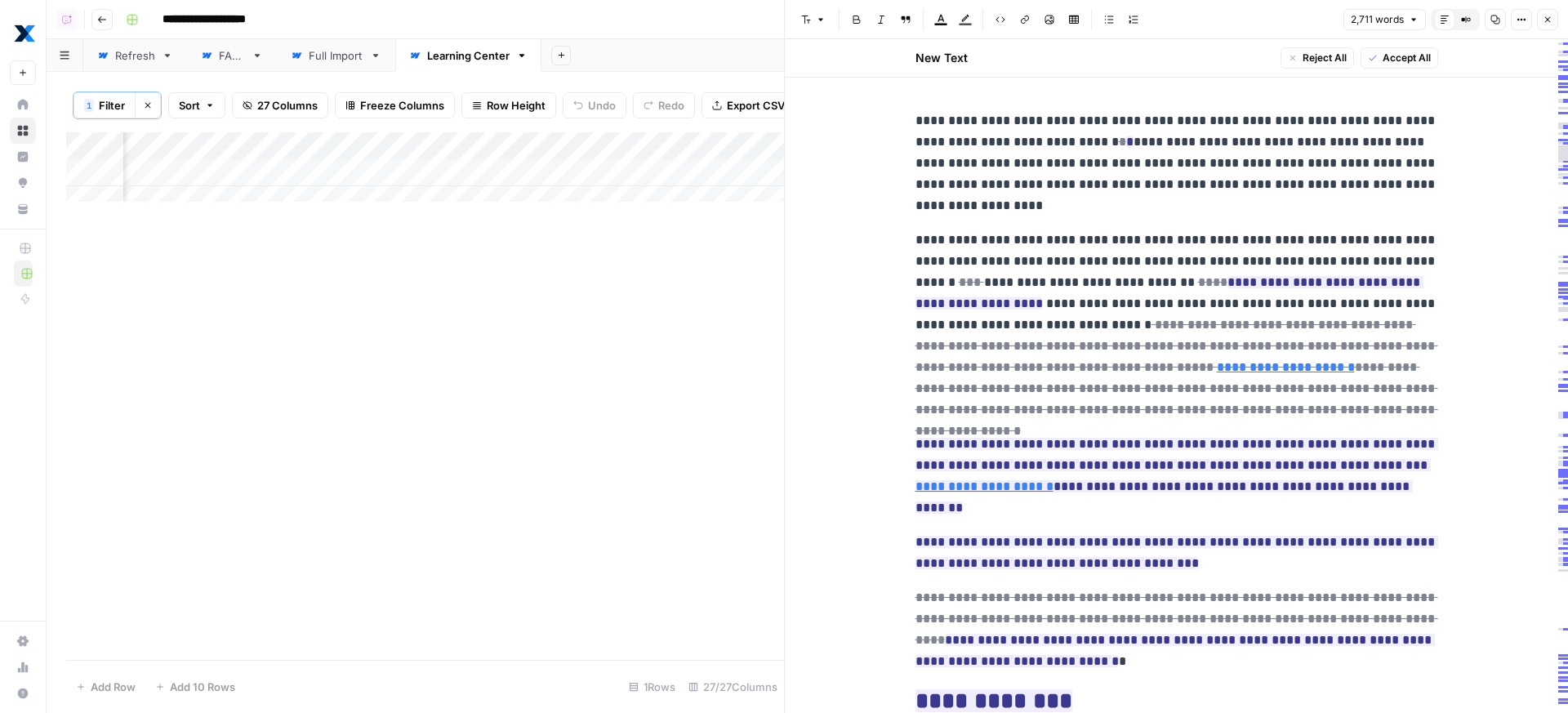
click at [1547, 21] on icon "button" at bounding box center [1547, 19] width 10 height 10
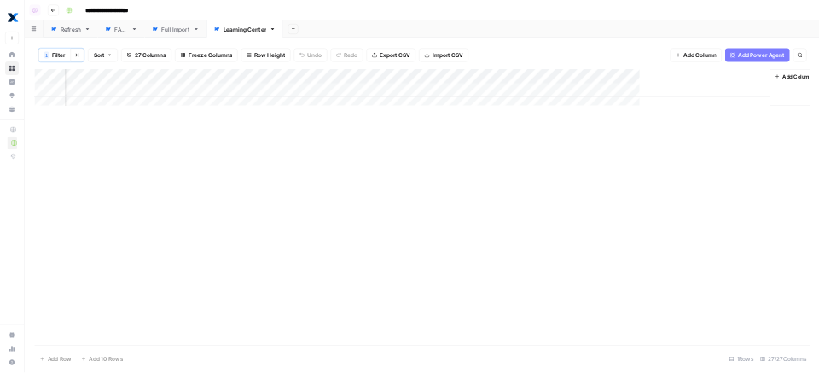
scroll to position [0, 4008]
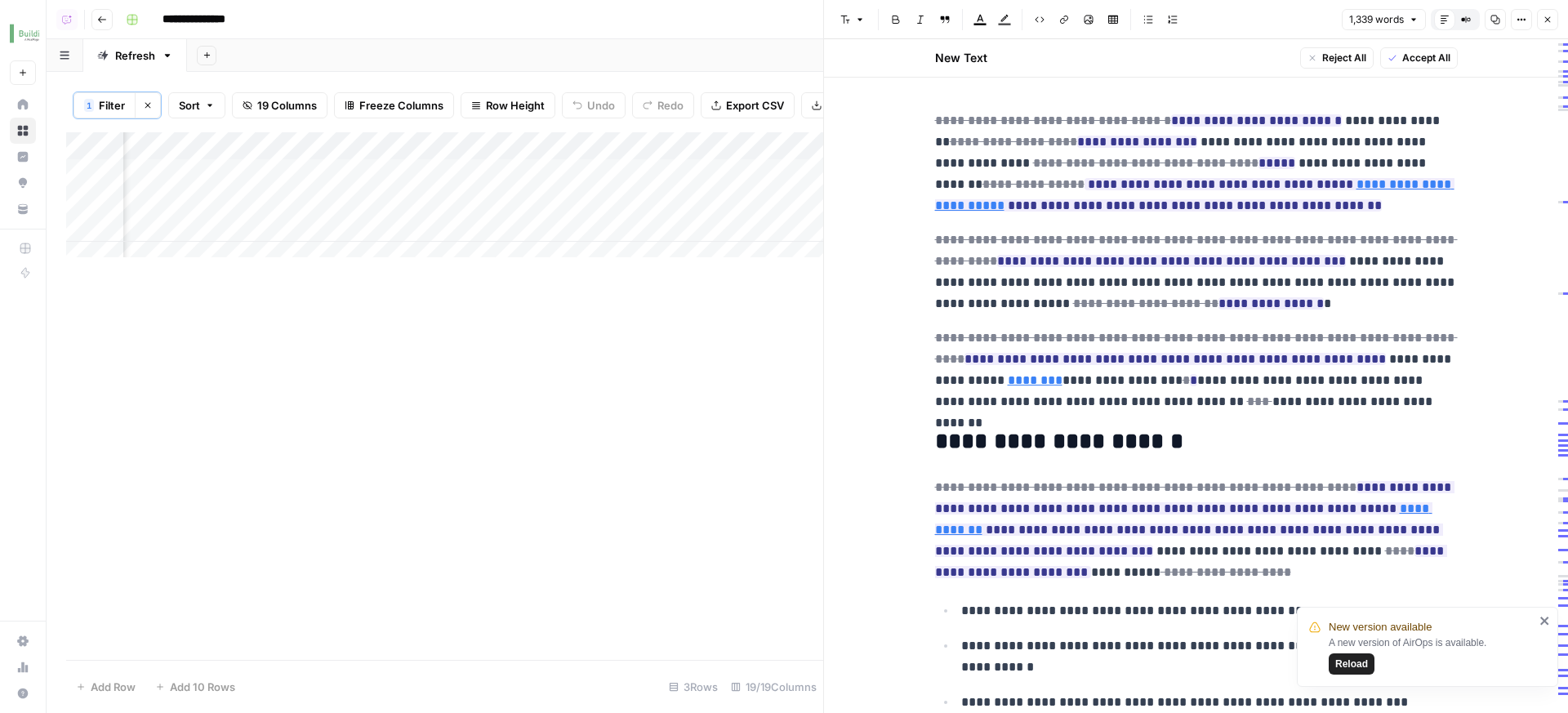
scroll to position [0, 2395]
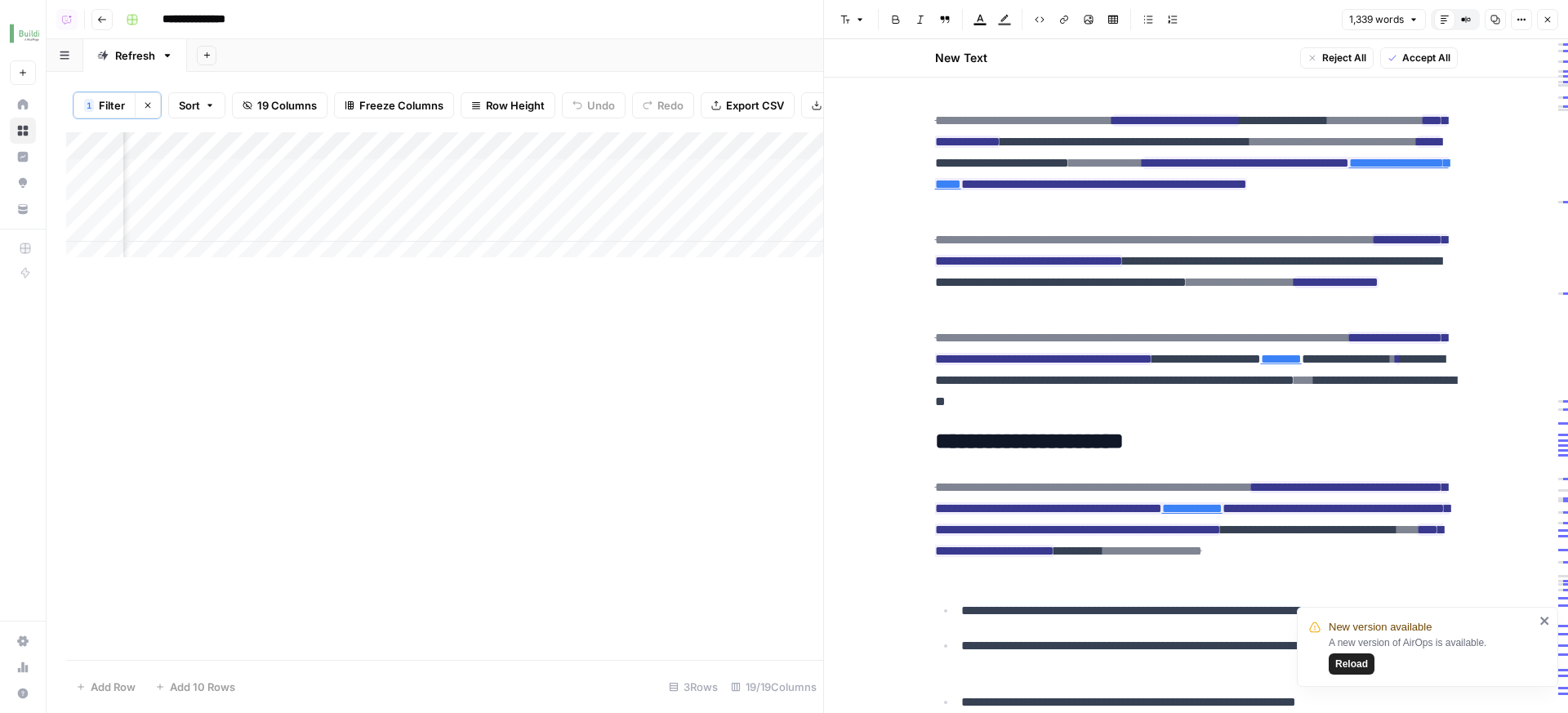
click at [775, 227] on div "Add Column" at bounding box center [444, 200] width 757 height 137
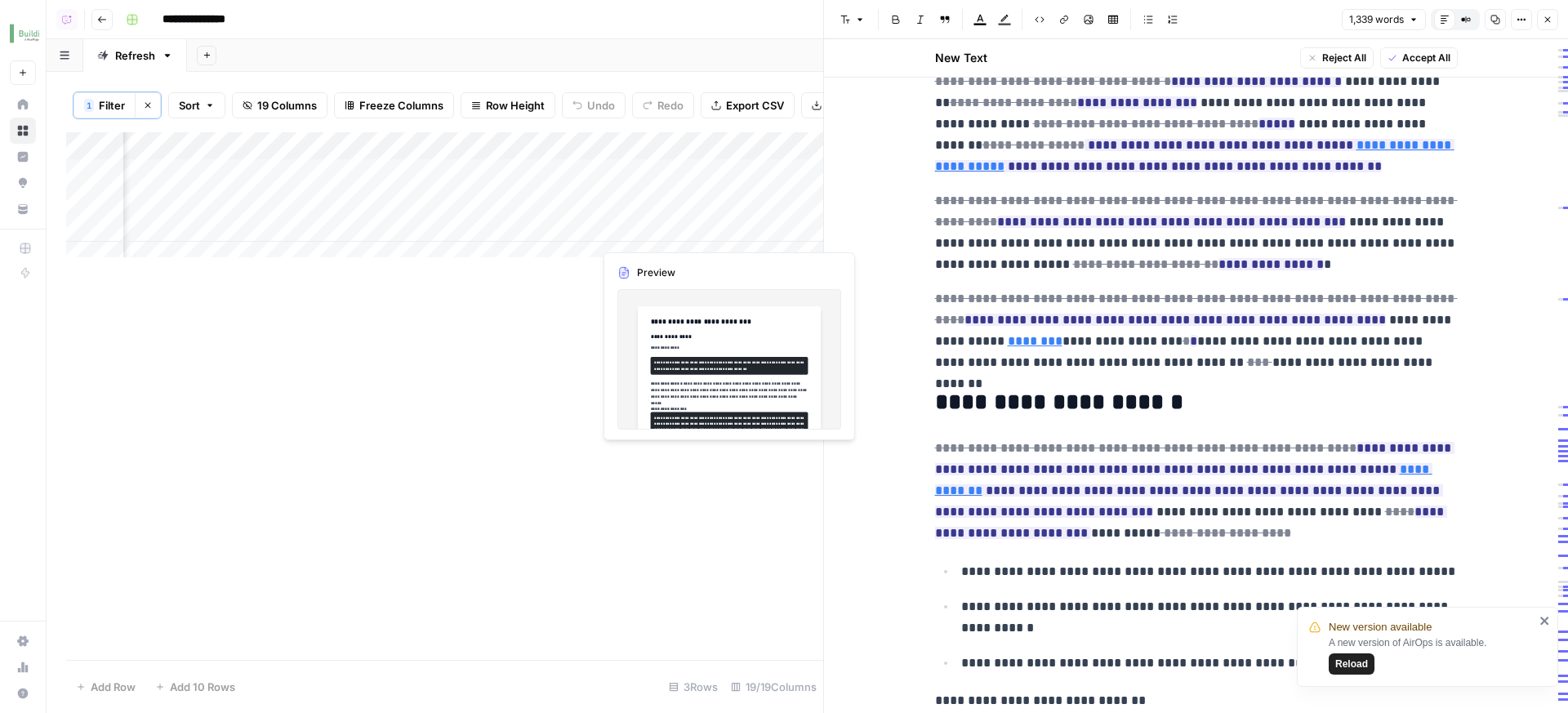
scroll to position [0, 2919]
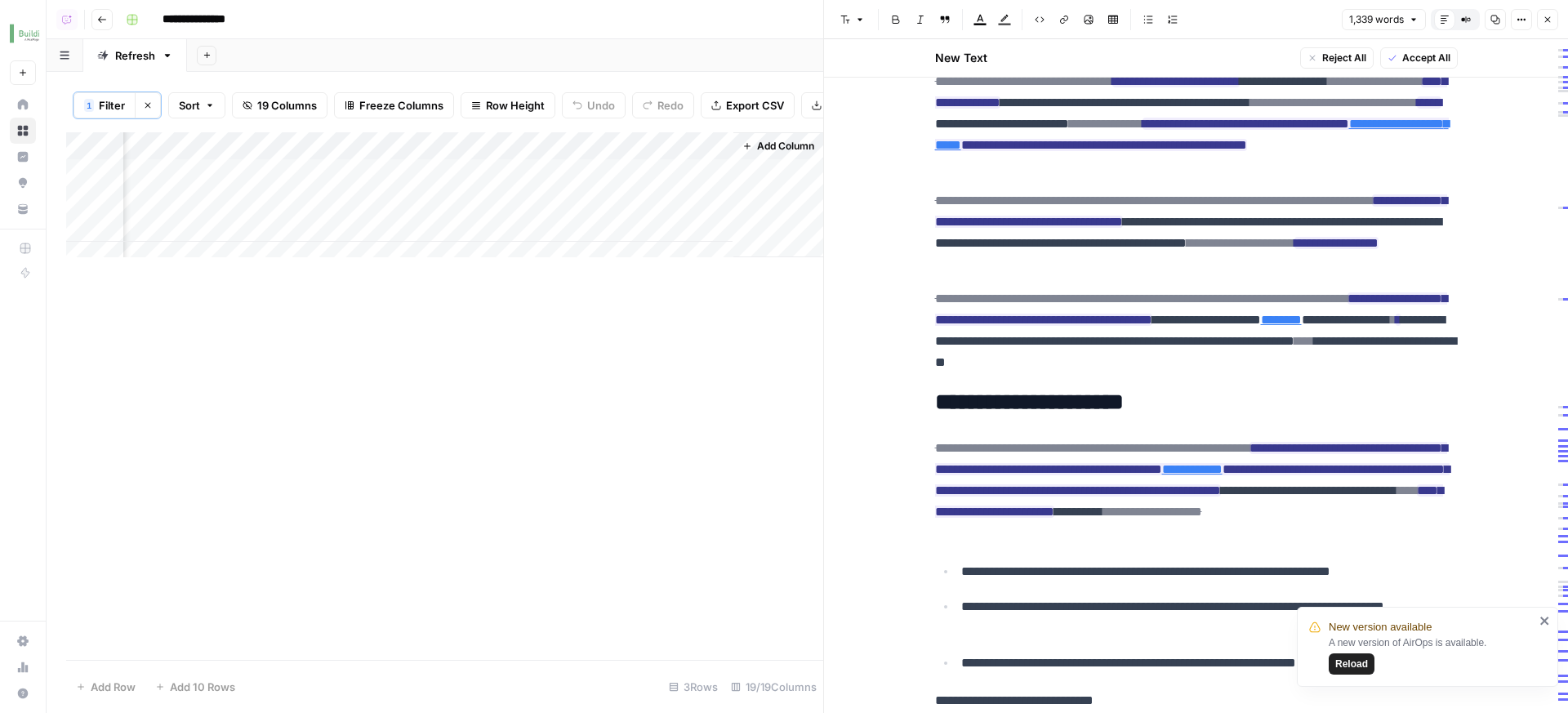
click at [578, 236] on div "Add Column" at bounding box center [444, 200] width 757 height 137
click at [428, 234] on div "Add Column" at bounding box center [444, 200] width 757 height 137
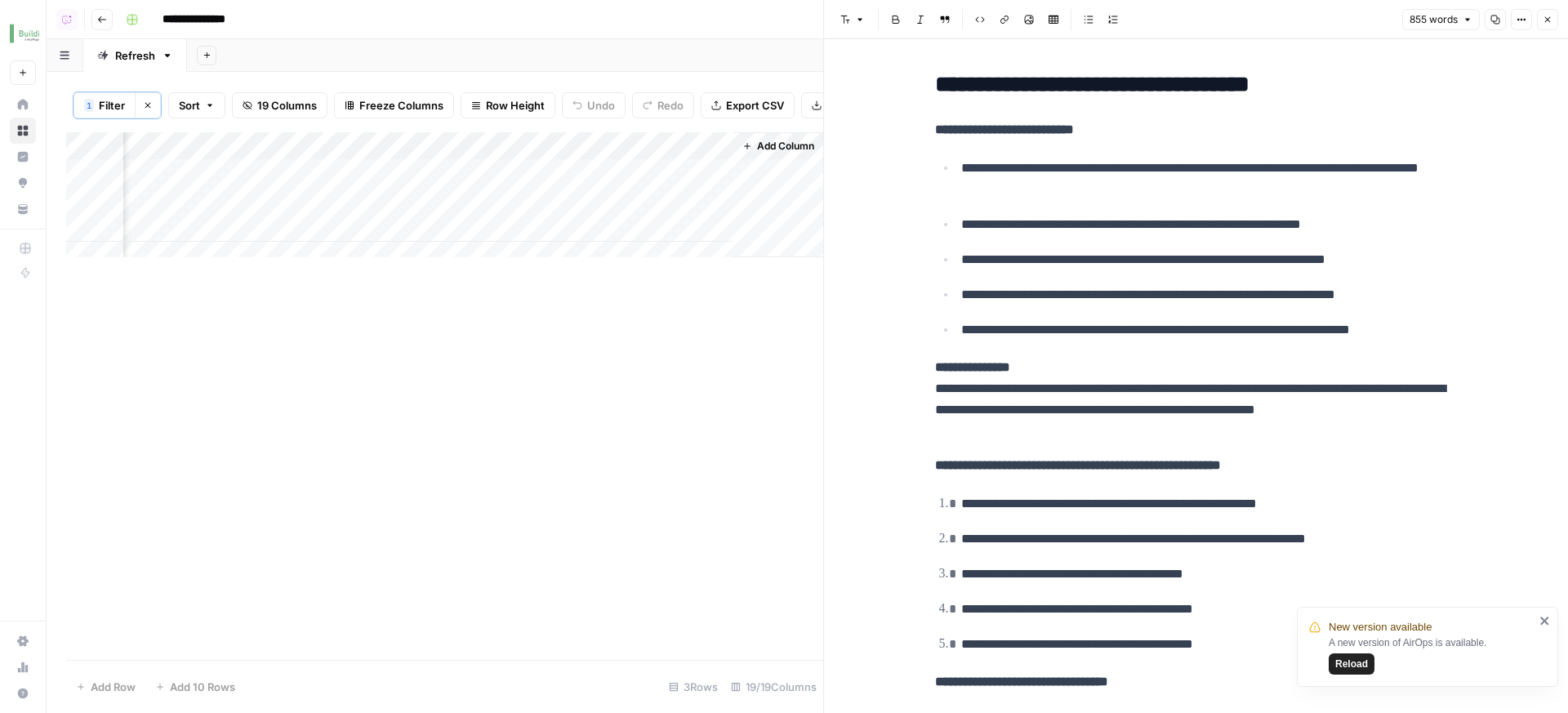
click at [258, 234] on div "Add Column" at bounding box center [444, 200] width 757 height 137
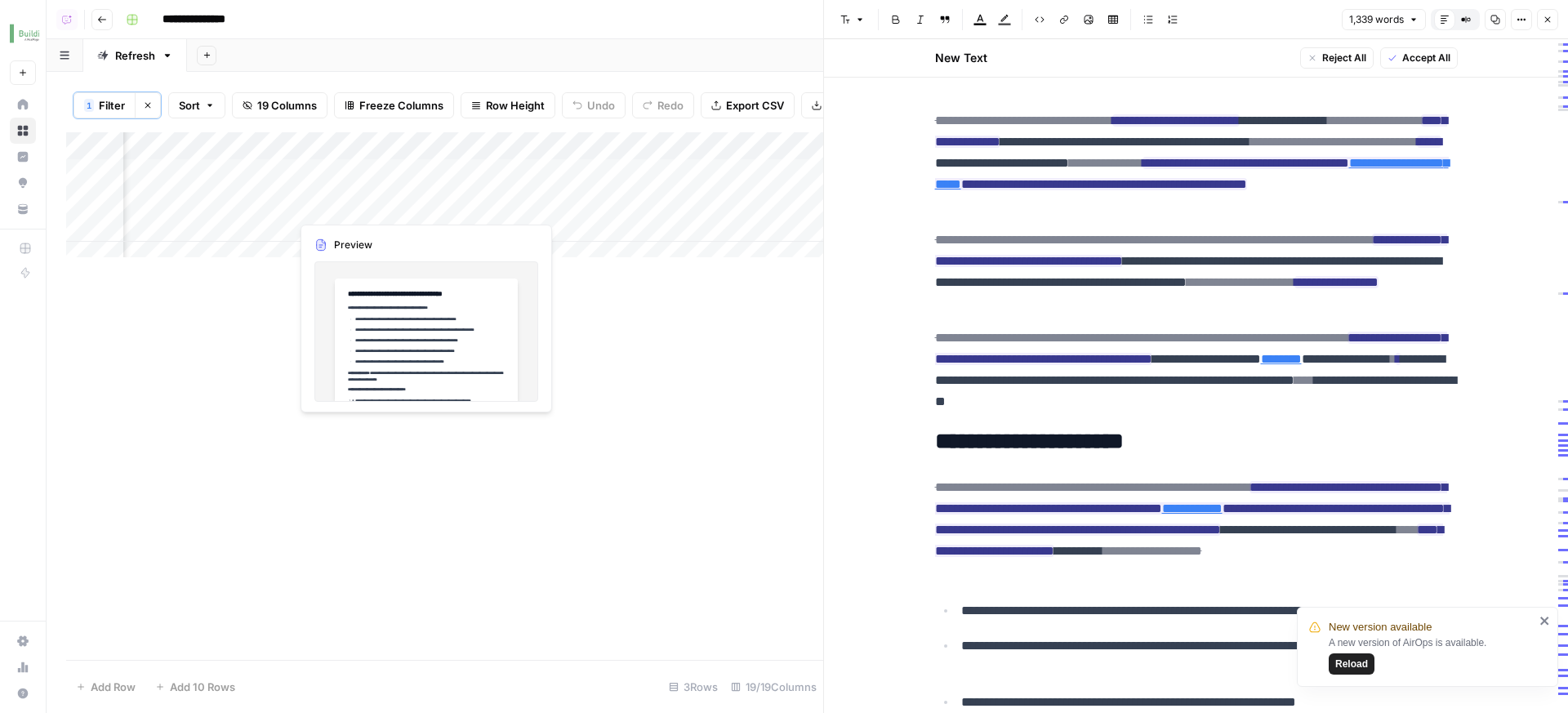
scroll to position [0, 2613]
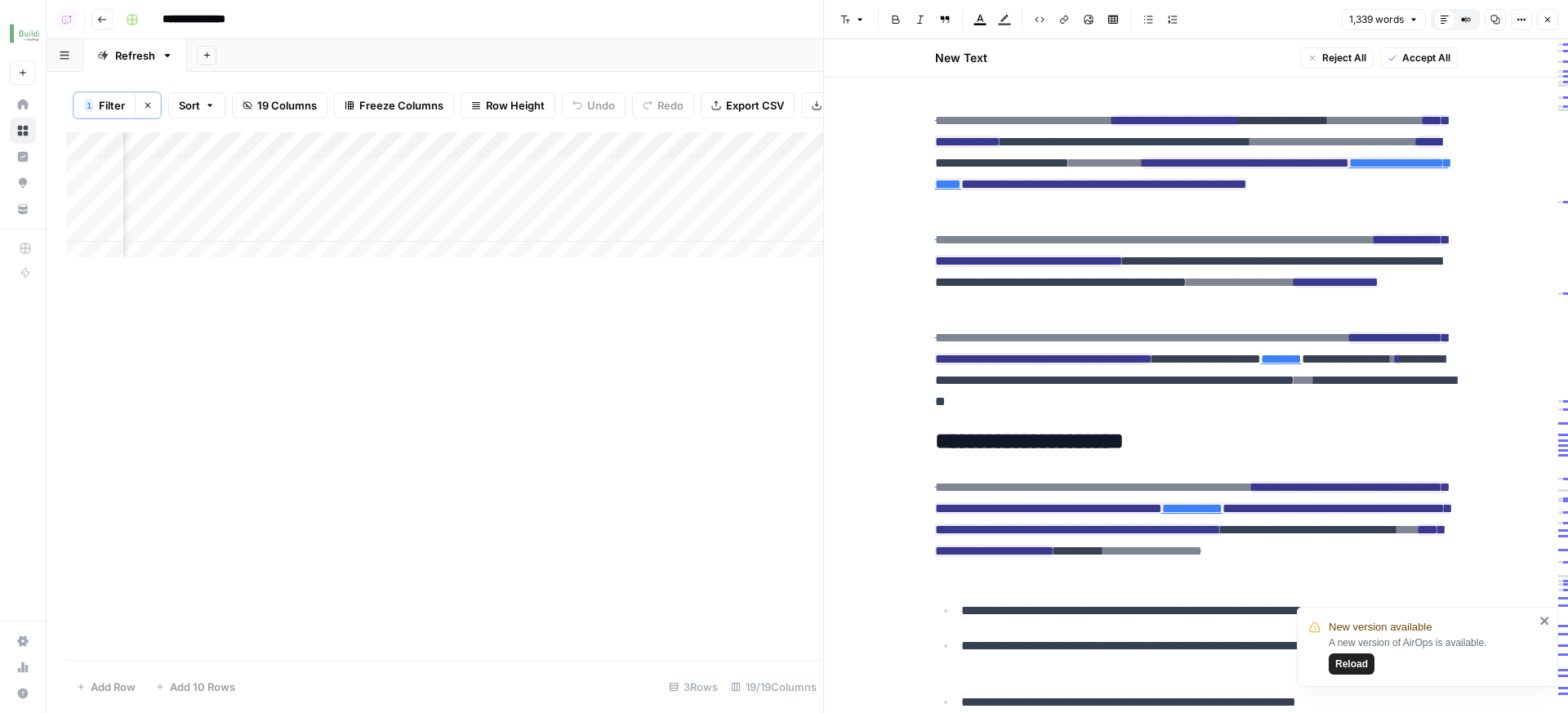
click at [543, 208] on div "Add Column" at bounding box center [444, 200] width 757 height 137
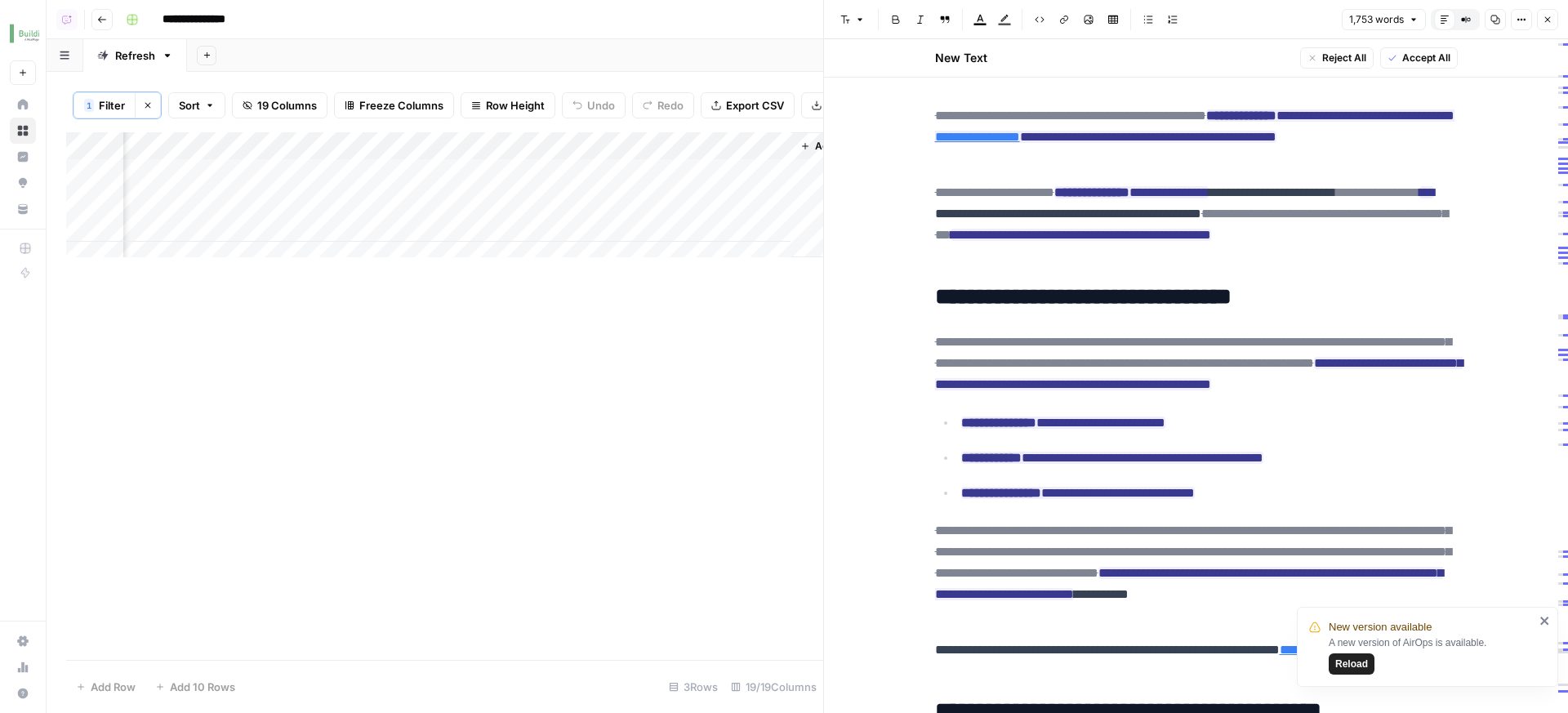
scroll to position [324, 0]
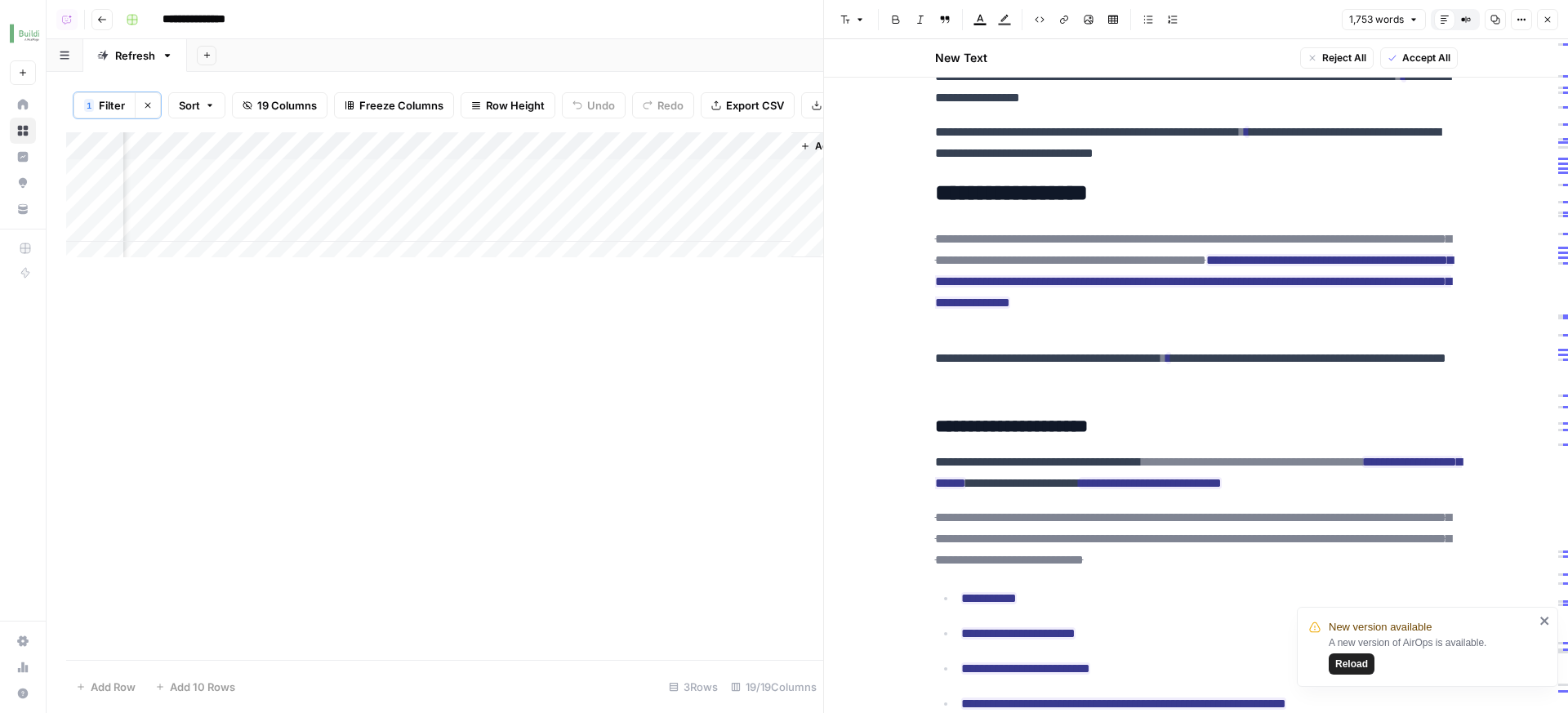
click at [1434, 50] on button "Accept All" at bounding box center [1419, 57] width 78 height 21
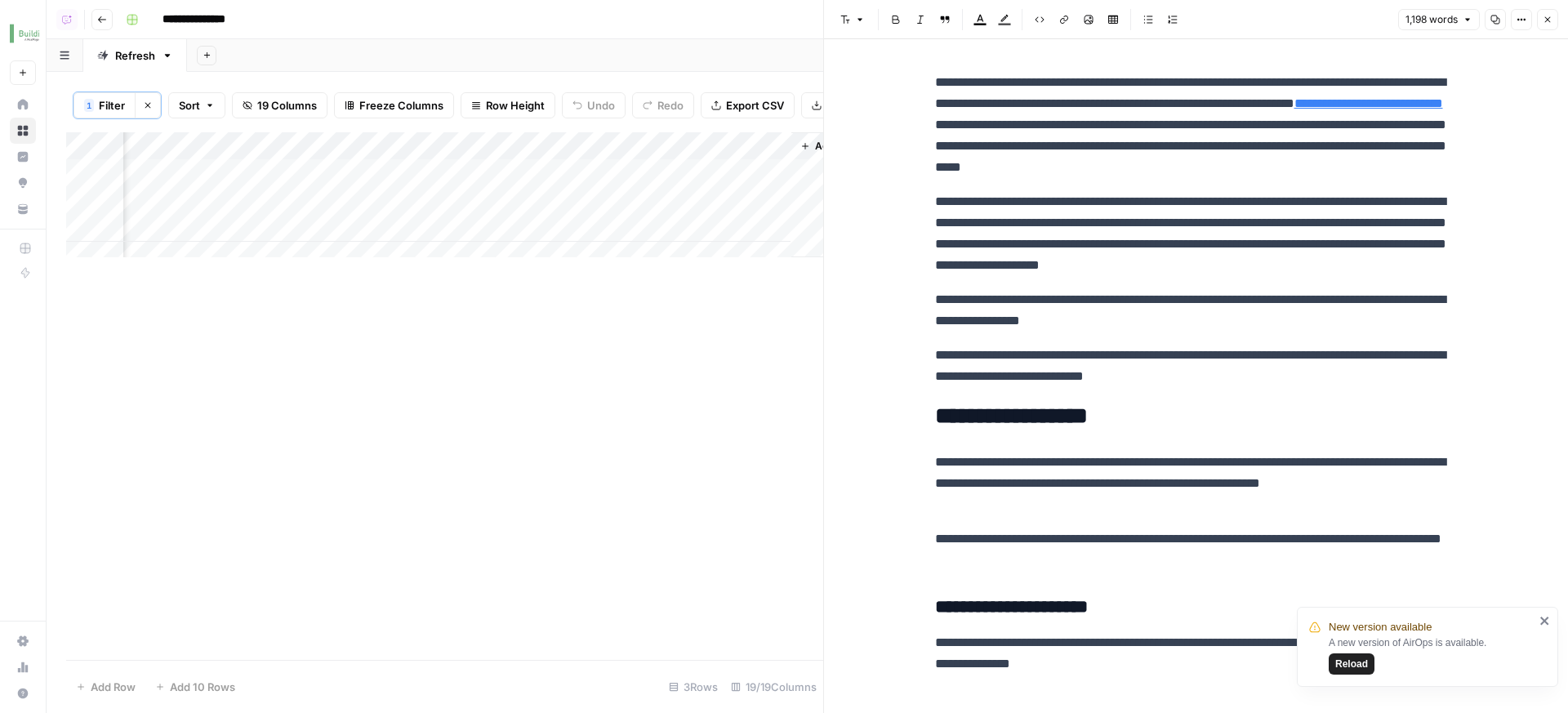
scroll to position [19, 0]
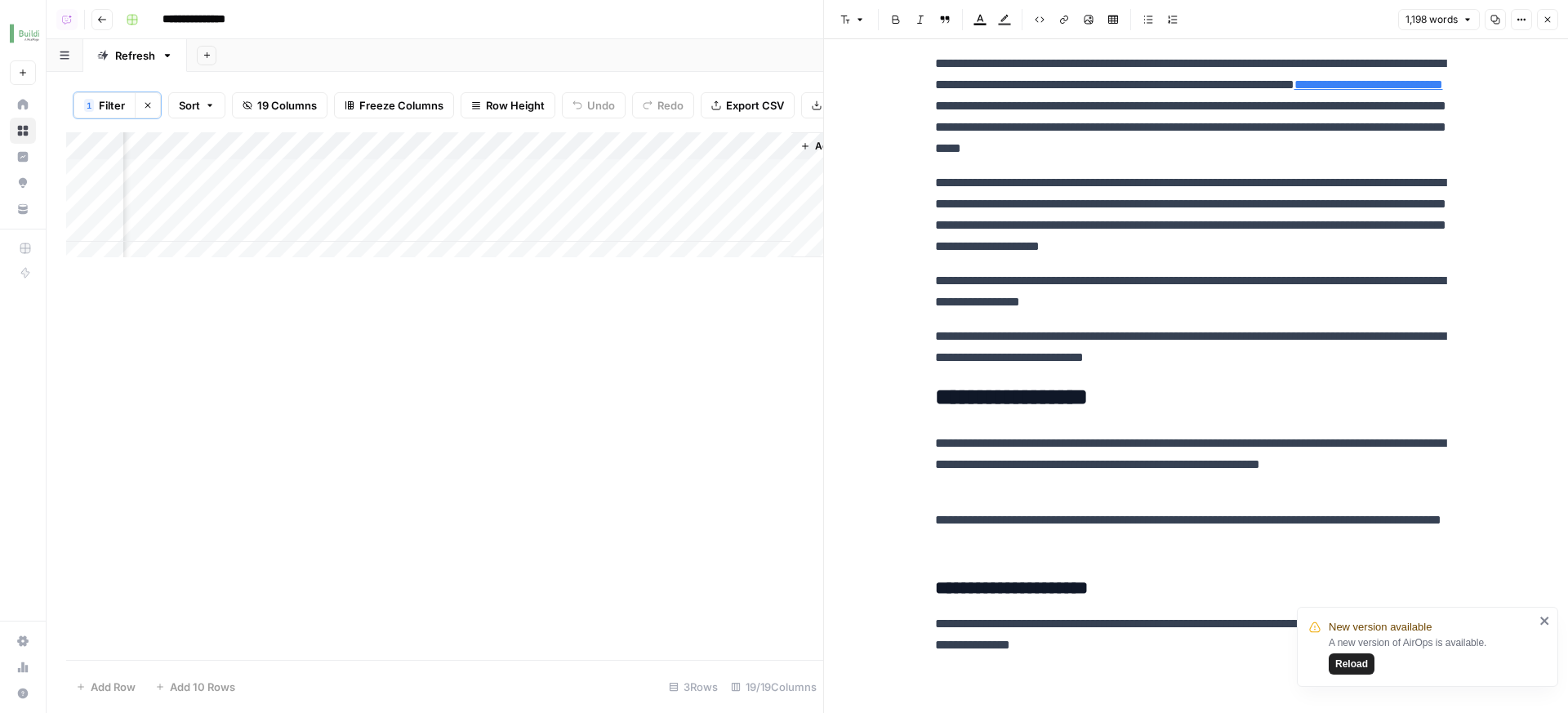
click at [1077, 255] on p "**********" at bounding box center [1197, 214] width 523 height 85
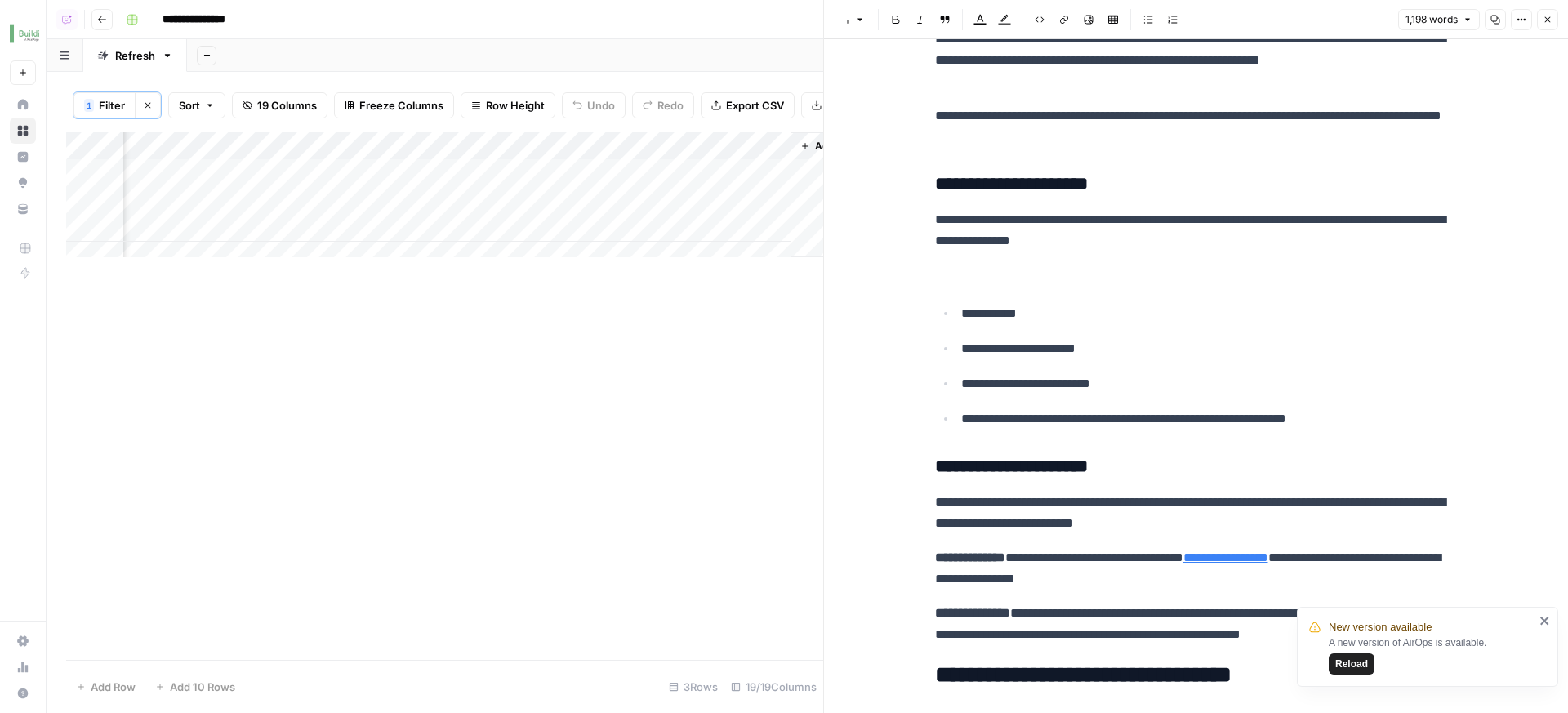
scroll to position [451, 0]
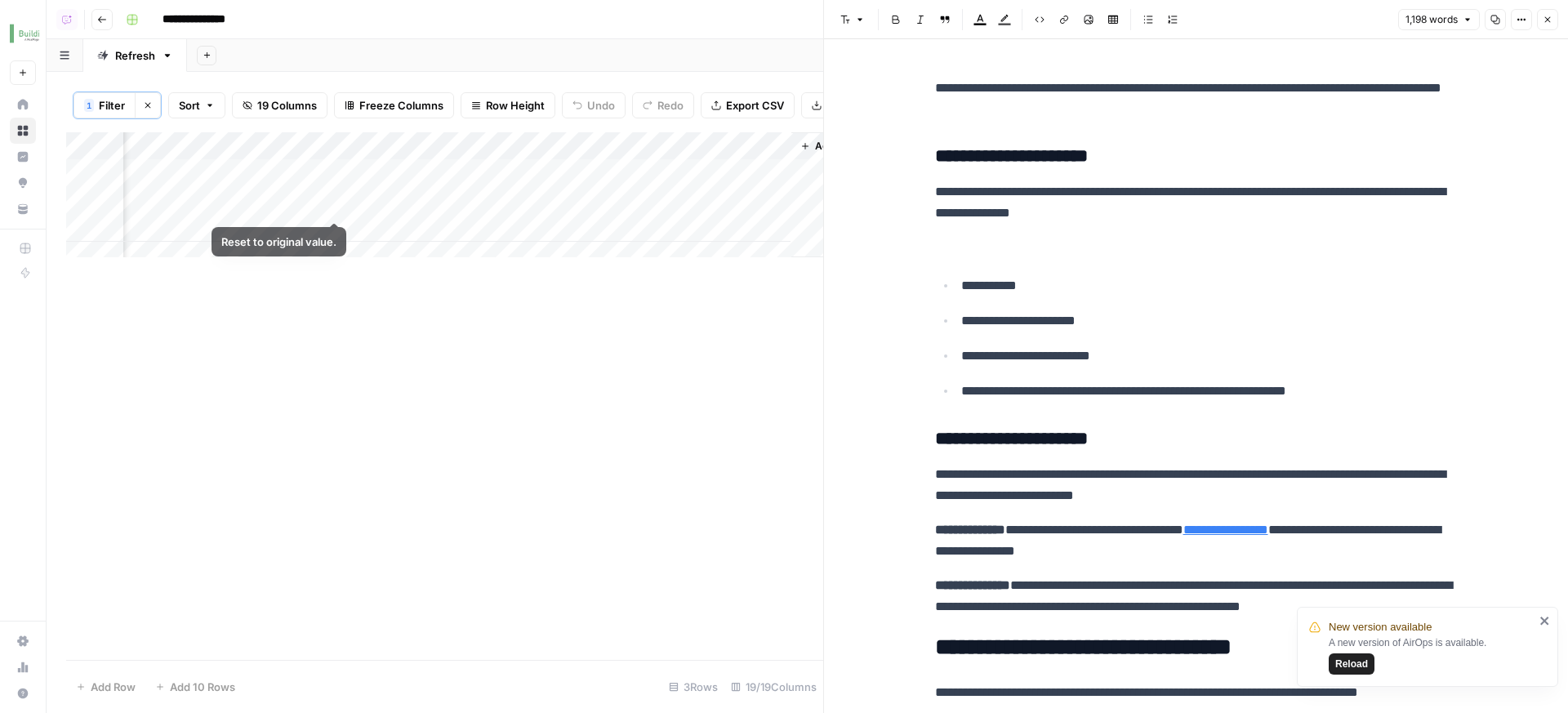
click at [329, 203] on div "Add Column" at bounding box center [444, 200] width 757 height 137
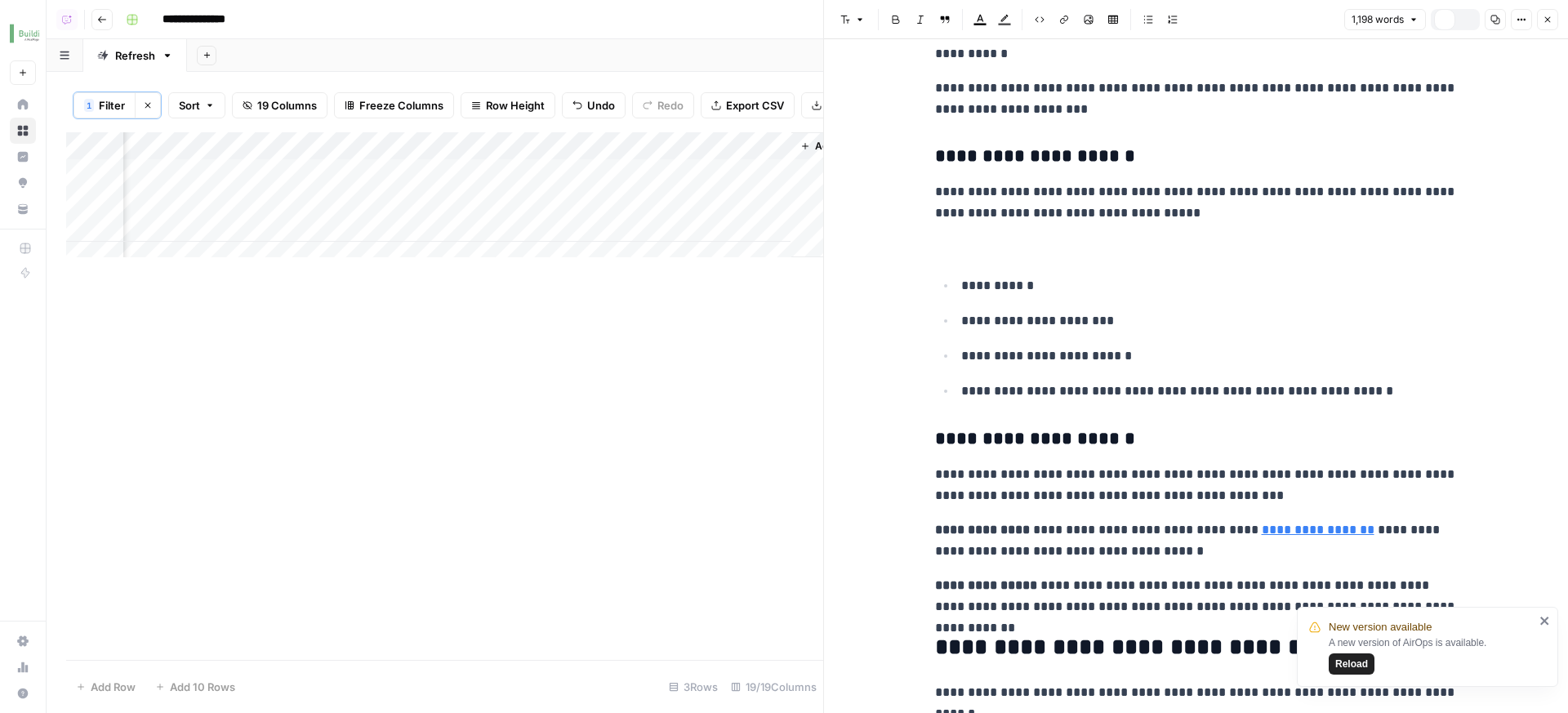
click at [317, 235] on div "Add Column" at bounding box center [444, 200] width 757 height 137
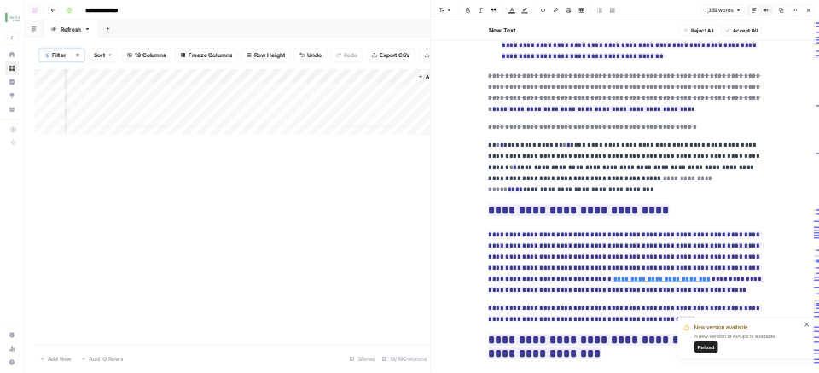
scroll to position [3830, 0]
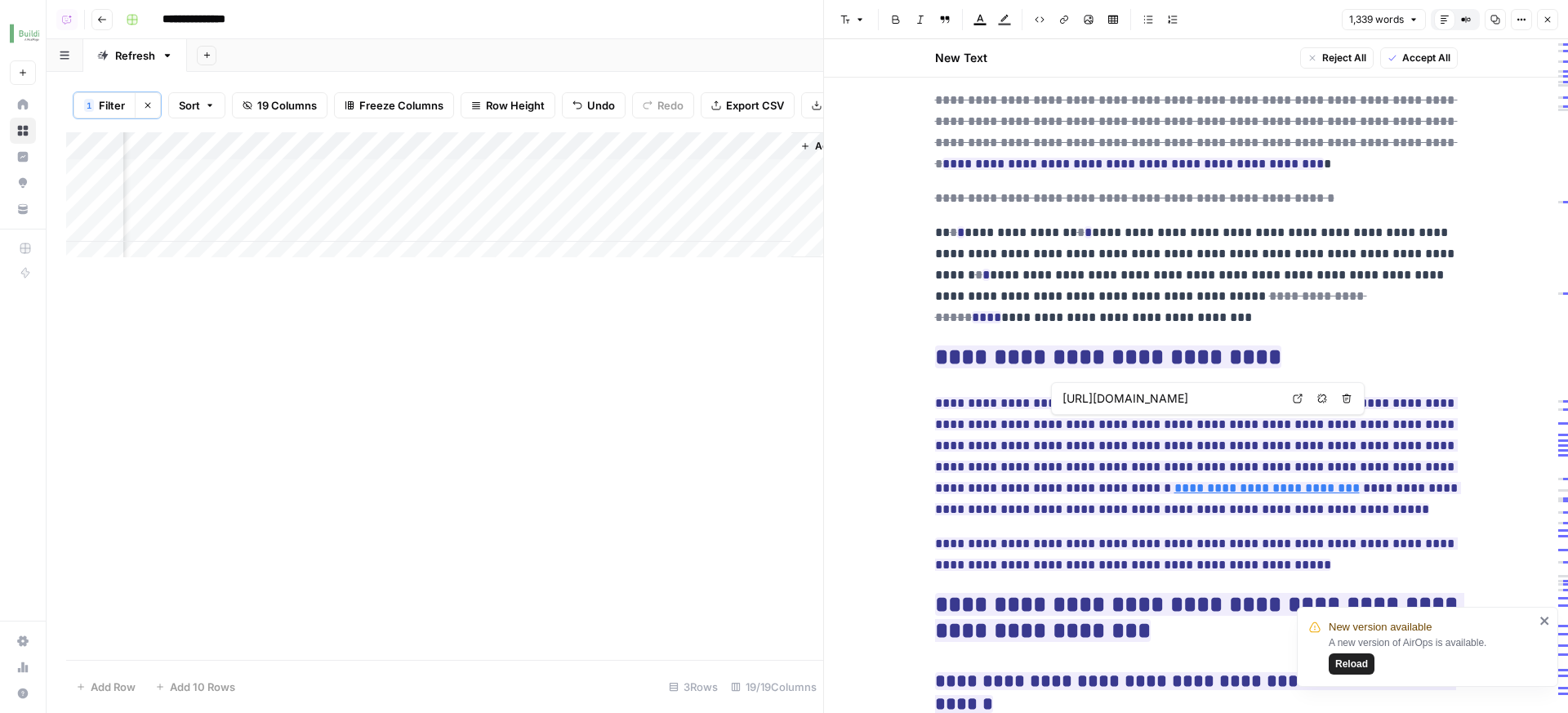
click at [1298, 395] on icon at bounding box center [1297, 398] width 10 height 10
